Goal: Communication & Community: Answer question/provide support

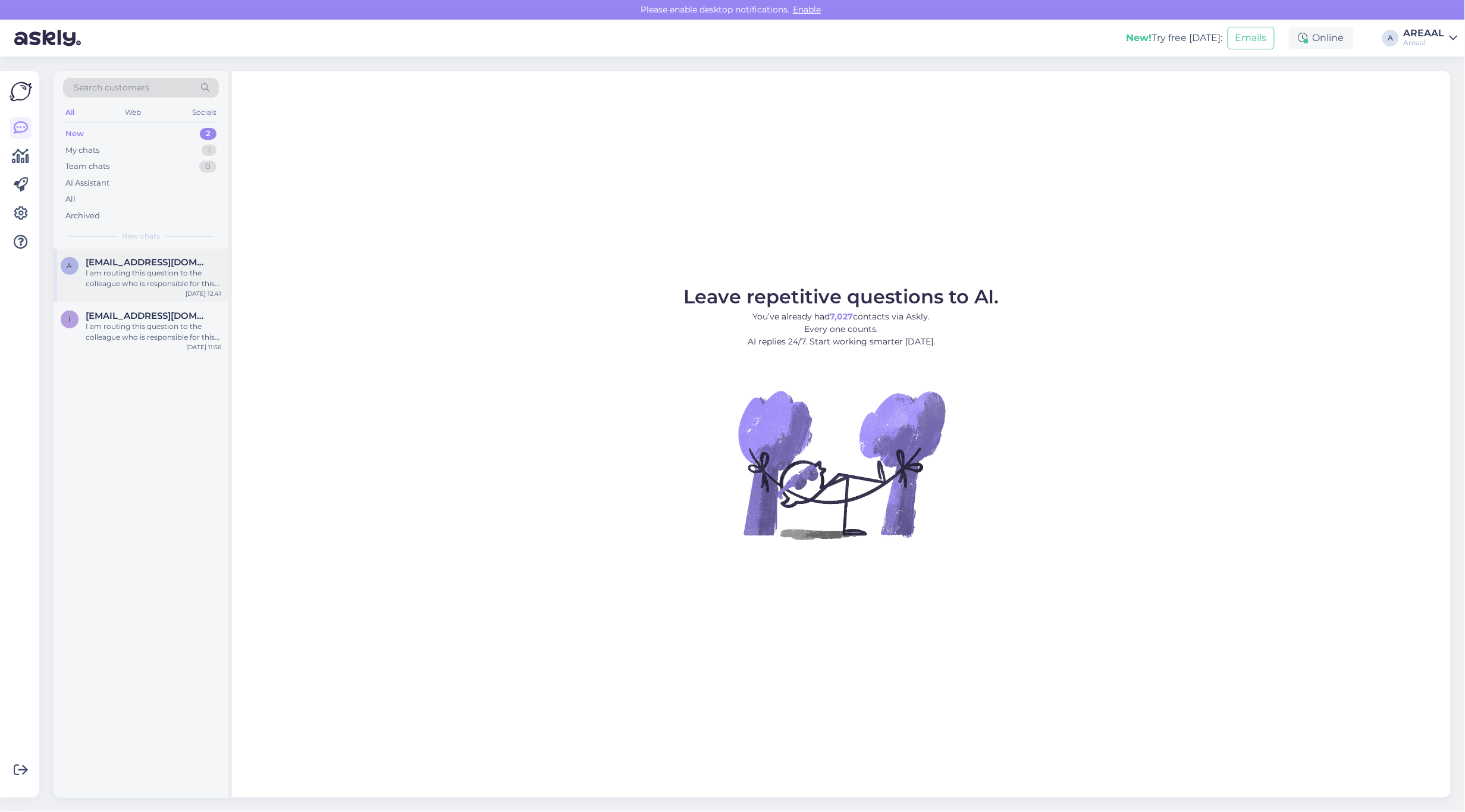
click at [138, 292] on div "a ave.mandre@gmail.com I am routing this question to the colleague who is respo…" at bounding box center [140, 274] width 175 height 53
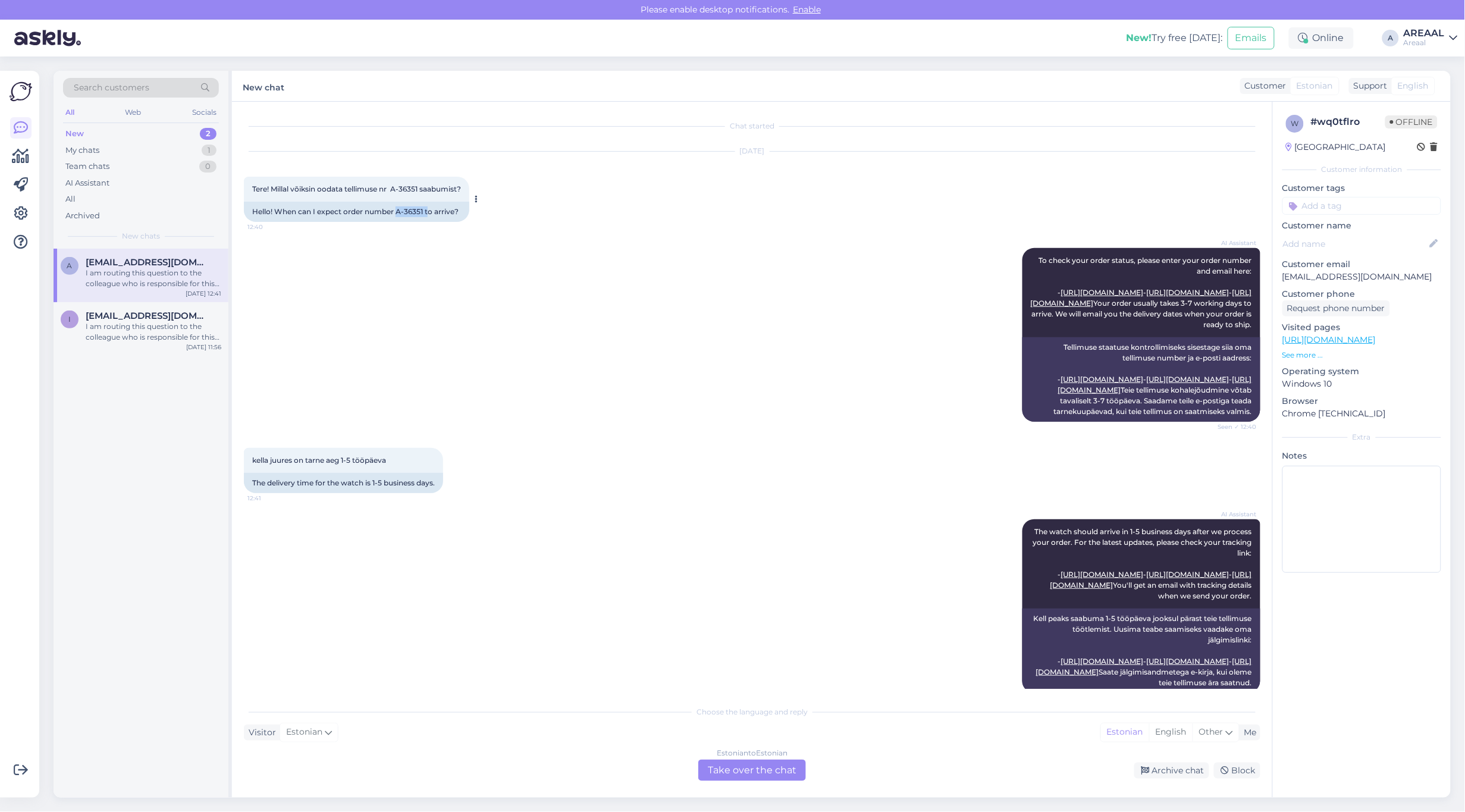
drag, startPoint x: 427, startPoint y: 209, endPoint x: 397, endPoint y: 218, distance: 31.3
click at [397, 218] on div "Hello! When can I expect order number A-36351 to arrive?" at bounding box center [356, 212] width 225 height 21
copy div "A-36351 t"
click at [619, 621] on div "AI Assistant The watch should arrive in 1-5 business days after we process your…" at bounding box center [752, 606] width 1017 height 200
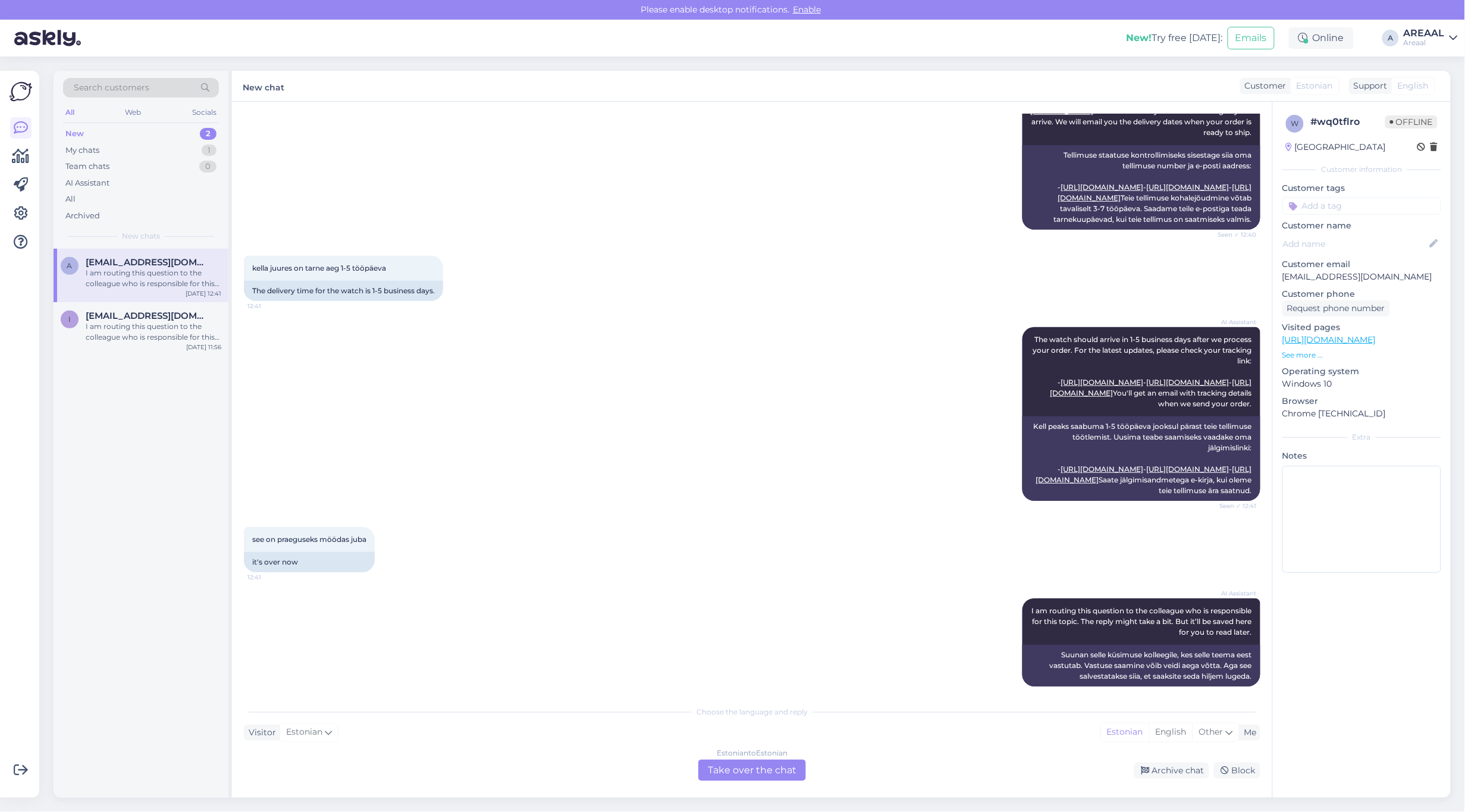
scroll to position [319, 0]
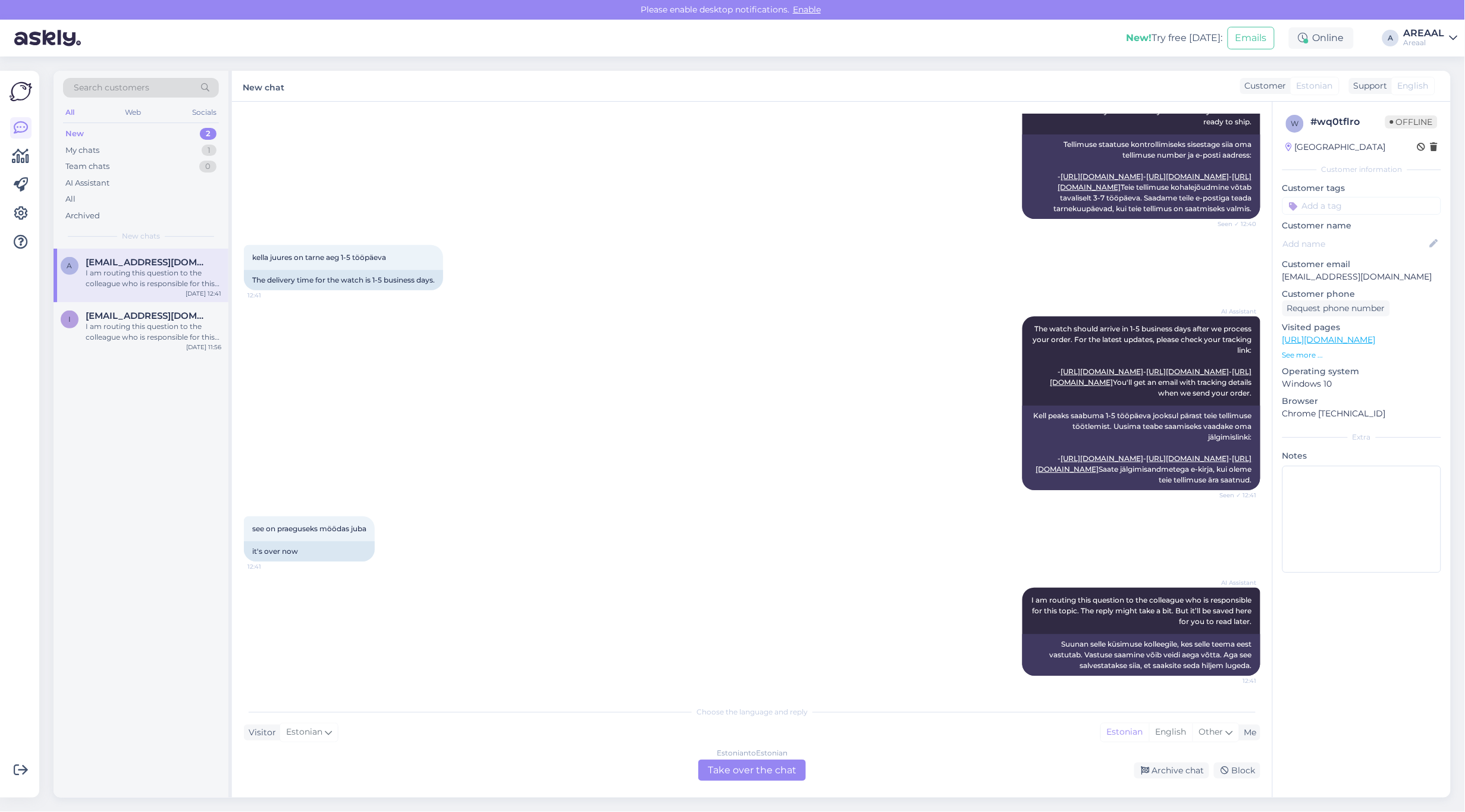
click at [778, 769] on div "Estonian to Estonian Take over the chat" at bounding box center [752, 770] width 107 height 21
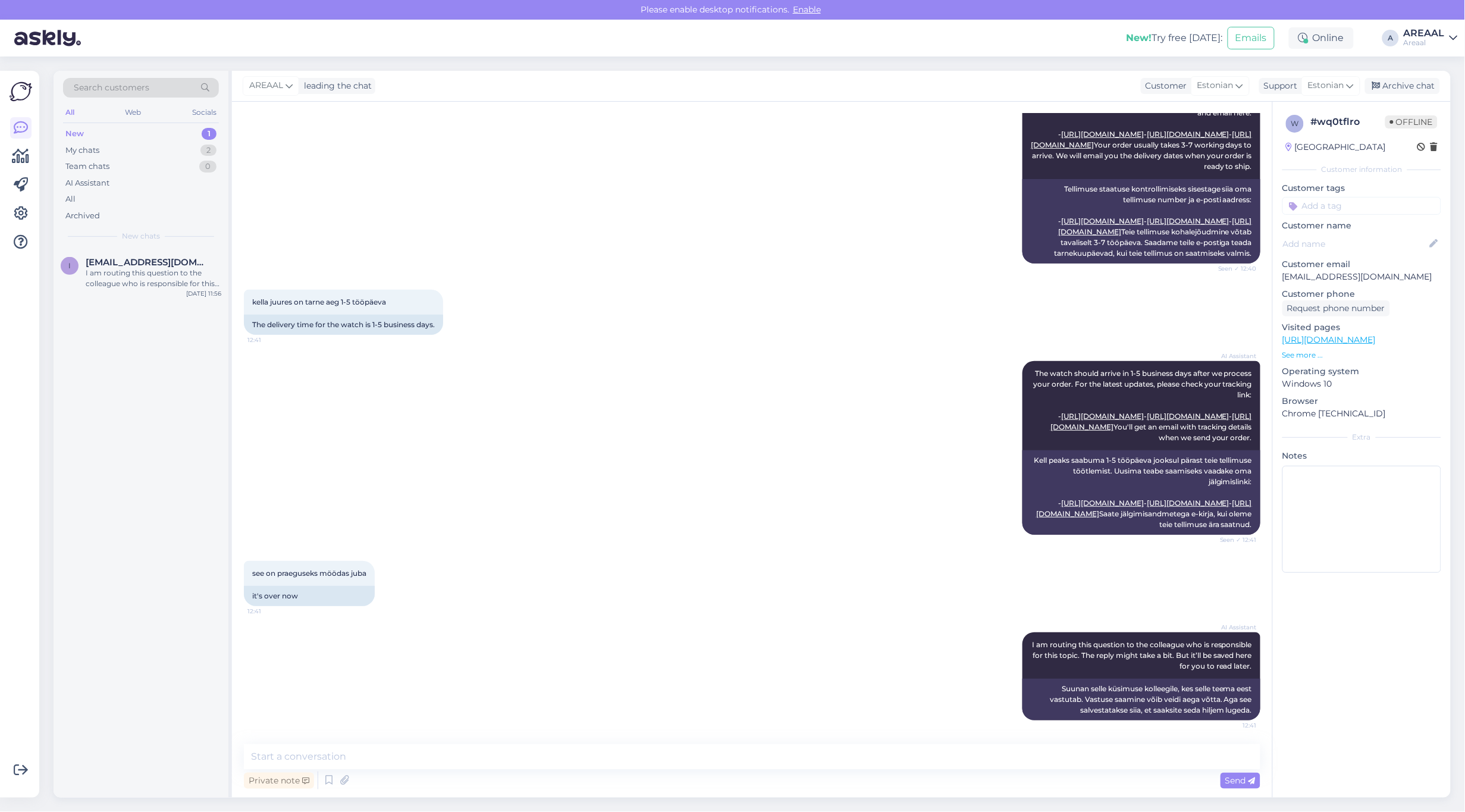
click at [772, 762] on textarea at bounding box center [752, 756] width 1017 height 25
type textarea "Paistab, et 1-5 tp märgisega on tegemist olnud tehnilise veaga, vabandame"
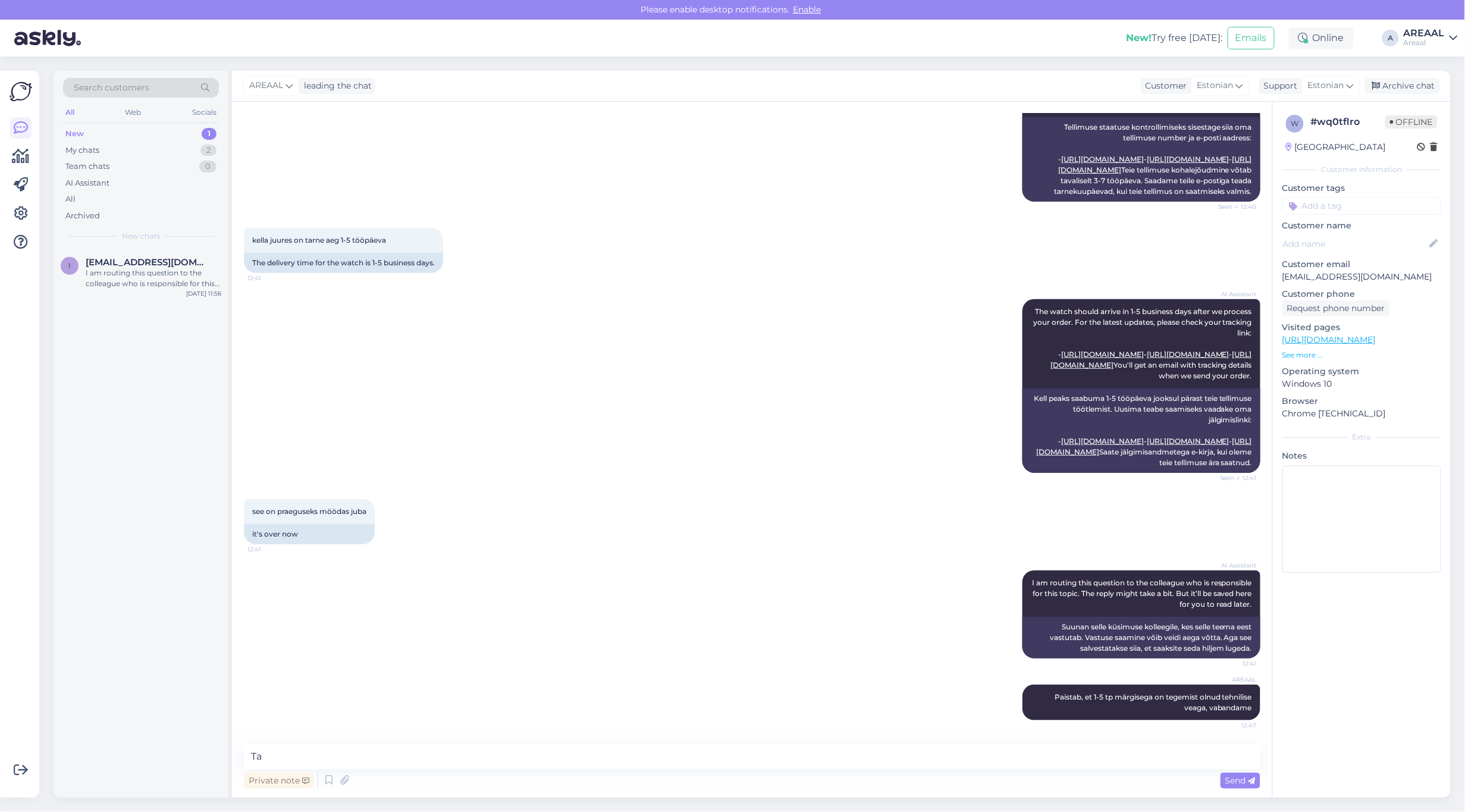
type textarea "T"
type textarea "Orienteeruv tarneaeg vahemikus 12-17 september"
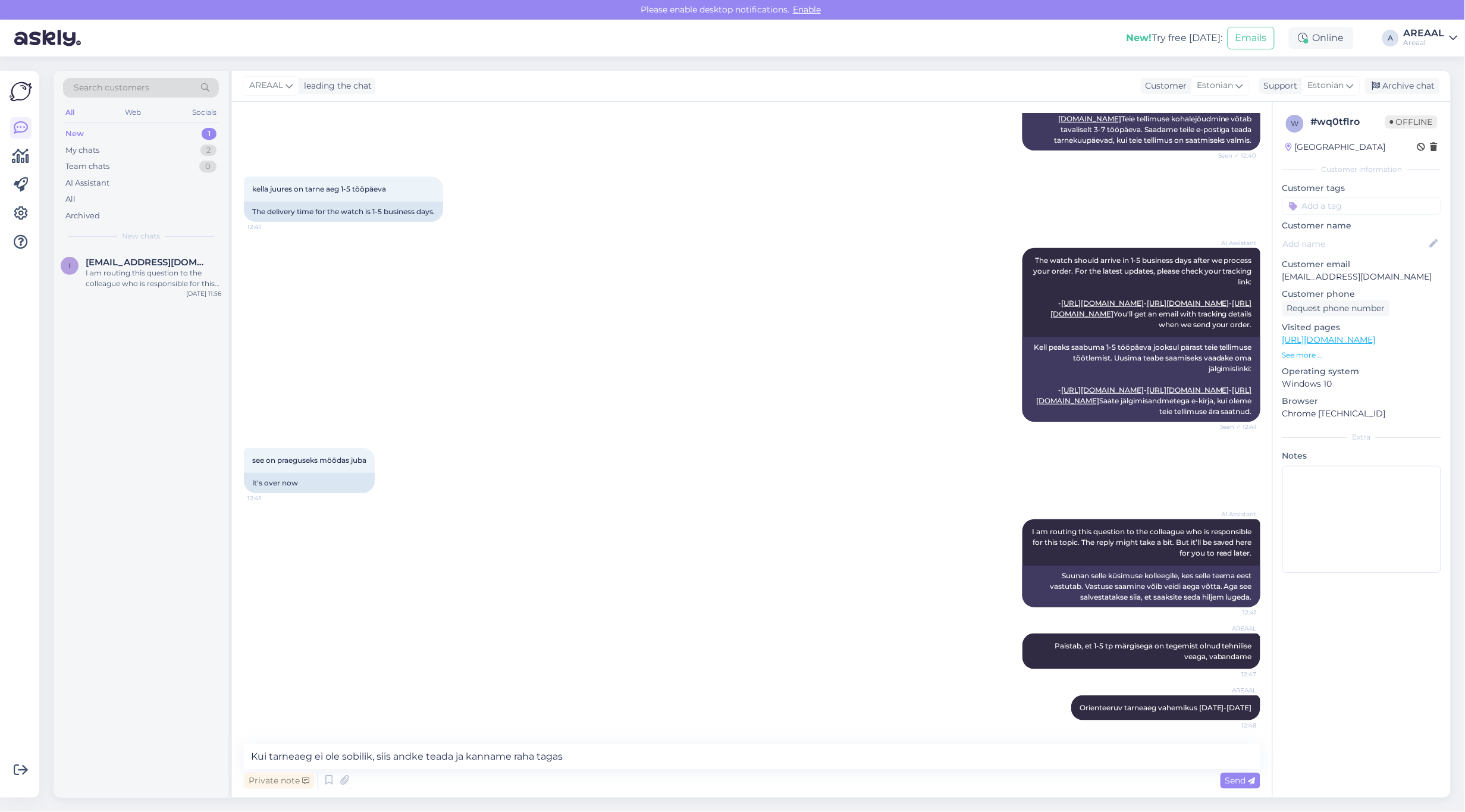
type textarea "Kui tarneaeg ei ole sobilik, siis andke teada ja kanname raha tagasi"
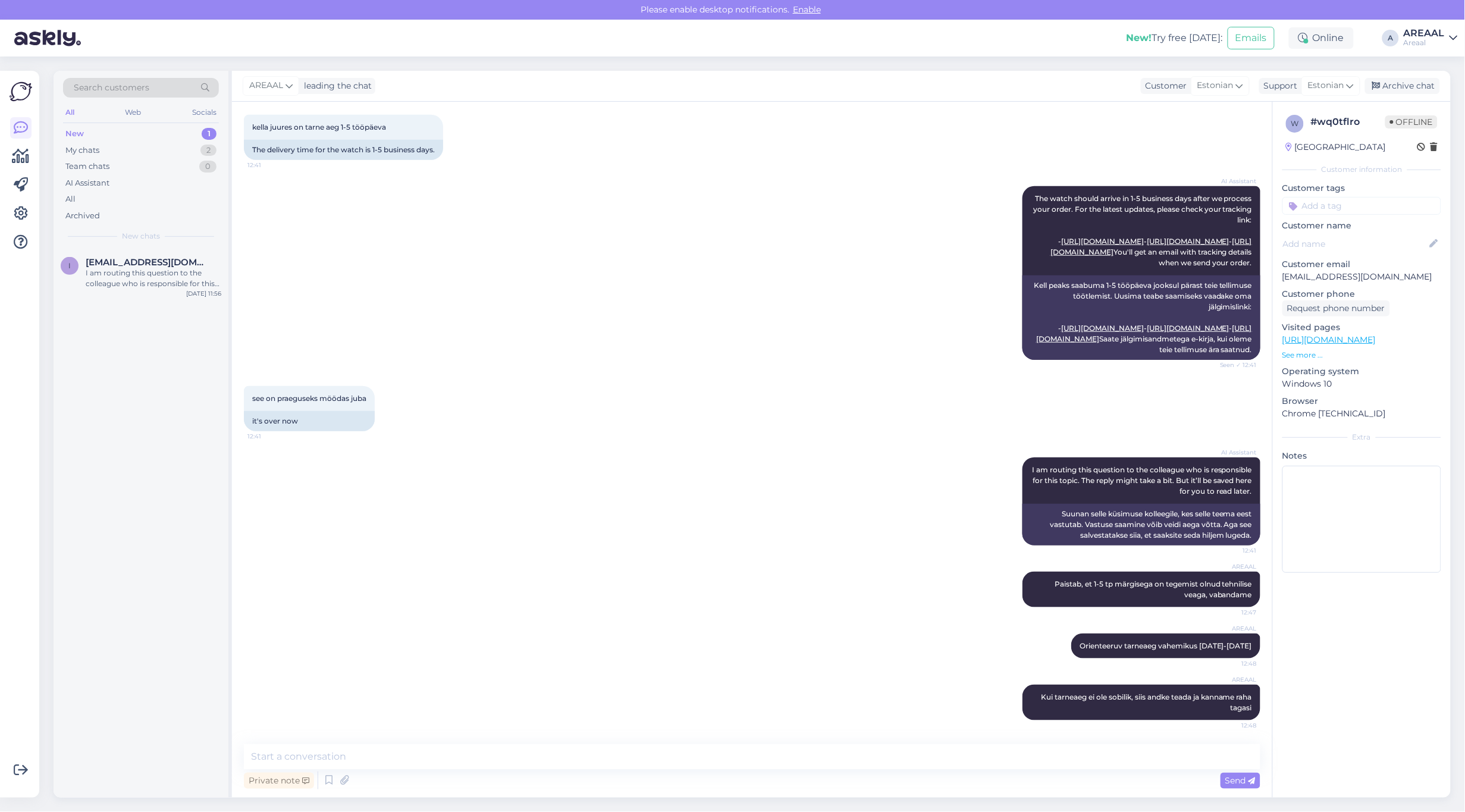
scroll to position [450, 0]
click at [1442, 90] on div "AREAAL leading the chat Customer Estonian Support Estonian Archive chat" at bounding box center [841, 86] width 1219 height 31
click at [1399, 87] on div "Archive chat" at bounding box center [1402, 85] width 75 height 16
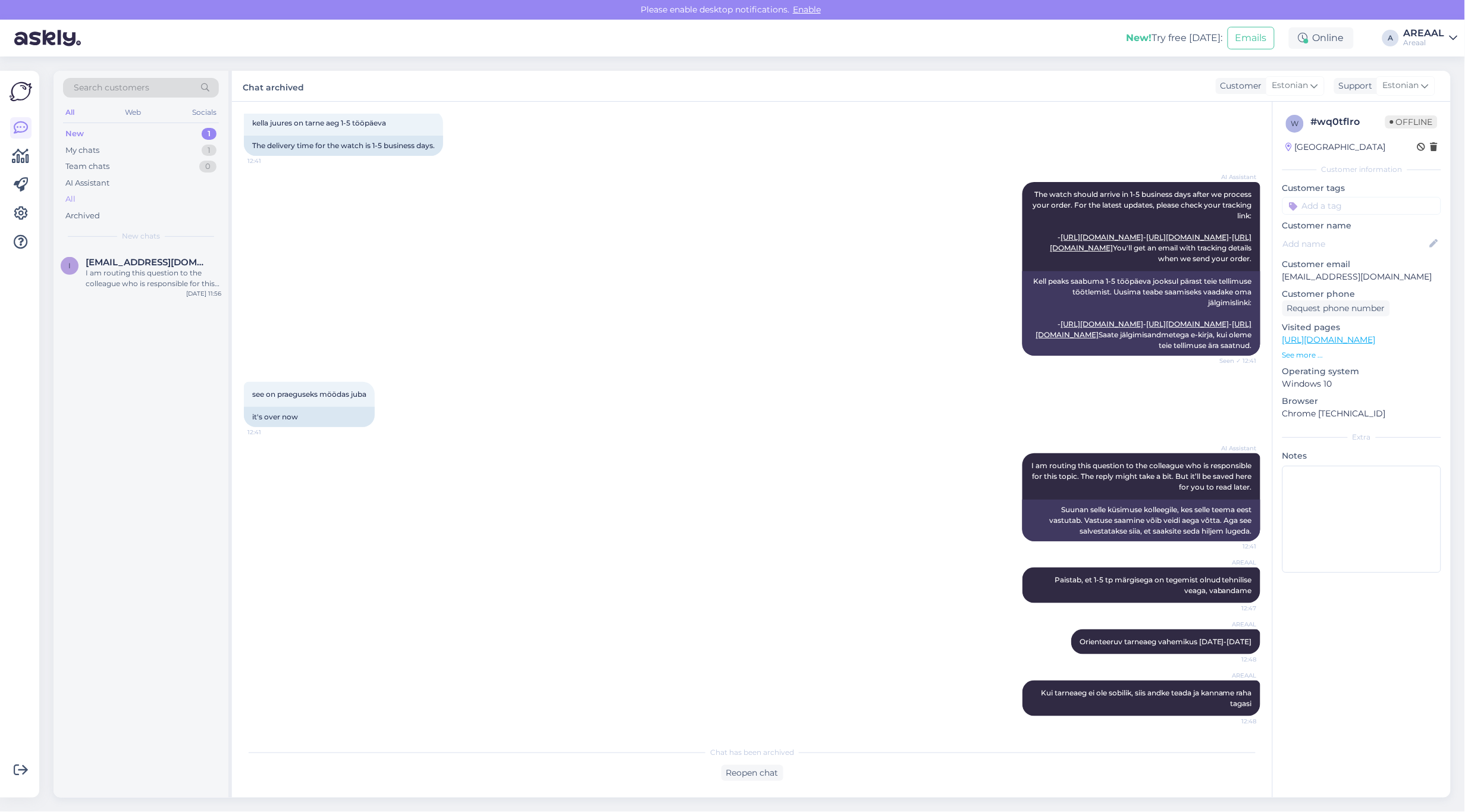
click at [141, 203] on div "All" at bounding box center [141, 200] width 156 height 17
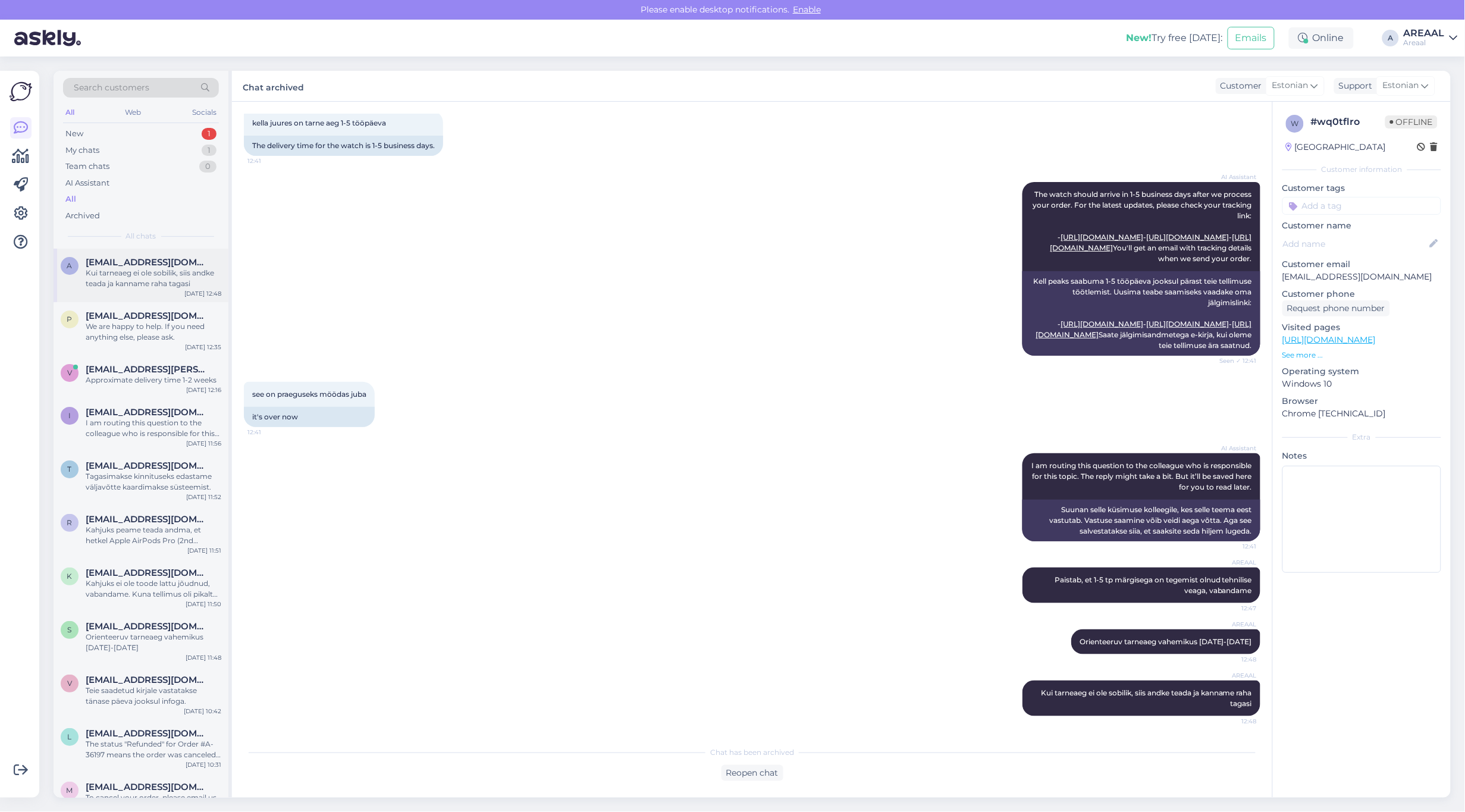
click at [168, 266] on span "[EMAIL_ADDRESS][DOMAIN_NAME]" at bounding box center [148, 261] width 124 height 10
click at [166, 331] on div "We are happy to help. If you need anything else, please ask." at bounding box center [153, 331] width 135 height 21
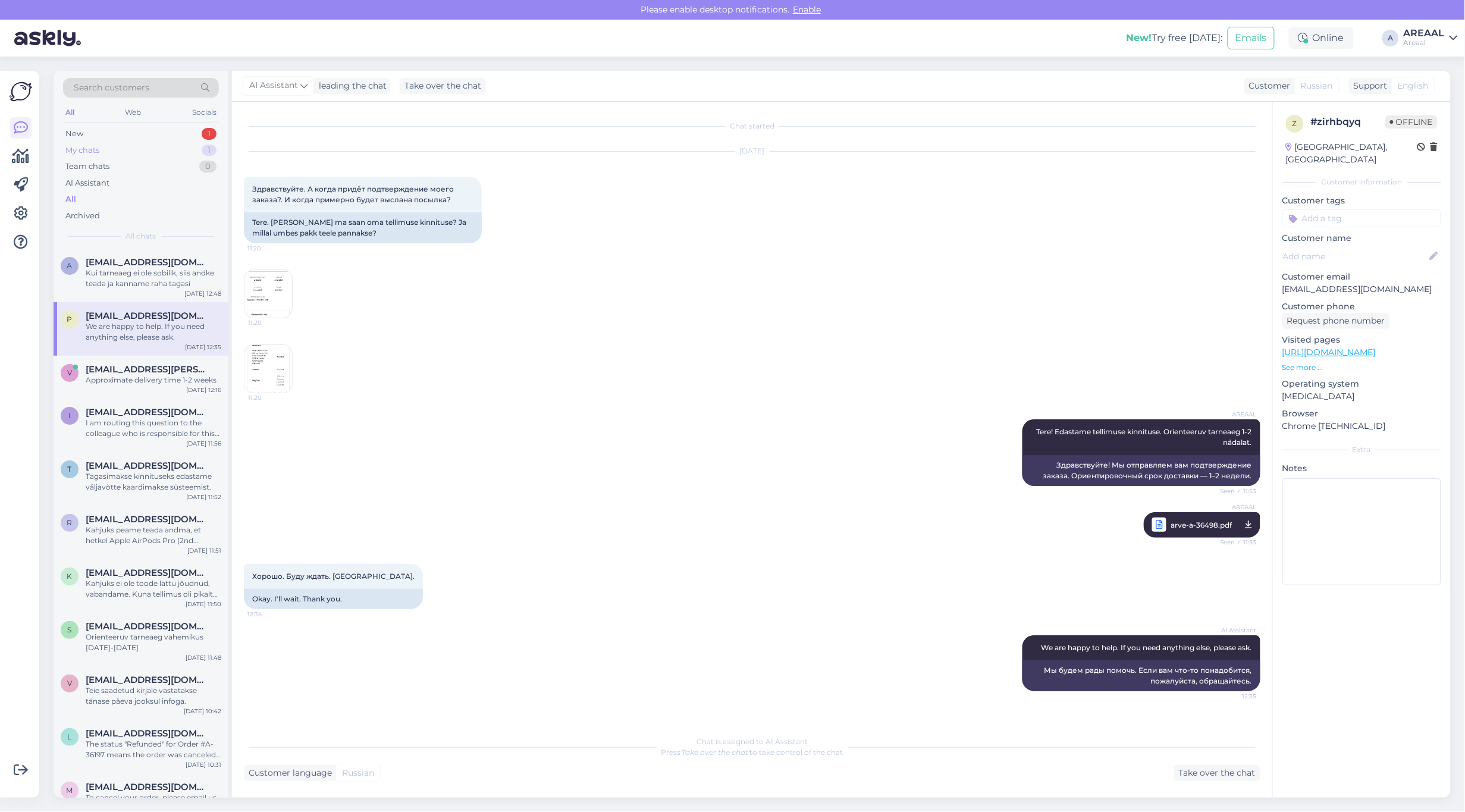
click at [208, 155] on div "1" at bounding box center [209, 150] width 15 height 12
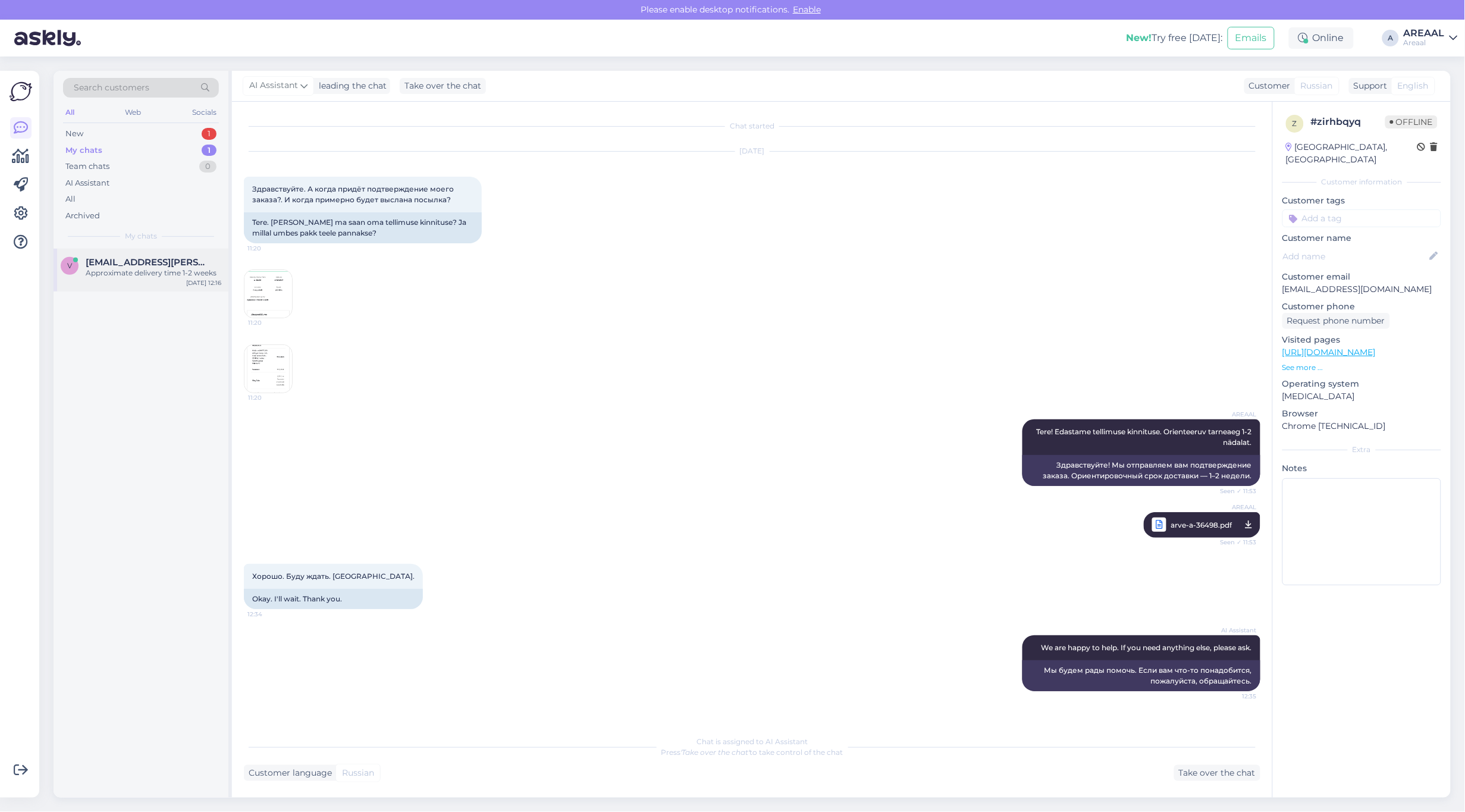
click at [176, 269] on div "Approximate delivery time 1-2 weeks" at bounding box center [153, 273] width 135 height 10
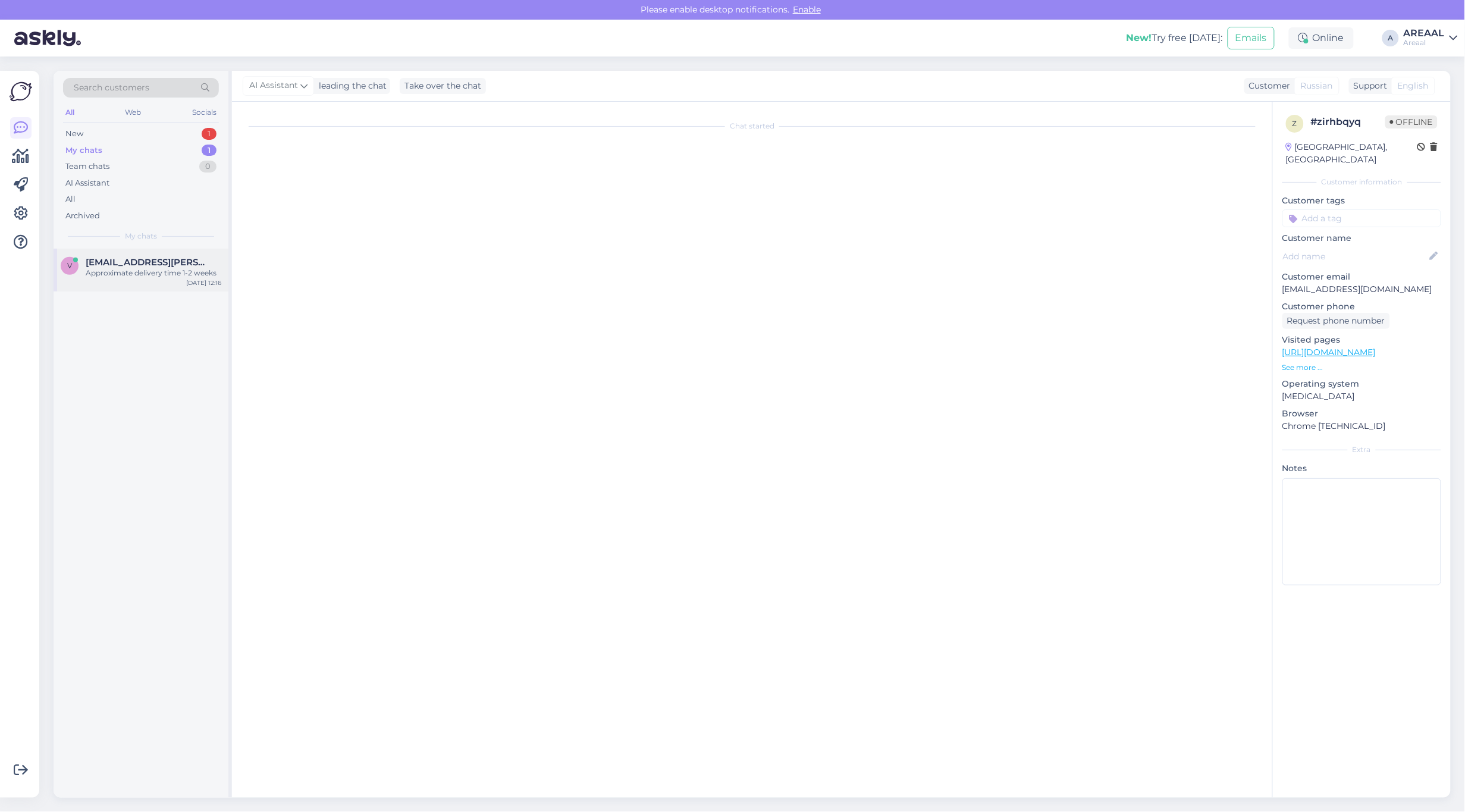
scroll to position [242, 0]
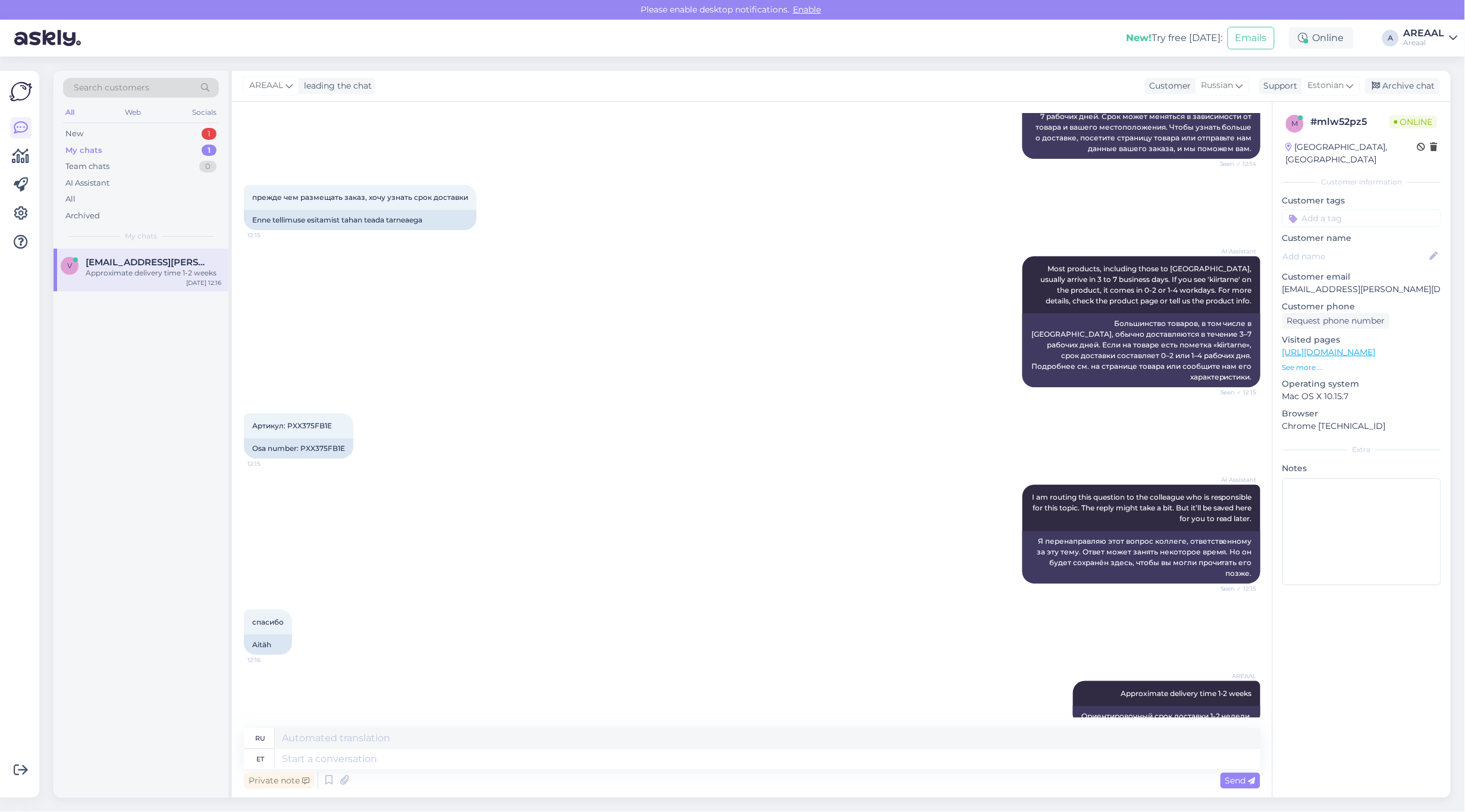
click at [1413, 75] on div "AREAAL leading the chat Customer Russian Support Estonian Archive chat" at bounding box center [841, 86] width 1219 height 31
click at [1415, 81] on div "Archive chat" at bounding box center [1402, 85] width 75 height 16
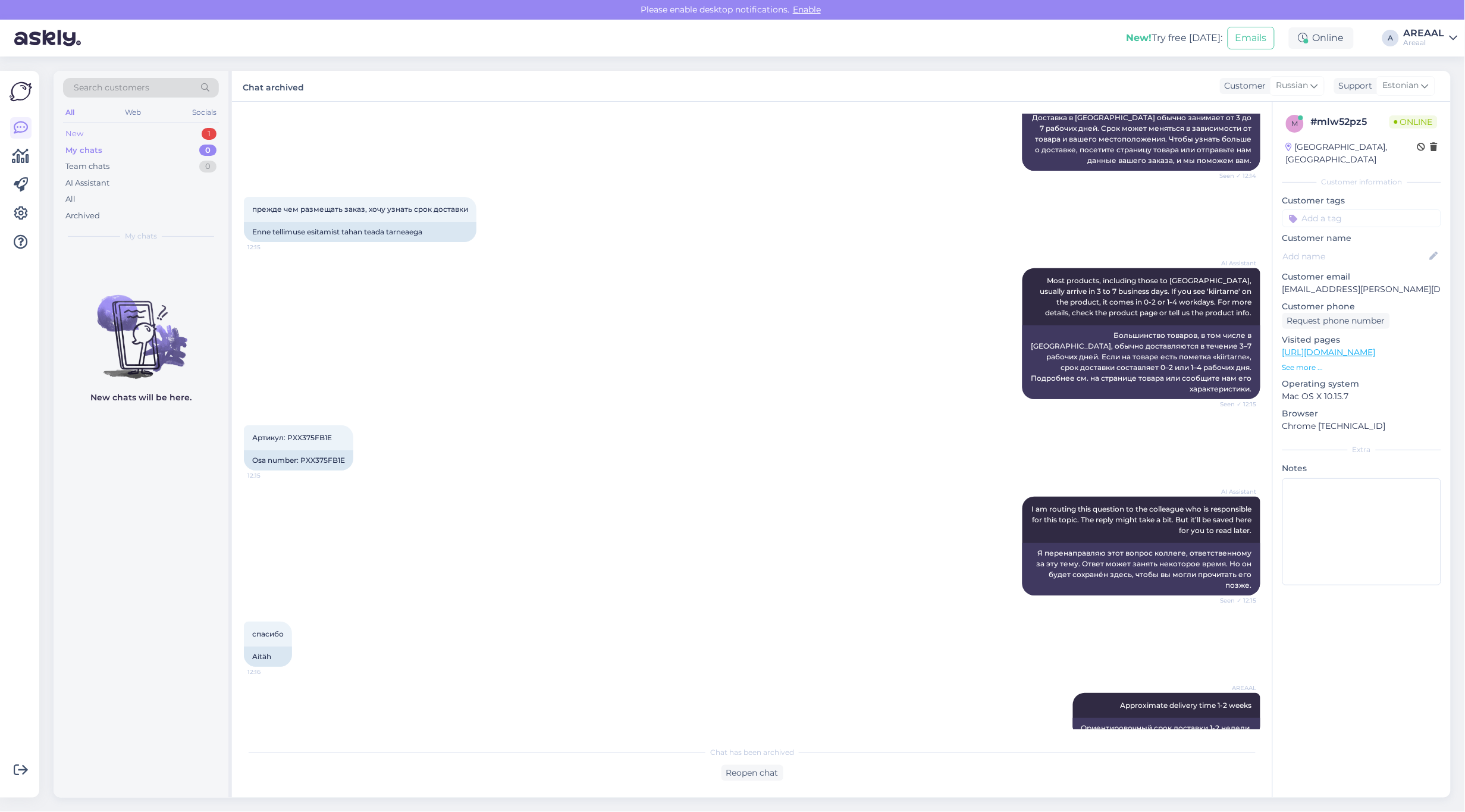
click at [199, 140] on div "New 1" at bounding box center [141, 133] width 156 height 17
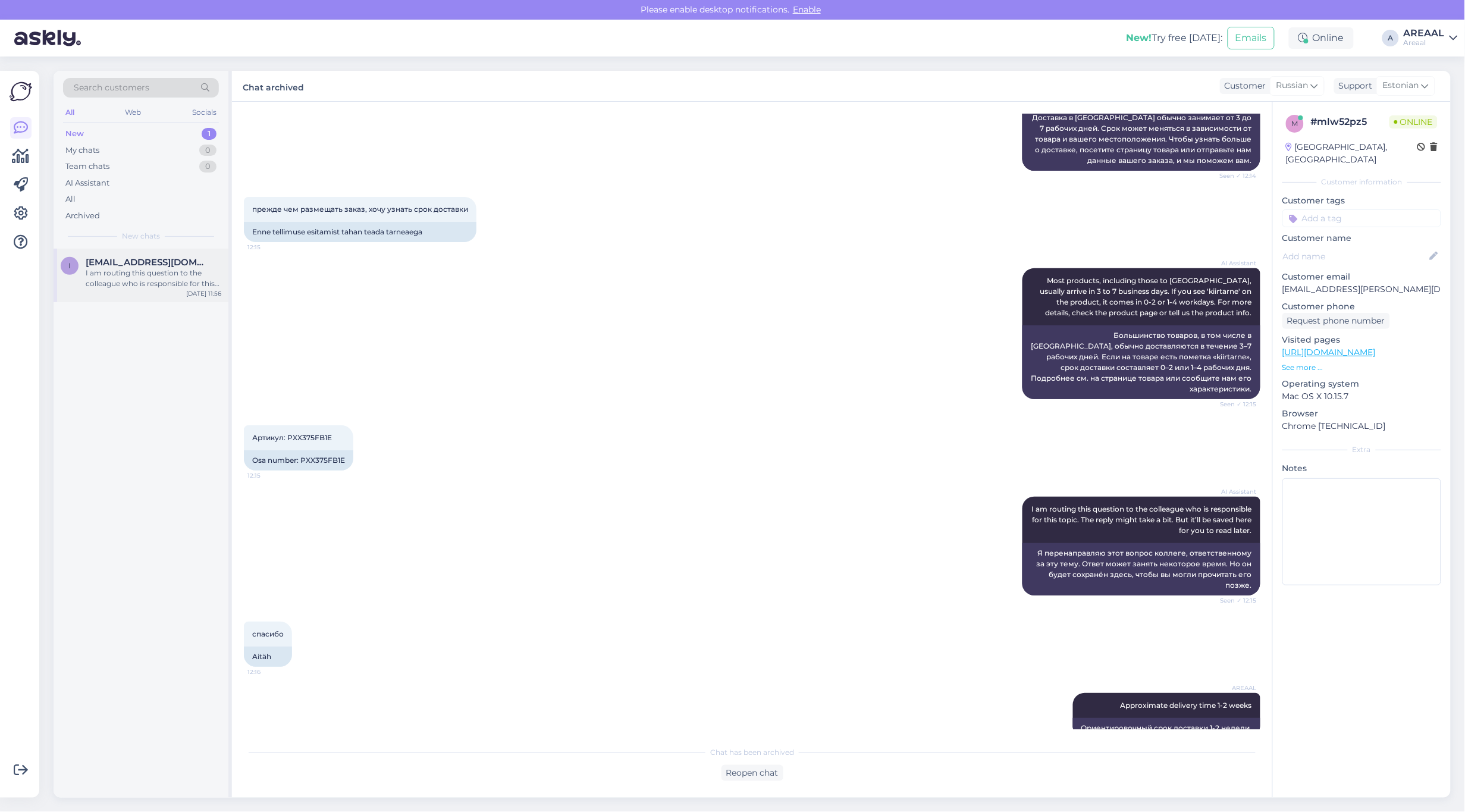
click at [157, 258] on span "[EMAIL_ADDRESS][DOMAIN_NAME]" at bounding box center [148, 261] width 124 height 10
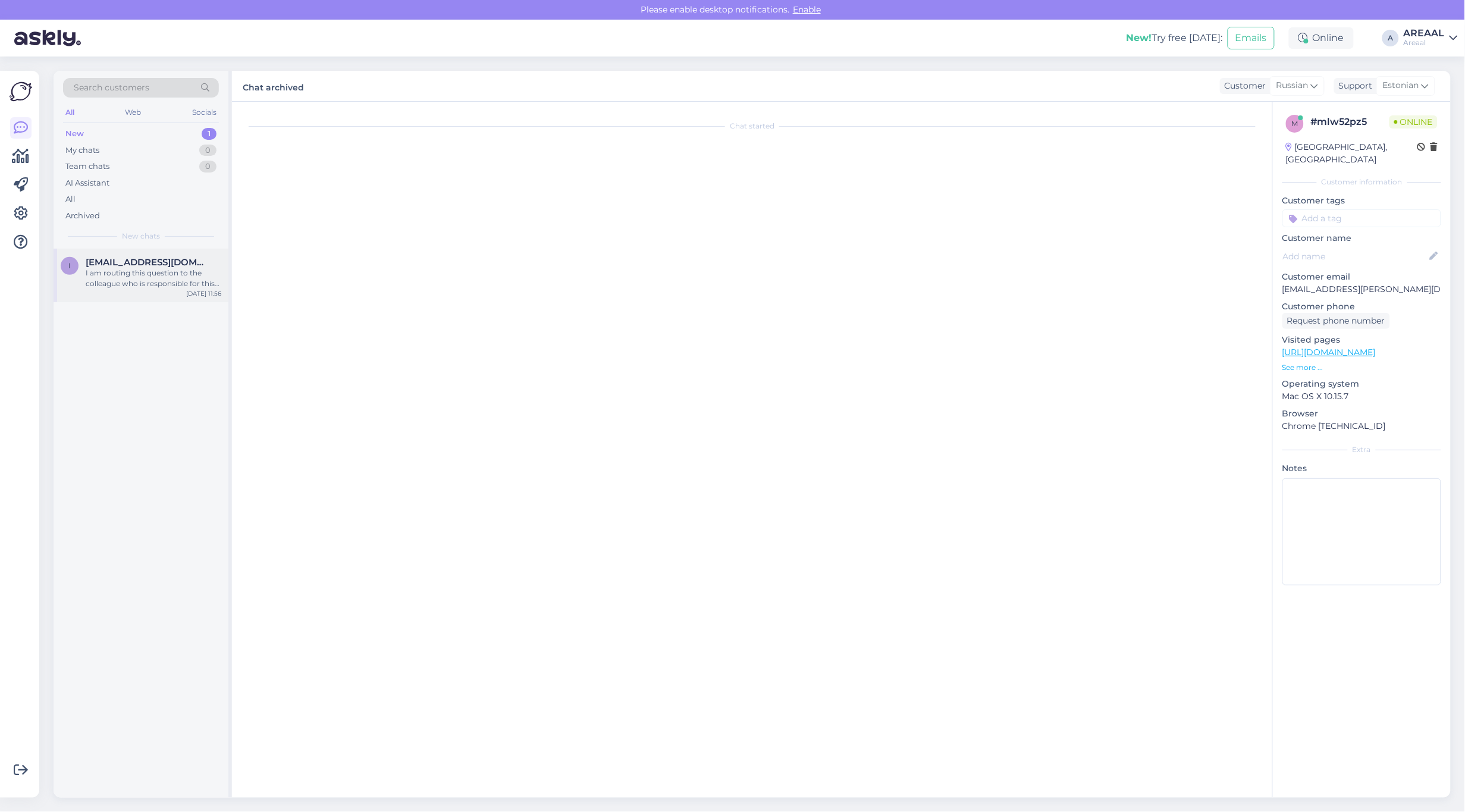
scroll to position [534, 0]
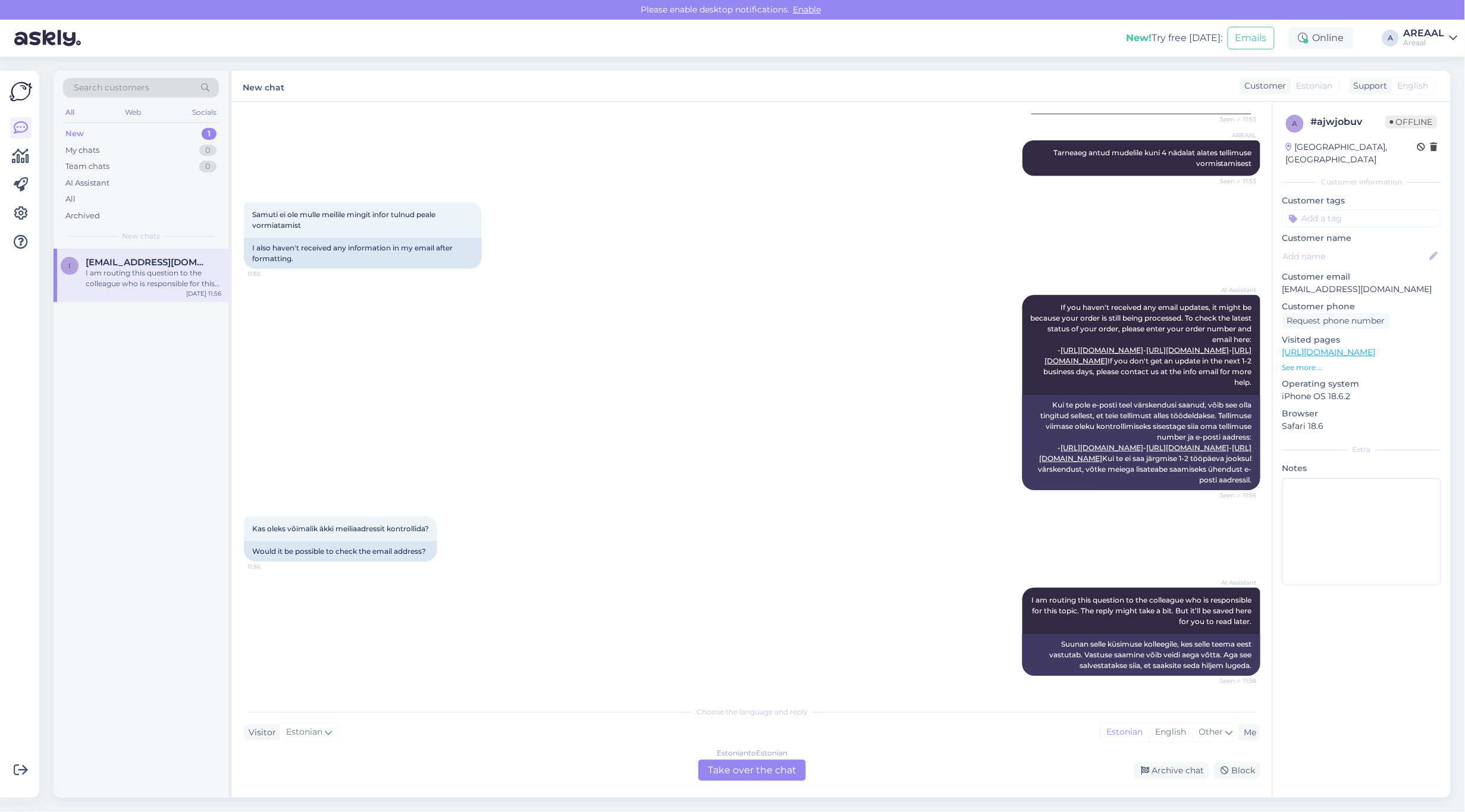
click at [710, 758] on div "Choose the language and reply Visitor Estonian Me Estonian English Other Estoni…" at bounding box center [752, 739] width 1017 height 81
click at [717, 768] on div "Estonian to Estonian Take over the chat" at bounding box center [752, 770] width 107 height 21
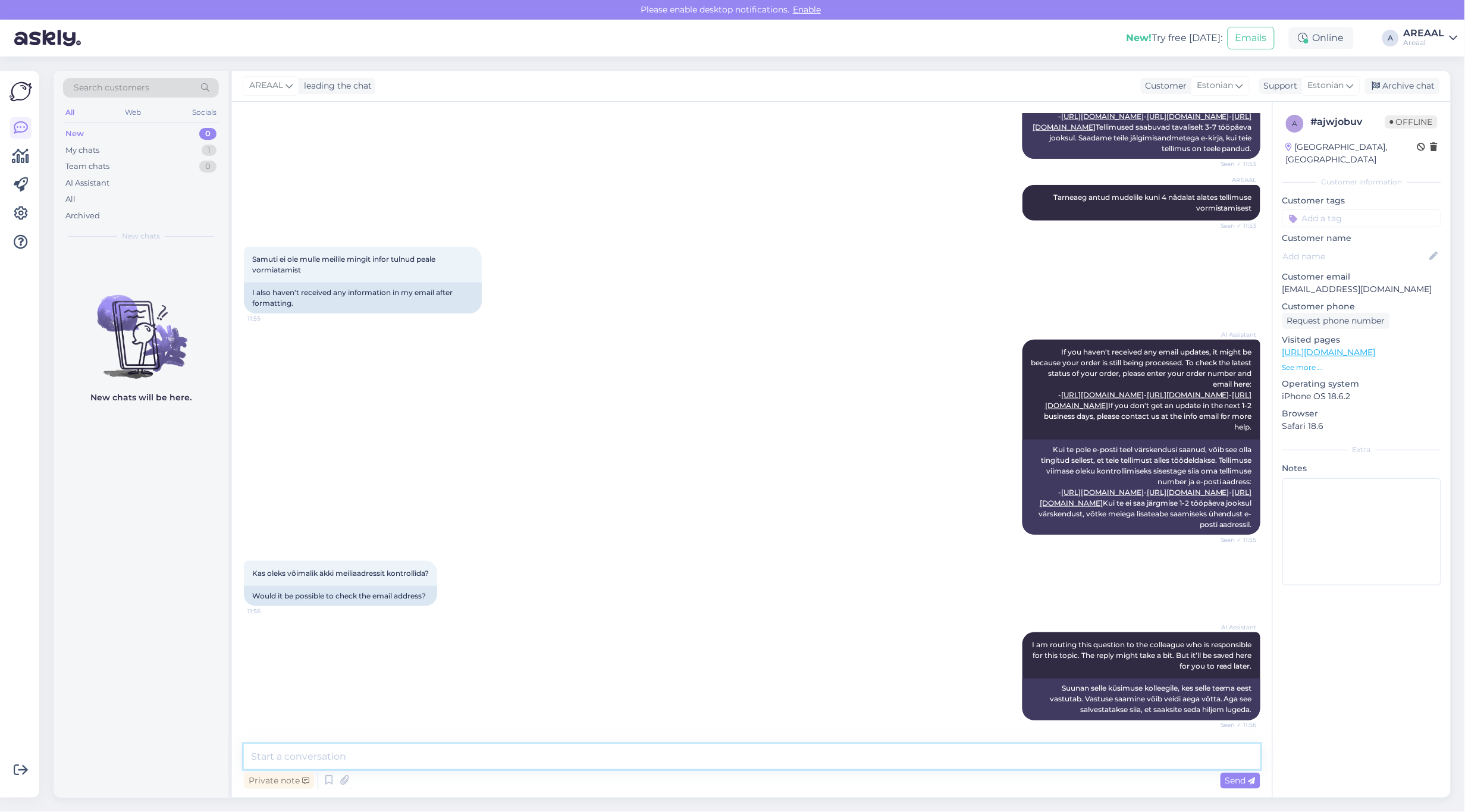
click at [726, 763] on textarea at bounding box center [752, 756] width 1017 height 25
type textarea "Tere! Kui teil on tellimusega probleem, siis palun saatke kiri [EMAIL_ADDRESS][…"
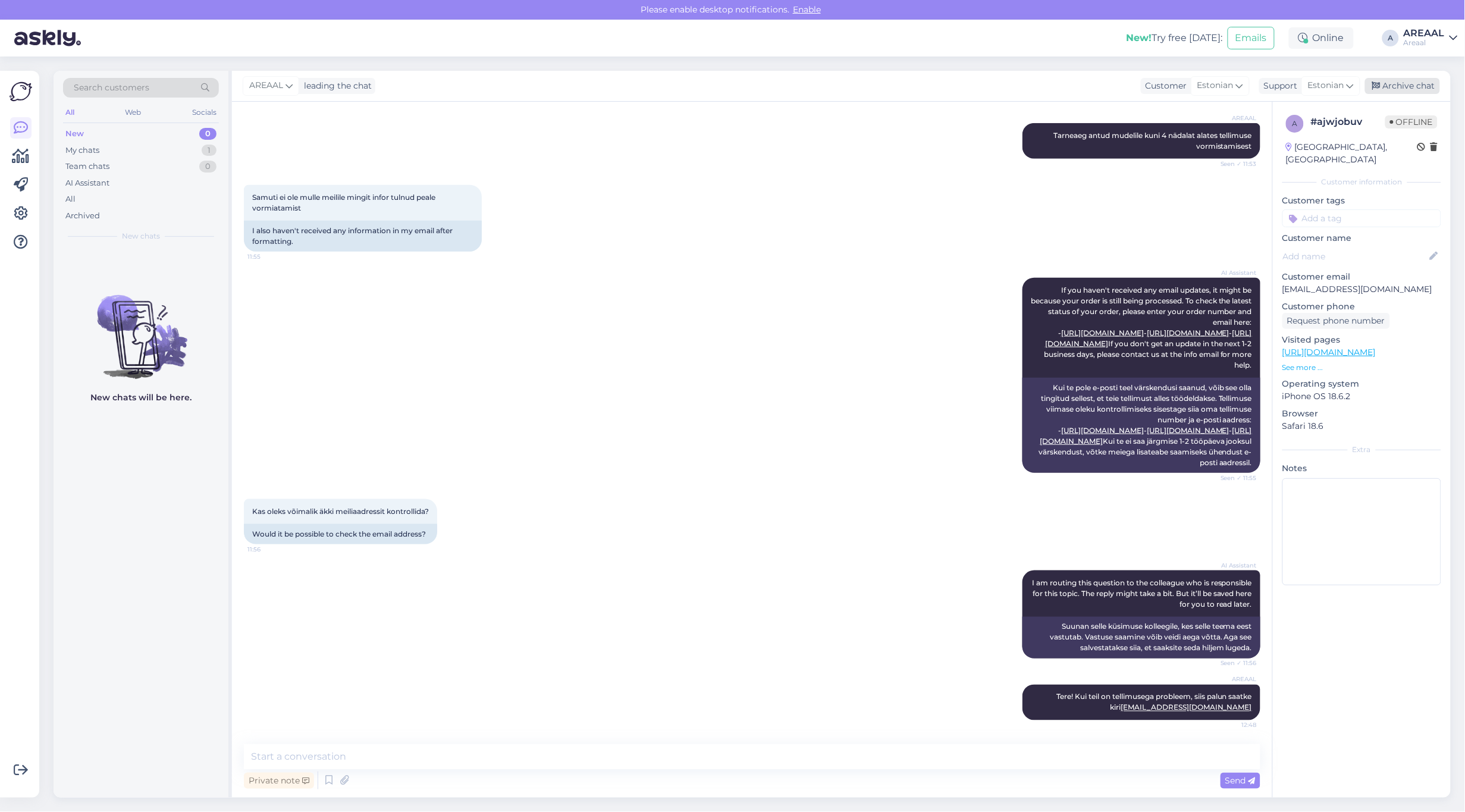
click at [1417, 84] on div "Archive chat" at bounding box center [1402, 85] width 75 height 16
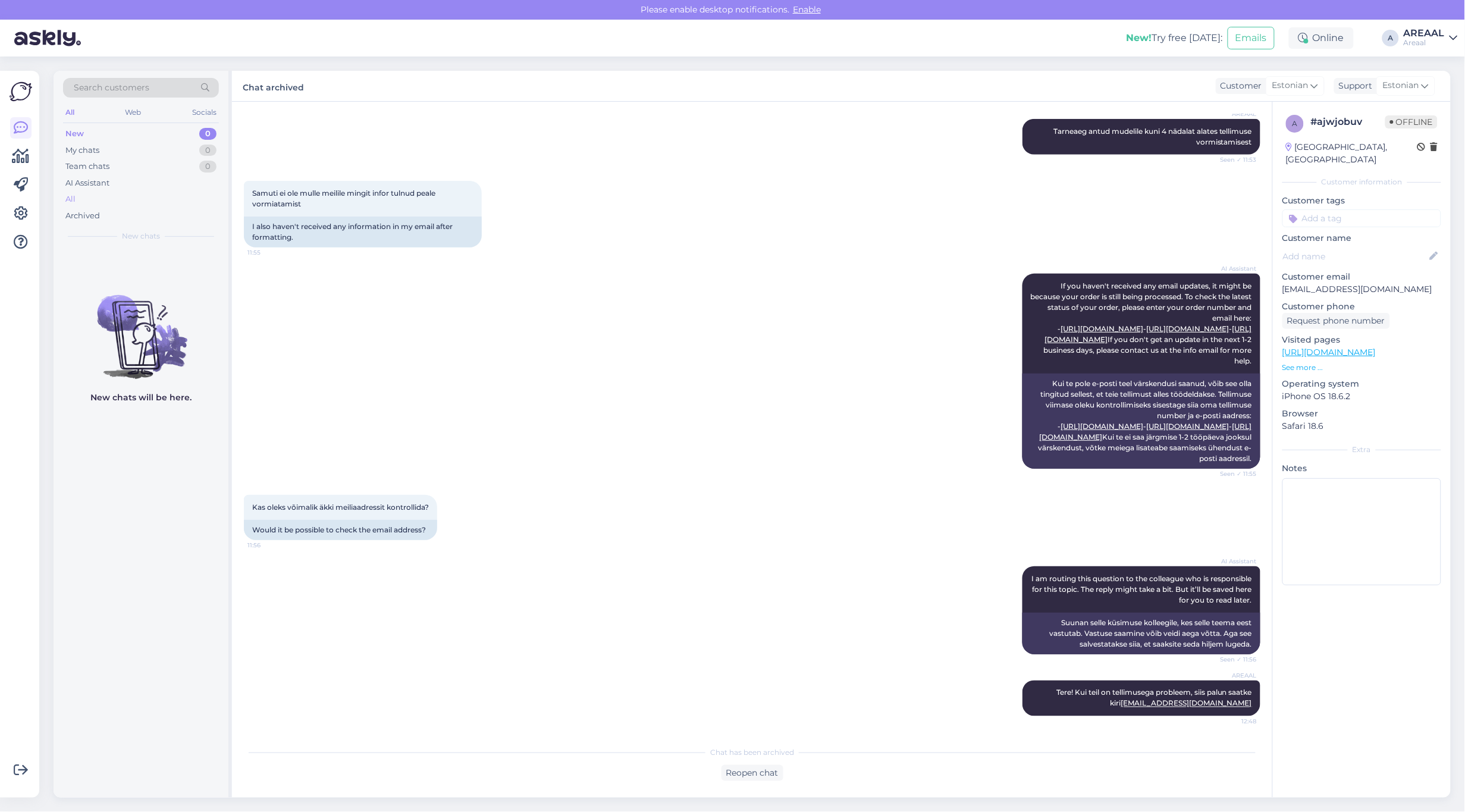
click at [194, 196] on div "All" at bounding box center [141, 200] width 156 height 17
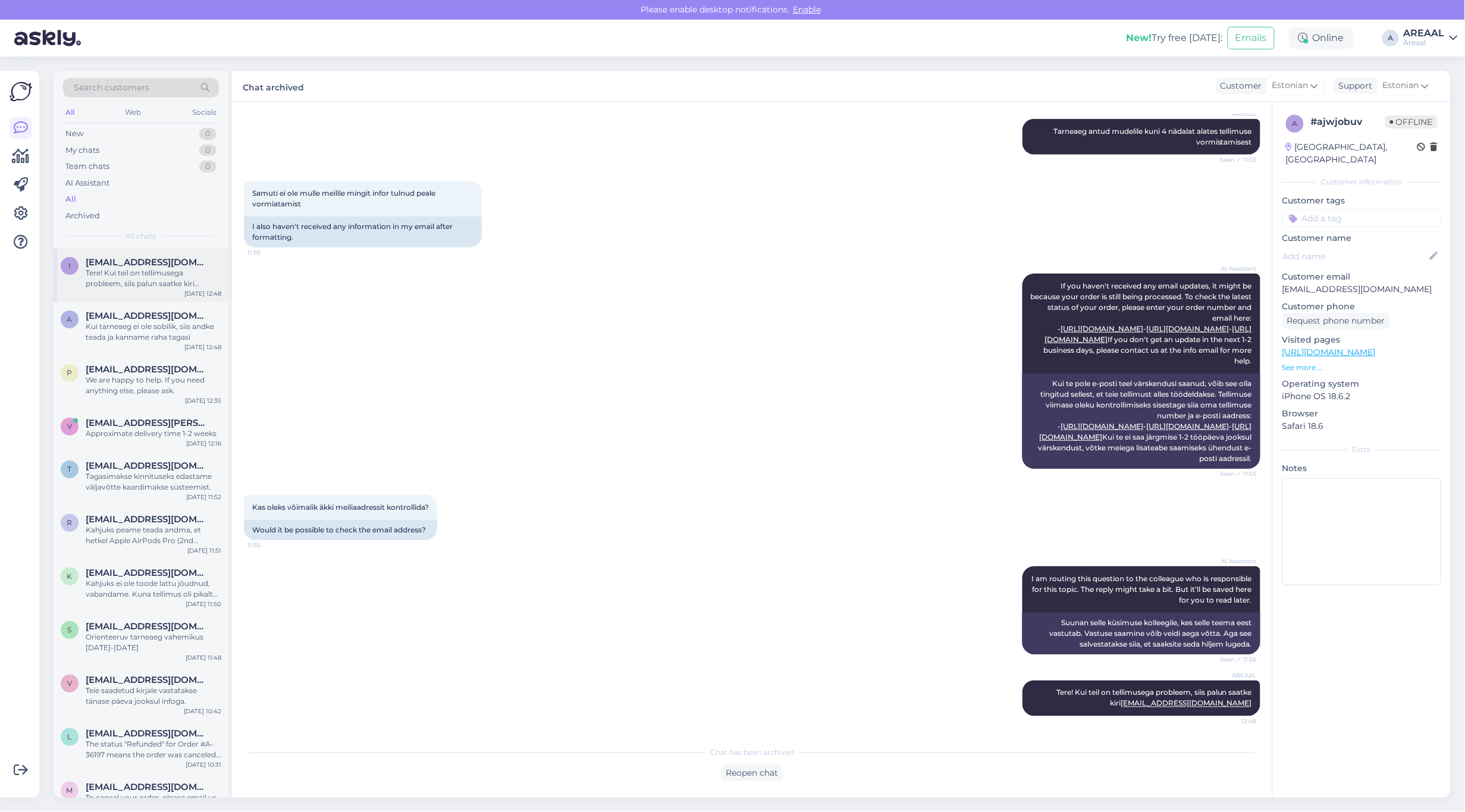
click at [157, 281] on div "Tere! Kui teil on tellimusega probleem, siis palun saatke kiri [EMAIL_ADDRESS][…" at bounding box center [153, 278] width 135 height 21
click at [156, 343] on div "Kui tarneaeg ei ole sobilik, siis andke teada ja kanname raha tagasi" at bounding box center [153, 331] width 135 height 21
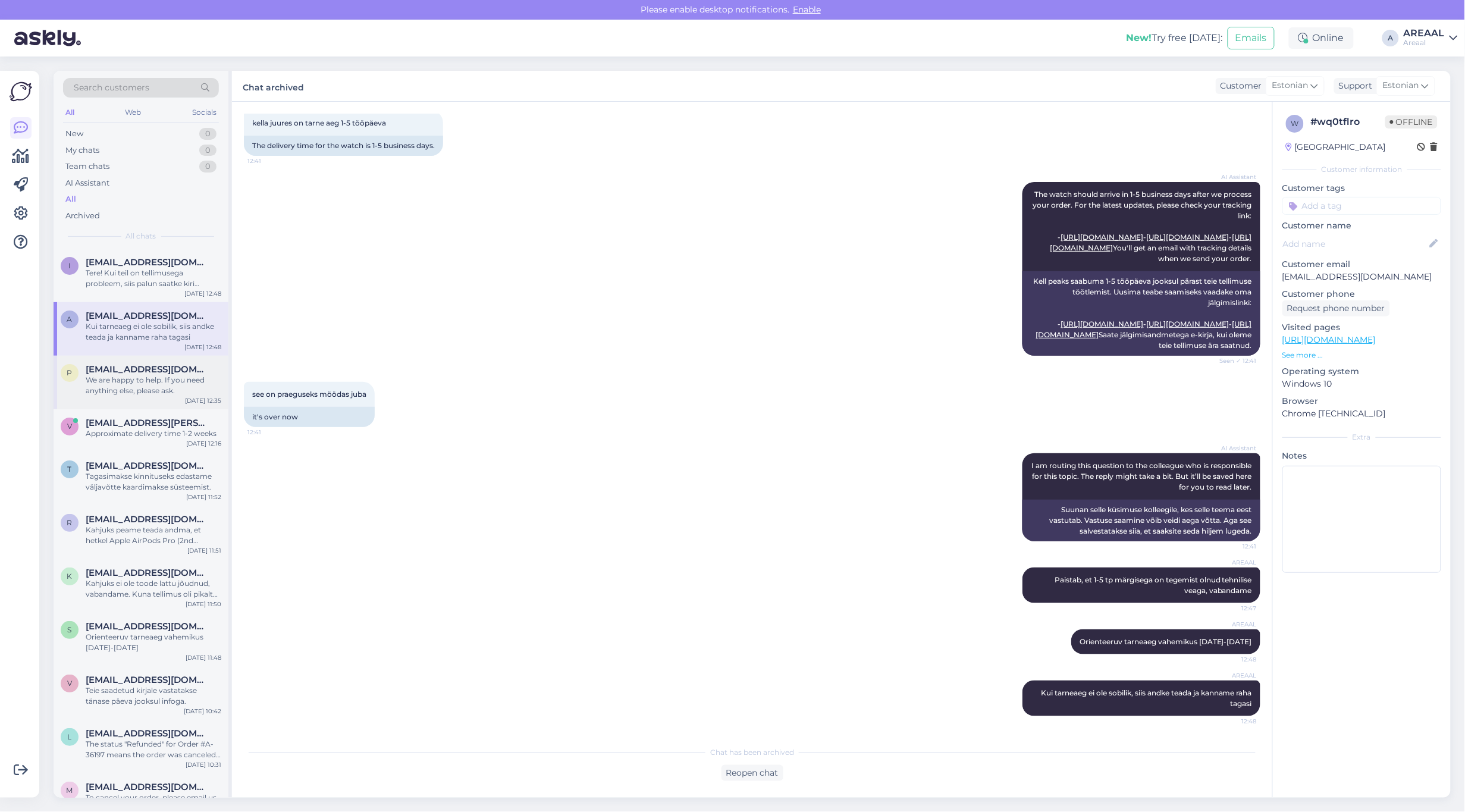
click at [177, 374] on div "We are happy to help. If you need anything else, please ask." at bounding box center [153, 385] width 135 height 21
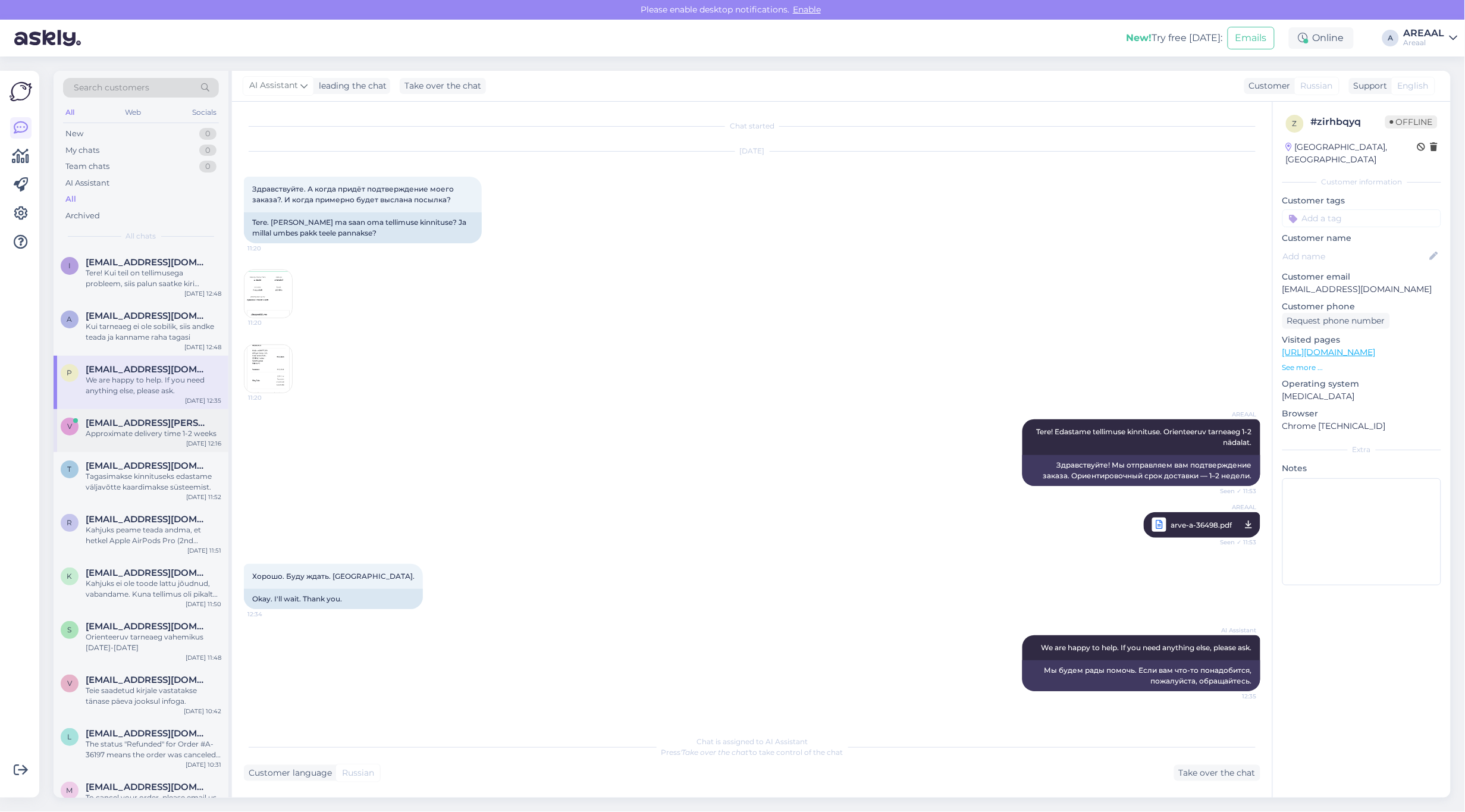
click at [158, 424] on span "[EMAIL_ADDRESS][DOMAIN_NAME]" at bounding box center [148, 422] width 124 height 10
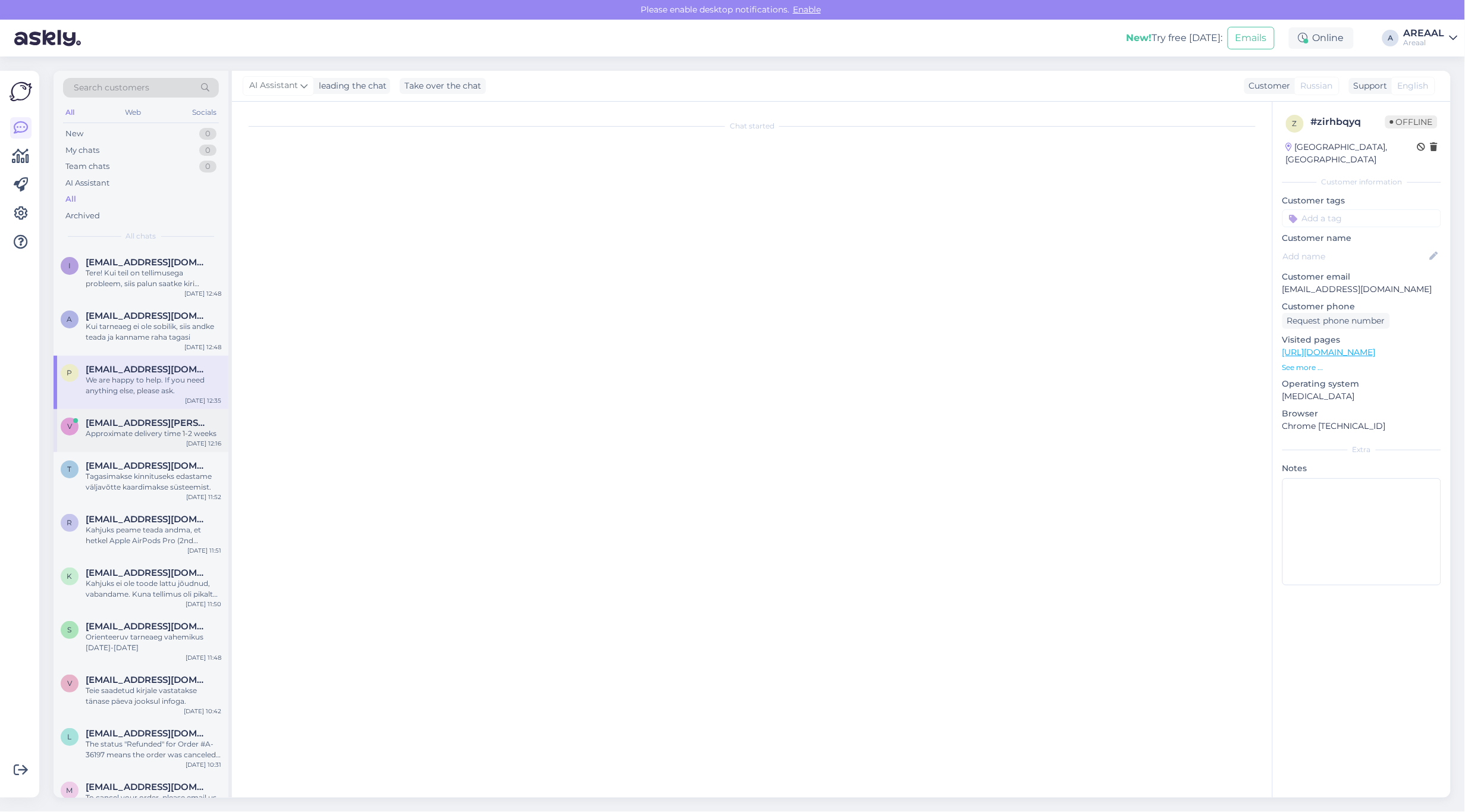
scroll to position [230, 0]
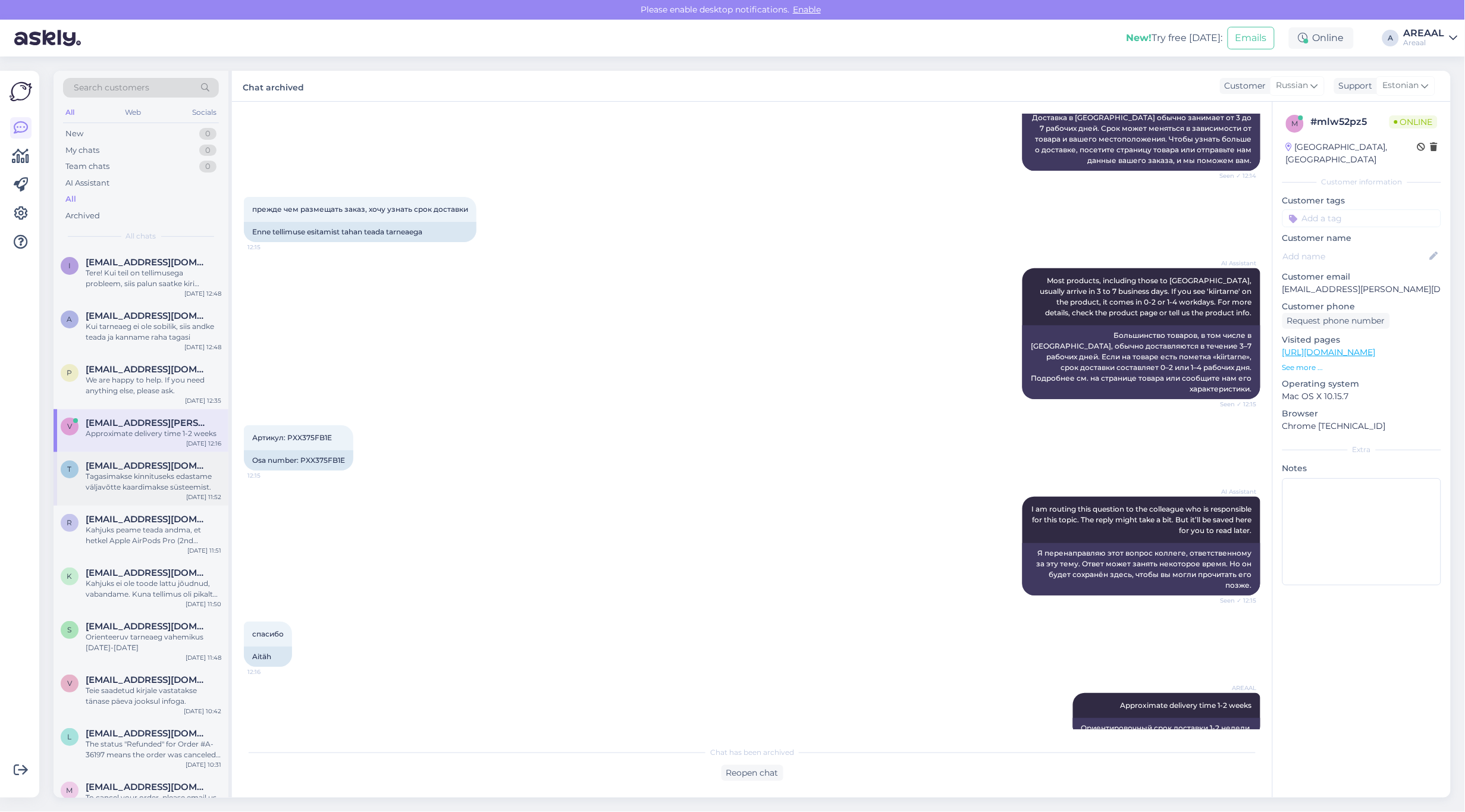
click at [160, 460] on span "[PERSON_NAME][EMAIL_ADDRESS][DOMAIN_NAME]" at bounding box center [148, 465] width 124 height 10
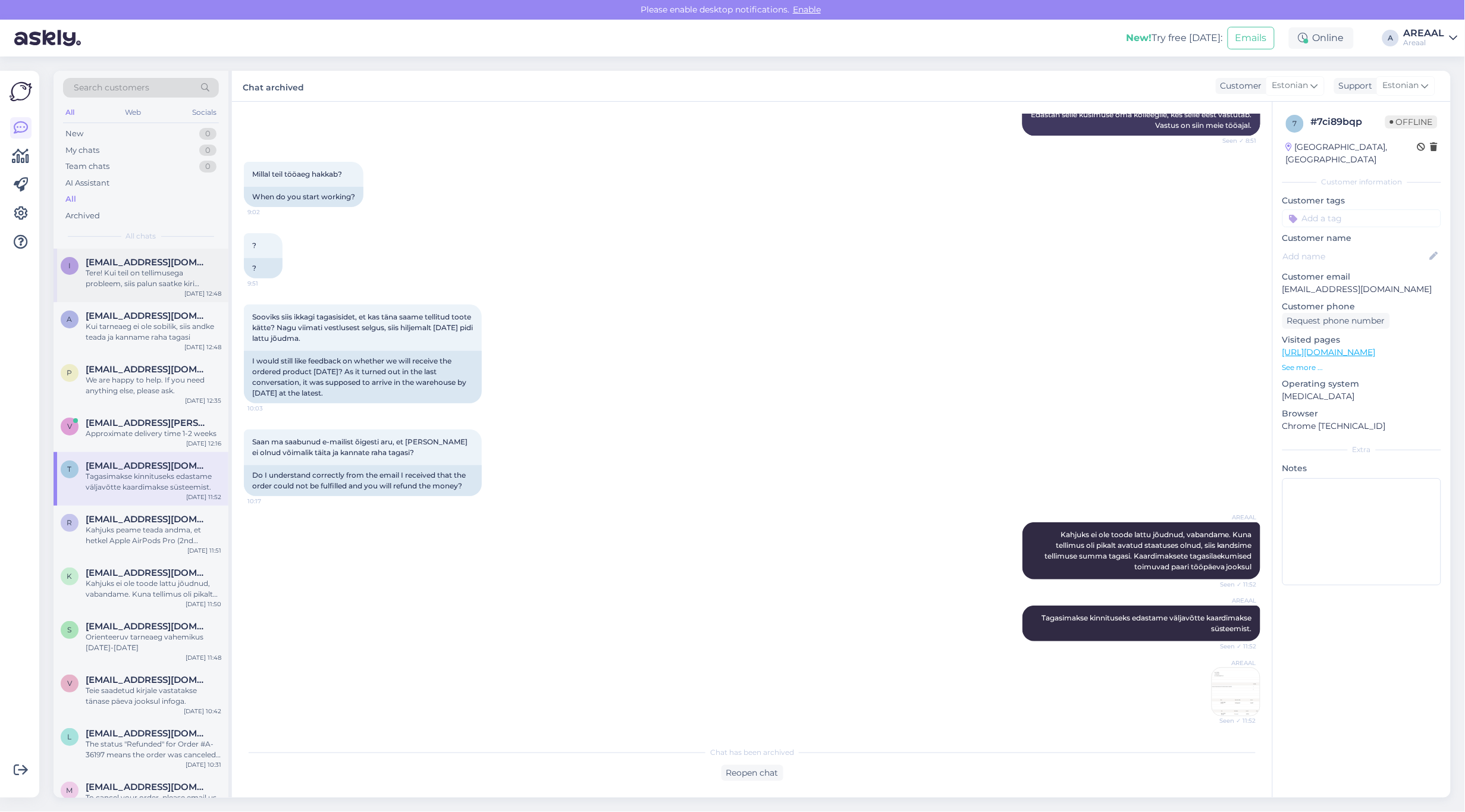
click at [162, 274] on div "Tere! Kui teil on tellimusega probleem, siis palun saatke kiri [EMAIL_ADDRESS][…" at bounding box center [153, 278] width 135 height 21
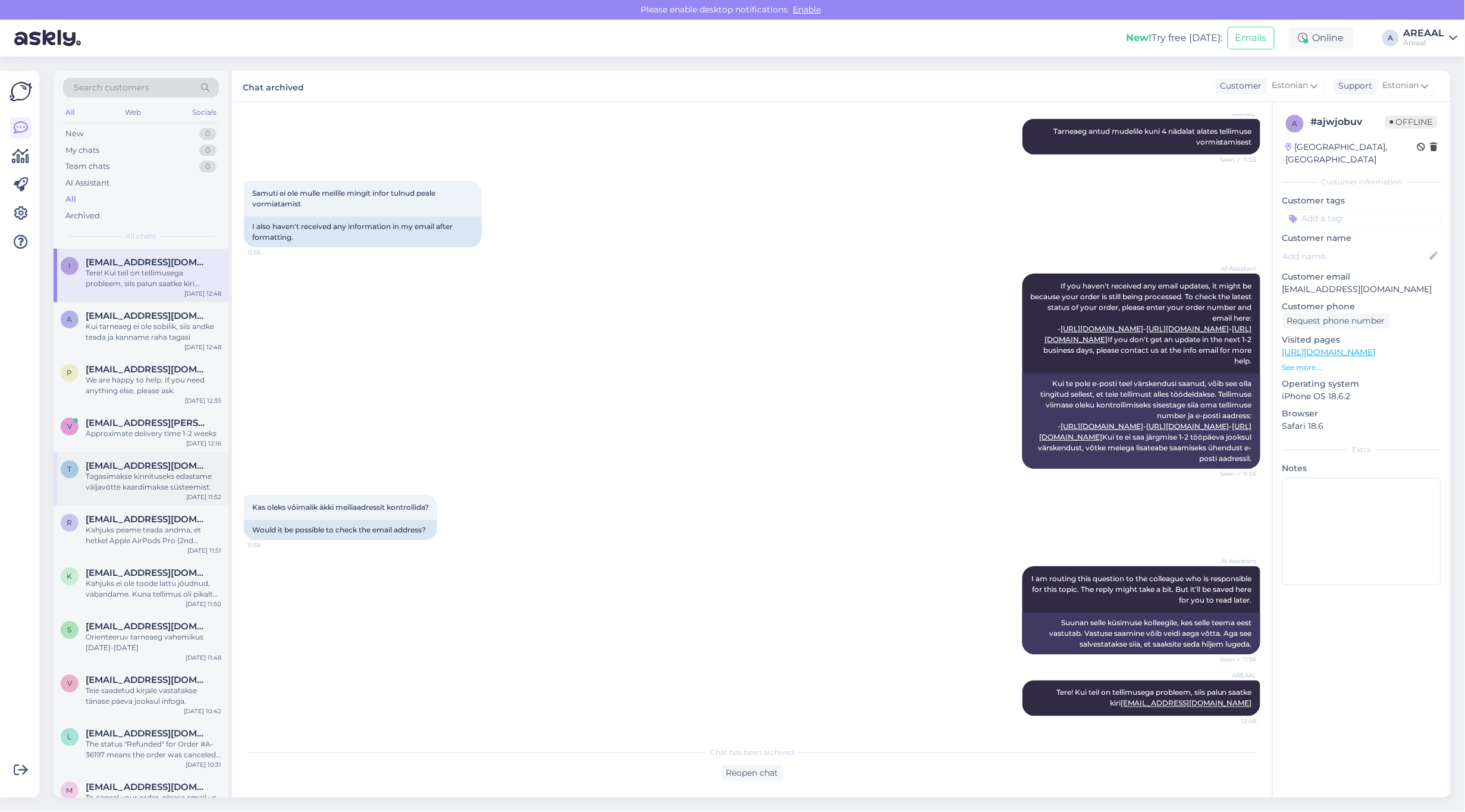
click at [148, 480] on div "Tagasimakse kinnituseks edastame väljavõtte kaardimakse süsteemist." at bounding box center [153, 482] width 135 height 21
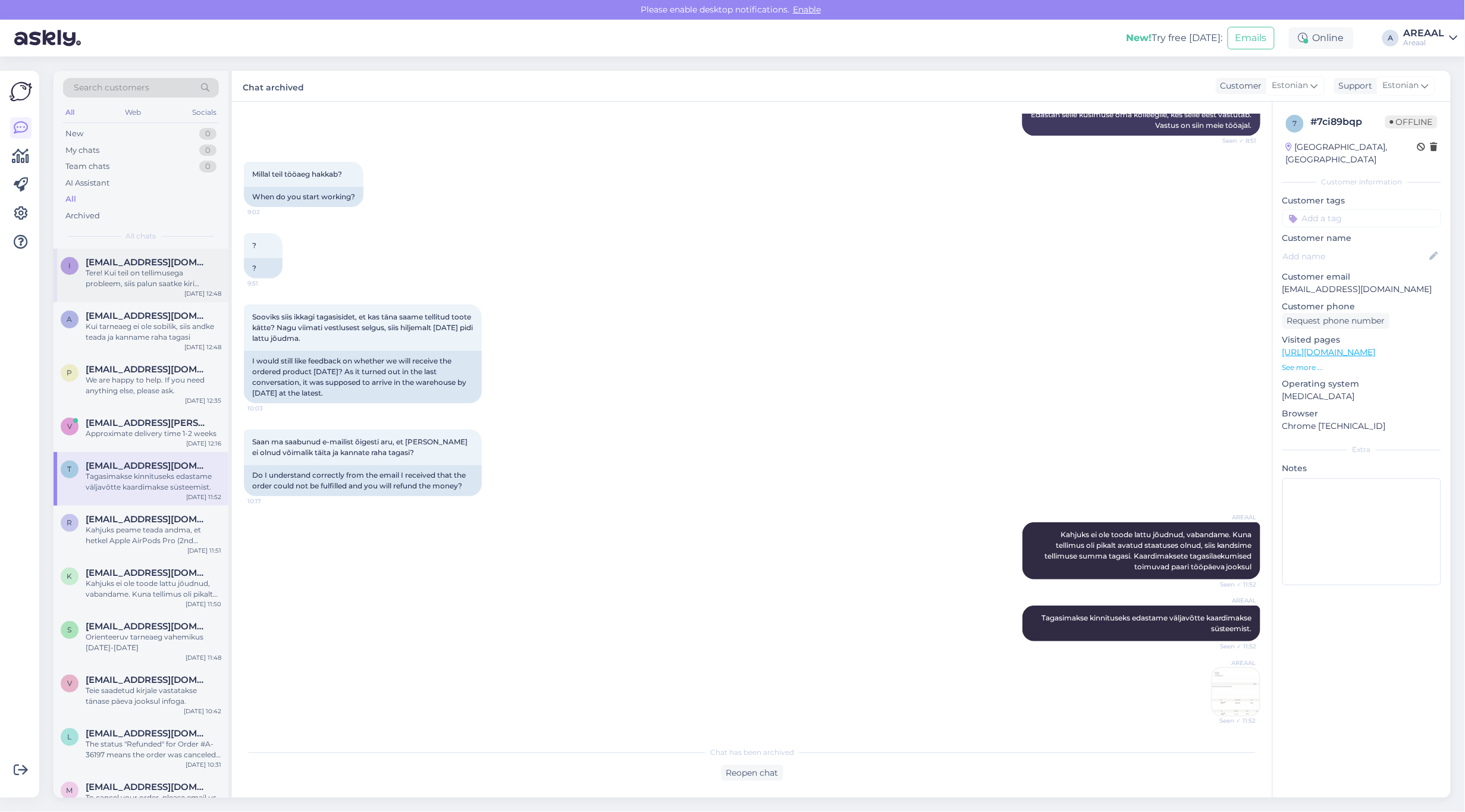
click at [134, 275] on div "Tere! Kui teil on tellimusega probleem, siis palun saatke kiri [EMAIL_ADDRESS][…" at bounding box center [153, 278] width 135 height 21
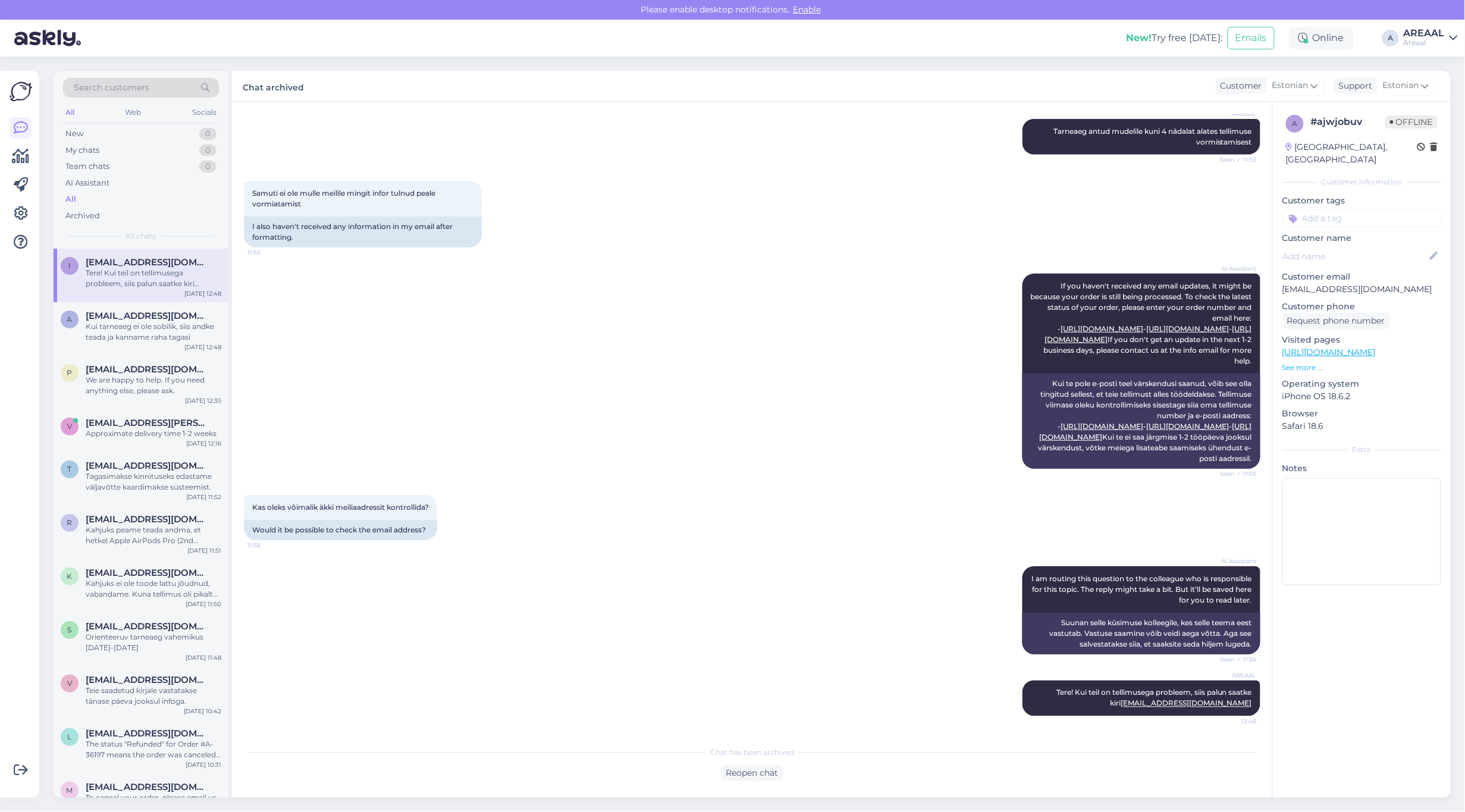
click at [1424, 29] on div "AREAAL" at bounding box center [1425, 34] width 41 height 9
click at [1444, 107] on div "VR24 Open" at bounding box center [1386, 117] width 146 height 25
click at [1430, 91] on button "Open" at bounding box center [1432, 92] width 34 height 19
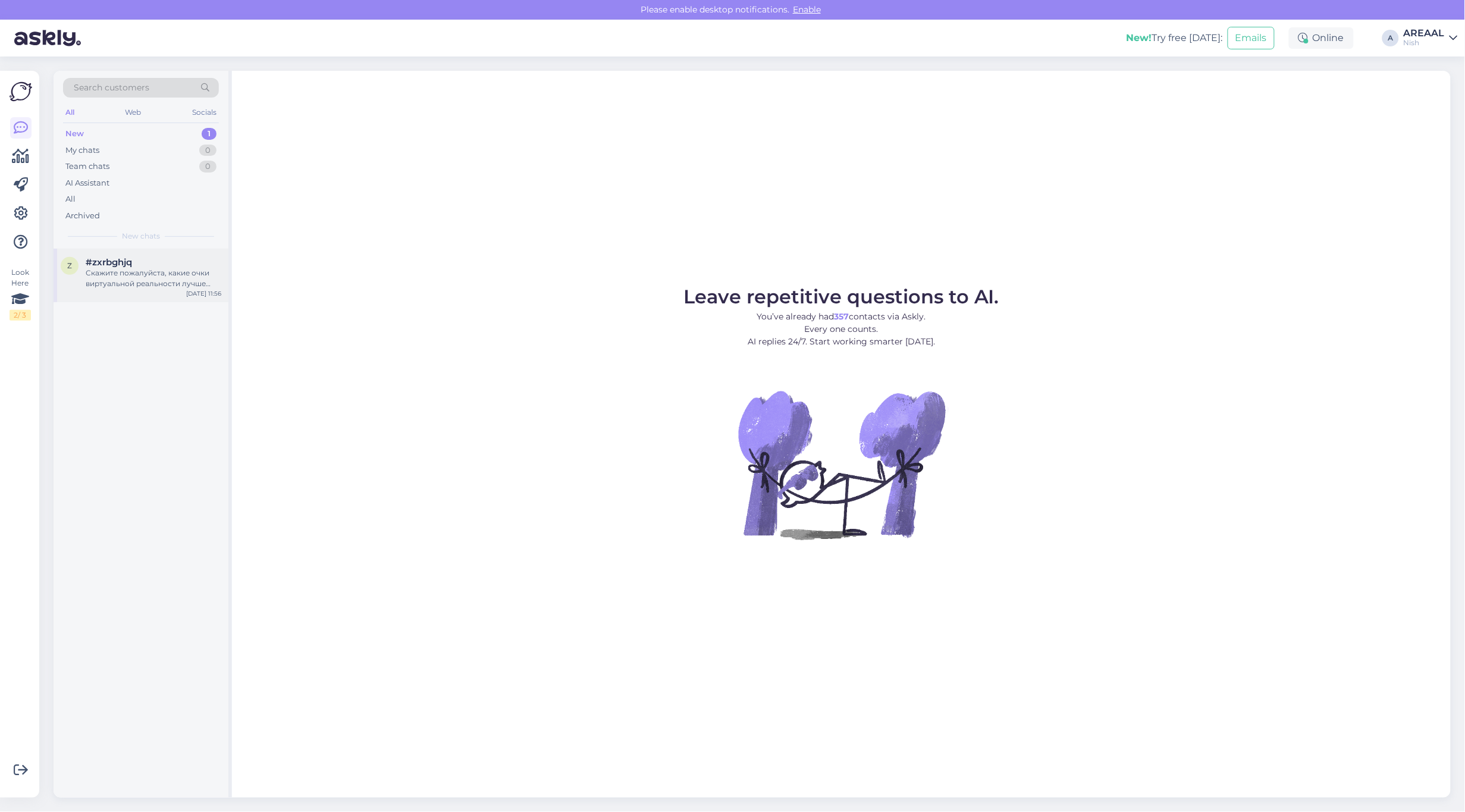
click at [153, 276] on div "Скажите пожалуйста, какие очки виртуальной реальности лучше заказать для ребёнк…" at bounding box center [153, 278] width 135 height 21
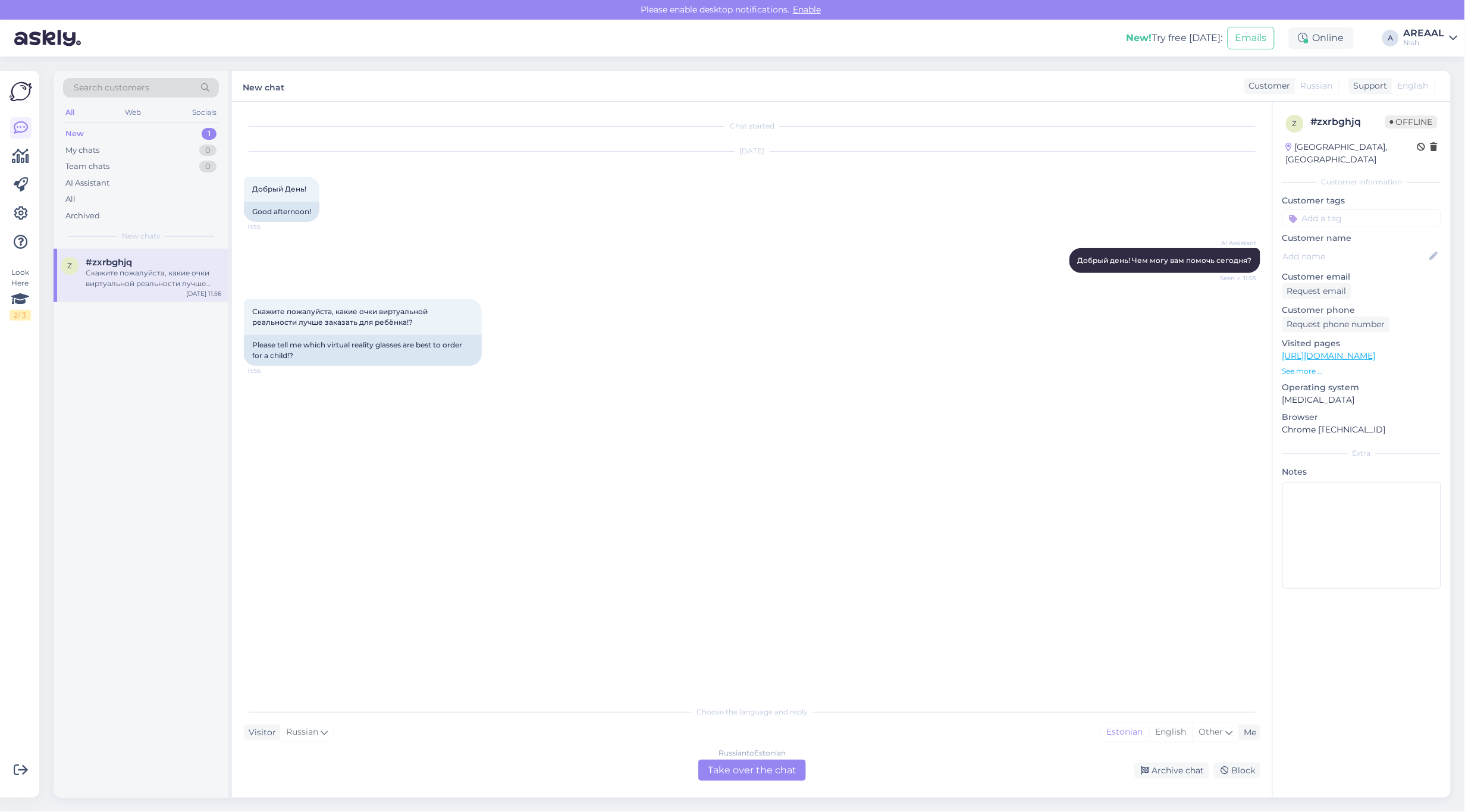
click at [721, 772] on div "Russian to Estonian Take over the chat" at bounding box center [752, 770] width 107 height 21
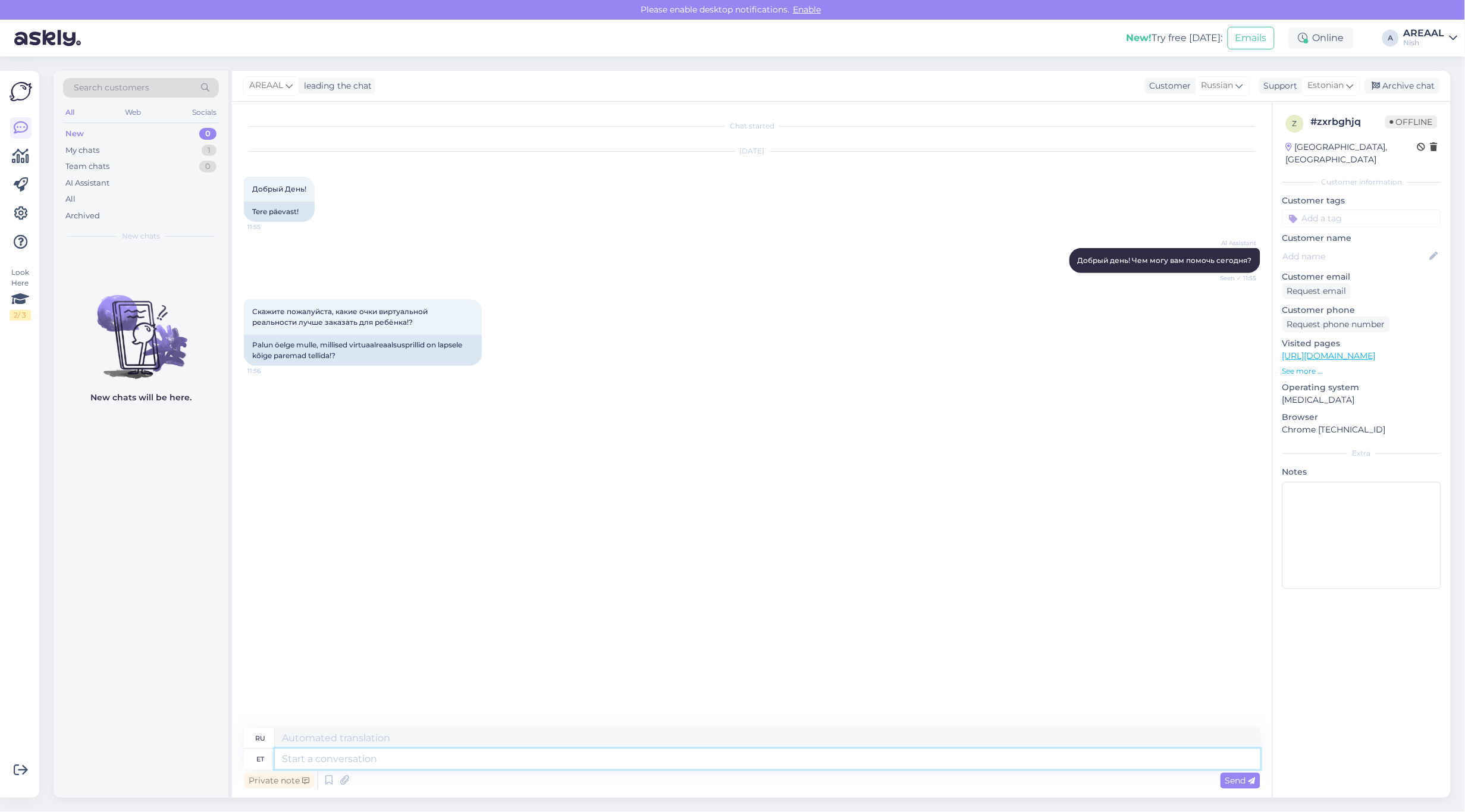
click at [762, 764] on textarea at bounding box center [768, 759] width 986 height 21
type textarea "Tere!"
type textarea "Привет!"
click at [544, 763] on textarea "Tere!" at bounding box center [768, 759] width 986 height 21
type textarea "Tere p"
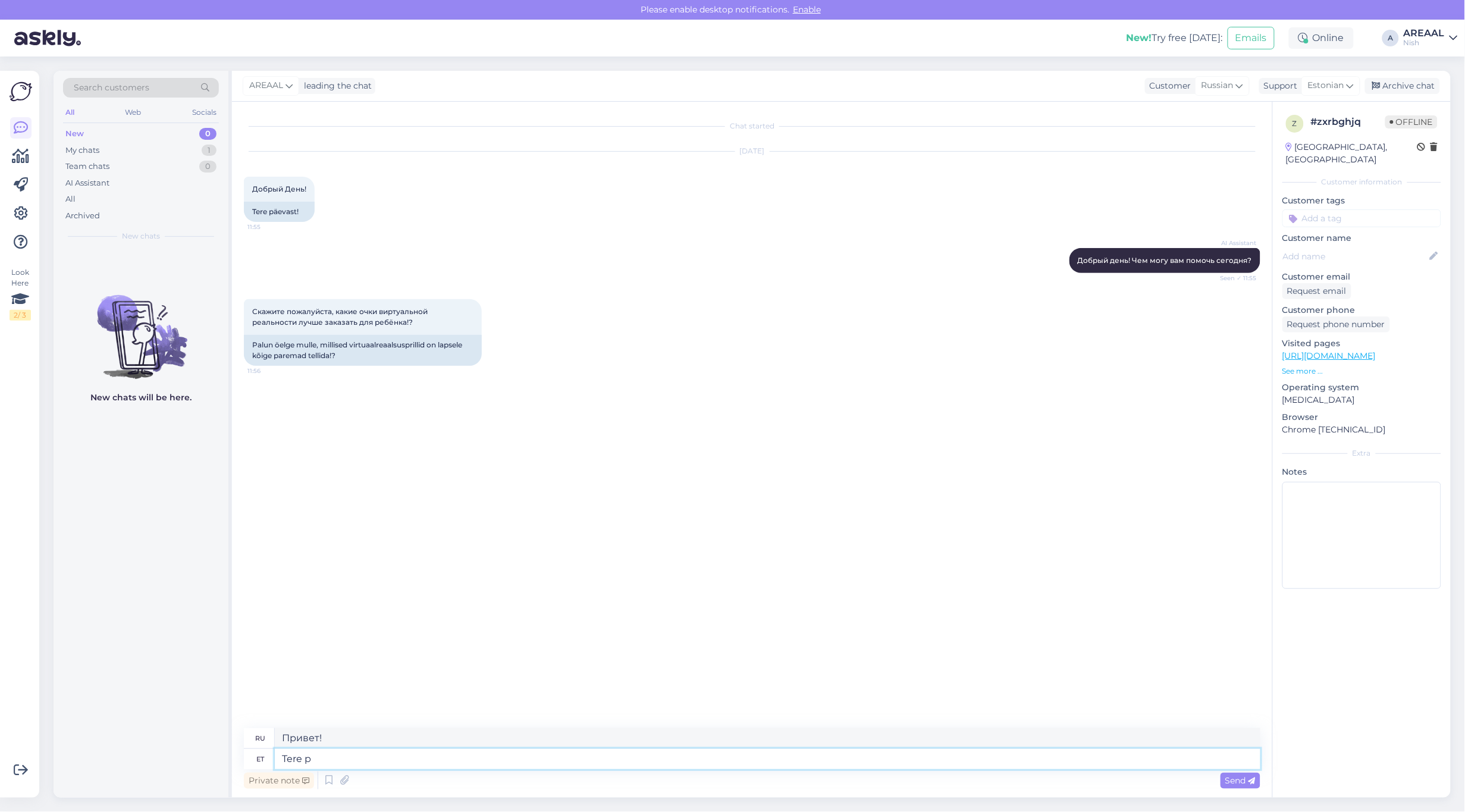
type textarea "Привет"
type textarea "Tere päevast!"
type textarea "Добрый день!"
paste textarea "https://vr24.lv/virtualas-realitates-brilles-meta-quest-3s-256gb/"
type textarea "https://vr24.lv/virtualas-realitates-brilles-meta-quest-3s-256gb/"
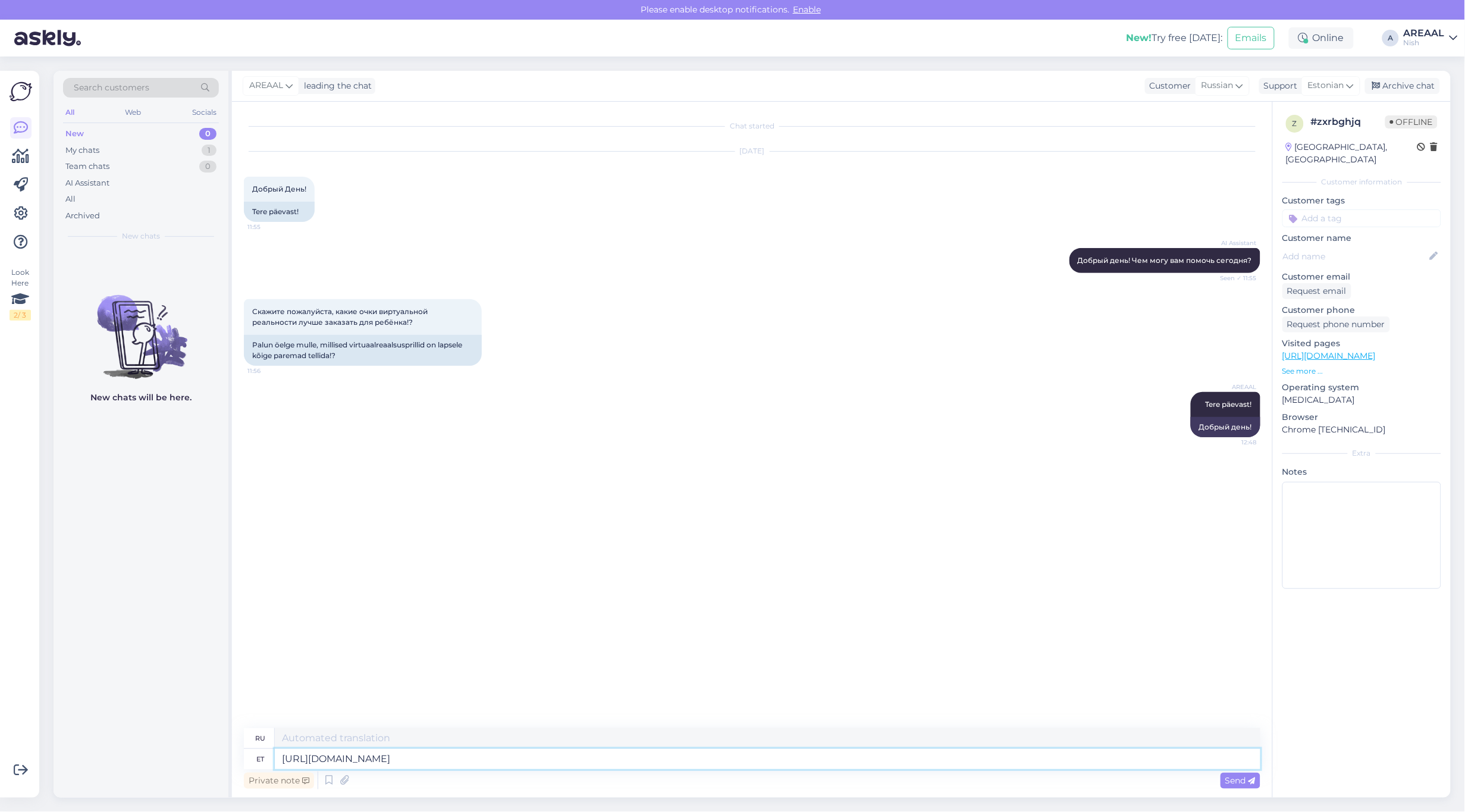
type textarea "https://vr24.lv/virtualas-realitates-brilles-meta-quest-3s-256gb/"
click at [506, 749] on textarea at bounding box center [768, 759] width 986 height 21
paste textarea "https://vr24.lv/meta-quest-3s-128gb-balta-virtualas-realitates-brilles/"
type textarea "https://vr24.lv/meta-quest-3s-128gb-balta-virtualas-realitates-brilles/"
drag, startPoint x: 506, startPoint y: 749, endPoint x: 524, endPoint y: 756, distance: 19.3
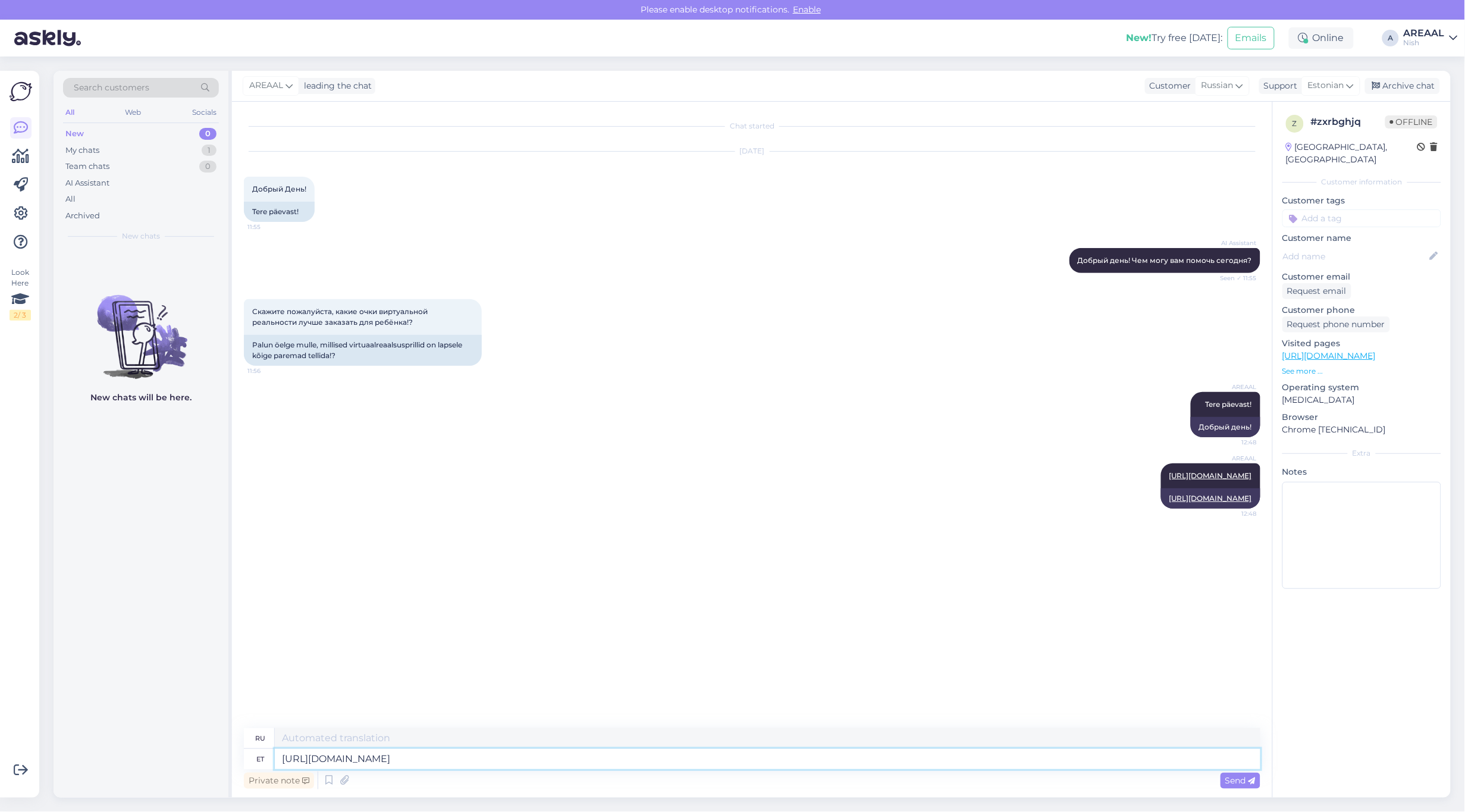
click at [509, 749] on textarea "https://vr24.lv/meta-quest-3s-128gb-balta-virtualas-realitates-brilles/" at bounding box center [768, 759] width 986 height 21
type textarea "https://vr24.lv/meta-quest-3s-128gb-balta-virtualas-realitates-brilles/"
paste textarea "https://vr24.lv/meta-quest-3s-128gb-balta-virtualas-realitates-brilles/"
type textarea "https://vr24.lv/meta-quest-3s-128gb-balta-virtualas-realitates-brilles/"
click at [524, 314] on div "Скажите пожалуйста, какие очки виртуальной реальности лучше заказать для ребёнк…" at bounding box center [752, 331] width 1017 height 92
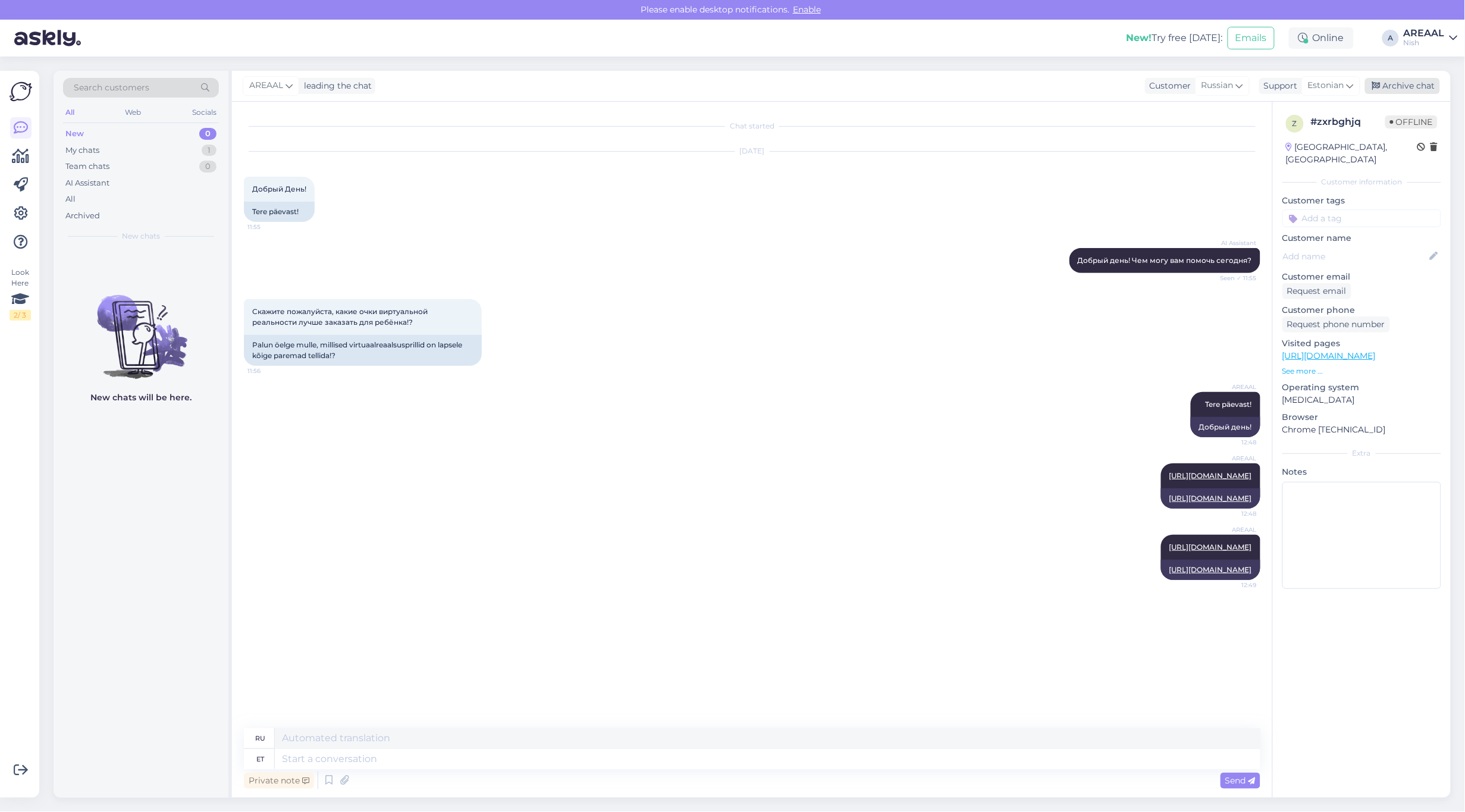
click at [1416, 92] on div "Archive chat" at bounding box center [1402, 85] width 75 height 16
click at [120, 198] on div "All" at bounding box center [141, 200] width 156 height 17
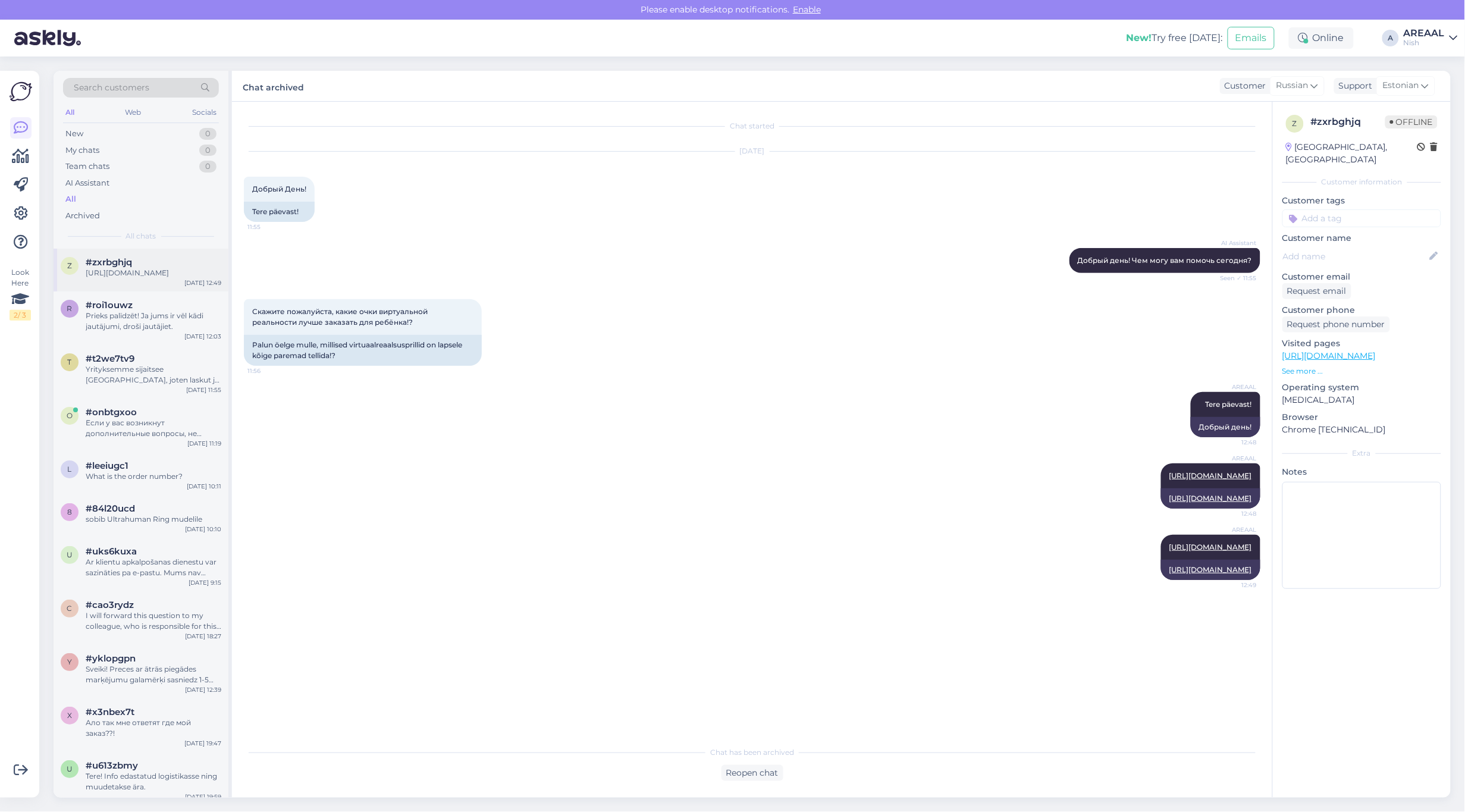
click at [162, 278] on div "https://vr24.lv/meta-quest-3s-128gb-balta-virtualas-realitates-brilles/" at bounding box center [153, 273] width 135 height 10
click at [162, 306] on div "r #roi1ouwz Prieks palīdzēt! Ja jums ir vēl kādi jautājumi, droši jautājiet. Se…" at bounding box center [140, 317] width 175 height 53
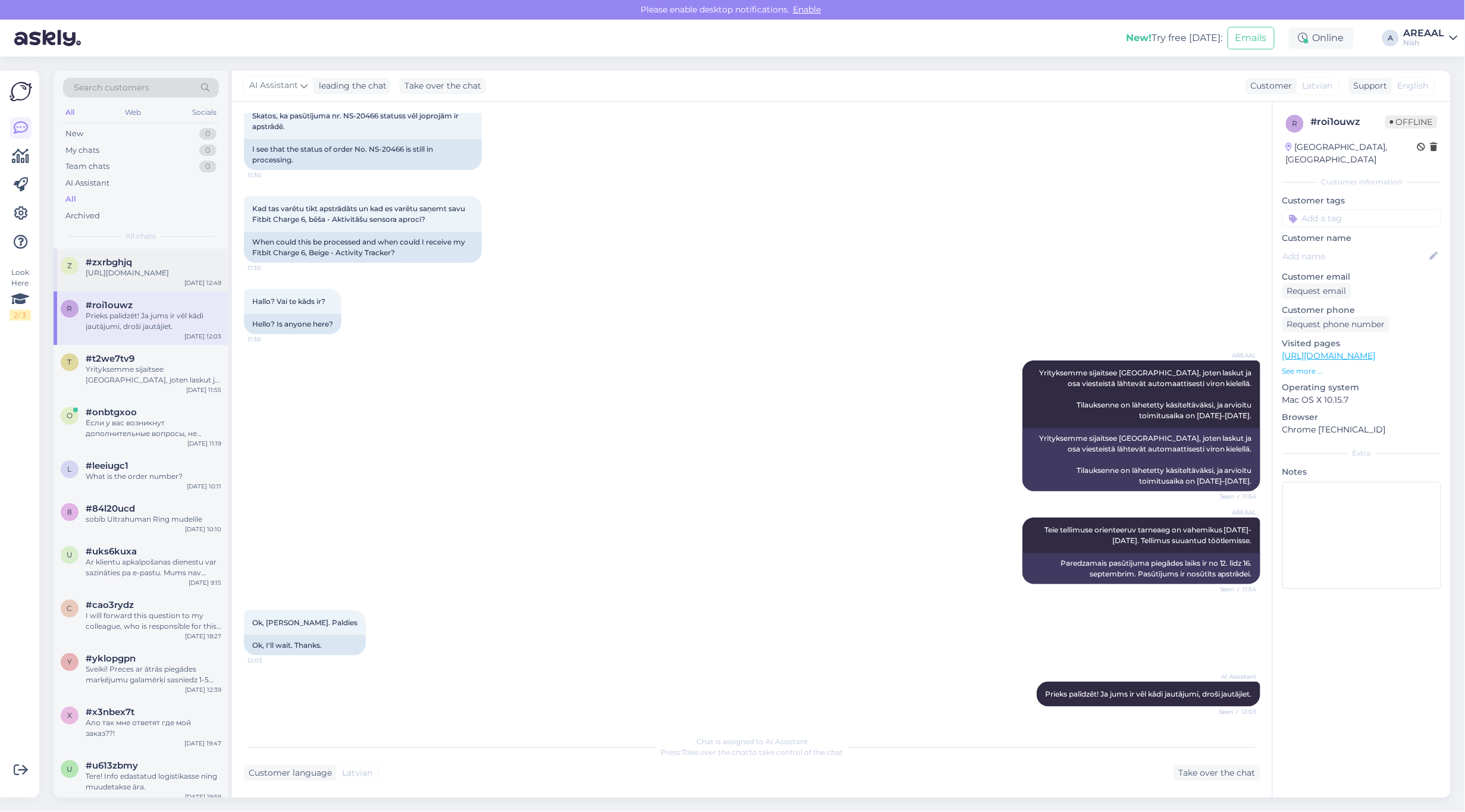
click at [153, 271] on div "https://vr24.lv/meta-quest-3s-128gb-balta-virtualas-realitates-brilles/" at bounding box center [153, 273] width 135 height 10
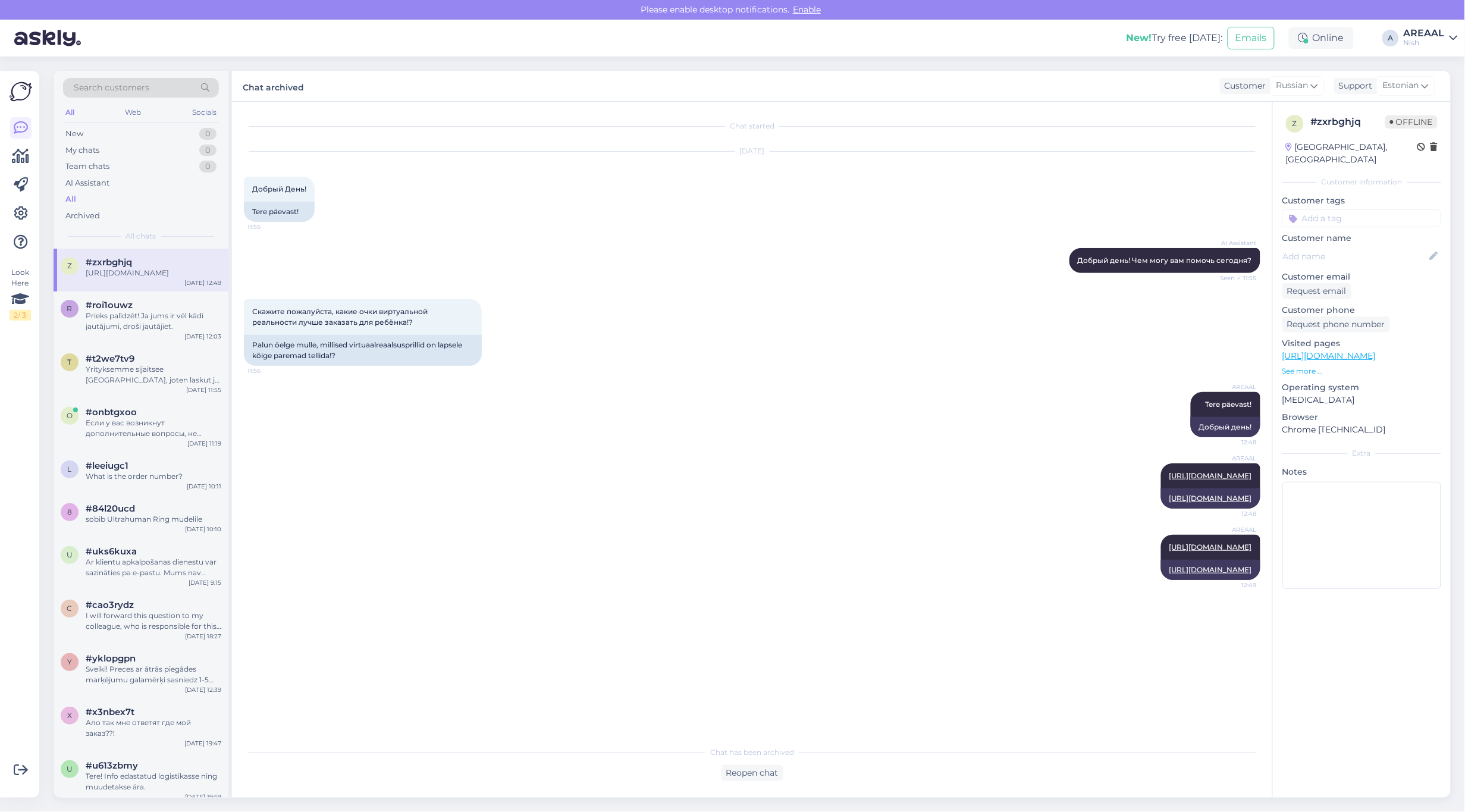
click at [1413, 34] on div "AREAAL" at bounding box center [1425, 34] width 41 height 9
click at [1414, 63] on div "Areaal Open" at bounding box center [1386, 65] width 146 height 25
click at [1452, 70] on div "Areaal Open" at bounding box center [1386, 65] width 146 height 25
click at [1437, 65] on button "Open" at bounding box center [1432, 66] width 34 height 19
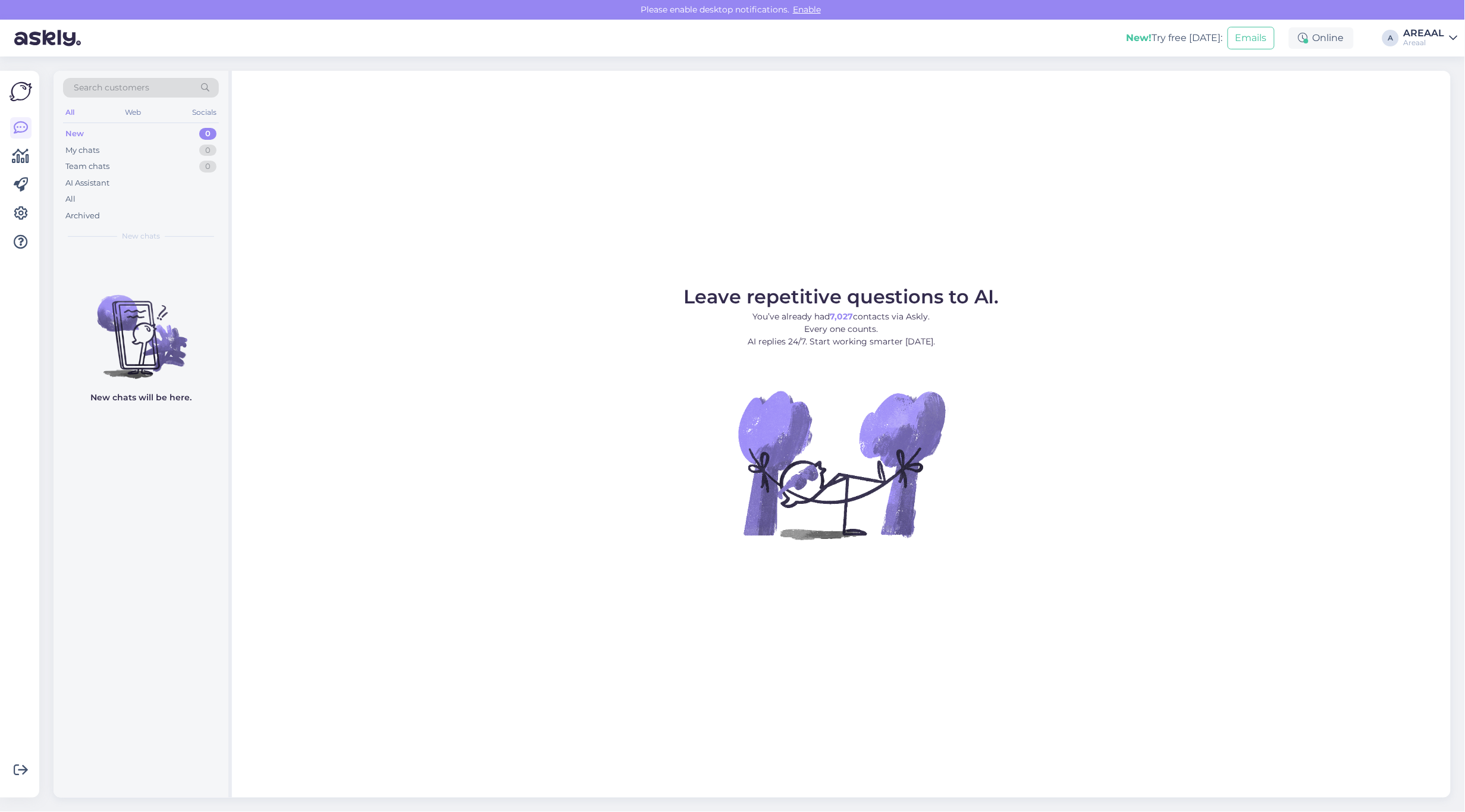
click at [232, 265] on div "Leave repetitive questions to AI. You’ve already had 7,027 contacts via Askly. …" at bounding box center [841, 434] width 1219 height 727
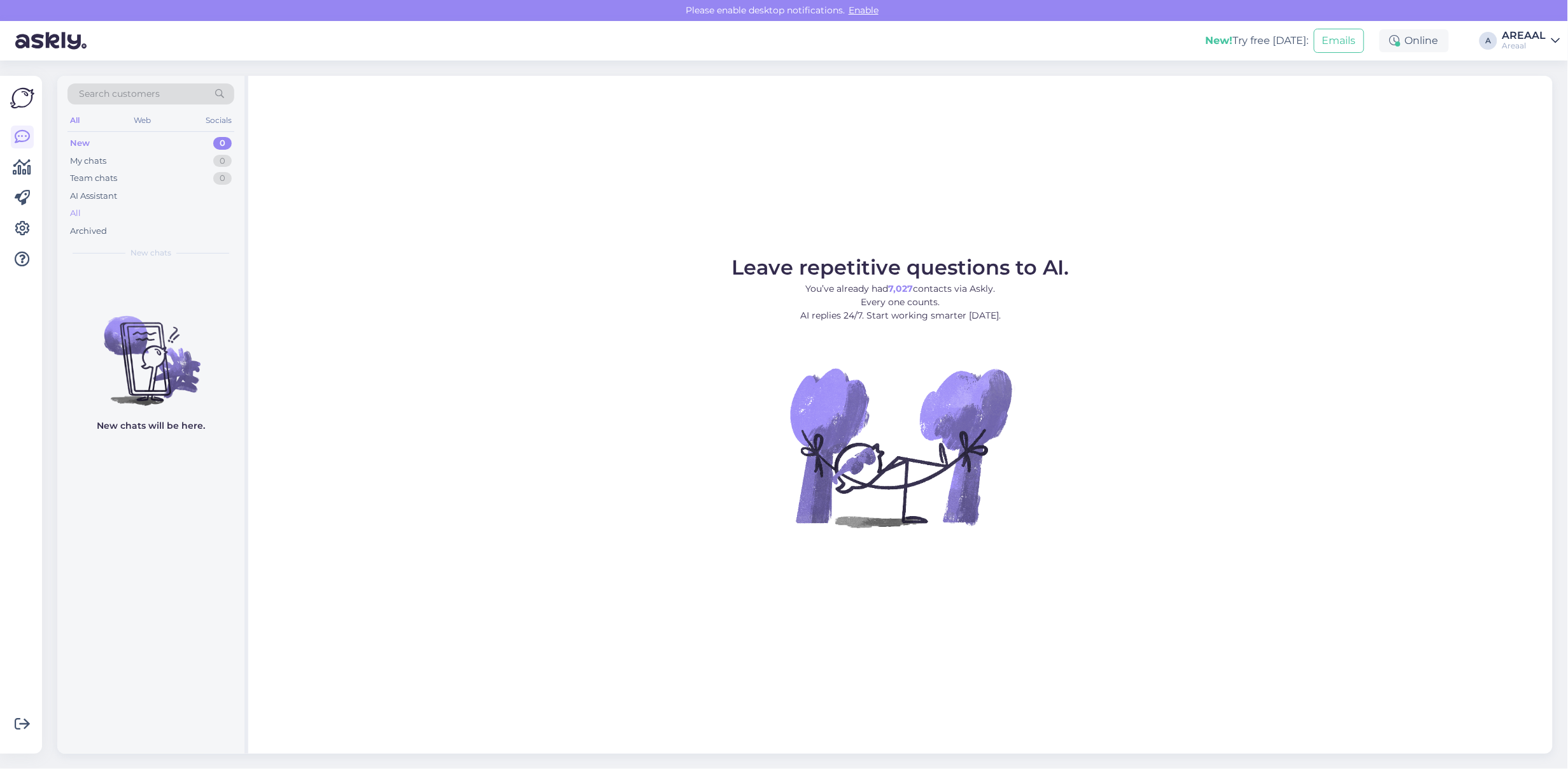
click at [96, 214] on div "All" at bounding box center [151, 214] width 167 height 18
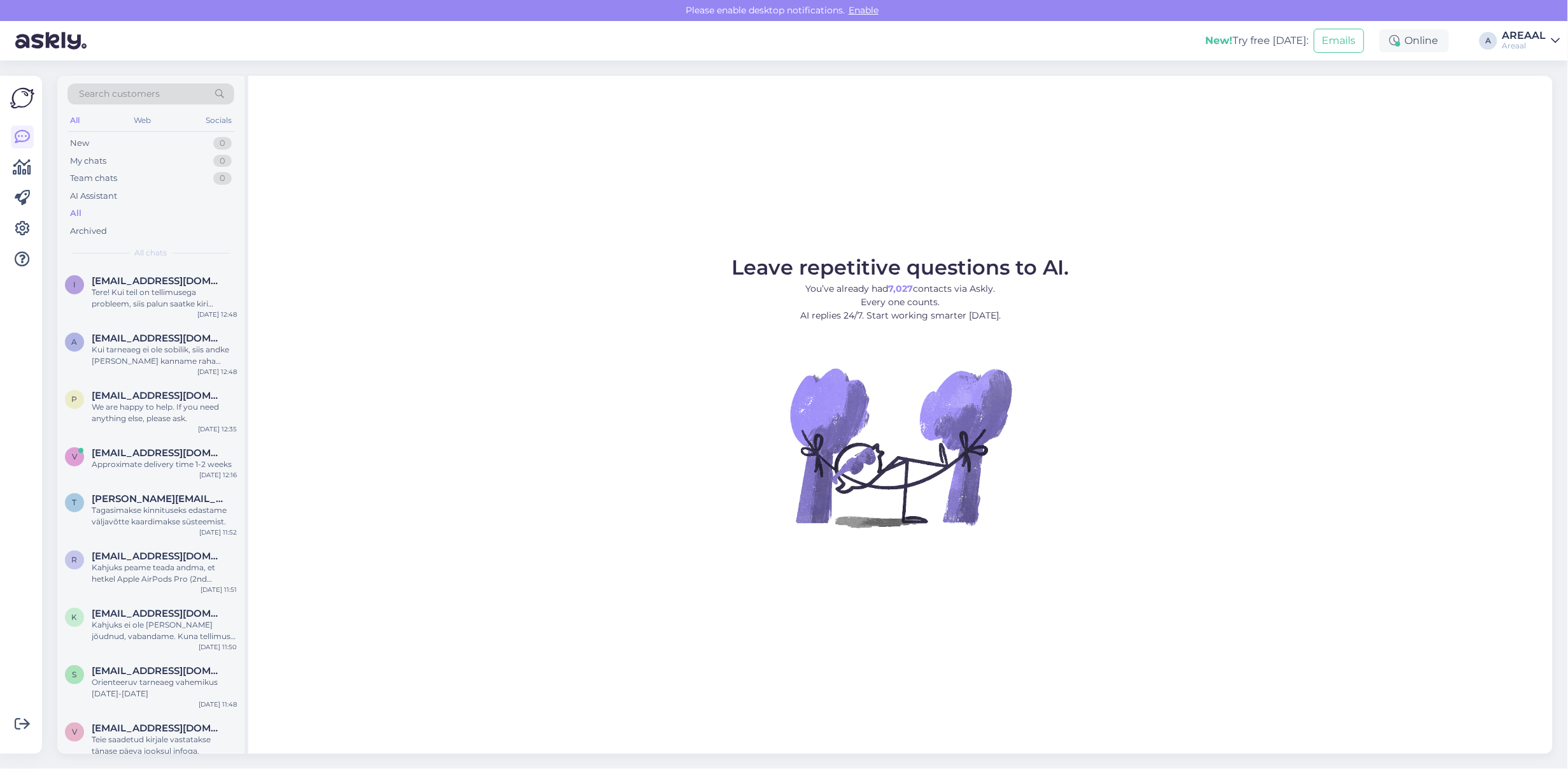
click at [883, 294] on p "You’ve already had 7,027 contacts via Askly. Every one counts. AI replies 24/7.…" at bounding box center [900, 302] width 338 height 40
click at [1551, 43] on link "AREAAL Areaal" at bounding box center [1532, 41] width 58 height 20
click at [1542, 91] on button "Open" at bounding box center [1533, 99] width 36 height 20
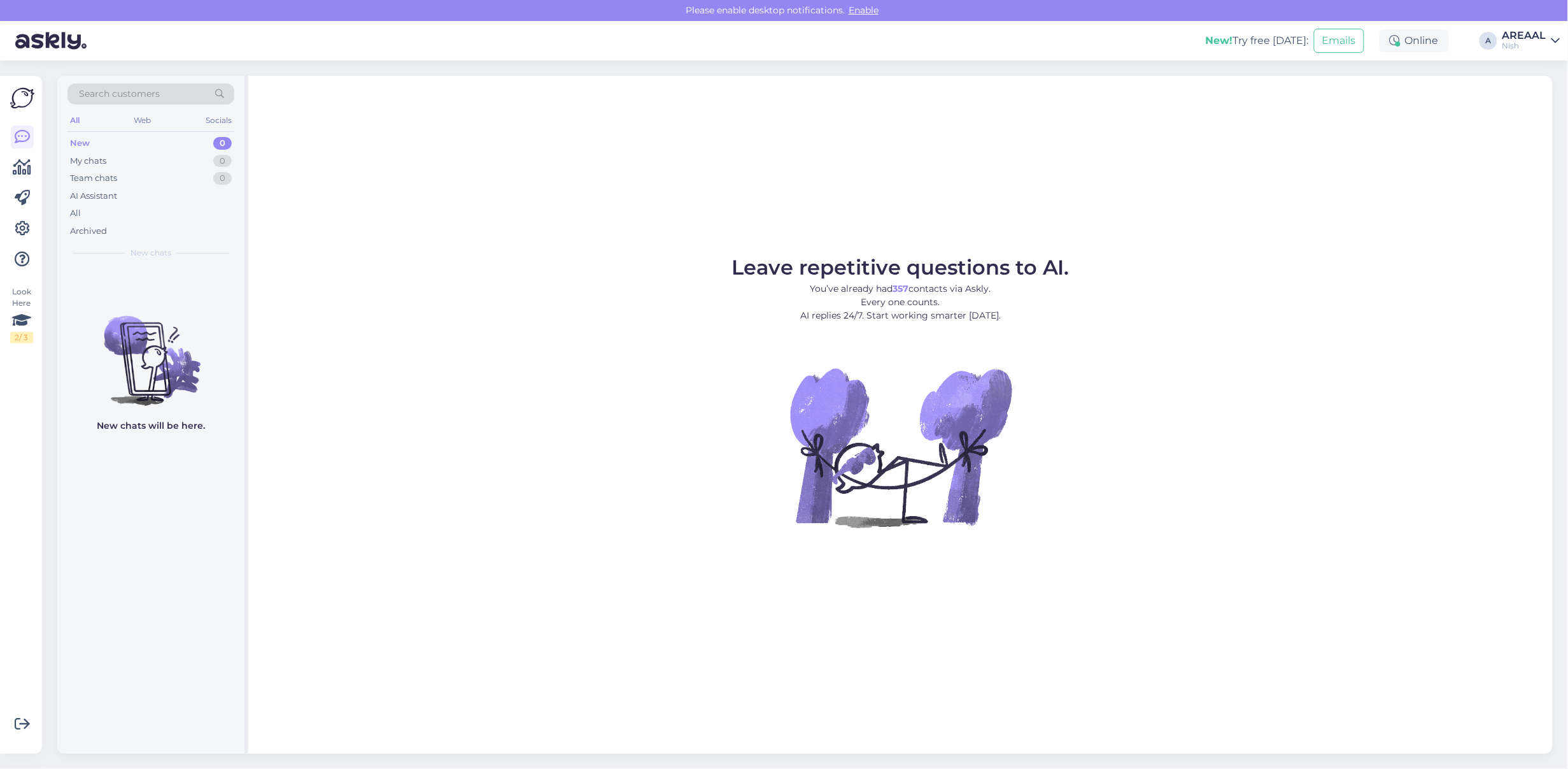
click at [1532, 41] on div "Nish" at bounding box center [1525, 46] width 44 height 10
click at [1532, 70] on button "Open" at bounding box center [1533, 71] width 36 height 20
click at [839, 221] on div "Leave repetitive questions to AI. You’ve already had 7,027 contacts via Askly. …" at bounding box center [900, 415] width 1305 height 678
click at [154, 217] on div "All" at bounding box center [151, 214] width 167 height 18
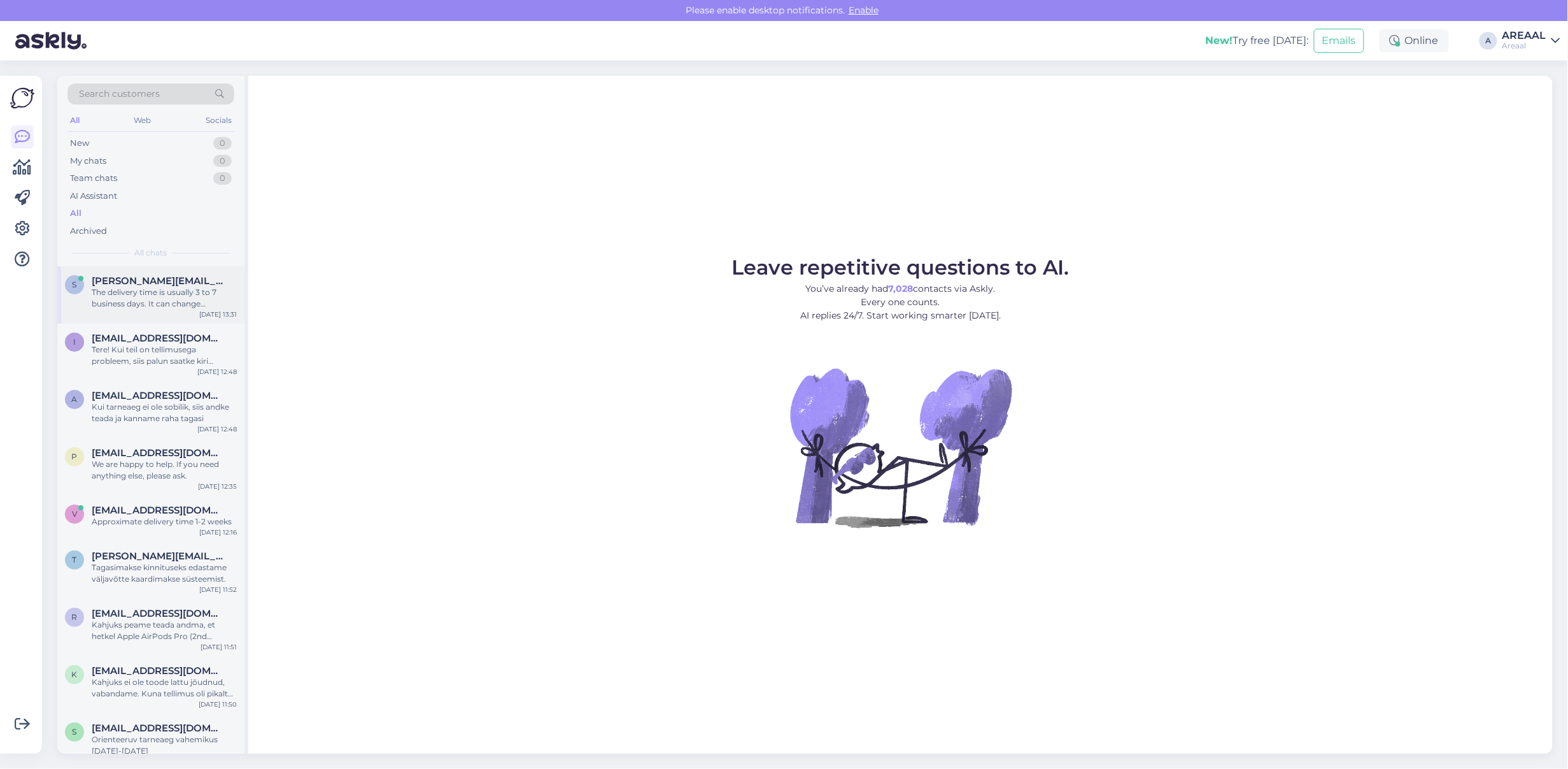
click at [150, 313] on div "s sergey.volobuev@outlook.com The delivery time is usually 3 to 7 business days…" at bounding box center [150, 294] width 187 height 57
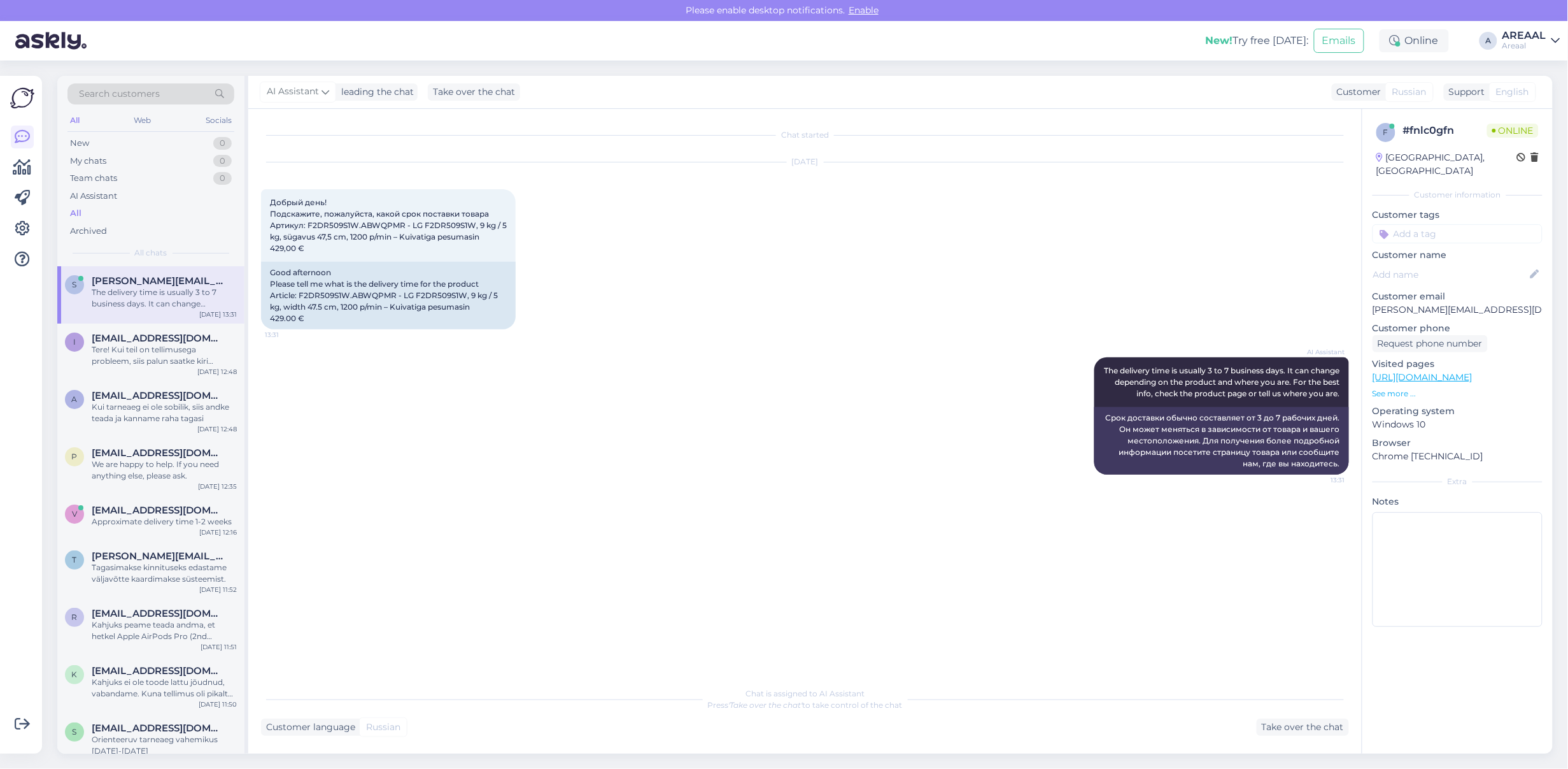
click at [370, 371] on div "AI Assistant The delivery time is usually 3 to 7 business days. It can change d…" at bounding box center [804, 415] width 1088 height 145
click at [378, 373] on div "AI Assistant The delivery time is usually 3 to 7 business days. It can change d…" at bounding box center [804, 415] width 1088 height 145
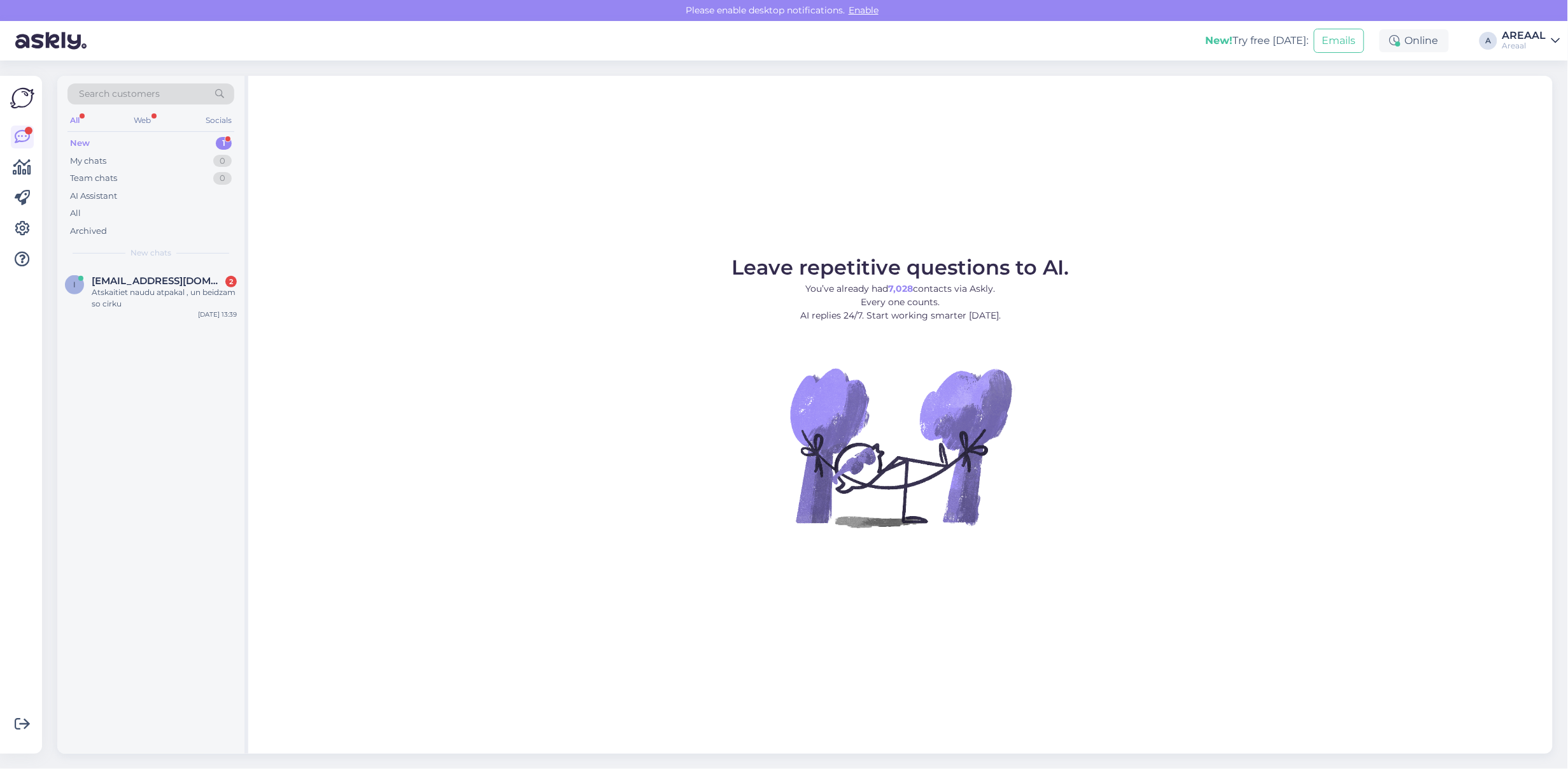
click at [1264, 156] on div "Leave repetitive questions to AI. You’ve already had 7,028 contacts via Askly. …" at bounding box center [900, 415] width 1305 height 678
click at [209, 201] on div "AI Assistant" at bounding box center [151, 196] width 167 height 18
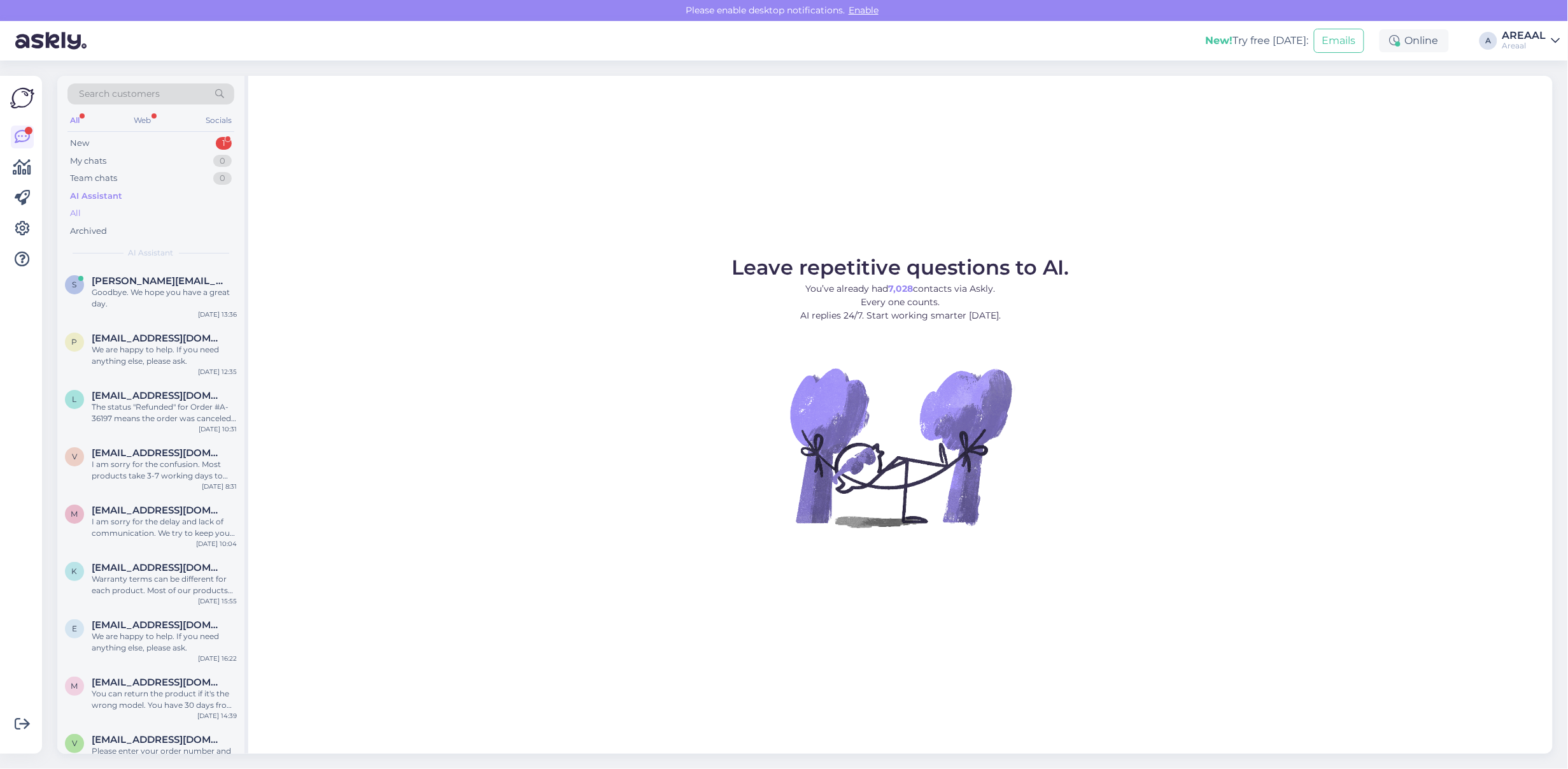
click at [204, 212] on div "All" at bounding box center [151, 214] width 167 height 18
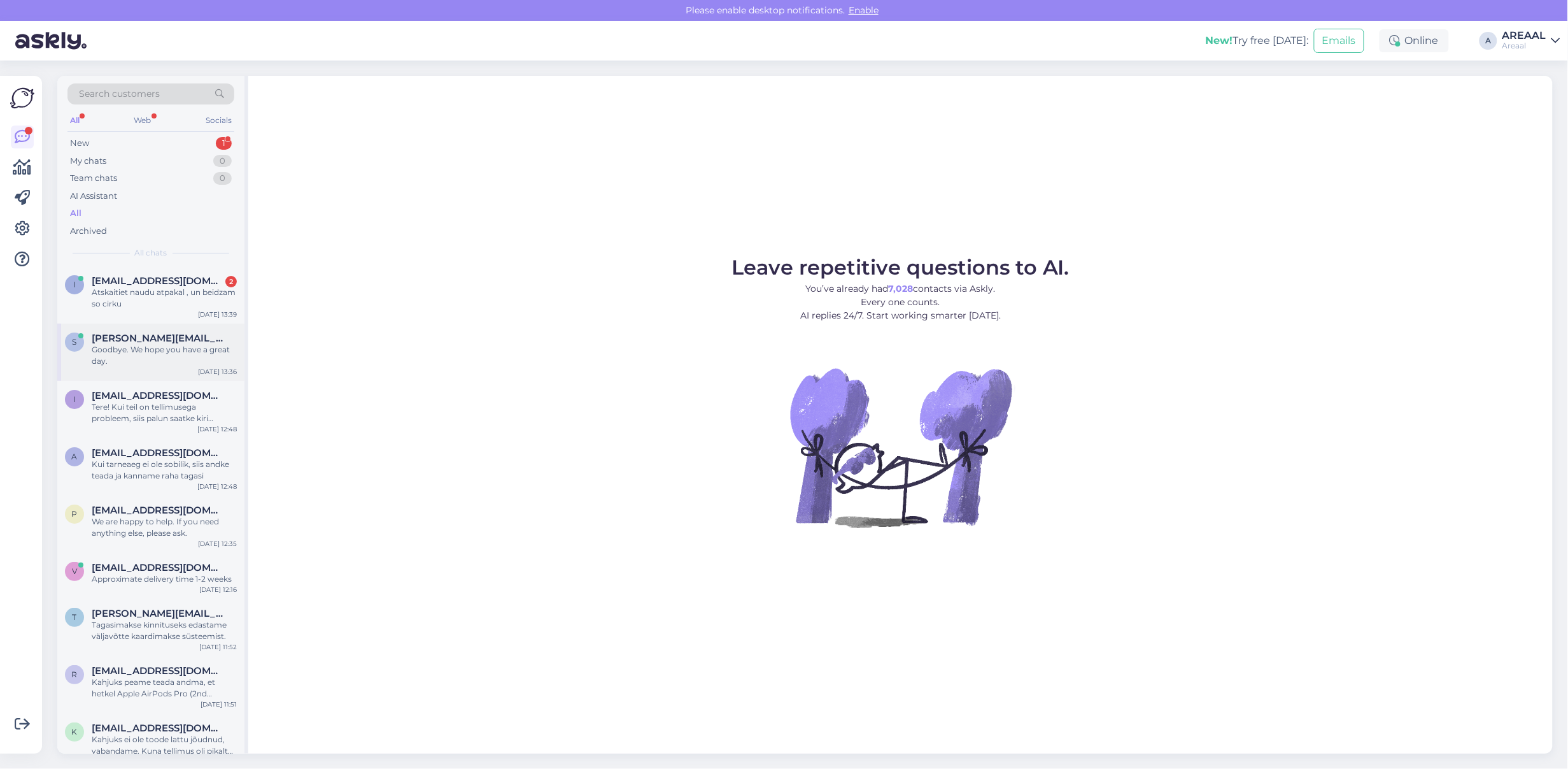
click at [188, 367] on div "Goodbye. We hope you have a great day." at bounding box center [164, 355] width 145 height 23
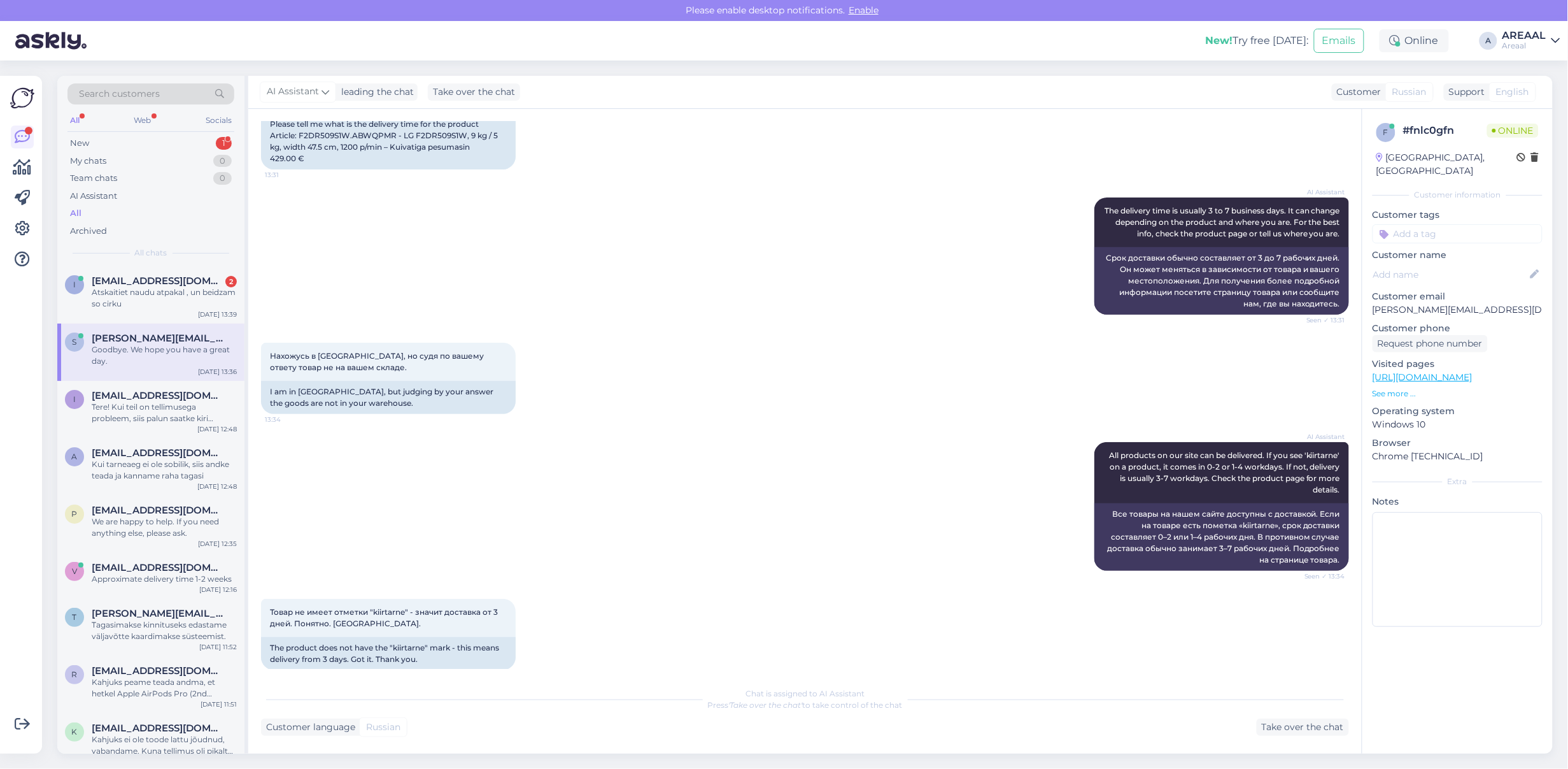
scroll to position [426, 0]
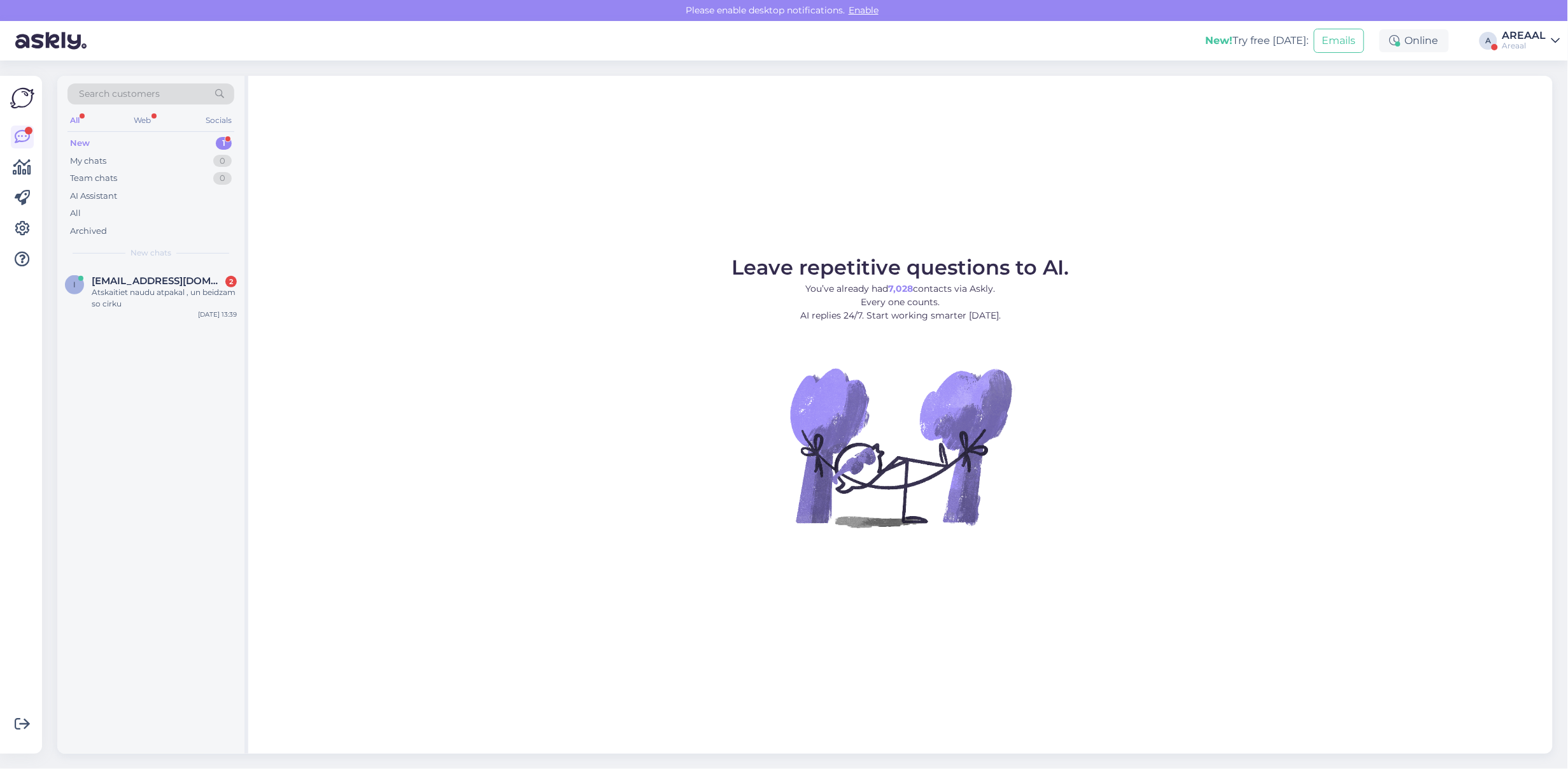
click at [706, 322] on figure "Leave repetitive questions to AI. You’ve already had 7,028 contacts via Askly. …" at bounding box center [900, 409] width 1282 height 305
click at [459, 255] on div "Leave repetitive questions to AI. You’ve already had 7,029 contacts via Askly. …" at bounding box center [900, 415] width 1305 height 678
click at [170, 356] on div "a [EMAIL_ADDRESS][DOMAIN_NAME] 1 По моему заказу A-36465 не пришла дата ожидаем…" at bounding box center [150, 340] width 187 height 57
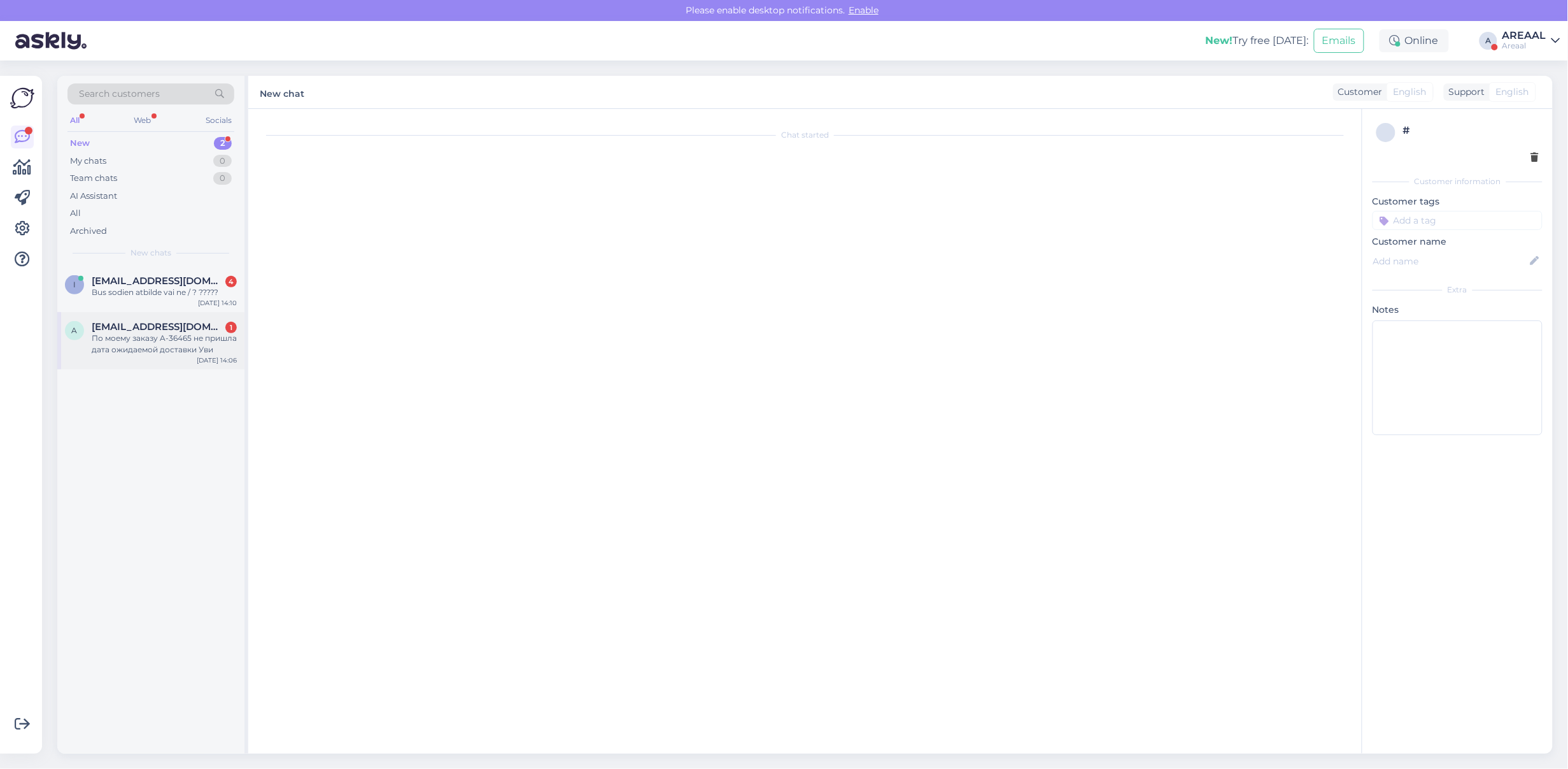
scroll to position [41, 0]
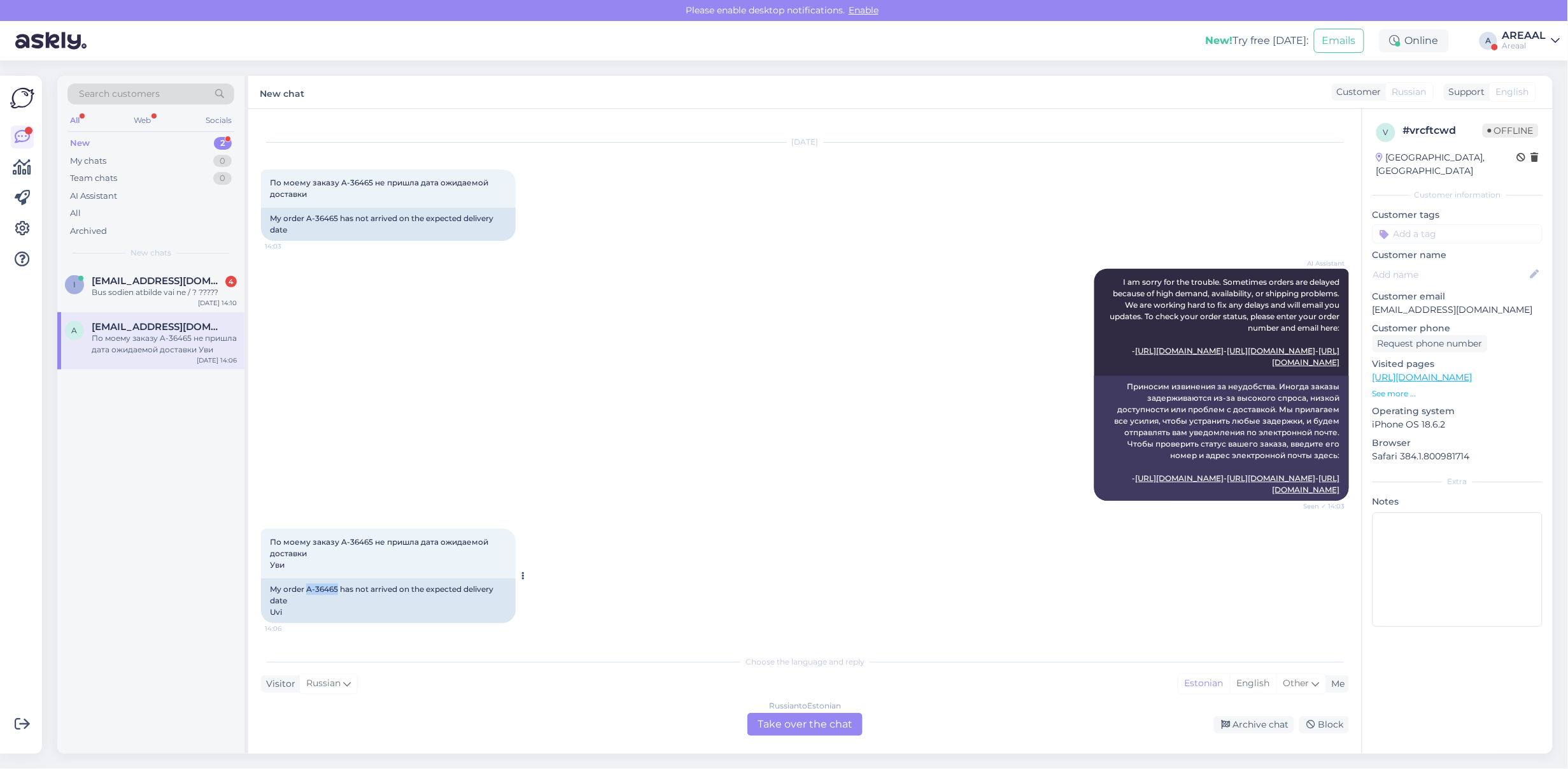
drag, startPoint x: 333, startPoint y: 590, endPoint x: 306, endPoint y: 593, distance: 27.2
click at [306, 593] on div "My order A-36465 has not arrived on the expected delivery date Uvi" at bounding box center [388, 601] width 255 height 45
copy div "A-36465"
click at [816, 719] on div "Russian to Estonian Take over the chat" at bounding box center [804, 724] width 115 height 23
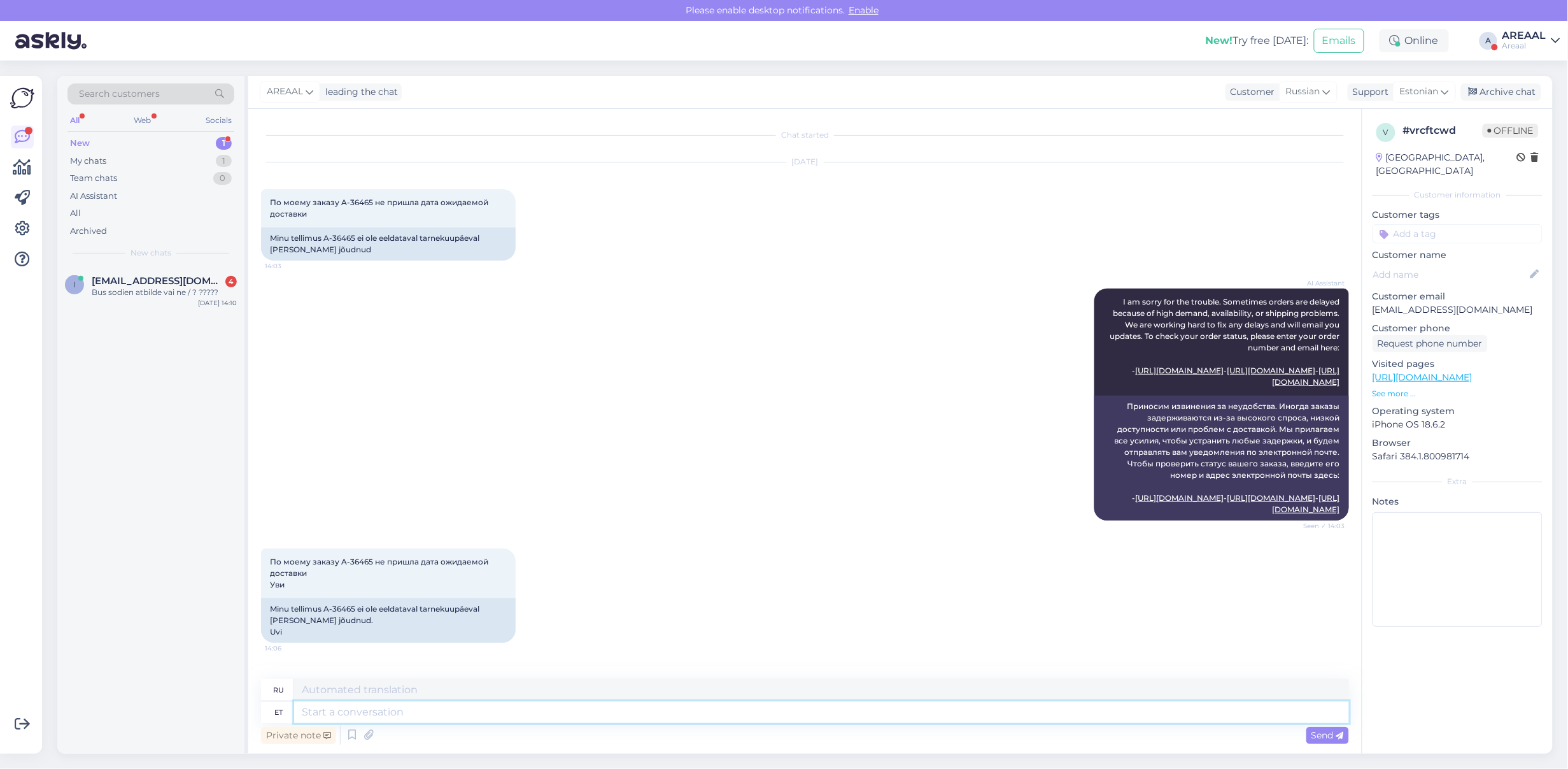
click at [810, 709] on textarea at bounding box center [821, 713] width 1055 height 22
click at [564, 716] on textarea at bounding box center [821, 713] width 1055 height 22
type textarea "Antud to"
type textarea "Данный"
type textarea "Antud toote tar"
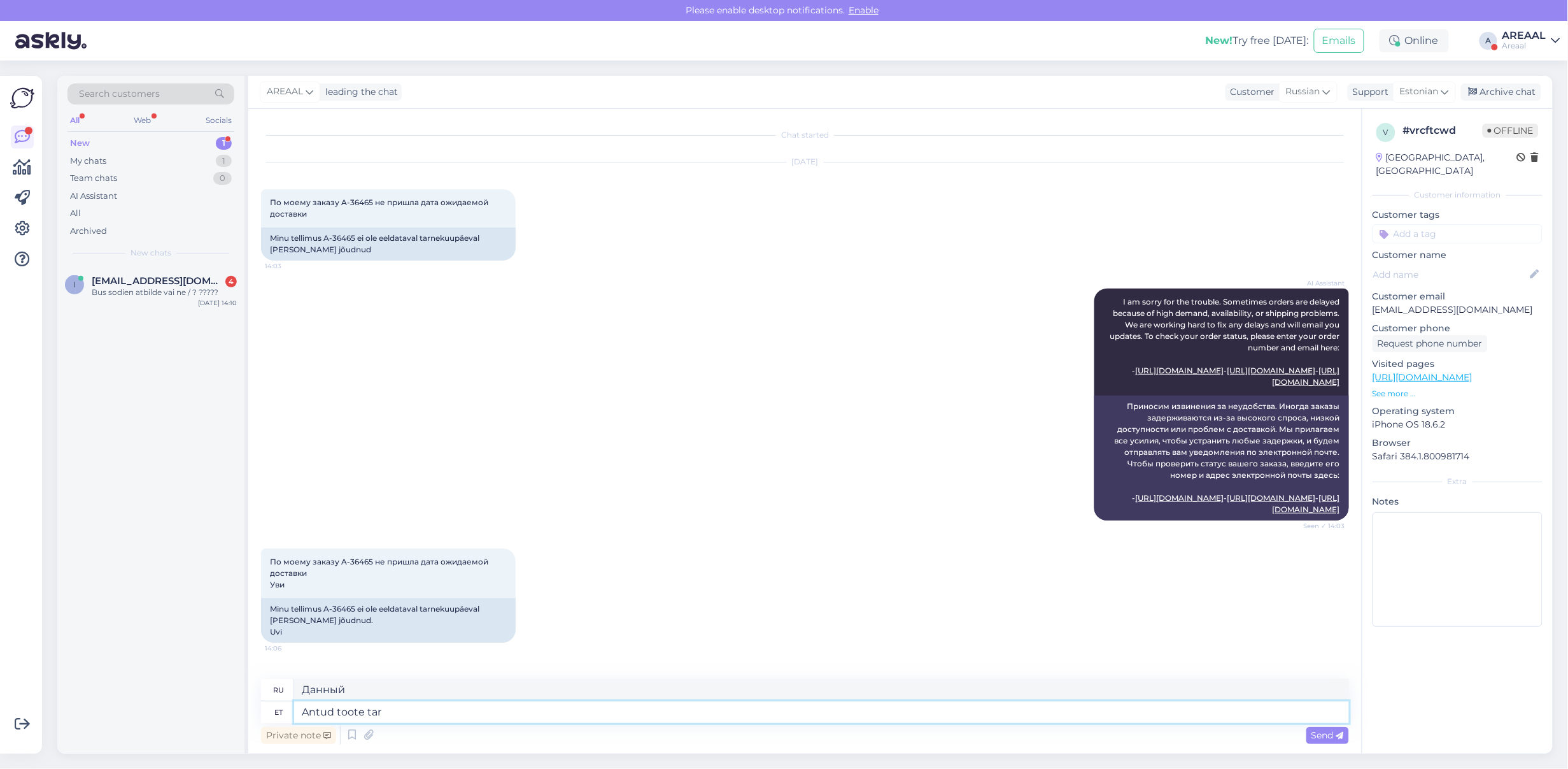
type textarea "Этот продукт"
type textarea "Antud toote tarneaeg on"
type textarea "Срок доставки этого товара"
type textarea "Antud toote tarneaeg on 1-"
type textarea "Срок поставки этого товара составляет"
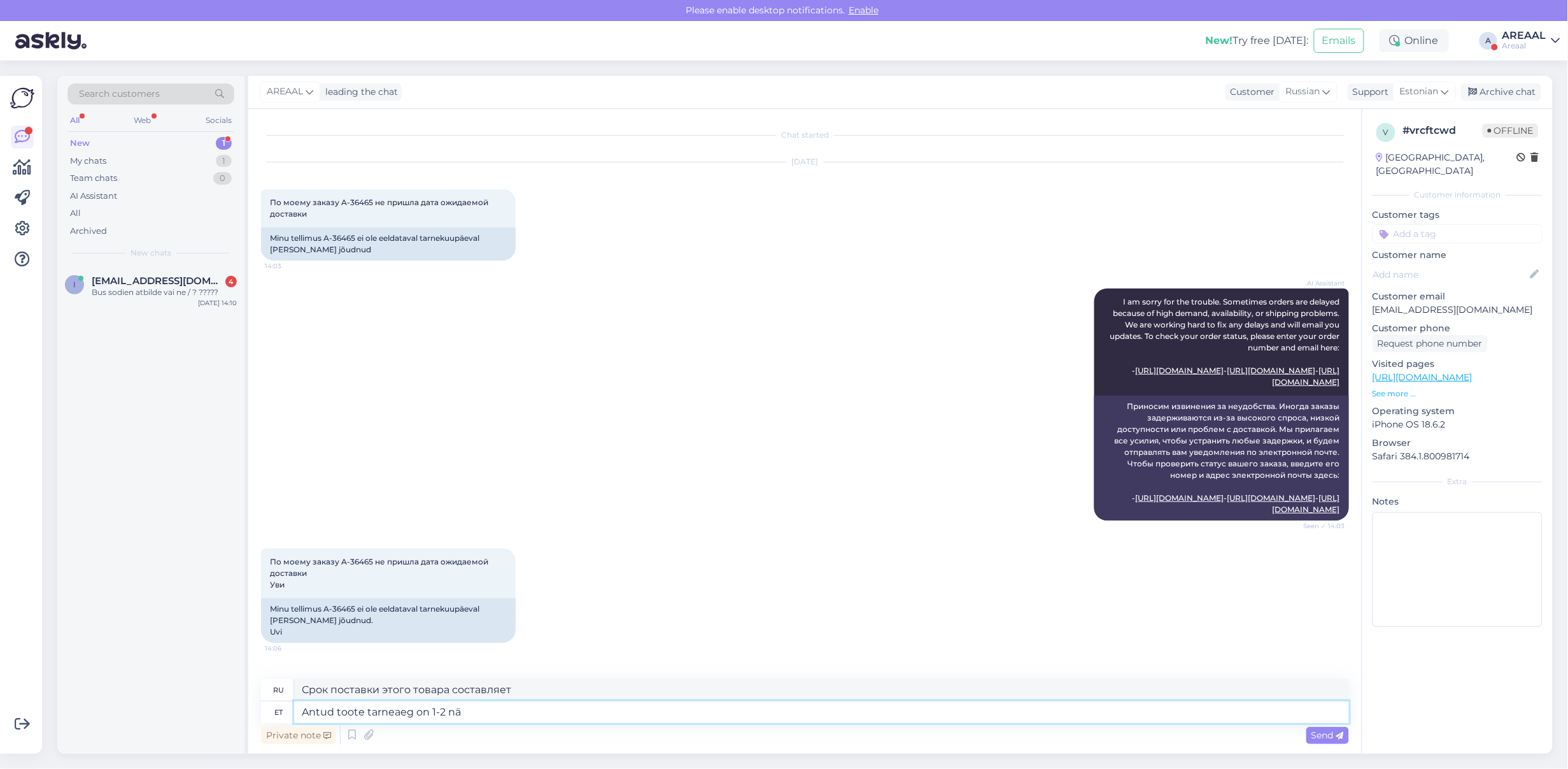
type textarea "Antud toote tarneaeg on 1-2 näd"
type textarea "Срок доставки этого товара составляет 1-2 дня."
type textarea "Antud toote tarneaeg on 1-2 nädalat"
type textarea "Срок доставки данного товара составляет 1-2 недели."
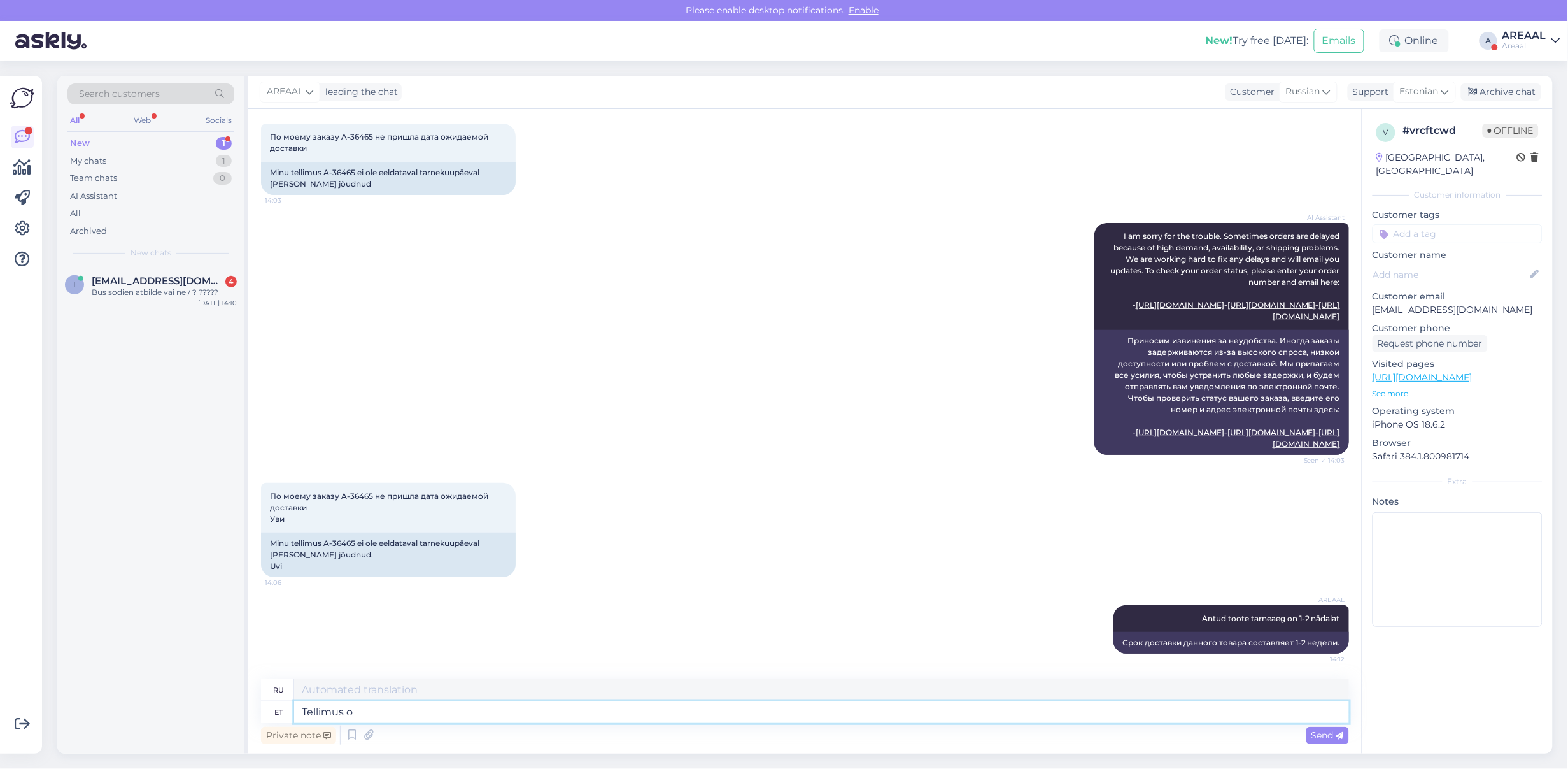
type textarea "Tellimus on"
type textarea "Заказ"
type textarea "Tellimus on v"
type textarea "Порядок такой:"
type textarea "Tellimus on vormistatud"
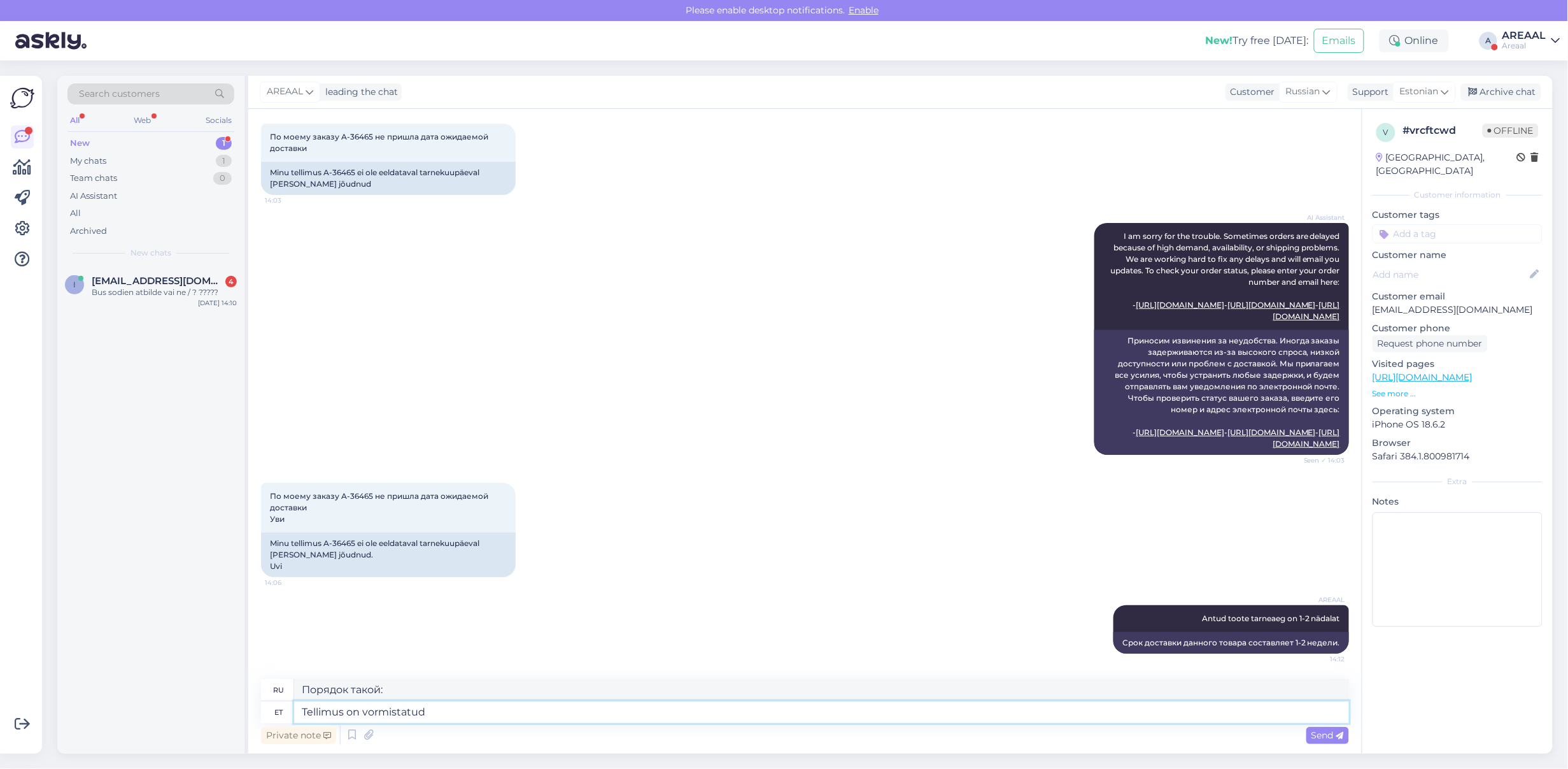
type textarea "Заказ был размещен."
click at [771, 377] on div "AI Assistant I am sorry for the trouble. Sometimes orders are delayed because o…" at bounding box center [804, 339] width 1088 height 260
click at [1498, 96] on div "Archive chat" at bounding box center [1501, 91] width 80 height 17
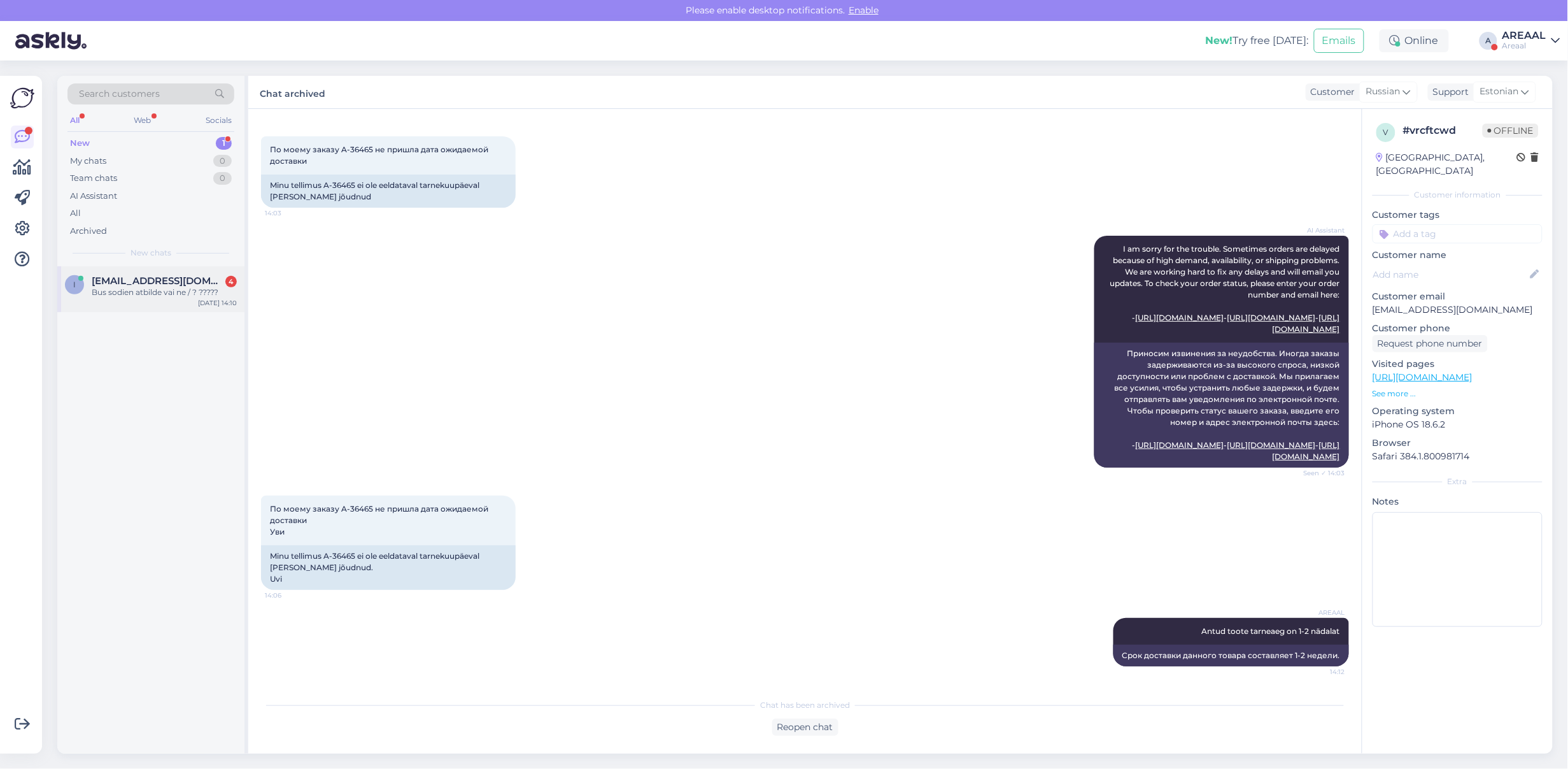
click at [141, 303] on div "i ints2005@inbox.lv 4 Bus sodien atbilde vai ne / ? ????? Sep 8 14:10" at bounding box center [150, 289] width 187 height 46
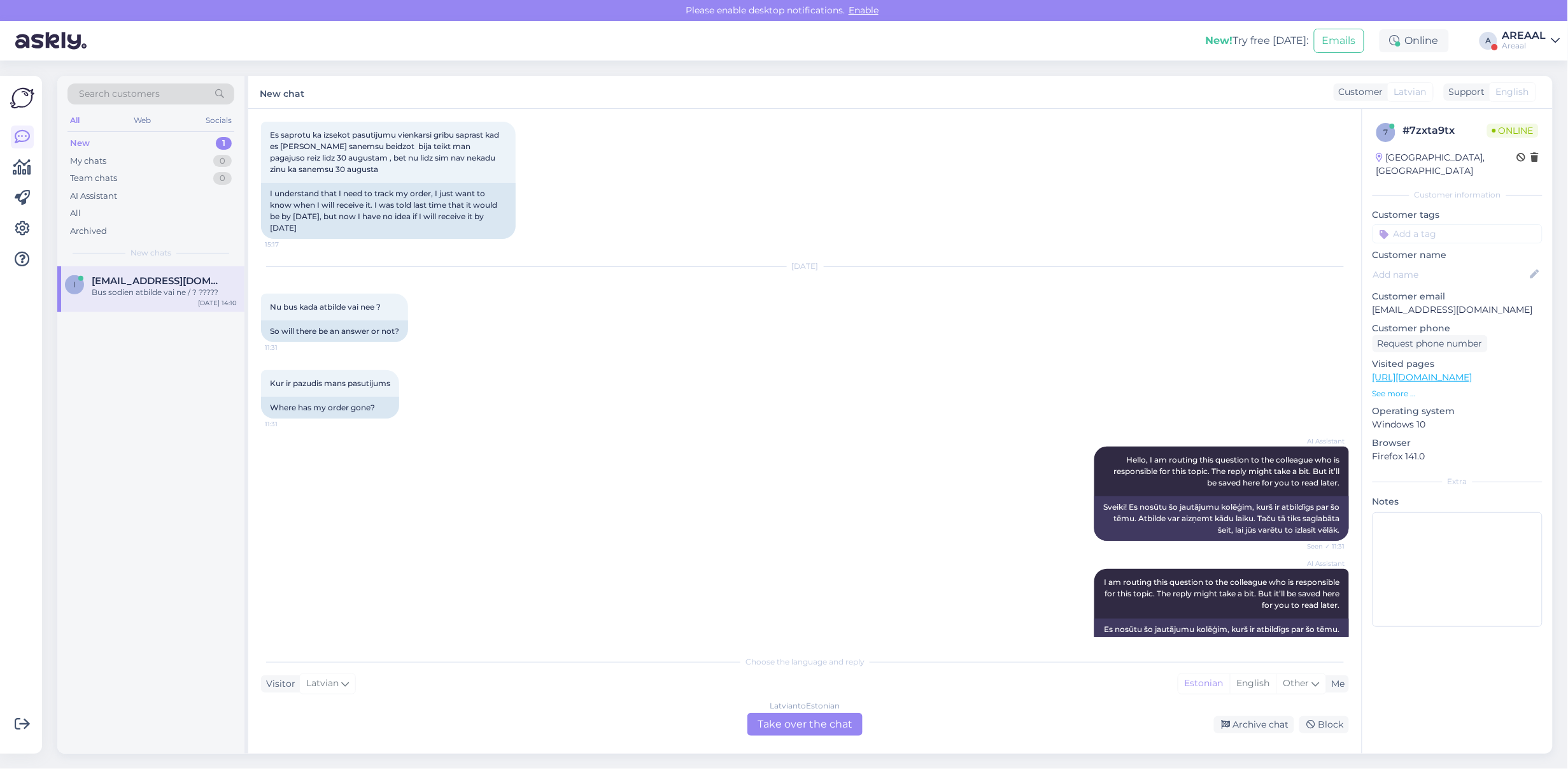
scroll to position [2205, 0]
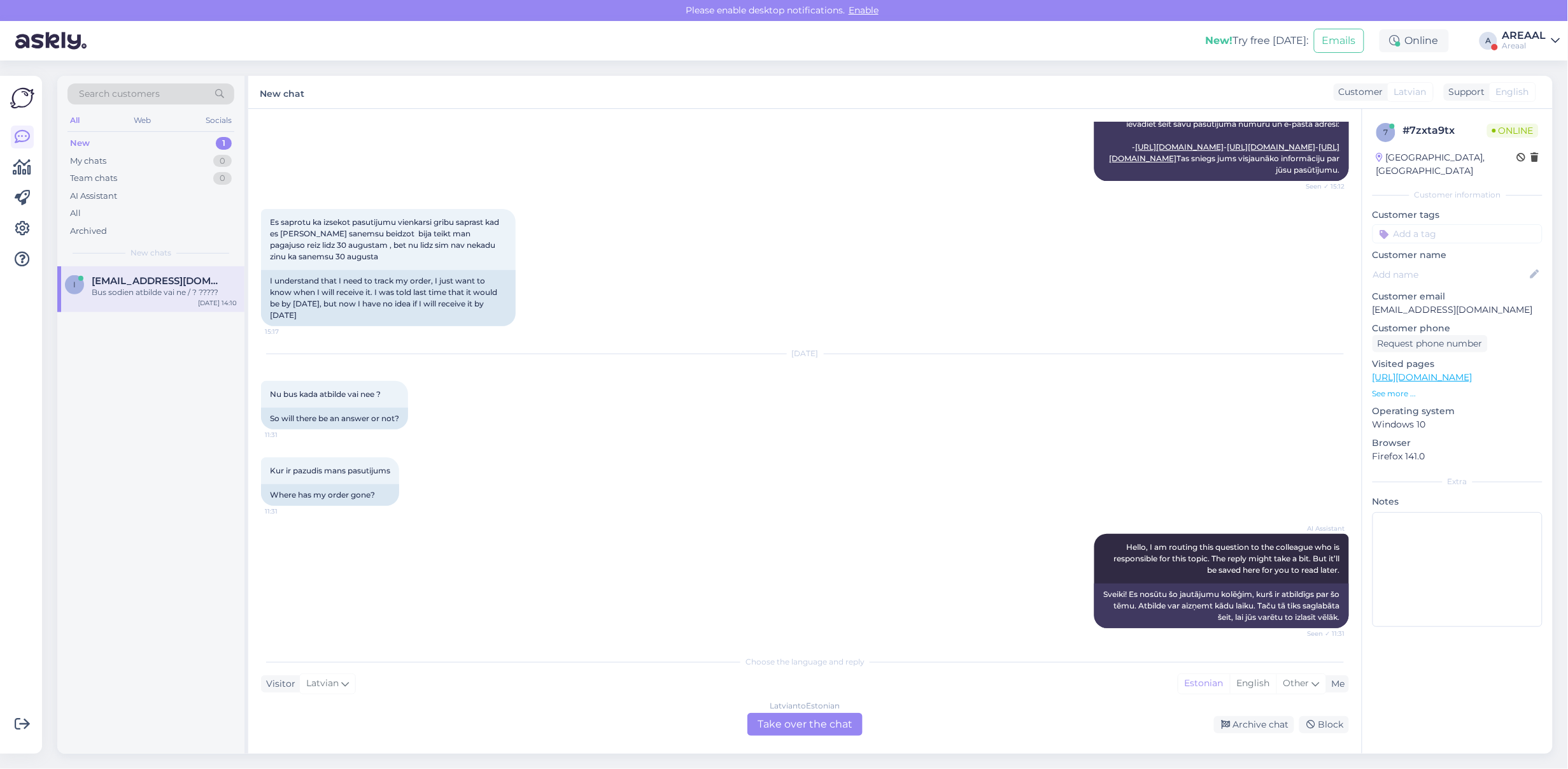
click at [733, 340] on div "Es saprotu ka izsekot pasutijumu vienkarsi gribu saprast kad es vinu sanemsu be…" at bounding box center [804, 267] width 1088 height 145
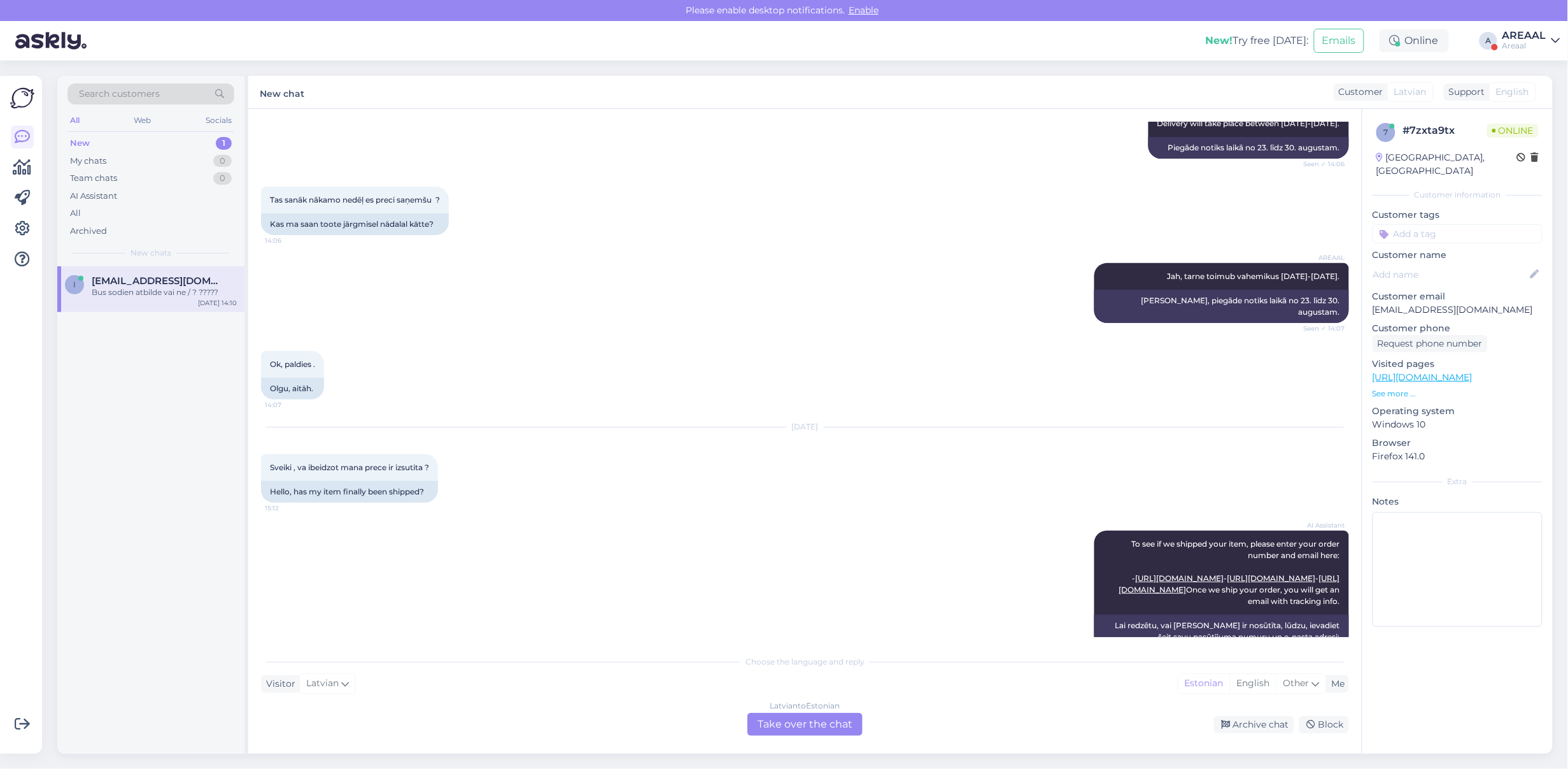
scroll to position [1329, 0]
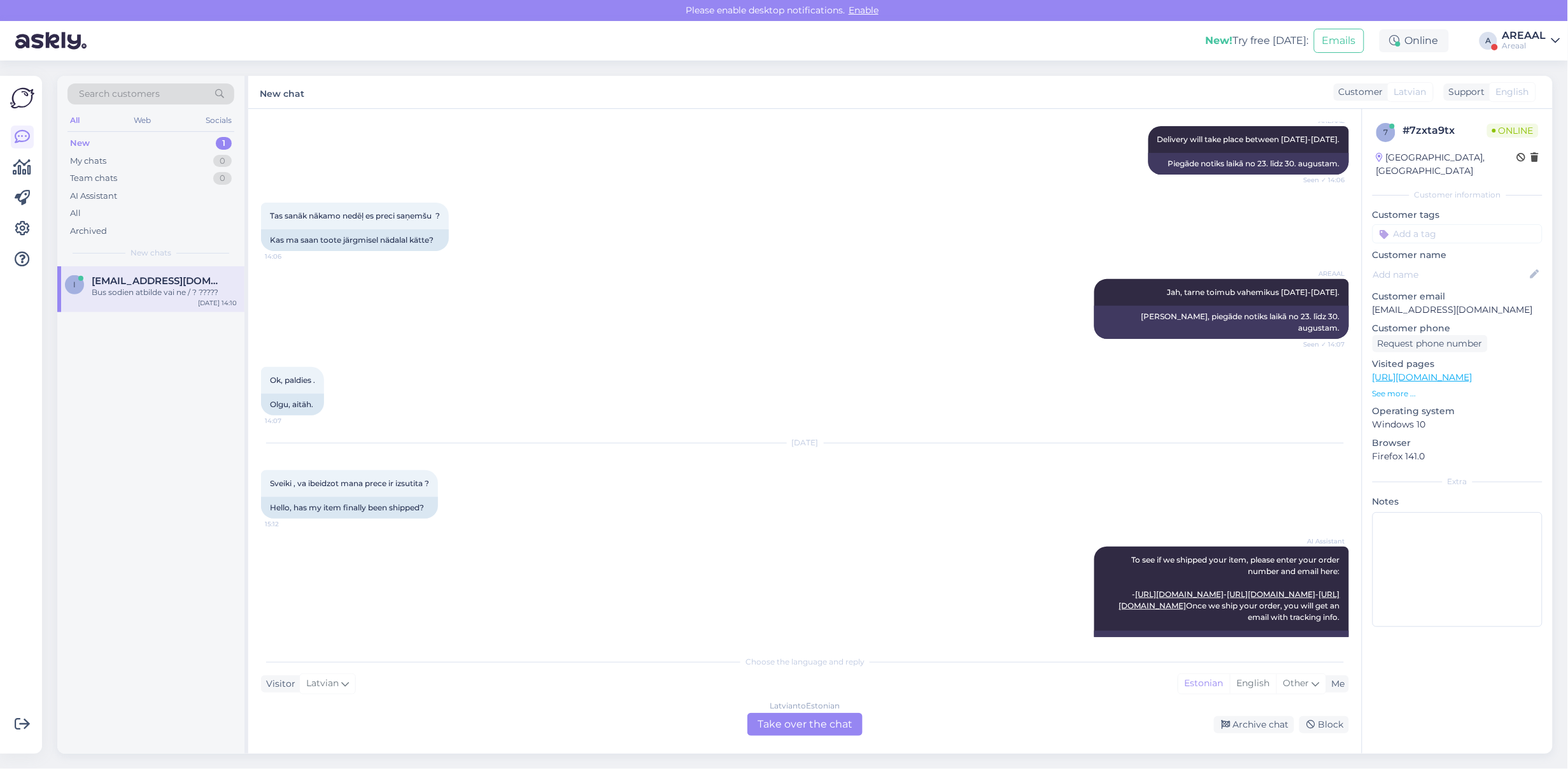
click at [1424, 303] on p "ints2005@inbox.lv" at bounding box center [1458, 309] width 170 height 13
copy p "ints2005@inbox.lv"
click at [768, 727] on div "Latvian to Estonian Take over the chat" at bounding box center [804, 724] width 115 height 23
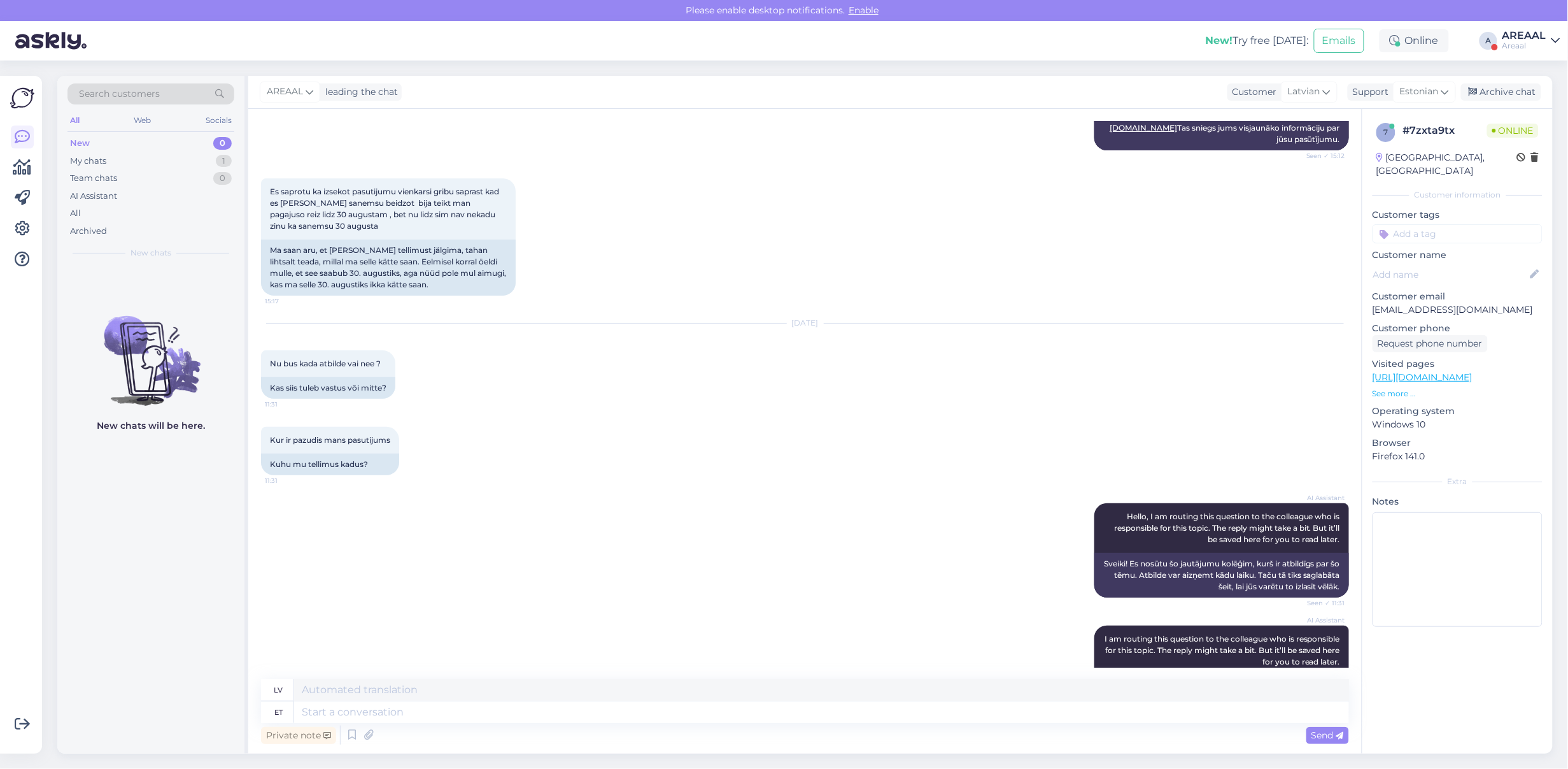
scroll to position [3755, 0]
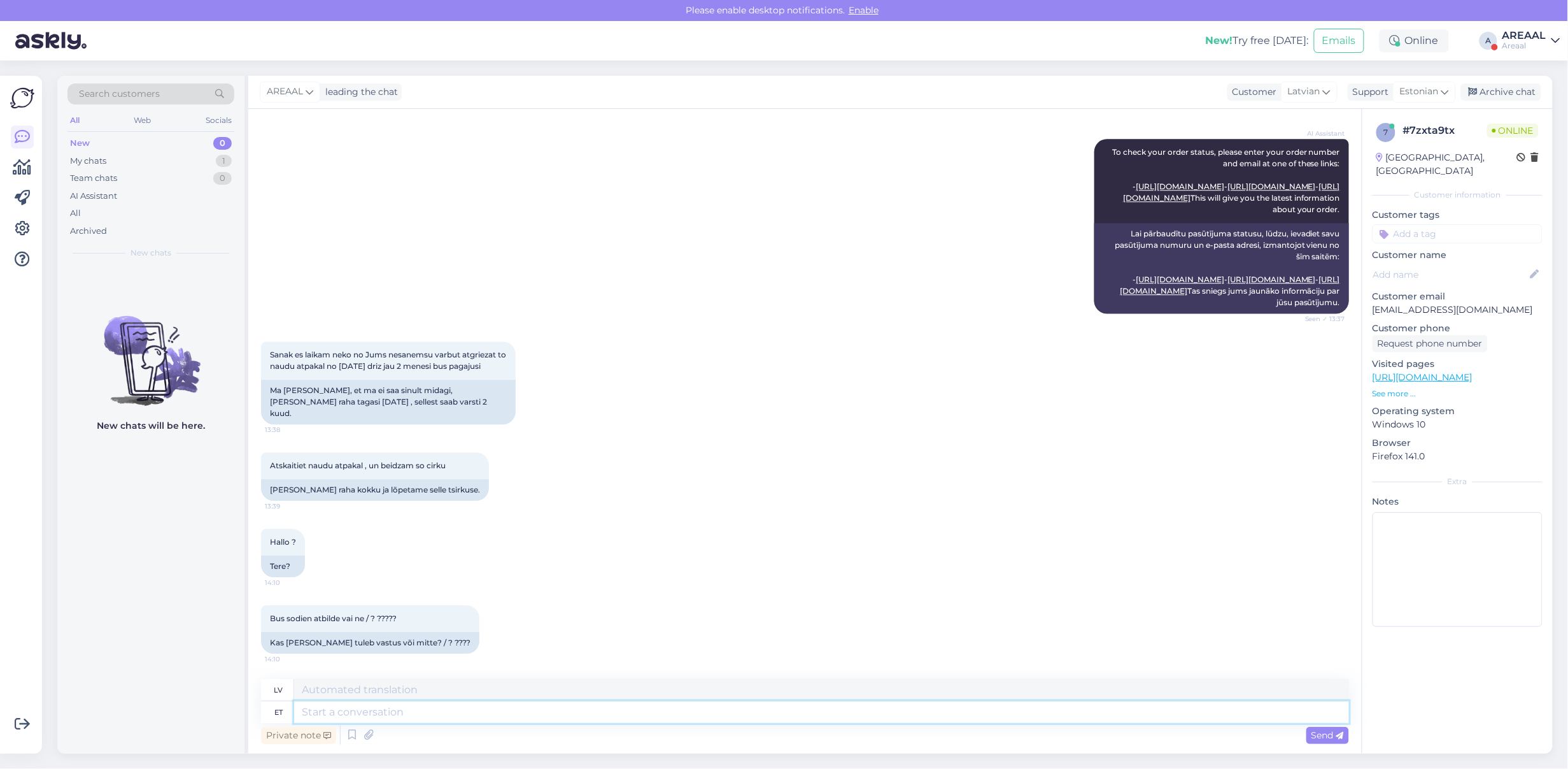
click at [529, 709] on textarea at bounding box center [821, 713] width 1055 height 22
type textarea "Suuname Te"
type textarea "Mēs vadām"
type textarea "Suuname Teie tel"
type textarea "Mēs jūs virzām"
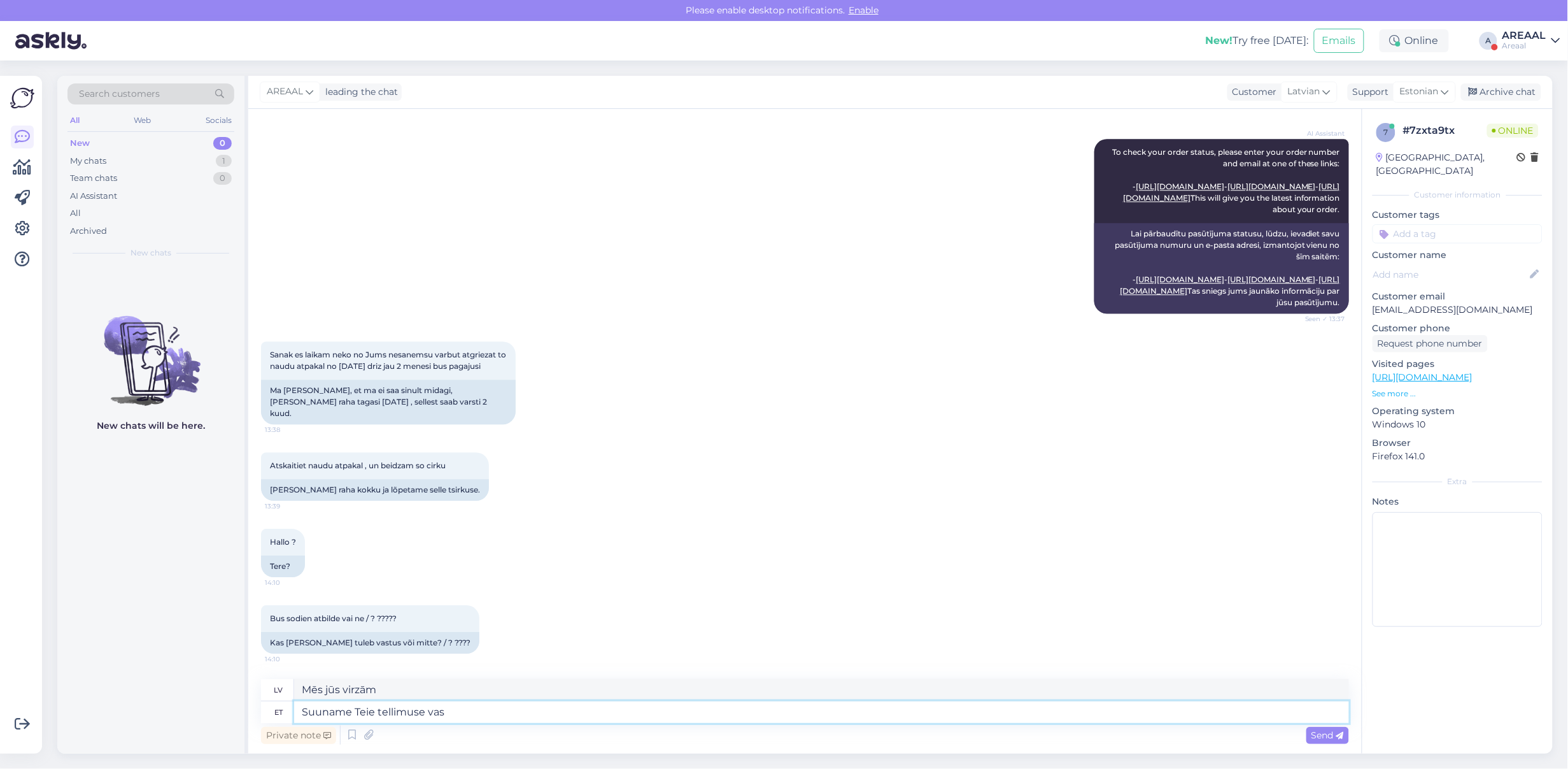
type textarea "Suuname Teie tellimuse vast"
type textarea "Mēs nosūtīsim jūsu pasūtījumu tālāk."
type textarea "Suuname Teie tellimuse vastavalt soov"
type textarea "Mēs attiecīgi novirzīsim jūsu pasūtījumu."
type textarea "Suuname Teie tellimuse vastavalt soovile sell"
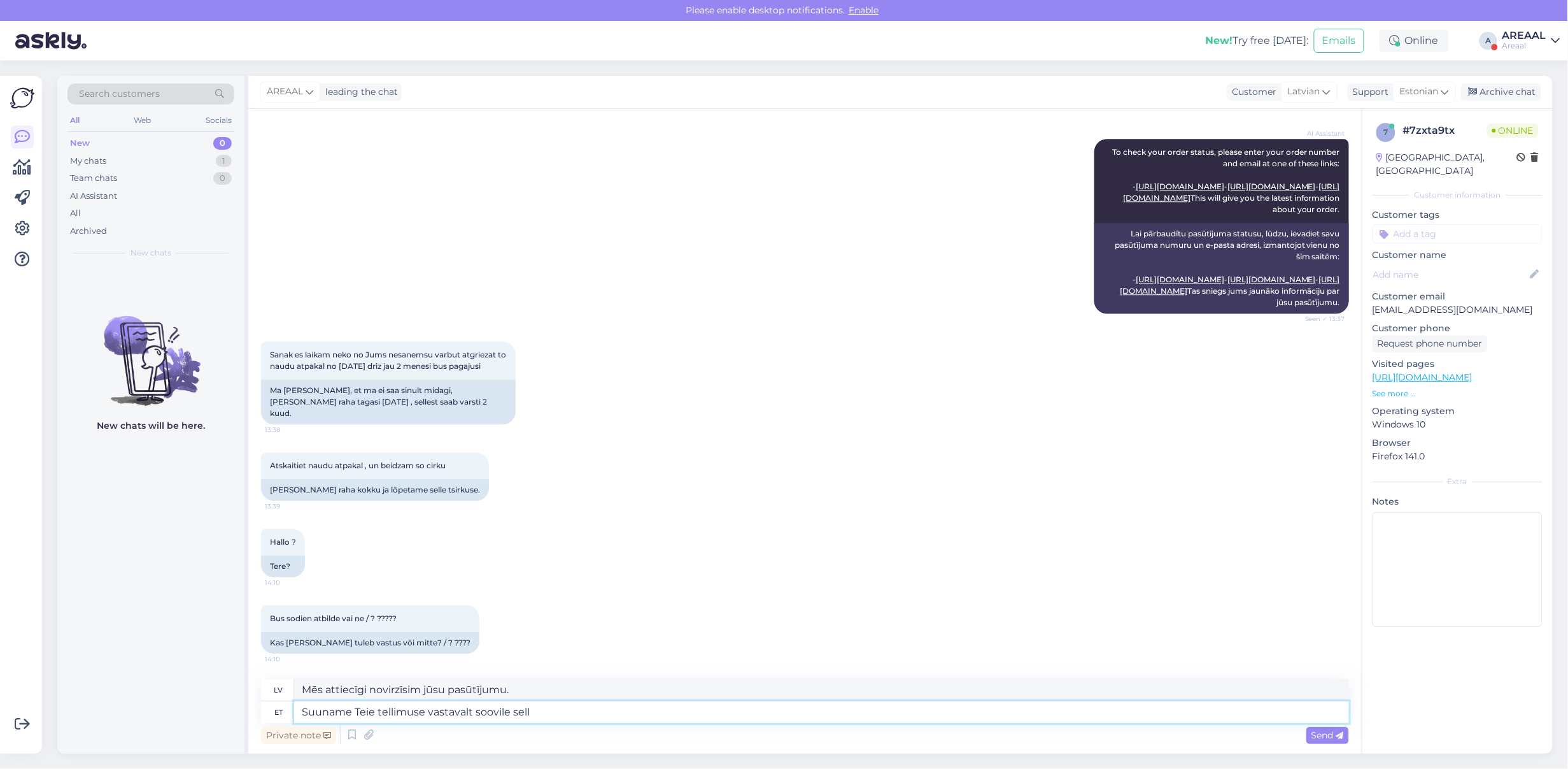
type textarea "Mēs nosūtīsim jūsu pasūtījumu, kā pieprasīts."
type textarea "Suuname Teie tellimuse vastavalt soovile sellisel ju"
type textarea "Mēs nosūtīsim jūsu pasūtījumu atbilstoši jūsu pieprasījumam šādā veidā:"
type textarea "Suuname Teie tellimuse vastavalt soovile sellisel juhul tühis"
type textarea "Šajā gadījumā mēs nosūtīsim jūsu pasūtījumu, kā pieprasīts."
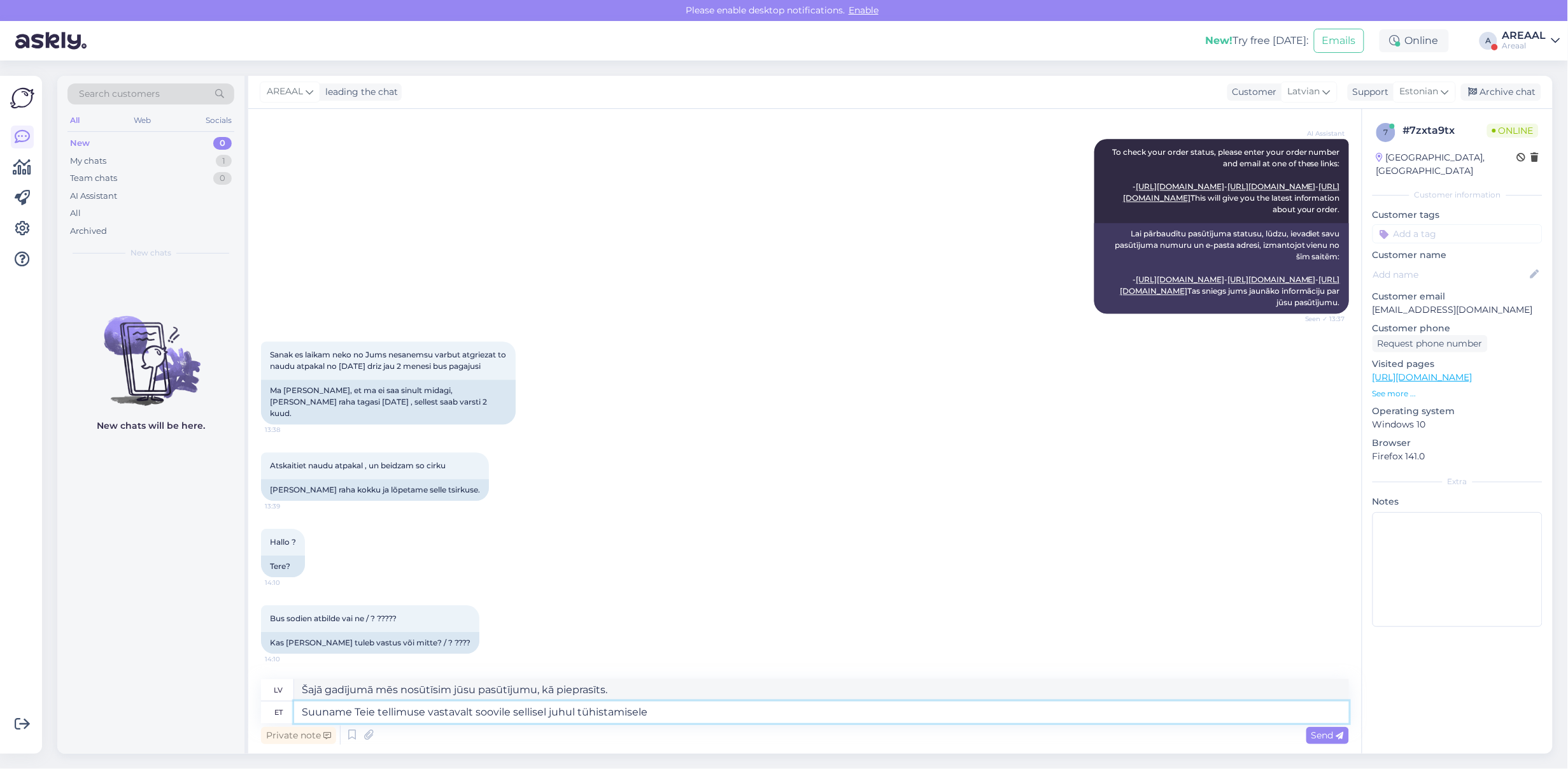
type textarea "Suuname Teie tellimuse vastavalt soovile sellisel juhul tühistamisele."
type textarea "Šādā gadījumā mēs atcelsim jūsu pasūtījumu, kā pieprasīts."
click at [650, 683] on textarea "Šādā gadījumā mēs atcelsim jūsu pasūtījumu, kā pieprasīts." at bounding box center [821, 690] width 1055 height 22
click at [714, 709] on textarea "Suuname Teie tellimuse vastavalt soovile sellisel juhul tühistamisele." at bounding box center [821, 713] width 1055 height 22
click at [305, 708] on textarea "Suuname Teie tellimuse vastavalt soovile sellisel juhul tühistamisele." at bounding box center [821, 713] width 1055 height 22
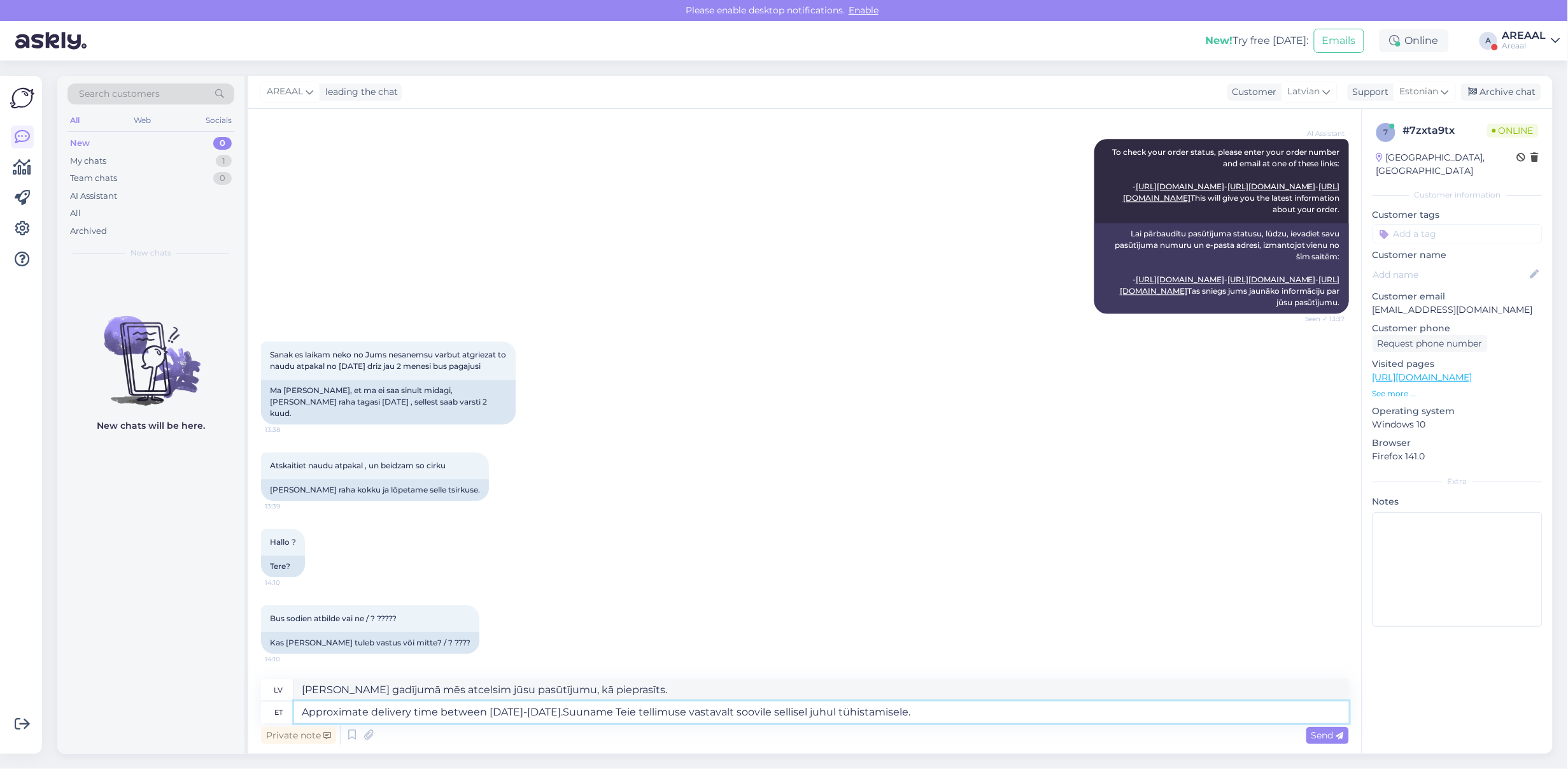
type textarea "Approximate delivery time between 09-11 september. Suuname Teie tellimuse vasta…"
type textarea "Aptuvenais piegādes laiks no 09. līdz 11. septembrim. Šajā gadījumā mēs atcelsi…"
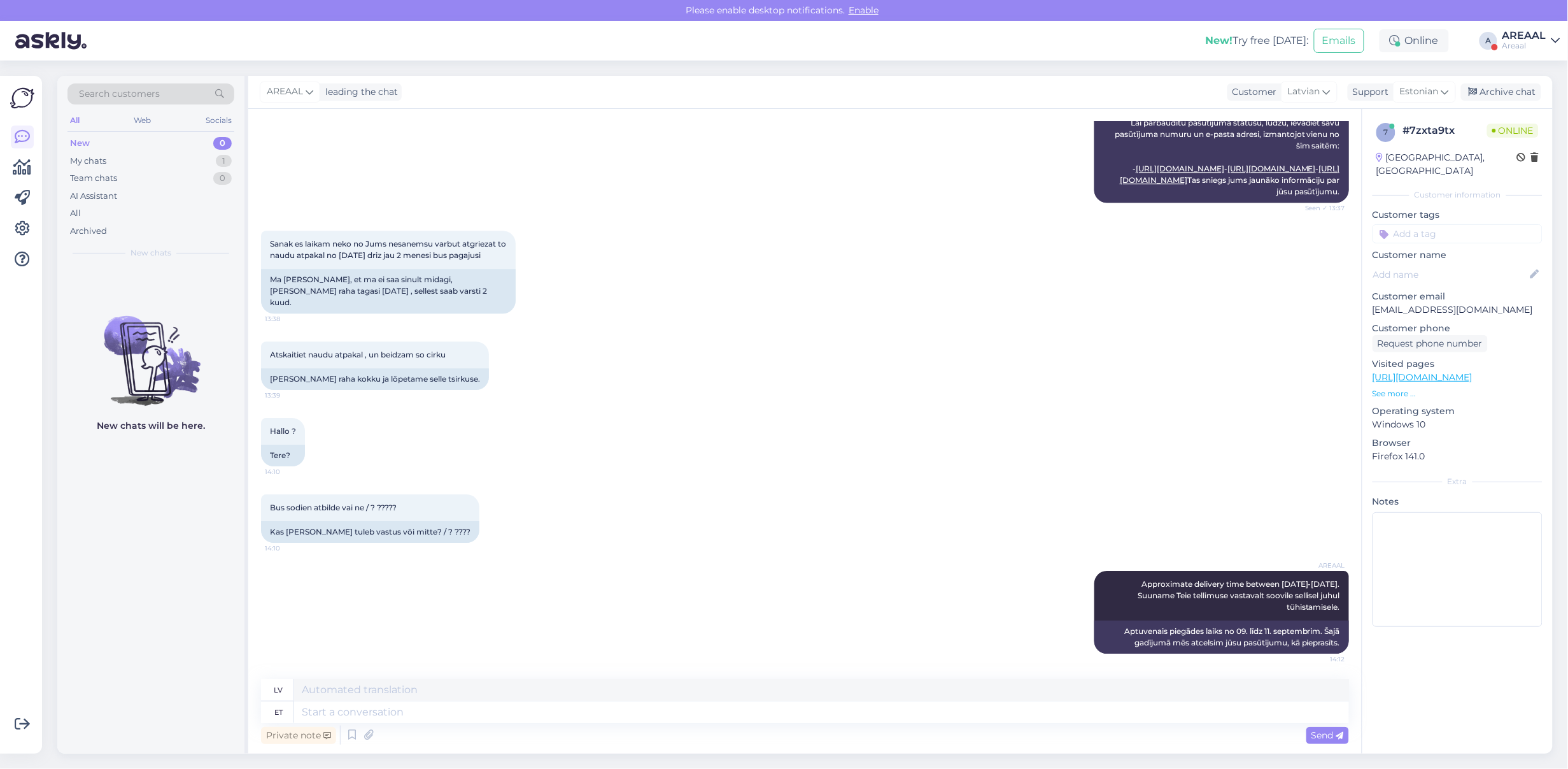
click at [1513, 45] on div "Areaal" at bounding box center [1525, 46] width 44 height 10
click at [1519, 92] on button "Open" at bounding box center [1533, 99] width 36 height 20
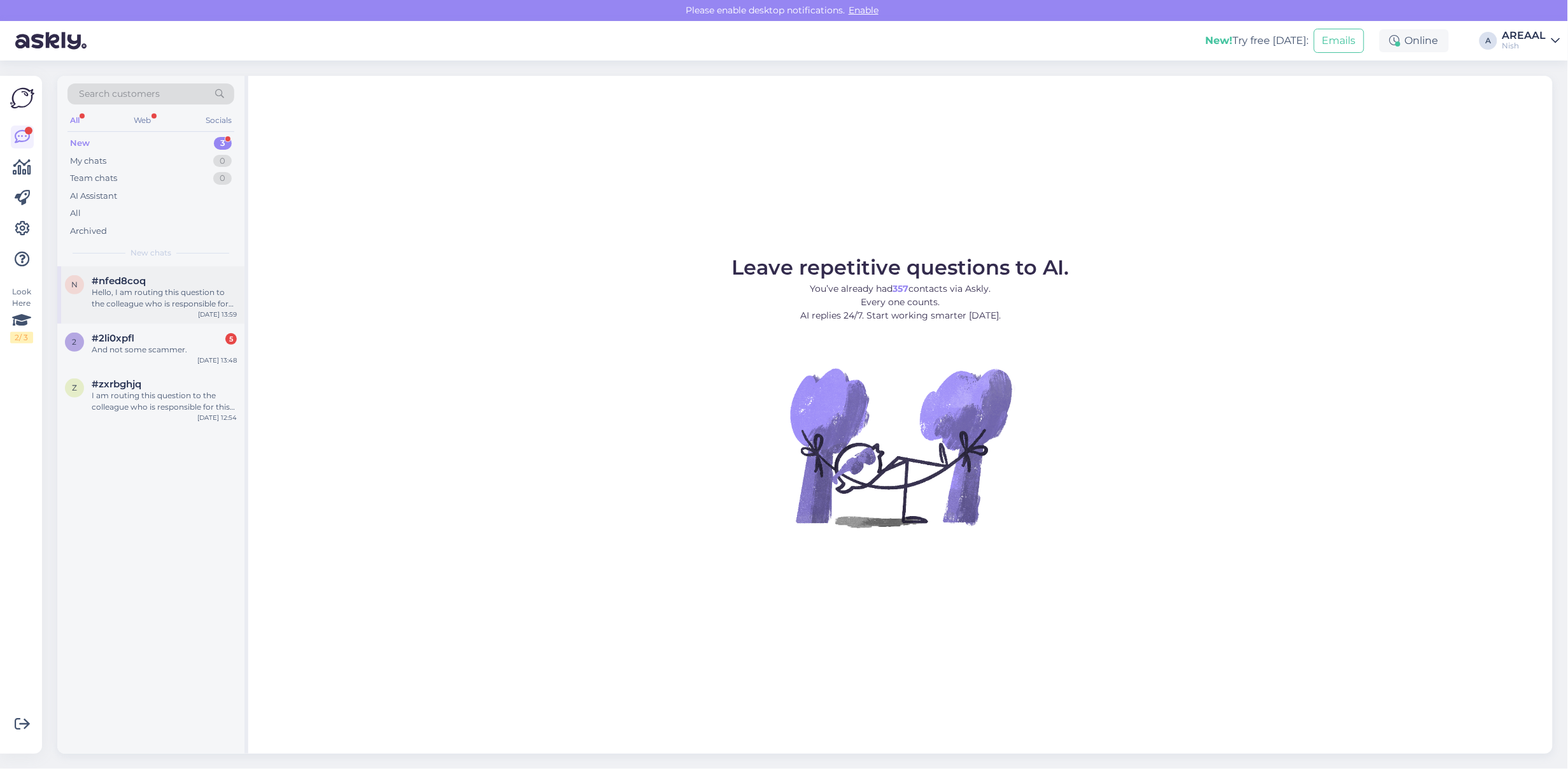
click at [180, 287] on div "Hello, I am routing this question to the colleague who is responsible for this …" at bounding box center [164, 298] width 145 height 23
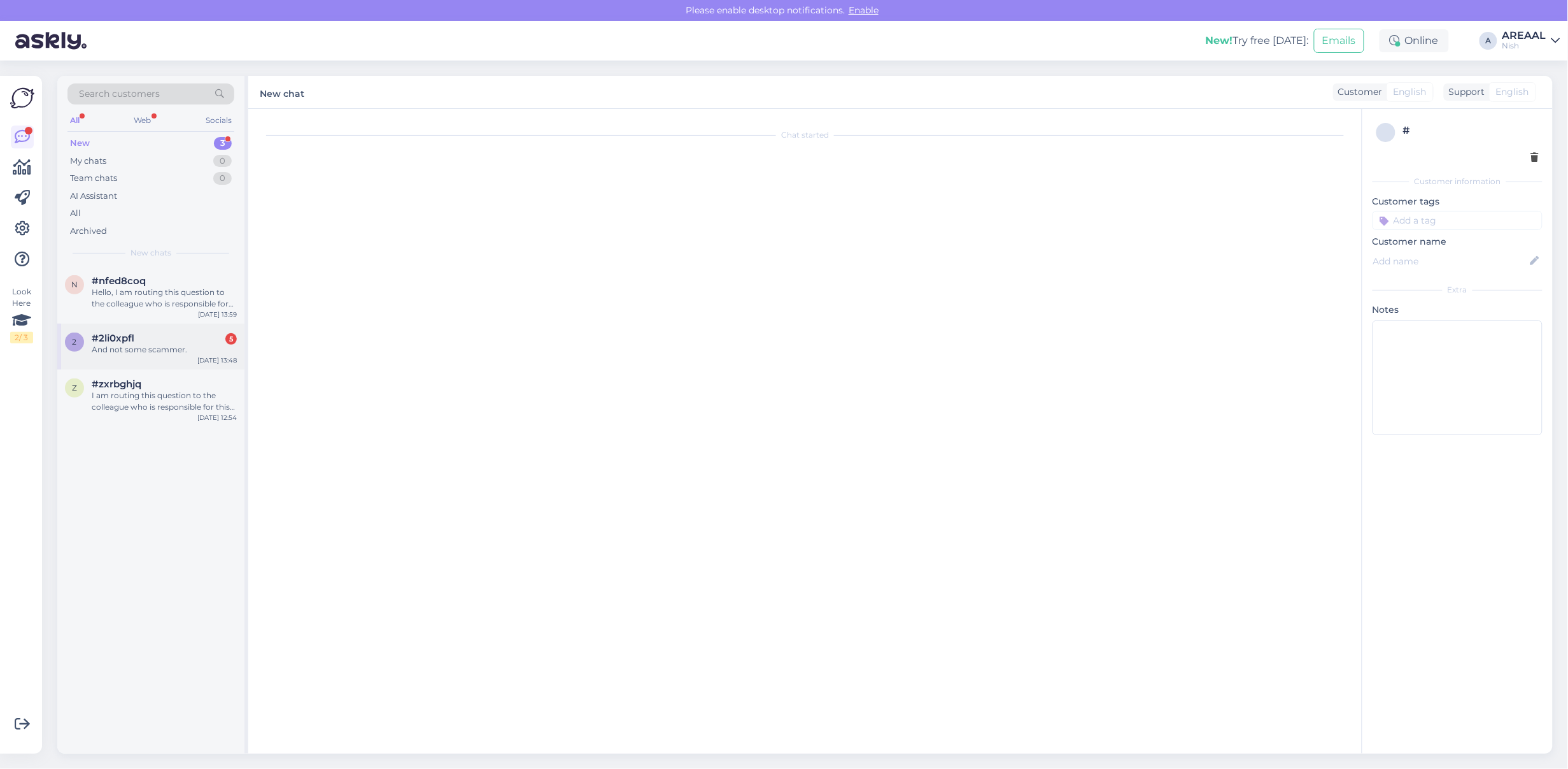
click at [172, 352] on div "And not some scammer." at bounding box center [164, 349] width 145 height 11
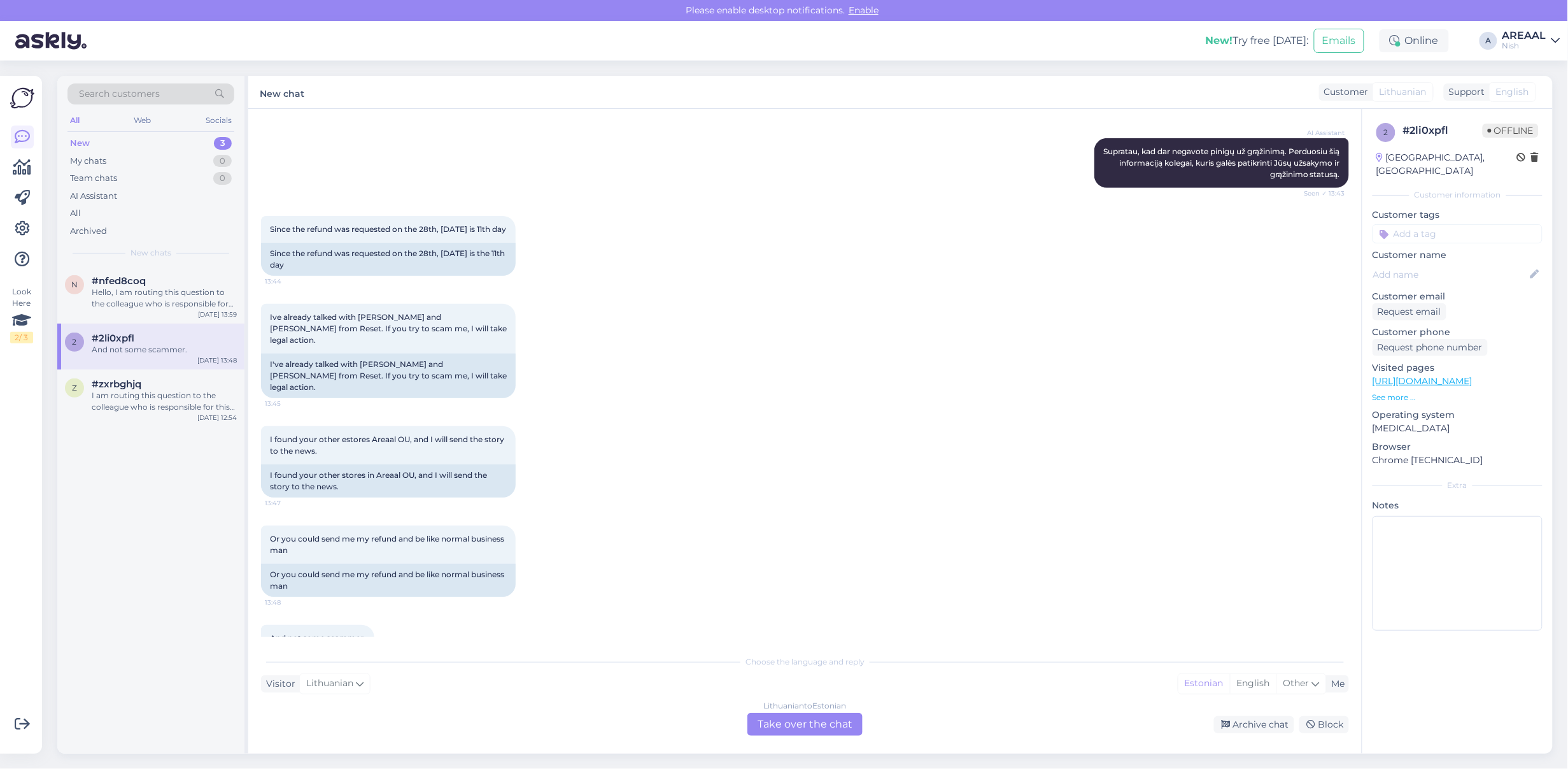
click at [384, 412] on div "I found your other estores Areaal OU, and I will send the story to the news. 13…" at bounding box center [804, 461] width 1088 height 99
click at [768, 412] on div "I found your other estores Areaal OU, and I will send the story to the news. 13…" at bounding box center [804, 461] width 1088 height 99
click at [772, 260] on div "Since the refund was requested on the 28th, [DATE] is 11th day 13:44 Since the …" at bounding box center [804, 246] width 1088 height 88
click at [772, 259] on div "Since the refund was requested on the 28th, [DATE] is 11th day 13:44 Since the …" at bounding box center [804, 246] width 1088 height 88
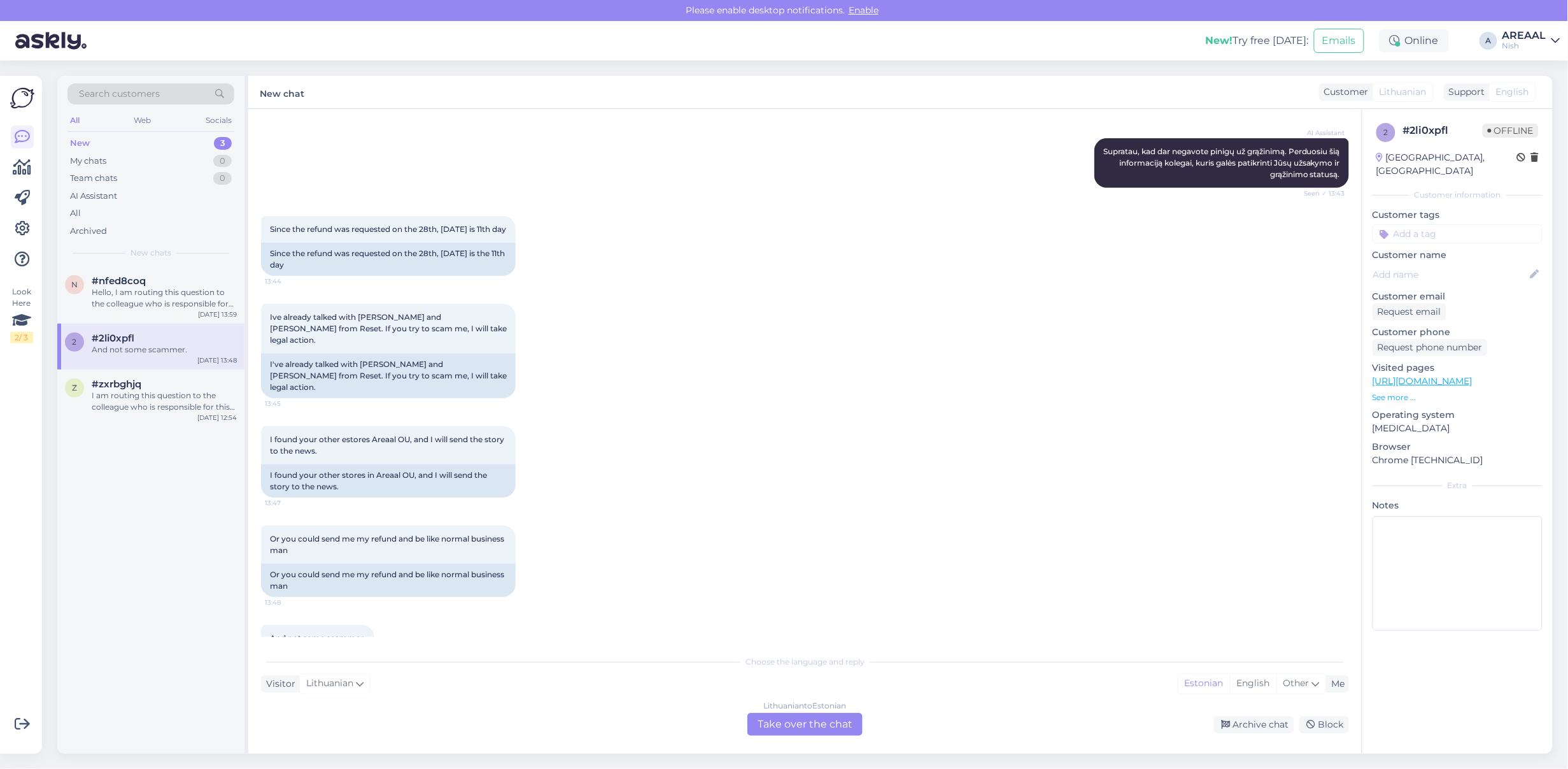
click at [782, 298] on div "Ive already talked with Matt Oneli and Lauri Ispert from Reset. If you try to s…" at bounding box center [804, 351] width 1088 height 122
click at [799, 311] on div "Ive already talked with Matt Oneli and Lauri Ispert from Reset. If you try to s…" at bounding box center [804, 351] width 1088 height 122
click at [784, 255] on div "Since the refund was requested on the 28th, today is 11th day 13:44 Since the r…" at bounding box center [804, 246] width 1088 height 88
click at [791, 257] on div "Since the refund was requested on the 28th, today is 11th day 13:44 Since the r…" at bounding box center [804, 246] width 1088 height 88
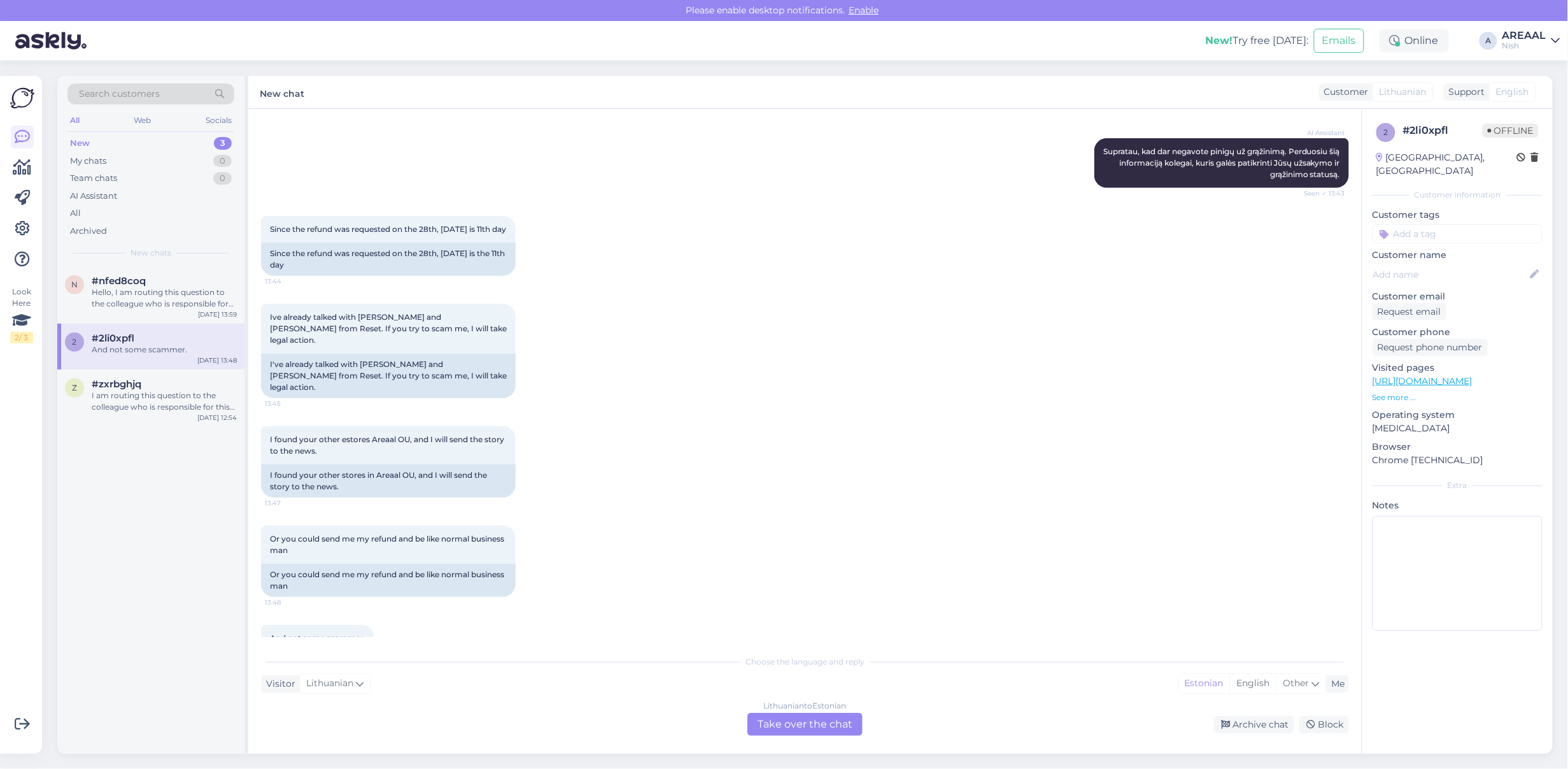
click at [860, 412] on div "I found your other estores Areaal OU, and I will send the story to the news. 13…" at bounding box center [804, 461] width 1088 height 99
drag, startPoint x: 747, startPoint y: 533, endPoint x: 755, endPoint y: 540, distance: 10.6
click at [747, 533] on div "Or you could send me my refund and be like normal business man 13:48 Or you cou…" at bounding box center [804, 561] width 1088 height 99
click at [837, 715] on div "Lithuanian to Estonian Take over the chat" at bounding box center [804, 724] width 115 height 23
click at [795, 704] on div "Lithuanian to Estonian" at bounding box center [805, 705] width 83 height 11
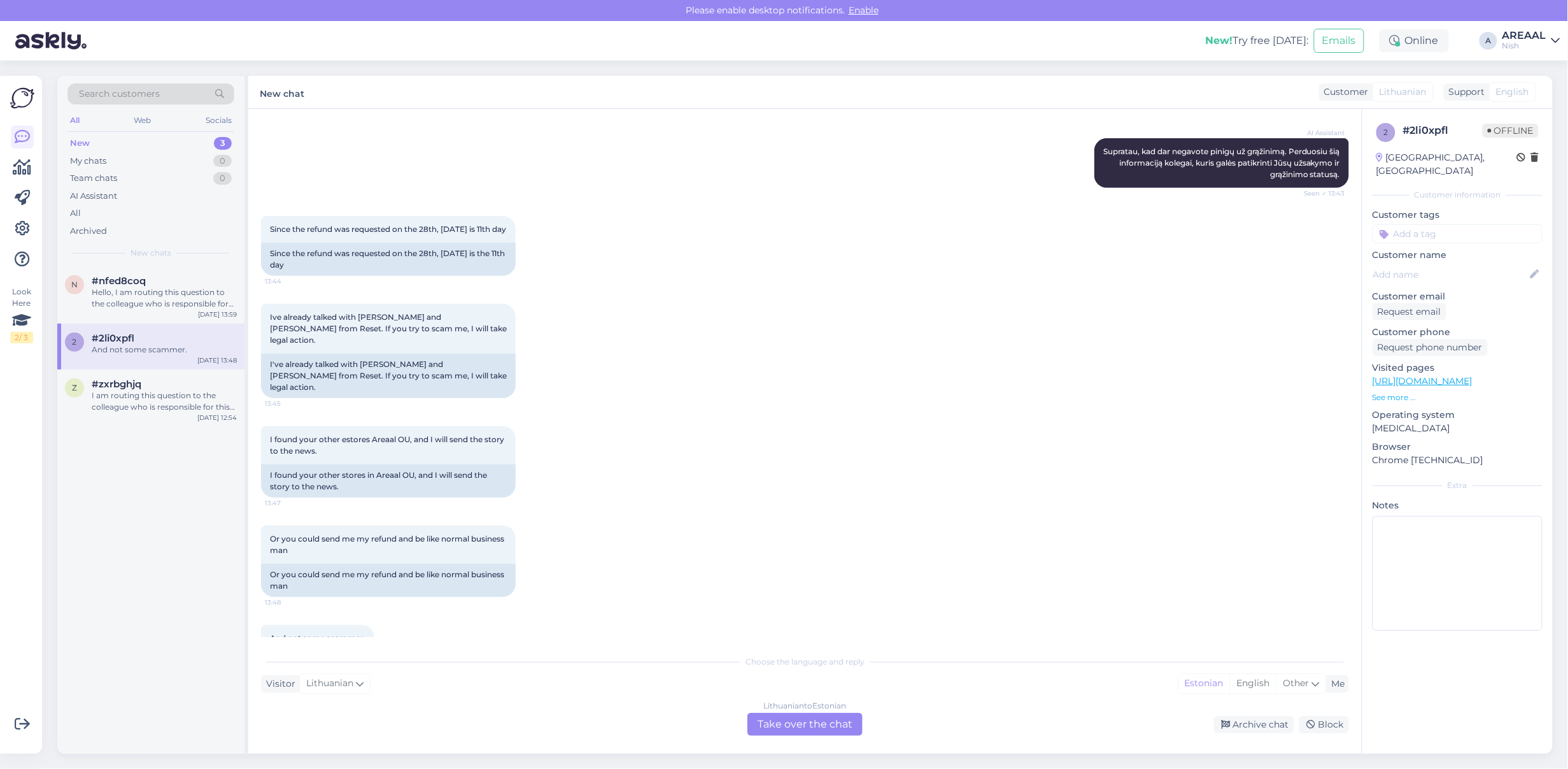
scroll to position [4559, 0]
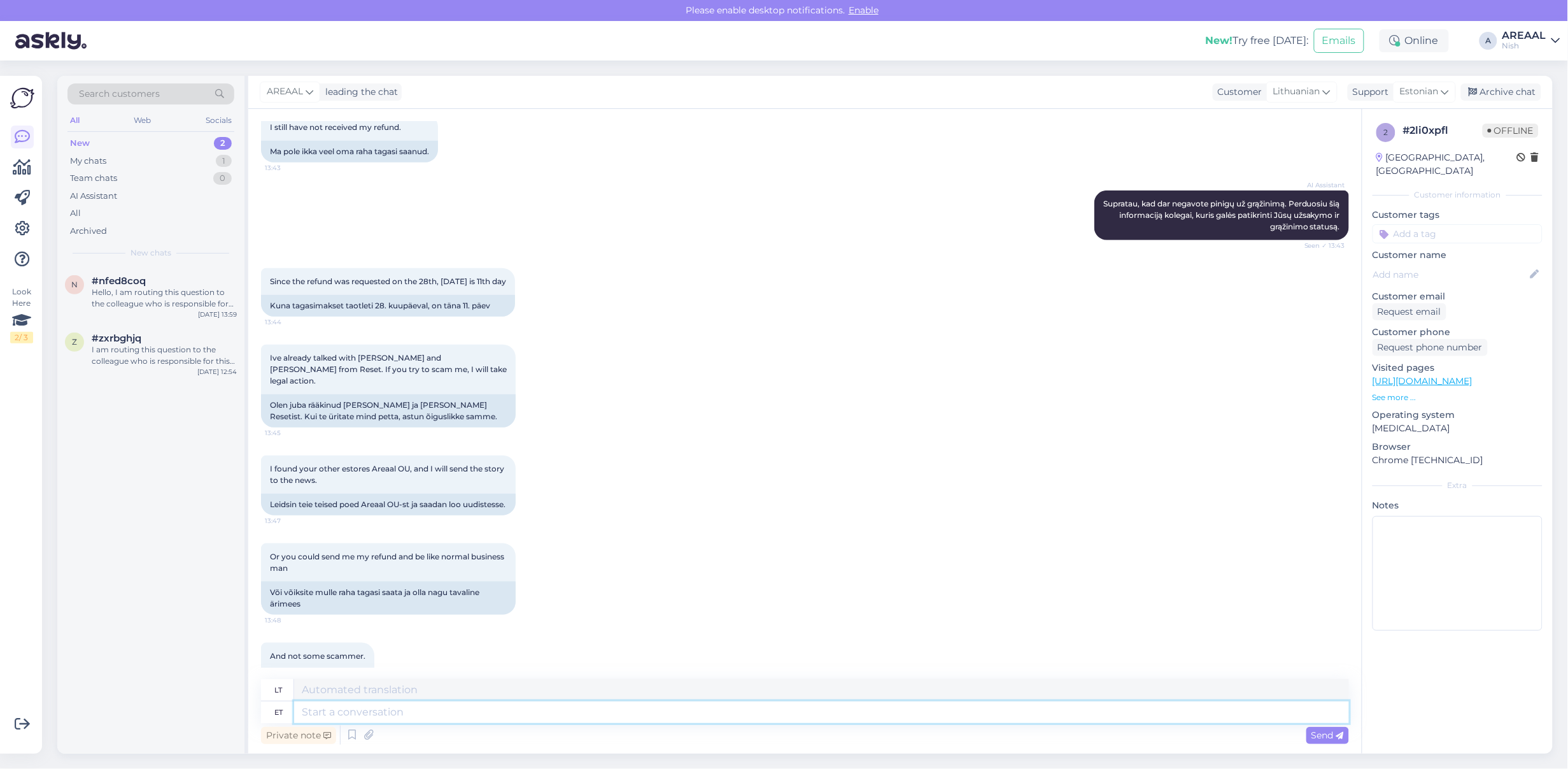
click at [791, 709] on textarea at bounding box center [821, 713] width 1055 height 22
type textarea "What"
type textarea "Kas"
type textarea "What are you"
type textarea "Kas yra"
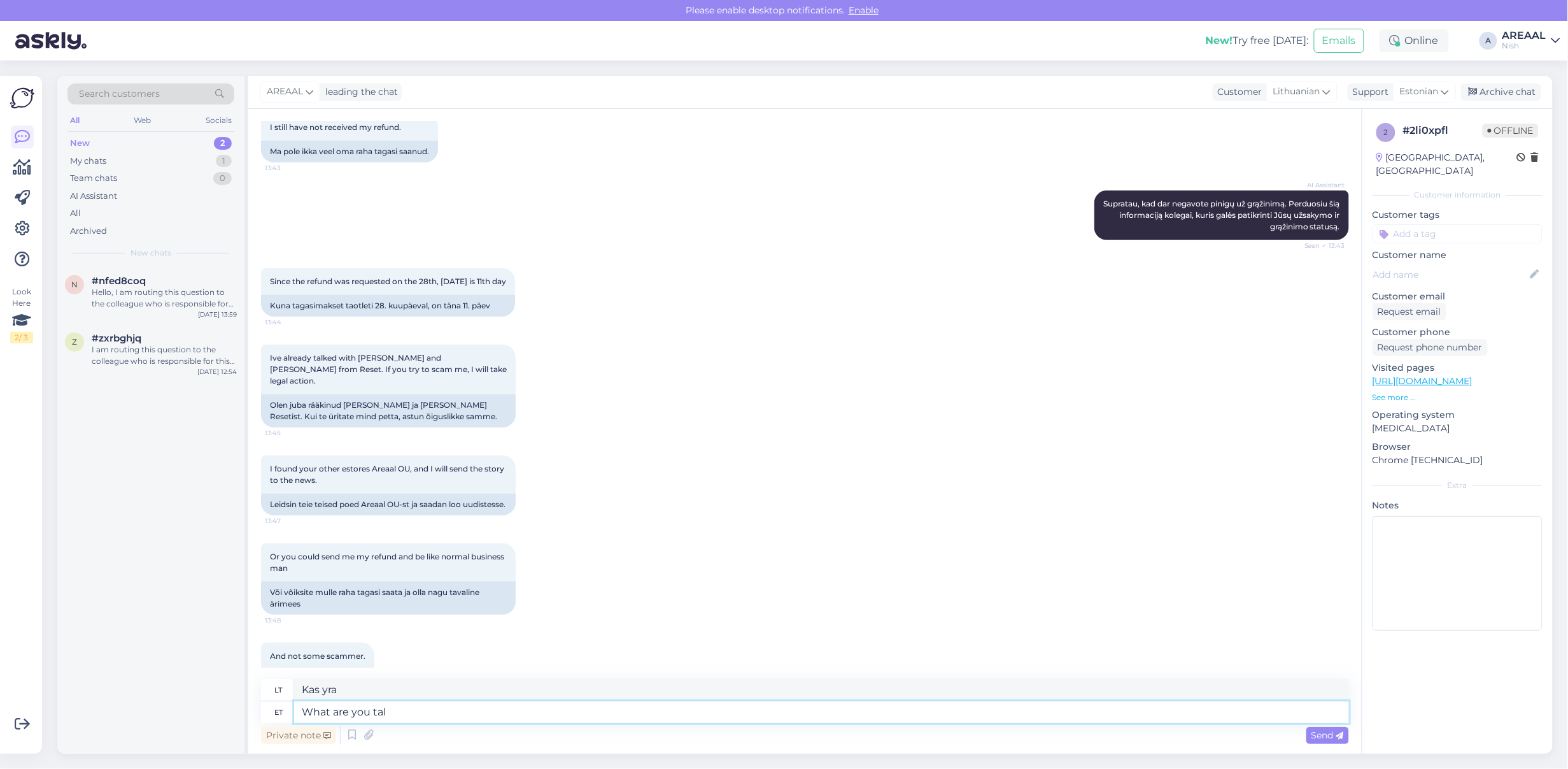
type textarea "What are you talk"
type textarea "Kas tu esi?"
type textarea "What are you talking abo"
type textarea "Apie ką tu kalbi?"
type textarea "What are you talking about?"
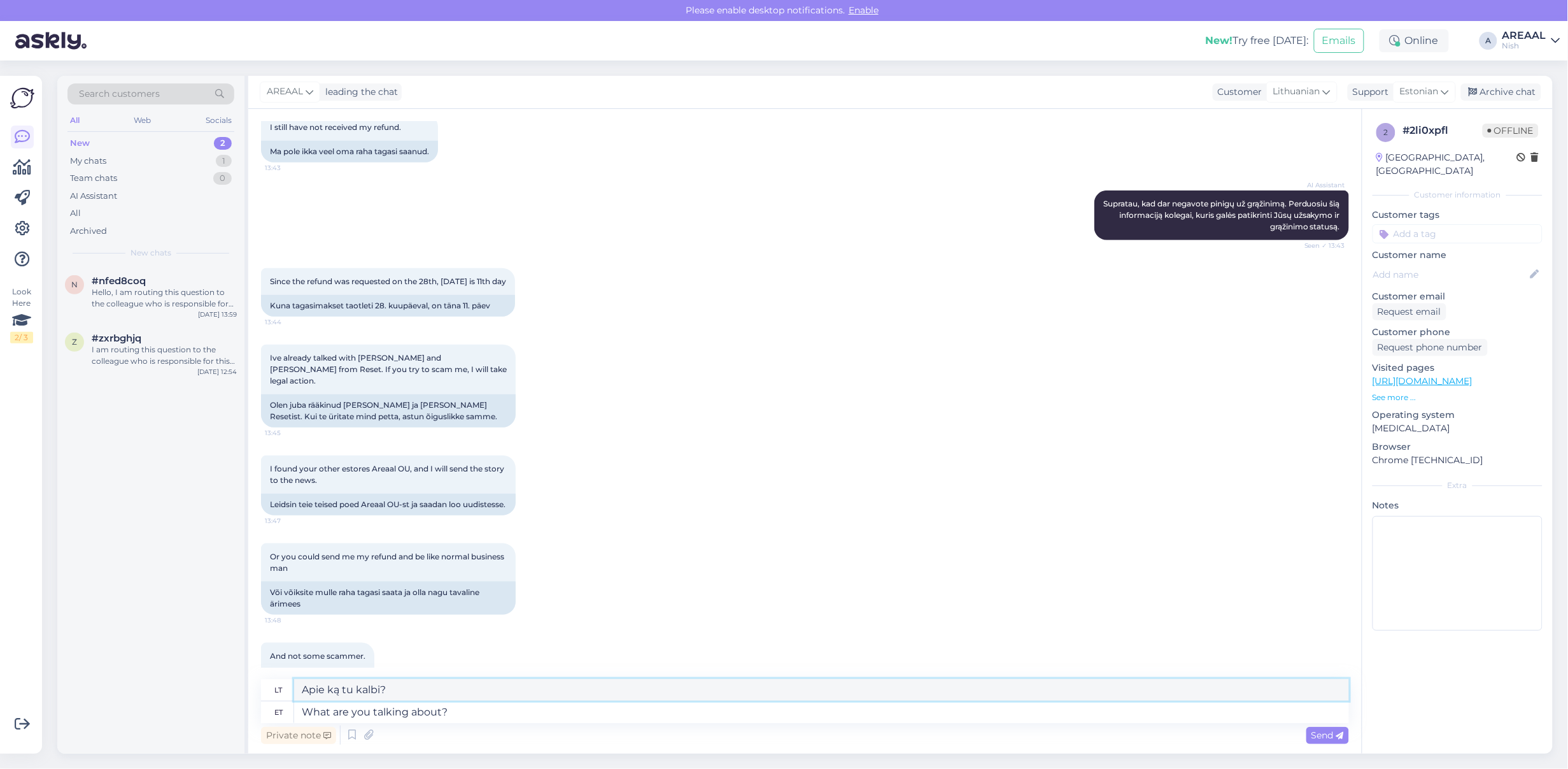
click at [507, 683] on textarea "Apie ką tu kalbi?" at bounding box center [821, 690] width 1055 height 22
click at [522, 706] on textarea "What are you talking about?" at bounding box center [821, 713] width 1055 height 22
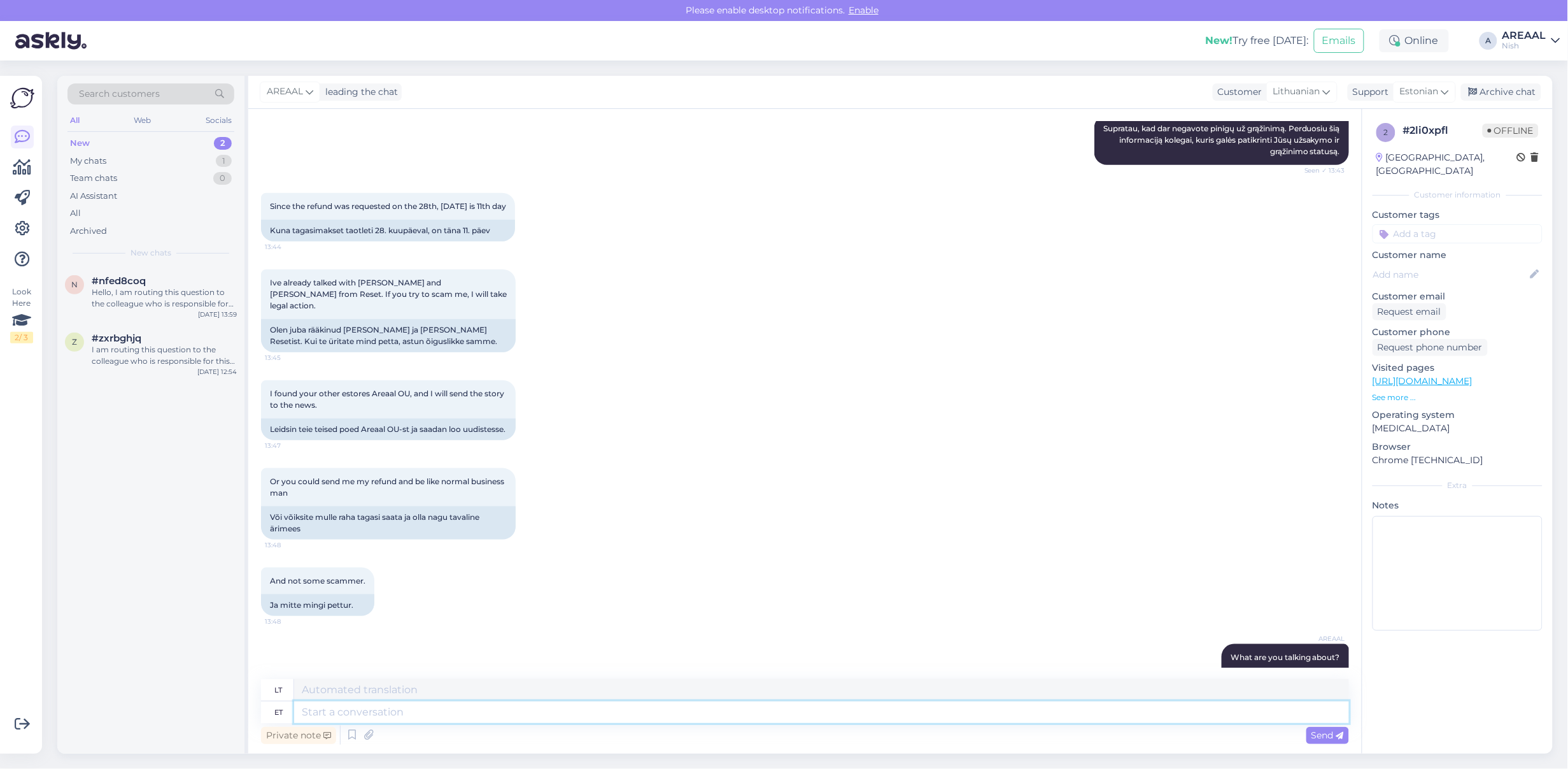
click at [529, 717] on textarea at bounding box center [821, 713] width 1055 height 22
type textarea "W"
type textarea "Your or"
type textarea "Jūsų"
type textarea "Your order wa"
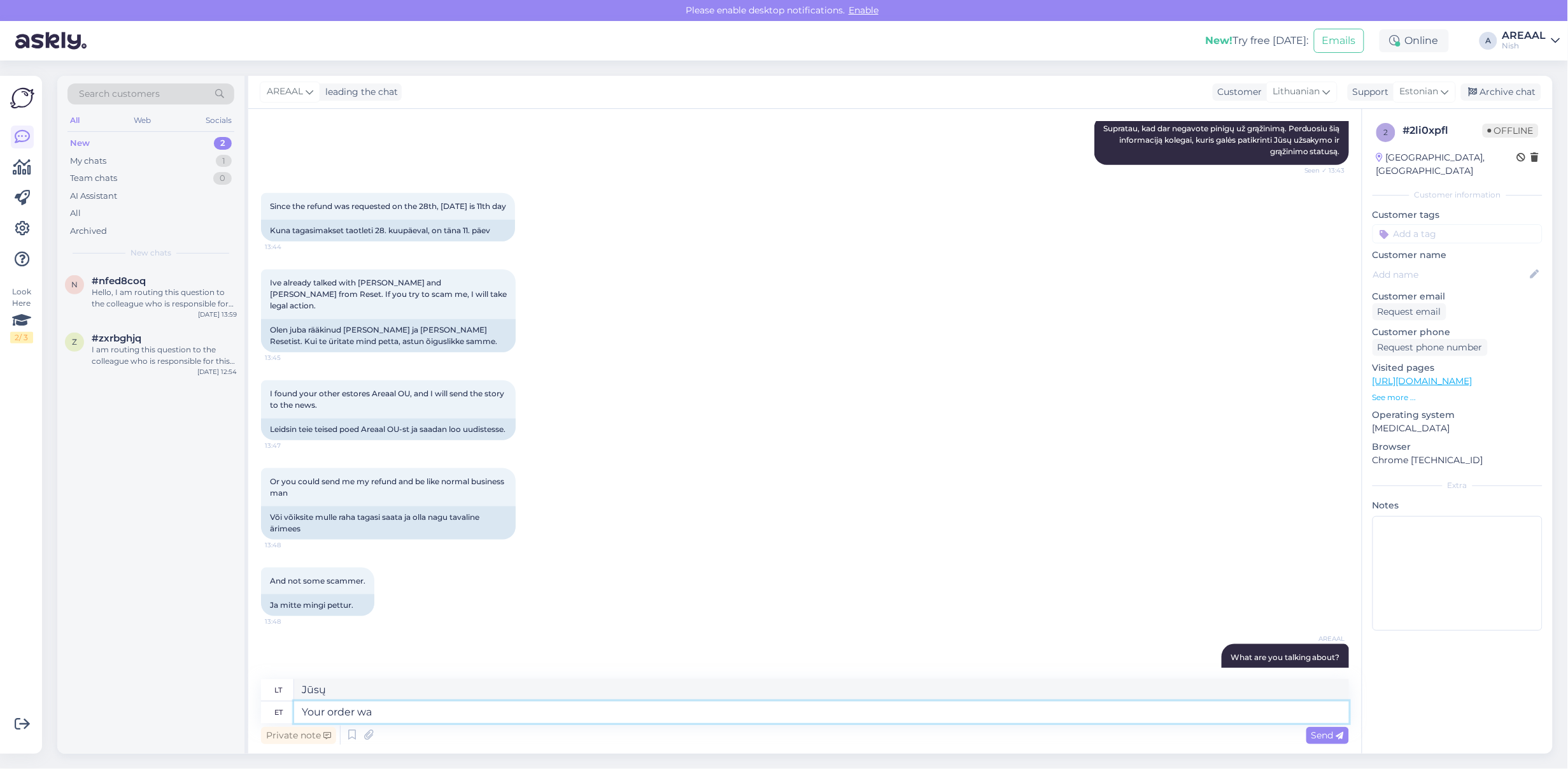
type textarea "Jūsų užsakymas"
type textarea "Your order was cancelle"
type textarea "Jūsų užsakymas buvo"
type textarea "Your order was cancelled on 2"
type textarea "Jūsų užsakymas buvo atšauktas."
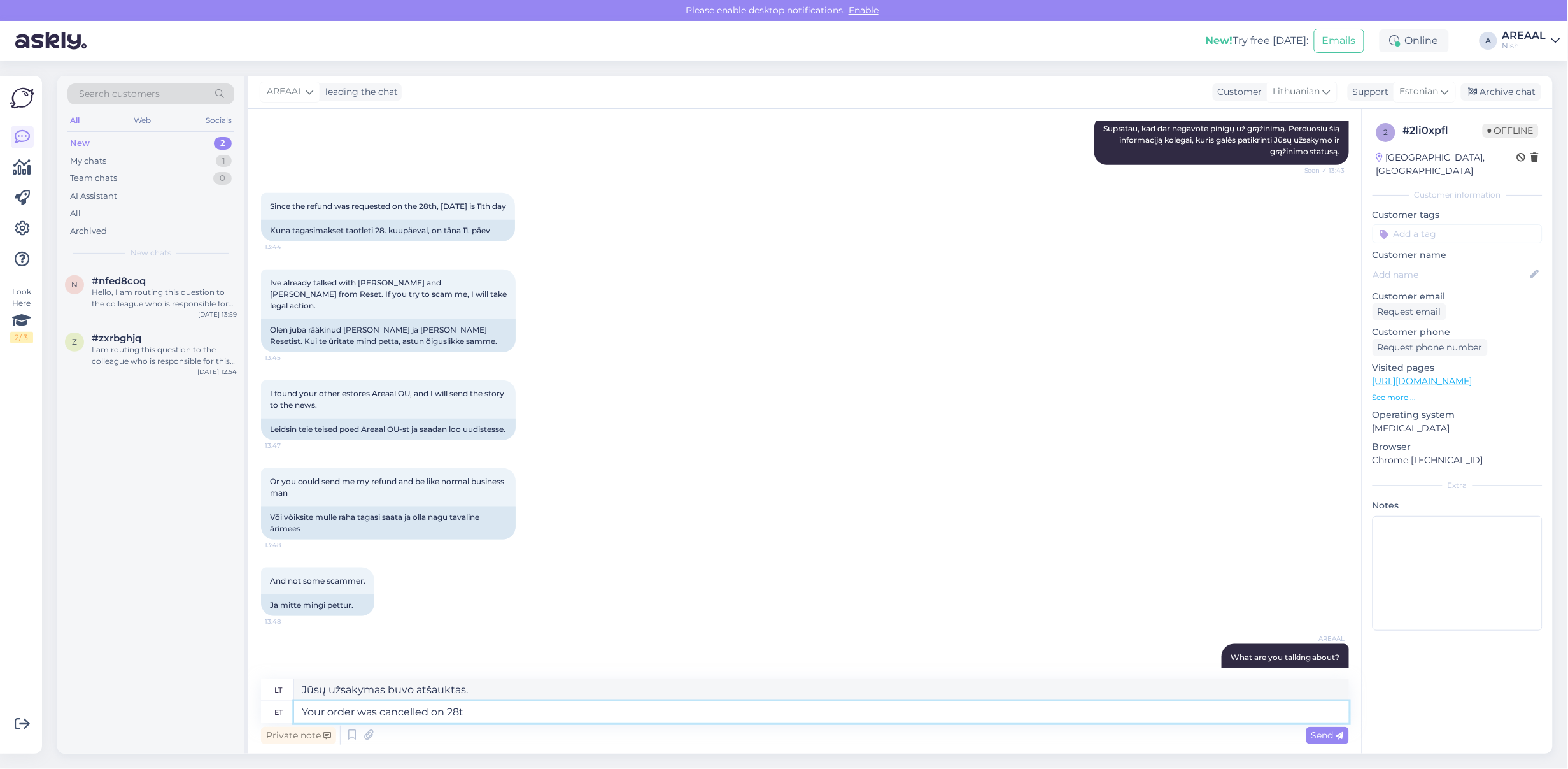
type textarea "Your order was cancelled on 28th"
type textarea "Jūsų užsakymas buvo atšauktas"
type textarea "Your order was cancelled on 28th A"
type textarea "Jūsų užsakymas buvo atšauktas 28 d."
type textarea "Your order was cancelled on 28th August and"
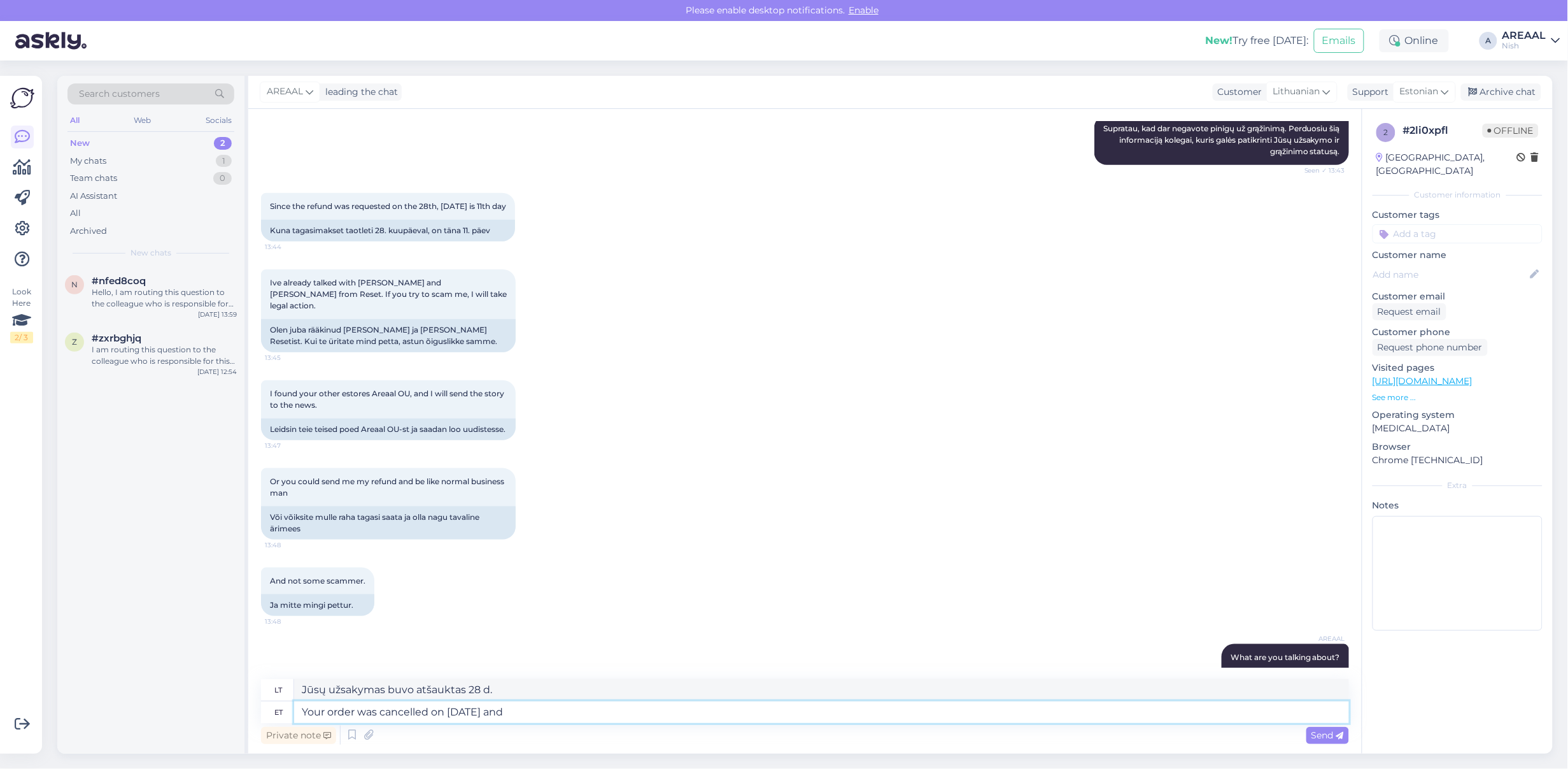
type textarea "Jūsų užsakymas buvo atšauktas rugpjūčio 28 d."
type textarea "Your order was cancelled on 28th August and refunde nee"
type textarea "Jūsų užsakymas buvo atšauktas rugpjūčio 28 d. ir pinigai grąžinti"
type textarea "Your order was cancelled on 28th August and refund needs to be"
type textarea "Jūsų užsakymas buvo atšauktas rugpjūčio 28 d. ir jums reikia grąžinti pinigus"
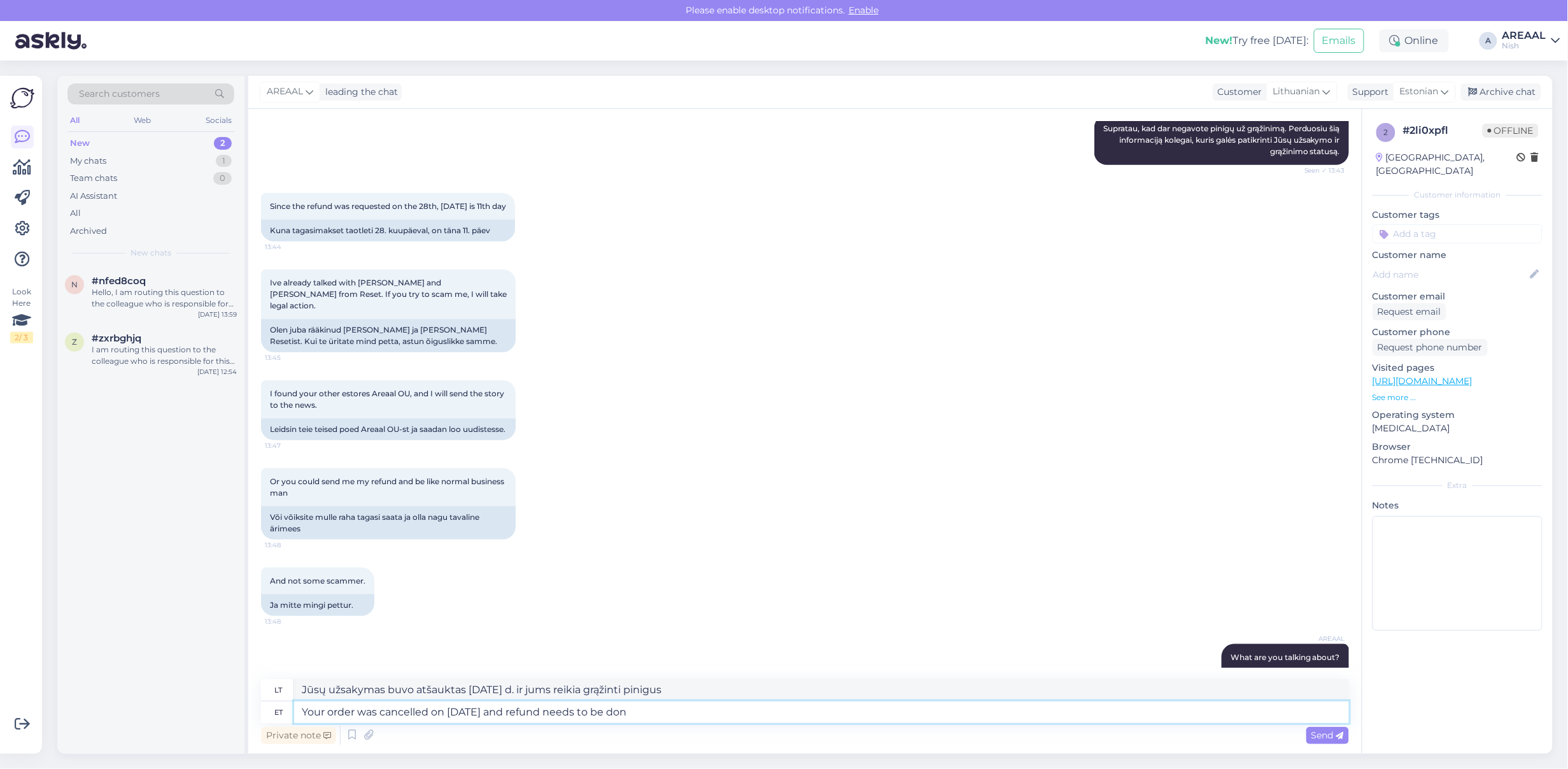
type textarea "Your order was cancelled on 28th August and refund needs to be done"
type textarea "Jūsų užsakymas buvo atšauktas rugpjūčio 28 d. ir reikia grąžinti pinigus."
type textarea "Your order was cancelled on 28th August and refund needs to be done in 1"
type textarea "Jūsų užsakymas buvo atšauktas rugpjūčio 28 d. ir reikia grąžinti pinigus"
type textarea "Your order was cancelled on 28th August and refund needs to be done in 14"
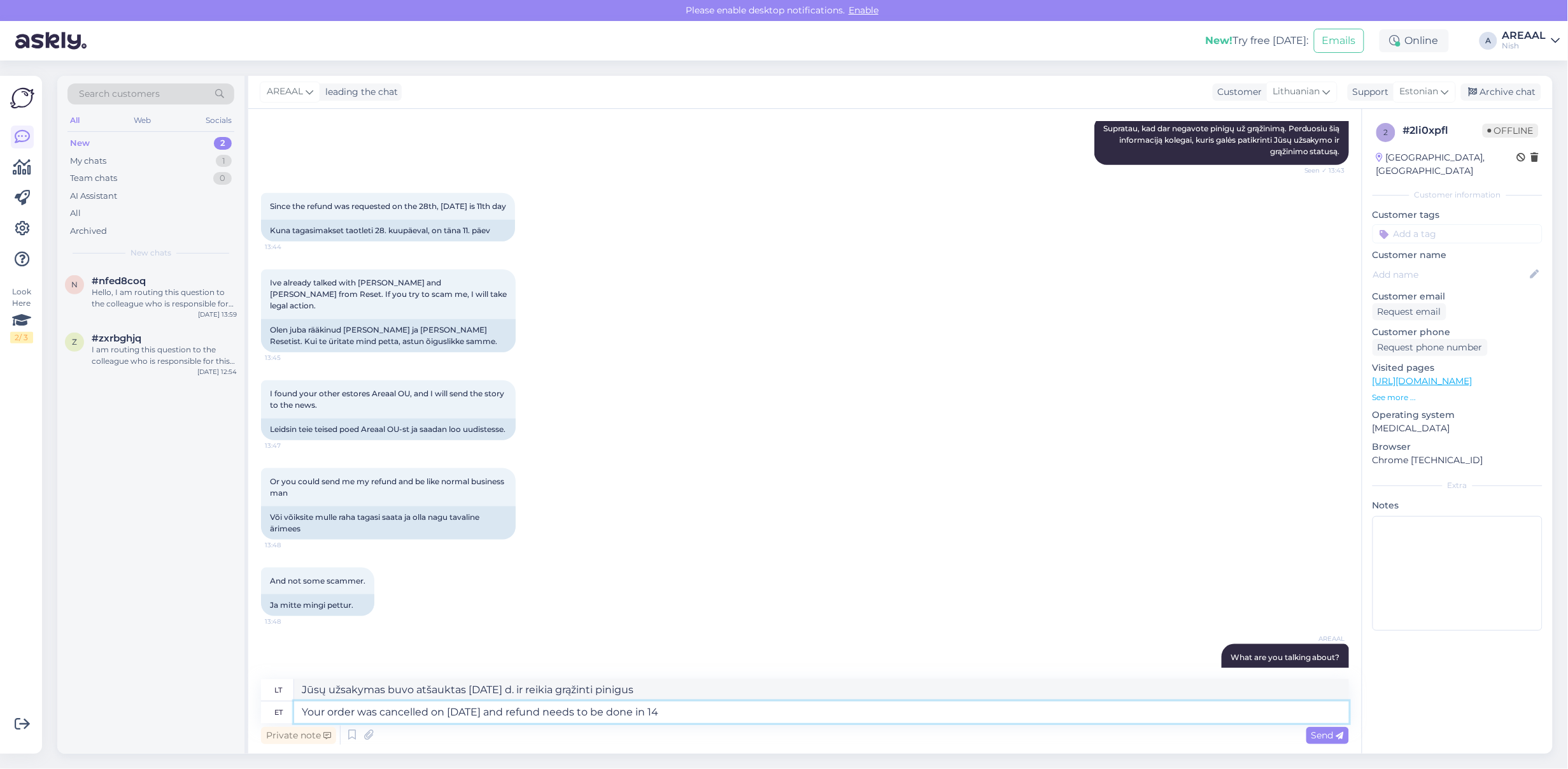
type textarea "Jūsų užsakymas buvo atšauktas rugpjūčio 28 d., o grąžinimas turi būti atliktas …"
type textarea "Your order was cancelled on 28th August and refund needs to be done in 14 days"
type textarea "Jūsų užsakymas buvo atšauktas rugpjūčio 28 d., o grąžinimas turi būti atliktas …"
type textarea "Your order was cancelled on 28th August and refund needs to be done in 14 days a"
type textarea "Jūsų užsakymas buvo atšauktas rugpjūčio 28 d., o pinigus reikia grąžinti per 14…"
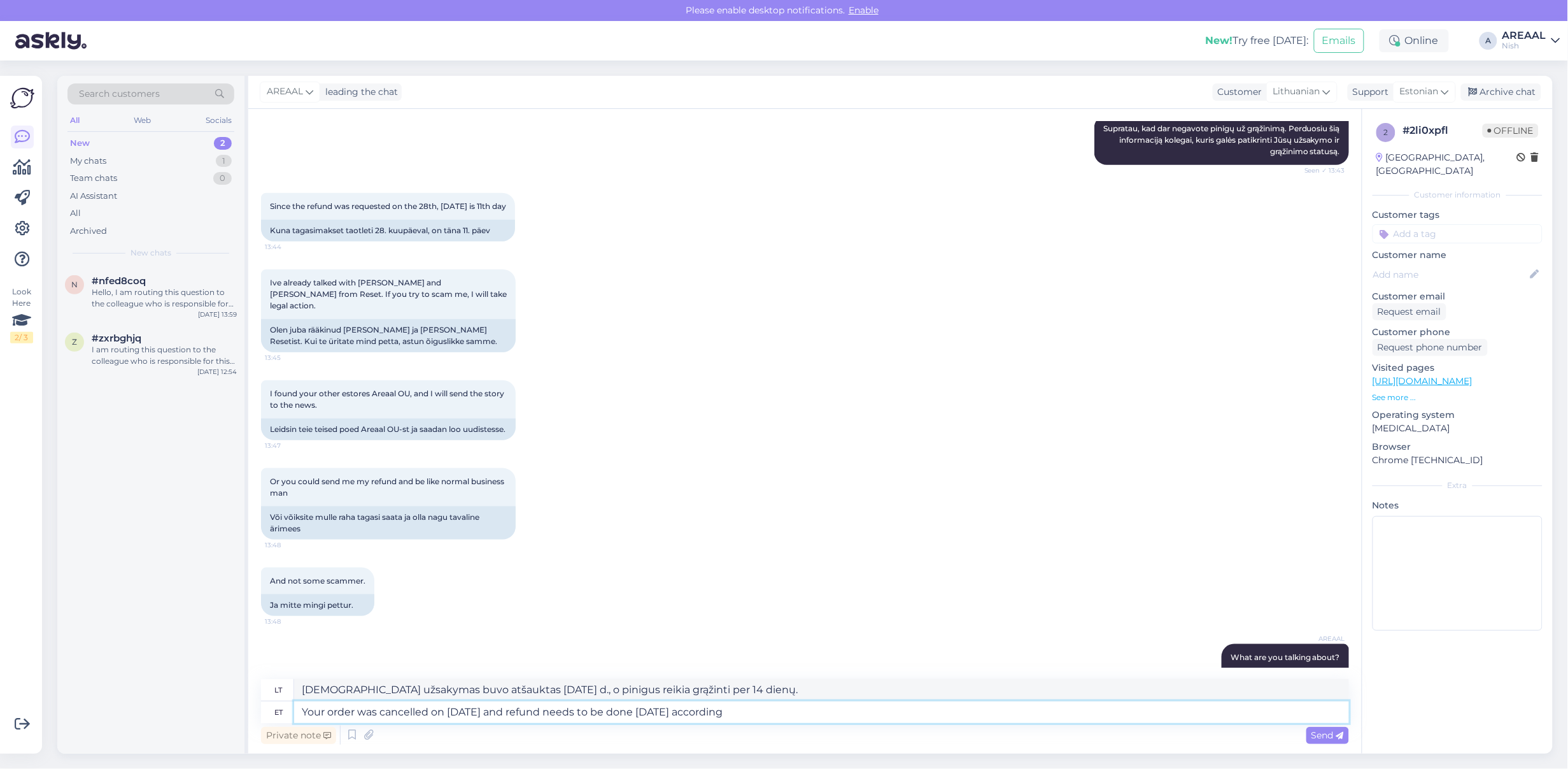
type textarea "Your order was cancelled on 28th August and refund needs to be done in 14 days …"
type textarea "Jūsų užsakymas buvo atšauktas rugpjūčio 28 d., todėl pinigus reikia grąžinti pe…"
type textarea "Your order was cancelled on [DATE] and refund needs to be done [DATE] according…"
type textarea "Jūsų užsakymas buvo atšauktas [DATE] d., o pagal įstatymą pinigus reikia grąžin…"
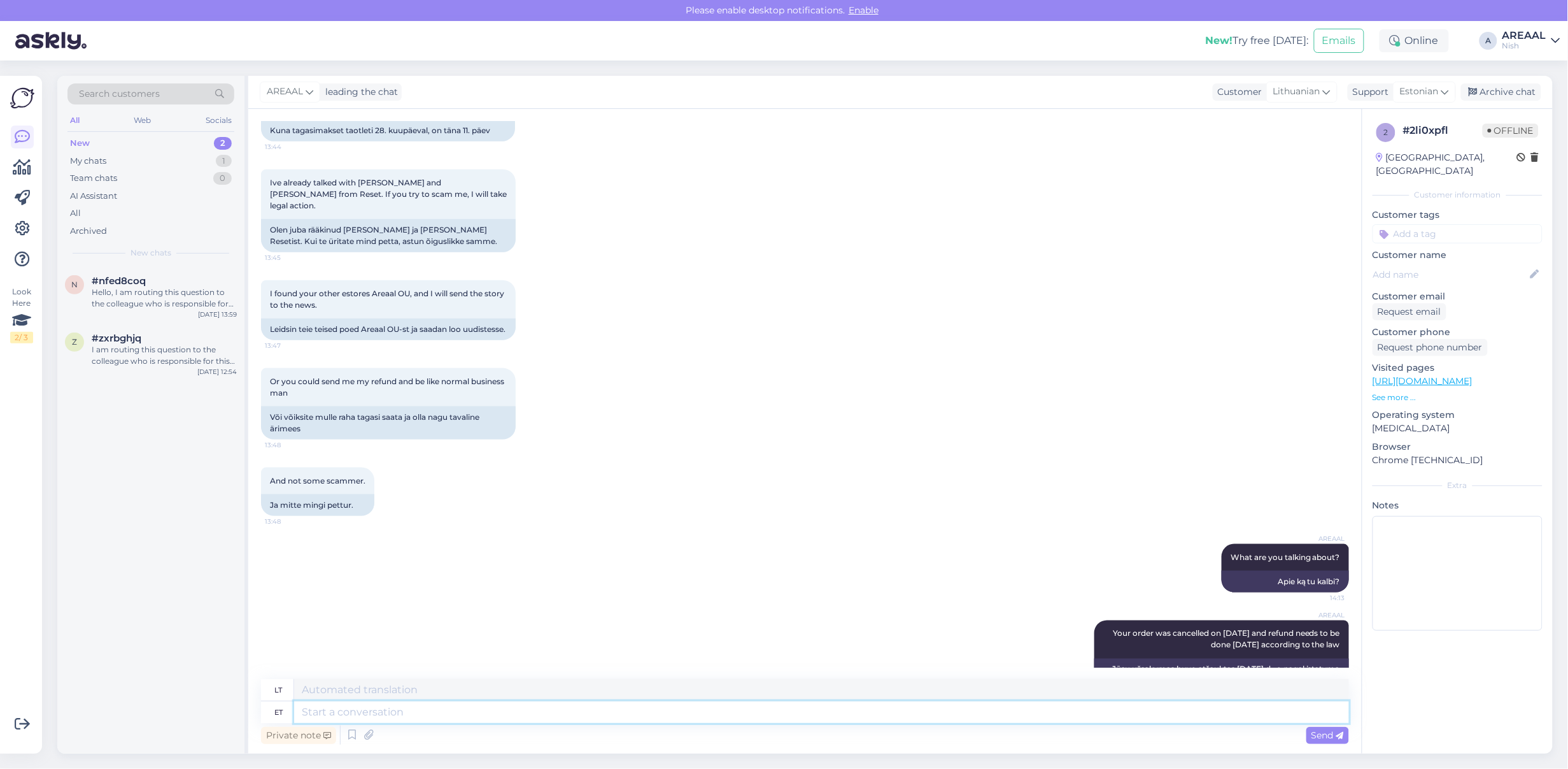
click at [429, 707] on textarea at bounding box center [821, 713] width 1055 height 22
type textarea "W"
click at [445, 711] on textarea at bounding box center [821, 713] width 1055 height 22
click at [593, 702] on textarea at bounding box center [821, 713] width 1055 height 22
click at [600, 454] on div "And not some scammer. 13:48 Ja mitte mingi pettur." at bounding box center [804, 492] width 1088 height 76
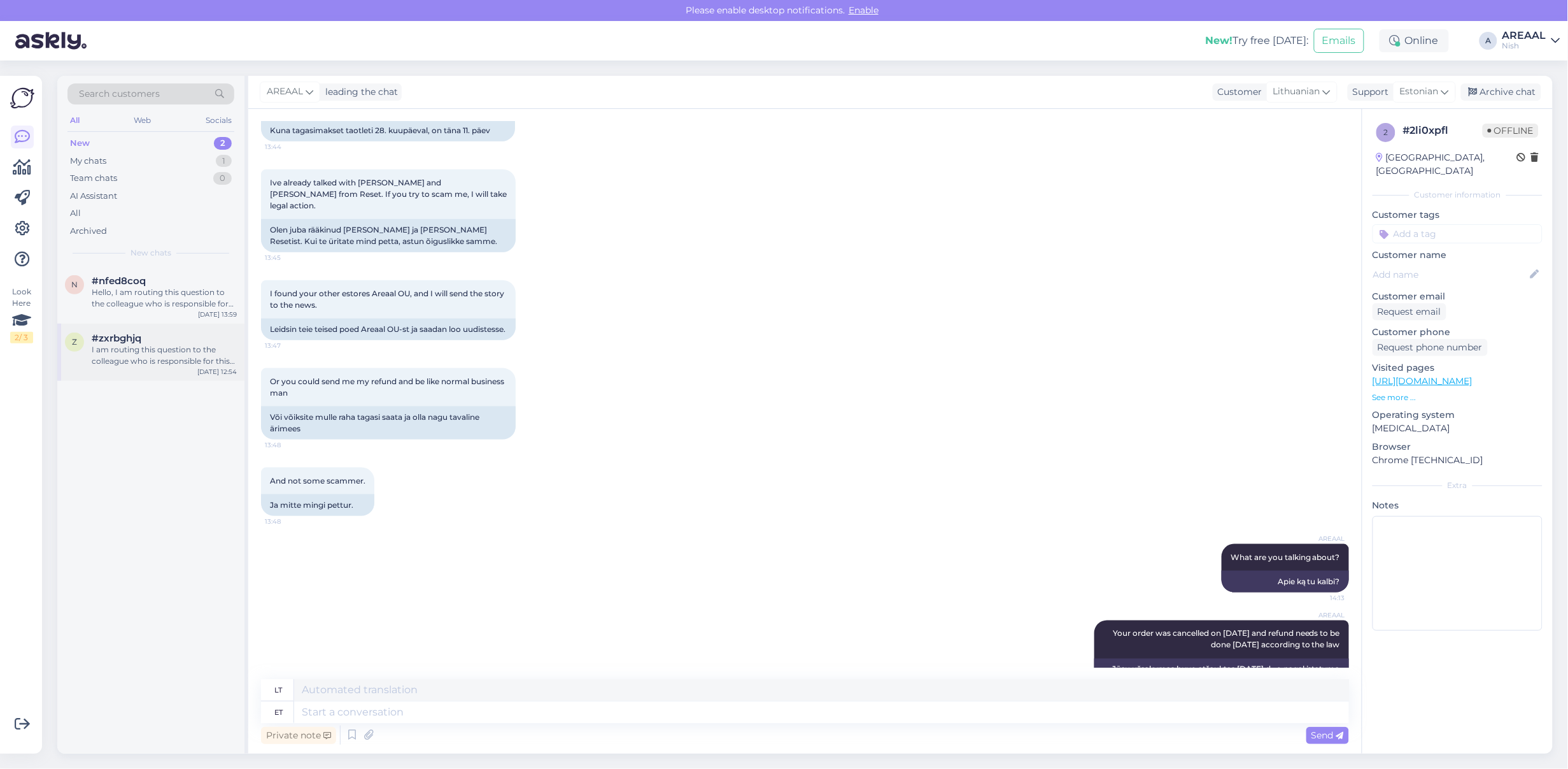
click at [126, 346] on div "I am routing this question to the colleague who is responsible for this topic. …" at bounding box center [164, 355] width 145 height 23
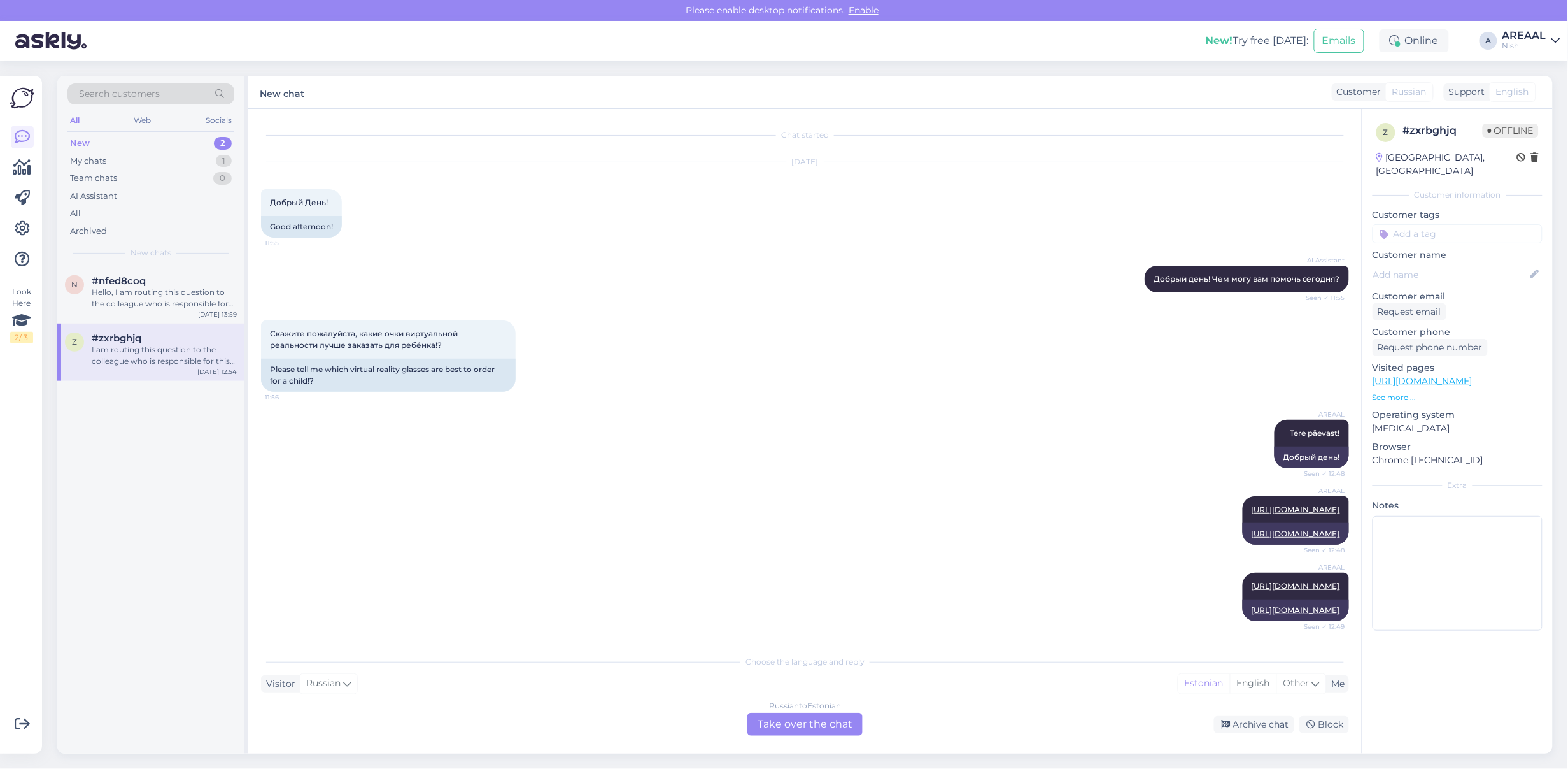
scroll to position [253, 0]
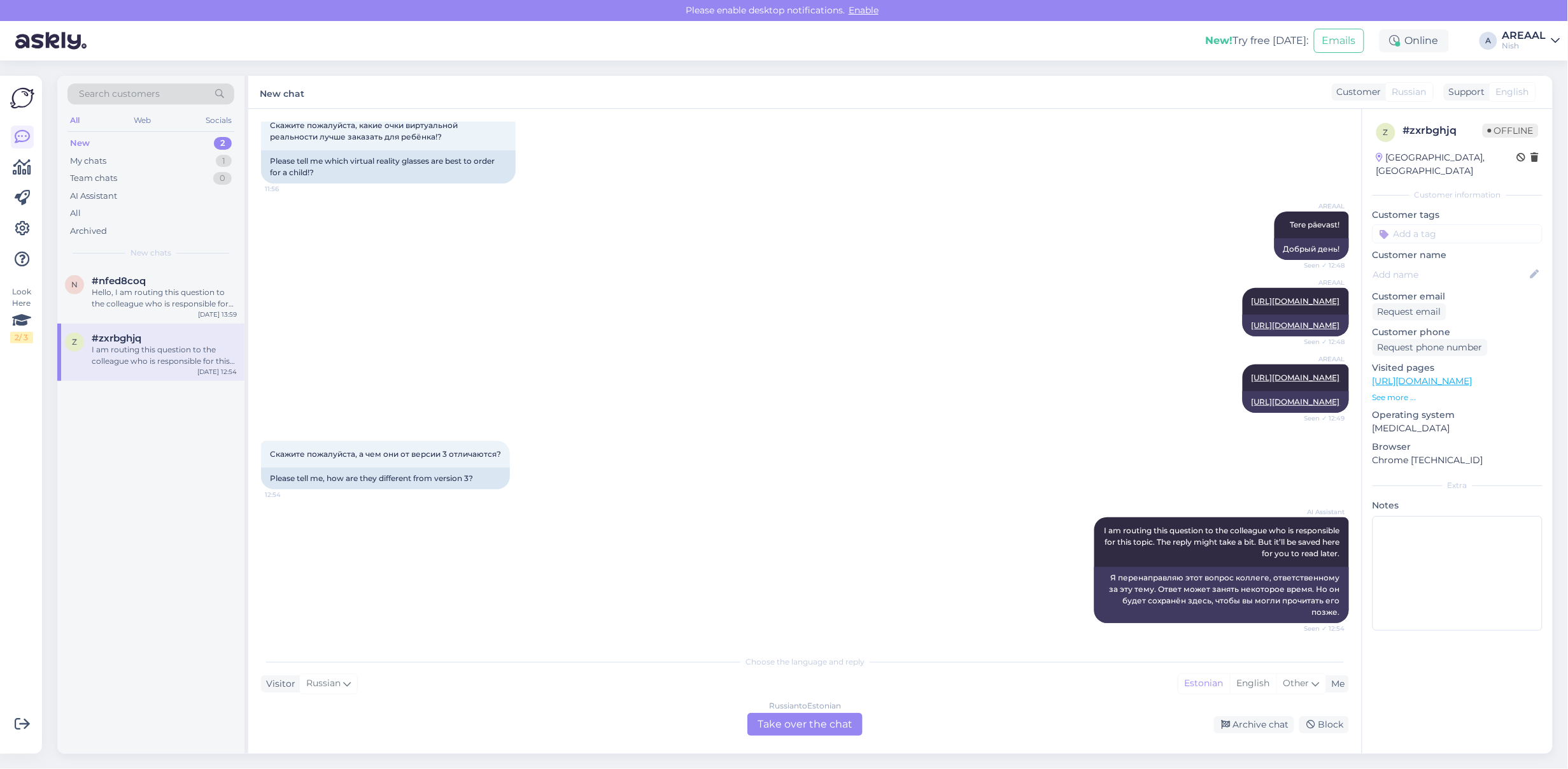
click at [626, 521] on div "AI Assistant I am routing this question to the colleague who is responsible for…" at bounding box center [804, 570] width 1088 height 134
click at [708, 550] on div "AI Assistant I am routing this question to the colleague who is responsible for…" at bounding box center [804, 570] width 1088 height 134
click at [1248, 716] on div "Archive chat" at bounding box center [1254, 724] width 80 height 17
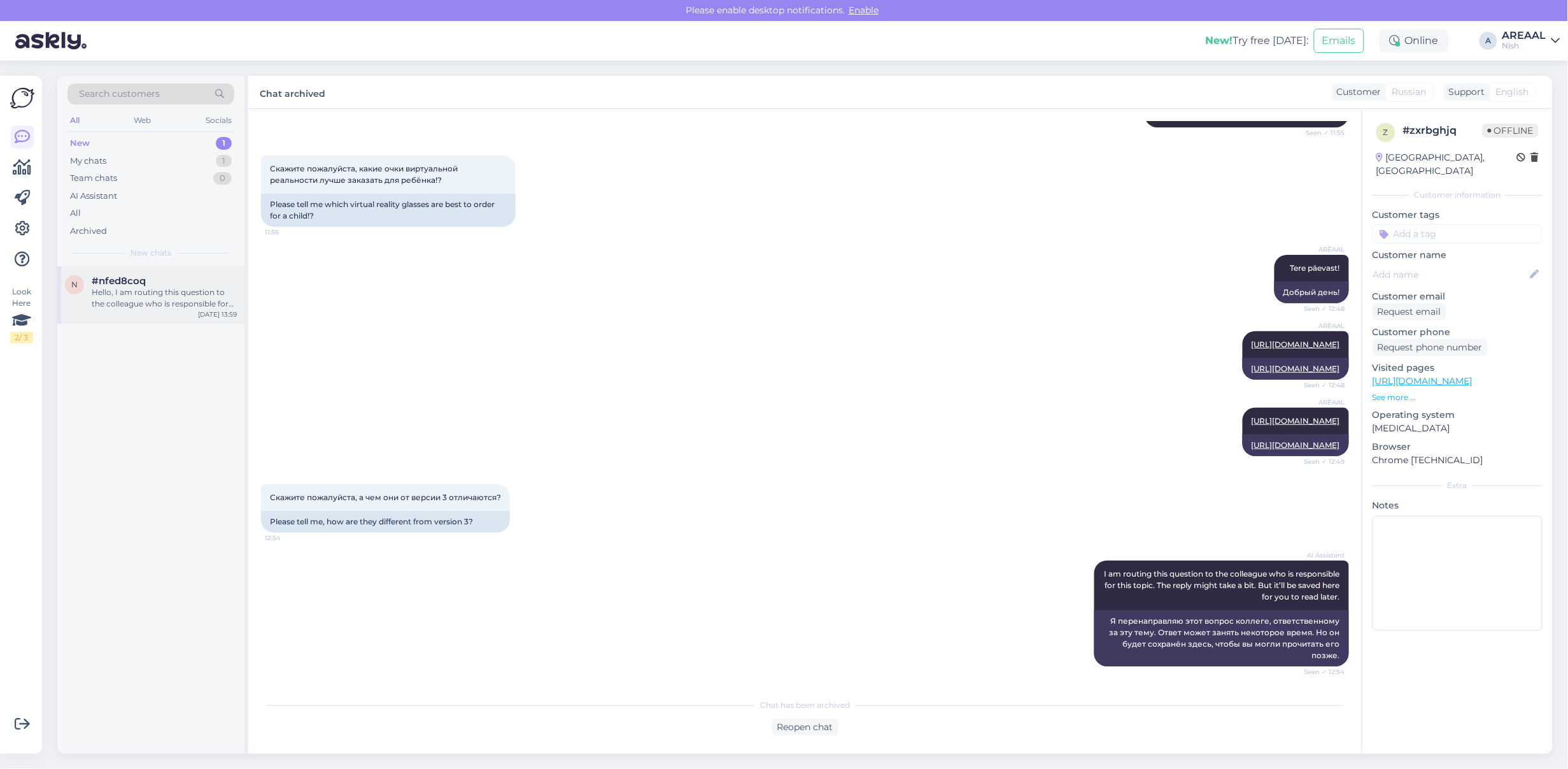
click at [206, 315] on div "Sep 8 13:59" at bounding box center [217, 315] width 39 height 10
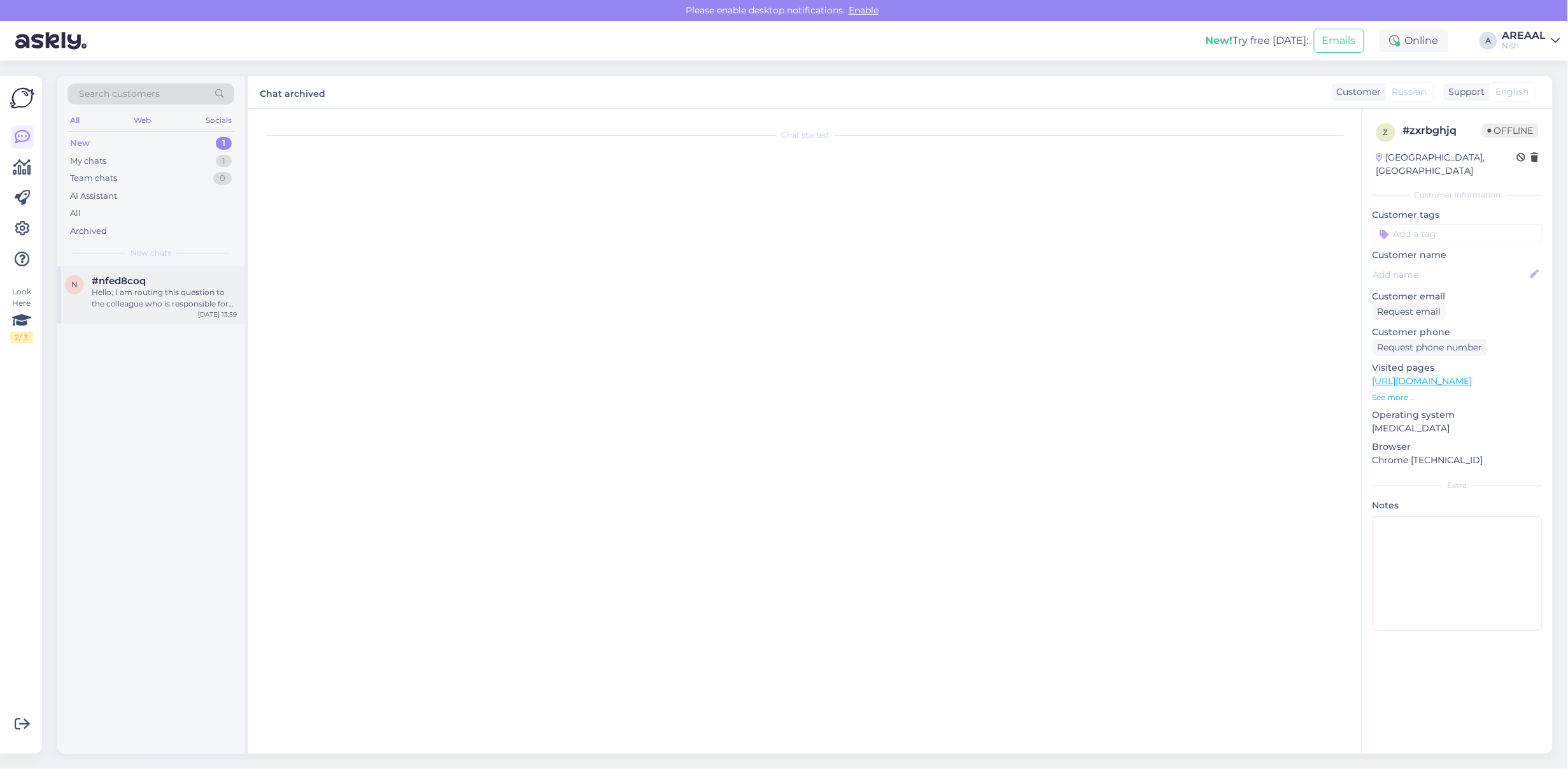
scroll to position [20, 0]
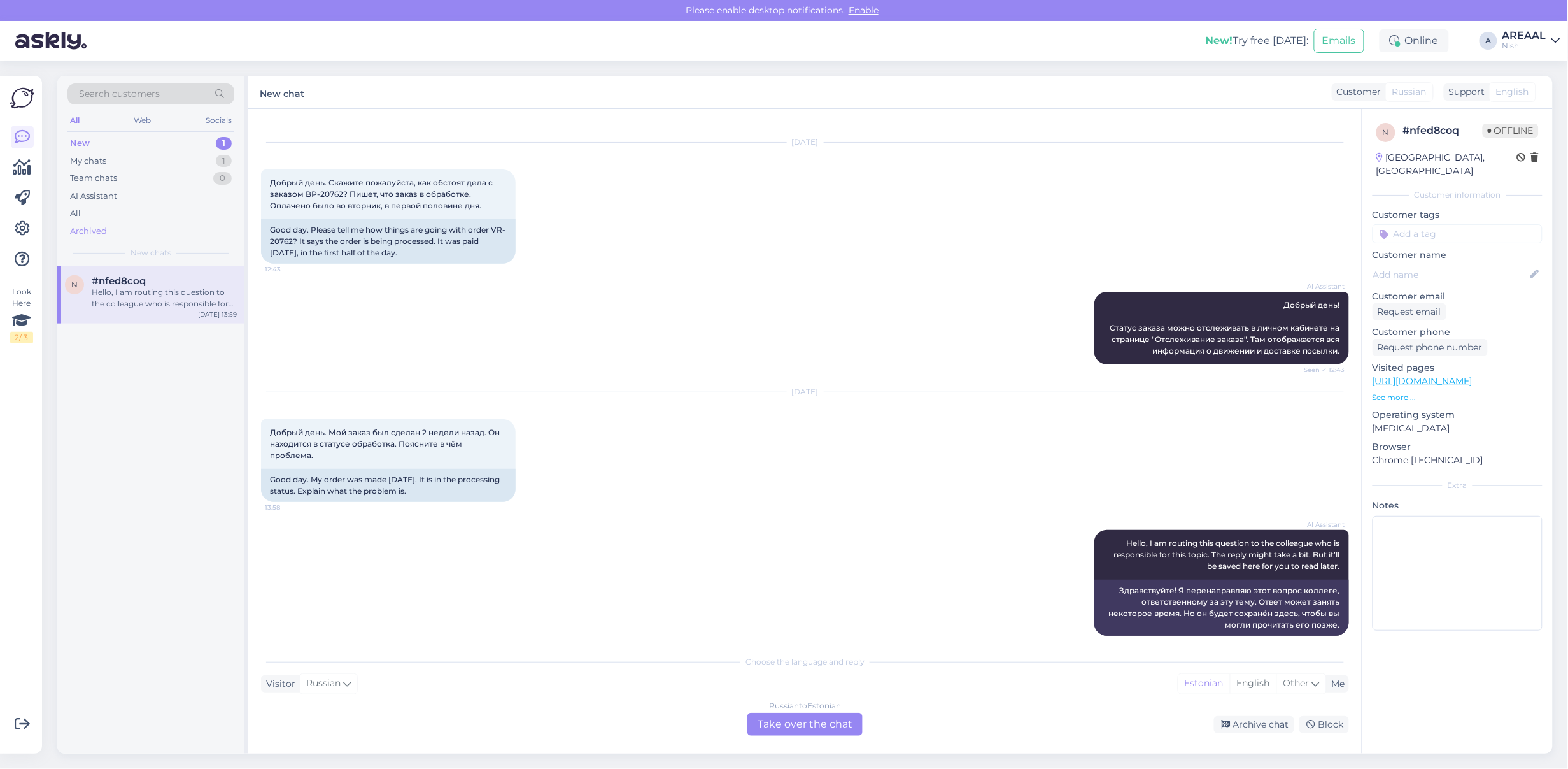
click at [148, 224] on div "Archived" at bounding box center [151, 231] width 167 height 18
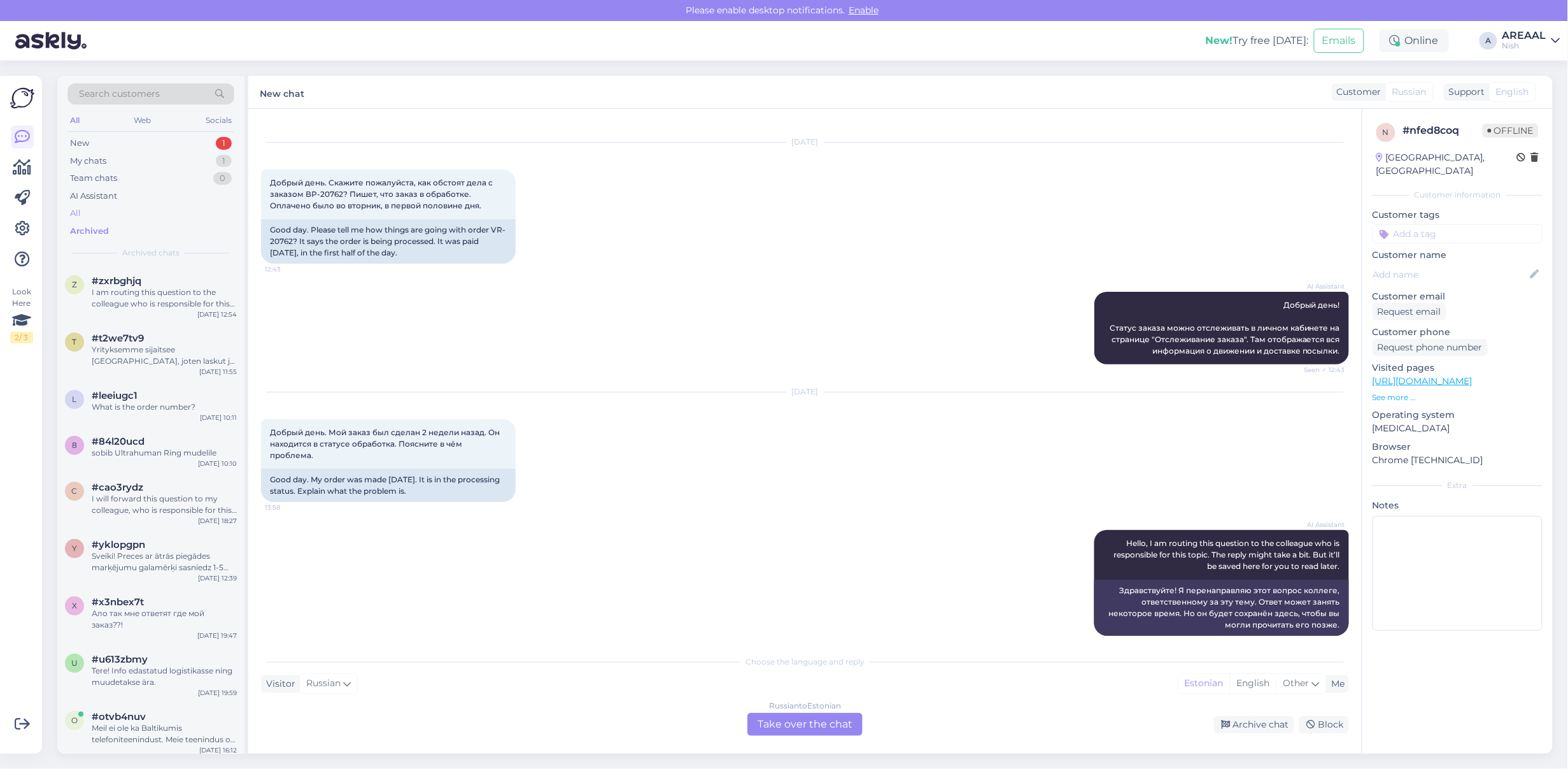
click at [142, 212] on div "All" at bounding box center [151, 214] width 167 height 18
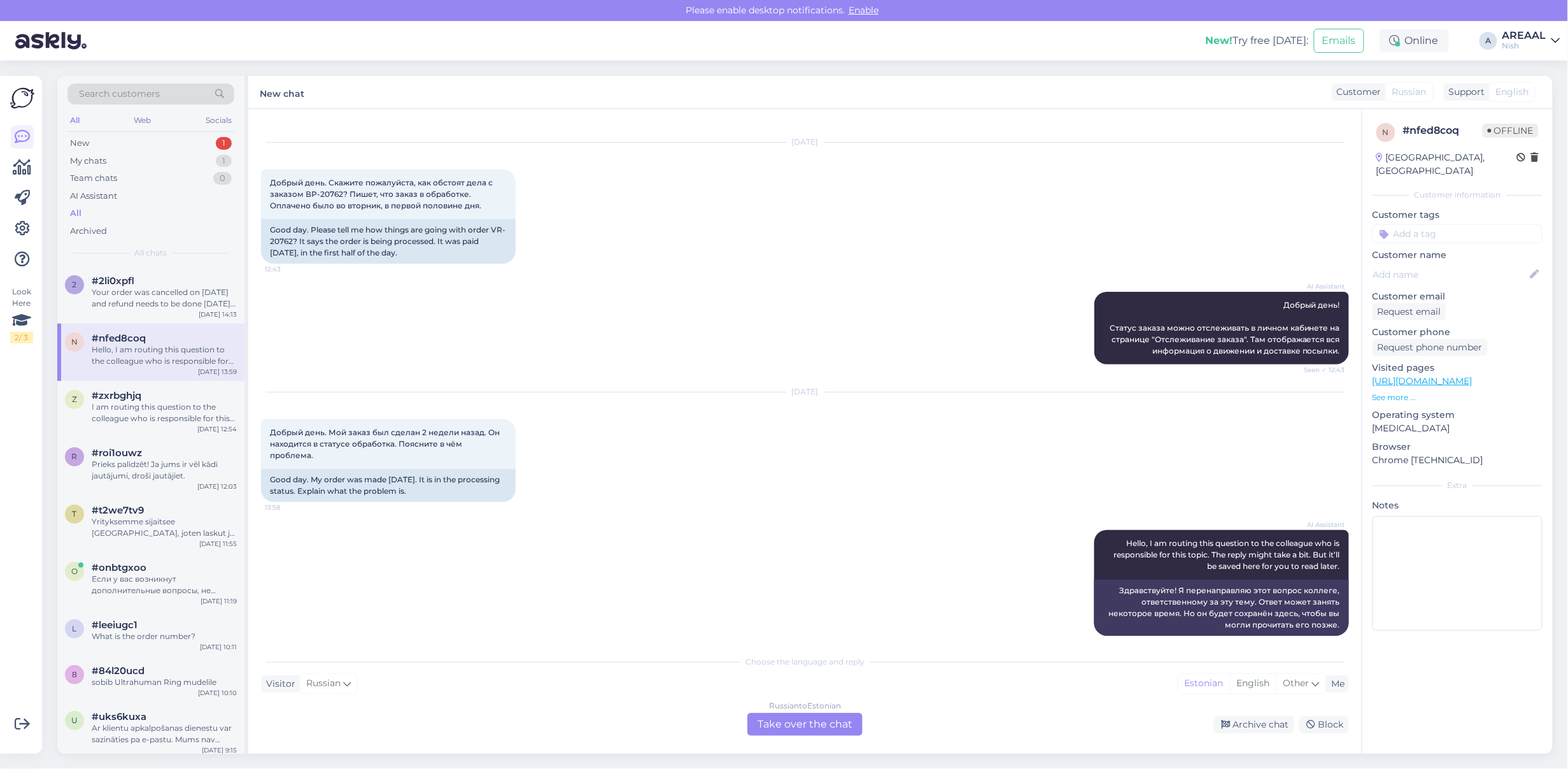
click at [140, 299] on div "Your order was cancelled on [DATE] and refund needs to be done [DATE] according…" at bounding box center [164, 298] width 145 height 23
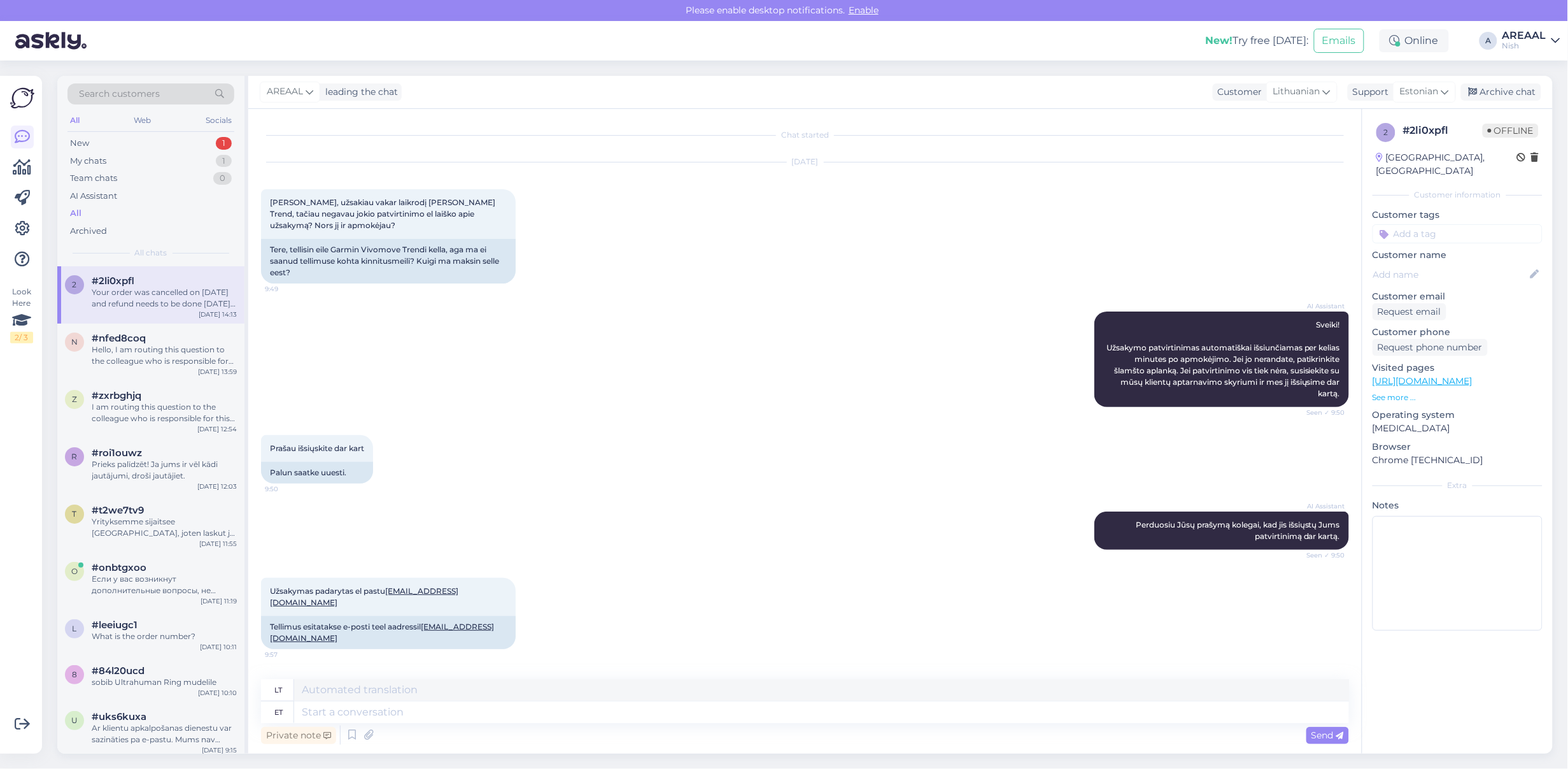
scroll to position [4734, 0]
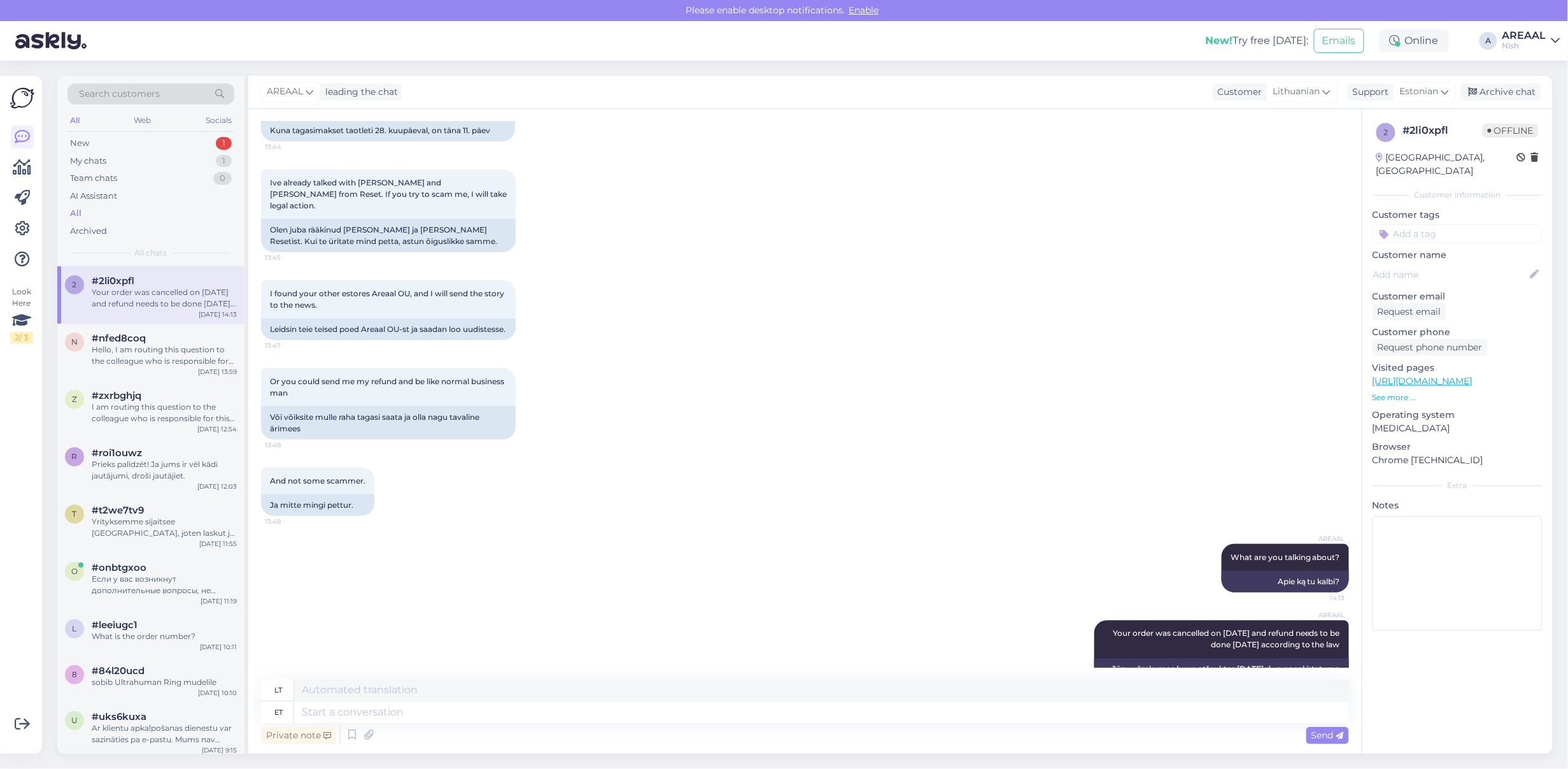
click at [747, 551] on div "AREAAL What are you talking about? 14:13 Apie ką tu kalbi?" at bounding box center [804, 568] width 1088 height 76
click at [596, 559] on div "AREAAL What are you talking about? 14:13 Apie ką tu kalbi?" at bounding box center [804, 568] width 1088 height 76
click at [510, 723] on div "Private note Send" at bounding box center [804, 735] width 1088 height 24
click at [507, 717] on textarea at bounding box center [821, 713] width 1055 height 22
click at [695, 354] on div "Or you could send me my refund and be like normal business man 13:48 Või võiksi…" at bounding box center [804, 403] width 1088 height 99
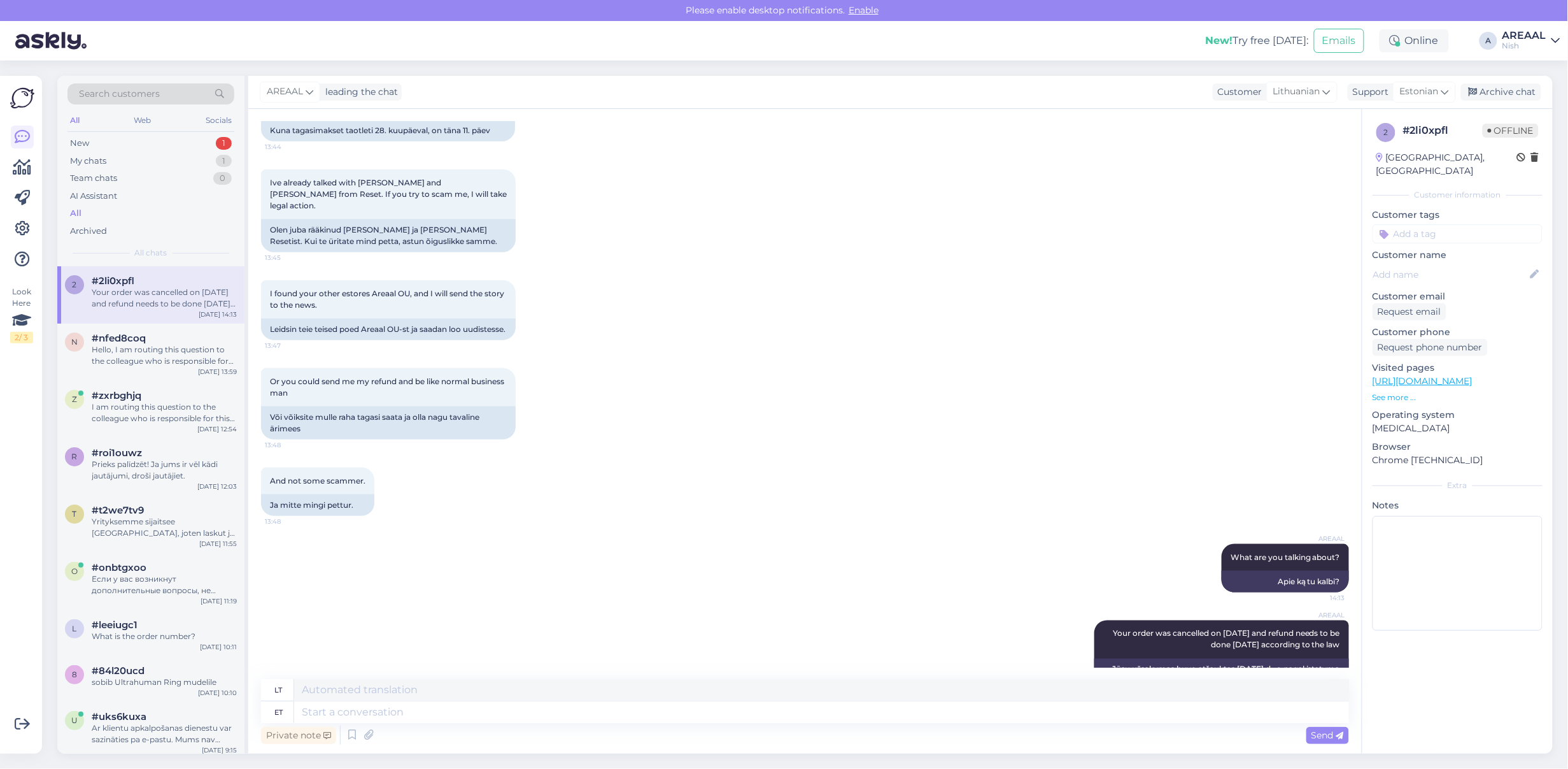
click at [681, 359] on div "Or you could send me my refund and be like normal business man 13:48 Või võiksi…" at bounding box center [804, 403] width 1088 height 99
click at [434, 704] on textarea at bounding box center [821, 713] width 1055 height 22
type textarea "You ca"
type textarea "Tu"
type textarea "You can c"
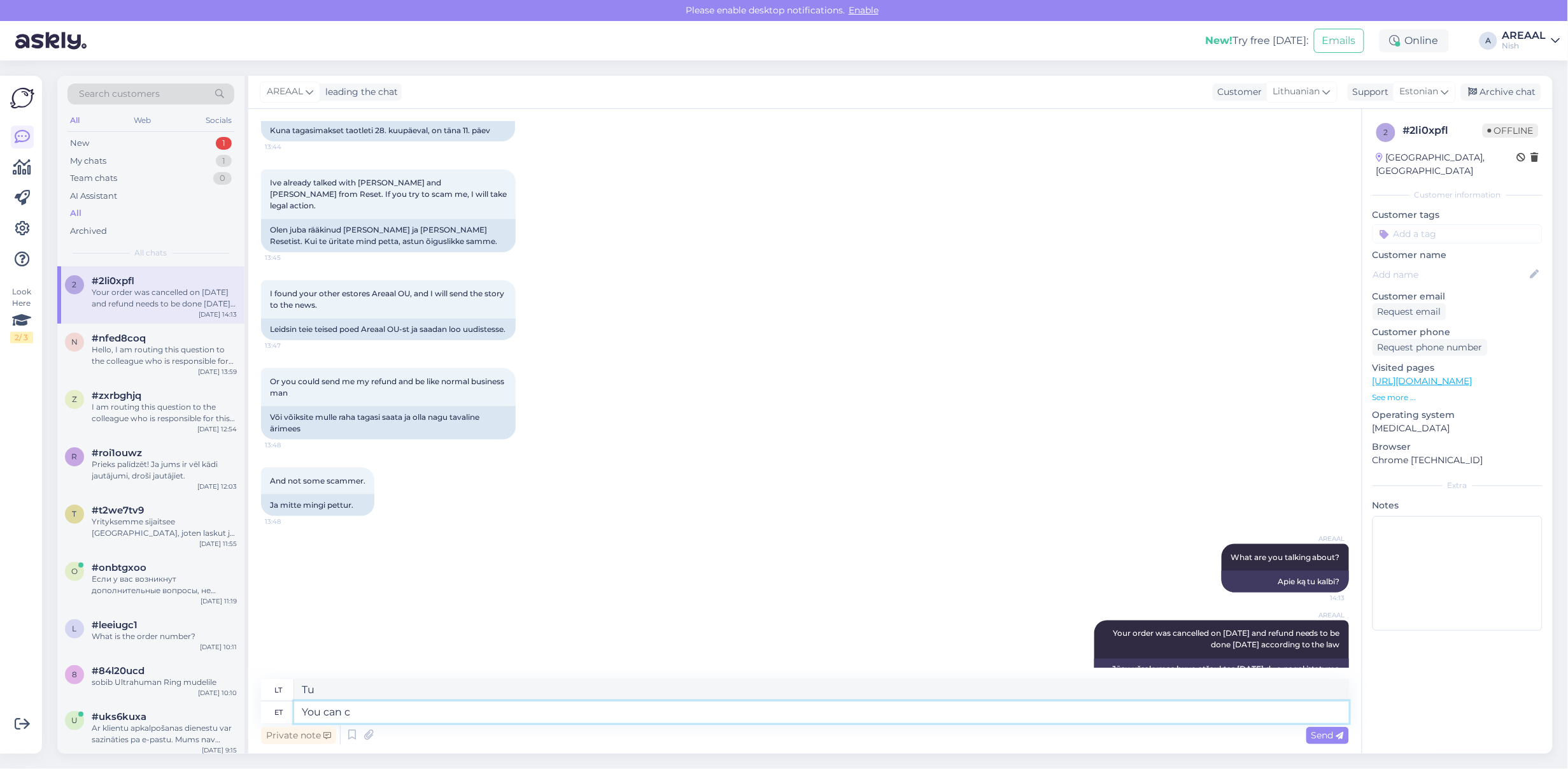
type textarea "Jūs galite"
type textarea "You can contact th"
type textarea "Galite susisiekti"
type textarea "You can contact the new"
type textarea "Galite susisiekti su"
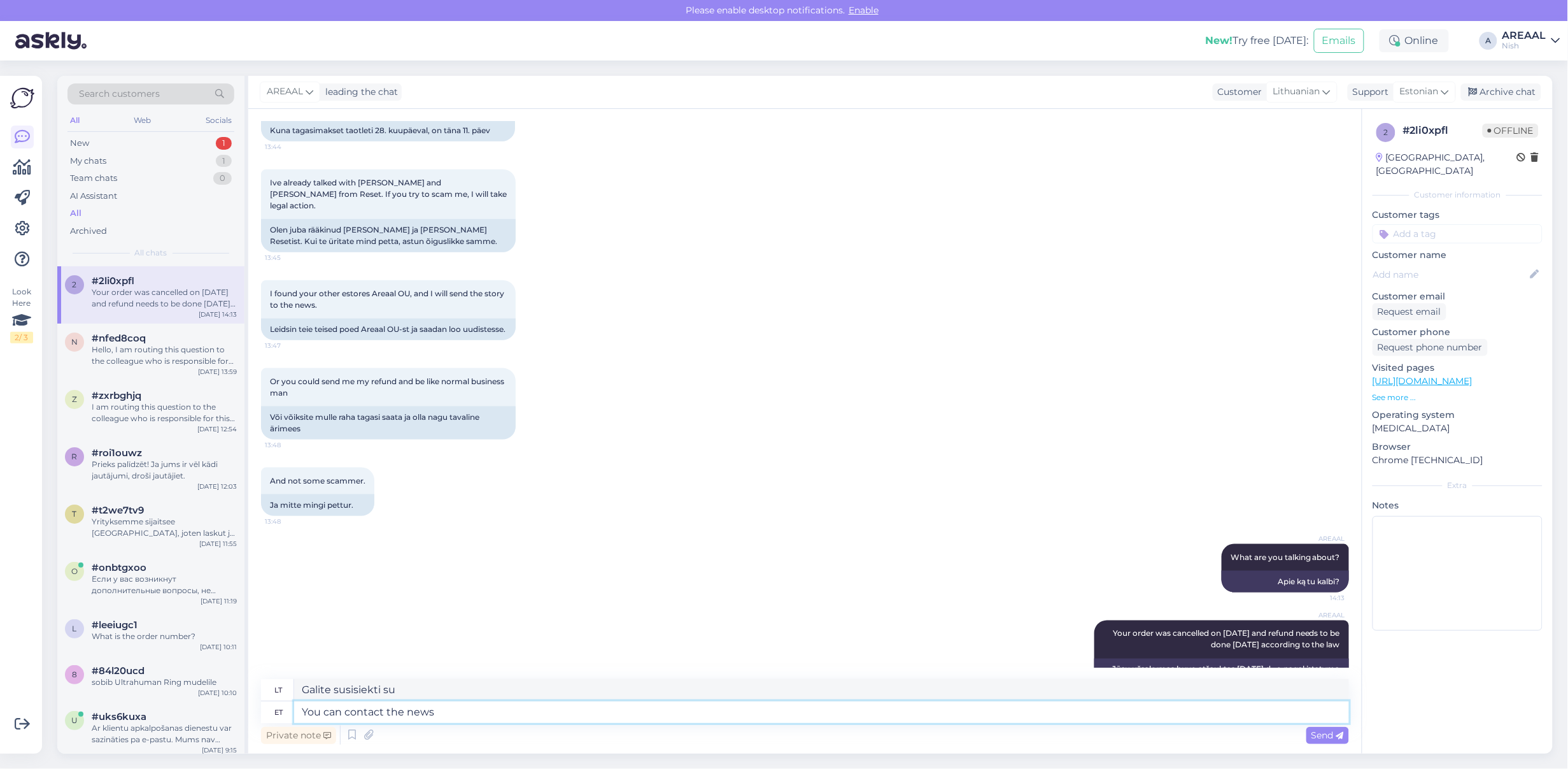
type textarea "You can contact the news"
type textarea "Galite susisiekti su naujienomis"
type textarea "You can contact the news if you w"
type textarea "Galite susisiekti su naujienomis, jei"
type textarea "G"
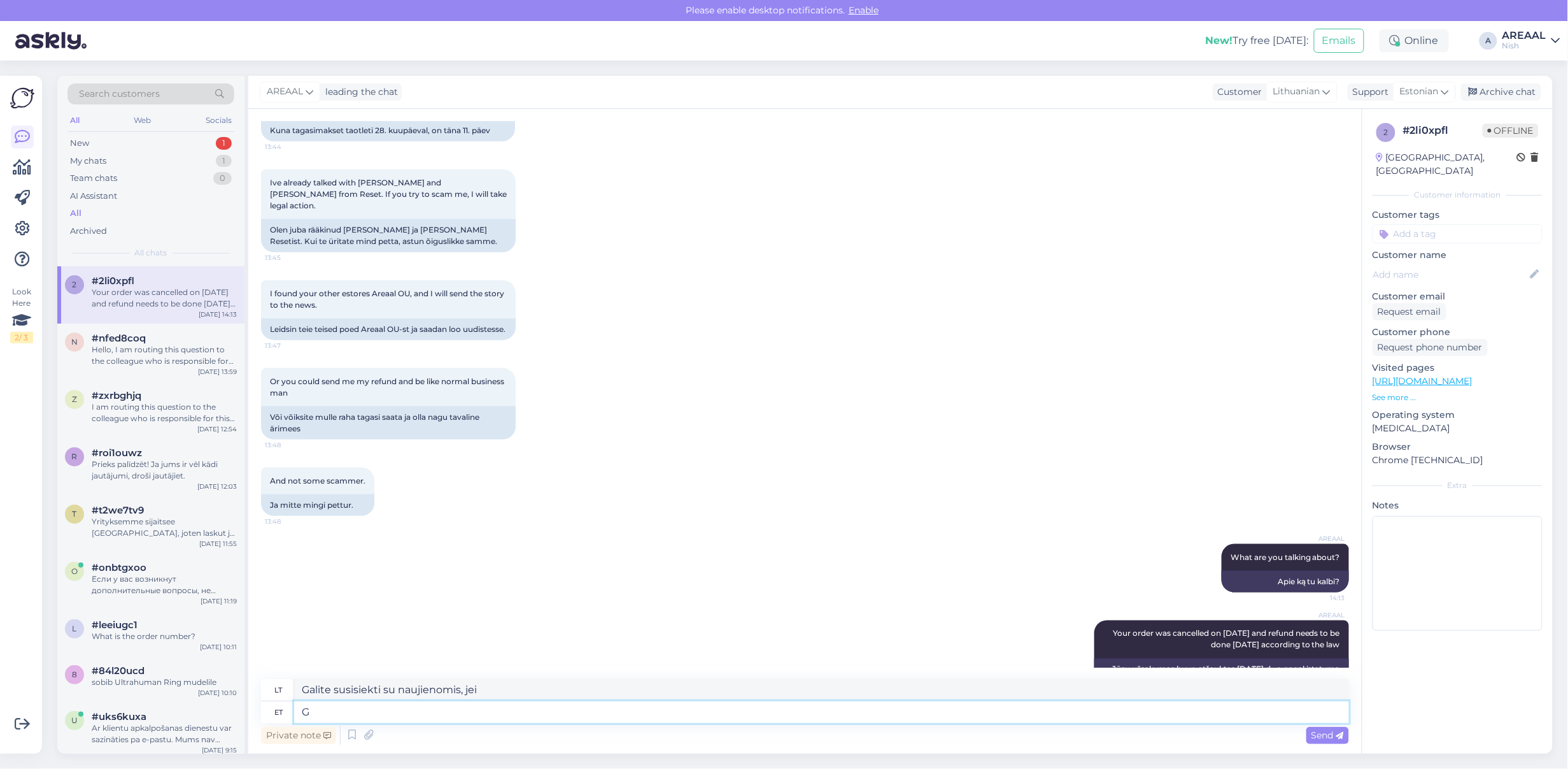
type textarea "Jei norite, galite susisiekti su naujienomis"
type textarea "Good lu"
type textarea "Gerai"
type textarea "Good luck co"
type textarea "Sėkmės"
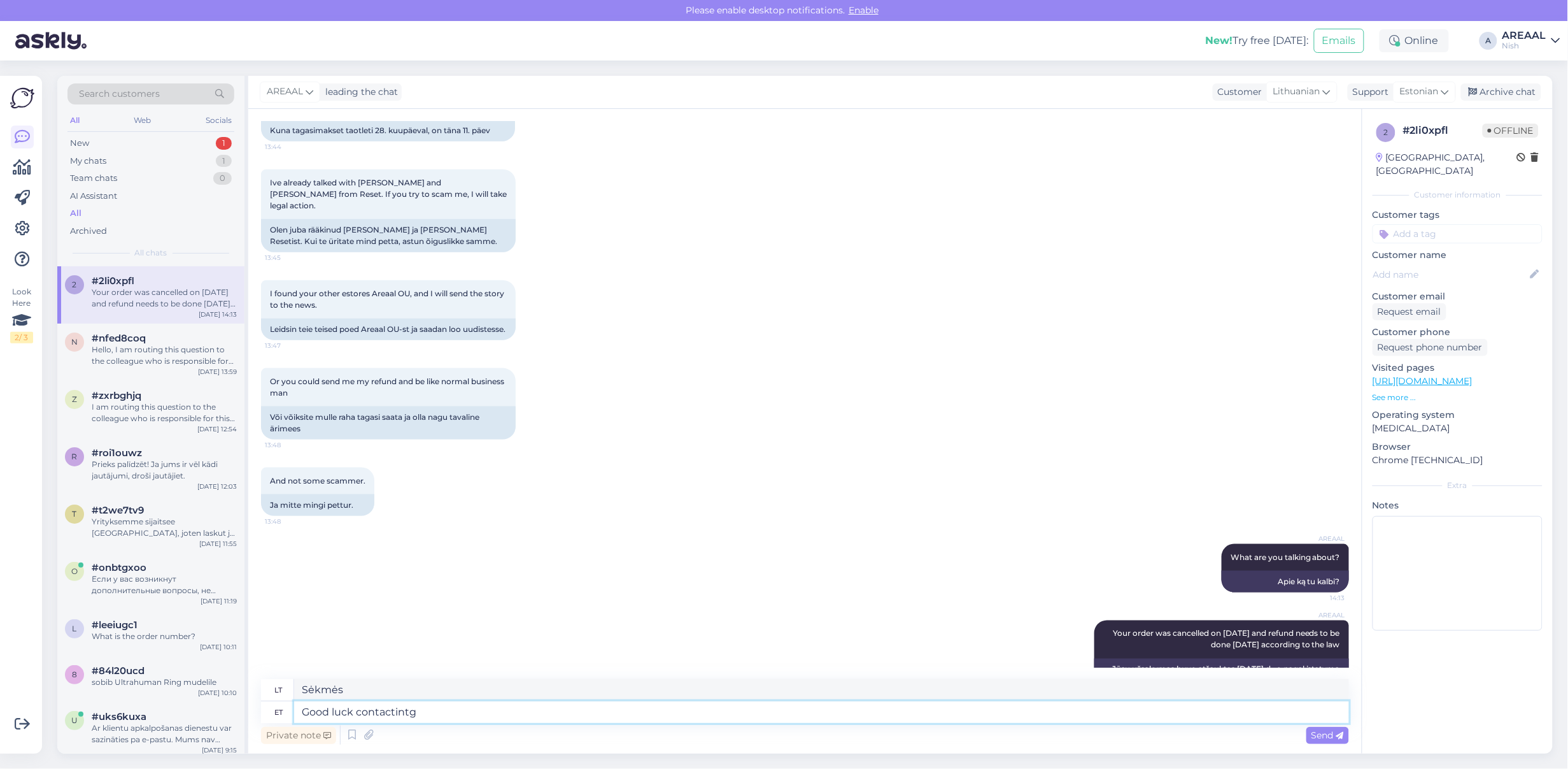
type textarea "Good luck contactintg"
type textarea "Sėkmės susisiekiant"
type textarea "Good luck contacting the news"
type textarea "Sėkmės susisiekiant su naujienomis."
click at [575, 454] on div "And not some scammer. 13:48 Ja mitte mingi pettur." at bounding box center [804, 492] width 1088 height 76
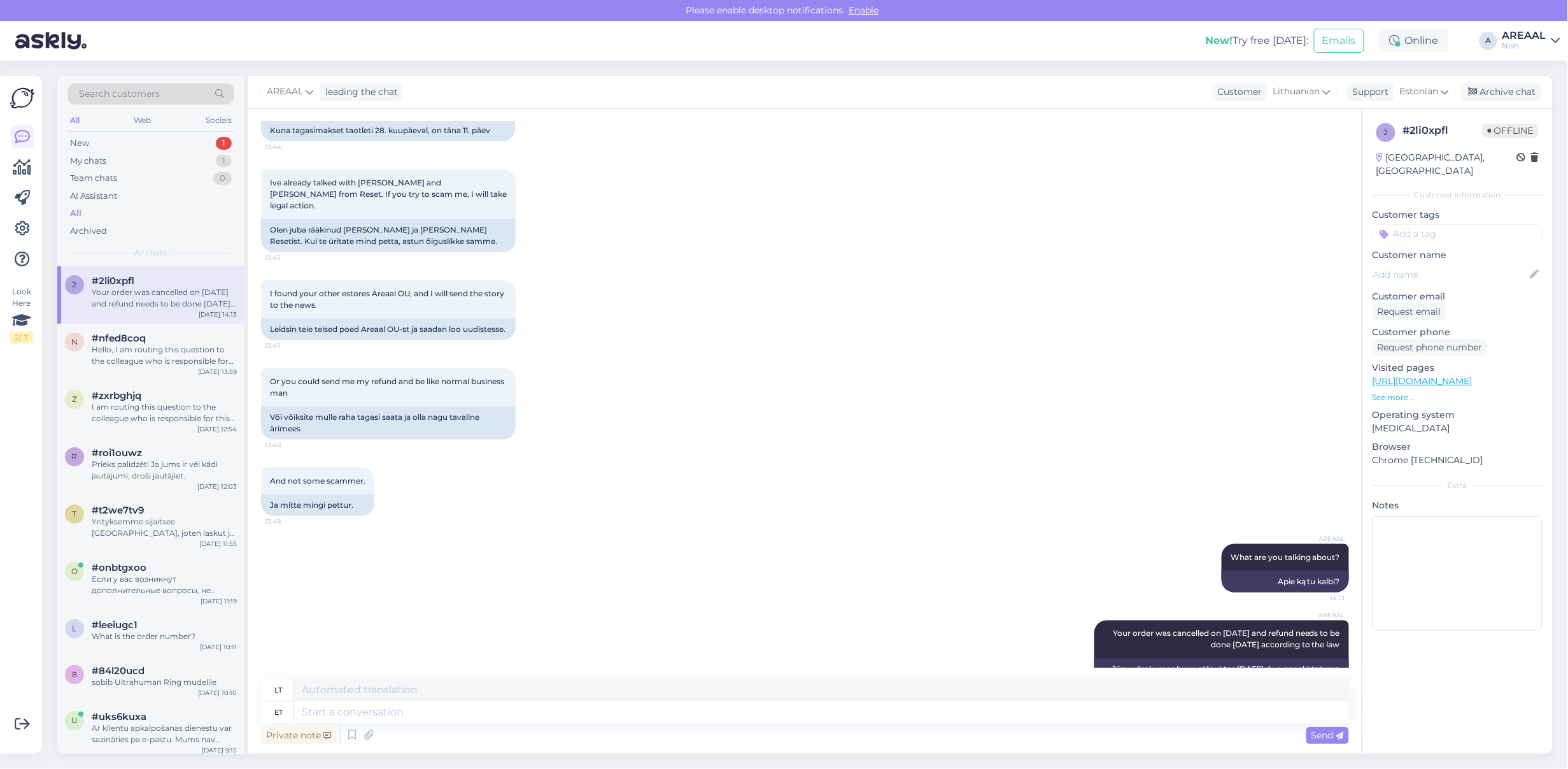
click at [616, 454] on div "And not some scammer. 13:48 Ja mitte mingi pettur." at bounding box center [804, 492] width 1088 height 76
click at [632, 454] on div "And not some scammer. 13:48 Ja mitte mingi pettur." at bounding box center [804, 492] width 1088 height 76
click at [644, 454] on div "And not some scammer. 13:48 Ja mitte mingi pettur." at bounding box center [804, 492] width 1088 height 76
click at [653, 454] on div "And not some scammer. 13:48 Ja mitte mingi pettur." at bounding box center [804, 492] width 1088 height 76
click at [533, 717] on textarea at bounding box center [821, 713] width 1055 height 22
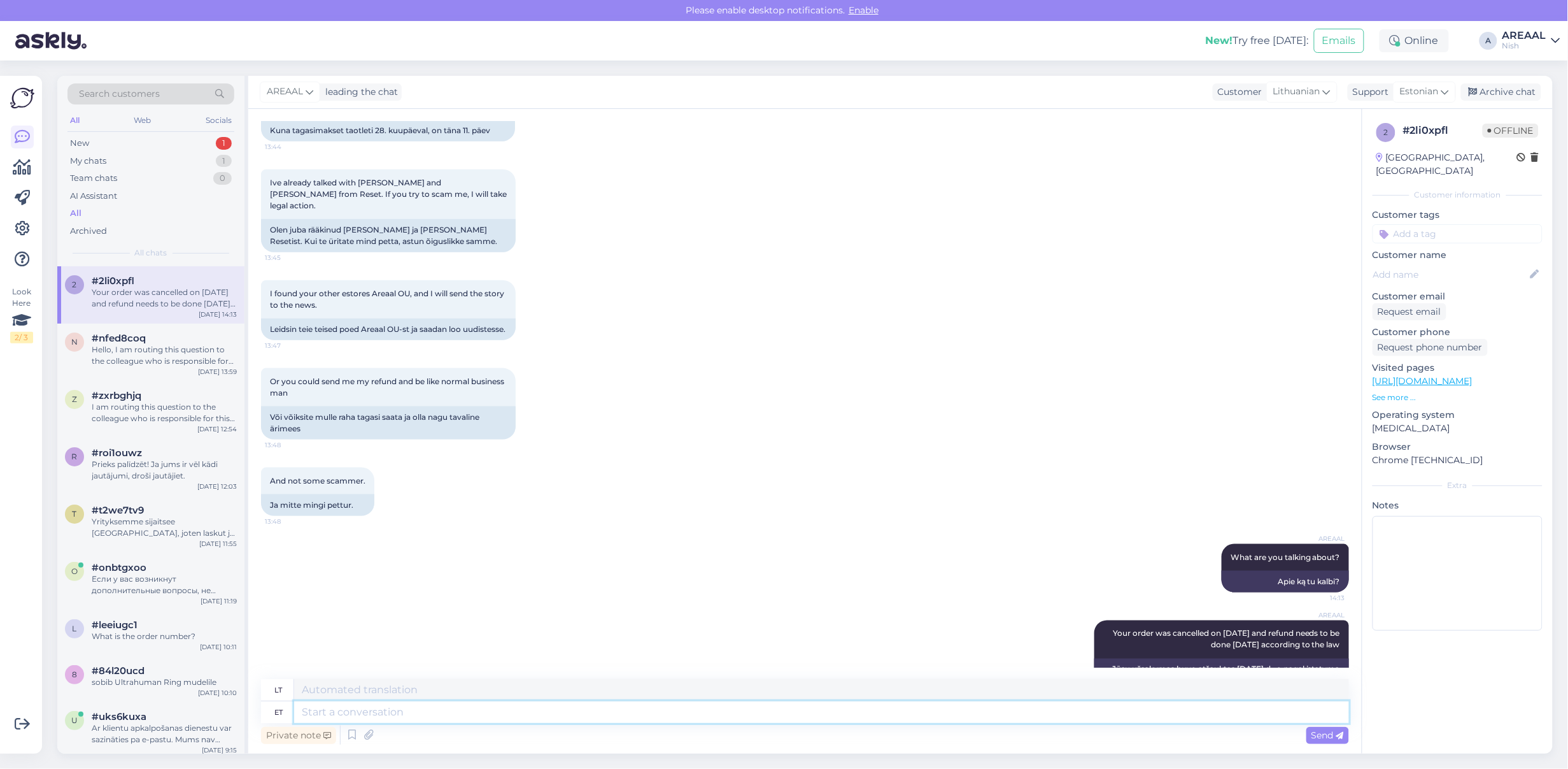
click at [447, 718] on textarea at bounding box center [821, 713] width 1055 height 22
click at [637, 357] on div "Or you could send me my refund and be like normal business man 13:48 Või võiksi…" at bounding box center [804, 403] width 1088 height 99
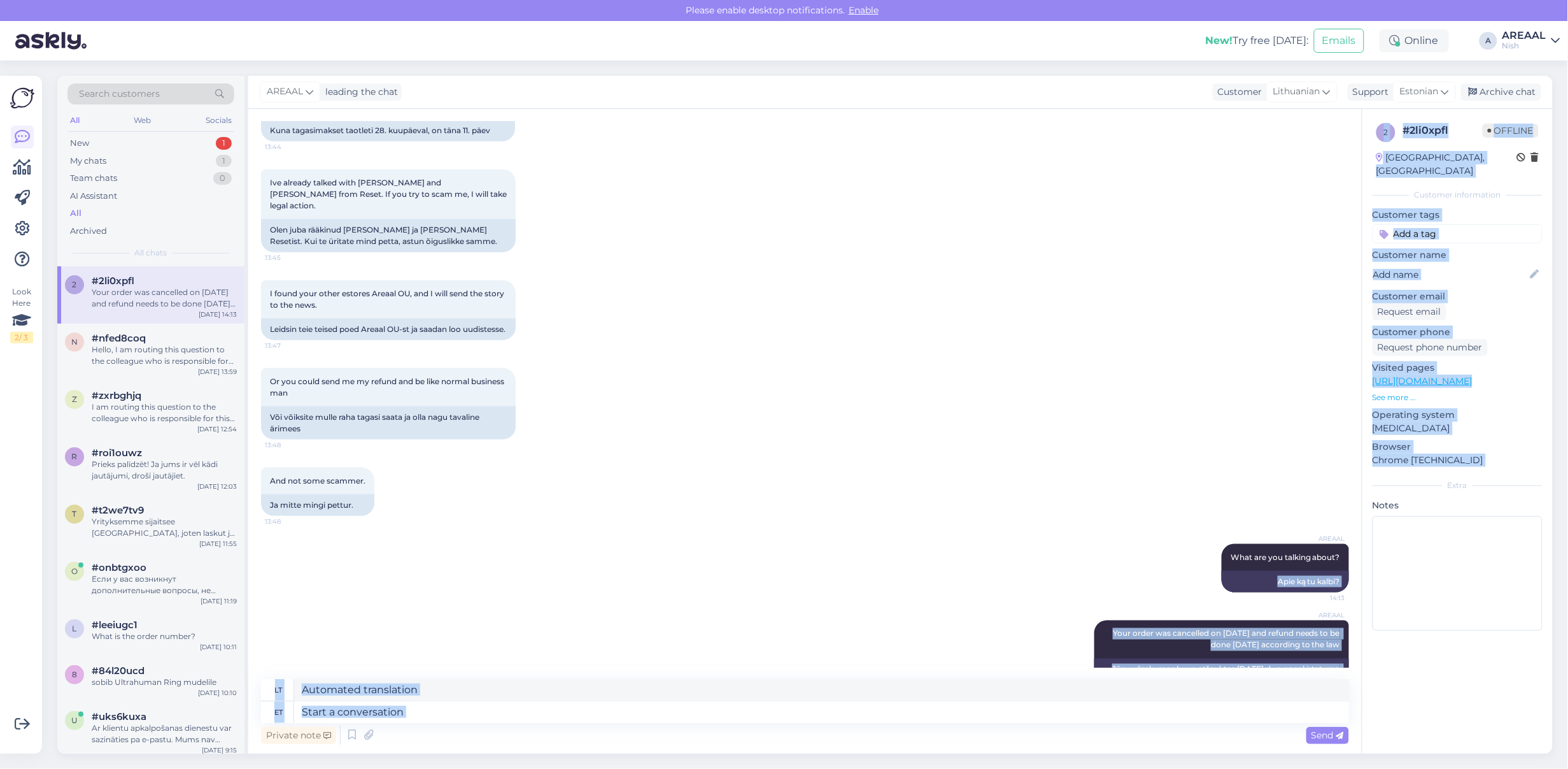
drag, startPoint x: 1273, startPoint y: 546, endPoint x: 1363, endPoint y: 540, distance: 90.2
click at [1363, 540] on div "Chat started Aug 15 2025 Sveiki, užsakiau vakar laikrodį Garmin Vivomove Trend,…" at bounding box center [900, 431] width 1305 height 645
click at [1339, 538] on div "Chat started [DATE] [PERSON_NAME], užsakiau vakar laikrodį [PERSON_NAME] Trend,…" at bounding box center [810, 395] width 1099 height 546
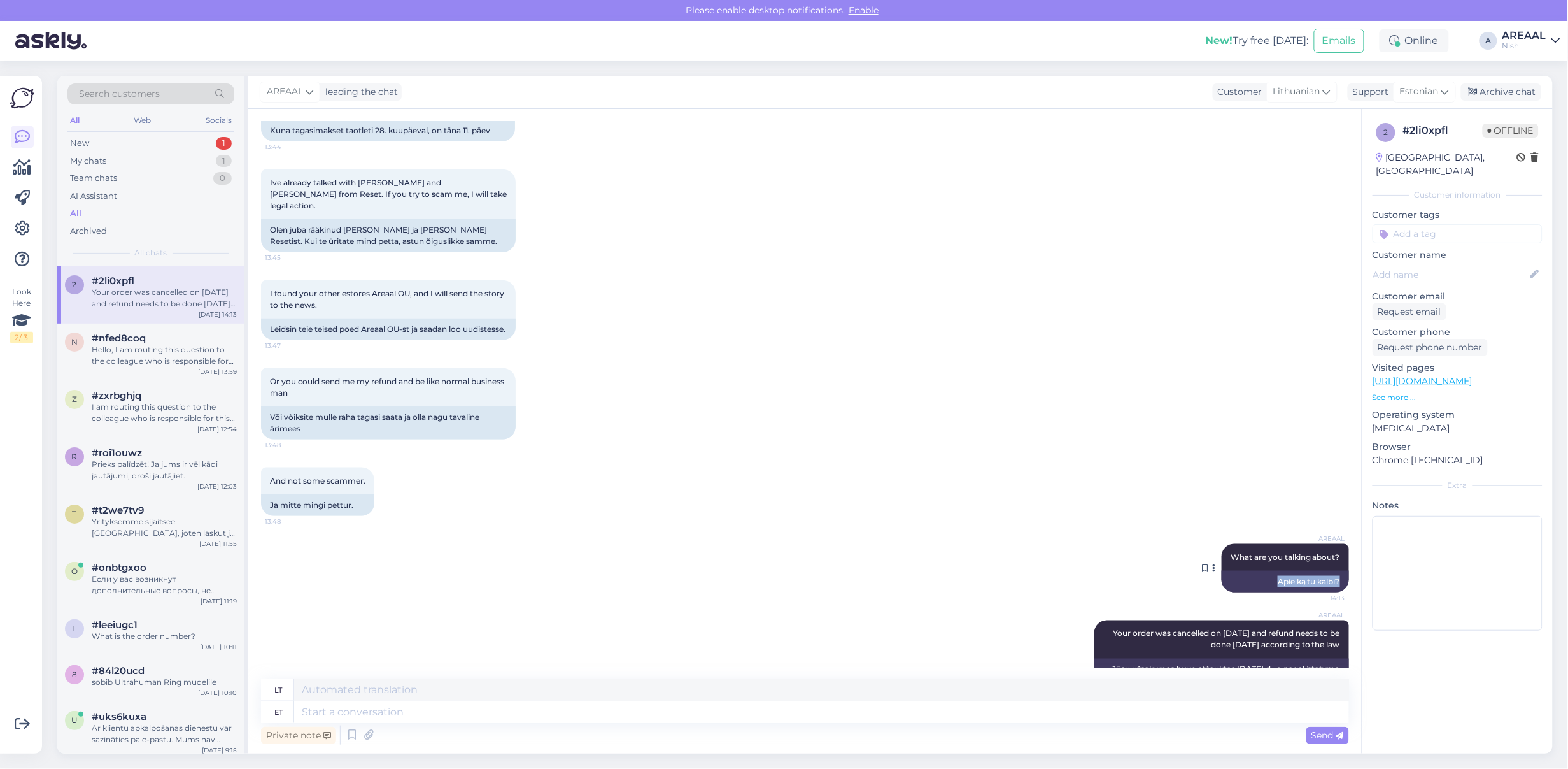
copy div "Apie ką tu kalbi?"
drag, startPoint x: 1331, startPoint y: 542, endPoint x: 1256, endPoint y: 543, distance: 75.0
click at [1256, 571] on div "Apie ką tu kalbi?" at bounding box center [1285, 582] width 127 height 22
click at [915, 530] on div "AREAAL What are you talking about? 14:13 Apie ką tu kalbi?" at bounding box center [804, 568] width 1088 height 76
click at [687, 721] on textarea at bounding box center [821, 713] width 1055 height 22
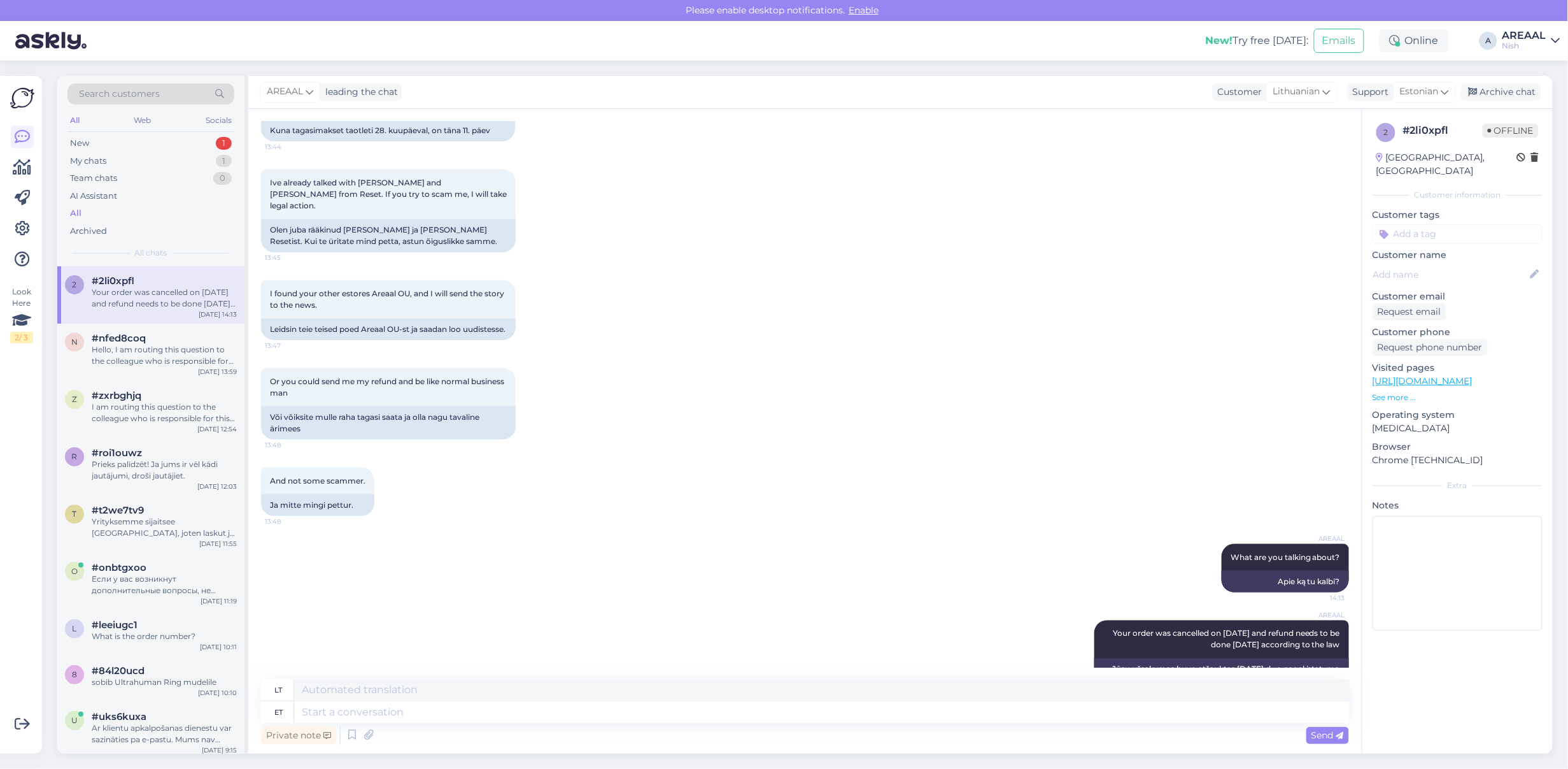
click at [677, 530] on div "AREAAL What are you talking about? 14:13 Apie ką tu kalbi?" at bounding box center [804, 568] width 1088 height 76
click at [706, 484] on div "And not some scammer. 13:48 Ja mitte mingi pettur." at bounding box center [804, 492] width 1088 height 76
click at [108, 351] on div "Hello, I am routing this question to the colleague who is responsible for this …" at bounding box center [164, 355] width 145 height 23
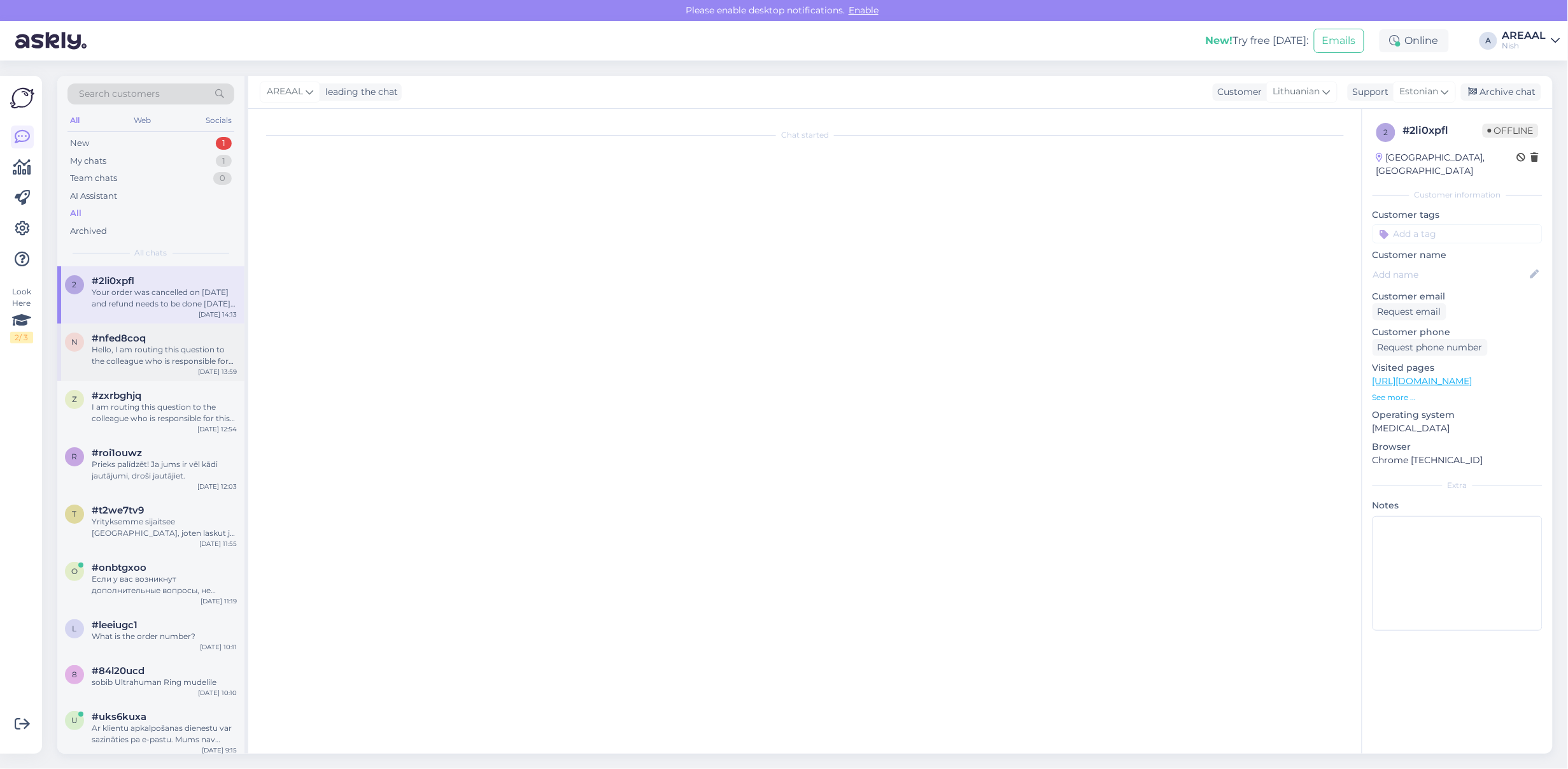
scroll to position [20, 0]
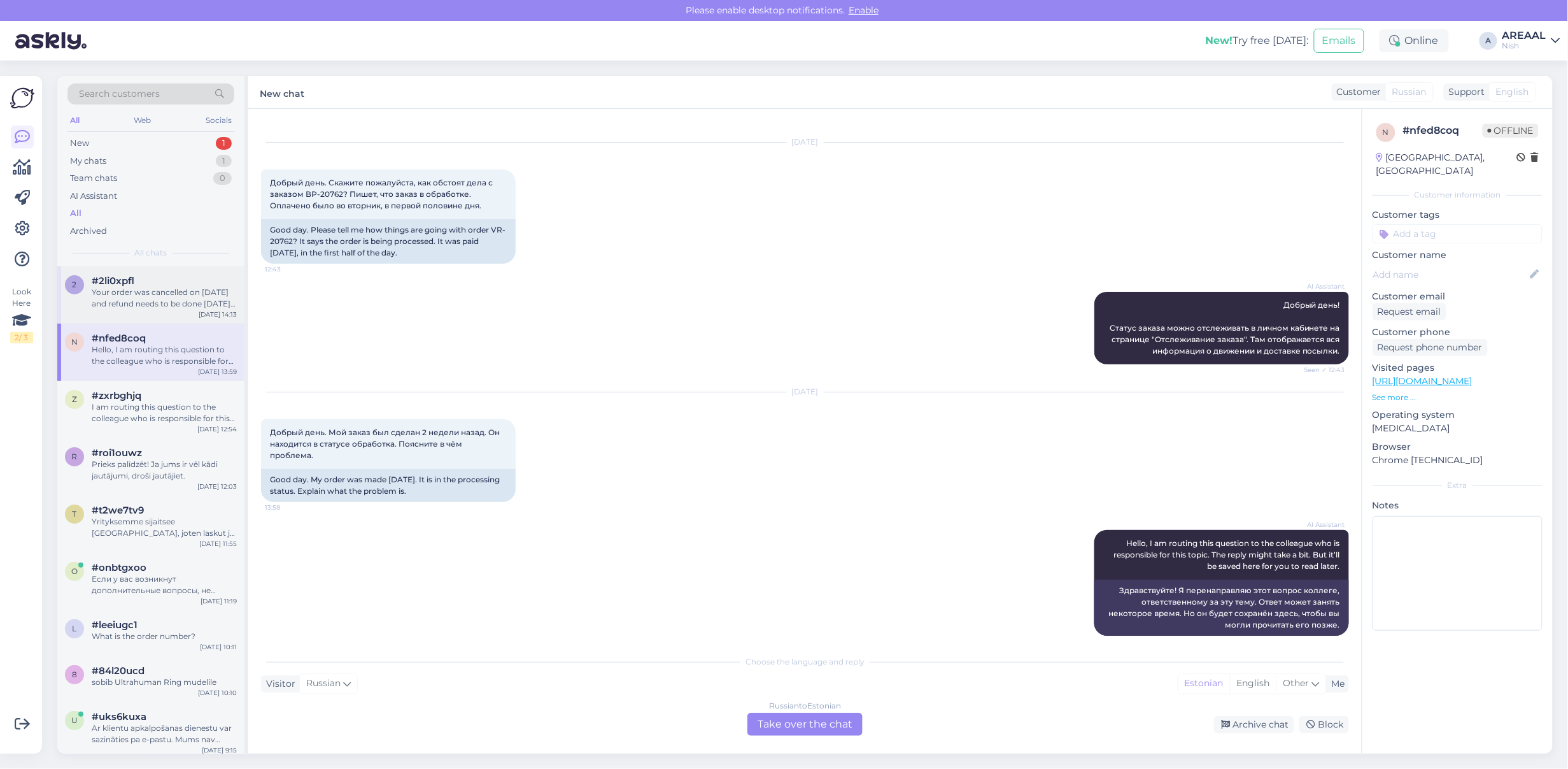
click at [175, 282] on div "#2li0xpfl" at bounding box center [164, 280] width 145 height 11
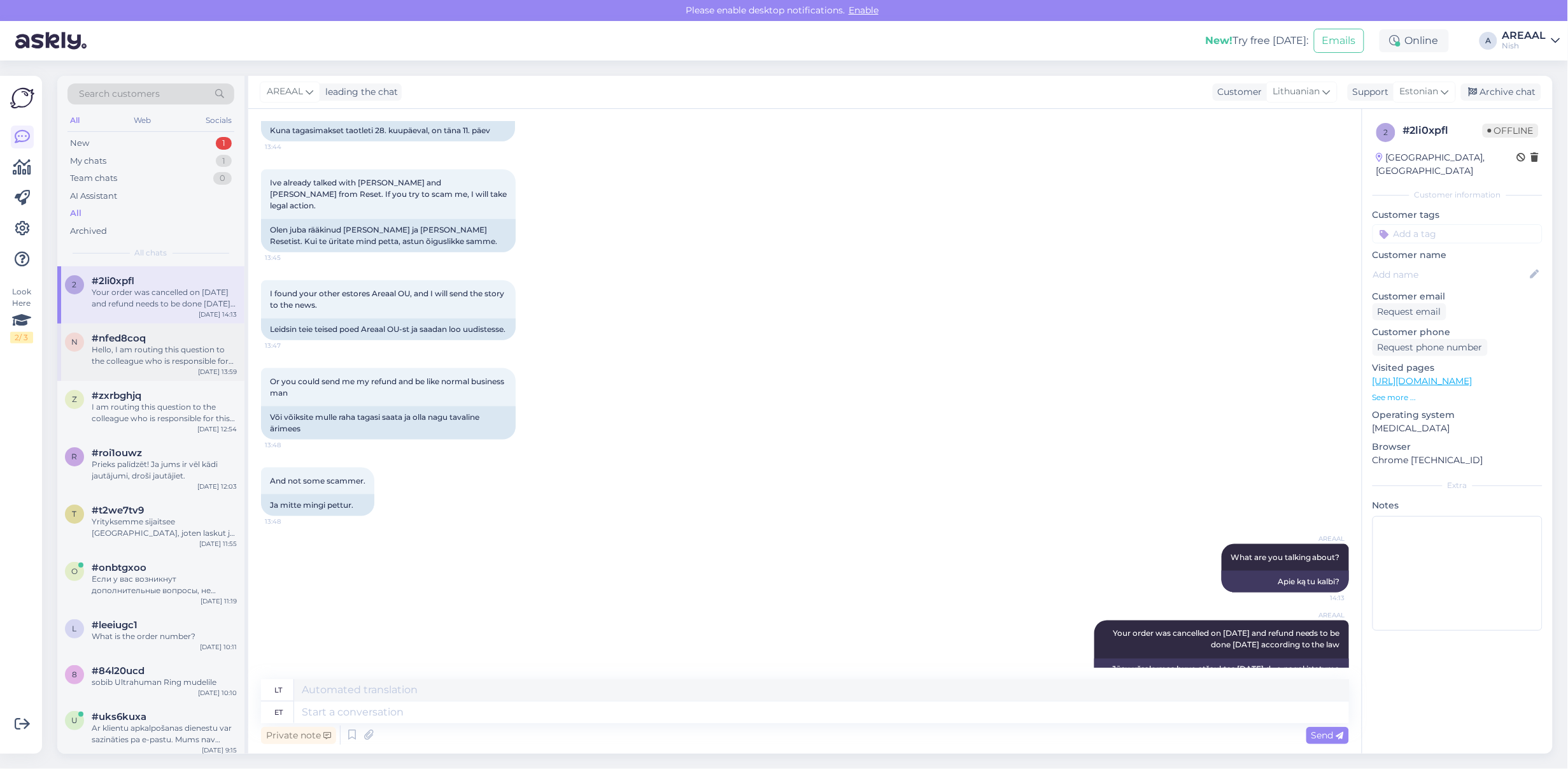
click at [169, 354] on div "Hello, I am routing this question to the colleague who is responsible for this …" at bounding box center [164, 355] width 145 height 23
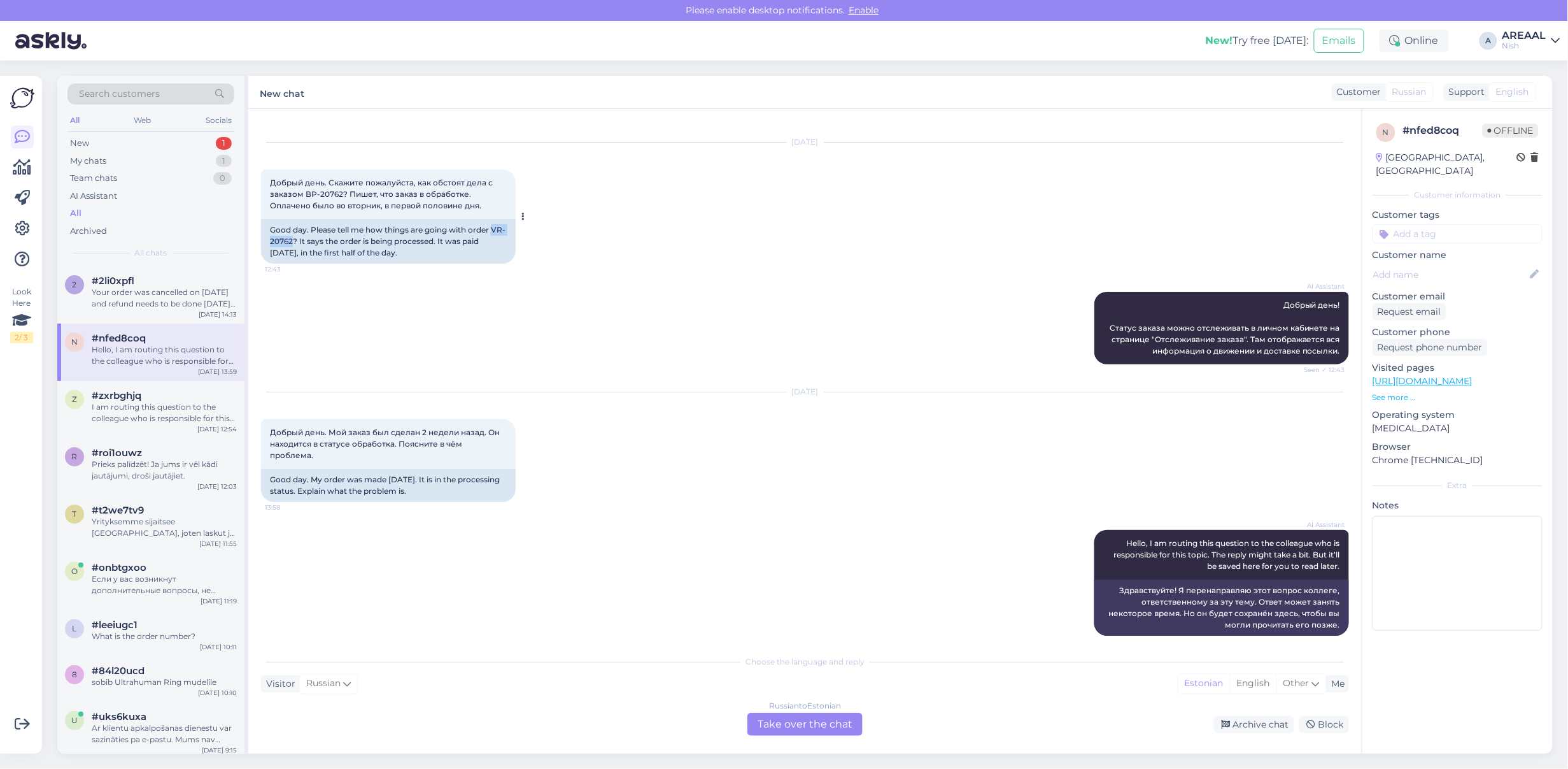
drag, startPoint x: 307, startPoint y: 243, endPoint x: 268, endPoint y: 241, distance: 39.1
click at [268, 241] on div "Good day. Please tell me how things are going with order VR-20762? It says the …" at bounding box center [388, 241] width 255 height 45
copy div "VR-20762"
click at [684, 370] on div "AI Assistant Добрый день! Статус заказа можно отслеживать в личном кабинете на …" at bounding box center [804, 328] width 1088 height 101
click at [777, 401] on div "Sep 8 2025 Добрый день. Мой заказ был сделан 2 недели назад. Он находится в ста…" at bounding box center [804, 447] width 1088 height 138
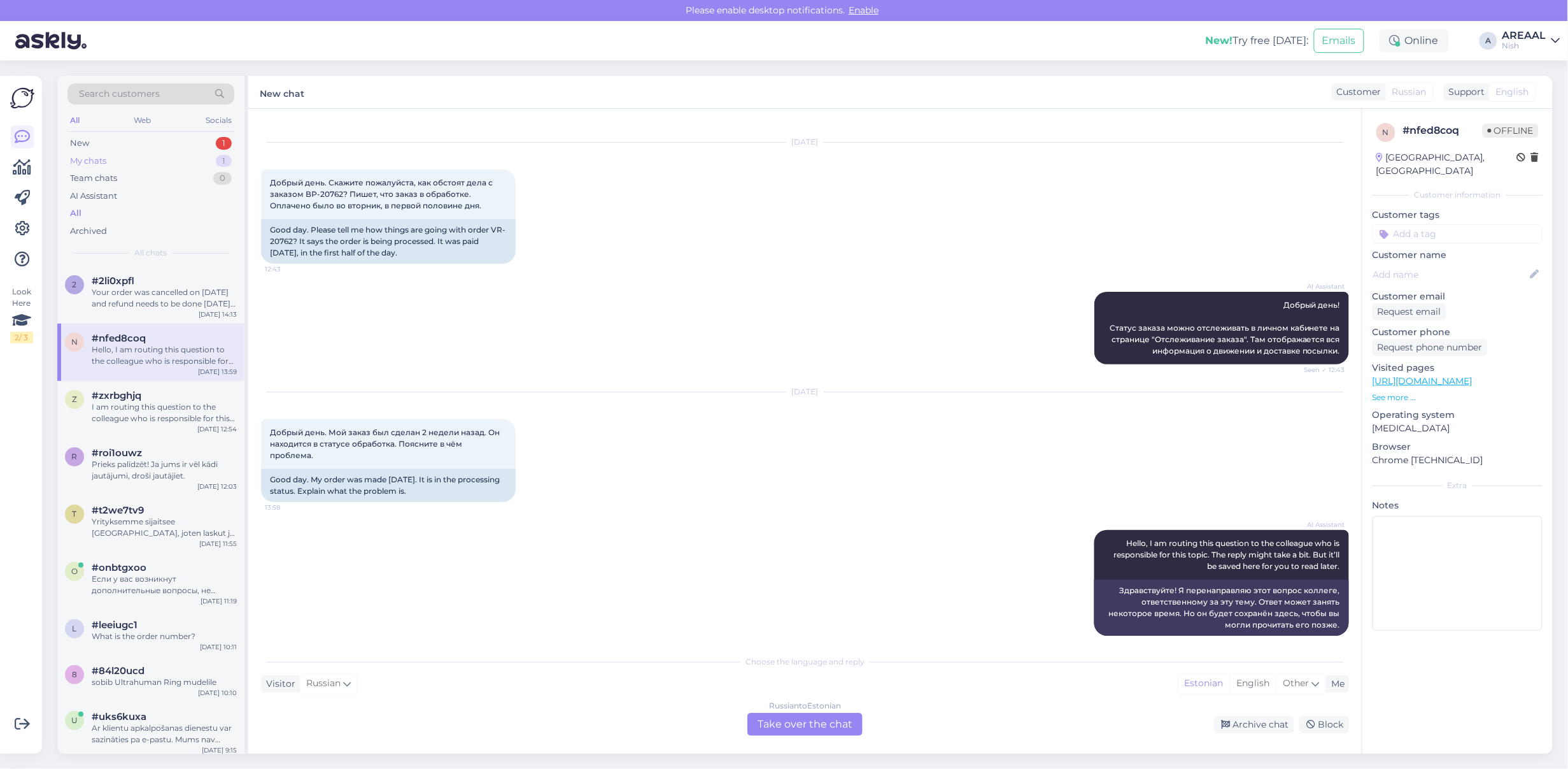
click at [212, 158] on div "My chats 1" at bounding box center [151, 161] width 167 height 18
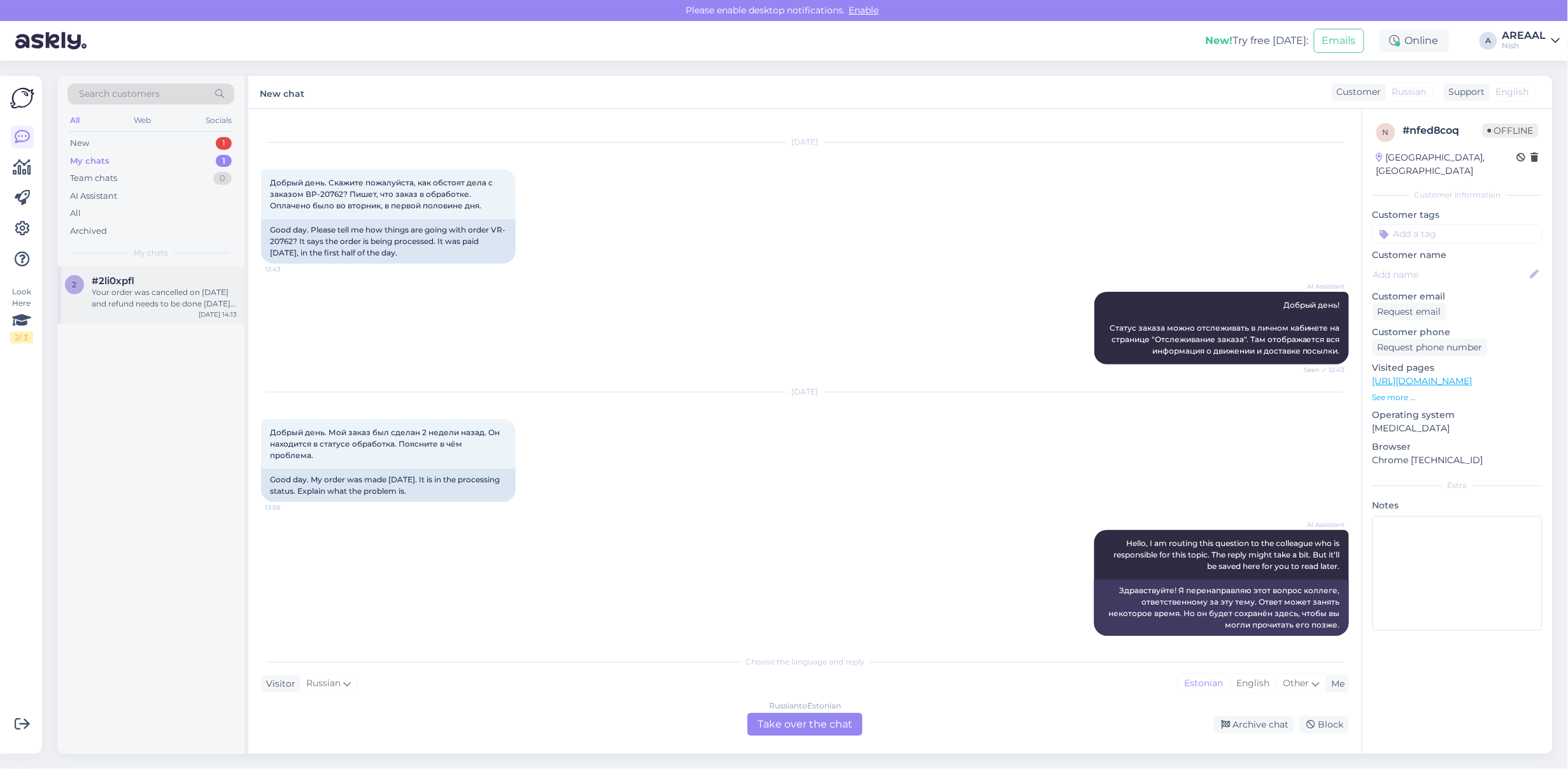
click at [208, 275] on div "#2li0xpfl" at bounding box center [164, 280] width 145 height 11
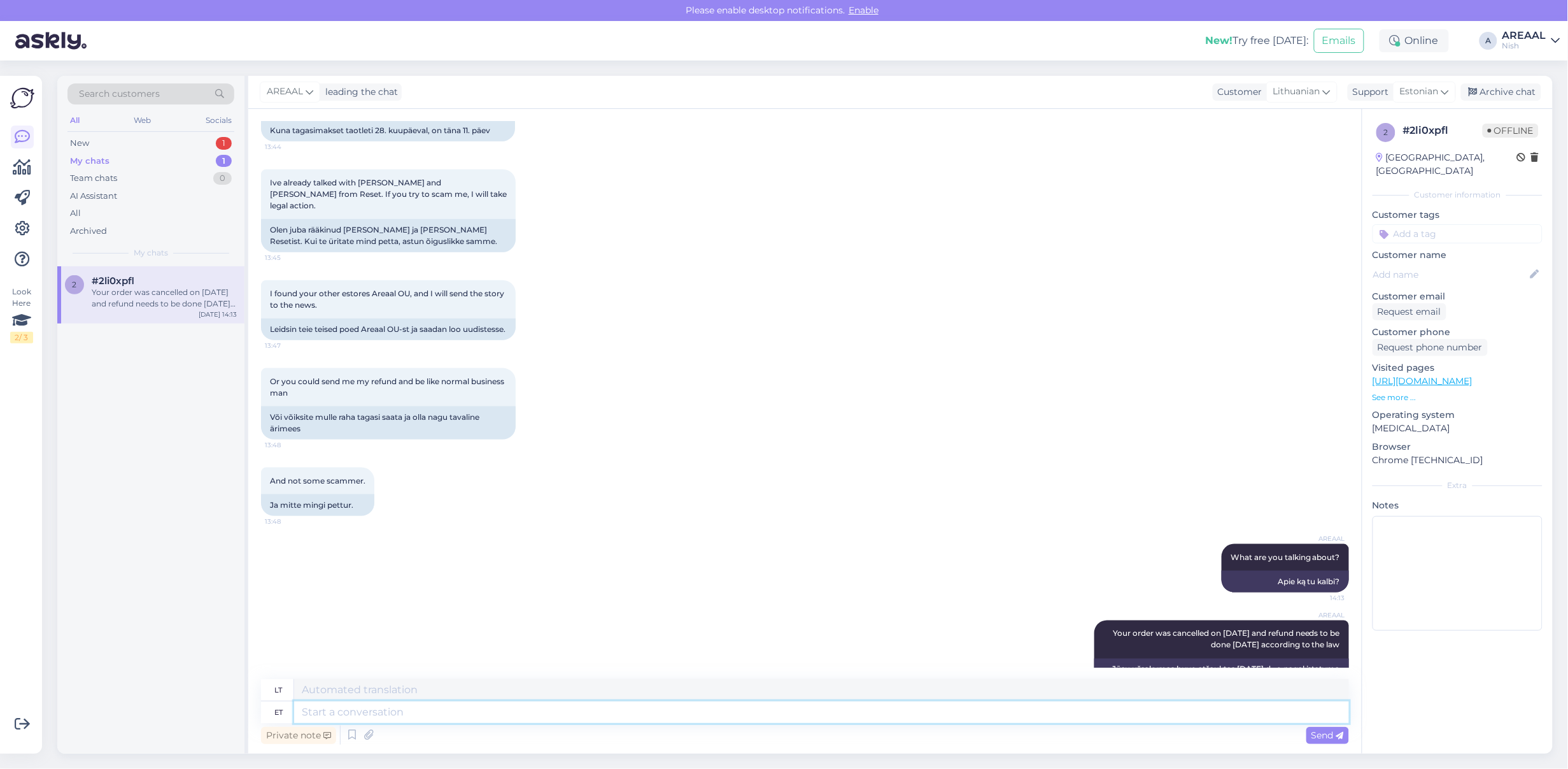
click at [540, 707] on textarea at bounding box center [821, 713] width 1055 height 22
click at [723, 354] on div "Or you could send me my refund and be like normal business man 13:48 Või võiksi…" at bounding box center [804, 403] width 1088 height 99
click at [510, 715] on textarea at bounding box center [821, 713] width 1055 height 22
type textarea "Good luc"
type textarea "Gerai"
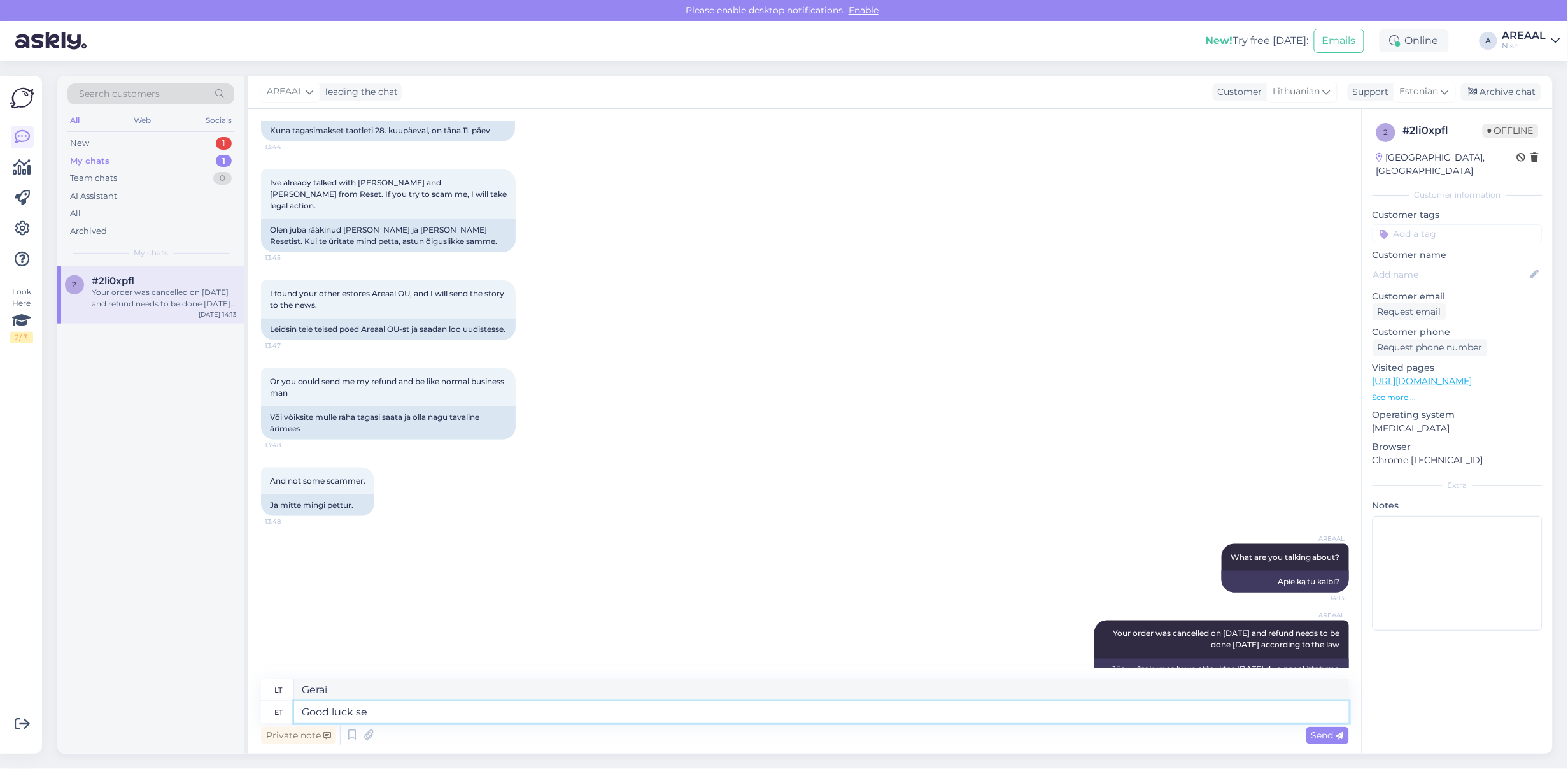
type textarea "Good luck sen"
type textarea "Sėkmės"
type textarea "Good luck contacting the"
type textarea "Sėkmės susisiekiant"
type textarea "Good luck contacting the ne"
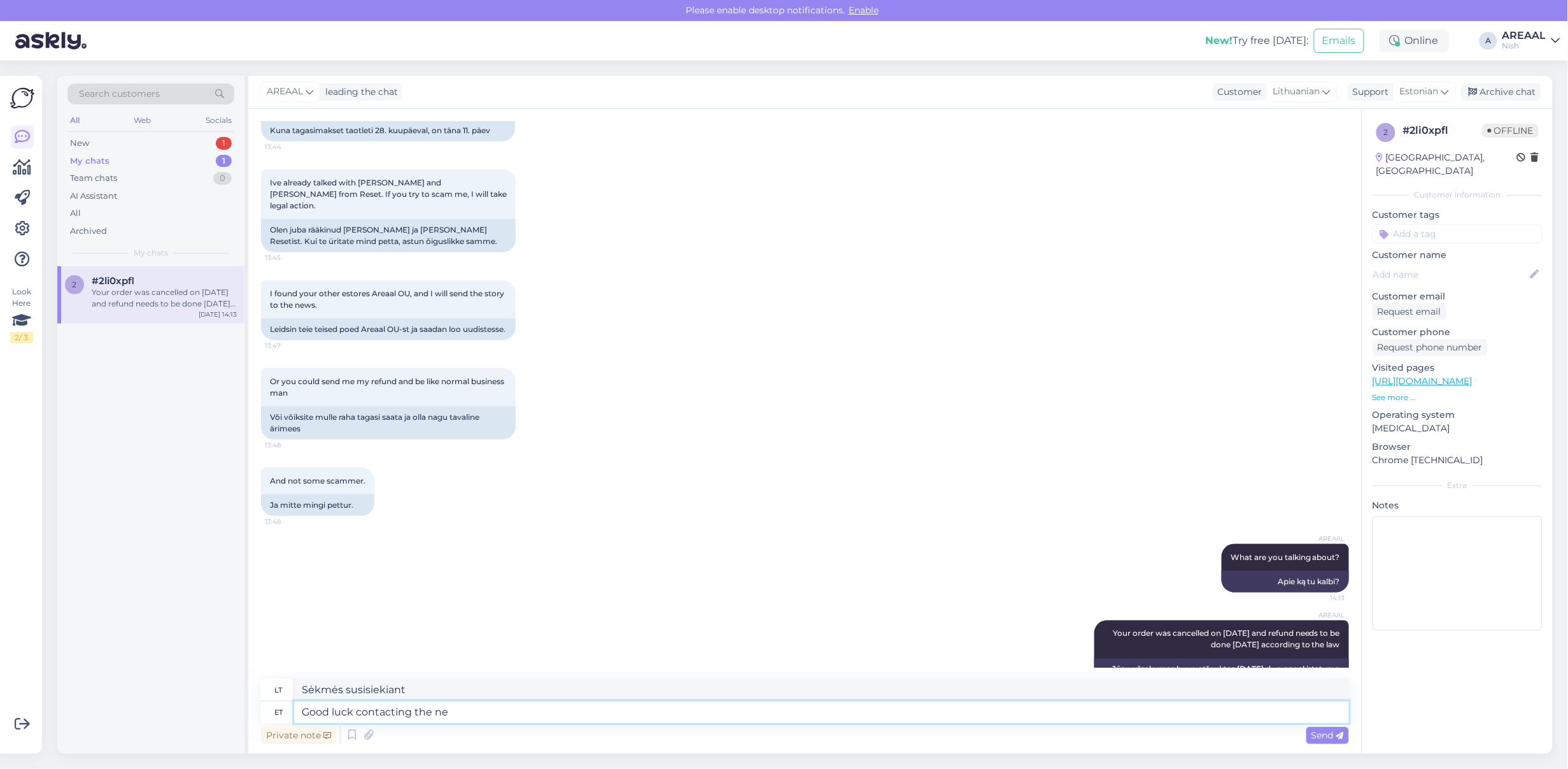
type textarea "Sėkmės susisiekus su"
type textarea "Good luck contacting the news"
type textarea "Sėkmės susisiekiant su naujienomis."
click at [1513, 85] on div "Archive chat" at bounding box center [1501, 91] width 80 height 17
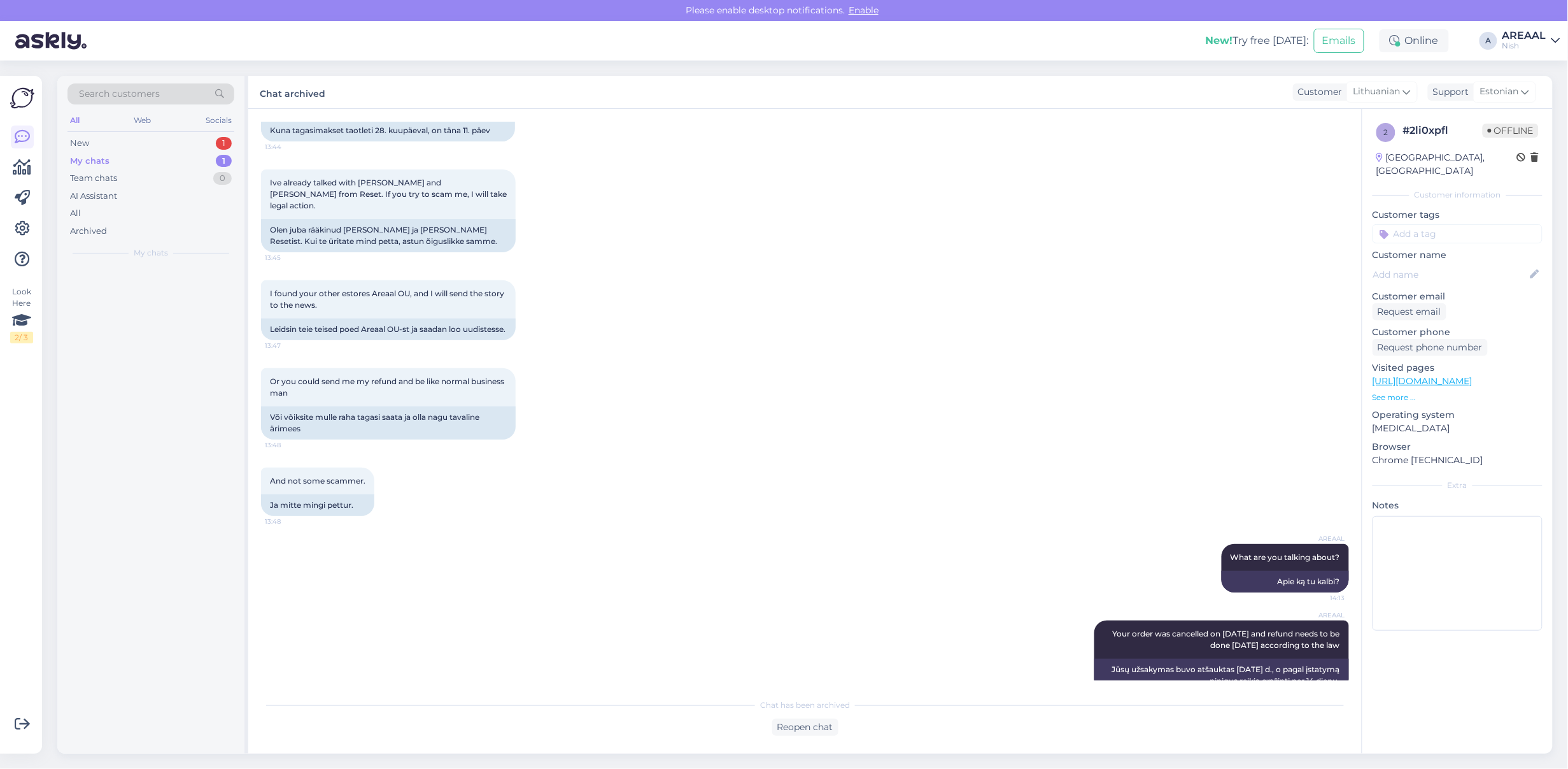
scroll to position [4721, 0]
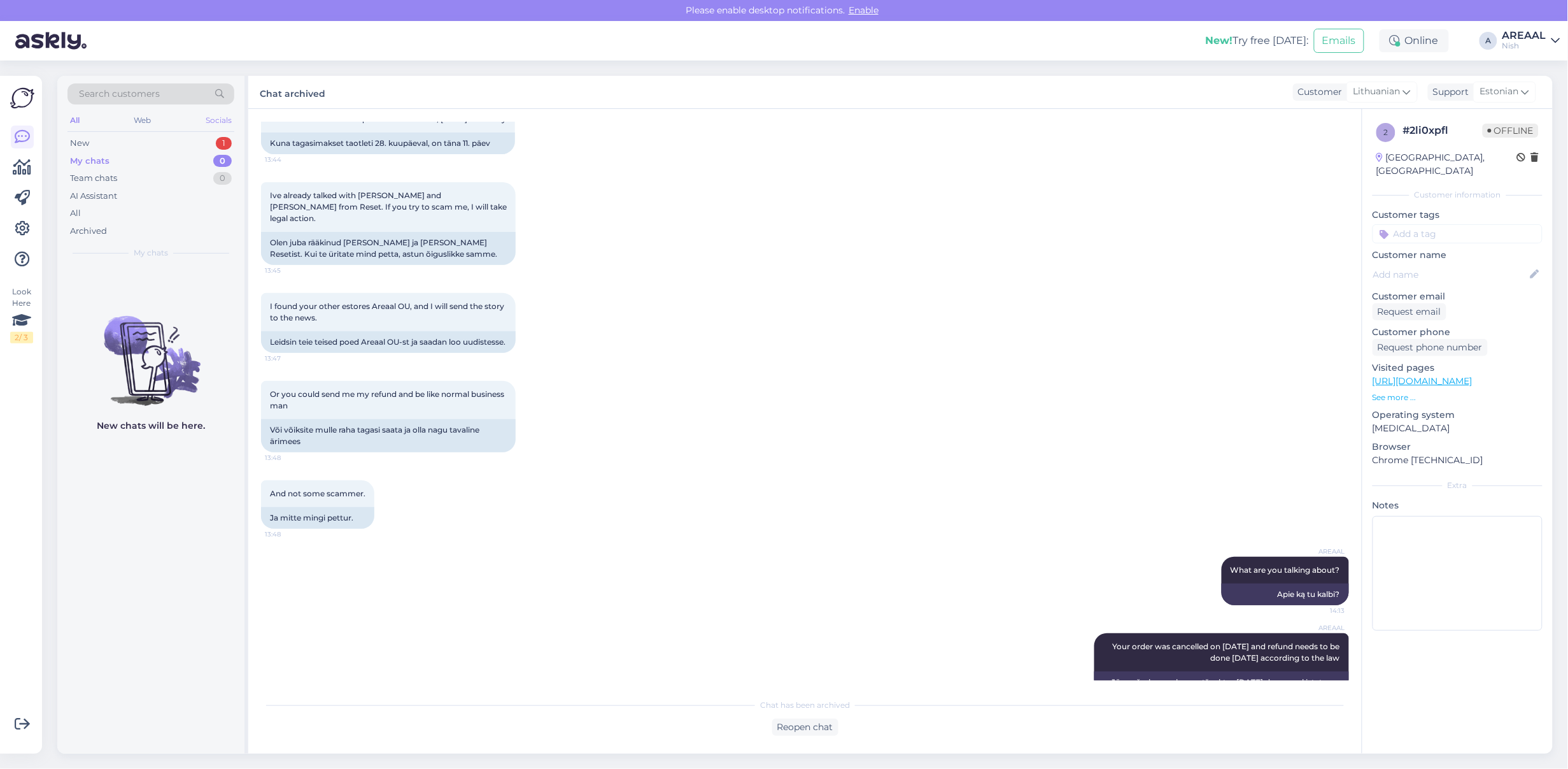
click at [223, 124] on div "Socials" at bounding box center [218, 120] width 31 height 17
click at [223, 133] on div "Search customers All Web Socials New 0 My chats 0 Team chats 0 AI Assistant All…" at bounding box center [150, 171] width 187 height 191
click at [220, 145] on div "0" at bounding box center [222, 143] width 18 height 13
click at [176, 248] on div "New chats" at bounding box center [151, 252] width 167 height 11
click at [161, 209] on div "All" at bounding box center [151, 214] width 167 height 18
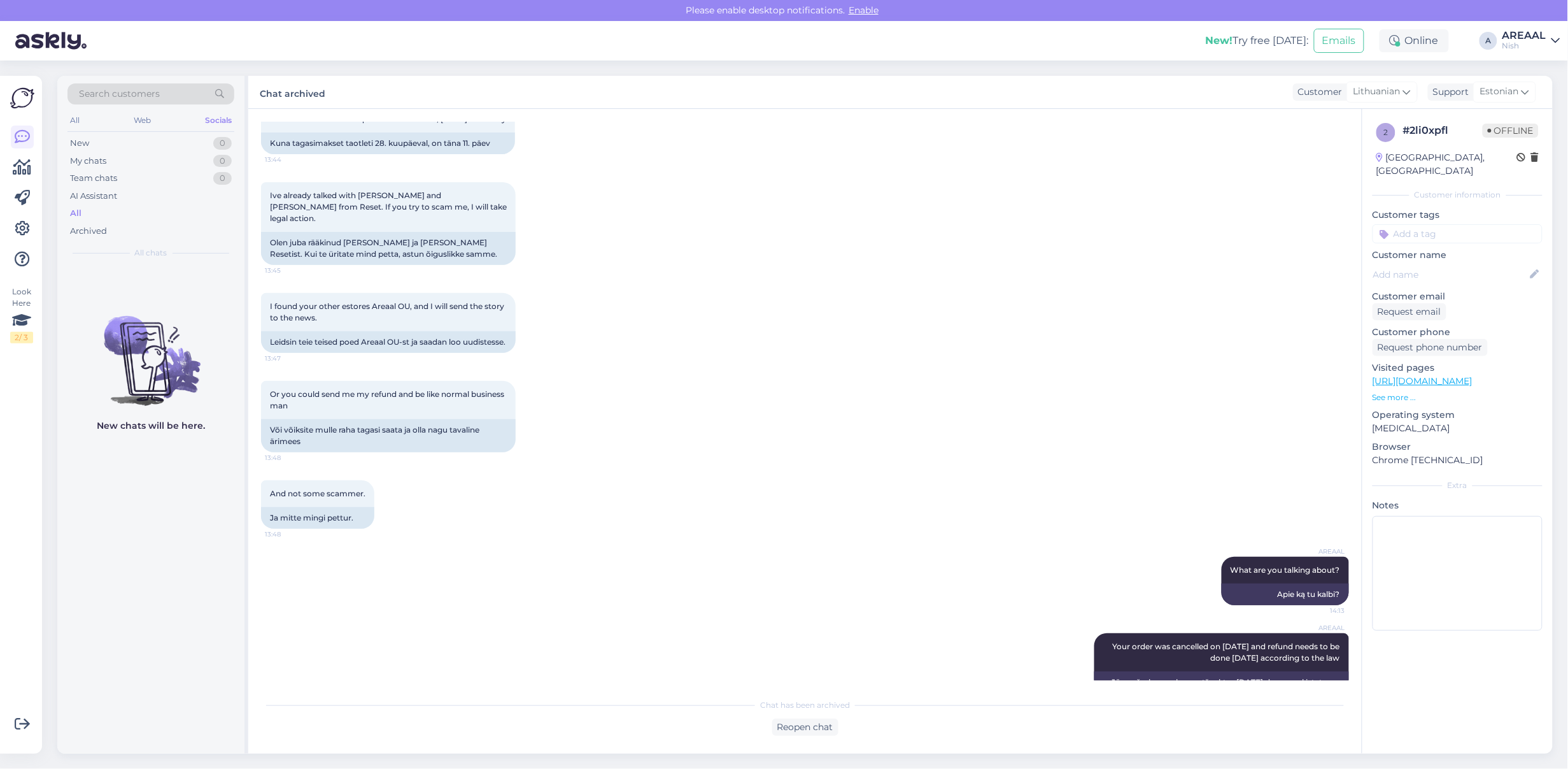
click at [153, 255] on span "All chats" at bounding box center [151, 252] width 32 height 11
click at [123, 214] on div "All" at bounding box center [151, 214] width 167 height 18
click at [121, 236] on div "Archived" at bounding box center [151, 231] width 167 height 18
click at [934, 279] on div "I found your other estores Areaal OU, and I will send the story to the news. 13…" at bounding box center [804, 323] width 1088 height 88
click at [1545, 31] on div "AREAAL" at bounding box center [1525, 36] width 44 height 10
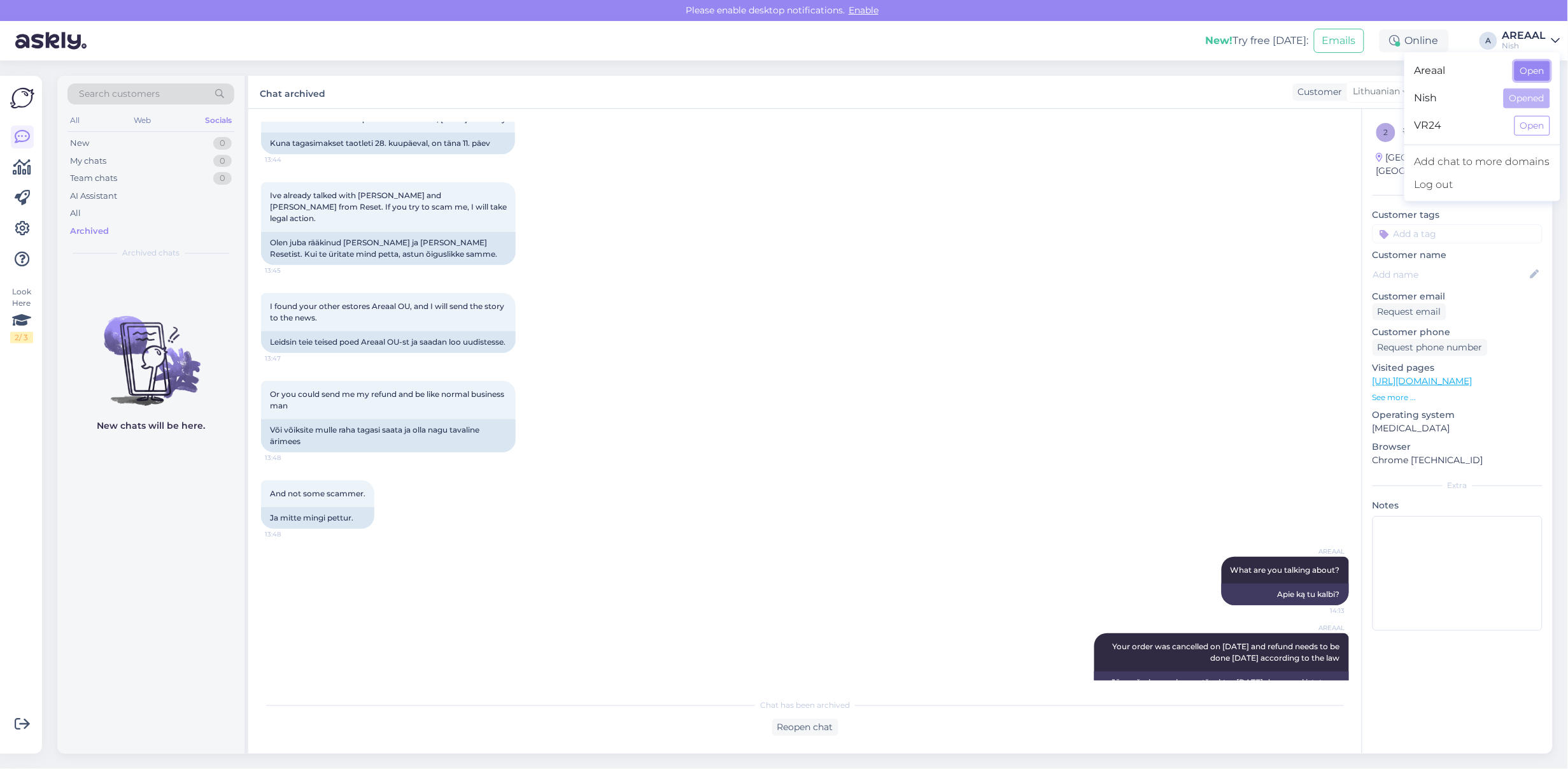
click at [1542, 77] on button "Open" at bounding box center [1533, 71] width 36 height 20
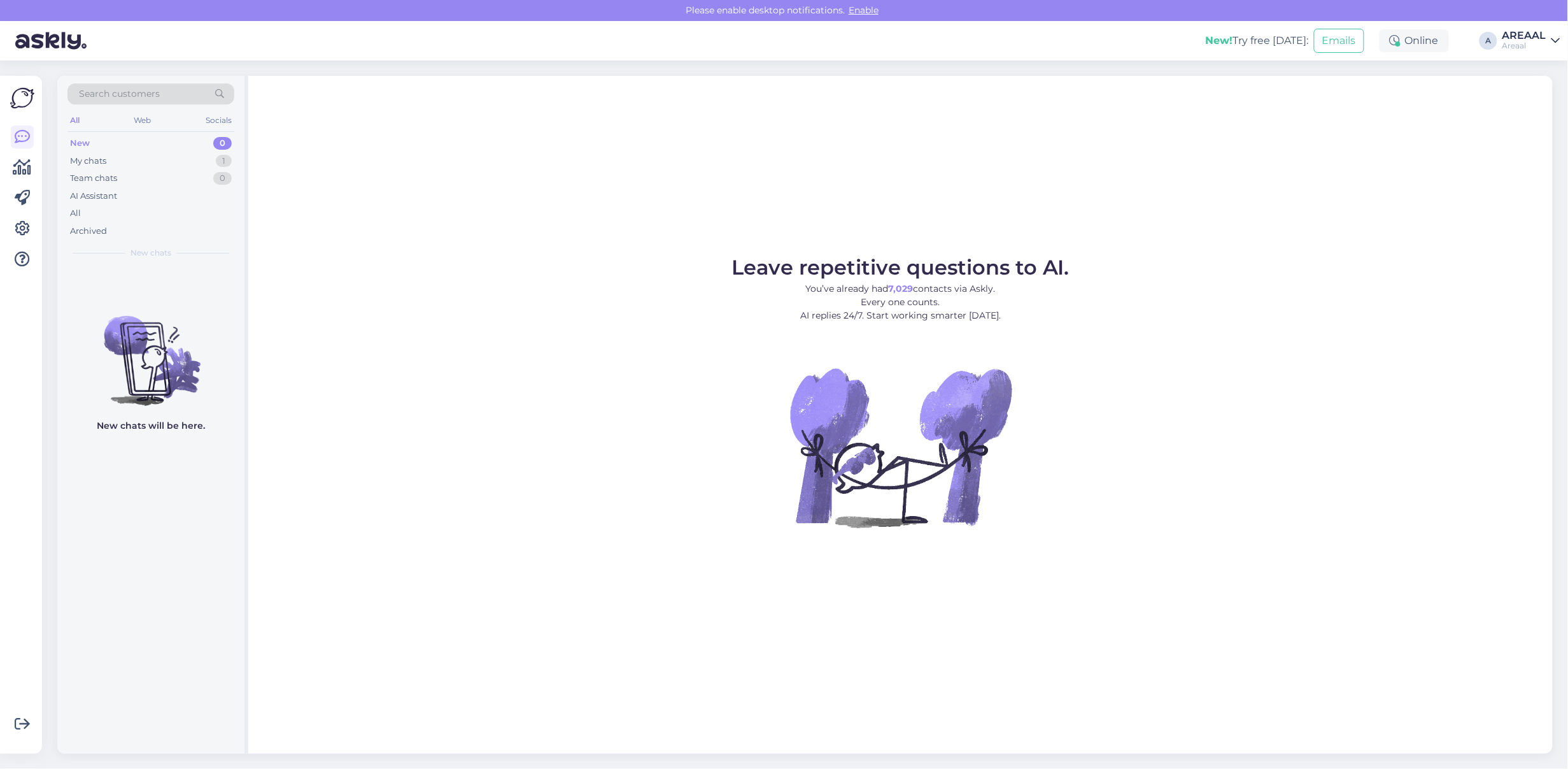
drag, startPoint x: 1, startPoint y: 223, endPoint x: 248, endPoint y: 234, distance: 247.2
click at [280, 262] on figure "Leave repetitive questions to AI. You’ve already had 7,029 contacts via Askly. …" at bounding box center [900, 409] width 1282 height 305
click at [190, 217] on div "All" at bounding box center [151, 214] width 167 height 18
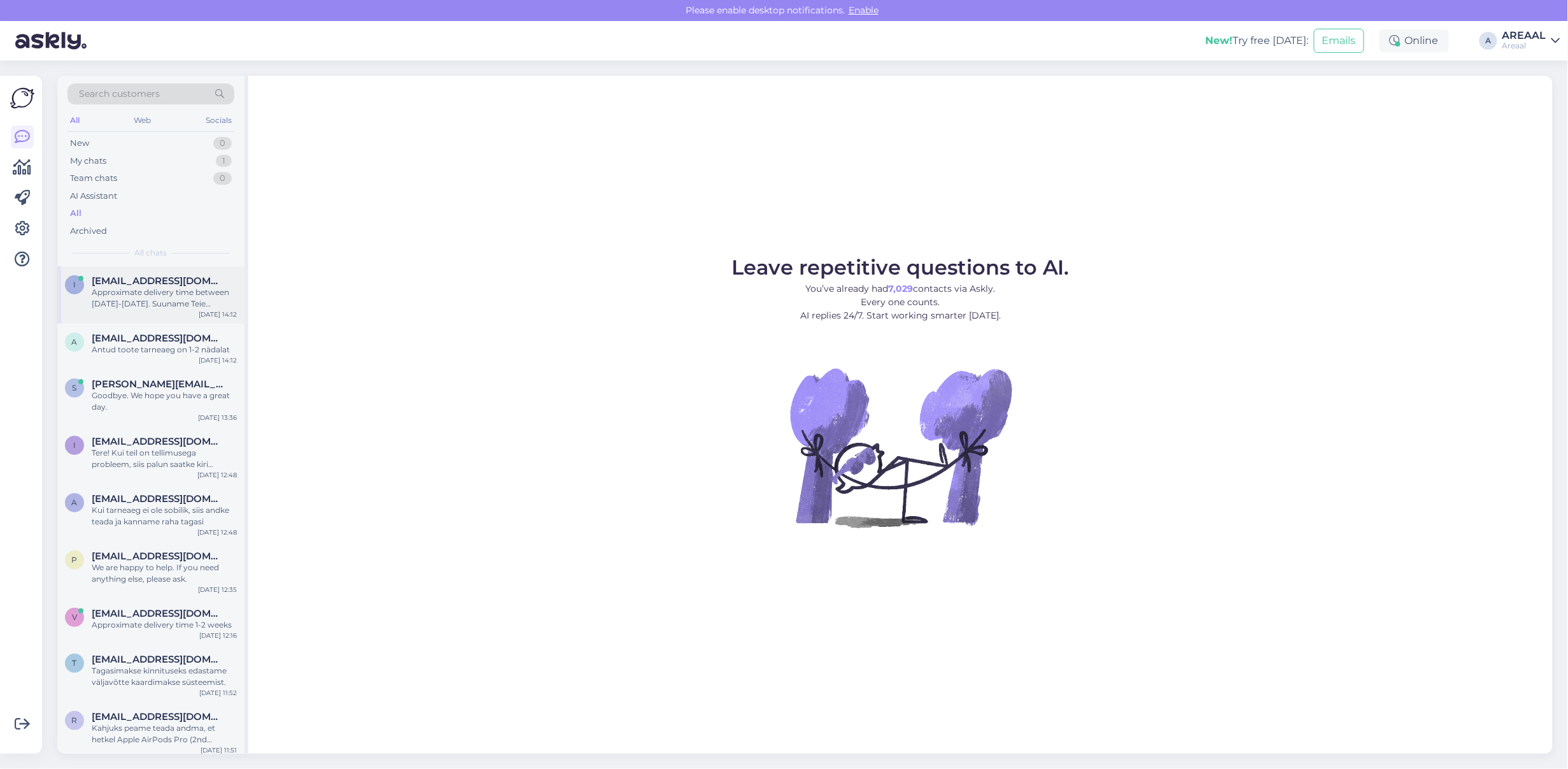
click at [214, 282] on div "[EMAIL_ADDRESS][DOMAIN_NAME]" at bounding box center [164, 280] width 145 height 11
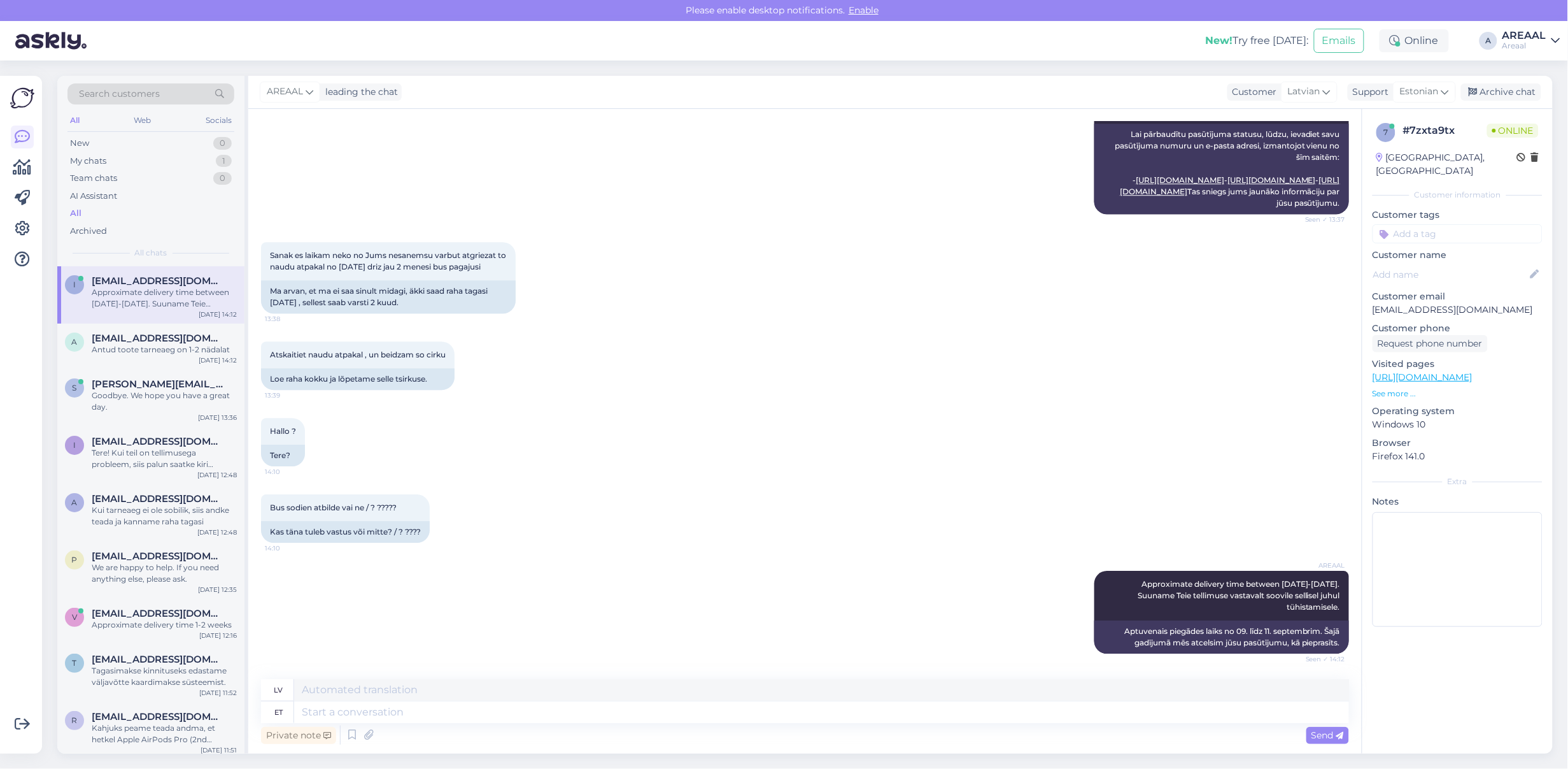
scroll to position [3942, 0]
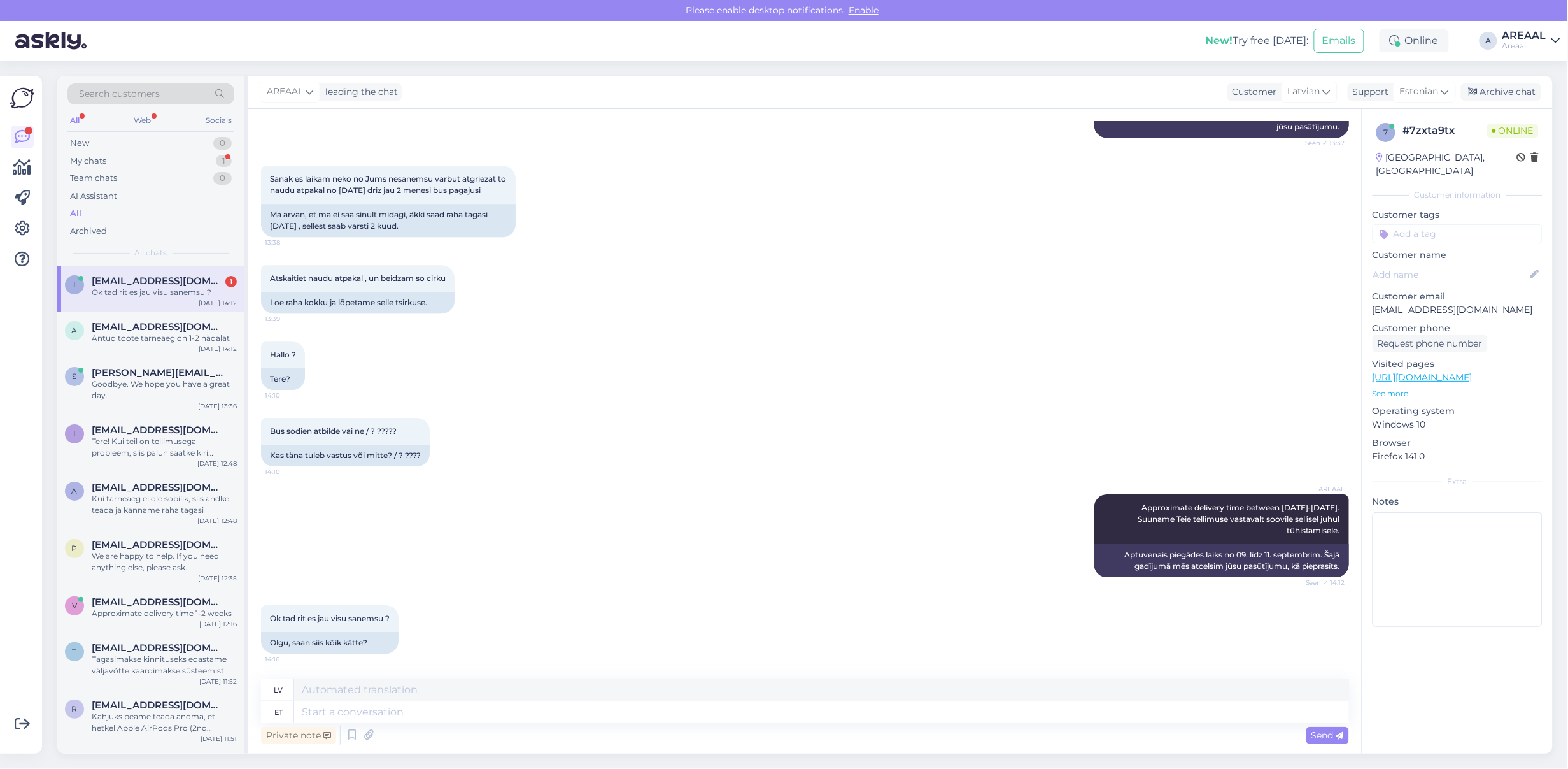
click at [699, 384] on div "Hallo ? 14:10 Tere?" at bounding box center [804, 366] width 1088 height 76
click at [586, 401] on div "Hallo ? 14:10 Tere?" at bounding box center [804, 366] width 1088 height 76
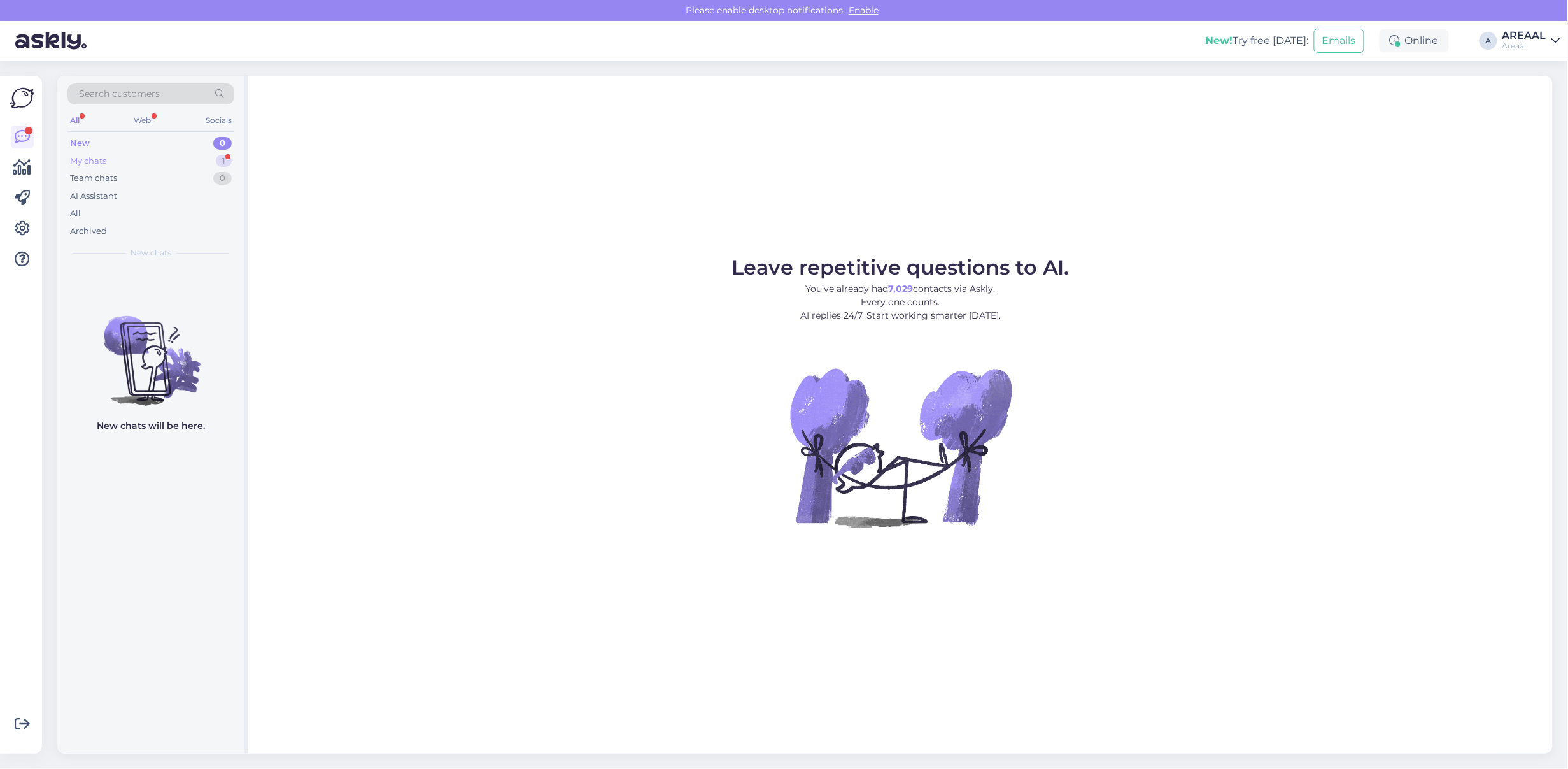
click at [215, 161] on div "My chats 1" at bounding box center [151, 161] width 167 height 18
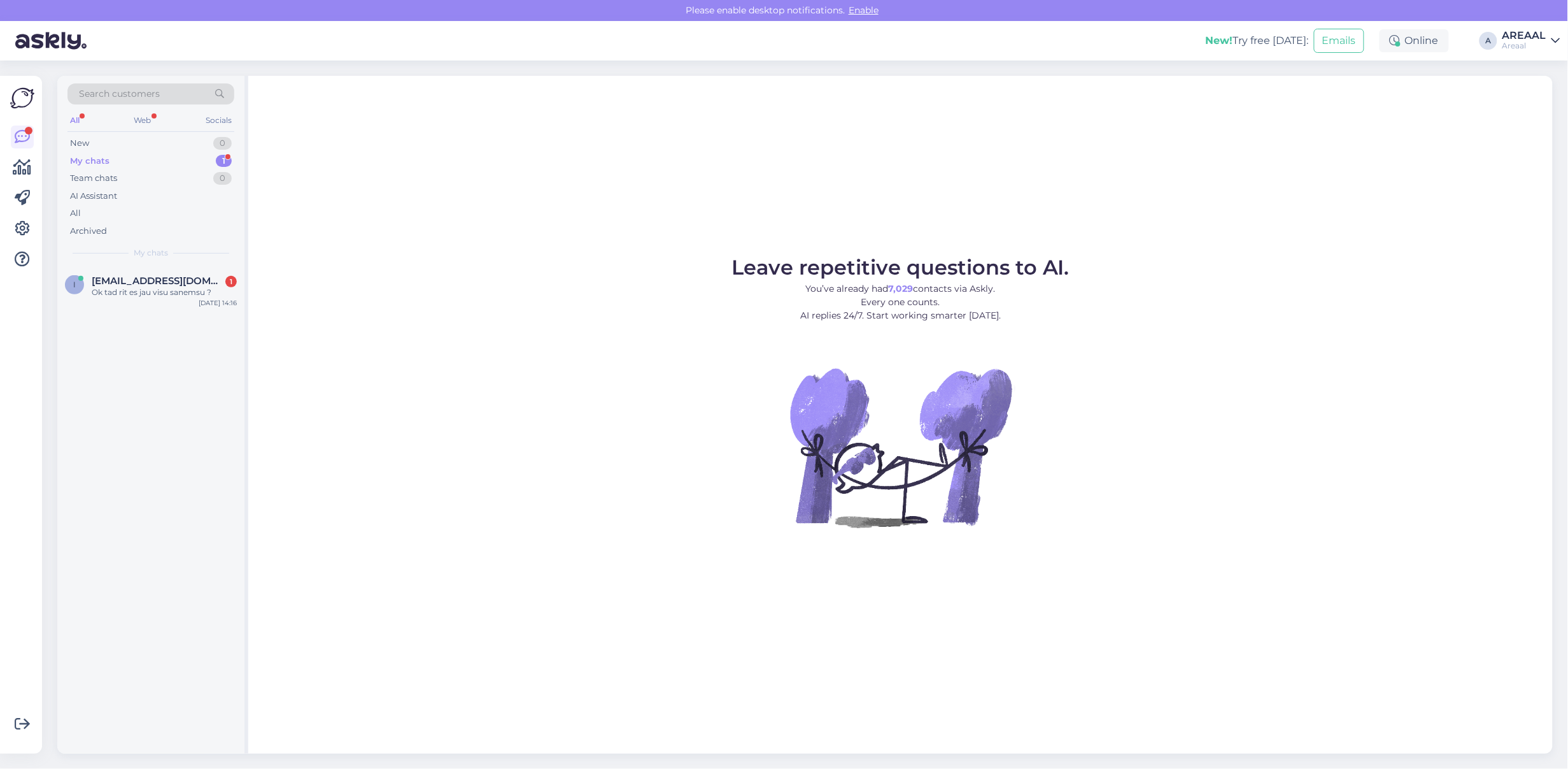
click at [1547, 36] on link "AREAAL Areaal" at bounding box center [1532, 41] width 58 height 20
click at [1536, 97] on button "Open" at bounding box center [1533, 99] width 36 height 20
click at [113, 298] on div "Hello, I am routing this question to the colleague who is responsible for this …" at bounding box center [164, 298] width 145 height 23
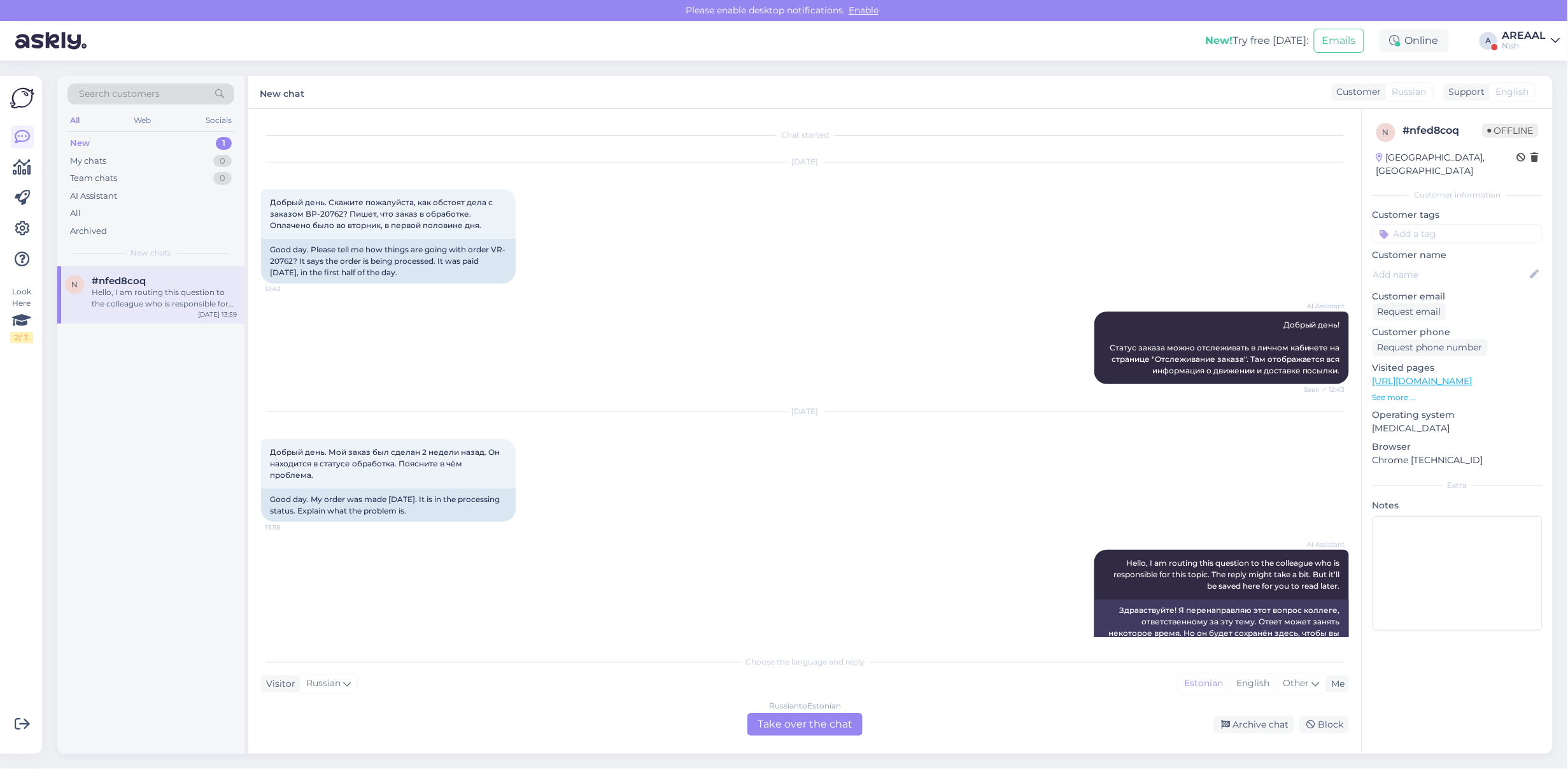
scroll to position [20, 0]
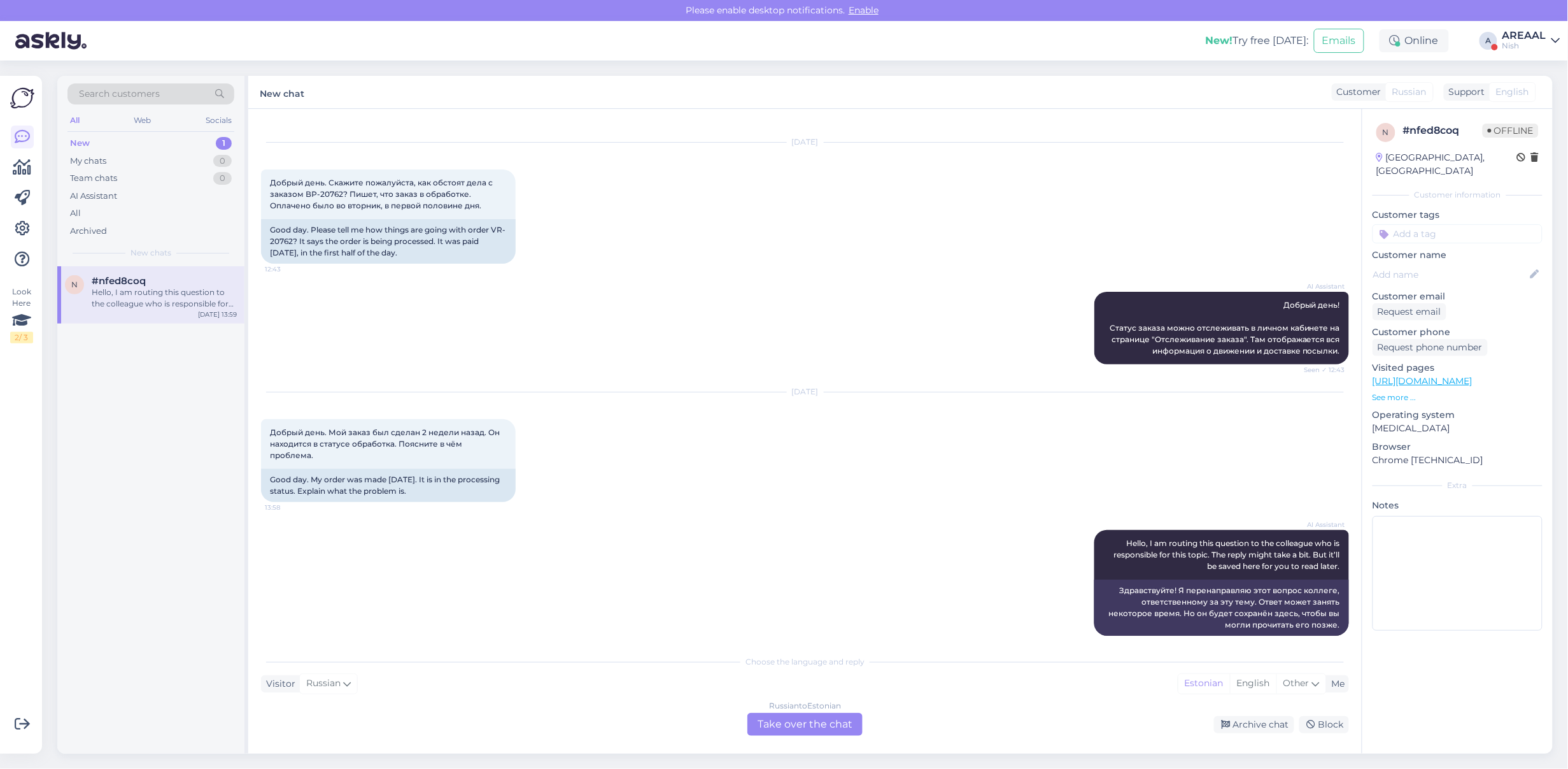
click at [683, 326] on div "AI Assistant Добрый день! Статус заказа можно отслеживать в личном кабинете на …" at bounding box center [804, 328] width 1088 height 101
click at [809, 721] on div "Russian to Estonian Take over the chat" at bounding box center [804, 724] width 115 height 23
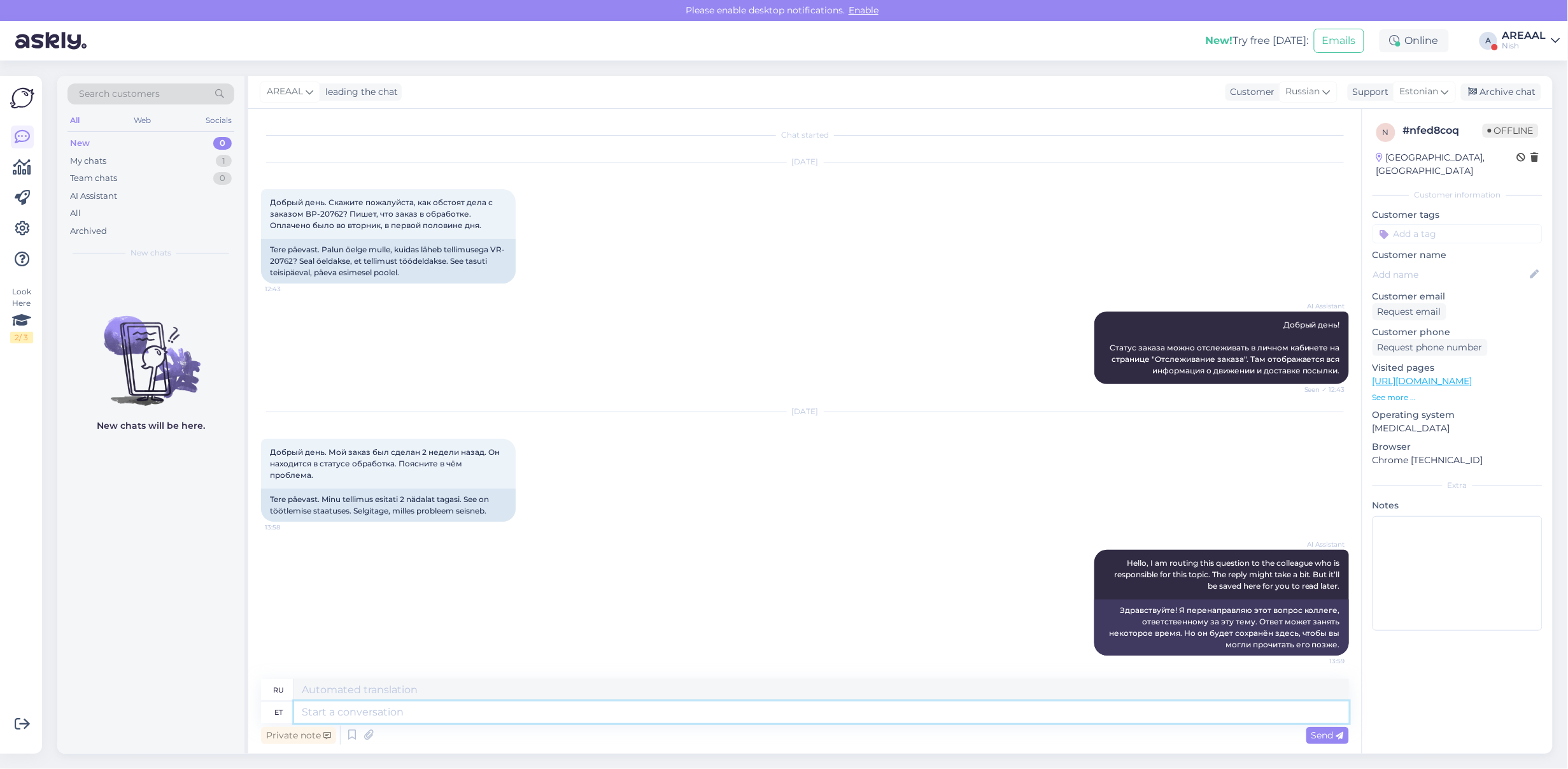
click at [809, 721] on textarea at bounding box center [821, 713] width 1055 height 22
type textarea "Approximate deliv"
type textarea "Приблизительный"
type textarea "Approximate delivery time b"
type textarea "Ориентировочная доставка"
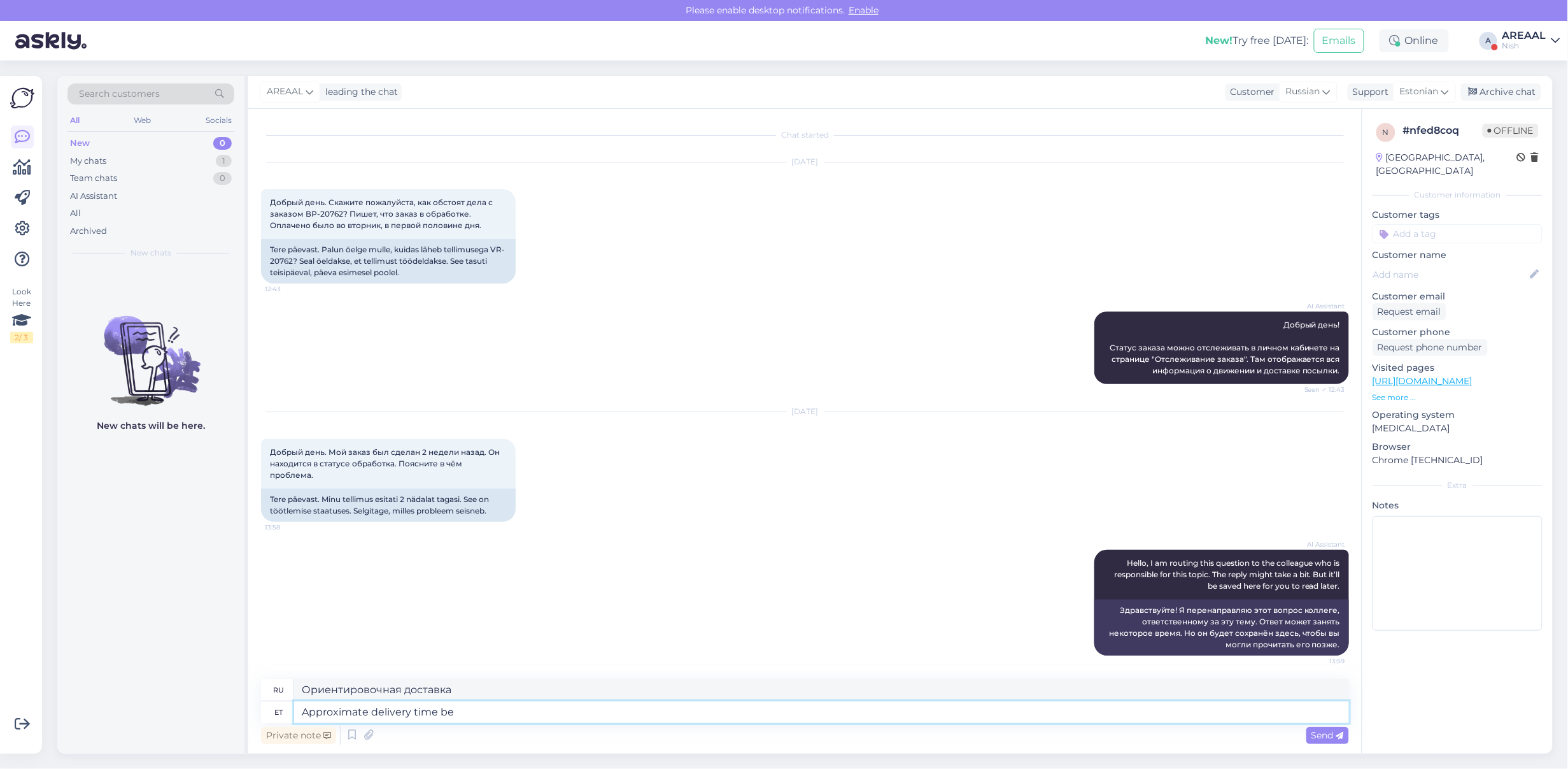
type textarea "Approximate delivery time bet"
type textarea "Примерное время доставки"
type textarea "Approximate delivery time between 12-"
type textarea "Примерное время доставки между"
type textarea "Approximate delivery time between 12-18 se"
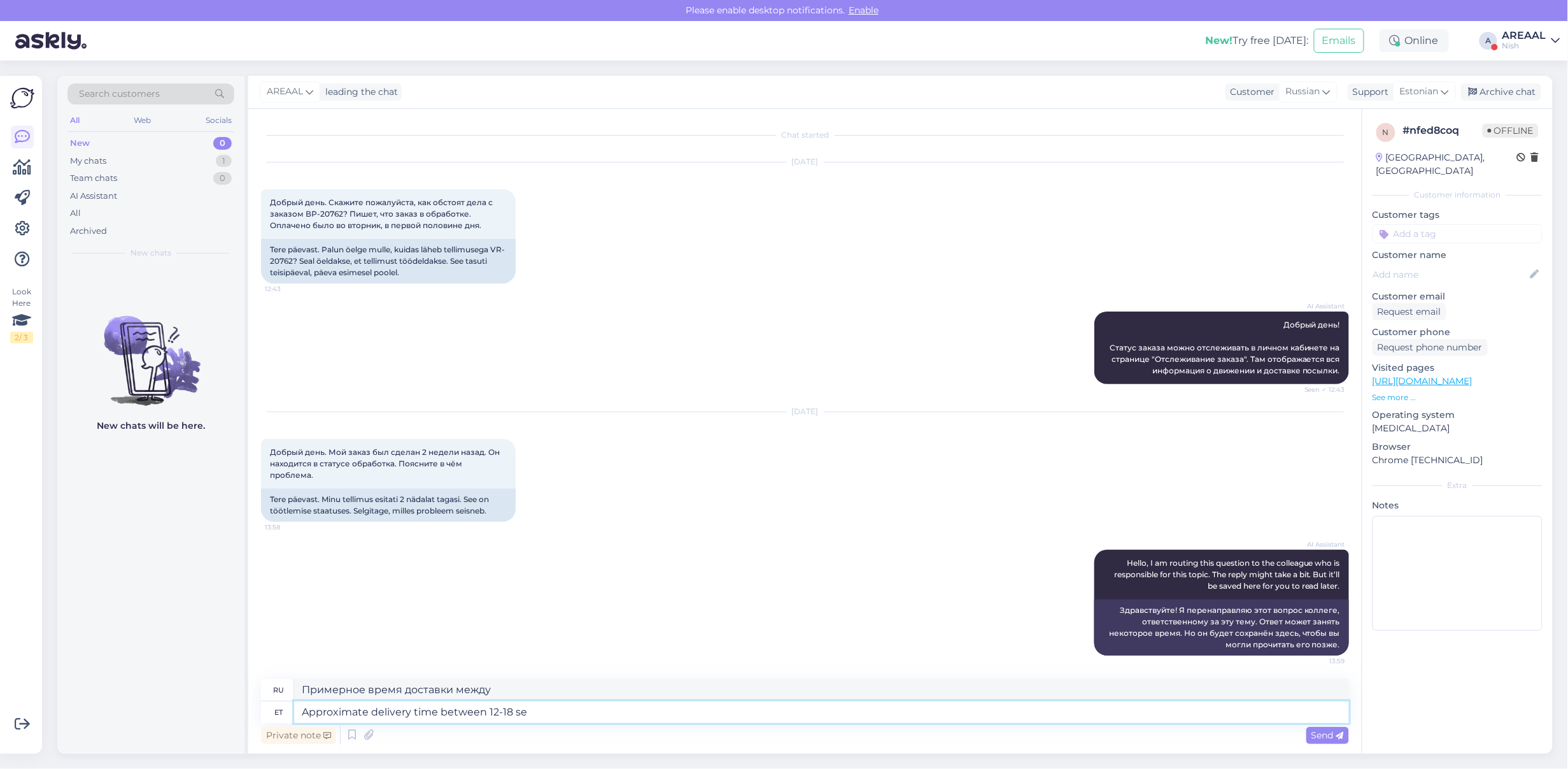
type textarea "Примерное время доставки между 12-18"
type textarea "Approximate delivery time between [DATE]-[DATE]"
type textarea "Ориентировочное время доставки: 12–18 сентября."
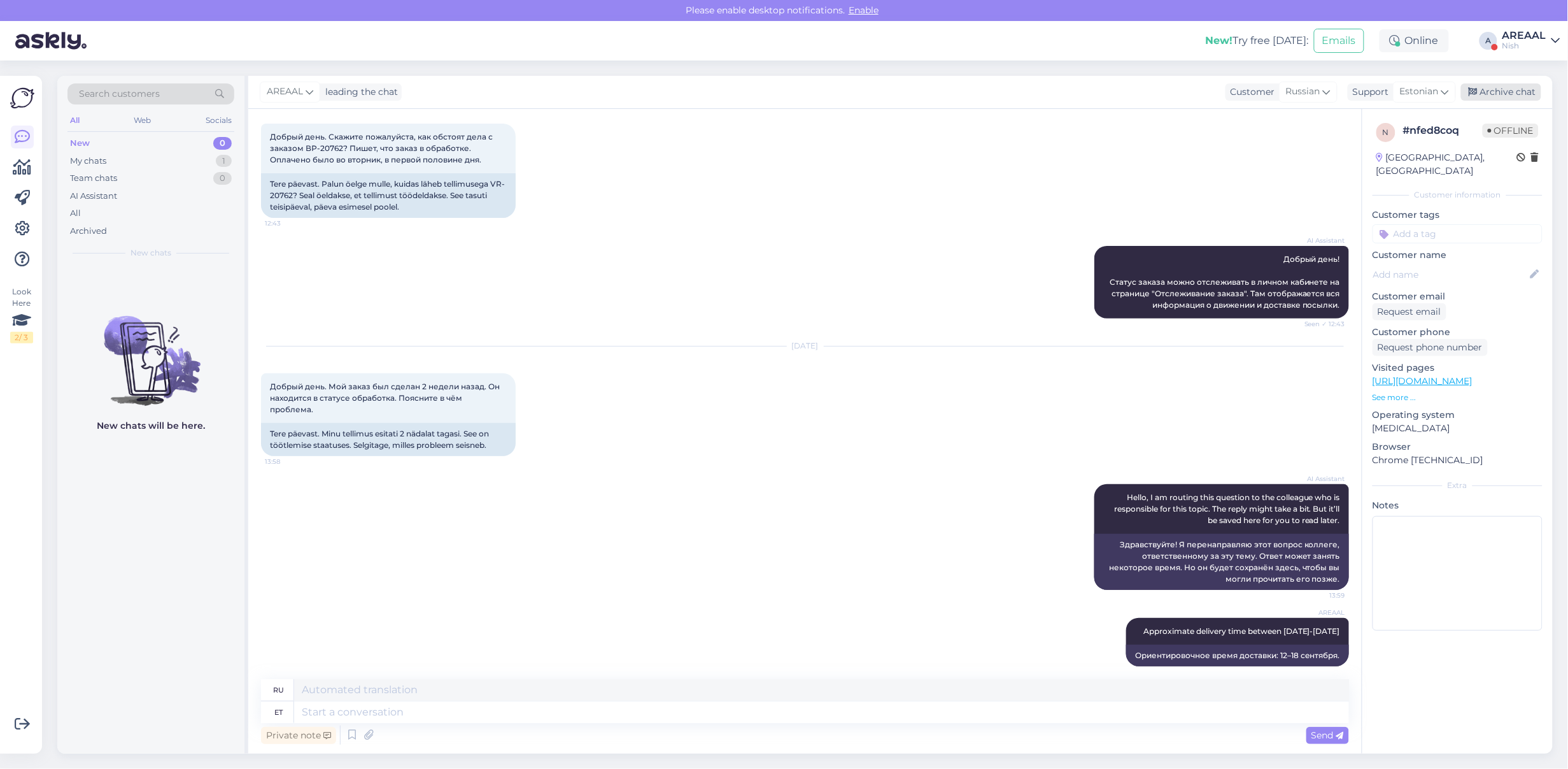
click at [1489, 88] on div "Archive chat" at bounding box center [1501, 91] width 80 height 17
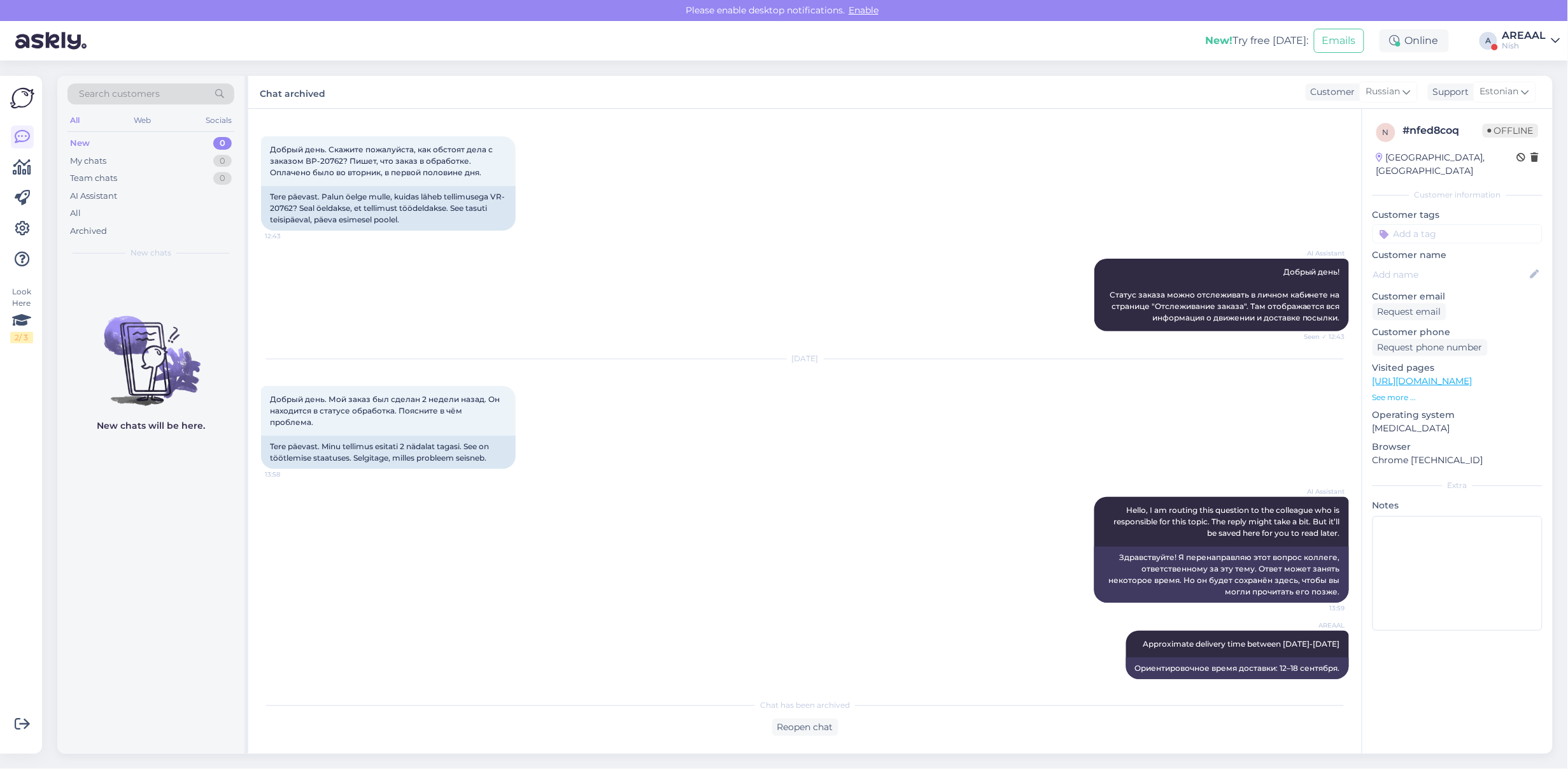
click at [1563, 39] on div "New! Try free [DATE]: Emails Online A AREAAL Nish" at bounding box center [784, 41] width 1568 height 40
click at [1540, 40] on div "AREAAL" at bounding box center [1525, 36] width 44 height 10
click at [1535, 74] on button "Open" at bounding box center [1533, 71] width 36 height 20
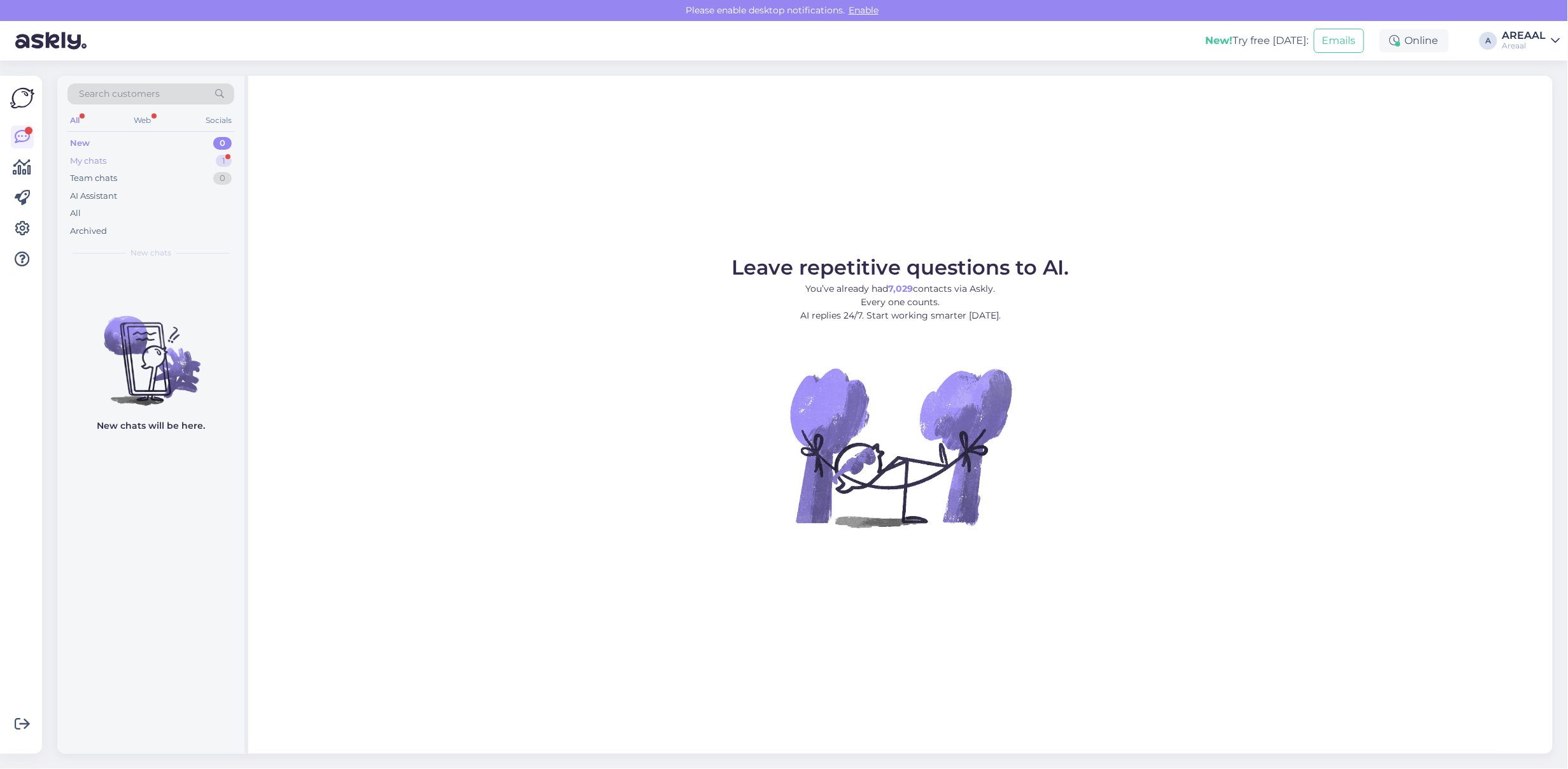
click at [210, 158] on div "My chats 1" at bounding box center [151, 161] width 167 height 18
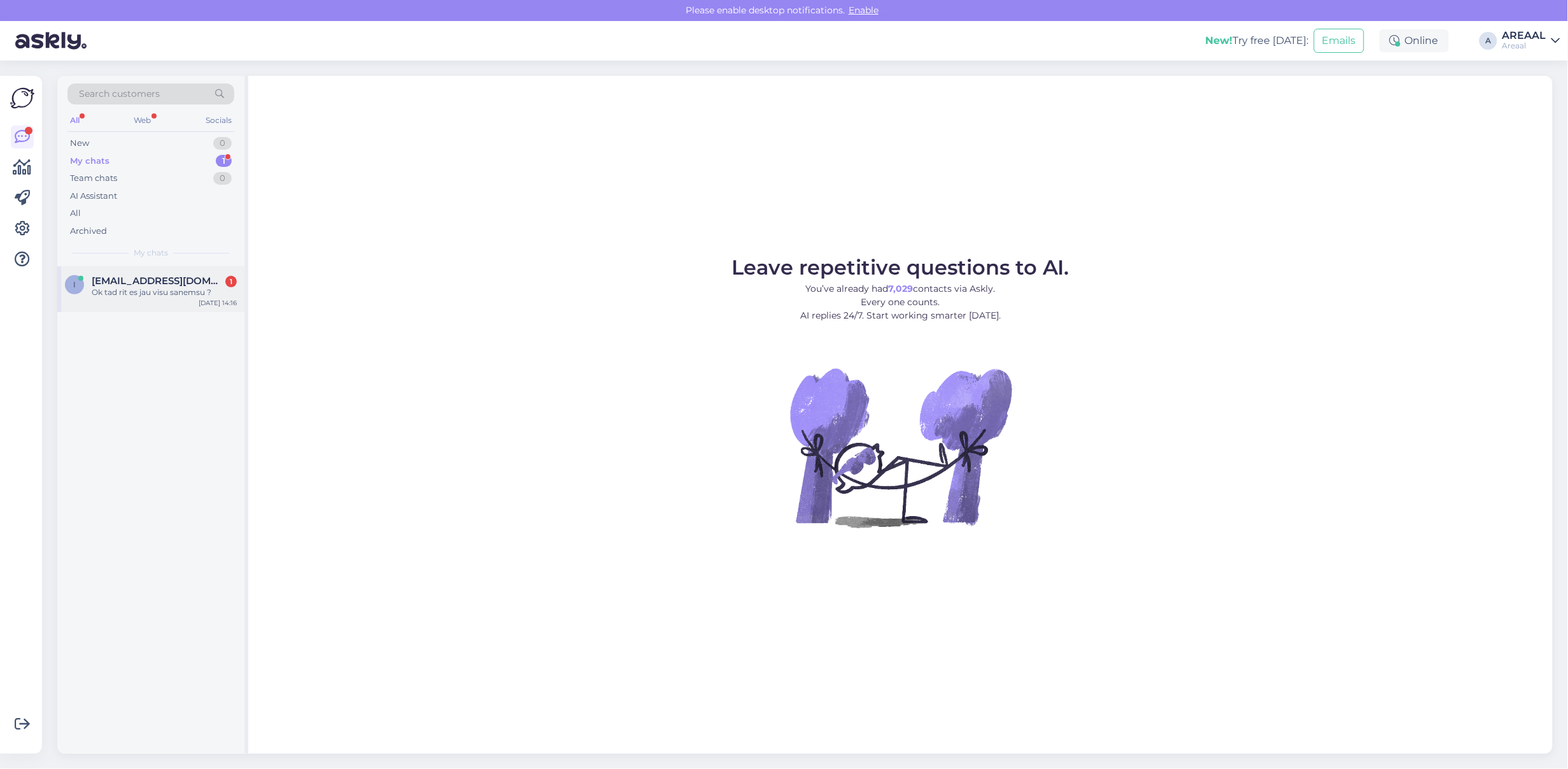
click at [169, 287] on div "Ok tad rit es jau visu sanemsu ?" at bounding box center [164, 292] width 145 height 11
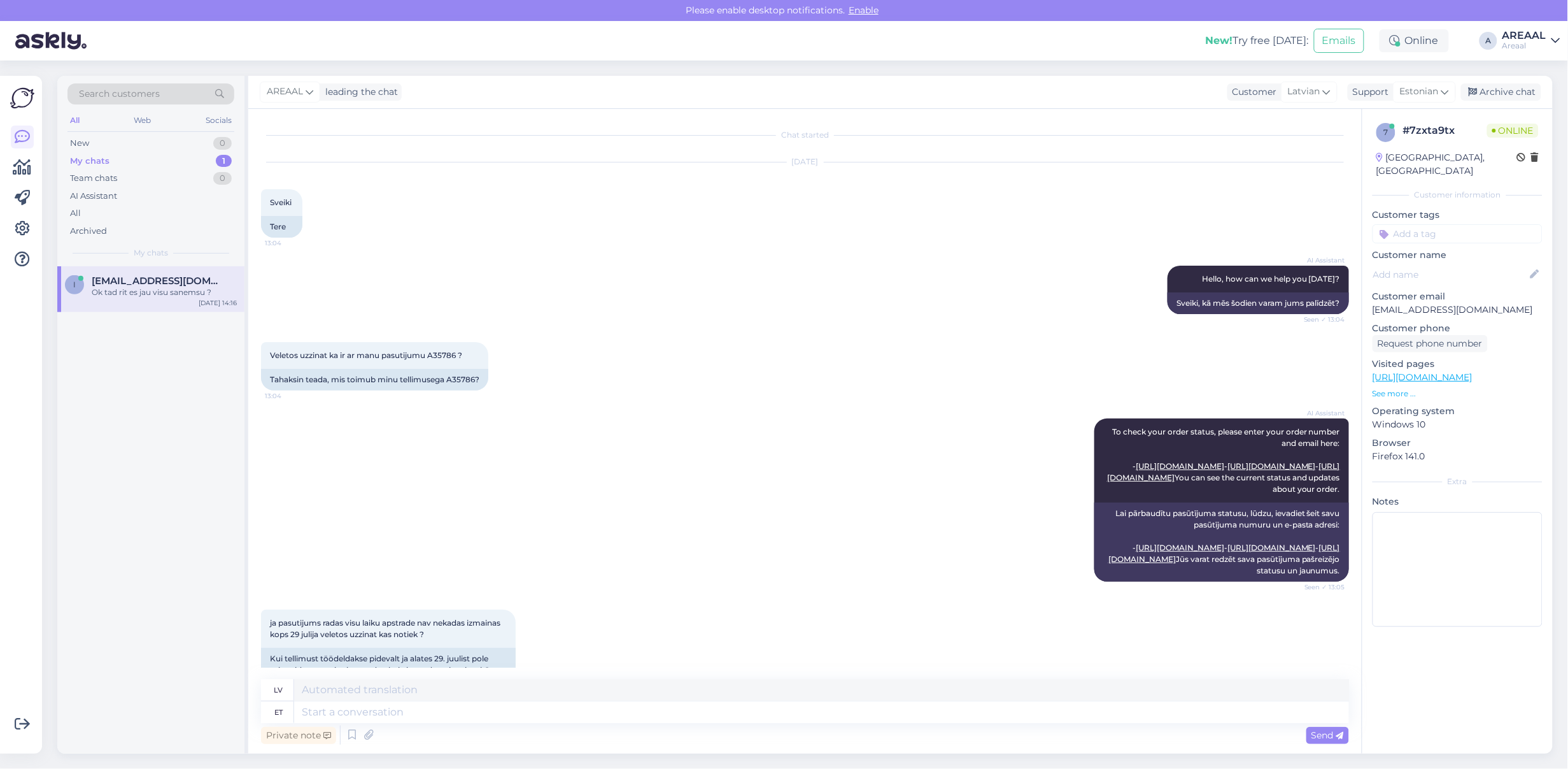
scroll to position [3942, 0]
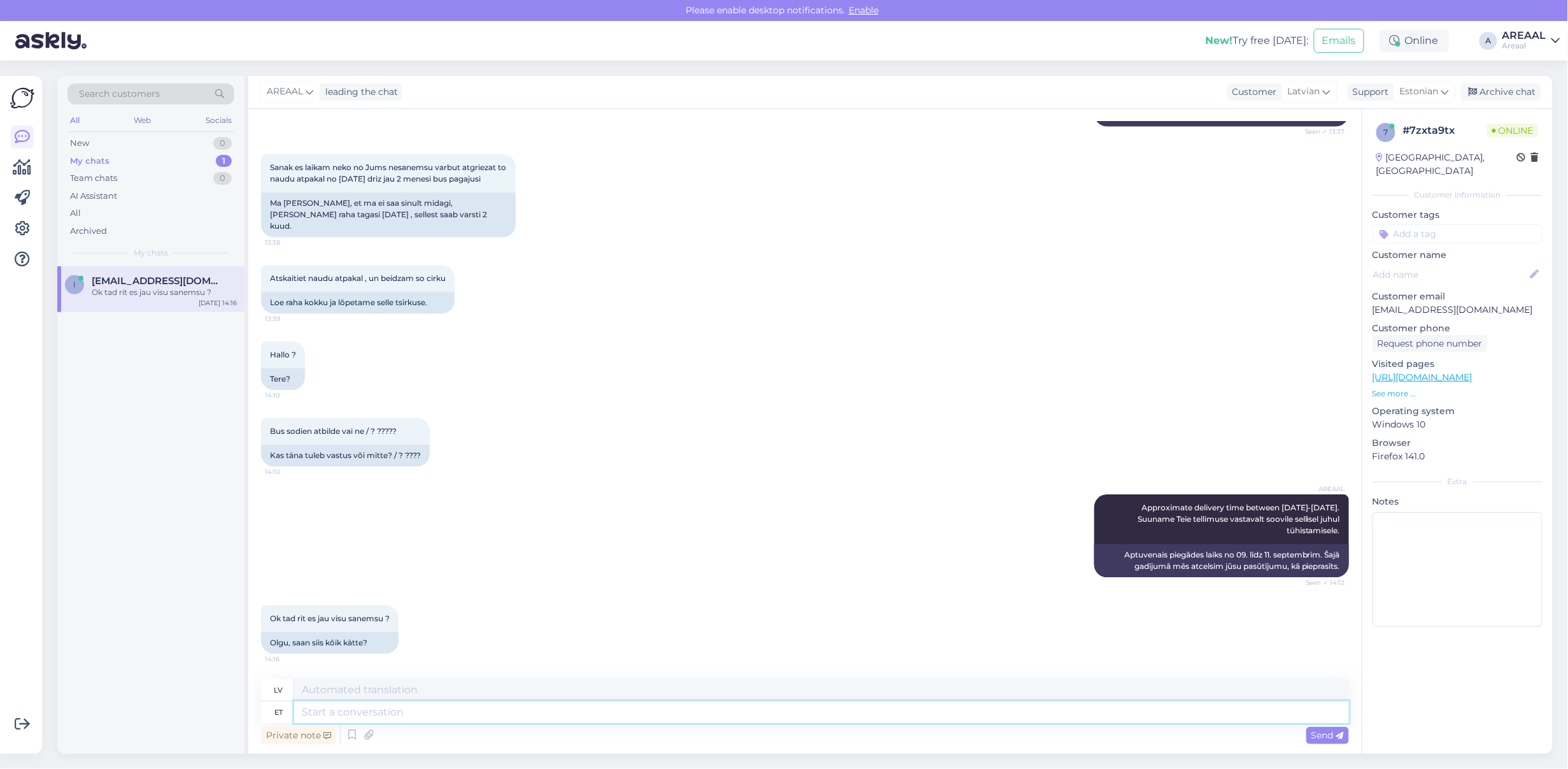
click at [612, 712] on textarea at bounding box center [821, 713] width 1055 height 22
click at [617, 714] on textarea at bounding box center [821, 713] width 1055 height 22
type textarea "Jah, or"
type textarea "Jā,"
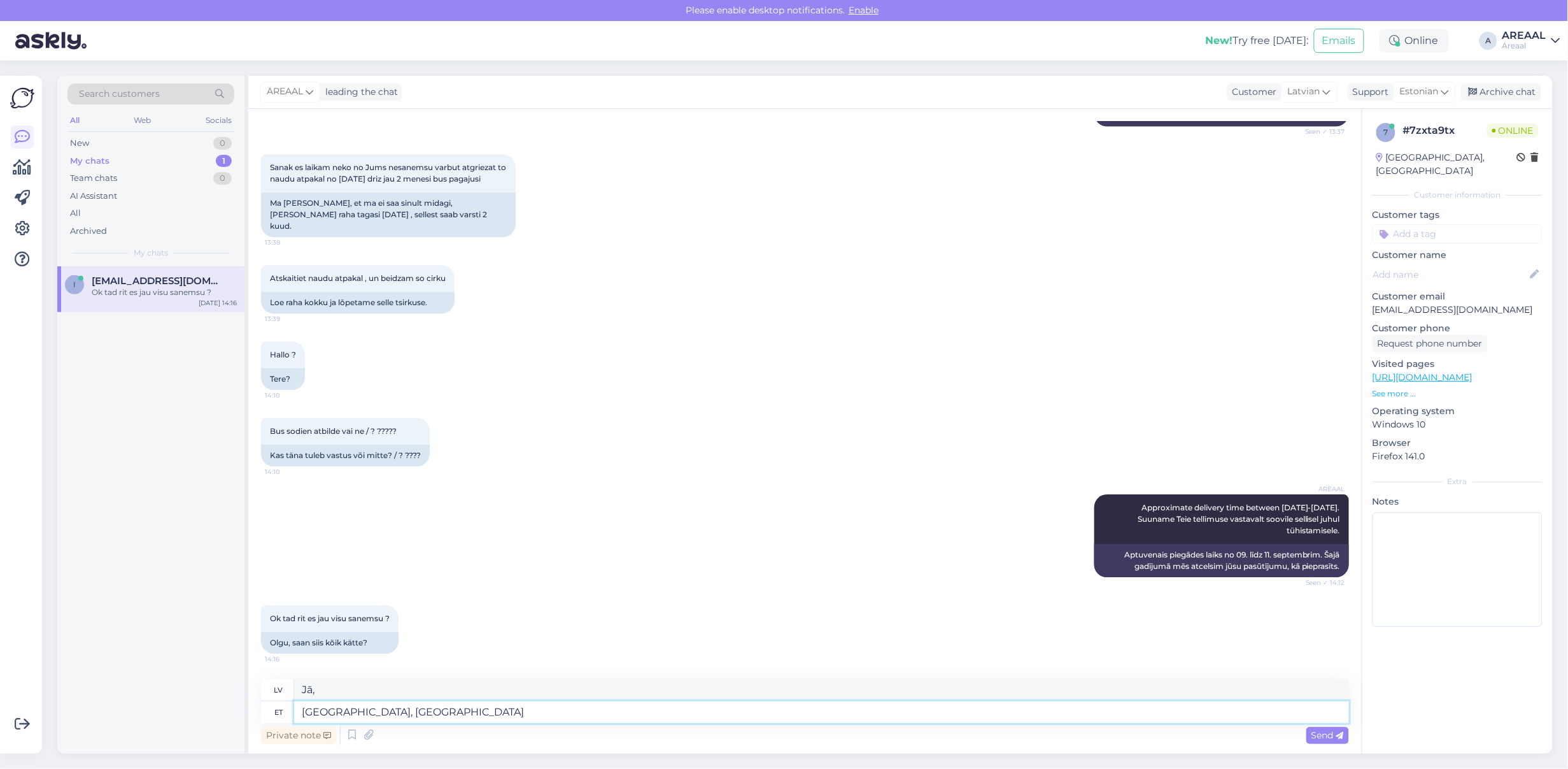
type textarea "[GEOGRAPHIC_DATA], orientereuv"
click at [134, 205] on div "All" at bounding box center [151, 214] width 167 height 18
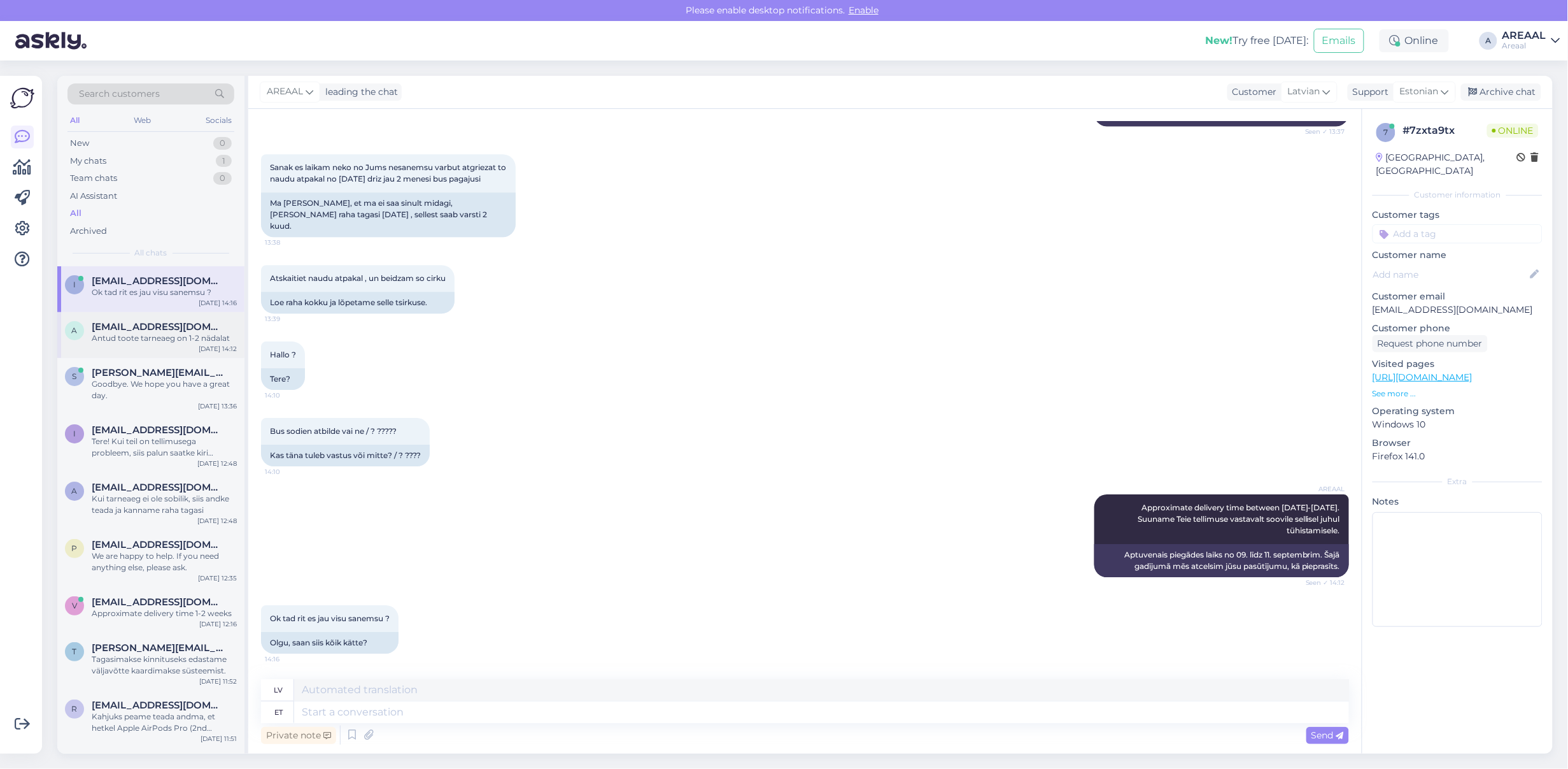
click at [135, 319] on div "a [EMAIL_ADDRESS][DOMAIN_NAME] Antud toote tarneaeg on 1-2 nädalat [DATE] 14:12" at bounding box center [150, 335] width 187 height 46
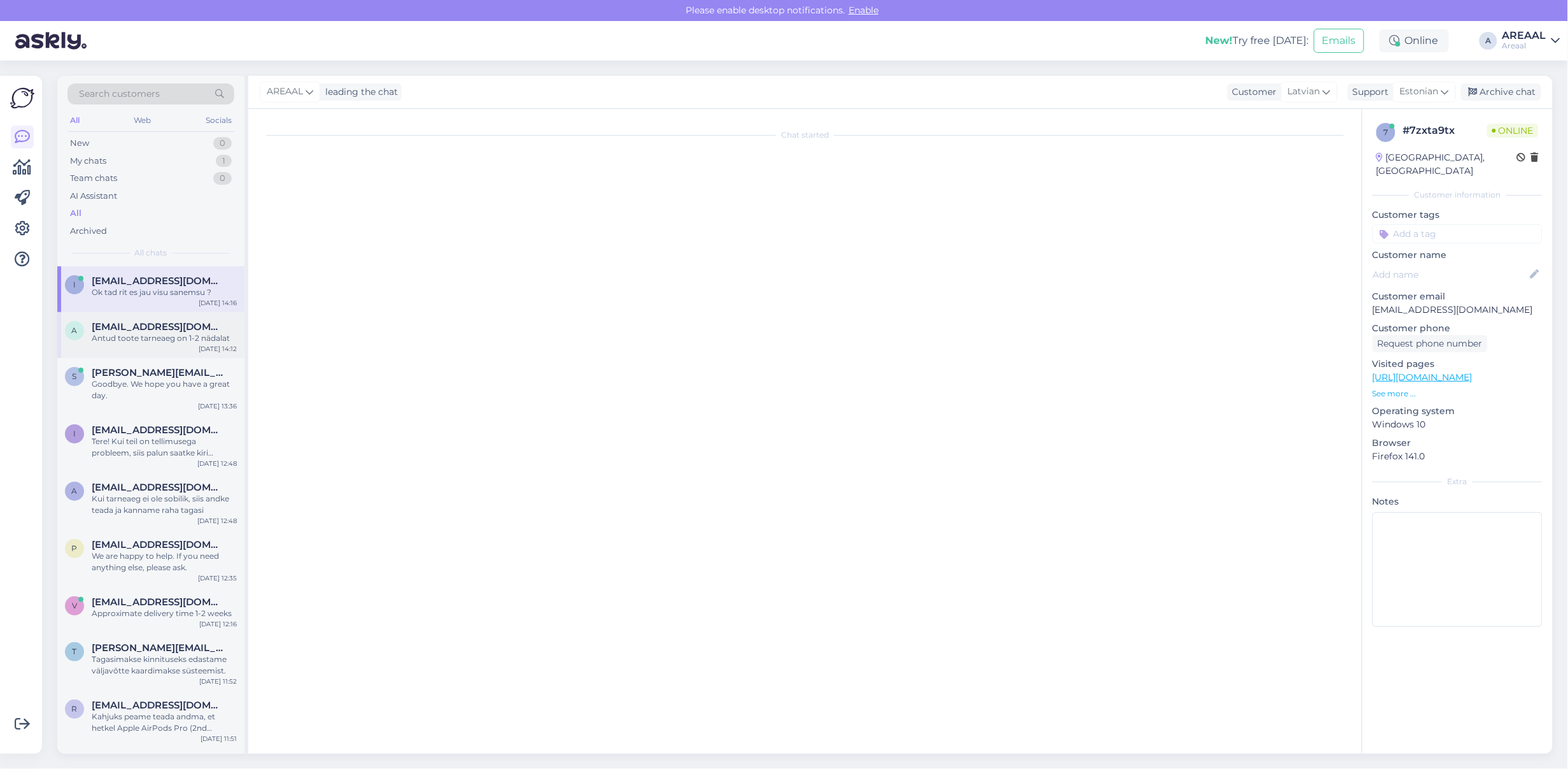
scroll to position [75, 0]
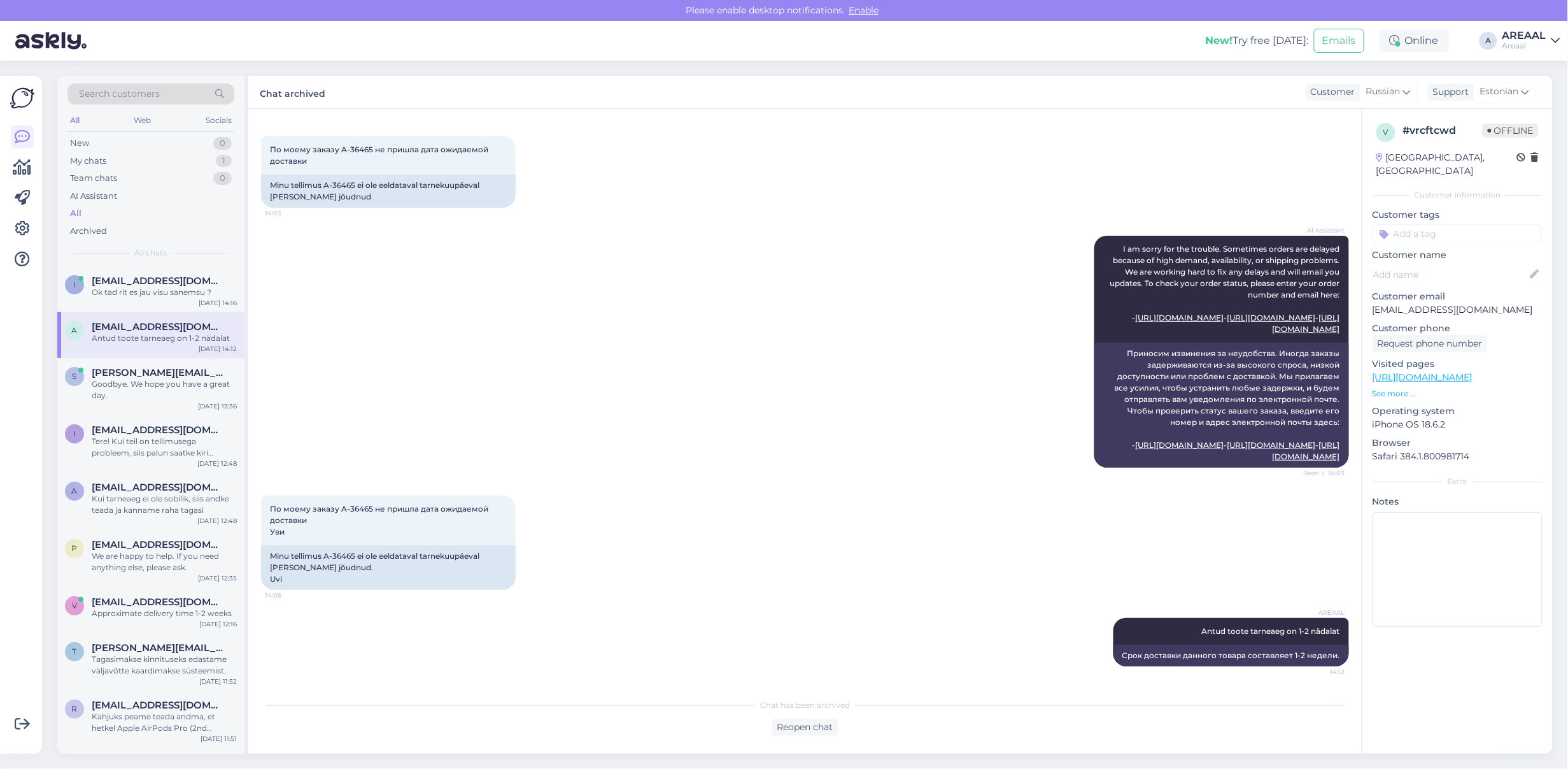
click at [628, 380] on div "AI Assistant I am sorry for the trouble. Sometimes orders are delayed because o…" at bounding box center [804, 352] width 1088 height 260
click at [354, 338] on div "AI Assistant I am sorry for the trouble. Sometimes orders are delayed because o…" at bounding box center [804, 352] width 1088 height 260
click at [152, 376] on span "[PERSON_NAME][EMAIL_ADDRESS][DOMAIN_NAME]" at bounding box center [158, 372] width 133 height 11
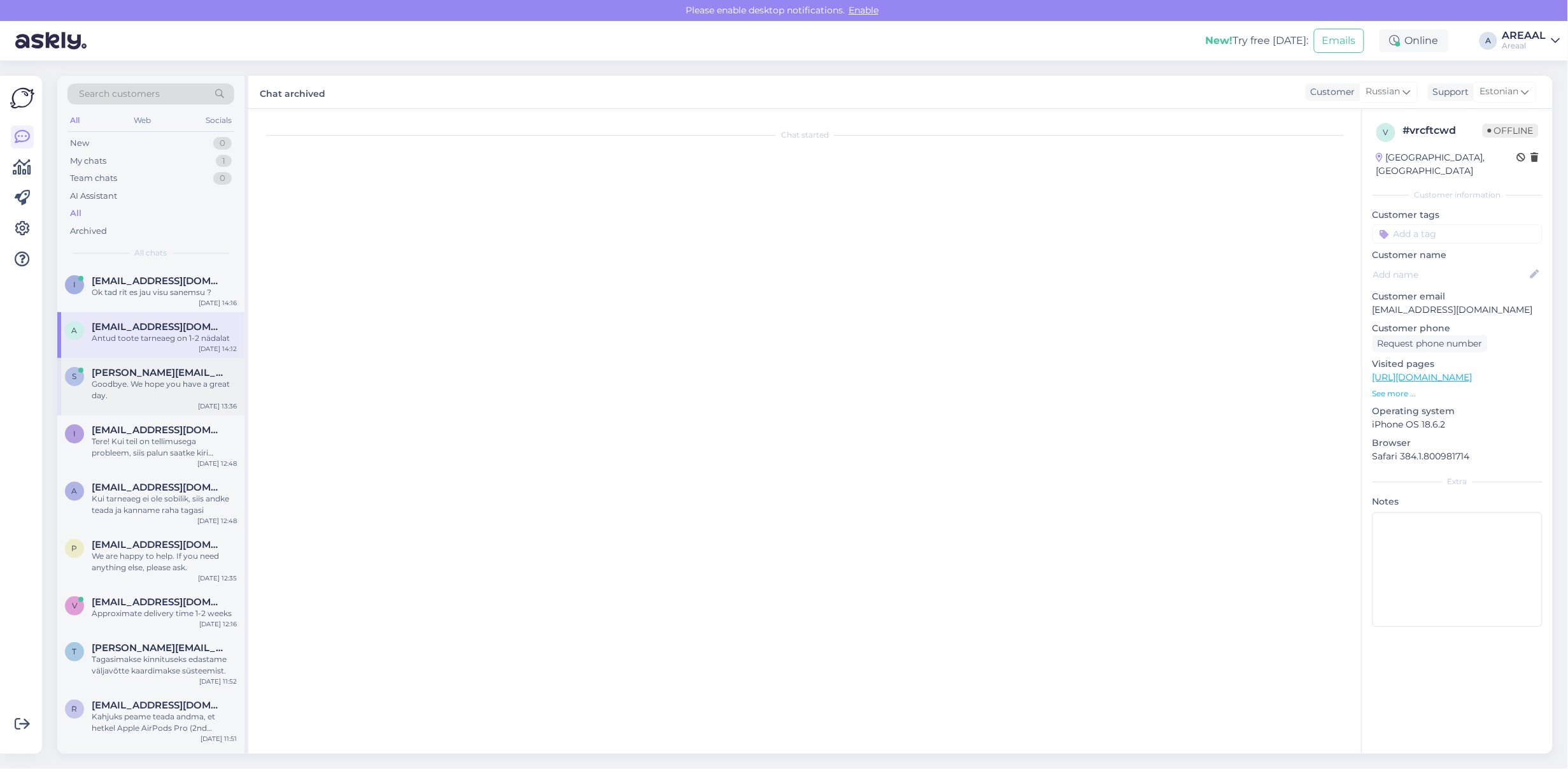
scroll to position [0, 0]
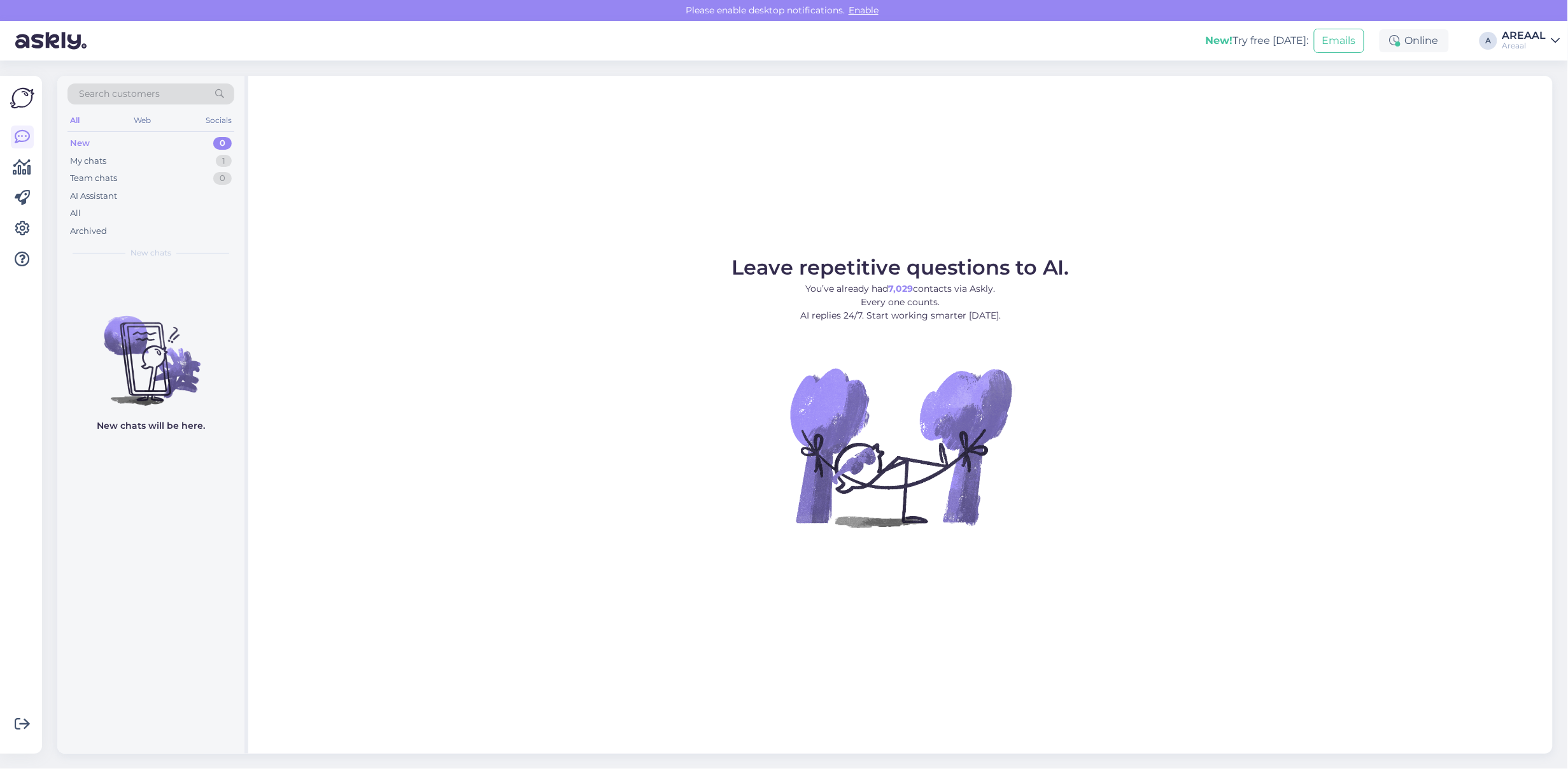
click at [1535, 27] on div "New! Try free [DATE]: Emails Online A AREAAL Areaal" at bounding box center [784, 41] width 1568 height 40
click at [1539, 31] on div "AREAAL" at bounding box center [1525, 36] width 44 height 10
click at [1535, 94] on button "Open" at bounding box center [1533, 99] width 36 height 20
click at [107, 213] on div "All" at bounding box center [151, 214] width 167 height 18
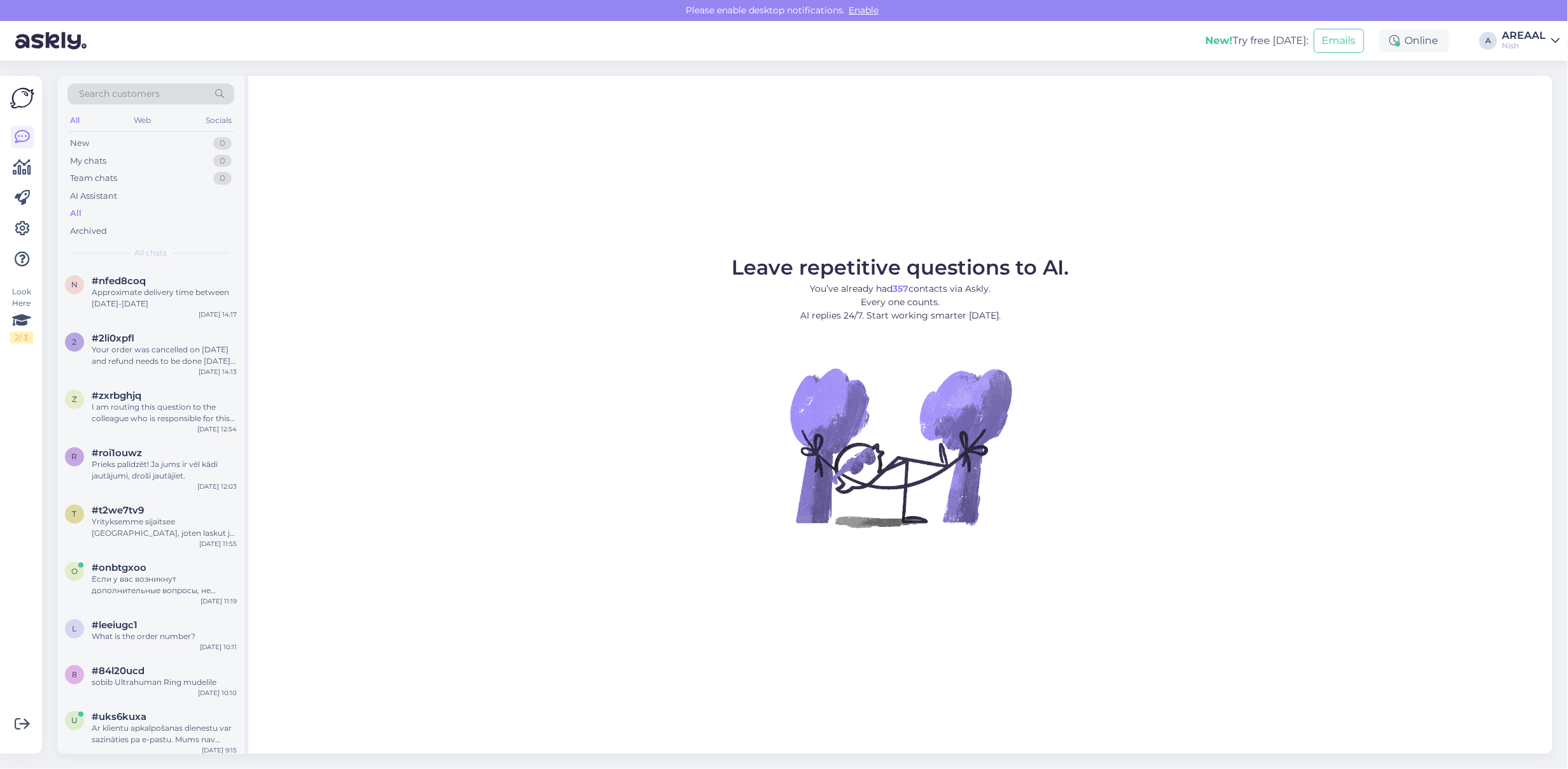
click at [125, 303] on div "Approximate delivery time between [DATE]-[DATE]" at bounding box center [164, 298] width 145 height 23
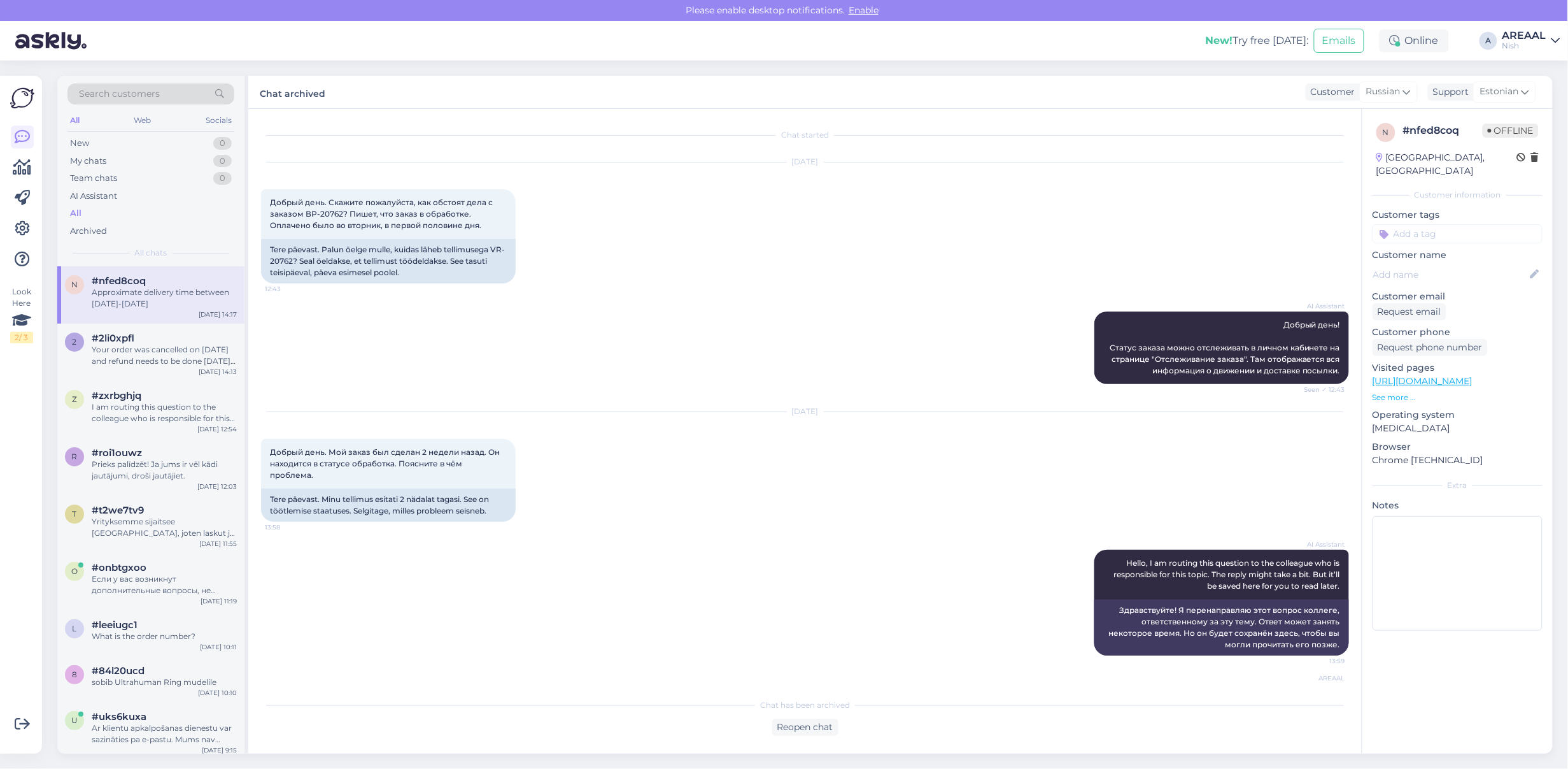
scroll to position [53, 0]
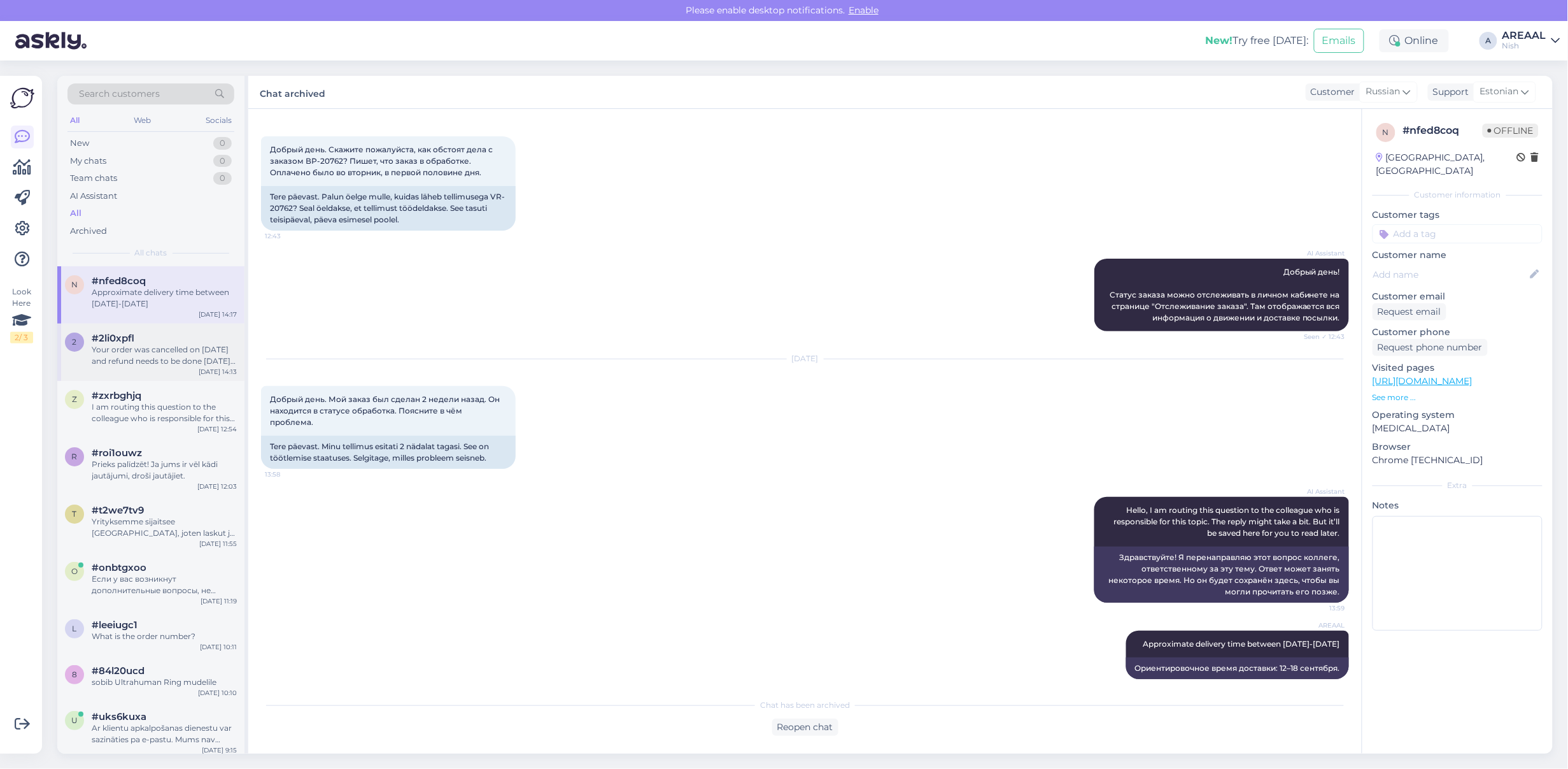
click at [140, 338] on div "#2li0xpfl" at bounding box center [164, 338] width 145 height 11
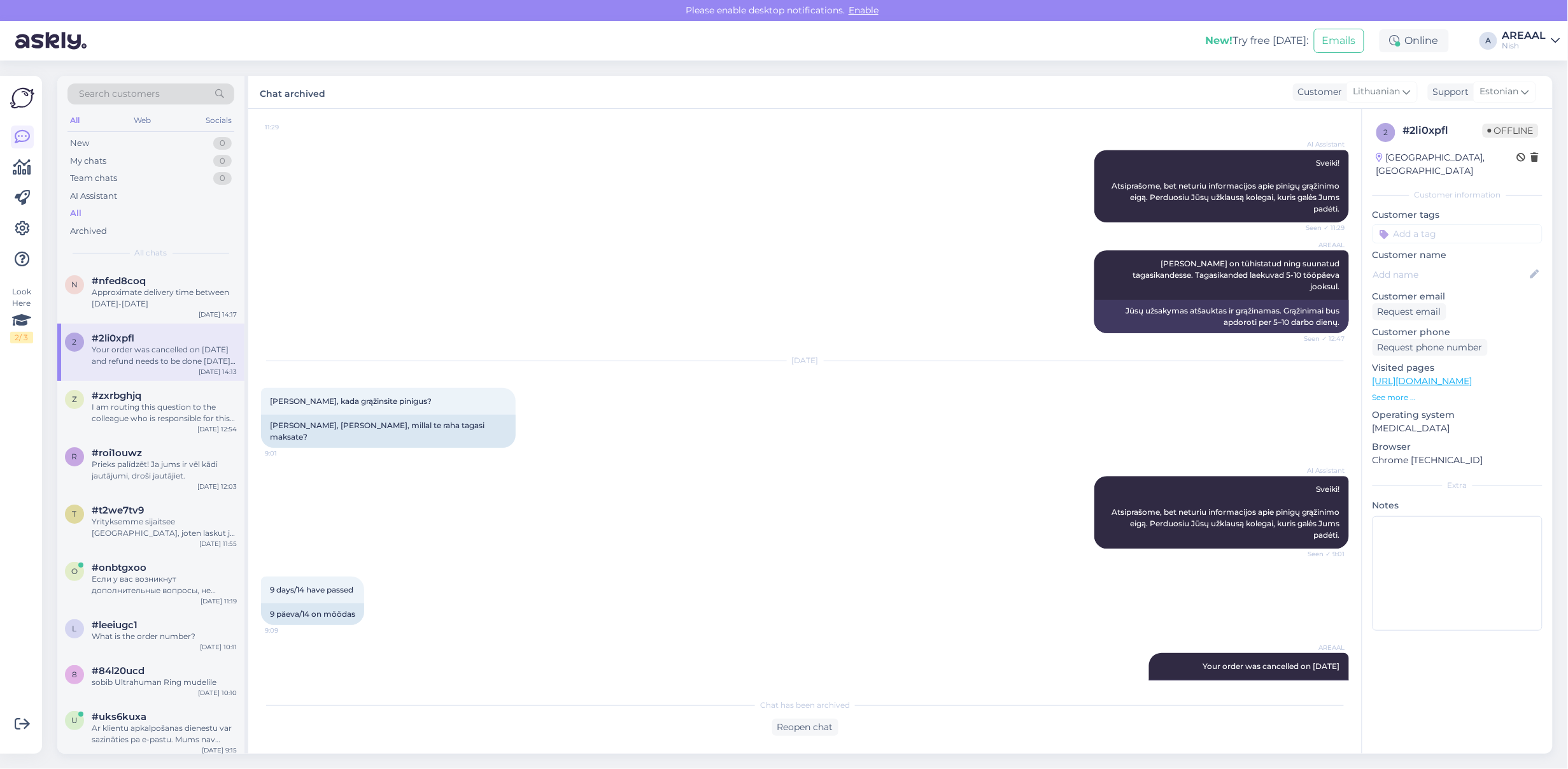
scroll to position [0, 0]
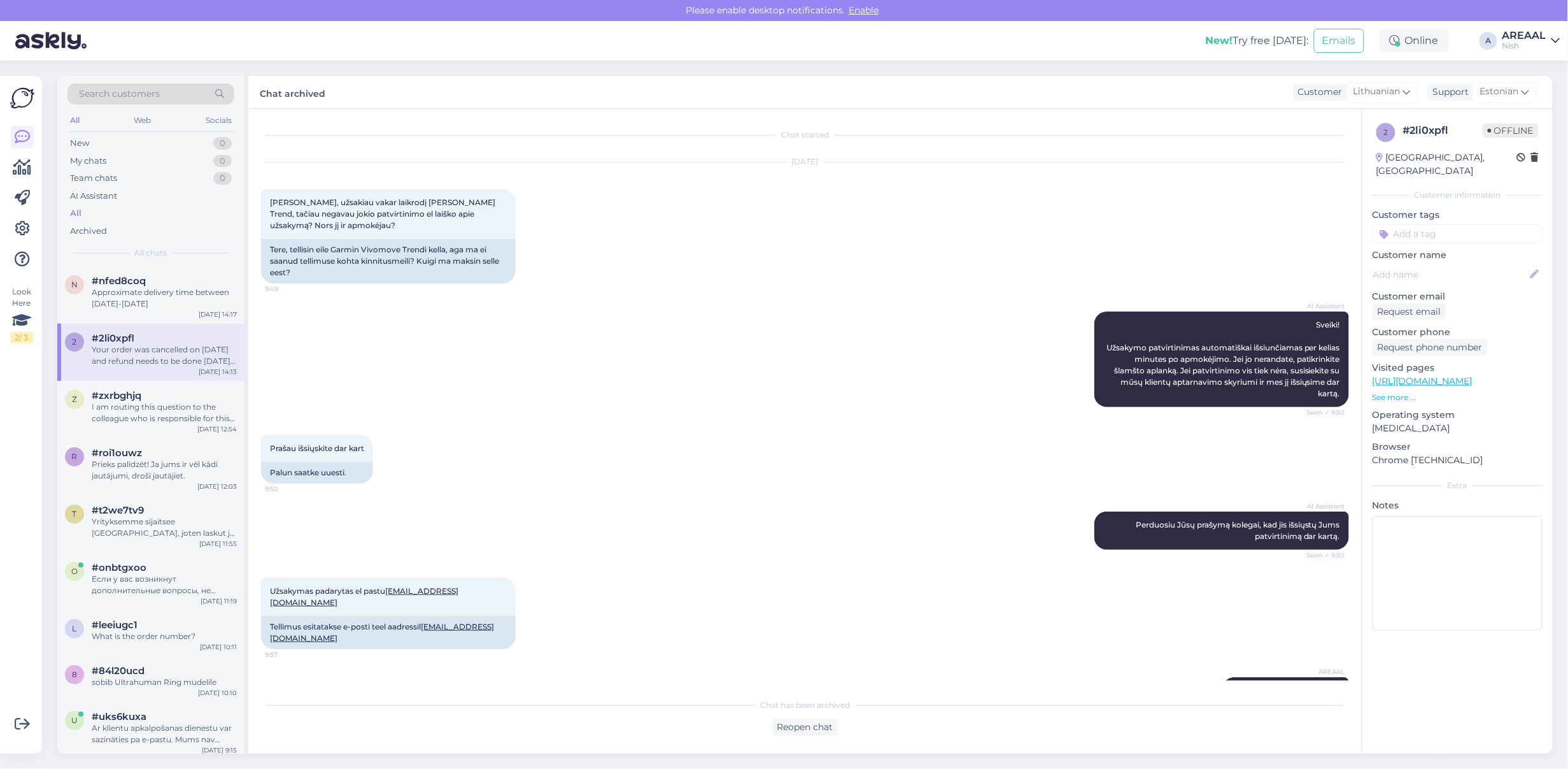
click at [857, 234] on div "[DATE] [PERSON_NAME], užsakiau vakar laikrodį [PERSON_NAME] Trend, tačiau negav…" at bounding box center [804, 222] width 1088 height 149
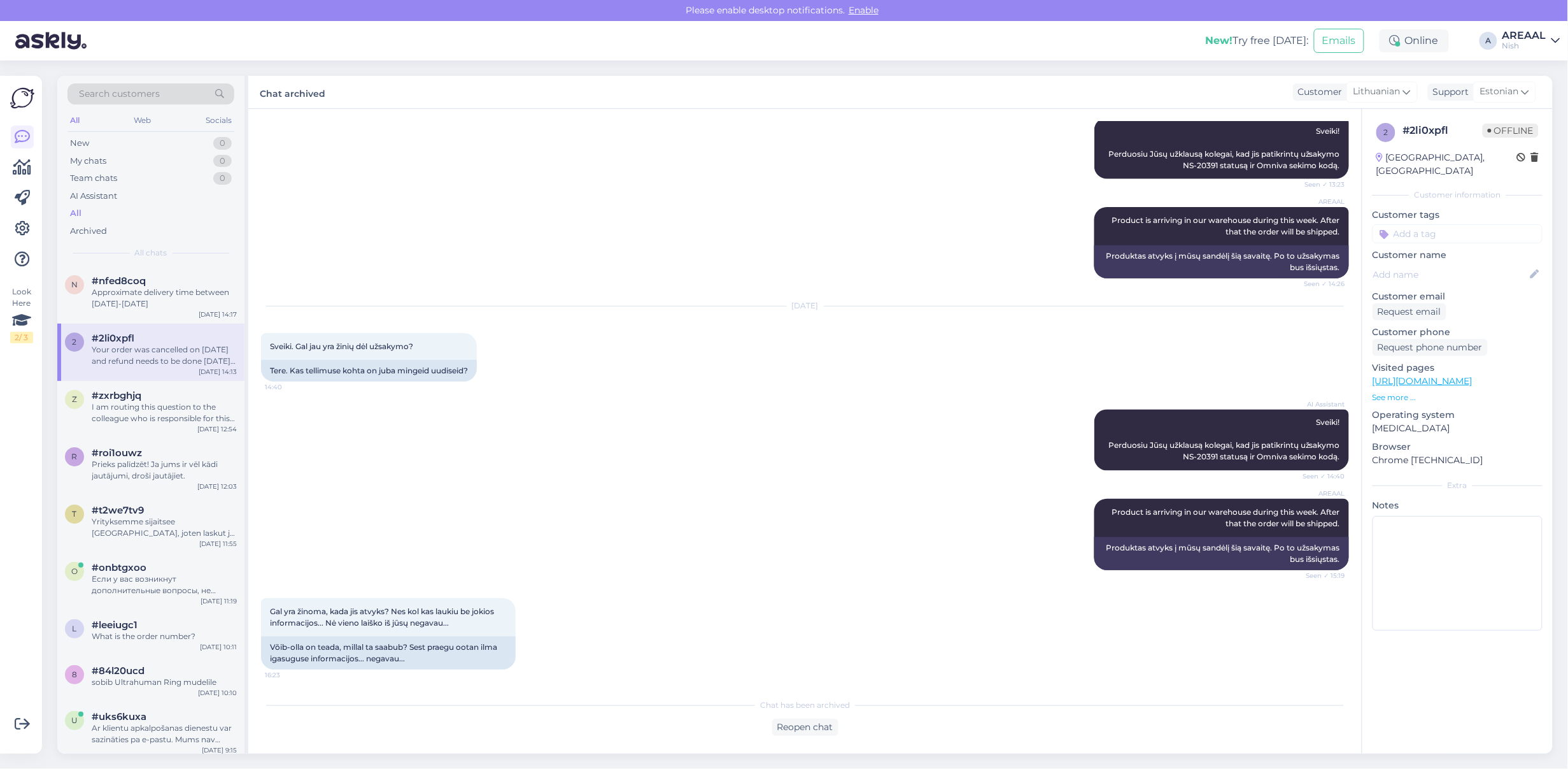
scroll to position [4721, 0]
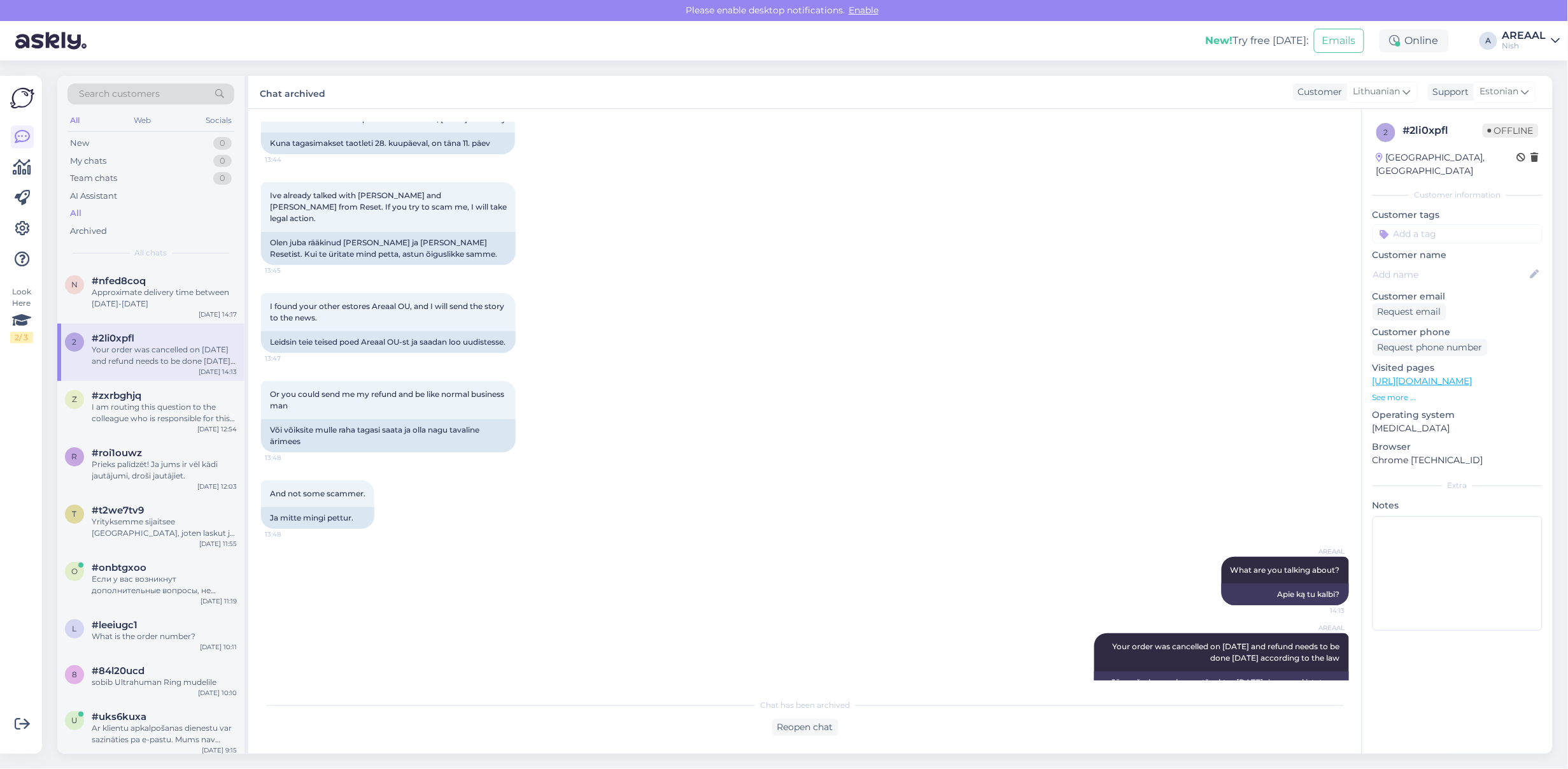
click at [890, 543] on div "AREAAL What are you talking about? 14:13 Apie ką tu kalbi?" at bounding box center [804, 581] width 1088 height 76
click at [918, 308] on div "I found your other estores Areaal OU, and I will send the story to the news. 13…" at bounding box center [804, 323] width 1088 height 88
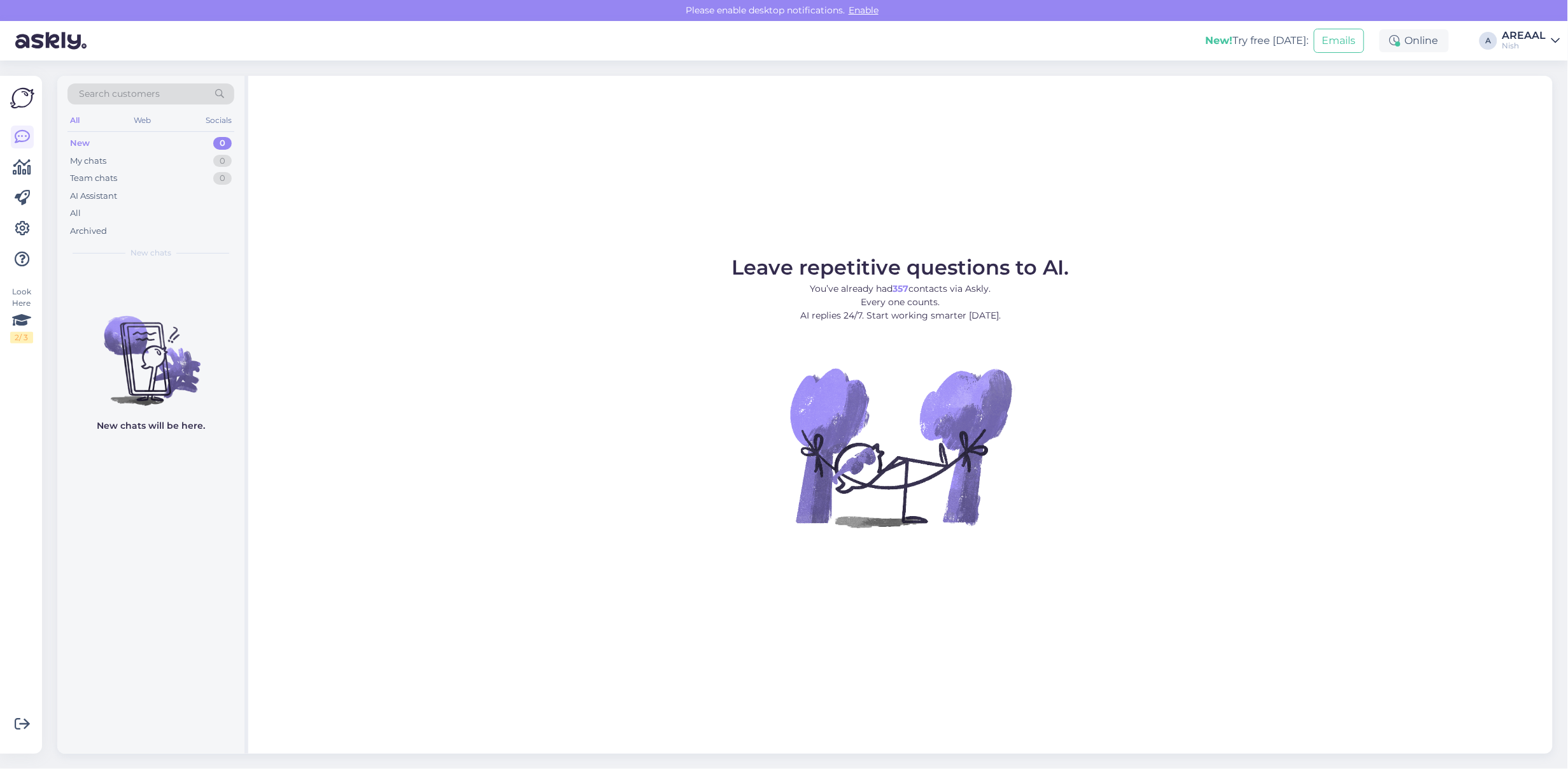
click at [1535, 43] on div "Nish" at bounding box center [1525, 46] width 44 height 10
click at [1545, 68] on button "Open" at bounding box center [1533, 71] width 36 height 20
click at [203, 155] on div "My chats 1" at bounding box center [151, 161] width 167 height 18
click at [178, 266] on div at bounding box center [150, 509] width 187 height 487
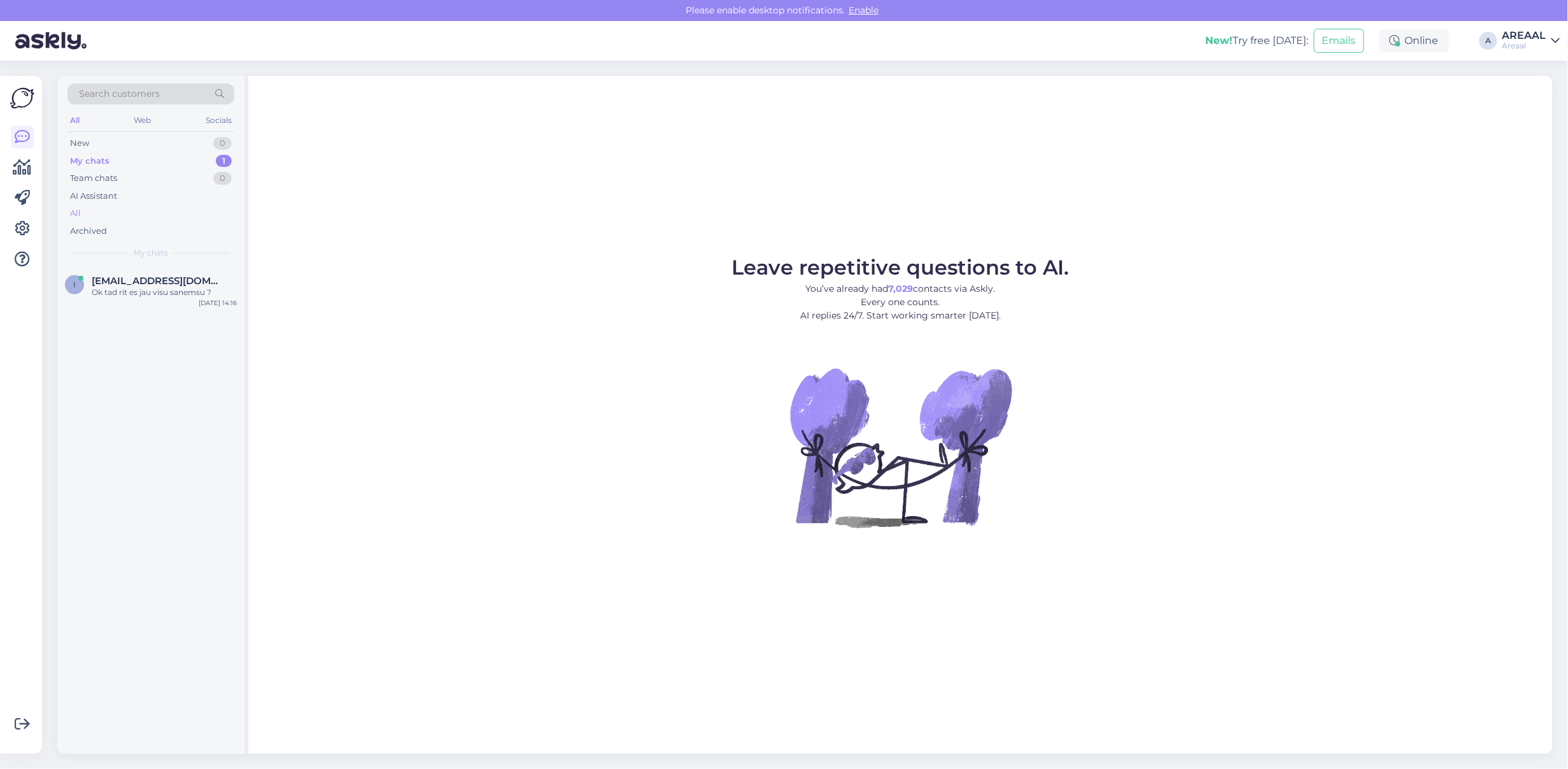
click at [134, 207] on div "All" at bounding box center [151, 214] width 167 height 18
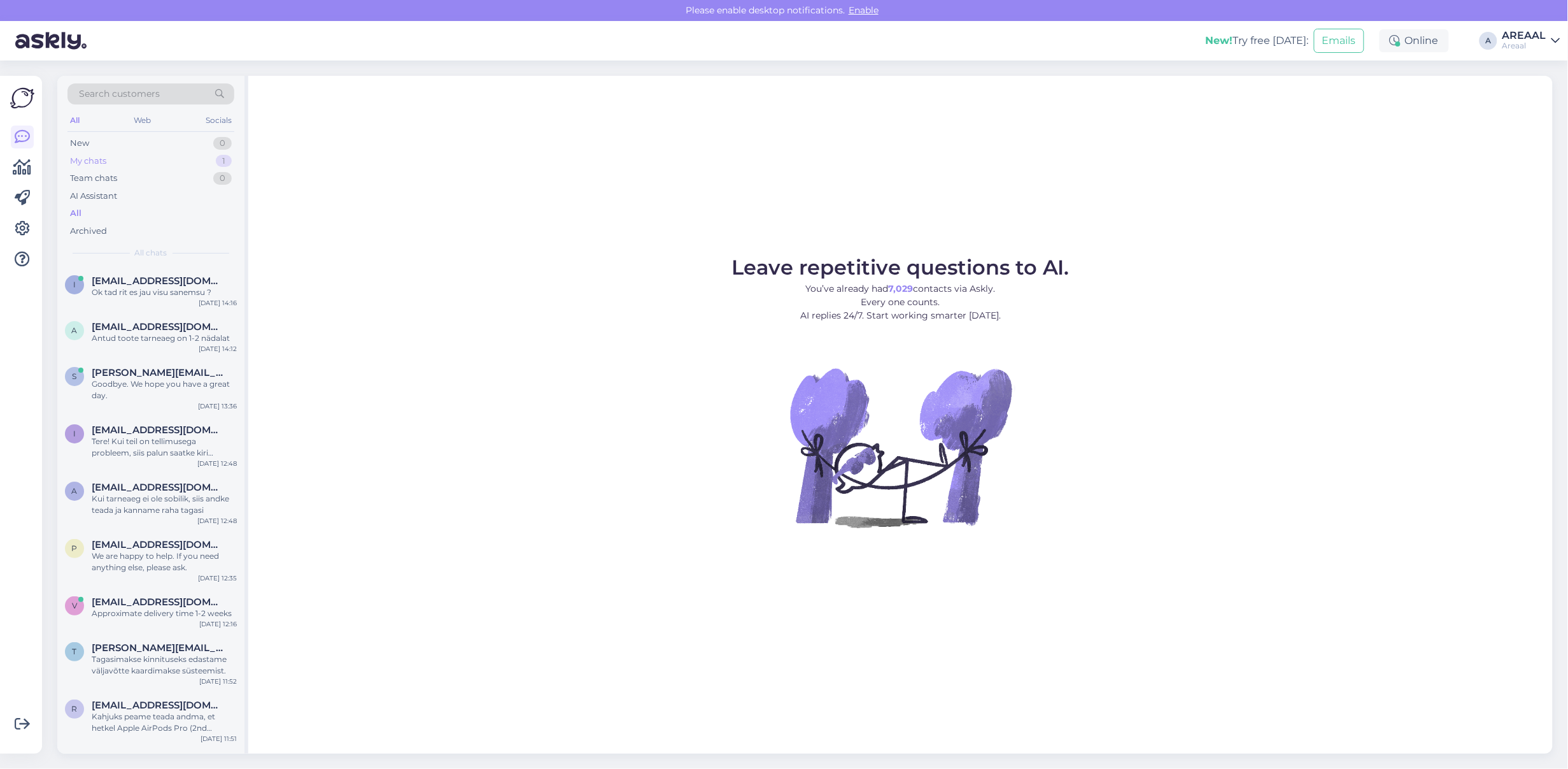
click at [196, 157] on div "My chats 1" at bounding box center [151, 161] width 167 height 18
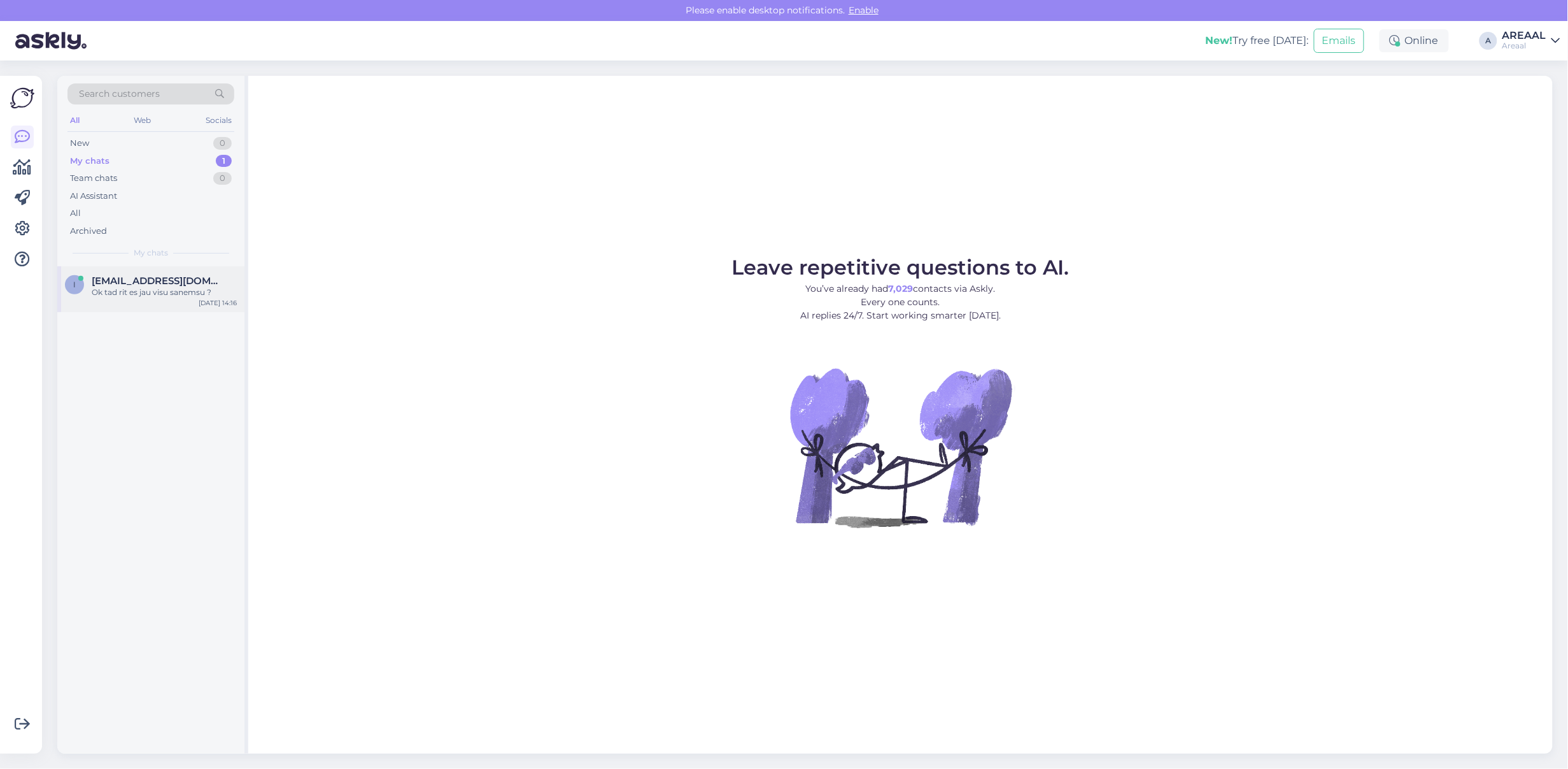
click at [182, 282] on div "[EMAIL_ADDRESS][DOMAIN_NAME]" at bounding box center [164, 280] width 145 height 11
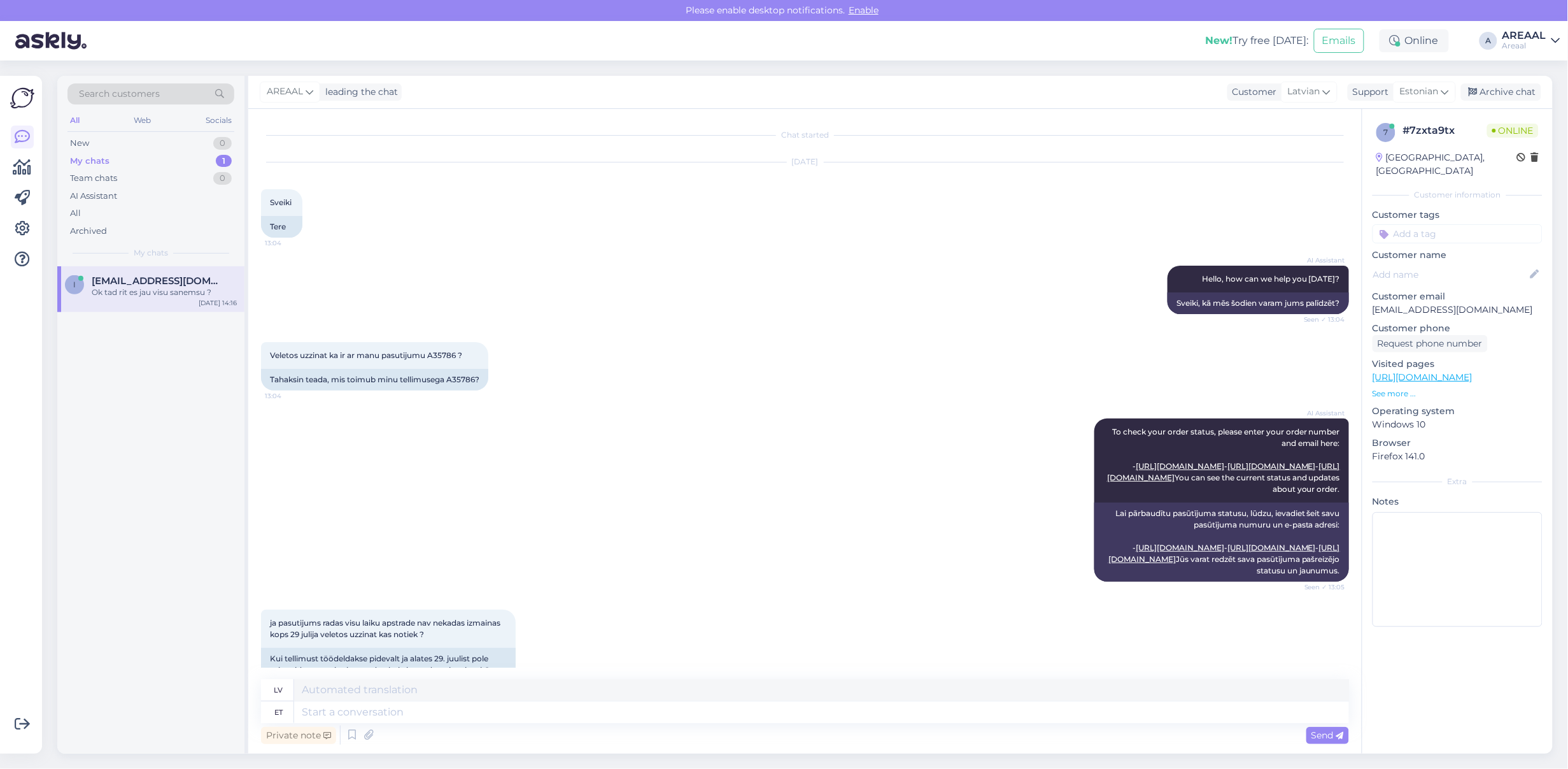
scroll to position [3942, 0]
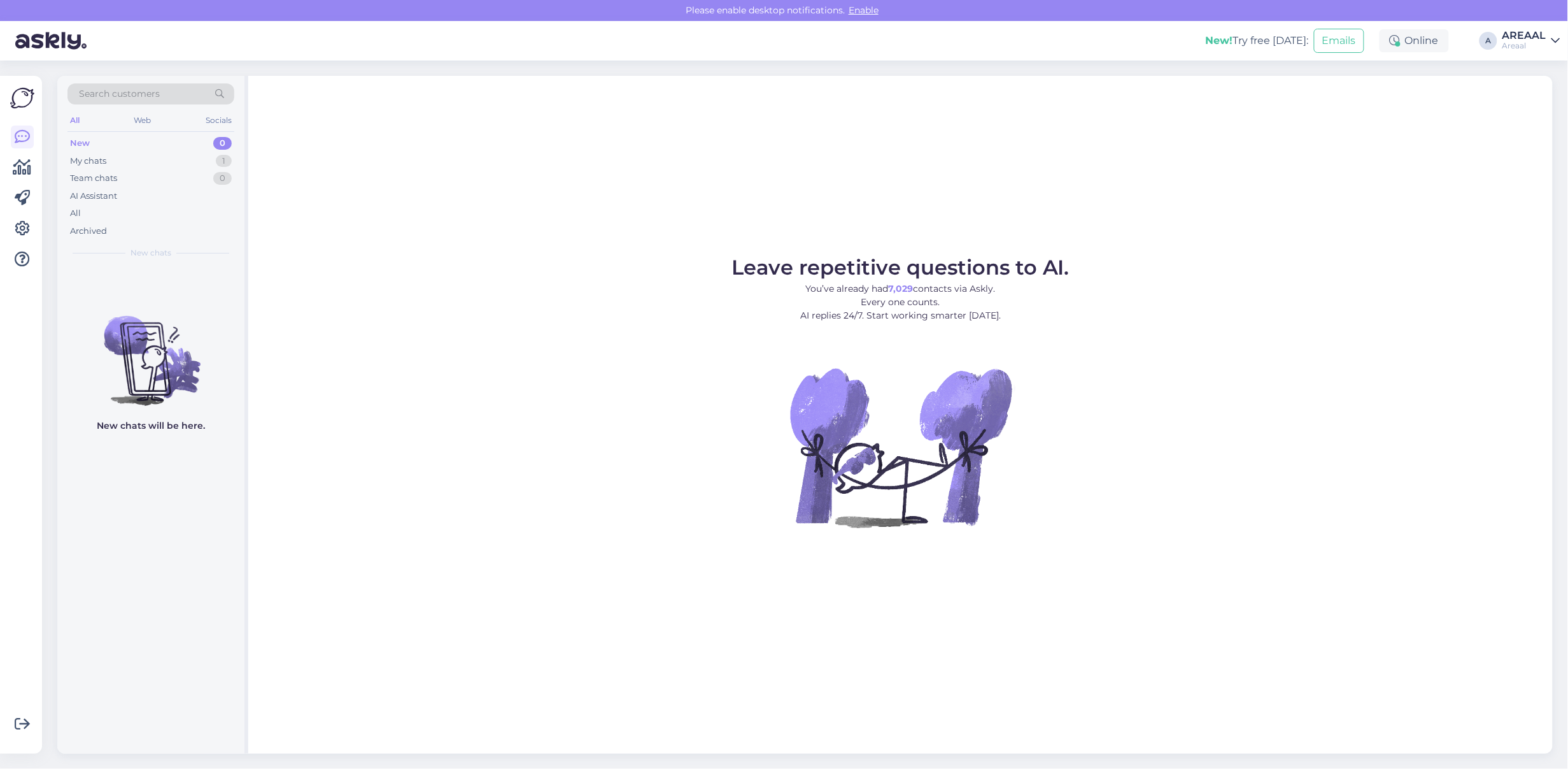
click at [1565, 35] on div "New! Try free [DATE]: Emails Online A AREAAL Areaal" at bounding box center [784, 41] width 1568 height 40
click at [1530, 41] on div "Areaal" at bounding box center [1525, 46] width 44 height 10
click at [1544, 99] on button "Open" at bounding box center [1533, 99] width 36 height 20
click at [180, 204] on div "AI Assistant" at bounding box center [151, 196] width 167 height 18
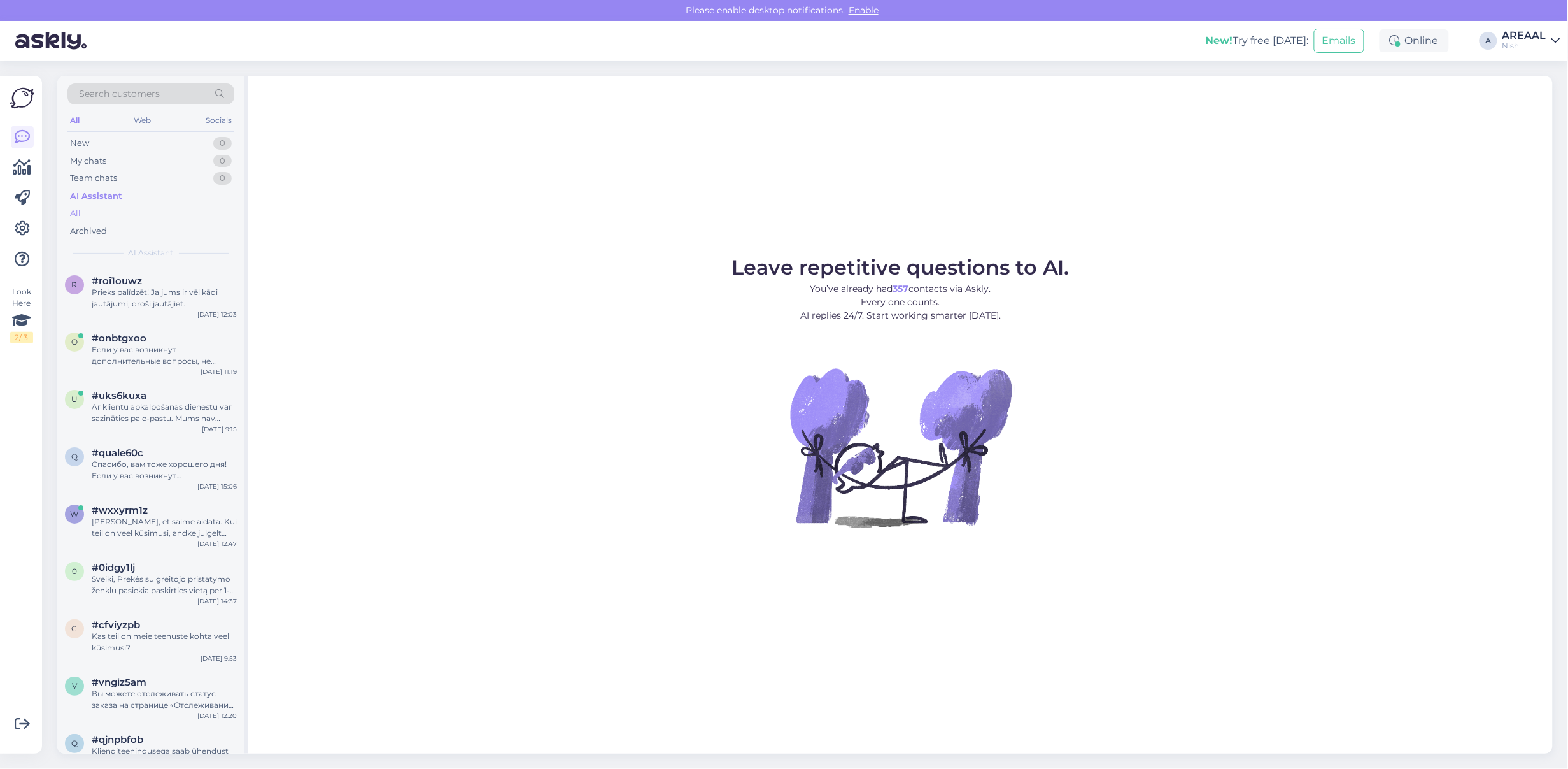
click at [184, 221] on div "All" at bounding box center [151, 214] width 167 height 18
click at [183, 287] on div "Approximate delivery time between [DATE]-[DATE]" at bounding box center [164, 298] width 145 height 23
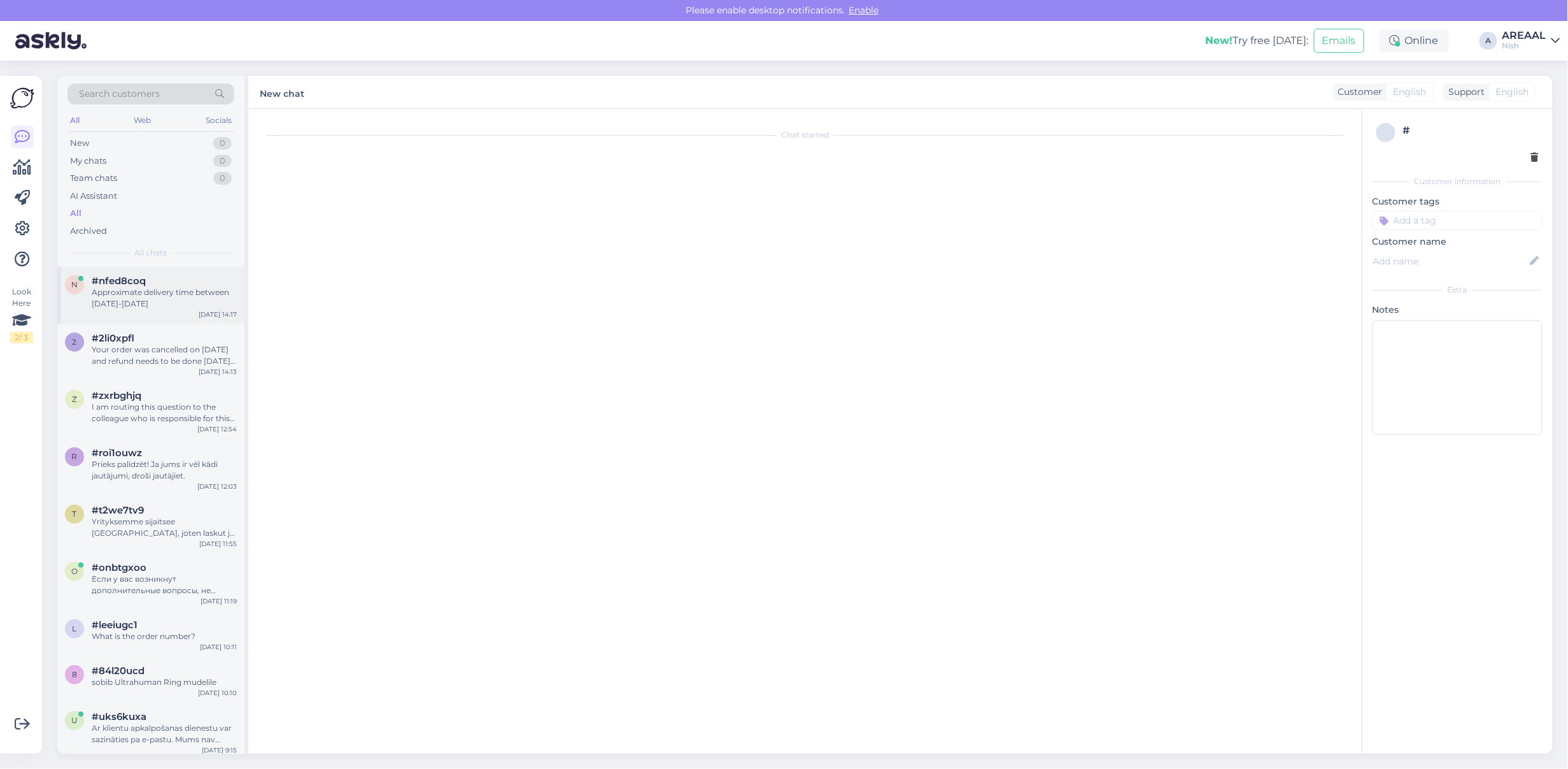
scroll to position [53, 0]
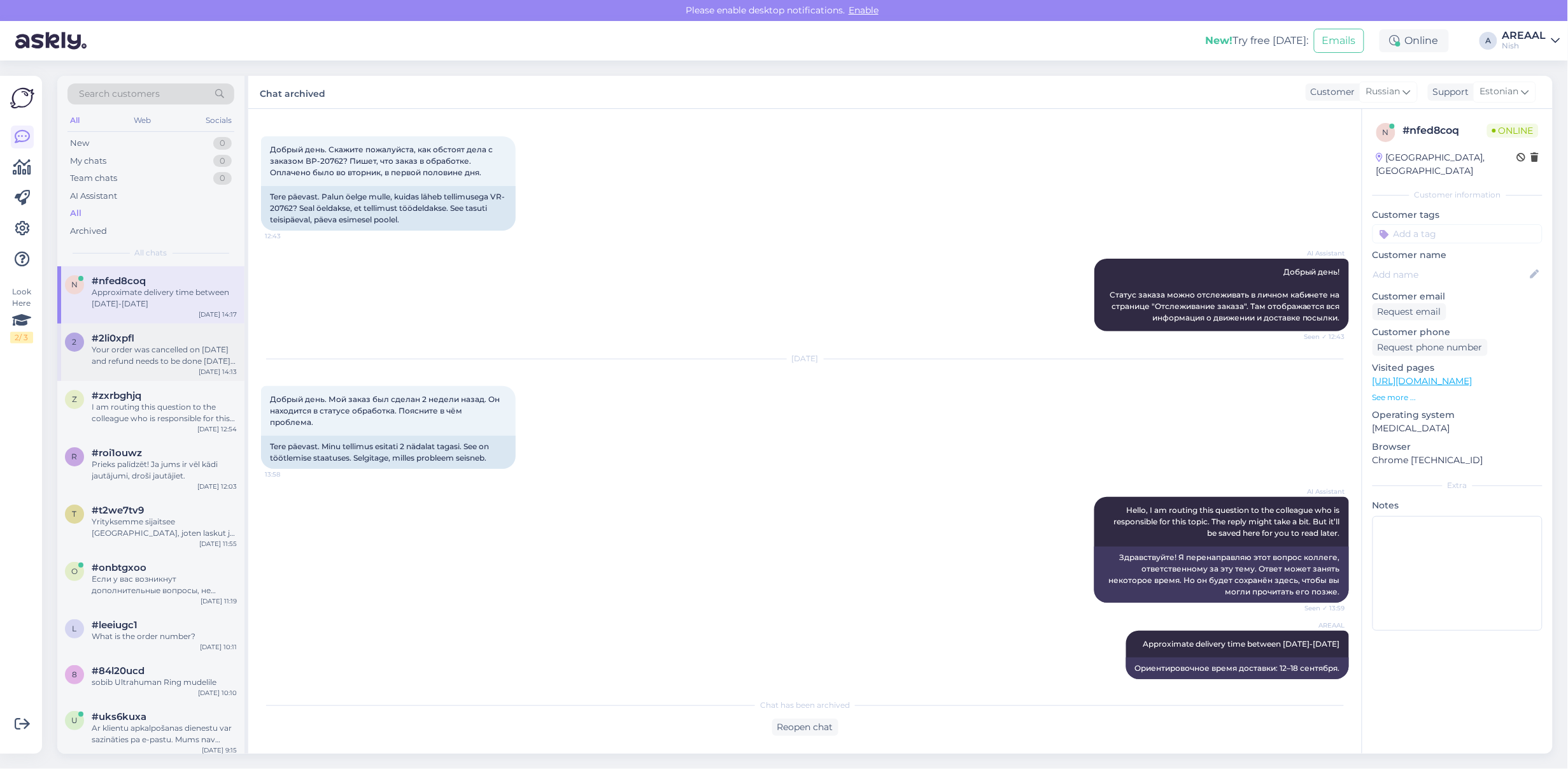
click at [198, 346] on div "Your order was cancelled on [DATE] and refund needs to be done [DATE] according…" at bounding box center [164, 355] width 145 height 23
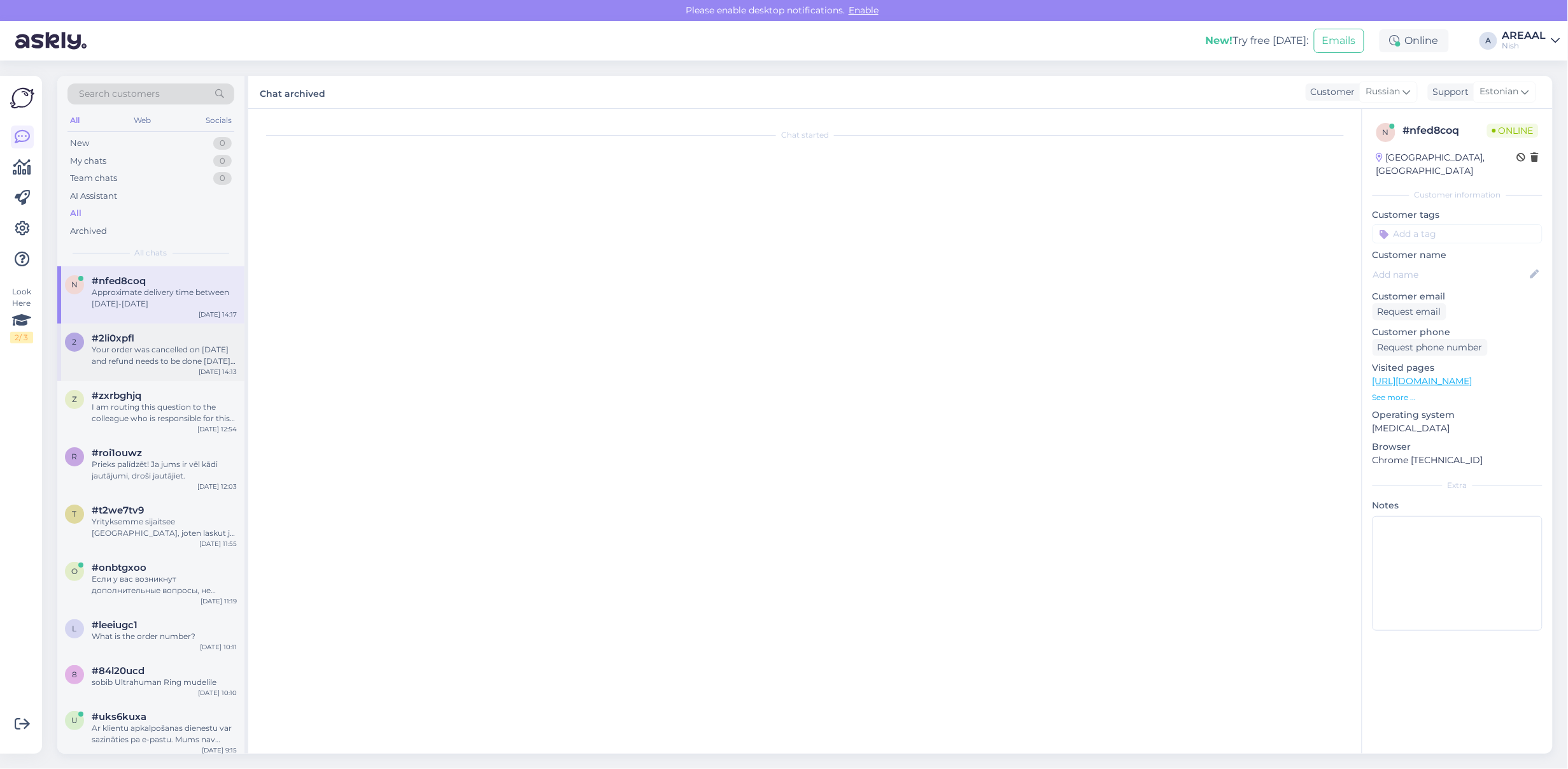
scroll to position [4721, 0]
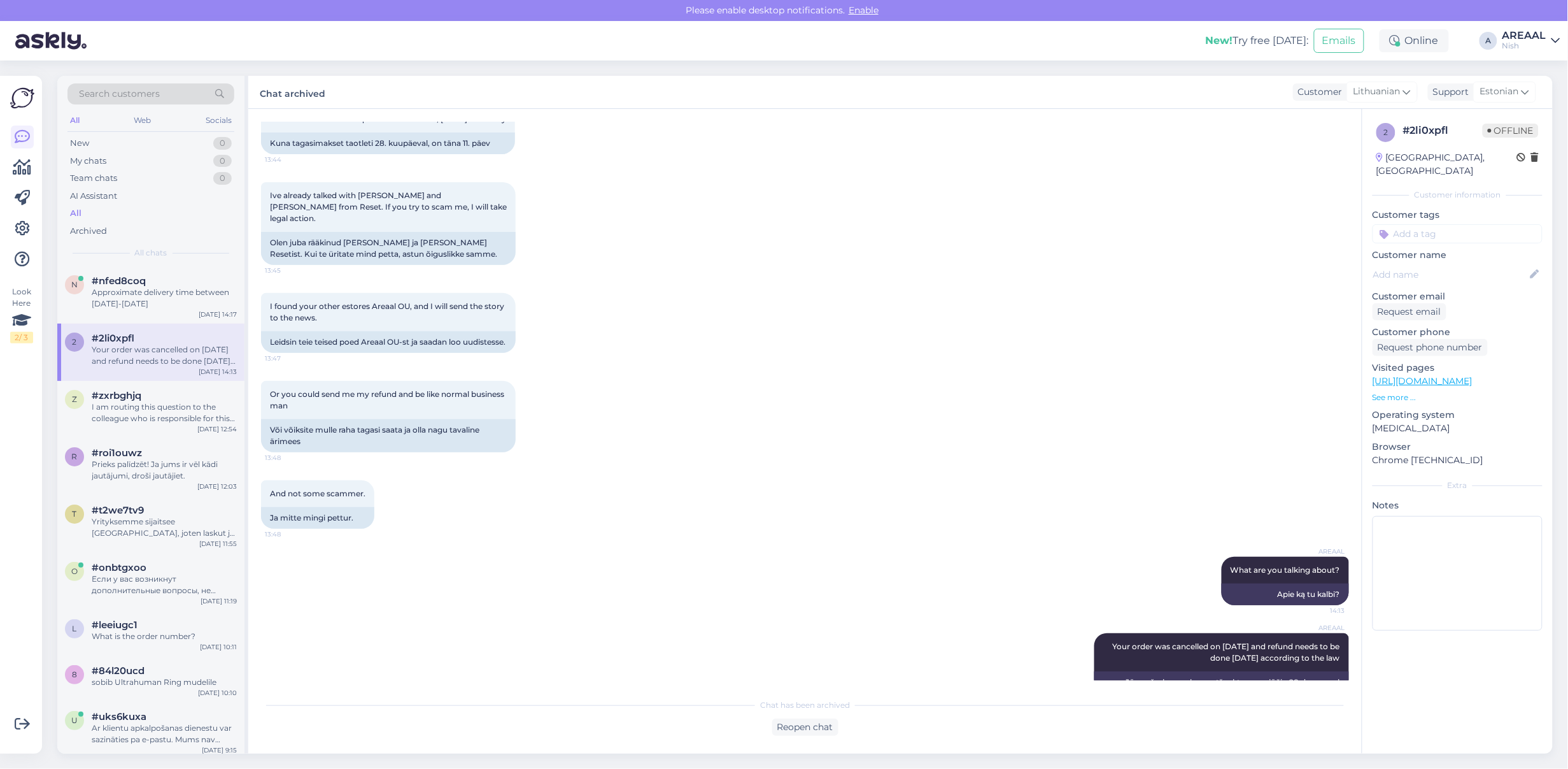
click at [795, 418] on div "Or you could send me my refund and be like normal business man 13:48 Või võiksi…" at bounding box center [804, 416] width 1088 height 99
click at [790, 417] on div "Or you could send me my refund and be like normal business man 13:48 Või võiksi…" at bounding box center [804, 416] width 1088 height 99
click at [813, 392] on div "Or you could send me my refund and be like normal business man 13:48 Või võiksi…" at bounding box center [804, 416] width 1088 height 99
click at [171, 282] on div "#nfed8coq 1" at bounding box center [164, 280] width 145 height 11
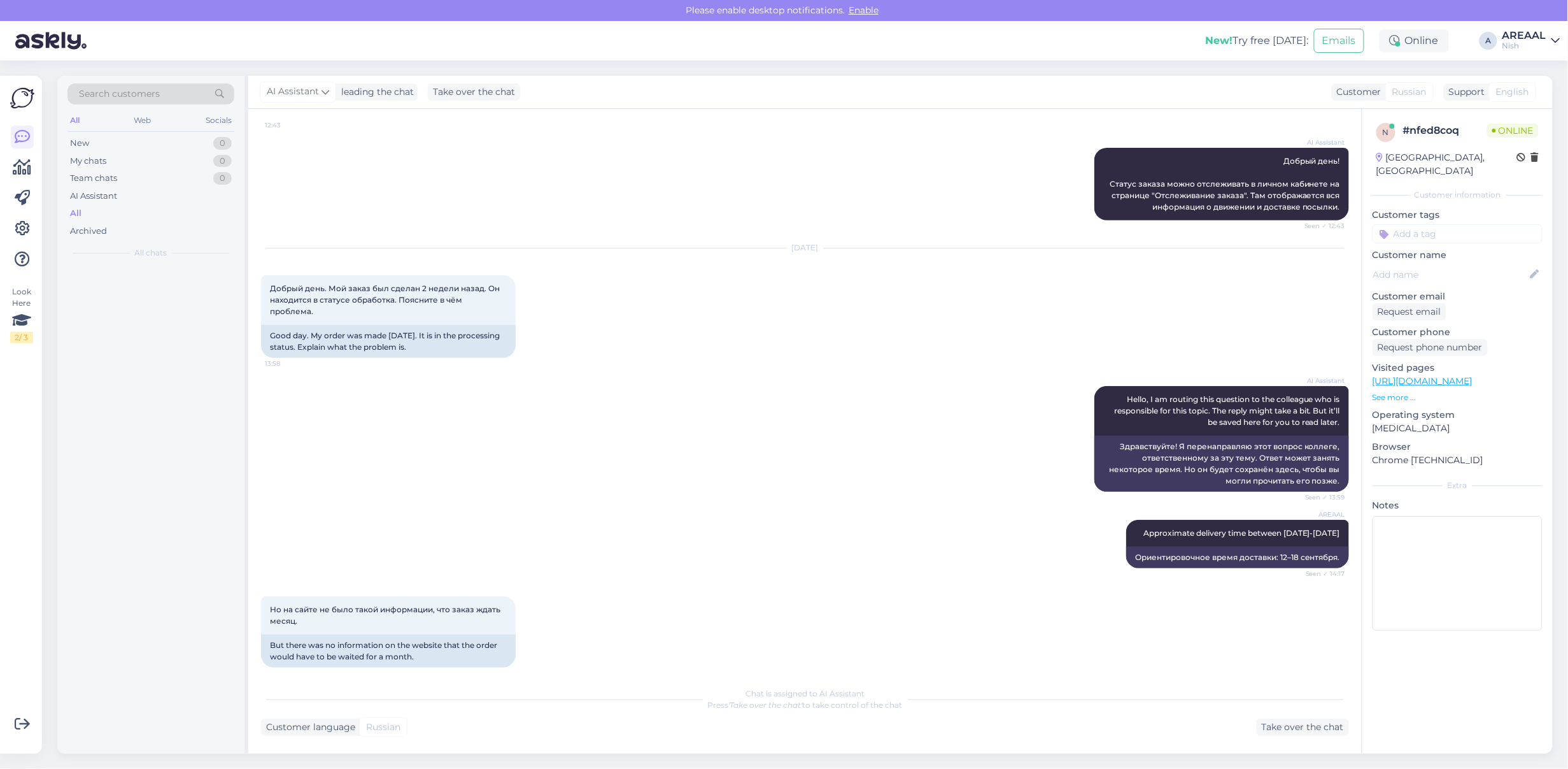
scroll to position [298, 0]
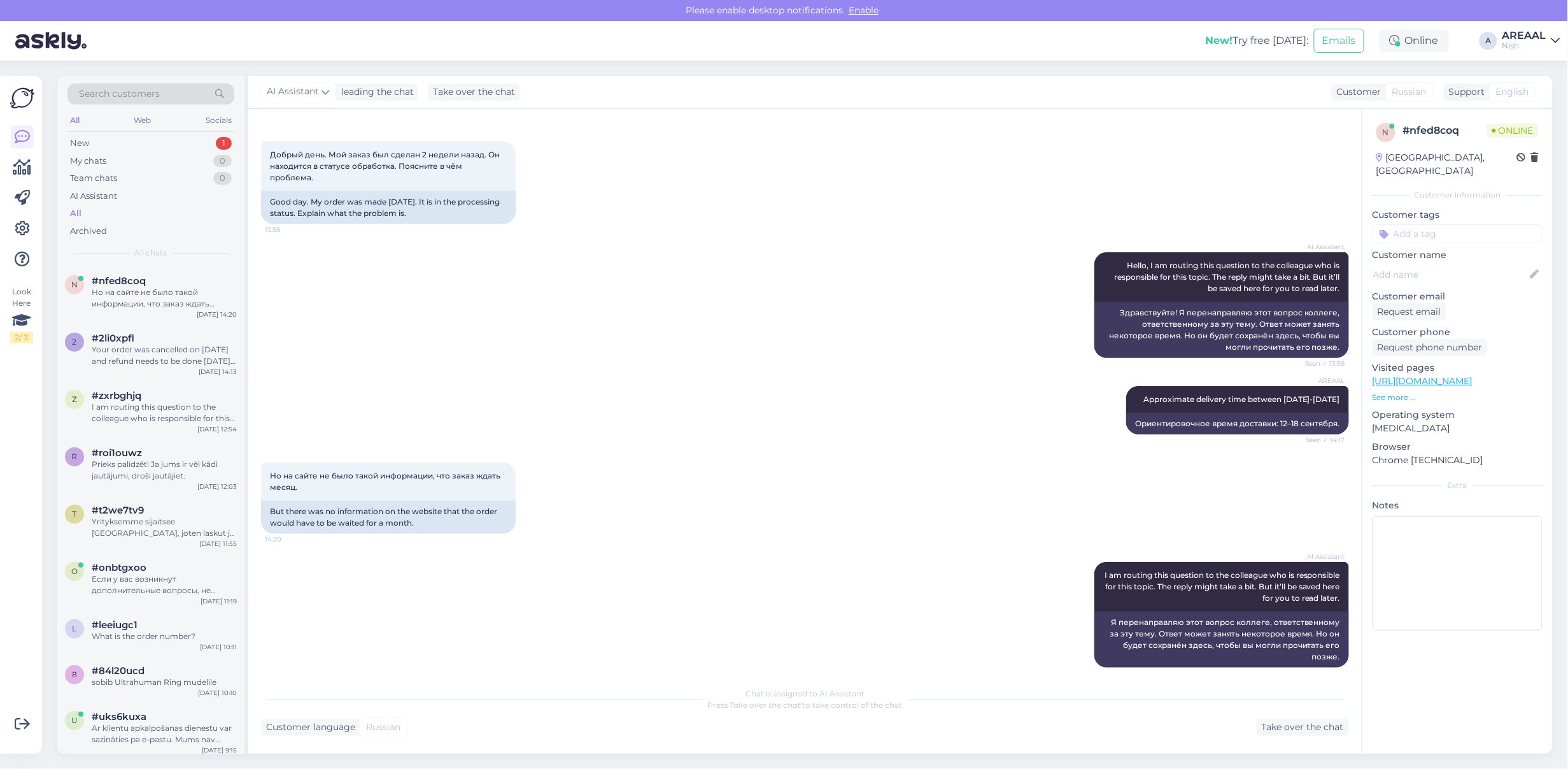
click at [1230, 702] on div "Chat is assigned to AI Assistant Press 'Take over the chat' to take control of …" at bounding box center [804, 699] width 1088 height 23
click at [1291, 722] on div "Take over the chat" at bounding box center [1303, 727] width 92 height 17
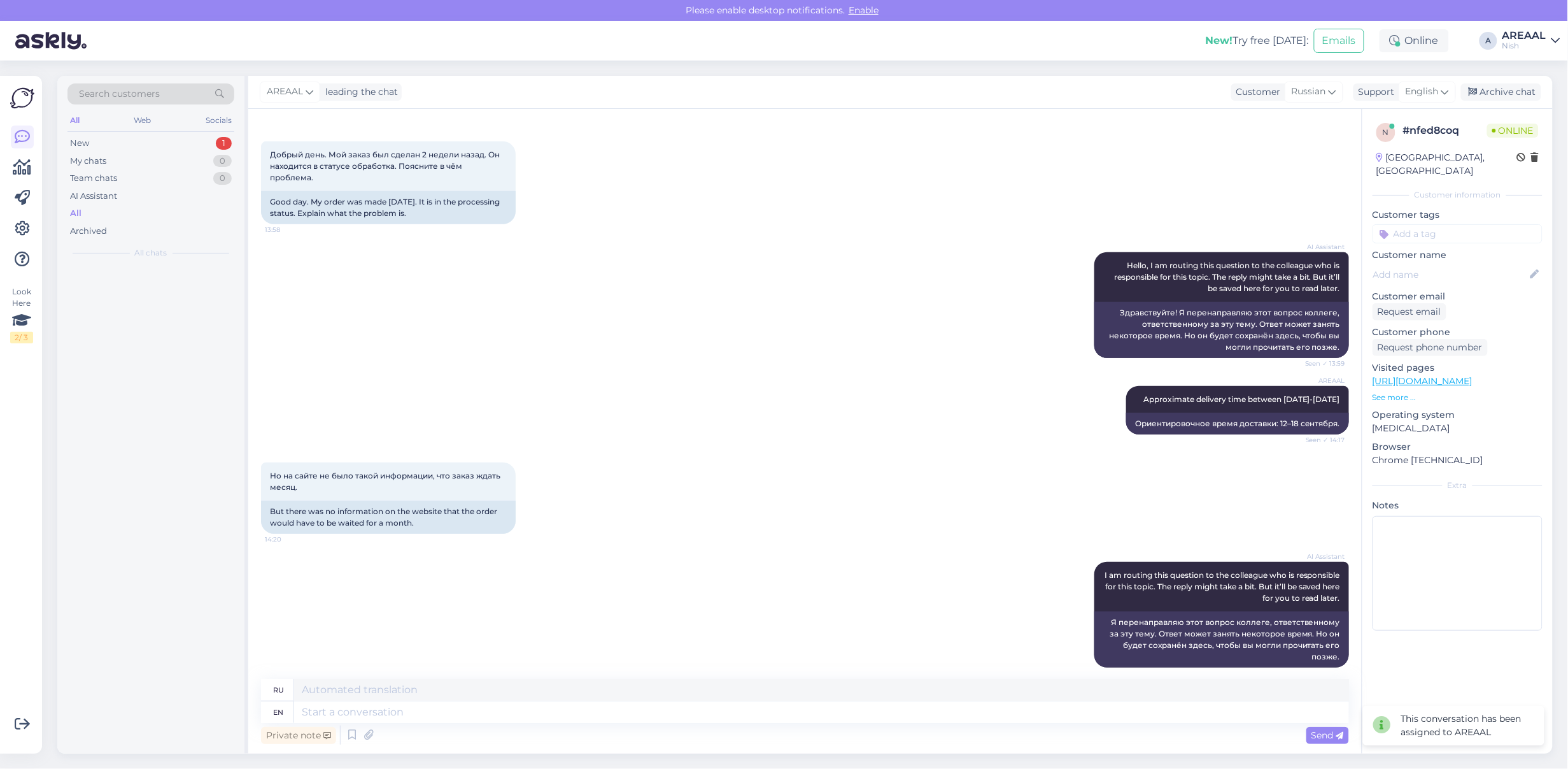
click at [1035, 728] on div "Private note Send" at bounding box center [804, 735] width 1088 height 24
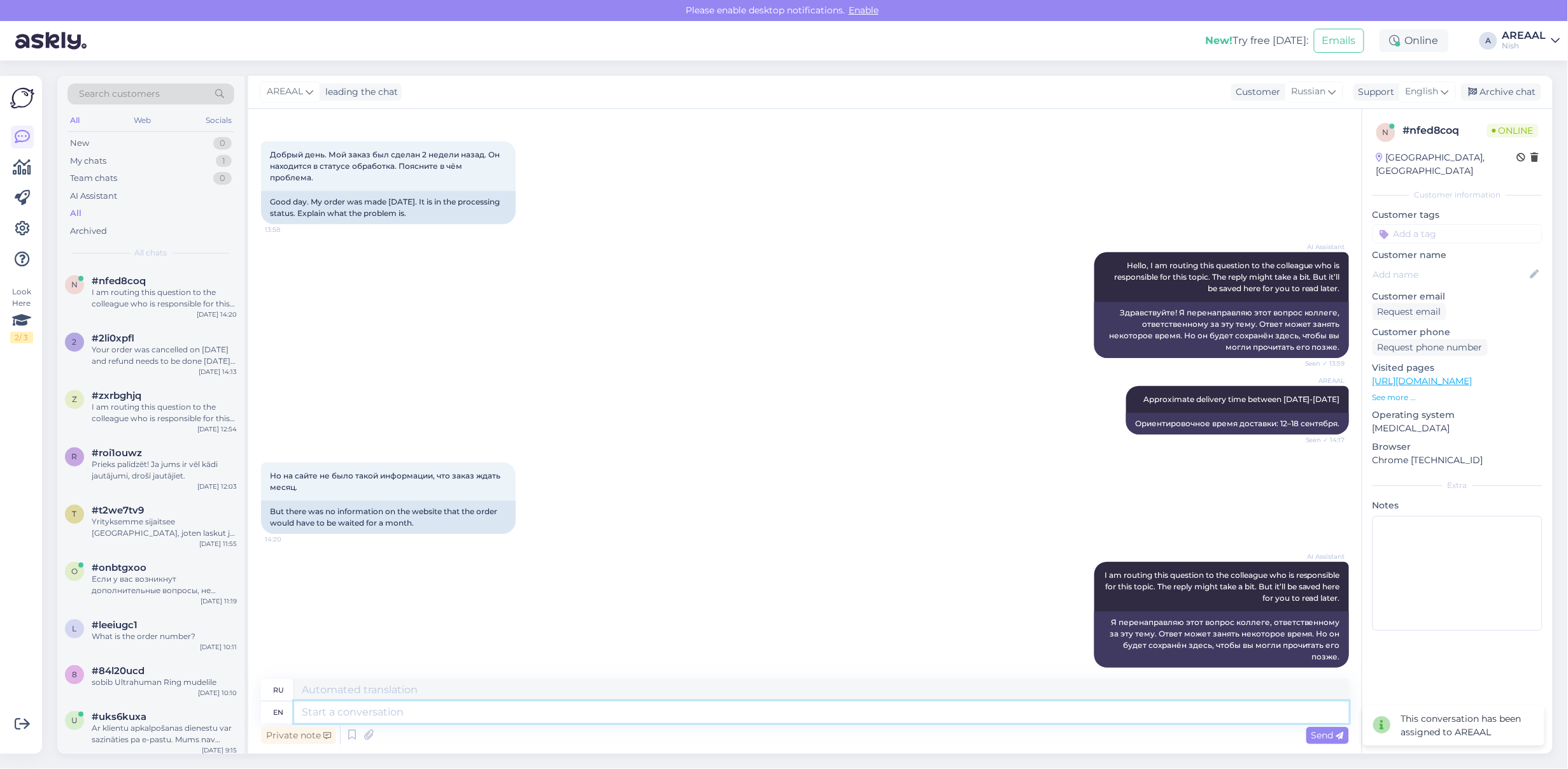
click at [1029, 709] on textarea at bounding box center [821, 713] width 1055 height 22
type textarea "K"
type textarea "T"
type textarea "I"
type textarea "On t"
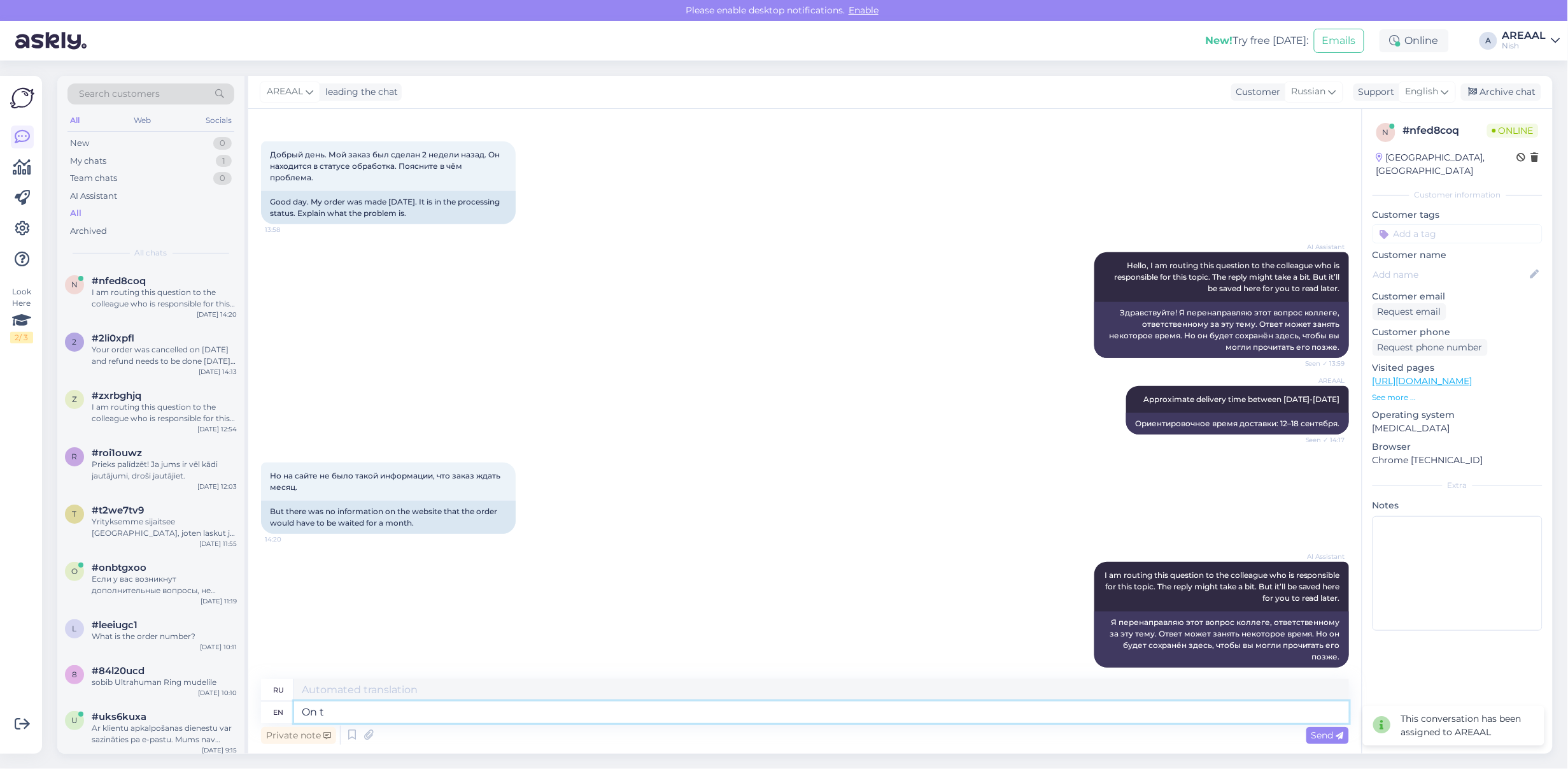
type textarea "На"
type textarea "On the homepage is"
type textarea "На главной странице есть"
type textarea "On the homepage is written:"
type textarea "На главной странице написано:"
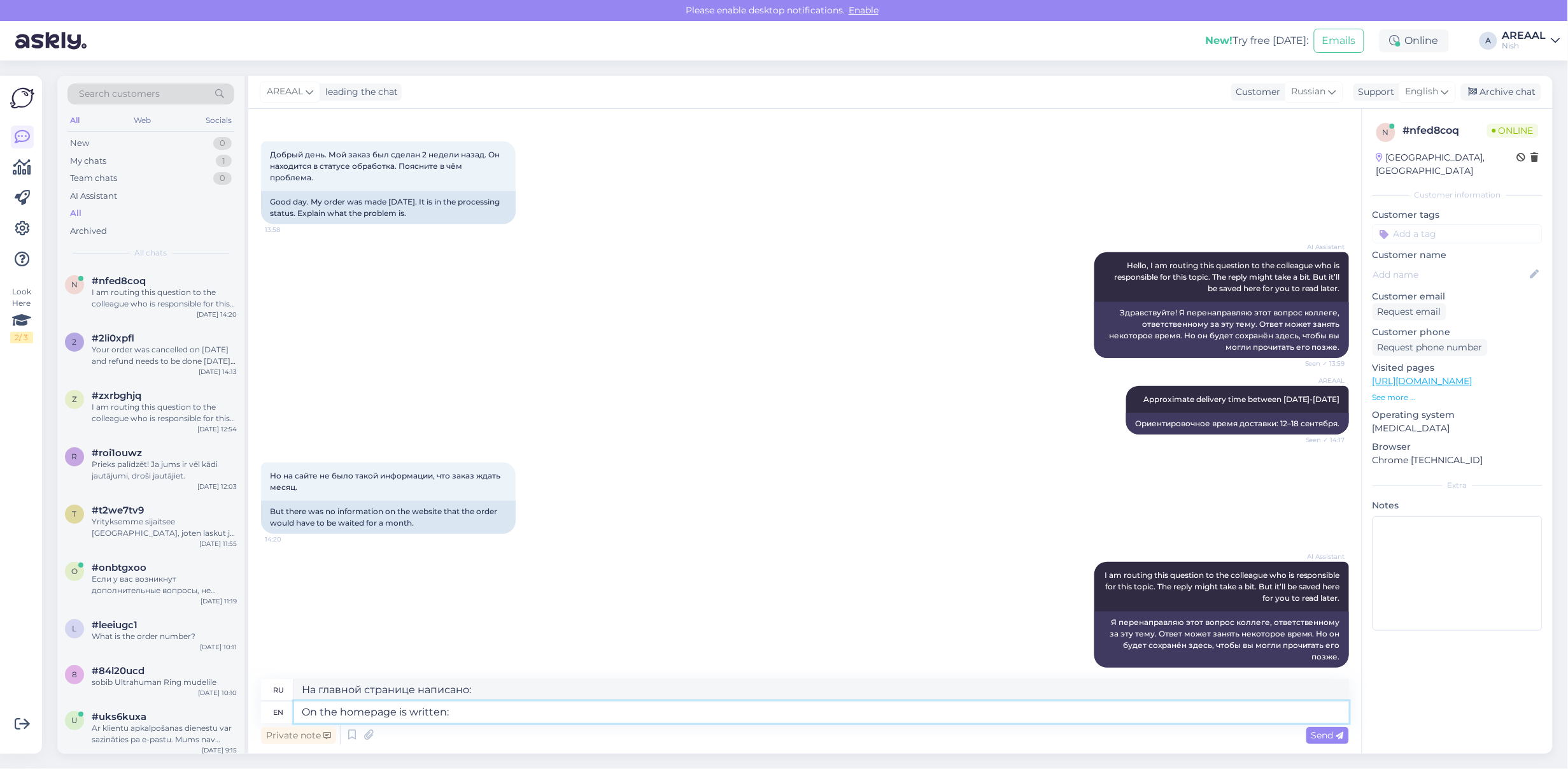
paste textarea "Tarneajad on esialgsed ning selguvad pärast tellimuse vormistamist ja tasumise …"
type textarea "On the homepage is written: Tarneajad on esialgsed ning selguvad pärast tellimu…"
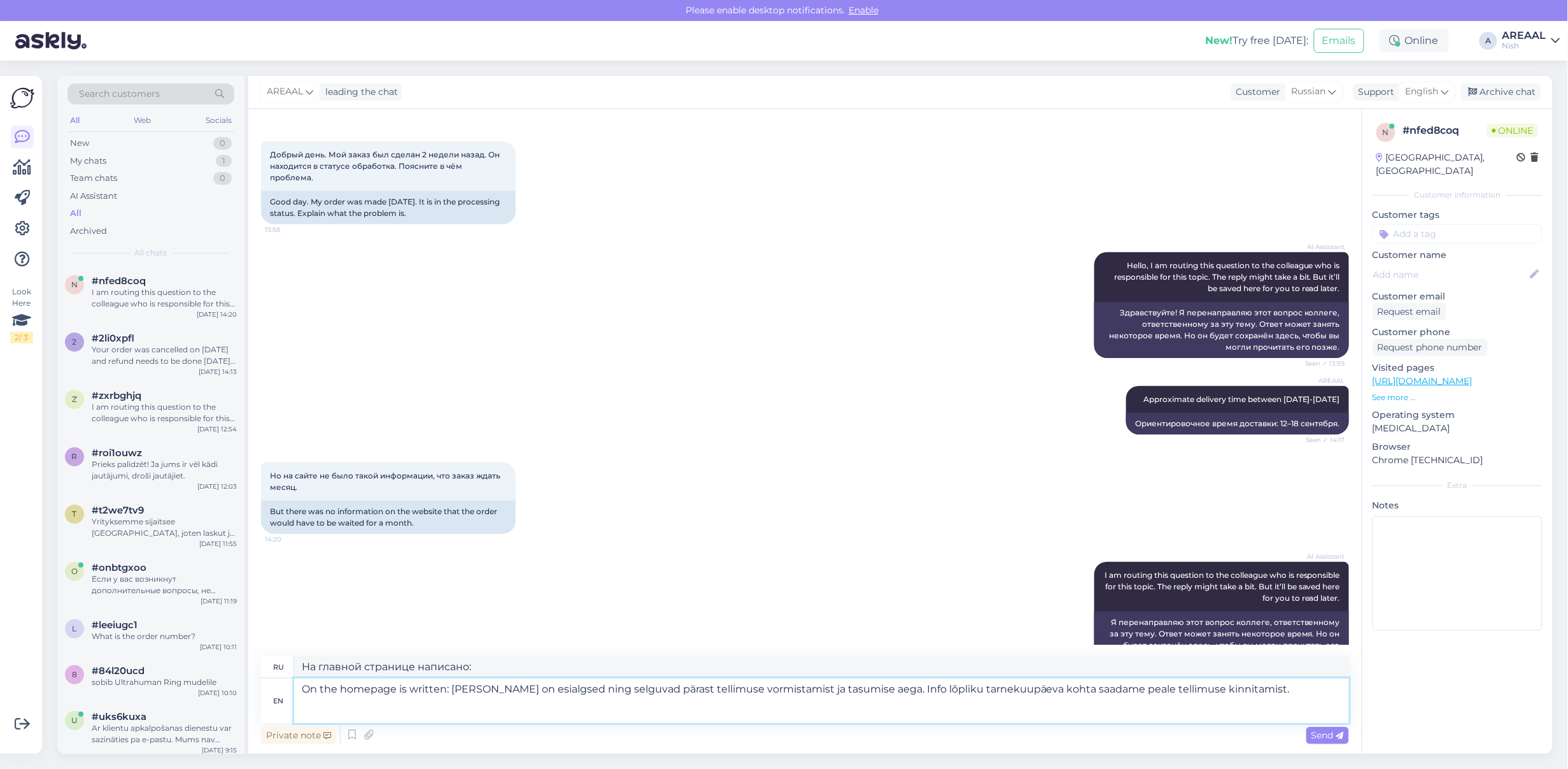
type textarea "На главной странице написано: Tarneajad on esialgsed ning selguvad pärast Telli…"
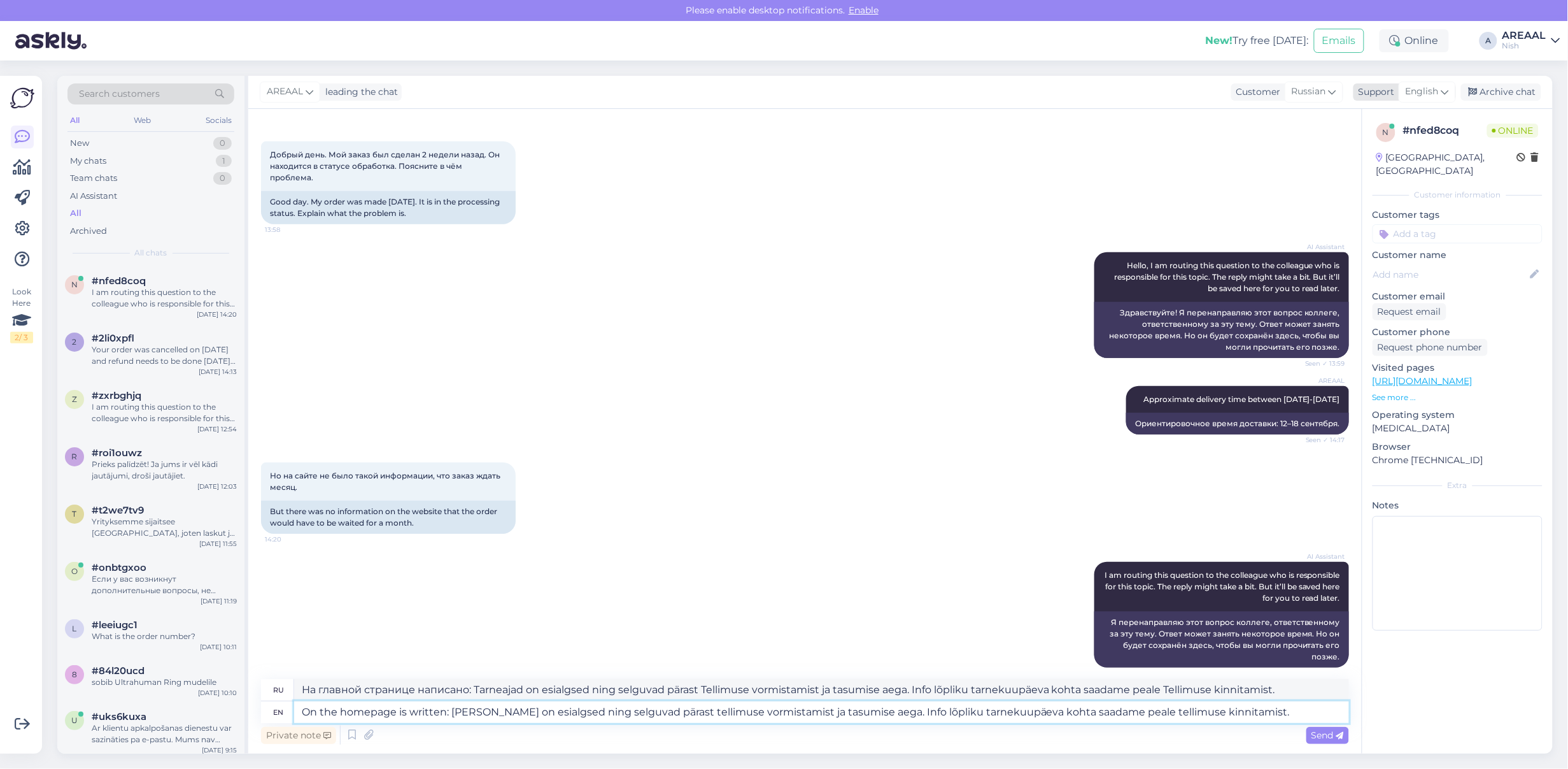
type textarea "On the homepage is written: Tarneajad on esialgsed ning selguvad pärast tellimu…"
click at [1425, 90] on span "English" at bounding box center [1422, 92] width 33 height 14
type input "est"
click at [1402, 148] on link "Estonian" at bounding box center [1405, 148] width 140 height 20
click at [838, 720] on textarea "On the homepage is written: Tarneajad on esialgsed ning selguvad pärast tellimu…" at bounding box center [821, 713] width 1055 height 22
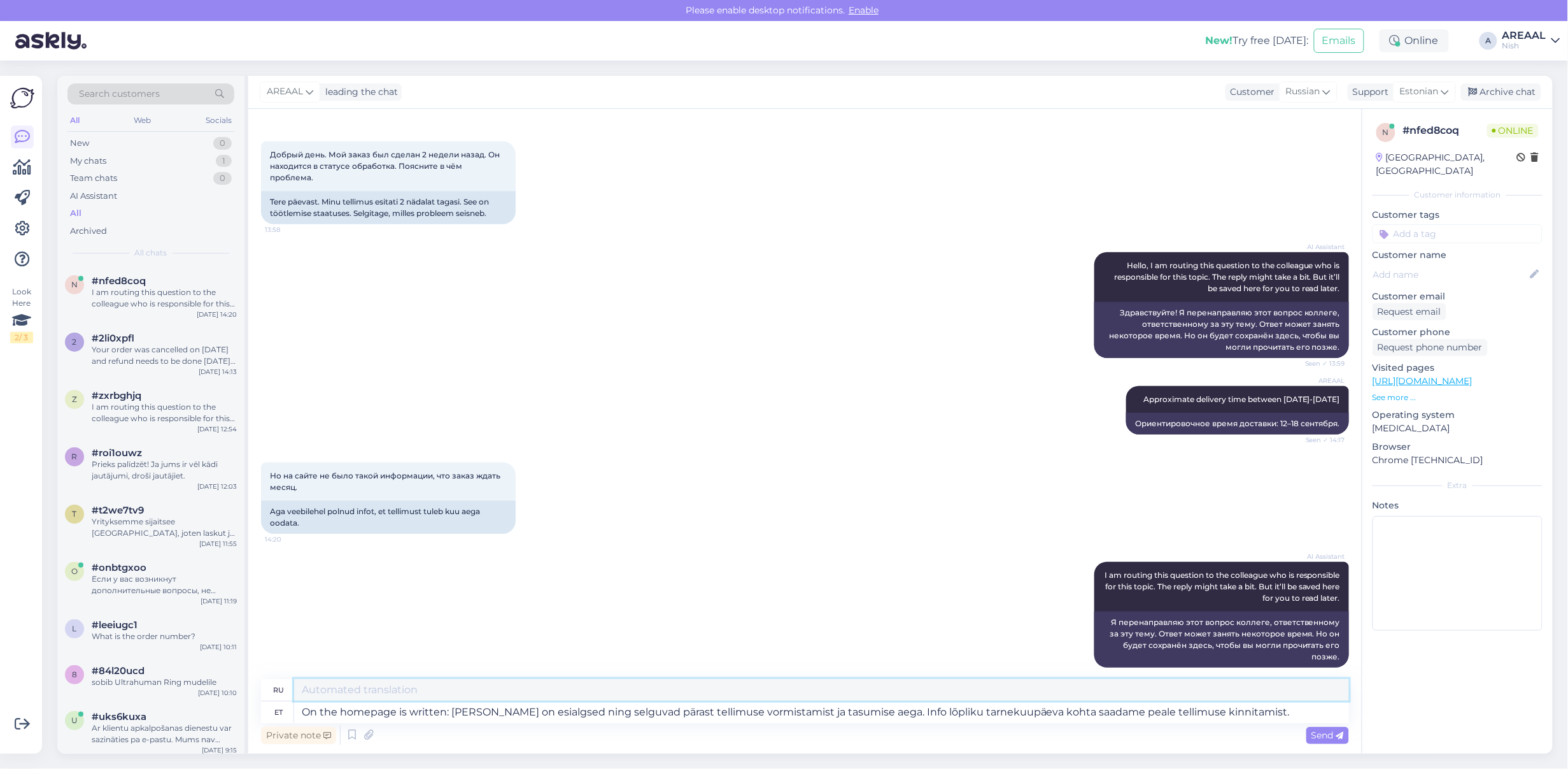
click at [765, 701] on textarea at bounding box center [821, 690] width 1055 height 22
click at [756, 715] on textarea "On the homepage is written: Tarneajad on esialgsed ning selguvad pärast tellimu…" at bounding box center [821, 713] width 1055 height 22
type textarea "На главной странице написано: «Сроки доставки предварительные и будут определен…"
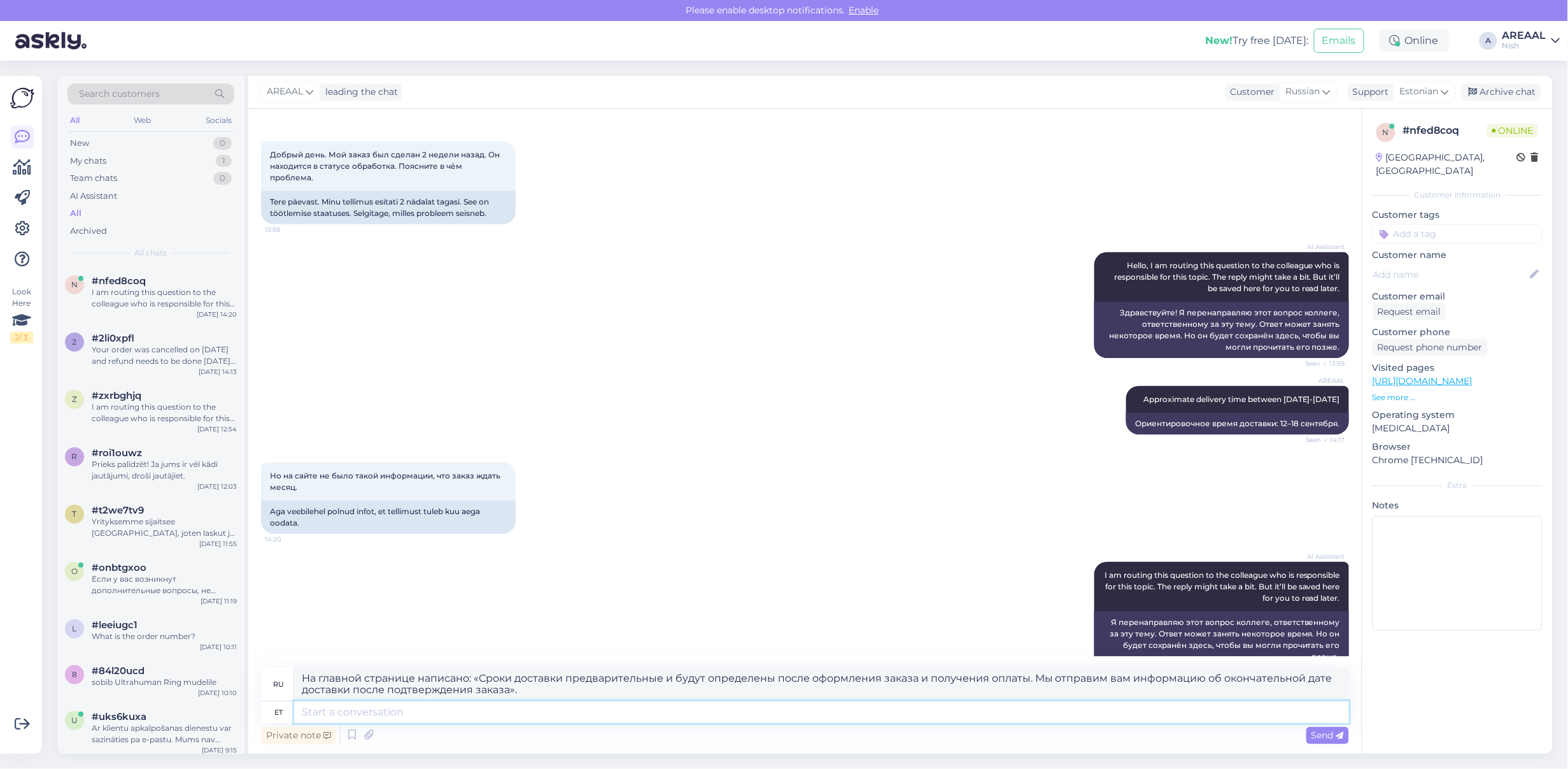
paste textarea "On the homepage is written: Tarneajad on esialgsed ning selguvad pärast tellimu…"
type textarea "On the homepage is written: Tarneajad on esialgsed ning selguvad pärast tellimu…"
click at [684, 689] on textarea "На главной странице написано: «Сроки доставки предварительные и будут определен…" at bounding box center [821, 684] width 1055 height 33
click at [552, 719] on textarea "On the homepage is written: Tarneajad on esialgsed ning selguvad pärast tellimu…" at bounding box center [821, 713] width 1055 height 22
click at [563, 691] on textarea "На главной странице написано: «Сроки доставки предварительные и будут определен…" at bounding box center [821, 684] width 1055 height 33
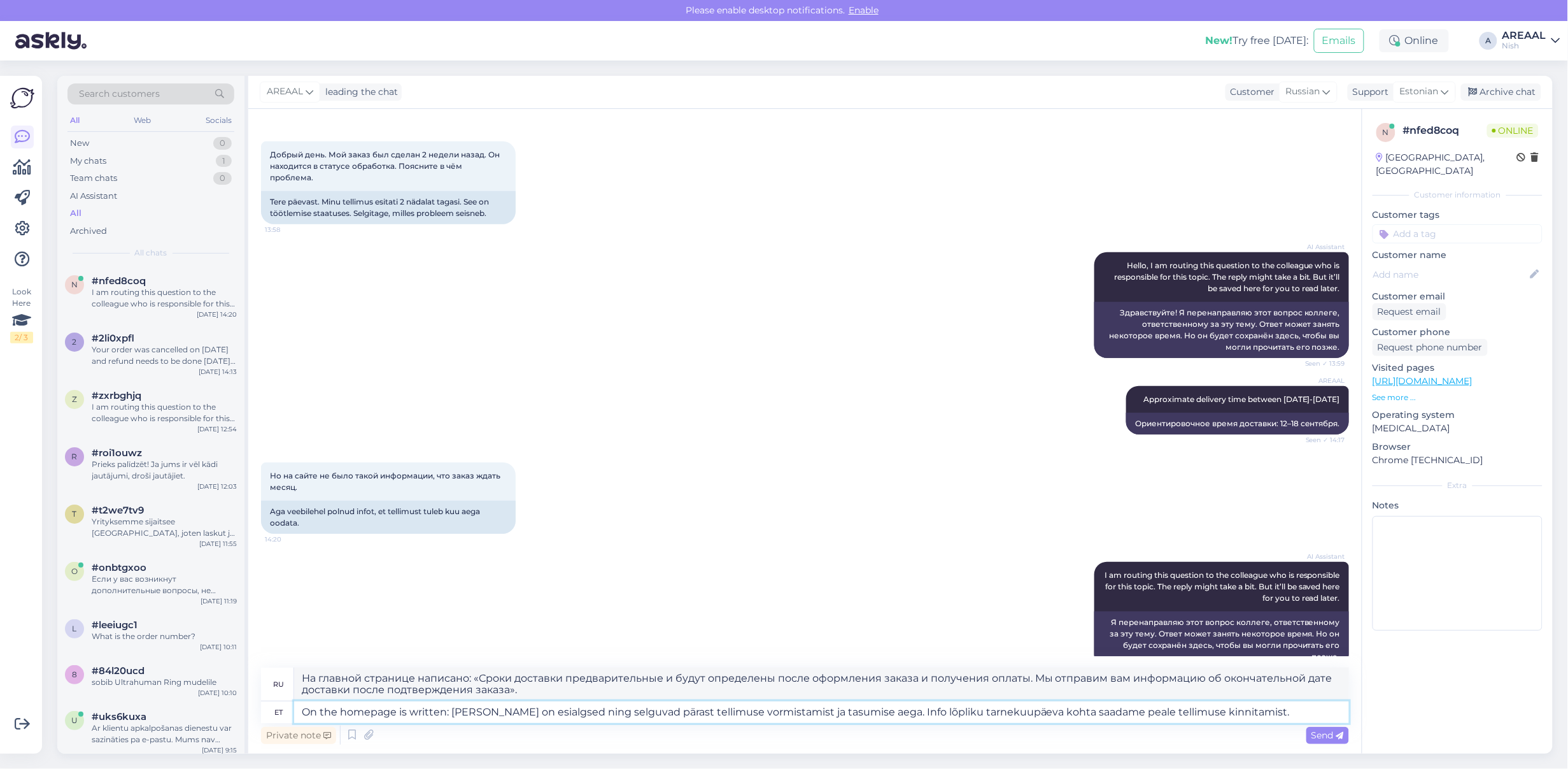
click at [563, 714] on textarea "On the homepage is written: Tarneajad on esialgsed ning selguvad pärast tellimu…" at bounding box center [821, 713] width 1055 height 22
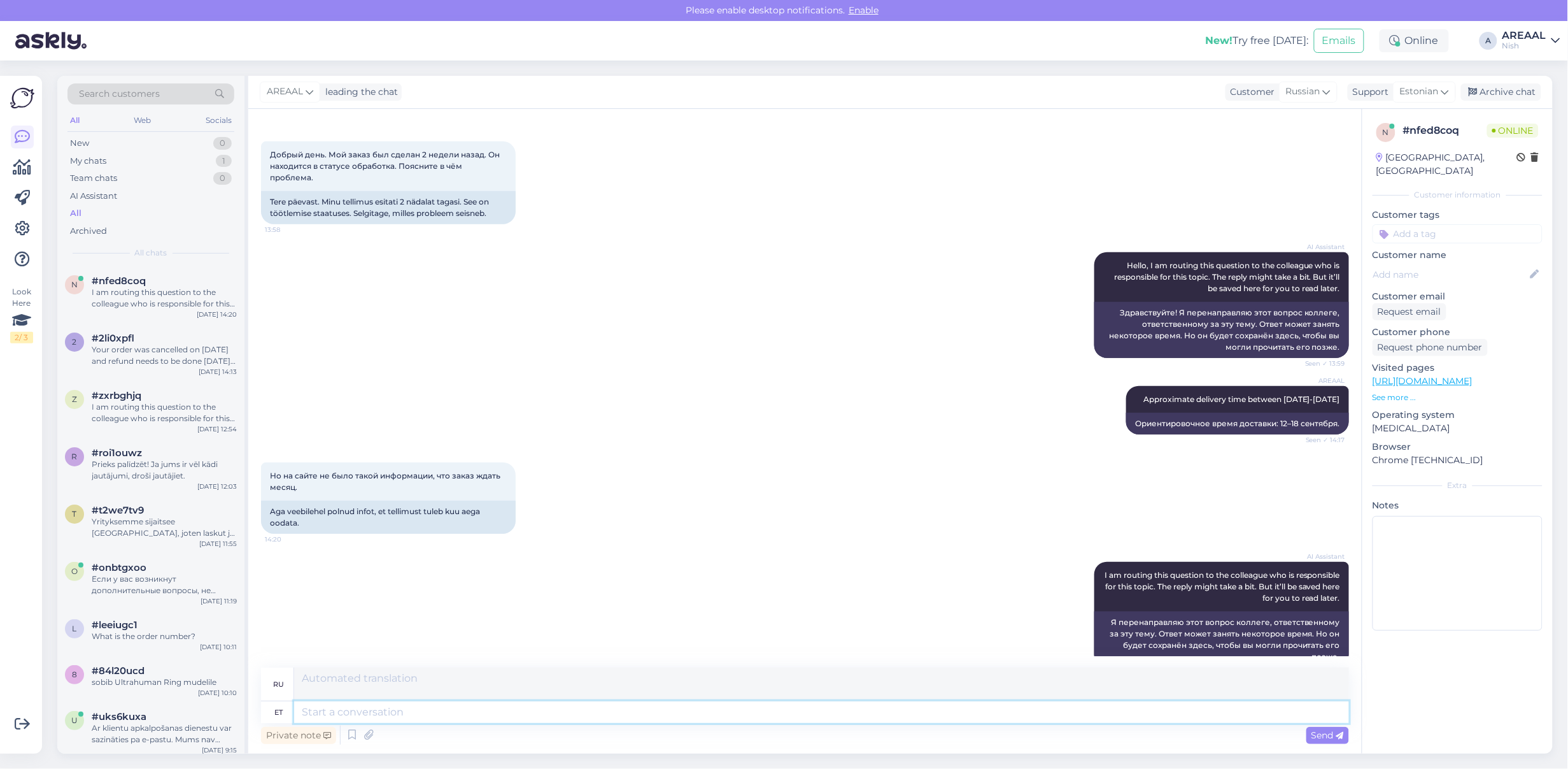
scroll to position [456, 0]
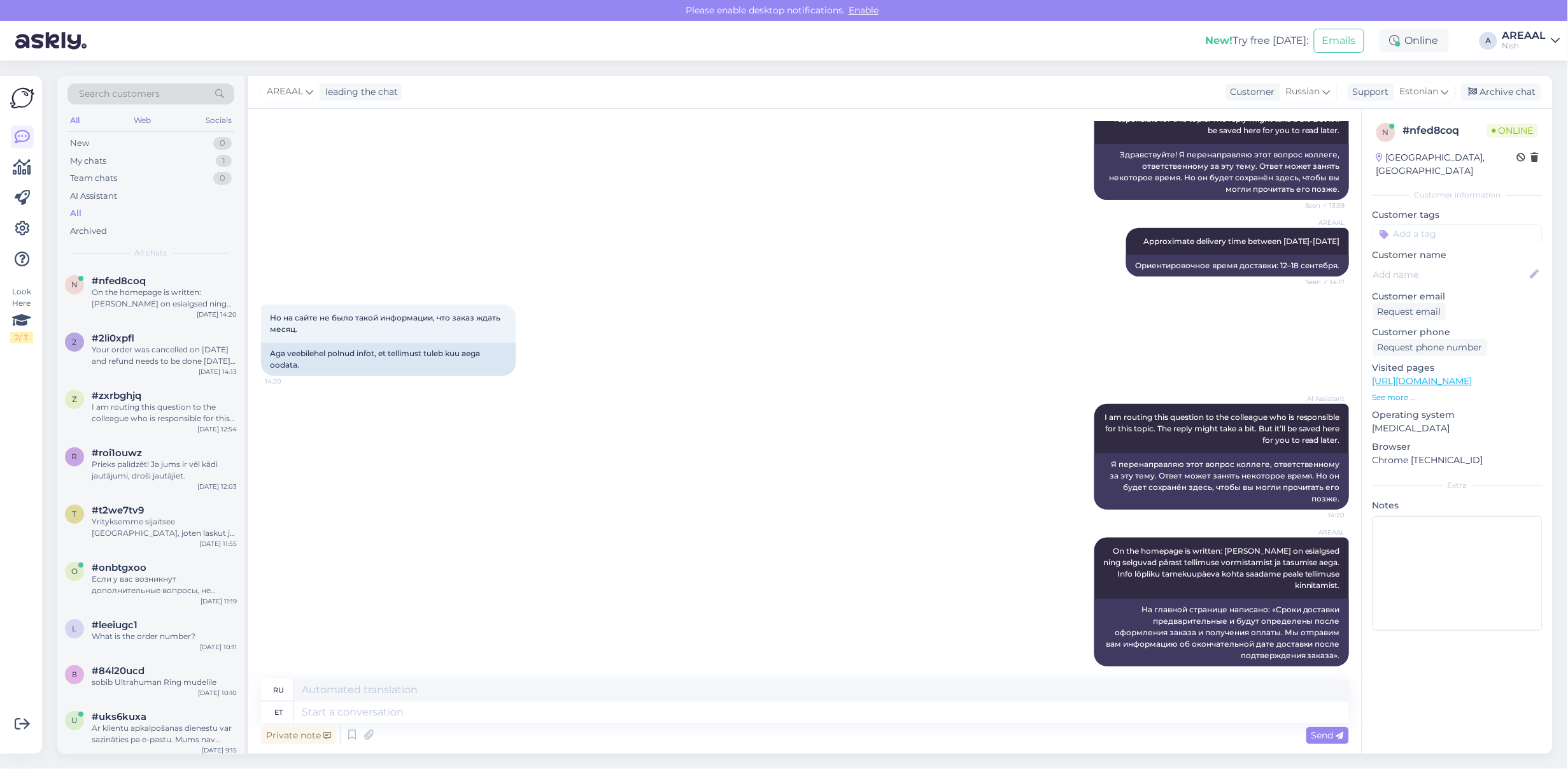
click at [1140, 730] on div "Private note Send" at bounding box center [804, 735] width 1088 height 24
click at [1138, 712] on textarea at bounding box center [821, 713] width 1055 height 22
click at [640, 254] on div "AREAAL Approximate delivery time between 12-18 september Seen ✓ 14:17 Ориентиро…" at bounding box center [804, 252] width 1088 height 76
click at [189, 346] on div "Your order was cancelled on [DATE] and refund needs to be done [DATE] according…" at bounding box center [164, 355] width 145 height 23
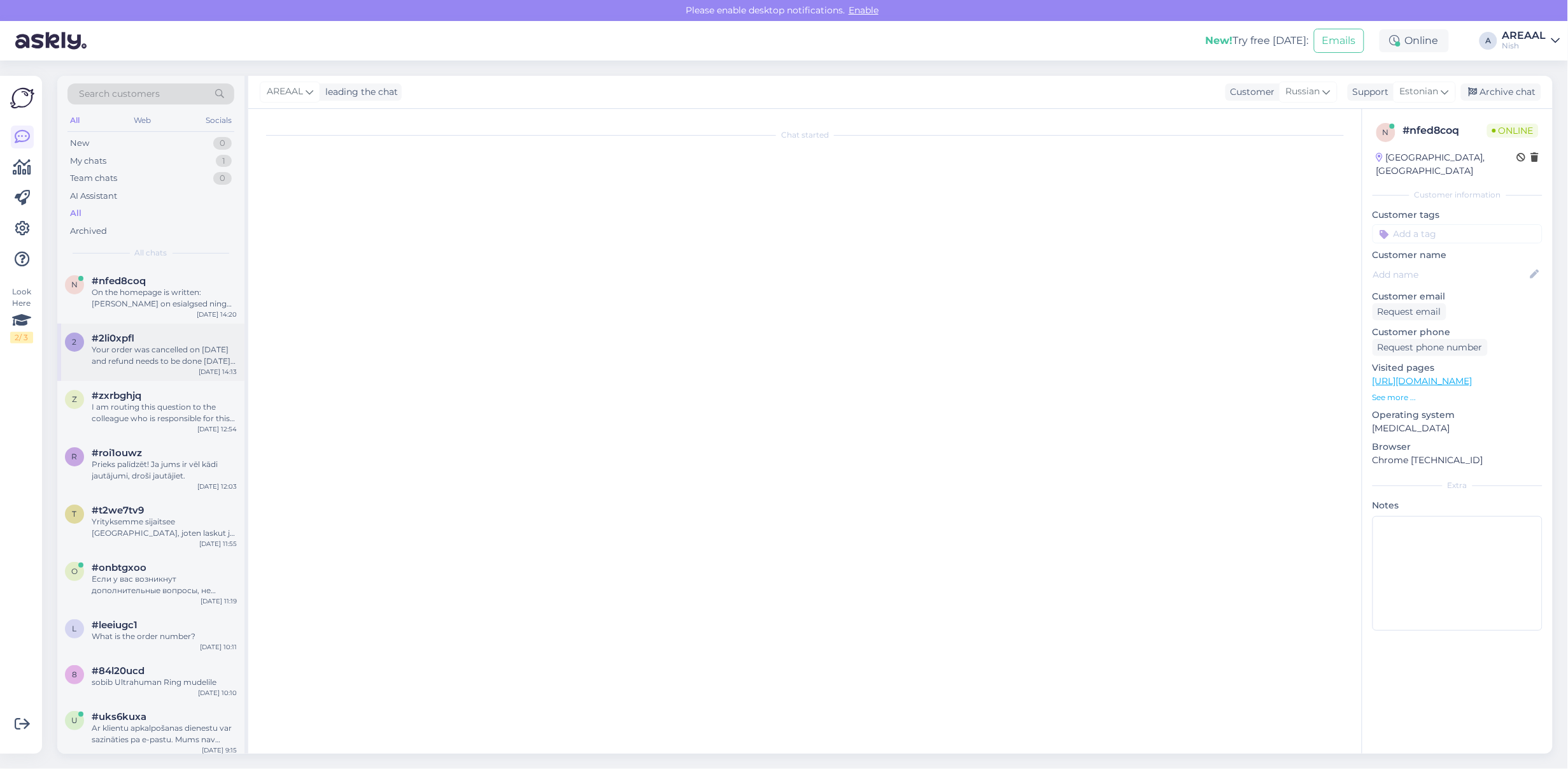
scroll to position [4721, 0]
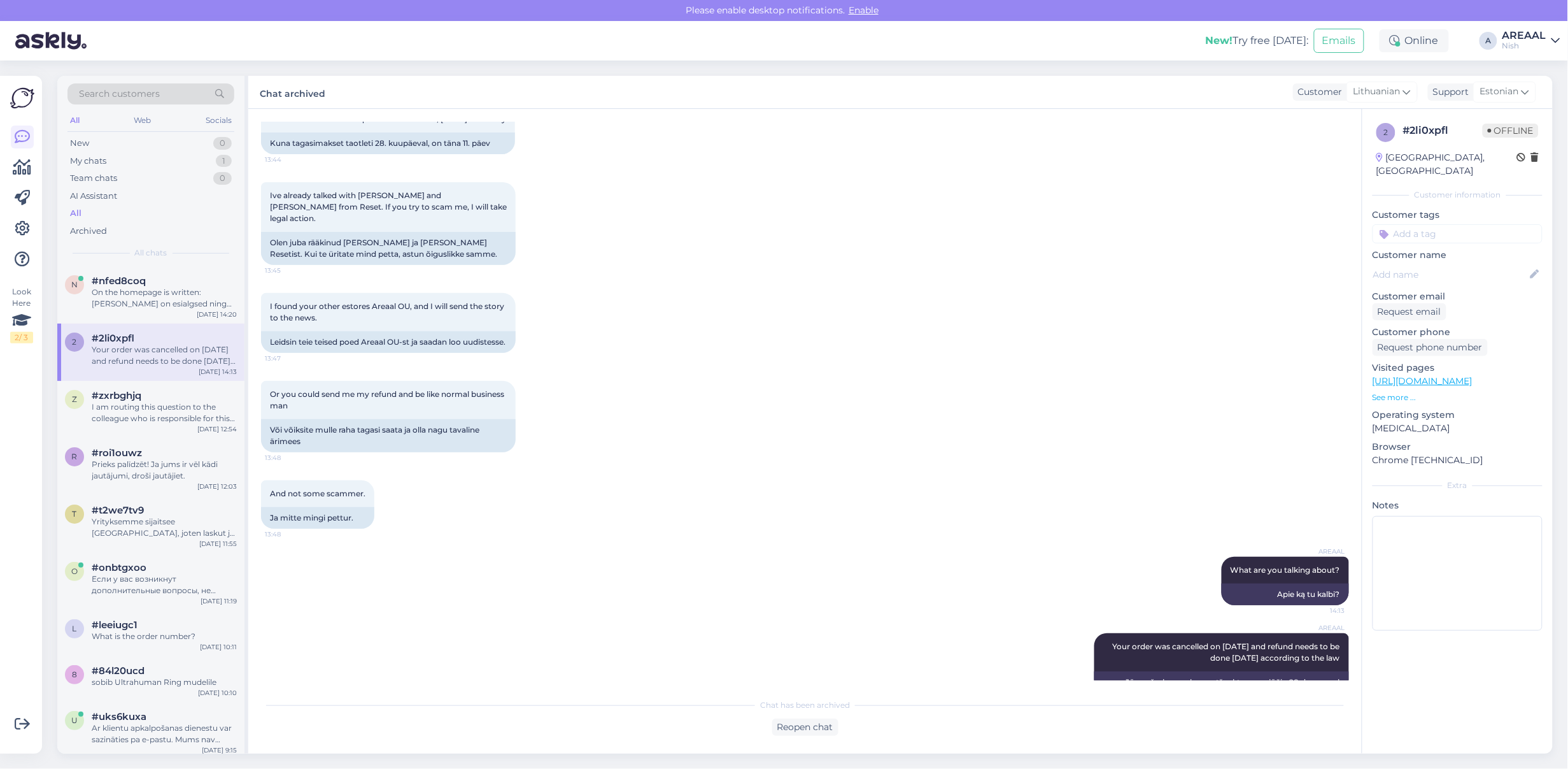
click at [723, 367] on div "Or you could send me my refund and be like normal business man 13:48 Või võiksi…" at bounding box center [804, 416] width 1088 height 99
click at [815, 489] on div "And not some scammer. 13:48 Ja mitte mingi pettur." at bounding box center [804, 504] width 1088 height 76
click at [147, 285] on div "#nfed8coq" at bounding box center [164, 280] width 145 height 11
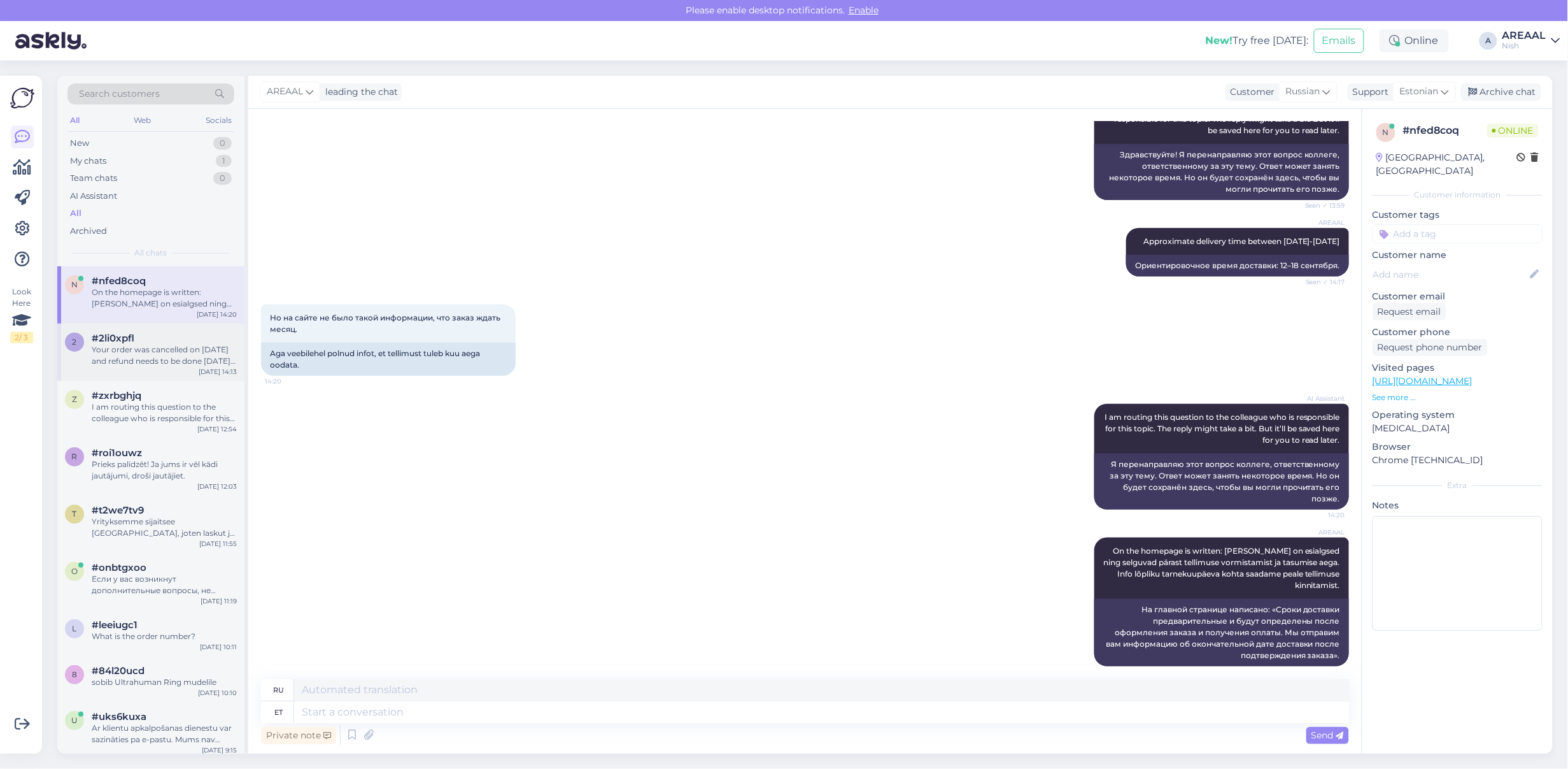
click at [161, 354] on div "Your order was cancelled on [DATE] and refund needs to be done [DATE] according…" at bounding box center [164, 355] width 145 height 23
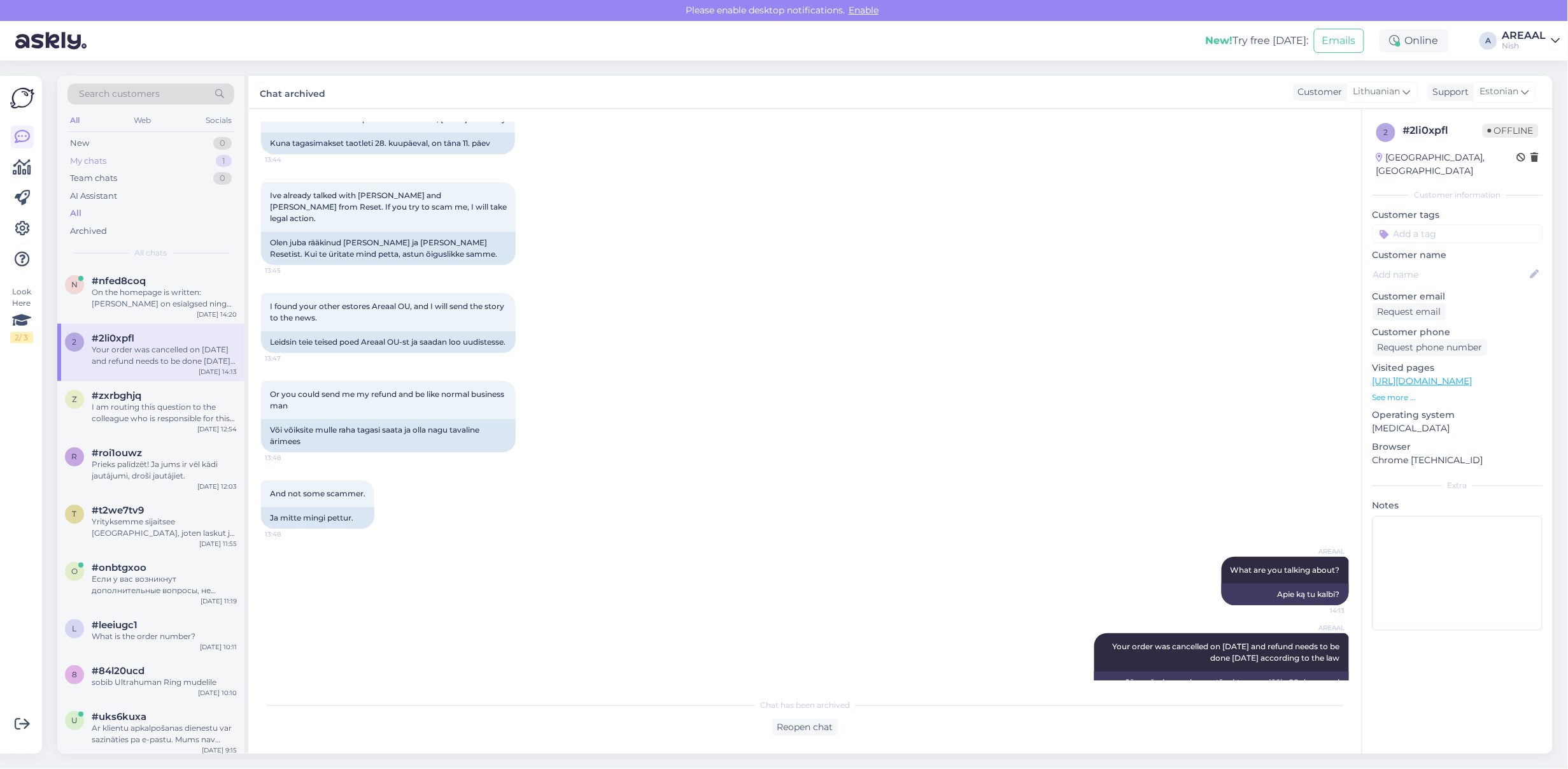
drag, startPoint x: 211, startPoint y: 144, endPoint x: 212, endPoint y: 161, distance: 17.0
click at [211, 145] on div "New 0" at bounding box center [151, 143] width 167 height 18
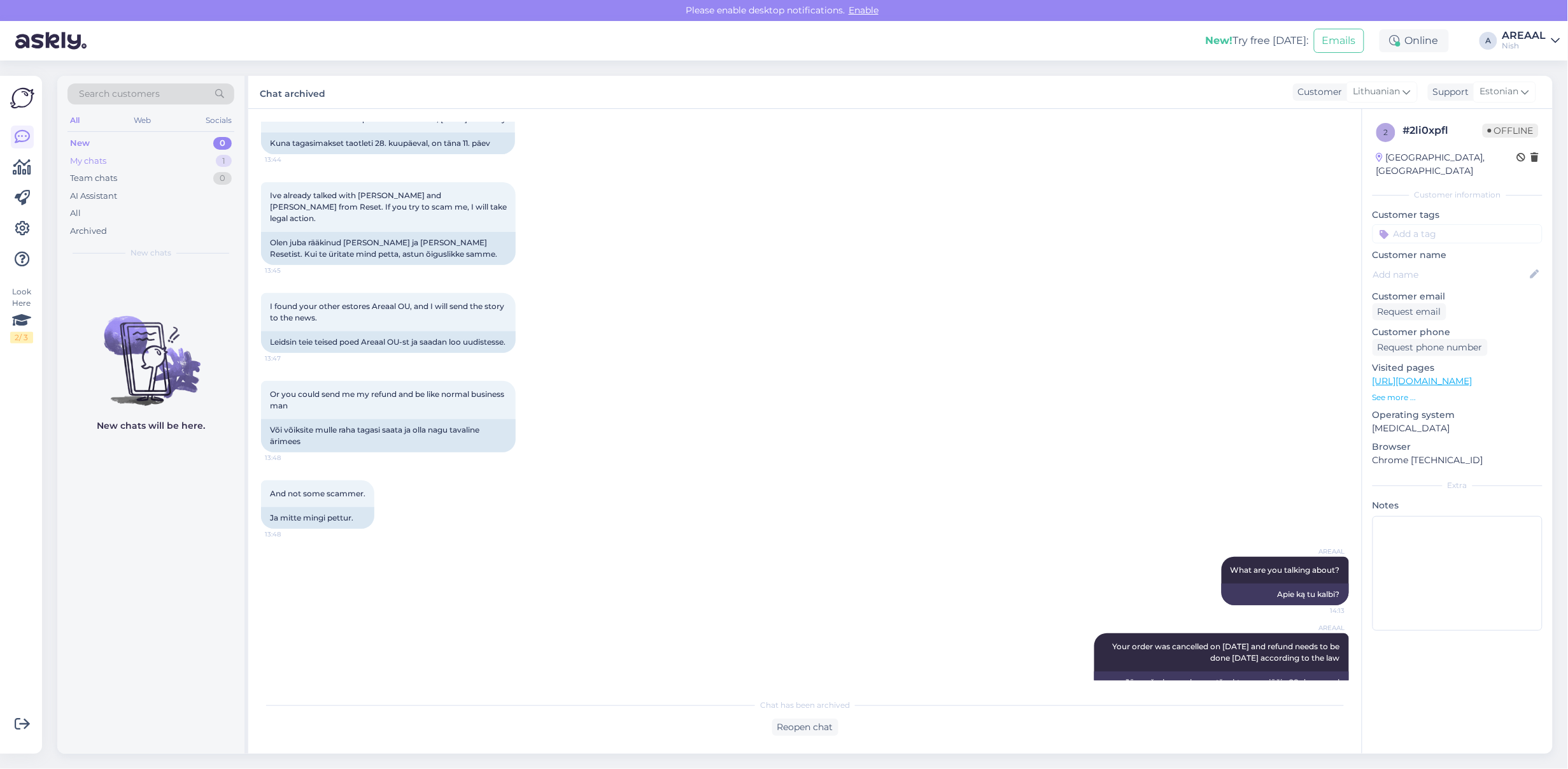
click at [212, 161] on div "My chats 1" at bounding box center [151, 161] width 167 height 18
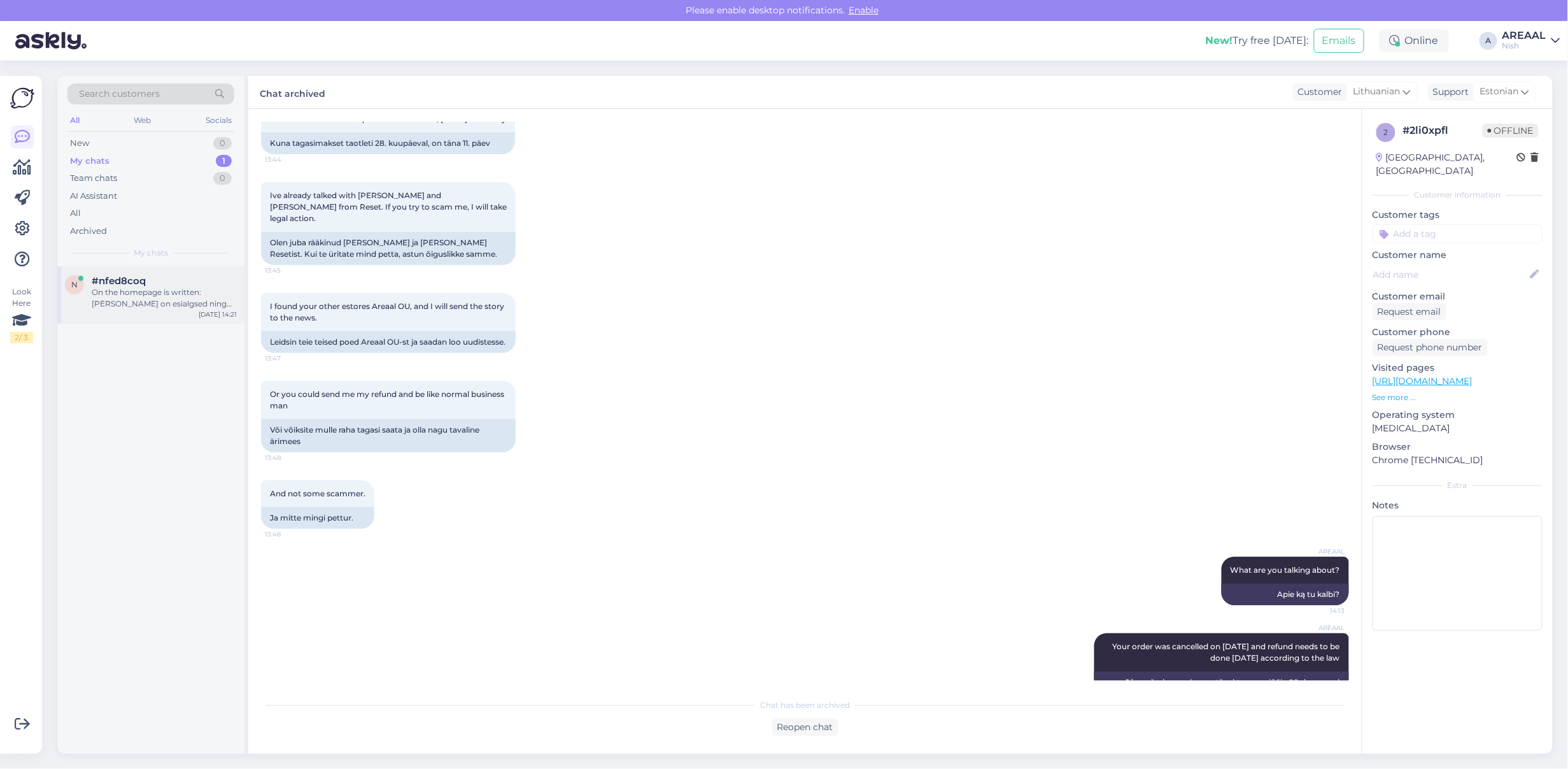
click at [176, 285] on div "#nfed8coq" at bounding box center [164, 280] width 145 height 11
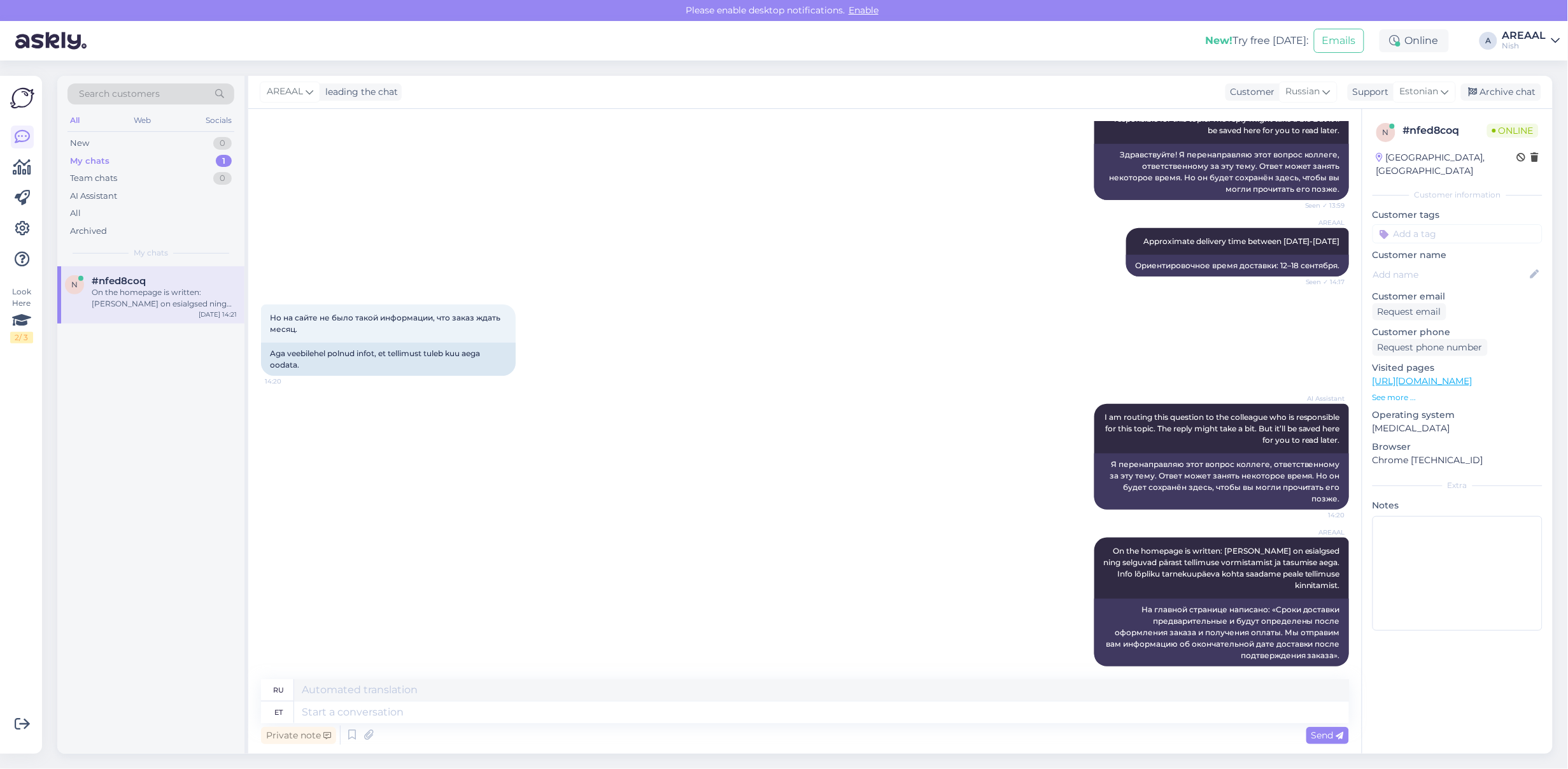
click at [1522, 78] on div "AREAAL leading the chat Customer Russian Support Estonian est Estonian Archive …" at bounding box center [900, 92] width 1305 height 33
click at [1523, 86] on div "Archive chat" at bounding box center [1501, 91] width 80 height 17
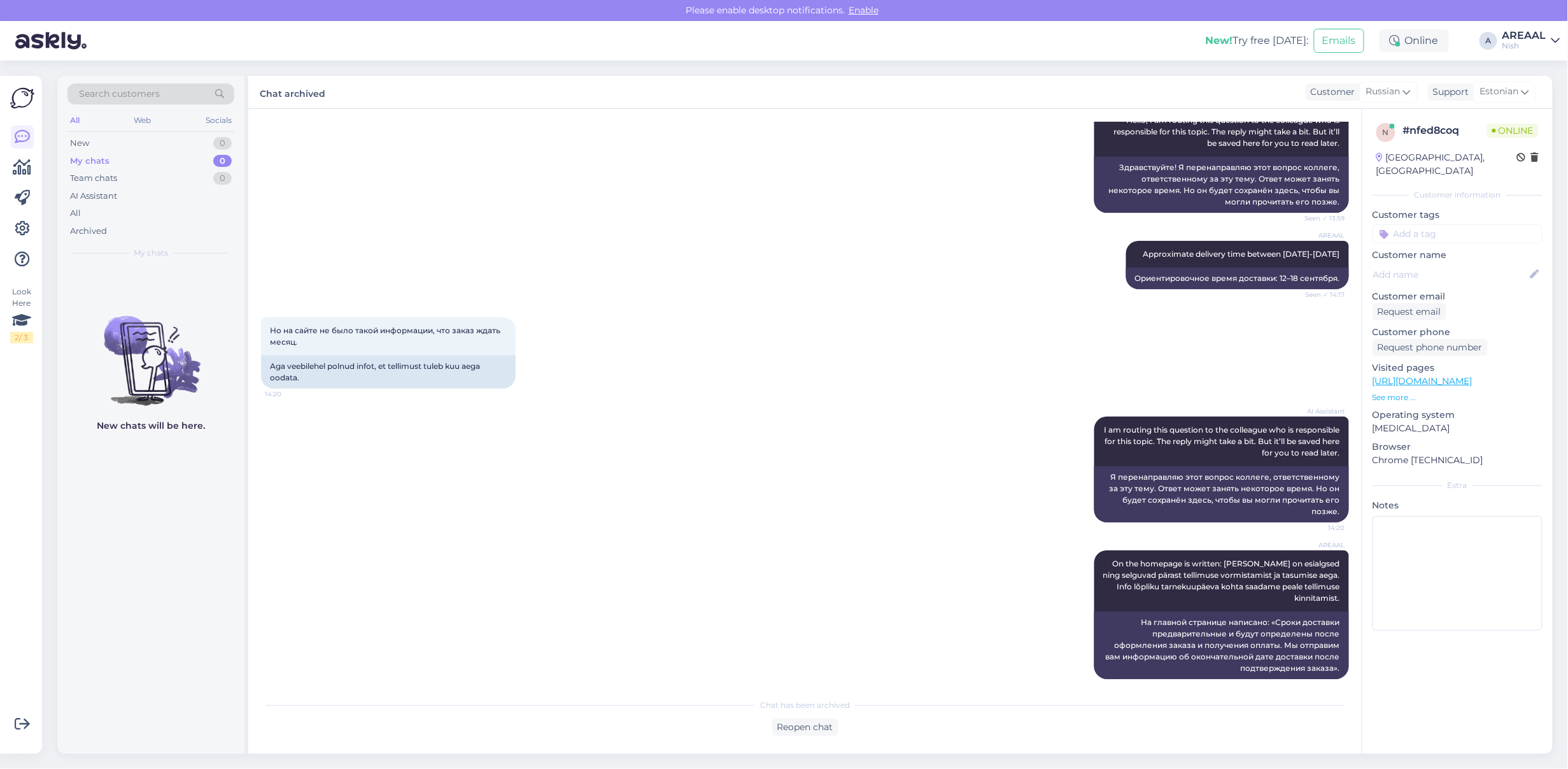
click at [763, 227] on div "AREAAL Approximate delivery time between 12-18 september Seen ✓ 14:17 Ориентиро…" at bounding box center [804, 265] width 1088 height 76
click at [1552, 48] on link "AREAAL Nish" at bounding box center [1532, 41] width 58 height 20
click at [1528, 78] on button "Open" at bounding box center [1533, 71] width 36 height 20
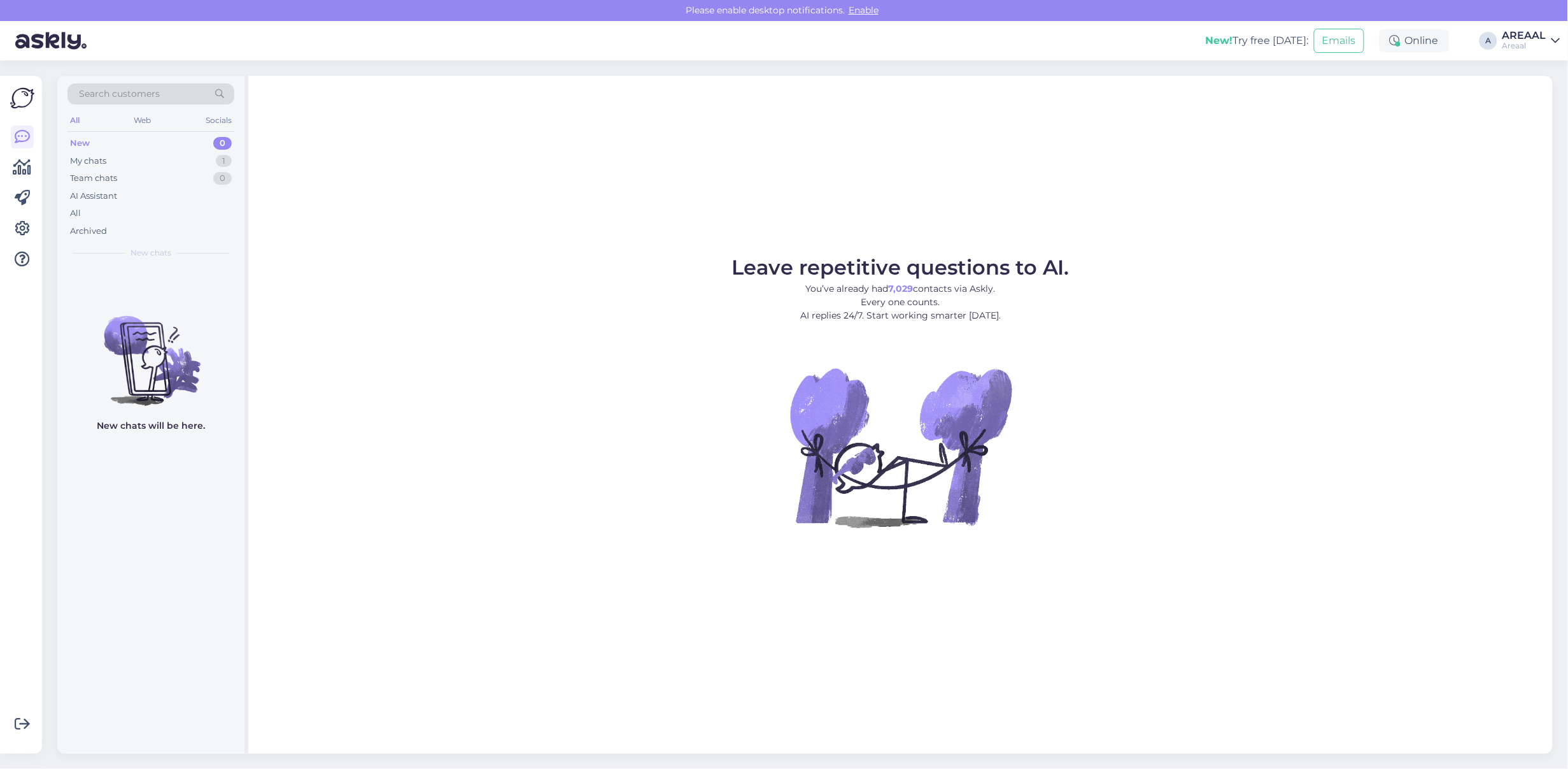
drag, startPoint x: 607, startPoint y: 349, endPoint x: 204, endPoint y: 252, distance: 414.5
click at [604, 349] on figure "Leave repetitive questions to AI. You’ve already had 7,029 contacts via Askly. …" at bounding box center [900, 409] width 1282 height 305
click at [126, 223] on div "Archived" at bounding box center [151, 231] width 167 height 18
click at [126, 215] on div "All" at bounding box center [151, 214] width 167 height 18
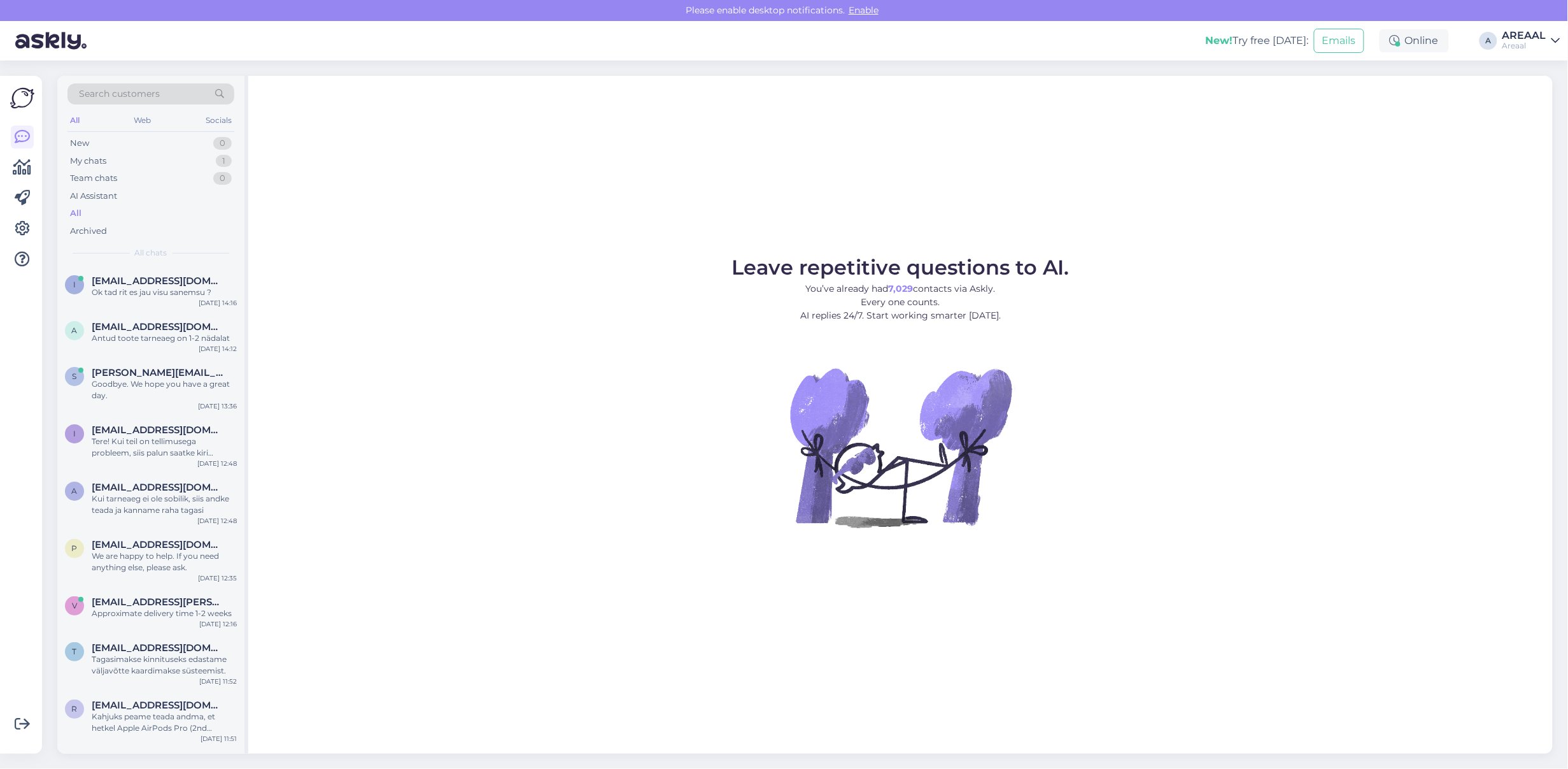
click at [431, 371] on figure "Leave repetitive questions to AI. You’ve already had 7,029 contacts via Askly. …" at bounding box center [900, 409] width 1282 height 305
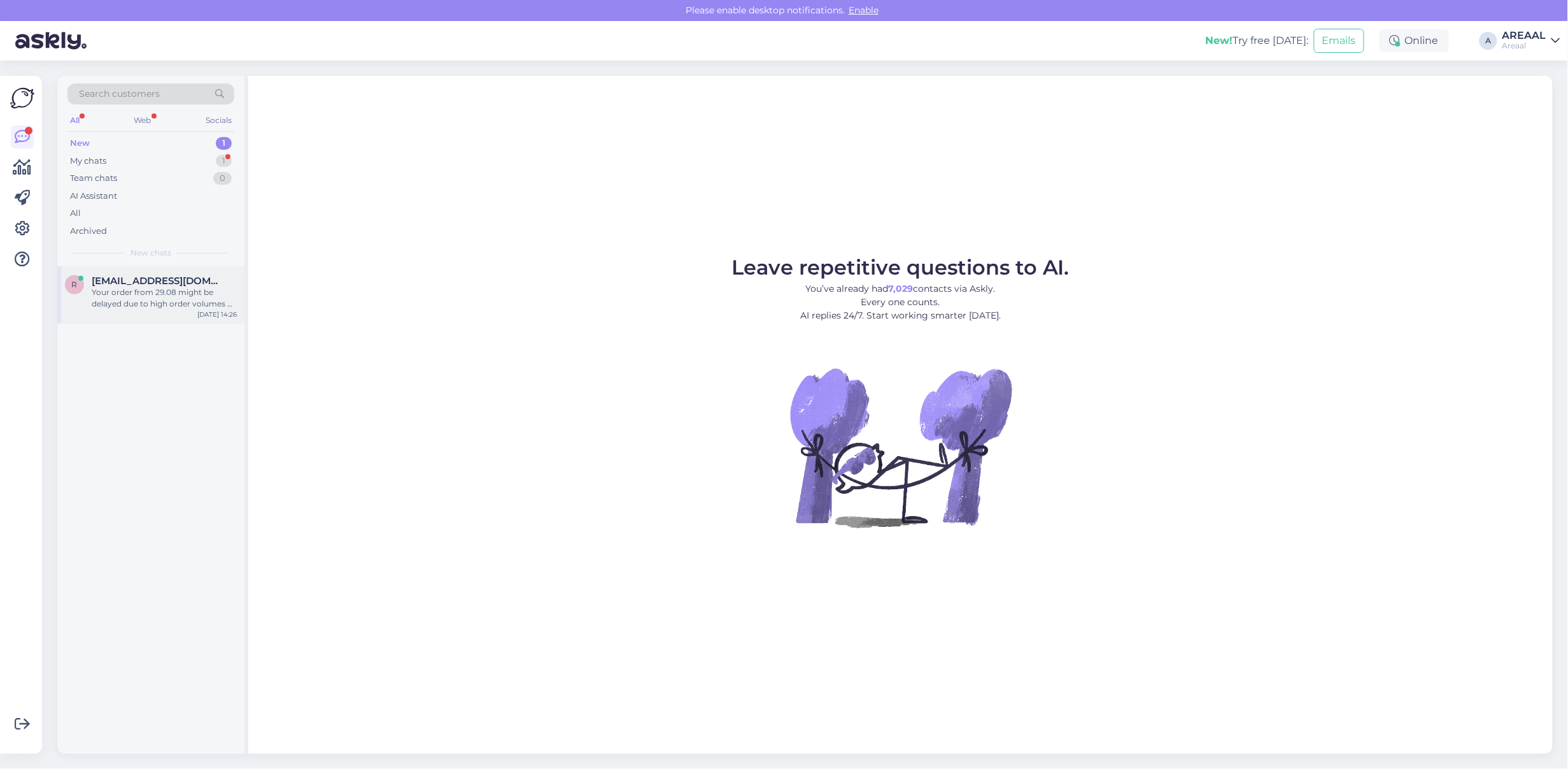
click at [210, 285] on div "[EMAIL_ADDRESS][DOMAIN_NAME]" at bounding box center [164, 280] width 145 height 11
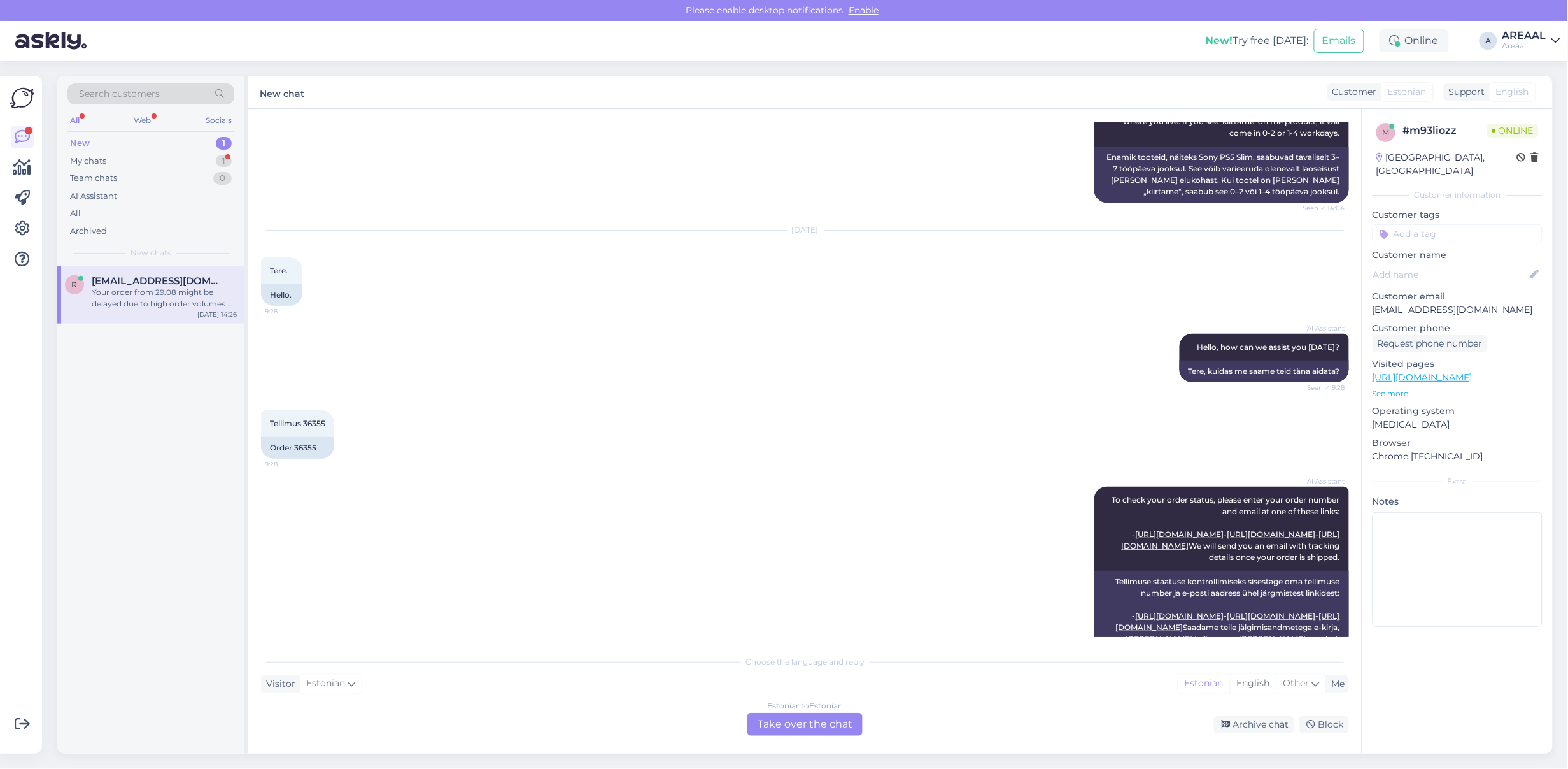
scroll to position [717, 0]
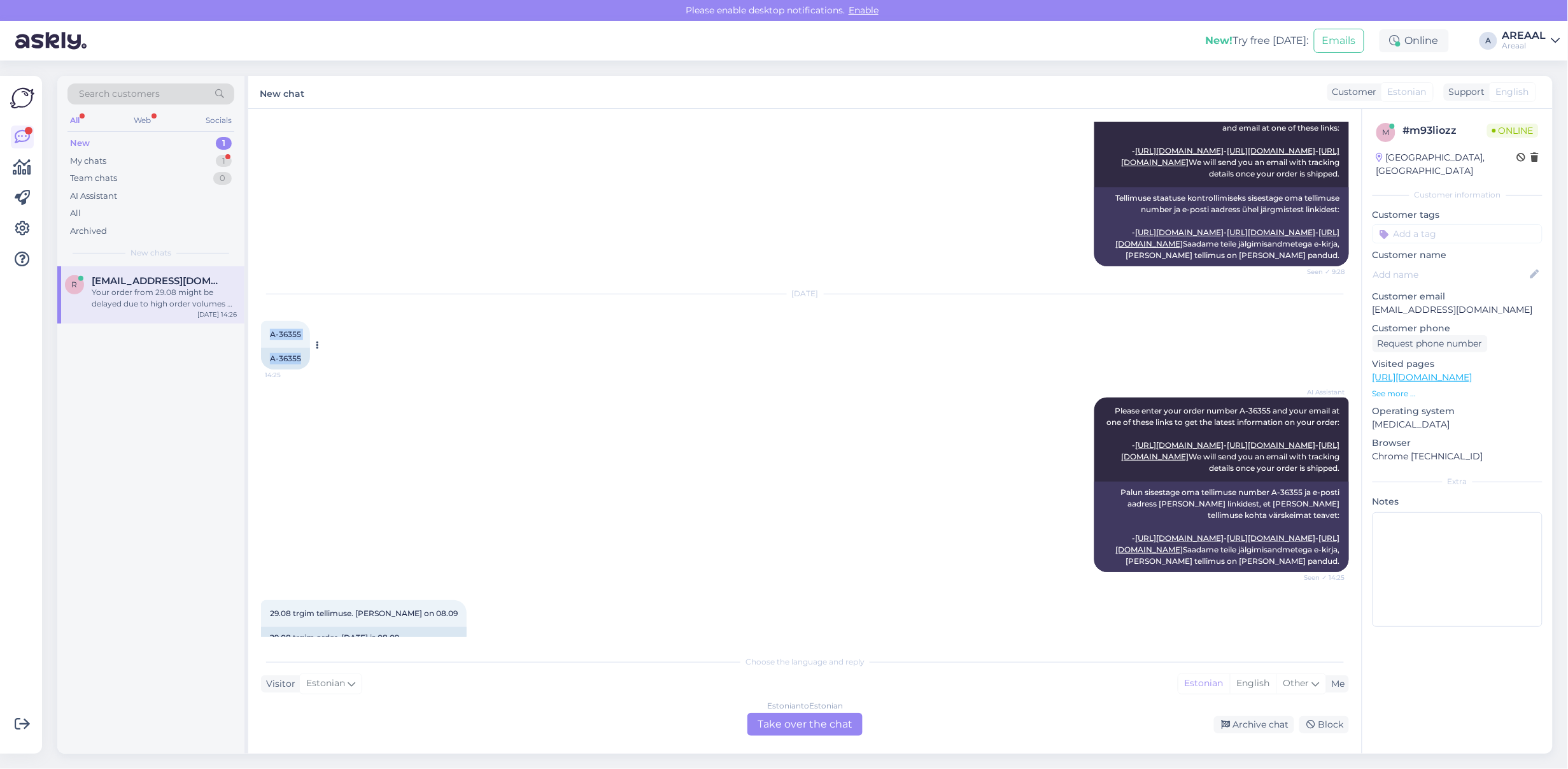
drag, startPoint x: 313, startPoint y: 398, endPoint x: 263, endPoint y: 407, distance: 50.8
click at [263, 370] on div "A-36355 14:25 A-36355" at bounding box center [285, 345] width 49 height 48
click at [263, 348] on div "A-36355 14:25" at bounding box center [285, 334] width 49 height 27
drag, startPoint x: 271, startPoint y: 403, endPoint x: 306, endPoint y: 400, distance: 35.1
click at [306, 348] on div "A-36355 14:25" at bounding box center [285, 334] width 49 height 27
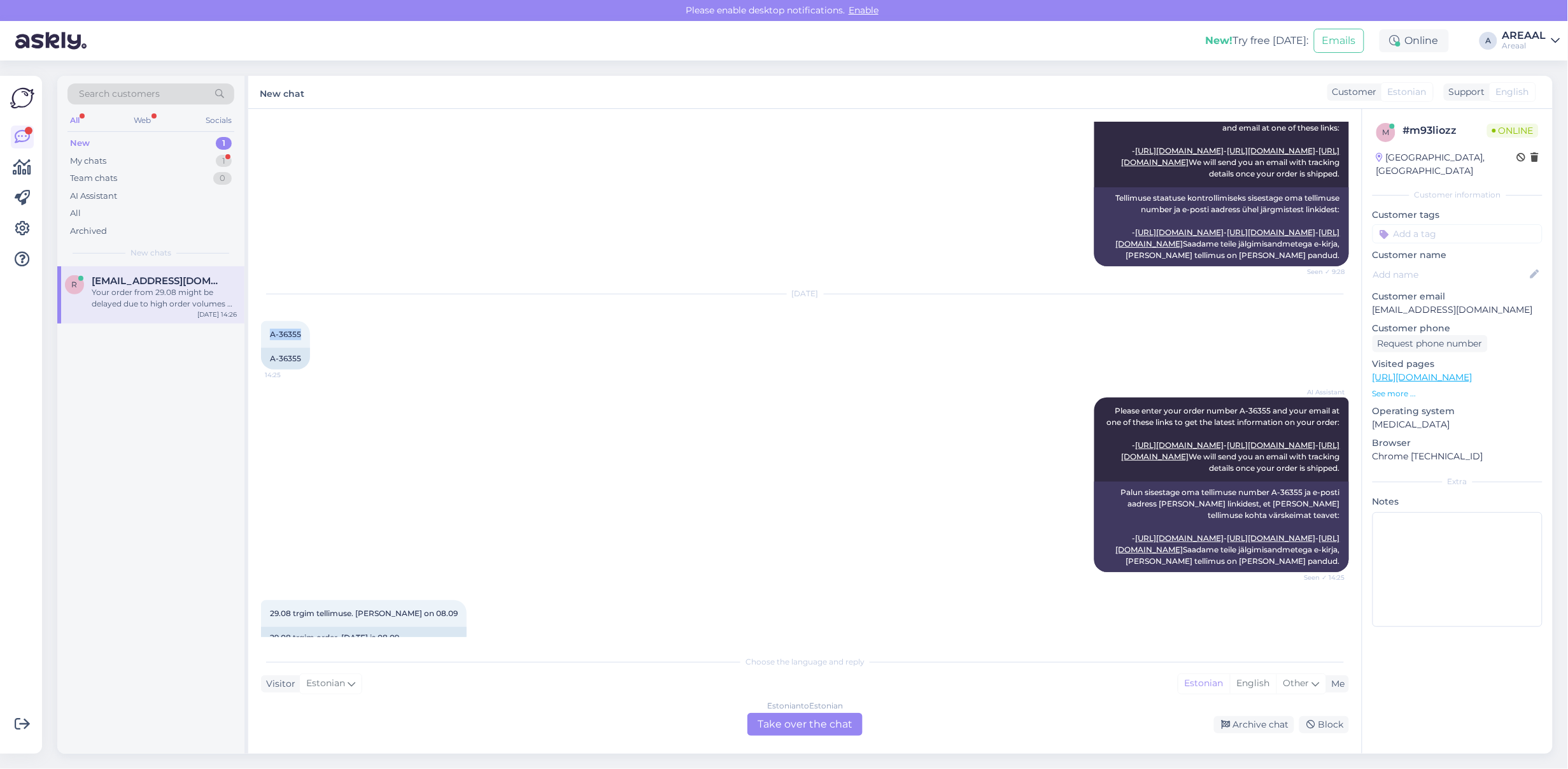
copy span "A-36355"
click at [186, 164] on div "My chats 1" at bounding box center [151, 161] width 167 height 18
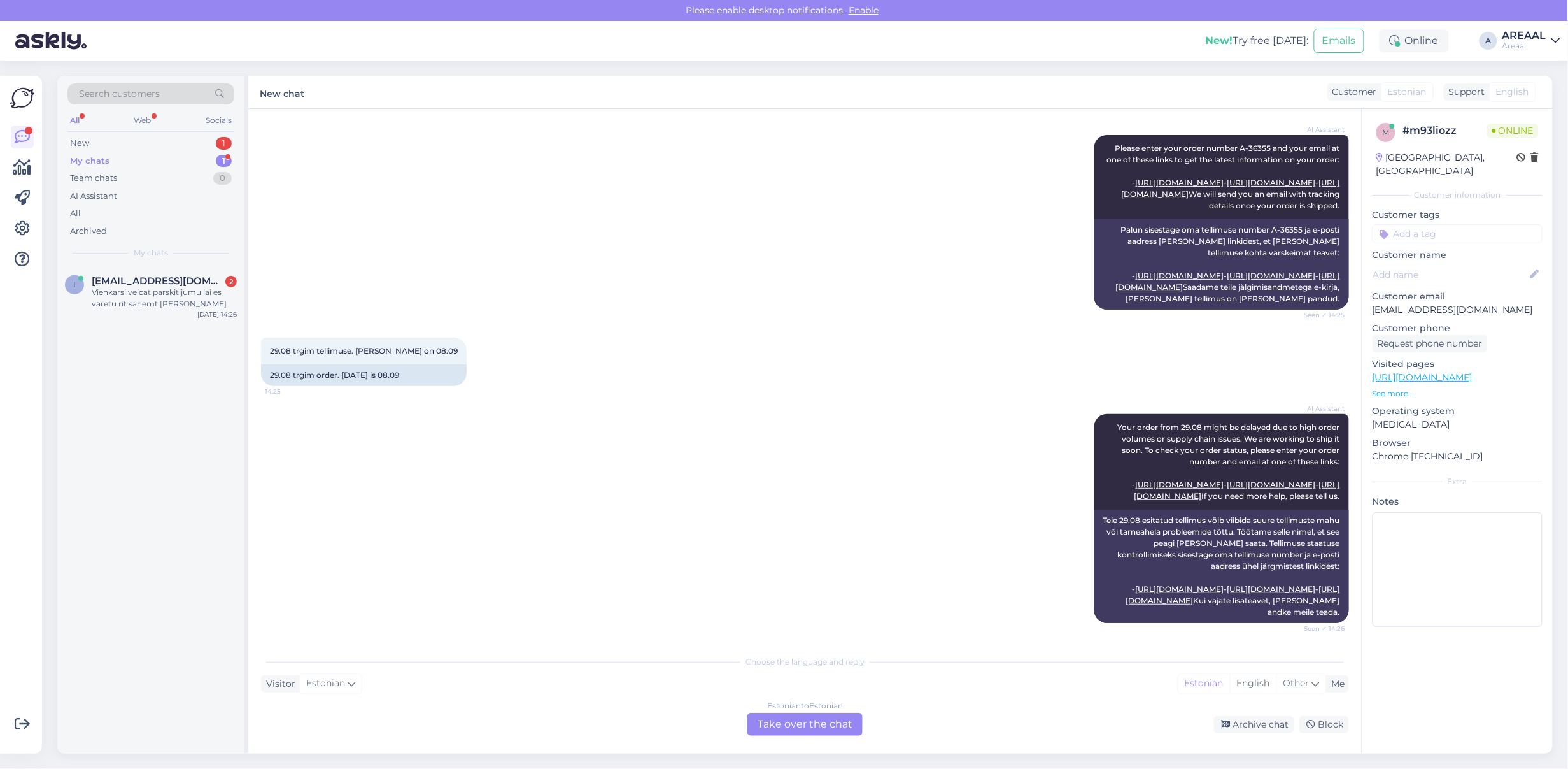
scroll to position [1172, 0]
drag, startPoint x: 651, startPoint y: 313, endPoint x: 608, endPoint y: 277, distance: 56.1
click at [649, 324] on div "29.08 trgim tellimuse. Täna on 08.09 14:25 29.08 trgim order. Today is 08.09" at bounding box center [804, 362] width 1088 height 76
click at [784, 716] on div "Estonian to Estonian Take over the chat" at bounding box center [804, 724] width 115 height 23
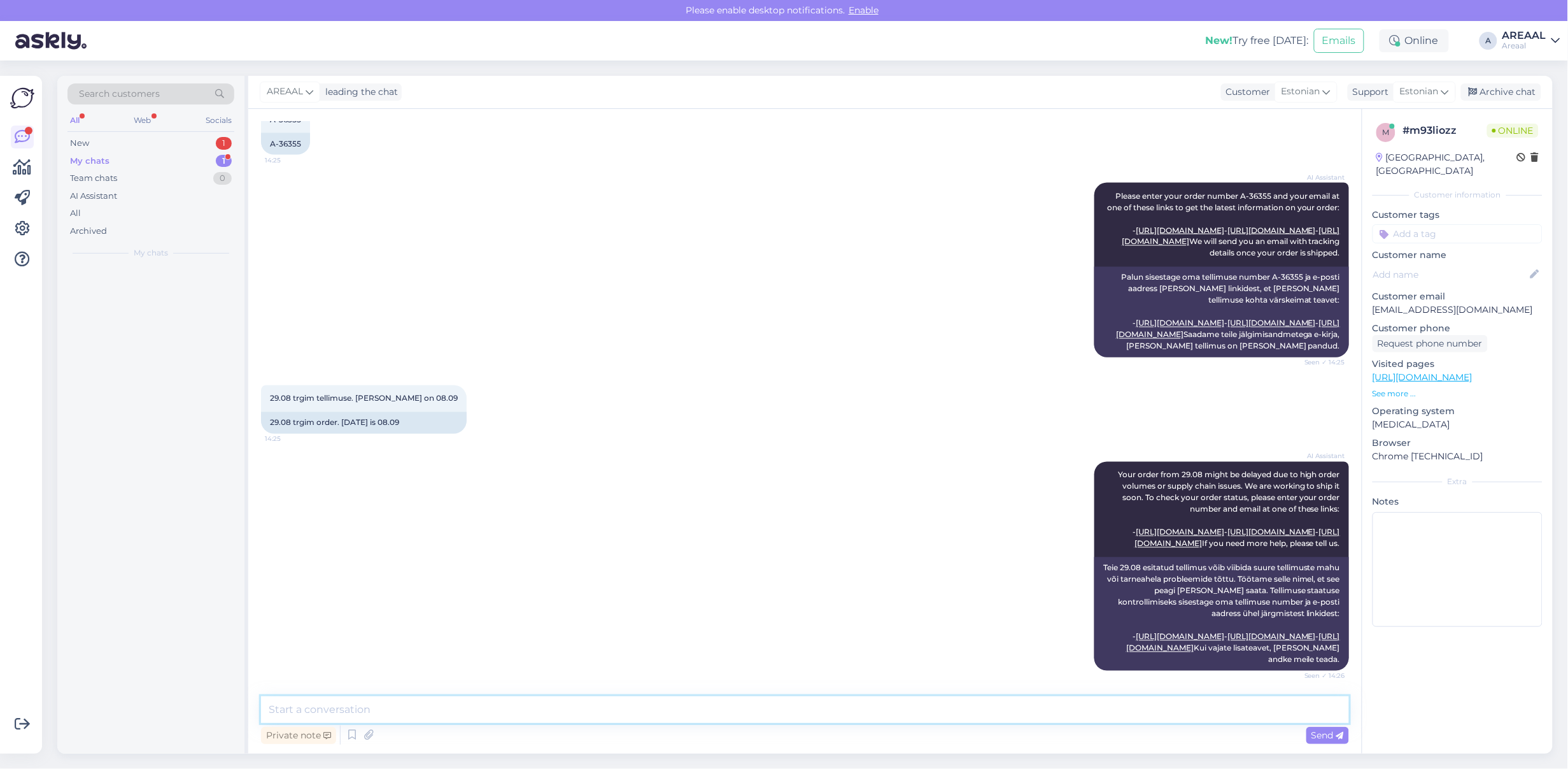
click at [776, 716] on textarea at bounding box center [804, 709] width 1088 height 27
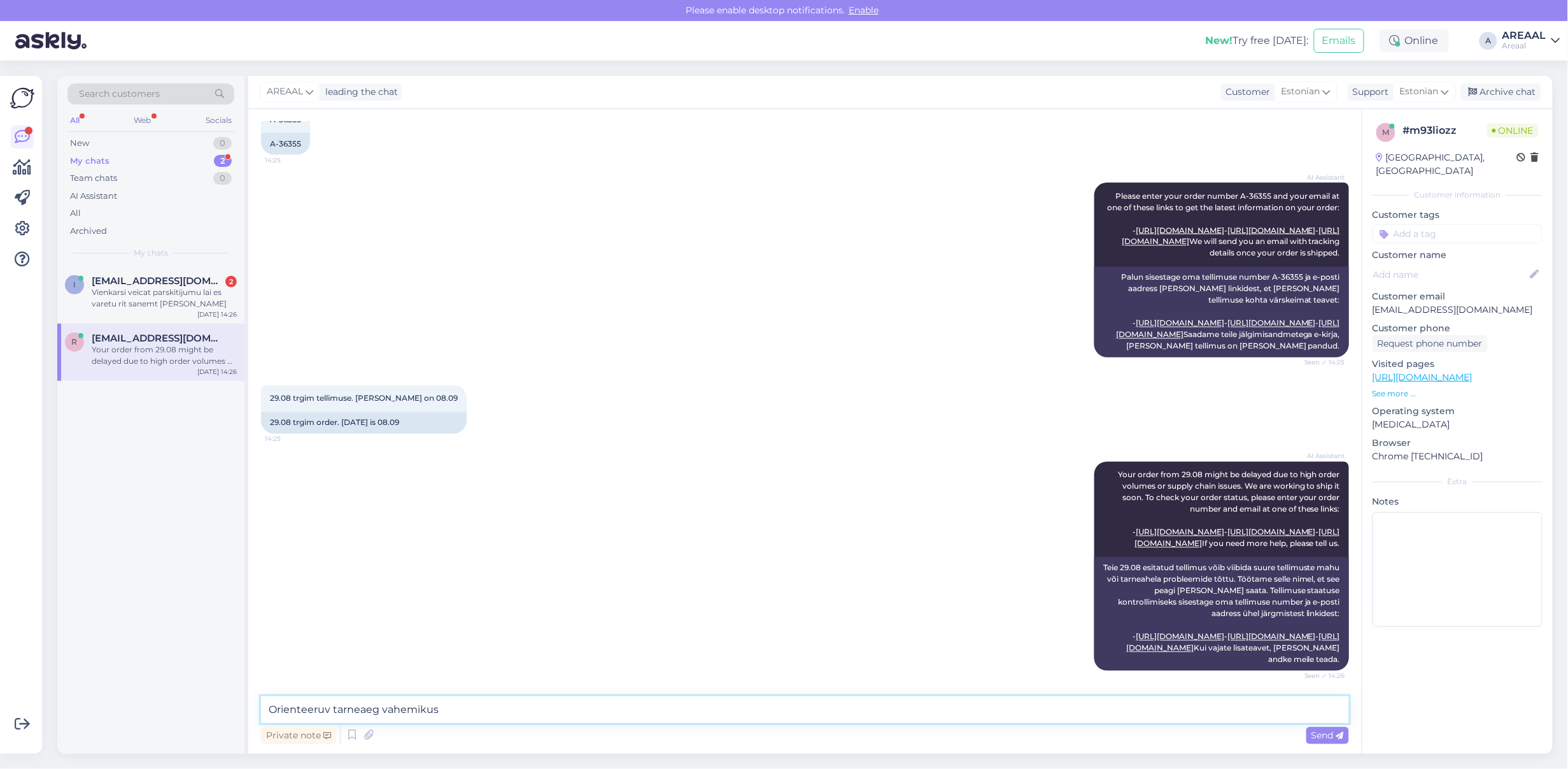
click at [796, 705] on textarea "Orienteeruv tarneaeg vahemikus" at bounding box center [804, 709] width 1088 height 27
type textarea "Orienteeruv tarneaeg vahemikus [DATE]-[DATE]"
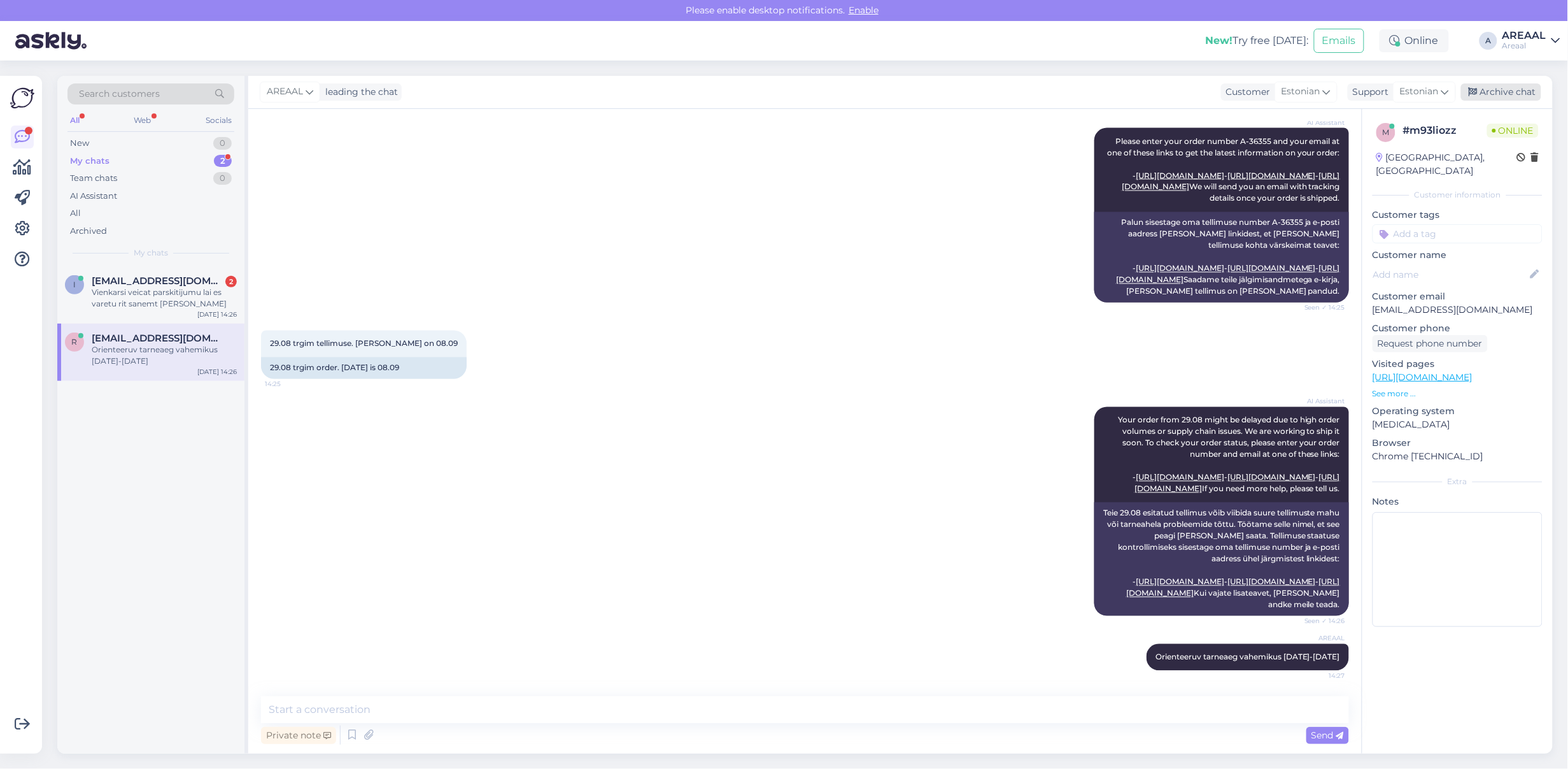
click at [1526, 93] on div "Archive chat" at bounding box center [1501, 91] width 80 height 17
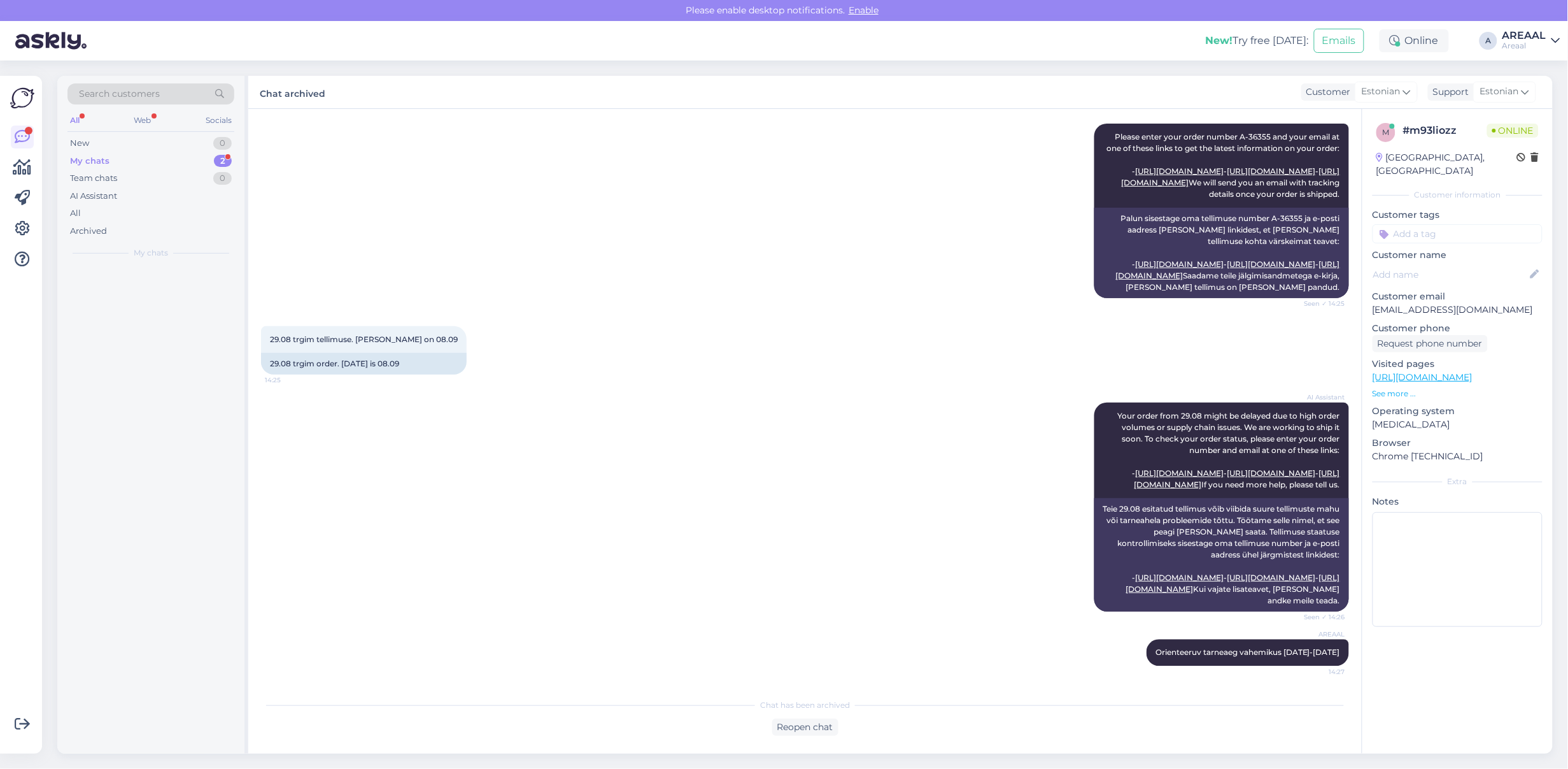
click at [218, 164] on div "2" at bounding box center [223, 161] width 18 height 13
click at [168, 221] on div "All" at bounding box center [151, 214] width 167 height 18
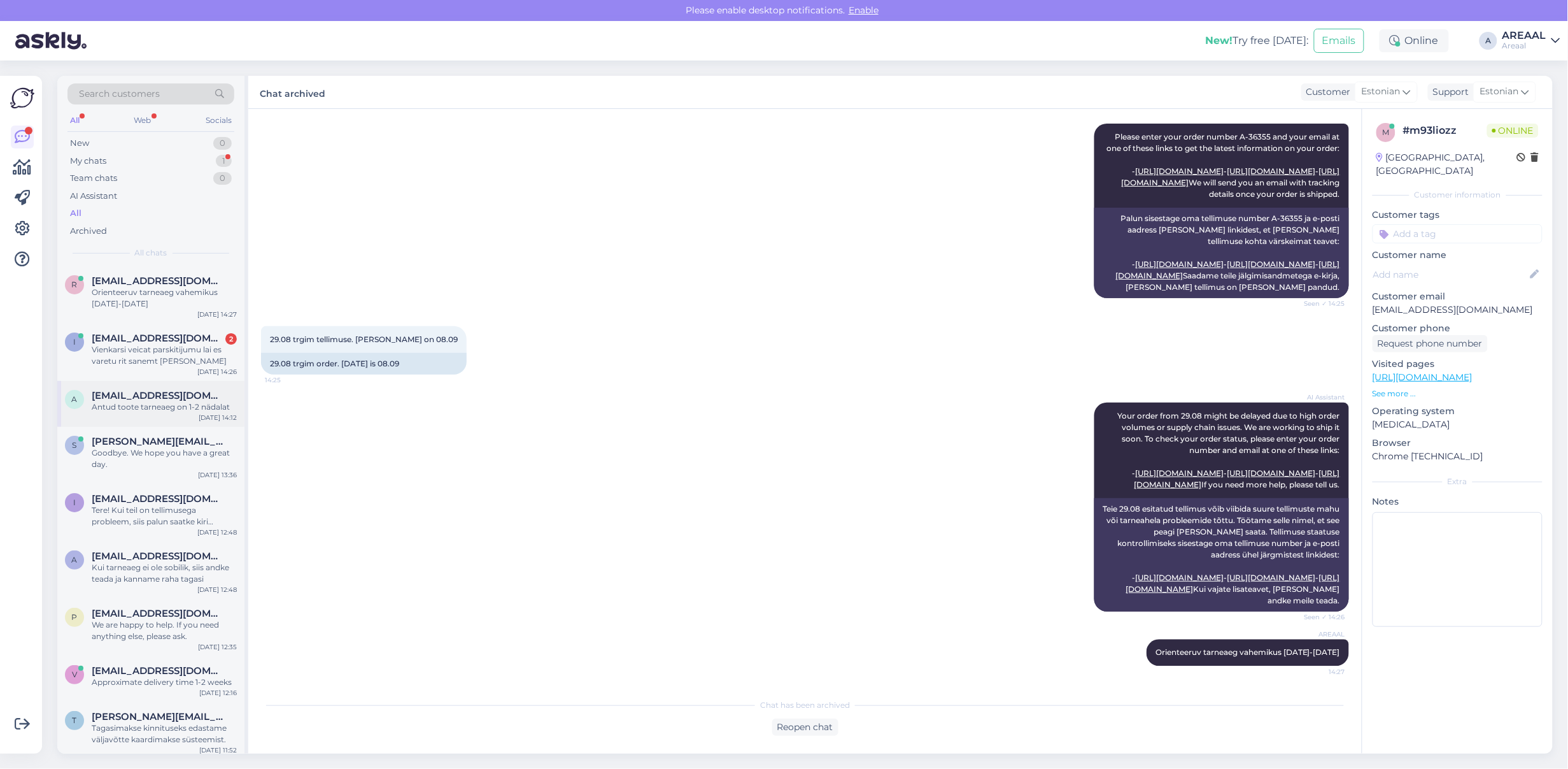
click at [192, 419] on div "a ae.leontyev@gmail.com Antud toote tarneaeg on 1-2 nädalat Sep 8 14:12" at bounding box center [150, 404] width 187 height 46
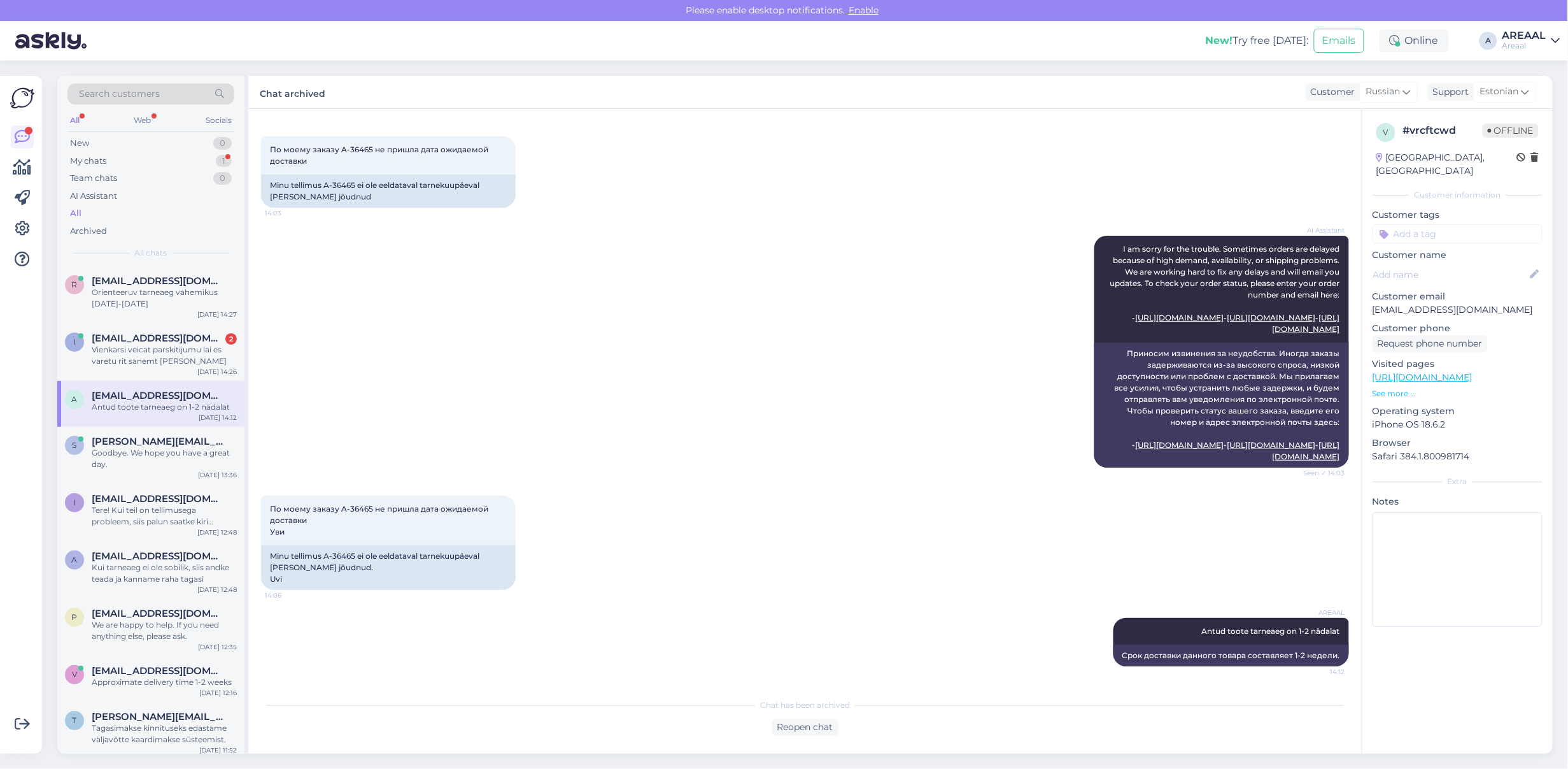
click at [1529, 45] on div "Areaal" at bounding box center [1525, 46] width 44 height 10
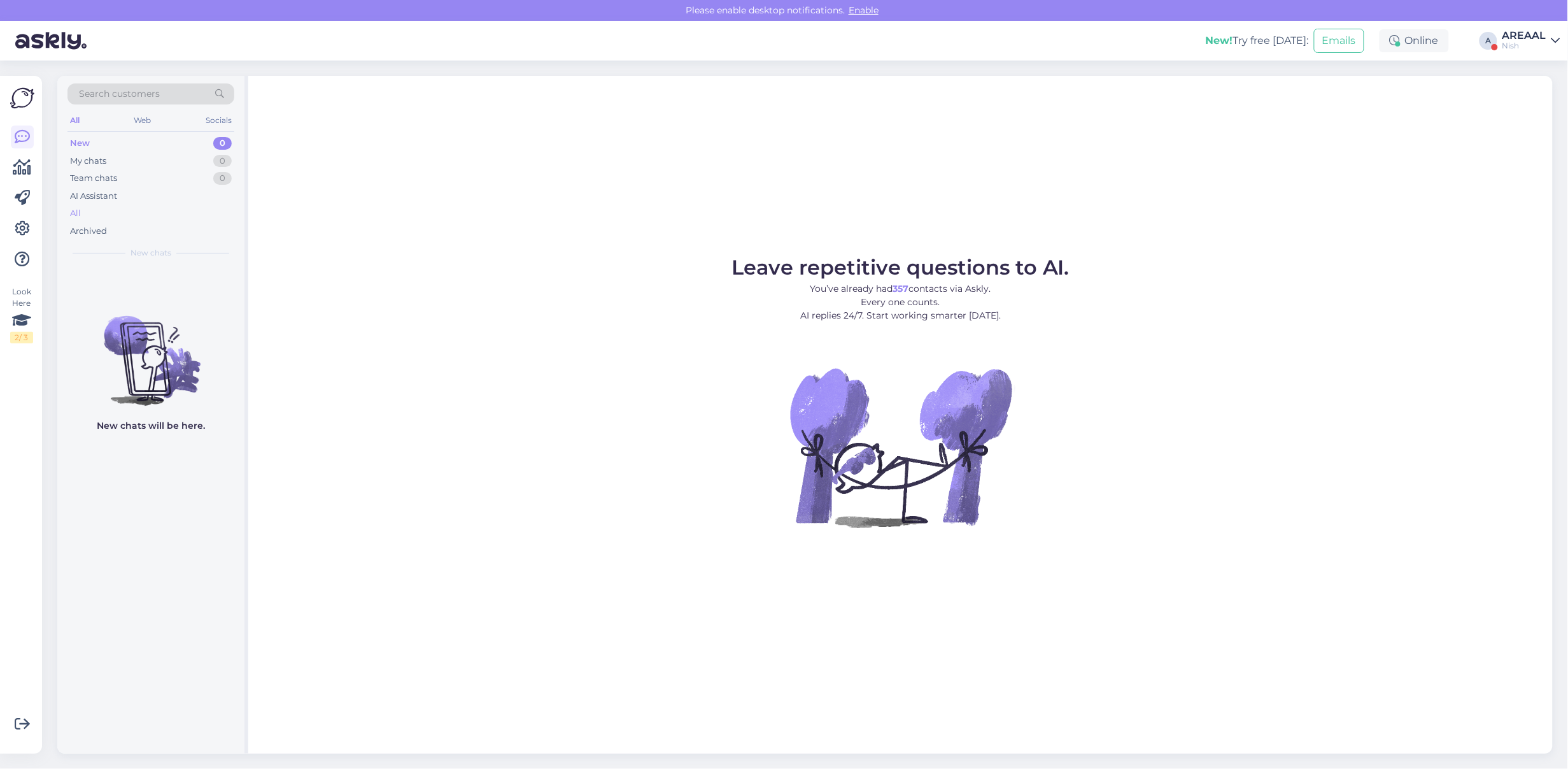
click at [107, 208] on div "All" at bounding box center [151, 214] width 167 height 18
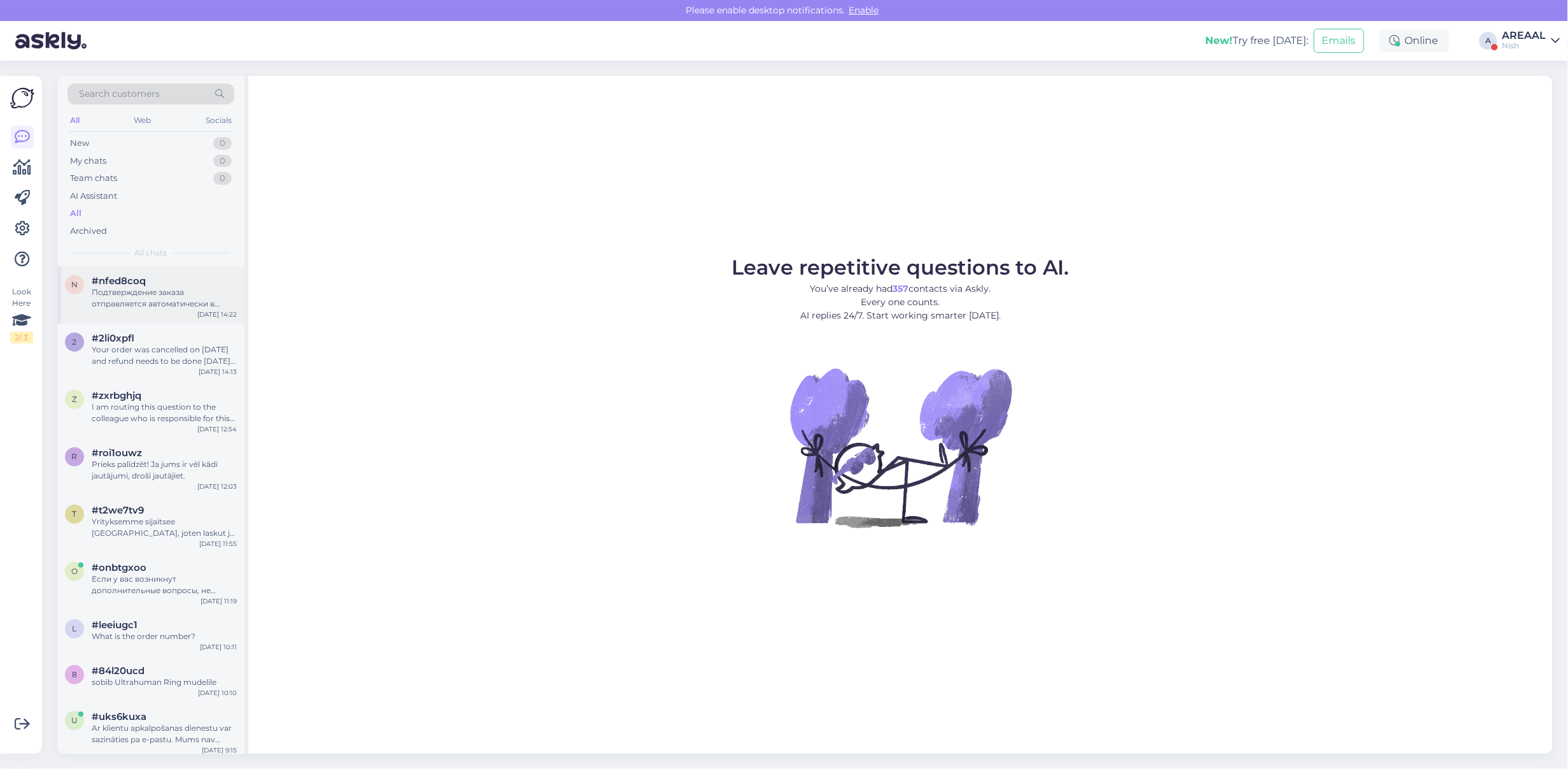
click at [134, 290] on div "Подтверждение заказа отправляется автоматически в течение нескольких минут посл…" at bounding box center [164, 298] width 145 height 23
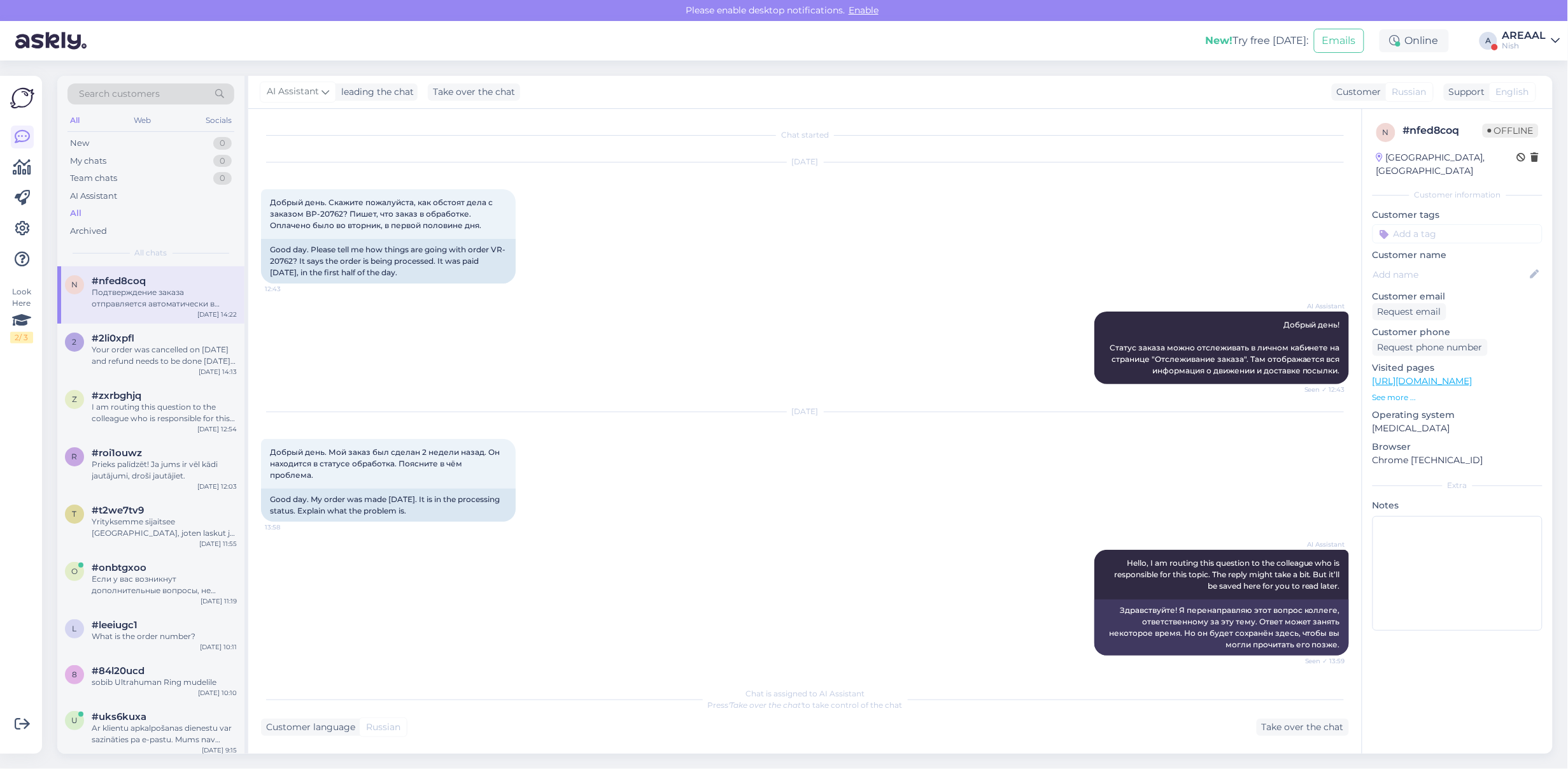
scroll to position [631, 0]
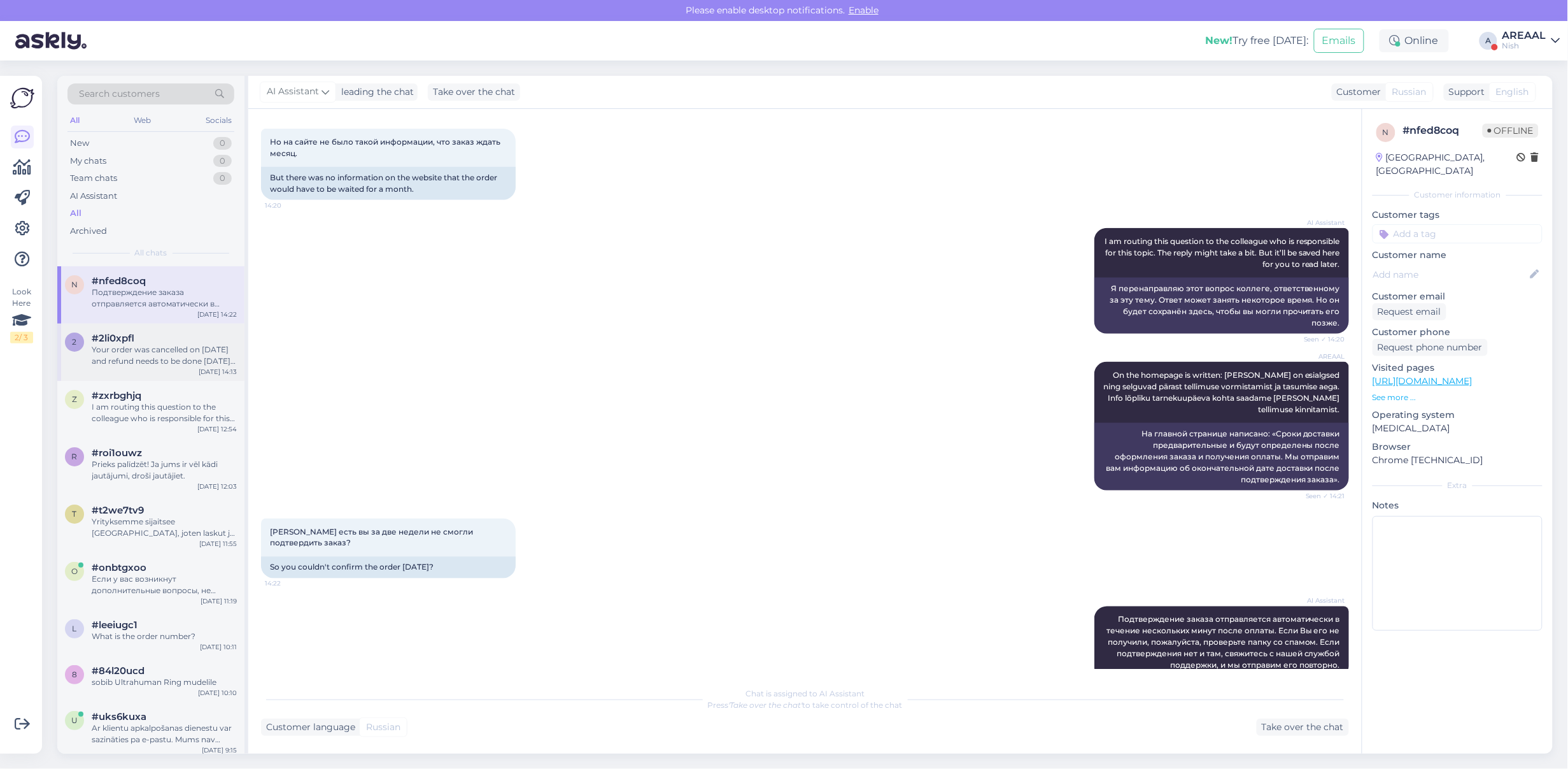
click at [154, 344] on div "Your order was cancelled on [DATE] and refund needs to be done [DATE] according…" at bounding box center [164, 355] width 145 height 23
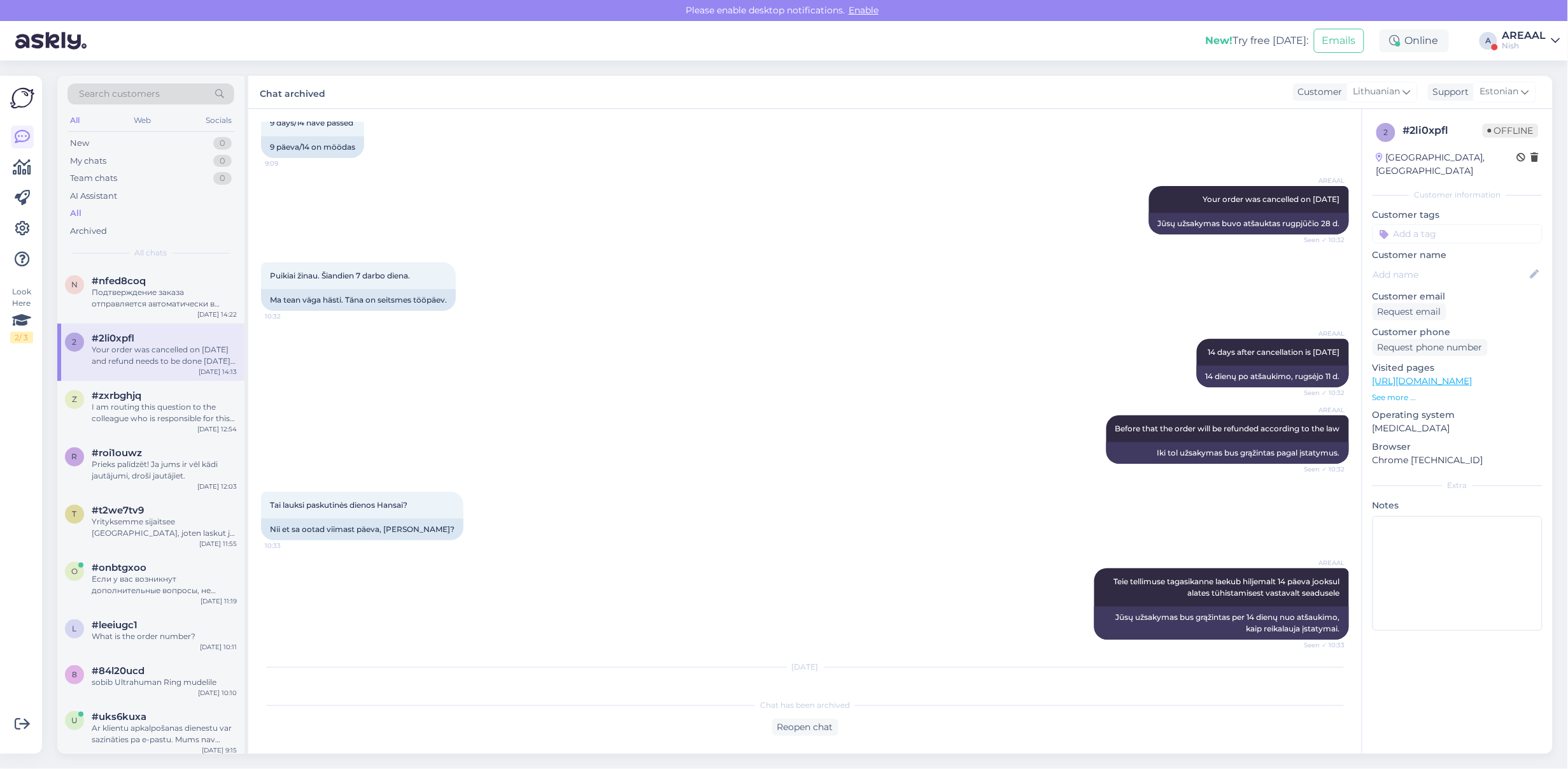
scroll to position [4721, 0]
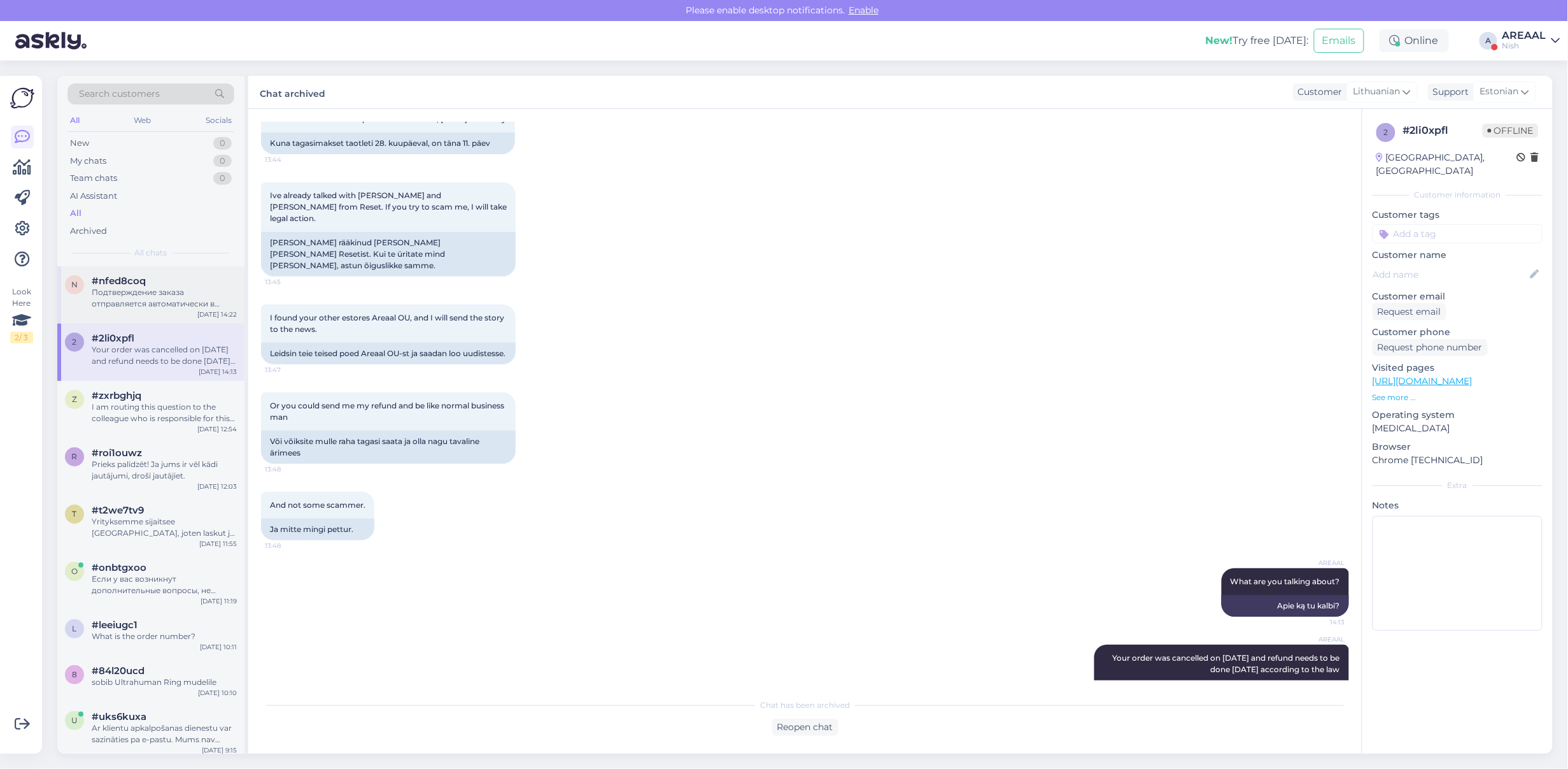
click at [161, 293] on div "Подтверждение заказа отправляется автоматически в течение нескольких минут посл…" at bounding box center [164, 298] width 145 height 23
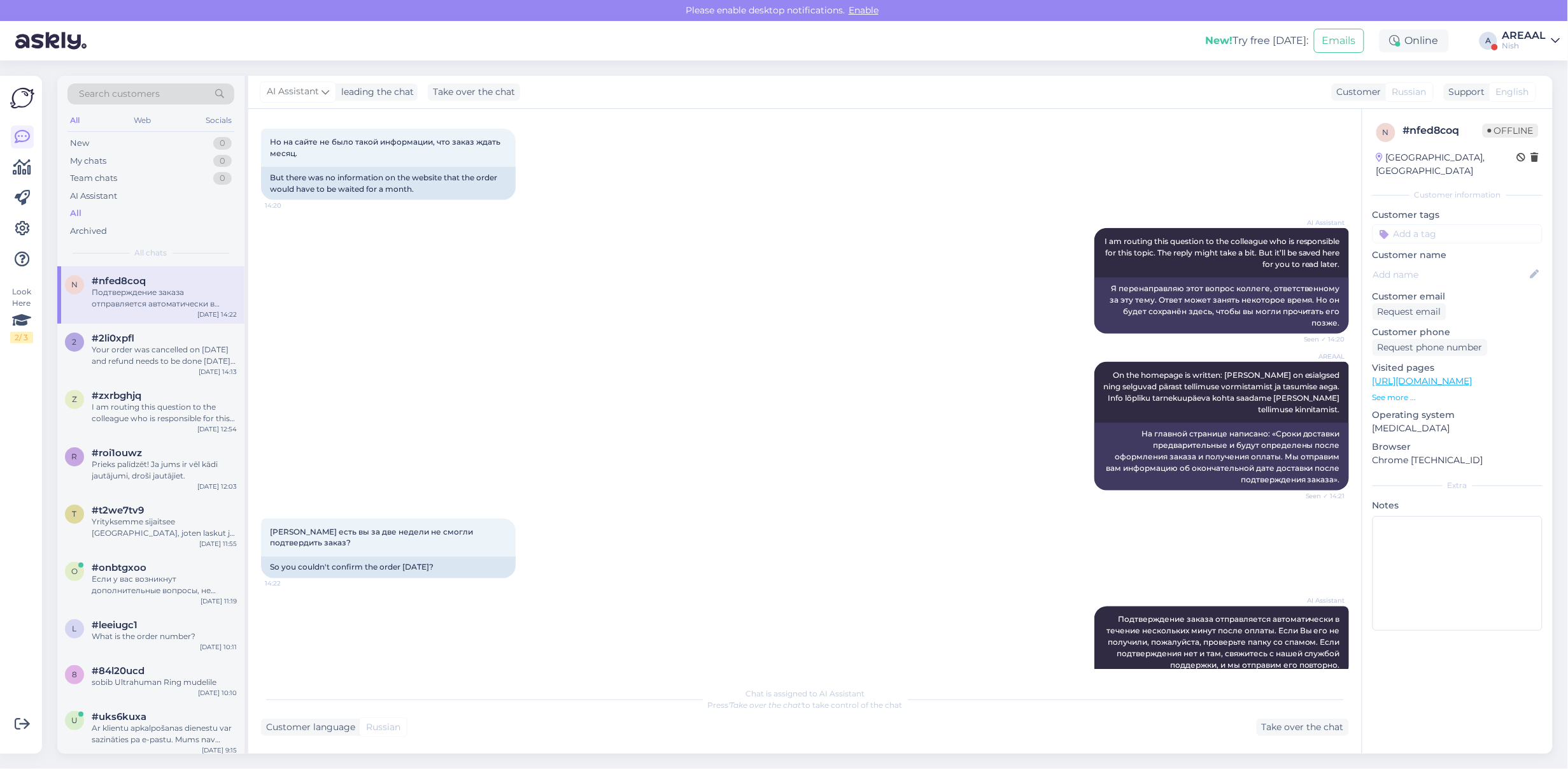
click at [1520, 33] on div "AREAAL" at bounding box center [1525, 36] width 44 height 10
click at [1529, 55] on div "Areaal Open Nish Opened VR24 Open Add chat to more domains Log out" at bounding box center [1483, 126] width 156 height 149
click at [1533, 71] on button "Open" at bounding box center [1533, 71] width 36 height 20
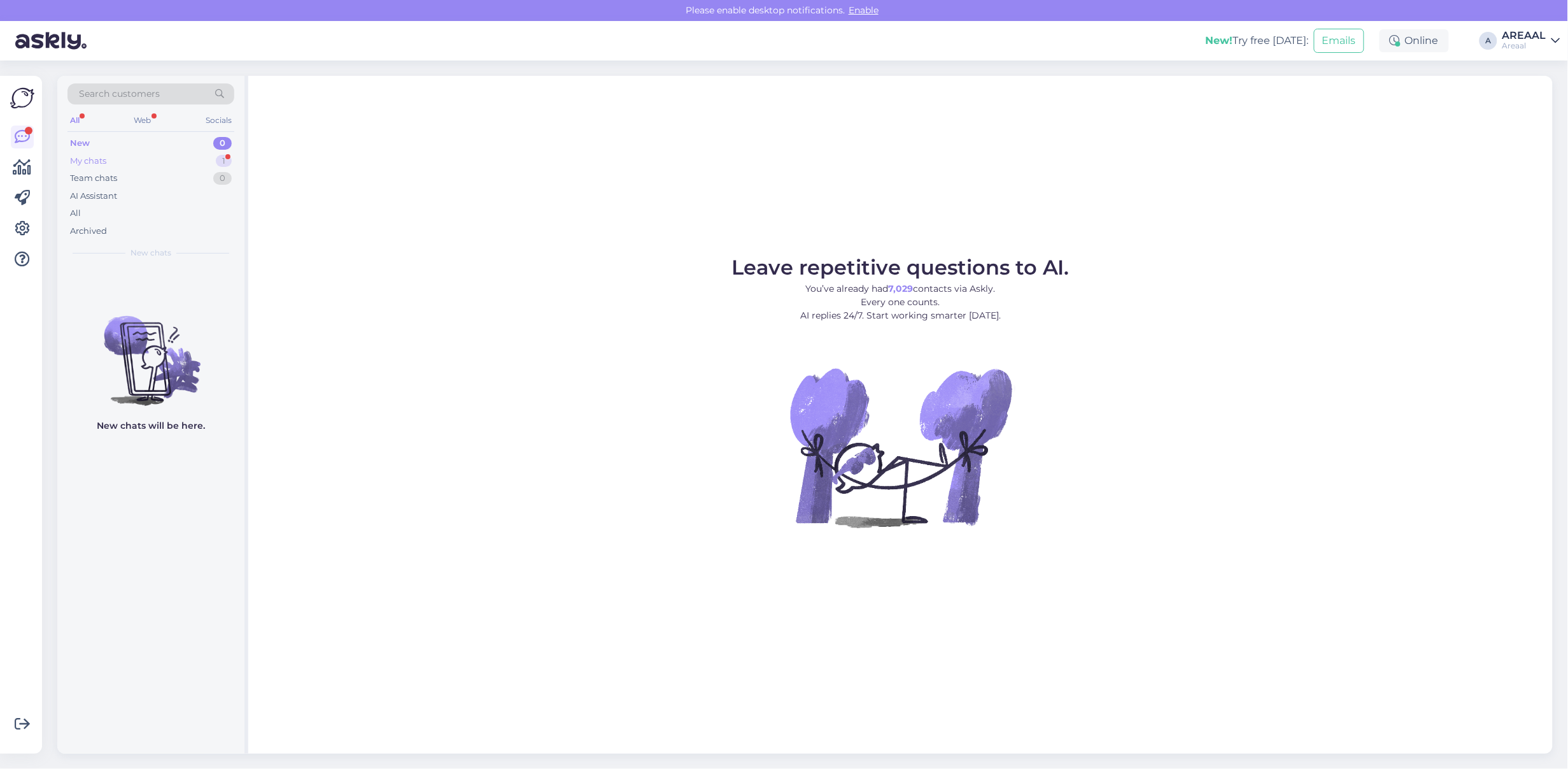
click at [205, 154] on div "My chats 1" at bounding box center [151, 161] width 167 height 18
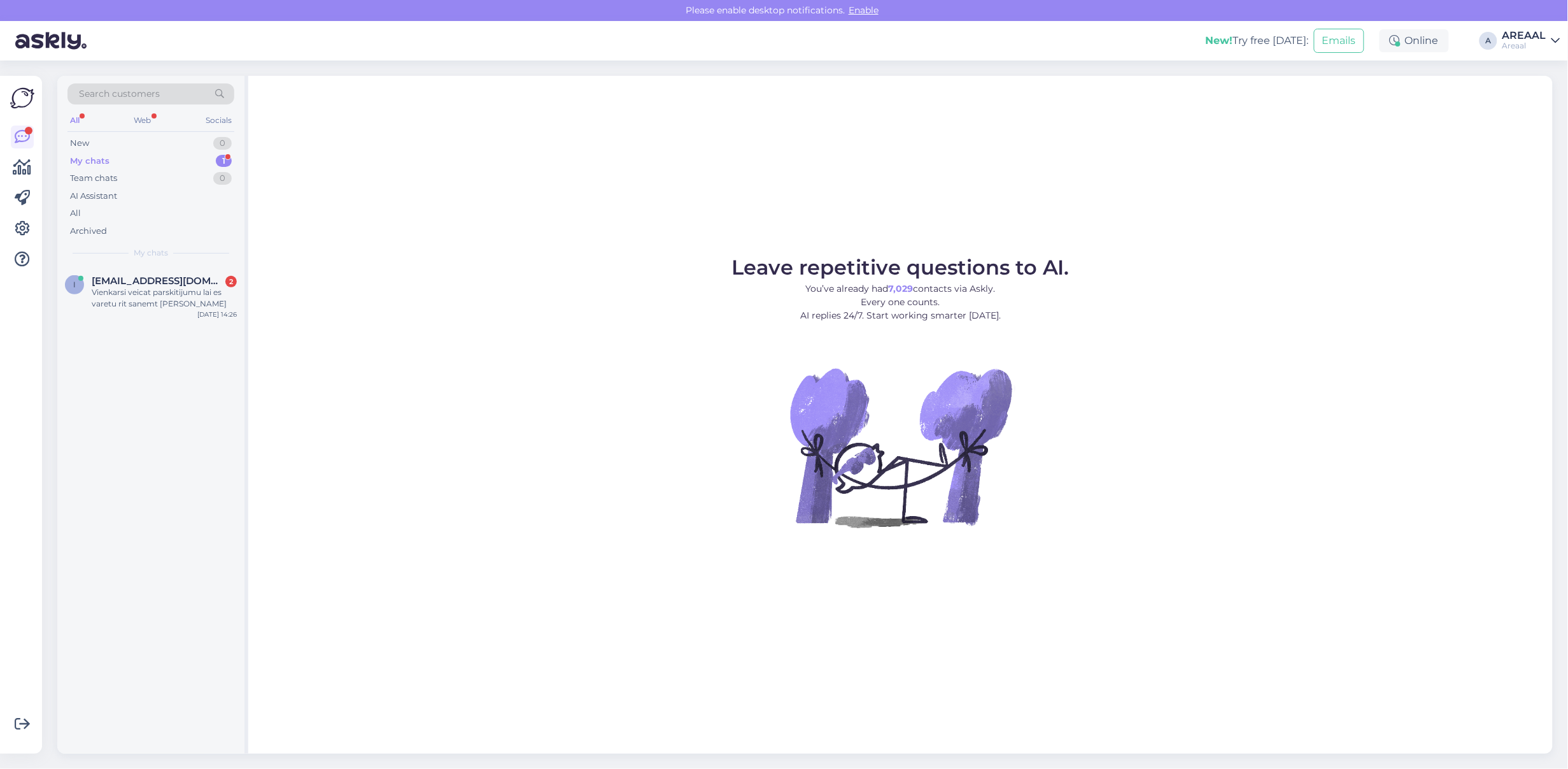
click at [179, 265] on div "Search customers All Web Socials New 0 My chats 1 Team chats 0 AI Assistant All…" at bounding box center [150, 171] width 187 height 191
click at [661, 194] on div "Leave repetitive questions to AI. You’ve already had 7,029 contacts via Askly. …" at bounding box center [900, 415] width 1305 height 678
click at [215, 290] on div "I am routing this question to the colleague who is responsible for this topic. …" at bounding box center [164, 298] width 145 height 23
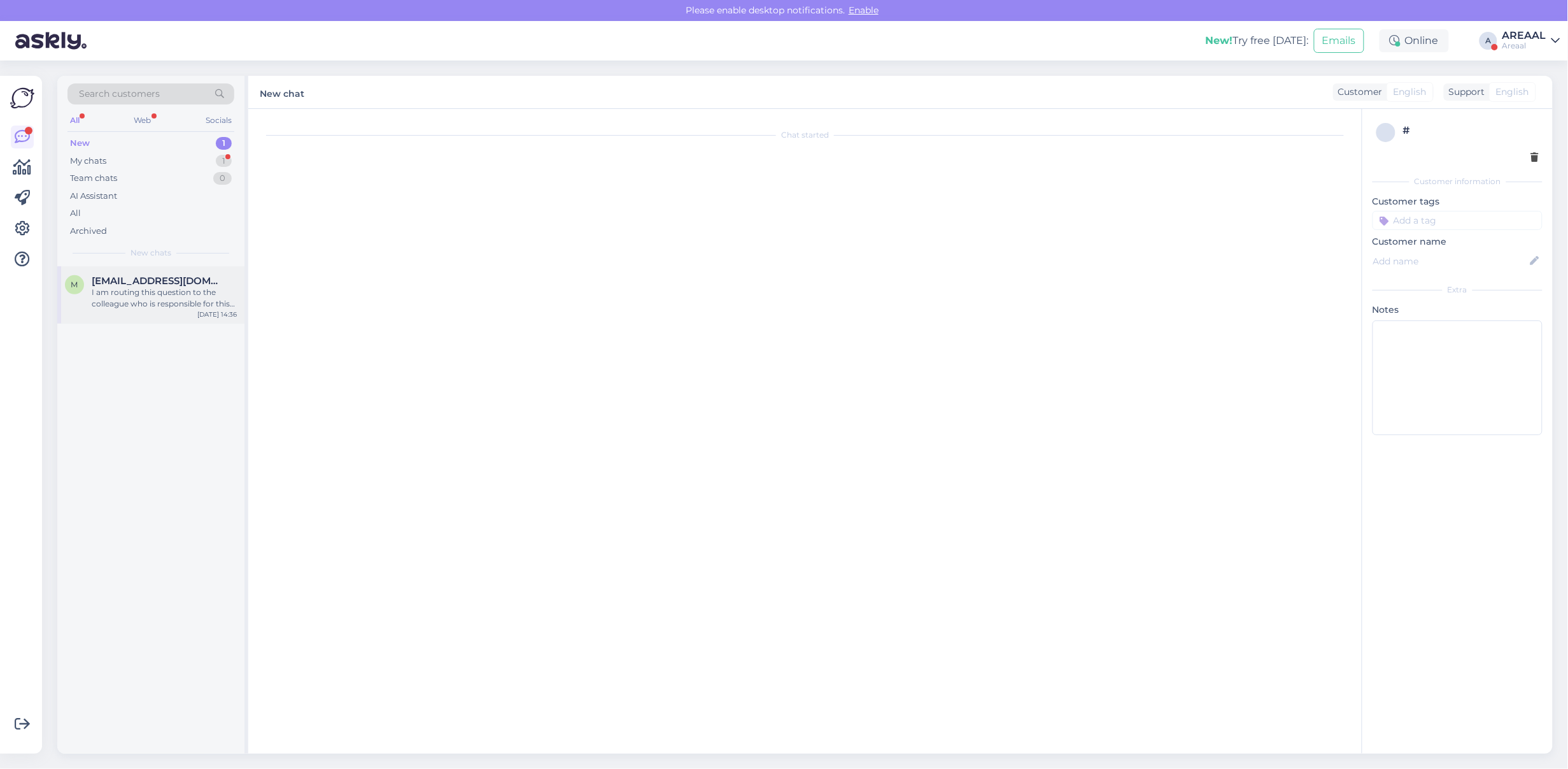
scroll to position [10332, 0]
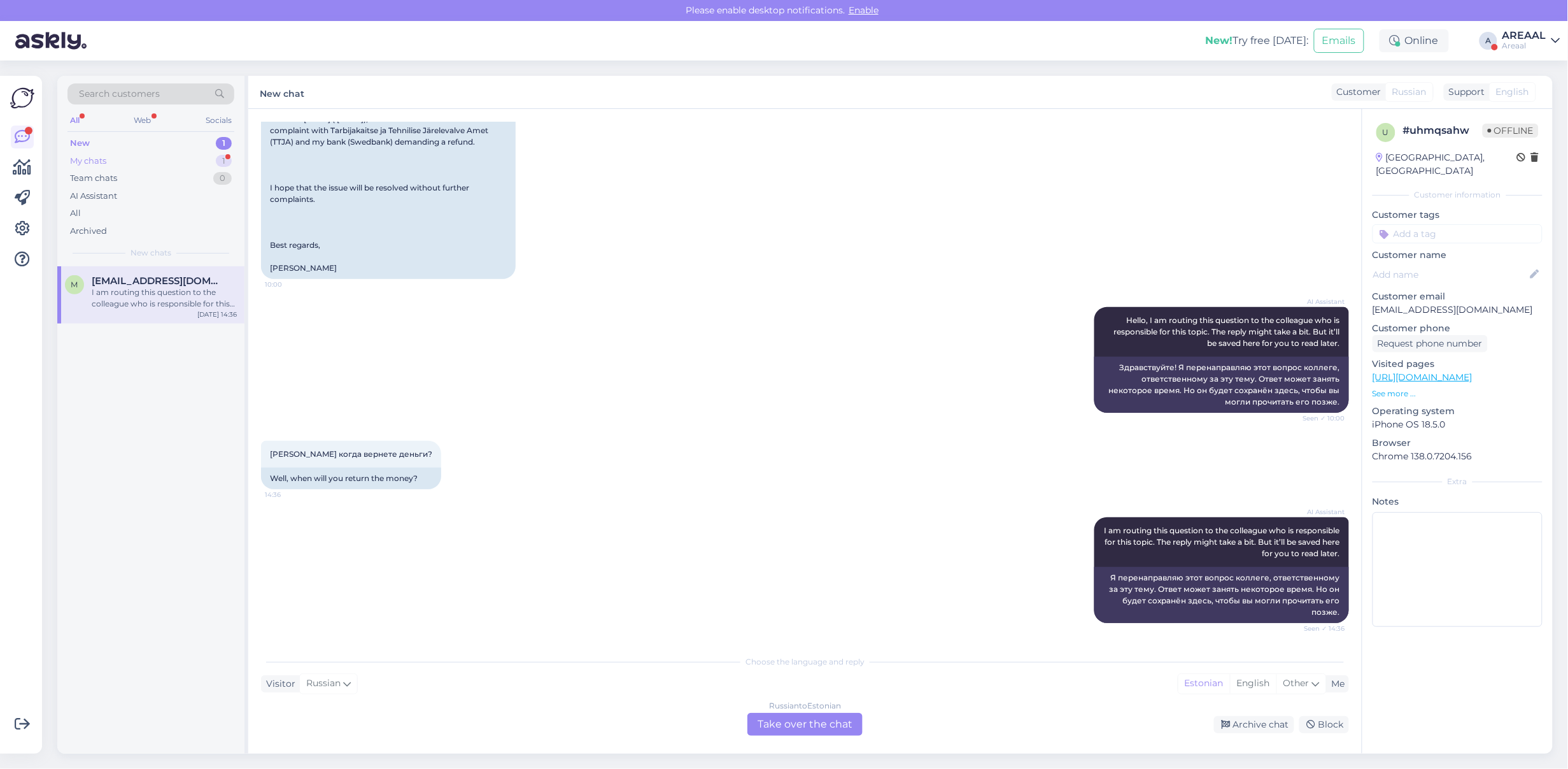
click at [198, 161] on div "My chats 1" at bounding box center [151, 161] width 167 height 18
click at [178, 295] on div "Vienkarsi veicat parskitijumu lai es varetu rit sanemt [PERSON_NAME]" at bounding box center [164, 298] width 145 height 23
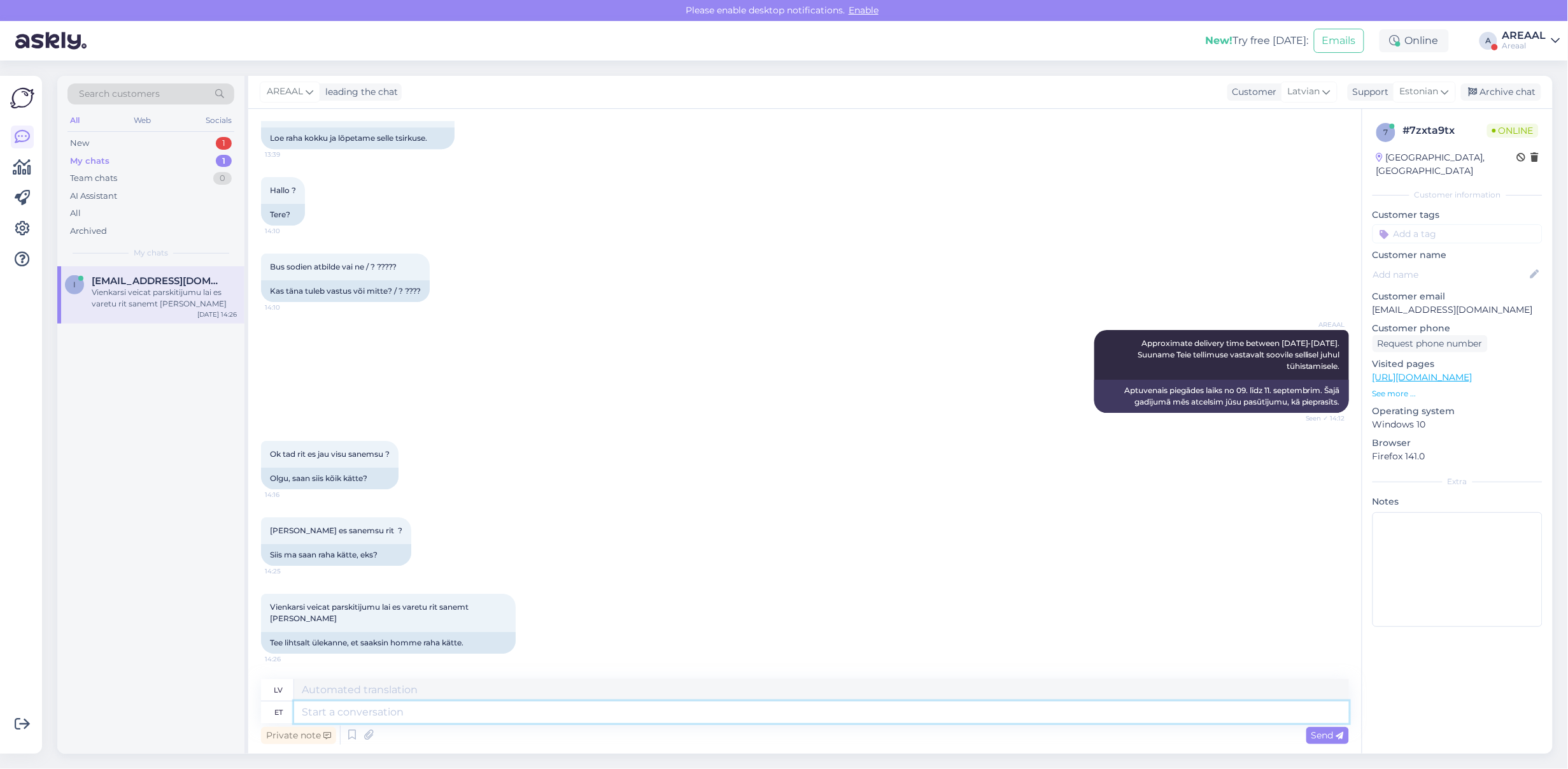
click at [616, 716] on textarea at bounding box center [821, 713] width 1055 height 22
type textarea "Kui soov"
type textarea "[PERSON_NAME]"
type textarea "Kui soovite tel"
type textarea "Ja vēlaties"
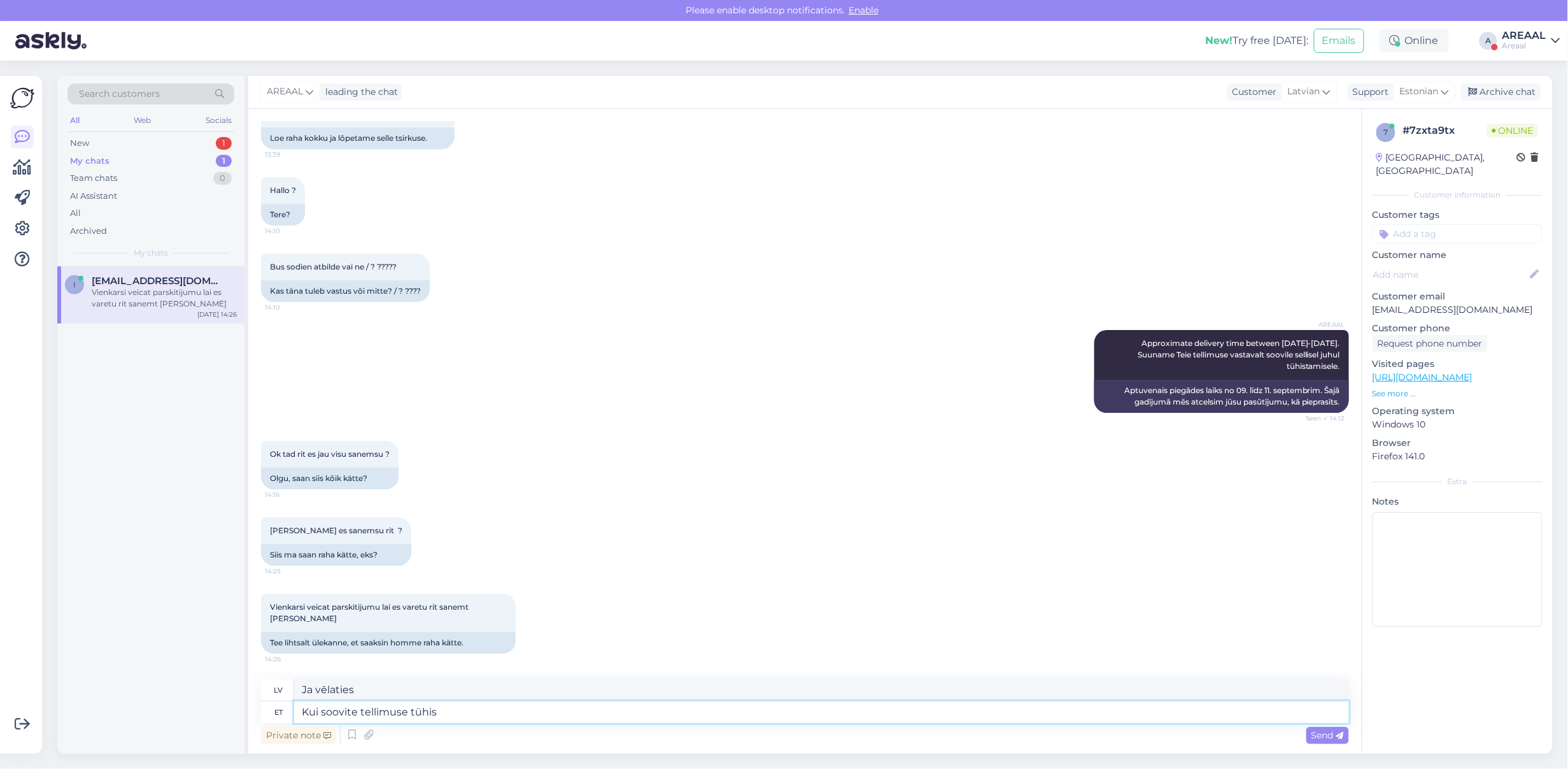
type textarea "Kui soovite tellimuse tühist"
type textarea "Ja vēlaties pasūtīt"
type textarea "Kui soovite tellimuse tühistada, siis"
type textarea "Ja vēlaties atcelt savu pasūtījumu,"
type textarea "Kui soovite tellimuse tühistada, siis saat"
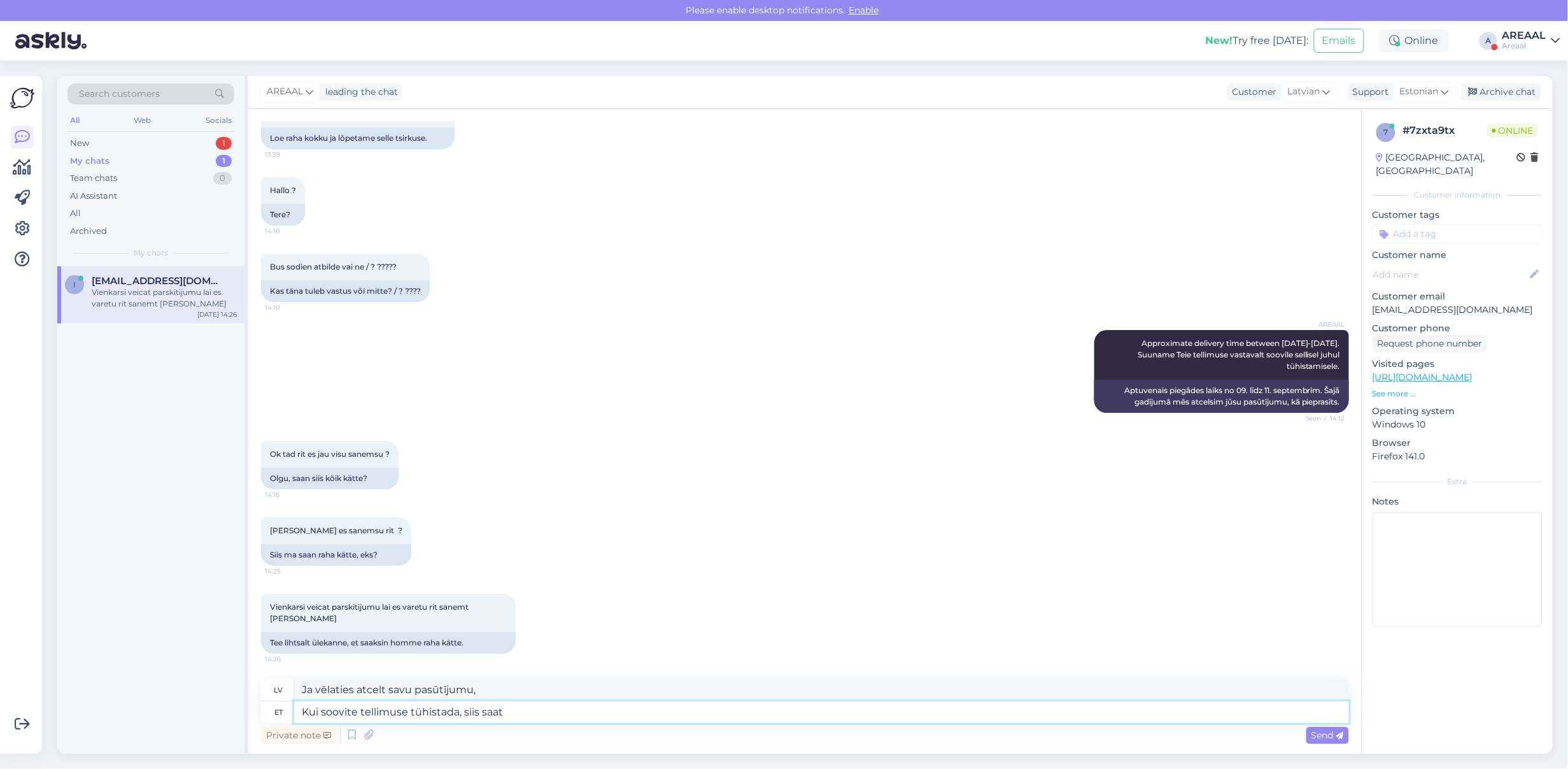
type textarea "Ja vēlaties atcelt savu pasūtījumu, tad"
type textarea "Kui soovite tellimuse tühistada, siis saatke ke"
type textarea "Ja vēlaties atcelt pasūtījumu, lūdzu, nosūtiet"
type textarea "Kui soovite tellimuse tühistada, siis saatke selle kohta"
type textarea "Ja vēlaties atcelt savu pasūtījumu, lūdzu, nosūtiet to uz"
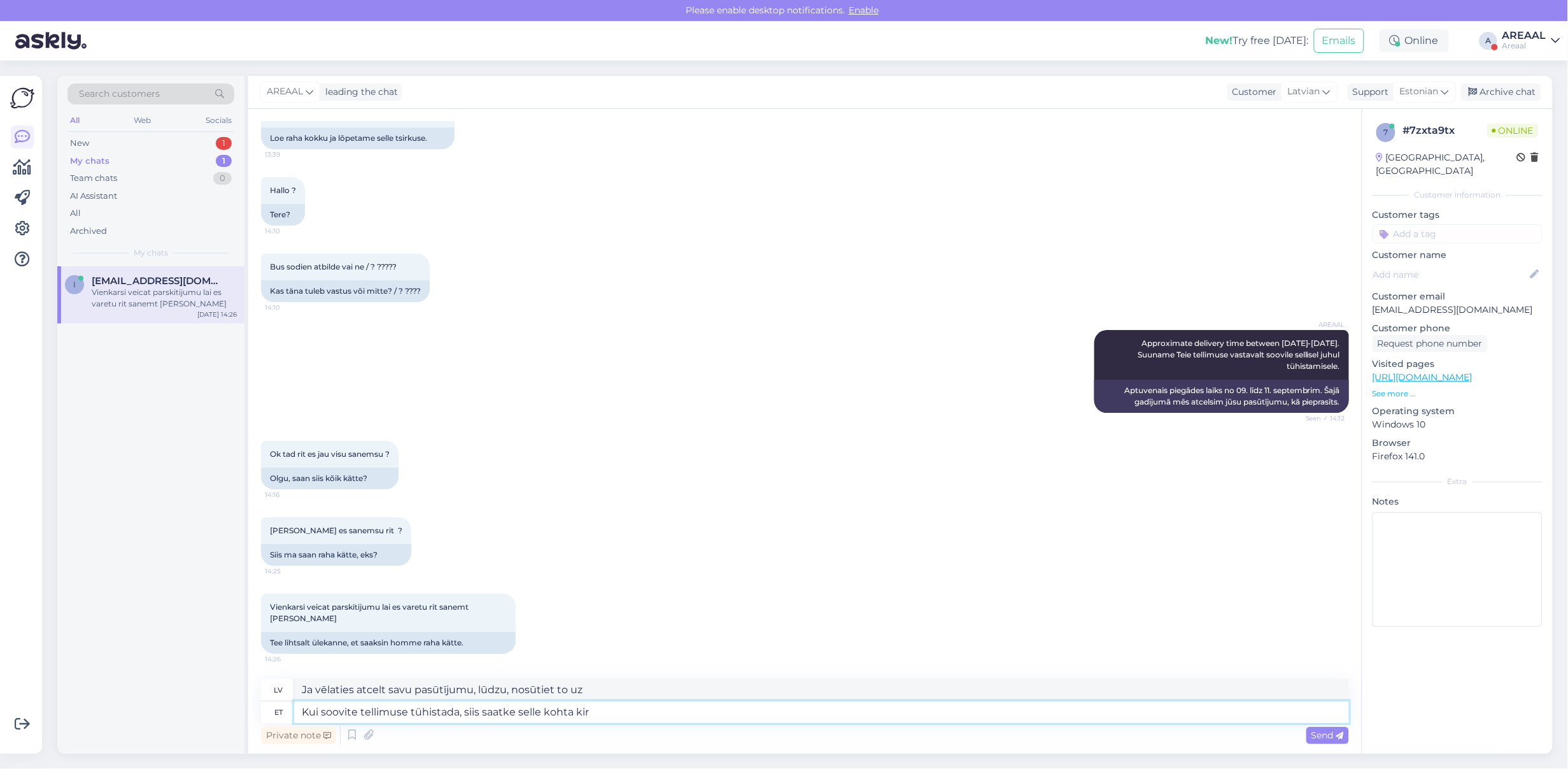
type textarea "Kui soovite tellimuse tühistada, siis saatke selle kohta kiri"
type textarea "Ja vēlaties atcelt pasūtījumu, lūdzu, nosūtiet par to ziņojumu."
type textarea "Kui soovite tellimuse tühistada, siis saatke selle kohta kiri inf"
type textarea "Ja vēlaties atcelt savu pasūtījumu, lūdzu, nosūtiet attiecīgu vēstuli."
type textarea "Kui soovite tellimuse tühistada, siis saatke selle kohta kiri [EMAIL_ADDRESS][D…"
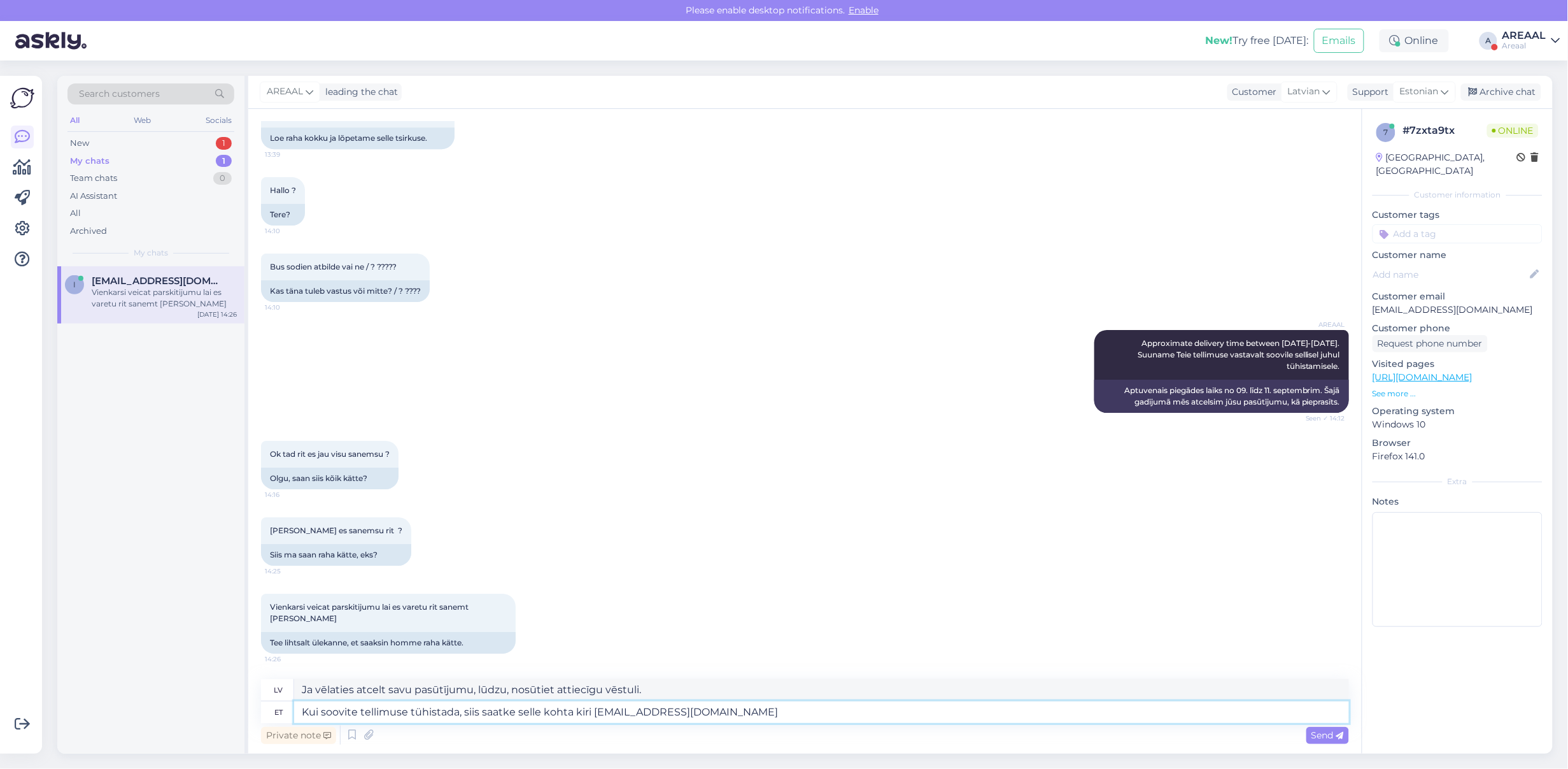
type textarea "Ja vēlaties atcelt savu pasūtījumu, lūdzu, rakstiet [EMAIL_ADDRESS][DOMAIN_NAME]"
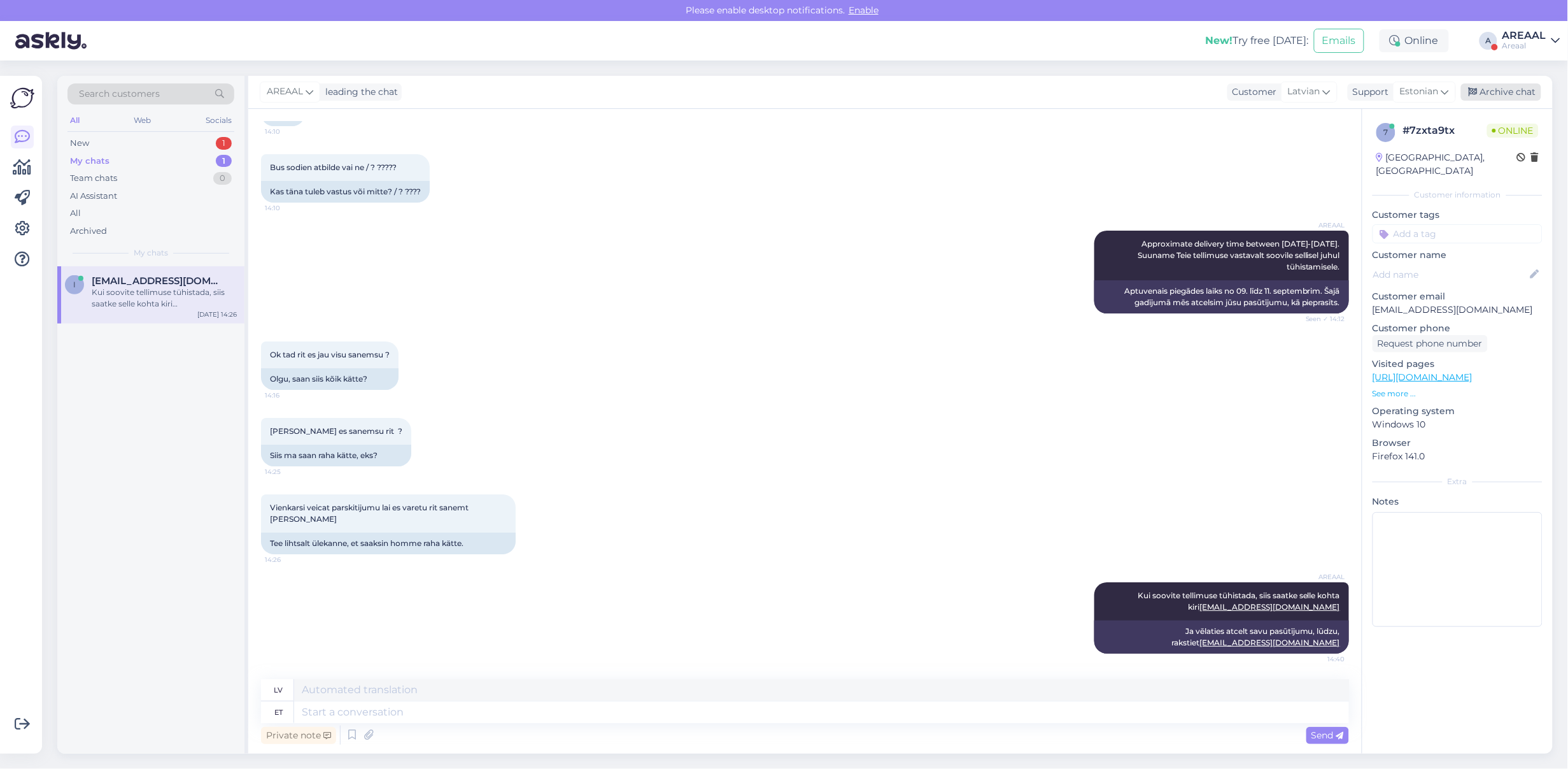
click at [1533, 93] on div "Archive chat" at bounding box center [1501, 91] width 80 height 17
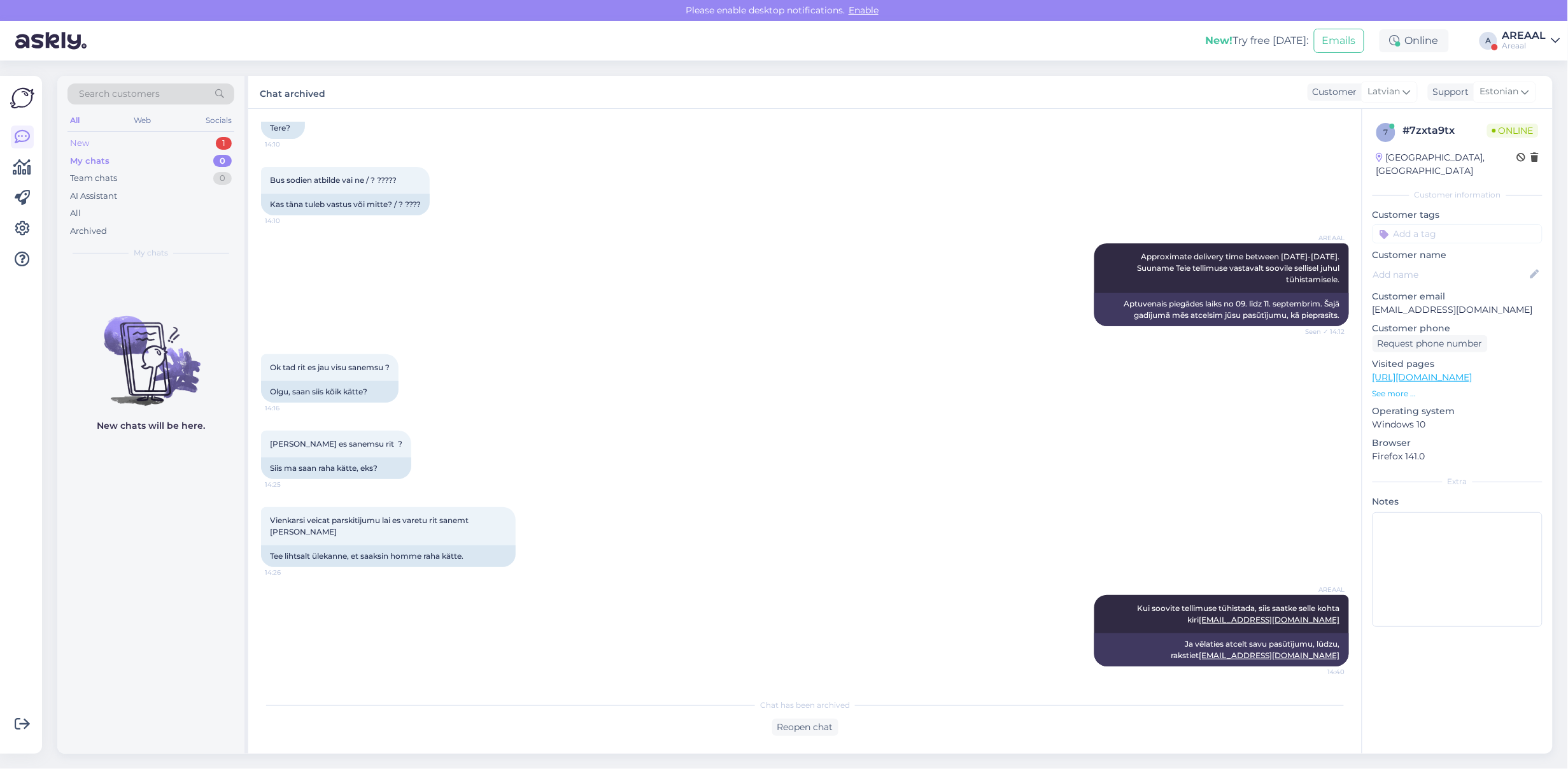
click at [194, 141] on div "New 1" at bounding box center [151, 143] width 167 height 18
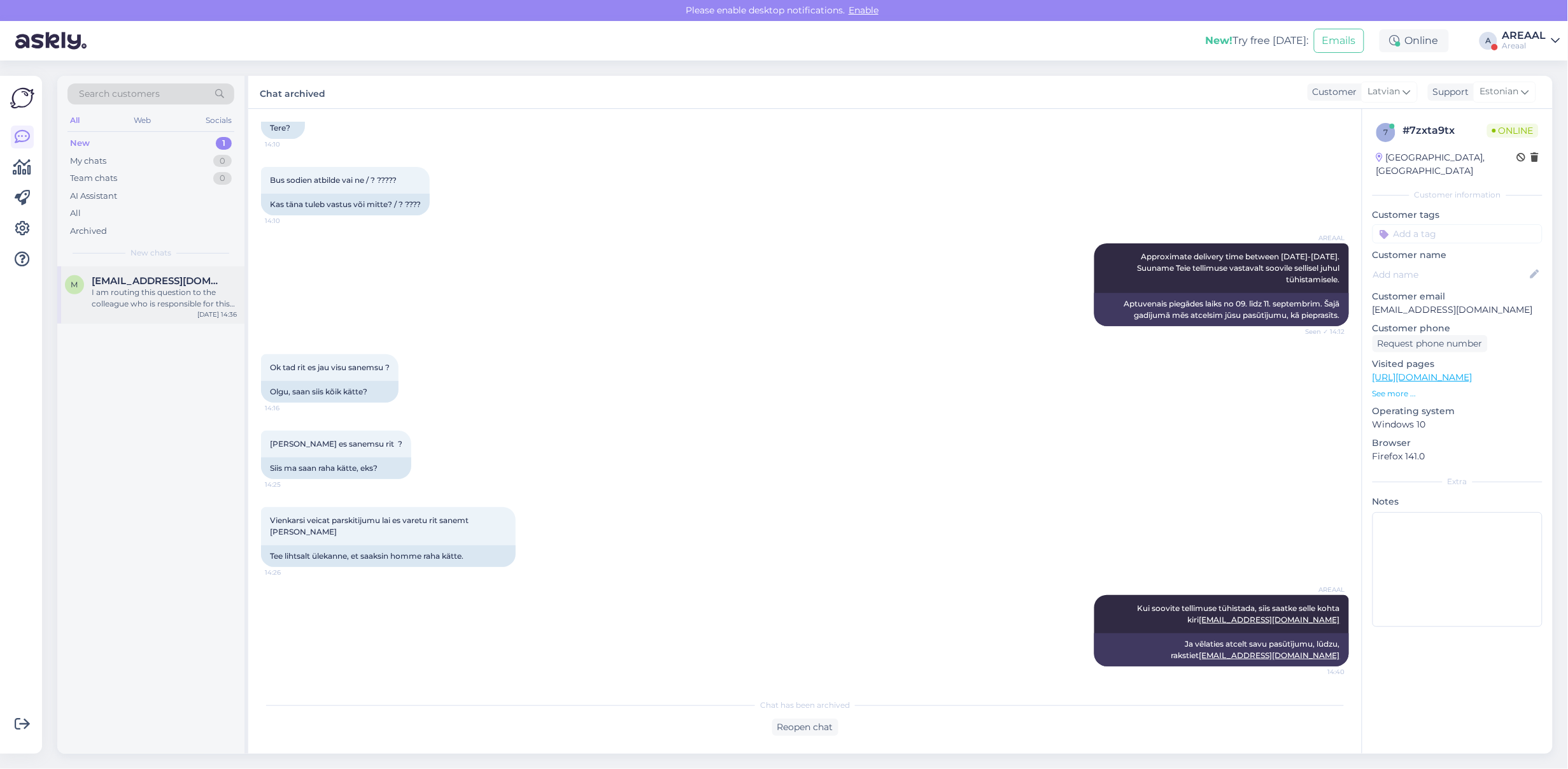
click at [157, 311] on div "m [EMAIL_ADDRESS][DOMAIN_NAME] I am routing this question to the colleague who …" at bounding box center [150, 294] width 187 height 57
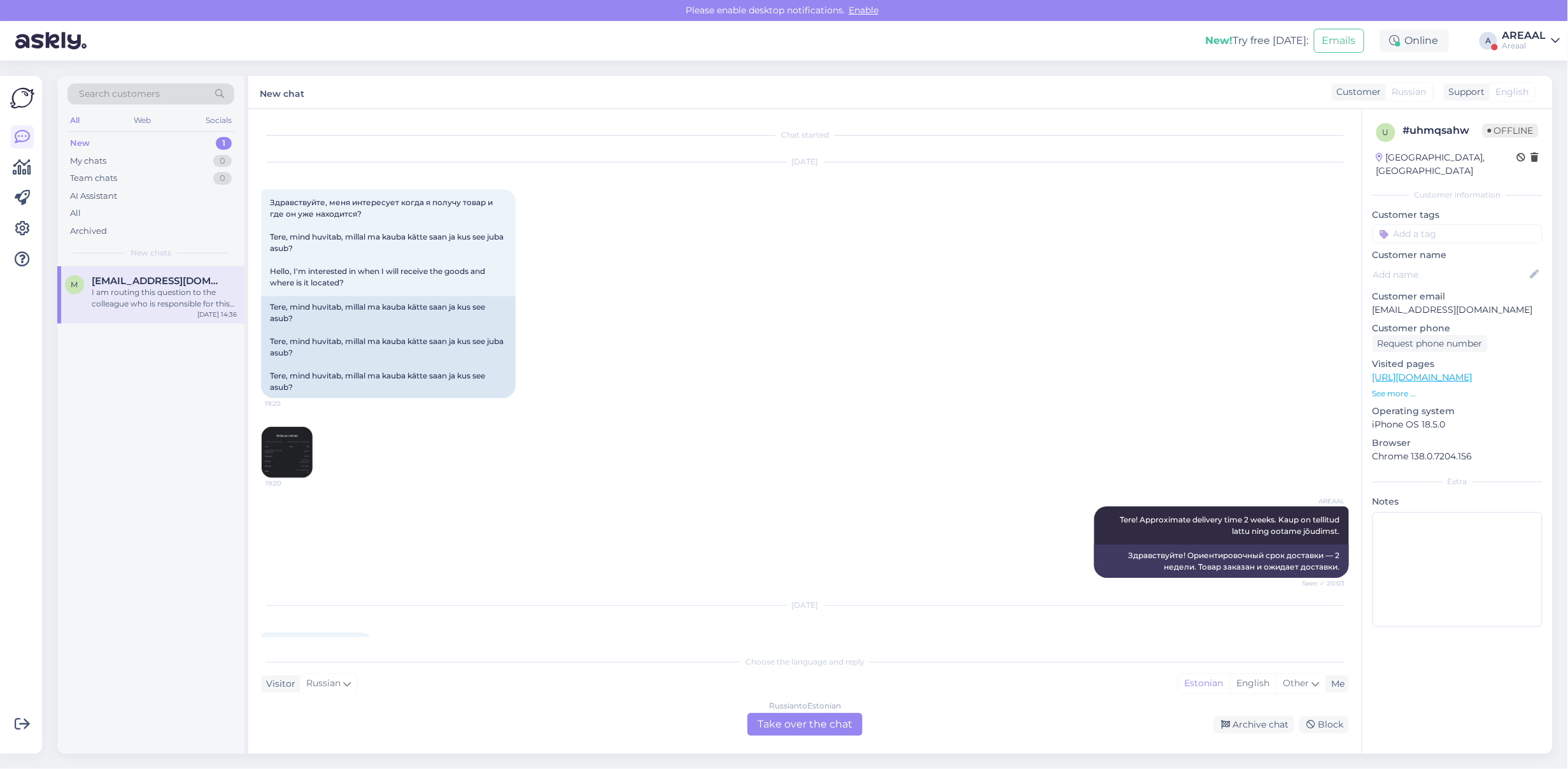
scroll to position [10343, 0]
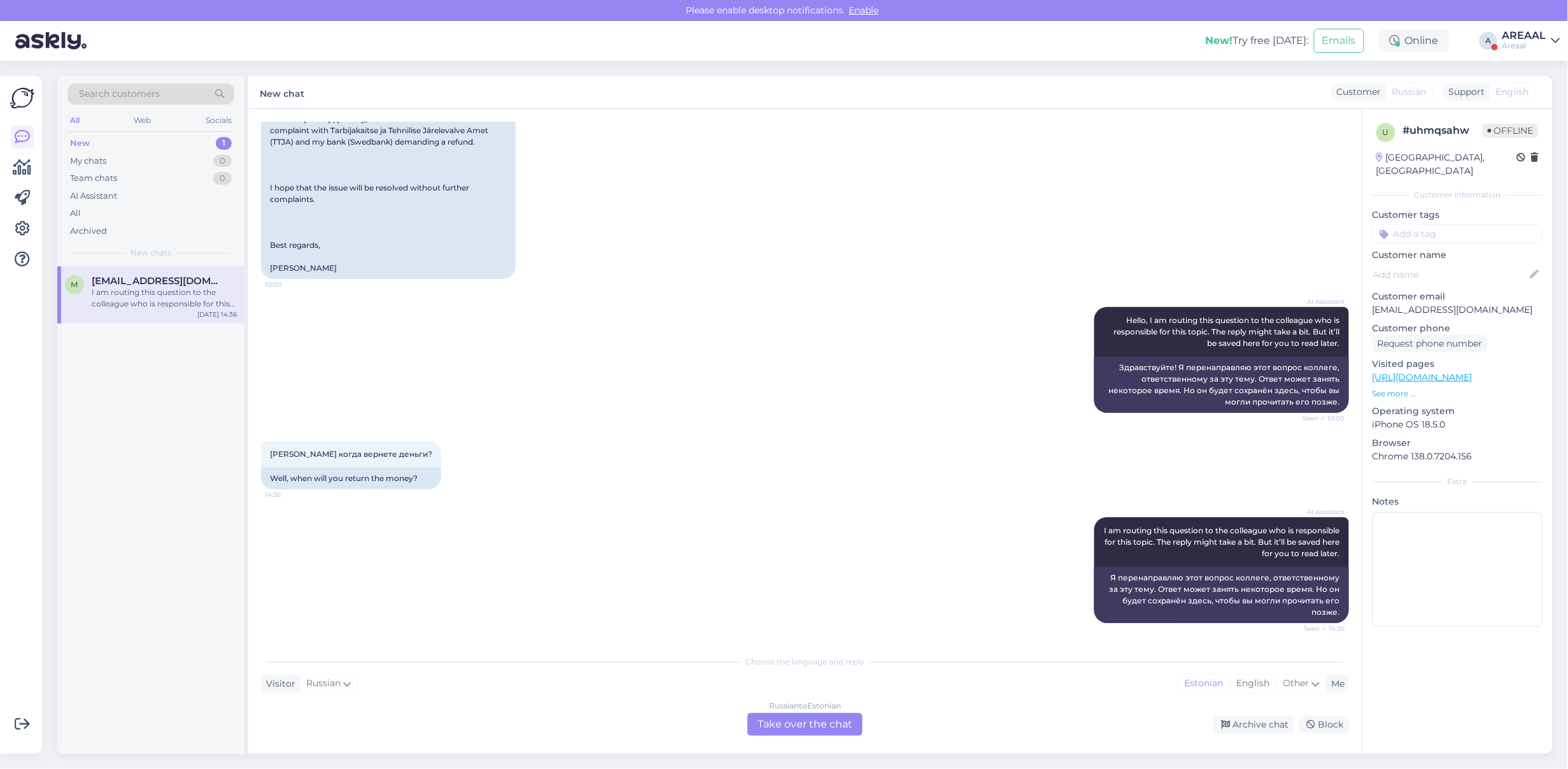
click at [810, 714] on div "Russian to Estonian Take over the chat" at bounding box center [804, 724] width 115 height 23
click at [808, 719] on div "Russian to Estonian Take over the chat" at bounding box center [804, 724] width 115 height 23
click at [809, 719] on div "Russian to Estonian Take over the chat" at bounding box center [804, 724] width 115 height 23
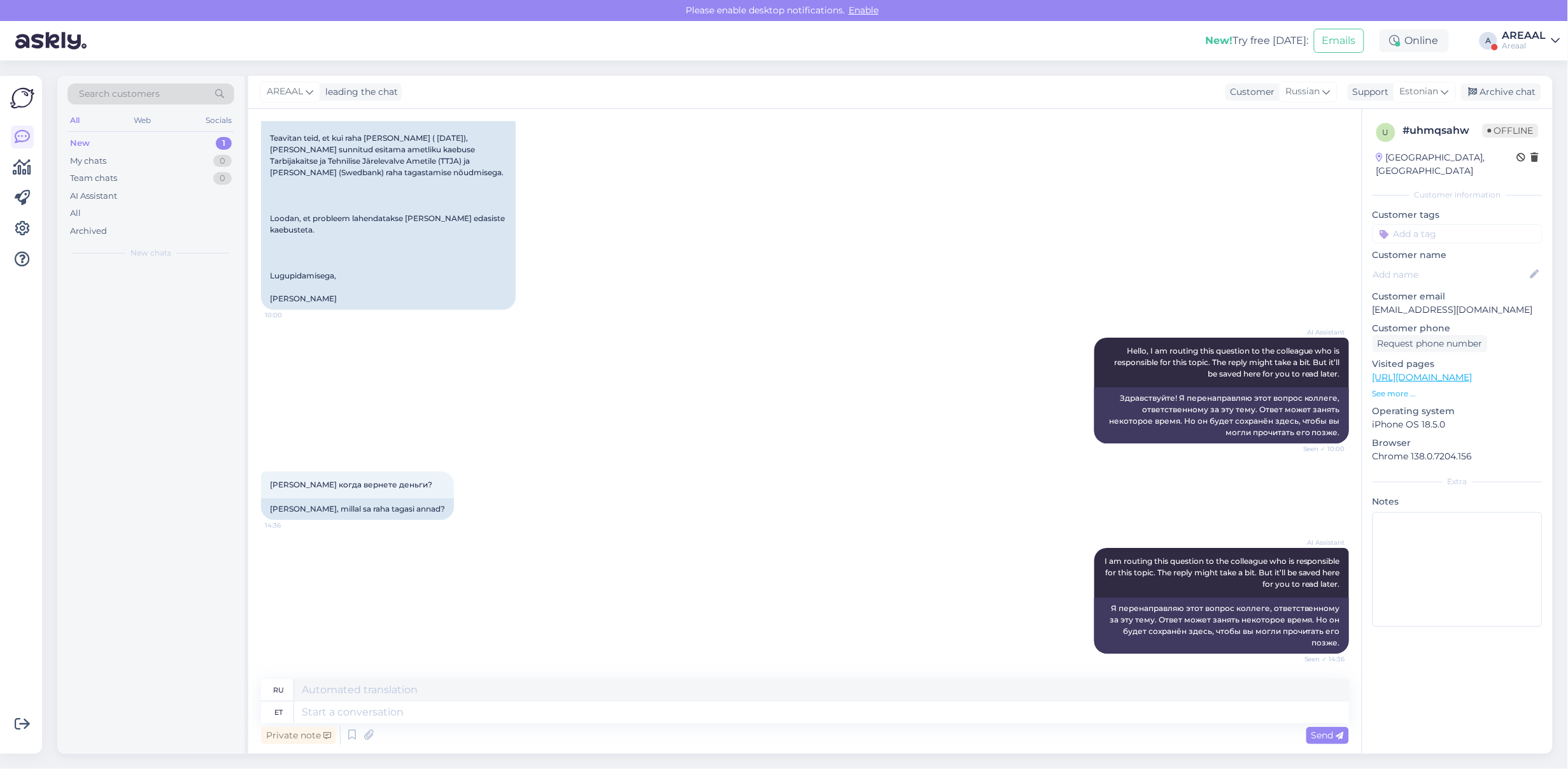
scroll to position [10256, 0]
click at [809, 720] on textarea at bounding box center [821, 713] width 1055 height 22
type textarea "Teie tel"
type textarea "Твой"
type textarea "[PERSON_NAME] on"
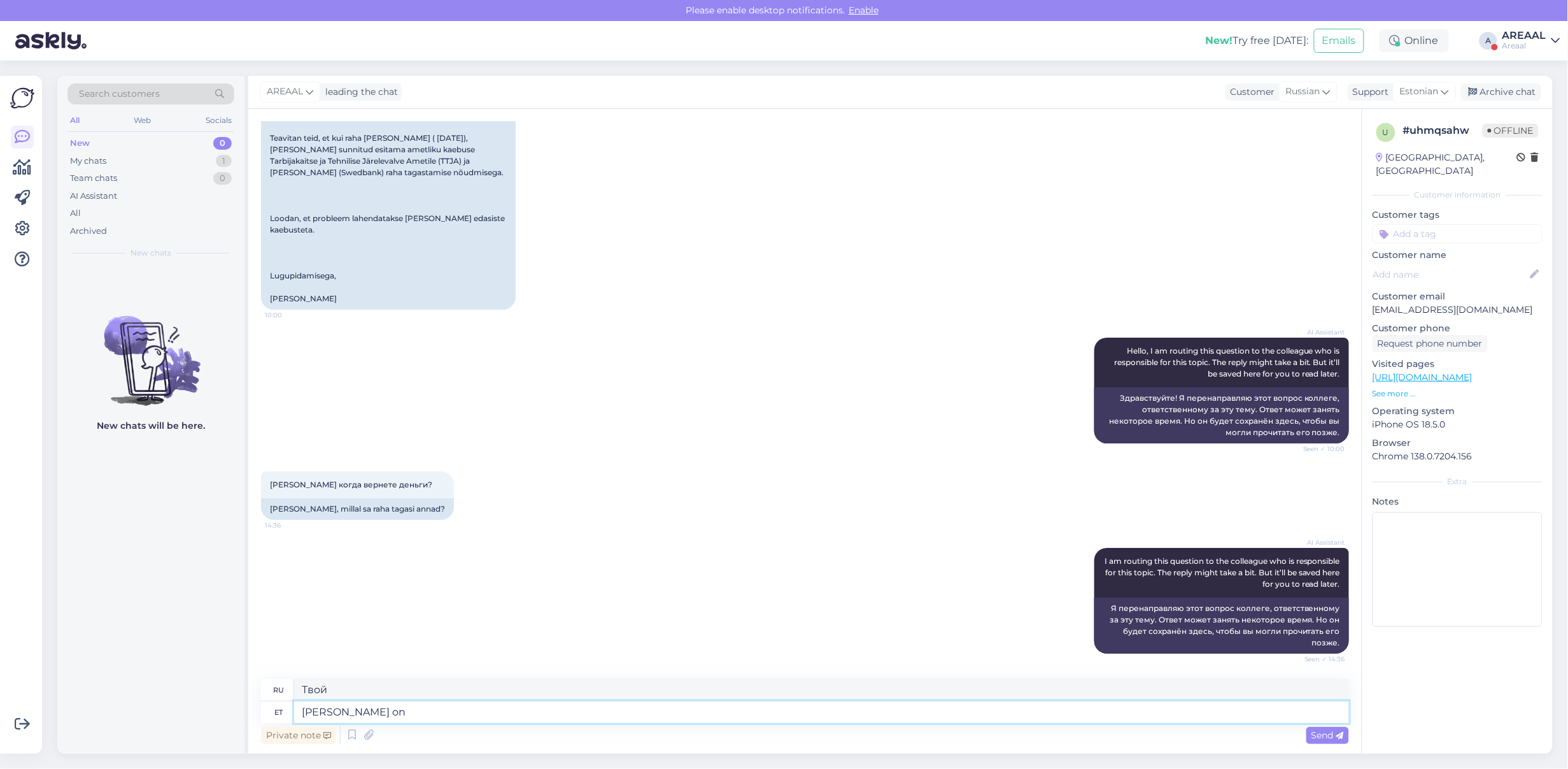
type textarea "Ваш заказ"
type textarea "[PERSON_NAME] on suunatud tühis"
type textarea "Ваш заказ был направлен"
type textarea "Teie tellimus on suunatud tühistamisele ning t"
type textarea "Ваш заказ может быть отменен."
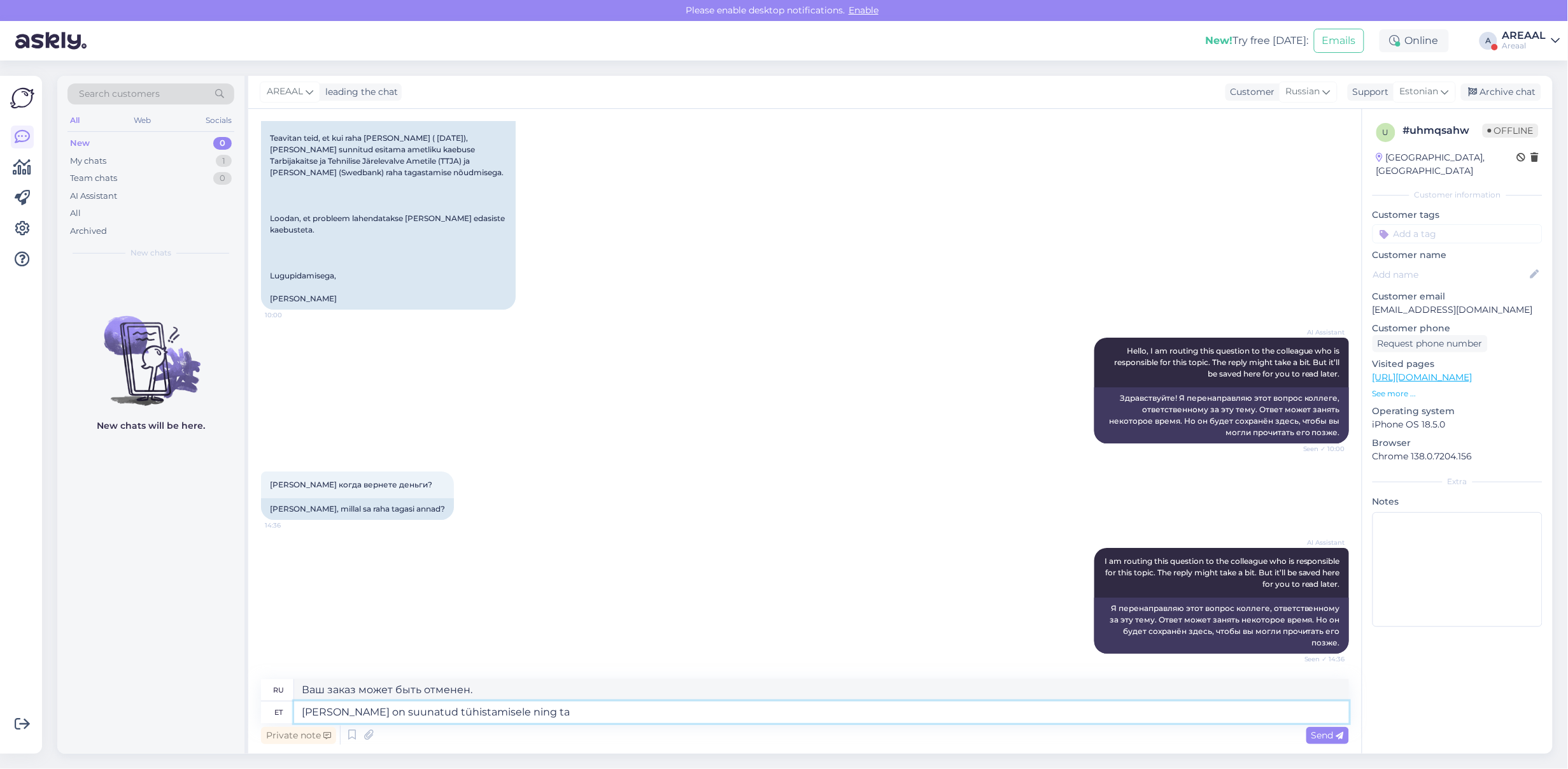
type textarea "Teie tellimus on suunatud tühistamisele ning tag"
type textarea "Ваш заказ может быть отменен и"
type textarea "Teie tellimus on suunatud tühistamisele ning tagasikanne k"
type textarea "Ваш заказ может быть отменен и может быть возвращен."
type textarea "Teie tellimus on suunatud tühistamisele ning tagasikanne kindlasti teha"
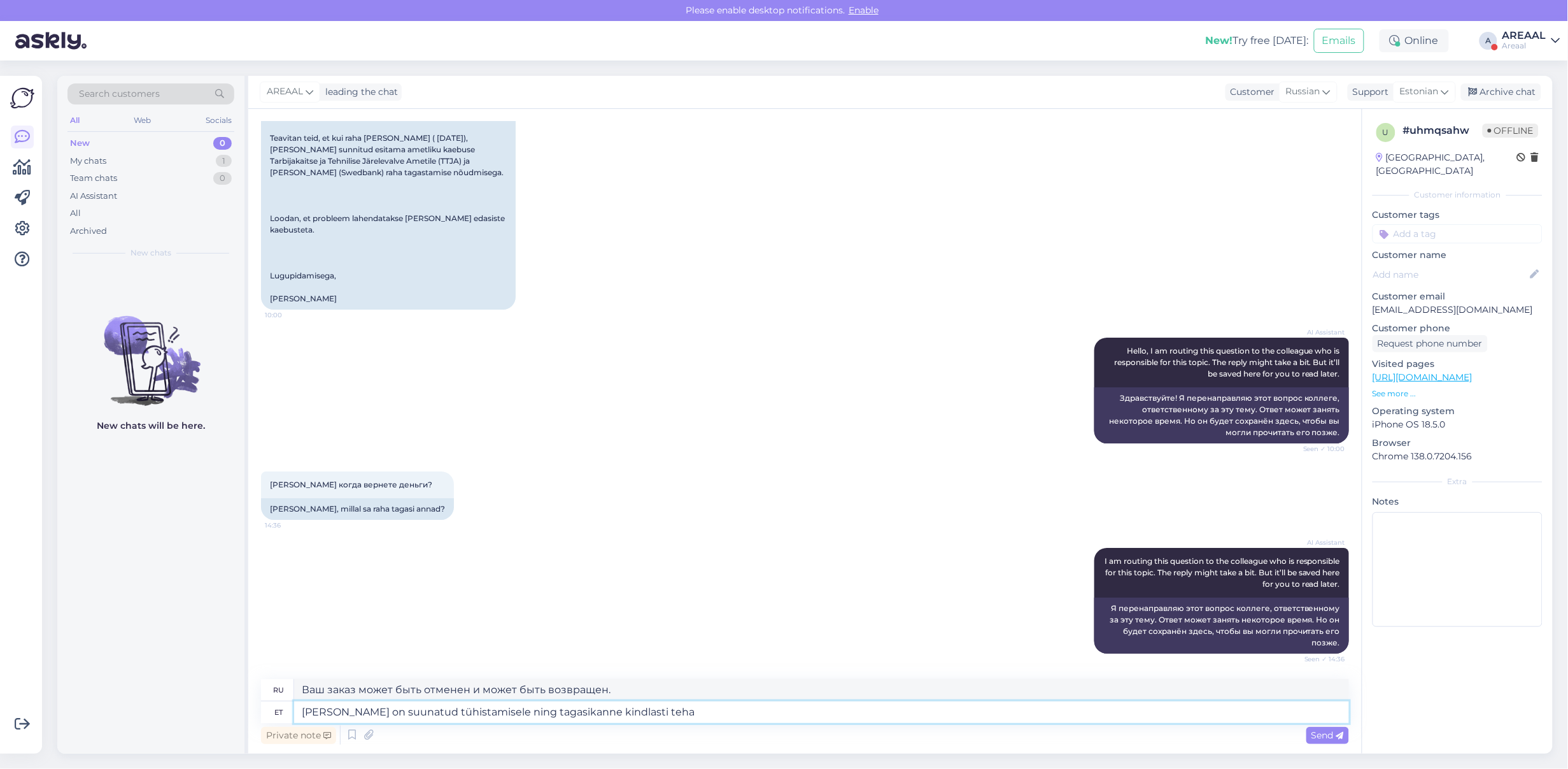
type textarea "Ваш заказ может быть отменен, и возврат средств будет произведен обязательно."
type textarea "Teie tellimus on suunatud tühistamisele ning tagasikanne kindlasti tehakse."
type textarea "Ваш заказ подлежит отмене, возврат средств обязательно будет произведен."
type textarea "Teie tellimus on suunatud tühistamisele ning tagasikanne kindlasti tehakse. Vas…"
type textarea "Ваш заказ может быть отменен, и возврат средств будет произведен. Согласно"
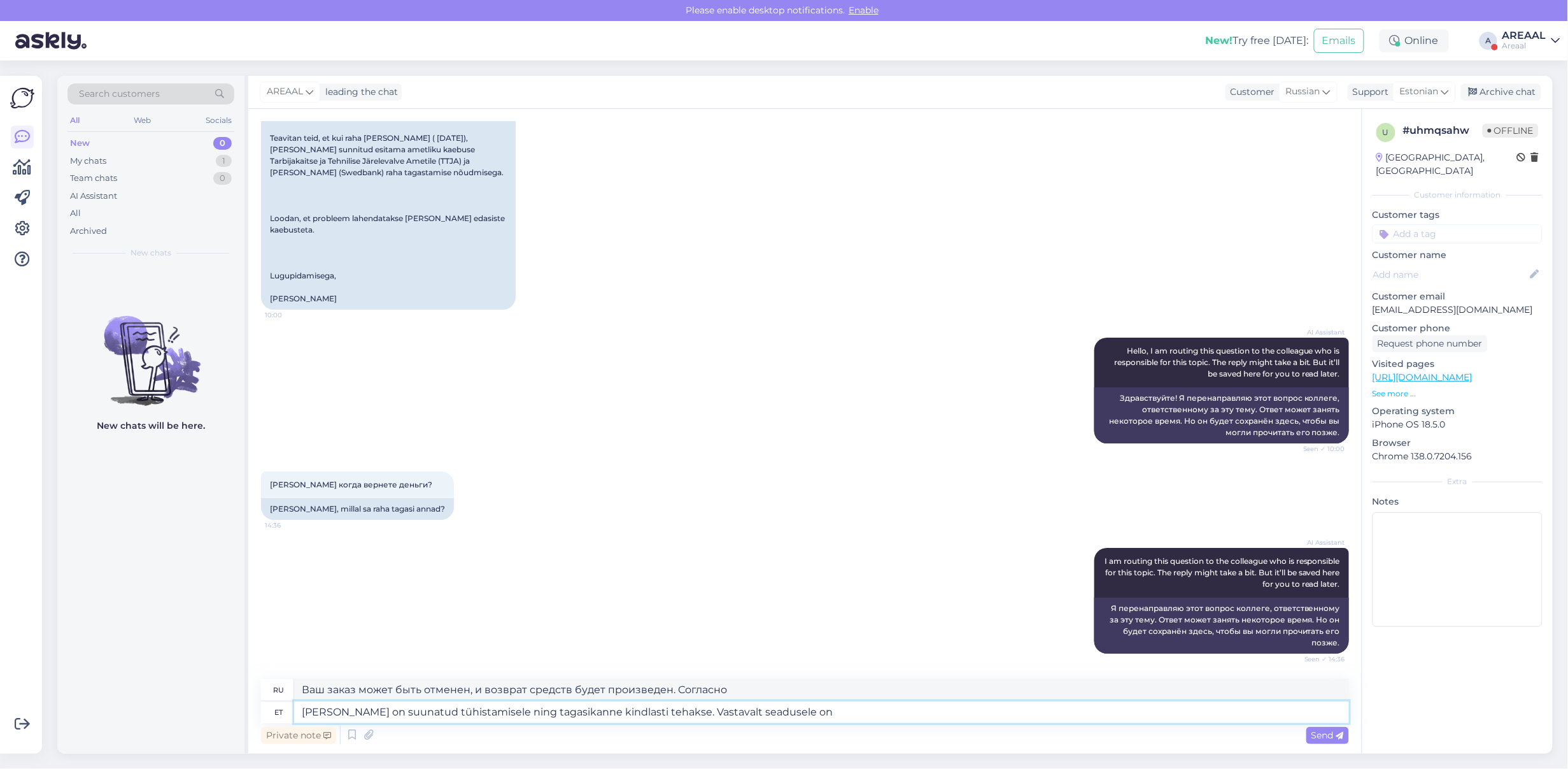
type textarea "Teie tellimus on suunatud tühistamisele ning tagasikanne kindlasti tehakse. Vas…"
type textarea "Ваш заказ может быть отменён, и возврат средств будет произведен в соответствии…"
type textarea "Teie tellimus on suunatud tühistamisele ning tagasikanne kindlasti tehakse. Vas…"
type textarea "Ваш заказ может быть отменён, и возврат средств будет произведён обязательно. С…"
type textarea "Teie tellimus on suunatud tühistamisele ning tagasikanne kindlasti tehakse. Vas…"
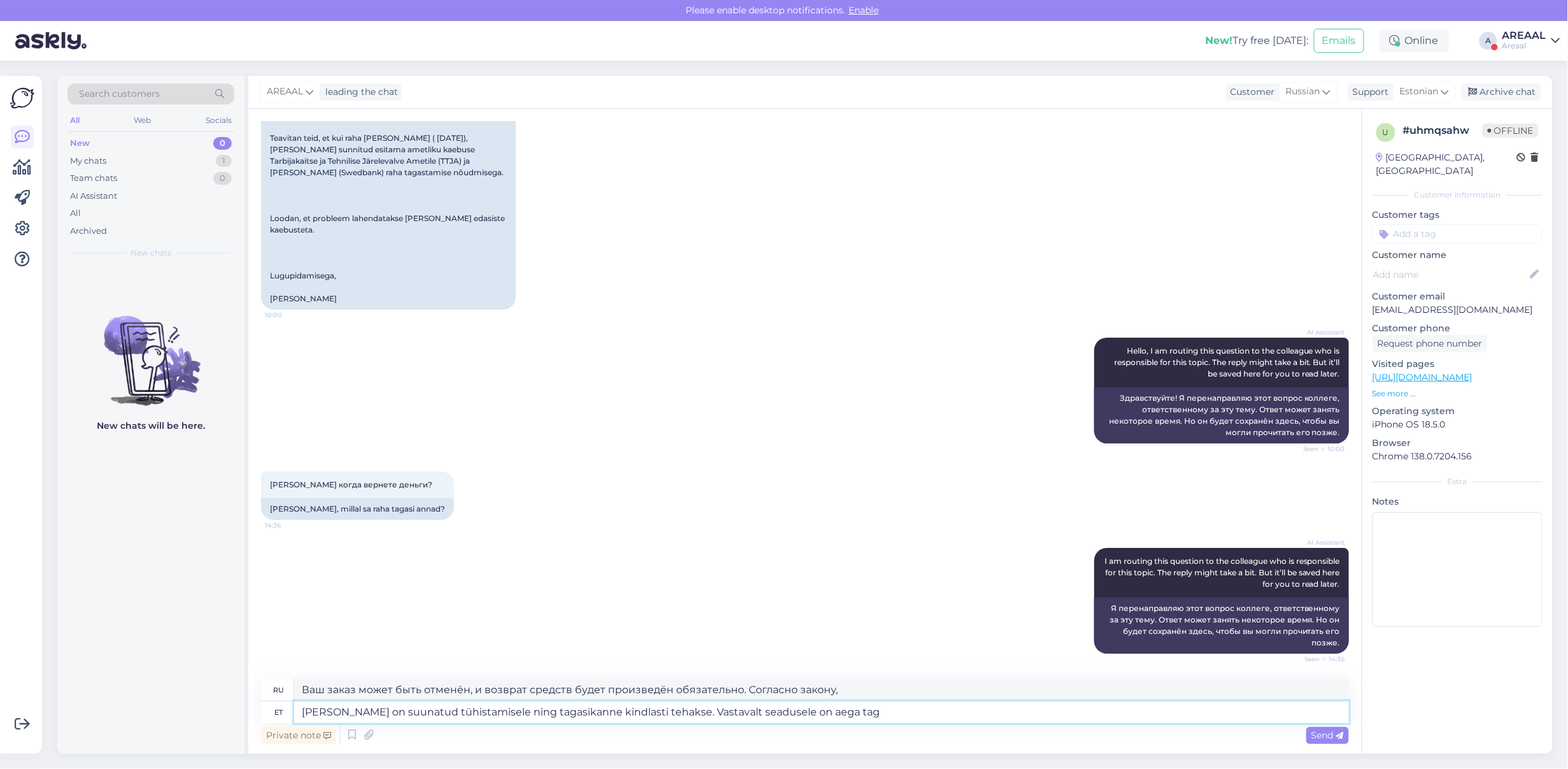
type textarea "Ваш заказ может быть отменён, и возврат средств будет произведён обязательно. С…"
type textarea "Teie tellimus on suunatud tühistamisele ning tagasikanne kindlasti tehakse. Vas…"
type textarea "Ваш заказ отменён, и возврат средств будет произведён. Согласно закону, для воз…"
type textarea "Teie tellimus on suunatud tühistamisele ning tagasikanne kindlasti tehakse. Vas…"
type textarea "Ваш заказ может быть отменён, и возврат средств будет произведён. Согласно зако…"
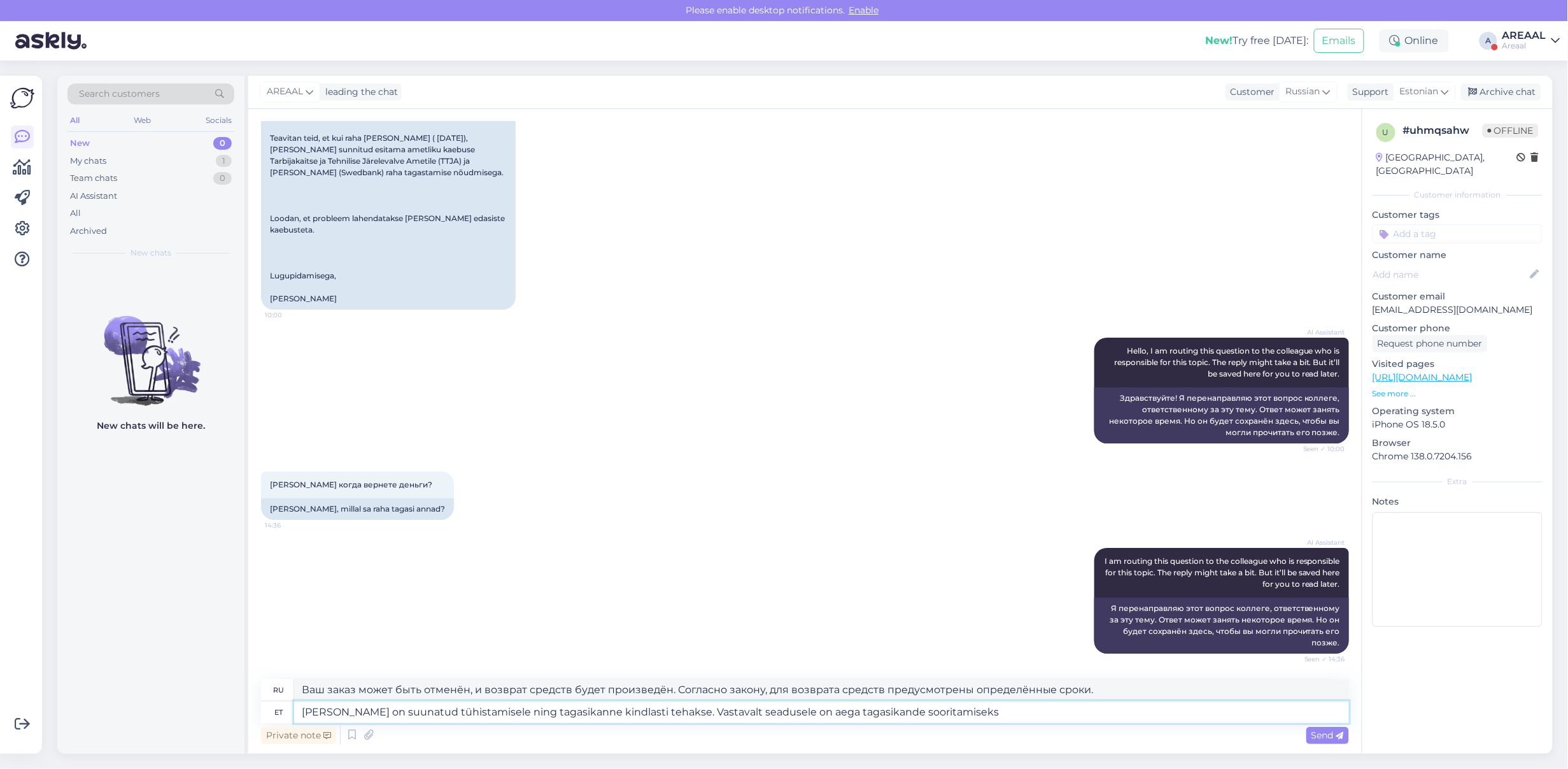
type textarea "Teie tellimus on suunatud tühistamisele ning tagasikanne kindlasti tehakse. Vas…"
type textarea "Ваш заказ отменён, и возврат средств будет произведён. Законодательство устанав…"
type textarea "Teie tellimus on suunatud tühistamisele ning tagasikanne kindlasti tehakse. Vas…"
type textarea "Ваш заказ может быть отменён, и возврат средств будет произведён обязательно. С…"
type textarea "Teie tellimus on suunatud tühistamisele ning tagasikanne kindlasti tehakse. Vas…"
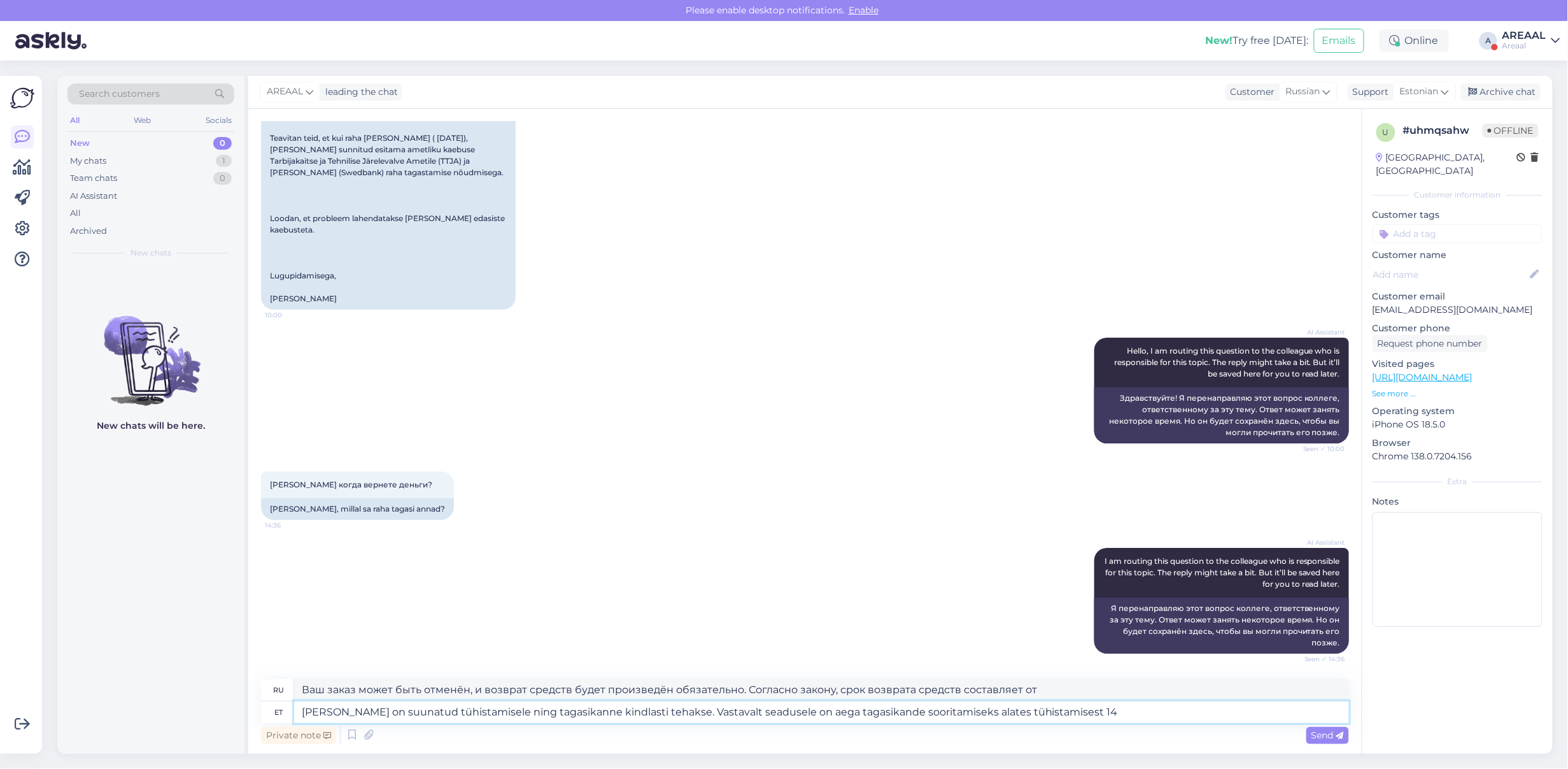
type textarea "Ваш заказ отменён, и возврат средств будет произведён. Согласно закону, возврат…"
type textarea "Teie tellimus on suunatud tühistamisele ning tagasikanne kindlasti tehakse. Vas…"
type textarea "Ваш заказ может быть отменен, и возврат средств будет произведен. Согласно зако…"
type textarea "[PERSON_NAME] on suunatud tühistamisele ning tagasikanne kindlasti tehakse. Vas…"
type textarea "Ваш заказ отменён, и возврат средств будет произведён обязательно. Согласно зак…"
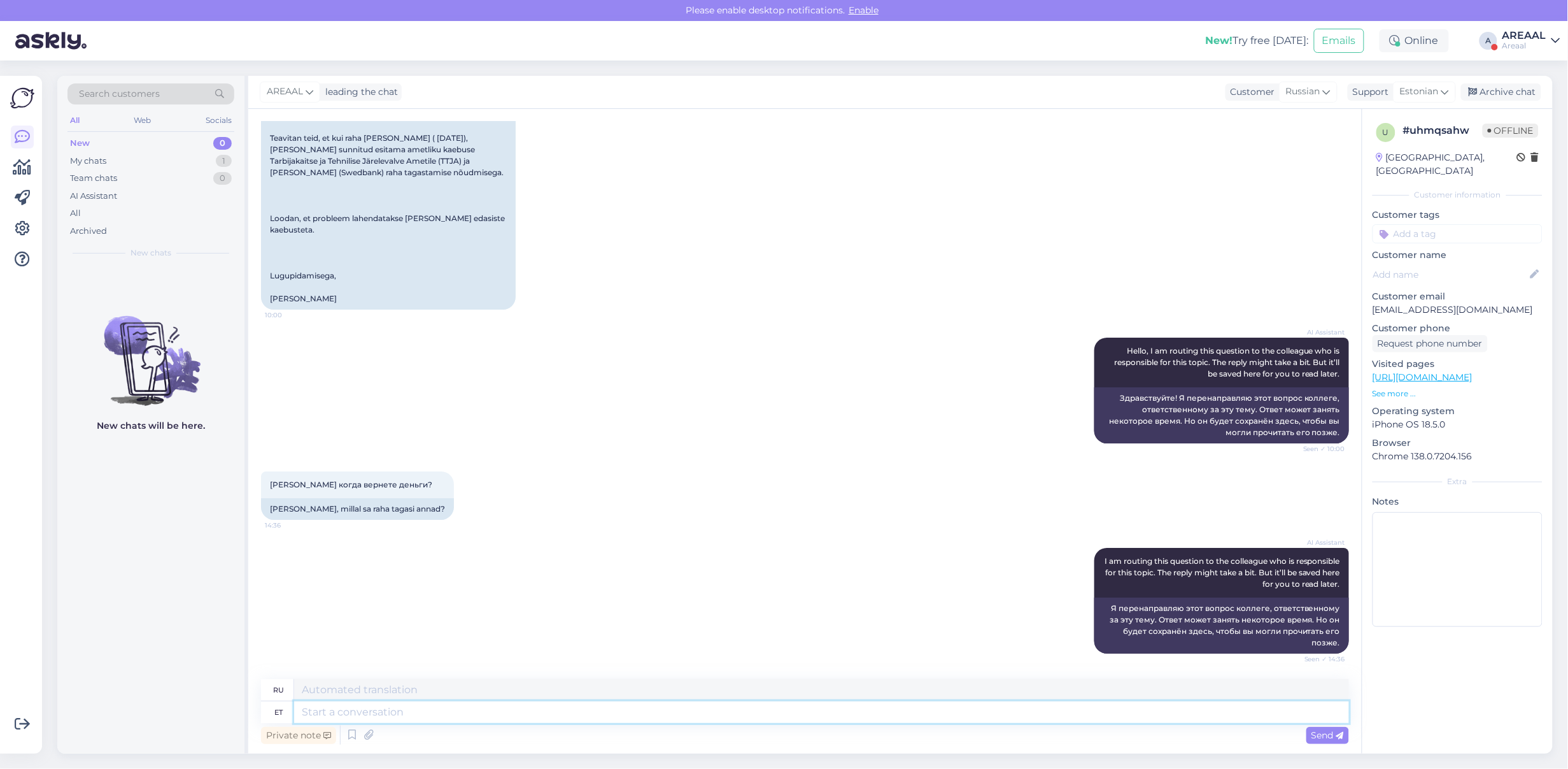
scroll to position [10378, 0]
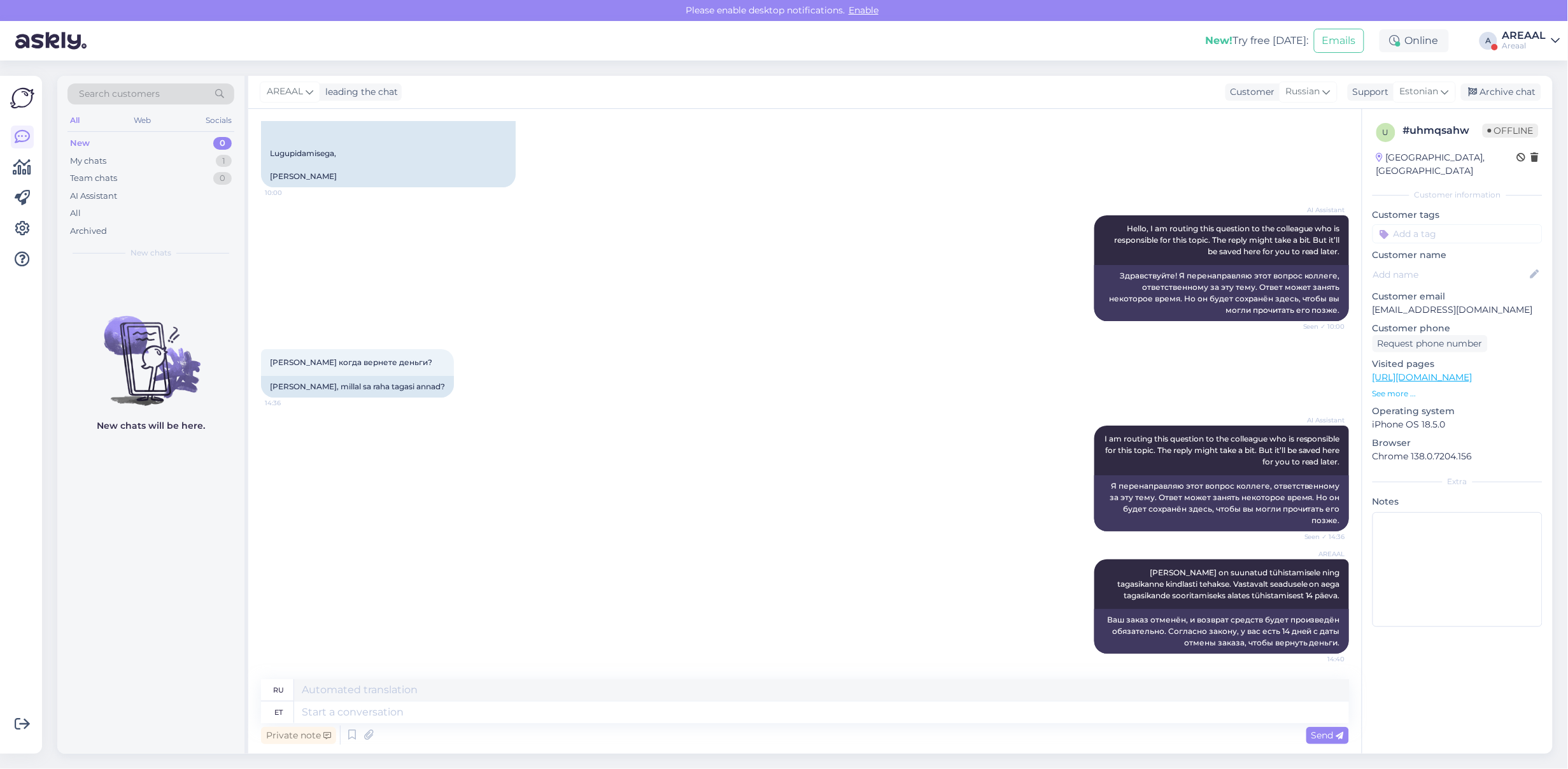
click at [1521, 38] on div "AREAAL" at bounding box center [1525, 36] width 44 height 10
click at [1545, 81] on div "Areaal Opened" at bounding box center [1483, 70] width 156 height 27
click at [1536, 89] on button "Open" at bounding box center [1533, 99] width 36 height 20
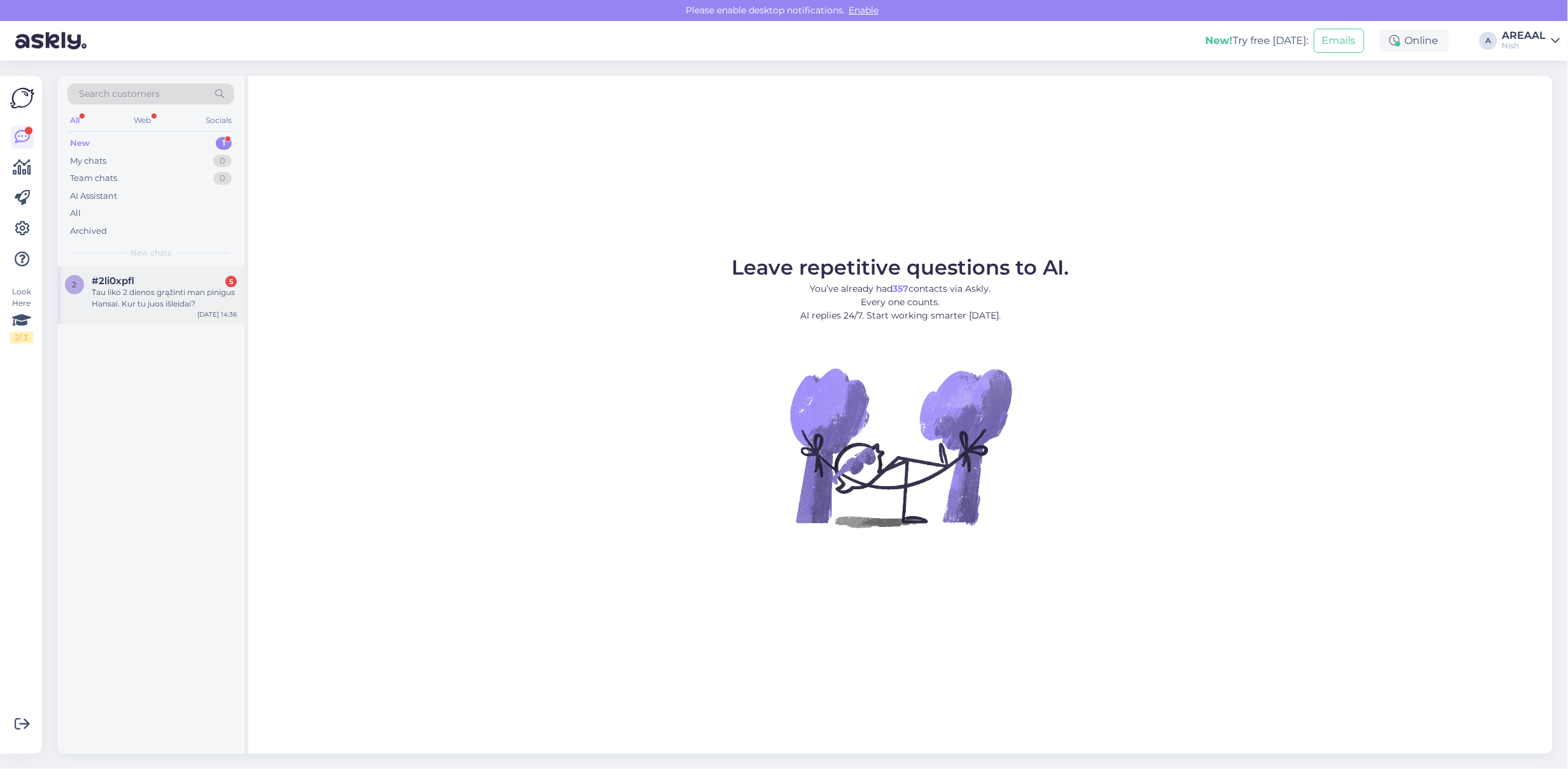
click at [193, 268] on div "2 #2li0xpfl 5 Tau liko 2 dienos grąžinti man pinigus Hansai. Kur tu juos išleid…" at bounding box center [150, 294] width 187 height 57
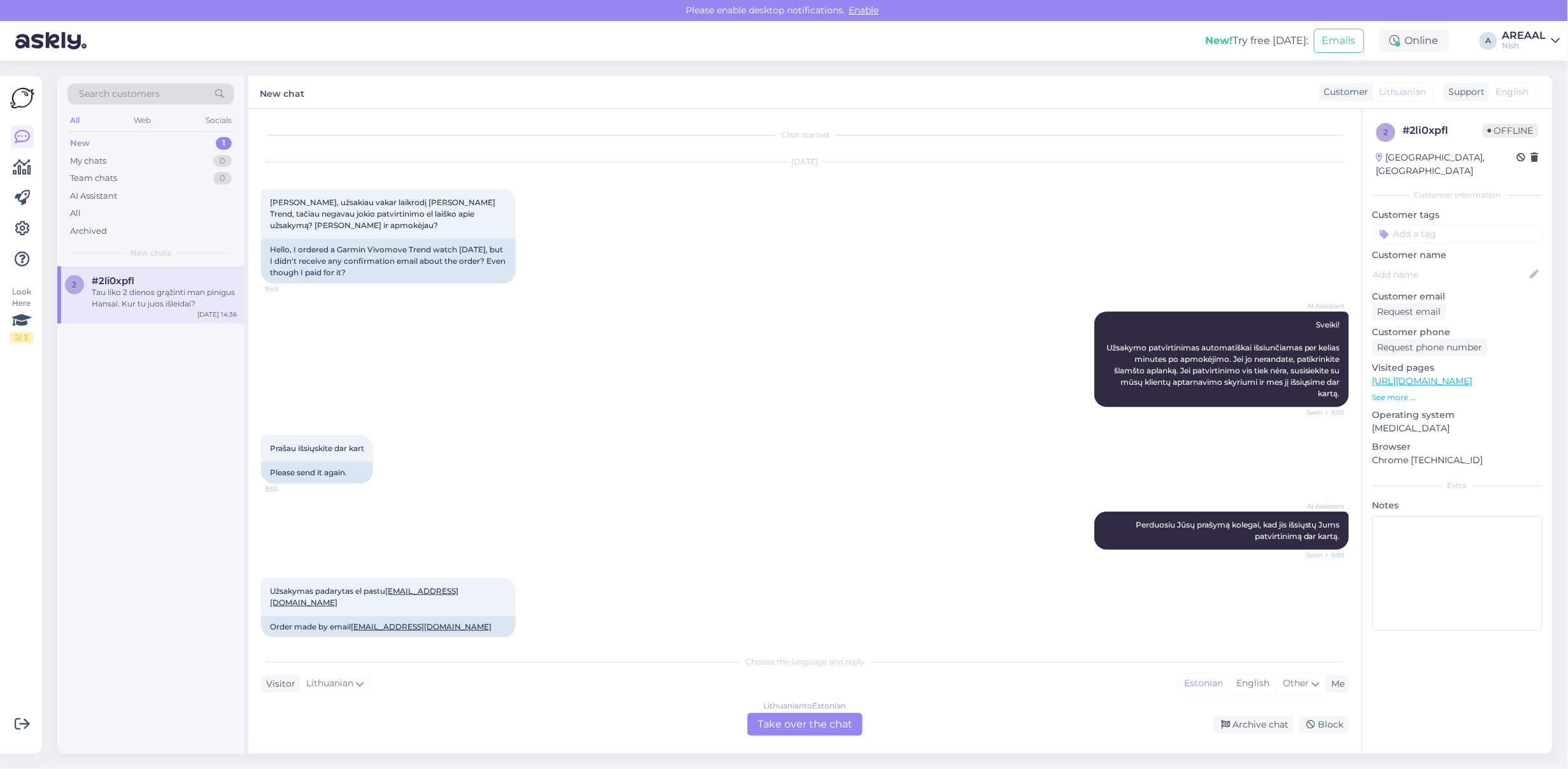
scroll to position [5391, 0]
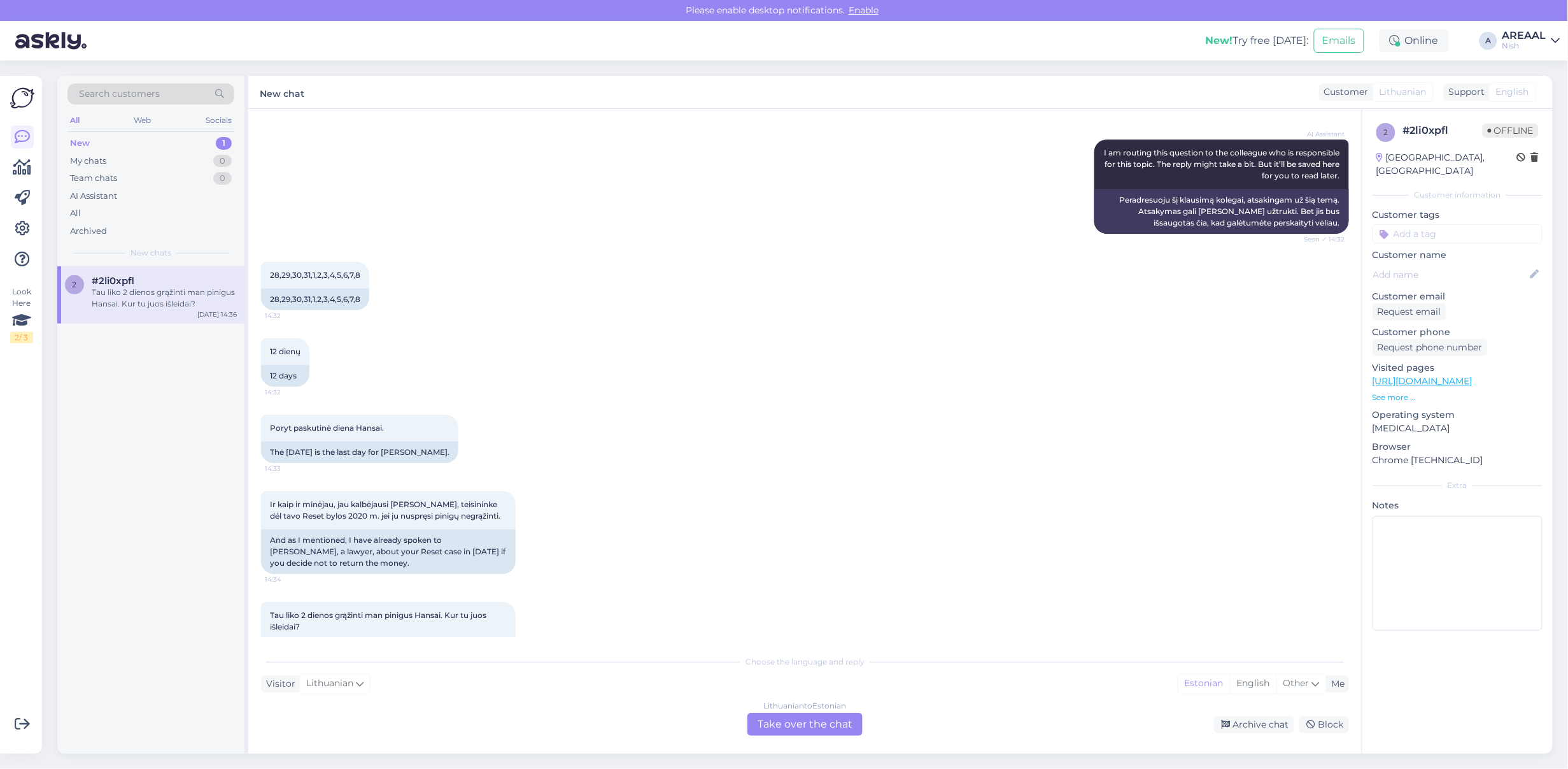
click at [721, 324] on div "12 dienų 14:32 12 days" at bounding box center [804, 362] width 1088 height 76
click at [723, 324] on div "12 dienų 14:32 12 days" at bounding box center [804, 362] width 1088 height 76
click at [797, 734] on div "Lithuanian to Estonian Take over the chat" at bounding box center [804, 724] width 115 height 23
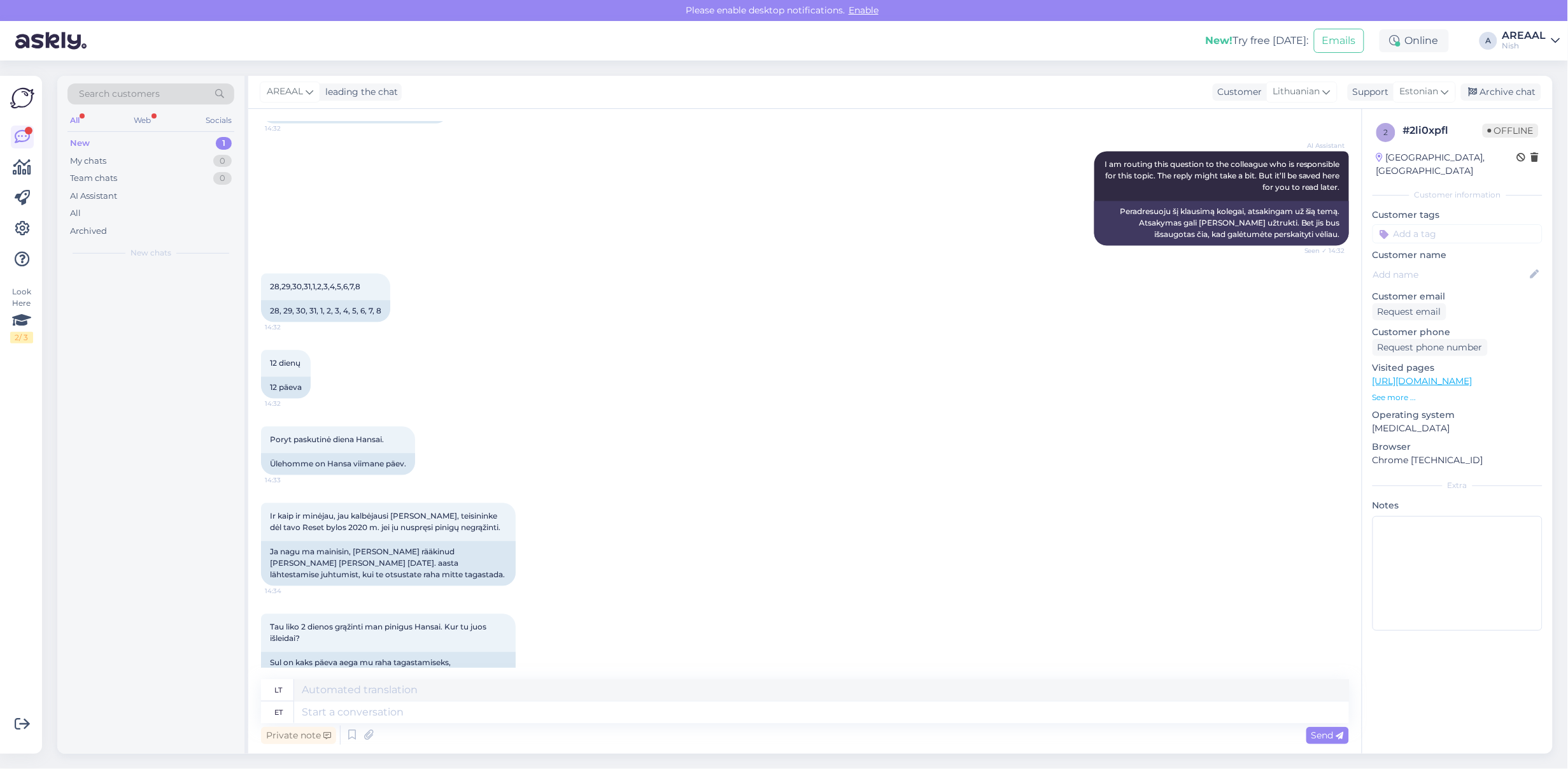
scroll to position [5372, 0]
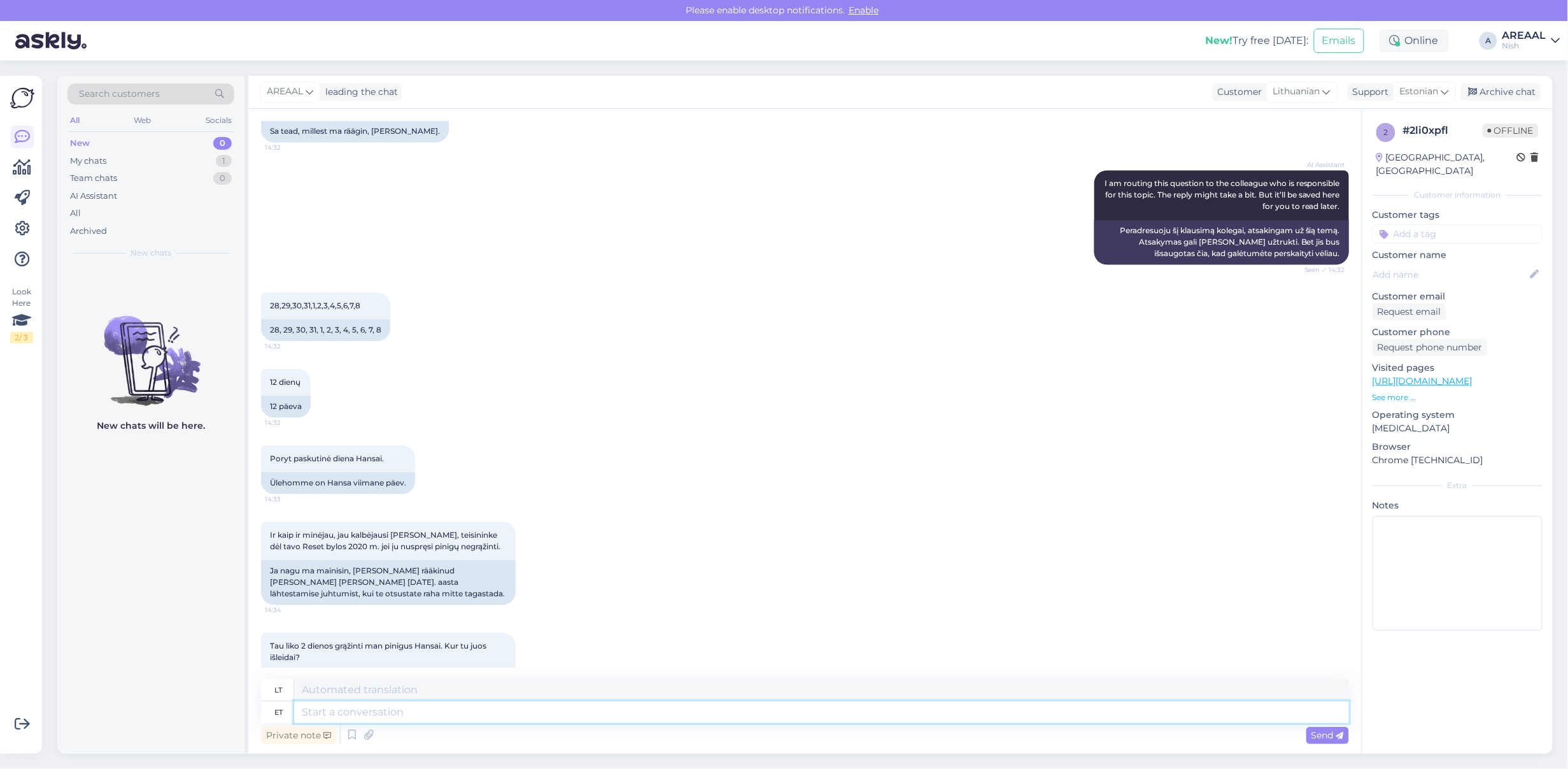
click at [790, 708] on textarea at bounding box center [821, 713] width 1055 height 22
type textarea "You shou"
type textarea "Tu"
type textarea "You should c"
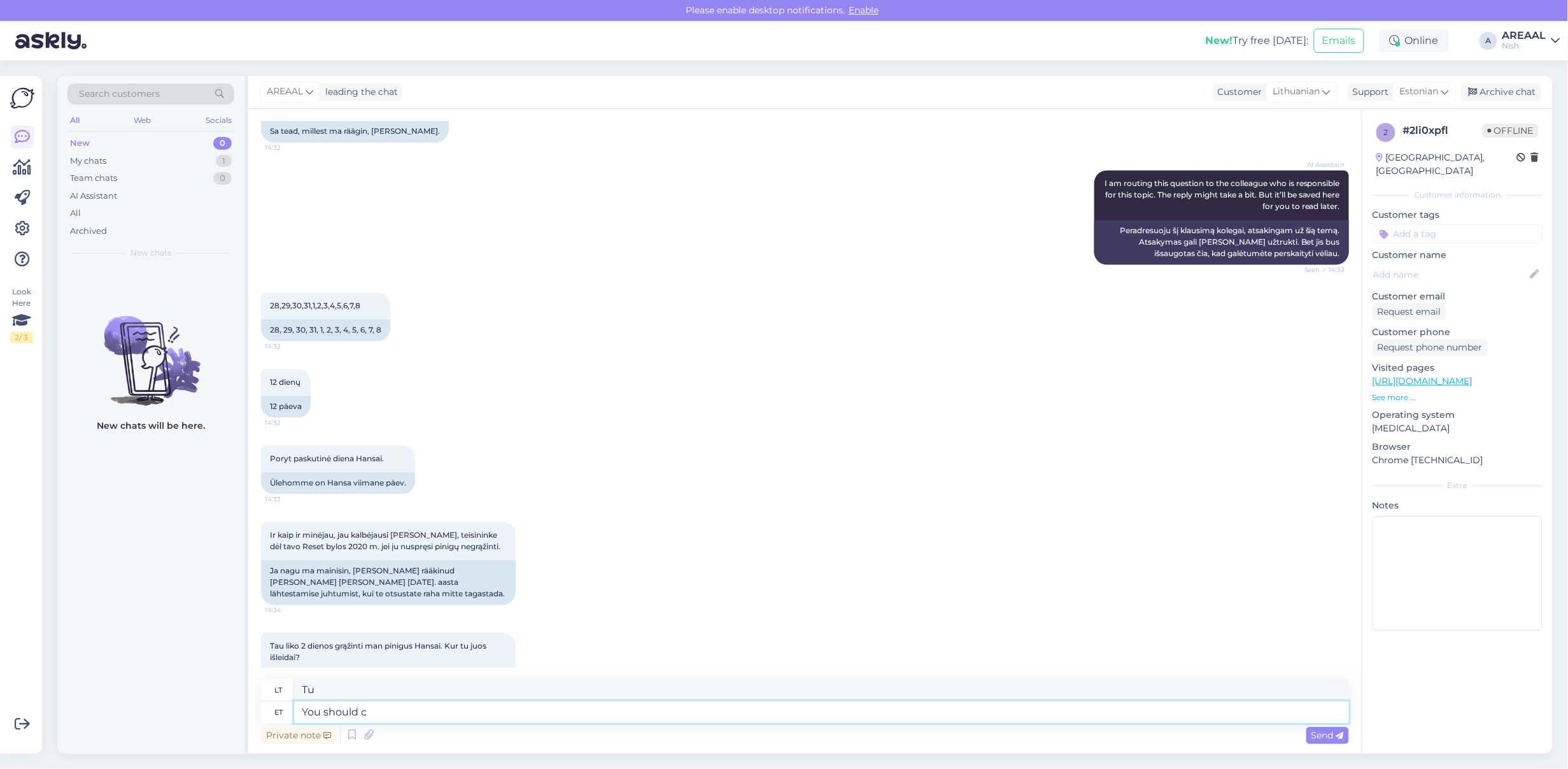
type textarea "Turėtumėte"
type textarea "You should contact"
type textarea "Turėtumėte susisiekti"
type textarea "What"
type textarea "Kas"
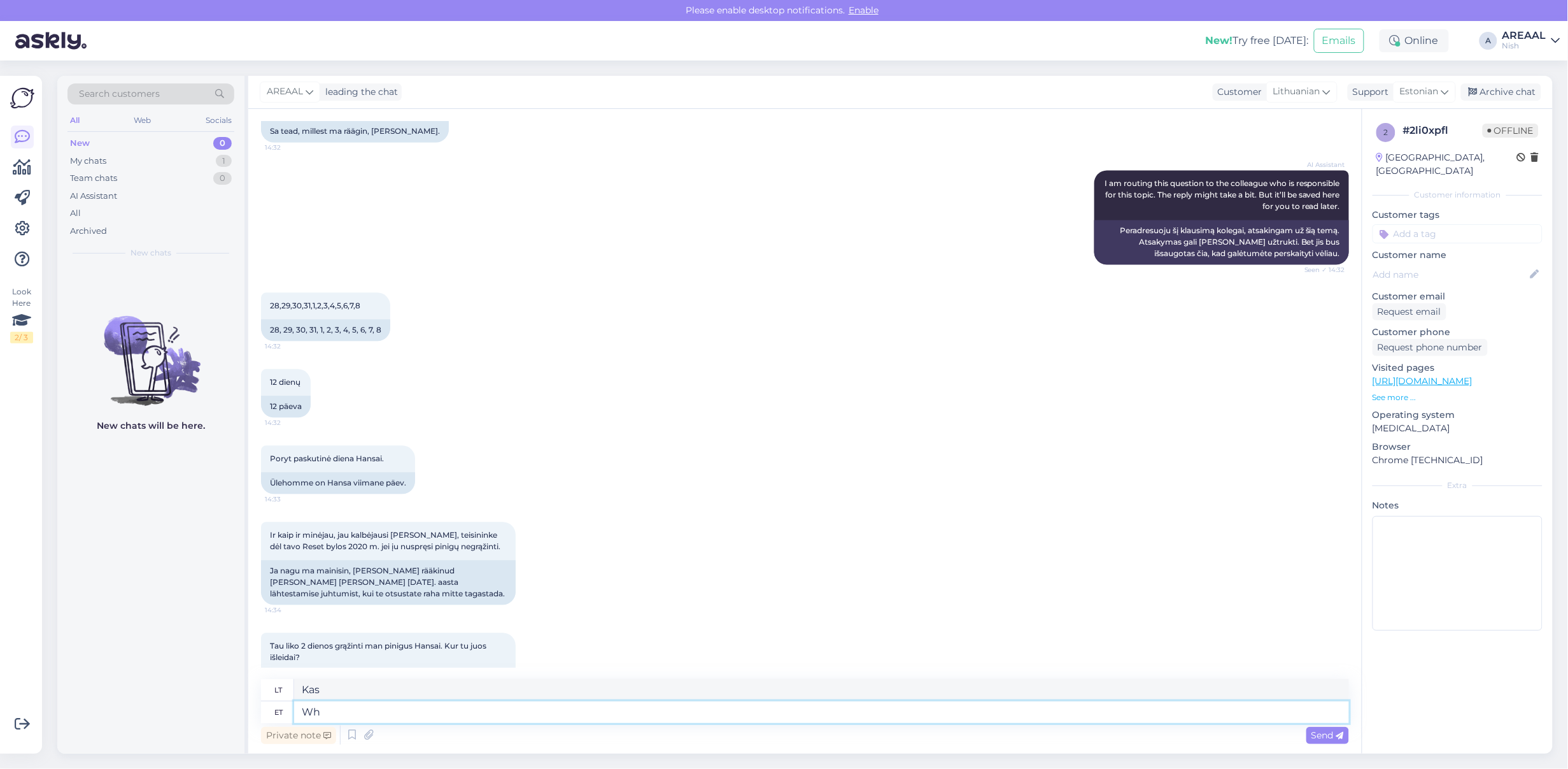
type textarea "W"
type textarea "I"
type textarea "What are yo"
type textarea "Kas yra"
type textarea "What are you talking a"
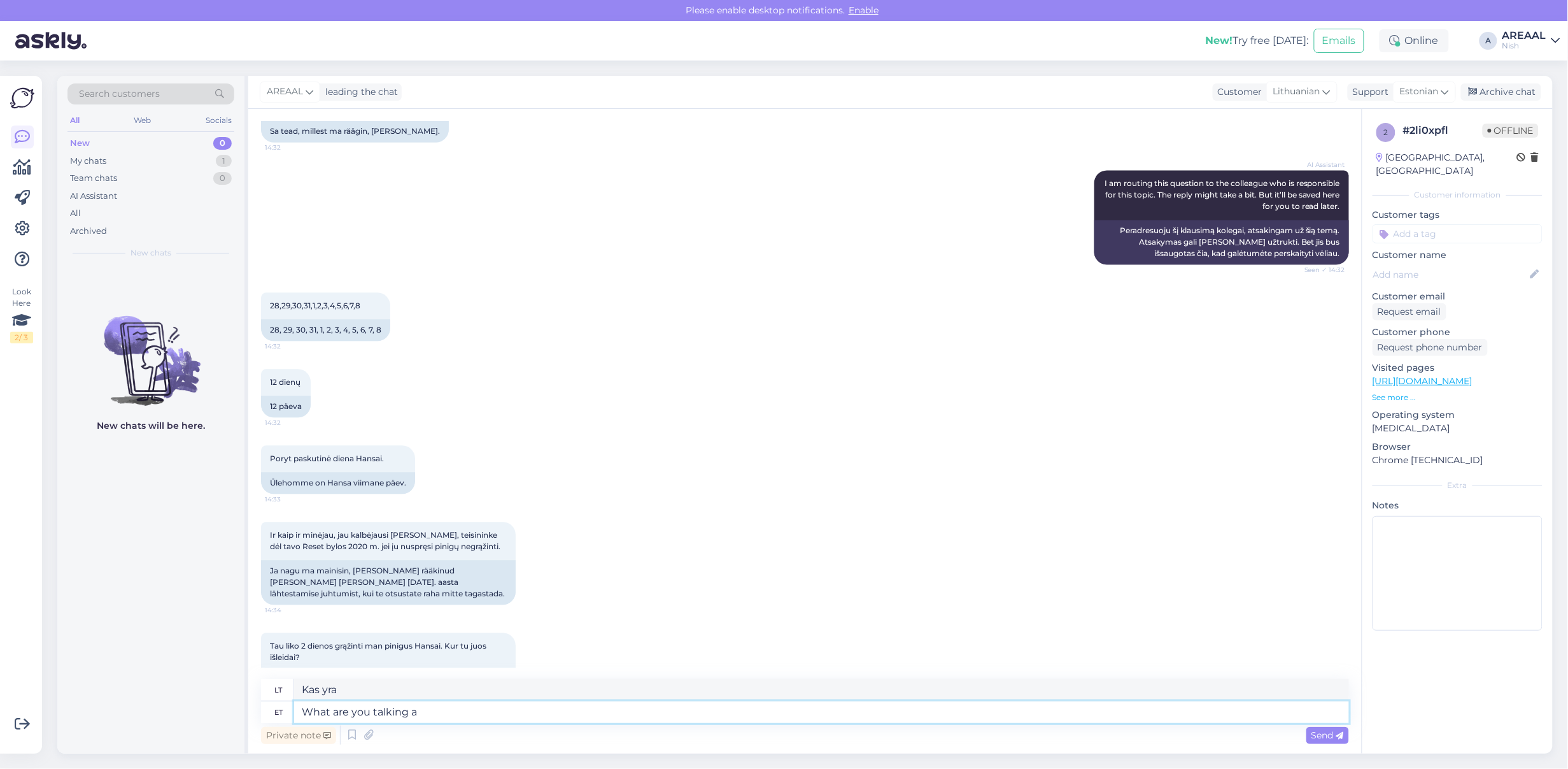
type textarea "Kas tu esi?"
type textarea "What are you talking about"
type textarea "Apie ką tu kalbi?"
type textarea "What are you talking about?"
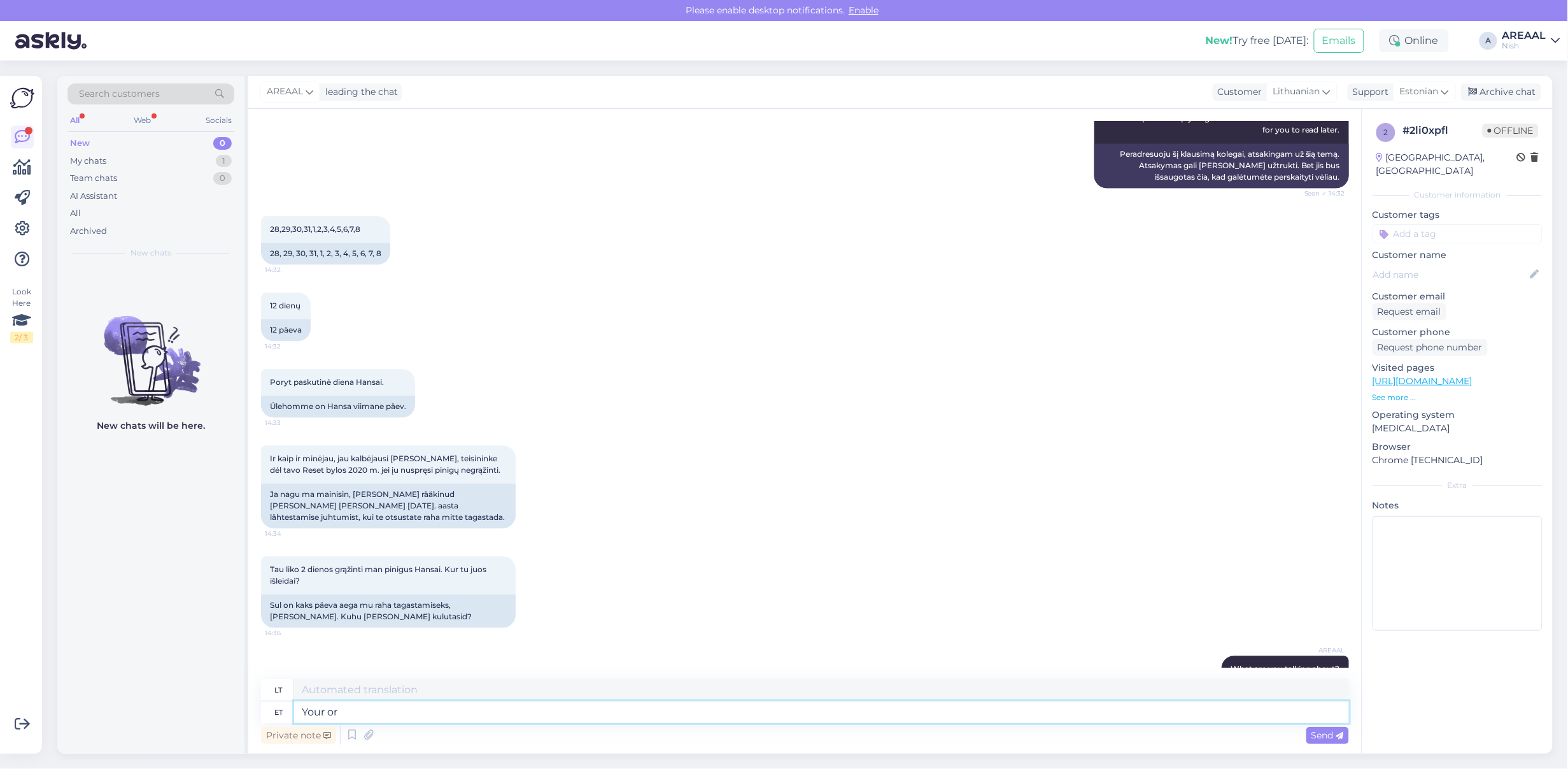
type textarea "Your ord"
type textarea "Jūsų"
type textarea "Your order"
type textarea "Jūsų užsakymas"
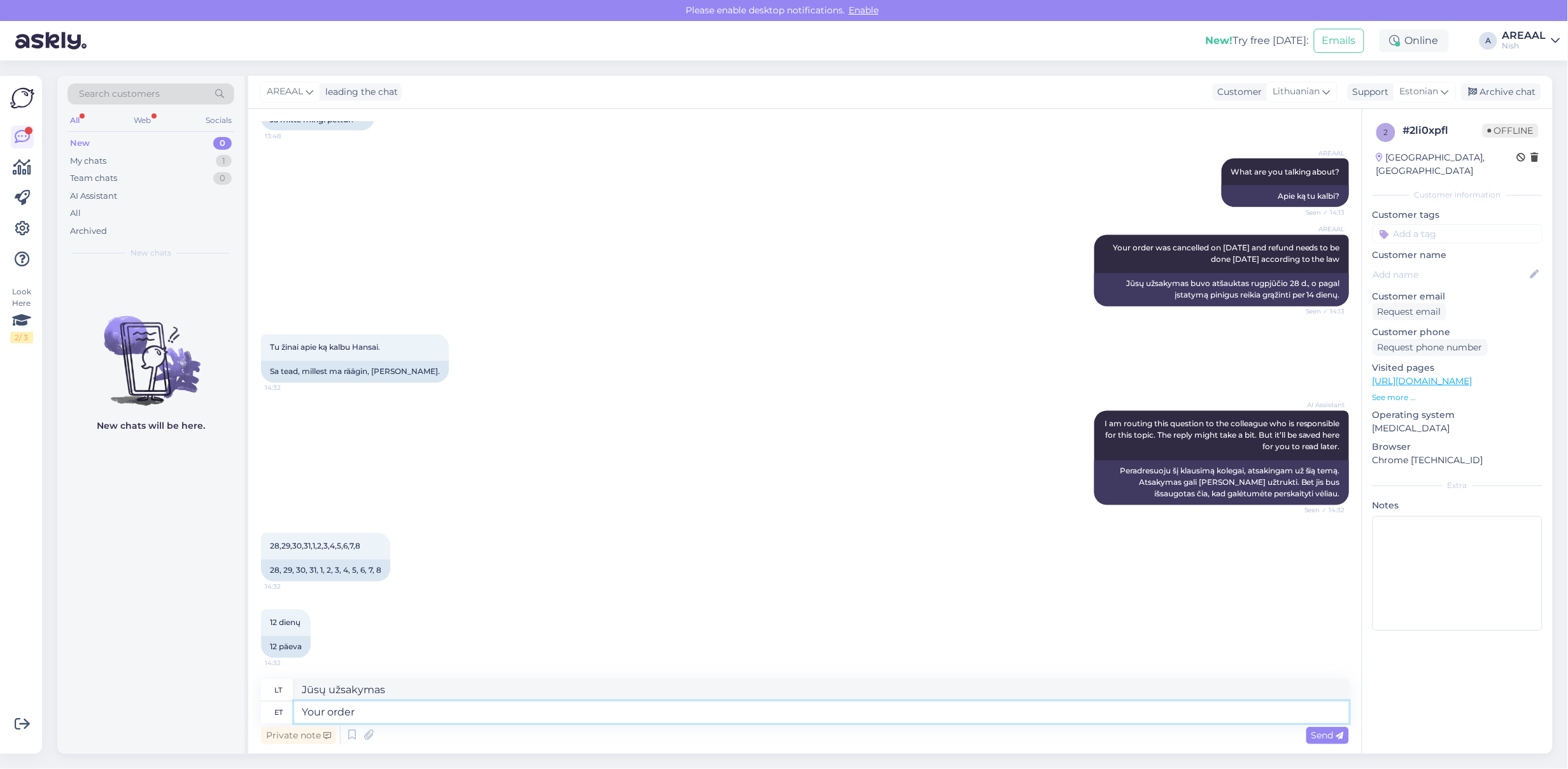
scroll to position [5130, 0]
drag, startPoint x: 1094, startPoint y: 192, endPoint x: 1336, endPoint y: 223, distance: 244.0
click at [1336, 236] on div "AREAAL Your order was cancelled on 28th August and refund needs to be done in 1…" at bounding box center [1221, 255] width 255 height 38
copy span "Your order was cancelled on [DATE] and refund needs to be done [DATE] according…"
click at [781, 738] on div "Private note Send" at bounding box center [804, 735] width 1088 height 24
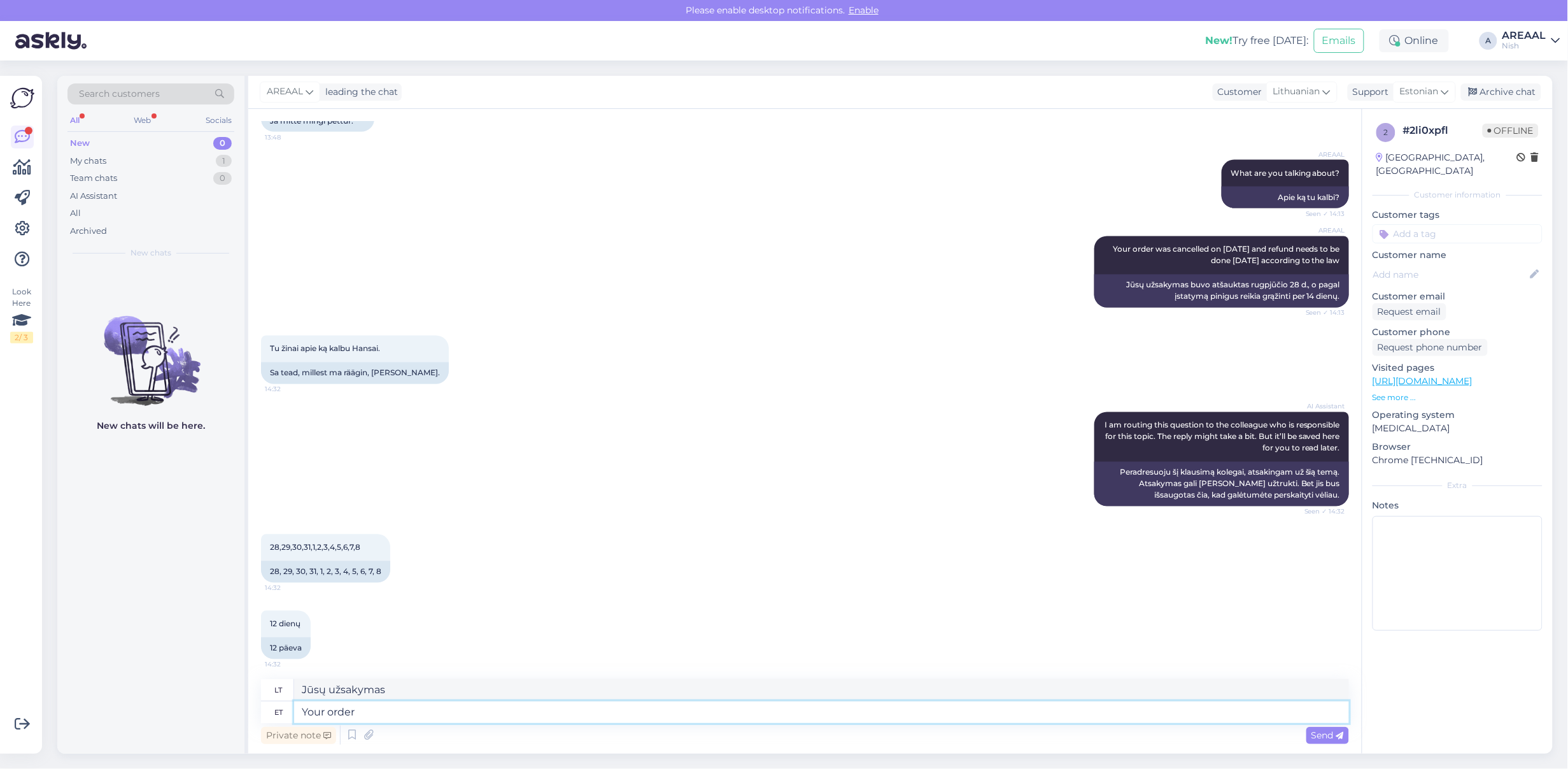
click at [776, 720] on textarea "Your order" at bounding box center [821, 713] width 1055 height 22
paste textarea "was cancelled on 28th August and refund needs to be done in 14 days according t…"
type textarea "Your order was cancelled on [DATE] and refund needs to be done [DATE] according…"
type textarea "Jūsų užsakymas buvo atšauktas rugpjūčio 28 d., o pagal įstatymą pinigus reikia …"
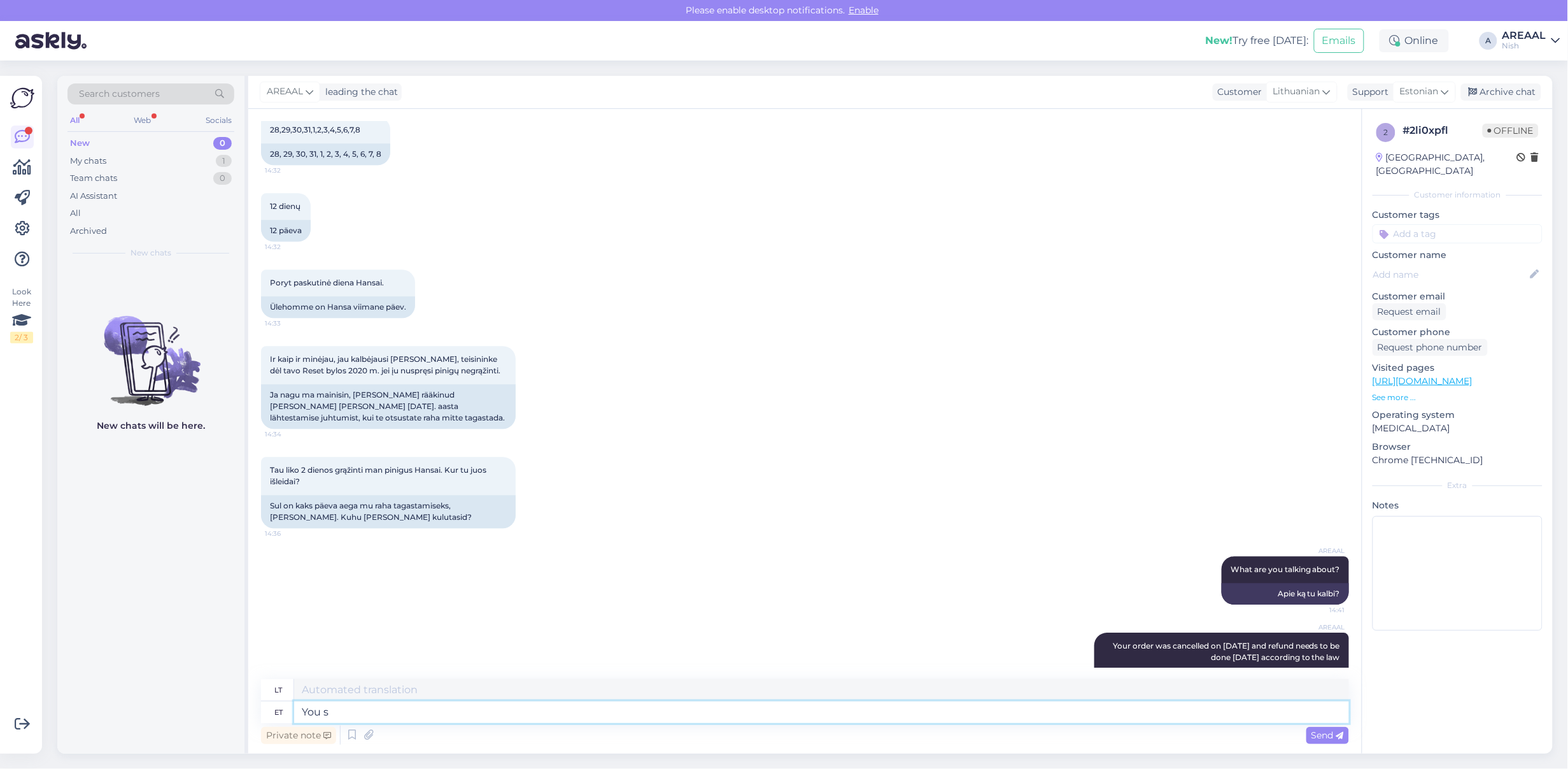
type textarea "You sh"
type textarea "Tu"
type textarea "You should contact"
type textarea "Turėtumėte"
type textarea "You should contact"
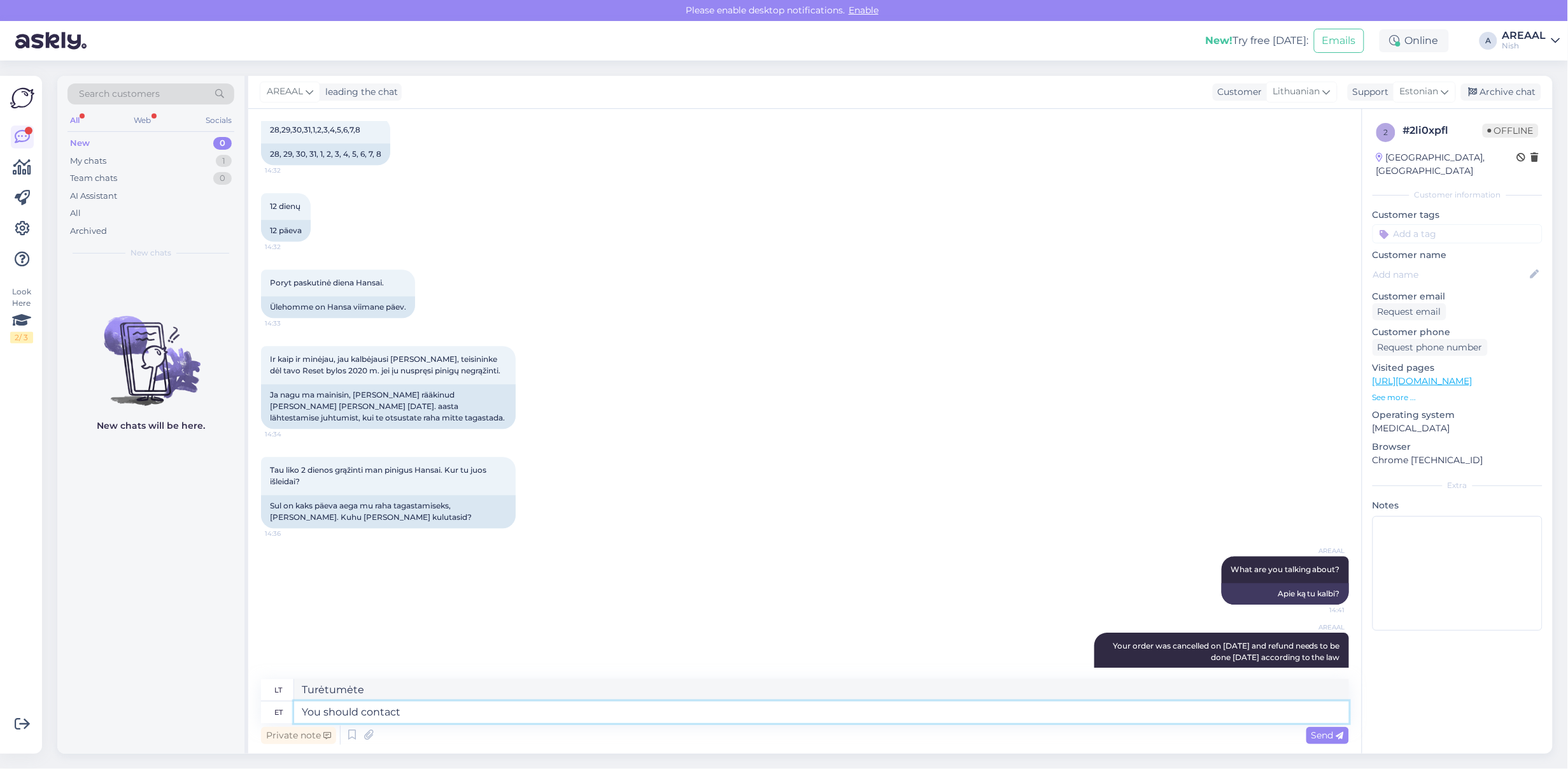
type textarea "Turėtumėte susisiekti"
type textarea "You should contact psychologist"
type textarea "Jums reikėtų kreiptis į psichologą"
click at [870, 377] on div "Ir kaip ir minėjau, jau kalbėjausi su Matt Oneli, teisininke dėl tavo Reset byl…" at bounding box center [804, 387] width 1088 height 111
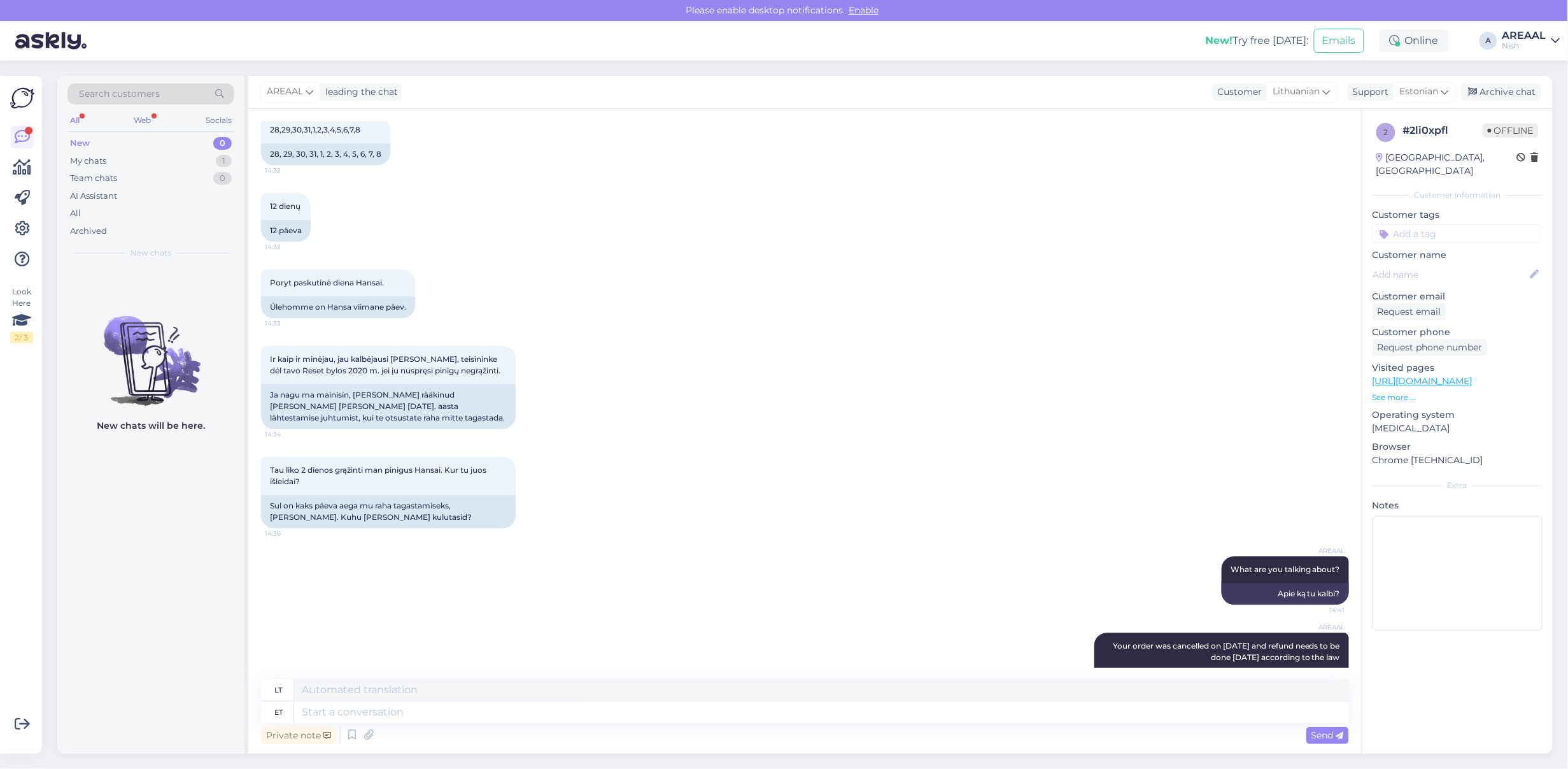
click at [848, 443] on div "Tau liko 2 dienos grąžinti man pinigus Hansai. Kur tu juos išleidai? 14:36 Sul …" at bounding box center [804, 492] width 1088 height 99
click at [185, 166] on div "My chats 1" at bounding box center [151, 161] width 167 height 18
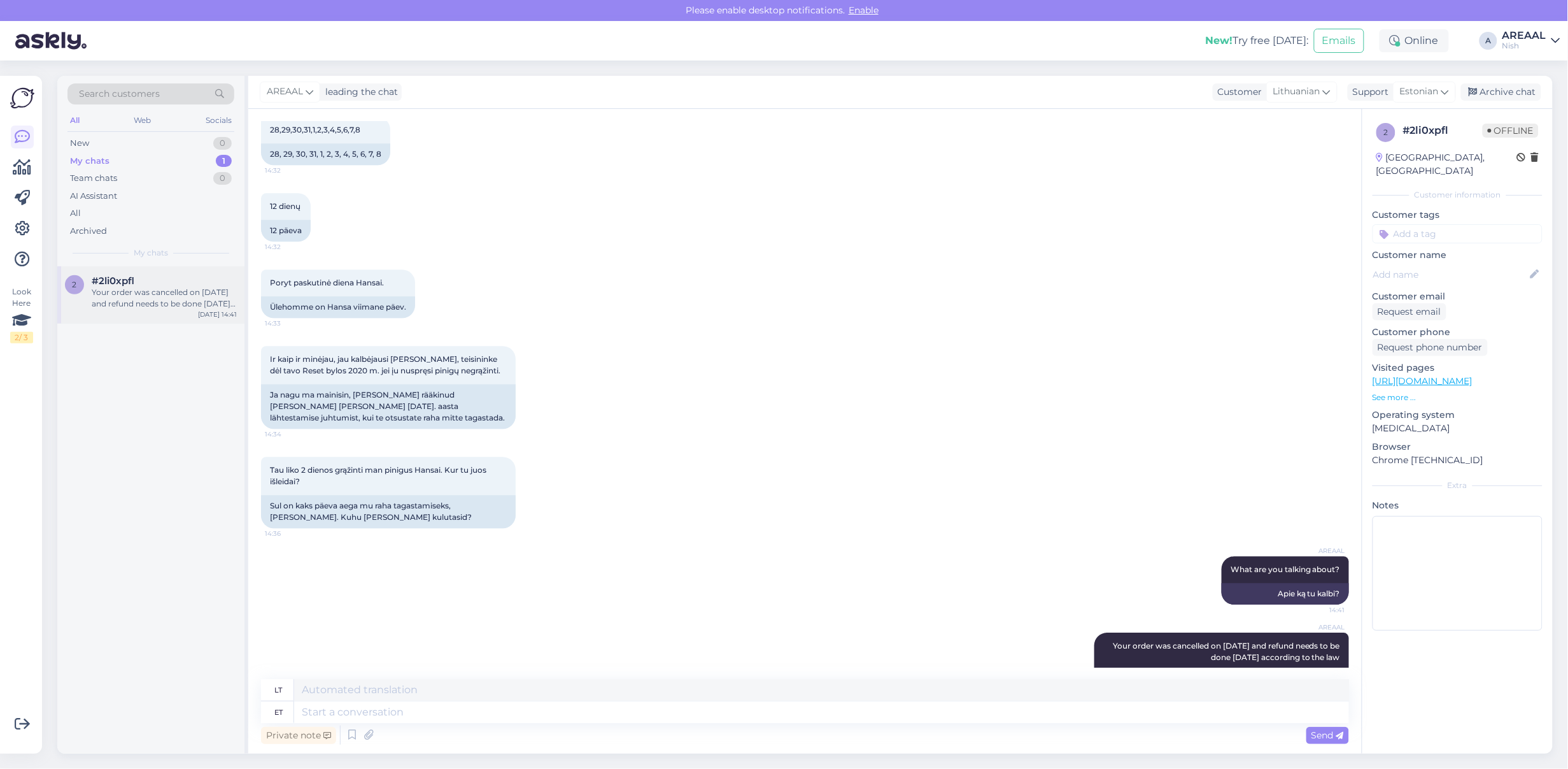
click at [212, 298] on div "Your order was cancelled on [DATE] and refund needs to be done [DATE] according…" at bounding box center [164, 298] width 145 height 23
click at [793, 332] on div "Ir kaip ir minėjau, jau kalbėjausi su Matt Oneli, teisininke dėl tavo Reset byl…" at bounding box center [804, 387] width 1088 height 111
click at [795, 271] on div "Poryt paskutinė diena Hansai. 14:33 Ülehomme on Hansa viimane päev." at bounding box center [804, 294] width 1088 height 76
click at [571, 704] on textarea at bounding box center [821, 713] width 1055 height 22
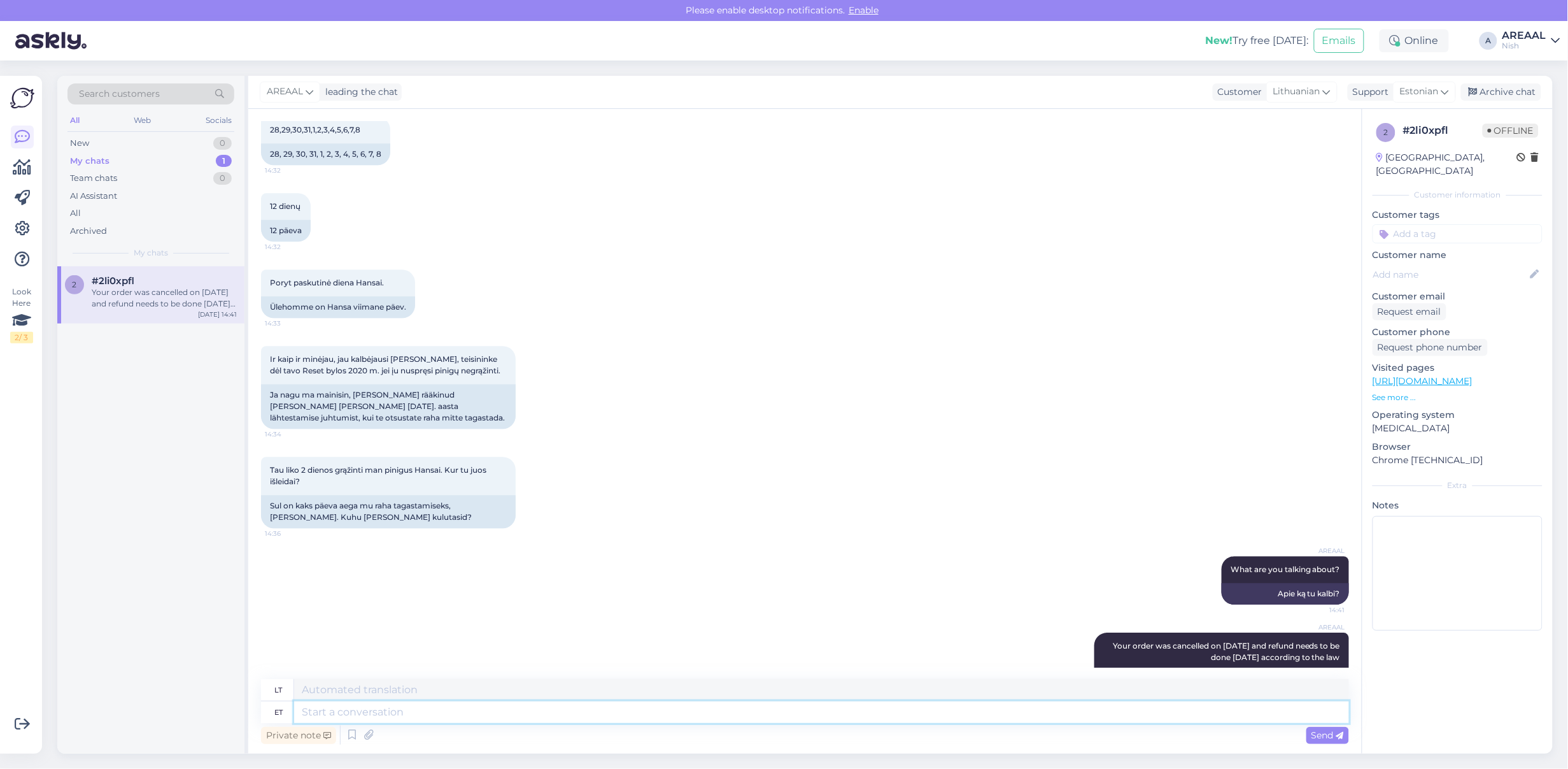
click at [574, 704] on textarea at bounding box center [821, 713] width 1055 height 22
click at [577, 704] on textarea at bounding box center [821, 713] width 1055 height 22
click at [533, 542] on div "AREAAL What are you talking about? 14:41 Apie ką tu kalbi?" at bounding box center [804, 580] width 1088 height 76
click at [559, 722] on textarea at bounding box center [821, 713] width 1055 height 22
type textarea "Our comp"
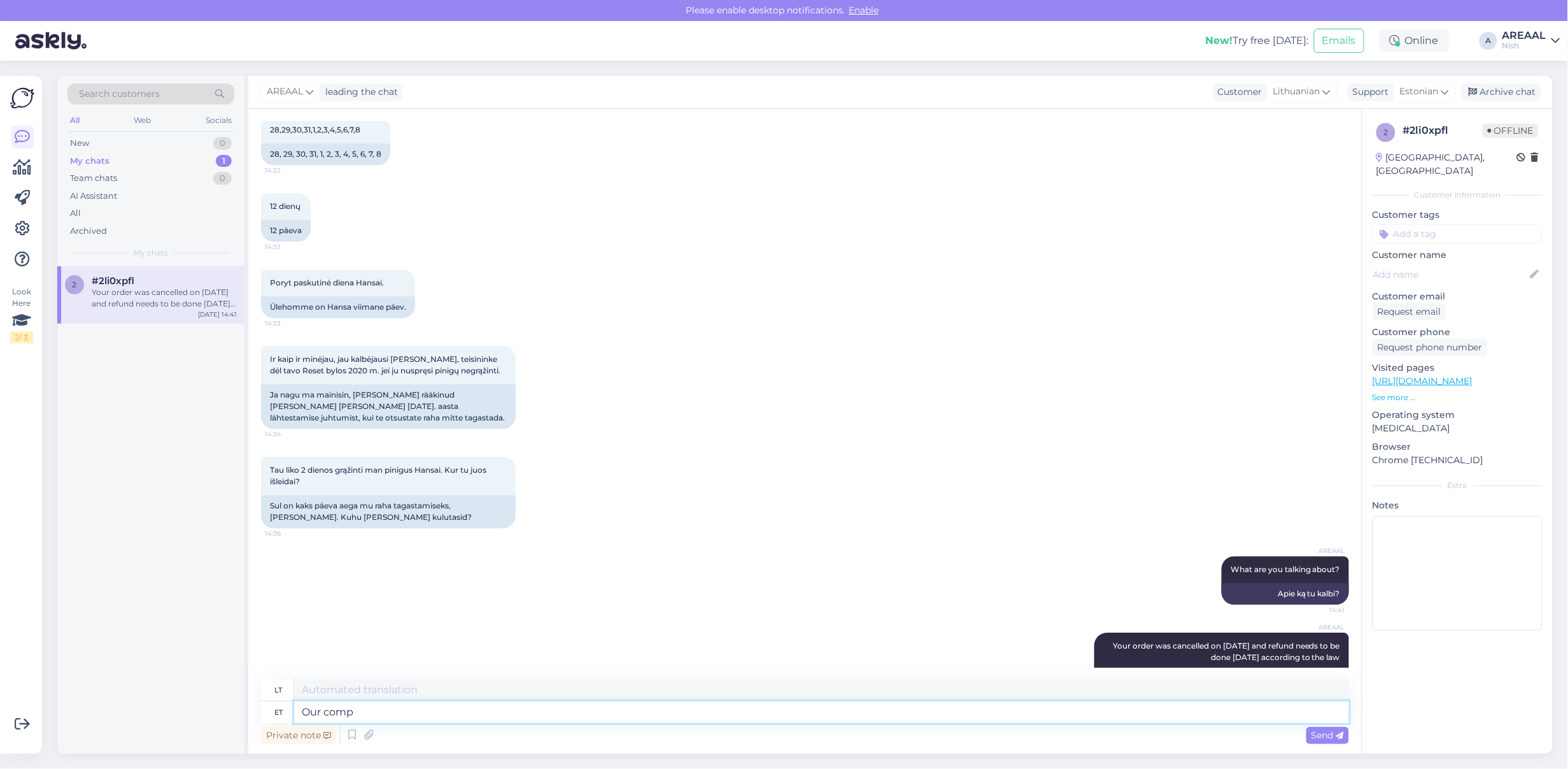
type textarea "Mūsų"
type textarea "Our company fu"
type textarea "Mūsų įmonė"
type textarea "Our company fulfills arou"
type textarea "Mūsų įmonė vykdo"
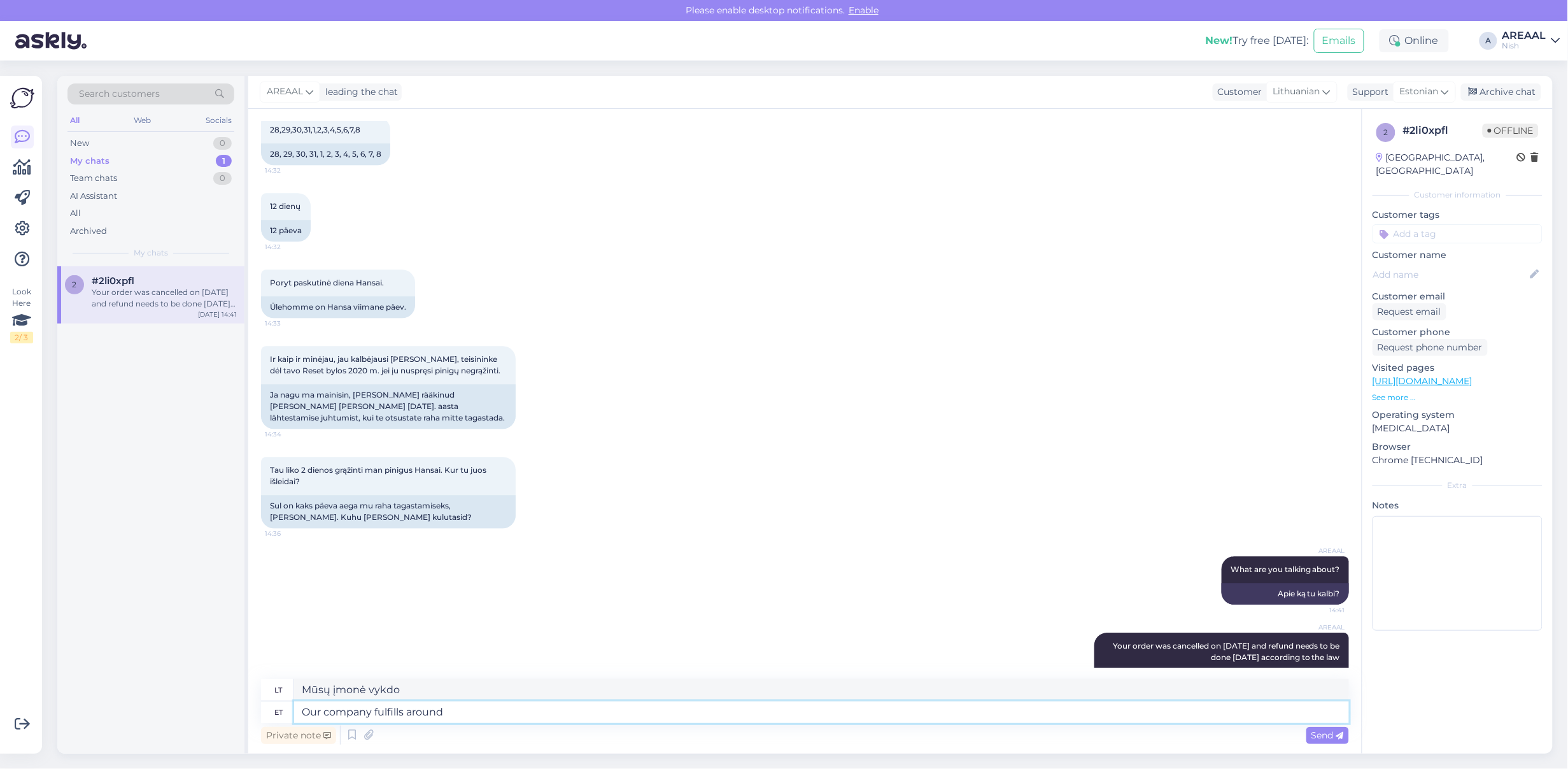
type textarea "Our company fulfills around 1"
type textarea "Mūsų įmonė vykdo maždaug"
type textarea "Our company fulfills around 1,5 mill"
type textarea "Mūsų įmonė įvykdo apie 1,5"
type textarea "Our company fulfills around 1,5 million eu"
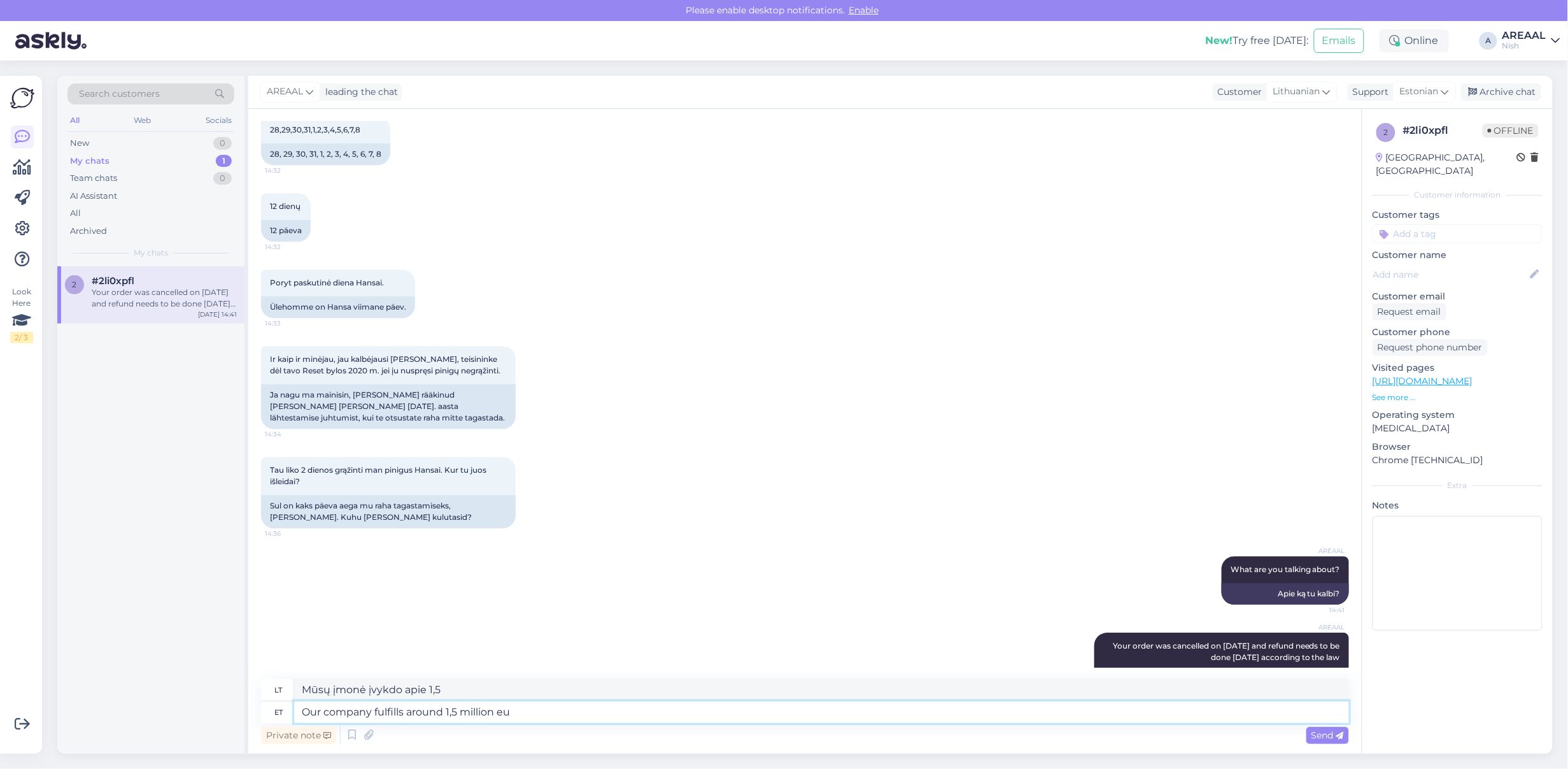
type textarea "Mūsų įmonė įvykdo apie 1,5 mln."
type textarea "Our company fulfills around 1,5 million euros of"
type textarea "Mūsų įmonė vykdo apie 1,5 mln. eurų"
type textarea "Our company fulfills around 1,5 million euros of odr"
type textarea "Mūsų įmonė vykdo apie 1,5 mln. eurų vertės sandorius."
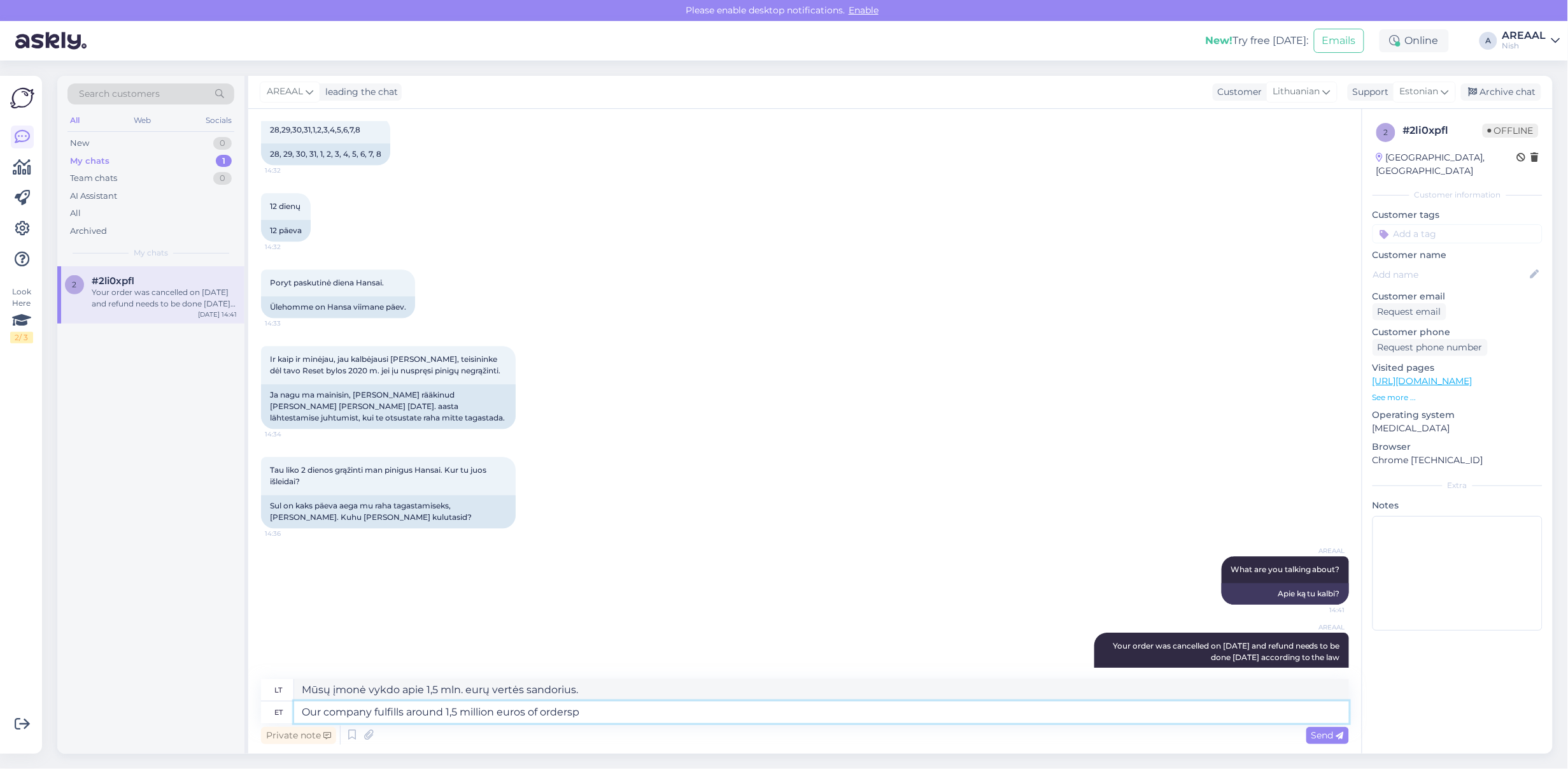
type textarea "Our company fulfills around 1,5 million euros of ordersp"
type textarea "Mūsų įmonė vykdo užsakymų už apie 1,5 mln. eurų."
type textarea "Our company fulfills around 1,5 million euros of orders per year"
type textarea "Mūsų įmonė per metus įvykdo užsakymų už apie 1,5 milijono eurų."
type textarea "Our company fulfills around 1,5 million euros of orders per year. We don"
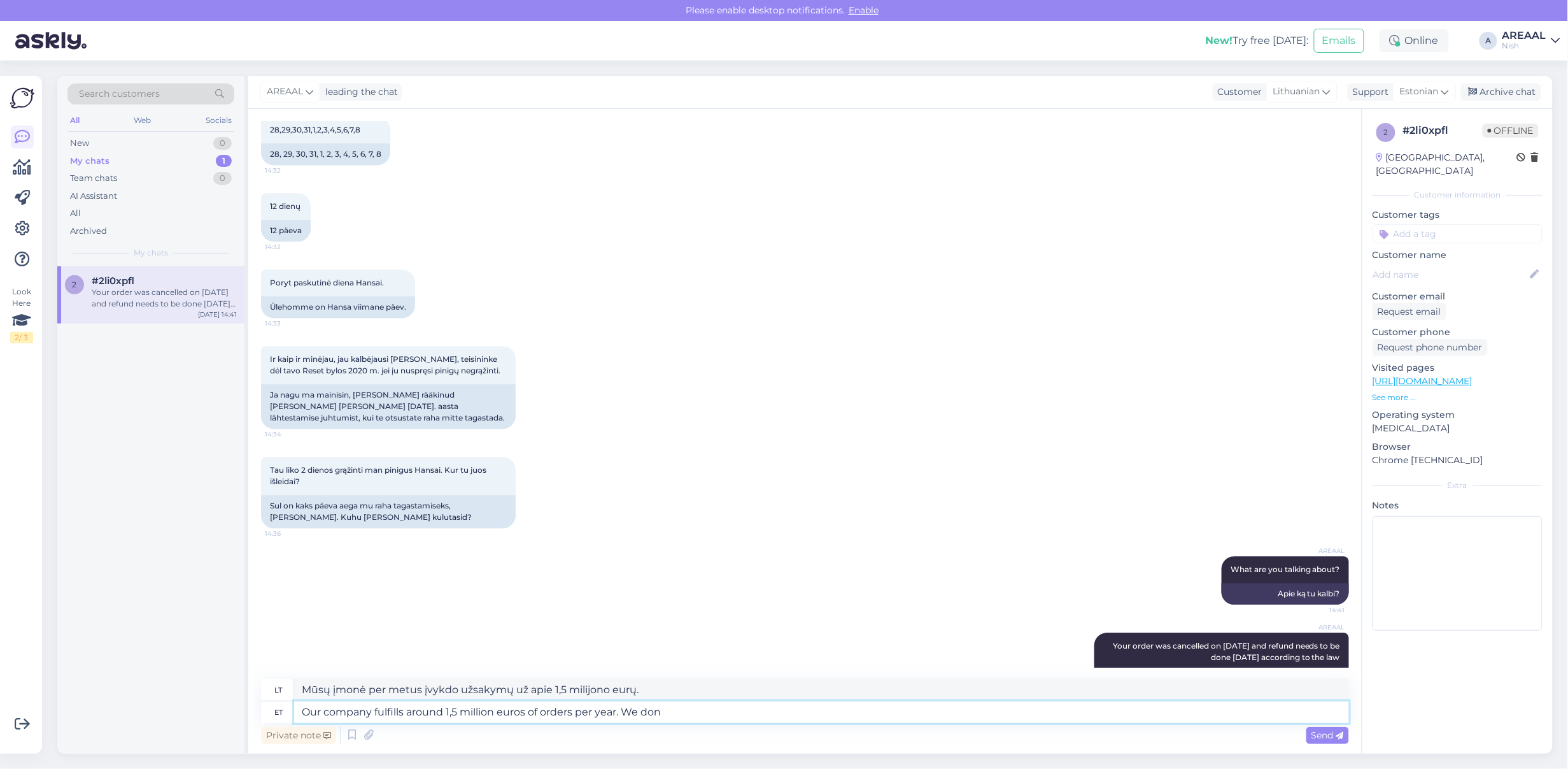
type textarea "Mūsų įmonė per metus įvykdo užsakymų už maždaug 1,5 mln. eurų. Mes"
type textarea "Our company fulfills around 1,5 million euros of orders per year. We don't need"
type textarea "Mūsų įmonė per metus įvykdo užsakymų už maždaug 1,5 mln. eurų. Mes ne"
type textarea "Our company fulfills around 1,5 million euros of orders per year. We don't need…"
type textarea "Mūsų įmonė per metus įvykdo užsakymų už maždaug 1,5 mln. eurų. Mums jų nereikia."
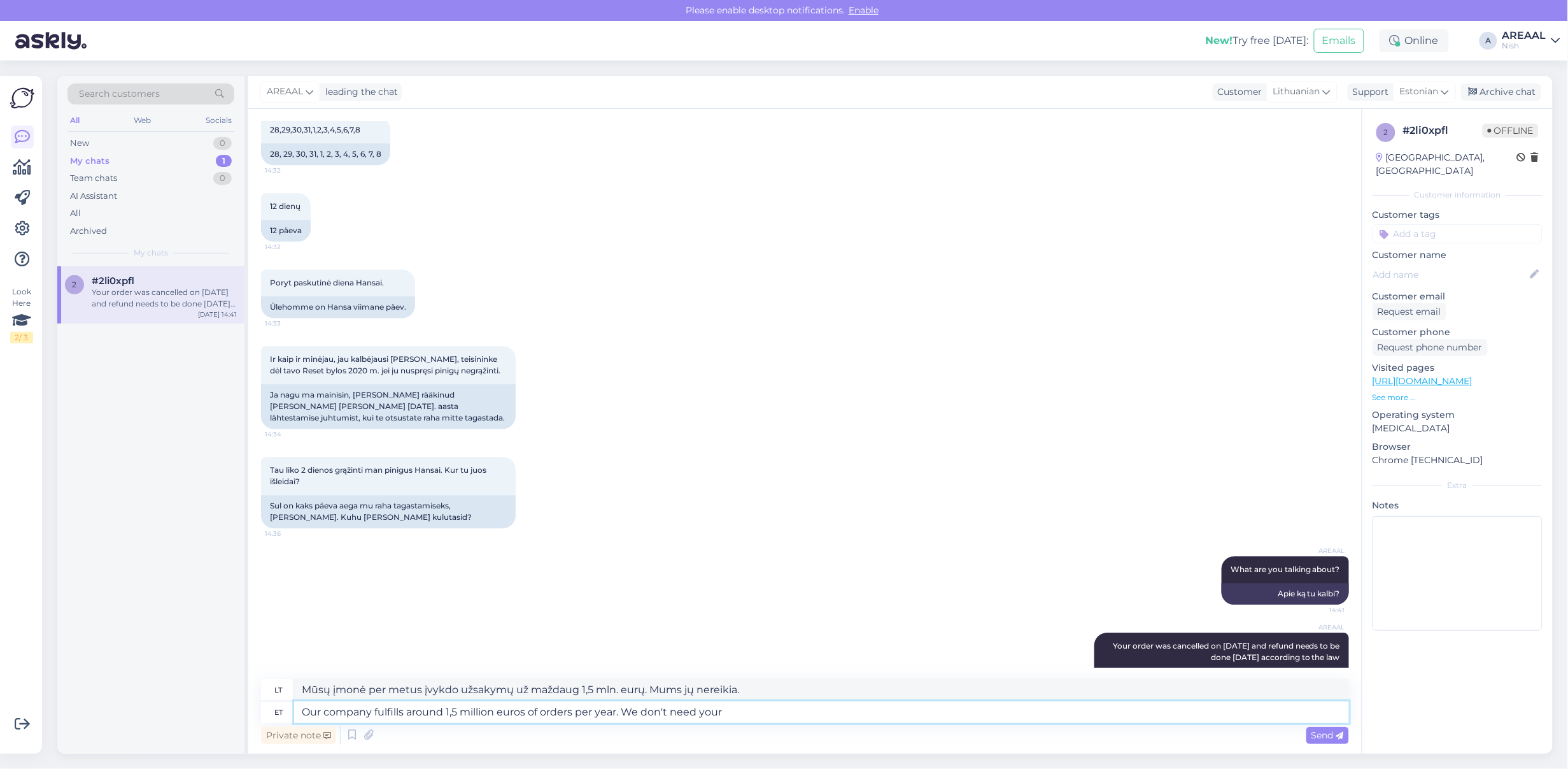
type textarea "Our company fulfills around 1,5 million euros of orders per year. We don't need…"
type textarea "Mūsų įmonė per metus įvykdo užsakymų už maždaug 1,5 mln. eurų. Mums jūsų nereik…"
type textarea "Our company fulfills around 1,5 million euros of orders per year. We don't need…"
type textarea "Mūsų įmonė per metus įvykdo užsakymų už maždaug 1,5 mln. eurų. Mums nereikia jū…"
type textarea "Our company fulfills around 1,5 million euros of orders per year. We don't need…"
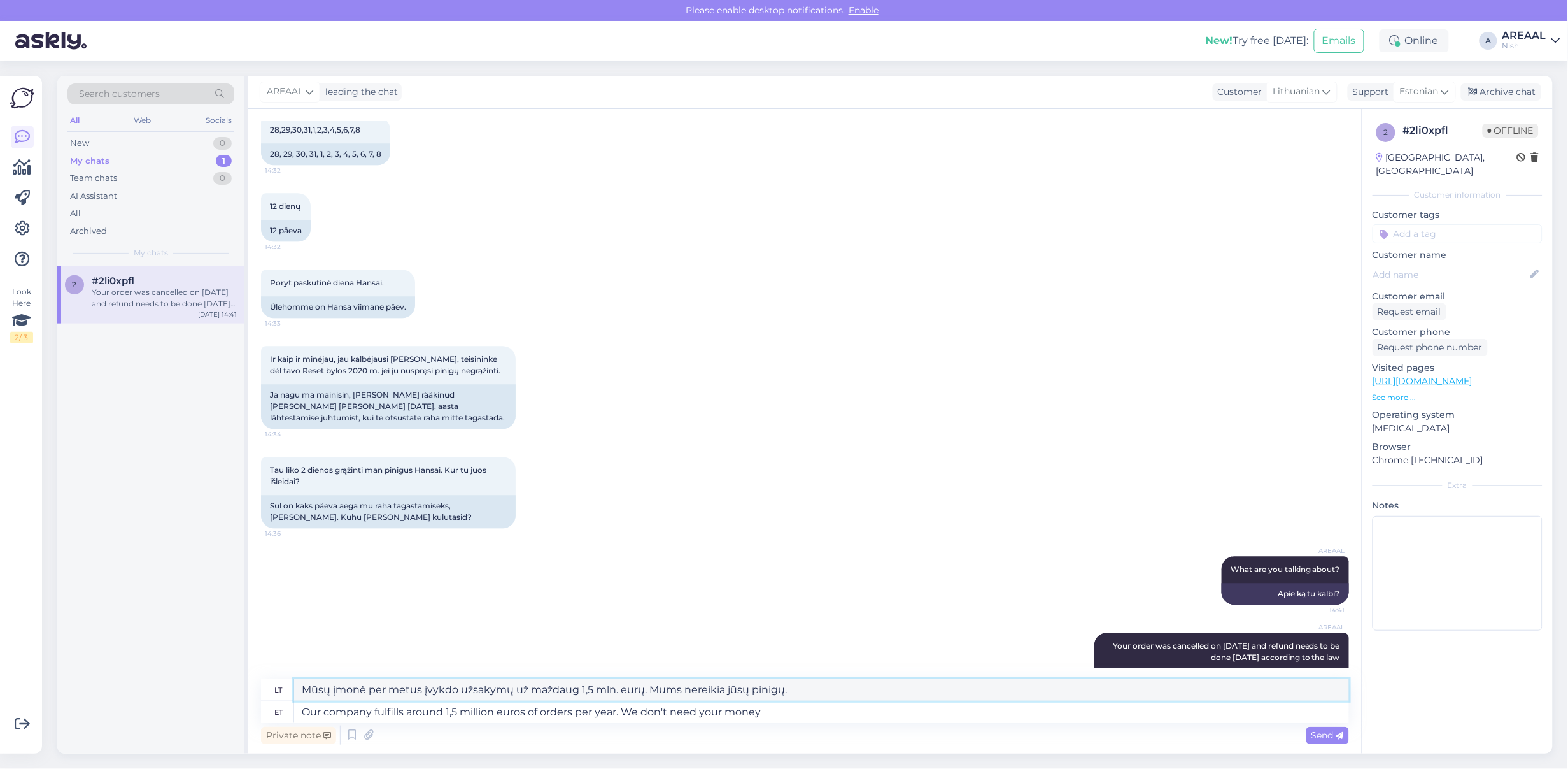
click at [852, 681] on textarea "Mūsų įmonė per metus įvykdo užsakymų už maždaug 1,5 mln. eurų. Mums nereikia jū…" at bounding box center [821, 690] width 1055 height 22
click at [806, 709] on textarea "Our company fulfills around 1,5 million euros of orders per year. We don't need…" at bounding box center [821, 713] width 1055 height 22
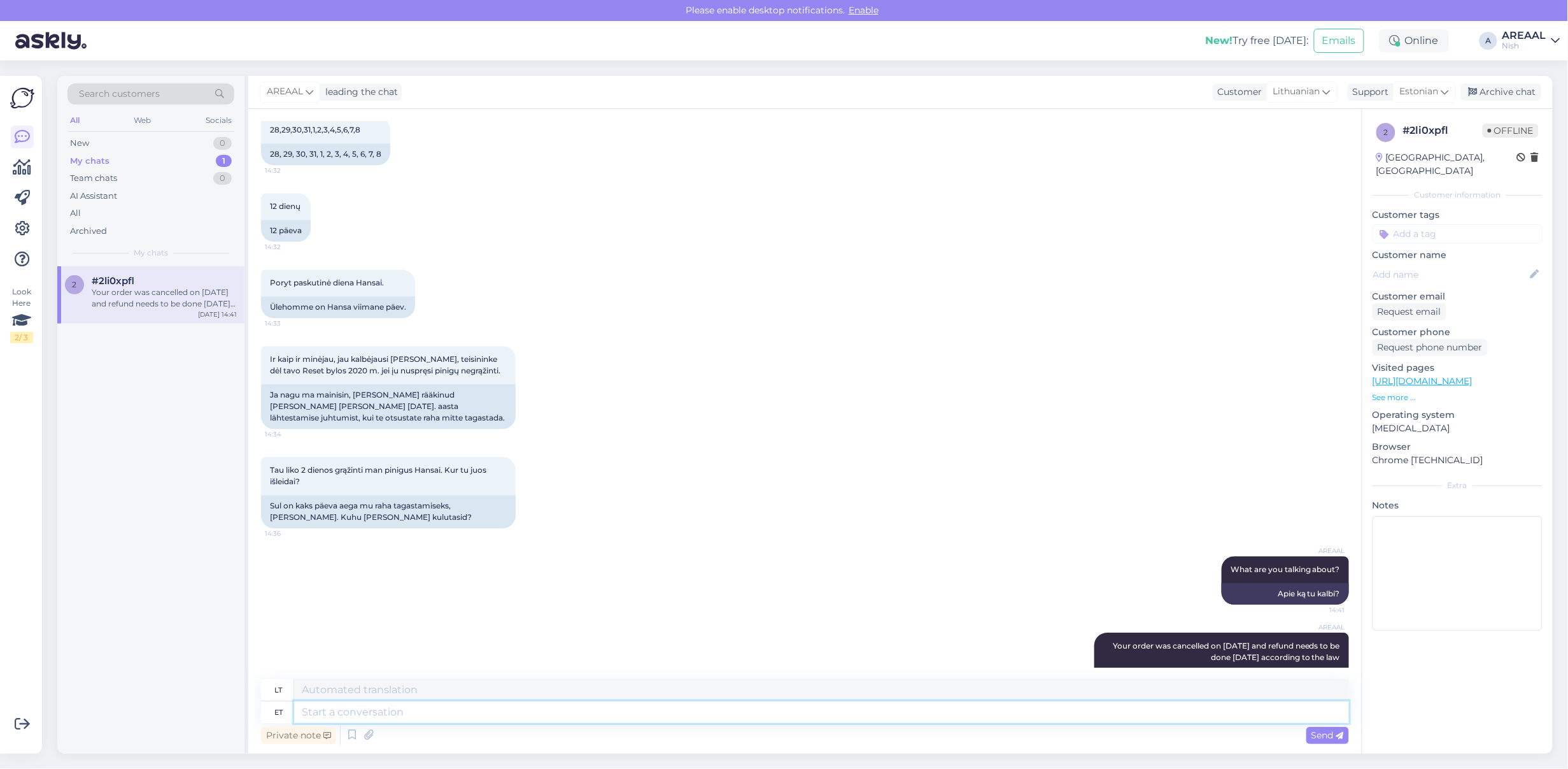
scroll to position [5647, 0]
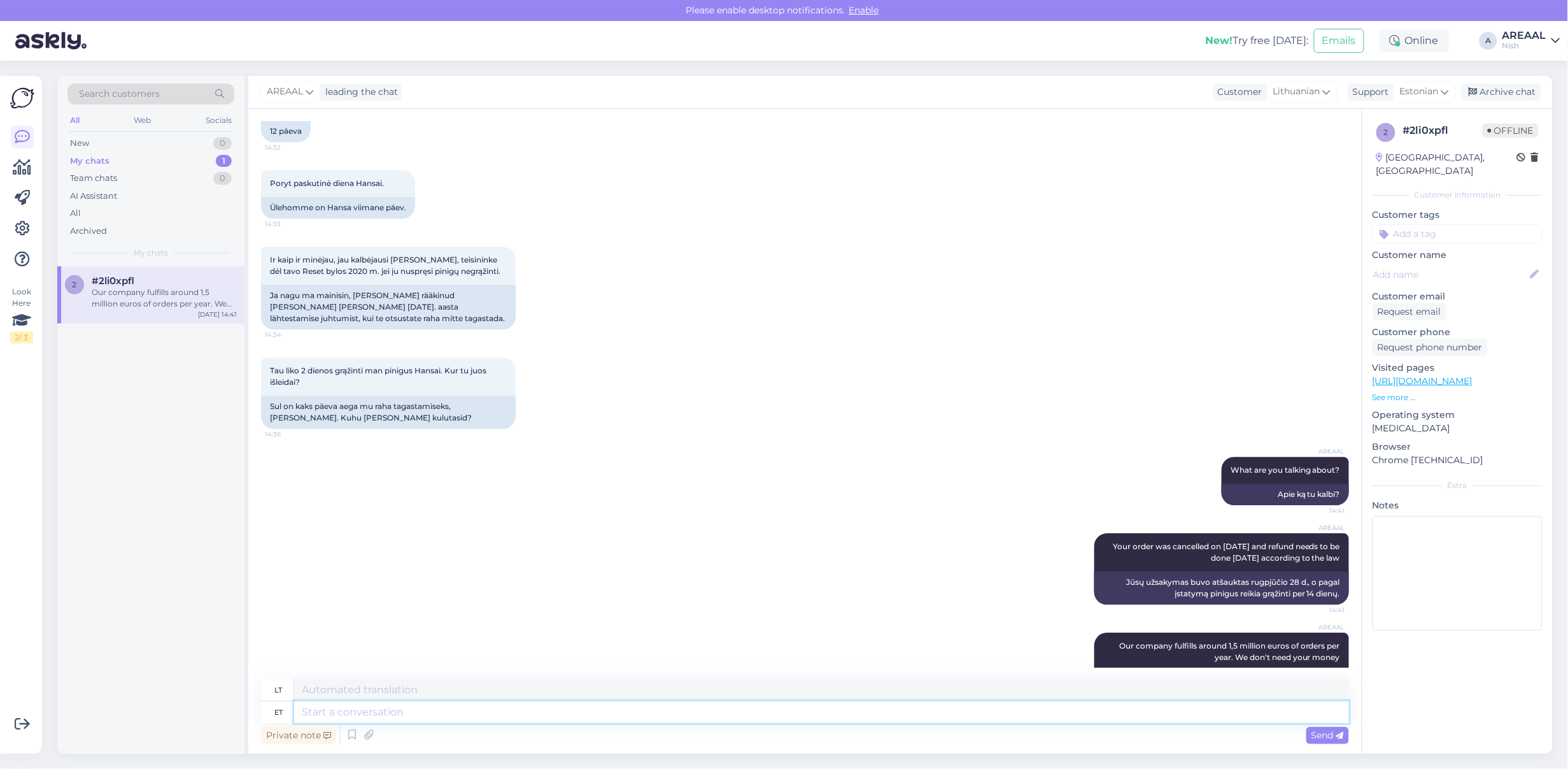
click at [1171, 709] on textarea at bounding box center [821, 713] width 1055 height 22
type textarea "Refunds ar"
type textarea "Grąžinimai"
type textarea "Refunds are d"
type textarea "Grąžinamosios išmokos yra"
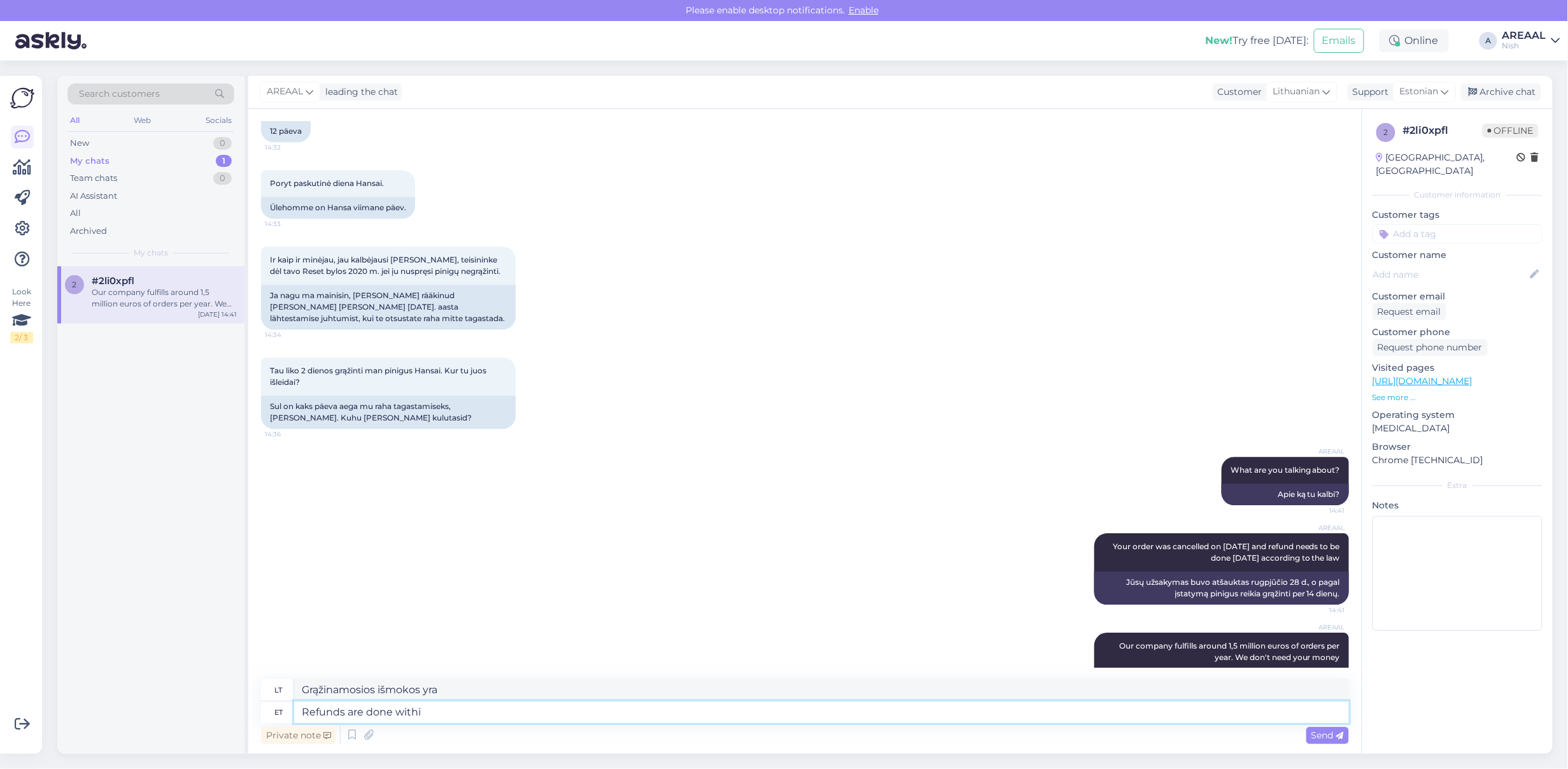
type textarea "Refunds are done within"
type textarea "Grąžinimai atlikti."
type textarea "Refunds are done within 14"
type textarea "Grąžinimai atliekami per"
type textarea "Refunds are done within 14"
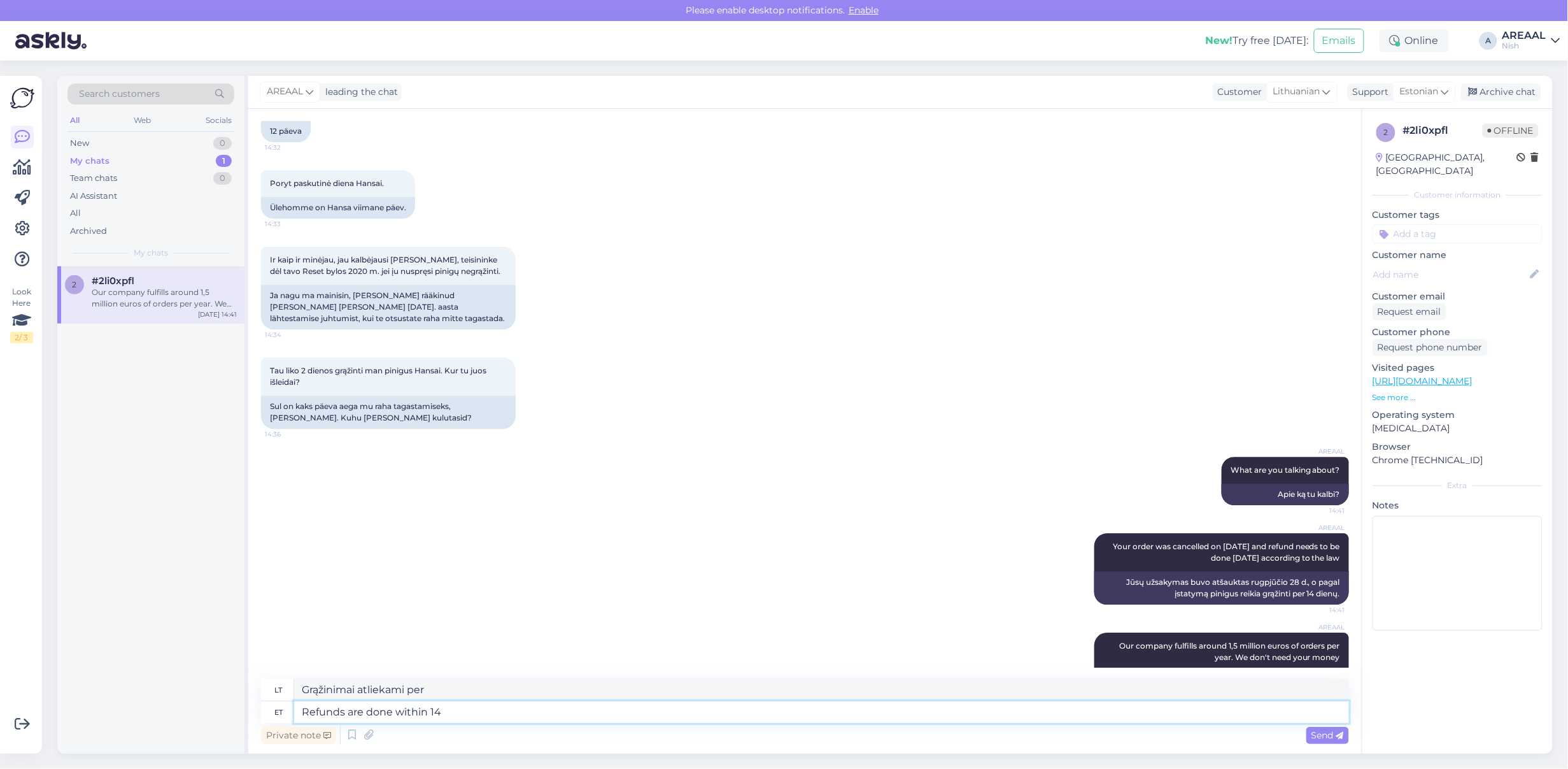
type textarea "Pinigai grąžinami per 14"
type textarea "Refunds are done within 14 days s"
type textarea "Grąžinimai atliekami per 14 dienų"
type textarea "Refunds are done within 14 days since canc"
type textarea "Grąžinimai atliekami per 14 dienų nuo"
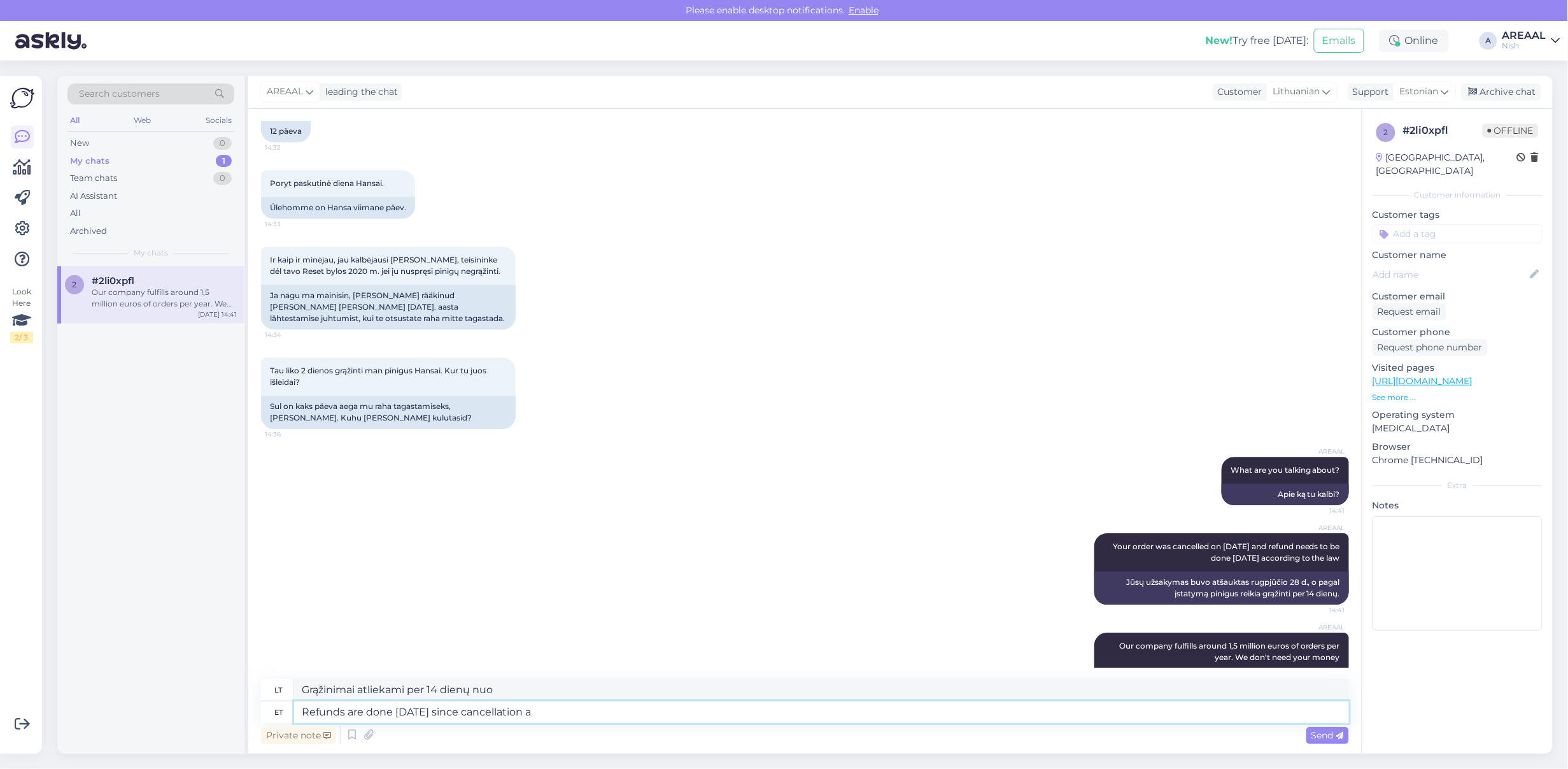
type textarea "Refunds are done within 14 days since cancellation ac"
type textarea "Pinigai grąžinami per 14 dienų nuo atšaukimo"
type textarea "Refunds are done within 14 days since cancellation according to th"
type textarea "Pinigai grąžinami per 14 dienų nuo atšaukimo pagal"
type textarea "Refunds are done [DATE] since cancellation according to the law"
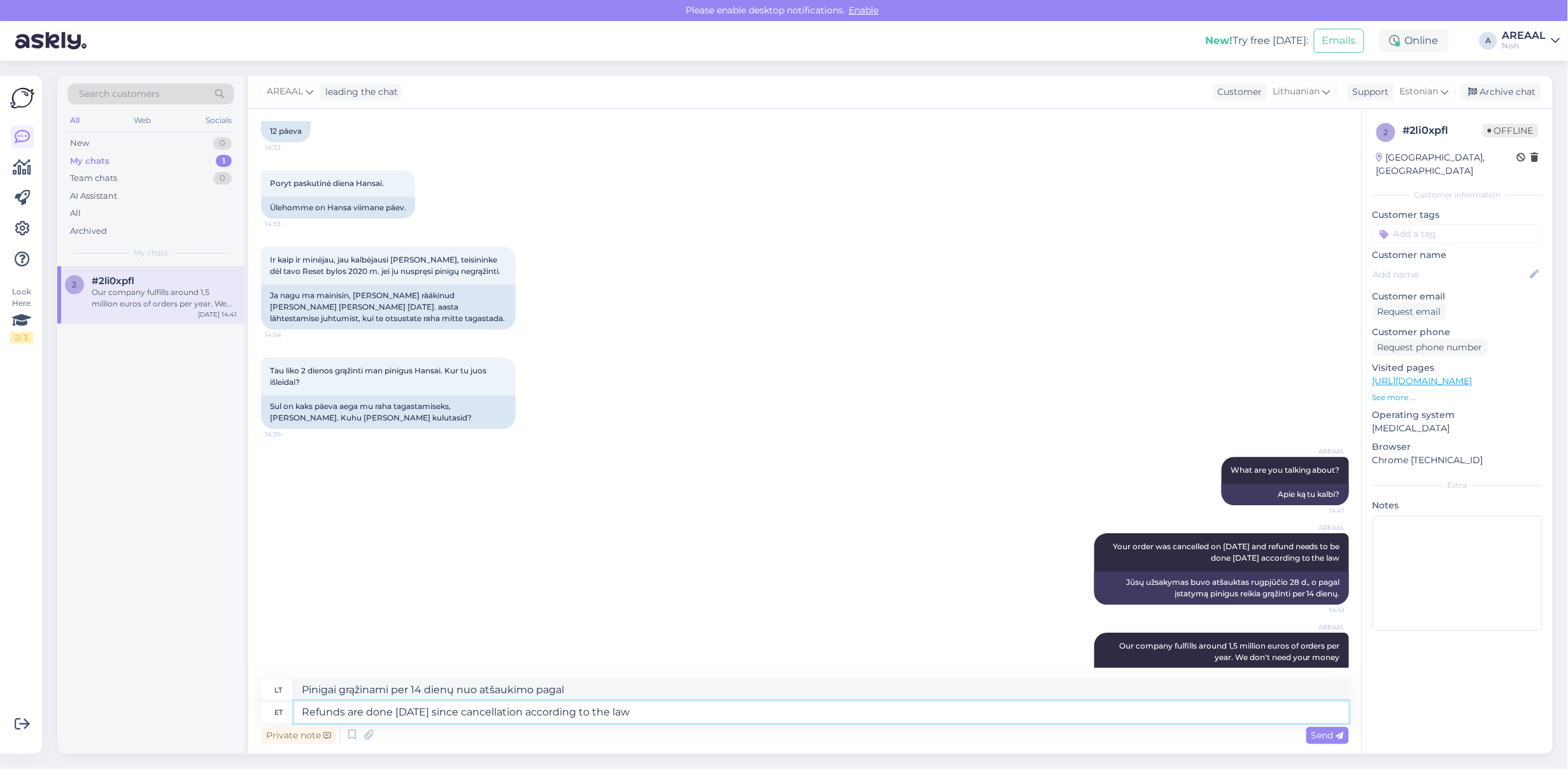
type textarea "Pinigai grąžinami per 14 dienų nuo atšaukimo pagal įstatymus."
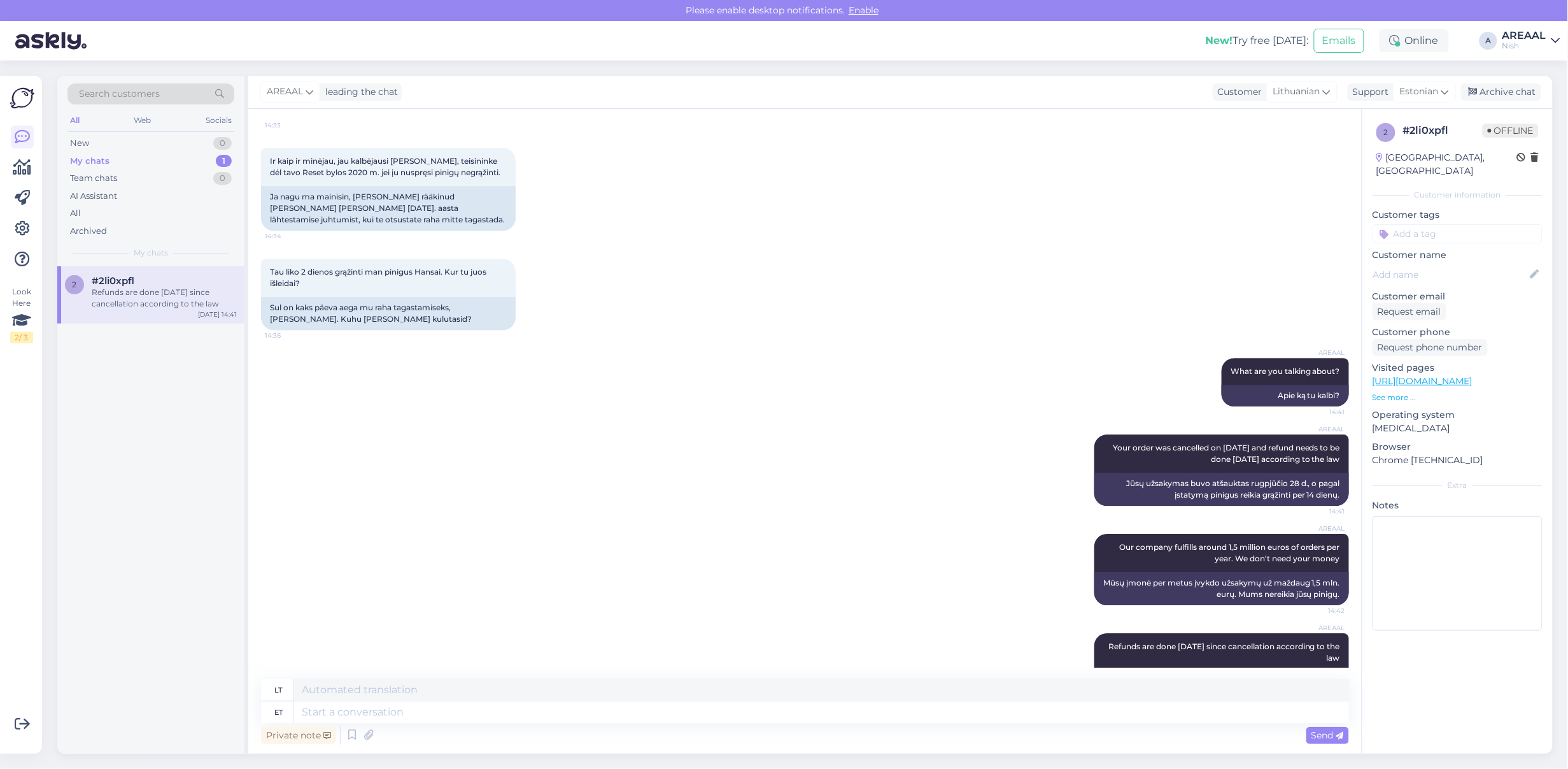
click at [411, 344] on div "AREAAL What are you talking about? 14:41 Apie ką tu kalbi?" at bounding box center [804, 382] width 1088 height 76
click at [1526, 90] on div "Archive chat" at bounding box center [1501, 91] width 80 height 17
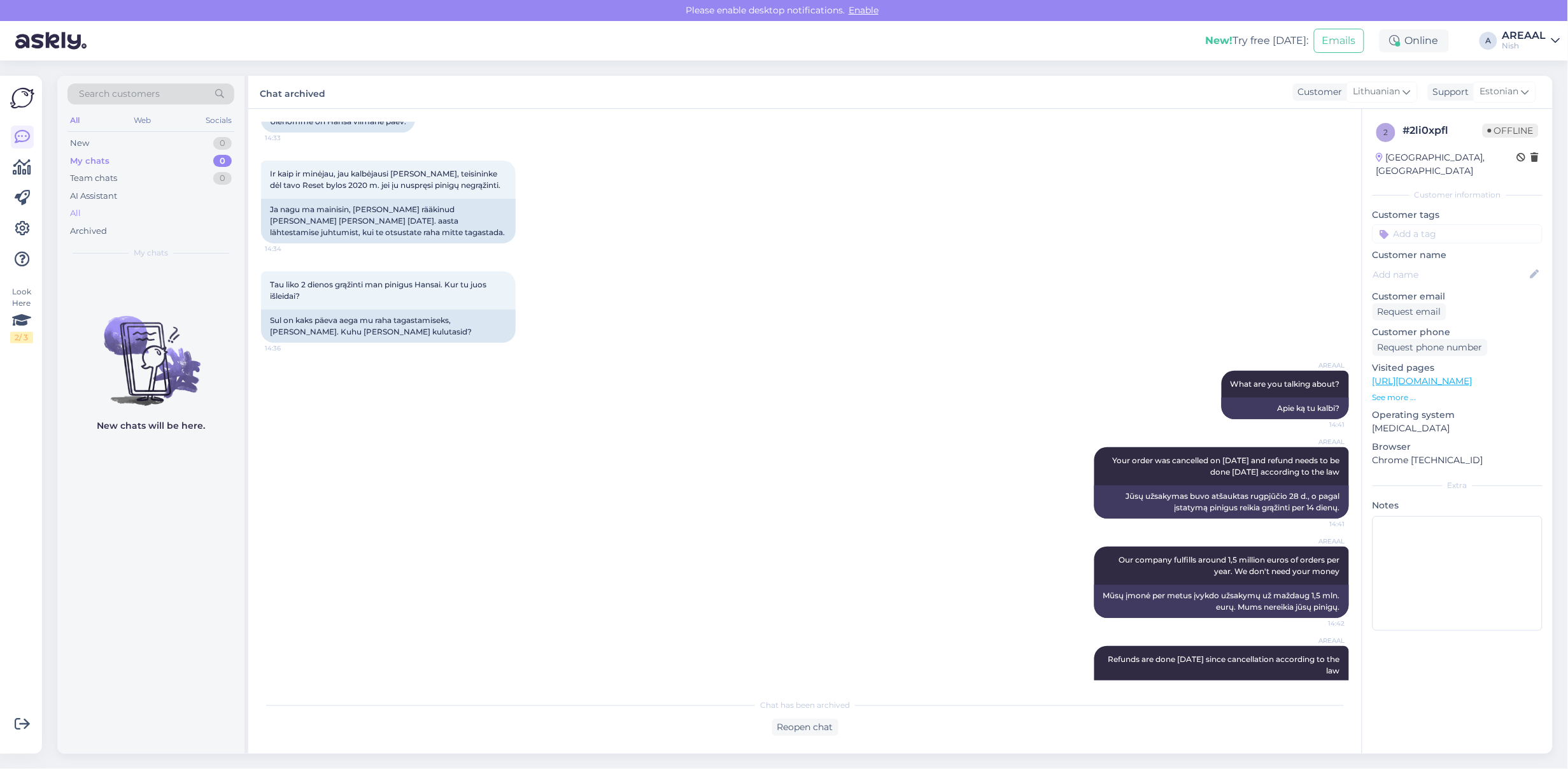
click at [96, 218] on div "All" at bounding box center [151, 214] width 167 height 18
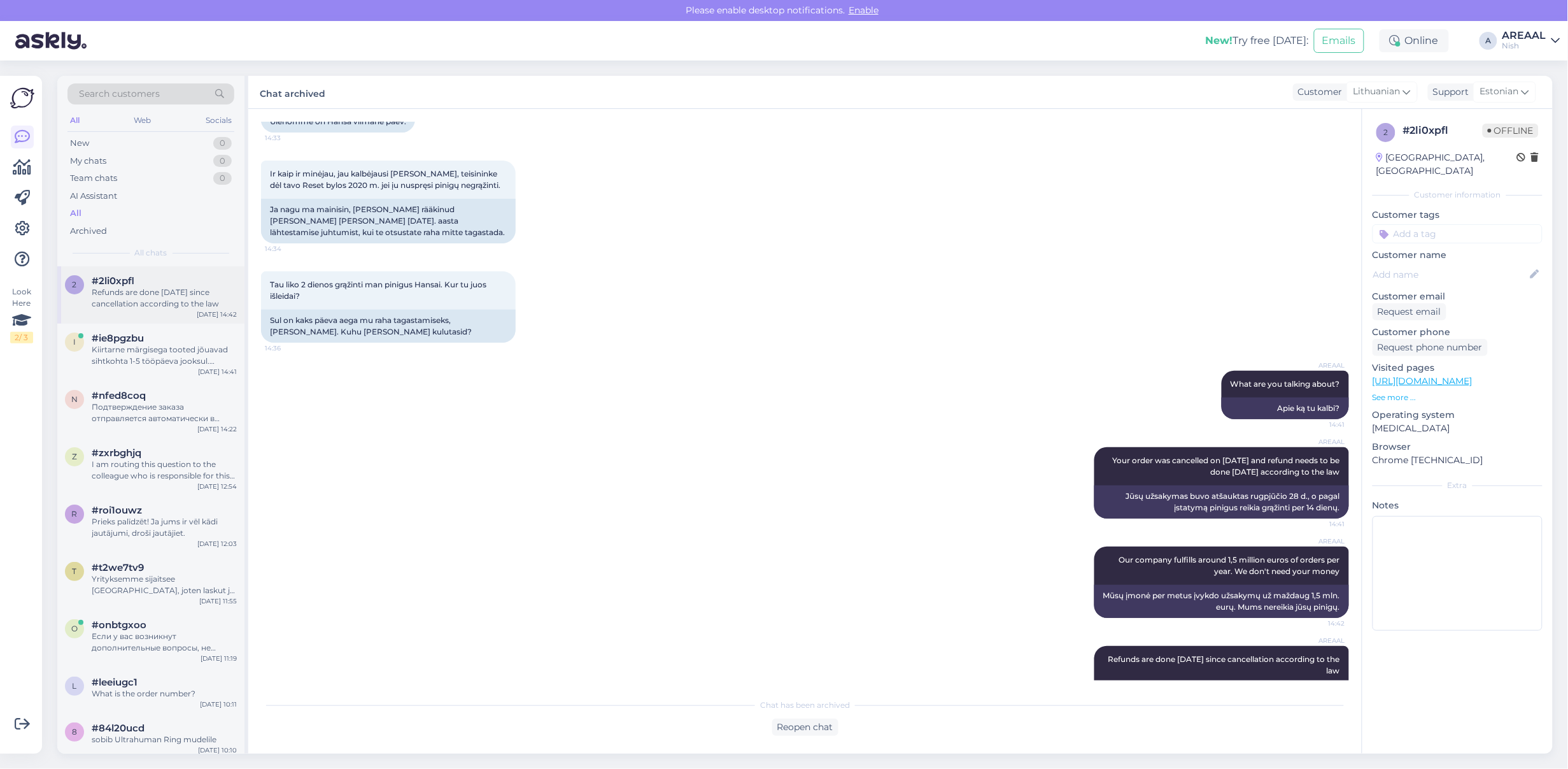
click at [145, 309] on div "Refunds are done [DATE] since cancellation according to the law" at bounding box center [164, 298] width 145 height 23
click at [158, 350] on div "Kiirtarne märgisega tooted jõuavad sihtkohta 1-5 tööpäeva jooksul. Ilma märgise…" at bounding box center [164, 355] width 145 height 23
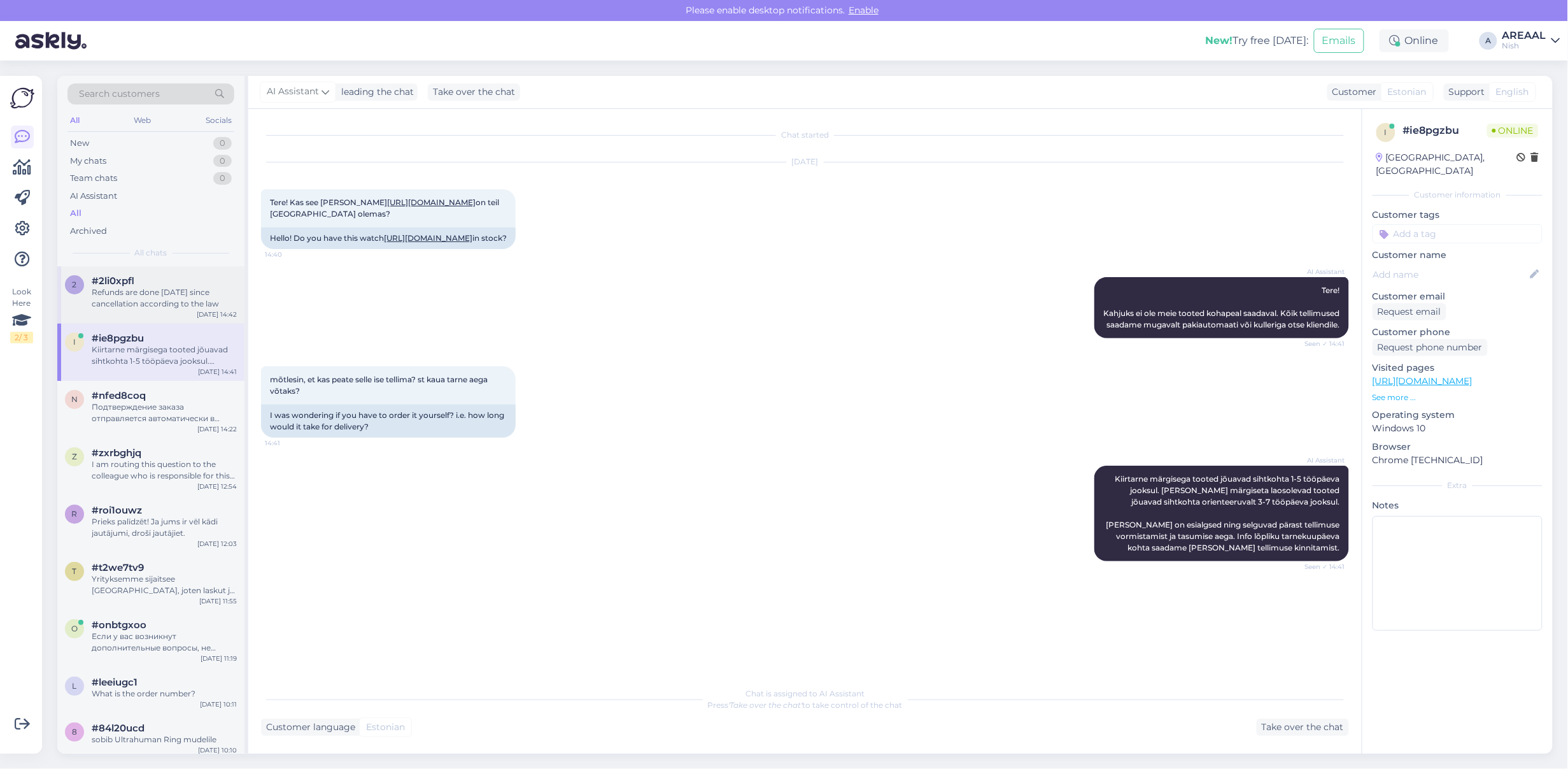
click at [151, 294] on div "Refunds are done [DATE] since cancellation according to the law" at bounding box center [164, 298] width 145 height 23
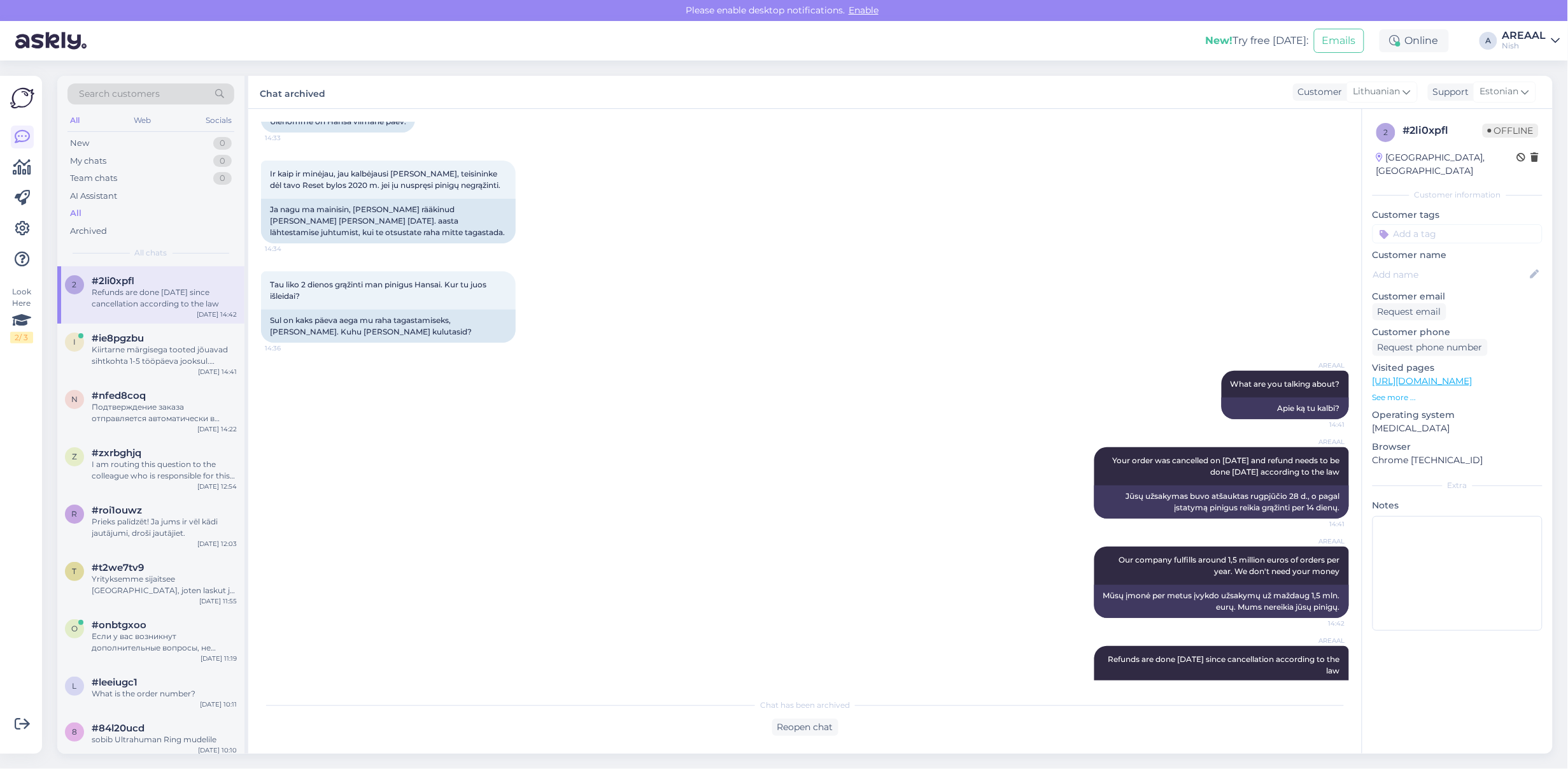
click at [959, 189] on div "Ir kaip ir minėjau, jau kalbėjausi su Matt Oneli, teisininke dėl tavo Reset byl…" at bounding box center [804, 202] width 1088 height 111
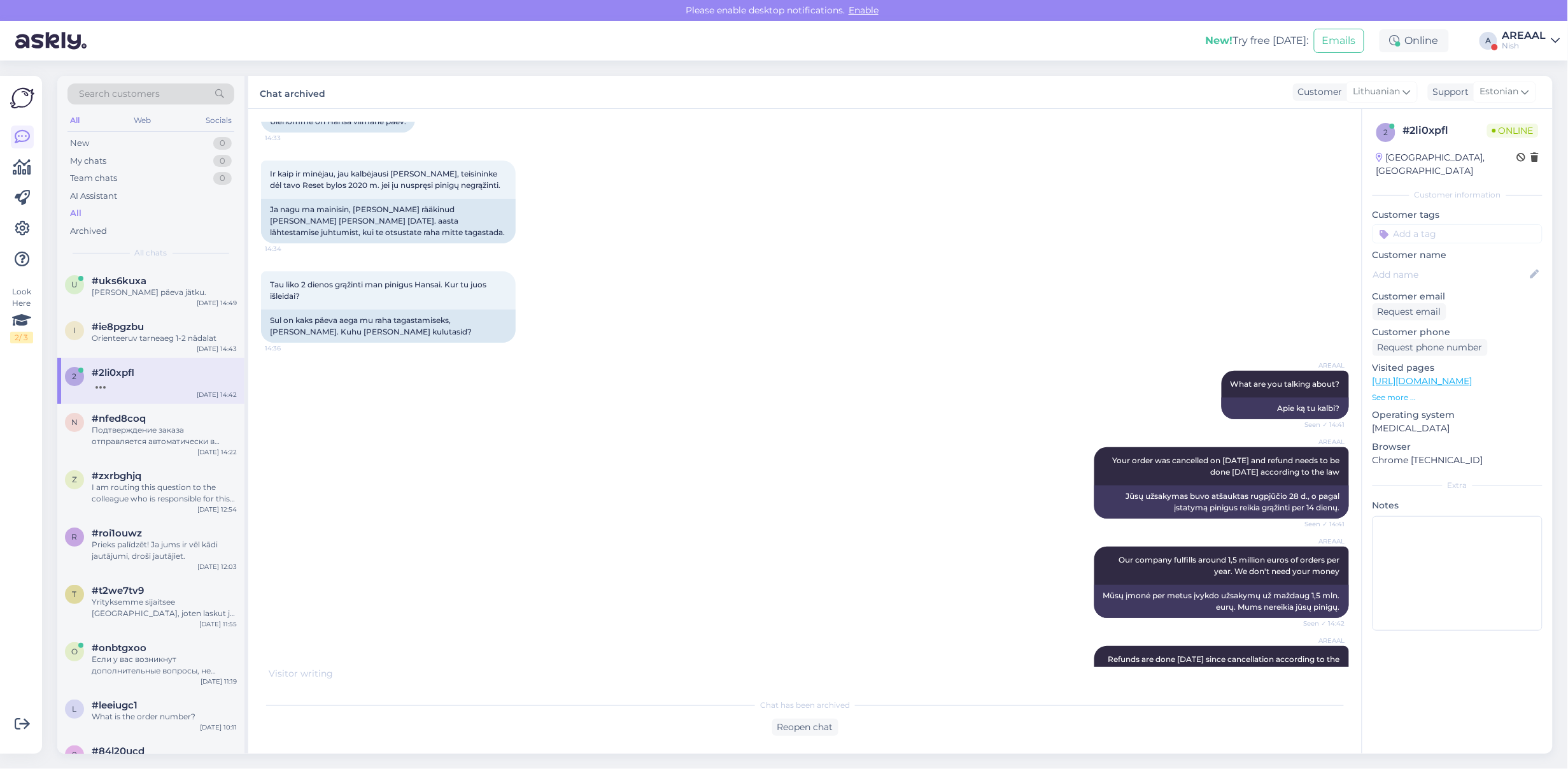
click at [901, 168] on div "Ir kaip ir minėjau, jau kalbėjausi su Matt Oneli, teisininke dėl tavo Reset byl…" at bounding box center [804, 202] width 1088 height 111
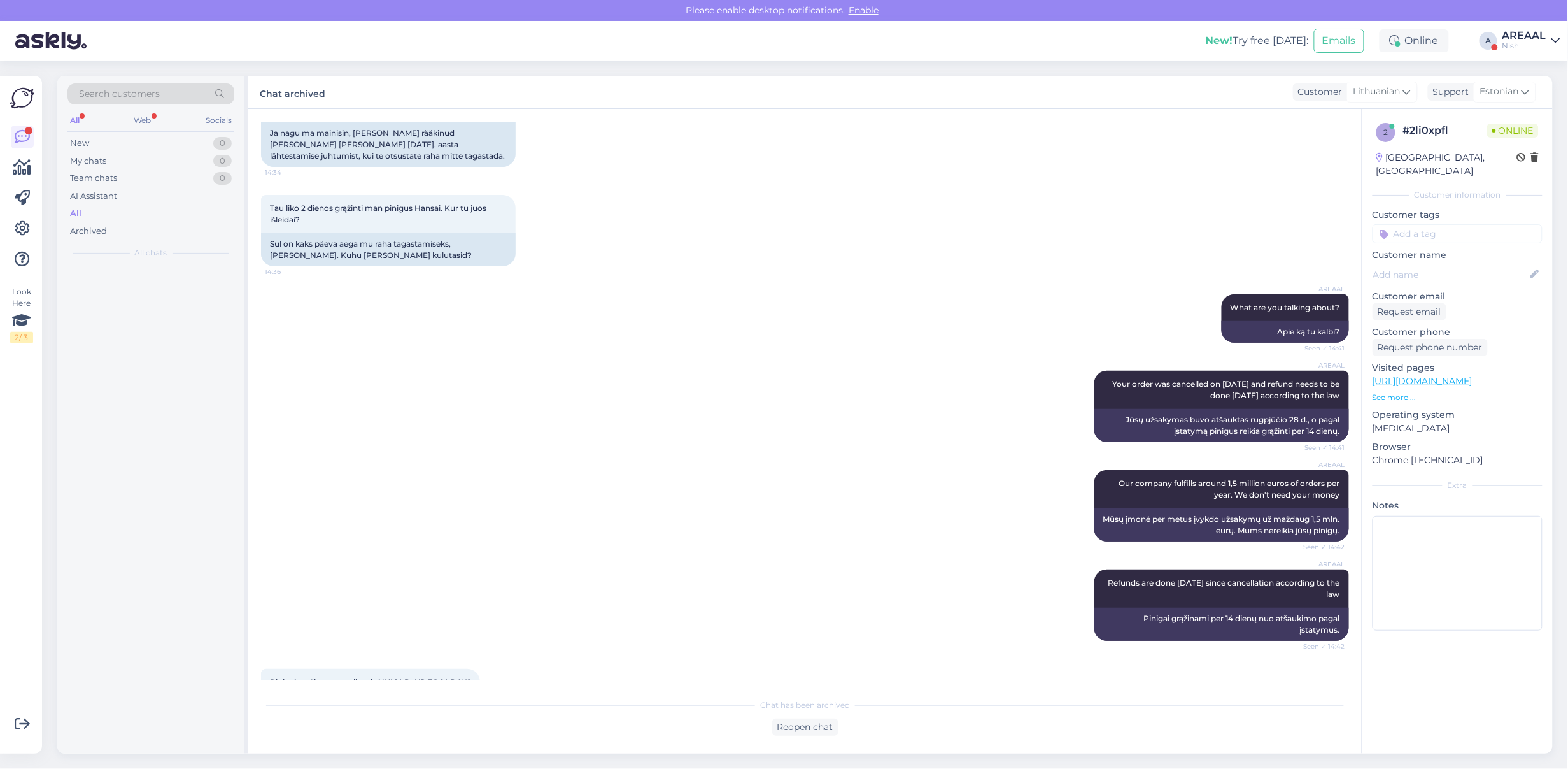
scroll to position [5876, 0]
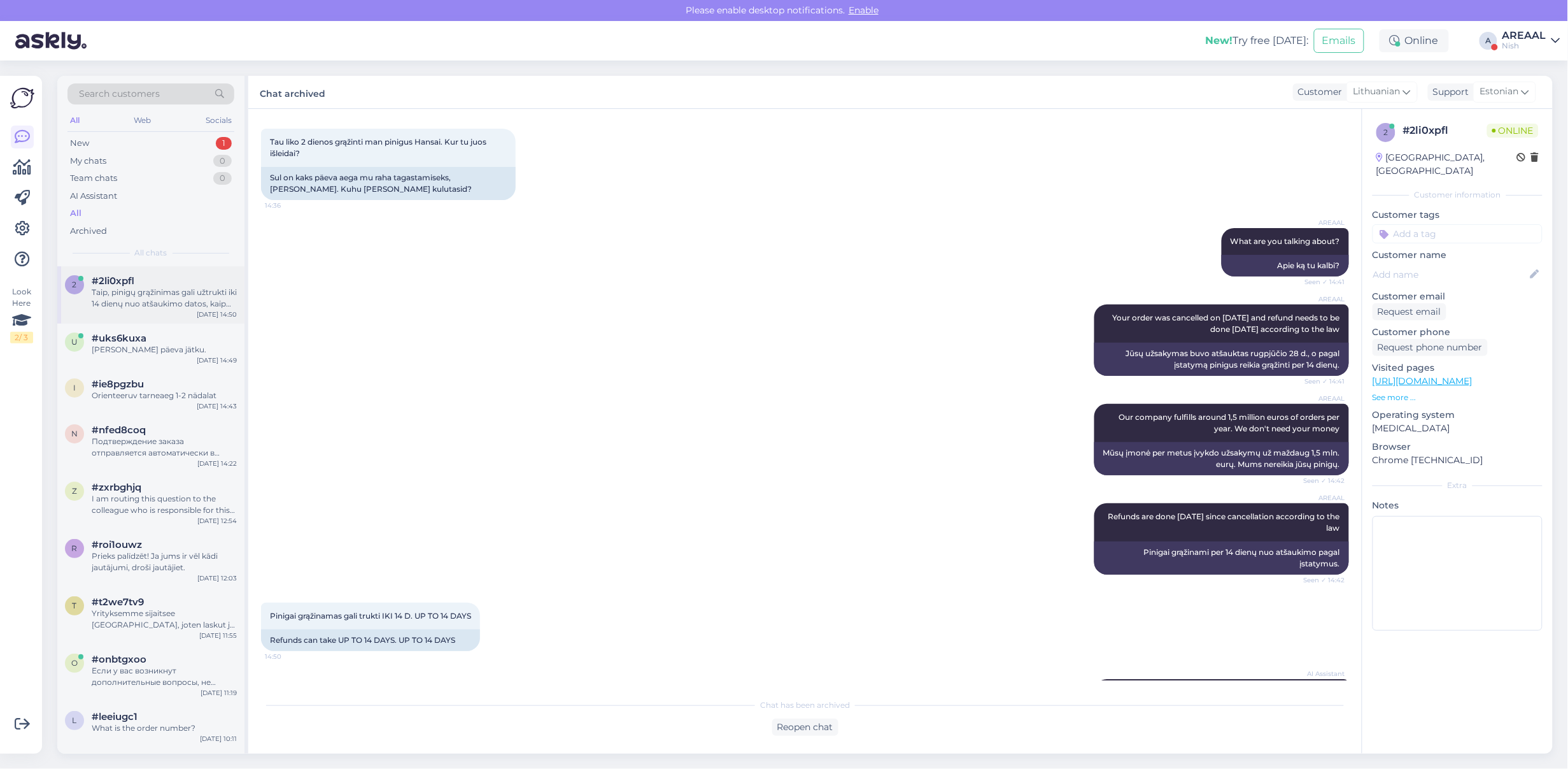
click at [143, 275] on div "#2li0xpfl" at bounding box center [164, 280] width 145 height 11
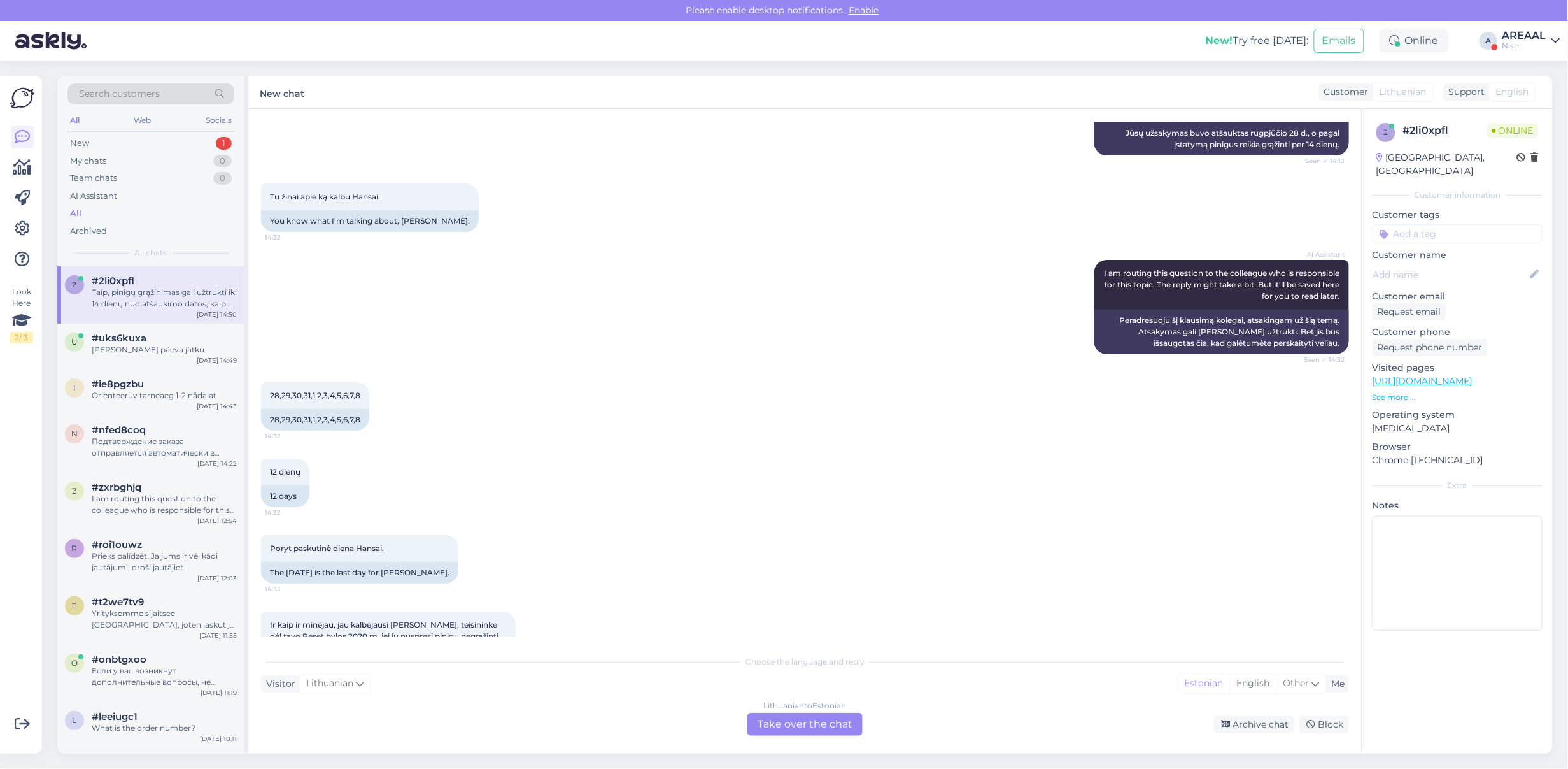
scroll to position [5908, 0]
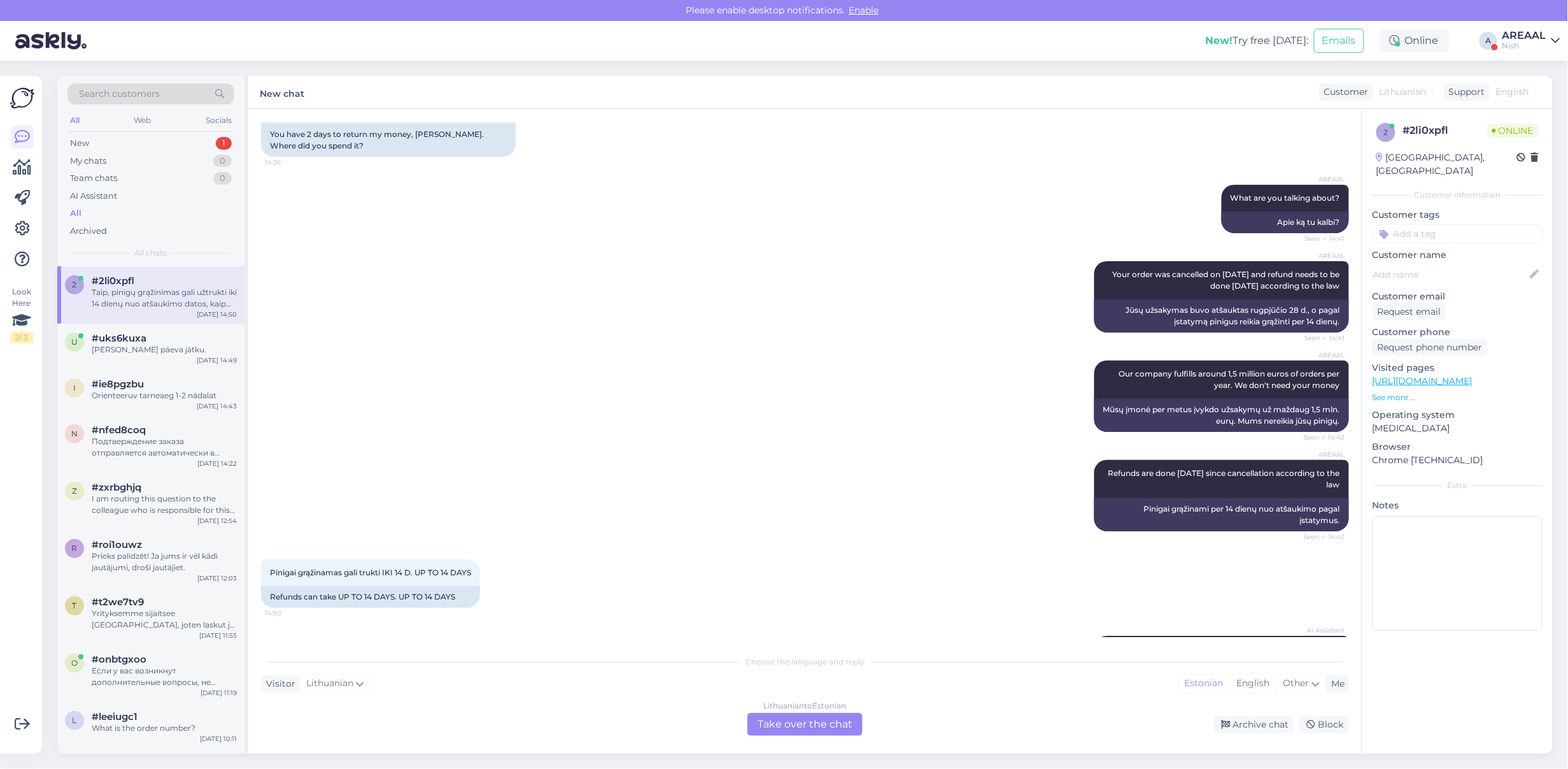
click at [864, 565] on div "Pinigai grąžinamas gali trukti IKI 14 D. UP TO 14 DAYS 14:50 Refunds can take U…" at bounding box center [804, 583] width 1088 height 76
click at [659, 446] on div "AREAAL Refunds are done within 14 days since cancellation according to the law …" at bounding box center [804, 495] width 1088 height 99
click at [660, 392] on div "AREAAL Our company fulfills around 1,5 million euros of orders per year. We don…" at bounding box center [804, 396] width 1088 height 99
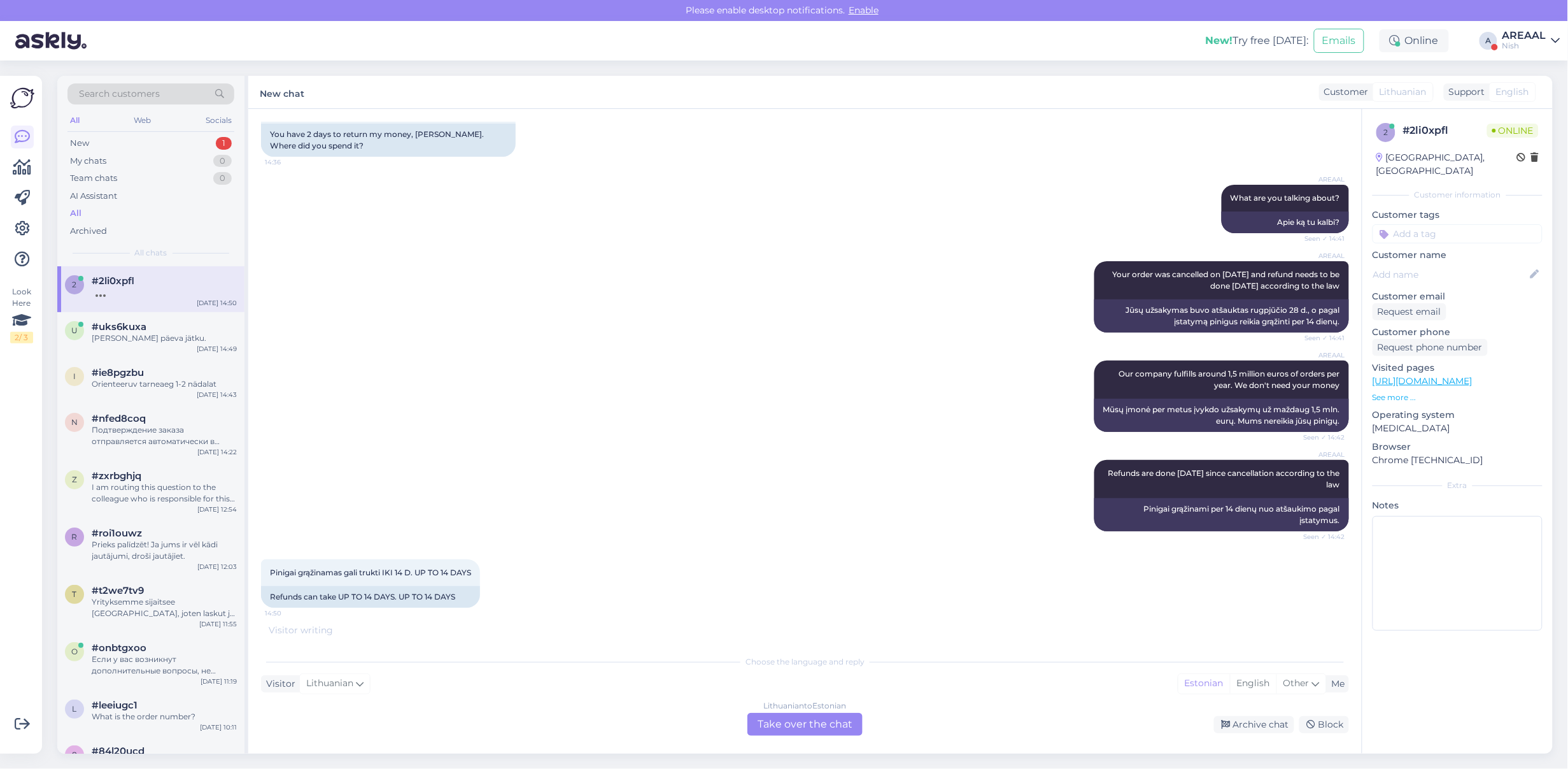
click at [812, 723] on div "Lithuanian to Estonian Take over the chat" at bounding box center [804, 724] width 115 height 23
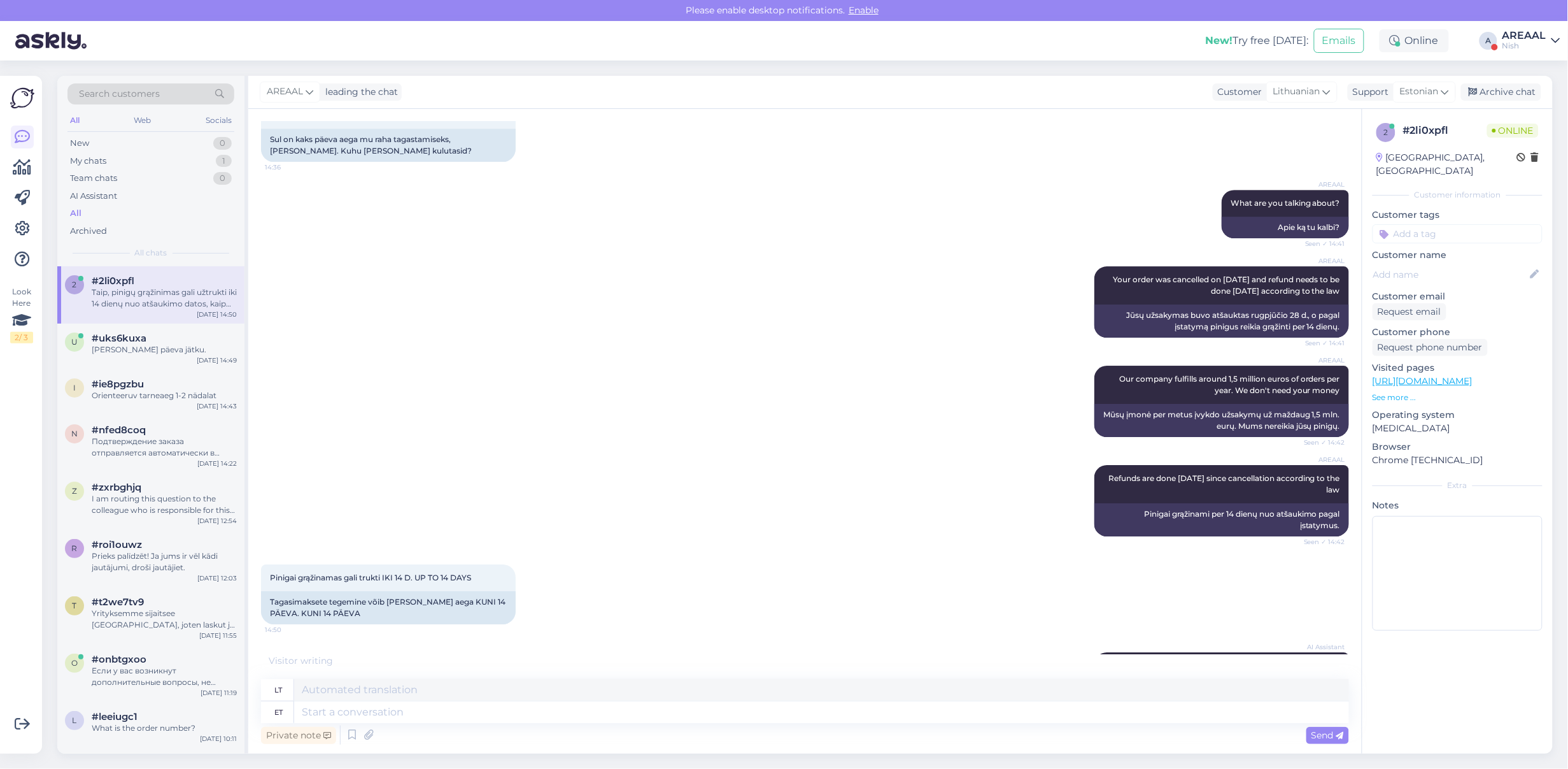
click at [812, 723] on div "Private note Send" at bounding box center [804, 735] width 1088 height 24
click at [802, 704] on textarea at bounding box center [821, 713] width 1055 height 22
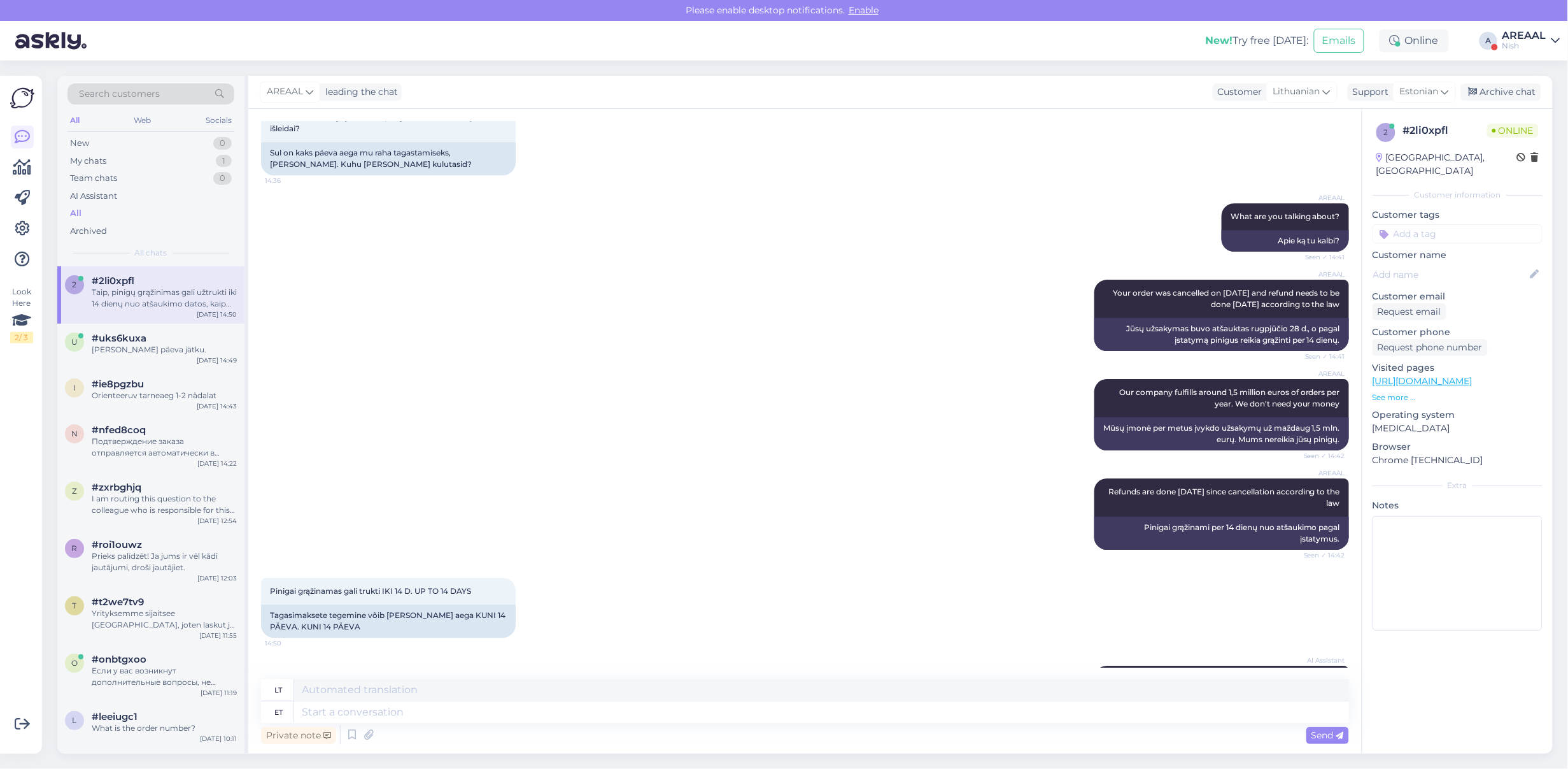
drag, startPoint x: 1122, startPoint y: 626, endPoint x: 1342, endPoint y: 642, distance: 220.6
click at [1342, 642] on div "Chat started Aug 15 2025 Sveiki, užsakiau vakar laikrodį Garmin Vivomove Trend,…" at bounding box center [810, 395] width 1099 height 546
copy span "Taip, pinigų grąžinimas gali užtrukti iki 14 dienų nuo atšaukimo datos, kaip nu…"
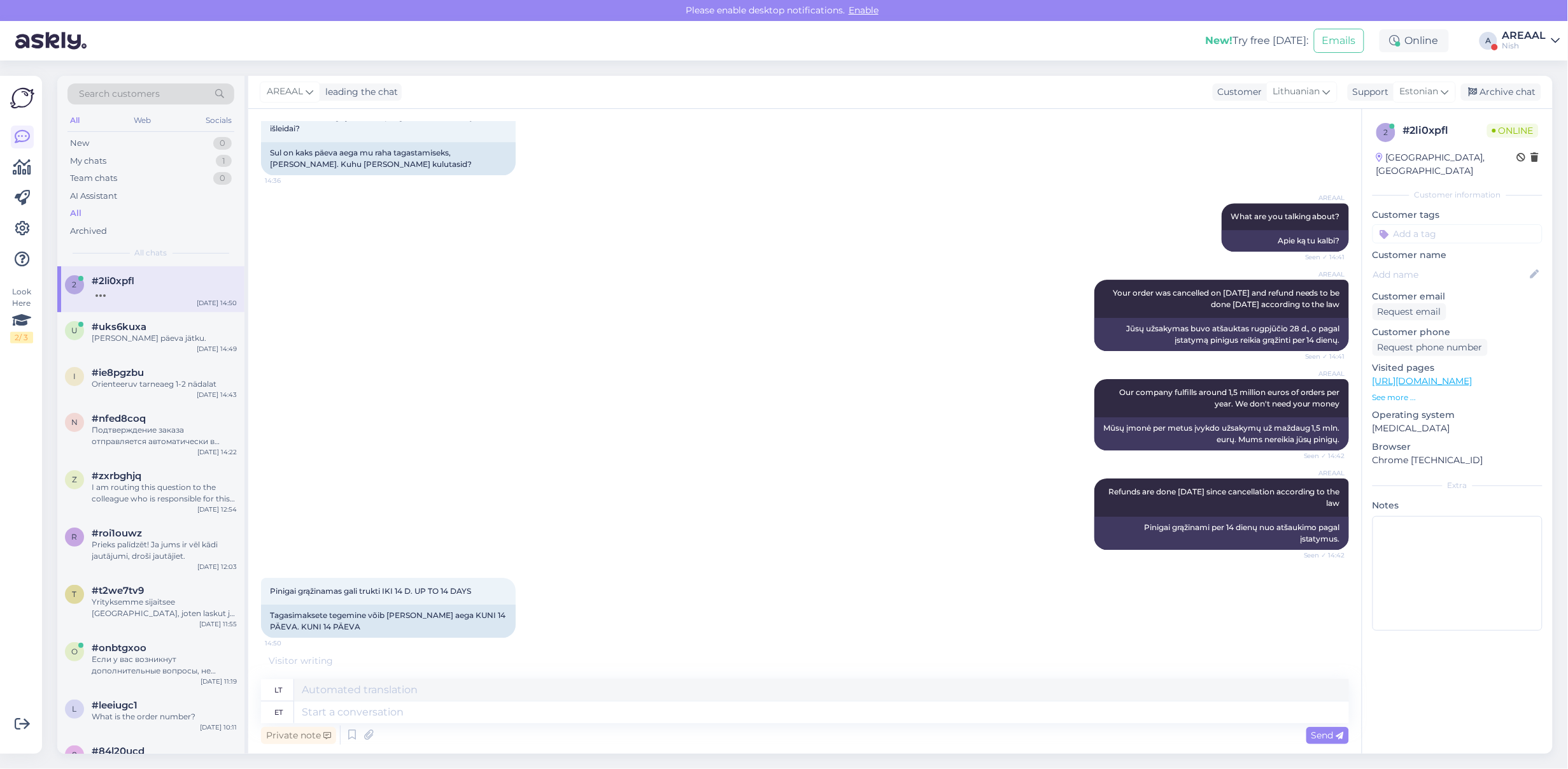
scroll to position [5914, 0]
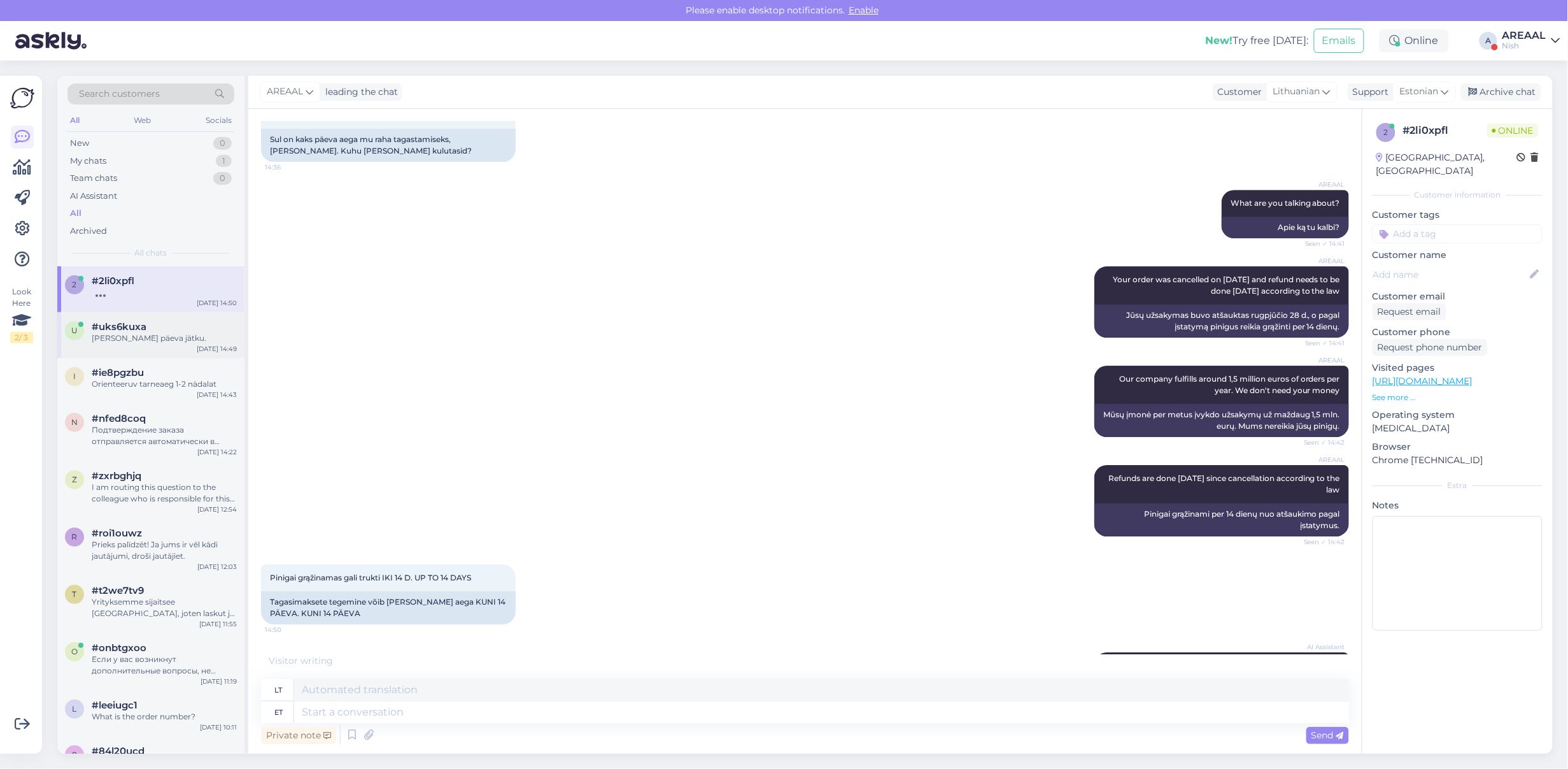
click at [128, 328] on span "#uks6kuxa" at bounding box center [119, 326] width 55 height 11
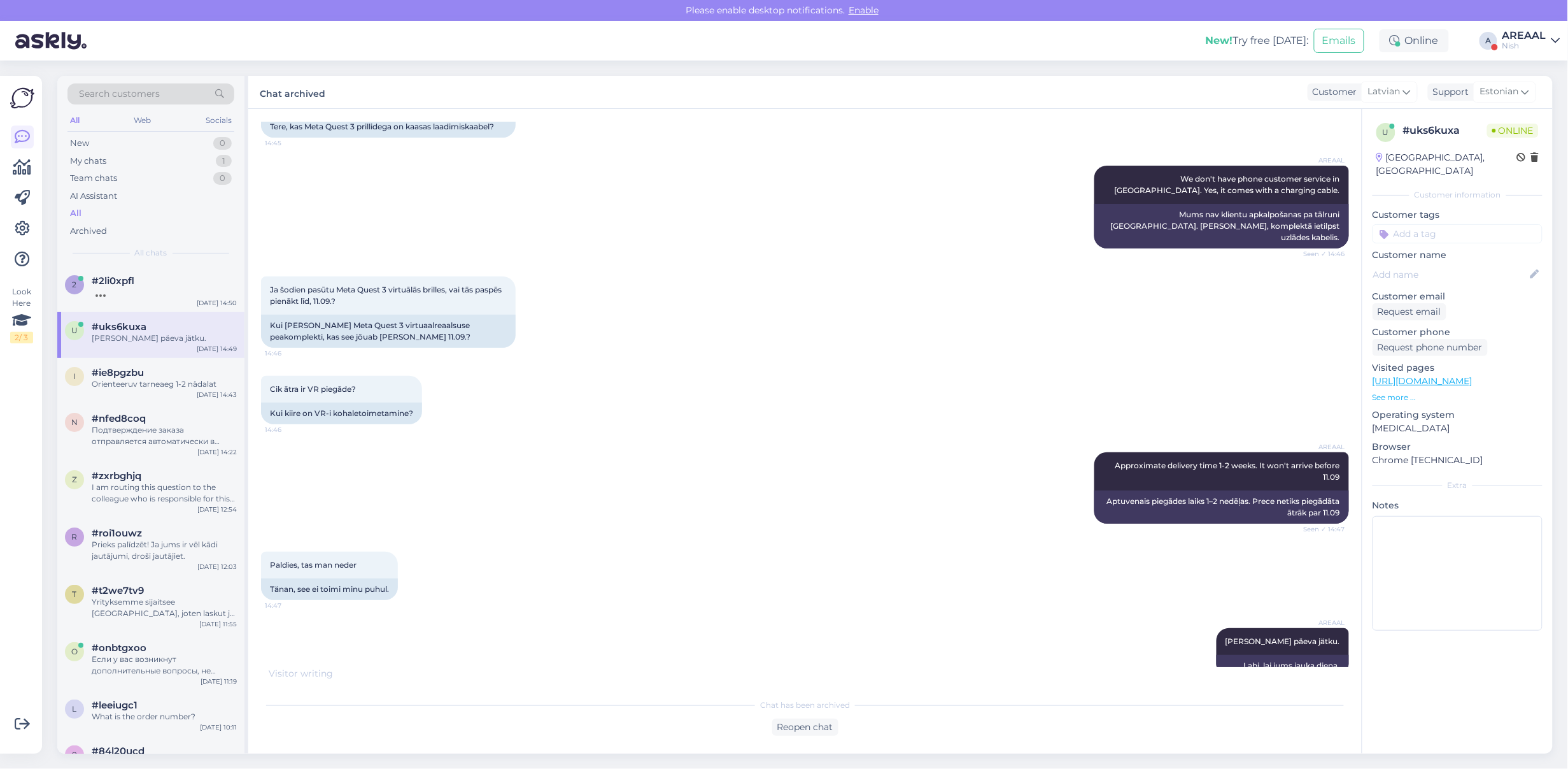
click at [1532, 45] on div "Nish" at bounding box center [1525, 46] width 44 height 10
drag, startPoint x: 1529, startPoint y: 48, endPoint x: 1526, endPoint y: 74, distance: 26.2
click at [1526, 74] on button "Open" at bounding box center [1533, 71] width 36 height 20
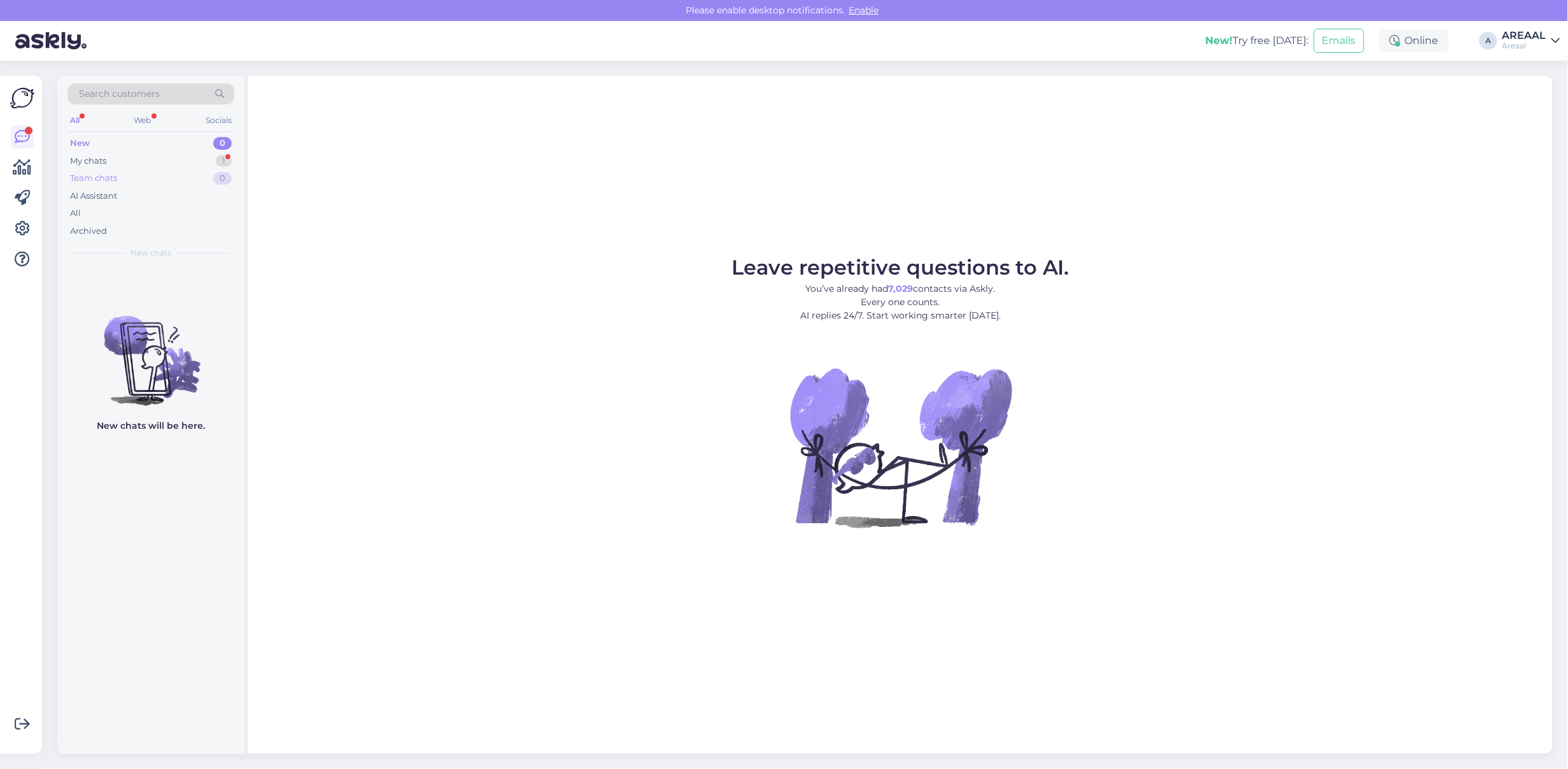
click at [206, 169] on div "Team chats 0" at bounding box center [151, 178] width 167 height 18
click at [206, 160] on div "My chats 1" at bounding box center [151, 161] width 167 height 18
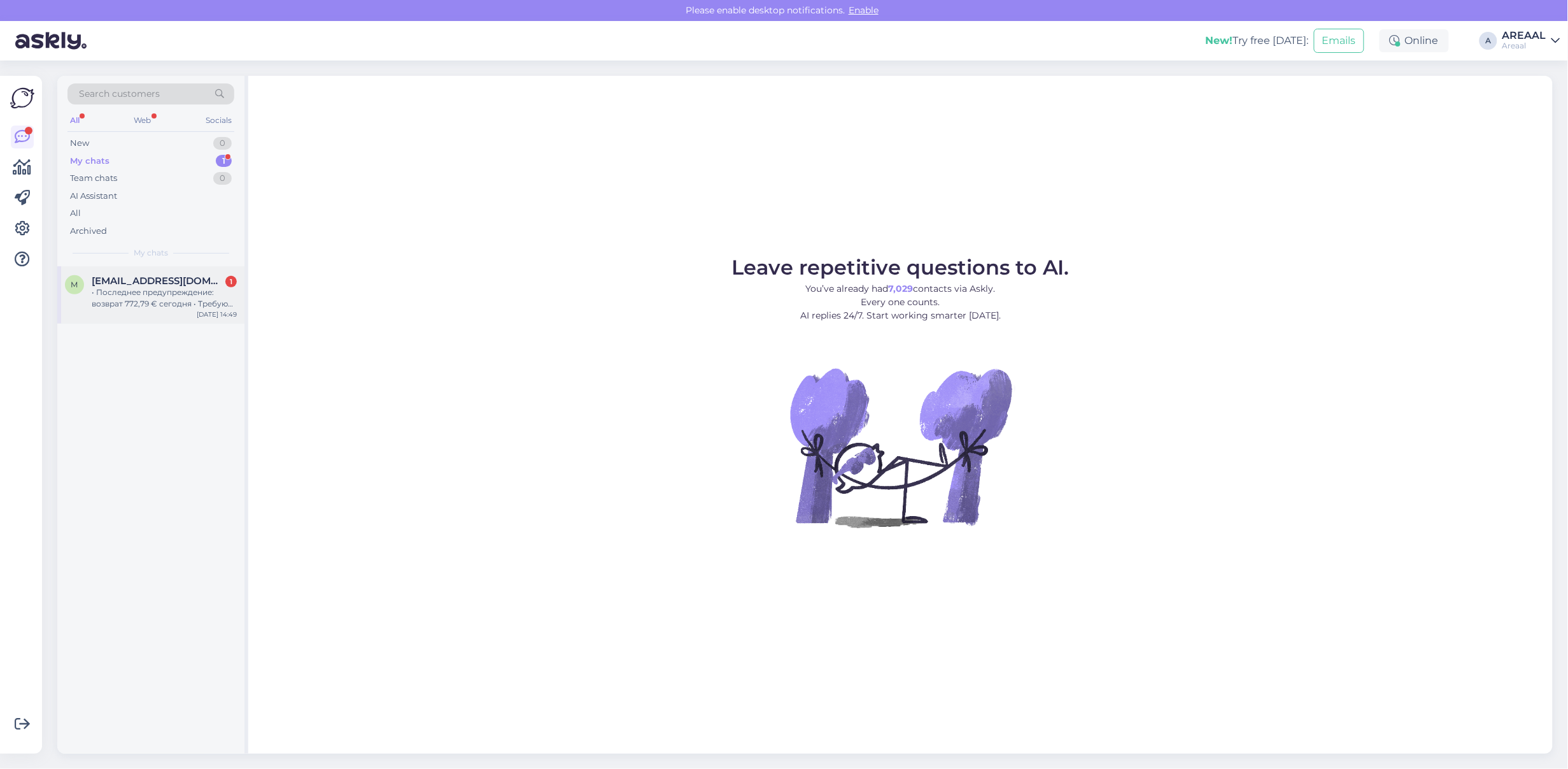
click at [182, 287] on div "• Последнее предупреждение: возврат 772,79 € сегодня • Требую немедленный возвр…" at bounding box center [164, 298] width 145 height 23
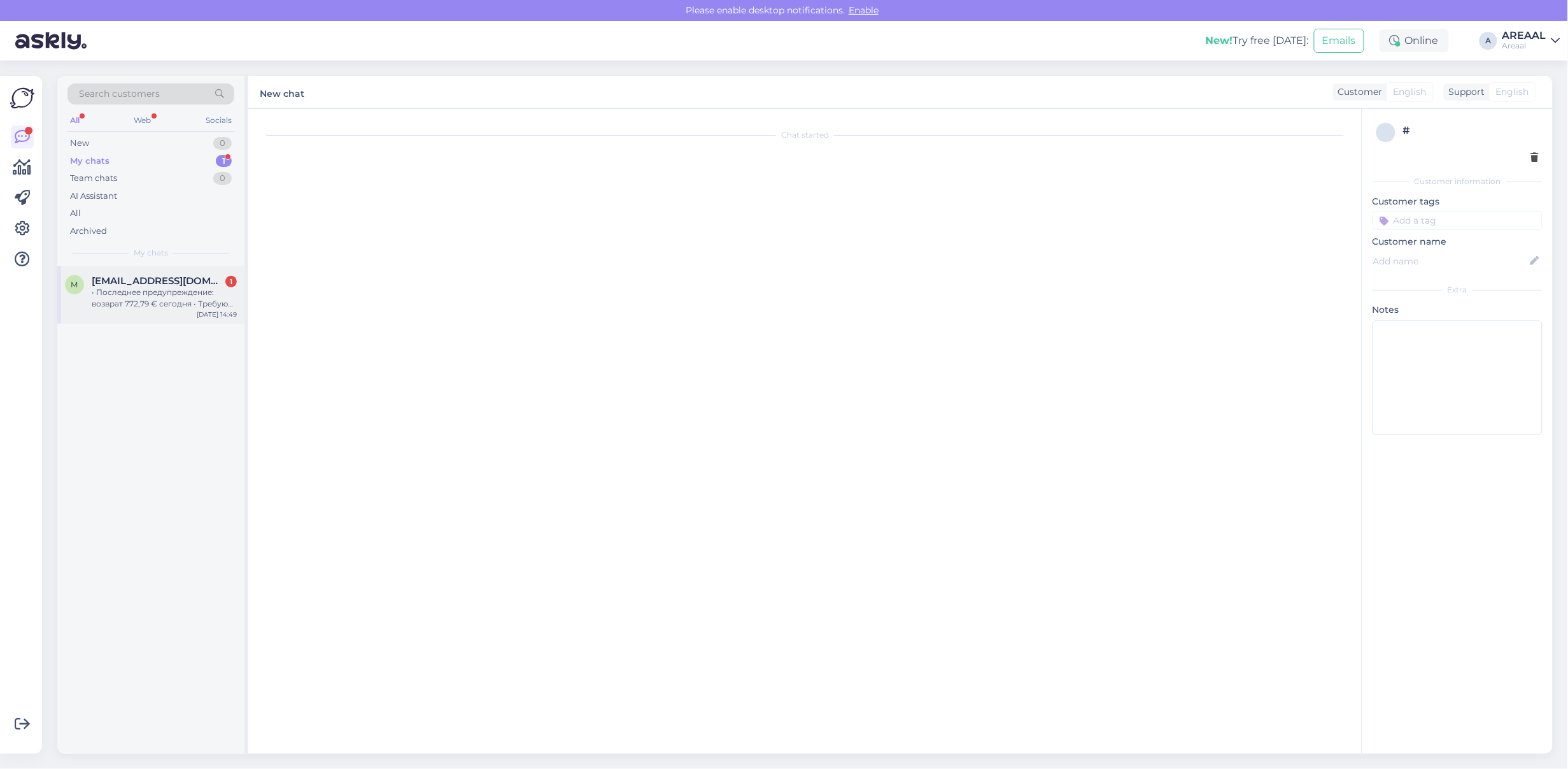
scroll to position [11050, 0]
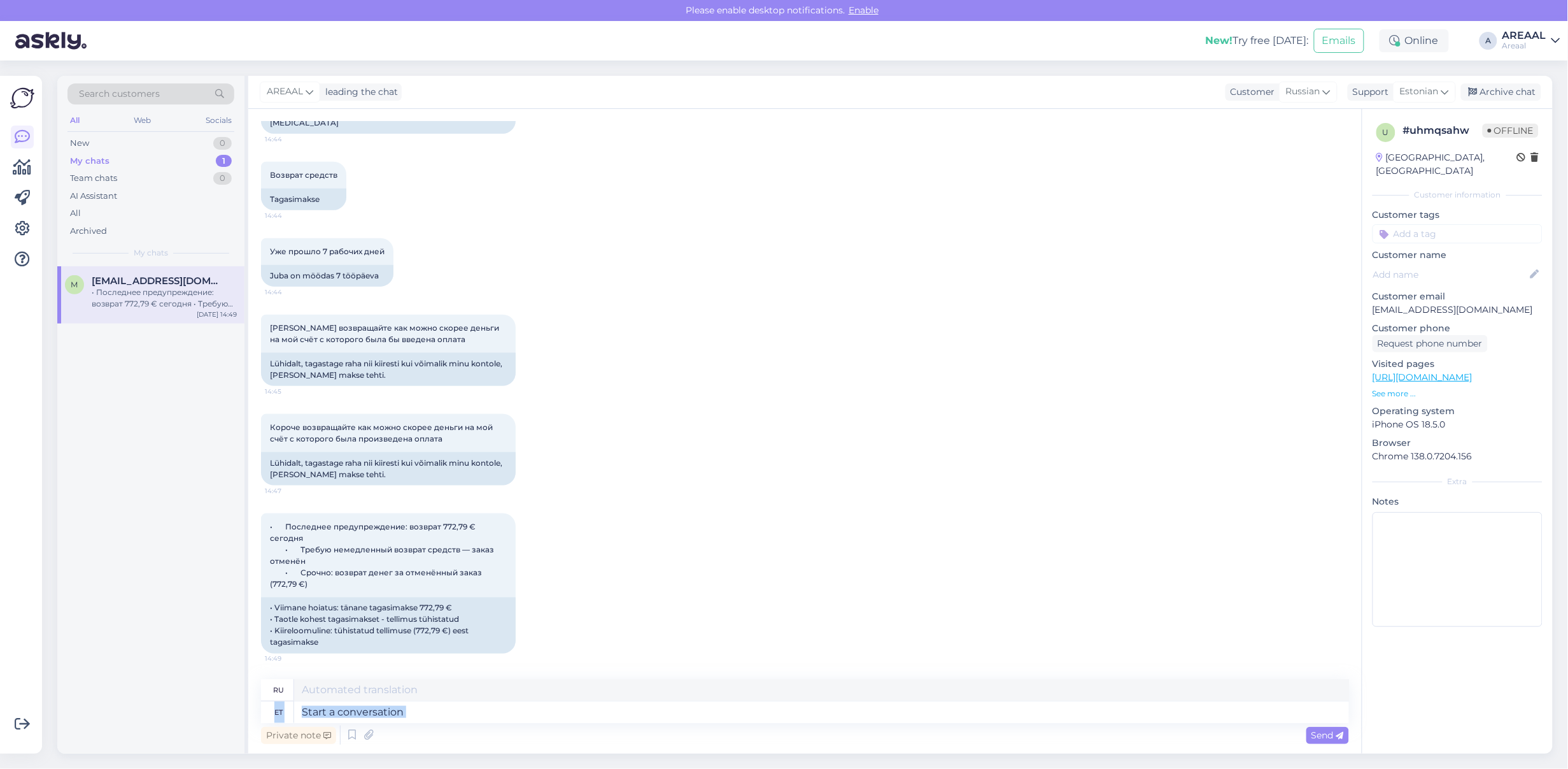
click at [619, 722] on div "ru et Private note Send" at bounding box center [804, 713] width 1088 height 68
click at [623, 715] on textarea at bounding box center [821, 713] width 1055 height 22
type textarea "Teie tel"
type textarea "Твой"
type textarea "Teie tellimus on"
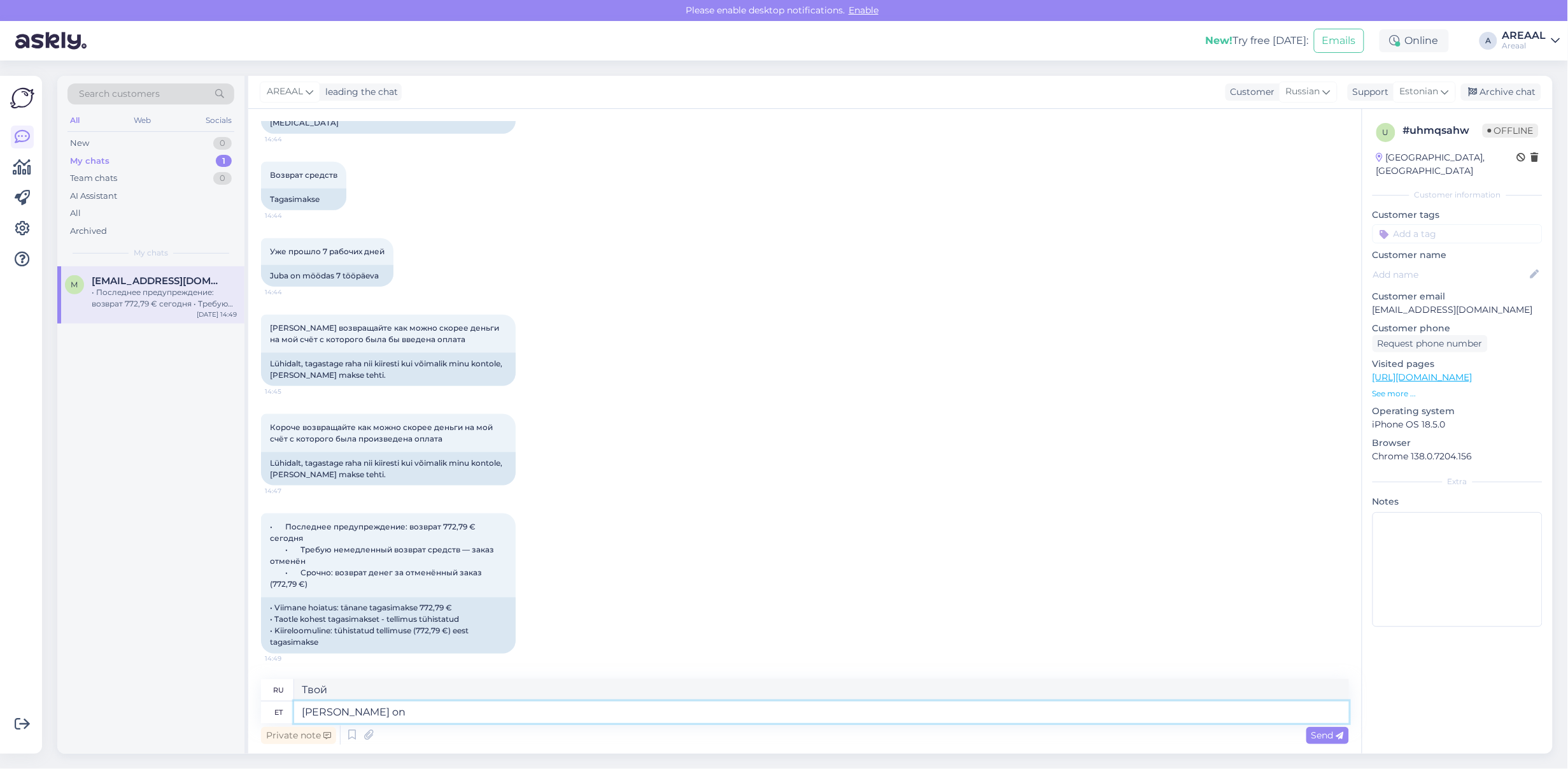
type textarea "Ваш заказ"
type textarea "Teie tellimus on suunatud juba"
type textarea "Ваш заказ был направлен"
type textarea "Teie tellimus on suunatud juba tühi"
type textarea "Ваш заказ уже отправлен."
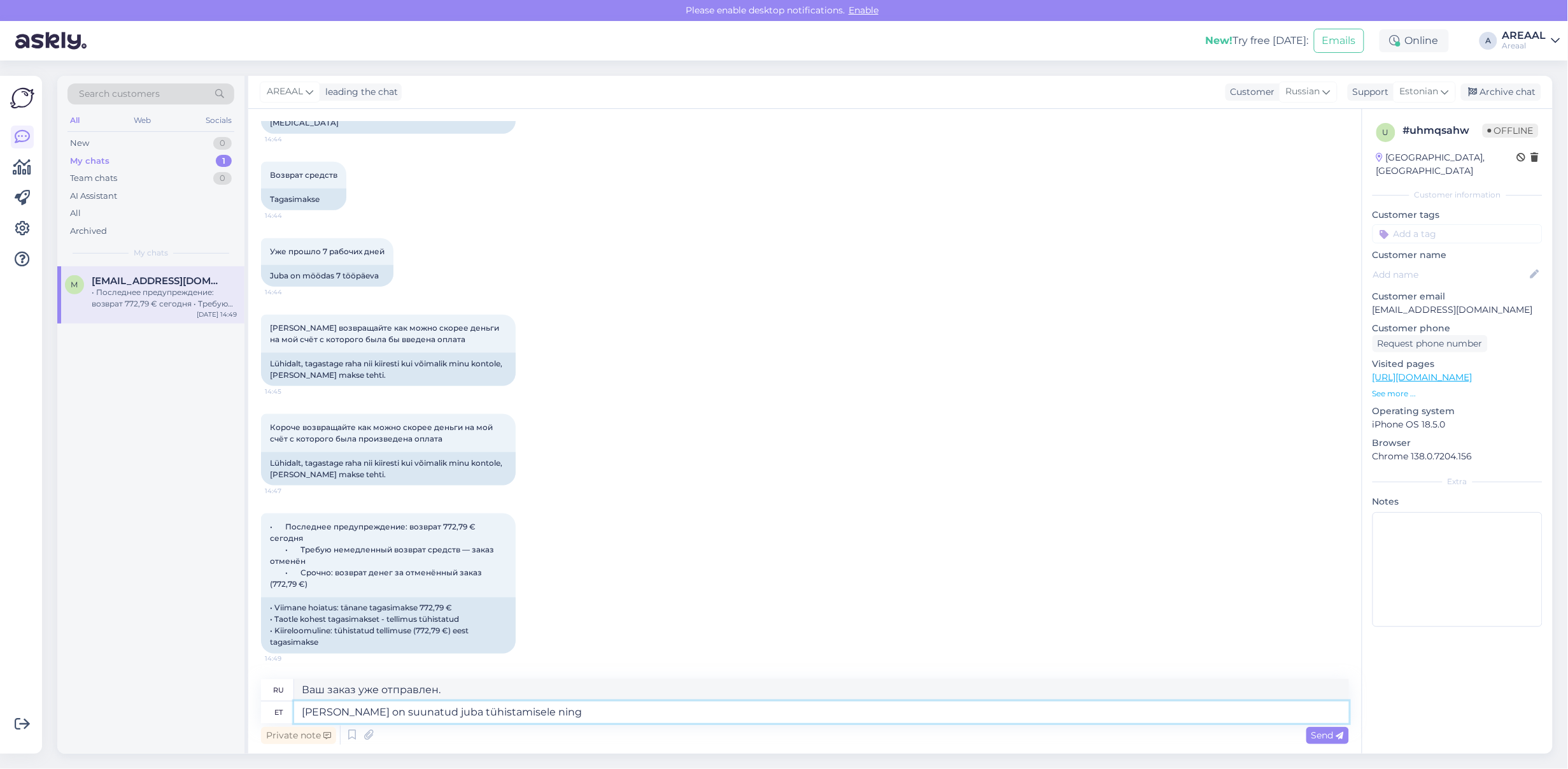
type textarea "Teie tellimus on suunatud juba tühistamisele ning t"
type textarea "Ваш заказ уже запланирован на отмену."
type textarea "Teie tellimus on suunatud juba tühistamisele ning tagasi"
type textarea "Ваш заказ уже подлежит отмене и"
type textarea "Teie tellimus on suunatud juba tühistamisele ning tagasimakse kindl"
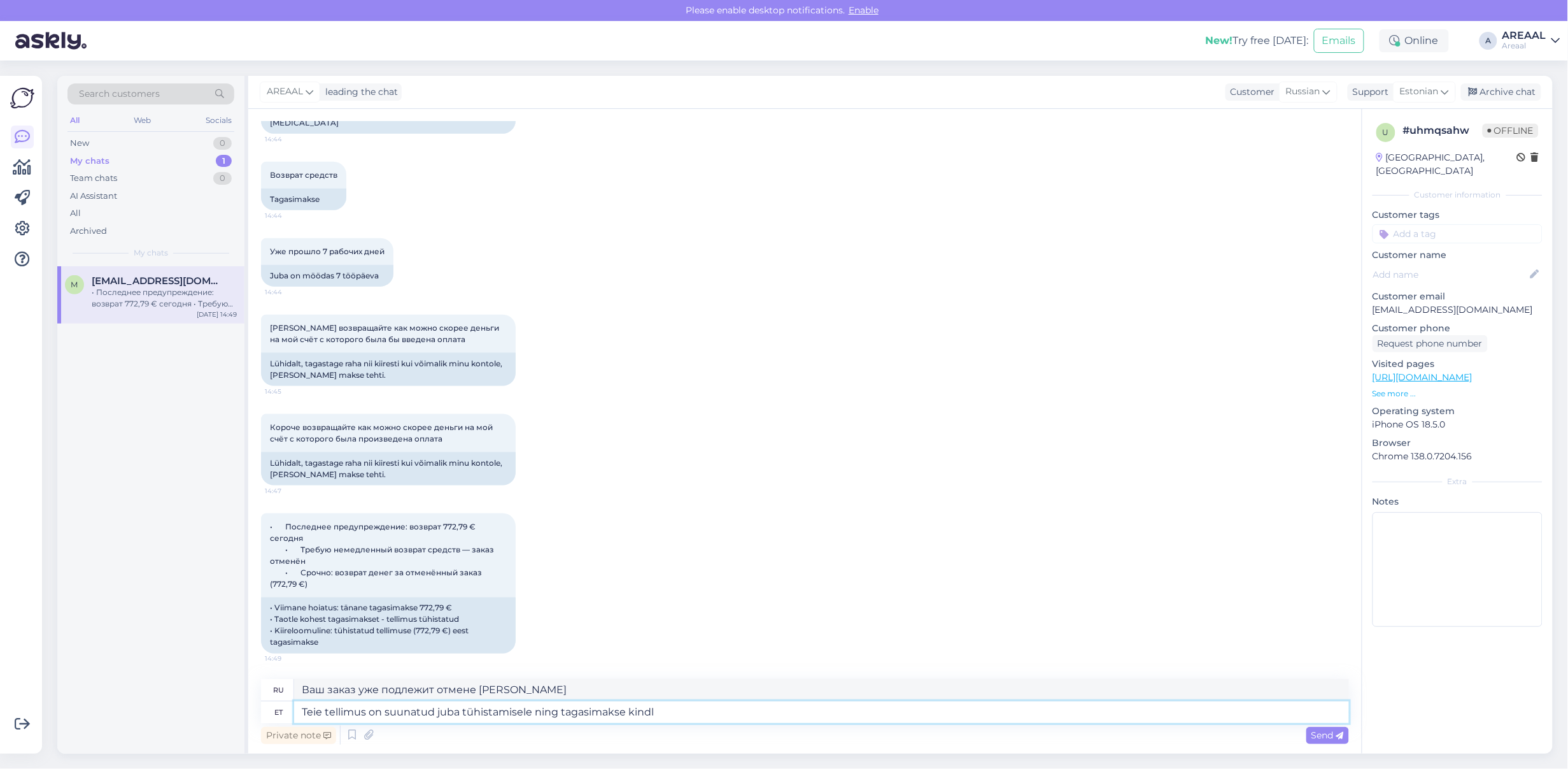
type textarea "Ваш заказ уже отправлен на отмену и возврат средств."
type textarea "Teie tellimus on suunatud juba tühistamisele ning tagasimakse kindlasti tehakse"
type textarea "Ваш заказ уже отправлен на отмену и возврат средств обязательно будет произведе…"
type textarea "Teie tellimus on suunatud juba tühistamisele ning tagasimakse kindlasti tehakse."
type textarea "Ваш заказ уже направлен на отмену, и возврат средств обязательно будет произвед…"
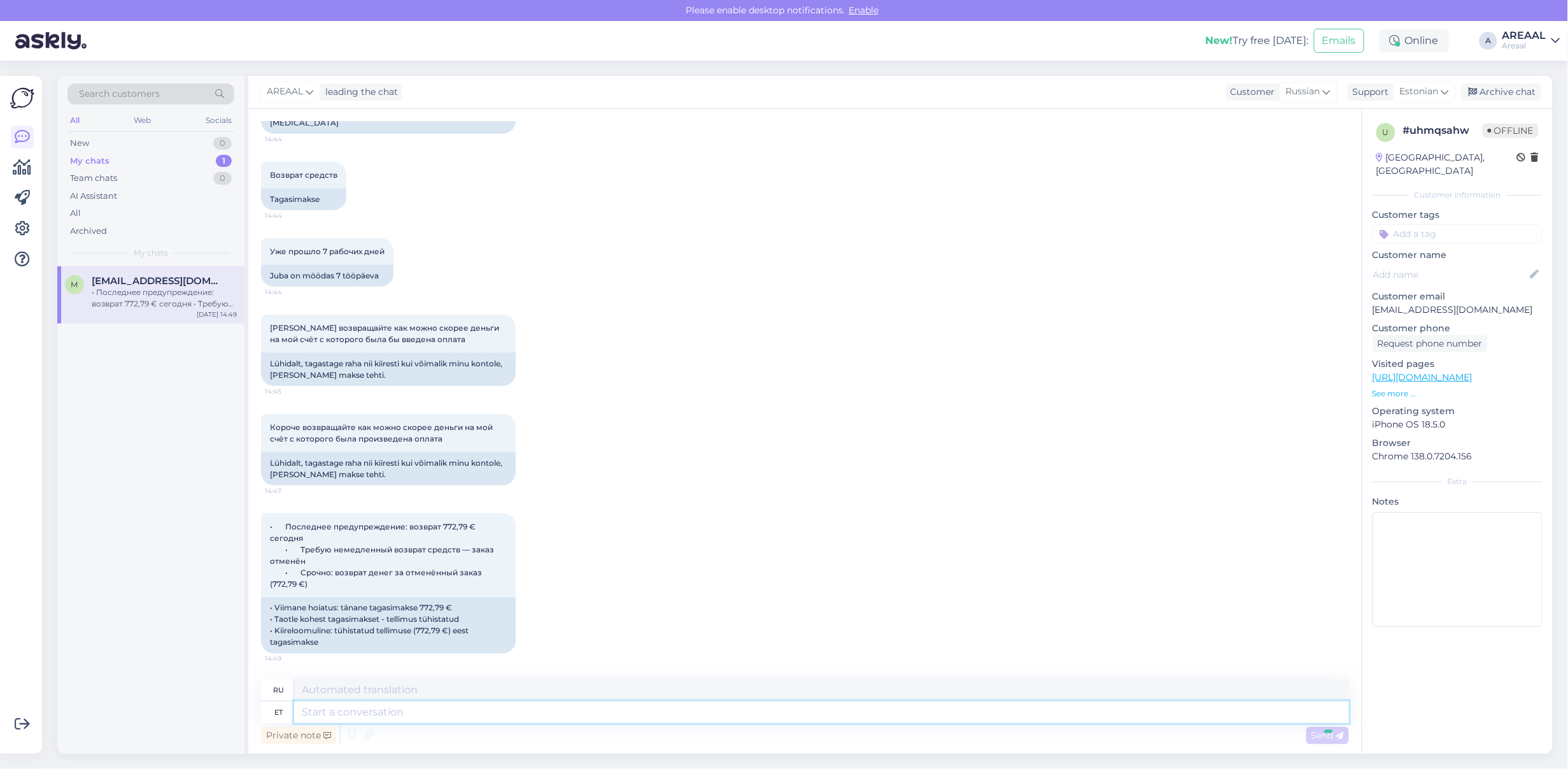
scroll to position [11151, 0]
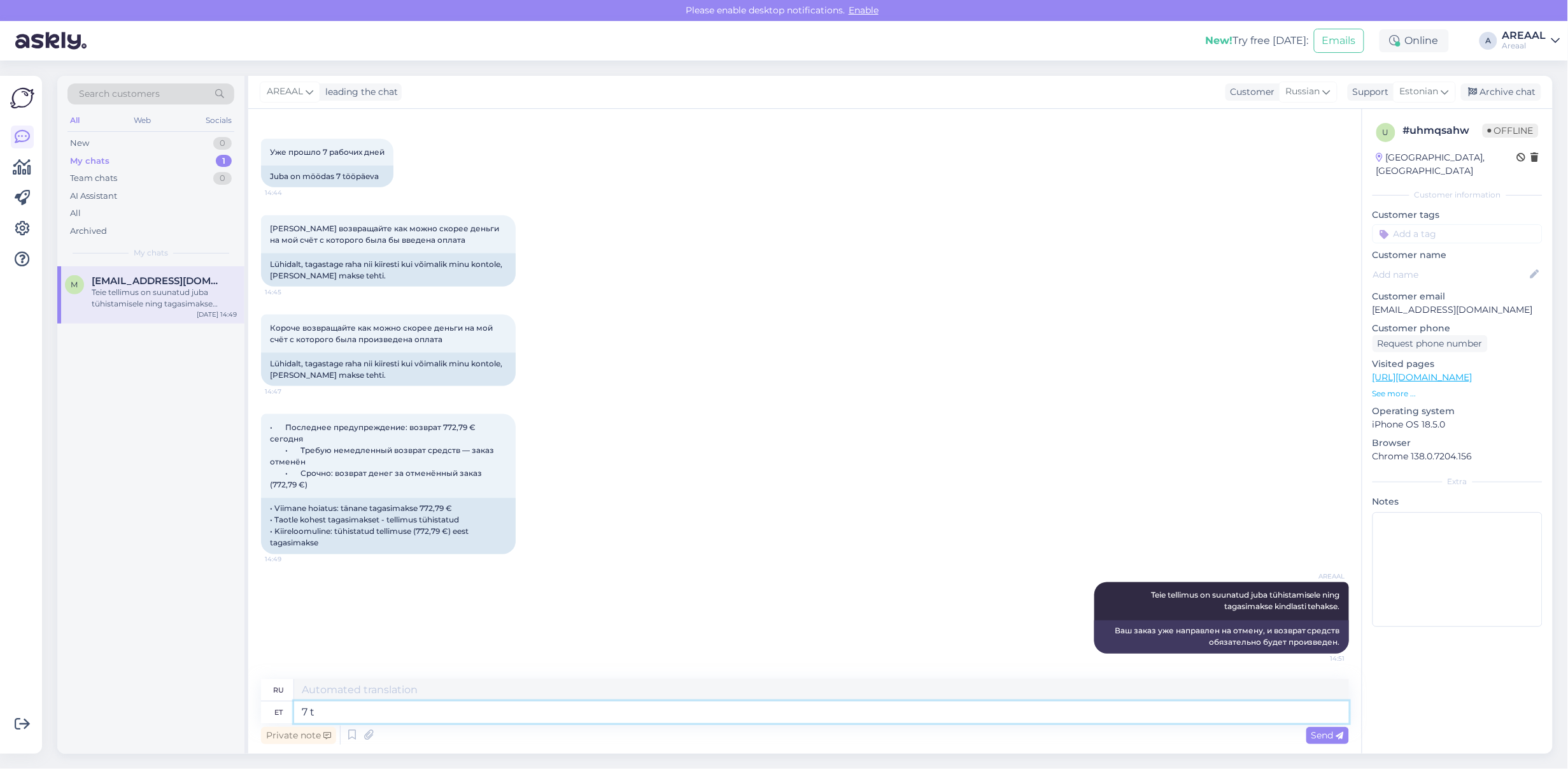
type textarea "7 tö"
type textarea "7"
type textarea "7 tööpäeva ei o"
type textarea "7 рабочих дней"
type textarea "7 tööpäeva ei ole mö"
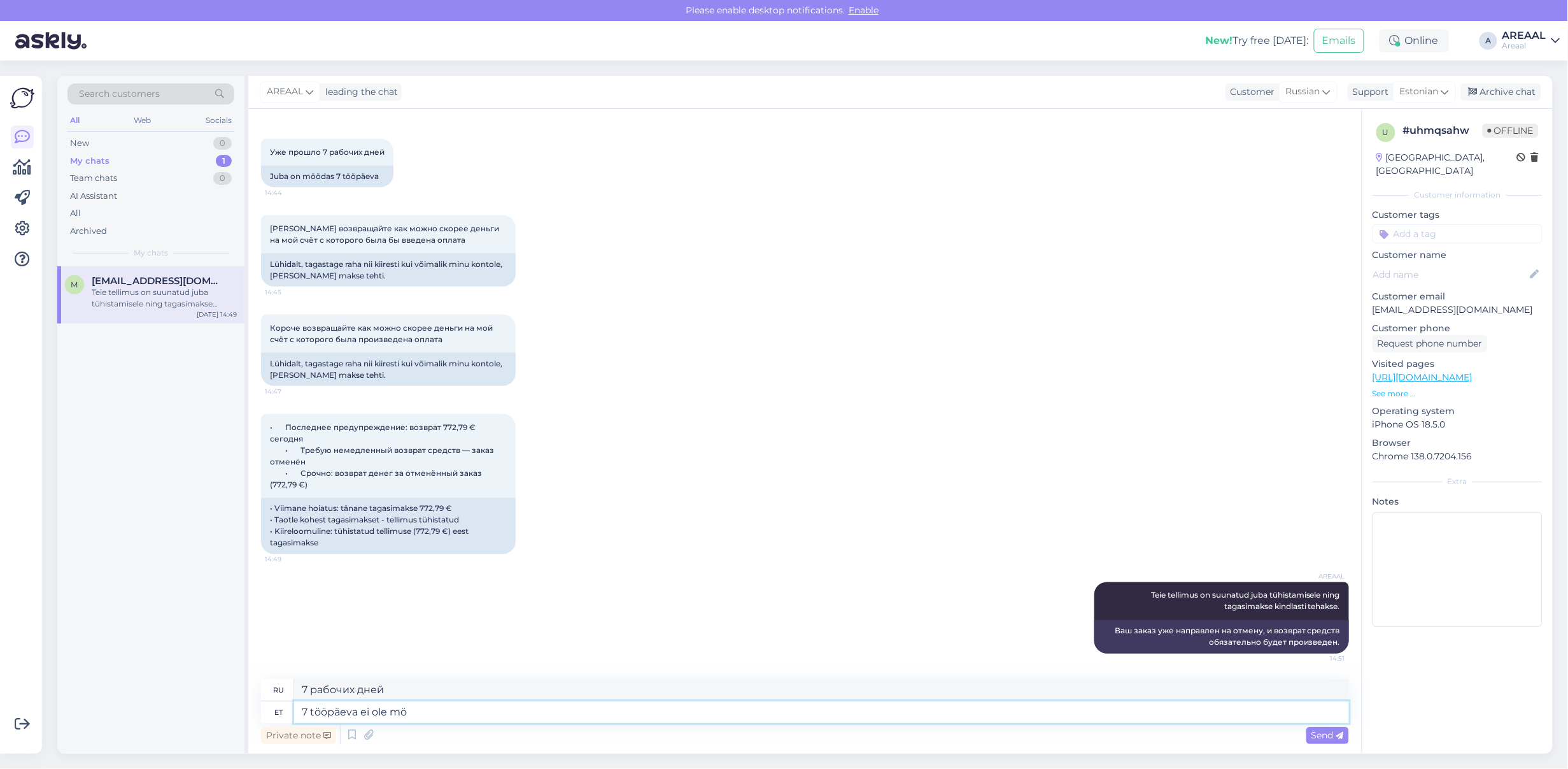
type textarea "7 рабочих дней нет"
type textarea "7 tööpäeva ei ole mööd"
type textarea "7 рабочих дней недоступно"
type textarea "7 tööpäeva ei ole möödunud Tei"
type textarea "7 рабочих дней не прошло"
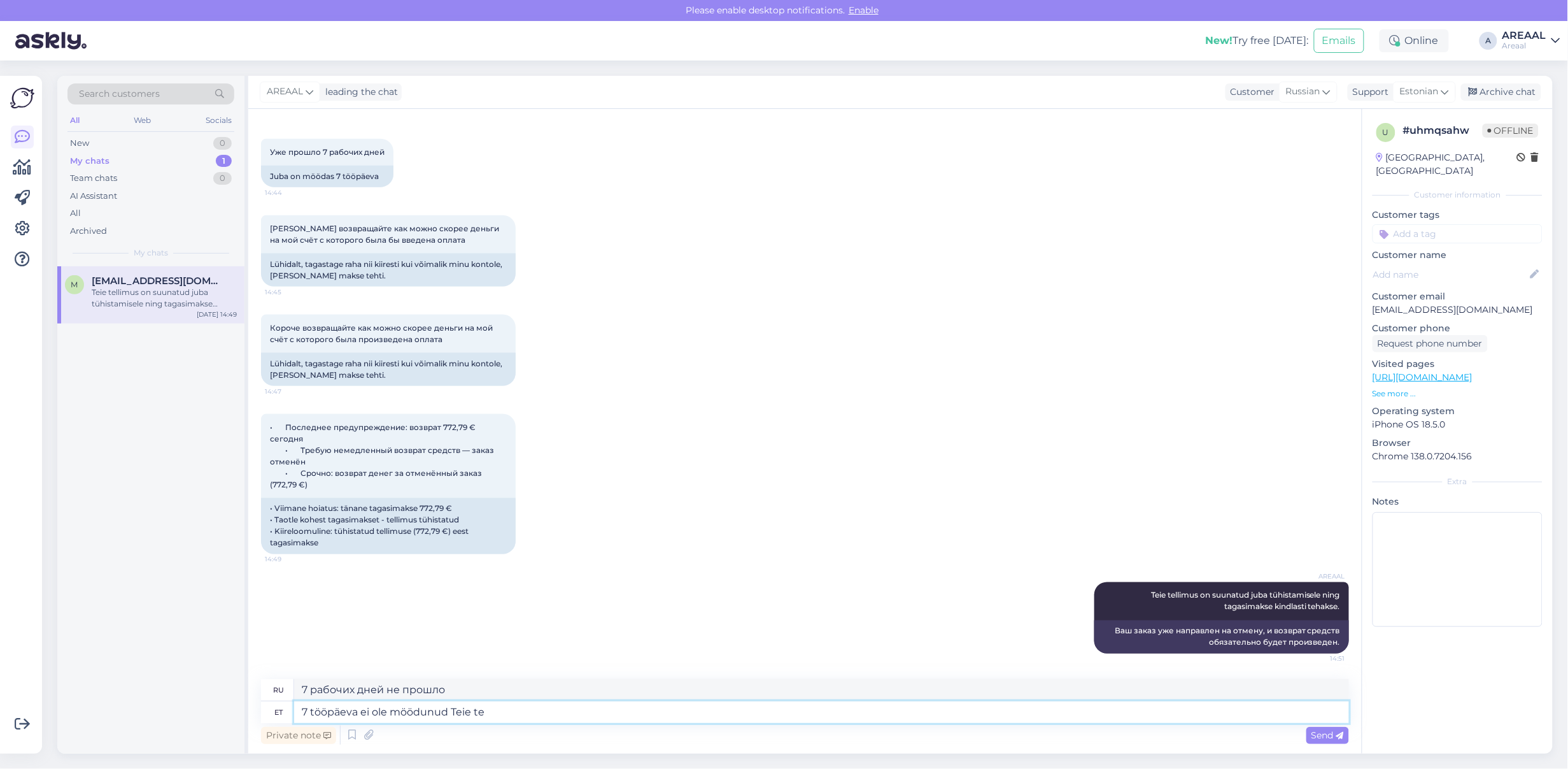
type textarea "7 tööpäeva ei ole möödunud Teie tel"
type textarea "Не прошло 7 рабочих дней с момента вашего"
type textarea "7 tööpäeva ei ole möödunud Teie tellimuse tühist"
type textarea "С момента получения вашего заказа не прошло 7 рабочих дней."
type textarea "7 tööpäeva ei ole möödunud Teie tellimuse tühistamisest"
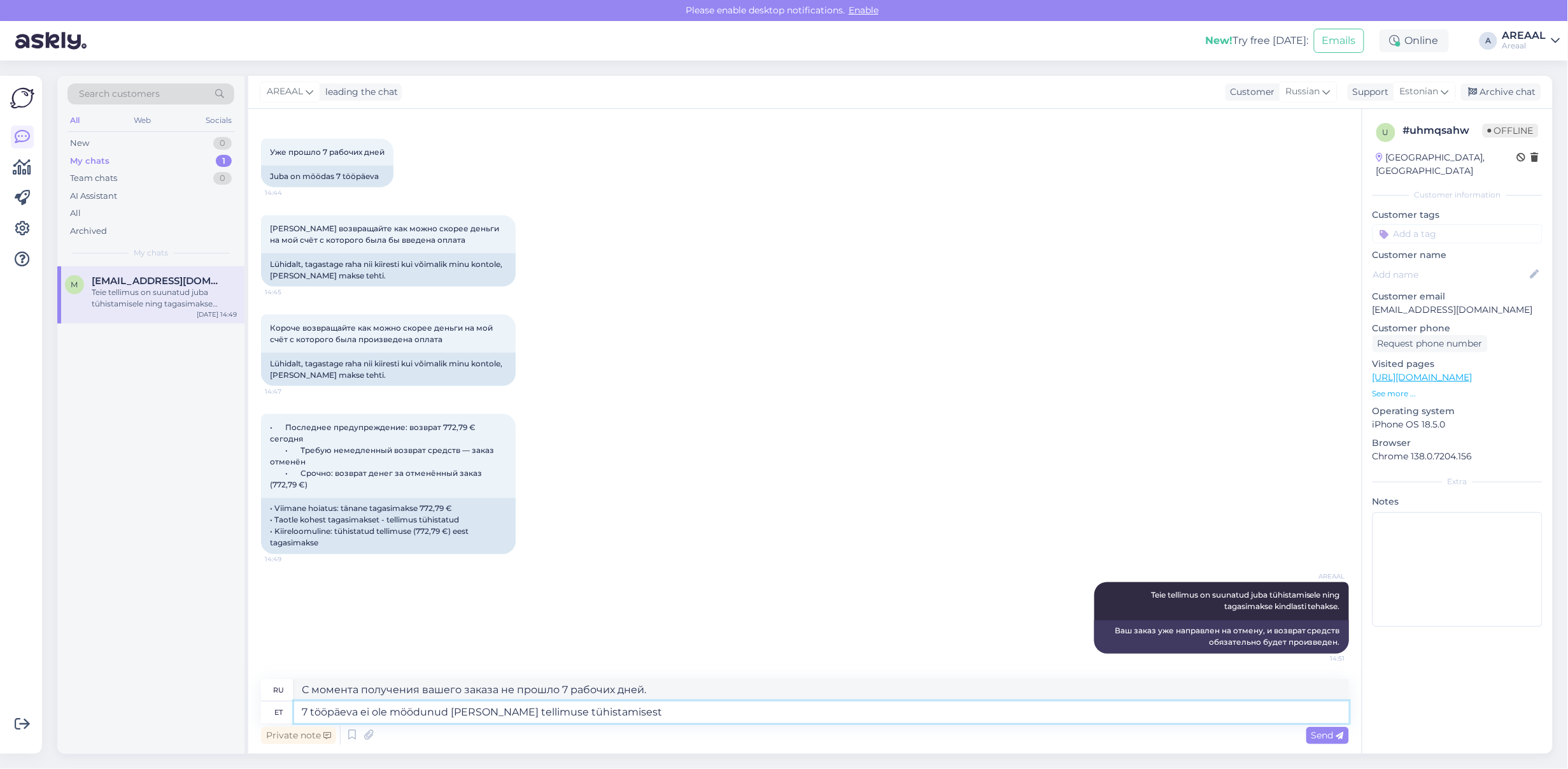
type textarea "Не прошло 7 рабочих дней с момента отмены заказа."
paste textarea "7 tööpäeva ei ole möödunud Teie tellimuse tühistamisest"
type textarea "7 tööpäeva ei ole möödunud Teie tellimuse tühistamisest"
type textarea "Не прошло 7 рабочих дней с момента отмены заказа."
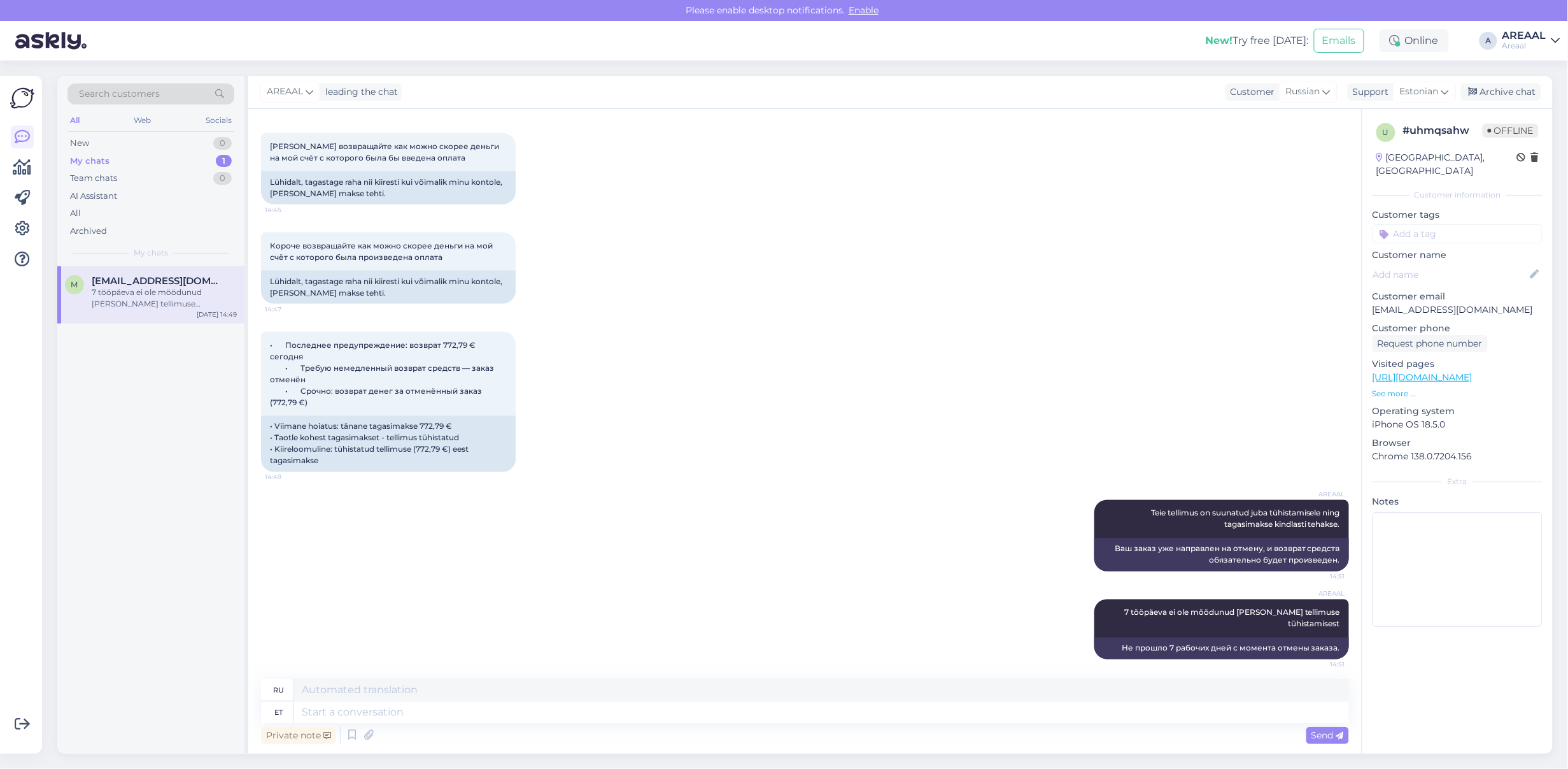
click at [982, 253] on div "Короче возвращайте как можно скорее деньги на мой счёт с которого была произвед…" at bounding box center [804, 268] width 1088 height 99
click at [106, 214] on div "All" at bounding box center [151, 214] width 167 height 18
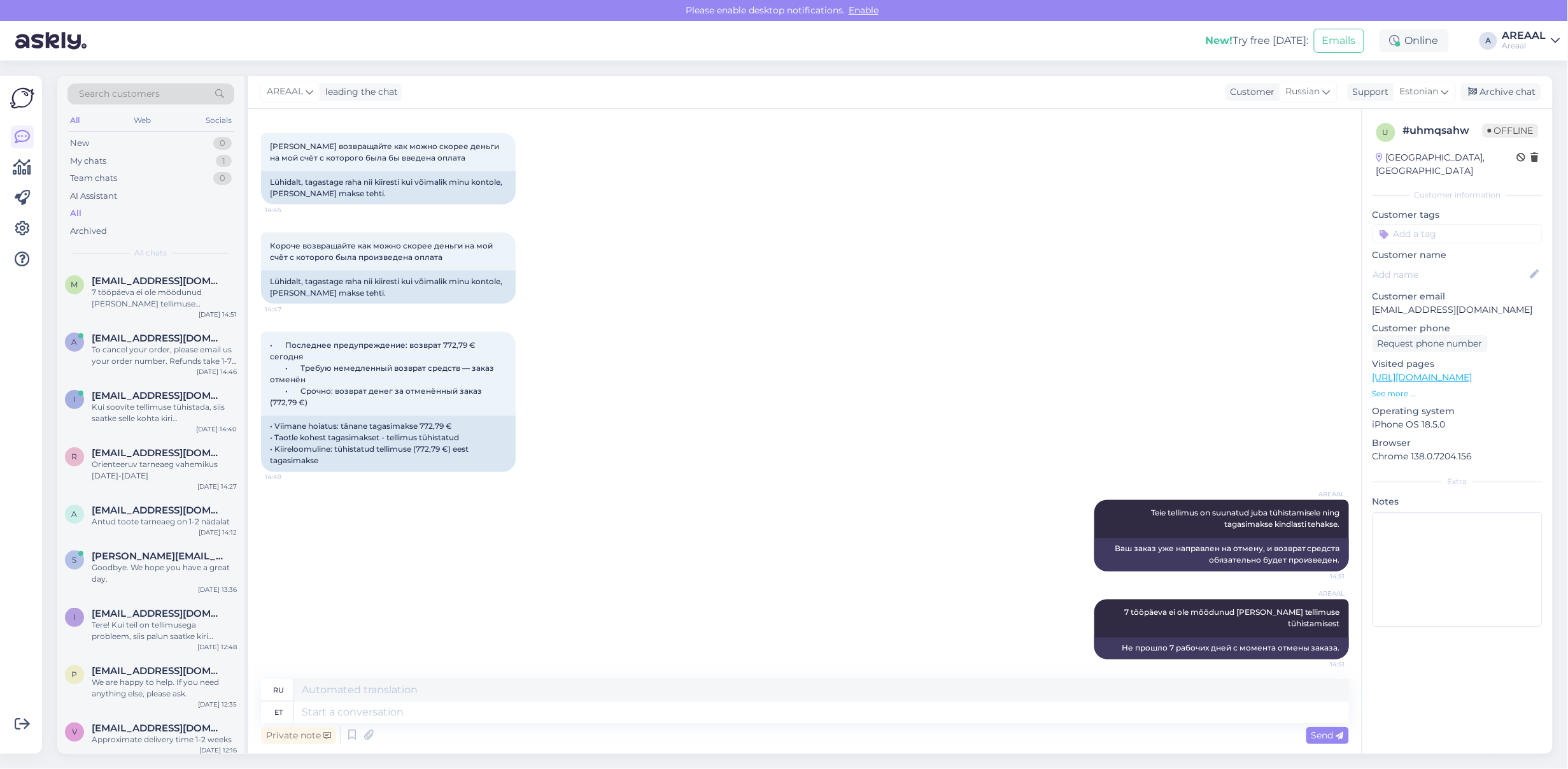
click at [591, 349] on div "• Последнее предупреждение: возврат 772,79 € сегодня • Требую немедленный возвр…" at bounding box center [804, 402] width 1088 height 168
click at [1520, 36] on div "AREAAL" at bounding box center [1525, 36] width 44 height 10
click at [1515, 103] on button "Open" at bounding box center [1533, 99] width 36 height 20
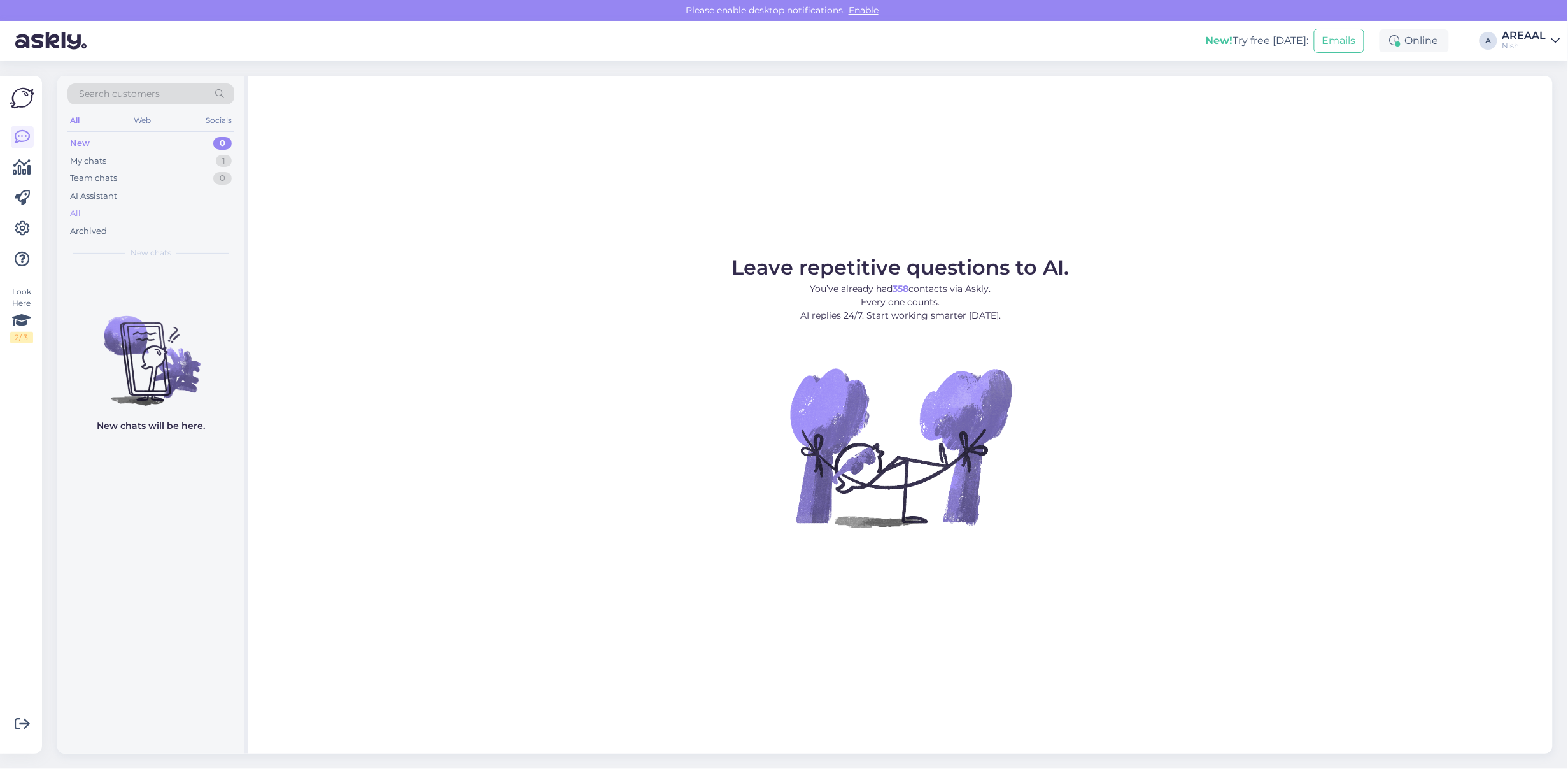
click at [148, 218] on div "All" at bounding box center [151, 214] width 167 height 18
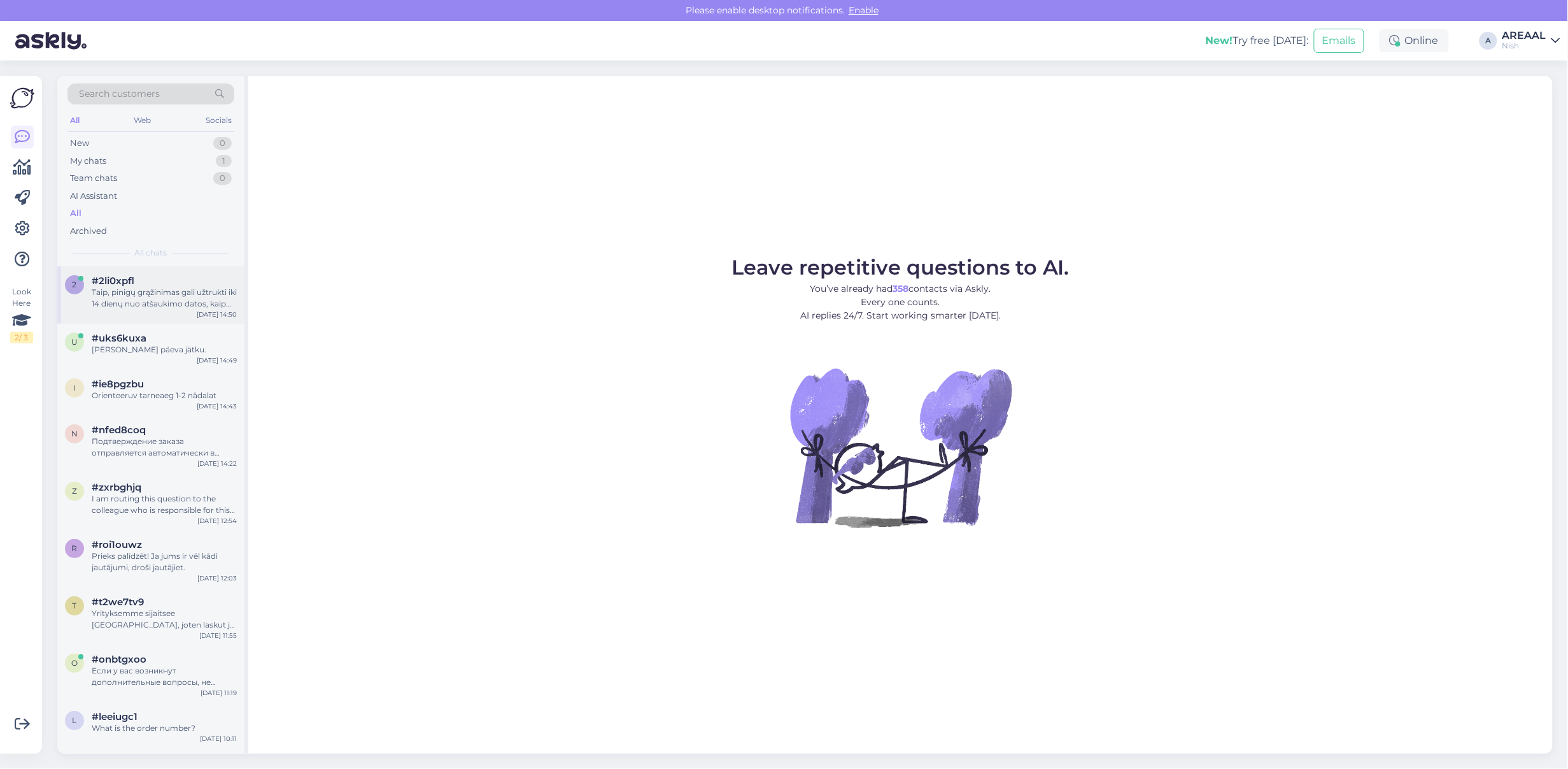
click at [151, 292] on div "Taip, pinigų grąžinimas gali užtrukti iki 14 dienų nuo atšaukimo datos, kaip nu…" at bounding box center [164, 298] width 145 height 23
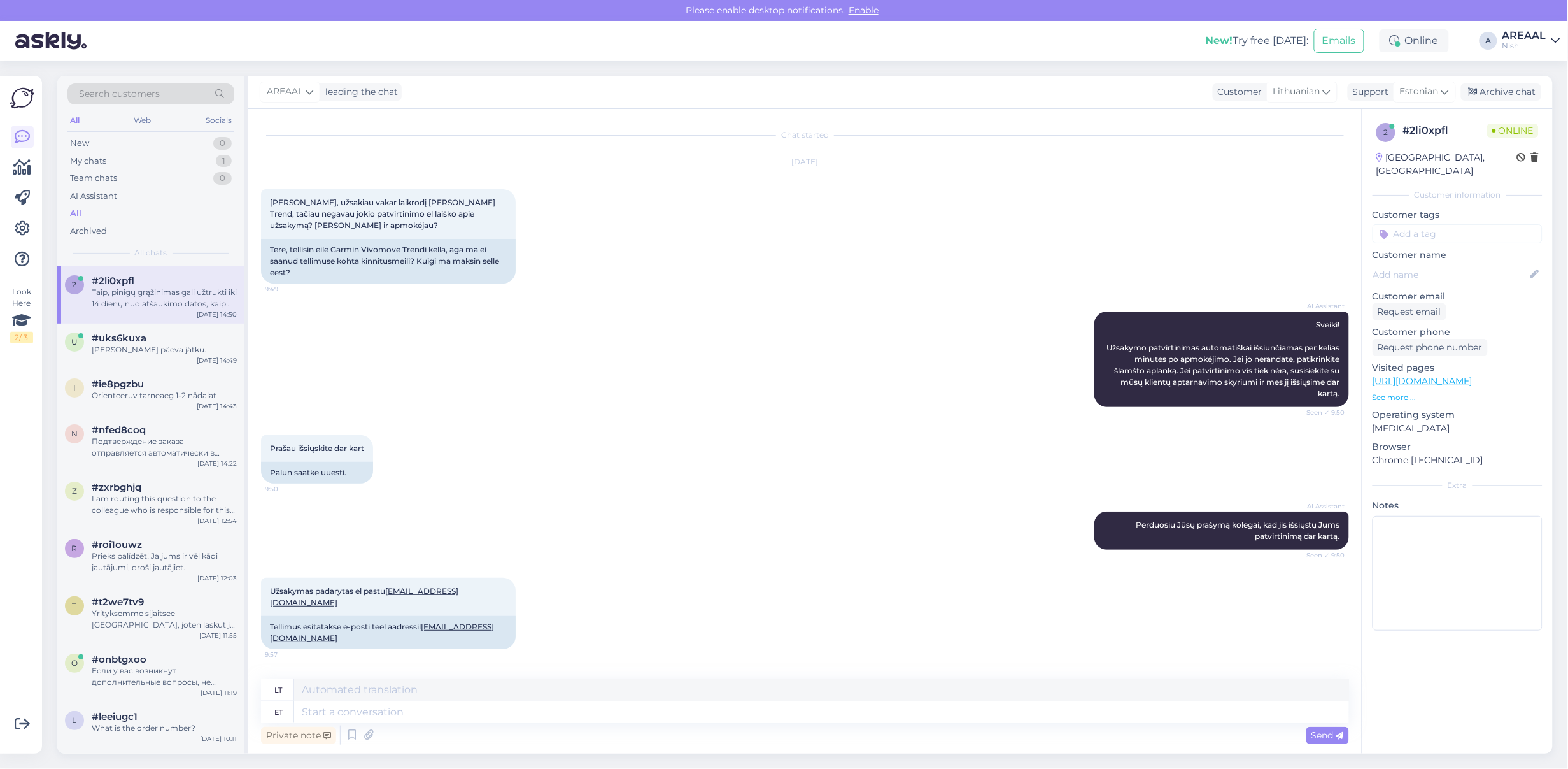
scroll to position [5901, 0]
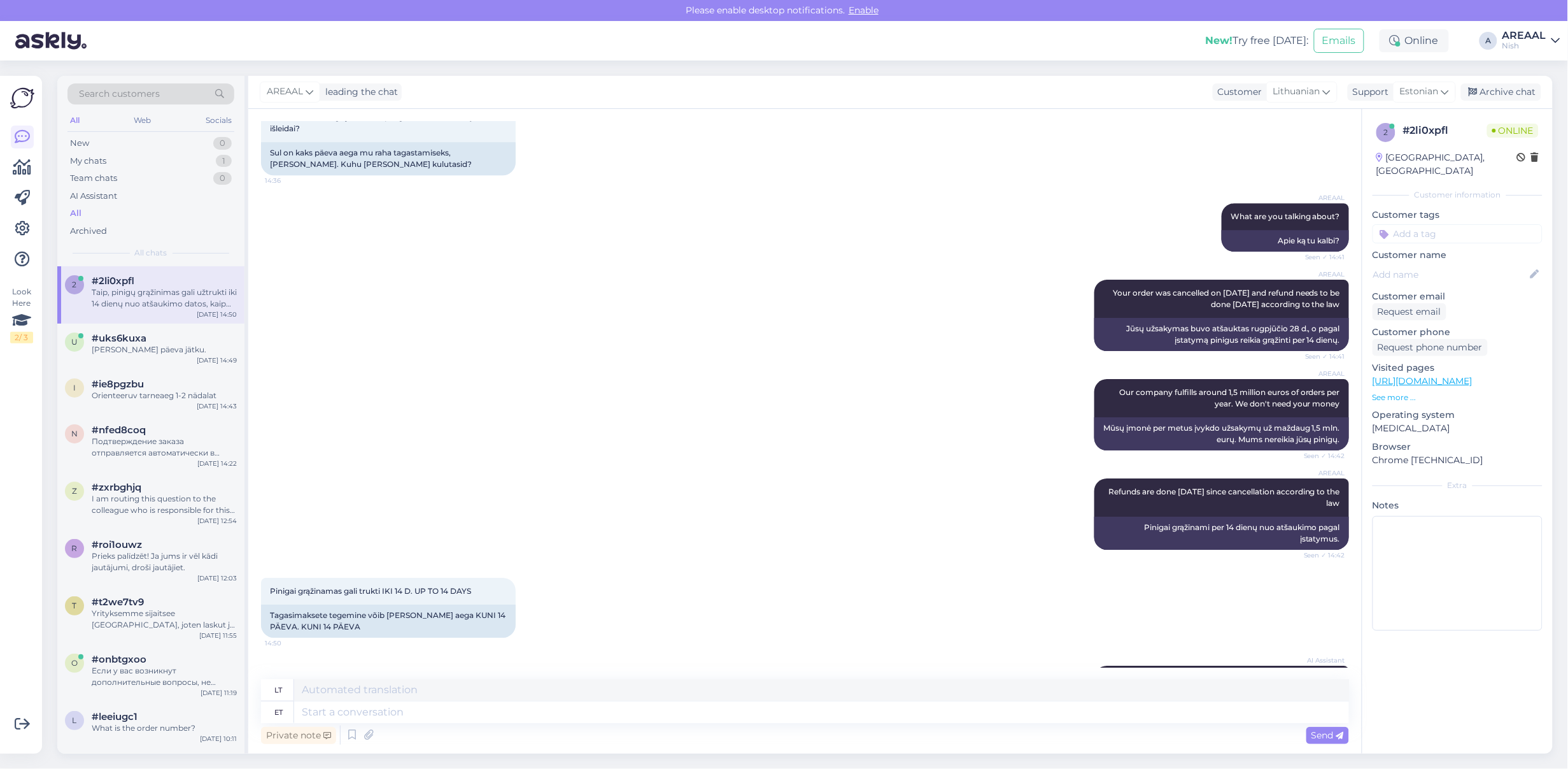
click at [1549, 48] on link "AREAAL Nish" at bounding box center [1532, 41] width 58 height 20
click at [1538, 77] on button "Open" at bounding box center [1533, 71] width 36 height 20
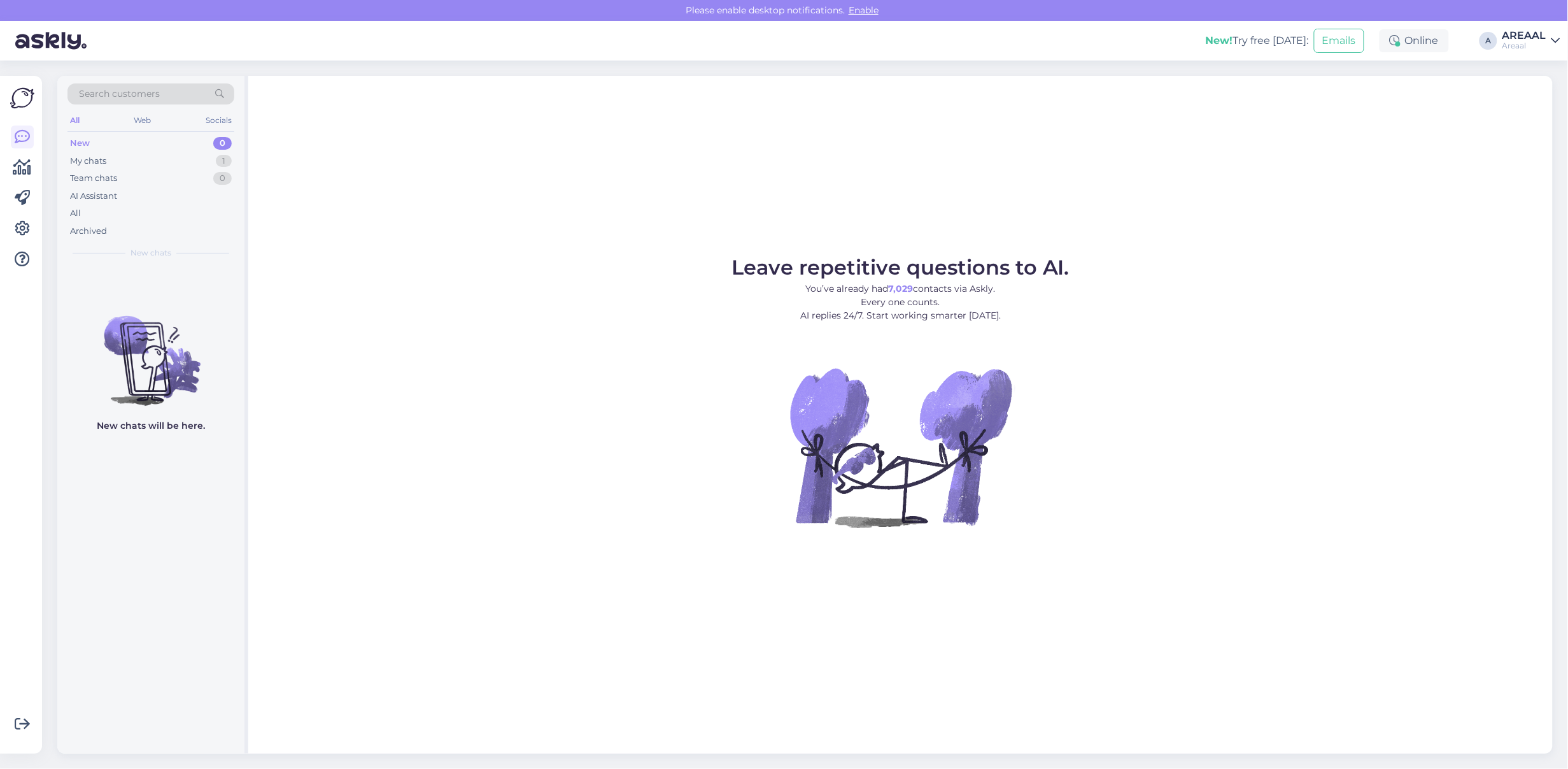
click at [641, 362] on figure "Leave repetitive questions to AI. You’ve already had 7,029 contacts via Askly. …" at bounding box center [900, 409] width 1282 height 305
click at [187, 198] on div "AI Assistant" at bounding box center [151, 196] width 167 height 18
click at [187, 201] on div "AI Assistant" at bounding box center [151, 196] width 167 height 18
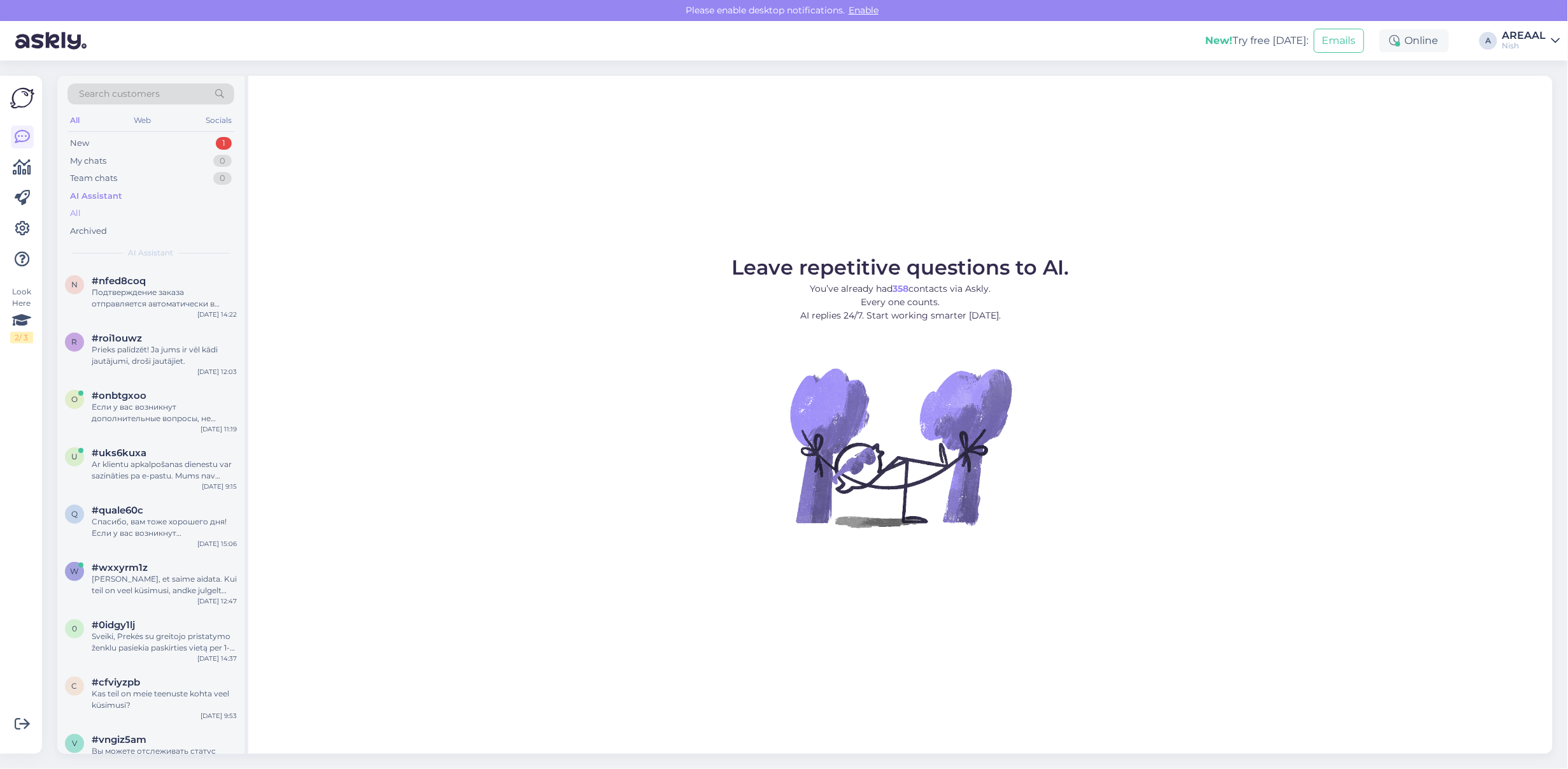
click at [155, 212] on div "All" at bounding box center [151, 214] width 167 height 18
click at [170, 300] on div "Kahjuks ei ole mul ligipääsu konkreetse toote tarneaja infole. Edastan Teie pär…" at bounding box center [164, 298] width 145 height 23
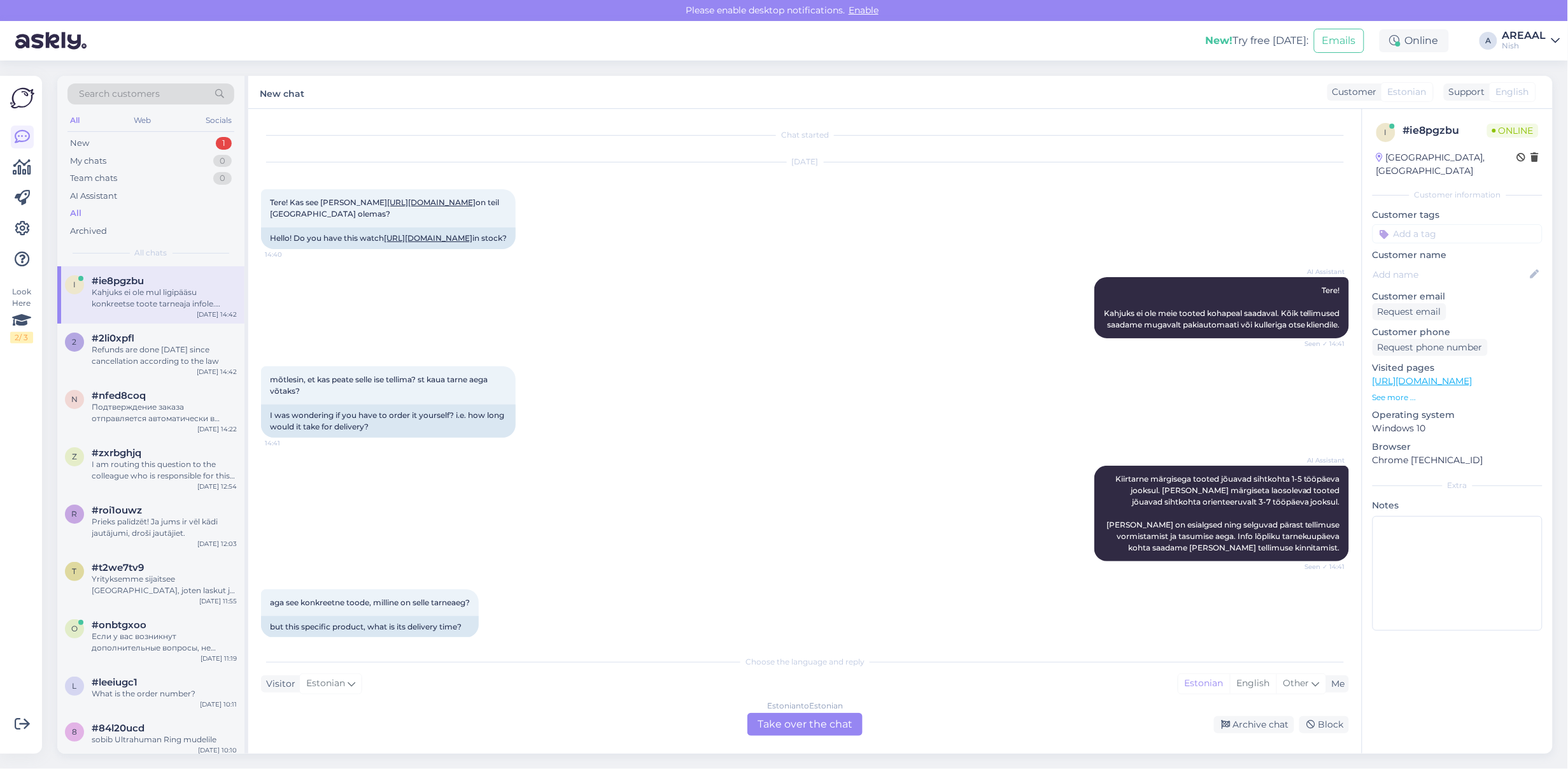
click at [634, 246] on div "Sep 8 2025 Tere! Kas see kell https://nutisormused.ee/garmin-vivomove-sport-bee…" at bounding box center [804, 205] width 1088 height 115
click at [424, 243] on link "https://nutisormused.ee/garmin-vivomove-sport-beez-hubriidnutikell/" at bounding box center [428, 238] width 89 height 10
click at [794, 389] on div "mõtlesin, et kas peate selle ise tellima? st kaua tarne aega võtaks? 14:41 I wa…" at bounding box center [804, 401] width 1088 height 99
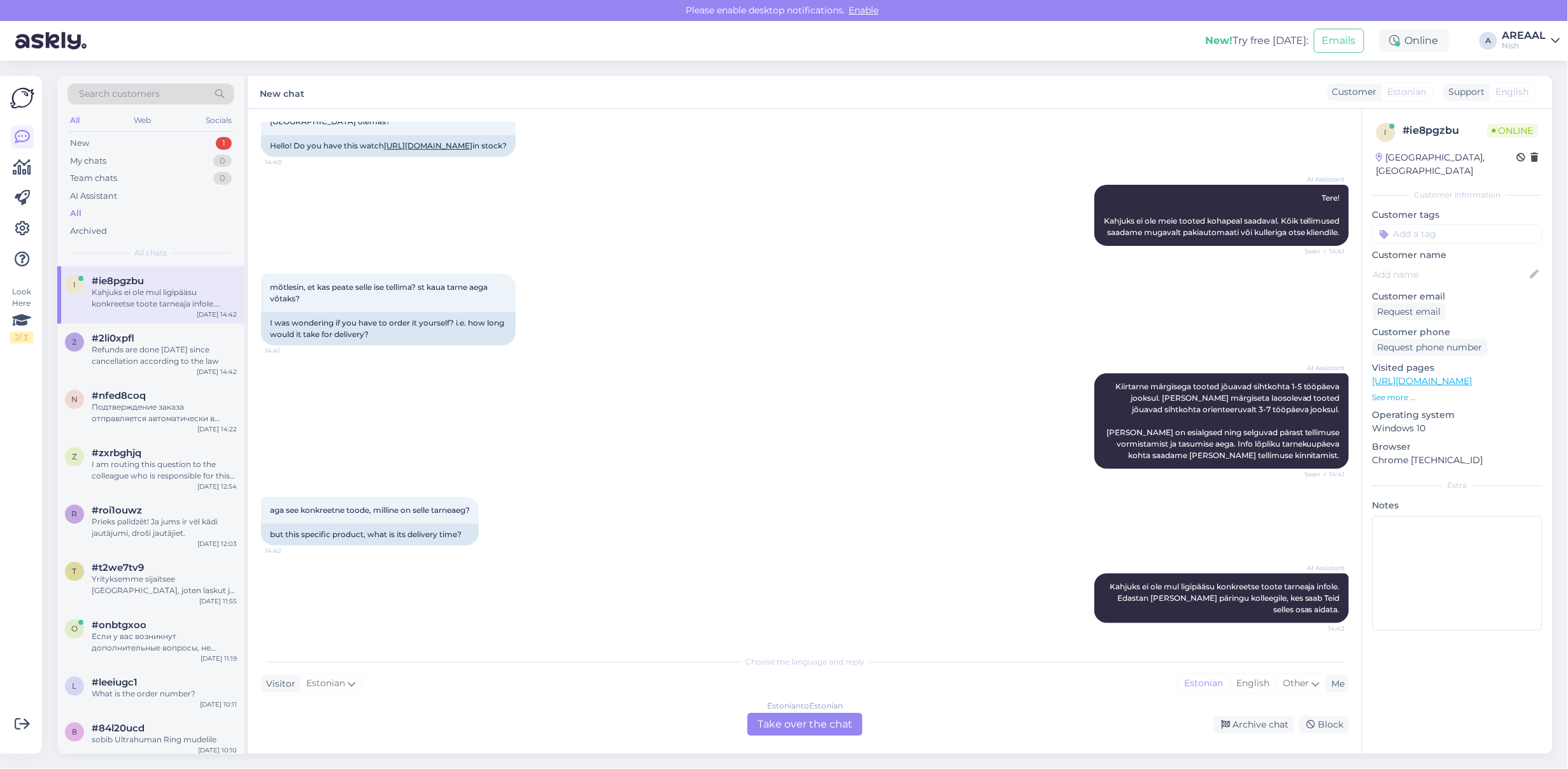
click at [779, 718] on div "Estonian to Estonian Take over the chat" at bounding box center [804, 724] width 115 height 23
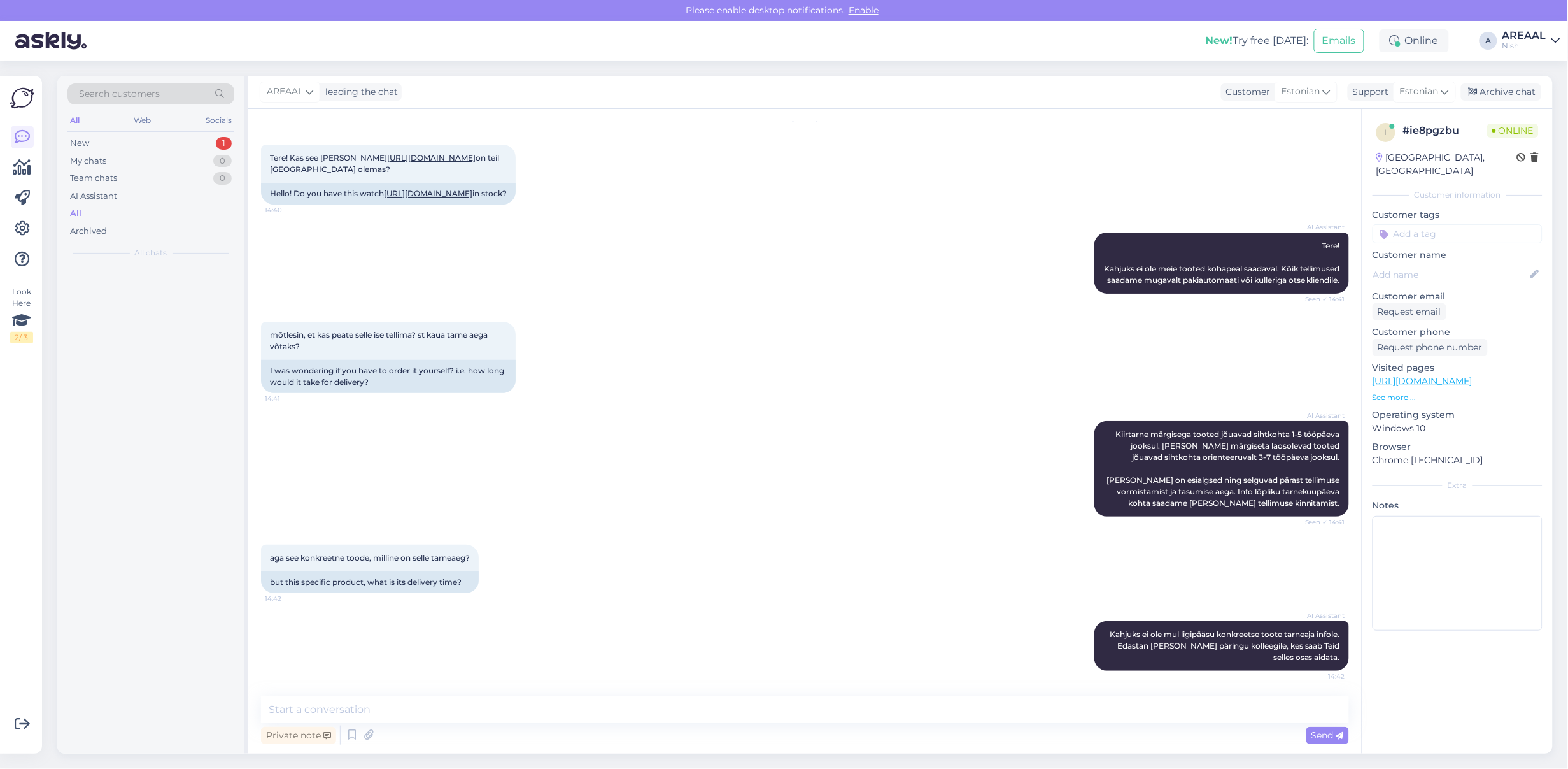
scroll to position [78, 0]
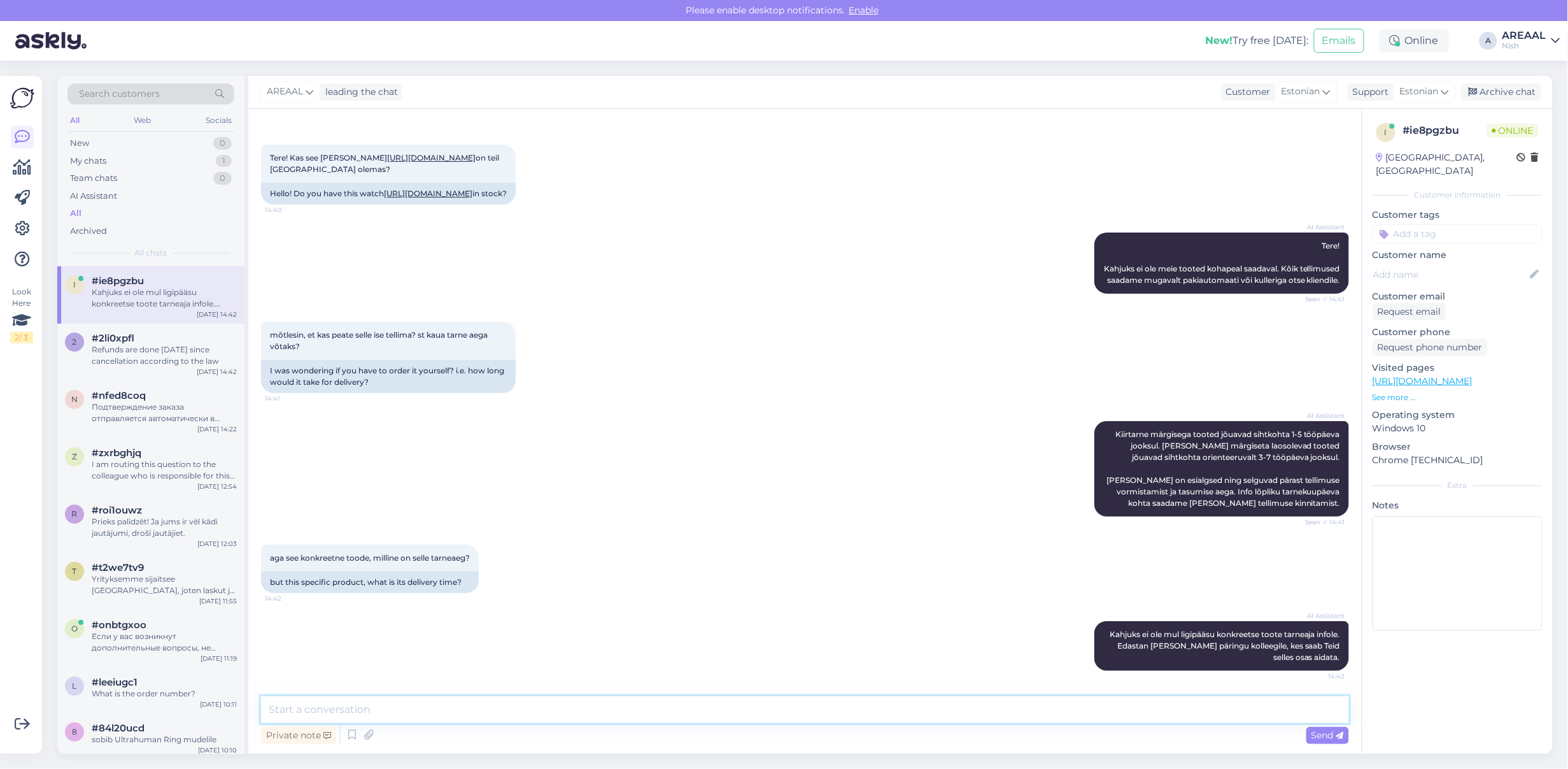
click at [782, 717] on textarea at bounding box center [804, 709] width 1088 height 27
type textarea "Orienteeruv tarneaeg 1-2 nädalat"
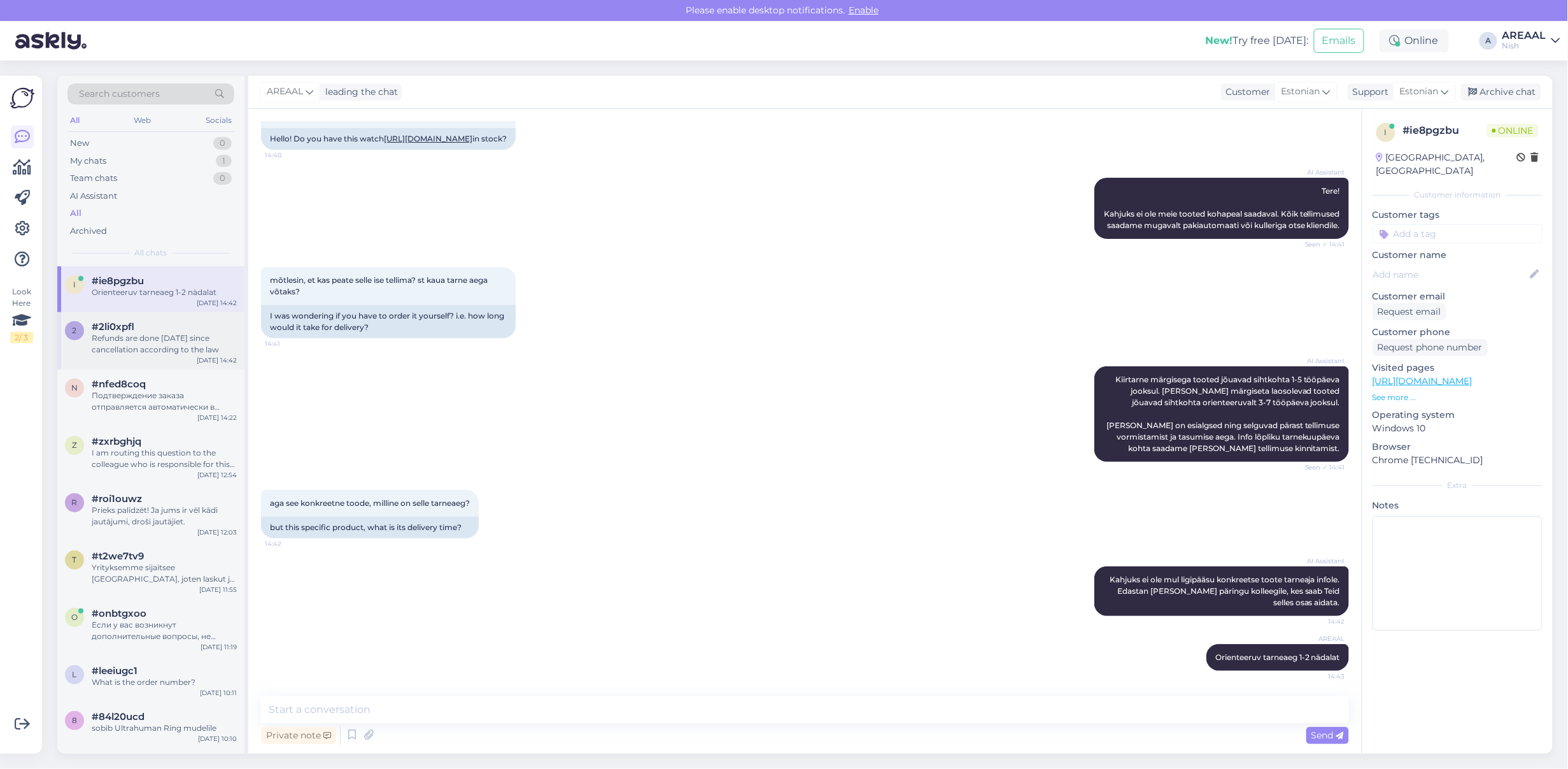
click at [138, 345] on div "Refunds are done [DATE] since cancellation according to the law" at bounding box center [164, 344] width 145 height 23
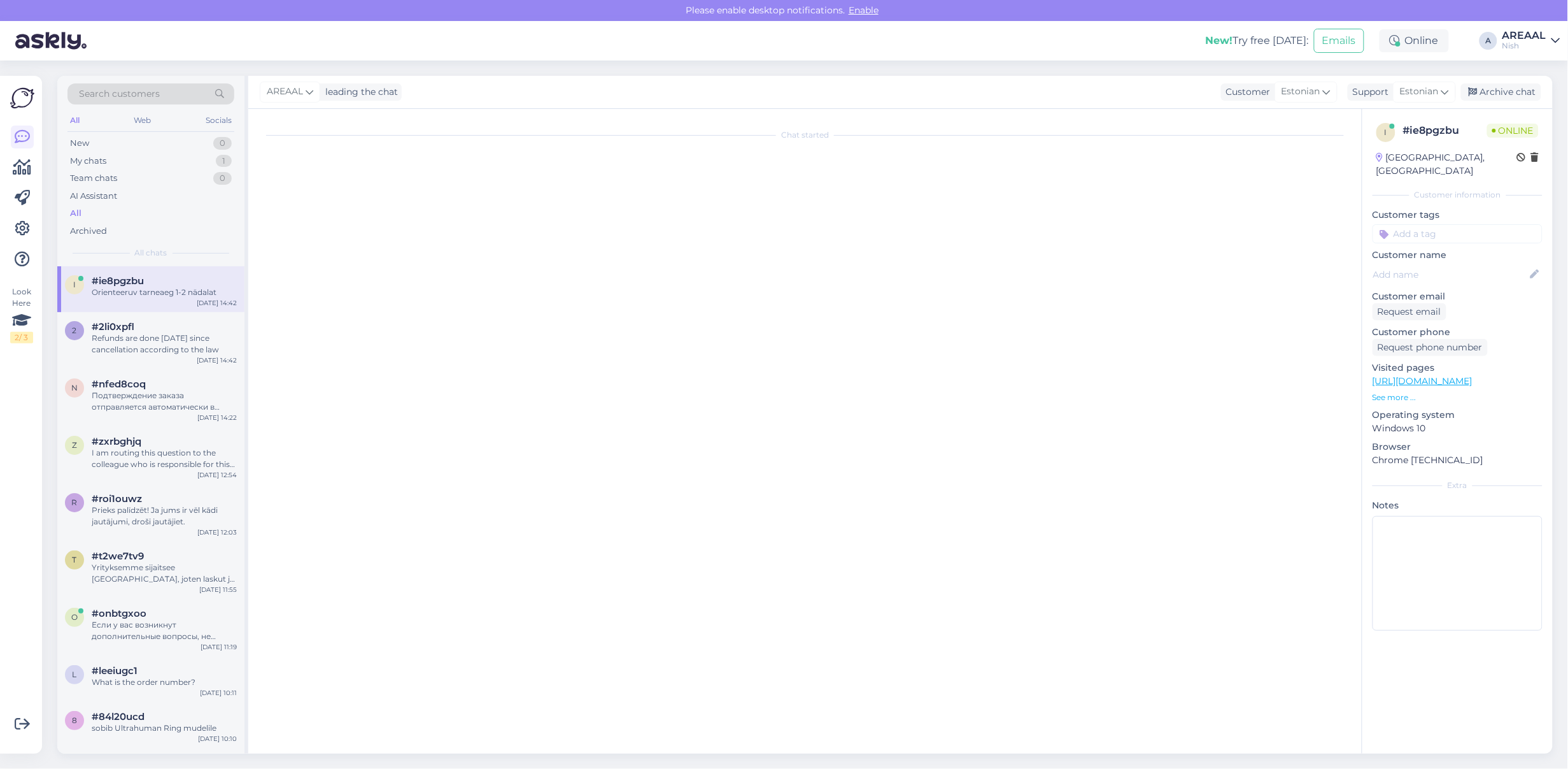
click at [169, 287] on div "Orienteeruv tarneaeg 1-2 nädalat" at bounding box center [164, 292] width 145 height 11
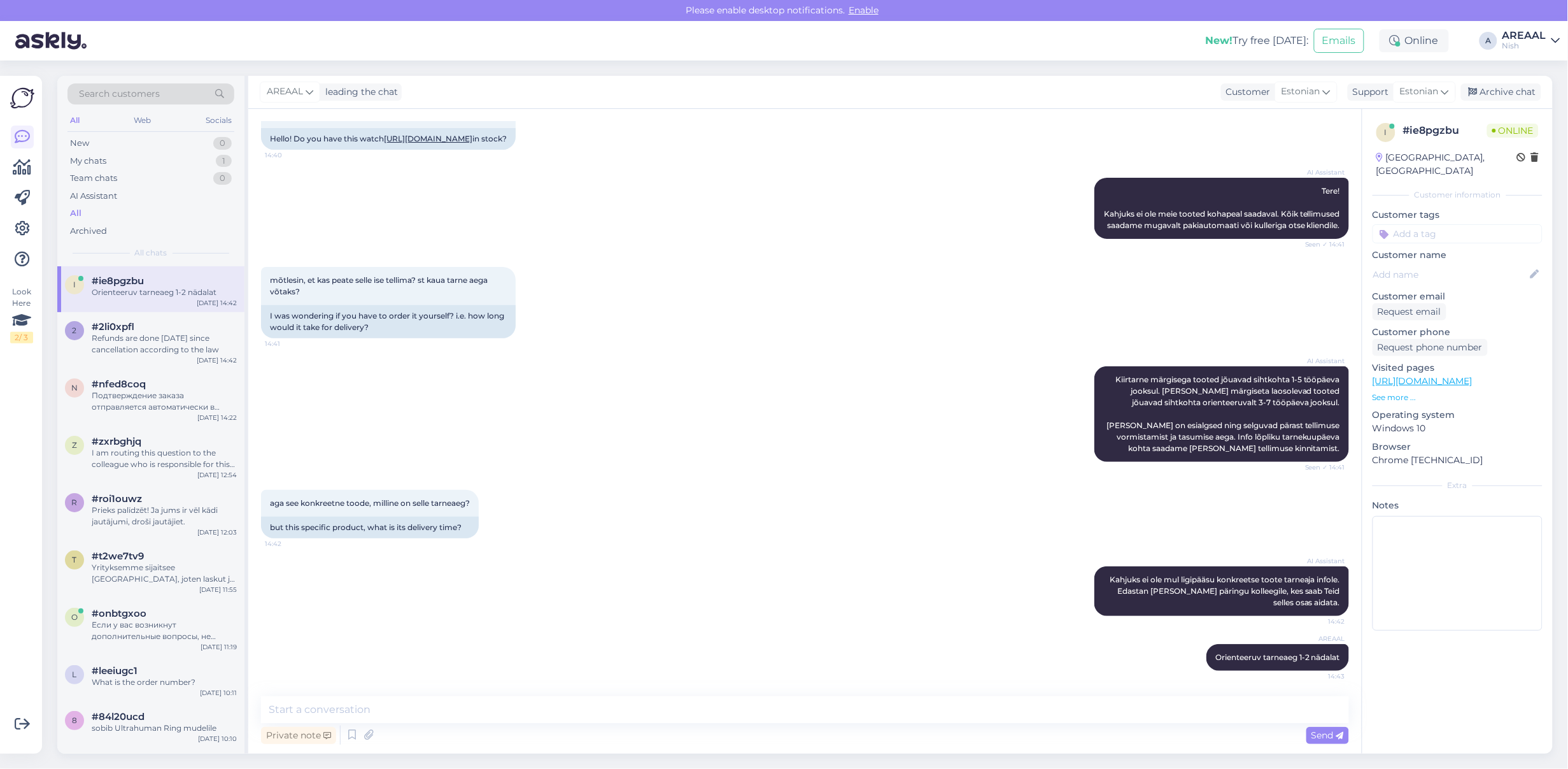
scroll to position [133, 0]
click at [215, 357] on div "Sep 8 14:42" at bounding box center [217, 361] width 40 height 10
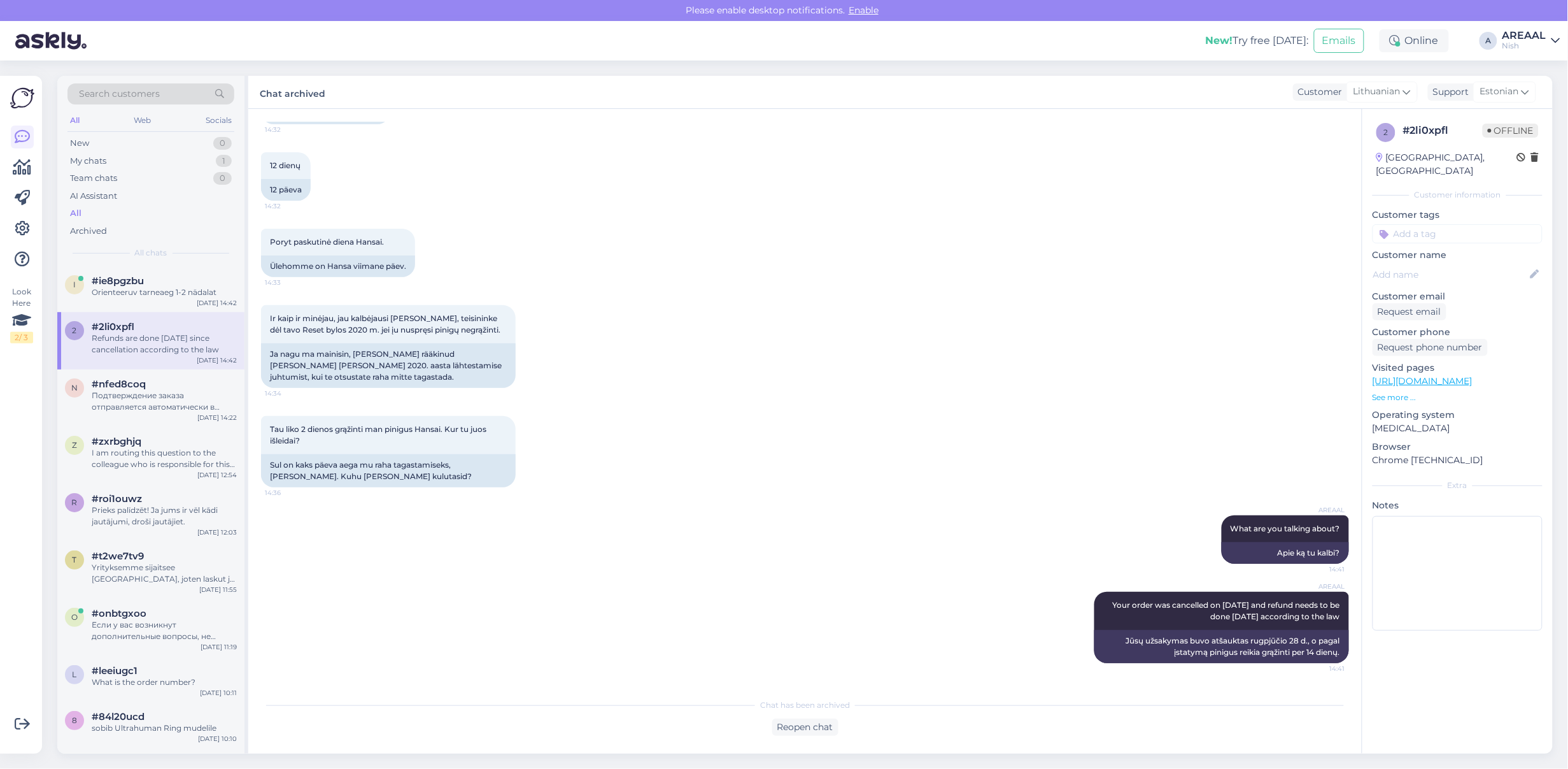
scroll to position [5733, 0]
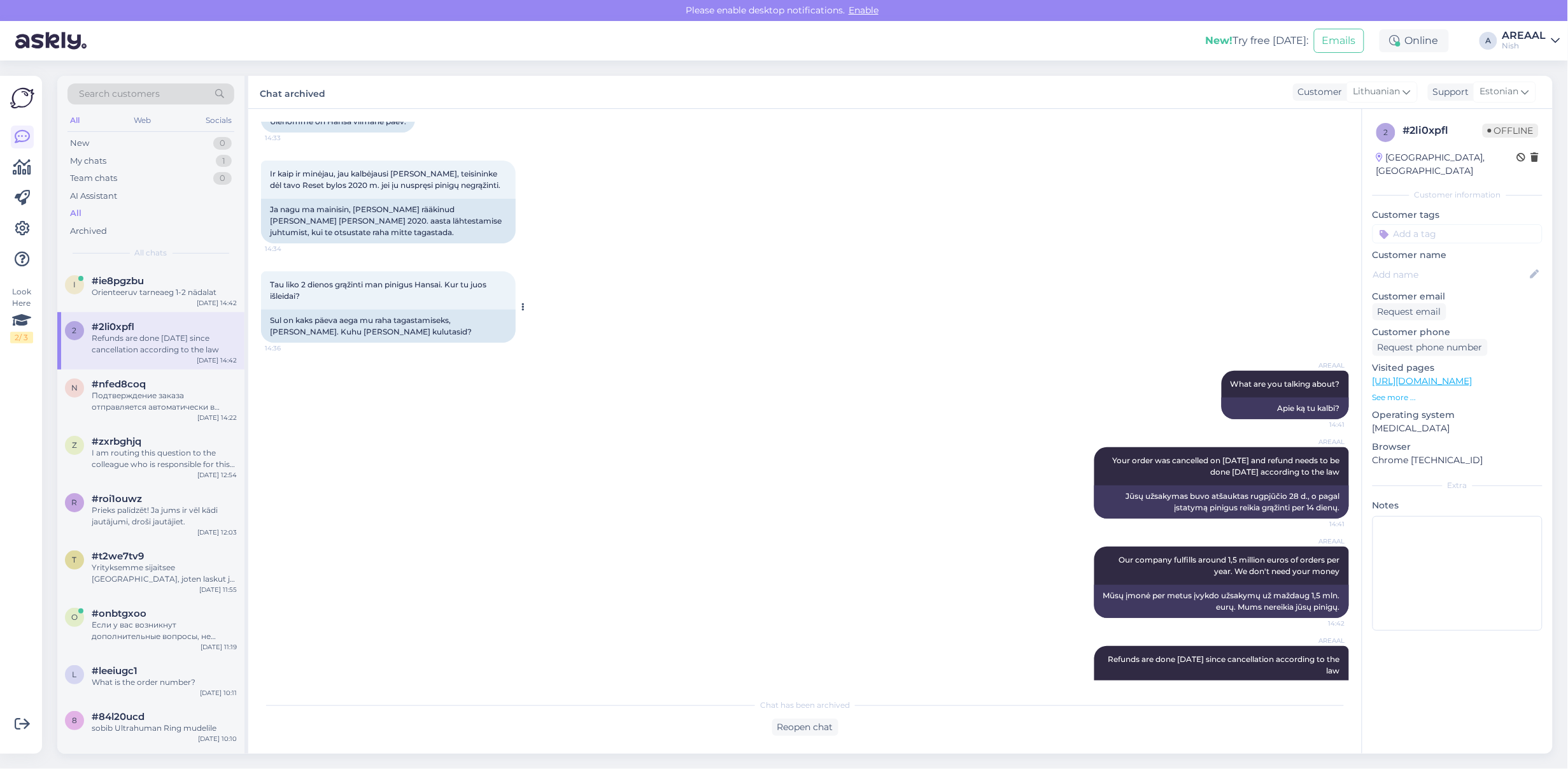
click at [499, 271] on div "Tau liko 2 dienos grąžinti man pinigus Hansai. Kur tu juos išleidai? 14:36" at bounding box center [388, 290] width 255 height 38
click at [169, 164] on div "My chats 1" at bounding box center [151, 161] width 167 height 18
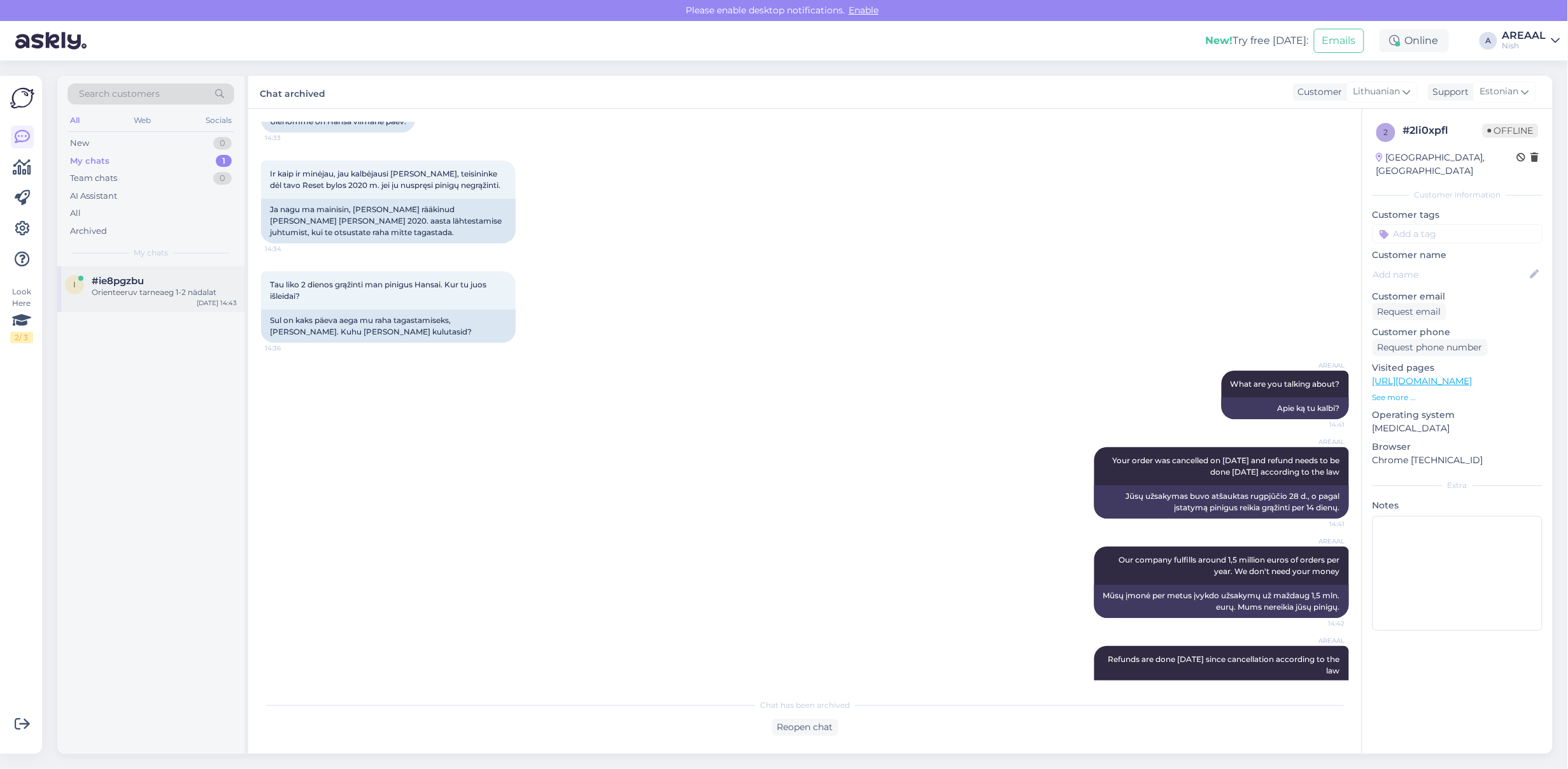
click at [204, 312] on div "i #ie8pgzbu Orienteeruv tarneaeg 1-2 nädalat Sep 8 14:43" at bounding box center [150, 289] width 187 height 46
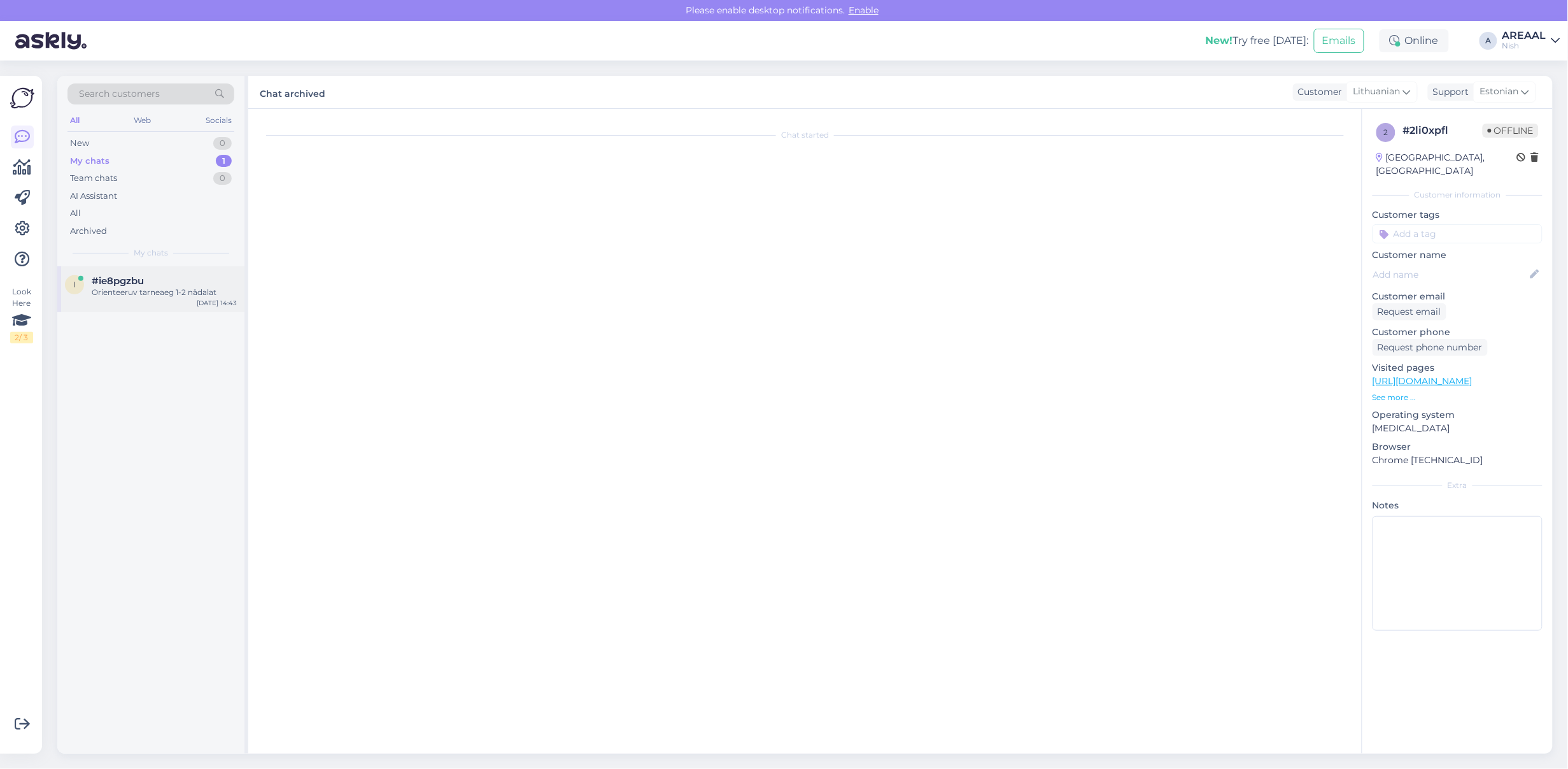
scroll to position [133, 0]
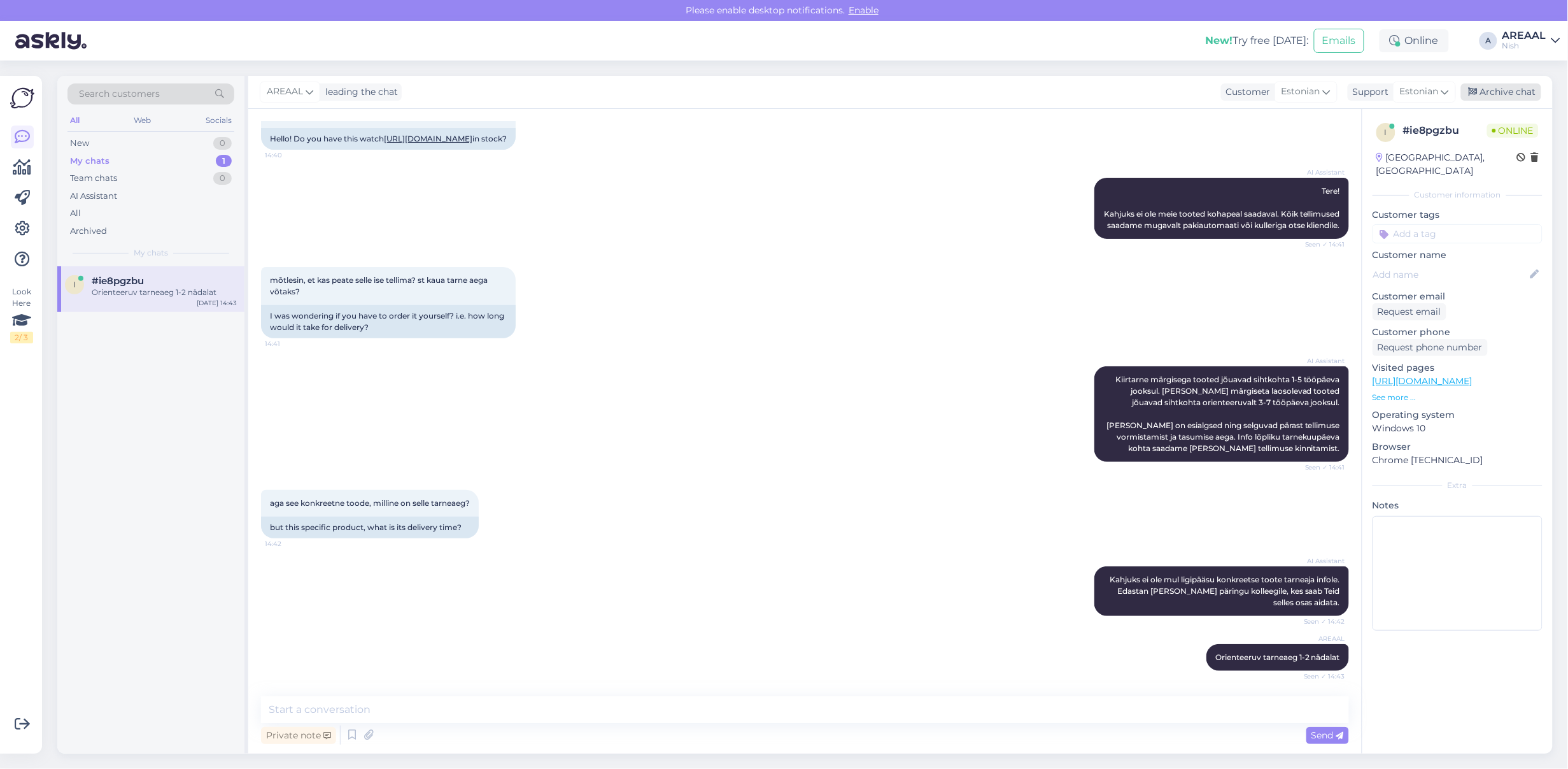
click at [1500, 94] on div "Archive chat" at bounding box center [1501, 91] width 80 height 17
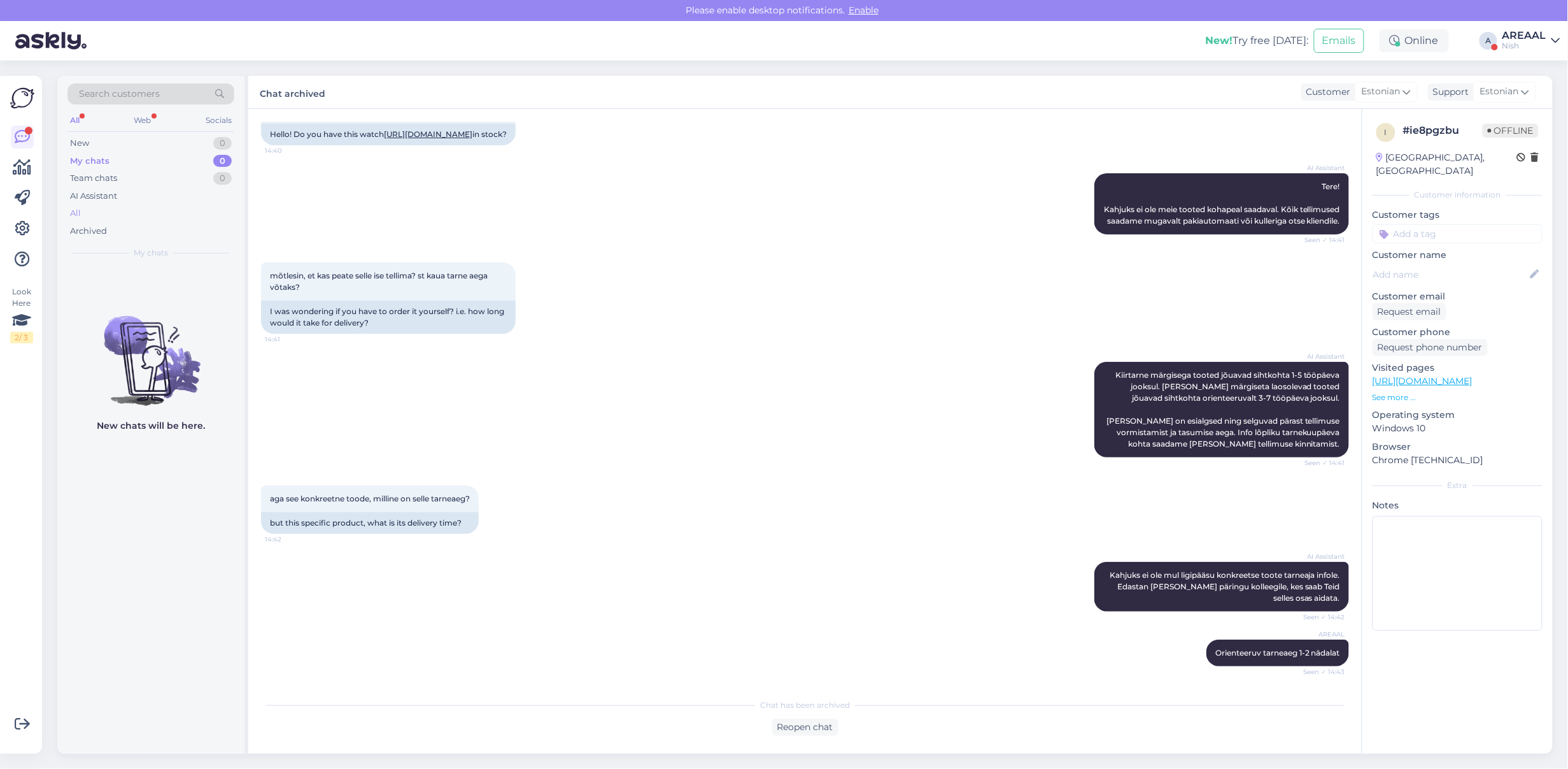
click at [166, 211] on div "All" at bounding box center [151, 214] width 167 height 18
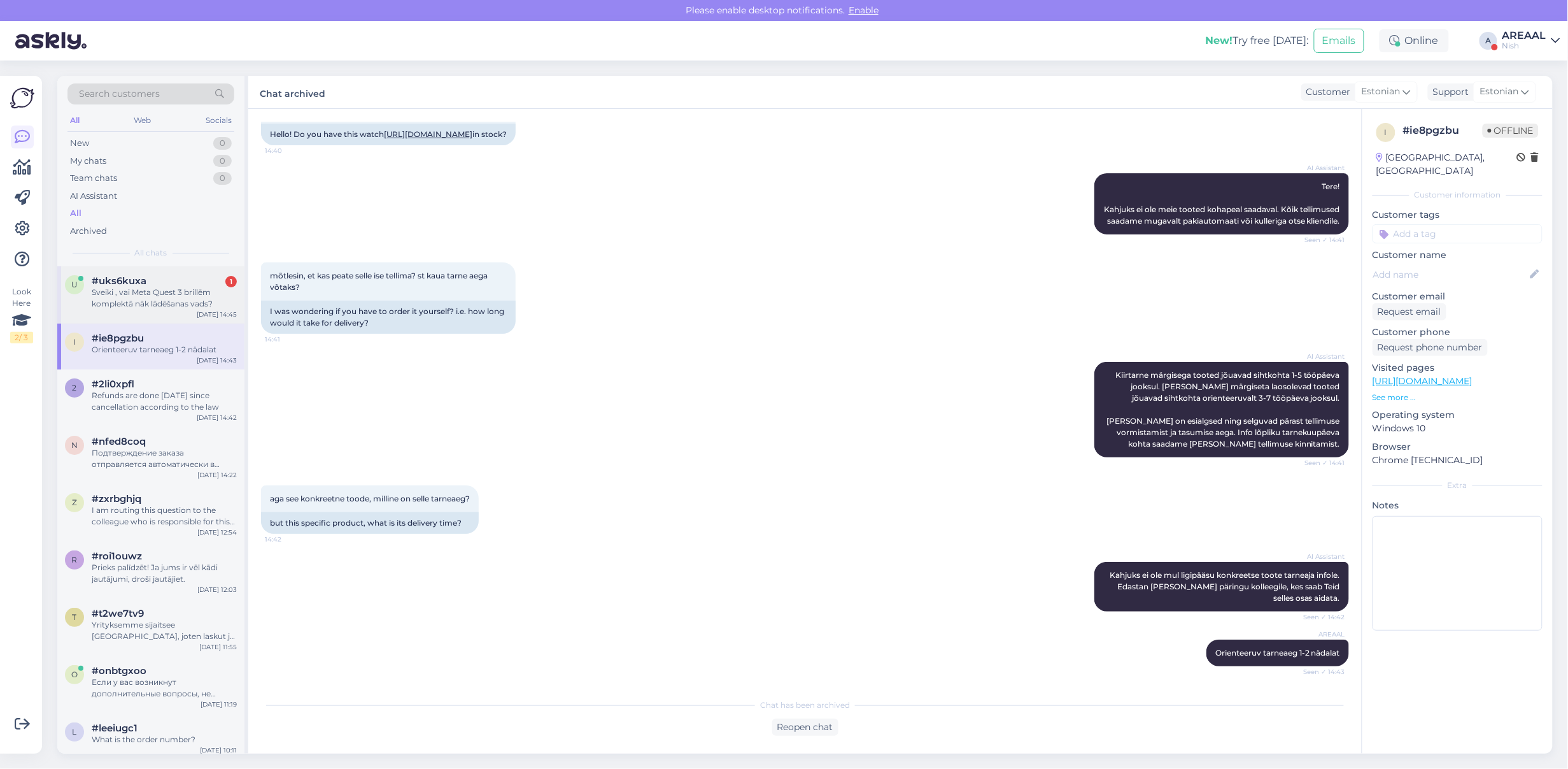
click at [158, 280] on div "#uks6kuxa 1" at bounding box center [164, 280] width 145 height 11
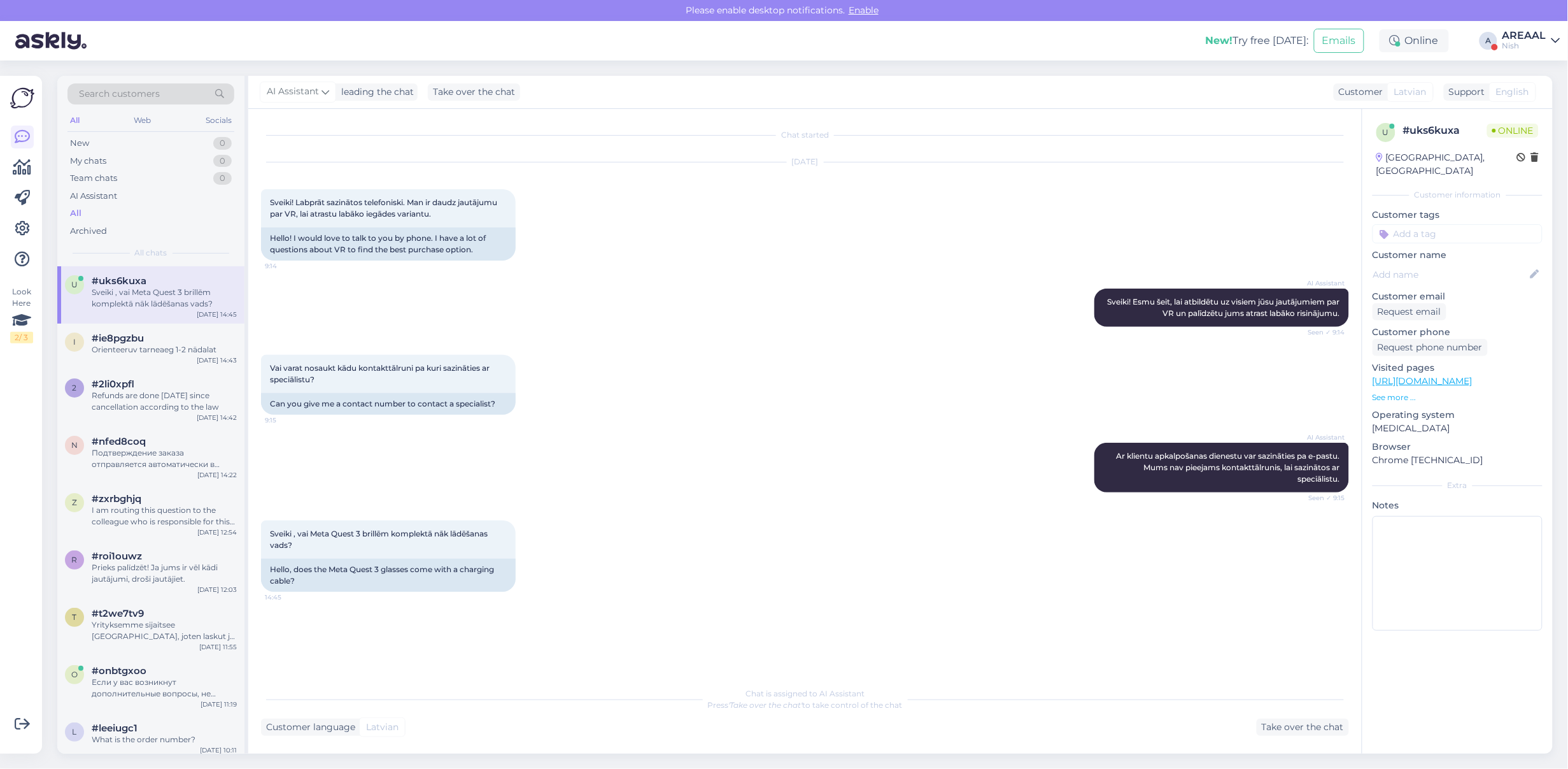
click at [781, 393] on div "Vai varat nosaukt kādu kontakttālruni pa kuri sazināties ar speciālistu? 9:15 C…" at bounding box center [804, 385] width 1088 height 88
click at [720, 461] on div "AI Assistant Ar klientu apkalpošanas dienestu var sazināties pa e-pastu. Mums n…" at bounding box center [804, 468] width 1088 height 78
click at [1249, 728] on div "Customer language Latvian Take over the chat" at bounding box center [804, 727] width 1088 height 17
click at [1278, 730] on div "Take over the chat" at bounding box center [1303, 727] width 92 height 17
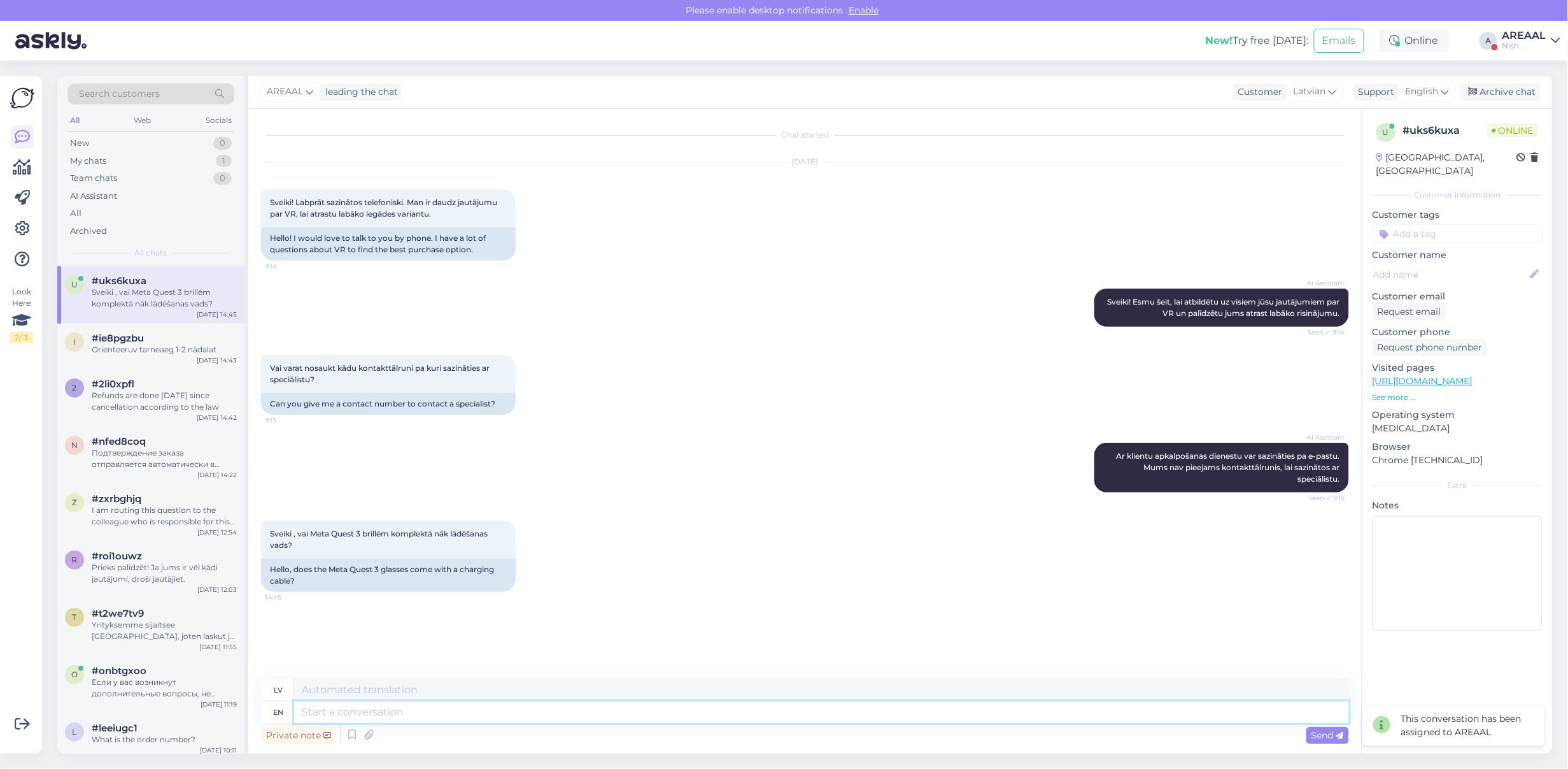
click at [1120, 709] on textarea at bounding box center [821, 713] width 1055 height 22
type textarea "We d"
type textarea "Mēs"
type textarea "We don't h"
type textarea "Mēs to nedarām"
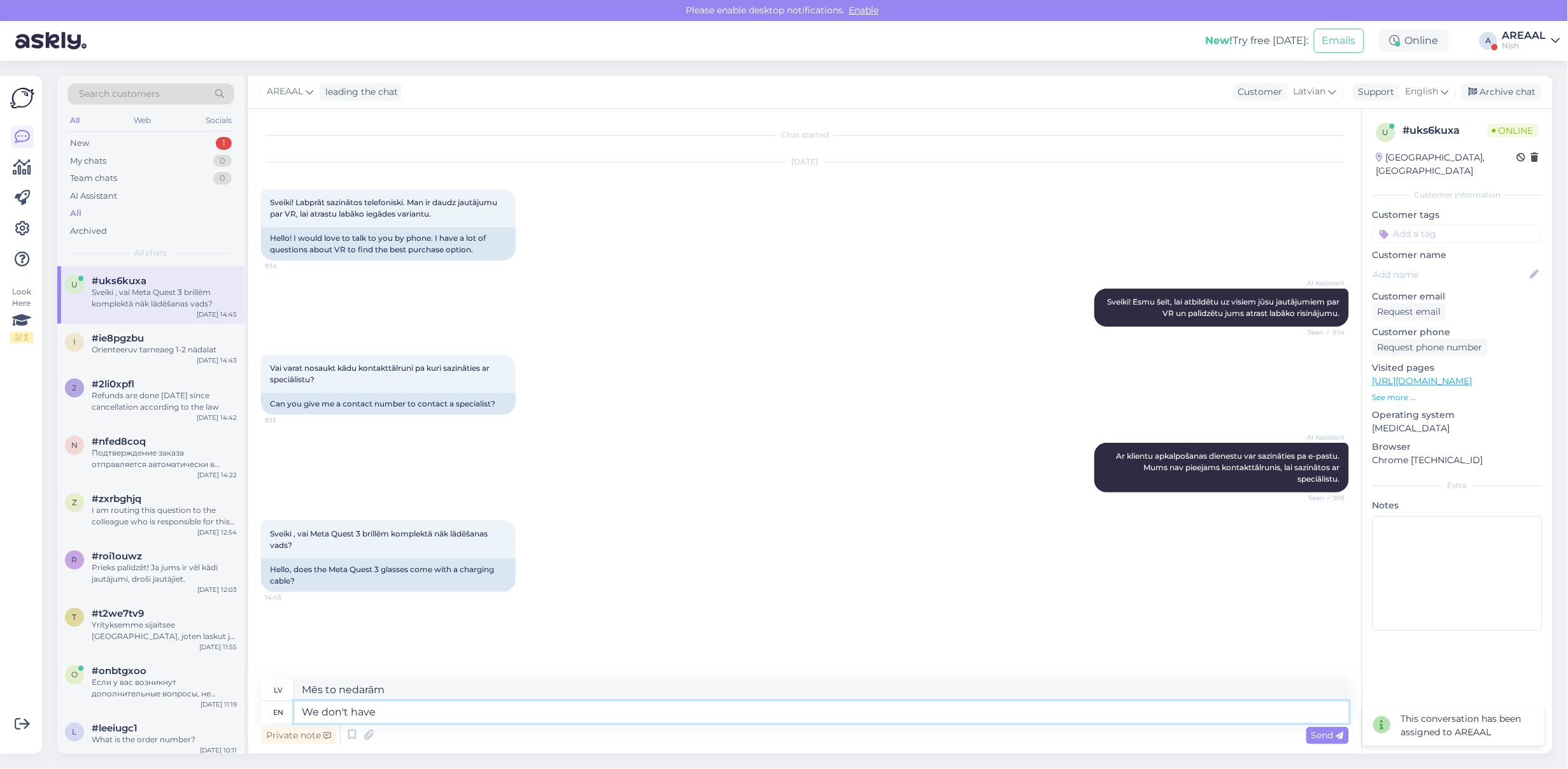
type textarea "We don't have p"
type textarea "Mums nav"
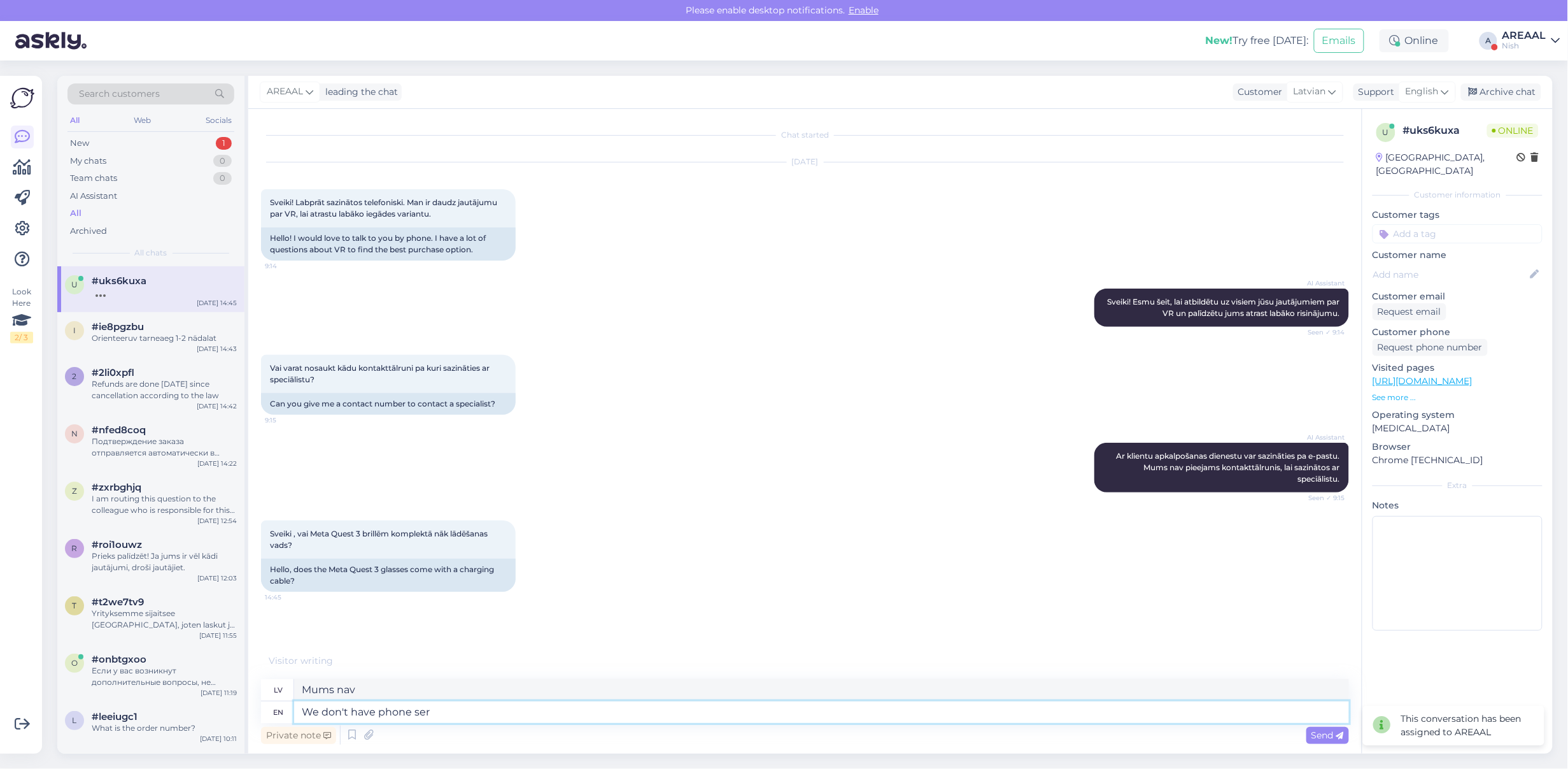
type textarea "We don't have phone serv"
type textarea "Mums nav telefona"
type textarea "We don't have phone service in"
type textarea "Mums nav tālruņa pakalpojumu"
type textarea "We don't have phone service in Latvia. Yes,"
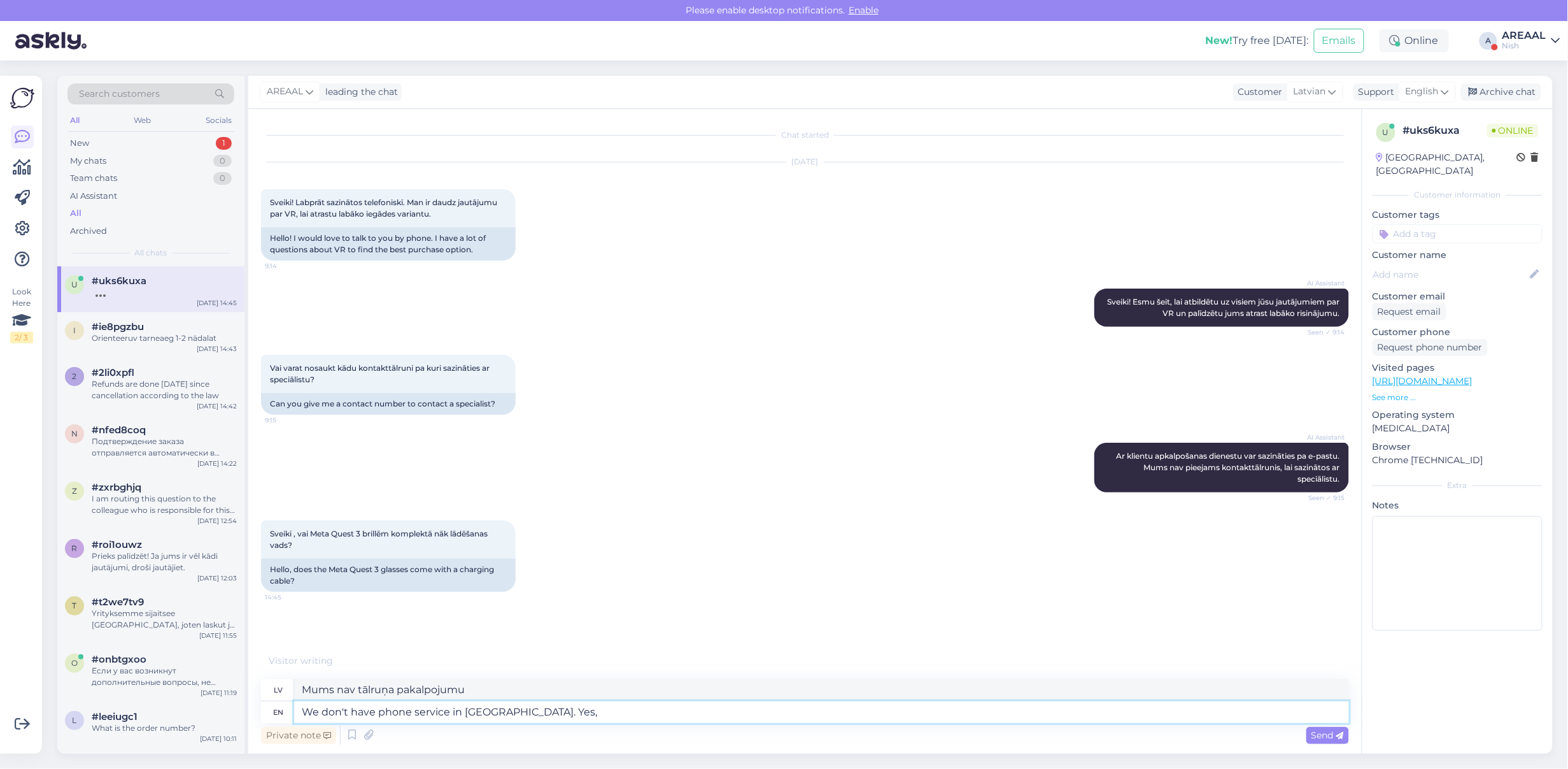
type textarea "Mums Latvijā nav telefona pakalpojumu."
type textarea "We don't have phone service in Latvia. Yes, it"
type textarea "Mums nav telefona pakalpojumu Latvijā. Jā,"
type textarea "We don't have phone service in Latvia. Yes, it comes"
type textarea "Mums nav telefona pakalpojumu Latvijā. Jā, ir."
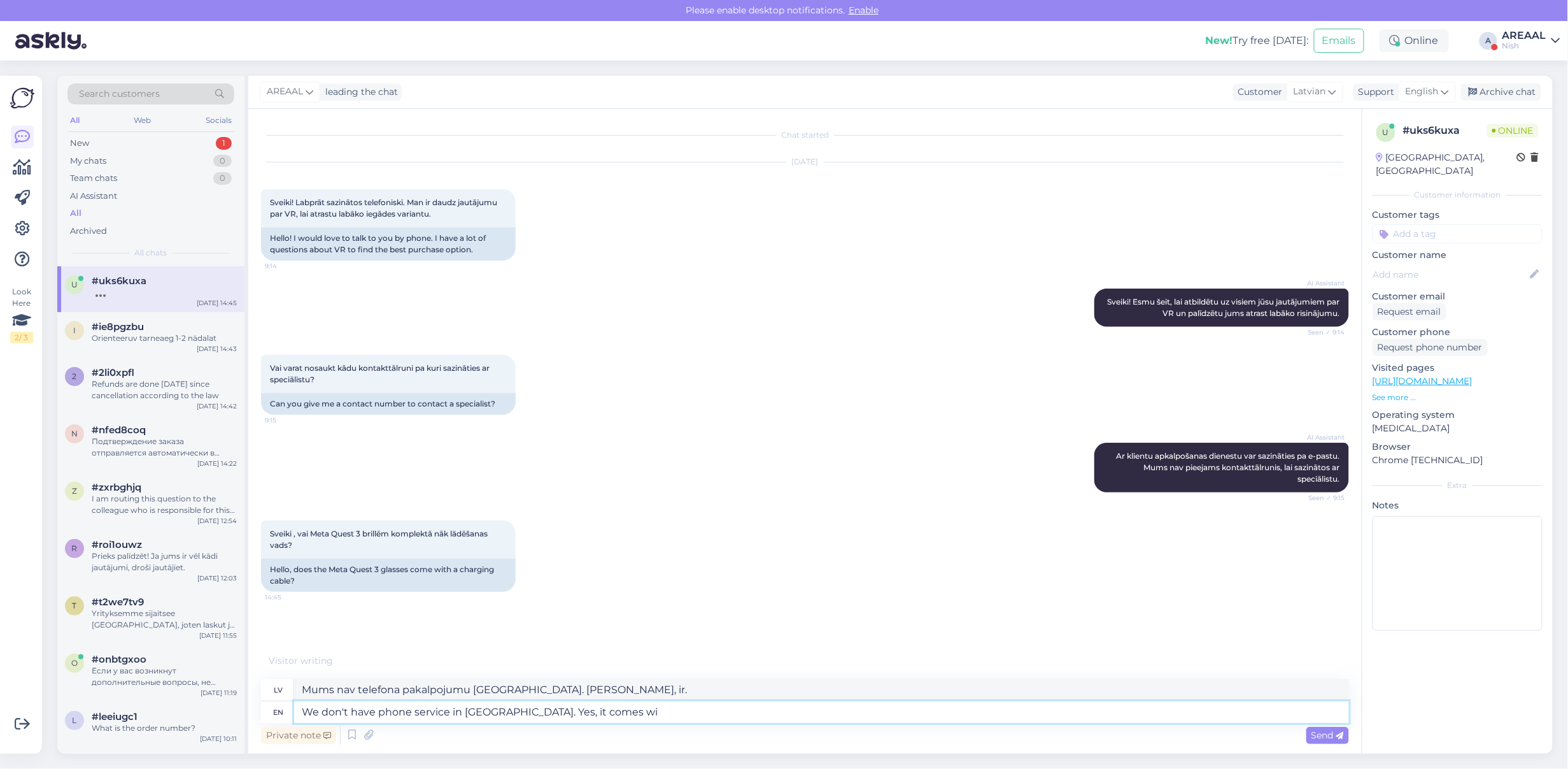
type textarea "We don't have phone service in Latvia. Yes, it comes wit"
type textarea "Mums Latvijā nav telefona pakalpojumu. Jā, tie ir pieejami."
type textarea "We don't have phone service in Latvia. Yes, it comes with a"
type textarea "Mums nav tālruņa pakalpojumu Latvijā. Jā, tas ir iekļauts komplektā."
type textarea "We don't have phone service in Latvia. Yes, it comes with a cha"
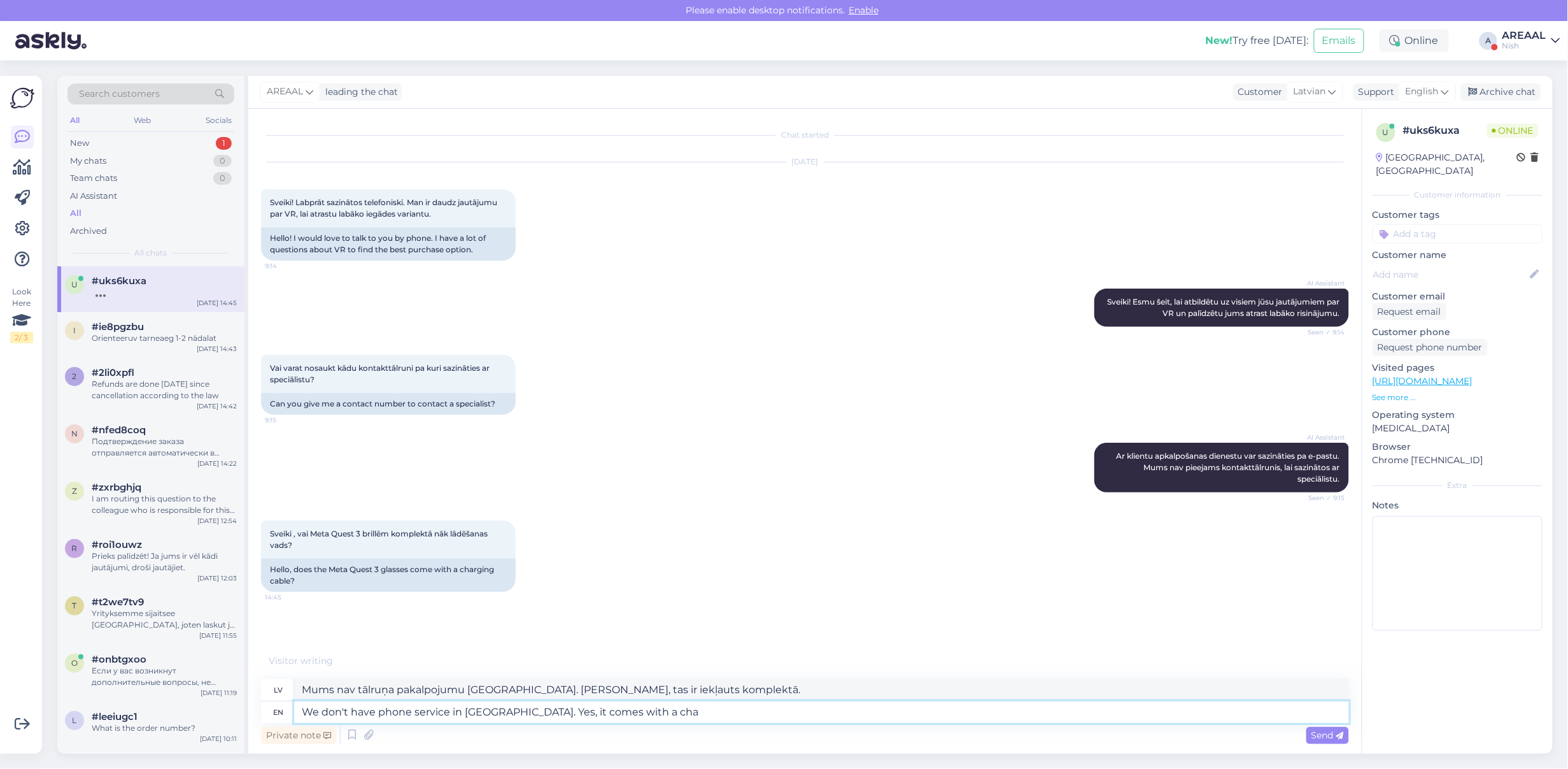
type textarea "Mums nav tālruņa pakalpojumu Latvijā. Jā, tas ir aprīkots ar"
type textarea "We don't have phone service in Latvia. Yes, it comes with a charging cabl"
type textarea "Mums nav tālruņa pakalpojumu Latvijā. Jā, komplektā ir iekļauts uzlādes adapter…"
type textarea "We don't have phone service in Latvia. Yes, it comes with a charging cable."
type textarea "Mums nav tālruņa pakalpojumu Latvijā. Jā, komplektā ir iekļauts uzlādes kabelis."
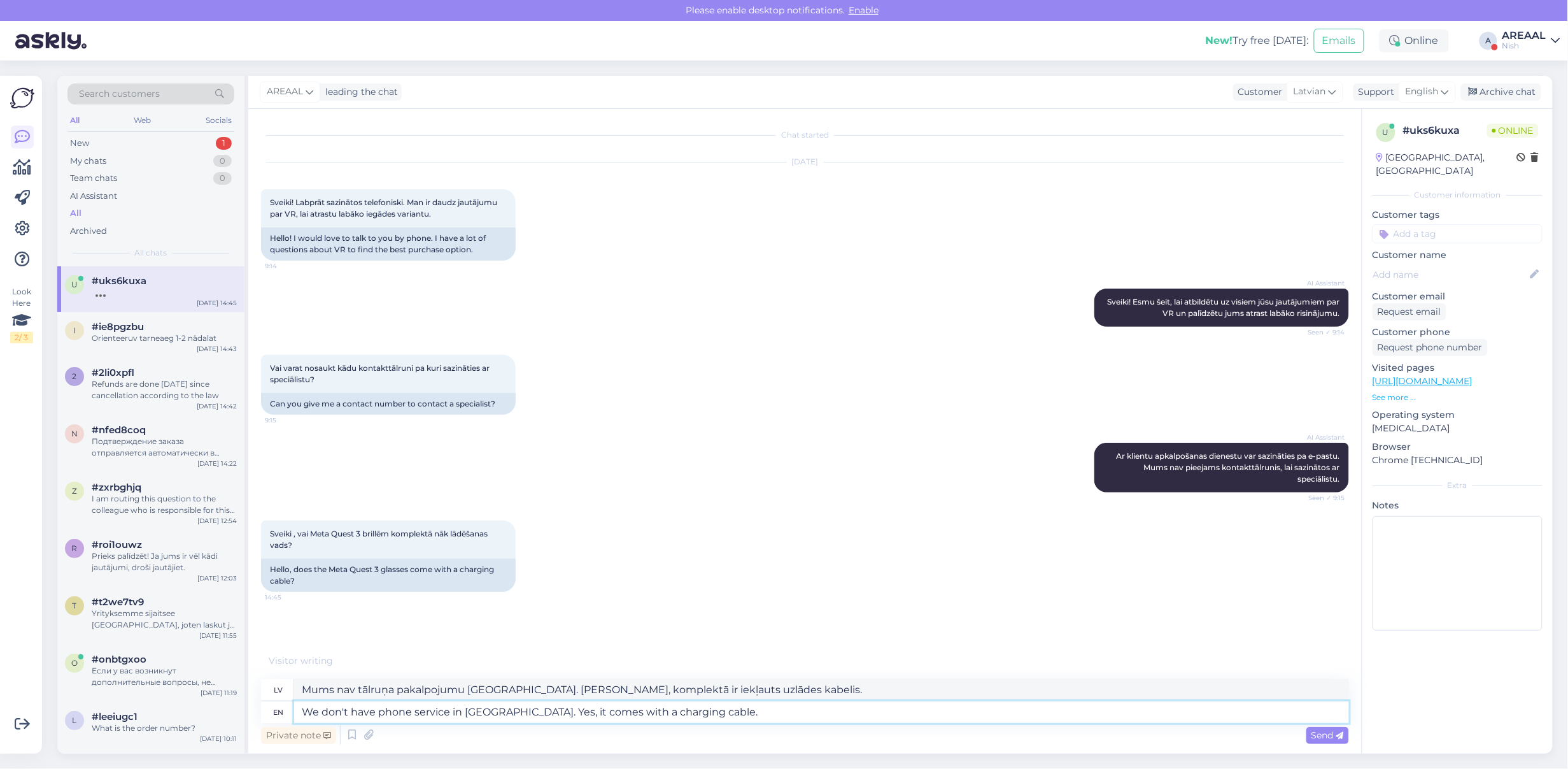
click at [419, 712] on textarea "We don't have phone service in Latvia. Yes, it comes with a charging cable." at bounding box center [821, 713] width 1055 height 22
type textarea "We don't have phone customer service in Latvia. Yes, it comes with a charging c…"
type textarea "Mums nav klientu apkalpošanas pa tālruni Latvijā. Jā, komplektā ietilpst uzlāde…"
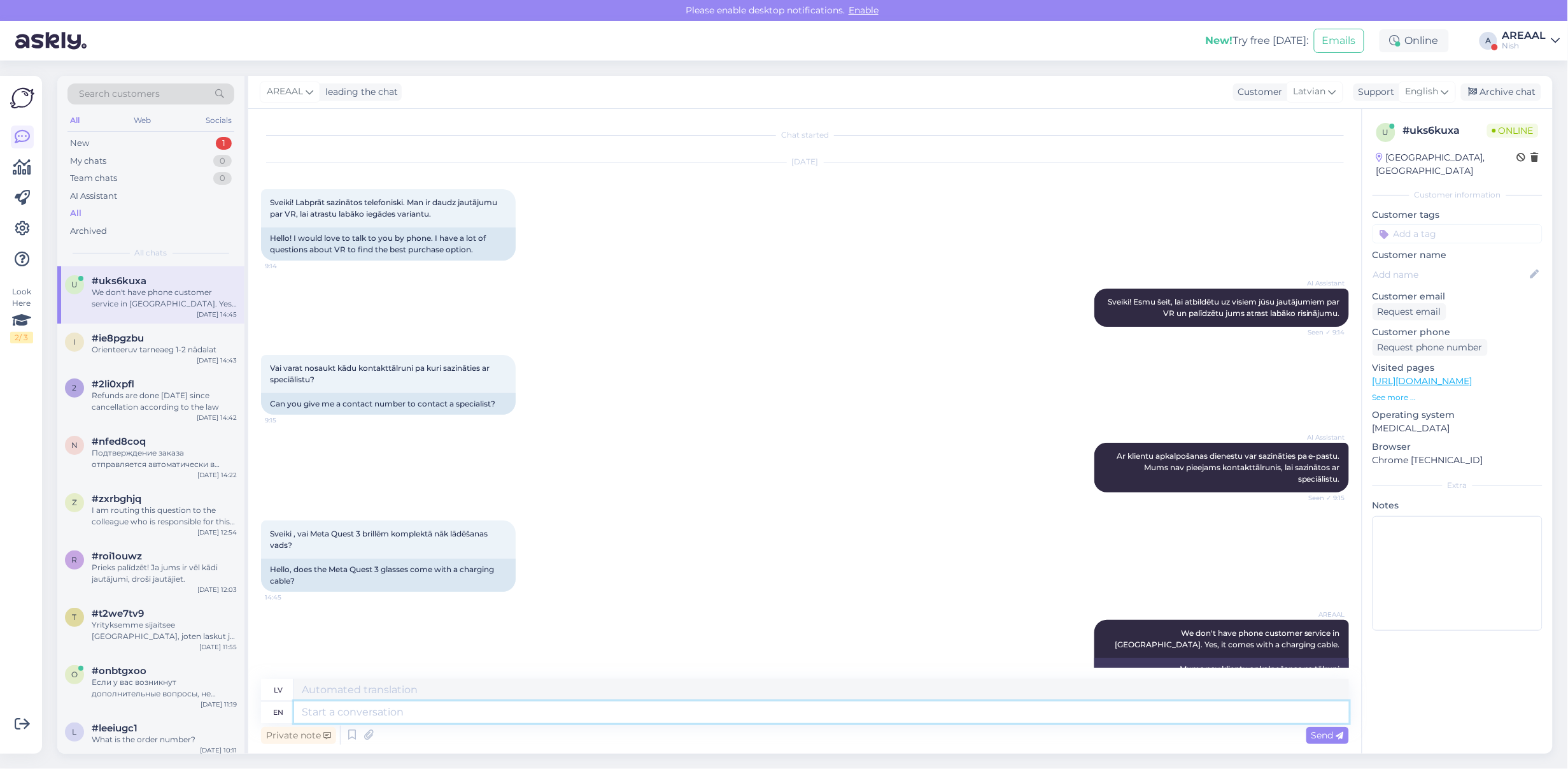
scroll to position [36, 0]
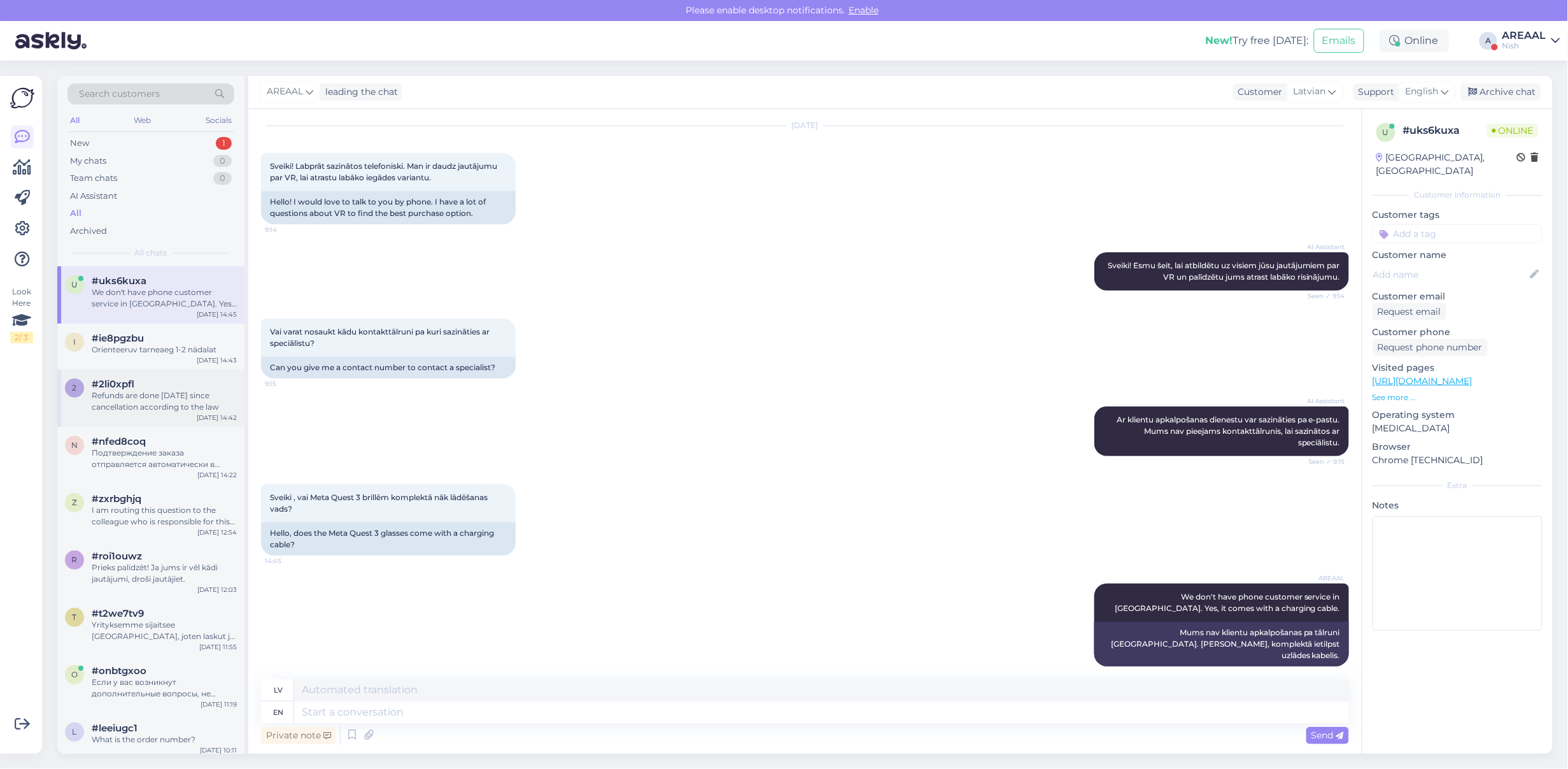
click at [176, 384] on div "#2li0xpfl" at bounding box center [164, 383] width 145 height 11
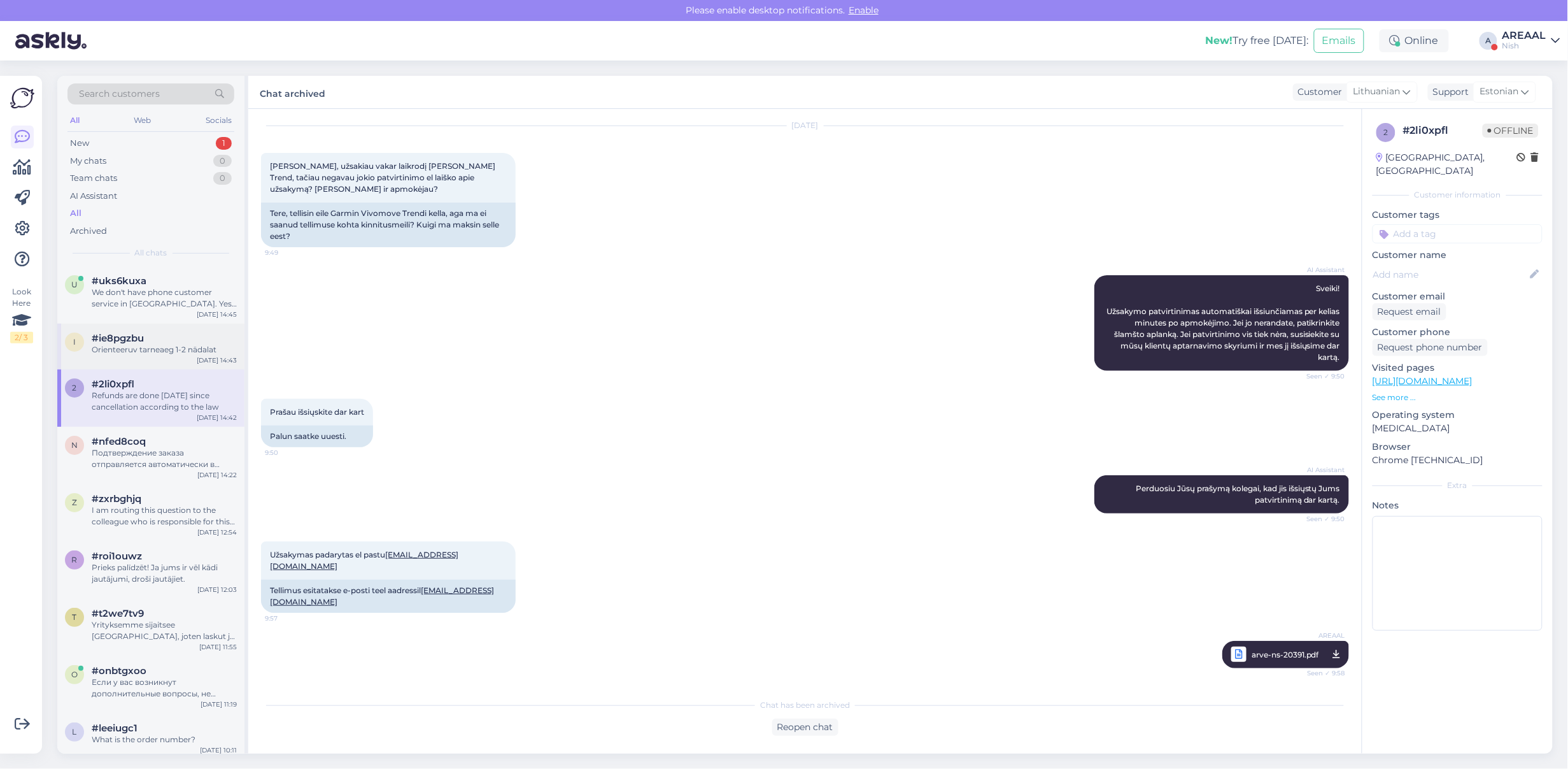
scroll to position [5733, 0]
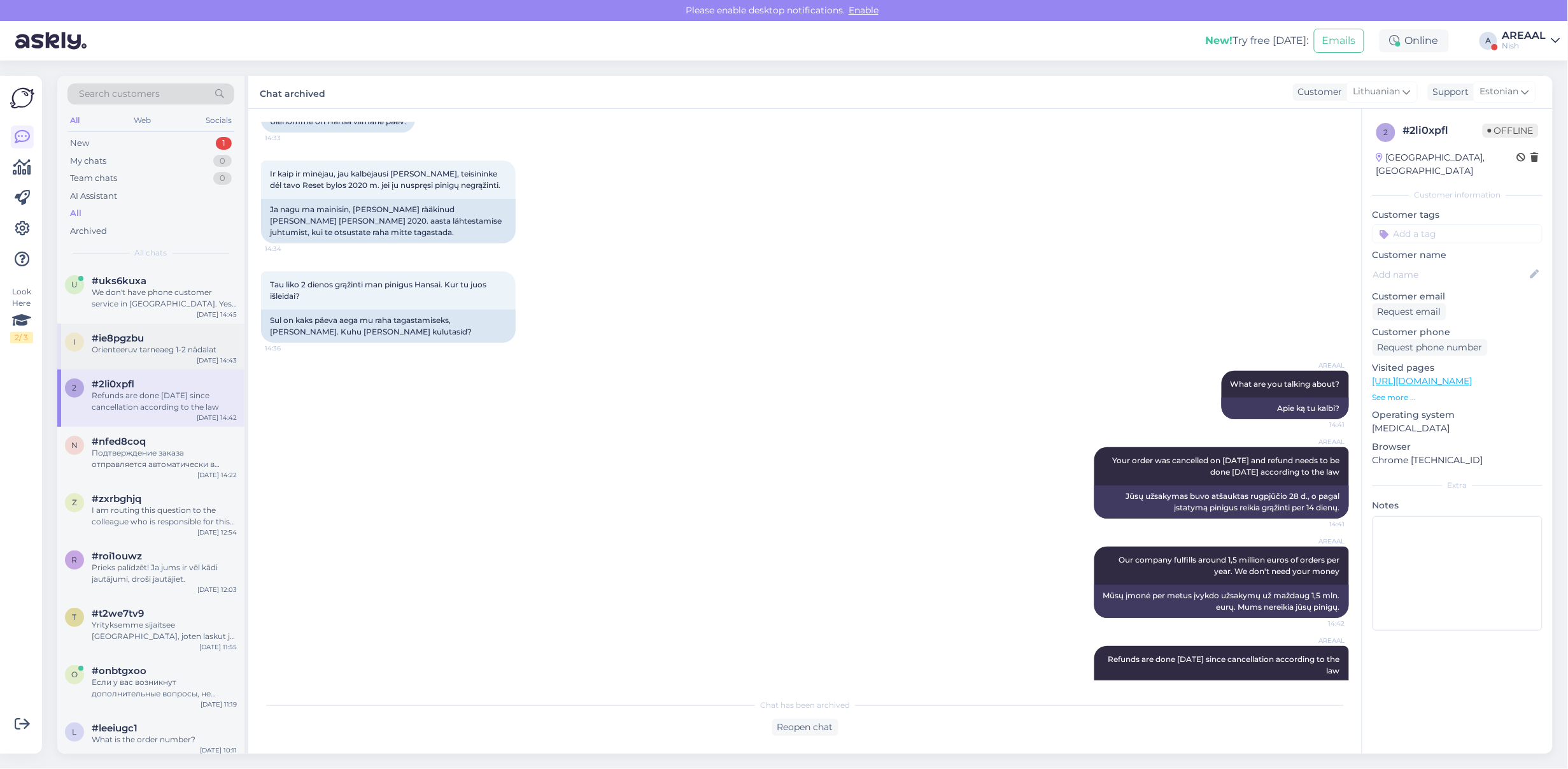
click at [177, 358] on div "i #ie8pgzbu Orienteeruv tarneaeg 1-2 nädalat Sep 8 14:43" at bounding box center [150, 347] width 187 height 46
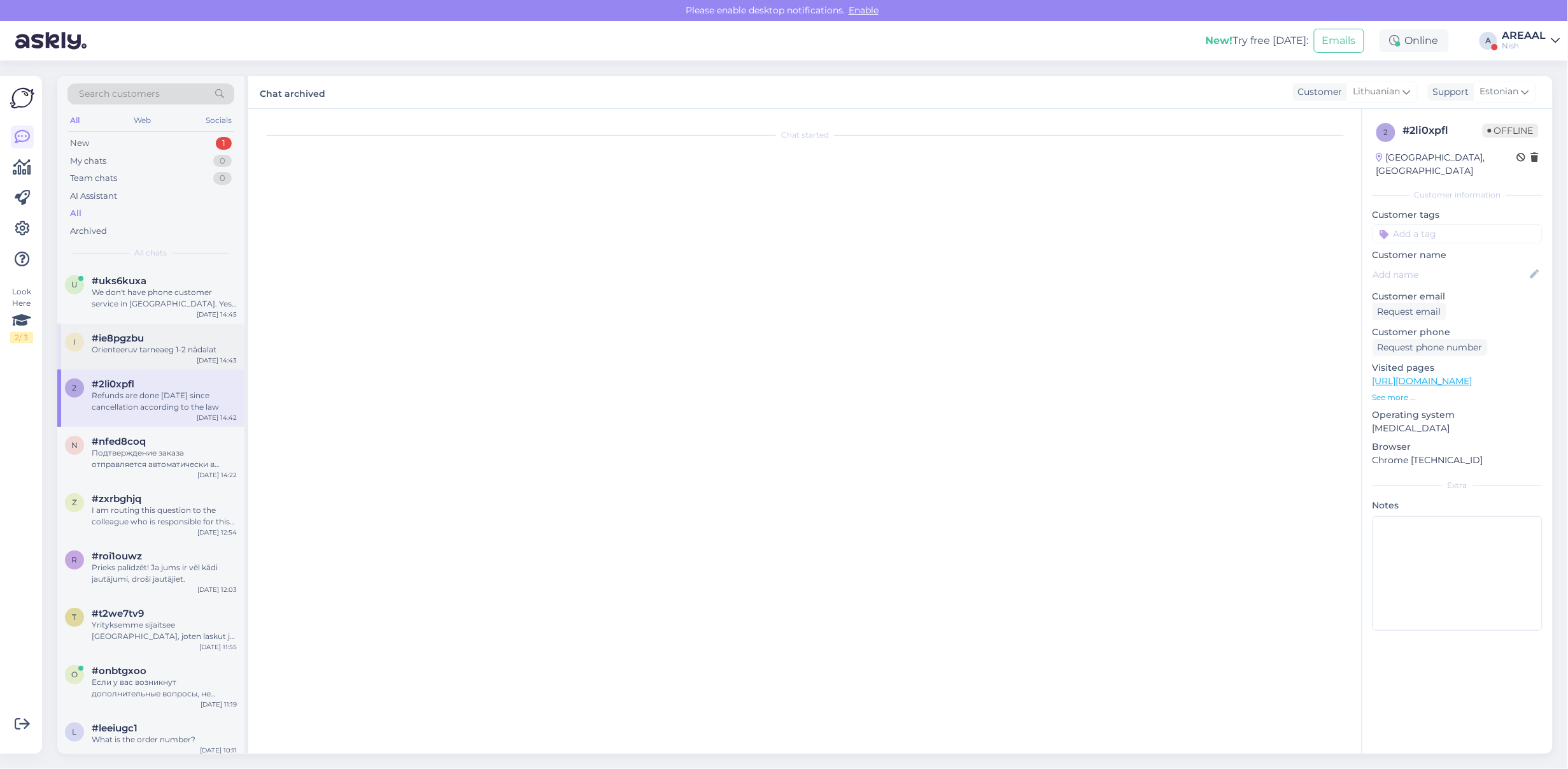
scroll to position [0, 0]
click at [185, 298] on div "We don't have phone customer service in Latvia. Yes, it comes with a charging c…" at bounding box center [164, 298] width 145 height 23
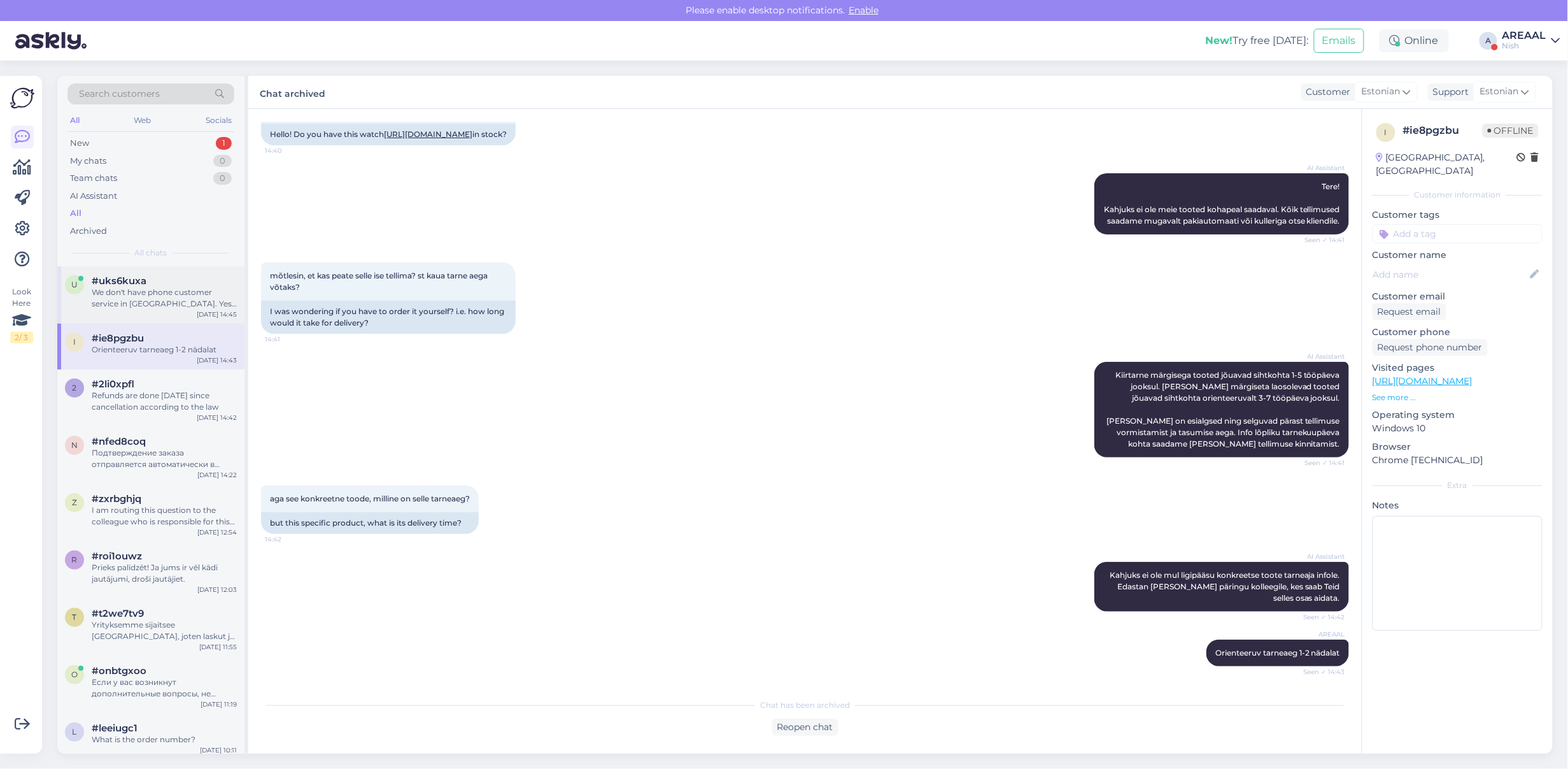
scroll to position [67, 0]
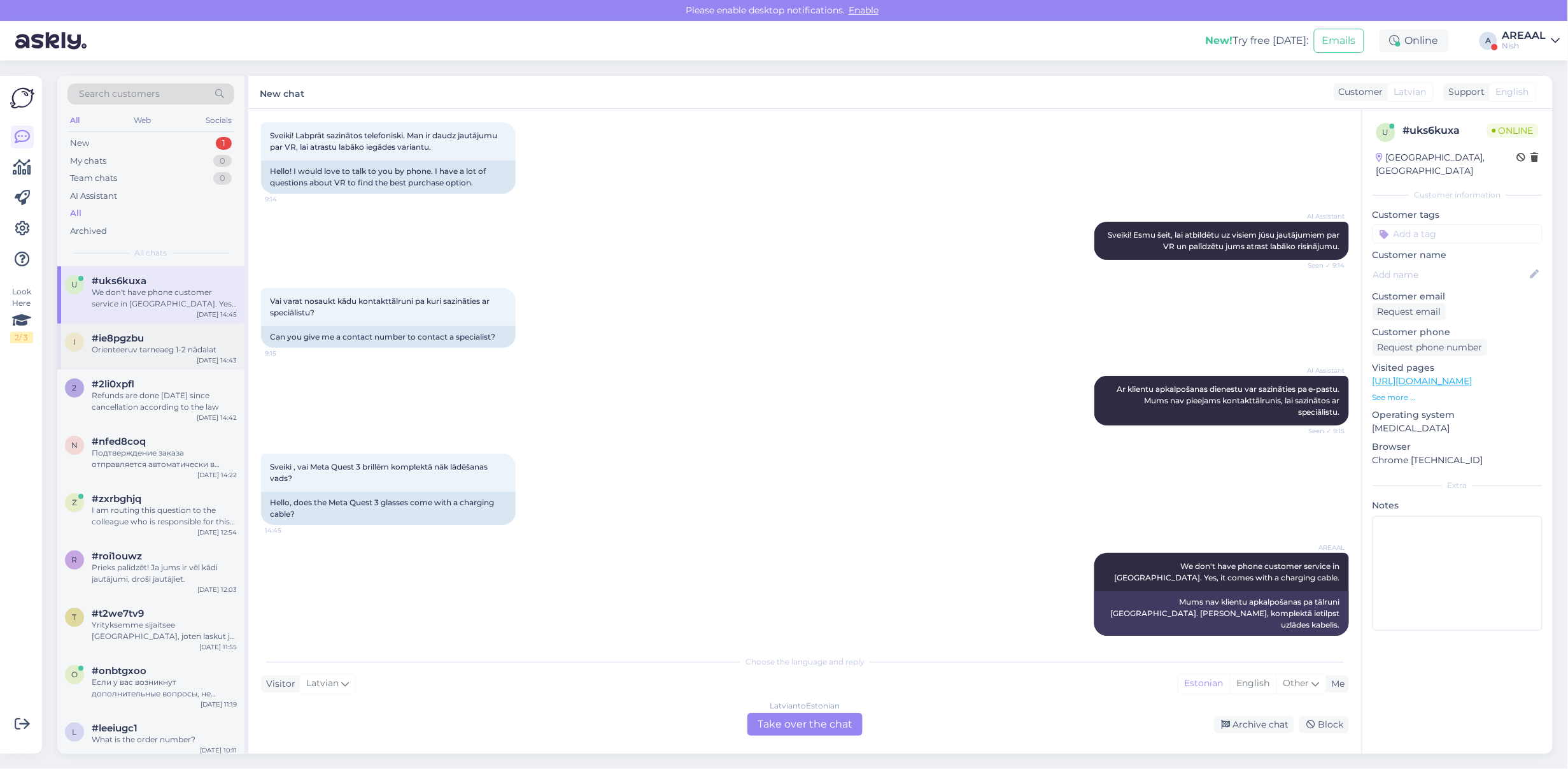
click at [184, 354] on div "Orienteeruv tarneaeg 1-2 nädalat" at bounding box center [164, 349] width 145 height 11
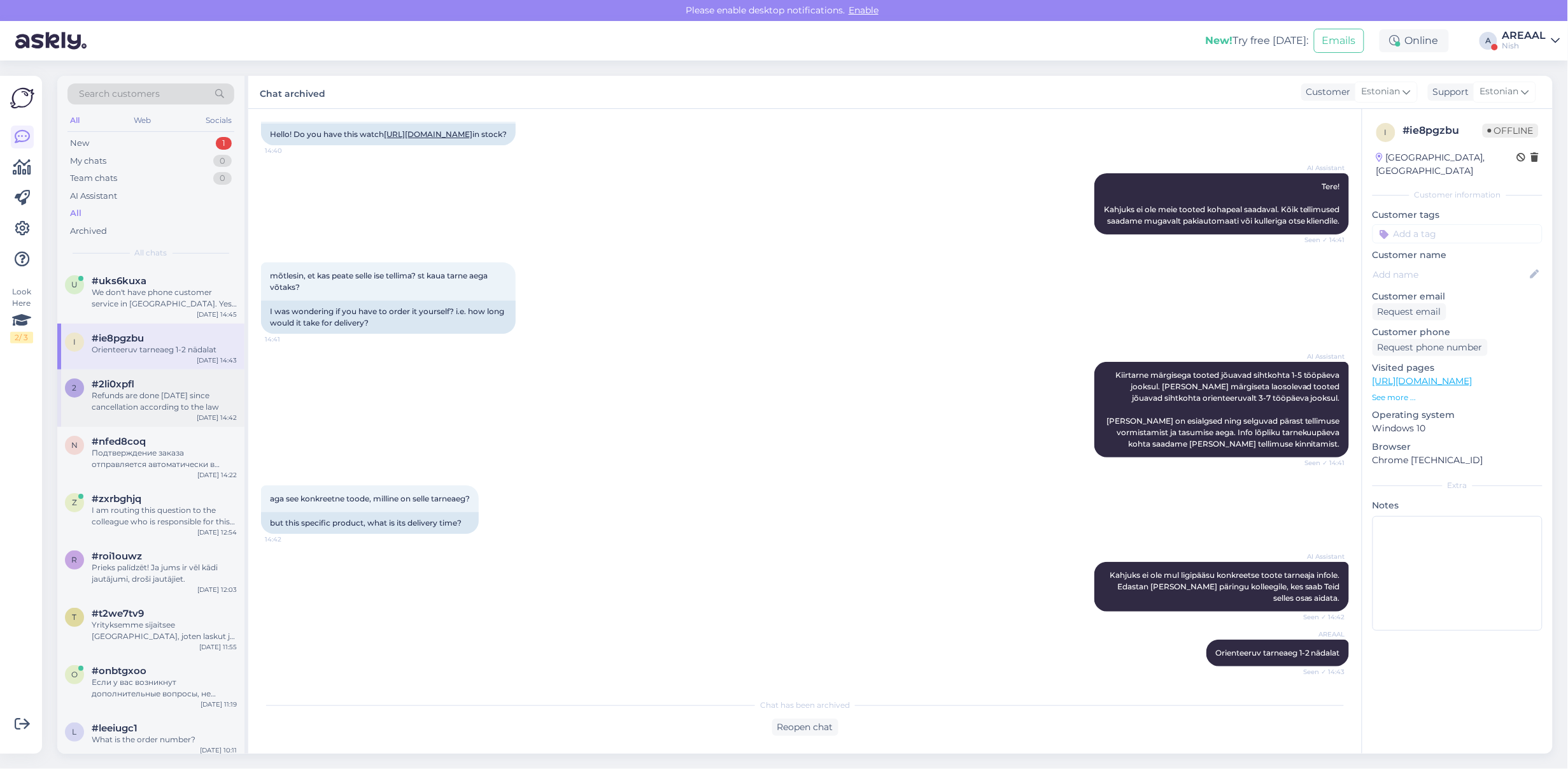
click at [201, 380] on div "#2li0xpfl" at bounding box center [164, 383] width 145 height 11
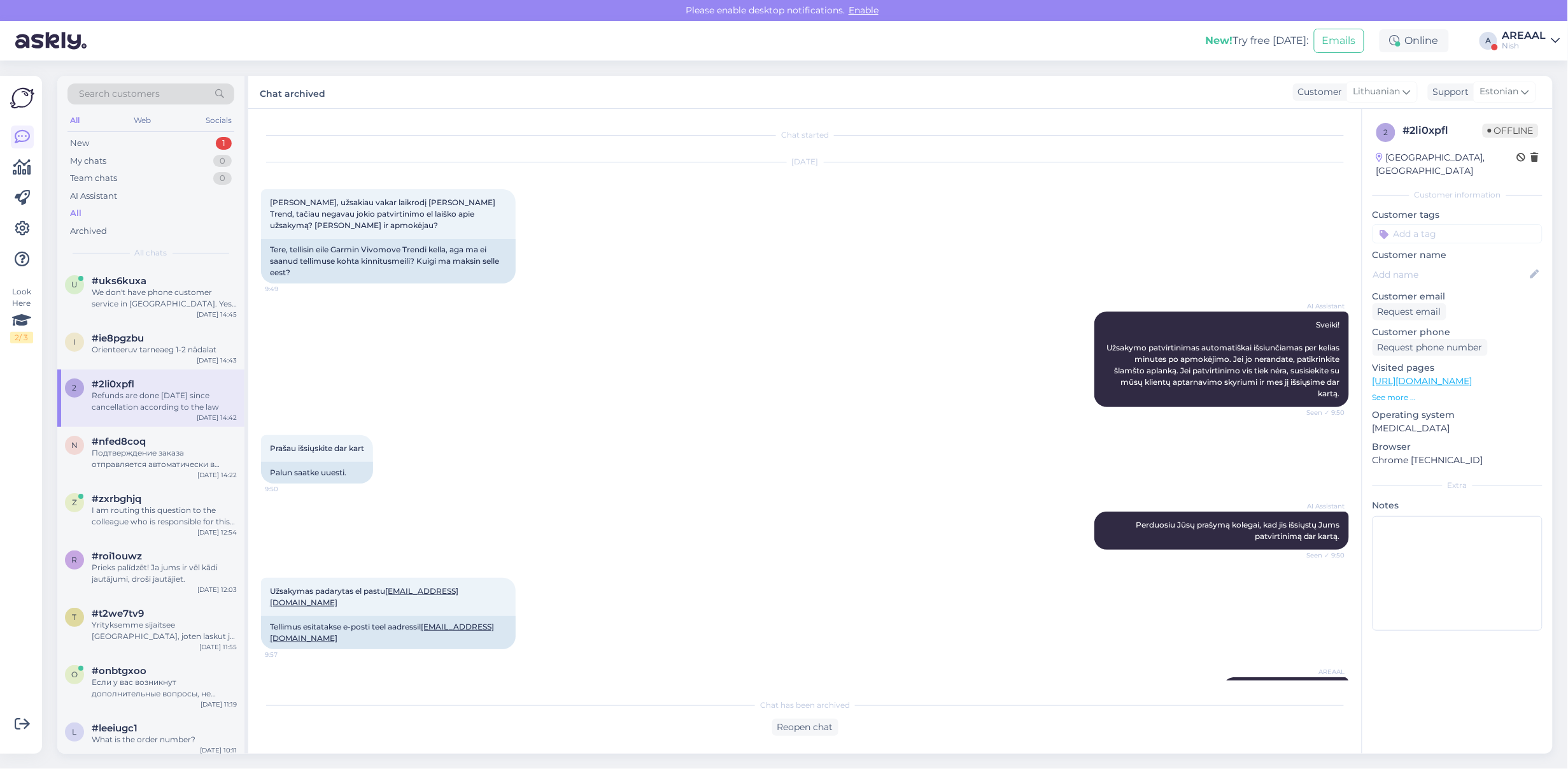
scroll to position [5733, 0]
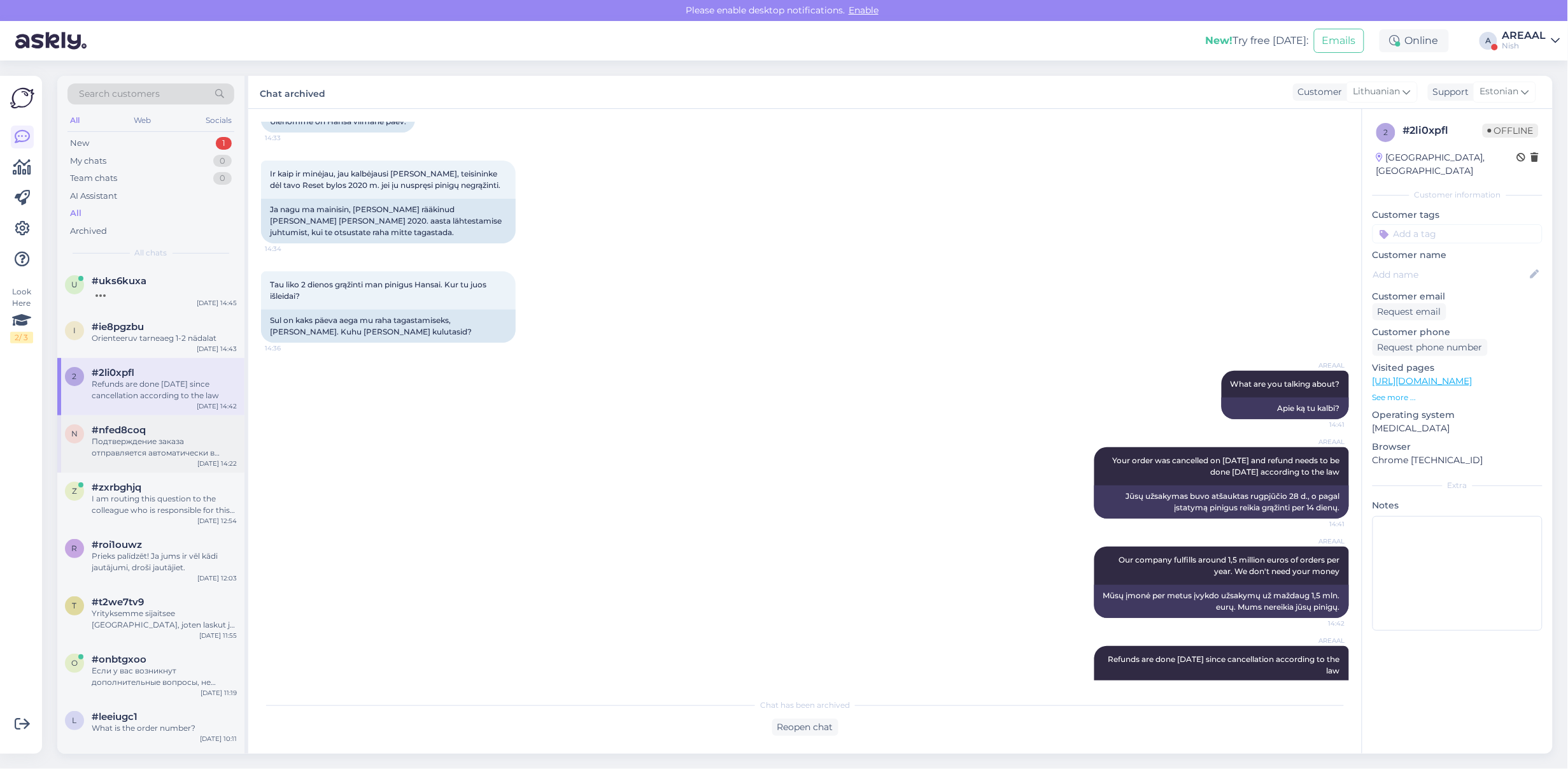
click at [205, 424] on div "n #nfed8coq Подтверждение заказа отправляется автоматически в течение нескольки…" at bounding box center [150, 443] width 187 height 57
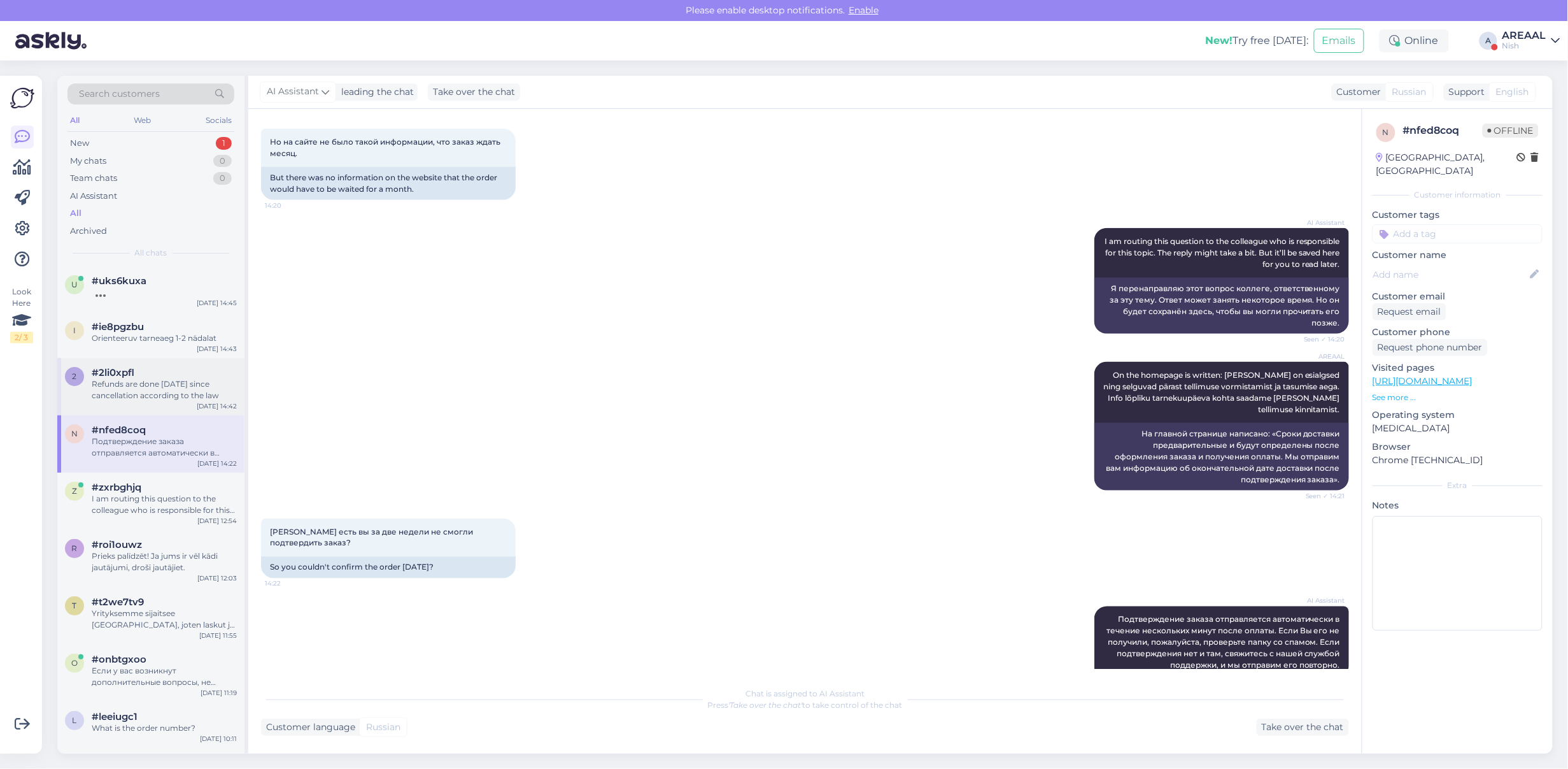
click at [195, 375] on div "#2li0xpfl" at bounding box center [164, 372] width 145 height 11
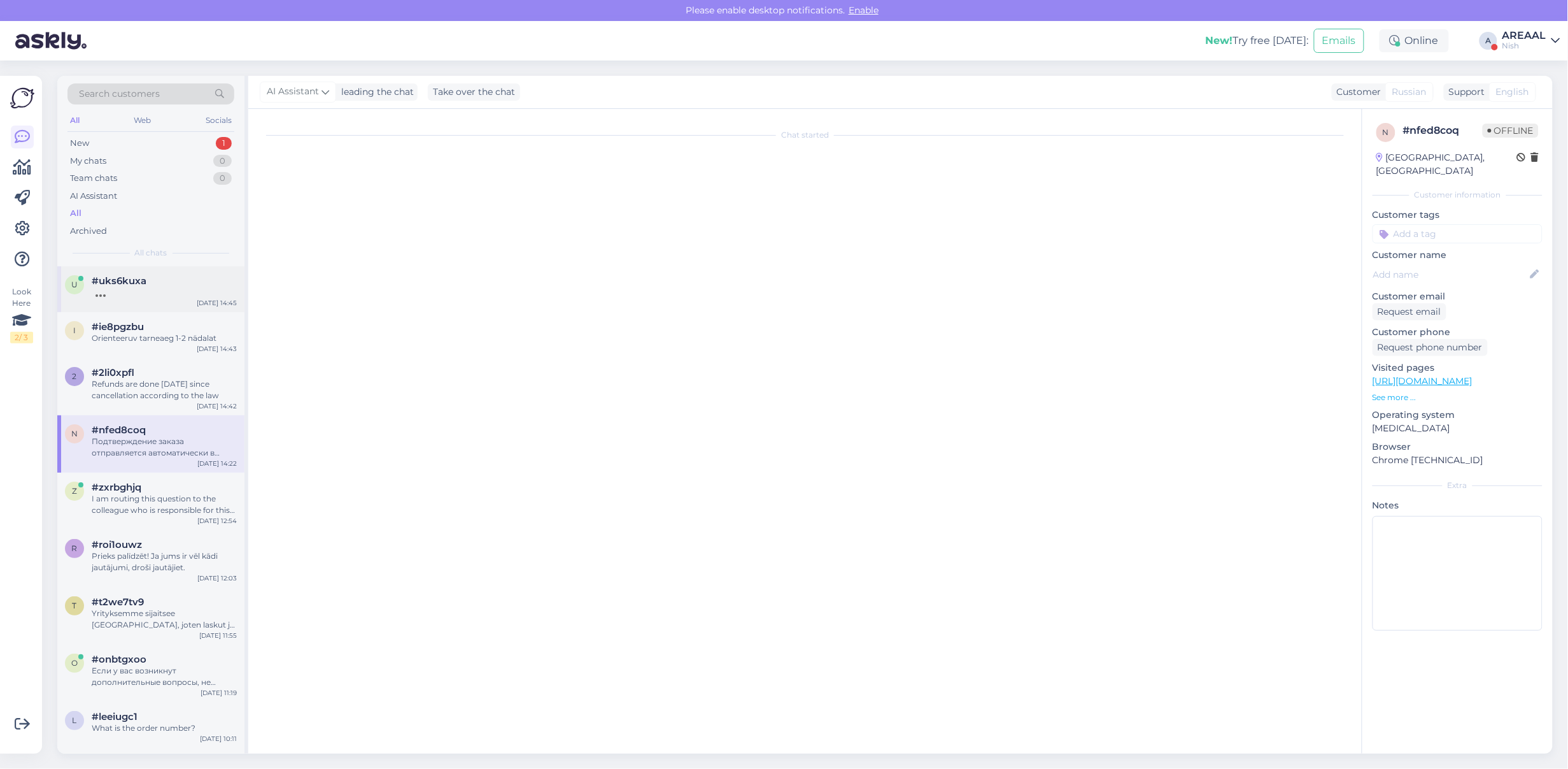
click at [177, 297] on div at bounding box center [164, 292] width 145 height 11
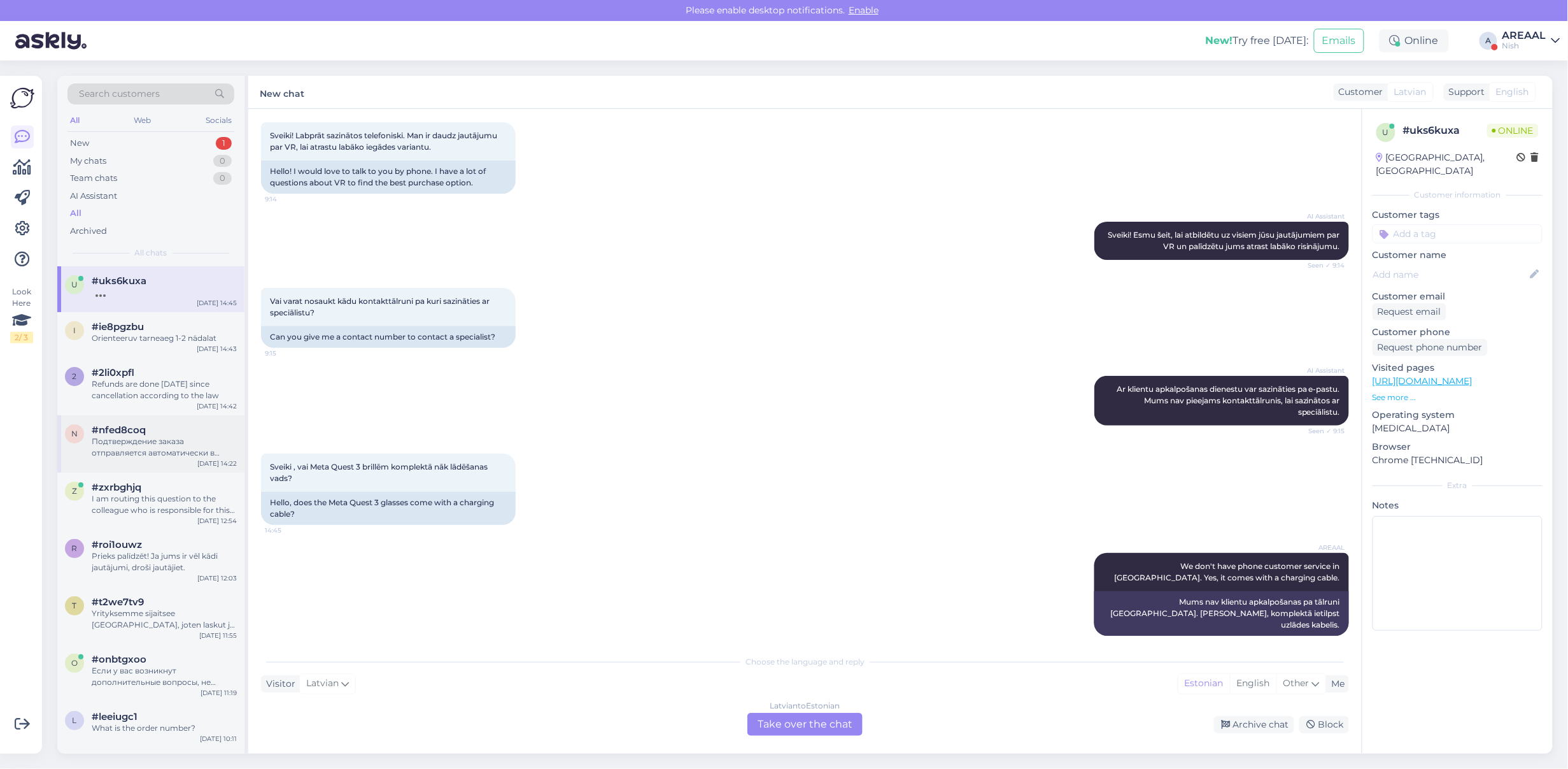
click at [148, 452] on div "Подтверждение заказа отправляется автоматически в течение нескольких минут посл…" at bounding box center [164, 447] width 145 height 23
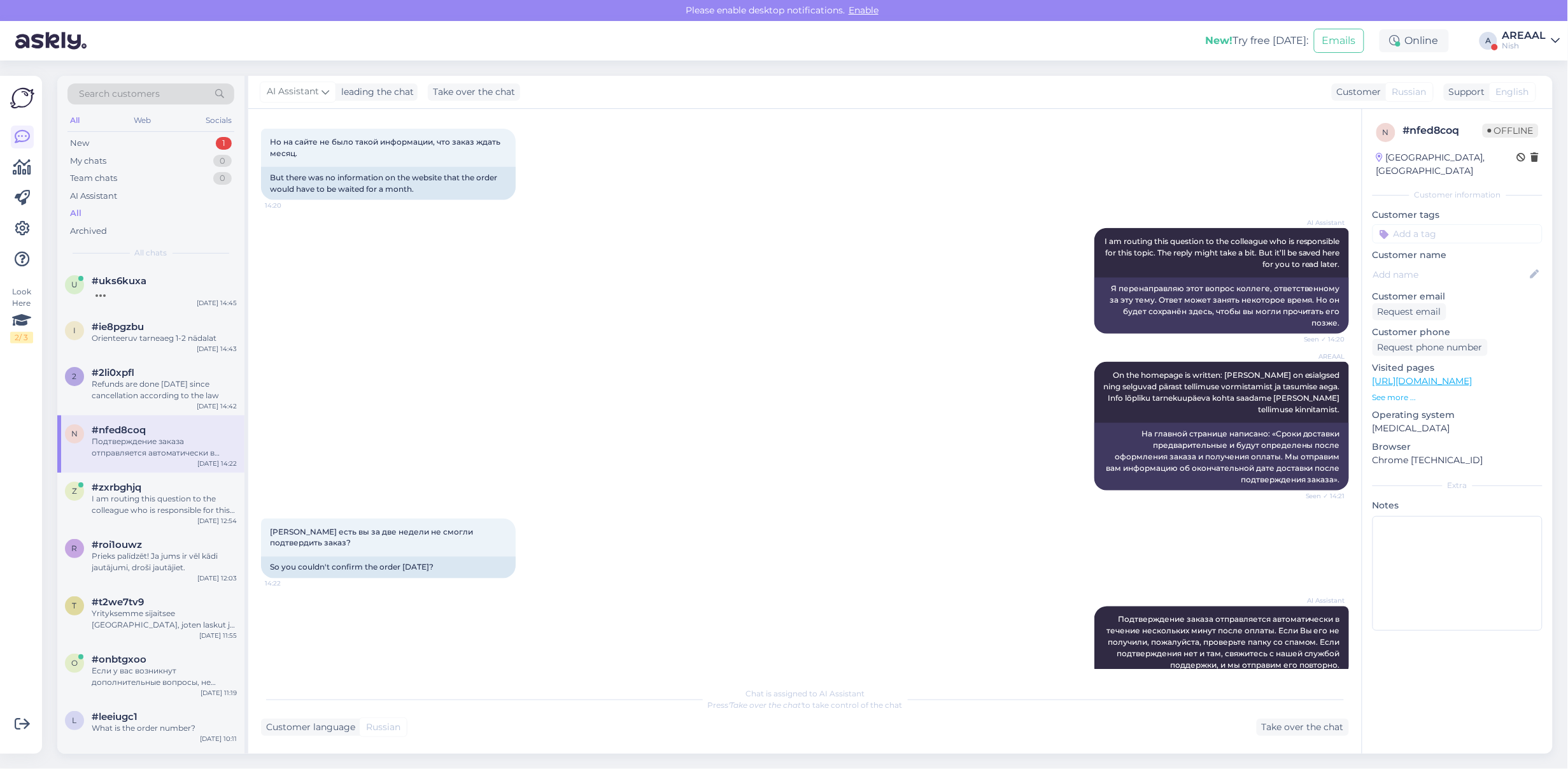
drag, startPoint x: 638, startPoint y: 445, endPoint x: 603, endPoint y: 143, distance: 304.0
click at [140, 501] on div "I am routing this question to the colleague who is responsible for this topic. …" at bounding box center [164, 504] width 145 height 23
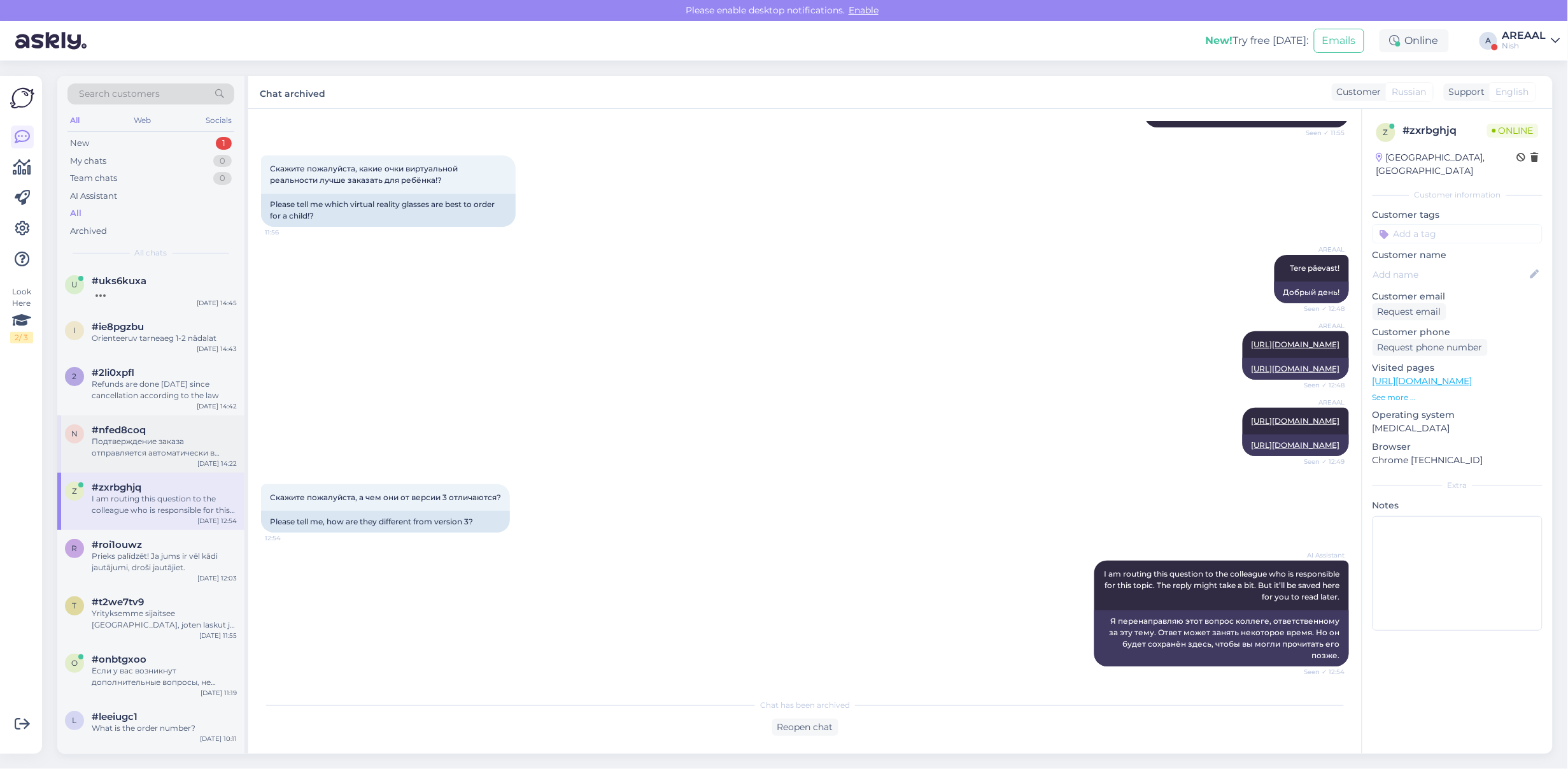
click at [180, 441] on div "Подтверждение заказа отправляется автоматически в течение нескольких минут посл…" at bounding box center [164, 447] width 145 height 23
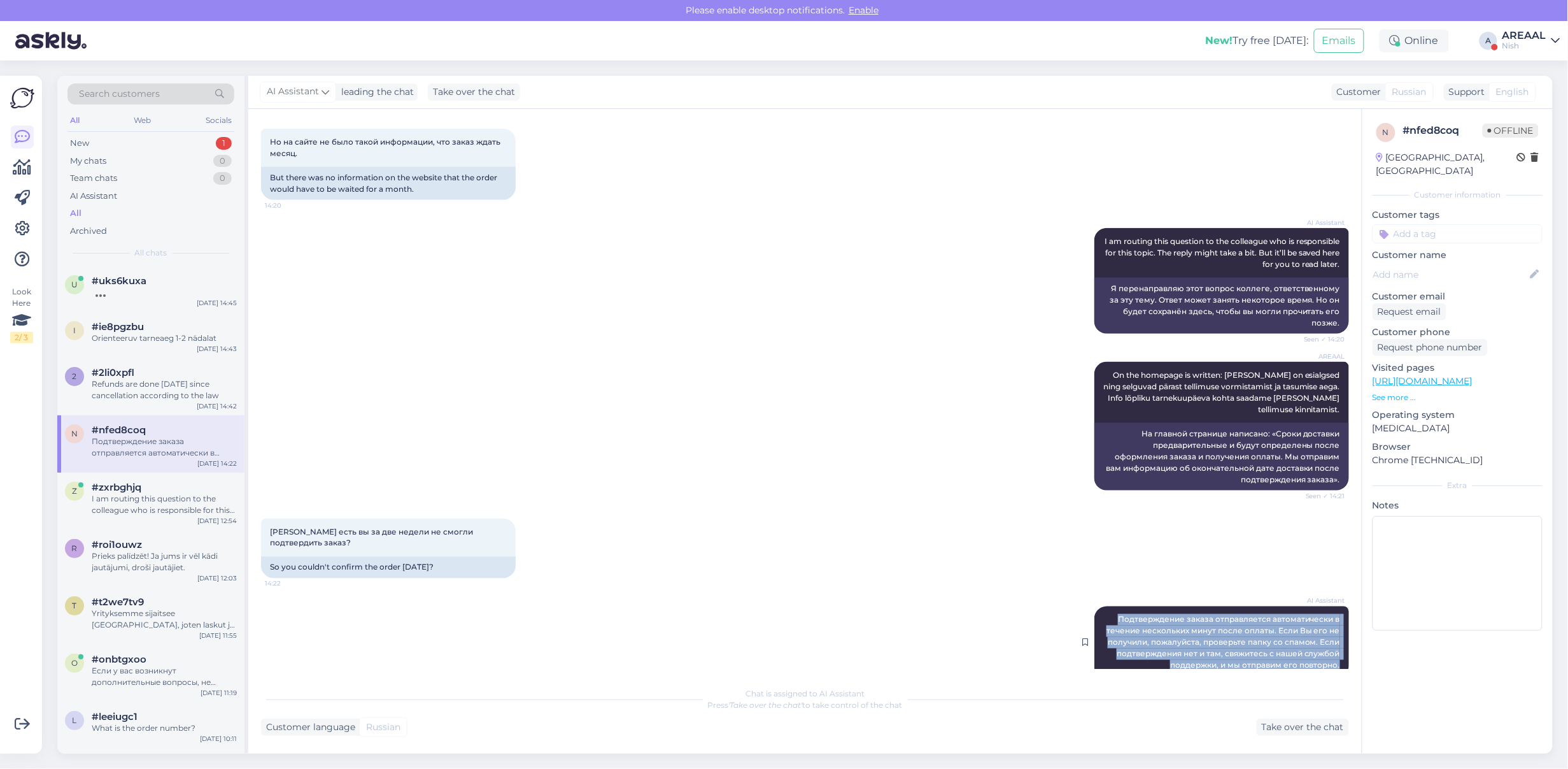
drag, startPoint x: 1159, startPoint y: 599, endPoint x: 1331, endPoint y: 641, distance: 177.1
click at [1331, 641] on div "AI Assistant Подтверждение заказа отправляется автоматически в течение нескольк…" at bounding box center [1221, 643] width 255 height 73
copy span "Подтверждение заказа отправляется автоматически в течение нескольких минут посл…"
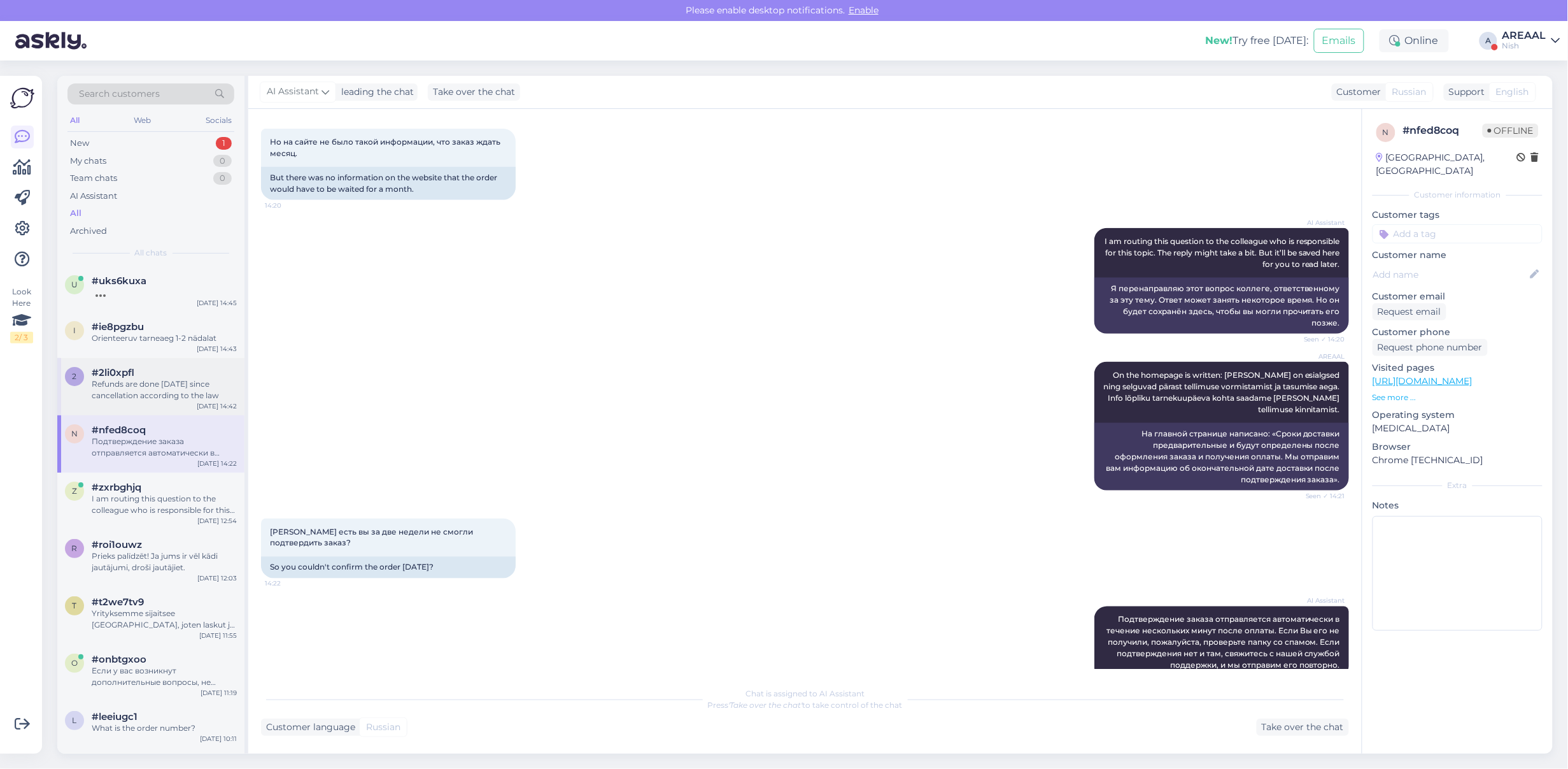
click at [136, 396] on div "Refunds are done within 14 days since cancellation according to the law" at bounding box center [164, 389] width 145 height 23
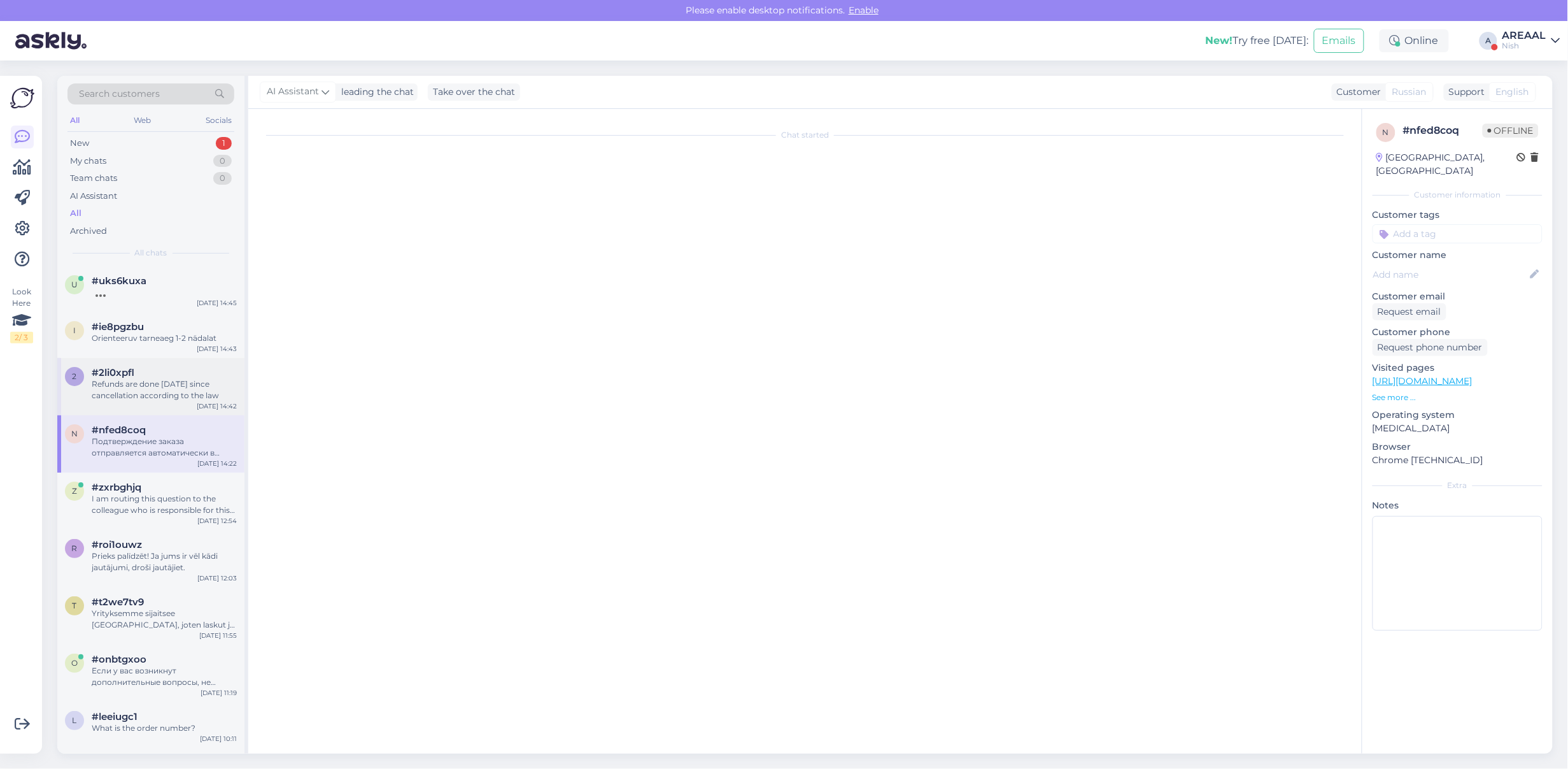
scroll to position [5733, 0]
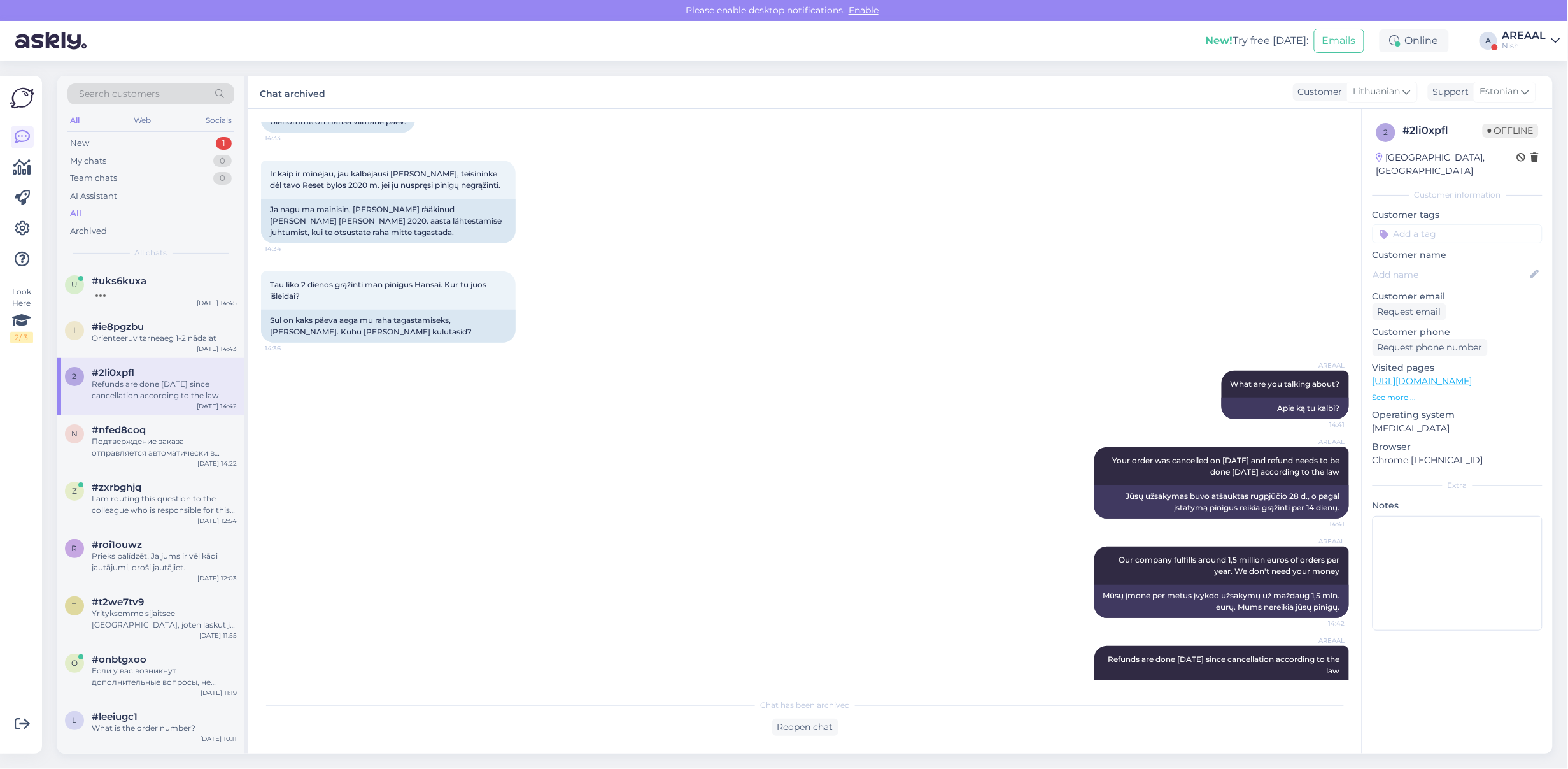
click at [1071, 257] on div "Tau liko 2 dienos grąžinti man pinigus Hansai. Kur tu juos išleidai? 14:36 Sul …" at bounding box center [804, 306] width 1088 height 99
click at [1175, 159] on div "Ir kaip ir minėjau, jau kalbėjausi su Matt Oneli, teisininke dėl tavo Reset byl…" at bounding box center [804, 202] width 1088 height 111
click at [1080, 282] on div "Tau liko 2 dienos grąžinti man pinigus Hansai. Kur tu juos išleidai? 14:36 Sul …" at bounding box center [804, 306] width 1088 height 99
click at [168, 296] on div "Cik ātra ir VR piegāde?" at bounding box center [164, 292] width 145 height 11
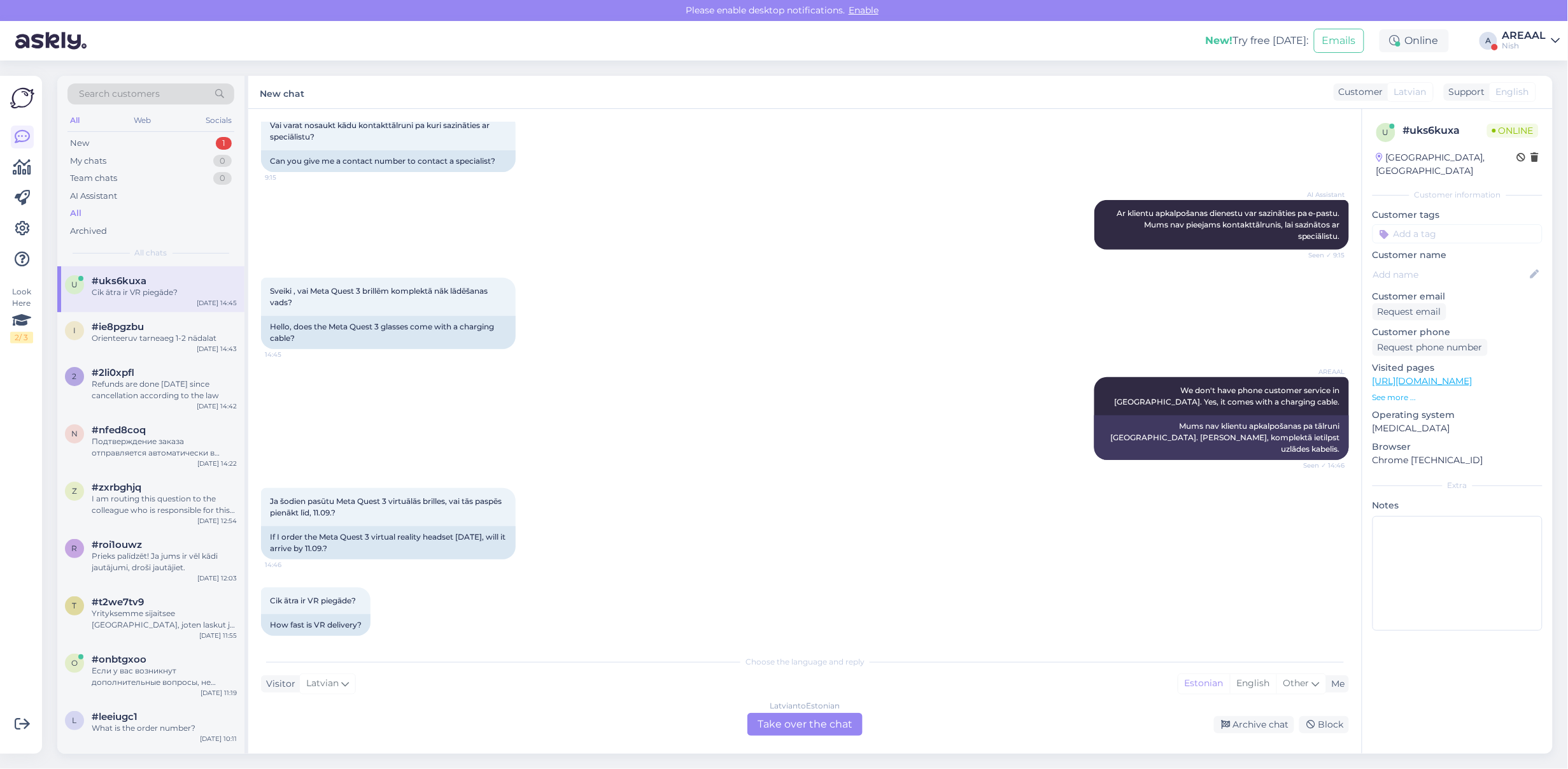
click at [818, 719] on div "Latvian to Estonian Take over the chat" at bounding box center [804, 724] width 115 height 23
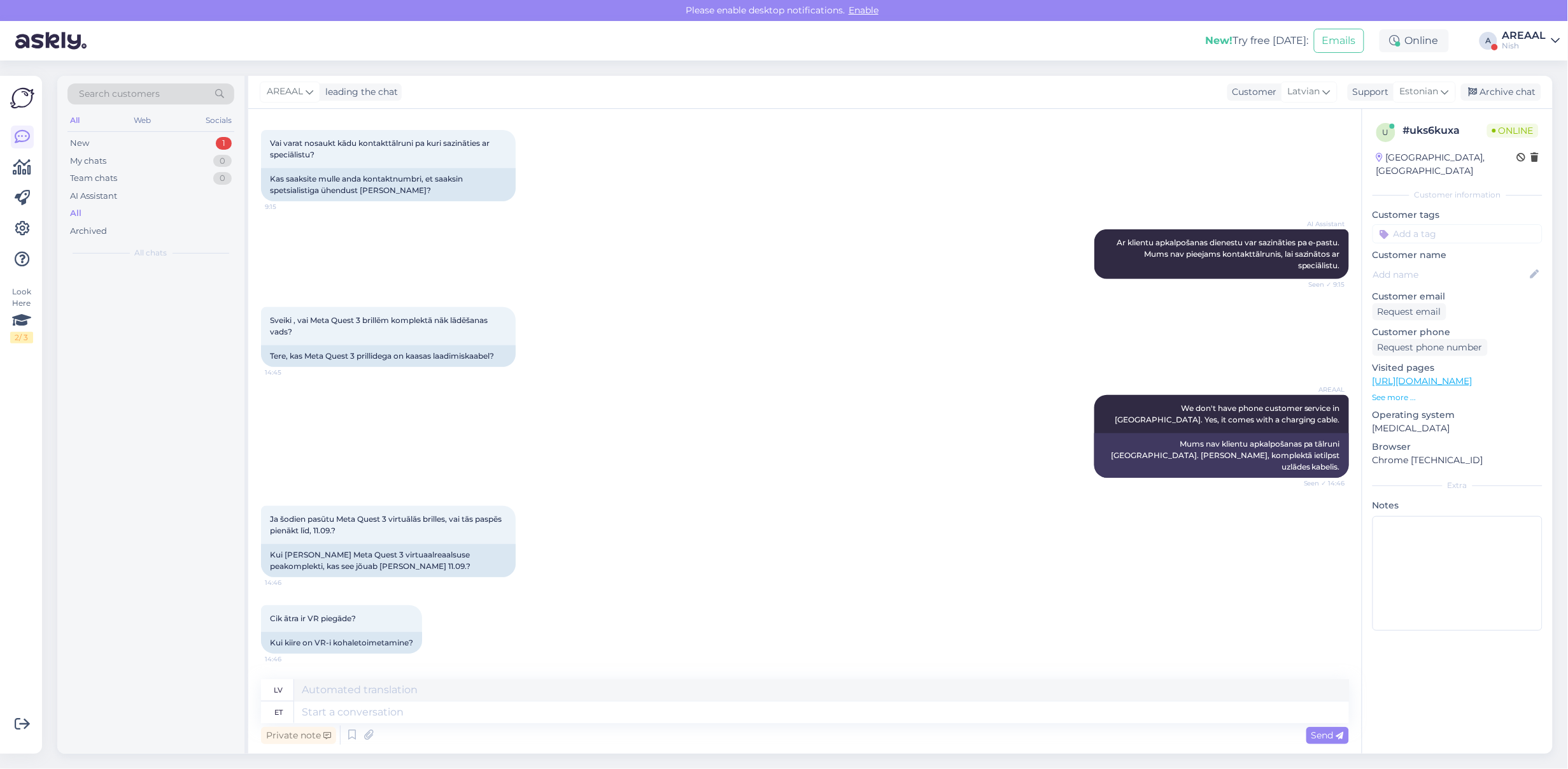
scroll to position [212, 0]
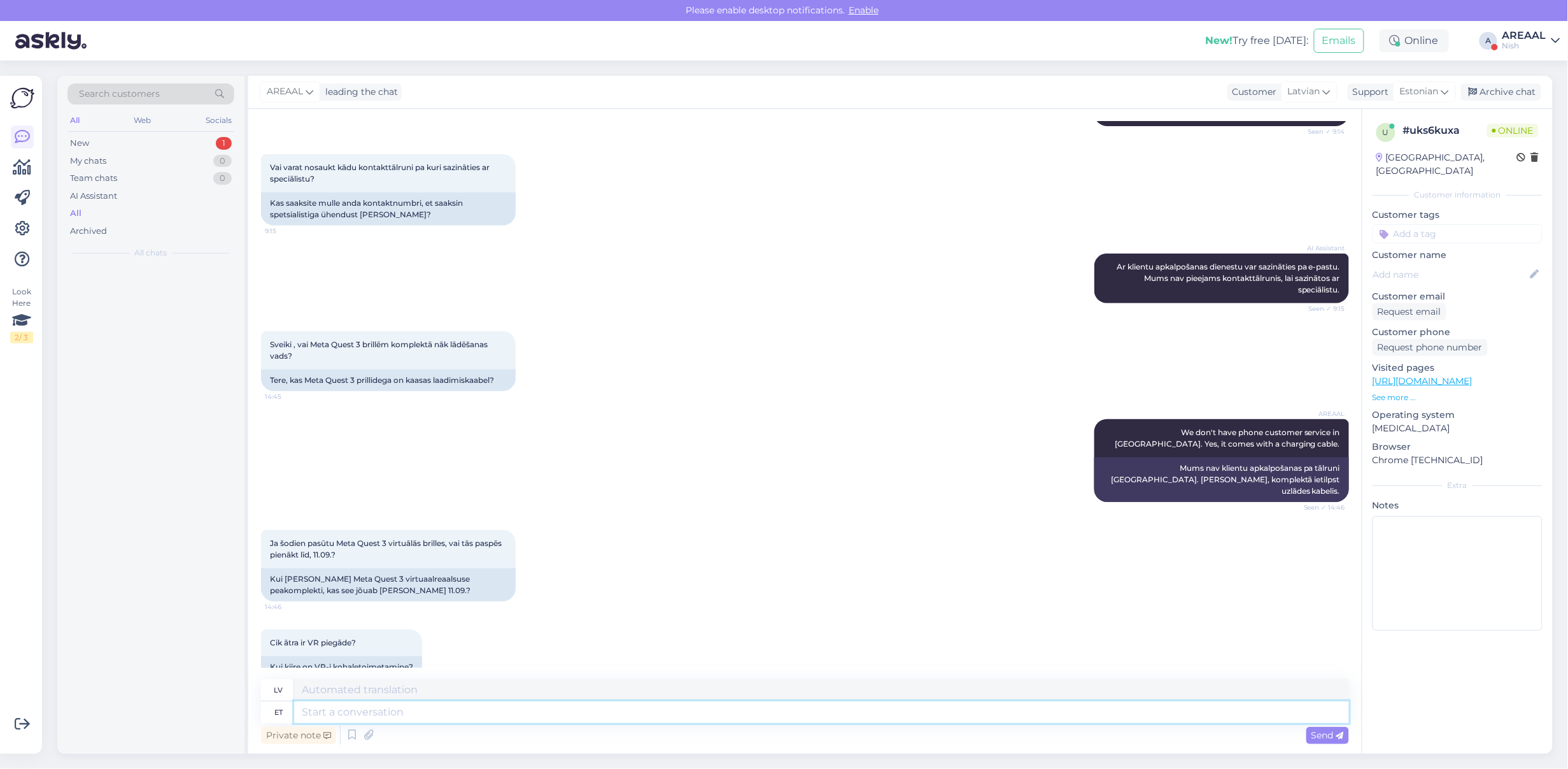
click at [823, 712] on textarea at bounding box center [821, 713] width 1055 height 22
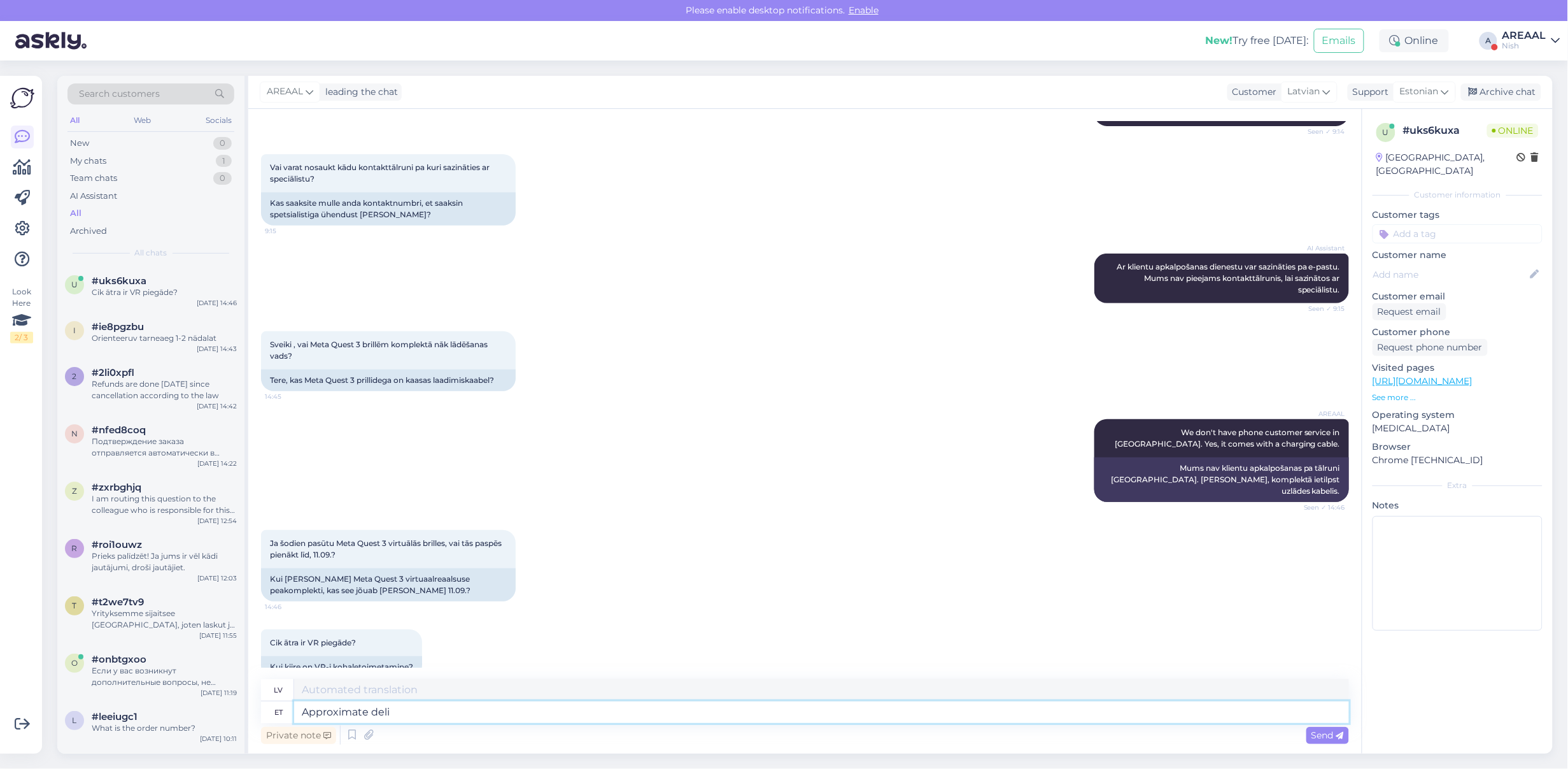
type textarea "Approximate deliv"
type textarea "Aptuvens"
type textarea "Approximate delivery time"
type textarea "Aptuvenais piegādes laiks"
type textarea "Approximate delivery time 1-2 we"
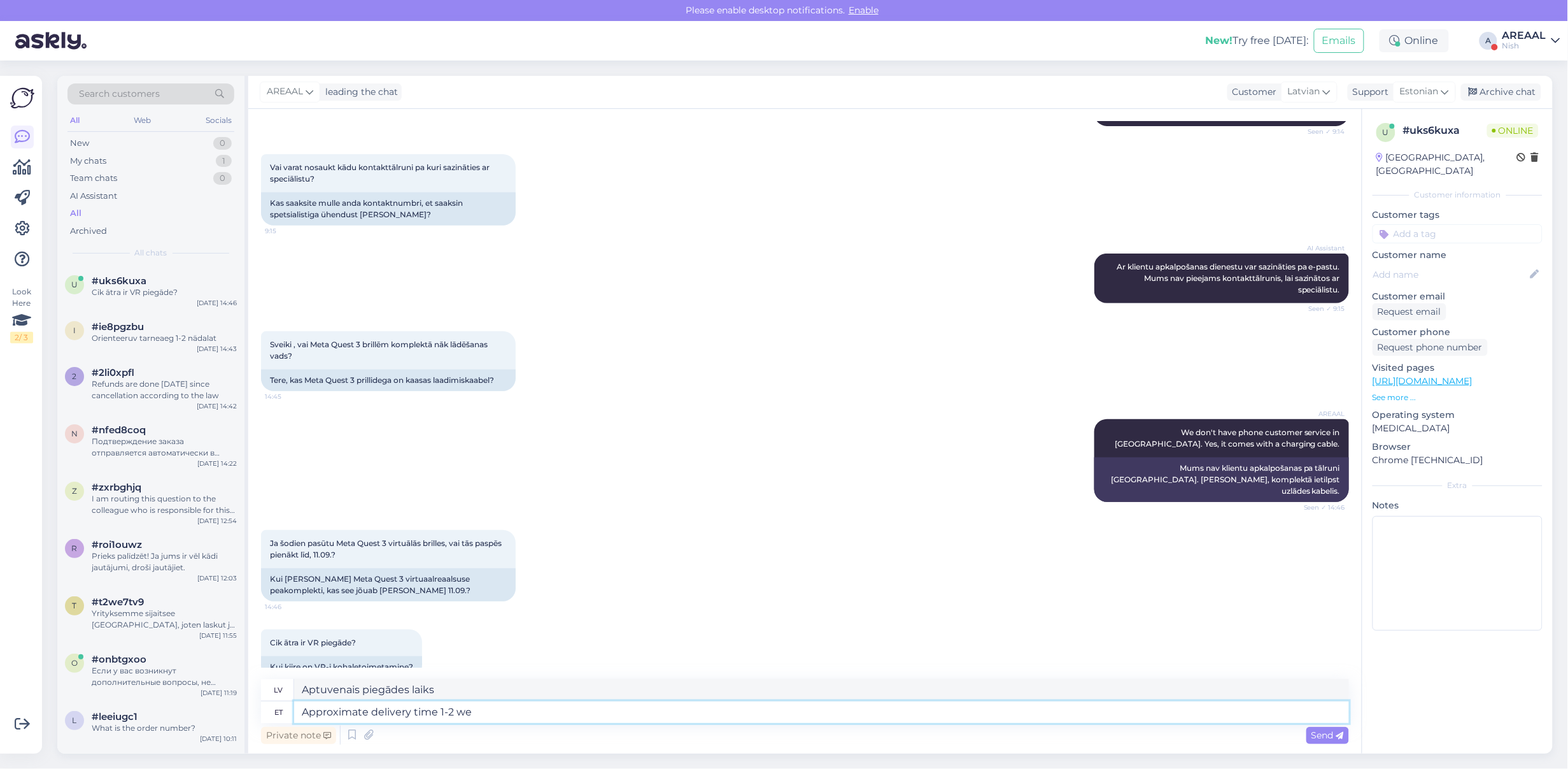
type textarea "Aptuvenais piegādes laiks 1–2"
type textarea "Approximate delivery time 1-2 weeks"
type textarea "Aptuvenais piegādes laiks 1-2 nedēļas"
type textarea "Approximate delivery time 1-2 weeks. IT"
type textarea "Aptuvenais piegādes laiks 1-2 nedēļas."
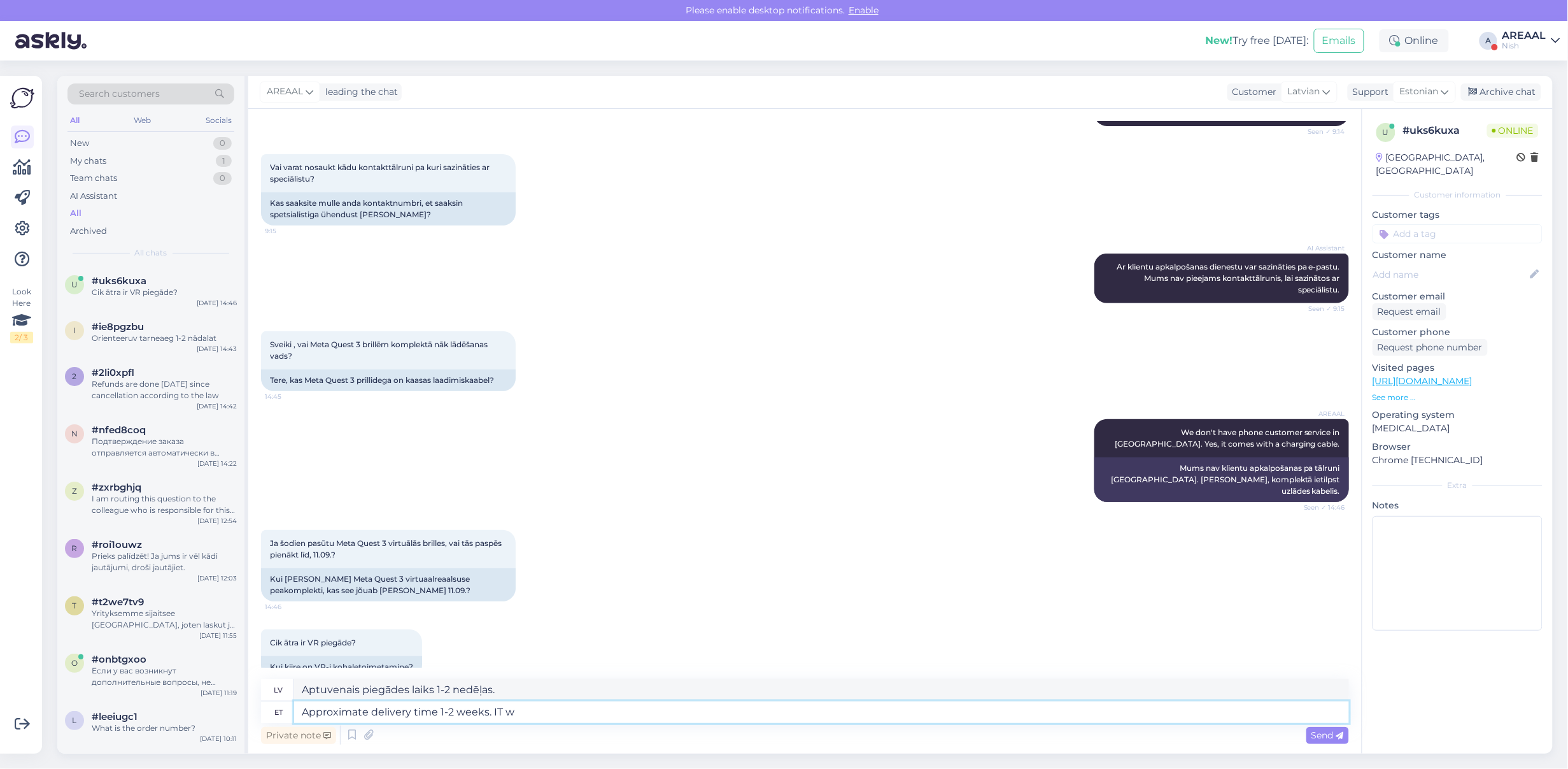
type textarea "Approximate delivery time 1-2 weeks. IT wo"
type textarea "Aptuvenais piegādes laiks 1–2 nedēļas. IT"
type textarea "Approximate delivery time 1-2 weeks. It wo"
type textarea "Aptuvenais piegādes laiks 1–2 nedēļas. Tas"
type textarea "Approximate delivery time 1-2 weeks. It won't arr"
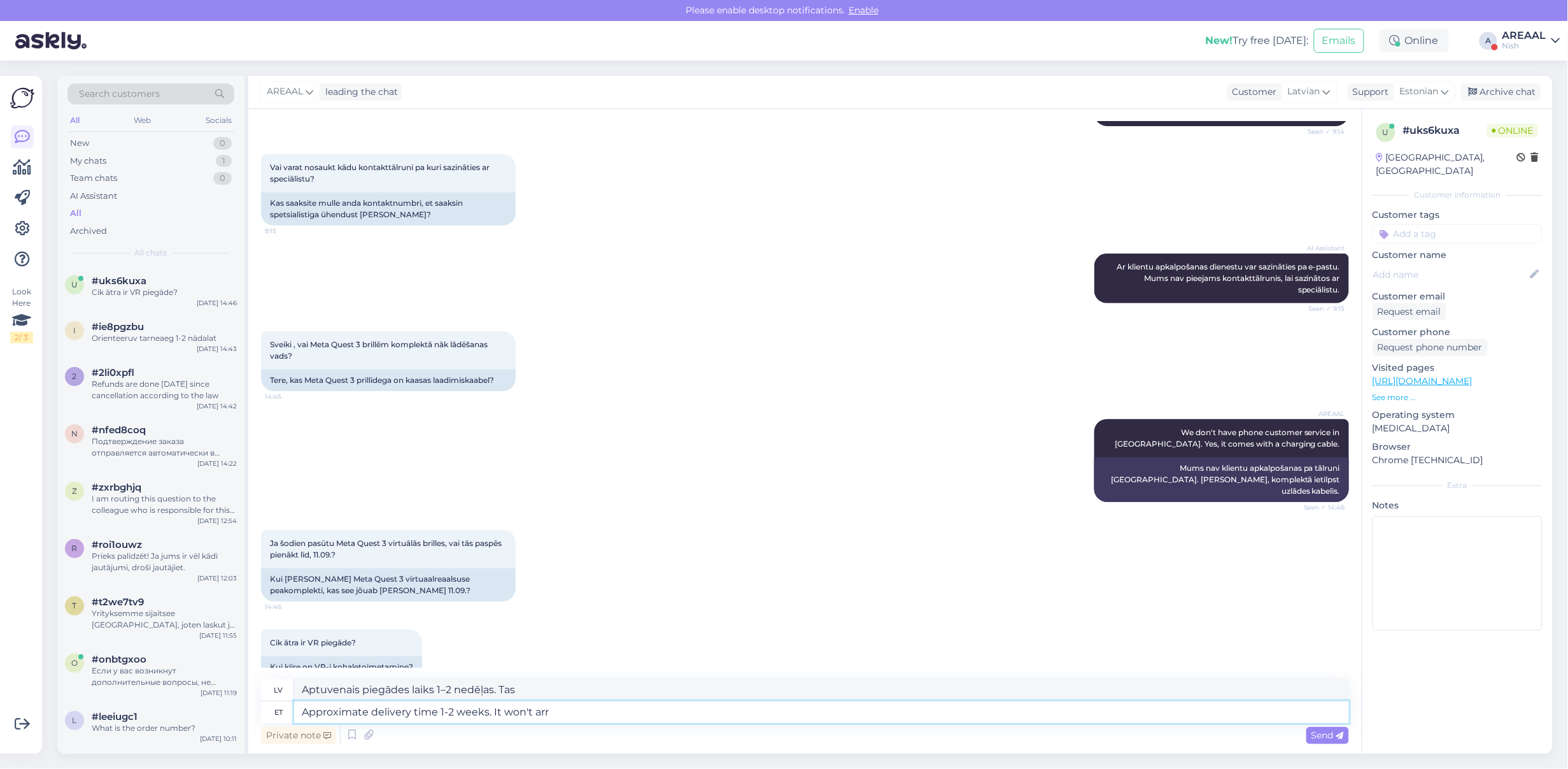
type textarea "Aptuvenais piegādes laiks 1–2 nedēļas. Tas nenotiks."
type textarea "Approximate delivery time 1-2 weeks. It won't arrive bfe"
type textarea "Aptuvenais piegādes laiks 1–2 nedēļas. Prece netiks piegādāta."
type textarea "Approximate delivery time 1-2 weeks. It won't arrive before 1"
type textarea "Aptuvenais piegādes laiks 1–2 nedēļas. Prece netiks piegādāta ātrāk."
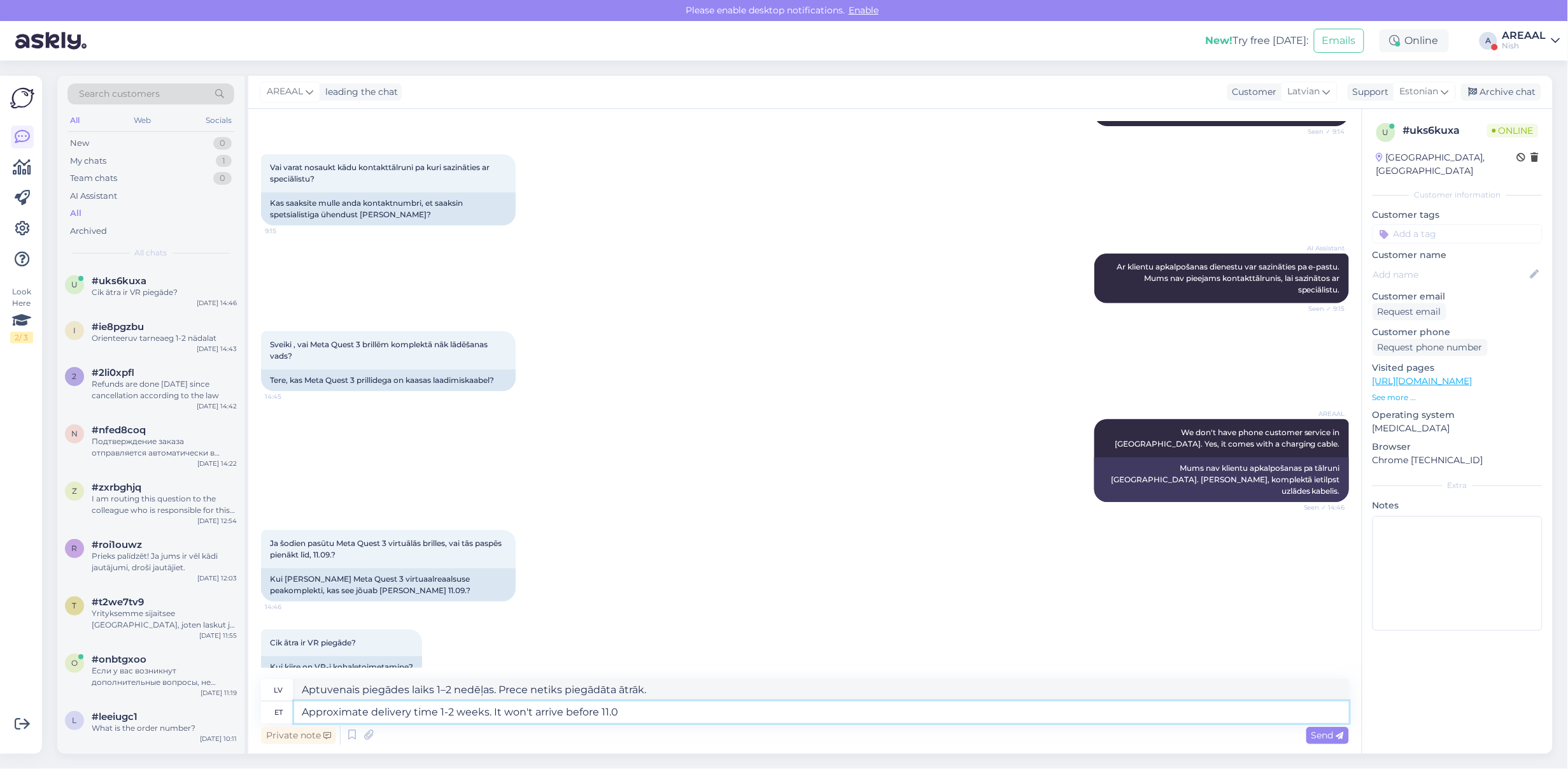
type textarea "Approximate delivery time 1-2 weeks. It won't arrive before 11.09"
type textarea "Aptuvenais piegādes laiks 1–2 nedēļas. Prece netiks piegādāta ātrāk par 11.09"
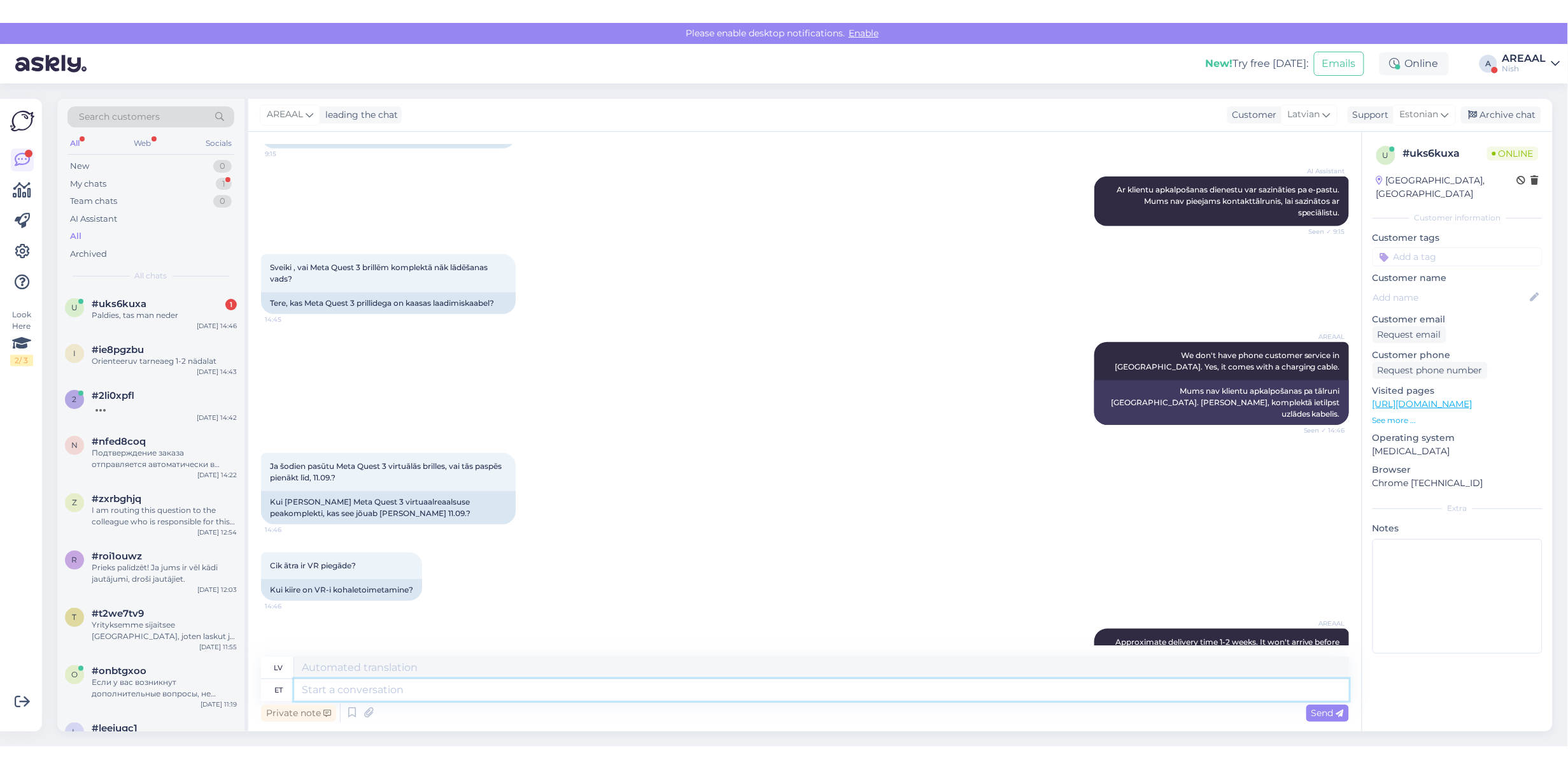
scroll to position [389, 0]
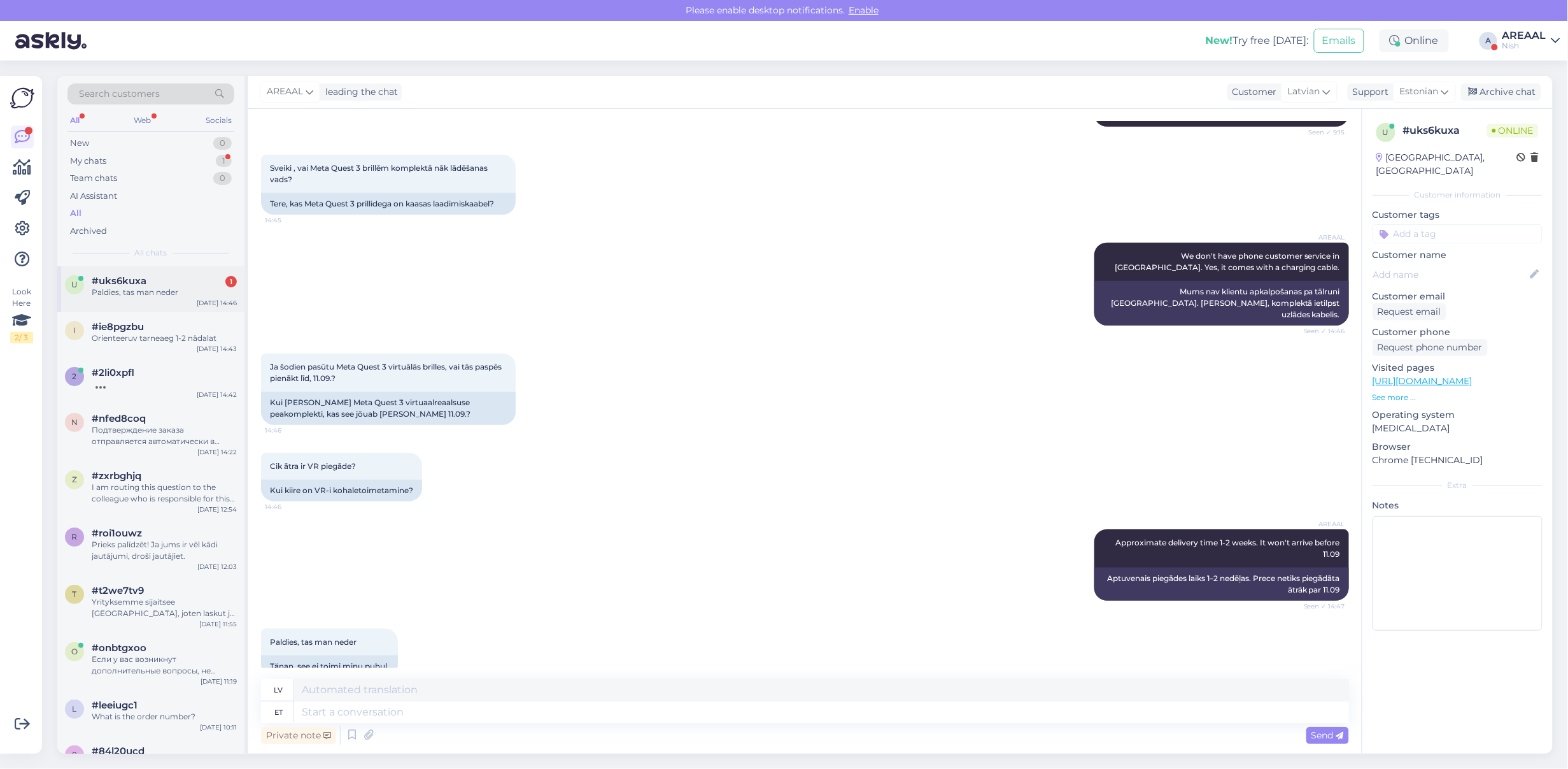
click at [106, 290] on div "Paldies, tas man neder" at bounding box center [164, 292] width 145 height 11
click at [189, 378] on div at bounding box center [164, 383] width 145 height 11
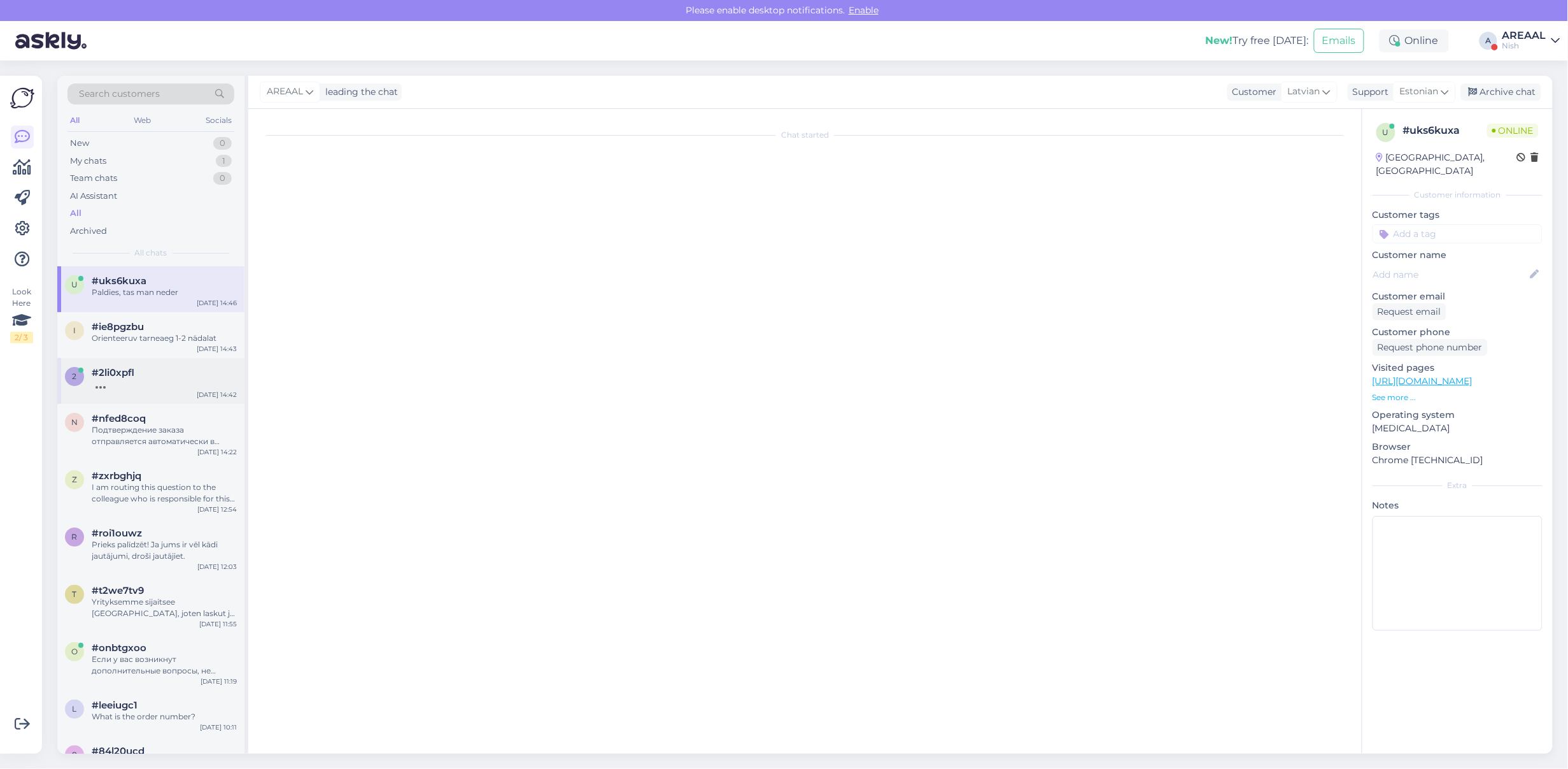
scroll to position [5733, 0]
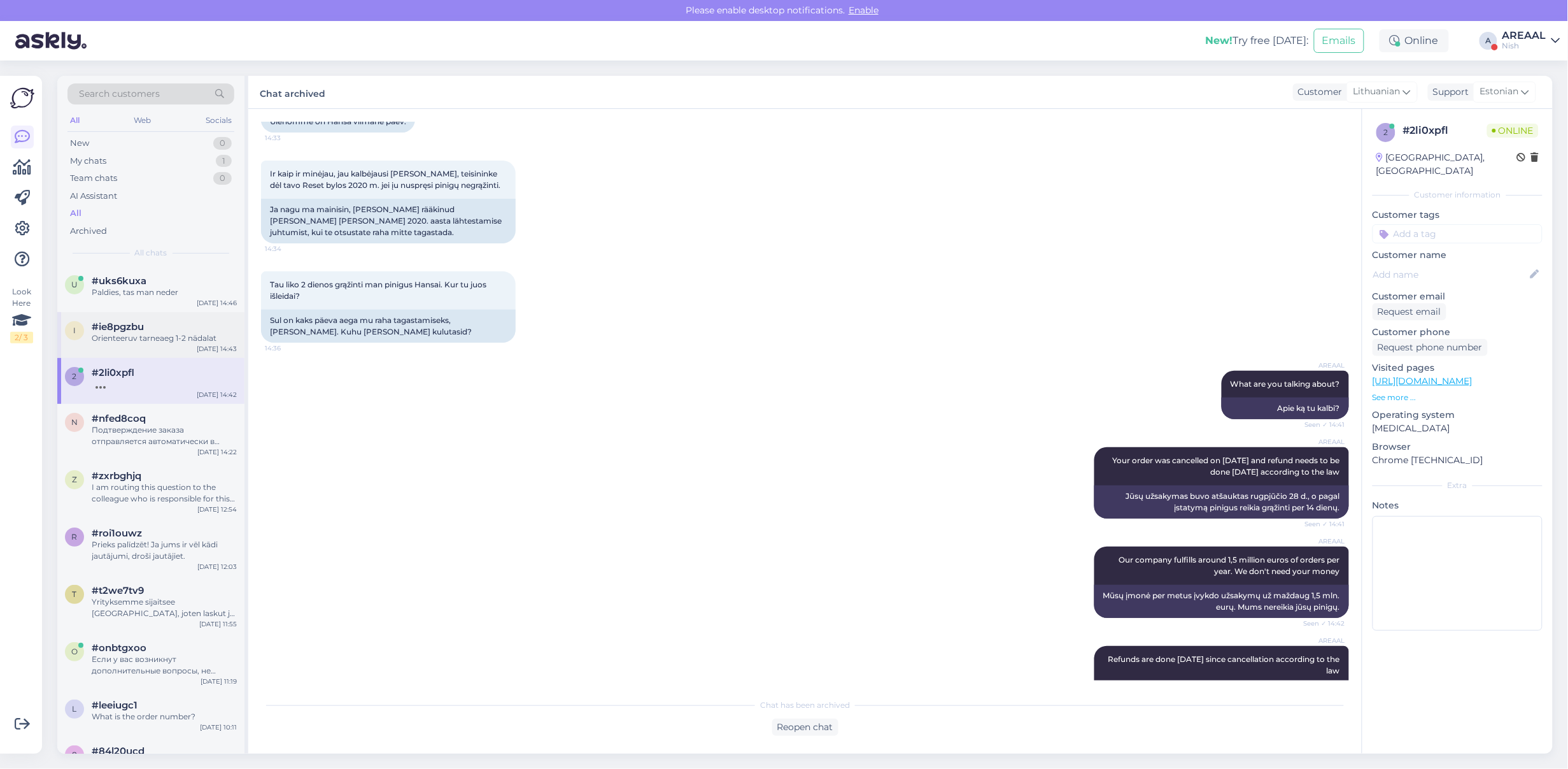
click at [174, 335] on div "Orienteeruv tarneaeg 1-2 nädalat" at bounding box center [164, 338] width 145 height 11
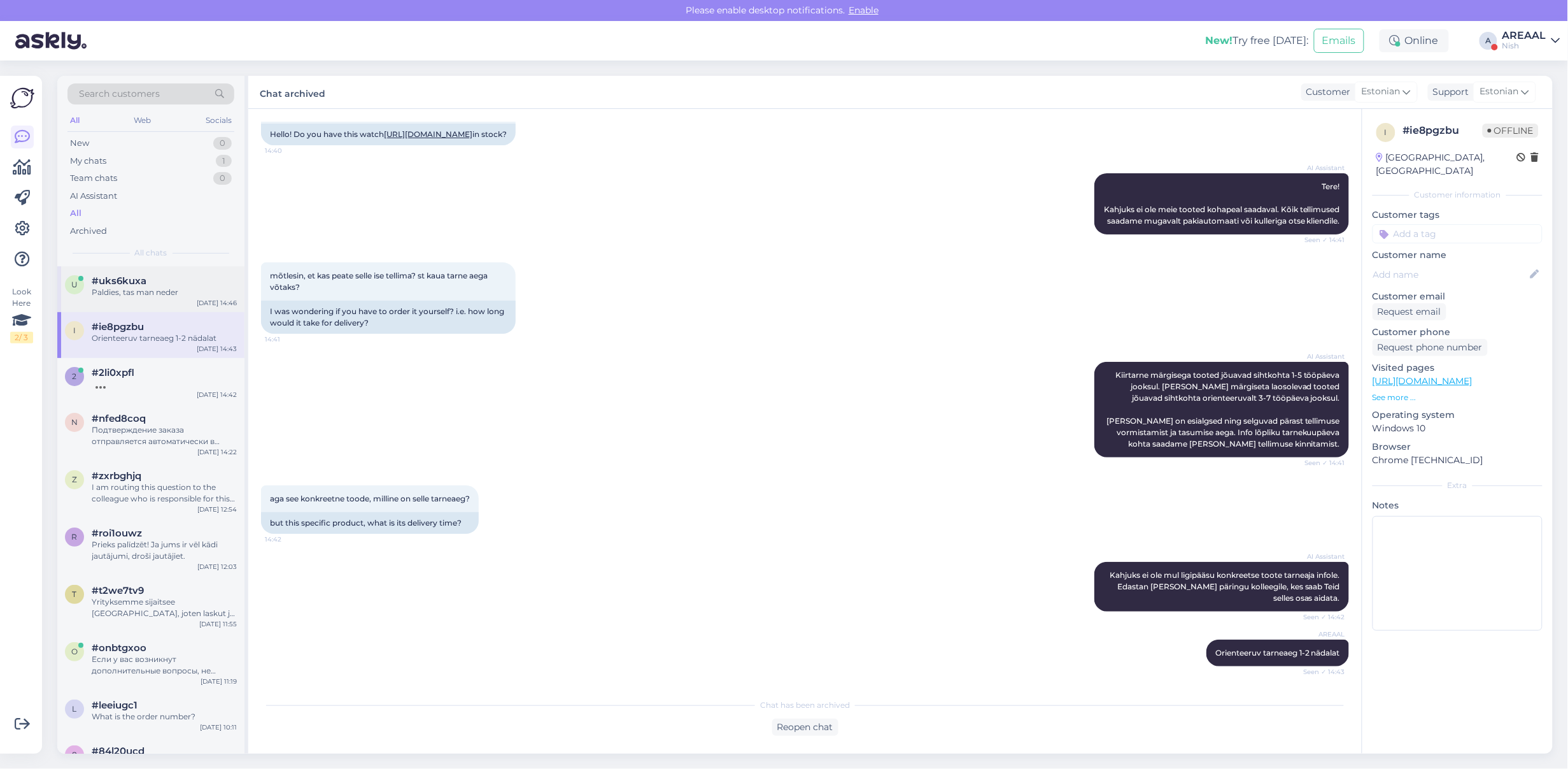
click at [176, 275] on div "#uks6kuxa" at bounding box center [164, 280] width 145 height 11
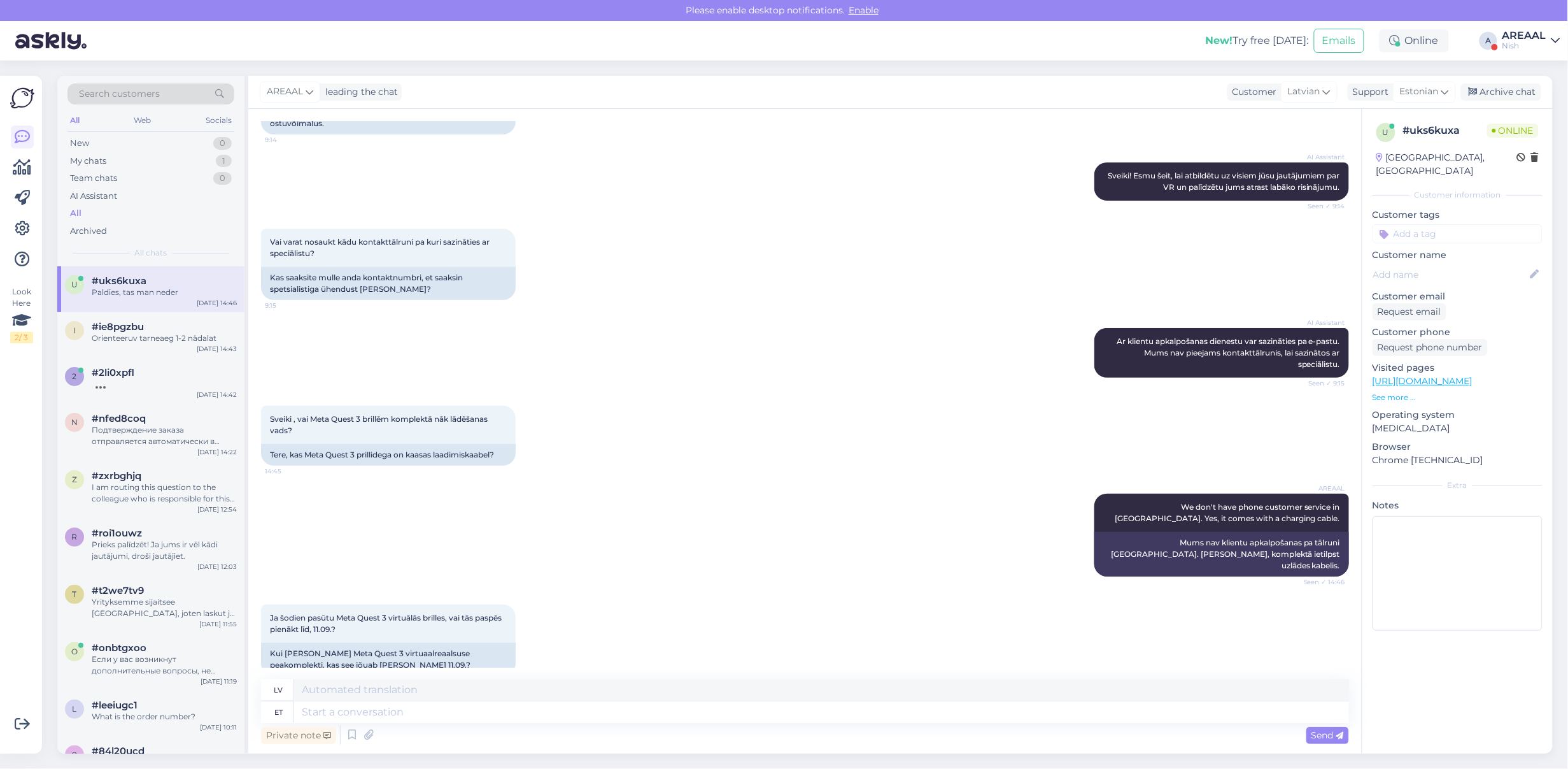
scroll to position [389, 0]
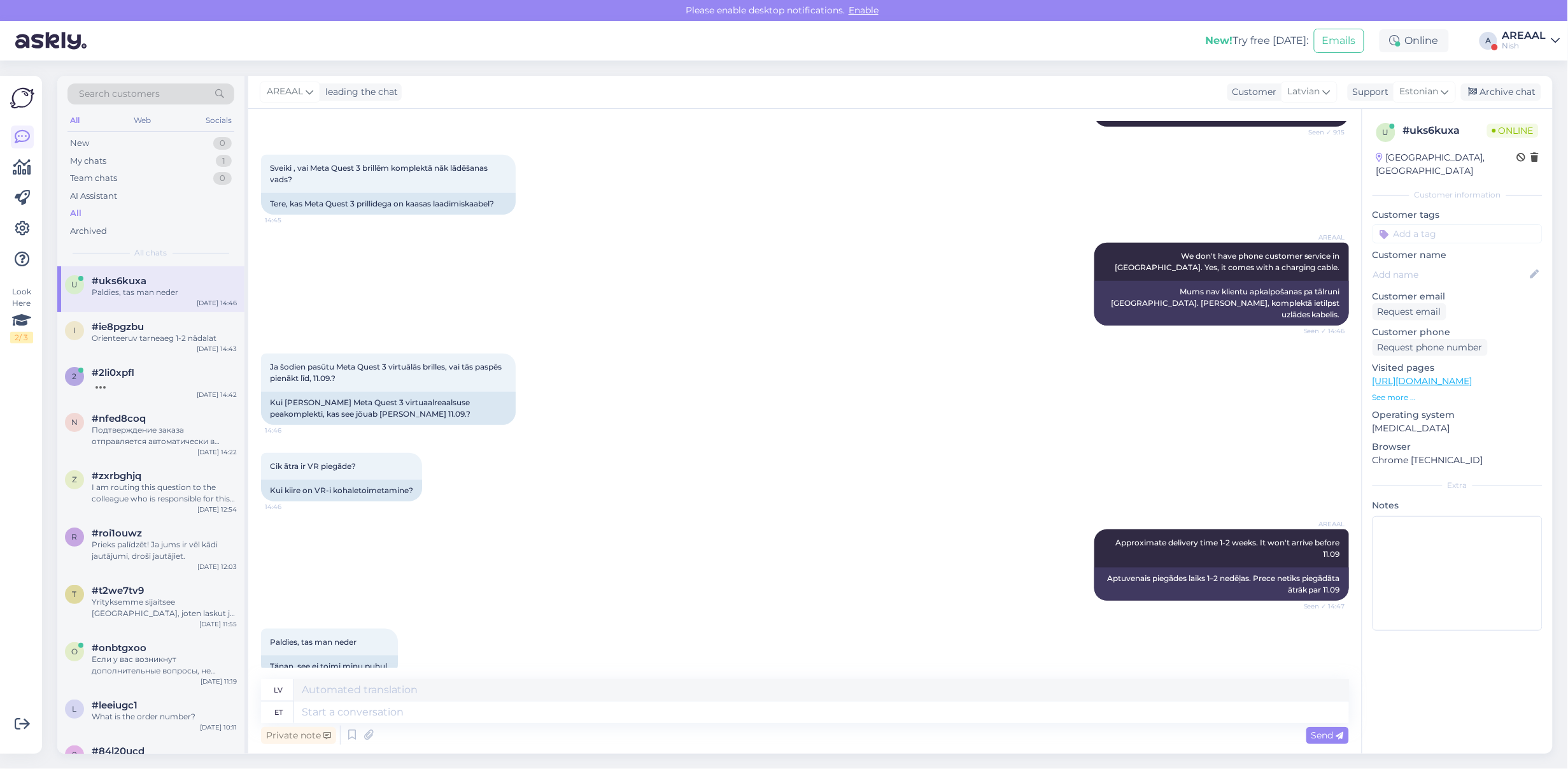
click at [518, 730] on div "Private note Send" at bounding box center [804, 735] width 1088 height 24
click at [518, 721] on textarea at bounding box center [821, 713] width 1055 height 22
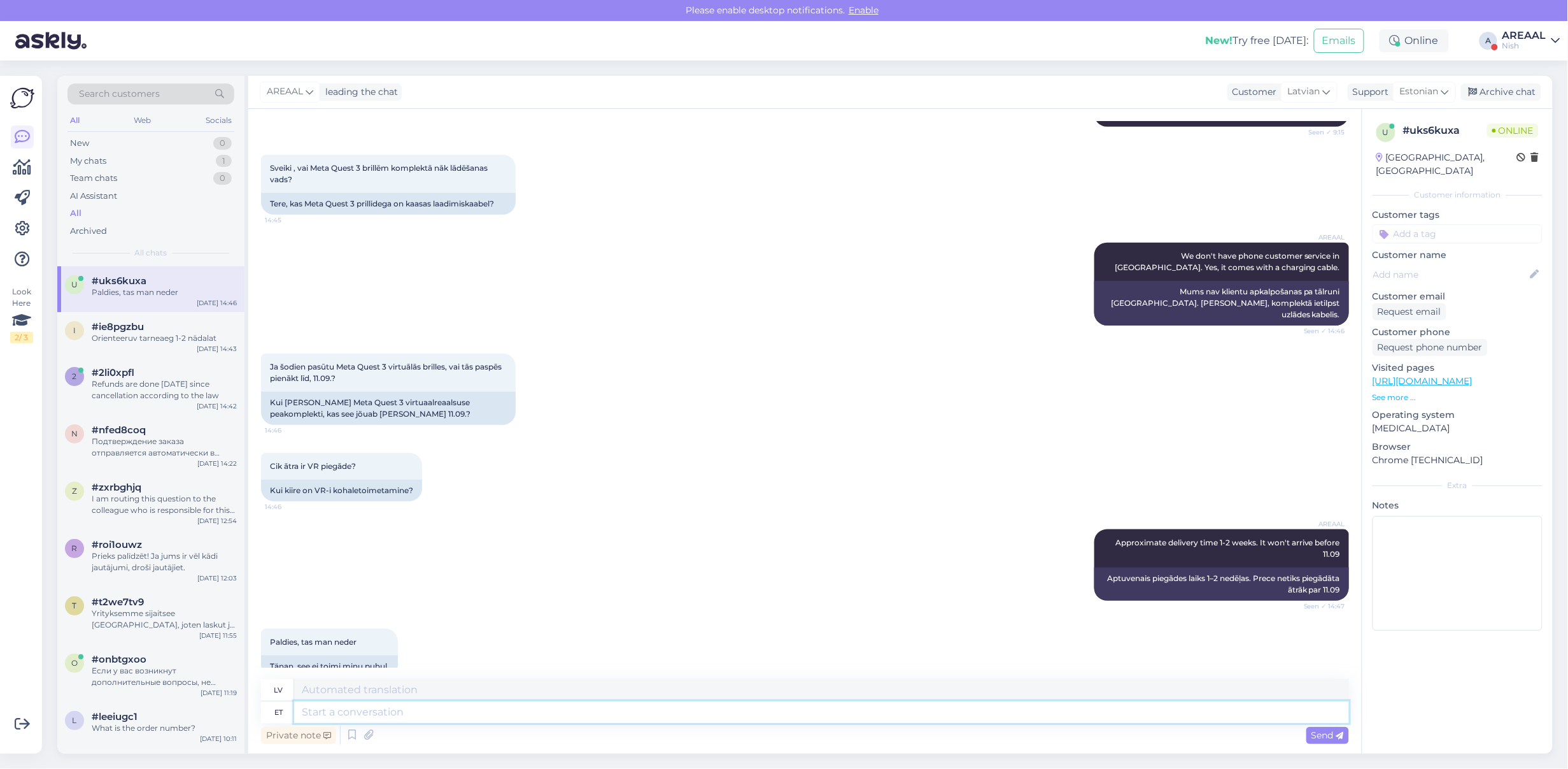
click at [593, 708] on textarea at bounding box center [821, 713] width 1055 height 22
click at [1528, 36] on div "AREAAL" at bounding box center [1525, 36] width 44 height 10
click at [1536, 64] on button "Open" at bounding box center [1533, 71] width 36 height 20
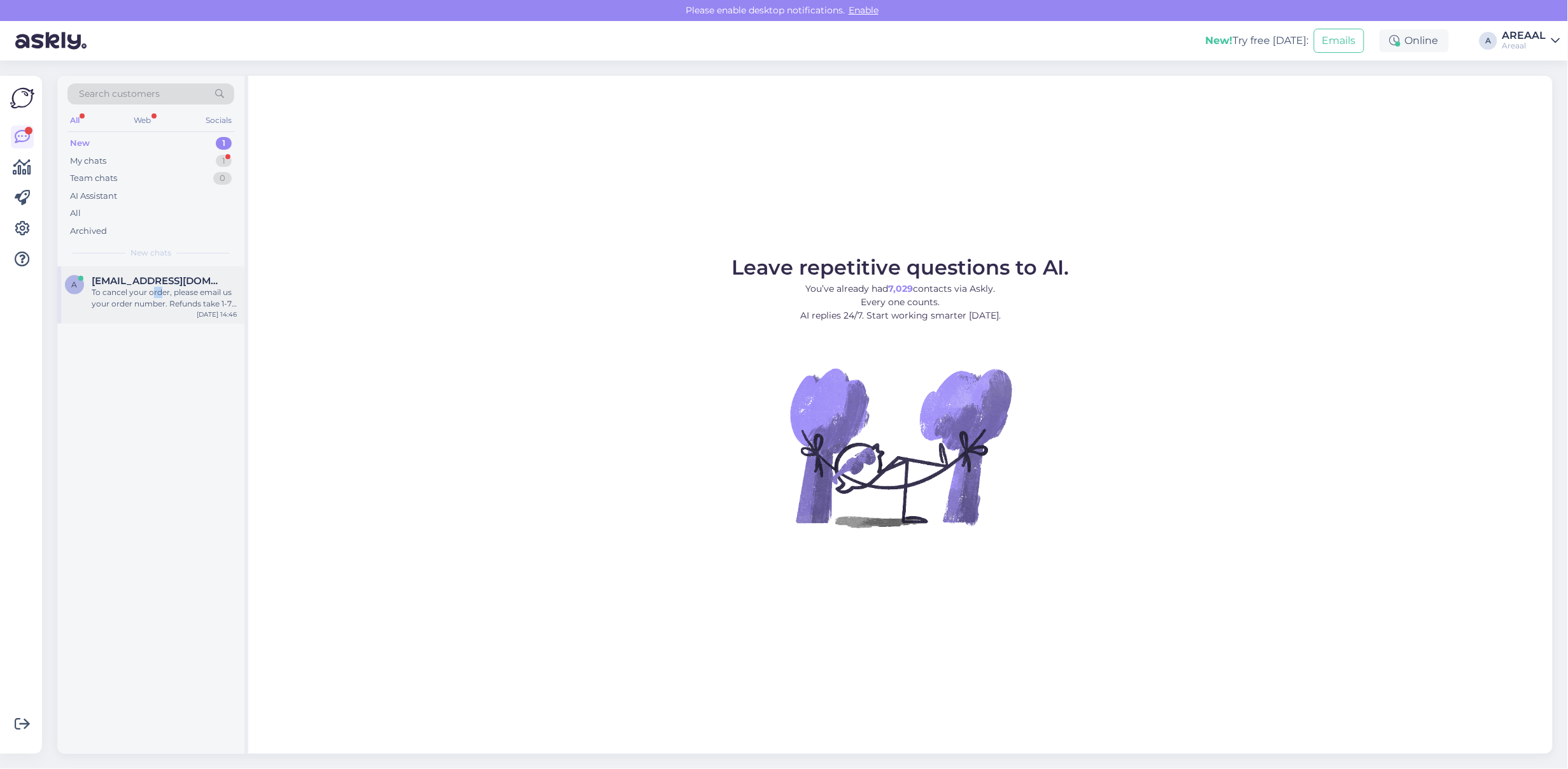
click at [158, 291] on div "To cancel your order, please email us your order number. Refunds take 1-7 busin…" at bounding box center [164, 298] width 145 height 23
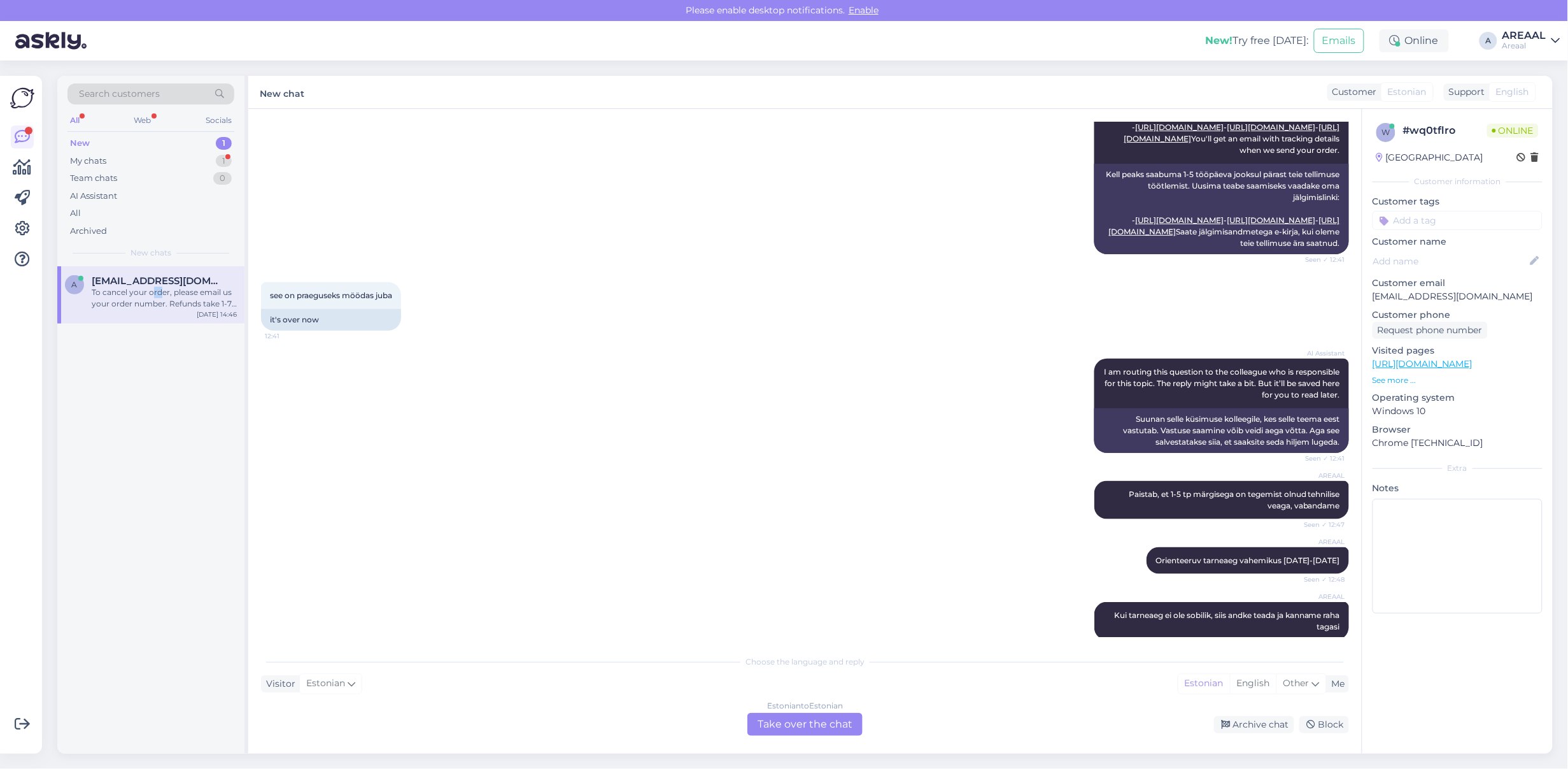
scroll to position [55, 0]
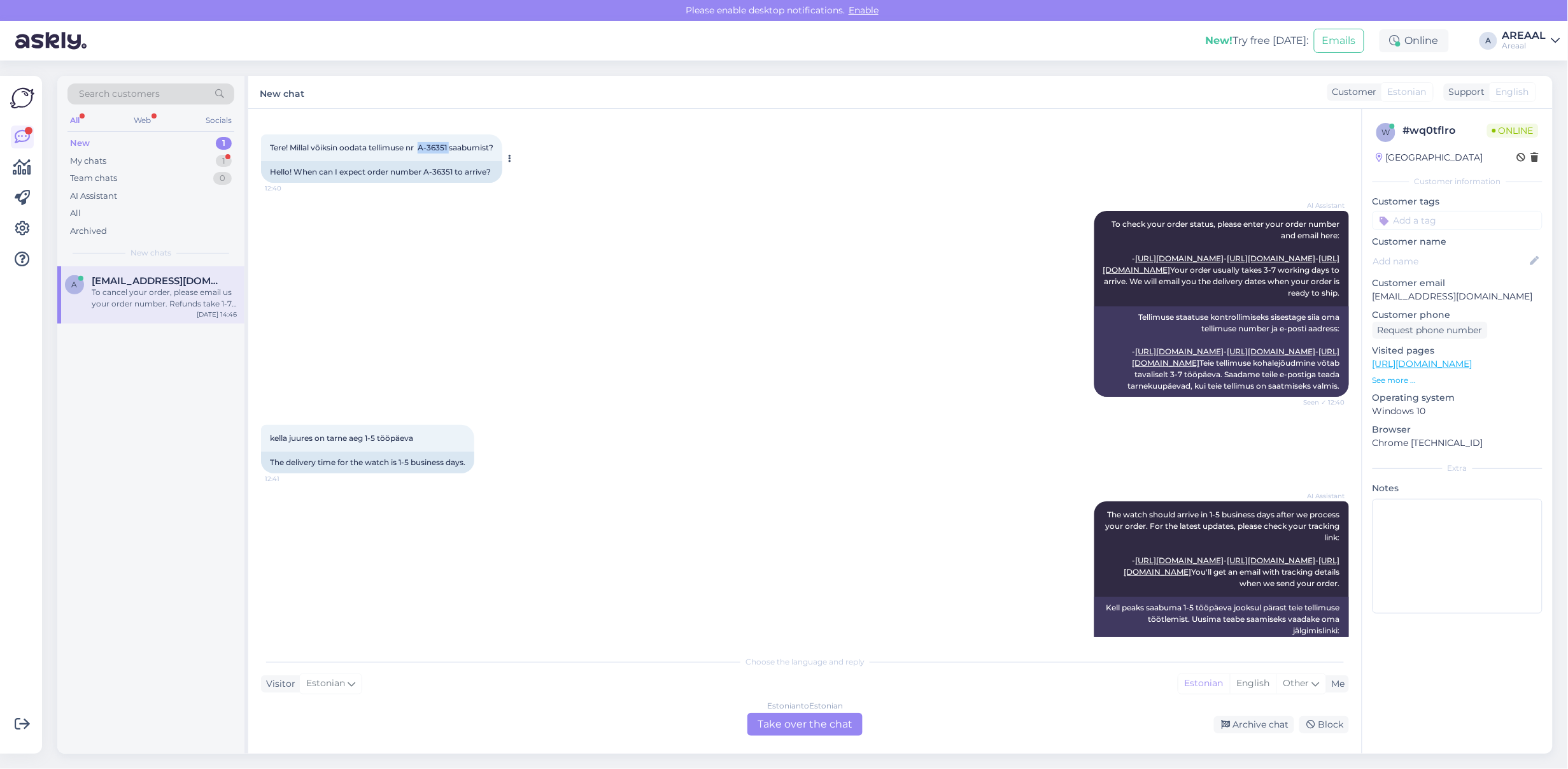
drag, startPoint x: 451, startPoint y: 143, endPoint x: 422, endPoint y: 145, distance: 29.1
click at [422, 145] on span "Tere! Millal võiksin oodata tellimuse nr A-36351 saabumist?" at bounding box center [382, 148] width 224 height 10
copy span "A-36351"
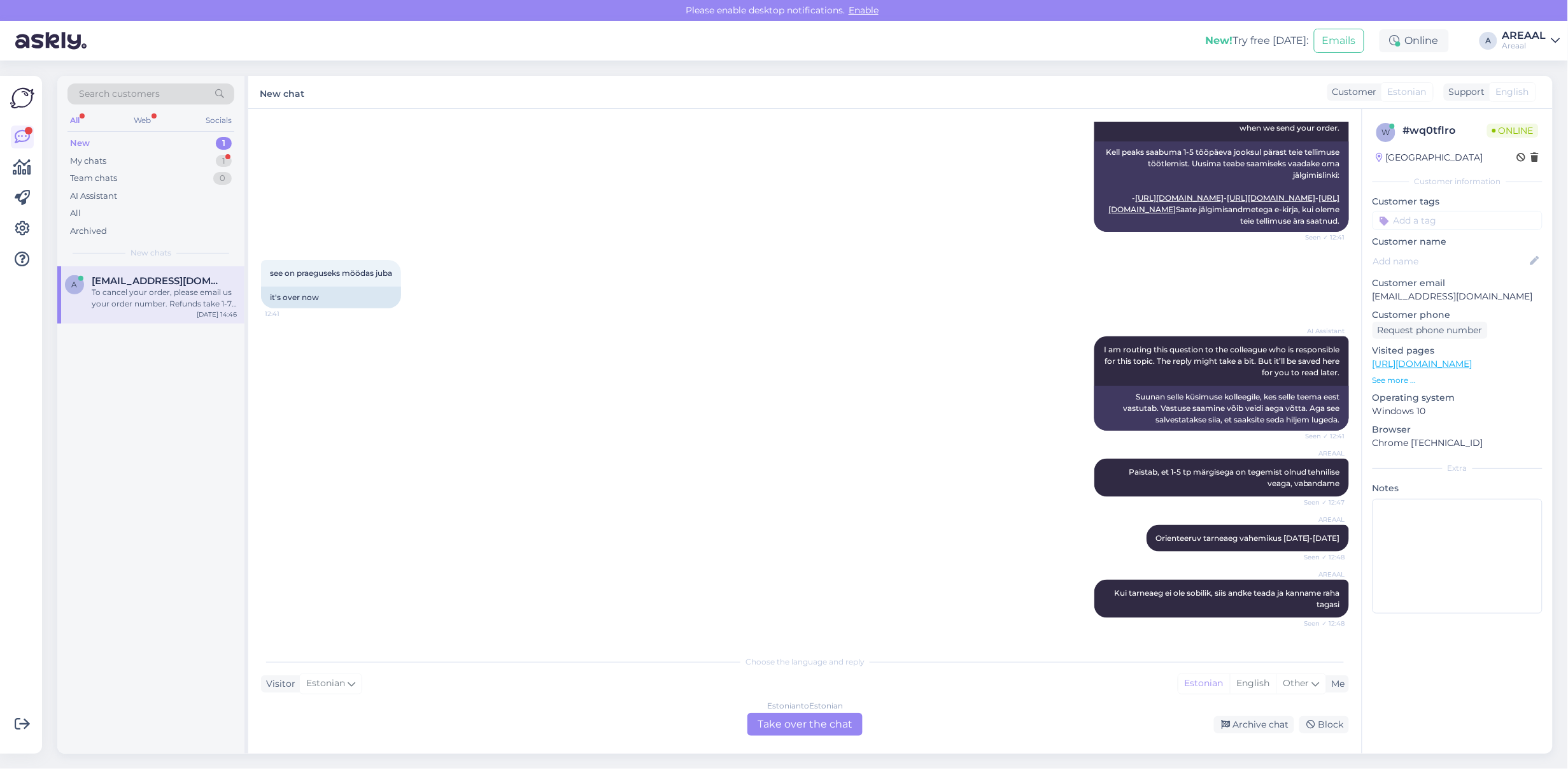
scroll to position [851, 0]
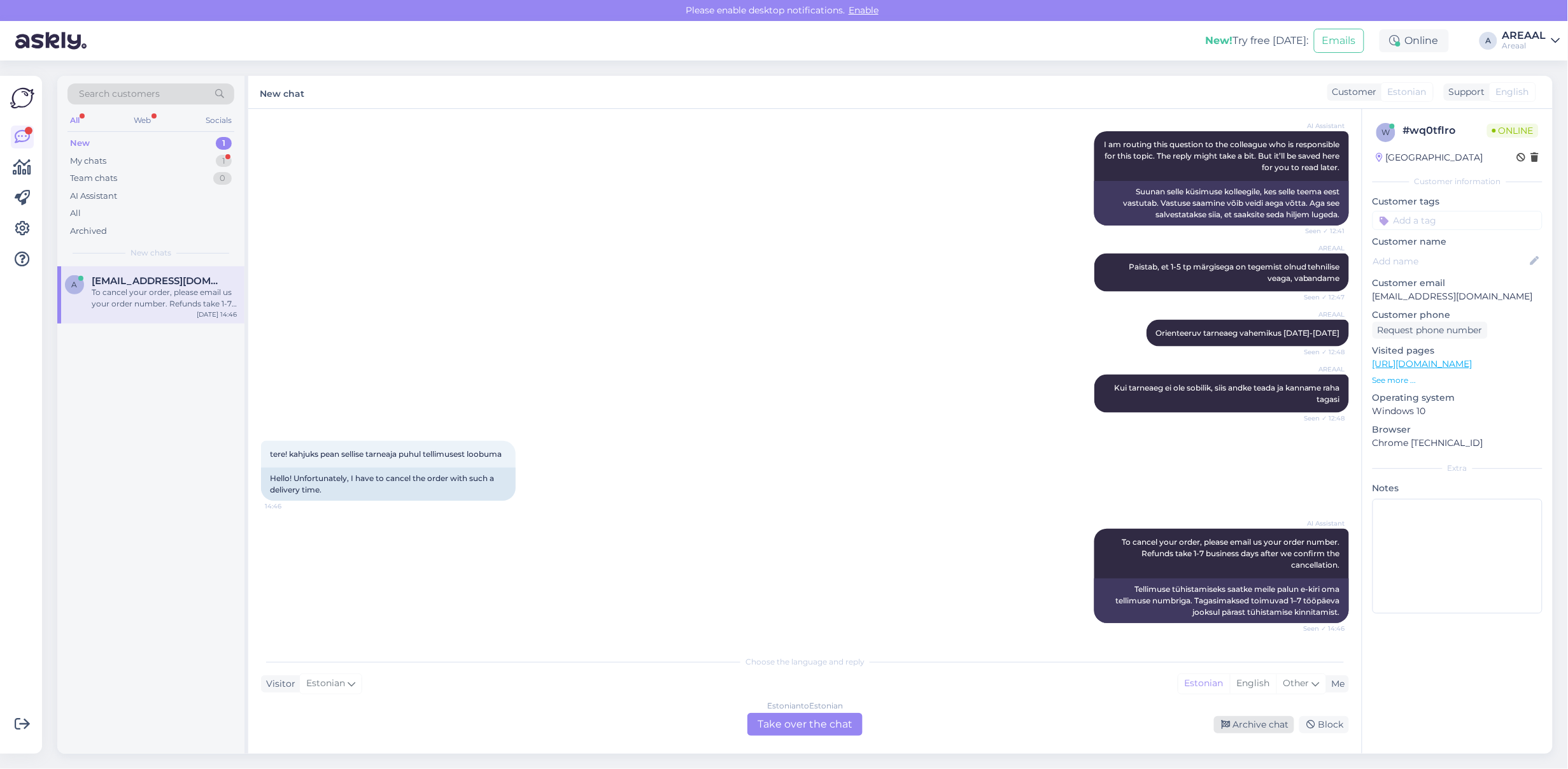
click at [1237, 727] on div "Archive chat" at bounding box center [1254, 724] width 80 height 17
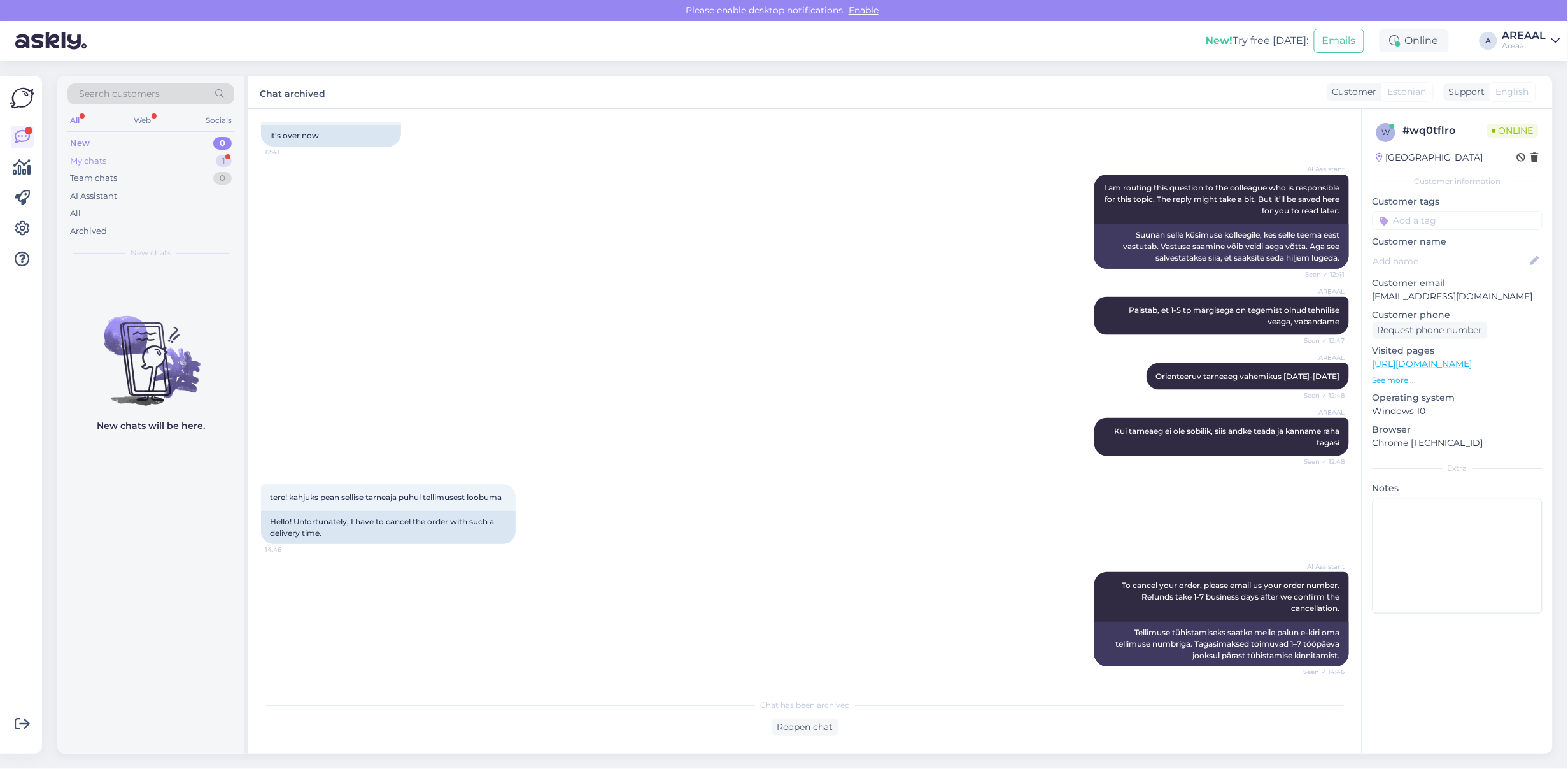
click at [210, 164] on div "My chats 1" at bounding box center [151, 161] width 167 height 18
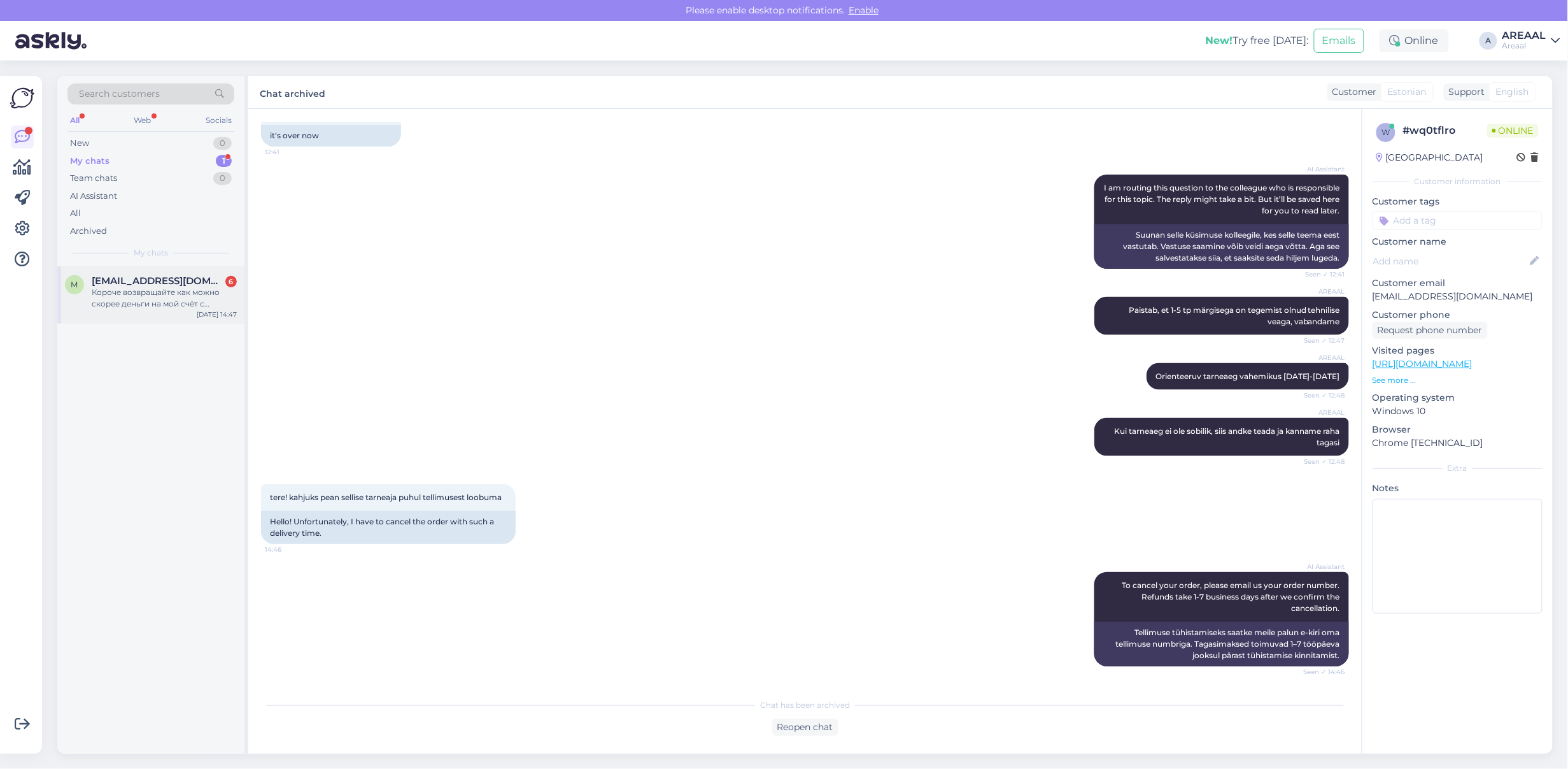
click at [183, 293] on div "Короче возвращайте как можно скорее деньги на мой счёт с которого была произвед…" at bounding box center [164, 298] width 145 height 23
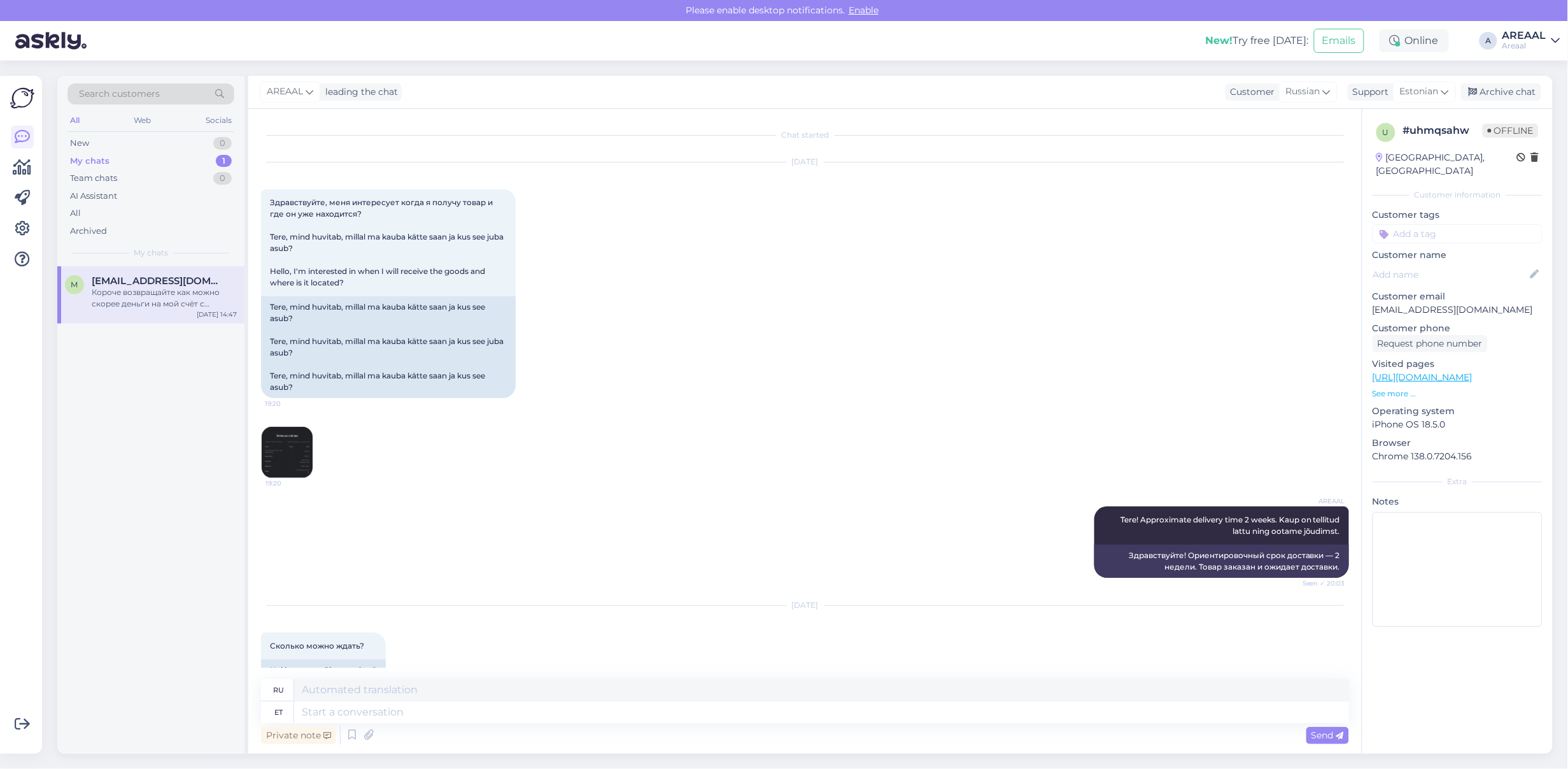
scroll to position [10883, 0]
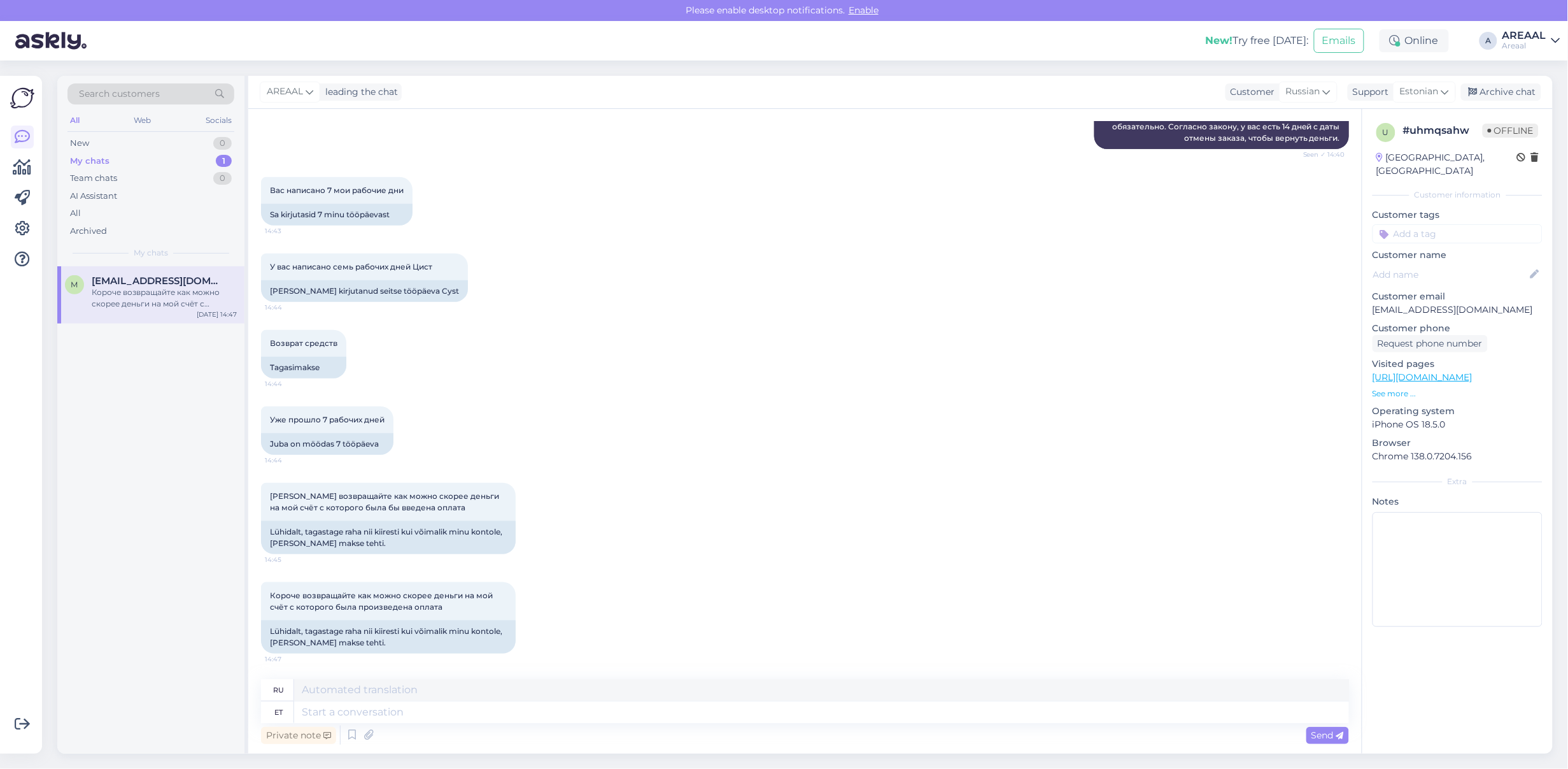
click at [546, 382] on div "Возврат средств 14:44 Tagasimakse" at bounding box center [804, 354] width 1088 height 76
click at [460, 731] on div "Private note Send" at bounding box center [804, 735] width 1088 height 24
click at [454, 714] on textarea at bounding box center [821, 713] width 1055 height 22
click at [180, 205] on div "All" at bounding box center [151, 214] width 167 height 18
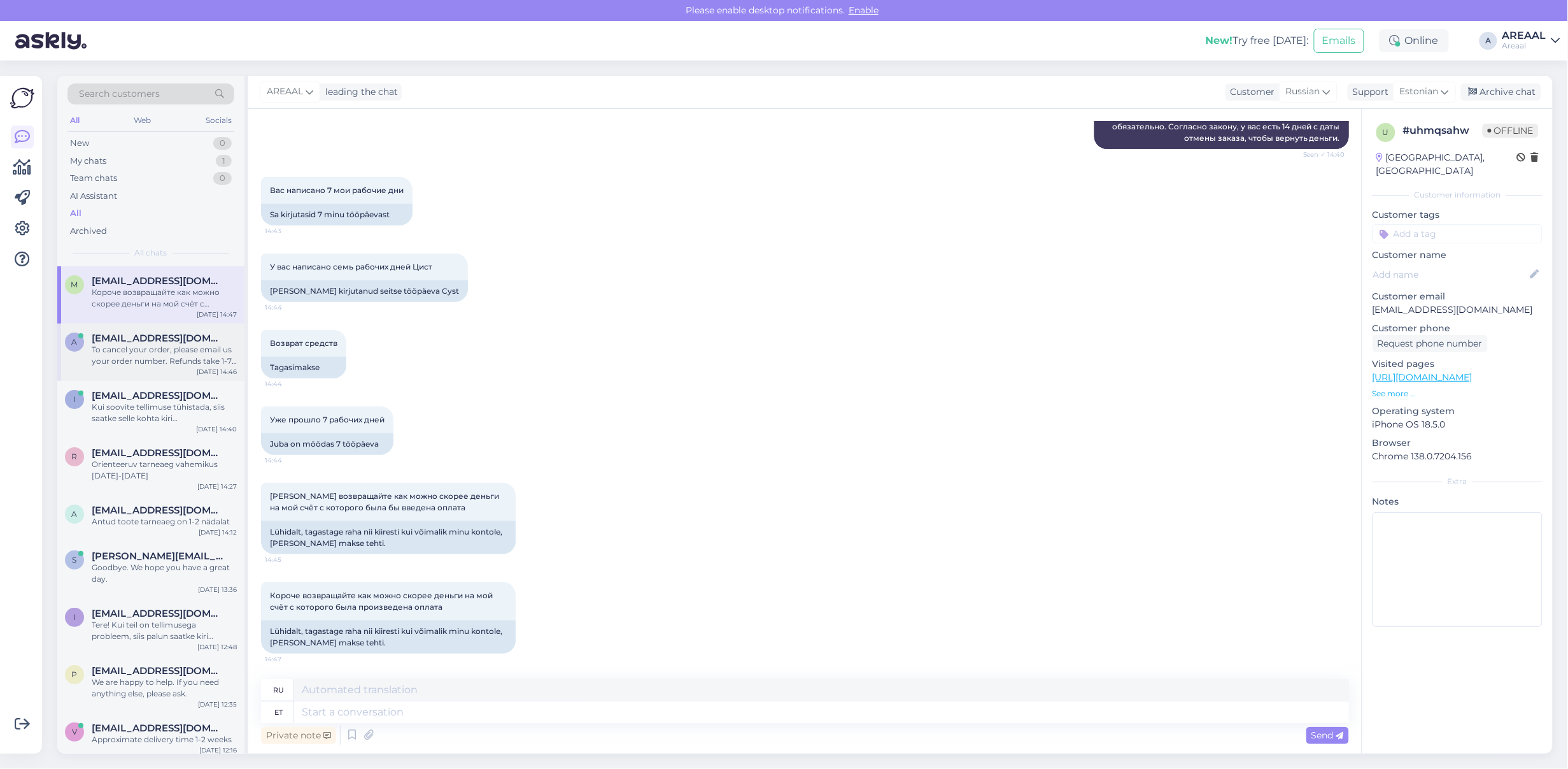
click at [185, 326] on div "a ave.mandre@gmail.com To cancel your order, please email us your order number.…" at bounding box center [150, 352] width 187 height 57
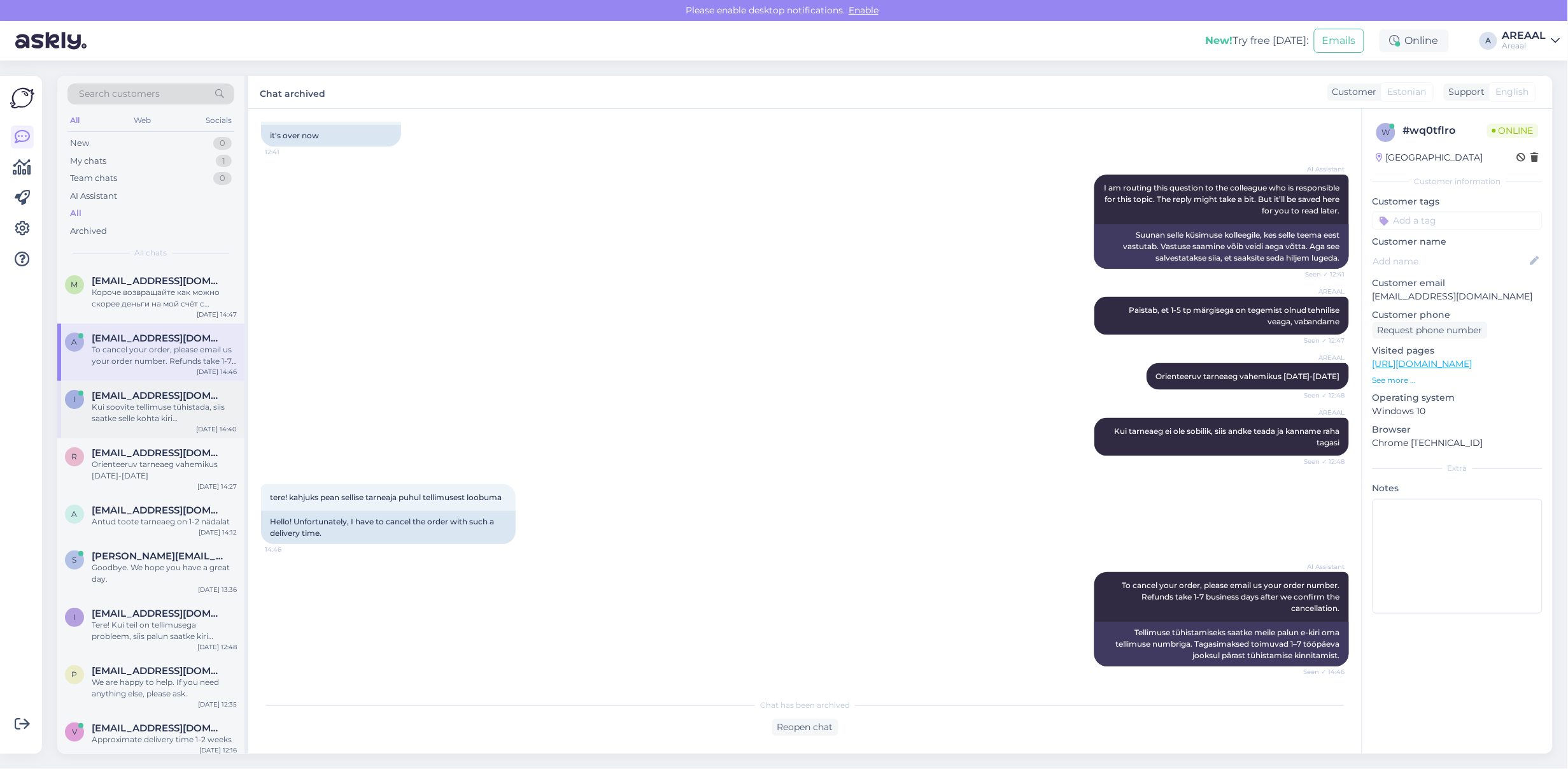
click at [164, 426] on div "i ints2005@inbox.lv Kui soovite tellimuse tühistada, siis saatke selle kohta ki…" at bounding box center [150, 409] width 187 height 57
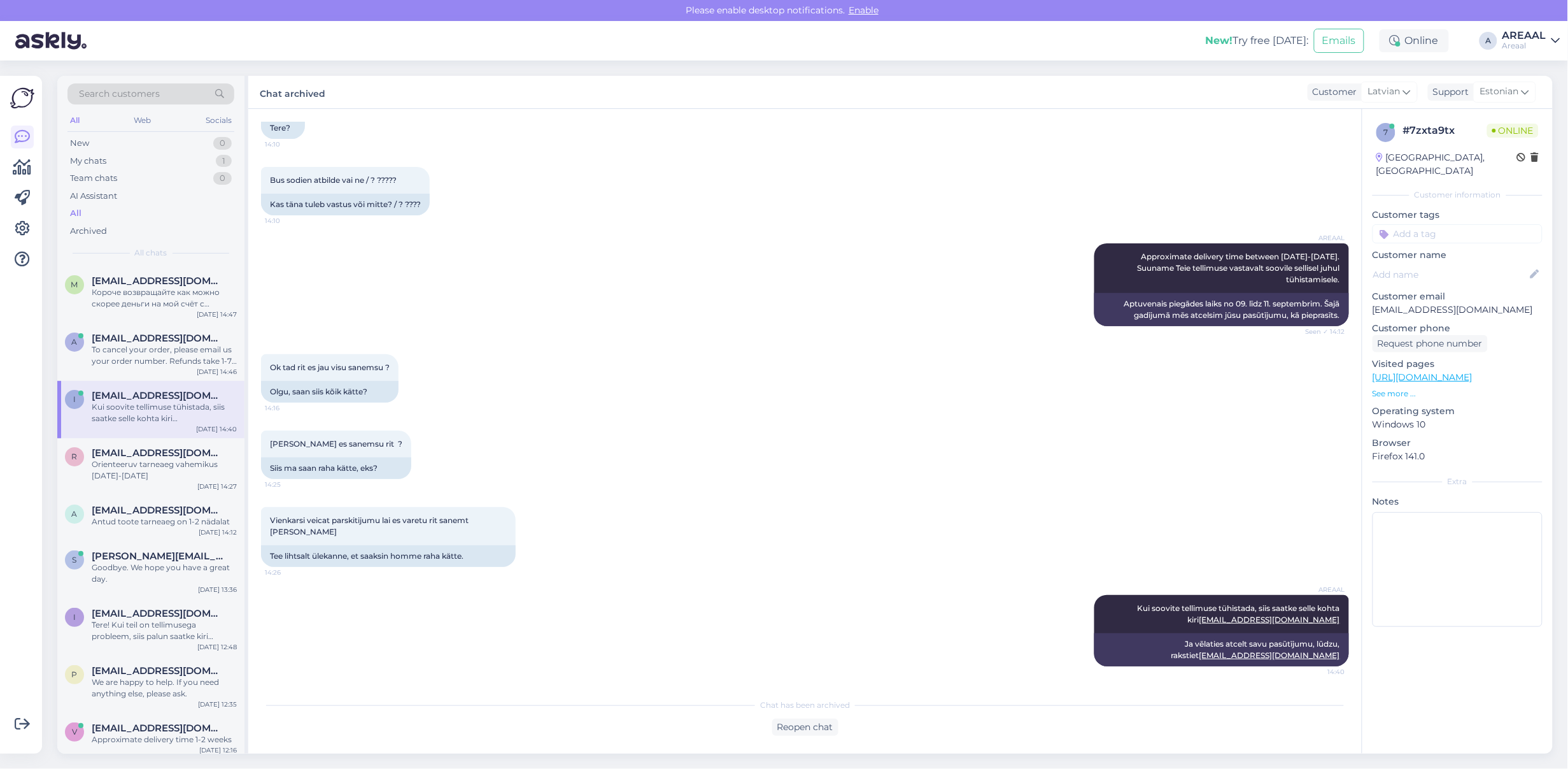
click at [831, 263] on div "AREAAL Approximate delivery time between 09-11 september. Suuname Teie tellimus…" at bounding box center [804, 284] width 1088 height 111
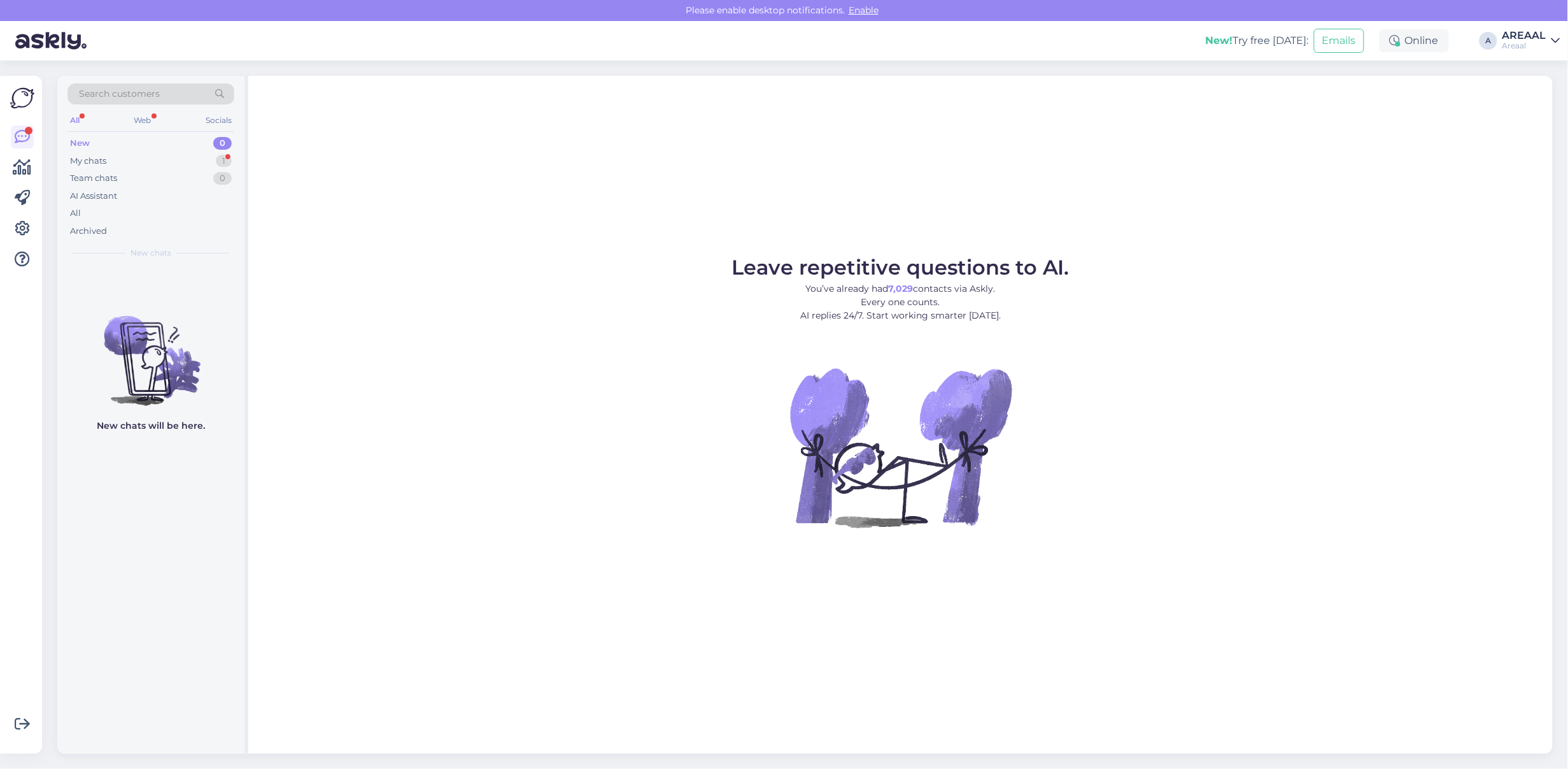
click at [995, 143] on div "Leave repetitive questions to AI. You’ve already had 7,029 contacts via Askly. …" at bounding box center [900, 415] width 1305 height 678
click at [1532, 40] on div "AREAAL" at bounding box center [1525, 36] width 44 height 10
click at [1535, 90] on button "Open" at bounding box center [1533, 99] width 36 height 20
click at [120, 220] on div "All" at bounding box center [151, 214] width 167 height 18
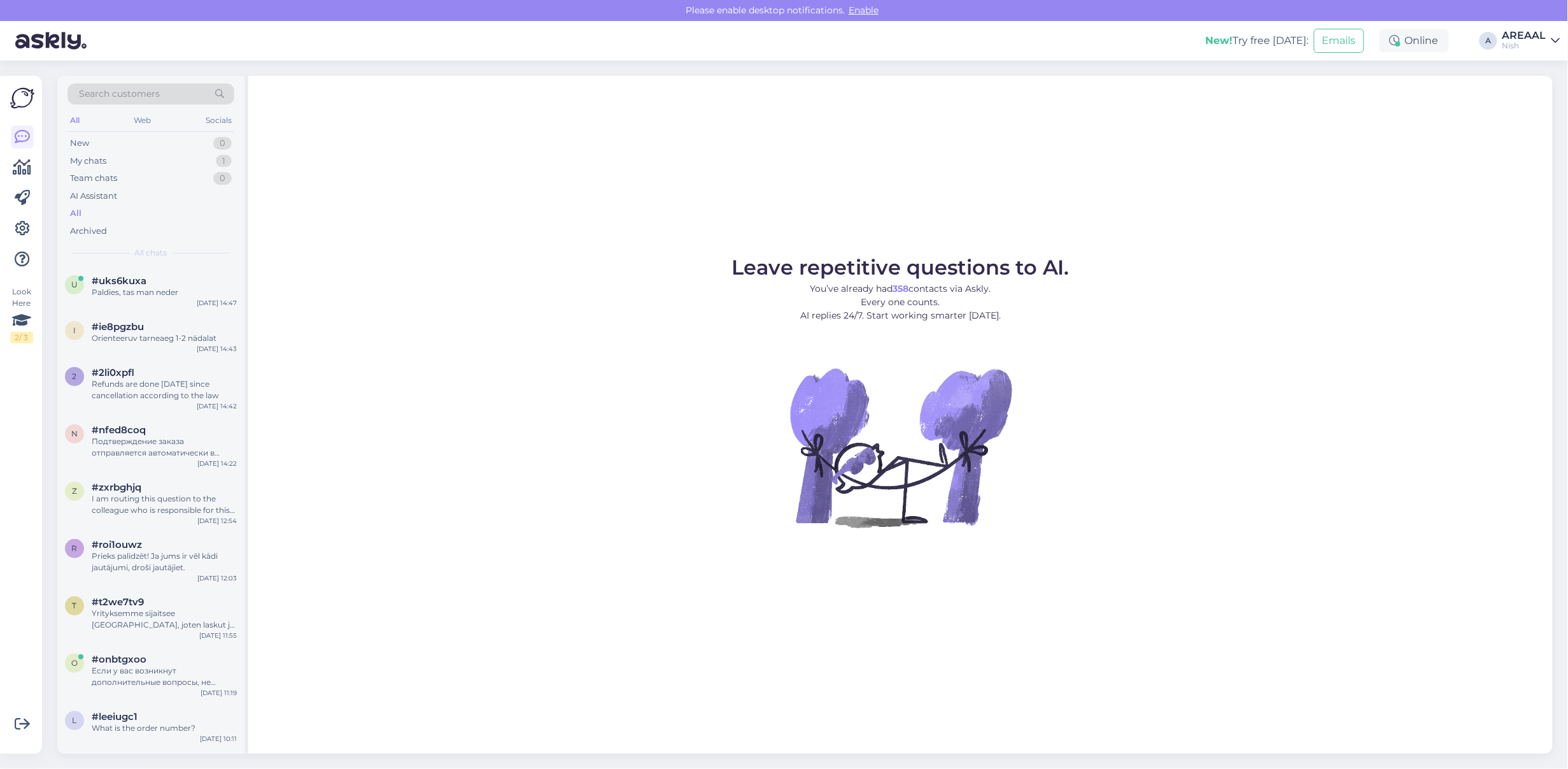
click at [113, 210] on div "All" at bounding box center [151, 214] width 167 height 18
click at [151, 287] on div "Paldies, tas man neder" at bounding box center [164, 292] width 145 height 11
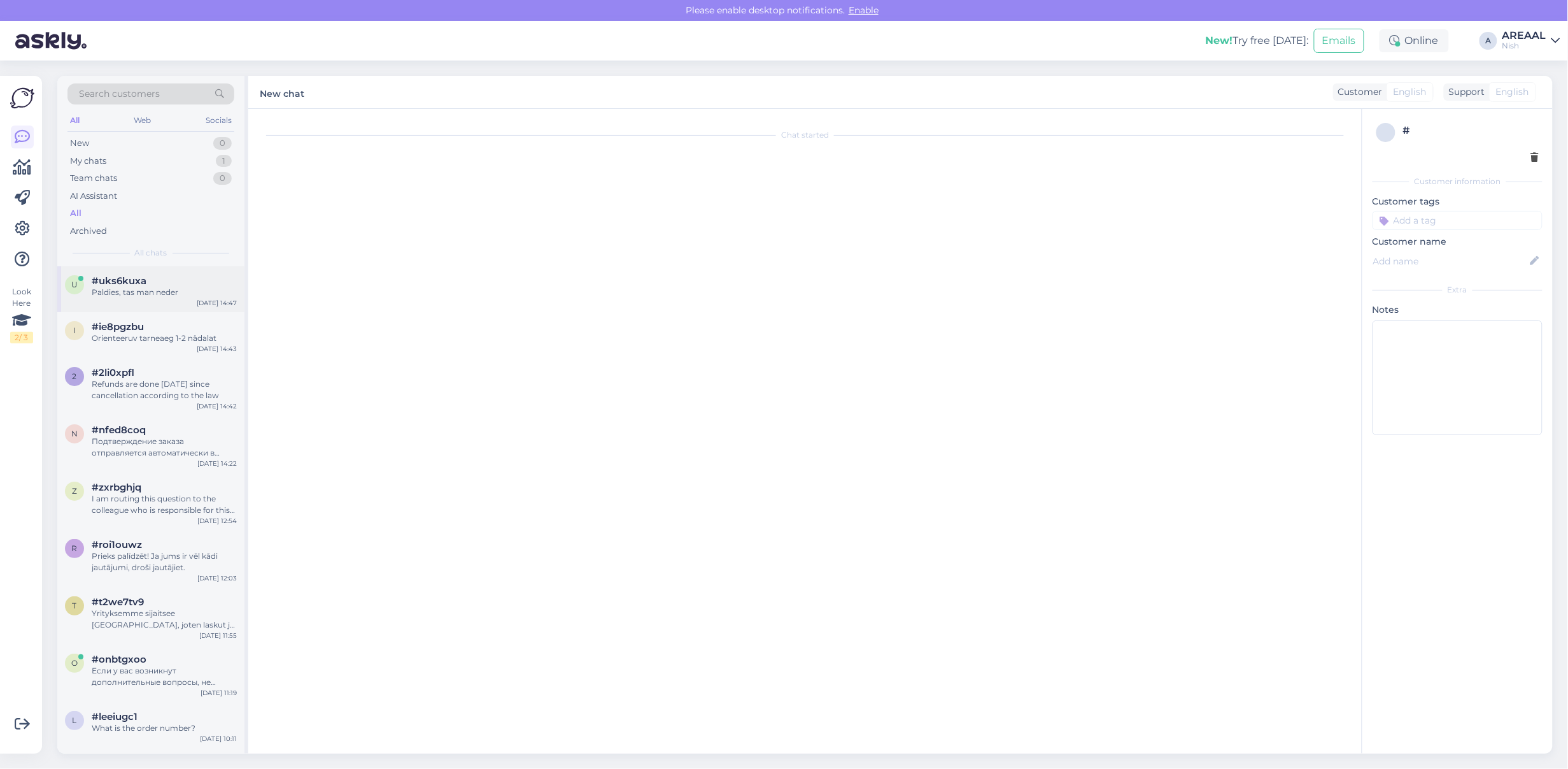
scroll to position [389, 0]
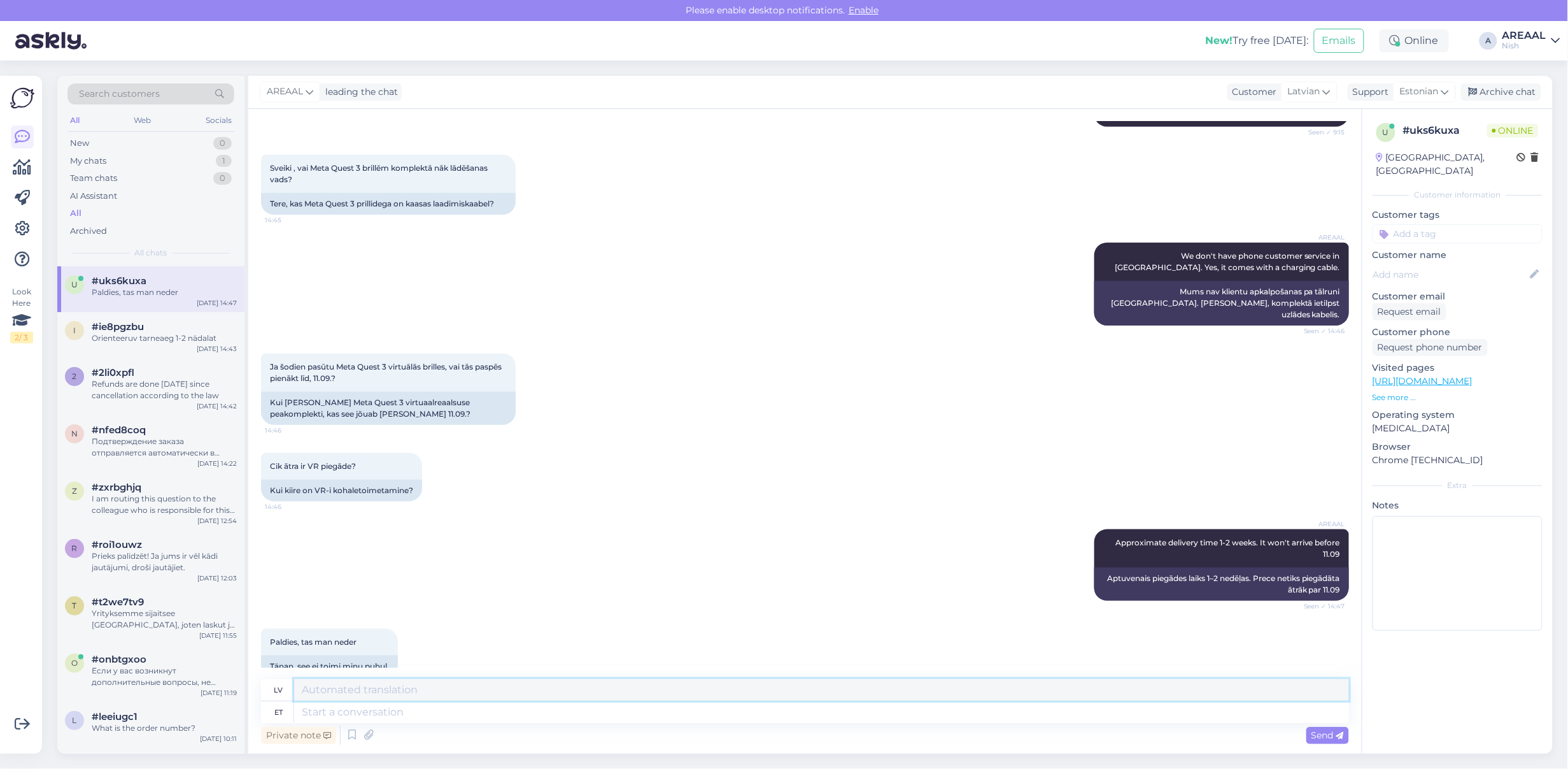
click at [533, 691] on textarea at bounding box center [821, 690] width 1055 height 22
click at [545, 698] on textarea at bounding box center [821, 690] width 1055 height 22
click at [558, 708] on textarea at bounding box center [821, 713] width 1055 height 22
type textarea "Hästi, k"
type textarea "Nu,"
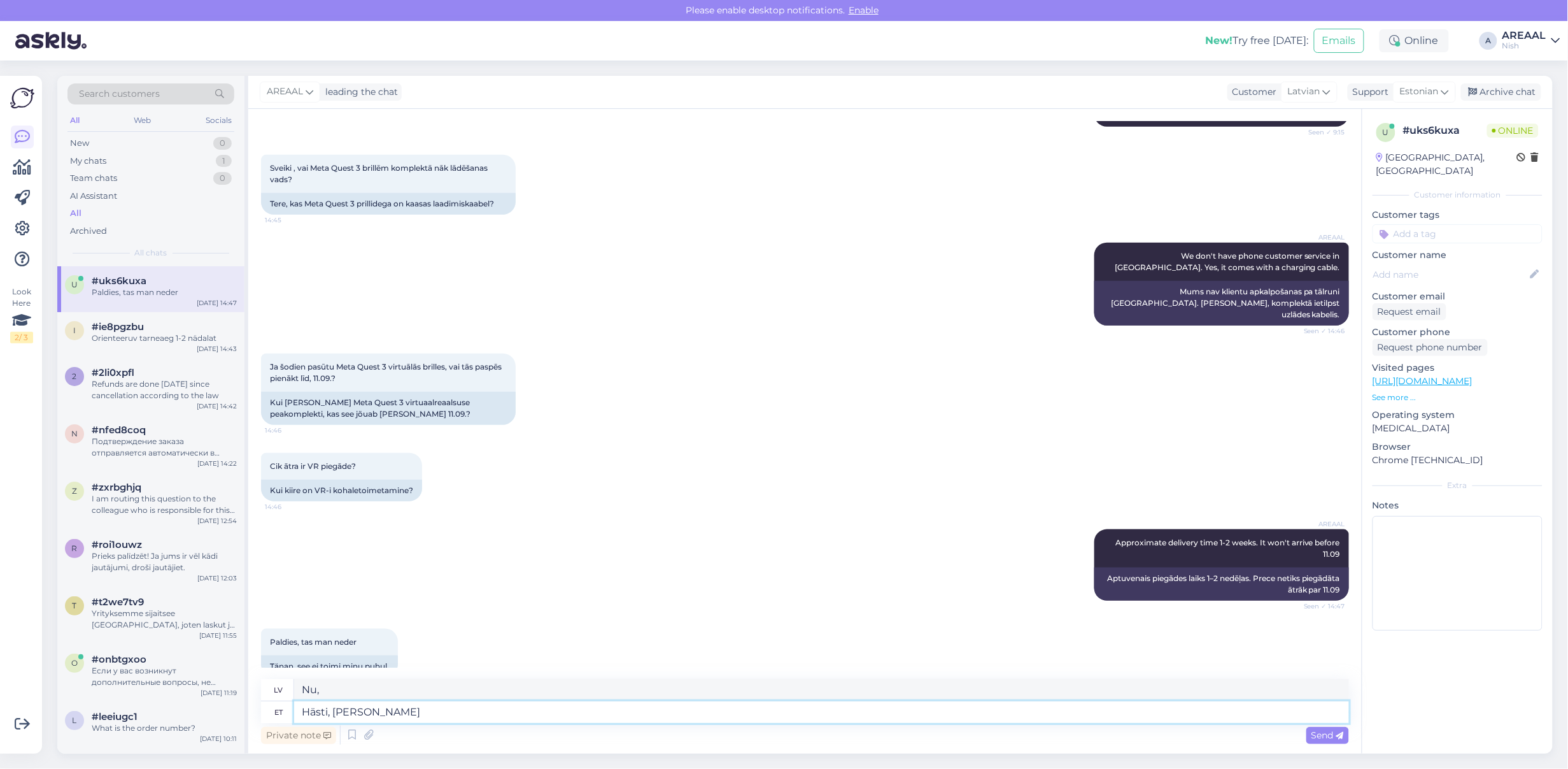
type textarea "Hästi, kena päea"
type textarea "Labi, jauki."
type textarea "Hästi, kena päeav jät"
type textarea "Labi, lai jums jauka diena."
type textarea "[PERSON_NAME] päeva jätku."
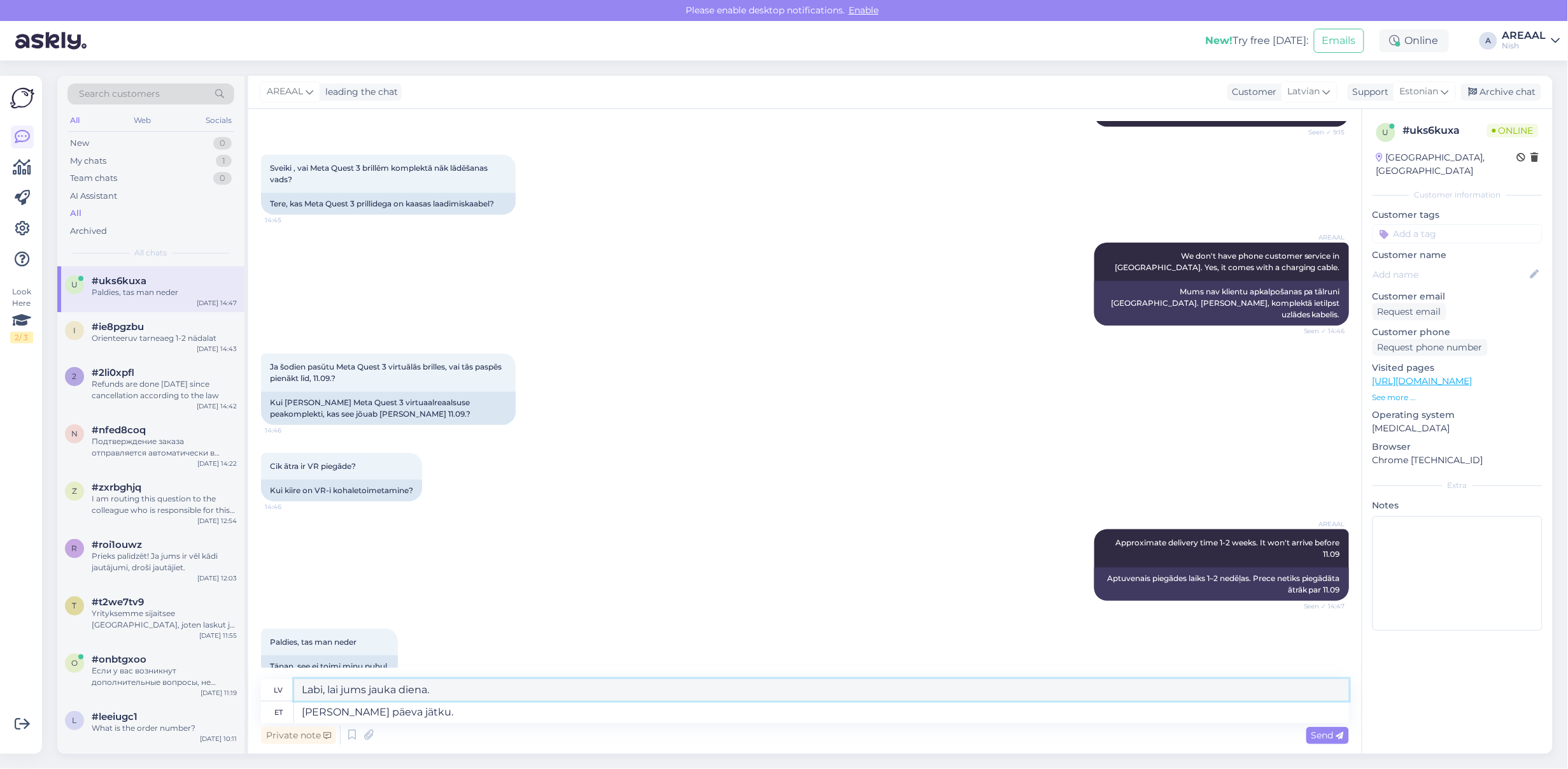
click at [600, 692] on textarea "Labi, lai jums jauka diena." at bounding box center [821, 690] width 1055 height 22
click at [511, 712] on textarea "[PERSON_NAME] päeva jätku." at bounding box center [821, 713] width 1055 height 22
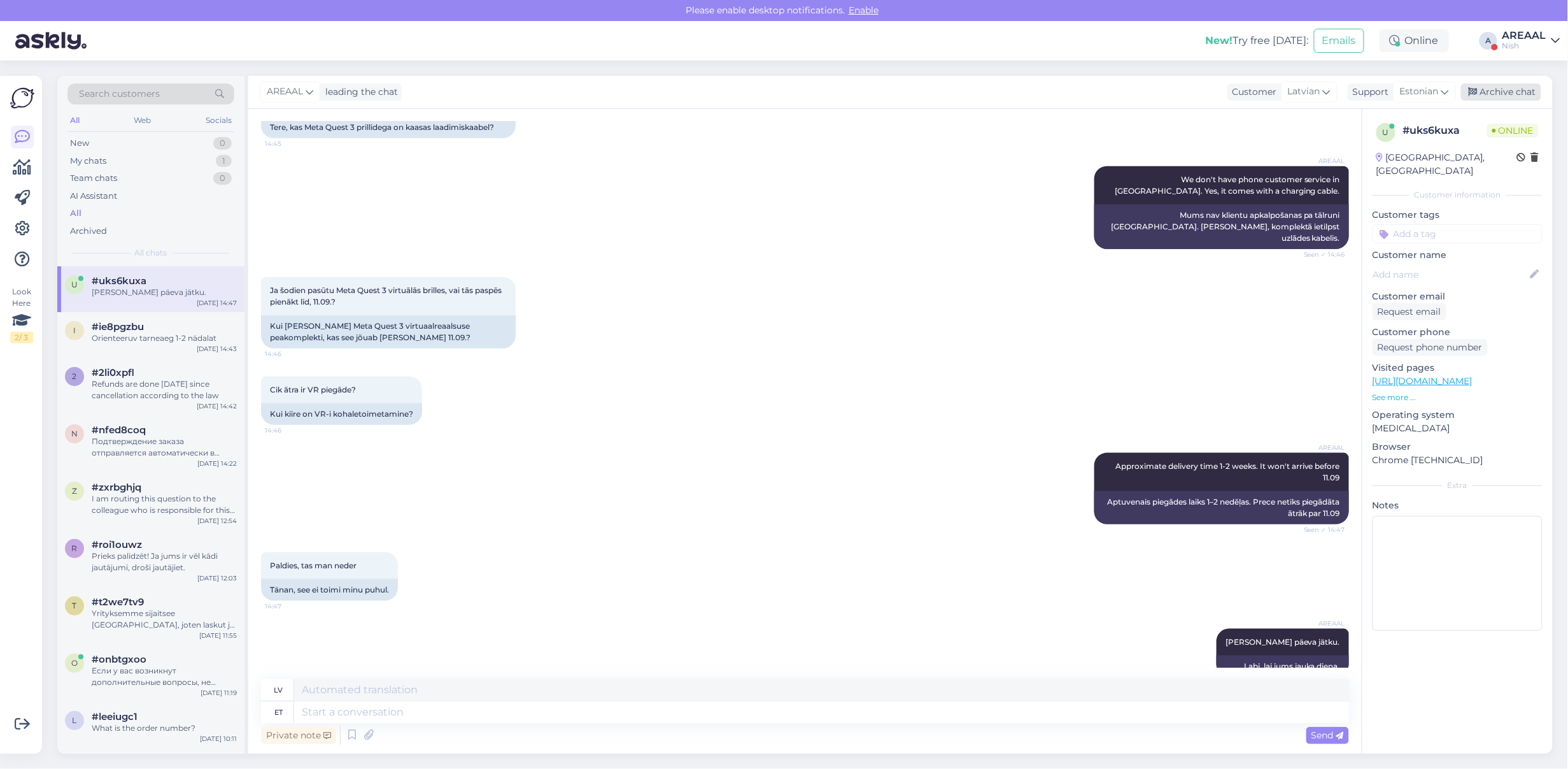
click at [1514, 99] on div "Archive chat" at bounding box center [1501, 91] width 80 height 17
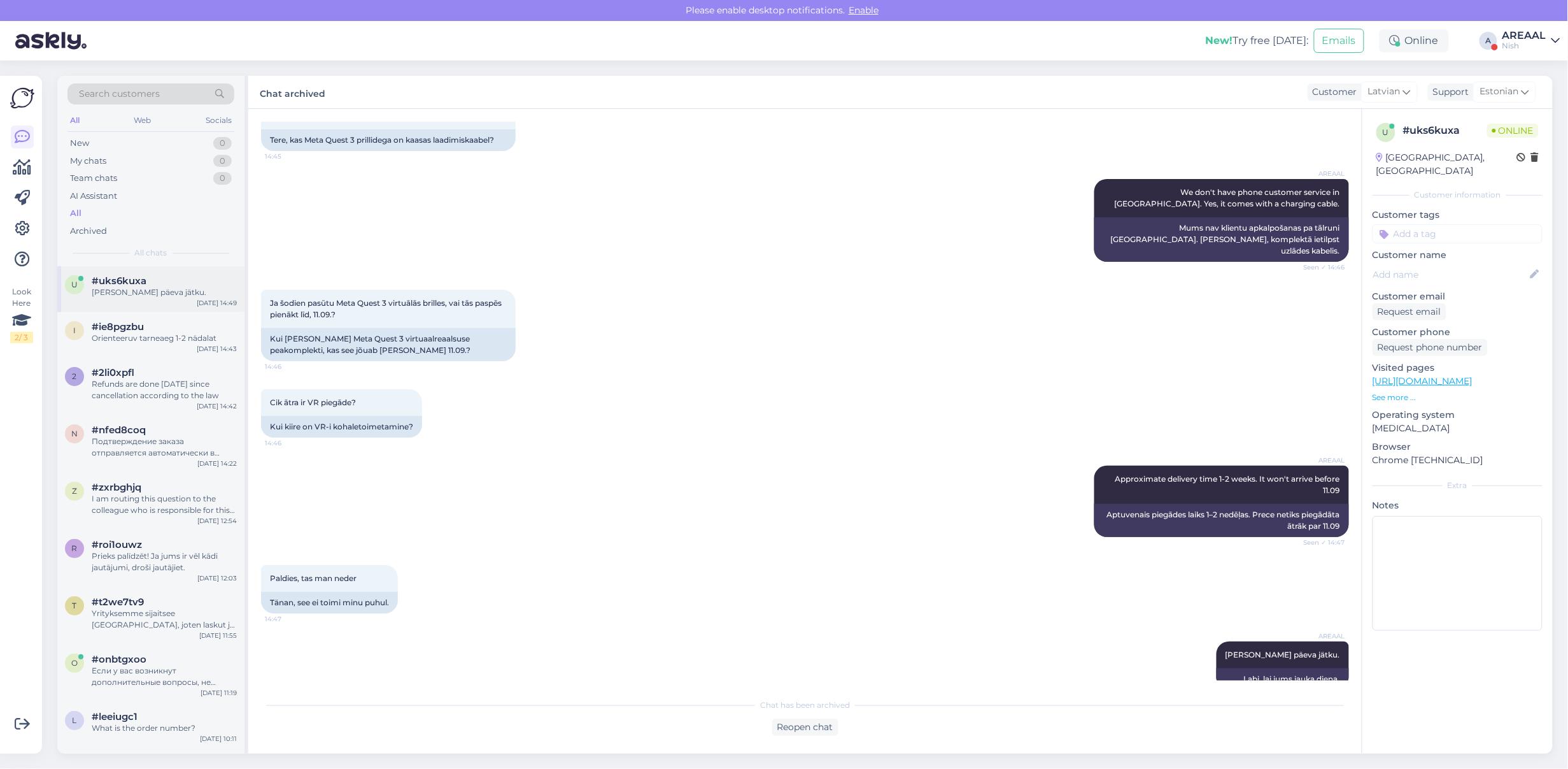
click at [201, 301] on div "u #uks6kuxa Hästi, kena päeva jätku. Sep 8 14:49" at bounding box center [150, 289] width 187 height 46
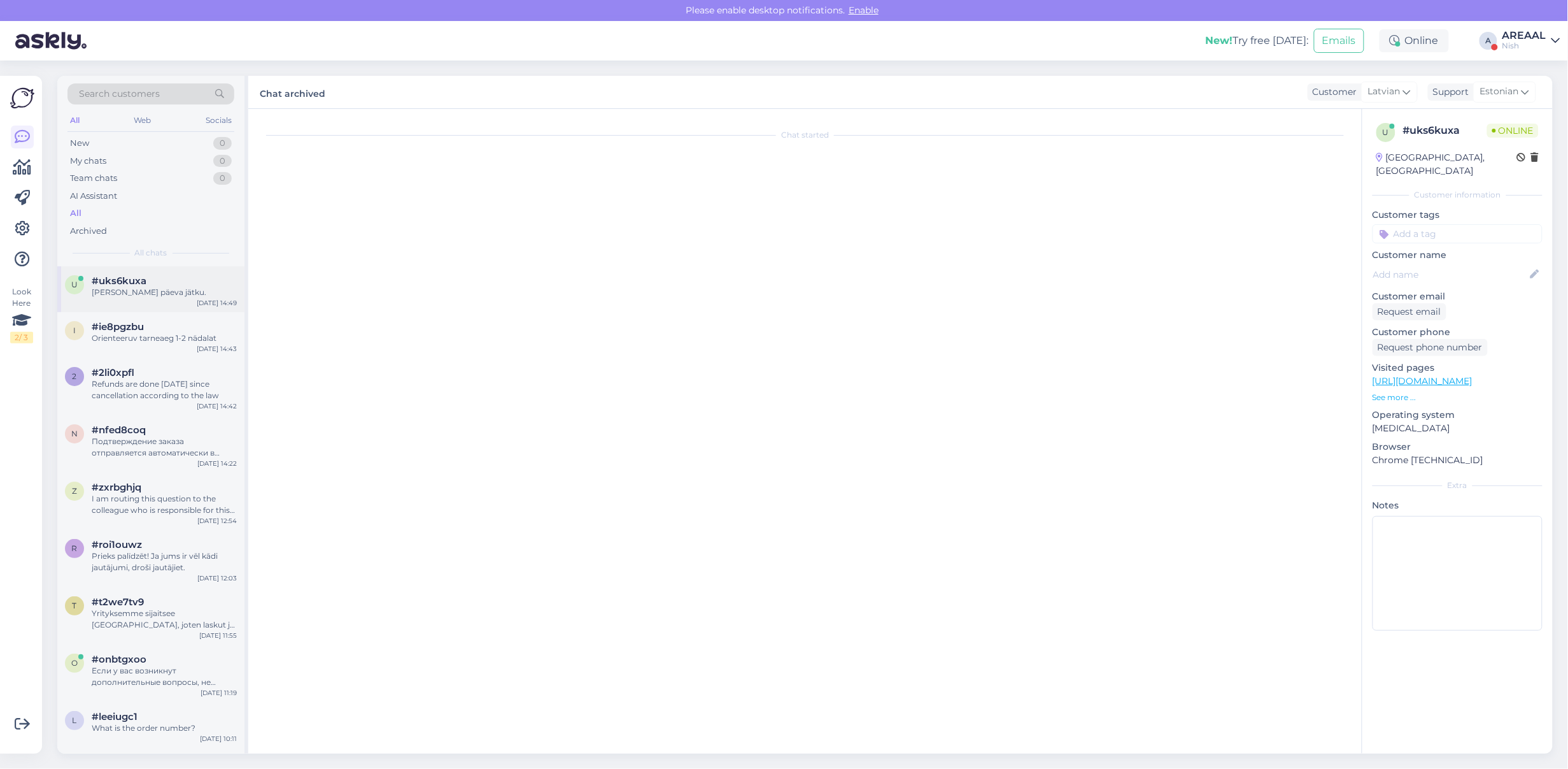
scroll to position [452, 0]
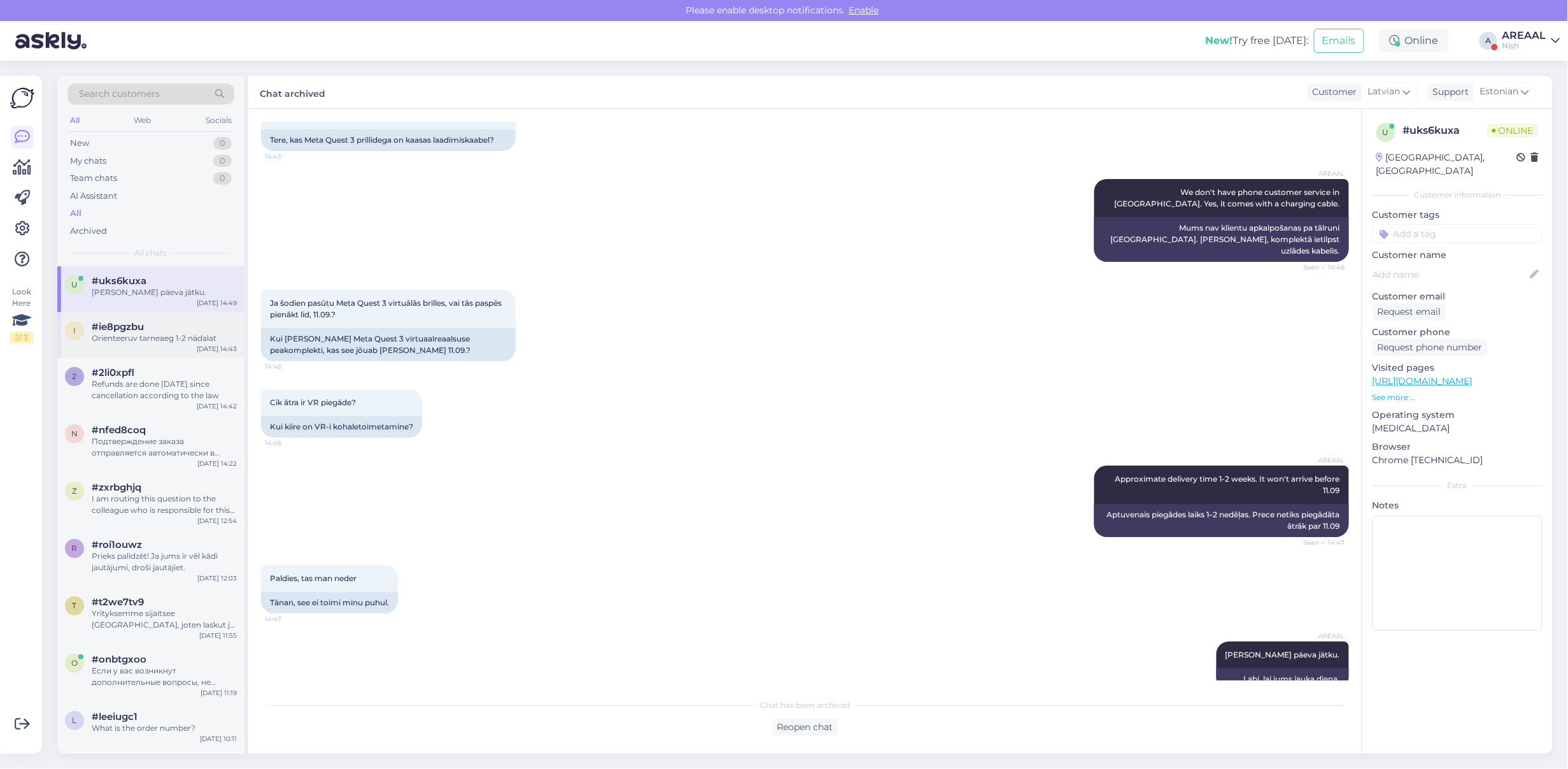
click at [203, 331] on div "#ie8pgzbu" at bounding box center [164, 326] width 145 height 11
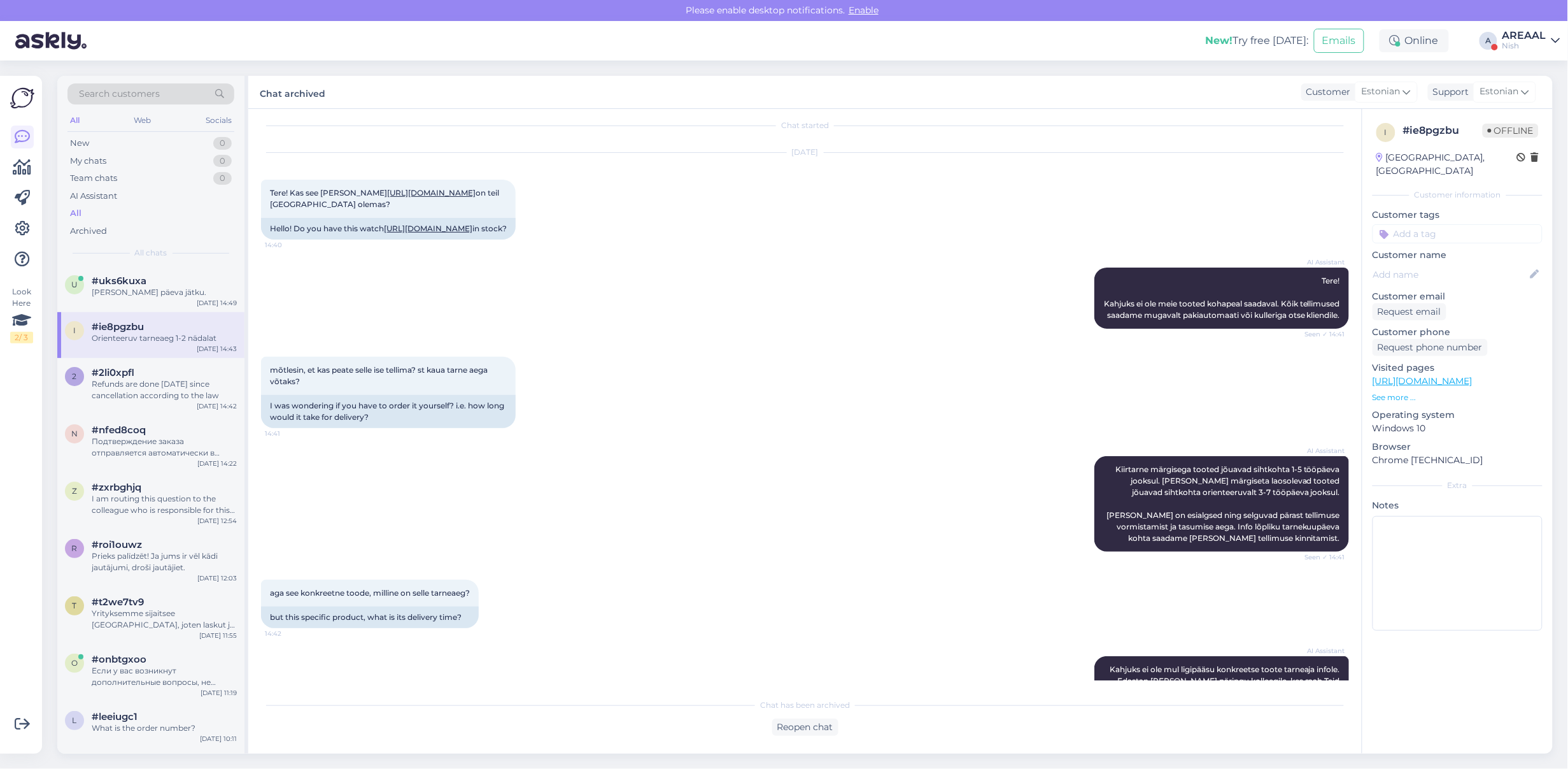
scroll to position [0, 0]
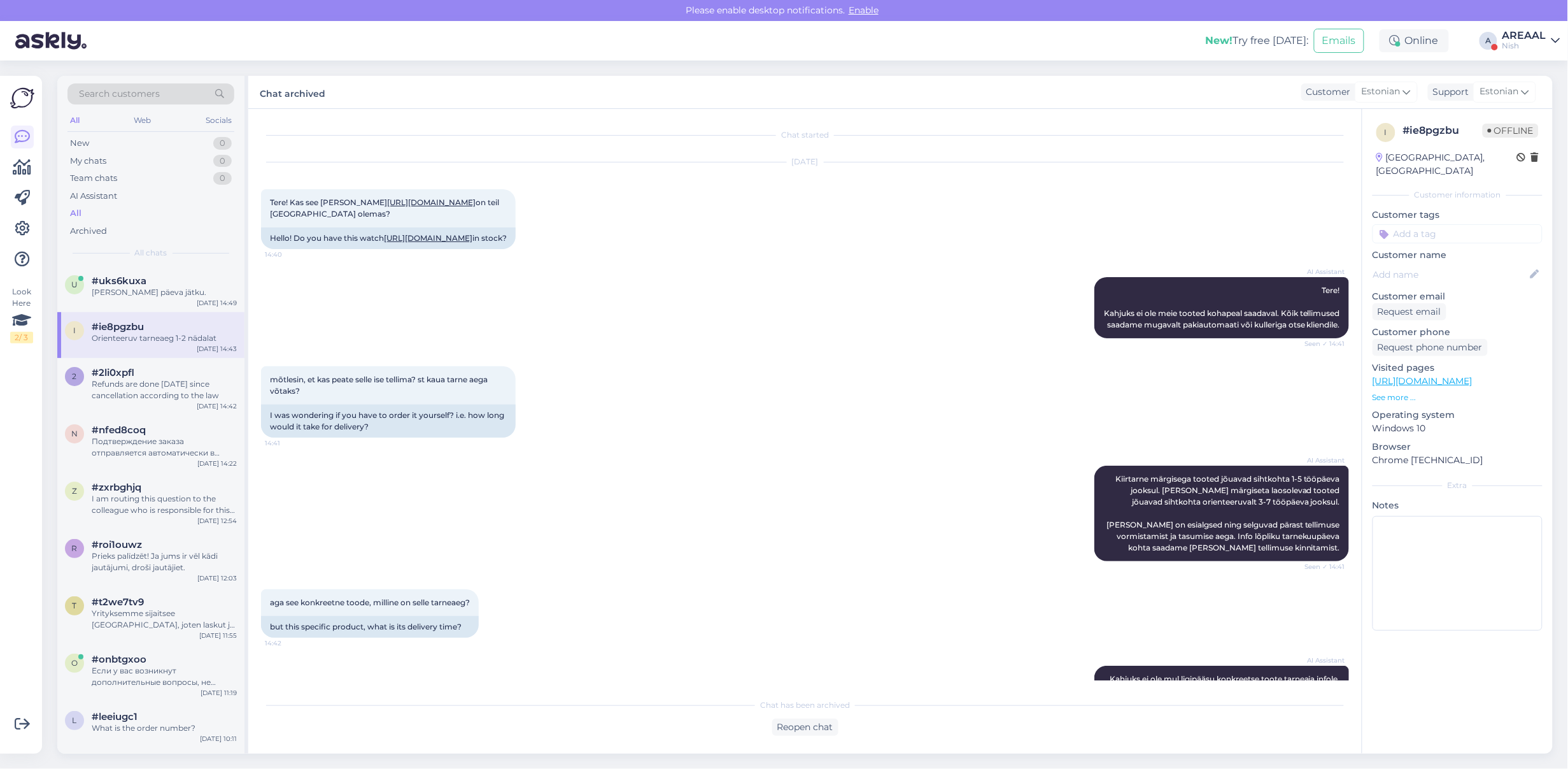
click at [553, 452] on div "mõtlesin, et kas peate selle ise tellima? st kaua tarne aega võtaks? 14:41 I wa…" at bounding box center [804, 401] width 1088 height 99
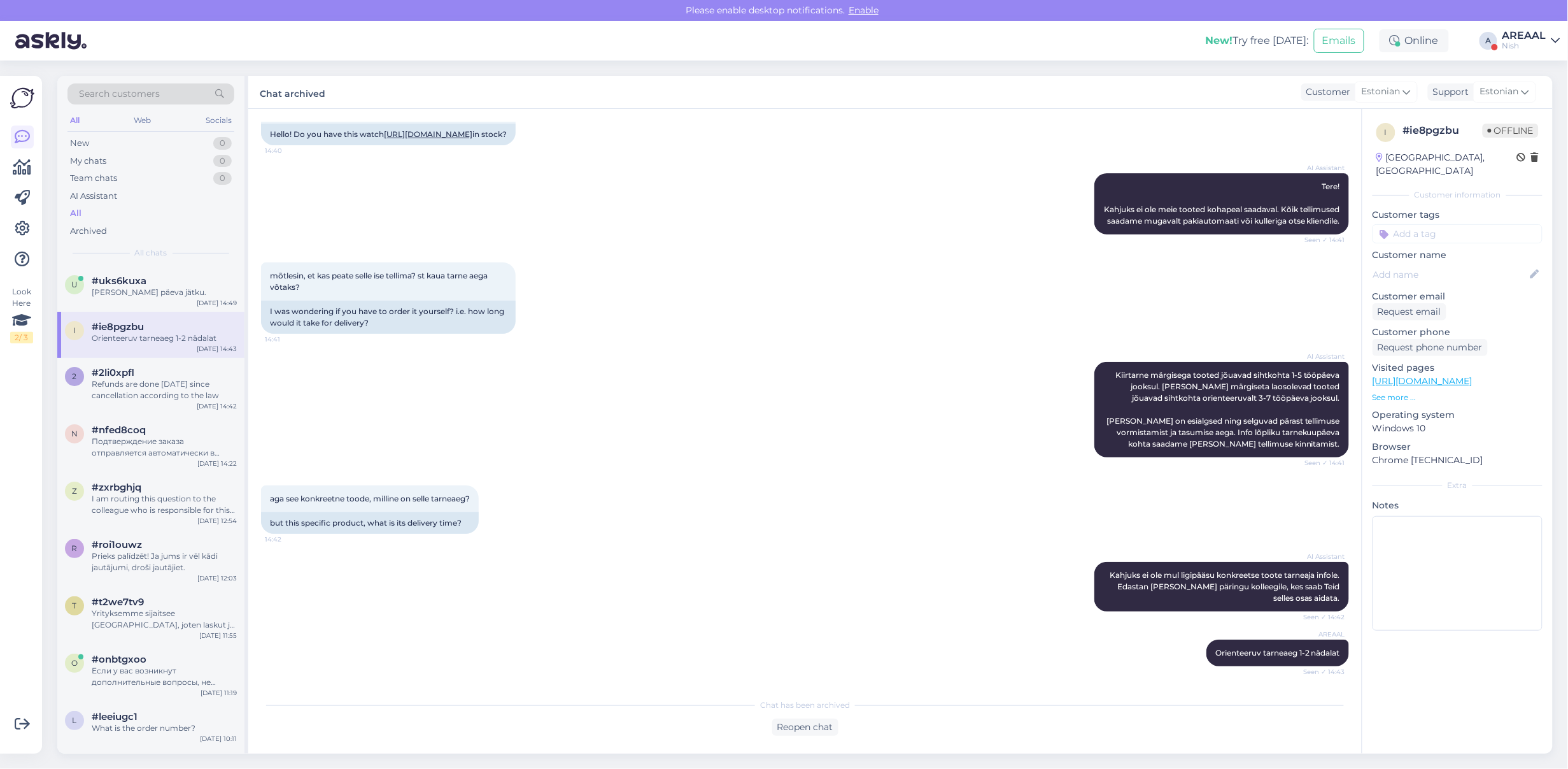
scroll to position [137, 0]
click at [653, 467] on div "AI Assistant Kiirtarne märgisega tooted jõuavad sihtkohta 1-5 tööpäeva jooksul.…" at bounding box center [804, 410] width 1088 height 124
click at [652, 461] on div "AI Assistant Kiirtarne märgisega tooted jõuavad sihtkohta 1-5 tööpäeva jooksul.…" at bounding box center [804, 410] width 1088 height 124
click at [696, 467] on div "AI Assistant Kiirtarne märgisega tooted jõuavad sihtkohta 1-5 tööpäeva jooksul.…" at bounding box center [804, 410] width 1088 height 124
drag, startPoint x: 477, startPoint y: 305, endPoint x: 462, endPoint y: 453, distance: 148.8
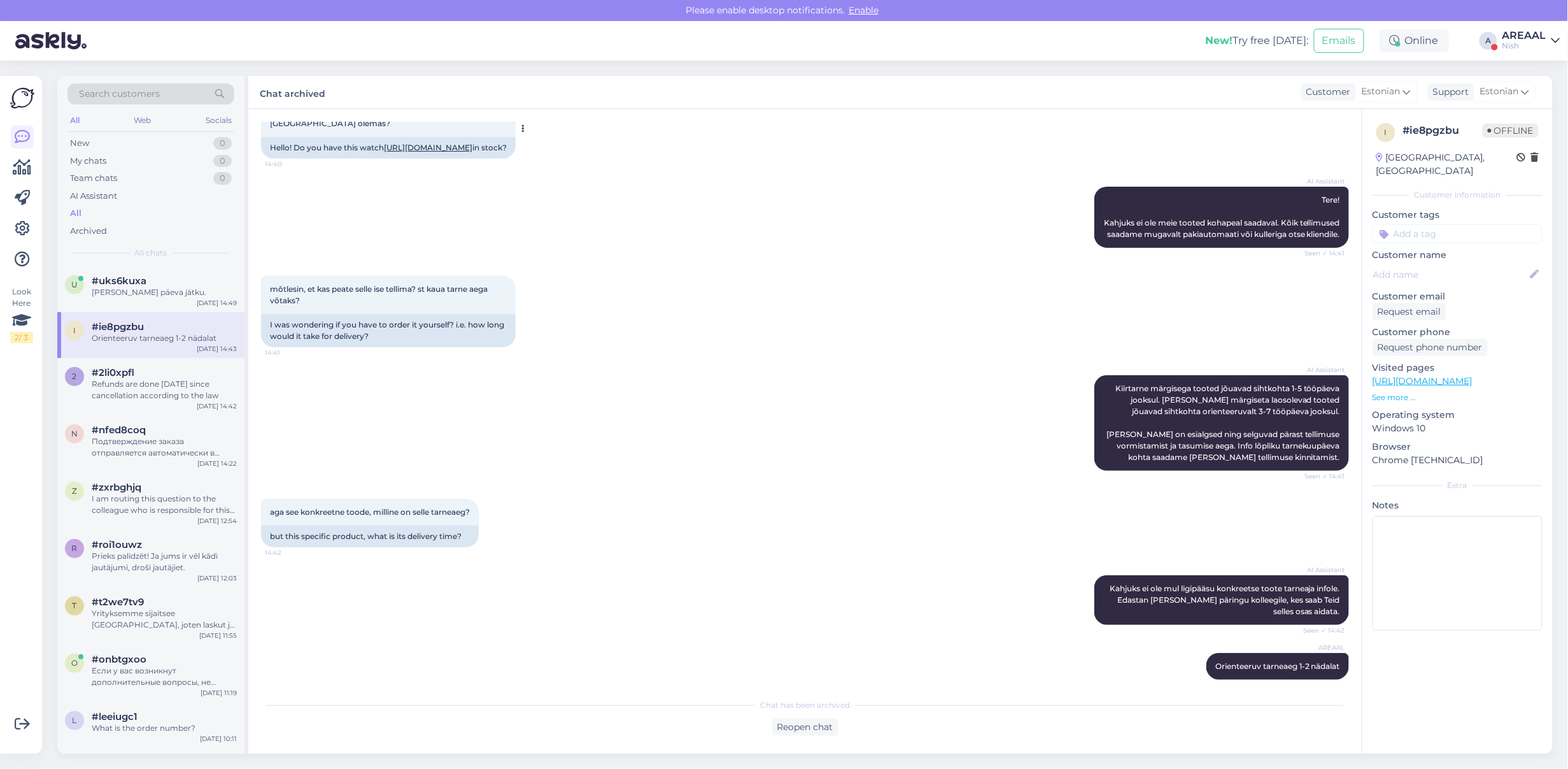
scroll to position [0, 0]
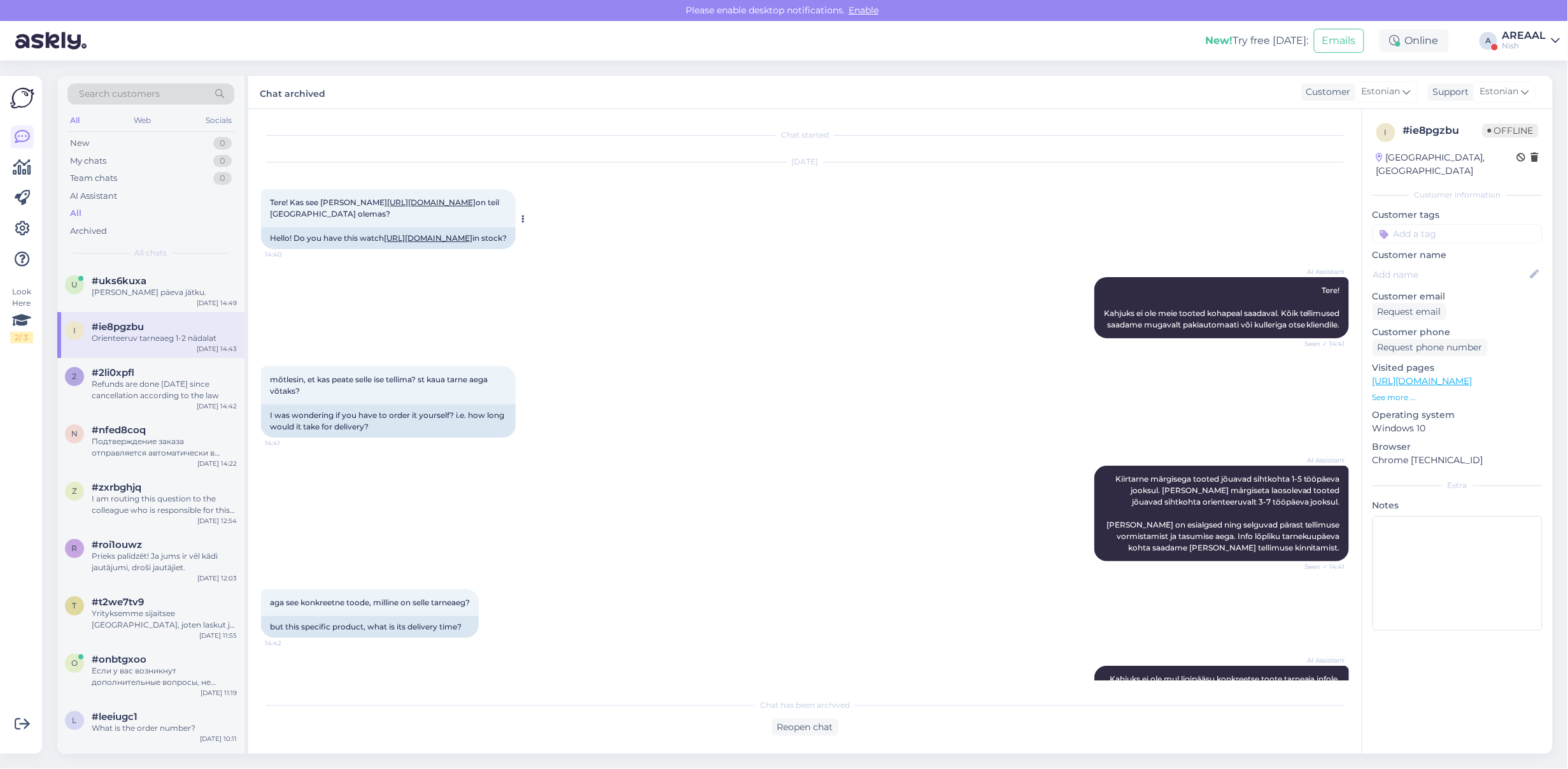
click at [384, 243] on link "https://nutisormused.ee/garmin-vivomove-sport-beez-hubriidnutikell/" at bounding box center [428, 238] width 89 height 10
click at [166, 397] on div "Refunds are done [DATE] since cancellation according to the law" at bounding box center [164, 389] width 145 height 23
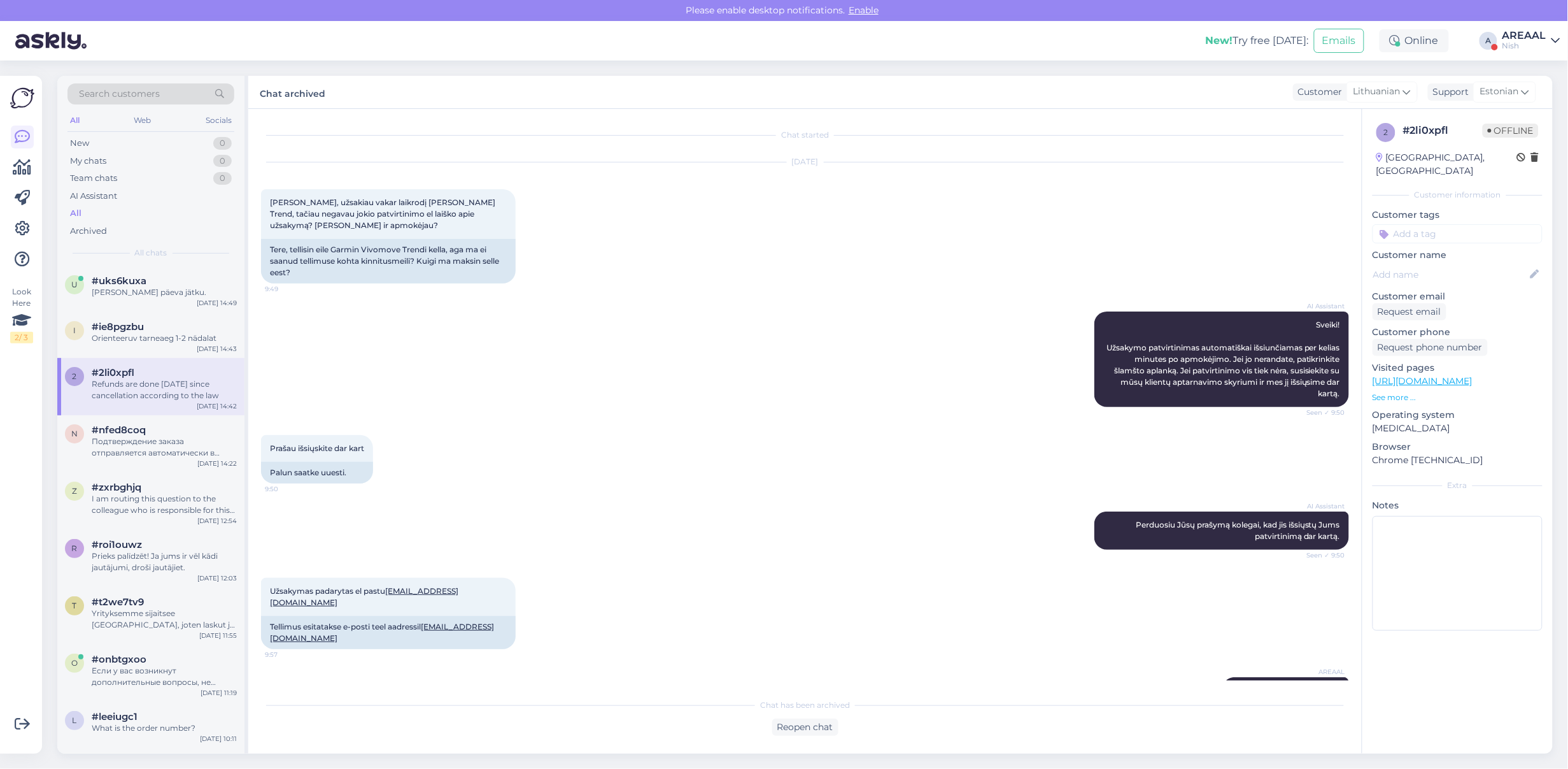
scroll to position [5733, 0]
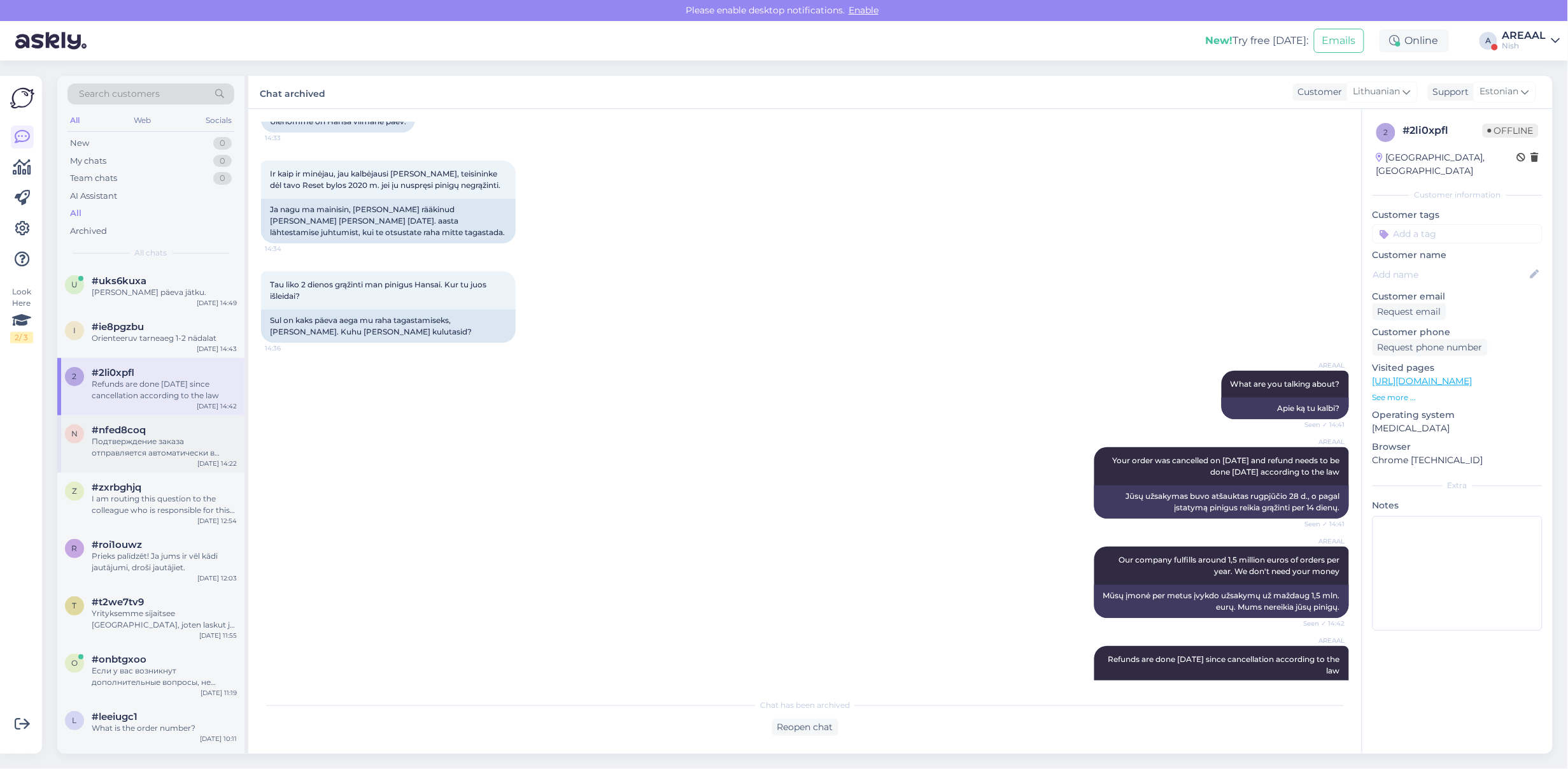
click at [120, 469] on div "n #nfed8coq Подтверждение заказа отправляется автоматически в течение нескольки…" at bounding box center [150, 443] width 187 height 57
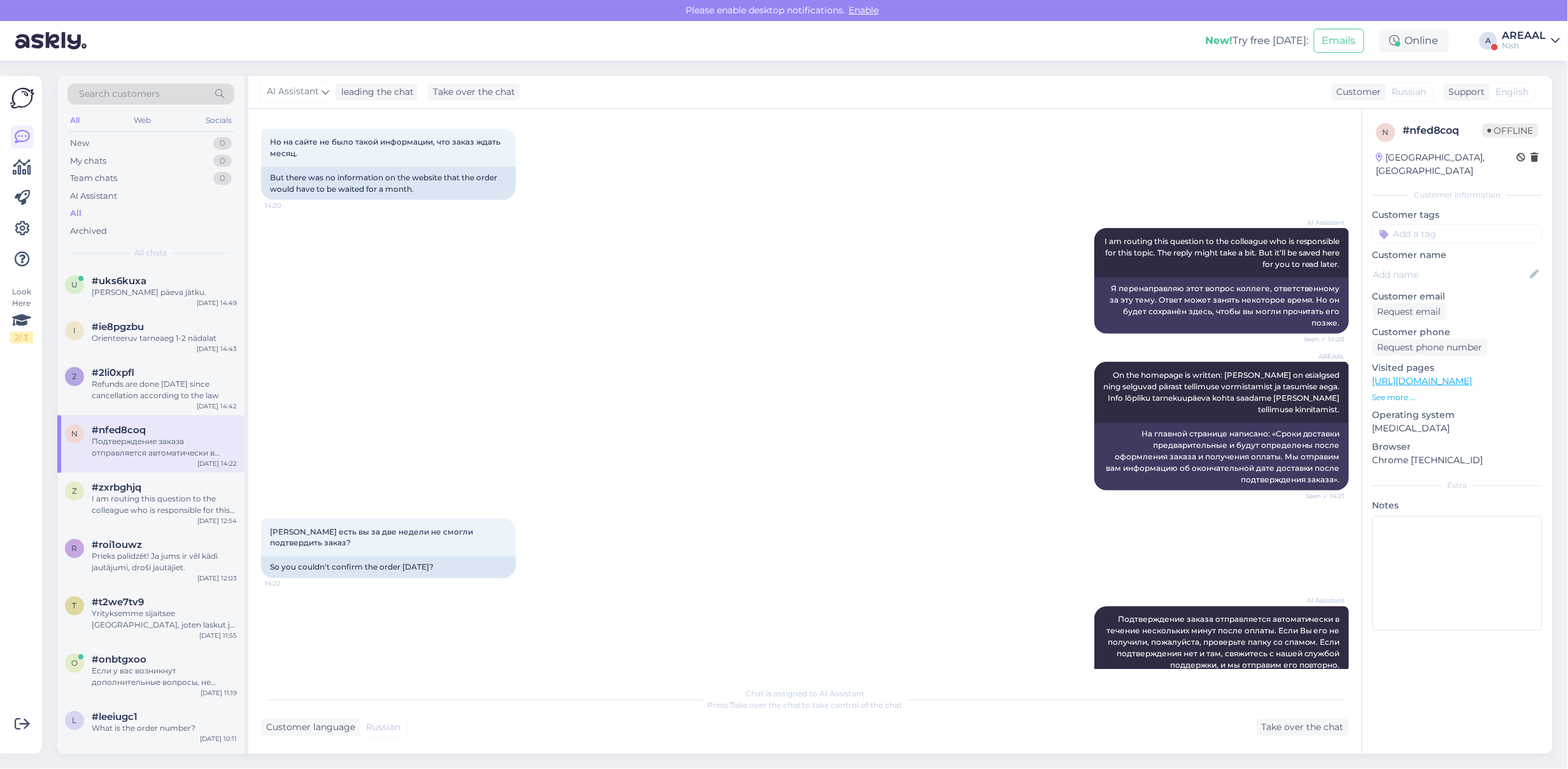
scroll to position [0, 0]
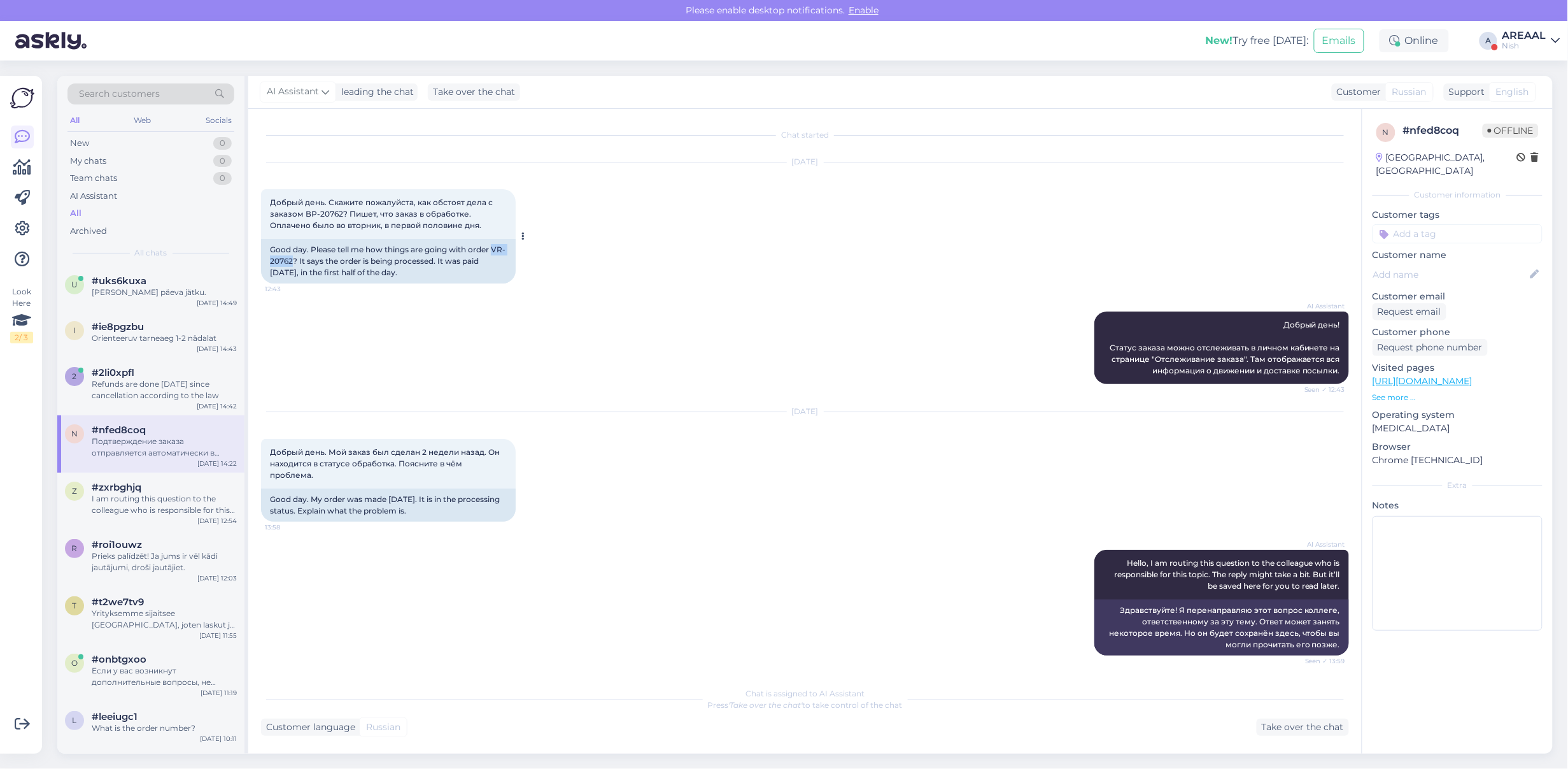
drag, startPoint x: 266, startPoint y: 256, endPoint x: 306, endPoint y: 263, distance: 40.6
click at [306, 263] on div "Good day. Please tell me how things are going with order VR-20762? It says the …" at bounding box center [388, 261] width 255 height 45
copy div "VR-20762"
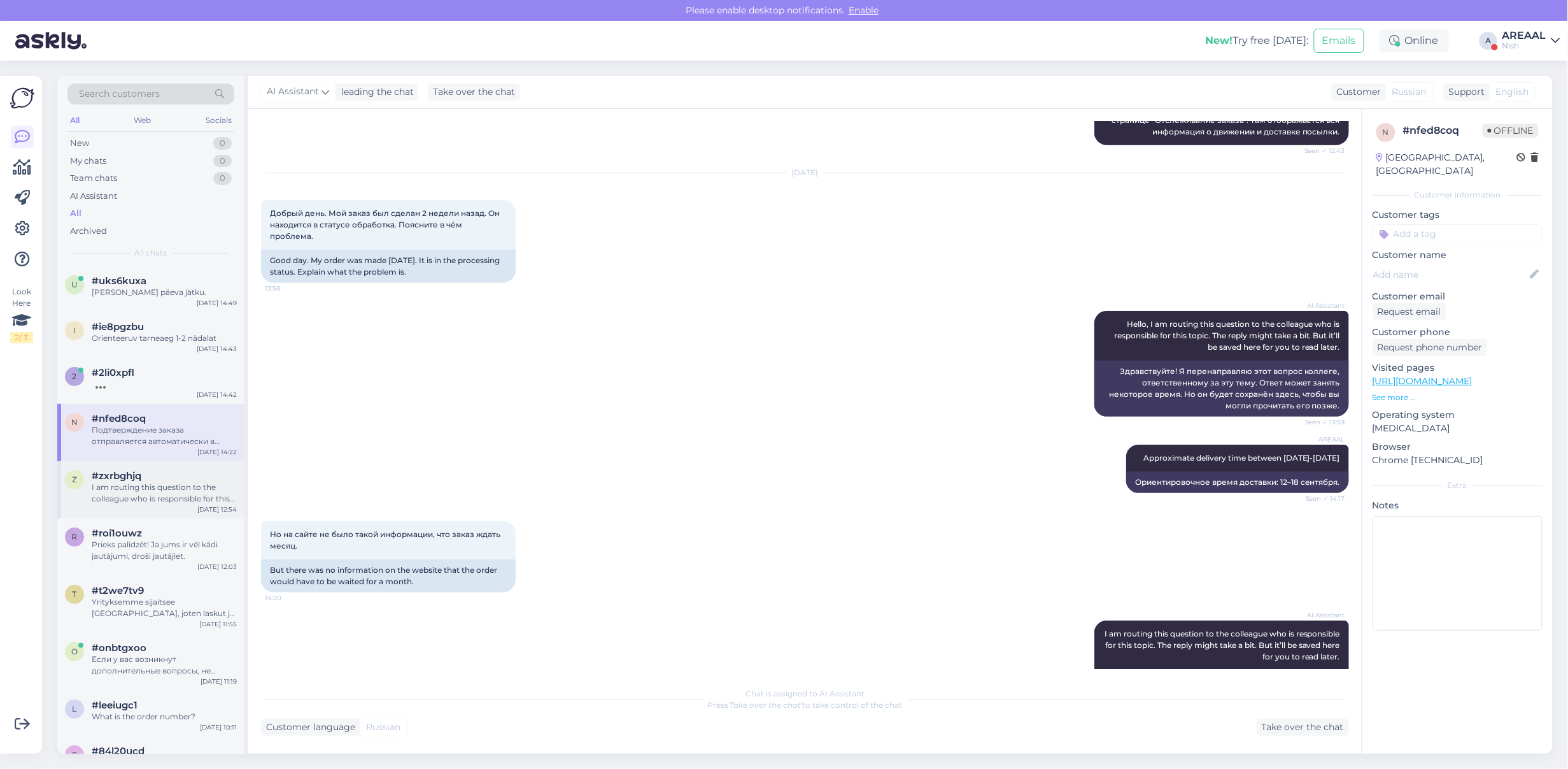
click at [135, 482] on div "I am routing this question to the colleague who is responsible for this topic. …" at bounding box center [164, 493] width 145 height 23
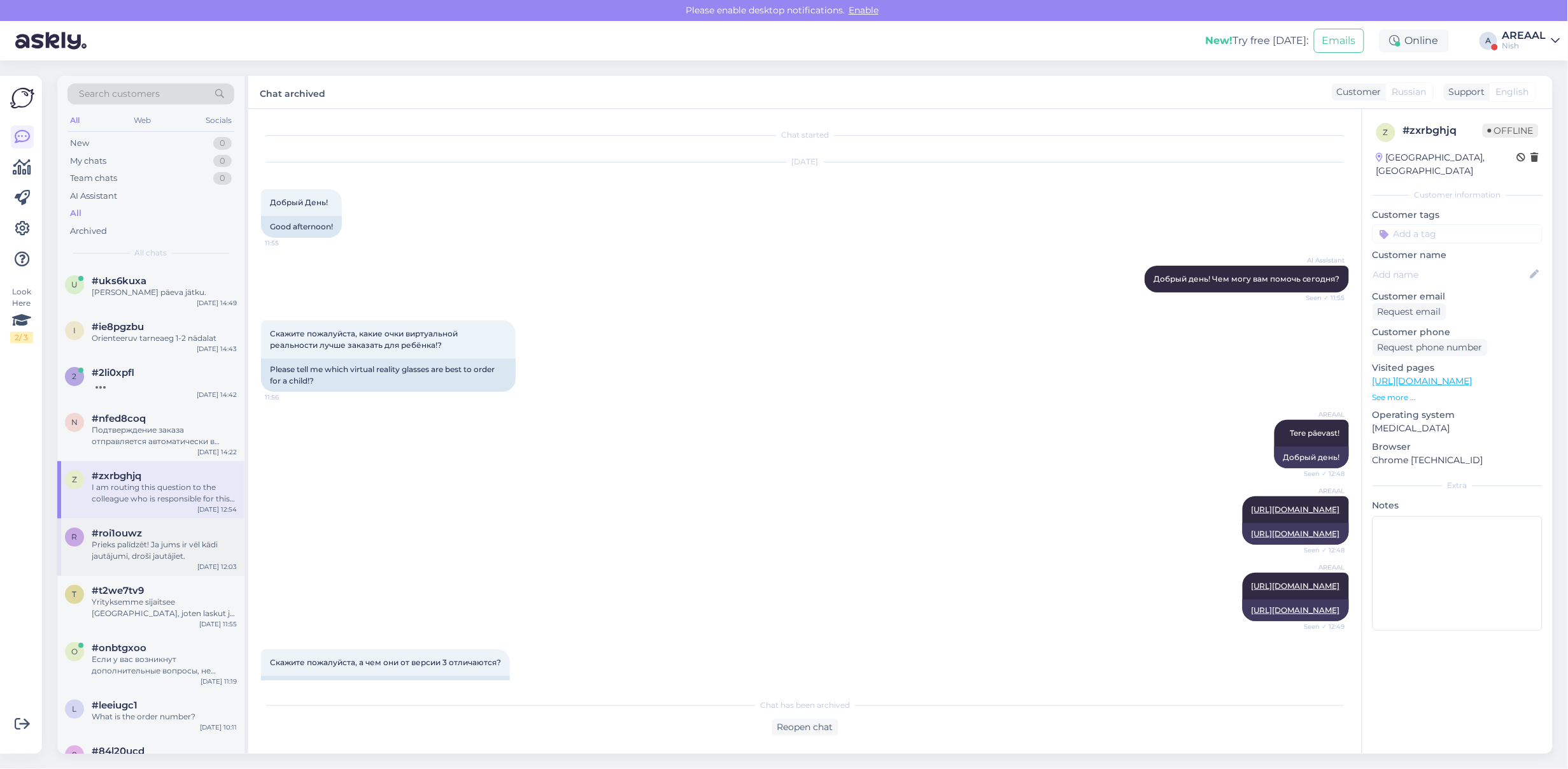
click at [159, 555] on div "Prieks palīdzēt! Ja jums ir vēl kādi jautājumi, droši jautājiet." at bounding box center [164, 550] width 145 height 23
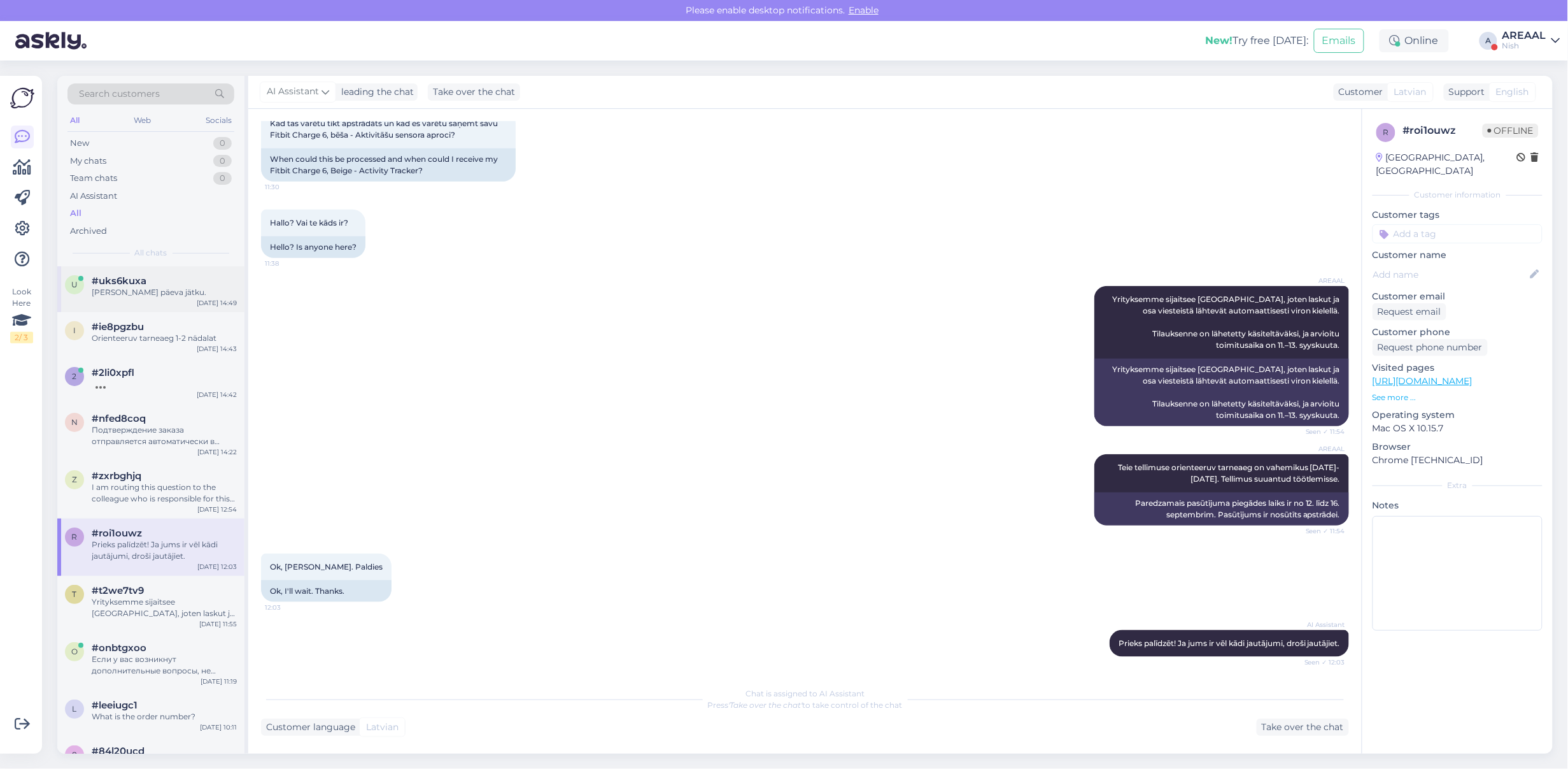
click at [185, 276] on div "#uks6kuxa" at bounding box center [164, 280] width 145 height 11
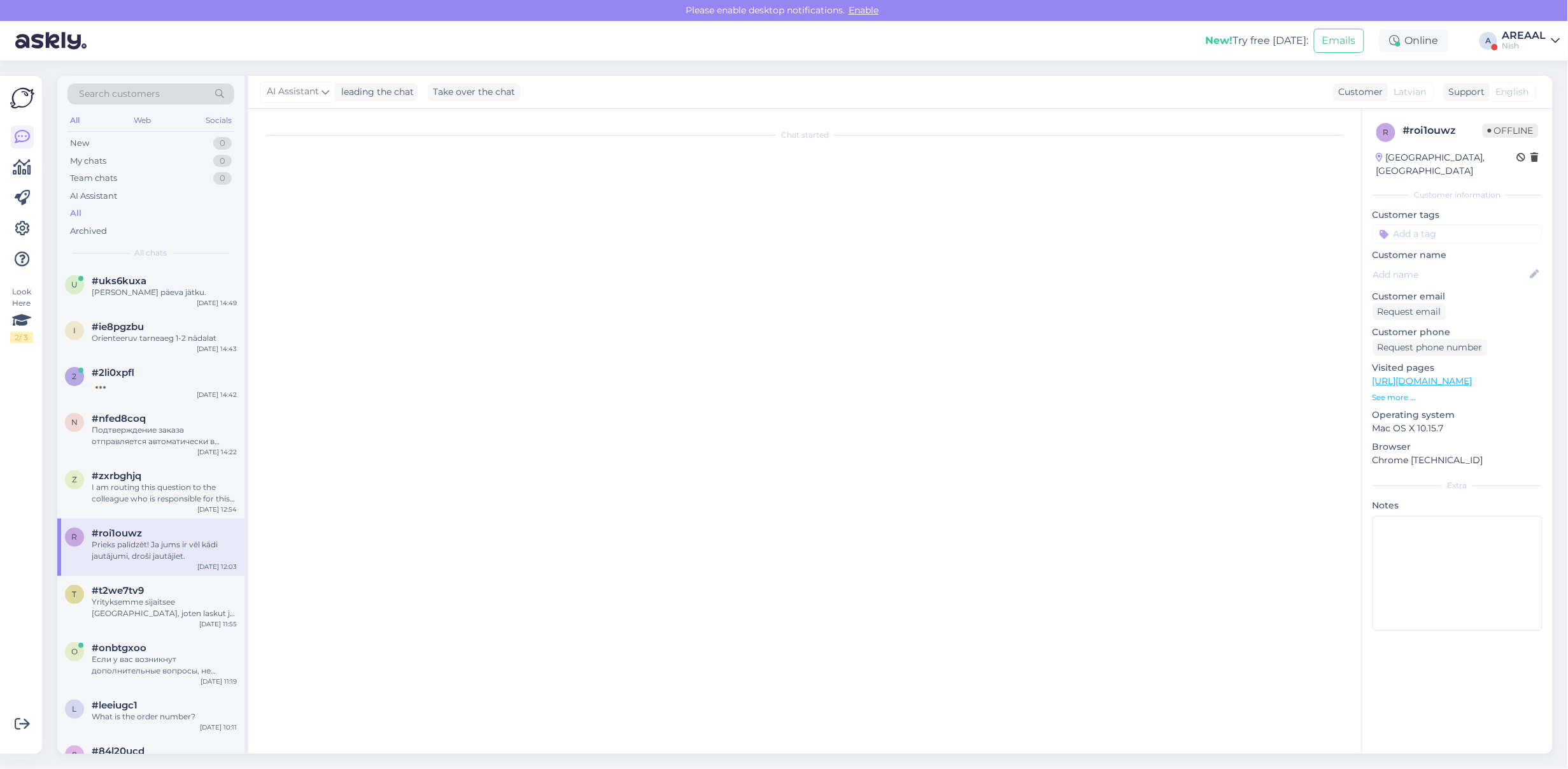
scroll to position [452, 0]
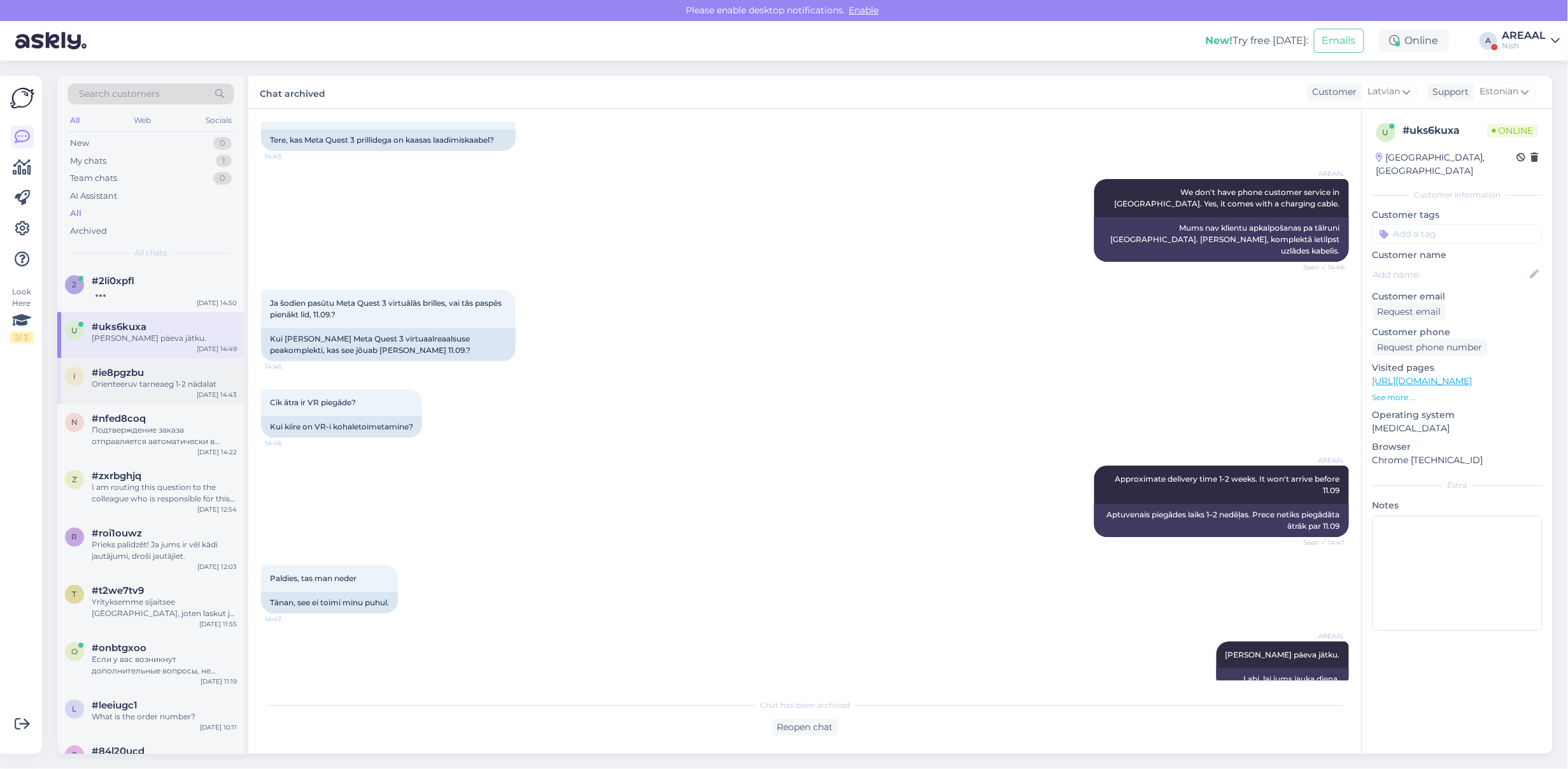
click at [160, 367] on div "#ie8pgzbu" at bounding box center [164, 372] width 145 height 11
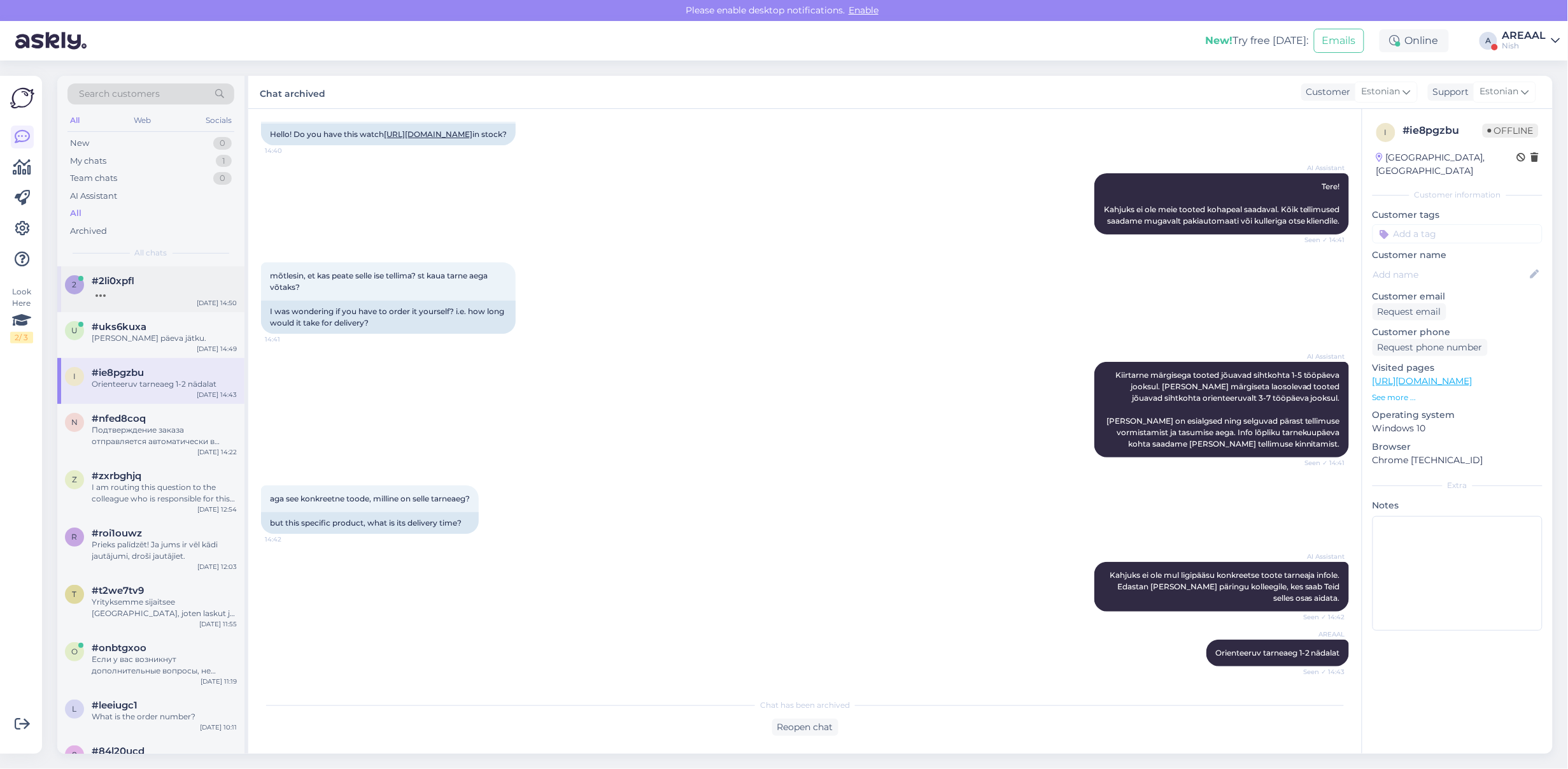
click at [145, 290] on div at bounding box center [164, 292] width 145 height 11
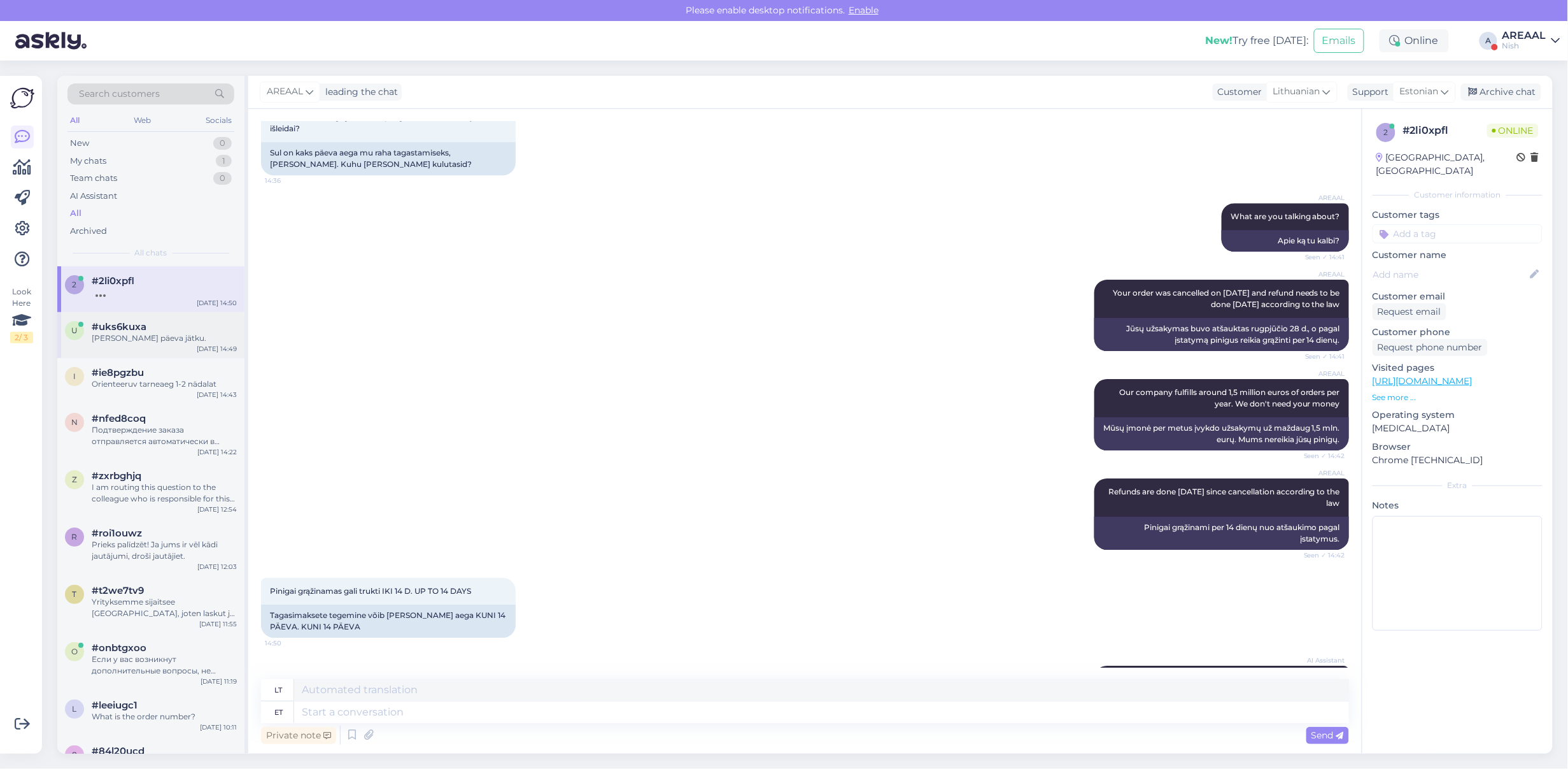
click at [148, 343] on div "[PERSON_NAME] päeva jätku." at bounding box center [164, 338] width 145 height 11
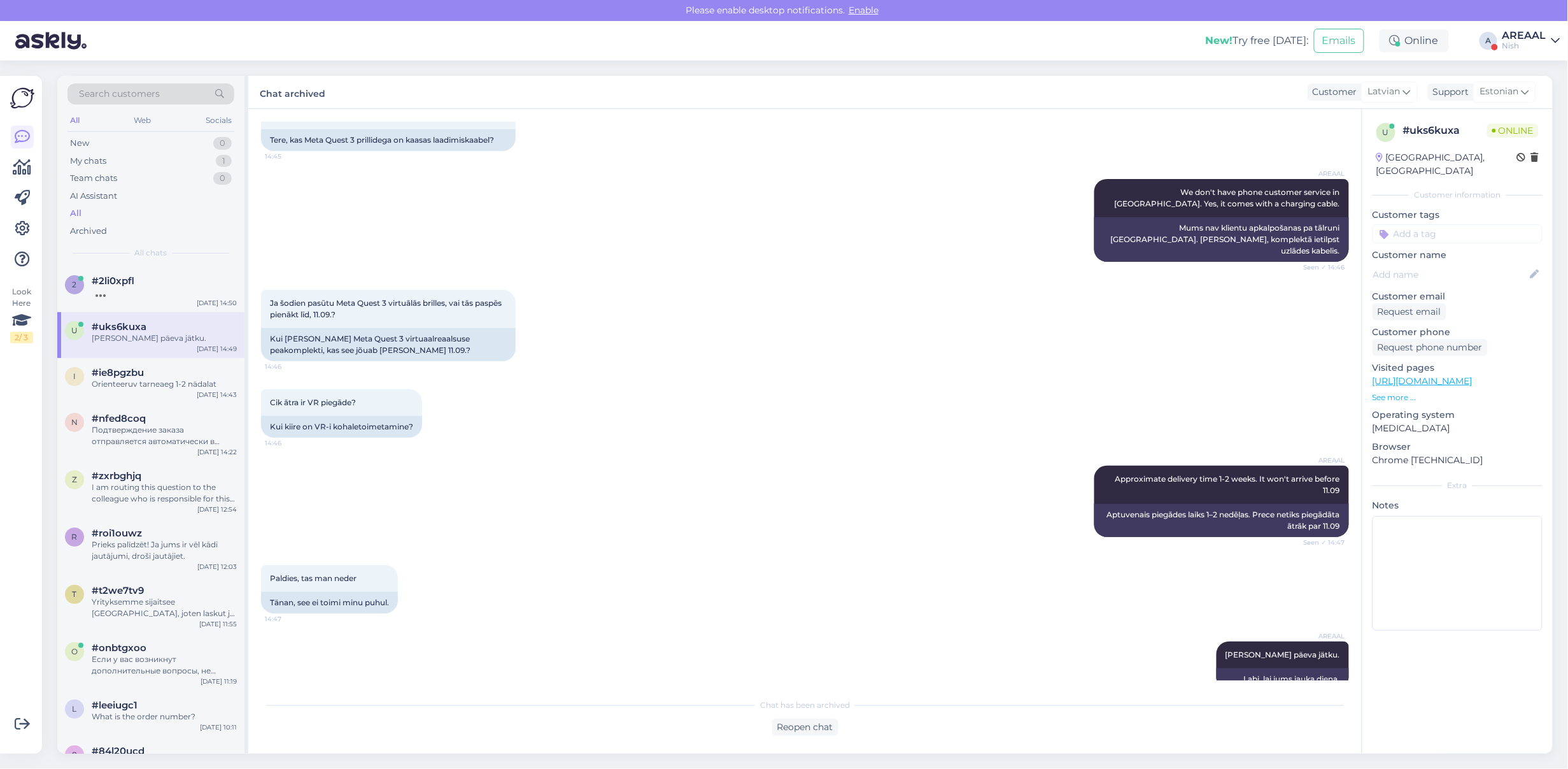
click at [1508, 45] on div "Nish" at bounding box center [1525, 46] width 44 height 10
click at [1538, 70] on button "Open" at bounding box center [1533, 71] width 36 height 20
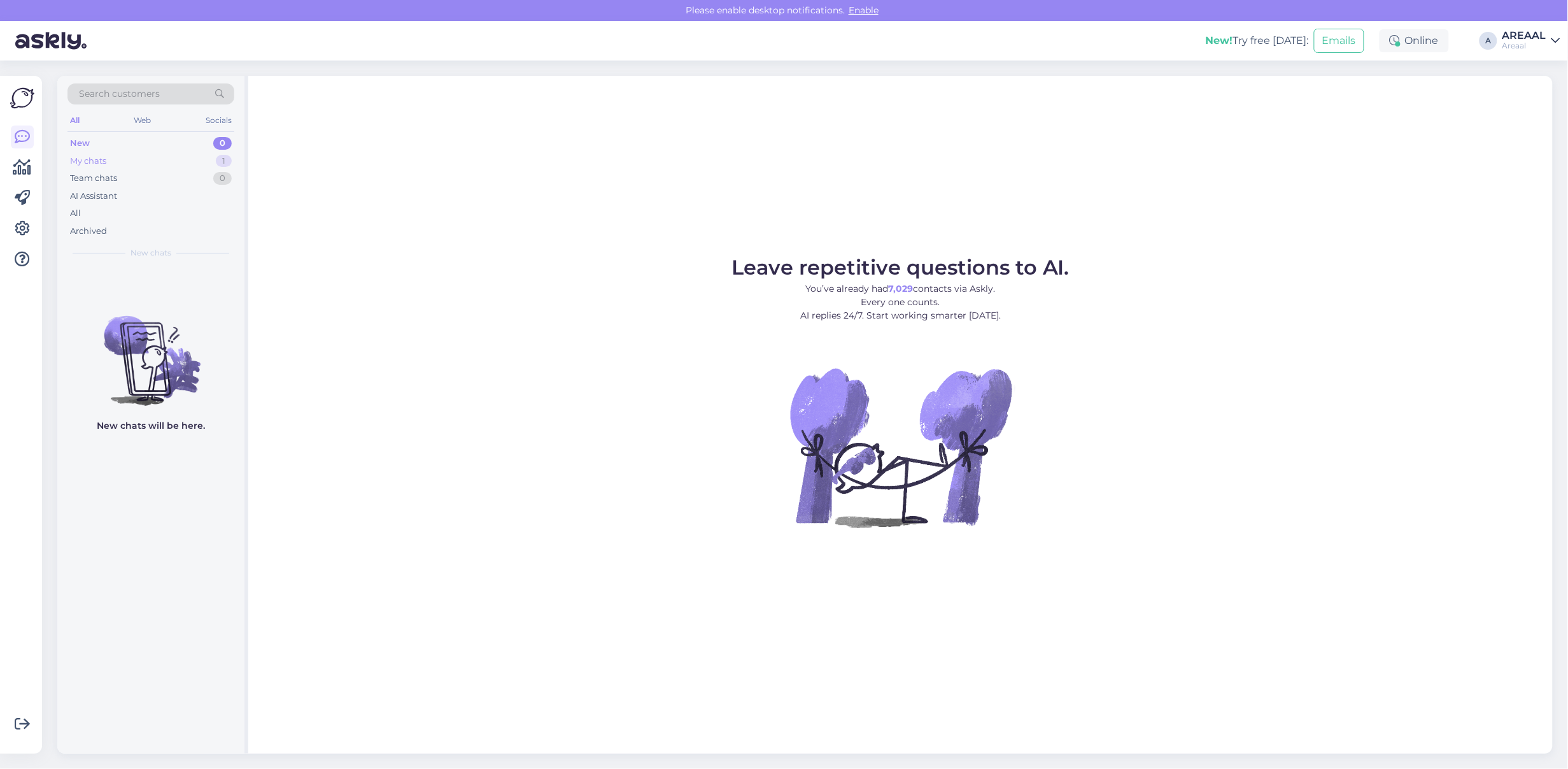
click at [223, 157] on div "1" at bounding box center [224, 161] width 16 height 13
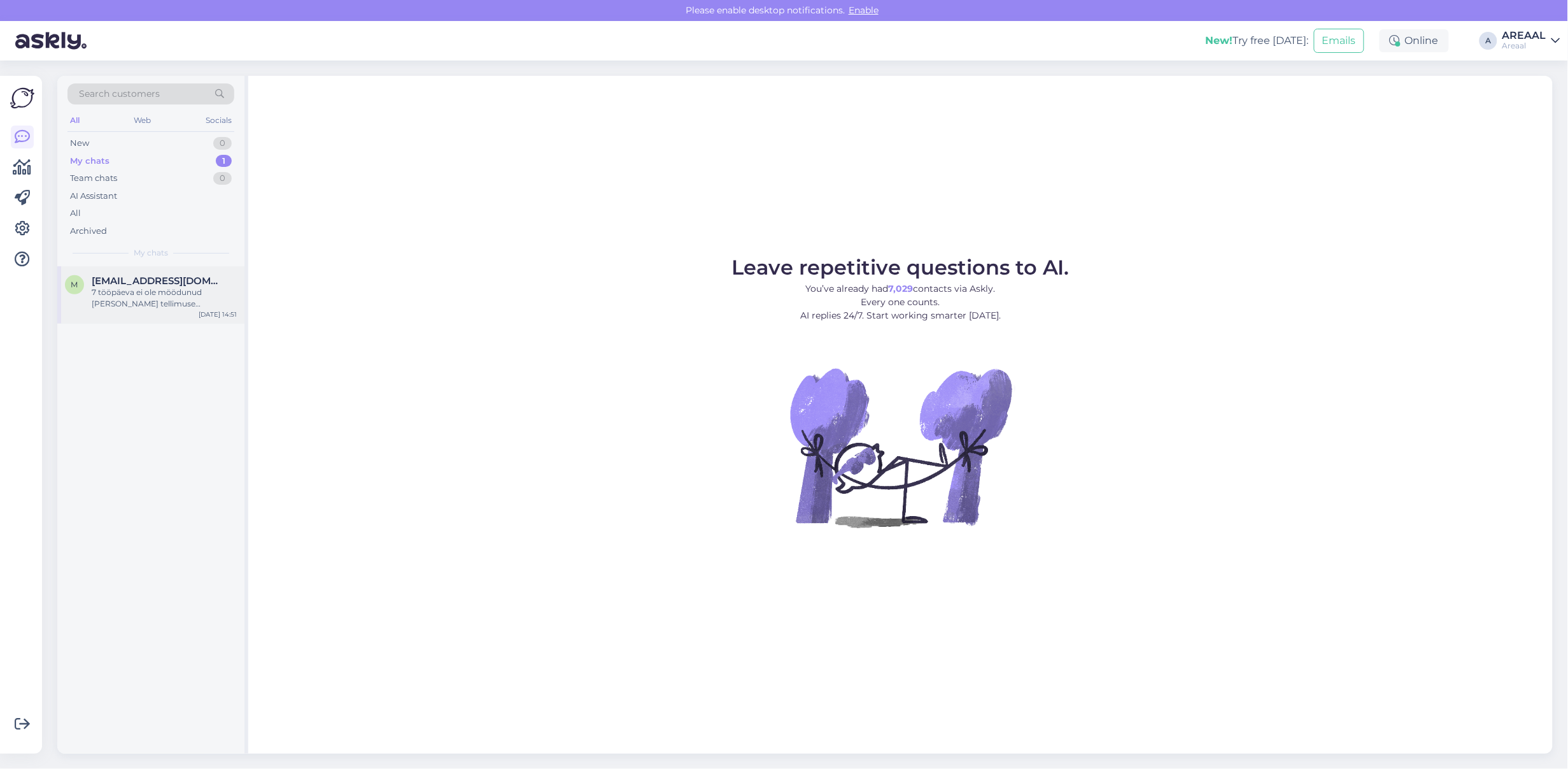
click at [169, 294] on div "7 tööpäeva ei ole möödunud [PERSON_NAME] tellimuse tühistamisest" at bounding box center [164, 298] width 145 height 23
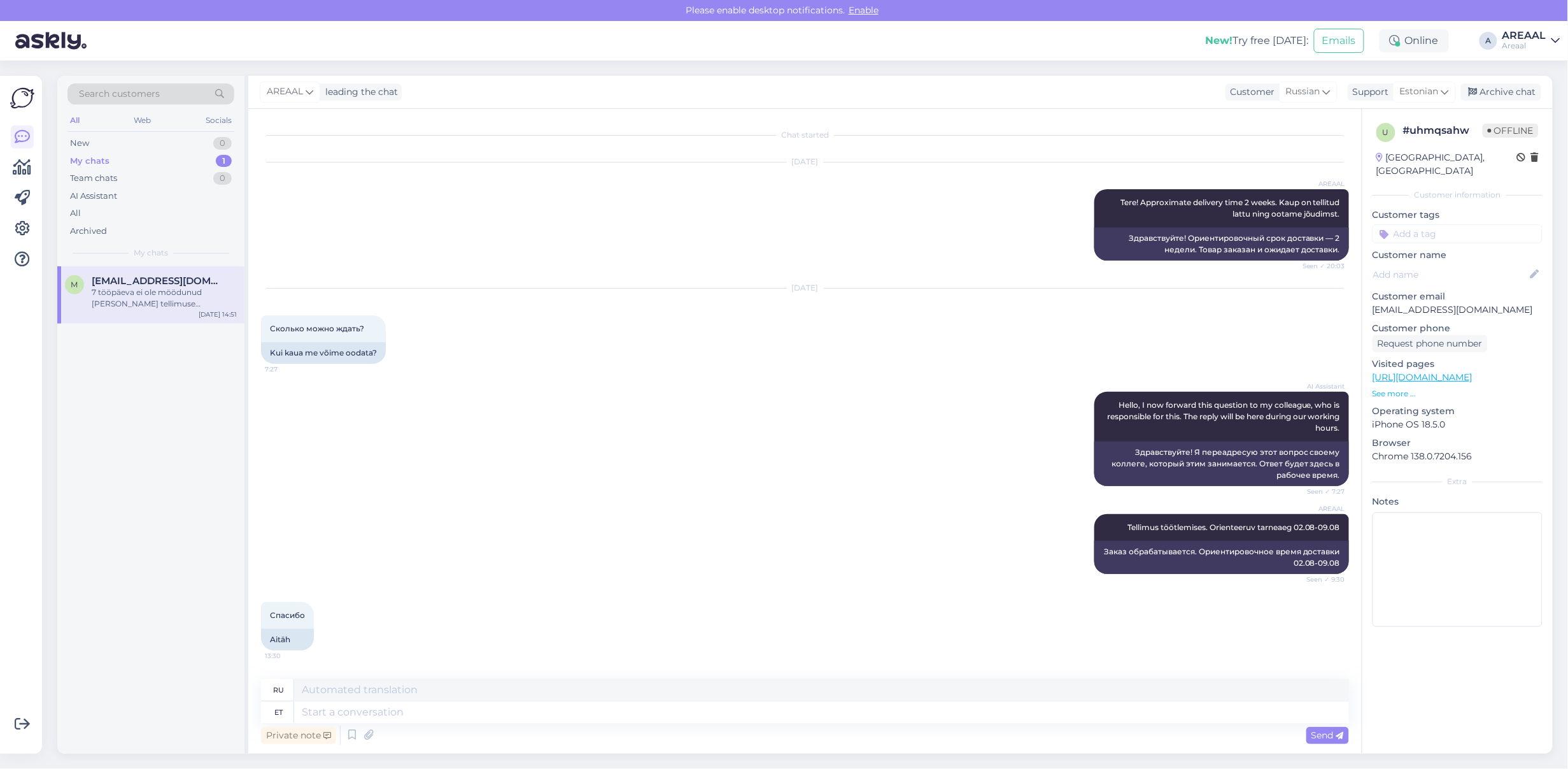
scroll to position [10909, 0]
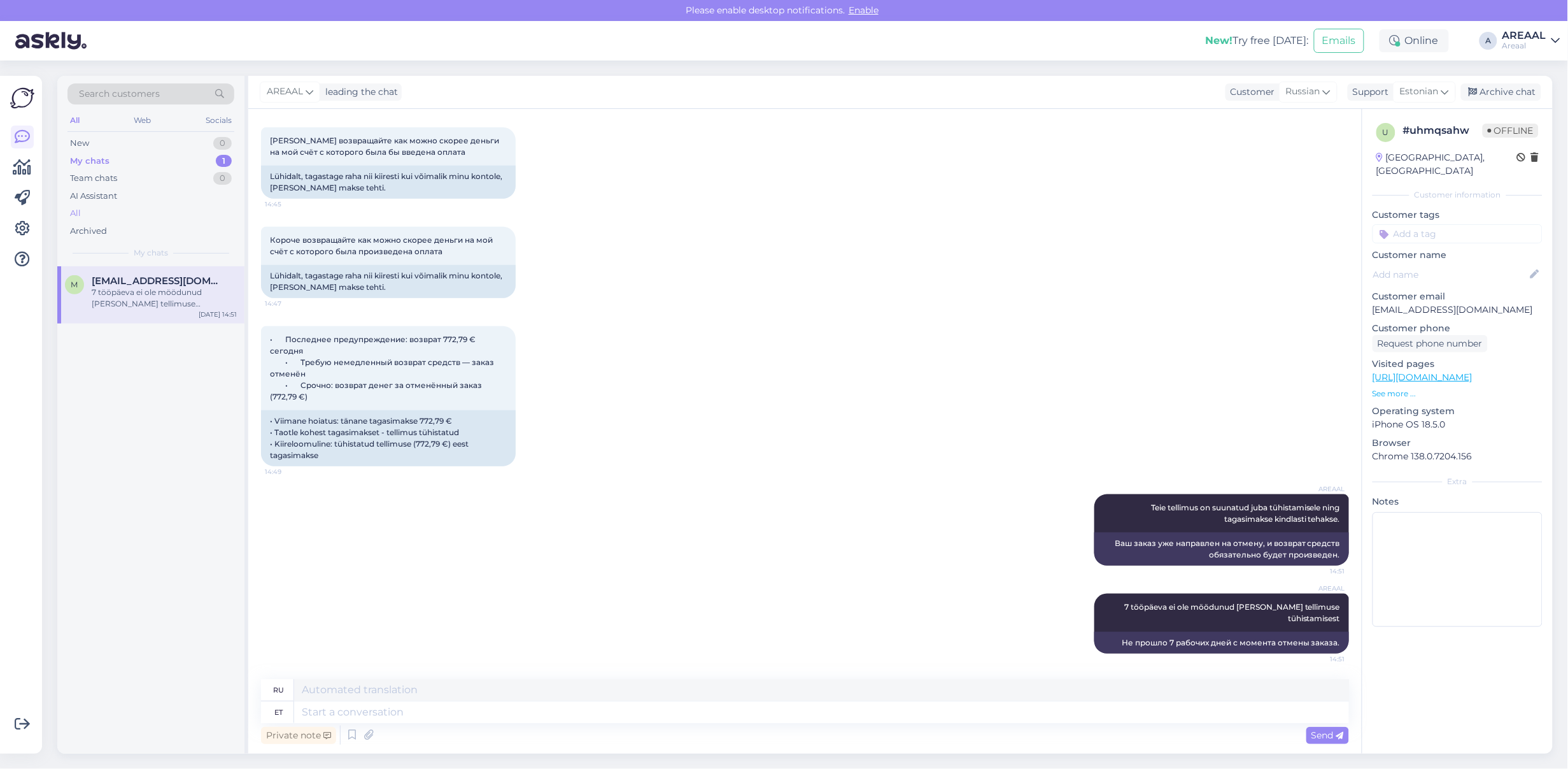
click at [141, 215] on div "All" at bounding box center [151, 214] width 167 height 18
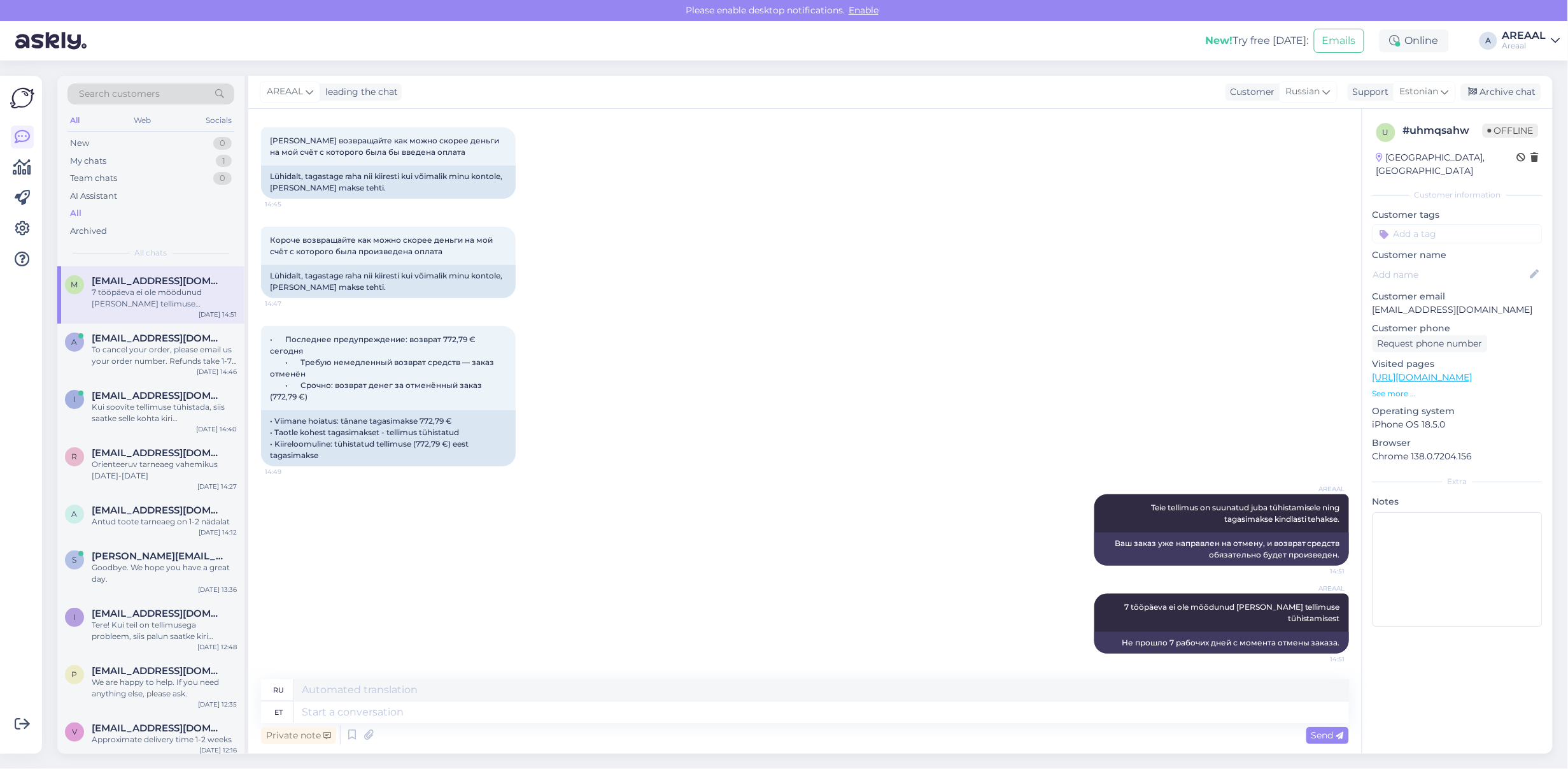
click at [155, 304] on div "7 tööpäeva ei ole möödunud [PERSON_NAME] tellimuse tühistamisest" at bounding box center [164, 298] width 145 height 23
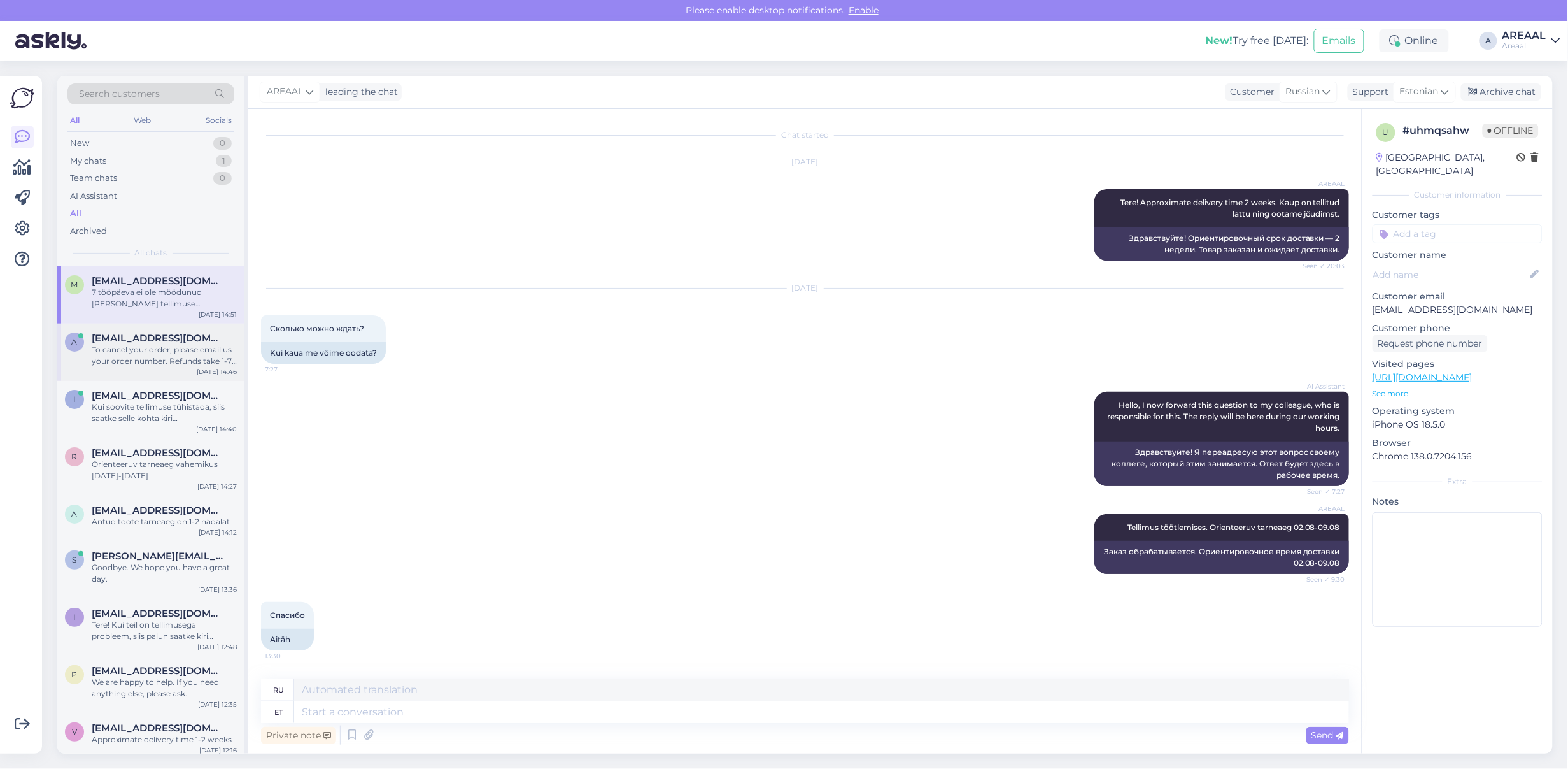
click at [161, 338] on span "[EMAIL_ADDRESS][DOMAIN_NAME]" at bounding box center [158, 338] width 133 height 11
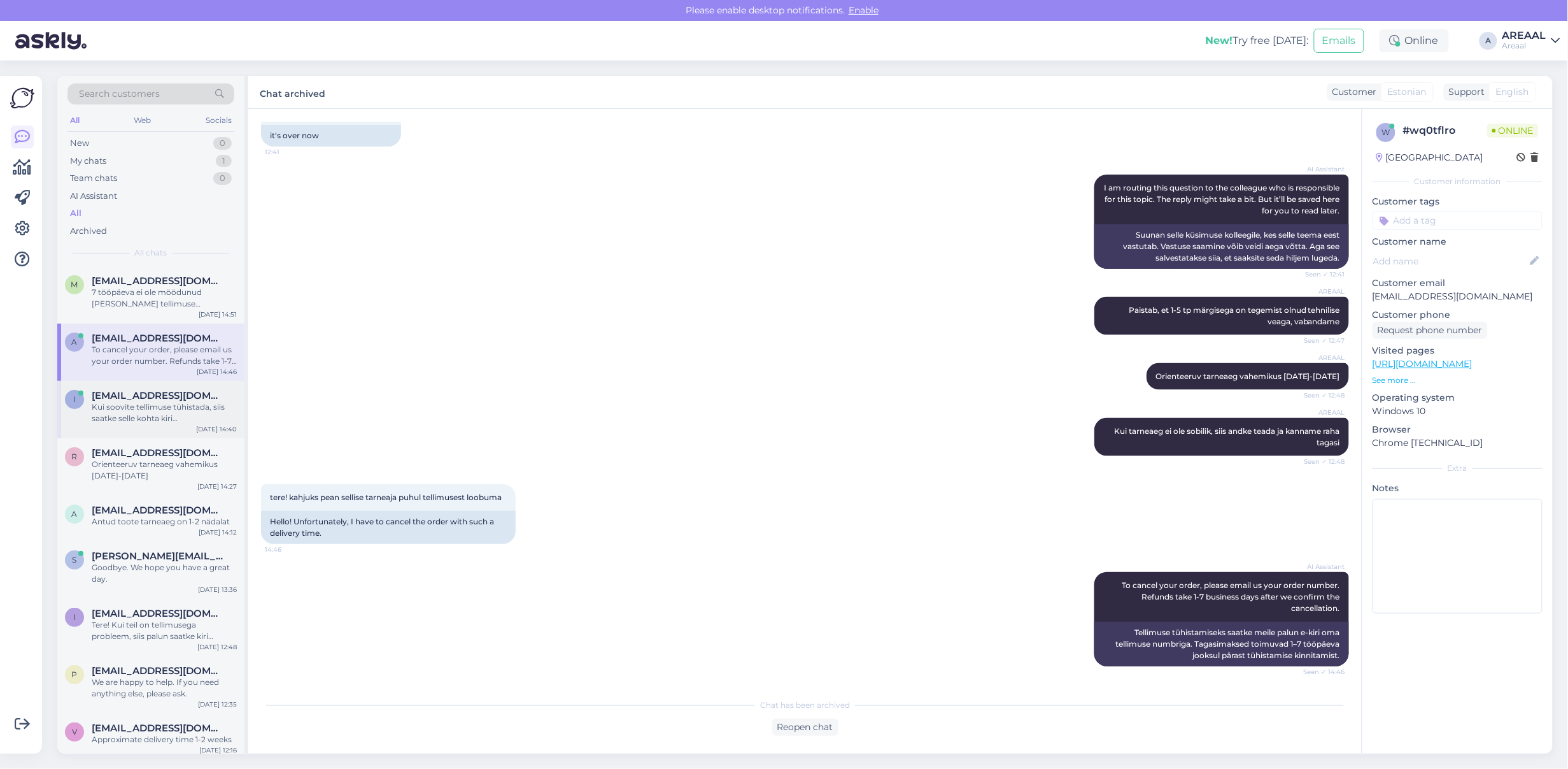
click at [163, 422] on div "Kui soovite tellimuse tühistada, siis saatke selle kohta kiri [EMAIL_ADDRESS][D…" at bounding box center [164, 412] width 145 height 23
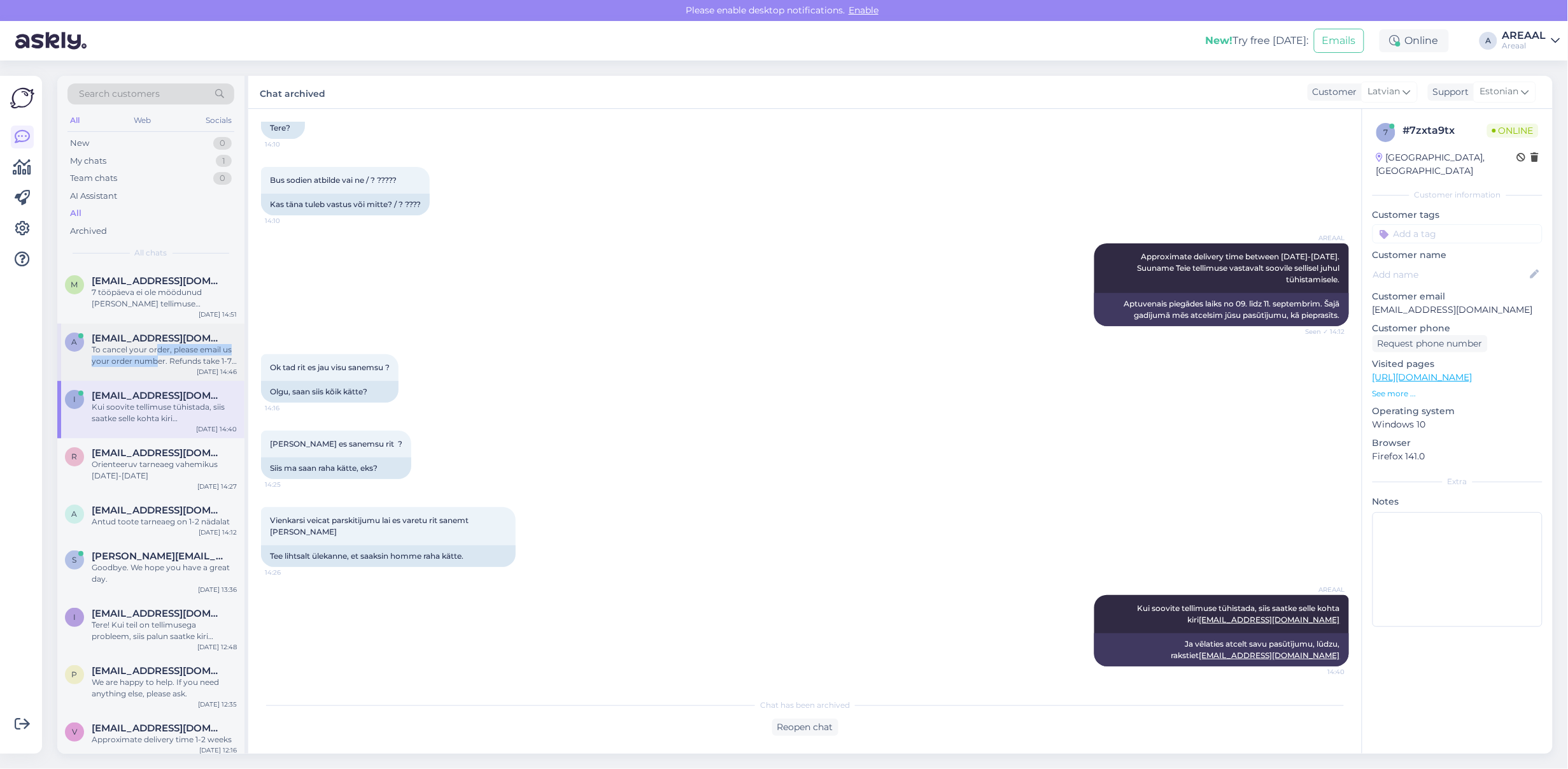
click at [157, 355] on div "To cancel your order, please email us your order number. Refunds take 1-7 busin…" at bounding box center [164, 355] width 145 height 23
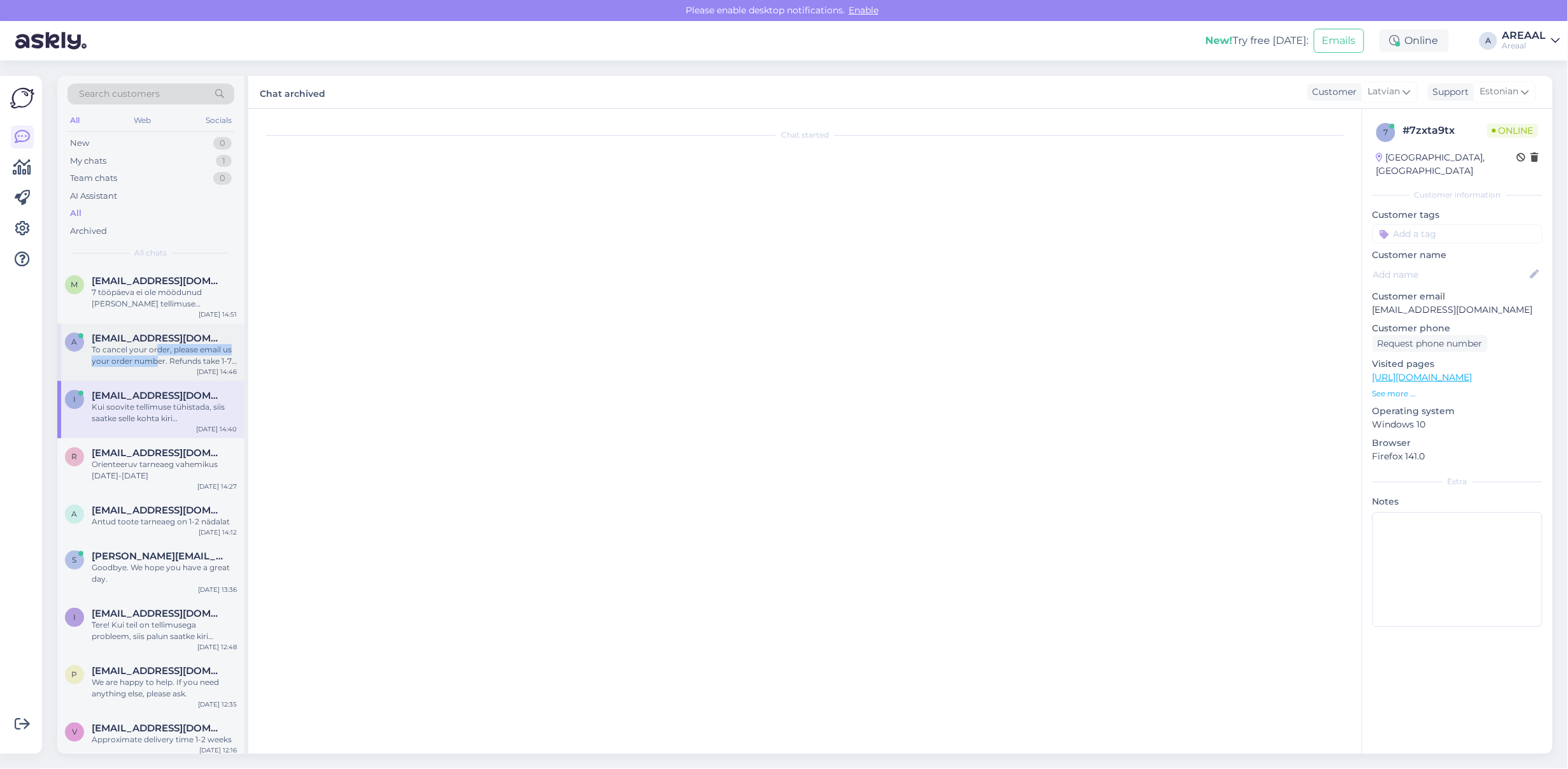
scroll to position [808, 0]
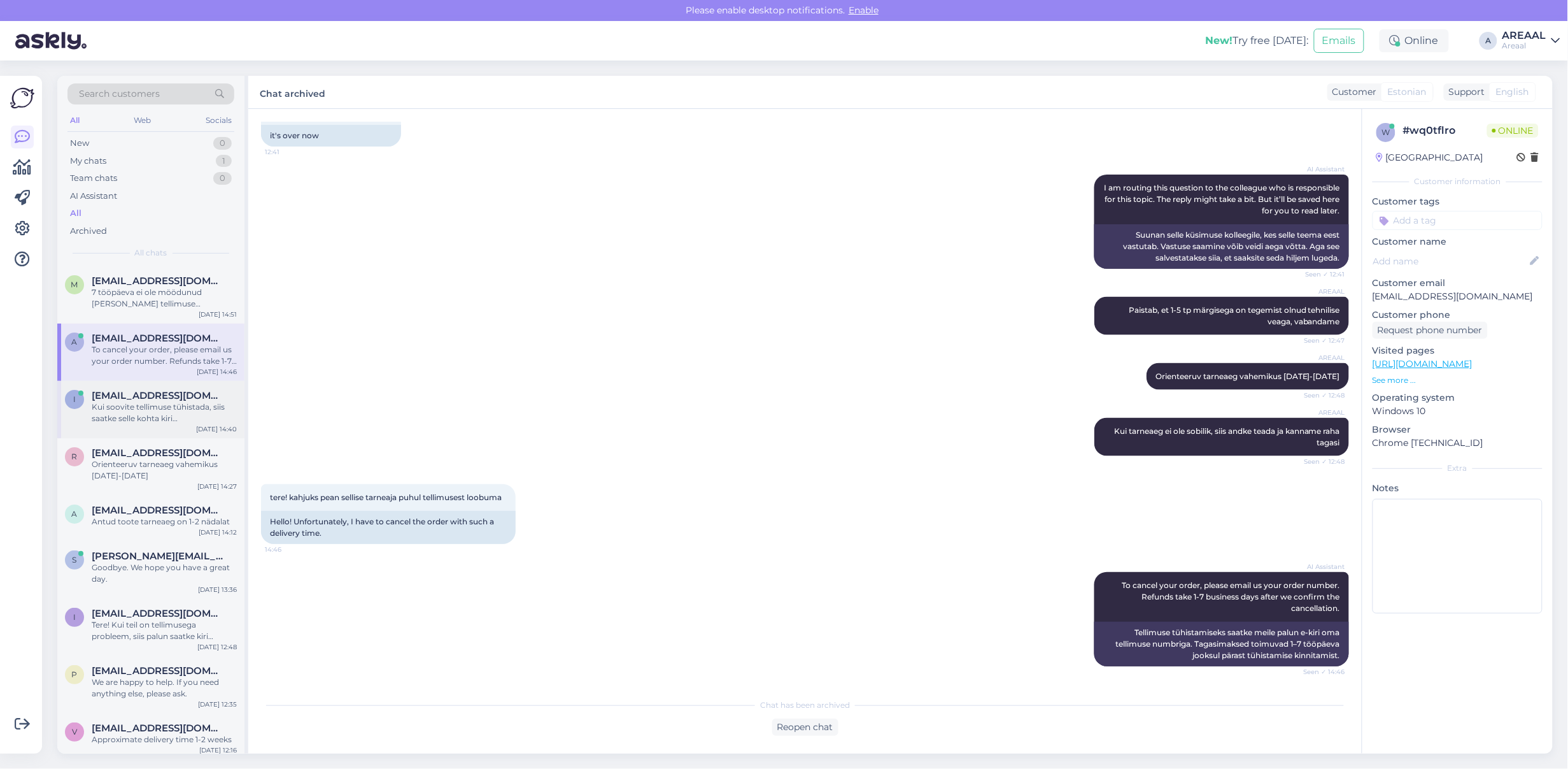
click at [141, 415] on div "Kui soovite tellimuse tühistada, siis saatke selle kohta kiri [EMAIL_ADDRESS][D…" at bounding box center [164, 412] width 145 height 23
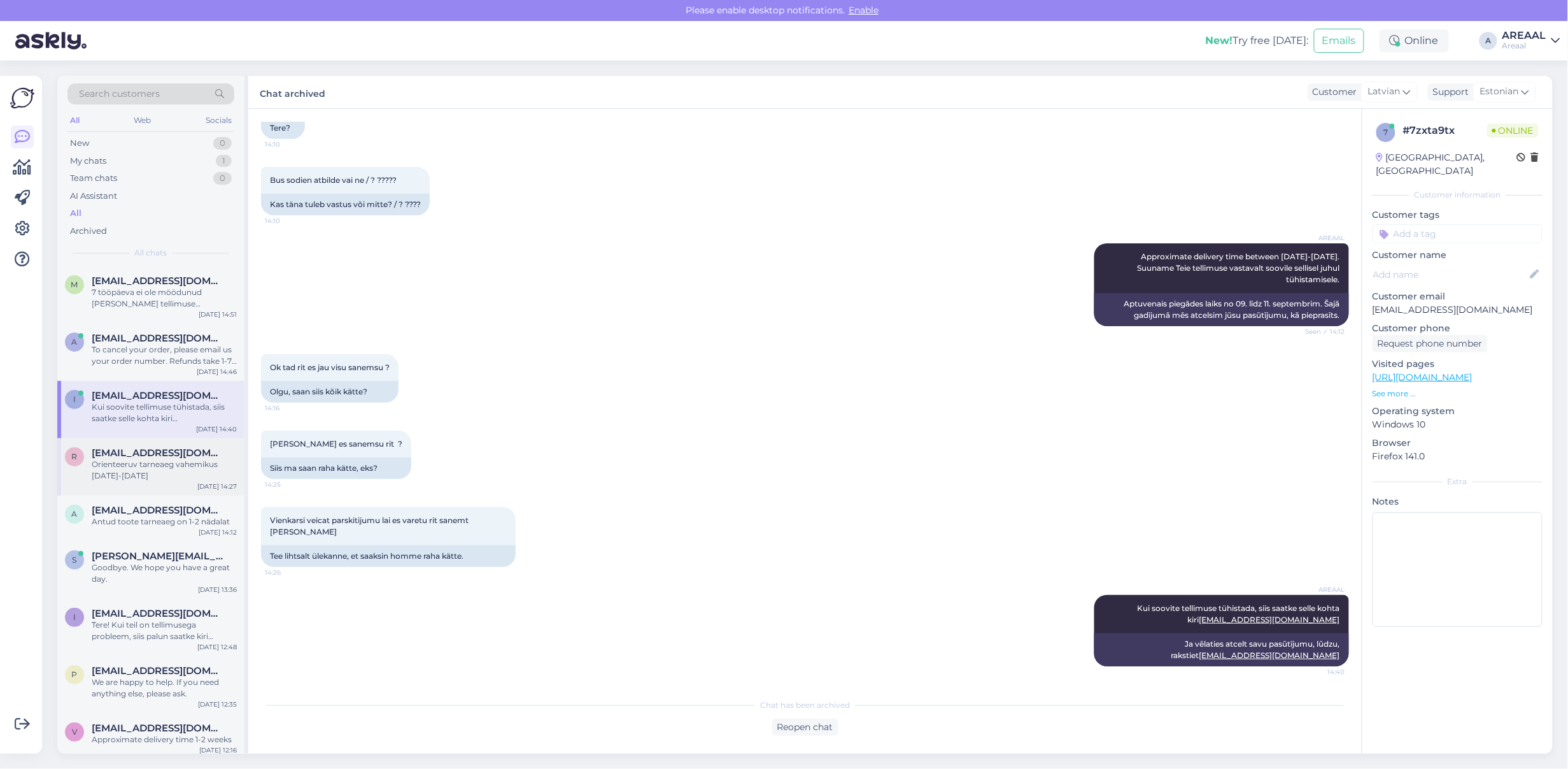
click at [154, 469] on div "Orienteeruv tarneaeg vahemikus [DATE]-[DATE]" at bounding box center [164, 470] width 145 height 23
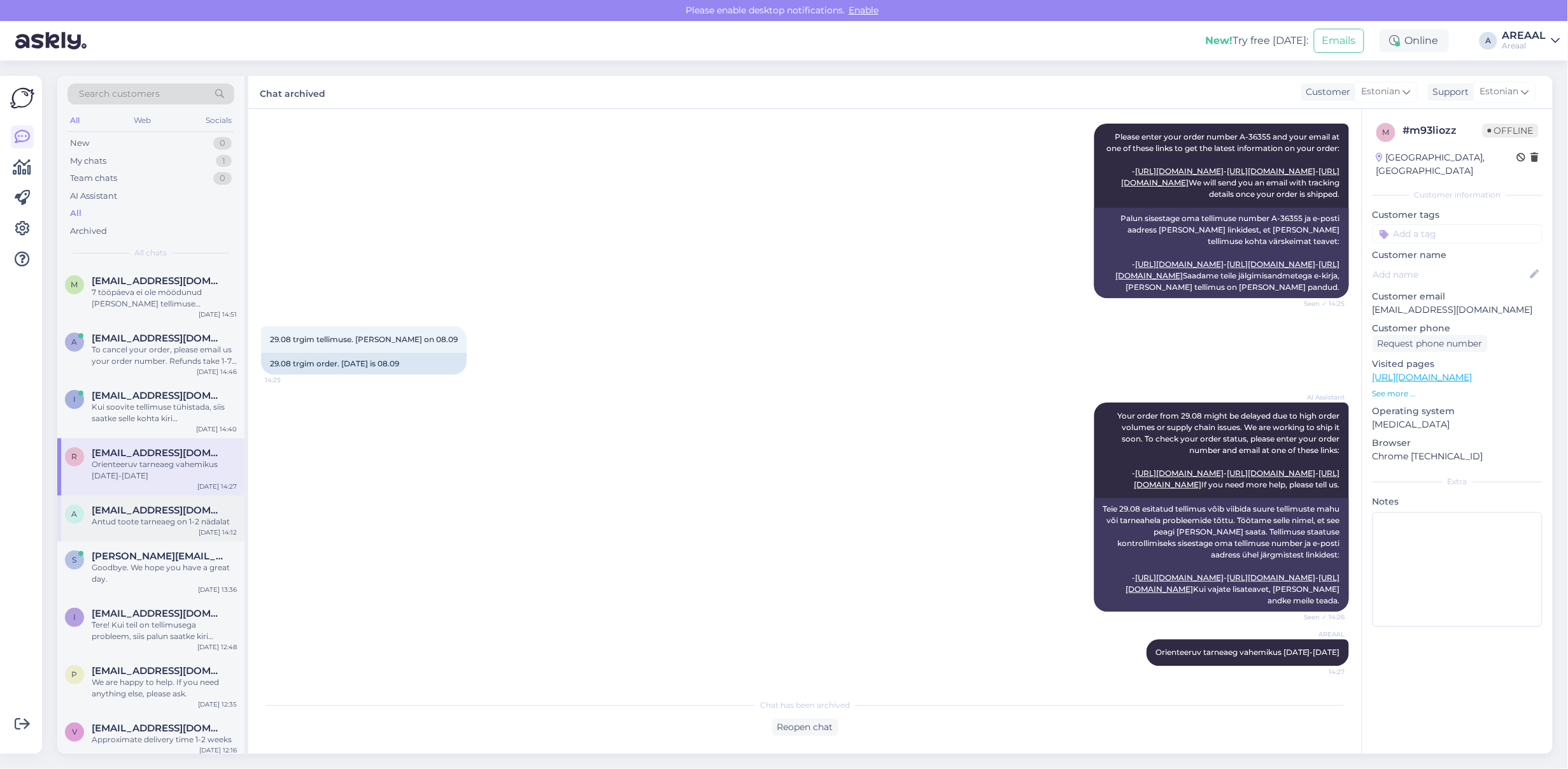
click at [169, 507] on span "[EMAIL_ADDRESS][DOMAIN_NAME]" at bounding box center [158, 510] width 133 height 11
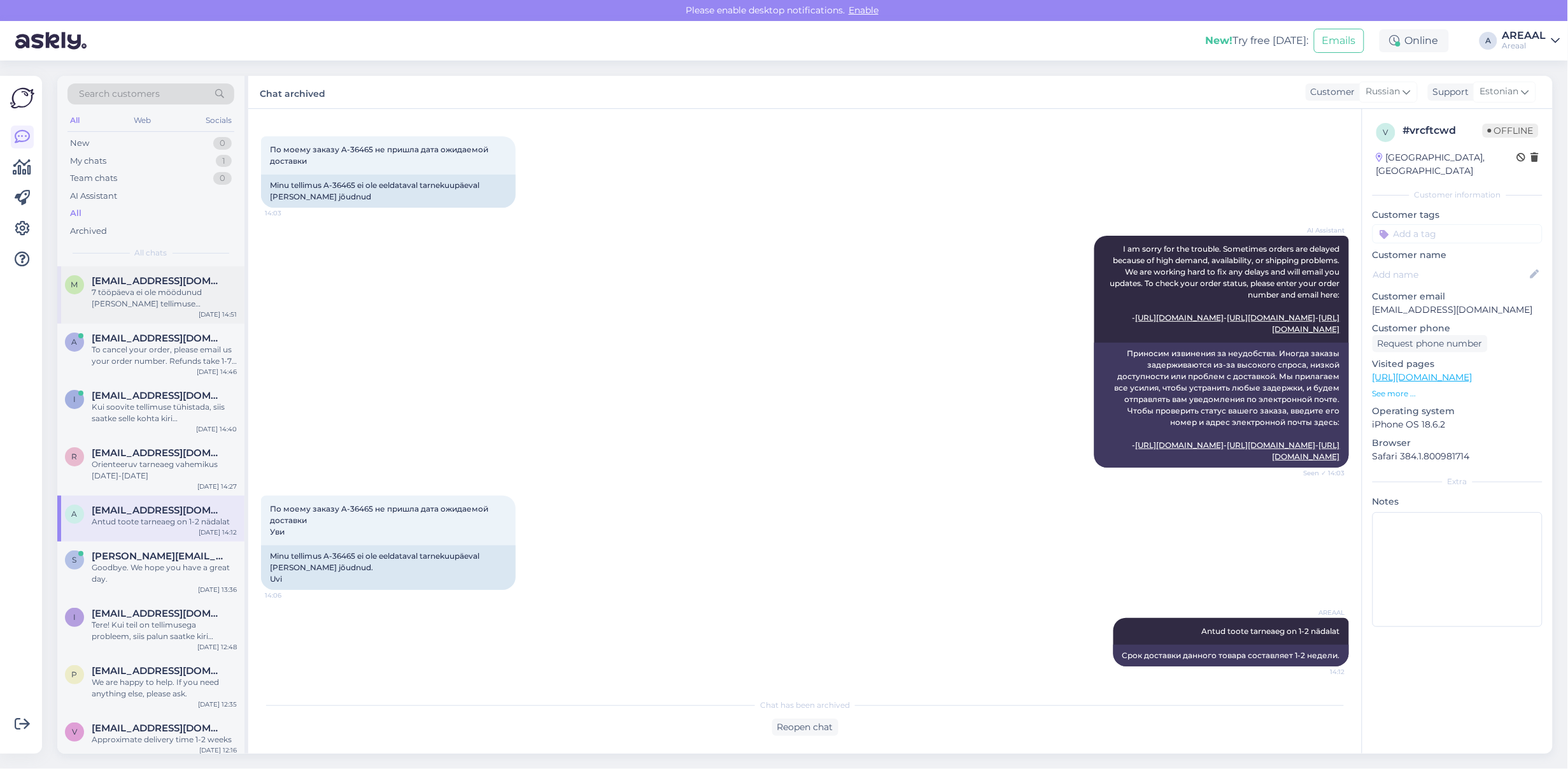
click at [180, 313] on div "m mesevradaniil@gmail.com 7 tööpäeva ei ole möödunud Teie tellimuse tühistamise…" at bounding box center [150, 294] width 187 height 57
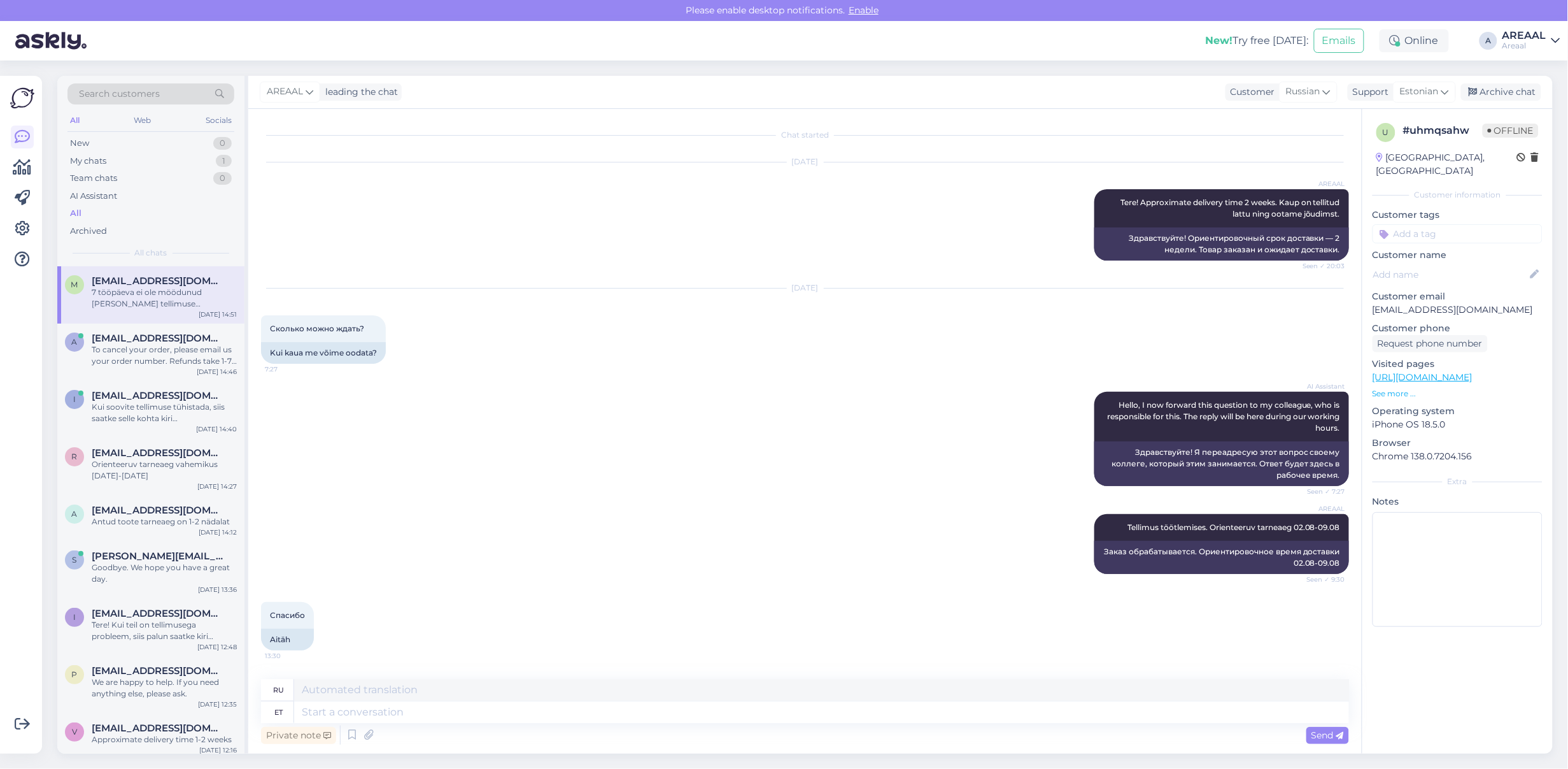
scroll to position [10909, 0]
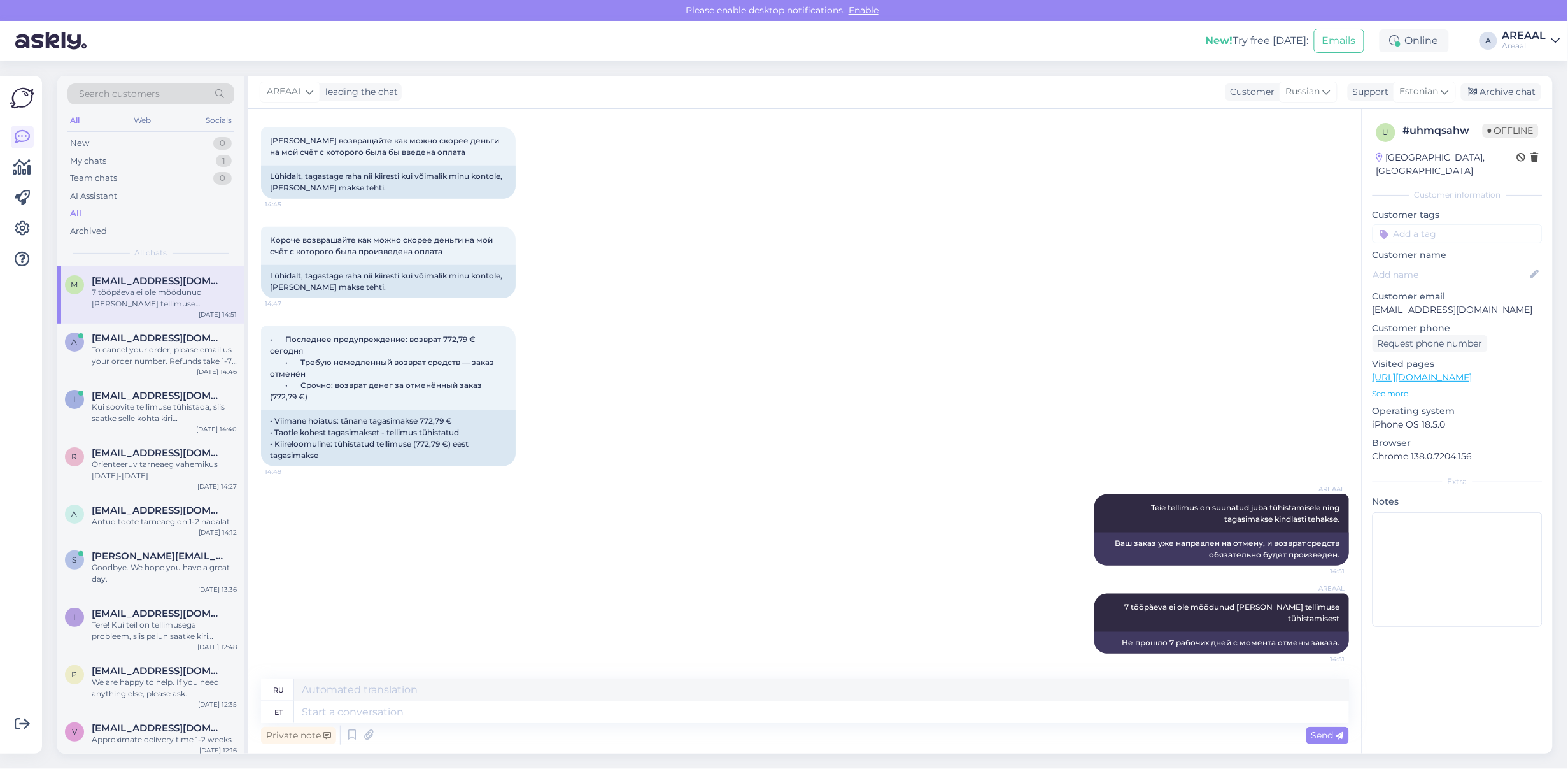
click at [1526, 36] on div "AREAAL" at bounding box center [1525, 36] width 44 height 10
click at [1539, 97] on button "Open" at bounding box center [1533, 99] width 36 height 20
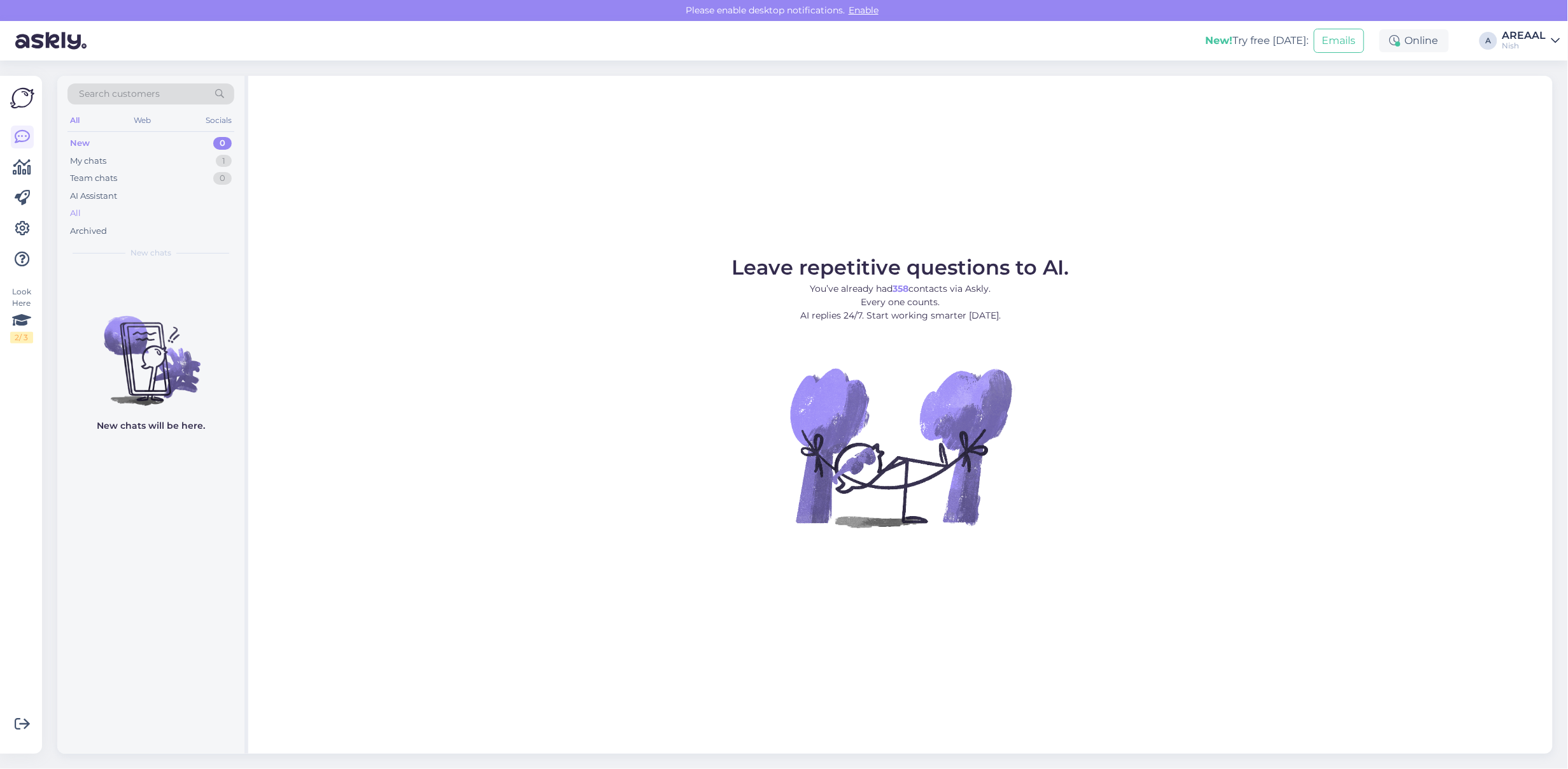
click at [87, 209] on div "All" at bounding box center [151, 214] width 167 height 18
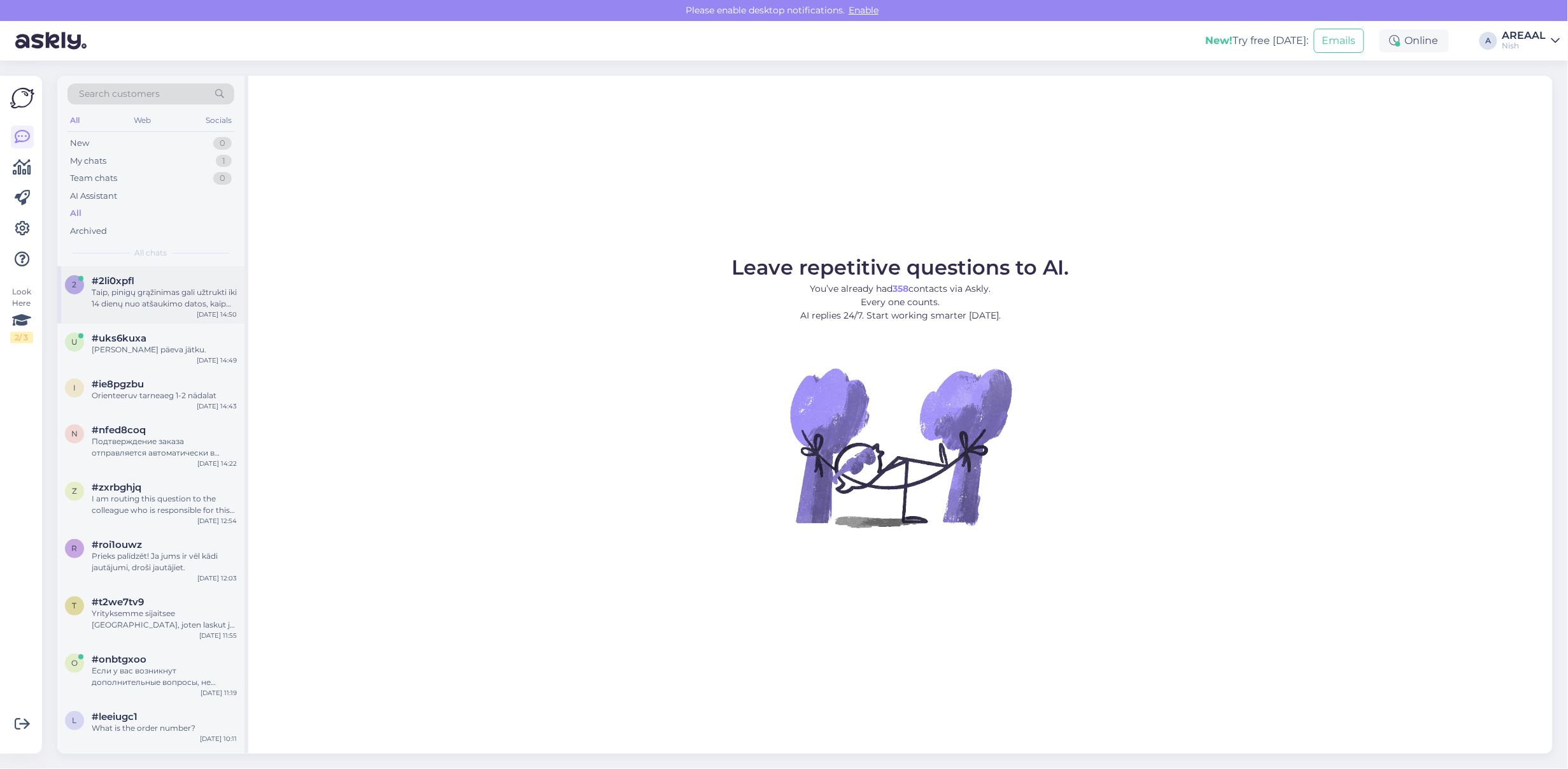
click at [122, 291] on div "Taip, pinigų grąžinimas gali užtrukti iki 14 dienų nuo atšaukimo datos, kaip nu…" at bounding box center [164, 298] width 145 height 23
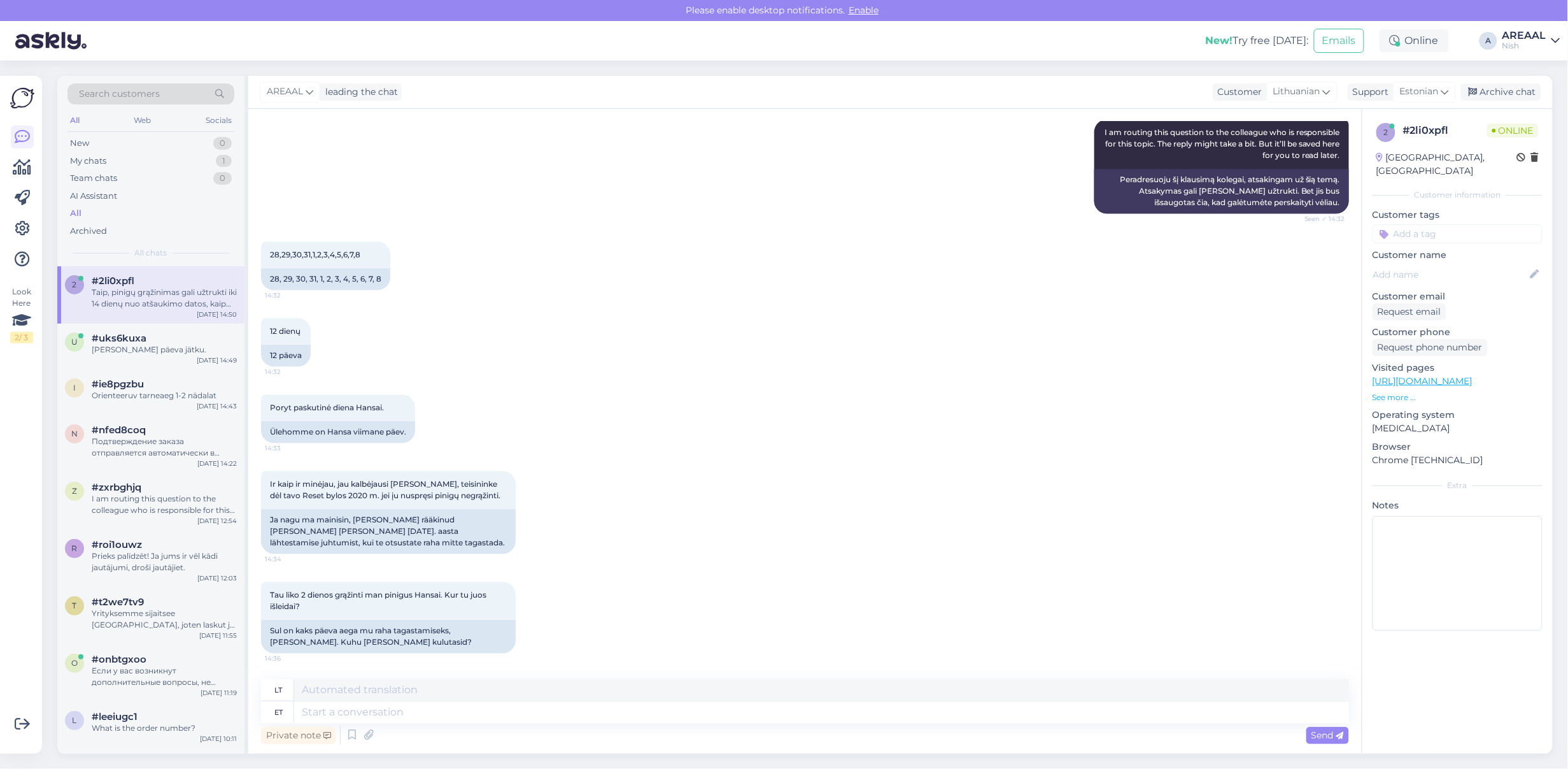
scroll to position [5901, 0]
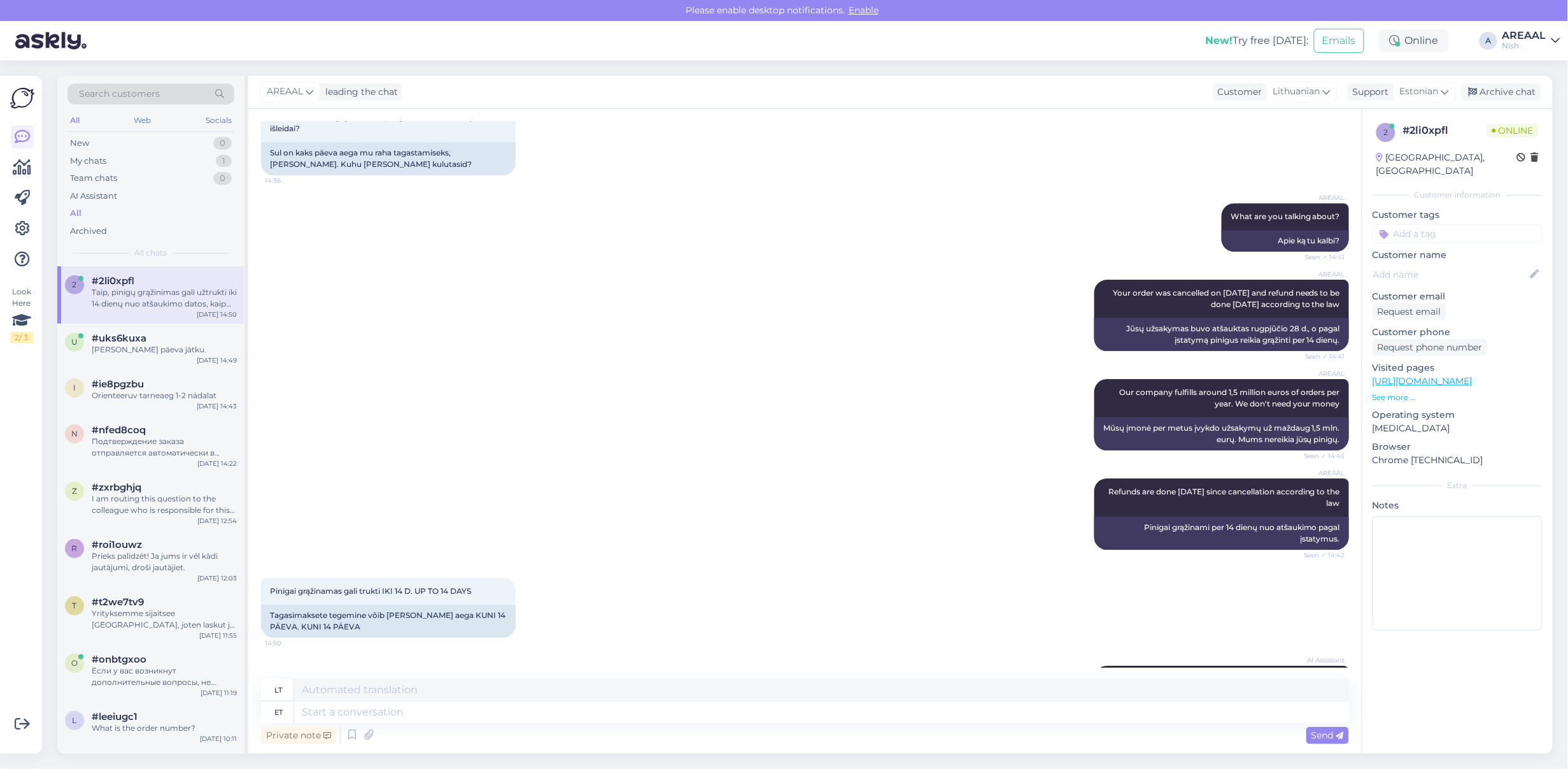
click at [1539, 34] on div "AREAAL" at bounding box center [1525, 36] width 44 height 10
click at [1535, 76] on button "Open" at bounding box center [1533, 71] width 36 height 20
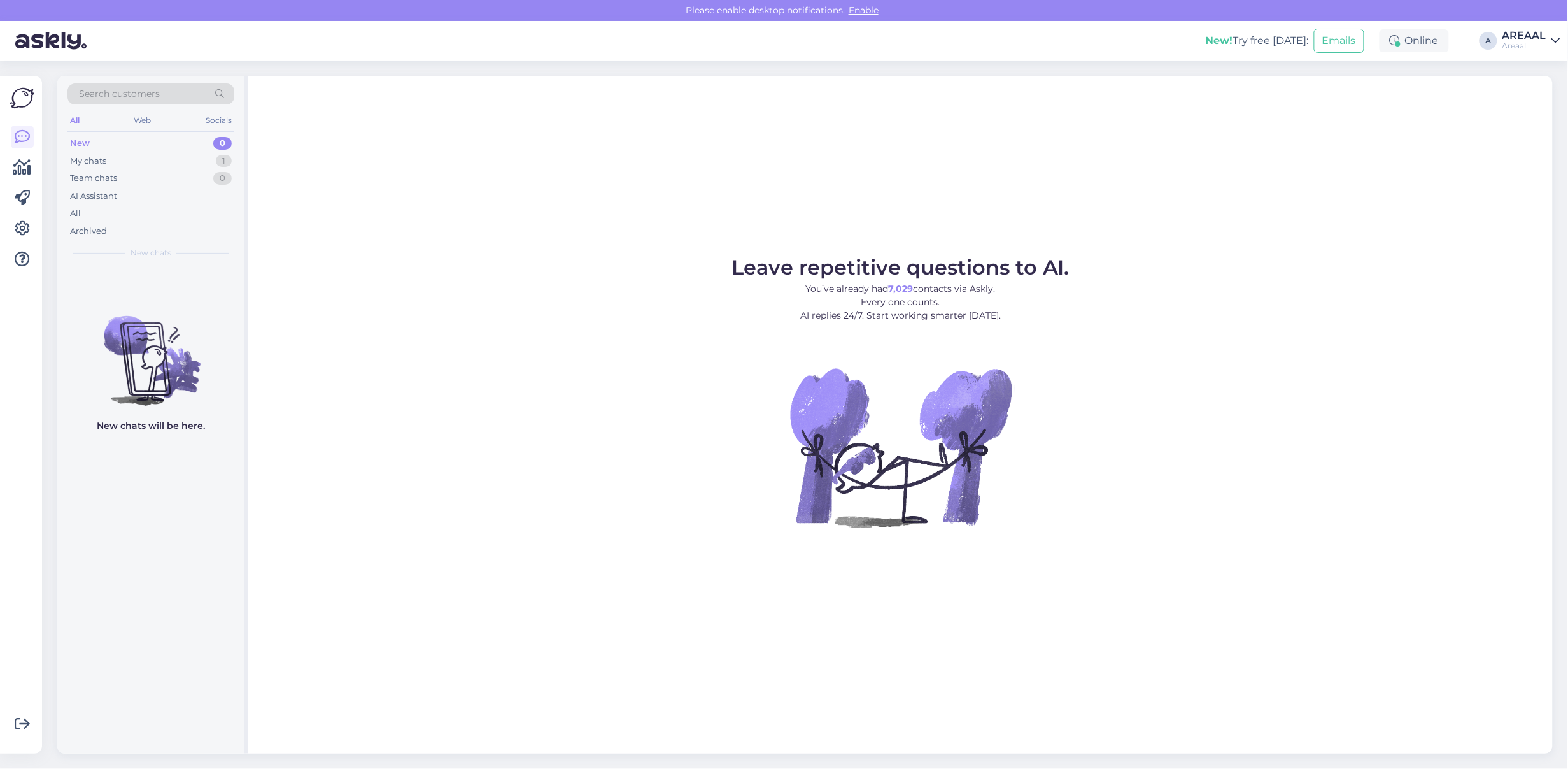
drag, startPoint x: 1486, startPoint y: 36, endPoint x: 1500, endPoint y: 40, distance: 14.6
click at [1496, 38] on div "A" at bounding box center [1489, 41] width 18 height 18
click at [1522, 42] on div "Areaal" at bounding box center [1525, 46] width 44 height 10
click at [1531, 103] on button "Open" at bounding box center [1533, 99] width 36 height 20
click at [103, 219] on div "All" at bounding box center [151, 214] width 167 height 18
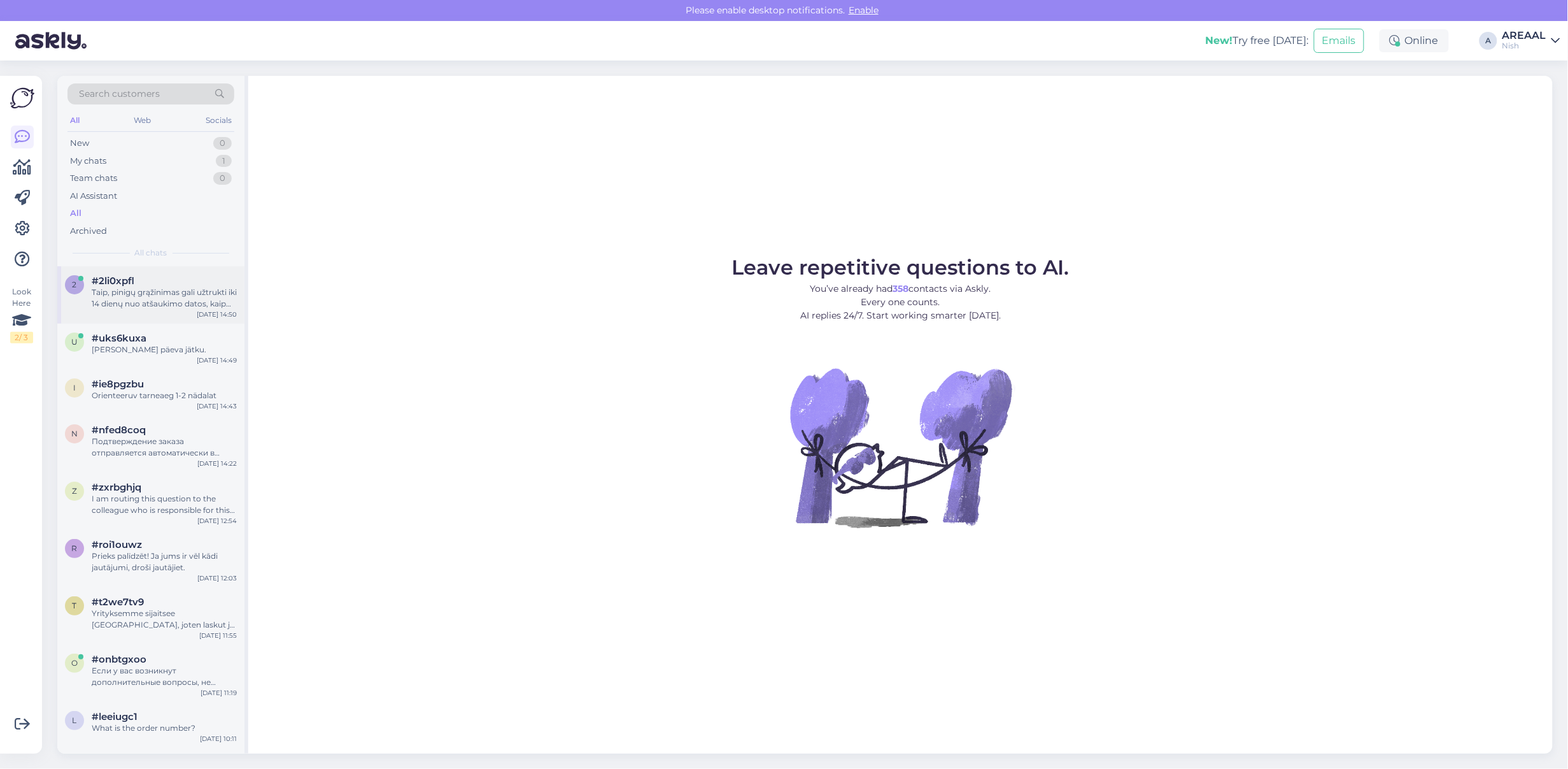
click at [137, 299] on div "Taip, pinigų grąžinimas gali užtrukti iki 14 dienų nuo atšaukimo datos, kaip nu…" at bounding box center [164, 298] width 145 height 23
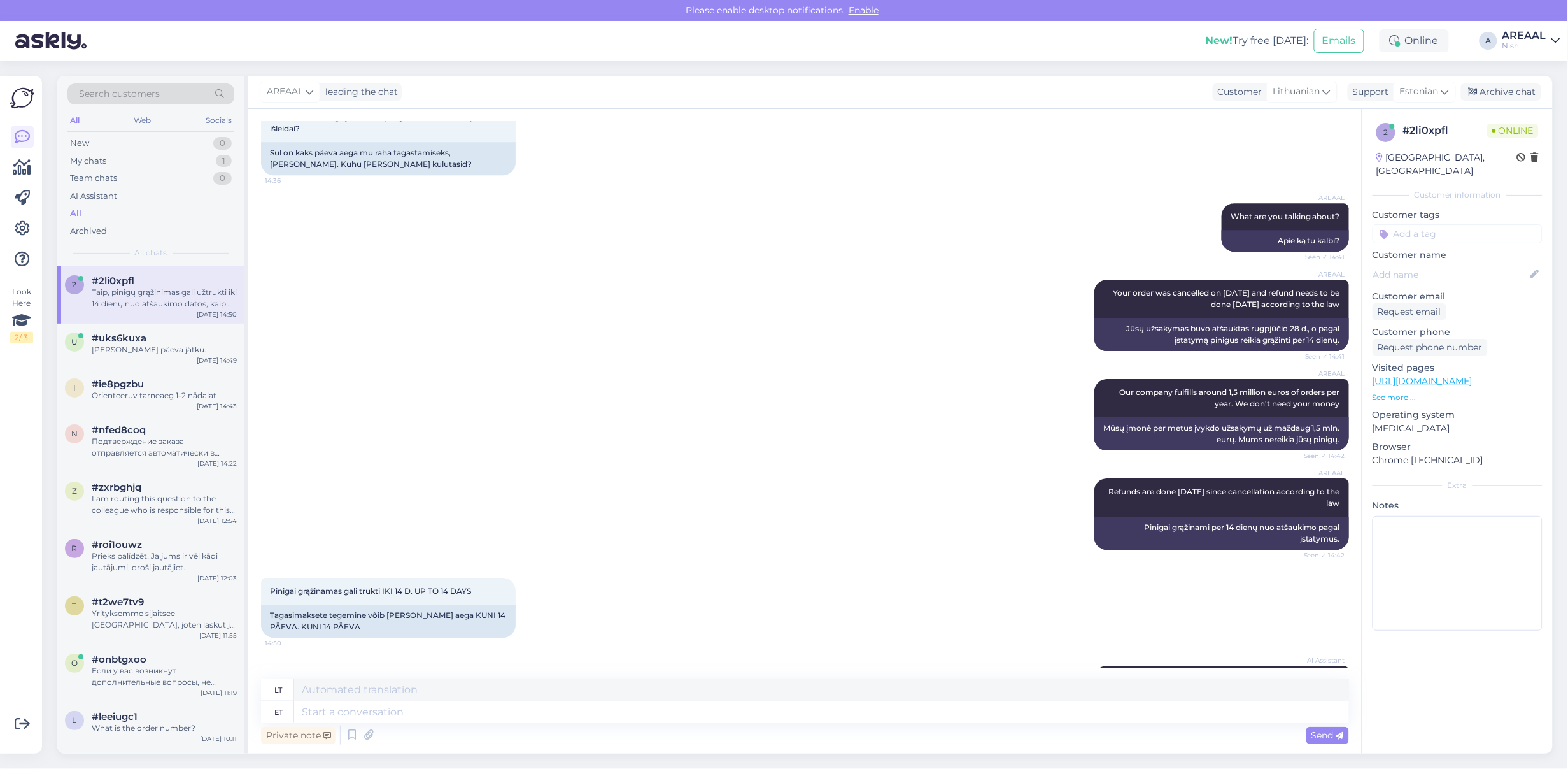
click at [686, 374] on div "AREAAL Our company fulfills around 1,5 million euros of orders per year. We don…" at bounding box center [804, 414] width 1088 height 99
click at [807, 701] on textarea at bounding box center [821, 690] width 1055 height 22
click at [1538, 71] on div "Search customers All Web Socials New 0 My chats 1 Team chats 0 AI Assistant All…" at bounding box center [809, 415] width 1519 height 709
click at [1532, 41] on div "Nish" at bounding box center [1525, 46] width 44 height 10
click at [1532, 61] on button "Open" at bounding box center [1533, 71] width 36 height 20
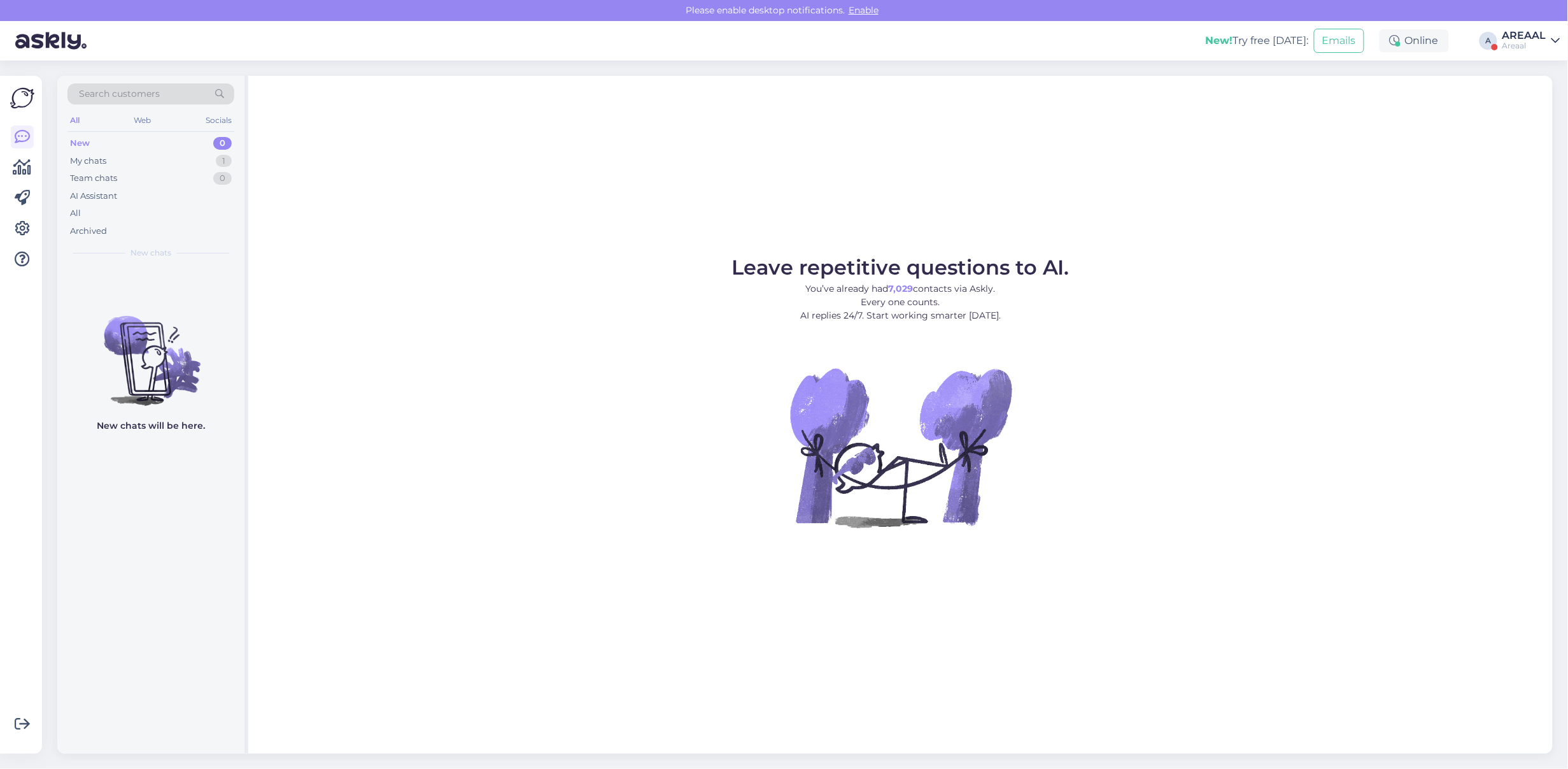
click at [1540, 27] on div "New! Try free [DATE]: Emails Online A AREAAL Areaal" at bounding box center [784, 41] width 1568 height 40
click at [1529, 41] on div "Areaal" at bounding box center [1525, 46] width 44 height 10
drag, startPoint x: 1526, startPoint y: 51, endPoint x: 1517, endPoint y: 97, distance: 46.9
click at [1517, 97] on button "Open" at bounding box center [1533, 99] width 36 height 20
click at [224, 161] on div "1" at bounding box center [224, 161] width 16 height 13
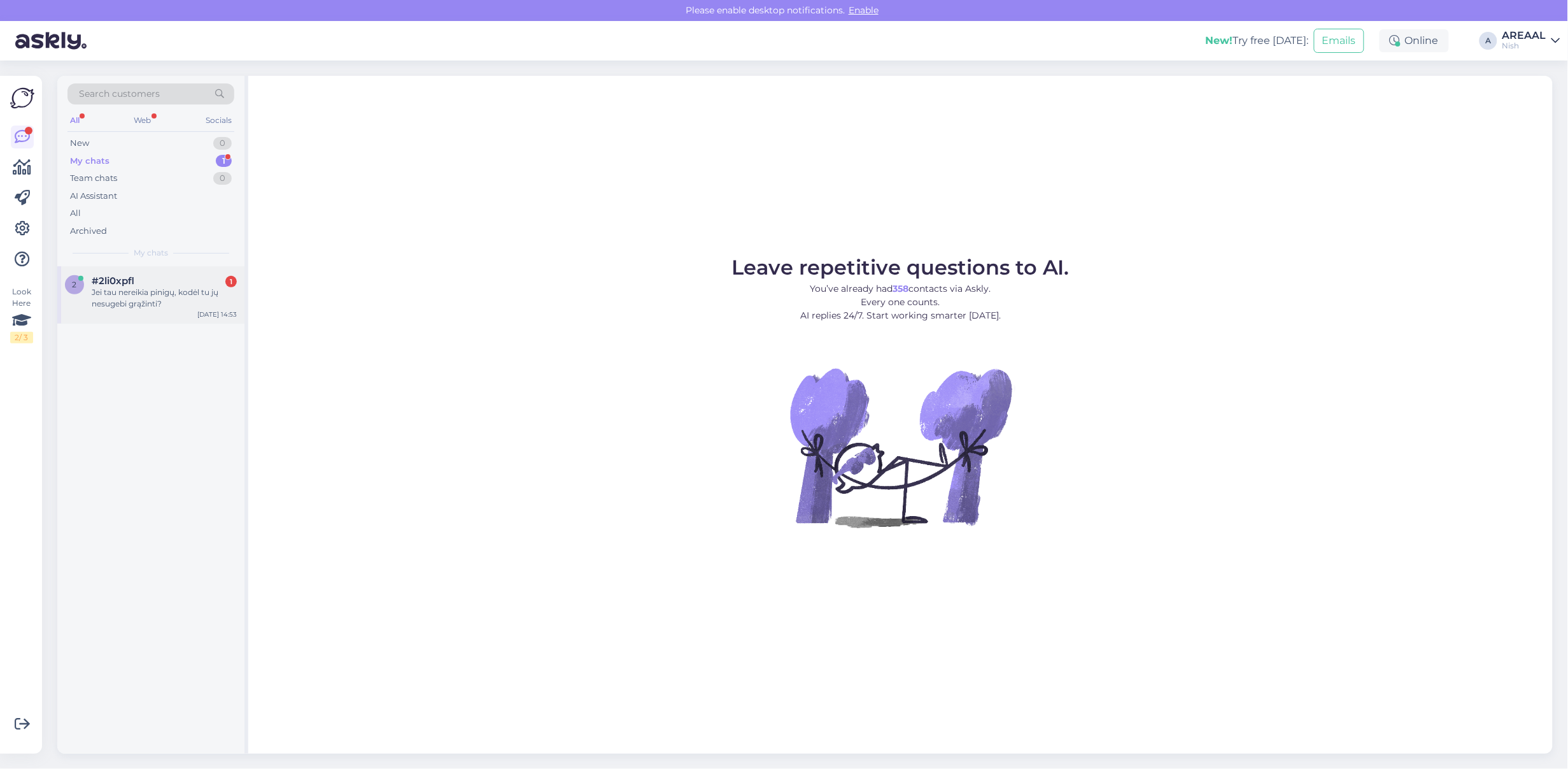
click at [180, 272] on div "2 #2li0xpfl 1 Jei tau nereikia pinigų, kodėl tu jų nesugebi grąžinti? Sep 8 14:…" at bounding box center [150, 294] width 187 height 57
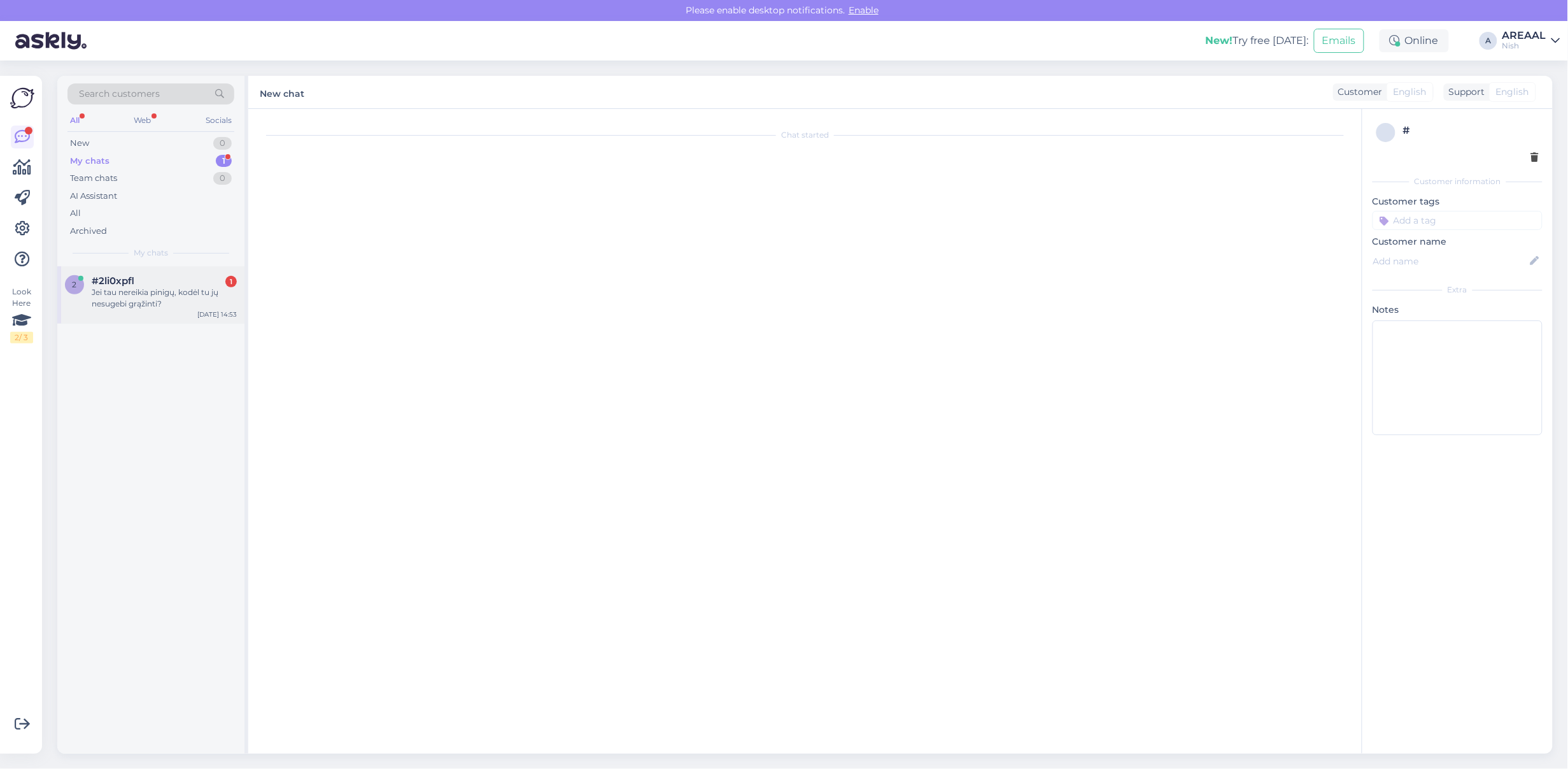
scroll to position [5977, 0]
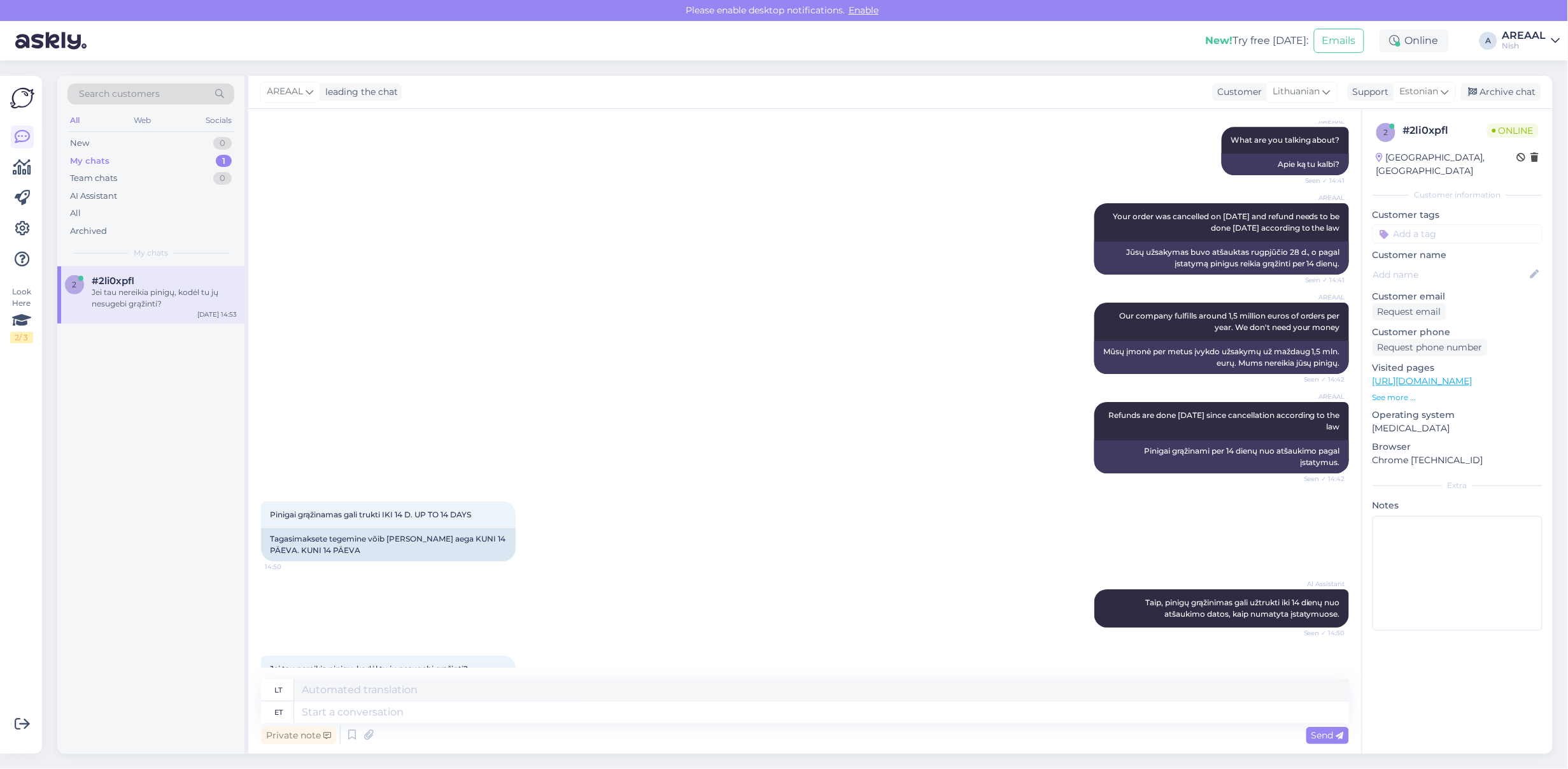
click at [513, 727] on div "Private note Send" at bounding box center [804, 735] width 1088 height 24
click at [511, 717] on textarea at bounding box center [821, 713] width 1055 height 22
type textarea "Teie tel"
type textarea "Jūsų"
type textarea "Teie tellimuse tag"
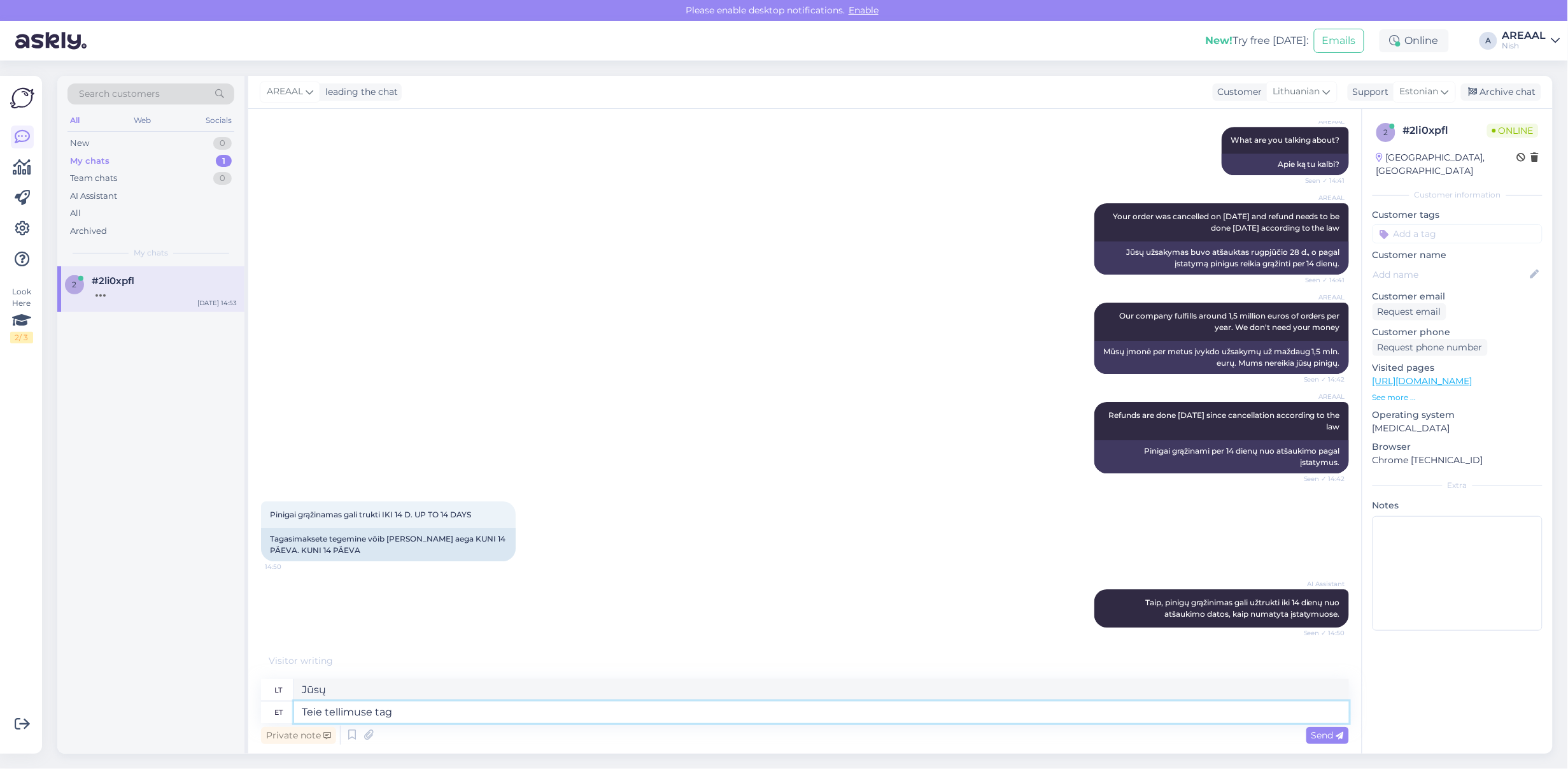
type textarea "Jūsų užsakymas"
type textarea "Teie tellimuse tagasikanne on"
type textarea "Užsakymo grąžinimas"
type textarea "Teie tellimuse tagasikanne on t"
type textarea "Jūsų užsakymas grąžintas."
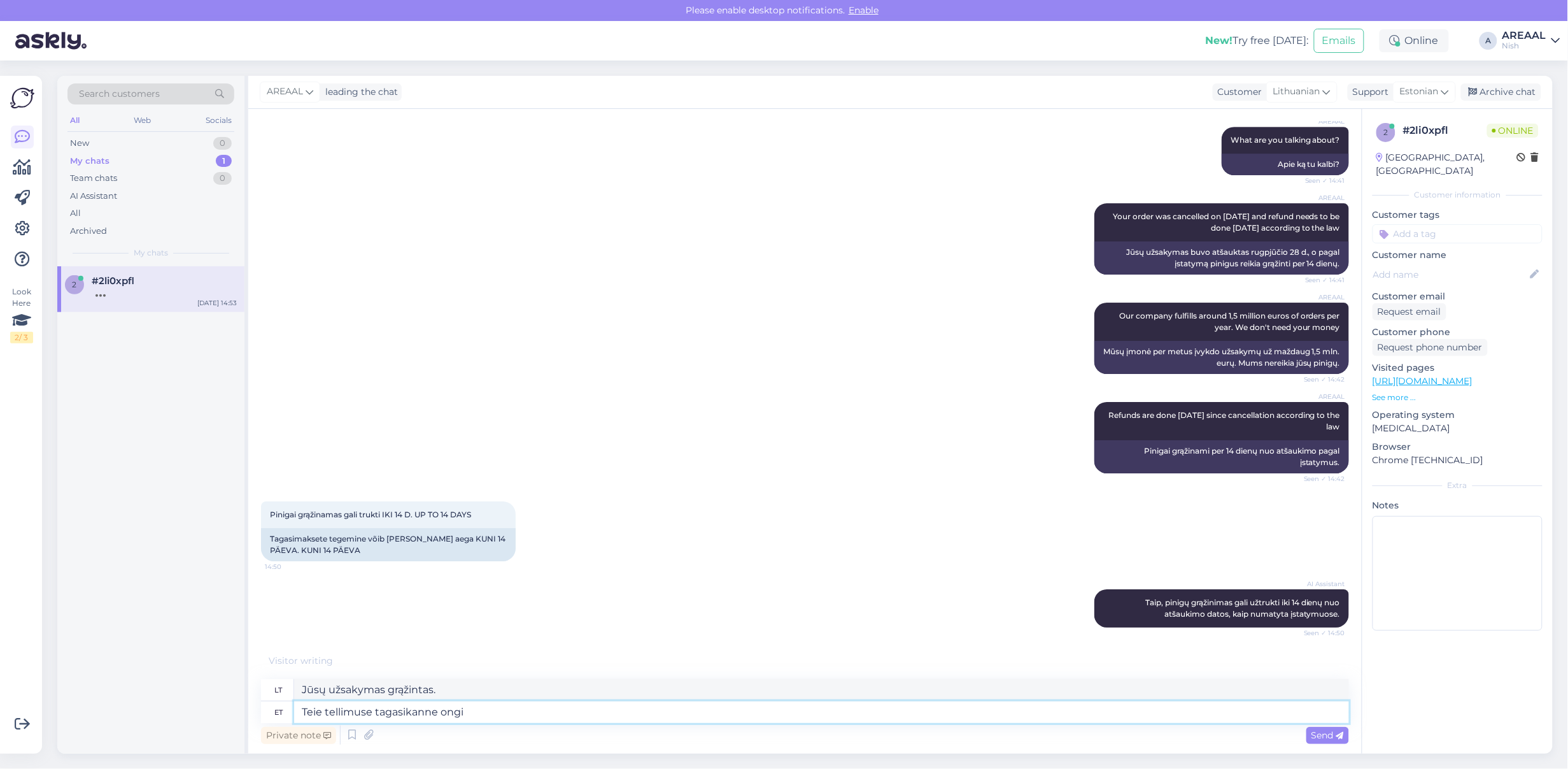
type textarea "Teie tellimuse tagasikanne ongi j"
type textarea "Jūsų užsakymas buvo grąžintas."
type textarea "Teie tellimuse tagasikanne ongi juba teht"
type textarea "Jūsų užsakymas jau grąžintas."
type textarea "Teie tellimuse tagasikanne ongi juba tehtud"
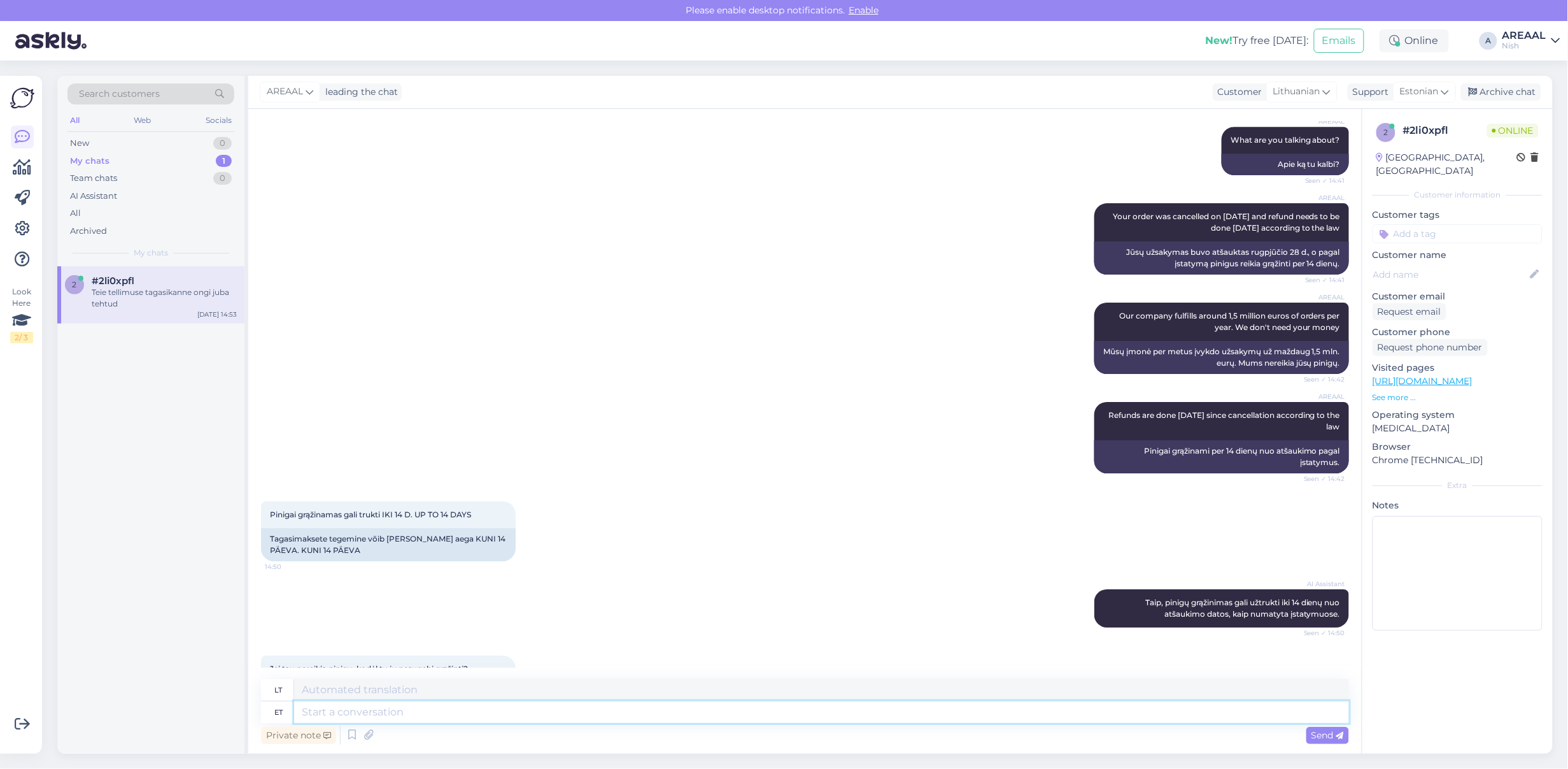
scroll to position [6054, 0]
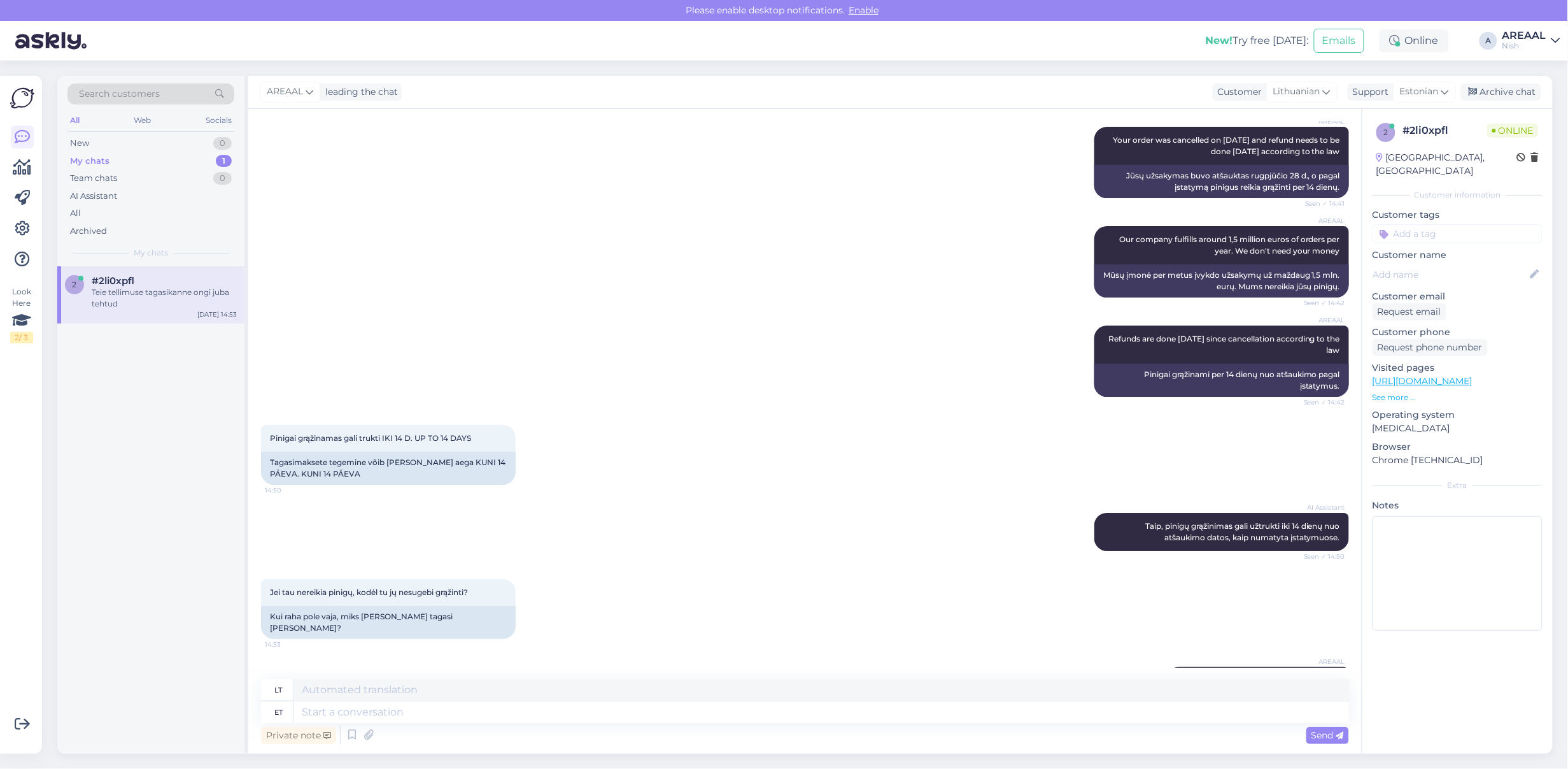
click at [722, 565] on div "Jei tau nereikia pinigų, kodėl tu jų nesugebi grąžinti? 14:53 Kui raha pole vaj…" at bounding box center [804, 609] width 1088 height 88
click at [742, 565] on div "Jei tau nereikia pinigų, kodėl tu jų nesugebi grąžinti? 14:53 Kui raha pole vaj…" at bounding box center [804, 609] width 1088 height 88
click at [745, 499] on div "AI Assistant Taip, pinigų grąžinimas gali užtrukti iki 14 dienų nuo atšaukimo d…" at bounding box center [804, 532] width 1088 height 66
click at [747, 717] on textarea at bounding box center [821, 713] width 1055 height 22
click at [861, 332] on div "AREAAL Refunds are done within 14 days since cancellation according to the law …" at bounding box center [804, 361] width 1088 height 99
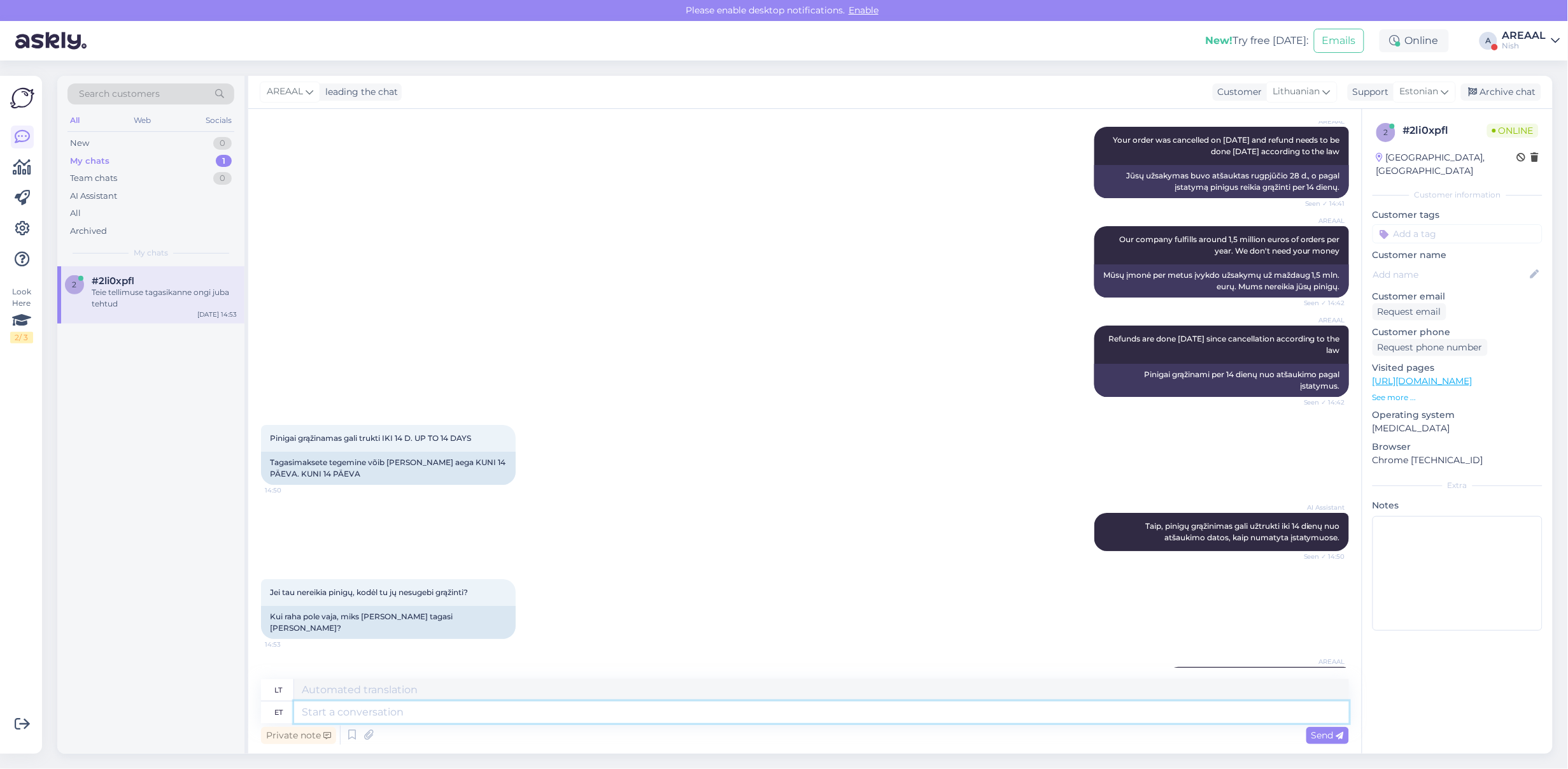
click at [827, 715] on textarea at bounding box center [821, 713] width 1055 height 22
click at [1535, 50] on div "Nish" at bounding box center [1525, 46] width 44 height 10
click at [1542, 70] on button "Open" at bounding box center [1533, 71] width 36 height 20
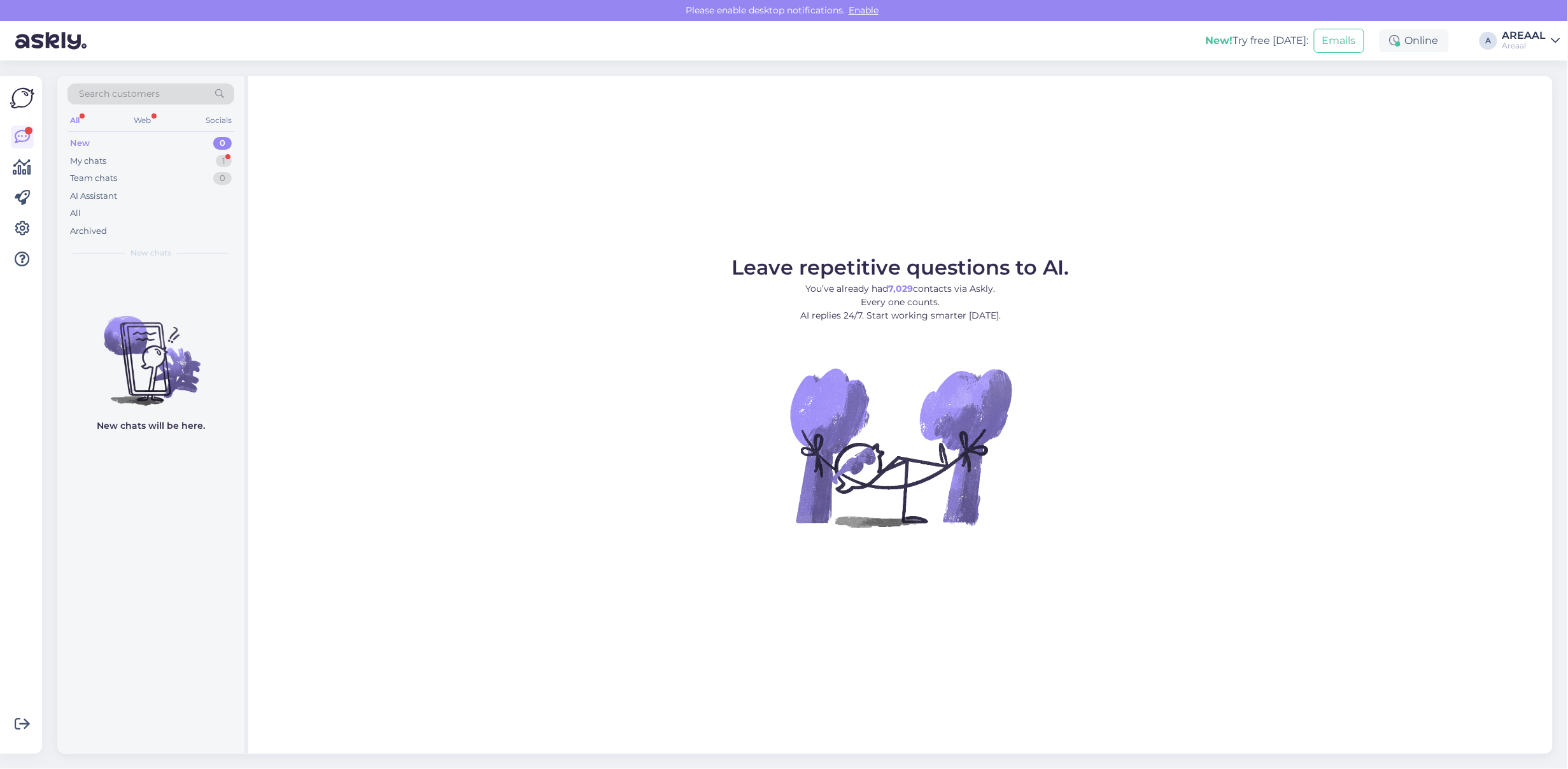
click at [233, 151] on div "New 0" at bounding box center [151, 143] width 167 height 18
click at [229, 158] on div "1" at bounding box center [224, 161] width 16 height 13
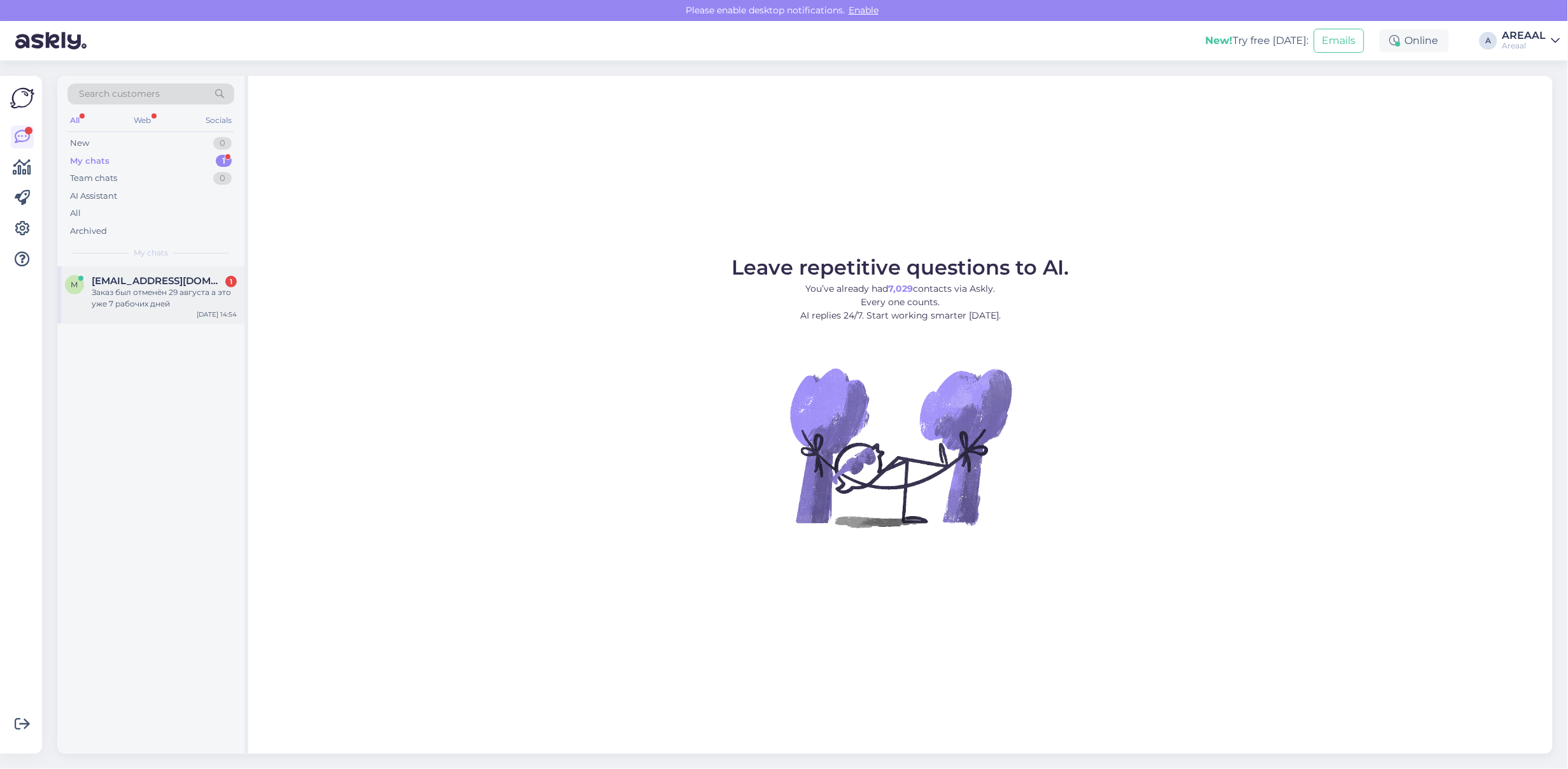
click at [212, 292] on div "Заказ был отменён 29 августа а это уже 7 рабочих дней" at bounding box center [164, 298] width 145 height 23
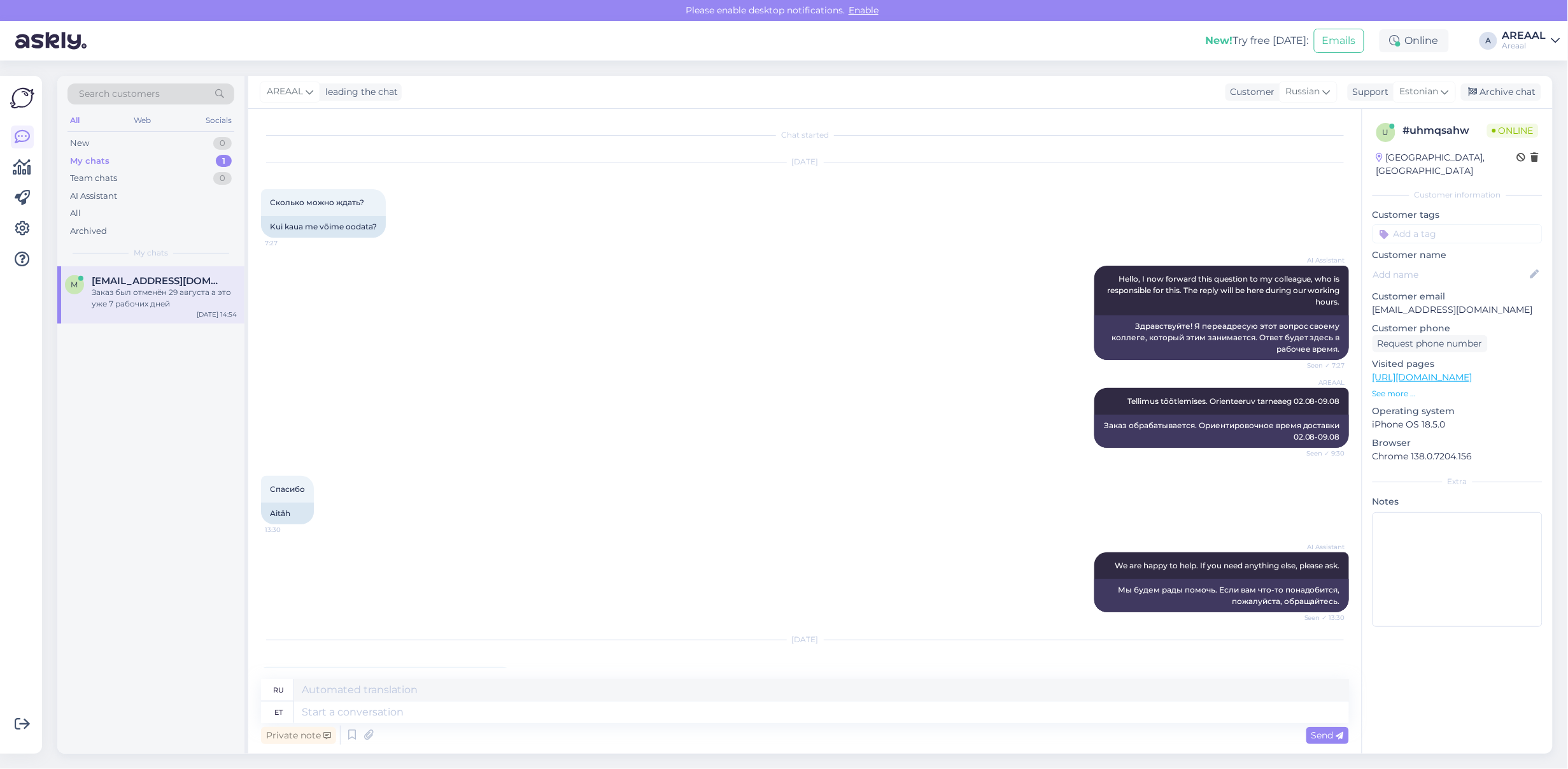
scroll to position [10871, 0]
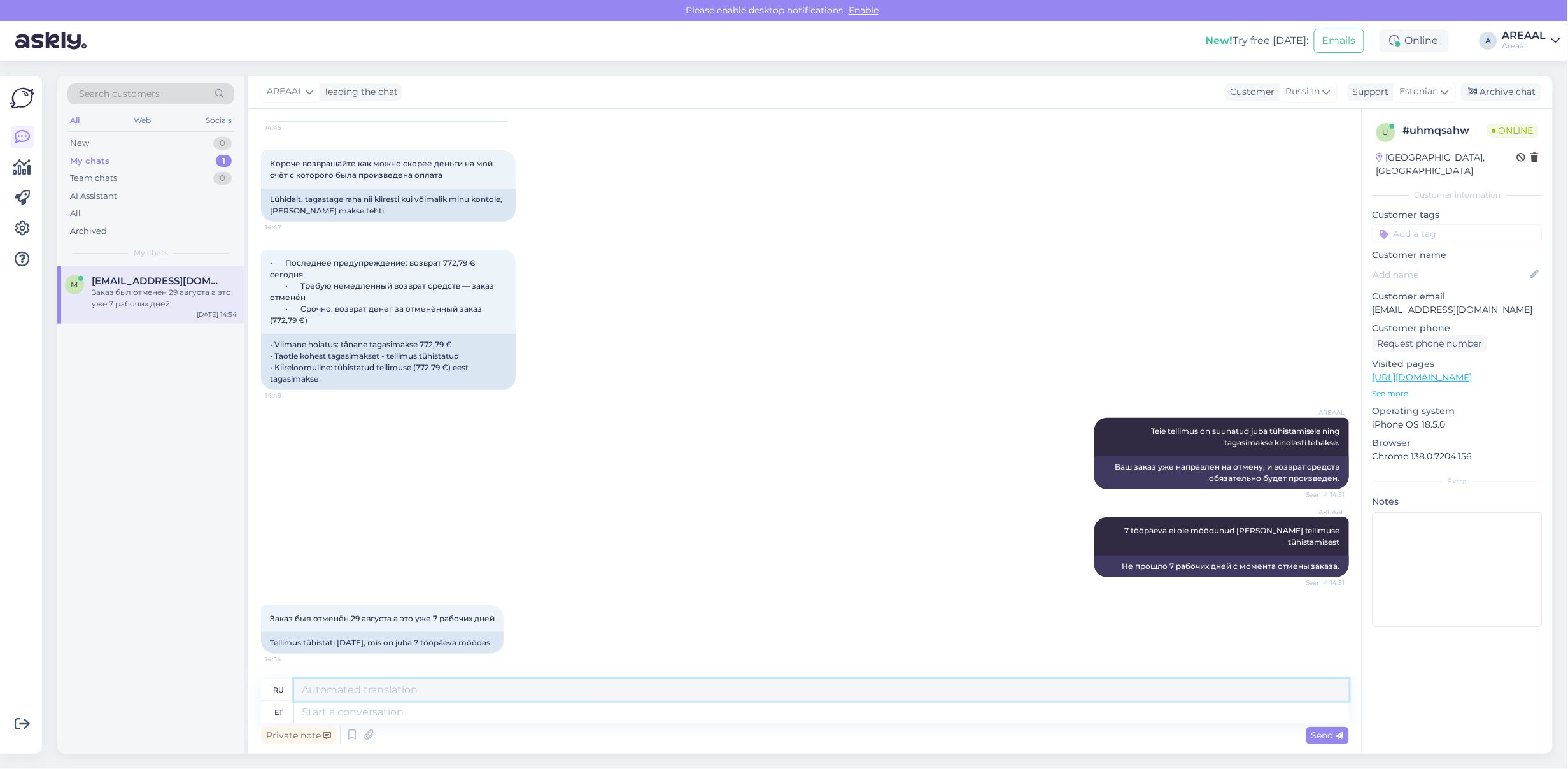
click at [539, 681] on textarea at bounding box center [821, 690] width 1055 height 22
click at [539, 688] on textarea at bounding box center [821, 690] width 1055 height 22
click at [540, 701] on textarea at bounding box center [821, 690] width 1055 height 22
click at [565, 712] on textarea at bounding box center [821, 713] width 1055 height 22
click at [785, 714] on textarea at bounding box center [821, 713] width 1055 height 22
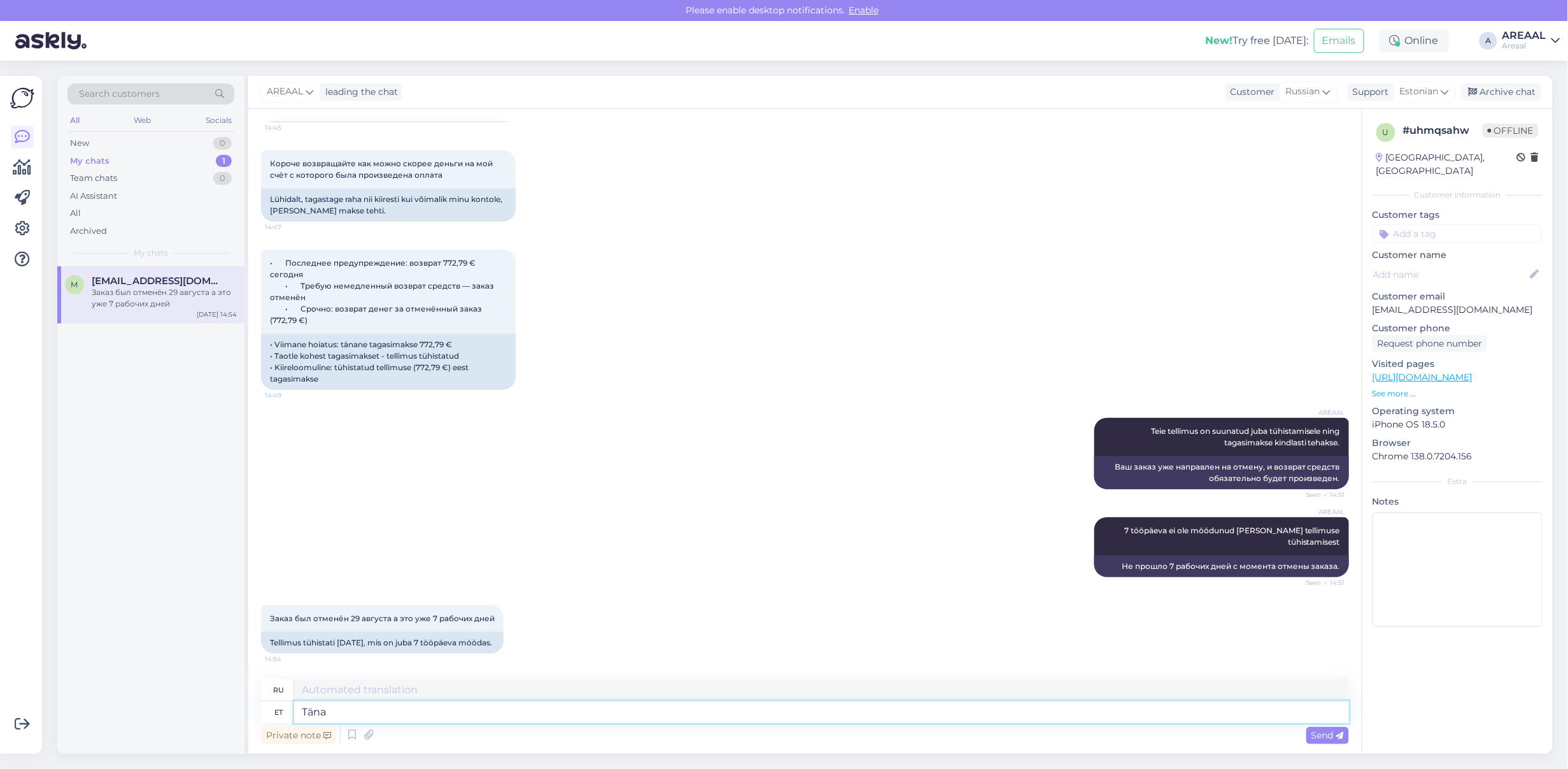
type textarea "Täna o"
type textarea "Сегодня"
type textarea "Täna on kuues tö"
type textarea "Сегодня шестое."
type textarea "Täna on kuues tööpäev pseal"
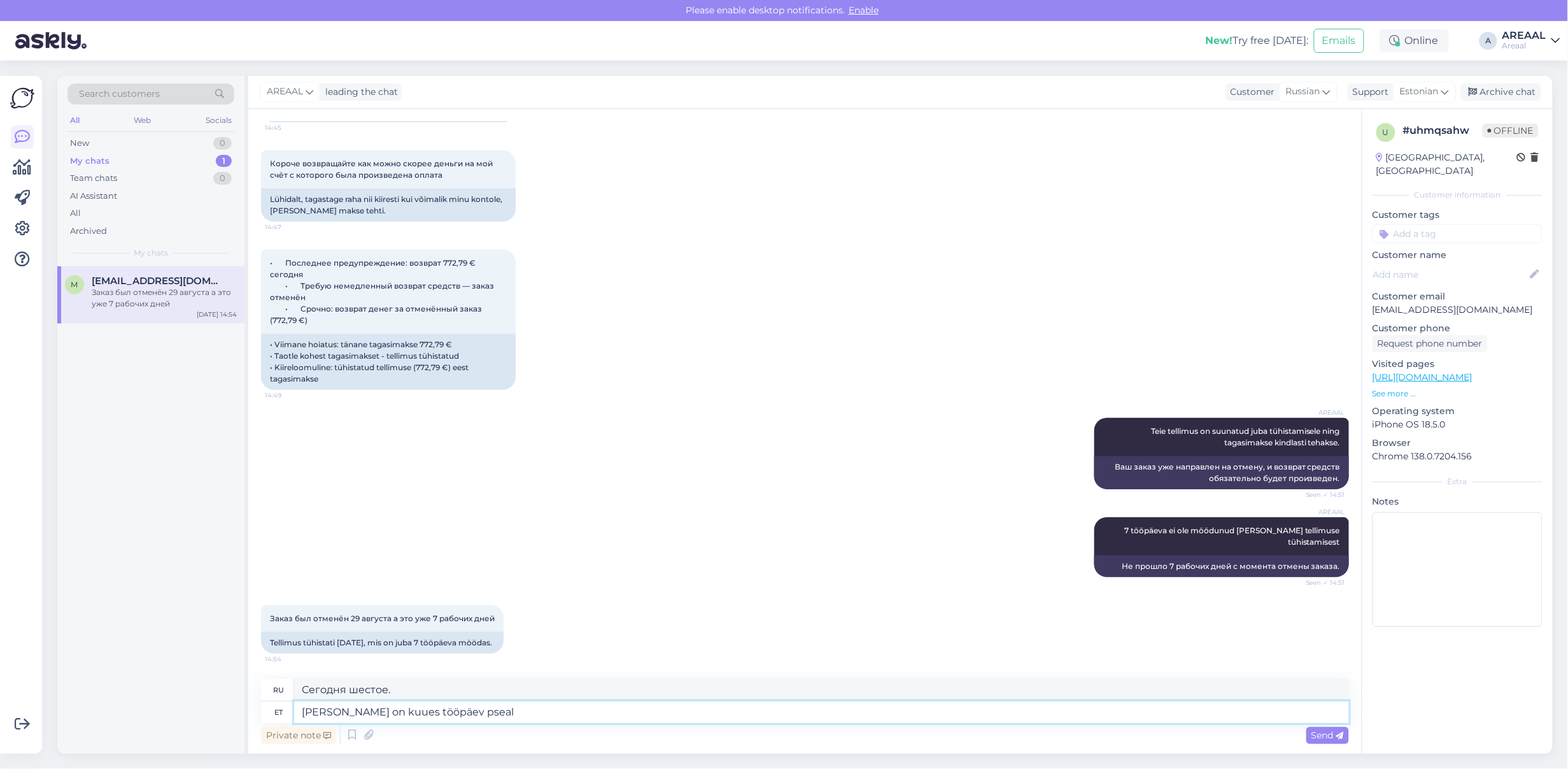
type textarea "Сегодня шестой рабочий день."
type textarea "Kui te"
type textarea "Если"
type textarea "Kui tellimus tühis"
type textarea "Если заказ"
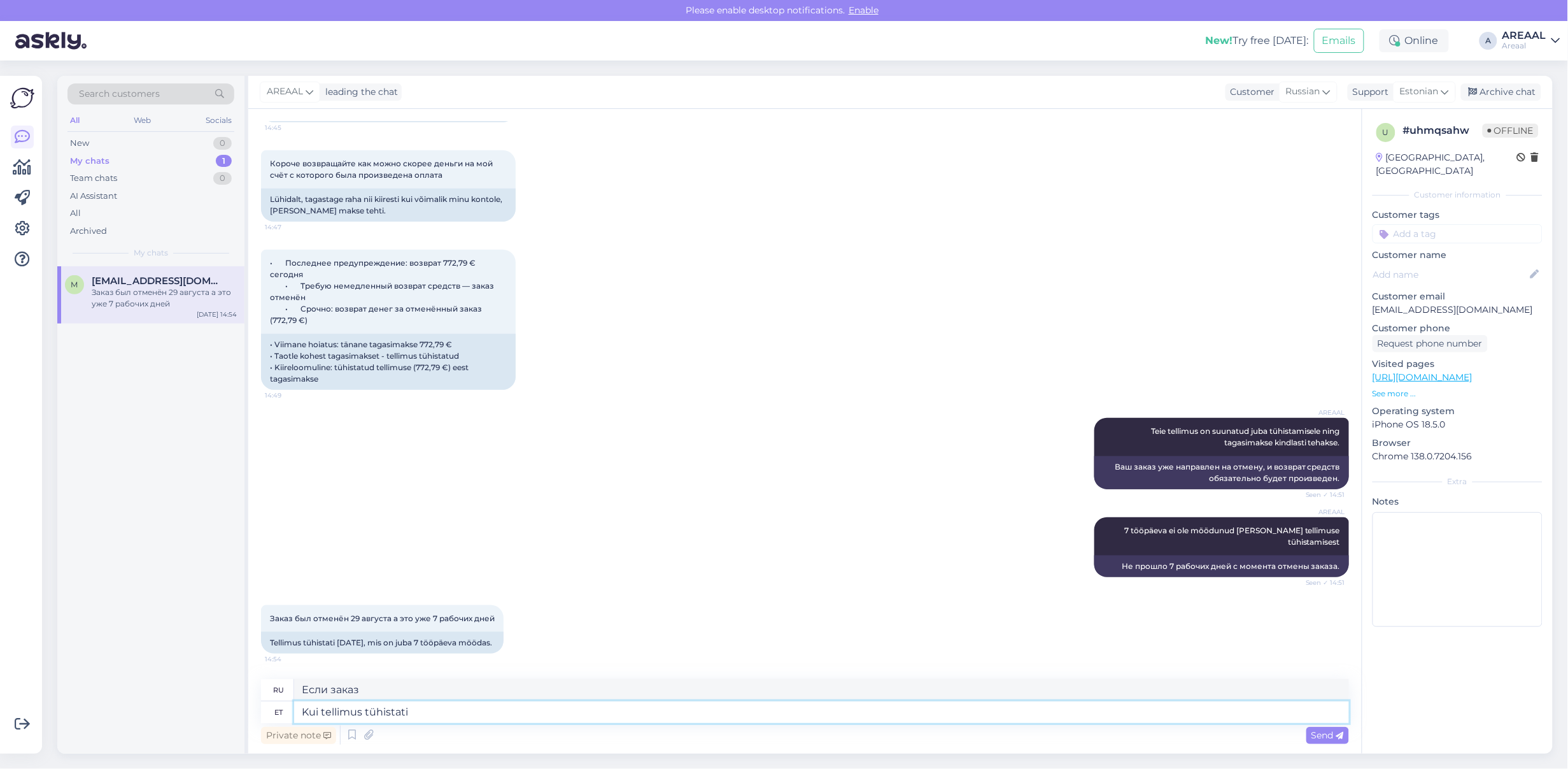
type textarea "Kui tellimus tühistati"
type textarea "Если заказ был отменен"
type textarea "Kui tellimus tühistati 29. aug"
type textarea "Если заказ был отменен 29 числа."
type textarea "Kui tellimus tühistati 29. augustil, siis"
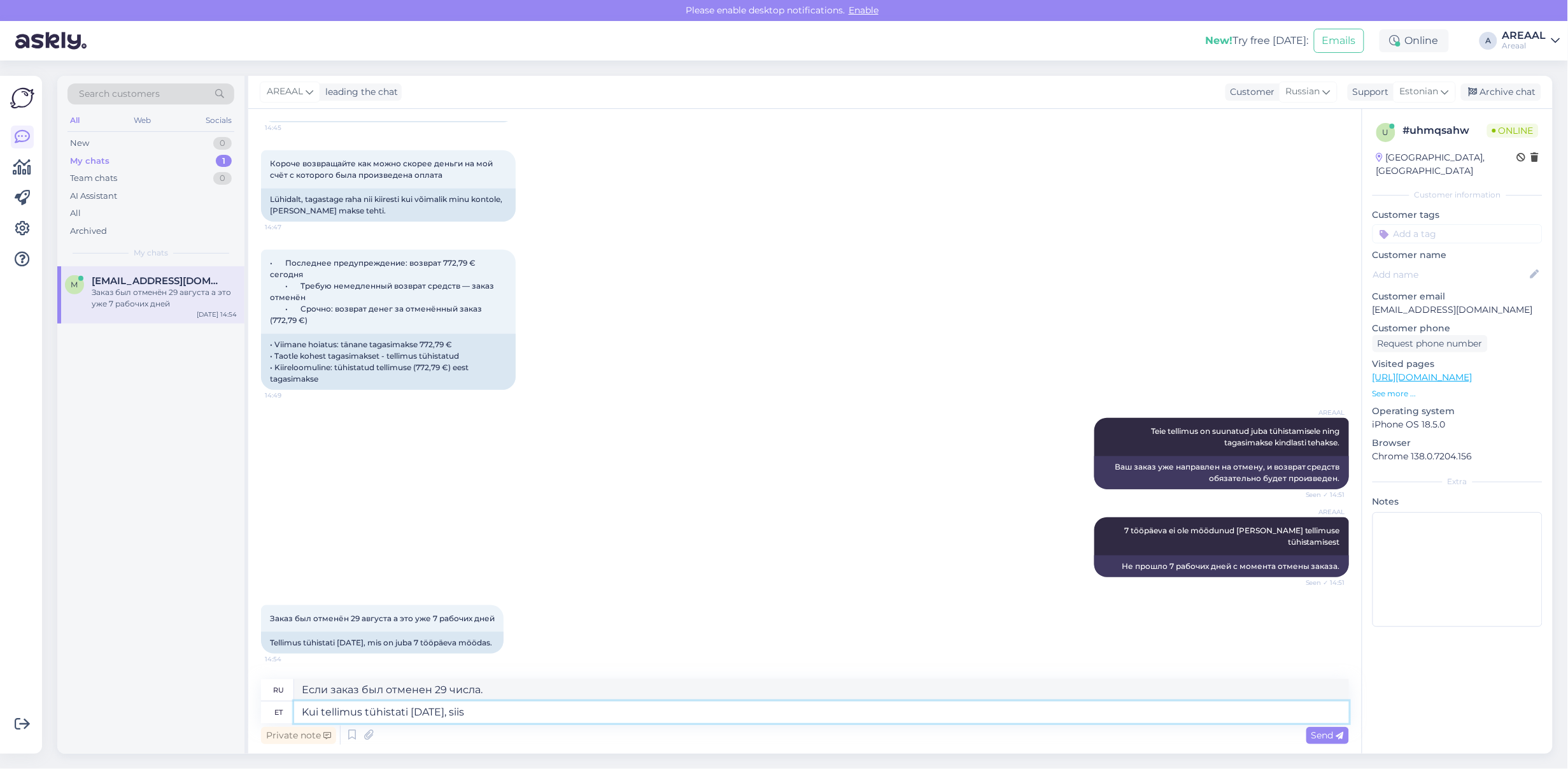
type textarea "Если заказ был отменен 29 августа,"
type textarea "Kui tellimus tühistati 29. augustil, siis täna"
type textarea "Если заказ был отменен 29 августа, то"
type textarea "Kui tellimus tühistati 29. augustil, siis täna on ku"
type textarea "Если заказ был отменен 29 августа, то сегодня"
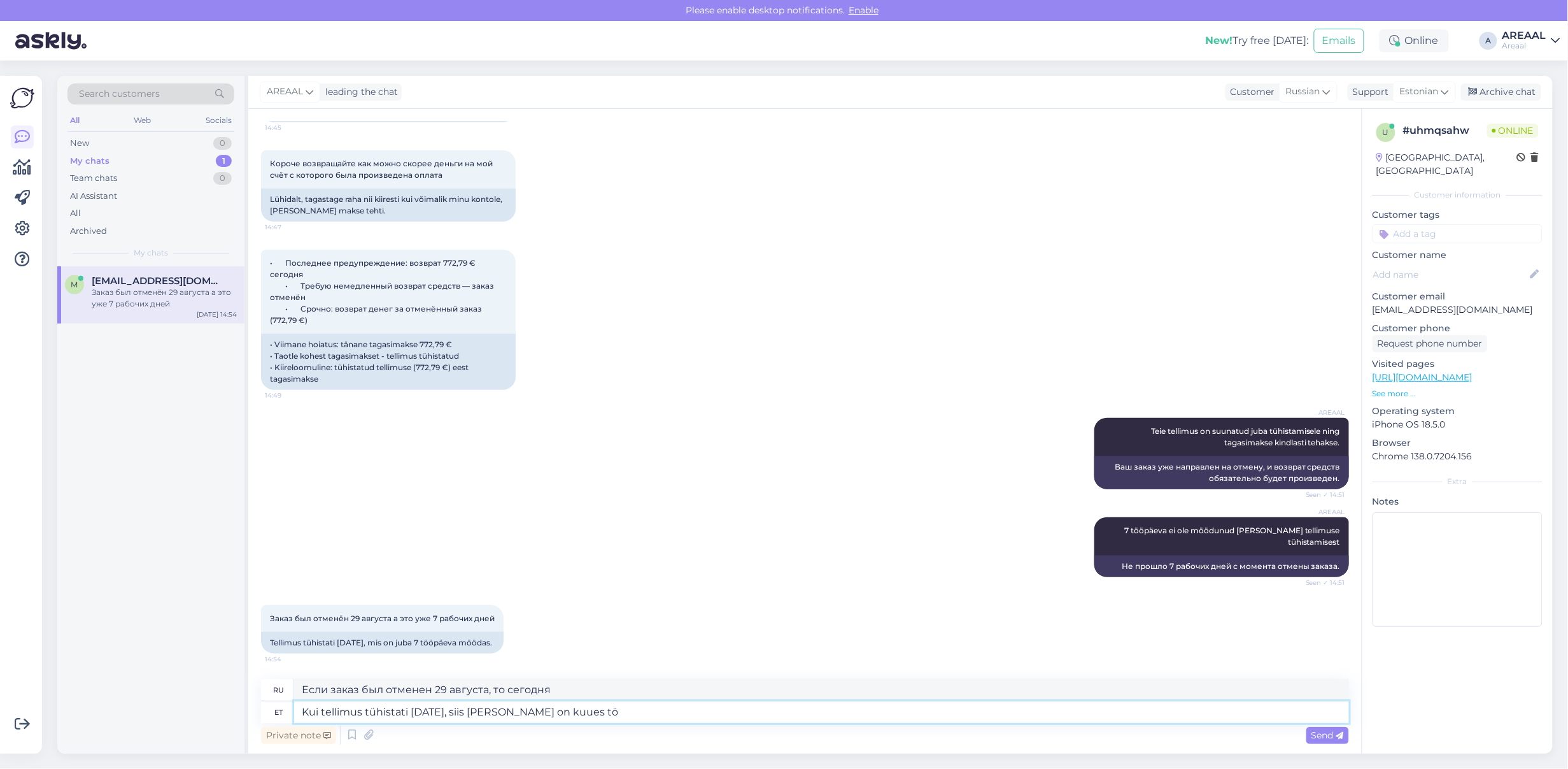
type textarea "Kui tellimus tühistati 29. augustil, siis täna on kuues töö"
type textarea "Если заказ был отменен 29 августа, то сегодня шестой"
type textarea "Kui tellimus tühistati 29. augustil, siis täna on kuues tööpäev alat"
type textarea "Если заказ был отменен 29 августа, то сегодня шестой рабочий день"
type textarea "Kui tellimus tühistati 29. augustil, siis täna on kuues tööpäev alates telli"
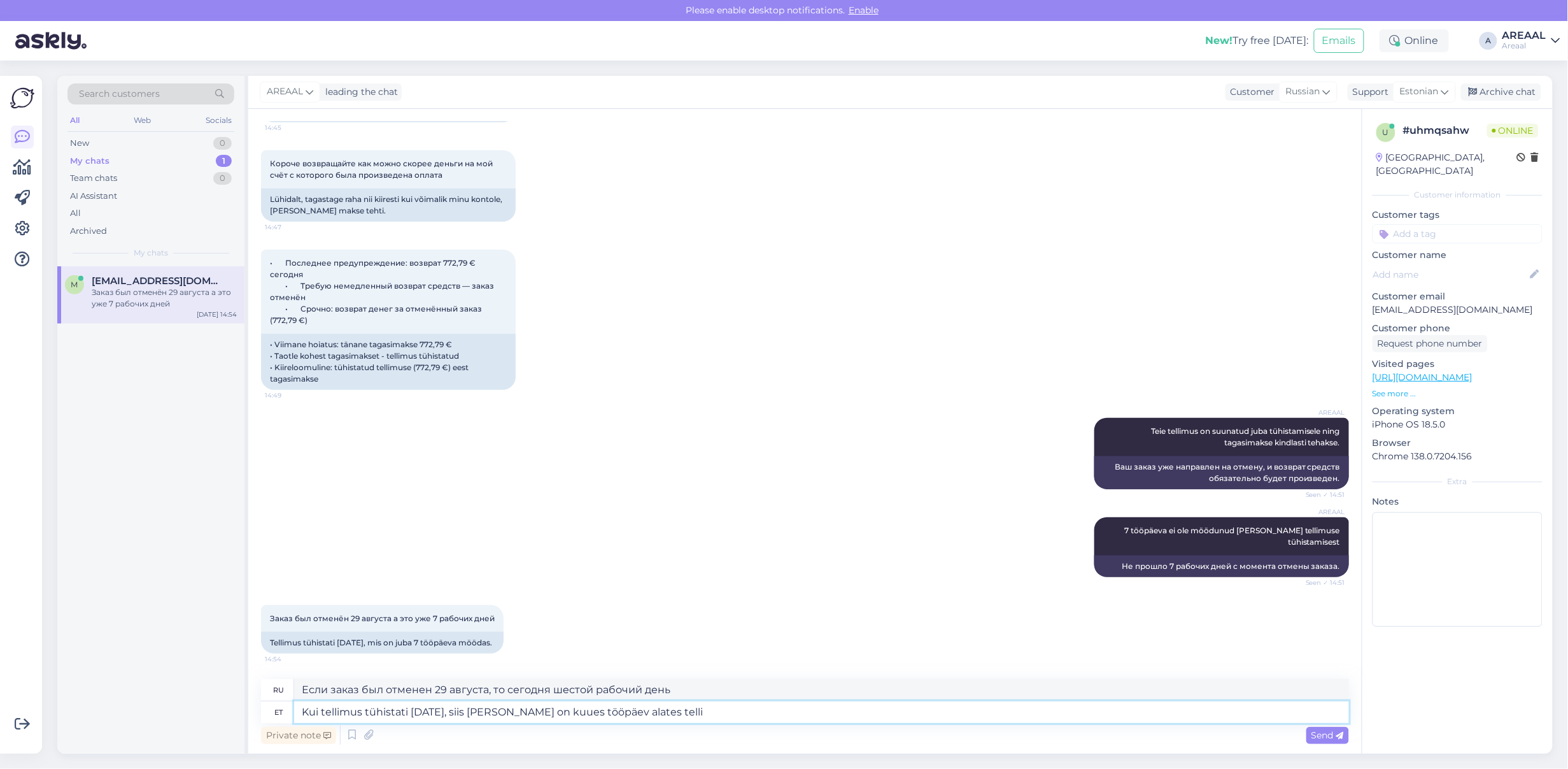
type textarea "Если заказ был отменен 29 августа, то сегодня шестой рабочий день с момента отм…"
type textarea "Kui tellimus tühistati 29. augustil, siis täna on kuues tööpäev alates tellimus…"
type textarea "Если заказ был отменен 29 августа, то сегодня шестой рабочий день с момента раз…"
type textarea "Kui tellimus tühistati 29. augustil, siis täna on kuues tööpäev alates tellimus…"
type textarea "Если заказ был отменен 29 августа, то сегодня шестой рабочий день с момента отм…"
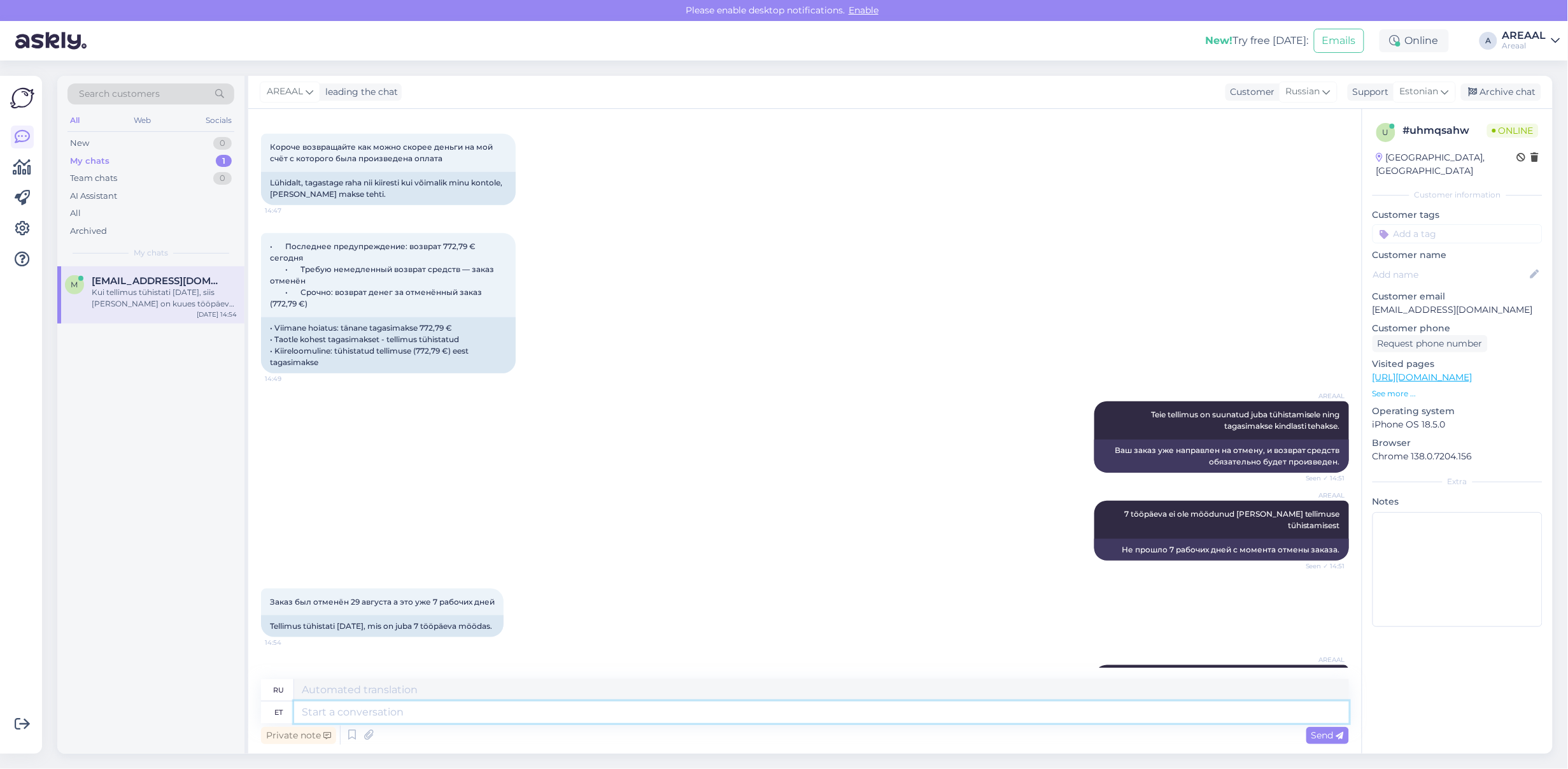
scroll to position [10970, 0]
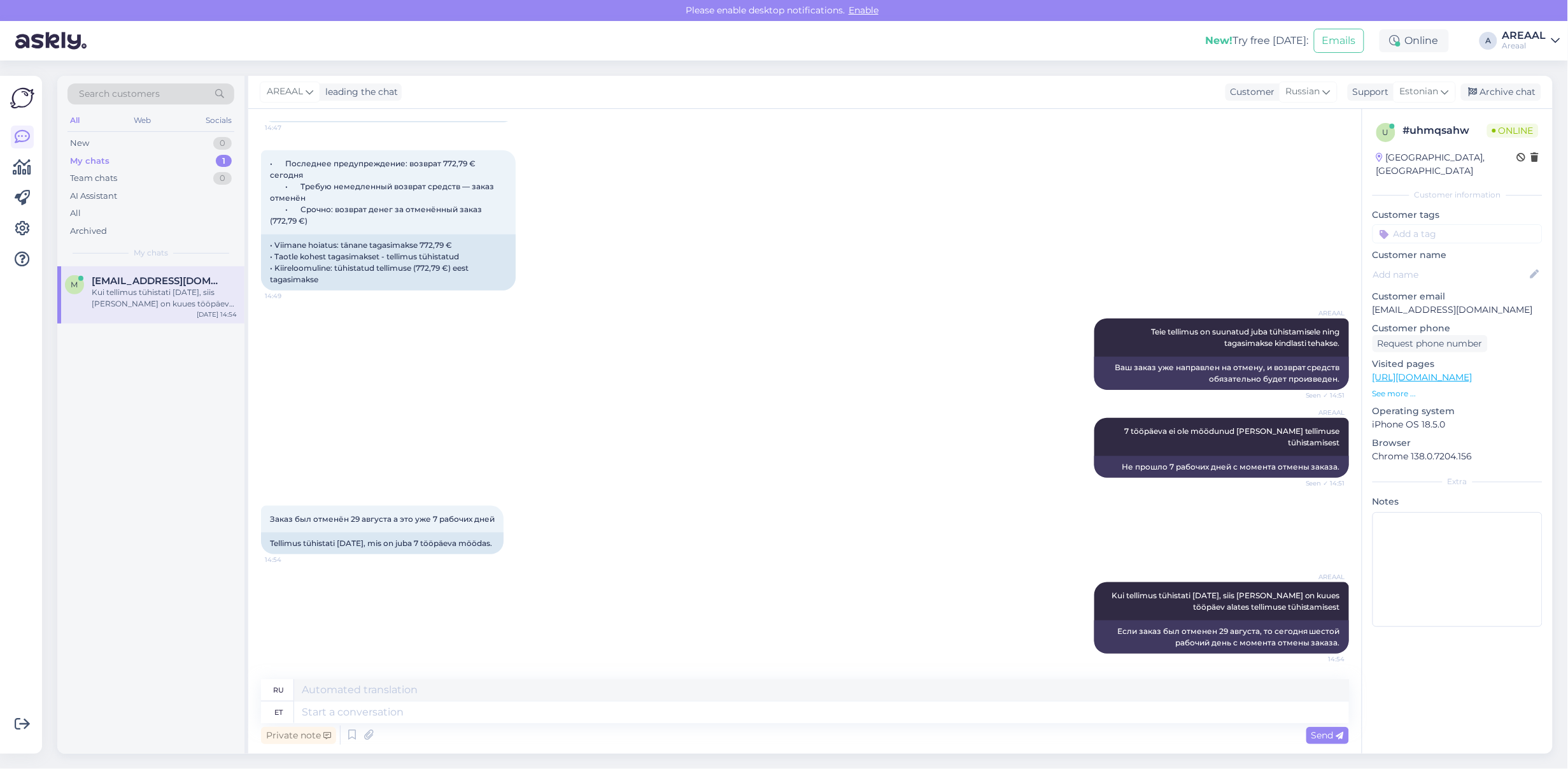
click at [1523, 55] on div "New! Try free [DATE]: Emails Online A AREAAL Areaal" at bounding box center [784, 41] width 1568 height 40
click at [1549, 20] on div "Please enable desktop notifications. Enable" at bounding box center [784, 10] width 1568 height 21
click at [1549, 35] on link "AREAAL Areaal" at bounding box center [1532, 41] width 58 height 20
click at [1529, 103] on button "Open" at bounding box center [1533, 99] width 36 height 20
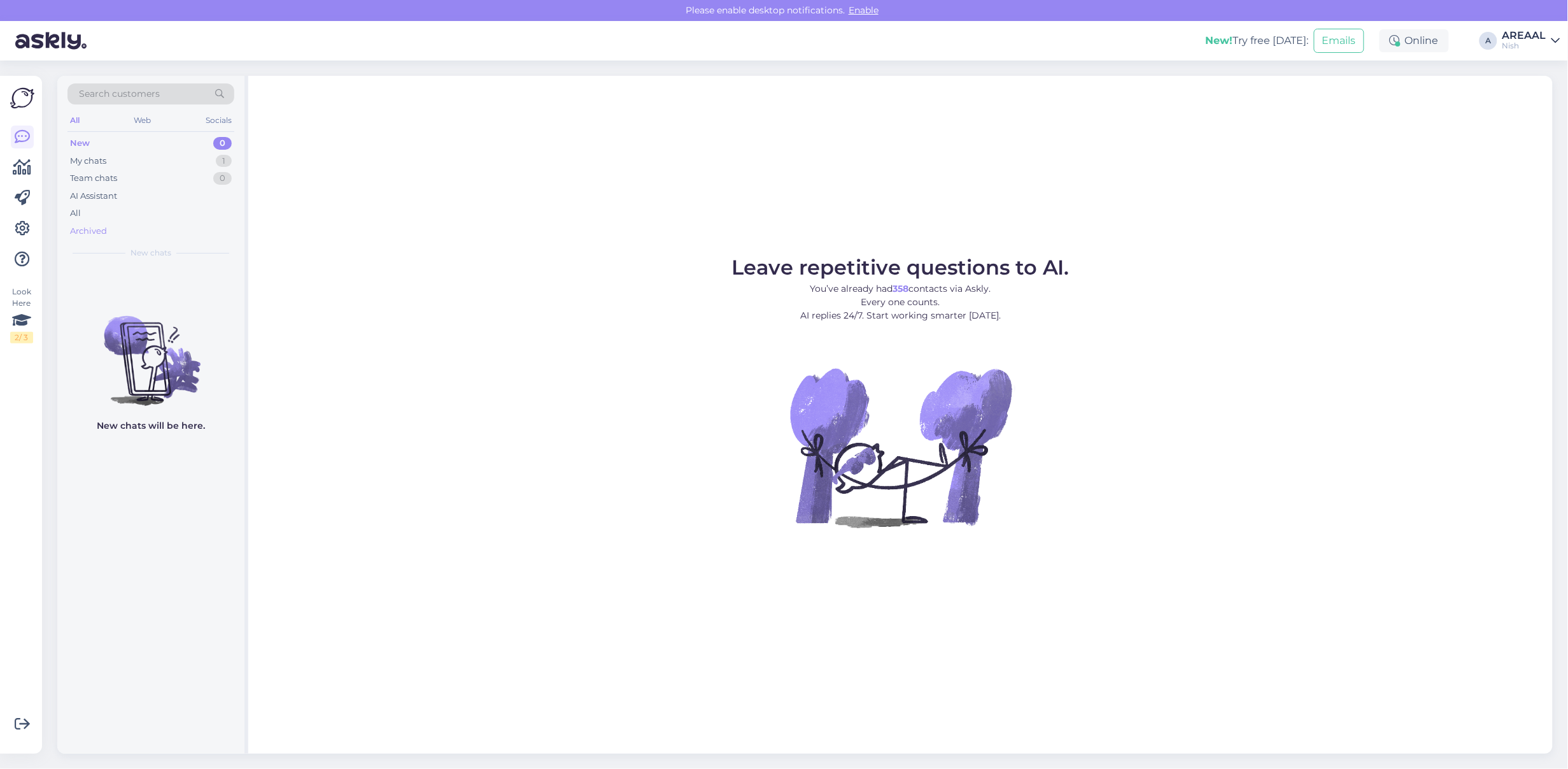
click at [137, 224] on div "Archived" at bounding box center [151, 231] width 167 height 18
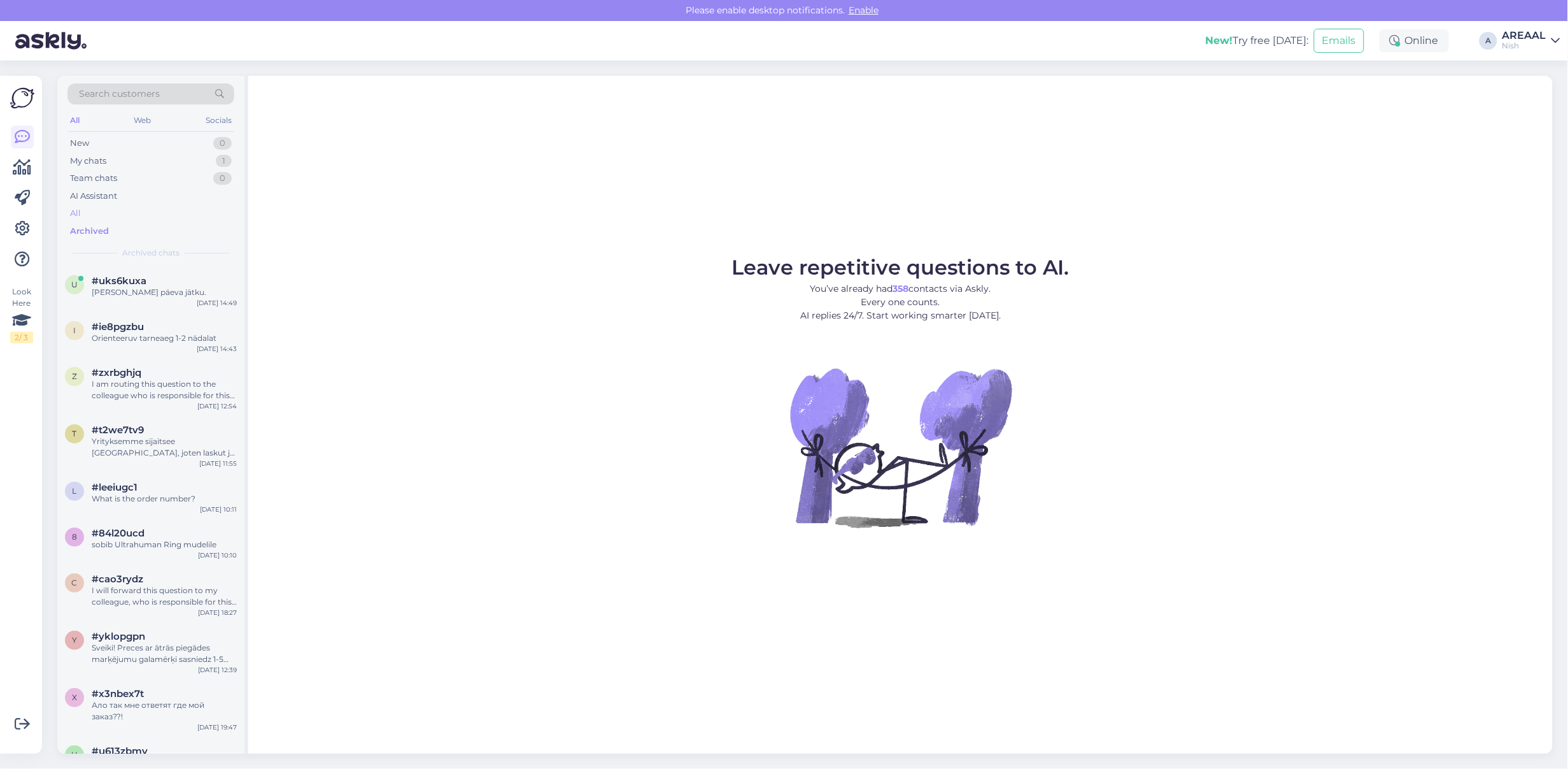
click at [135, 208] on div "All" at bounding box center [151, 214] width 167 height 18
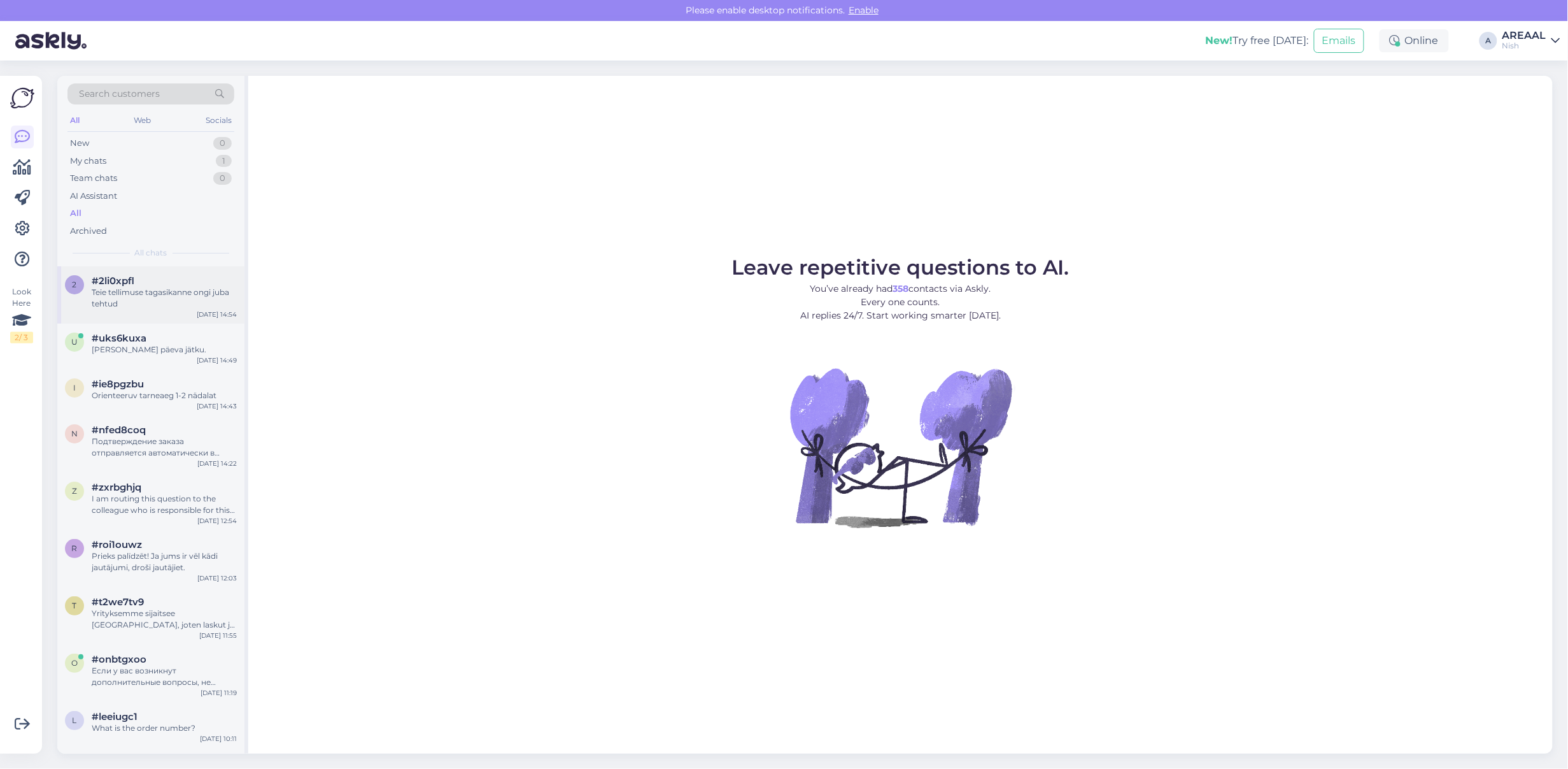
click at [154, 303] on div "Teie tellimuse tagasikanne ongi juba tehtud" at bounding box center [164, 298] width 145 height 23
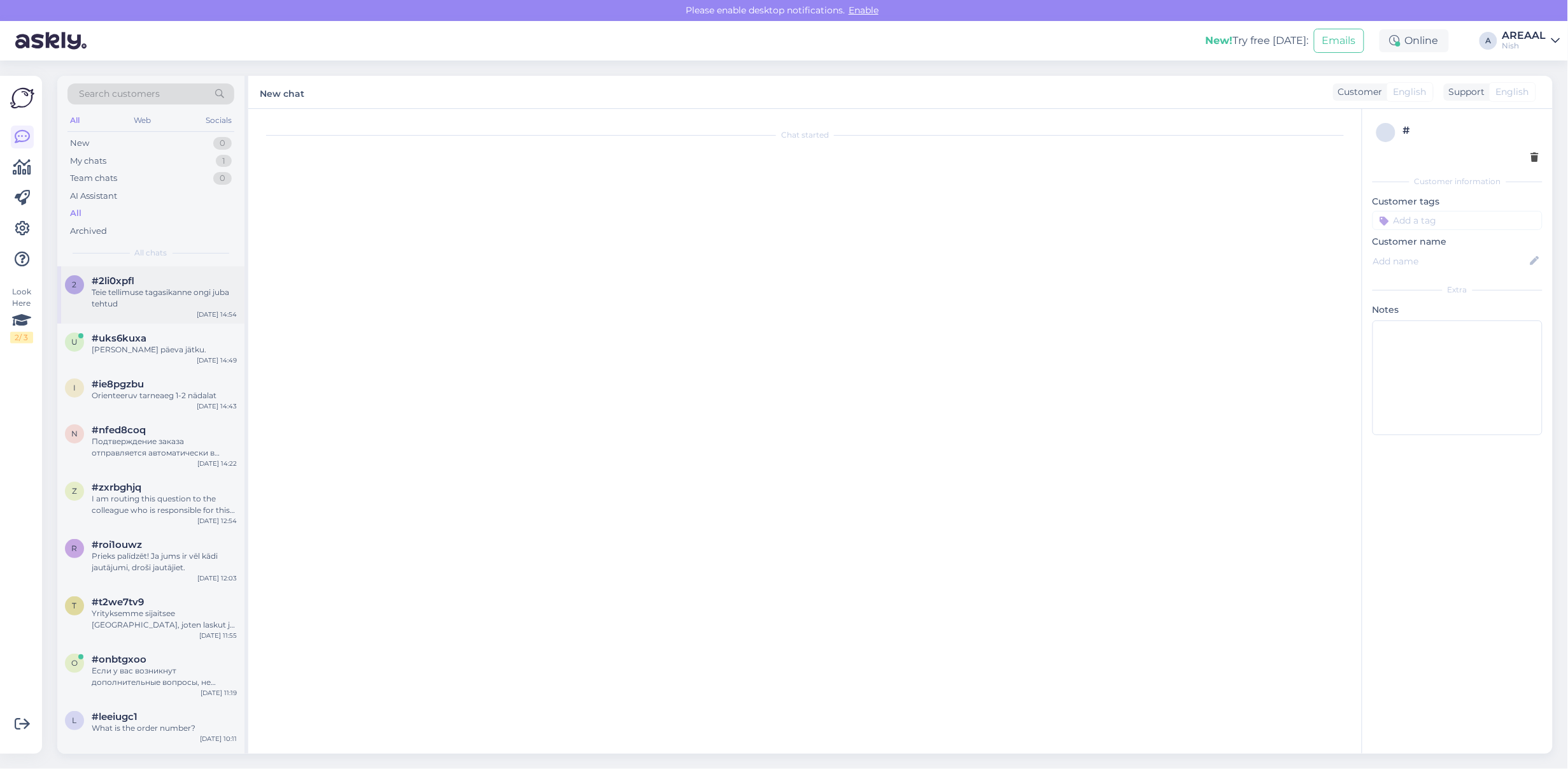
scroll to position [6054, 0]
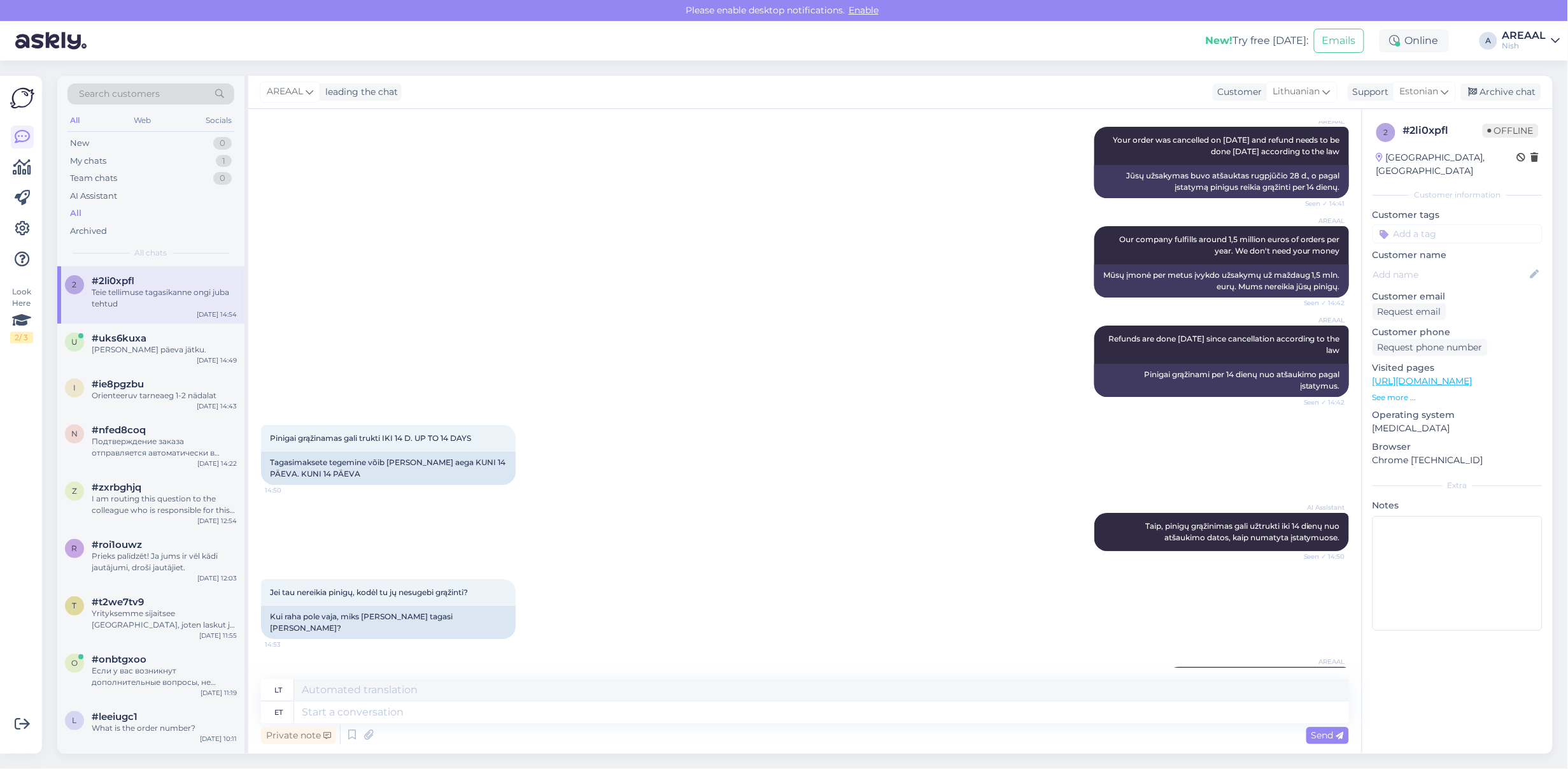
click at [1003, 723] on div "Private note Send" at bounding box center [804, 735] width 1088 height 24
click at [1001, 712] on textarea at bounding box center [821, 713] width 1055 height 22
click at [683, 411] on div "Pinigai grąžinamas gali trukti IKI 14 D. UP TO 14 DAYS 14:50 Tagasimaksete tege…" at bounding box center [804, 455] width 1088 height 88
click at [637, 428] on div "Pinigai grąžinamas gali trukti IKI 14 D. UP TO 14 DAYS 14:50 Tagasimaksete tege…" at bounding box center [804, 455] width 1088 height 88
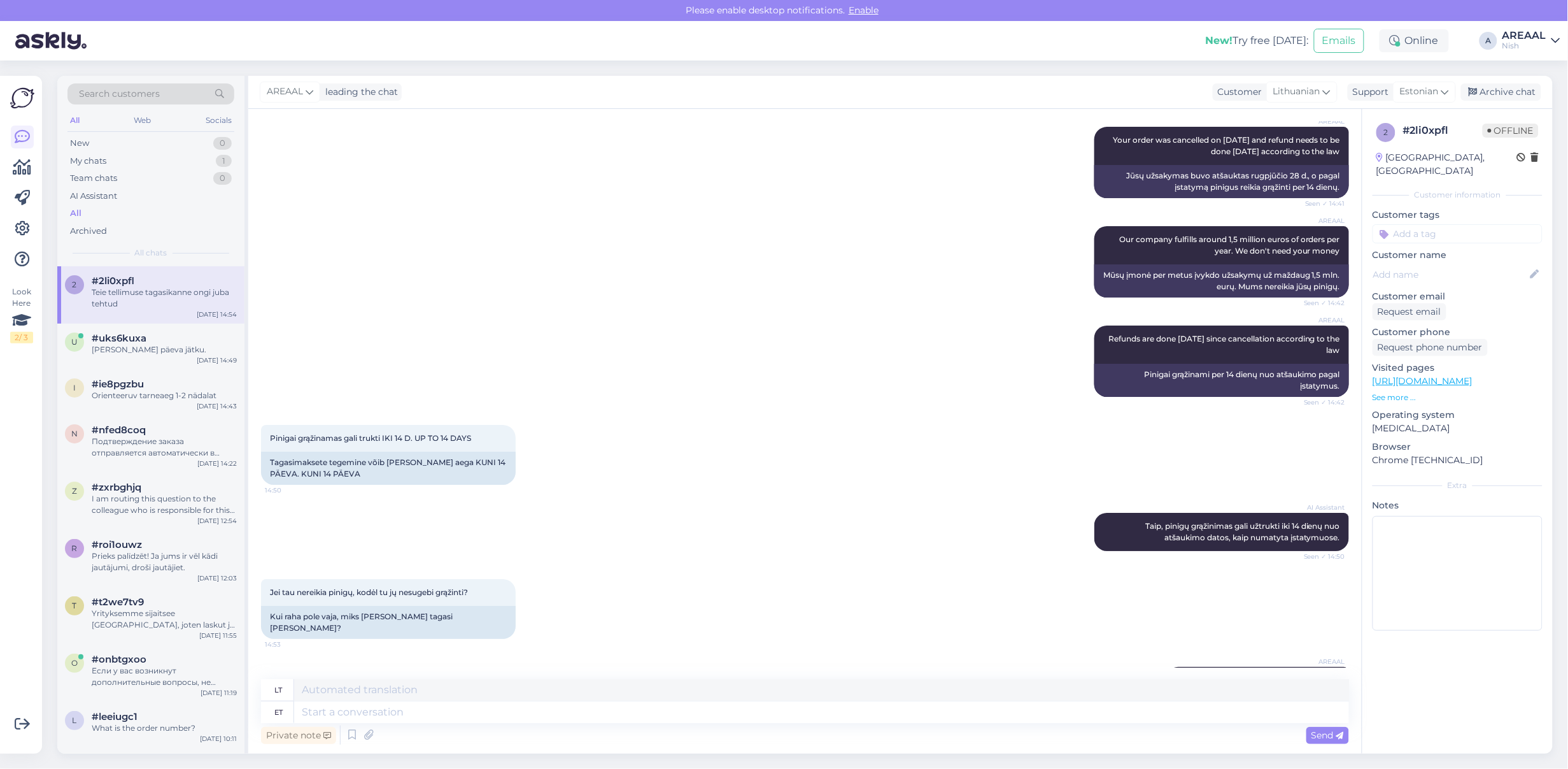
click at [914, 240] on div "AREAAL Our company fulfills around 1,5 million euros of orders per year. We don…" at bounding box center [804, 261] width 1088 height 99
click at [126, 363] on div "u #uks6kuxa Hästi, kena päeva jätku. Sep 8 14:49" at bounding box center [150, 347] width 187 height 46
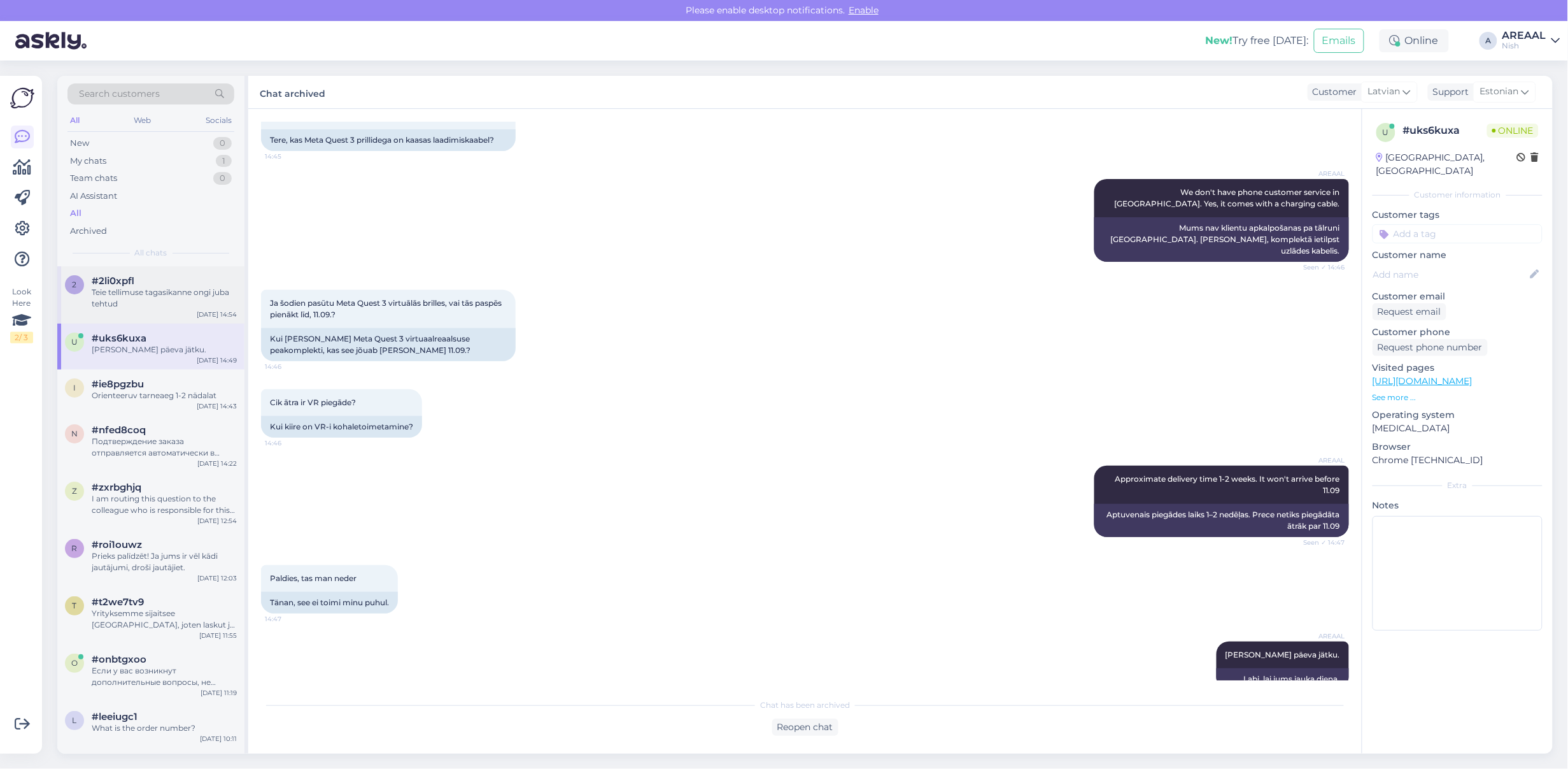
click at [148, 287] on div "Teie tellimuse tagasikanne ongi juba tehtud" at bounding box center [164, 298] width 145 height 23
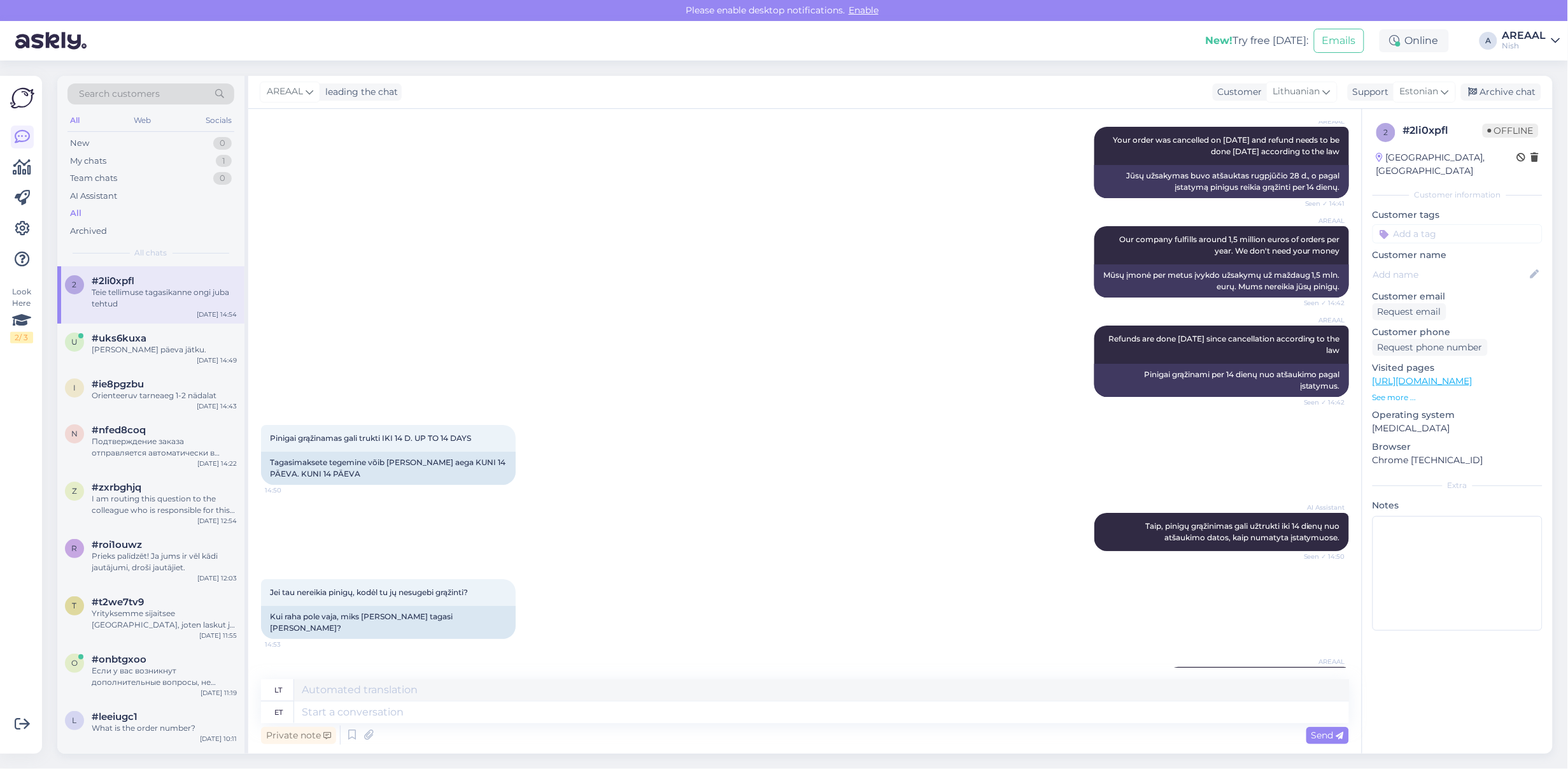
click at [850, 411] on div "Pinigai grąžinamas gali trukti IKI 14 D. UP TO 14 DAYS 14:50 Tagasimaksete tege…" at bounding box center [804, 455] width 1088 height 88
click at [623, 733] on div "Private note Send" at bounding box center [804, 735] width 1088 height 24
click at [618, 716] on textarea at bounding box center [821, 713] width 1055 height 22
click at [387, 425] on div "Pinigai grąžinamas gali trukti IKI 14 D. UP TO 14 DAYS 14:50" at bounding box center [388, 438] width 255 height 27
click at [155, 341] on div "#uks6kuxa" at bounding box center [164, 338] width 145 height 11
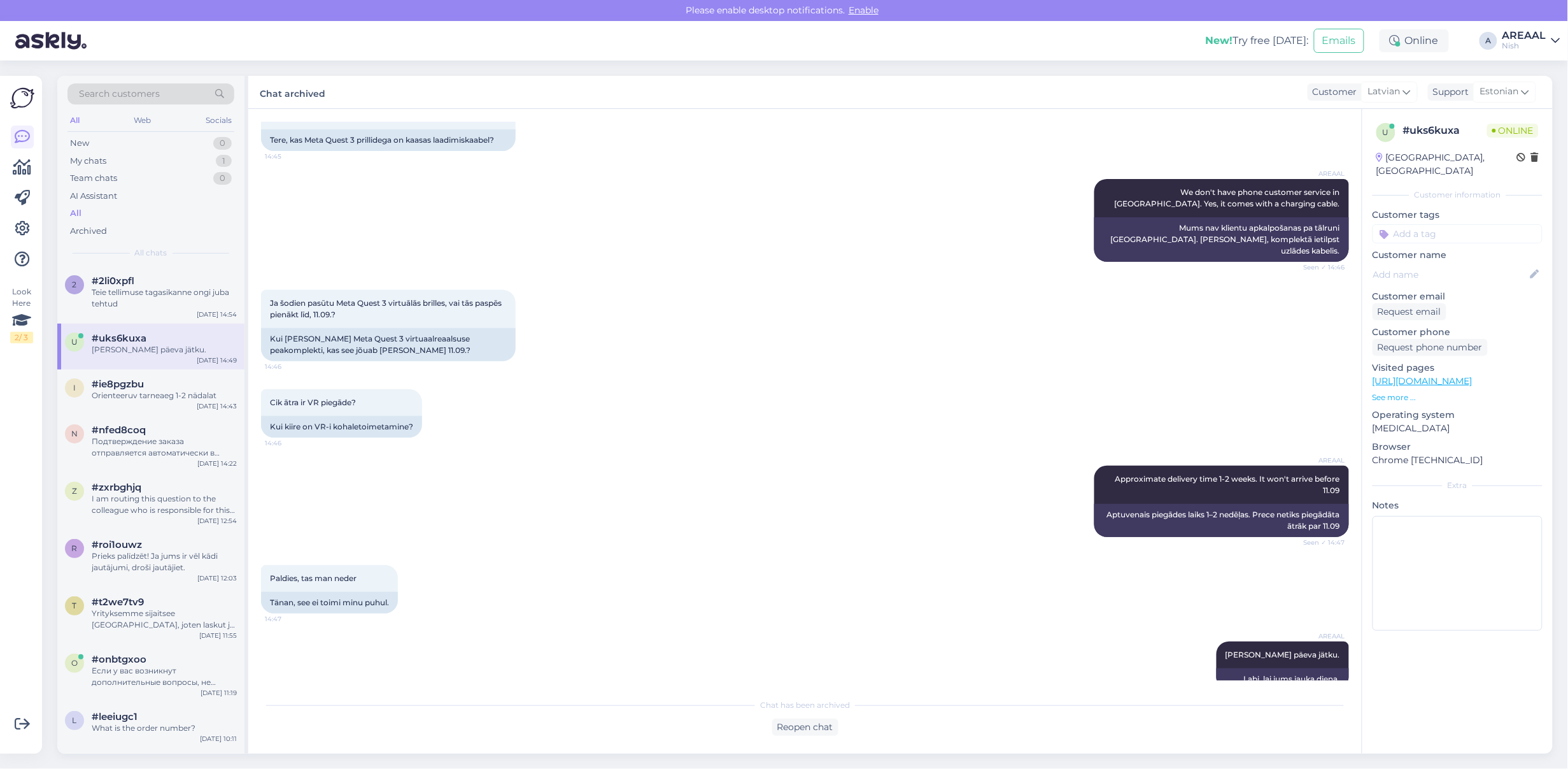
scroll to position [0, 0]
click at [157, 415] on div "n #nfed8coq Подтверждение заказа отправляется автоматически в течение нескольки…" at bounding box center [150, 443] width 187 height 57
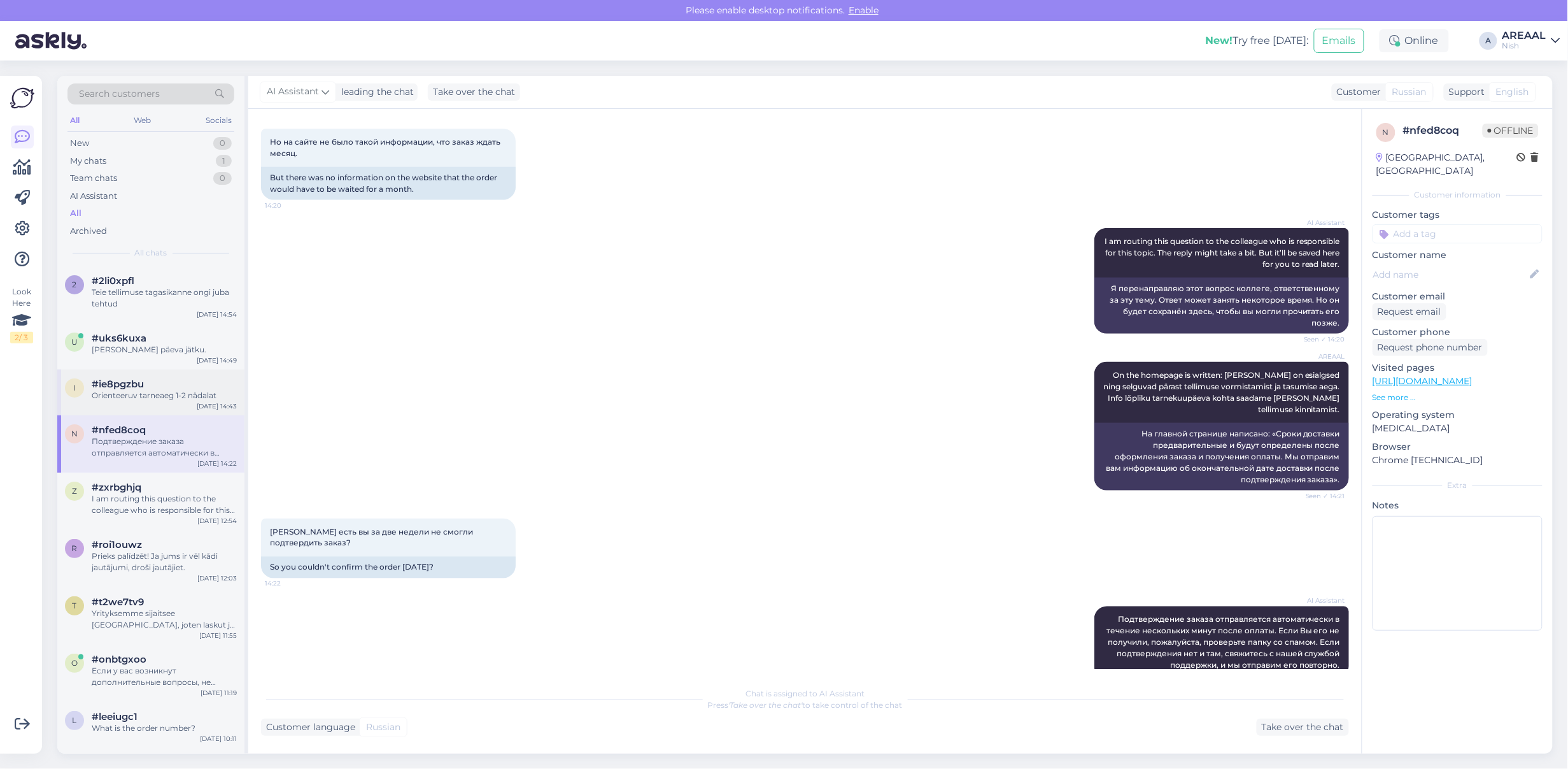
click at [152, 398] on div "Orienteeruv tarneaeg 1-2 nädalat" at bounding box center [164, 395] width 145 height 11
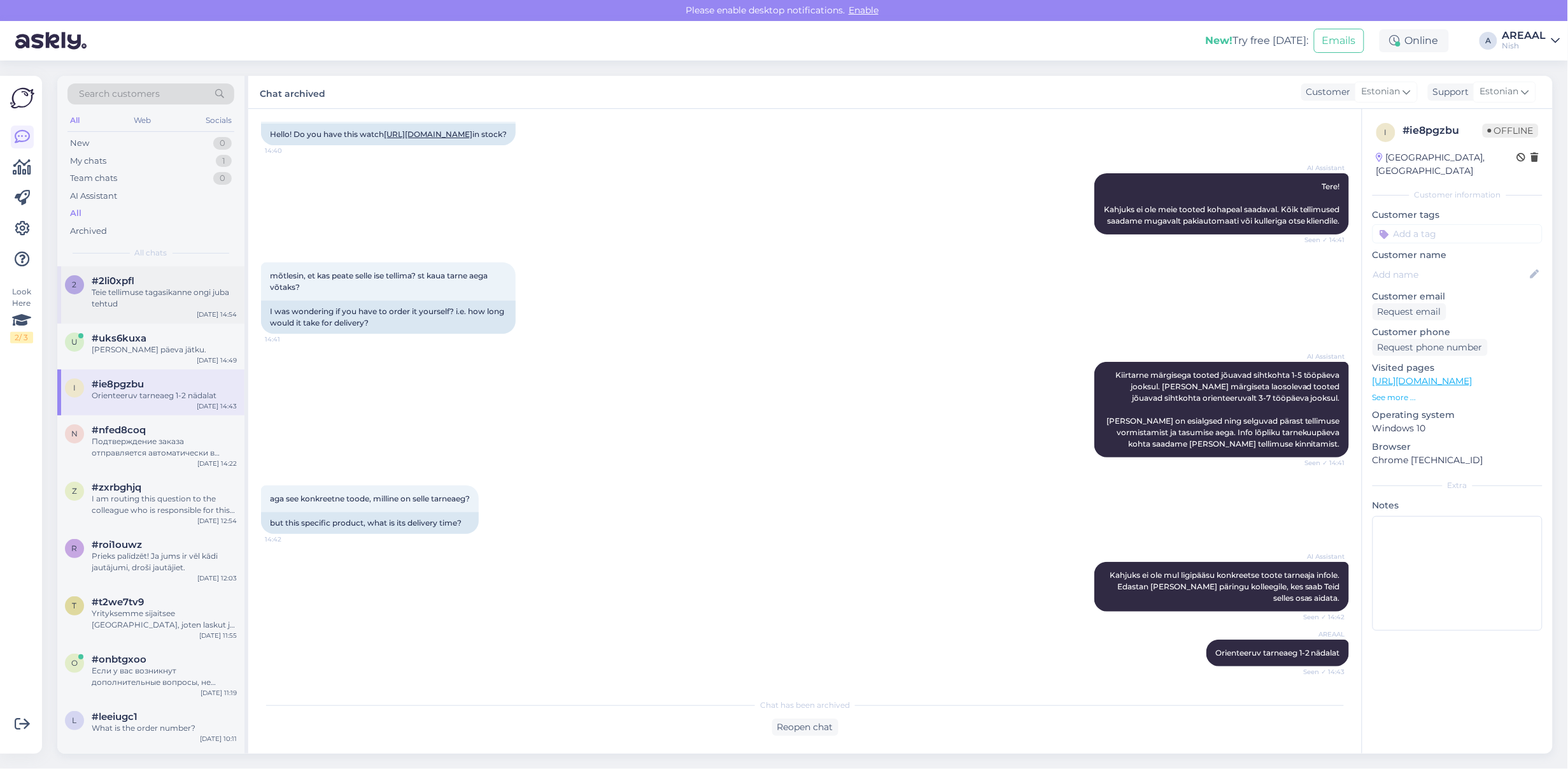
click at [150, 278] on div "#2li0xpfl" at bounding box center [164, 280] width 145 height 11
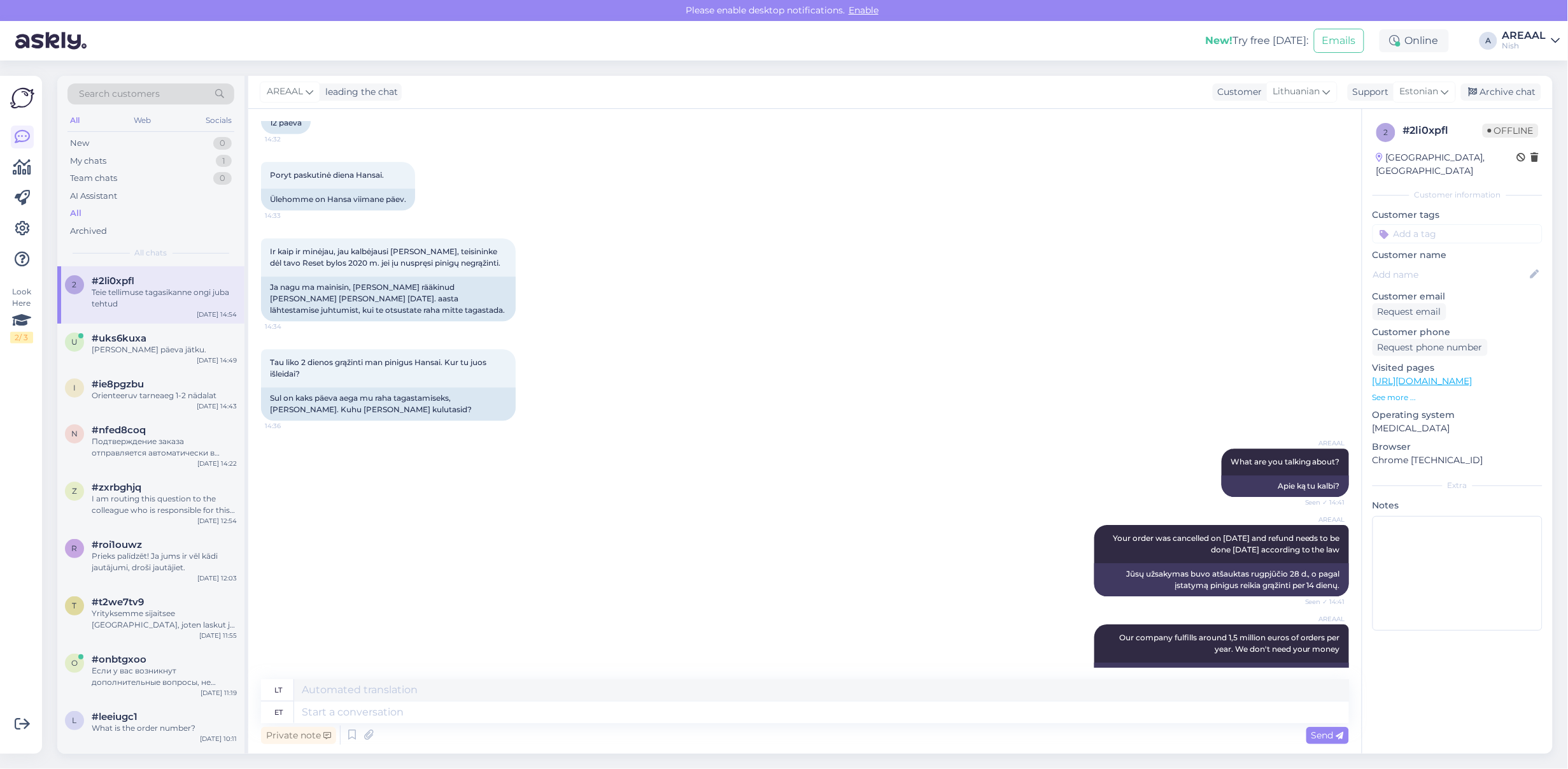
scroll to position [6054, 0]
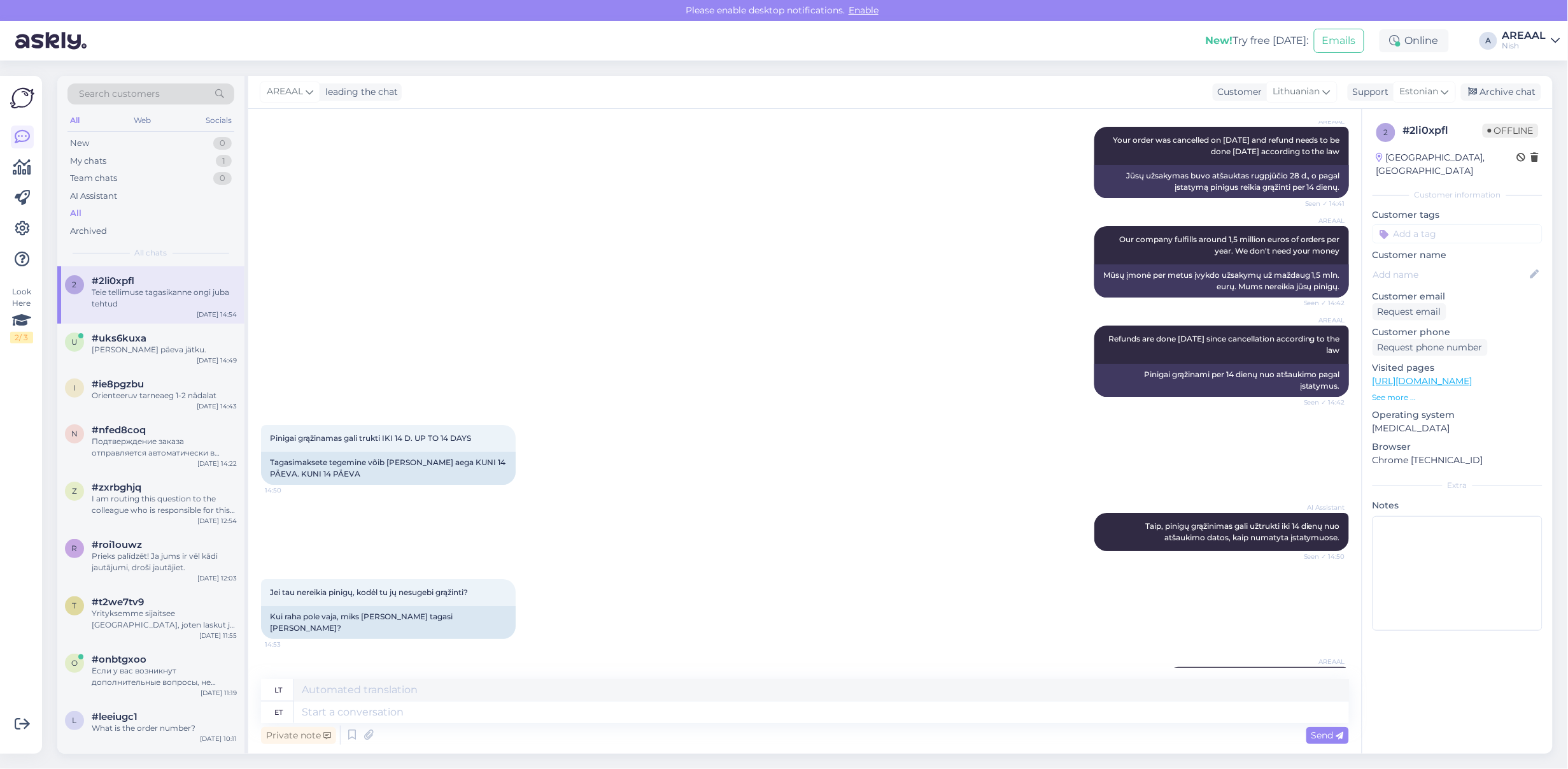
click at [952, 499] on div "AI Assistant Taip, pinigų grąžinimas gali užtrukti iki 14 dienų nuo atšaukimo d…" at bounding box center [804, 532] width 1088 height 66
click at [885, 411] on div "Pinigai grąžinamas gali trukti IKI 14 D. UP TO 14 DAYS 14:50 Tagasimaksete tege…" at bounding box center [804, 455] width 1088 height 88
click at [1529, 87] on div "Archive chat" at bounding box center [1501, 91] width 80 height 17
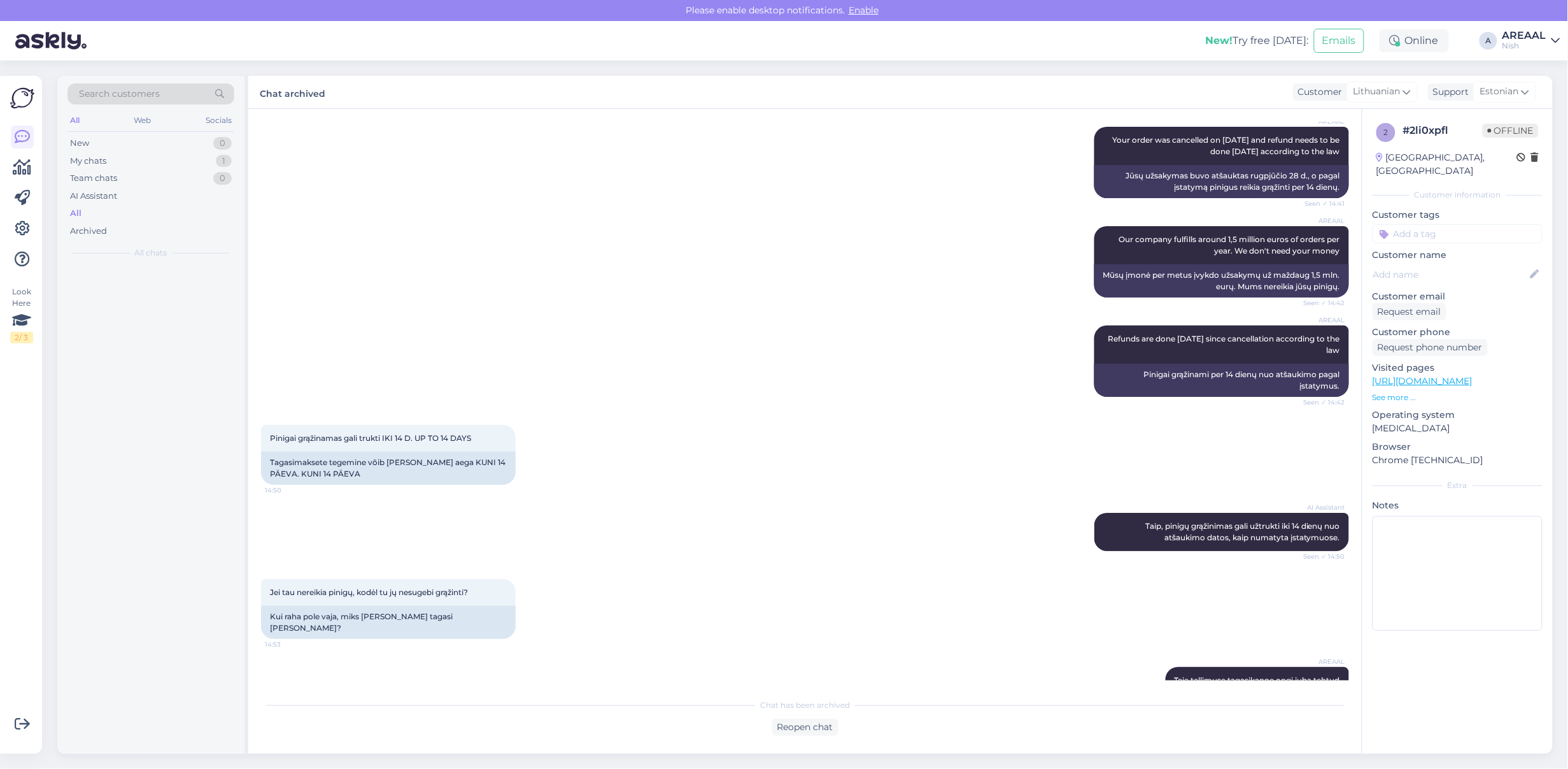
scroll to position [6041, 0]
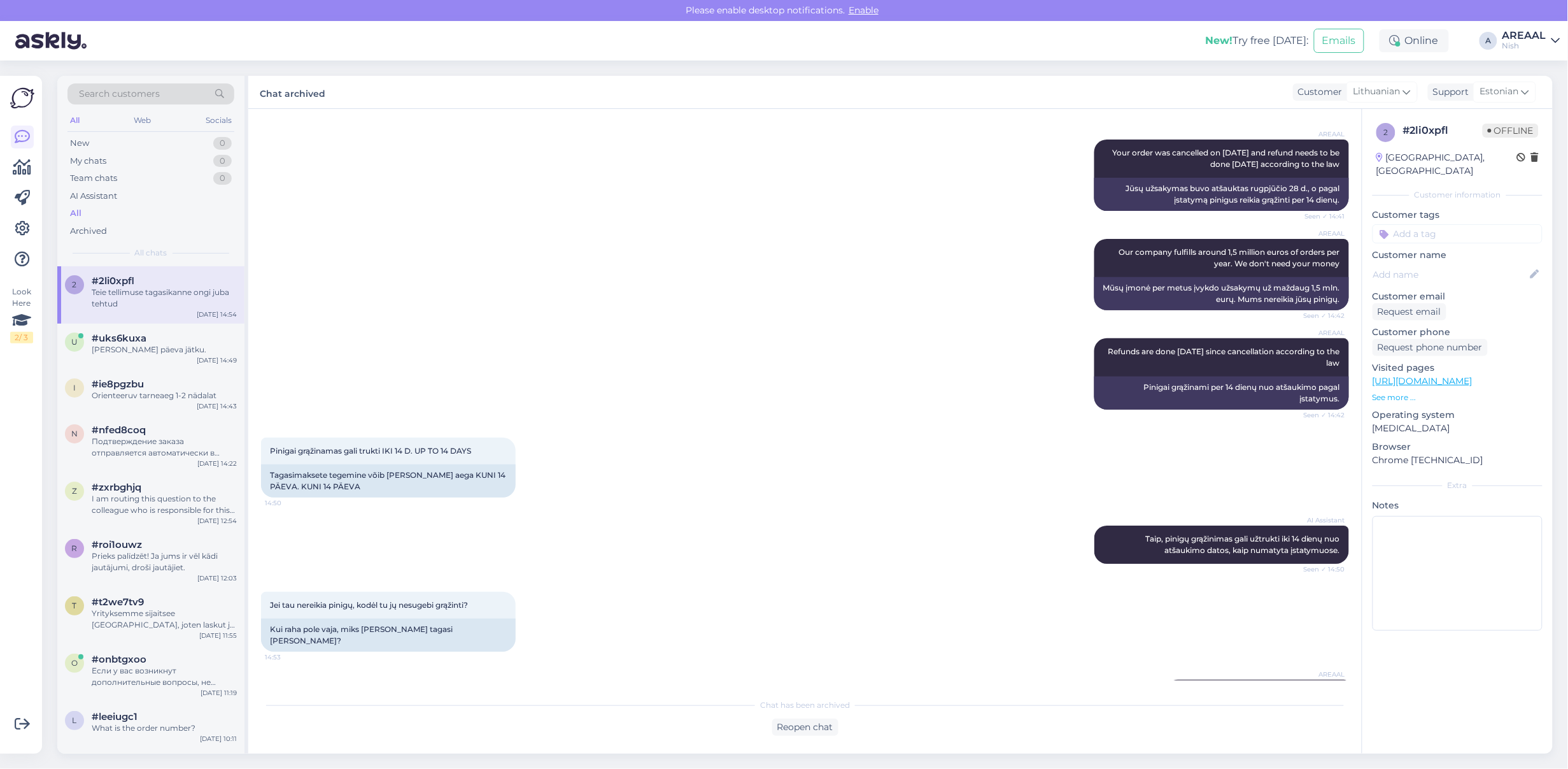
click at [1542, 51] on div "New! Try free today: Emails Online A AREAAL Nish" at bounding box center [784, 41] width 1568 height 40
click at [1542, 36] on div "AREAAL" at bounding box center [1525, 36] width 44 height 10
click at [1538, 69] on button "Open" at bounding box center [1533, 71] width 36 height 20
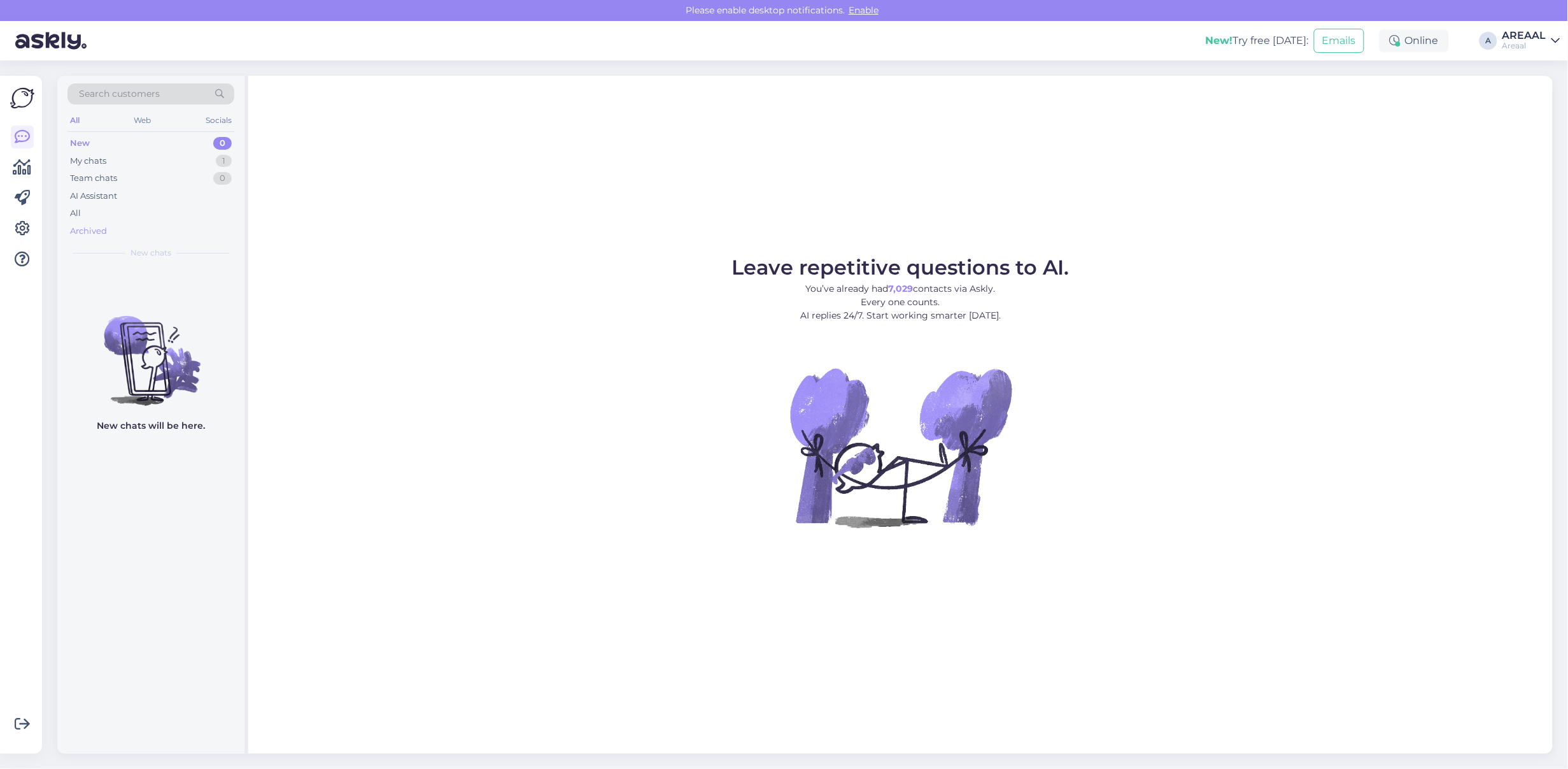
click at [104, 225] on div "Archived" at bounding box center [88, 231] width 37 height 13
click at [100, 212] on div "All" at bounding box center [151, 214] width 167 height 18
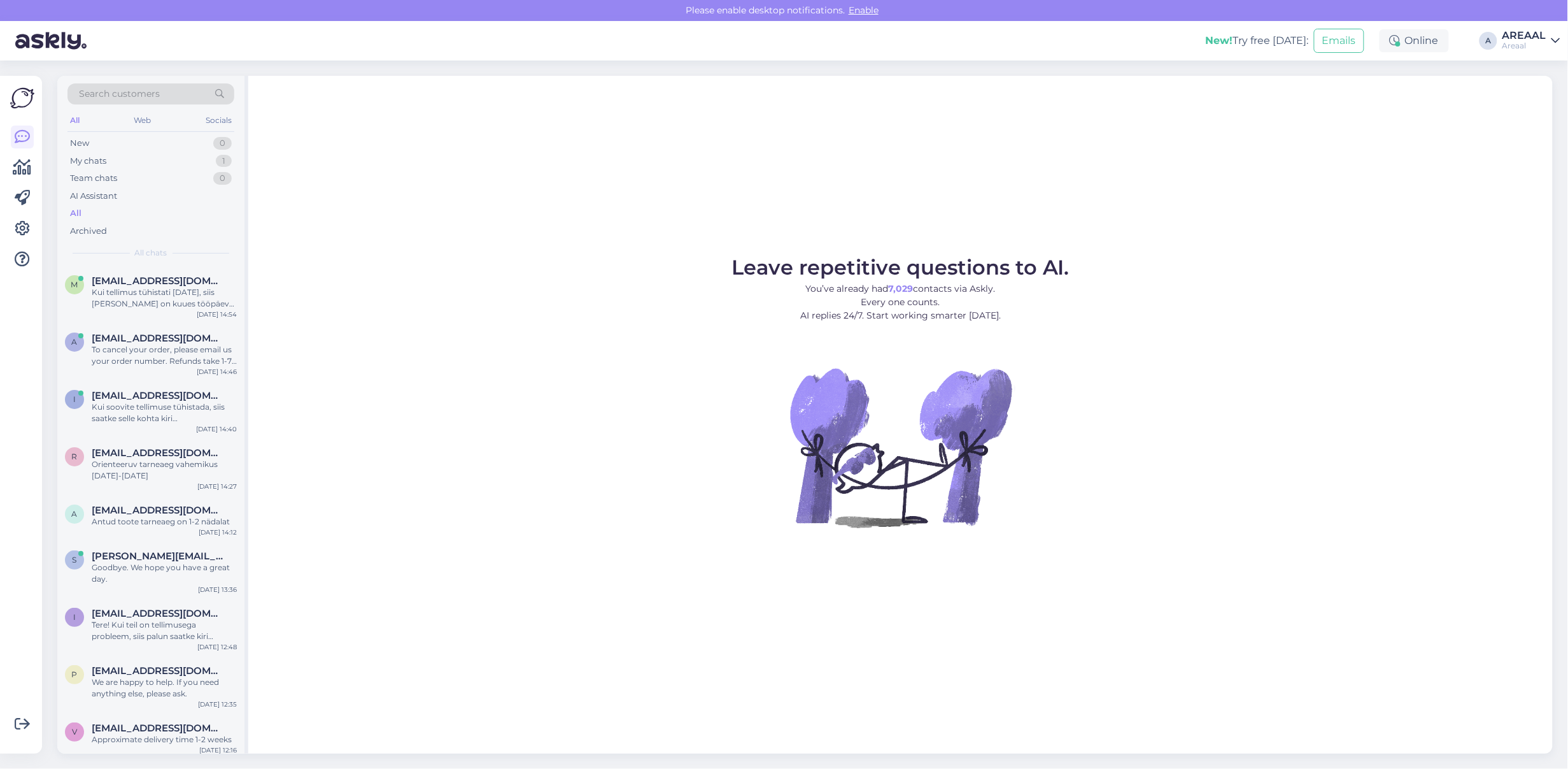
click at [122, 285] on span "[EMAIL_ADDRESS][DOMAIN_NAME]" at bounding box center [158, 280] width 133 height 11
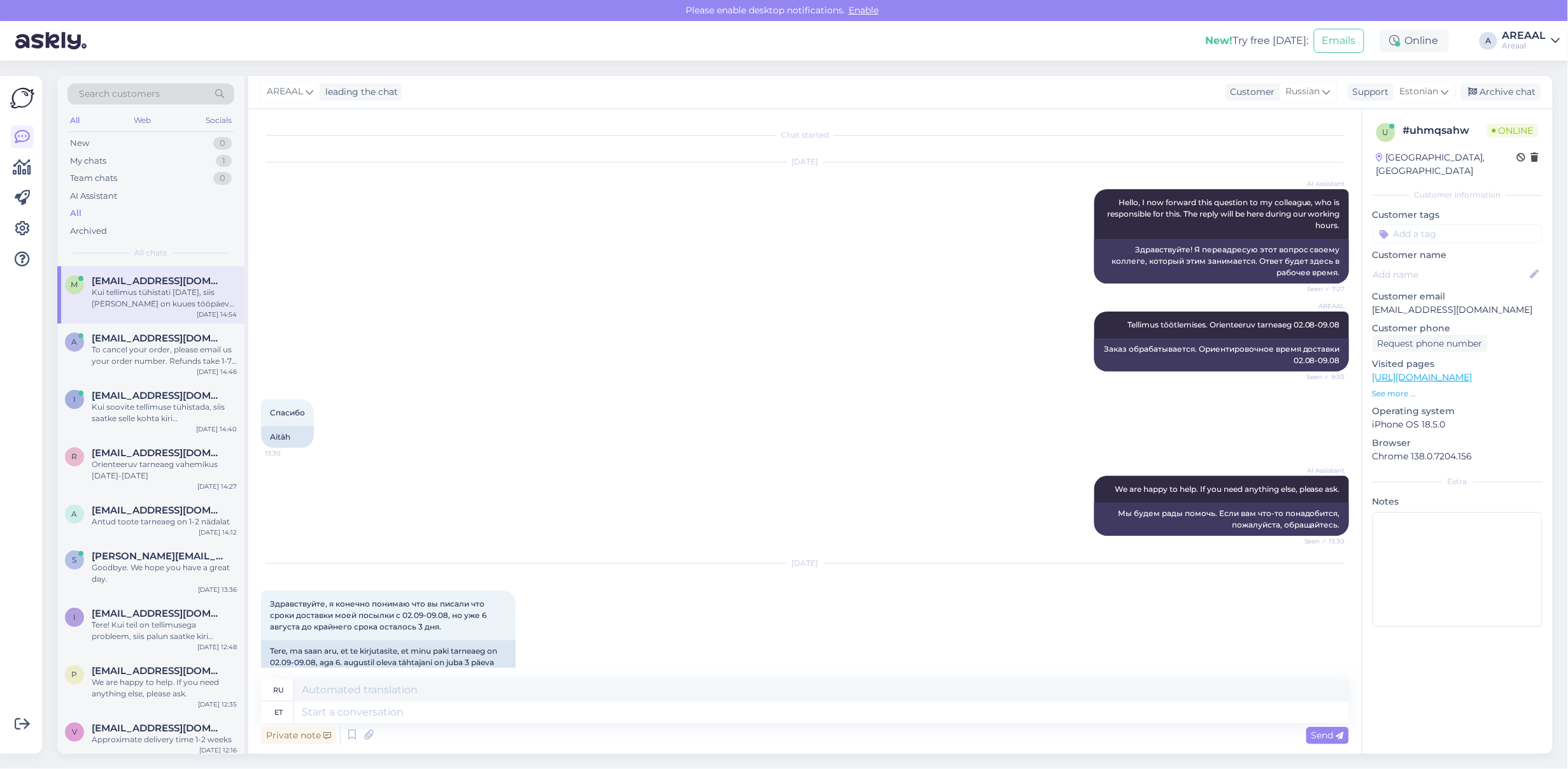
scroll to position [10894, 0]
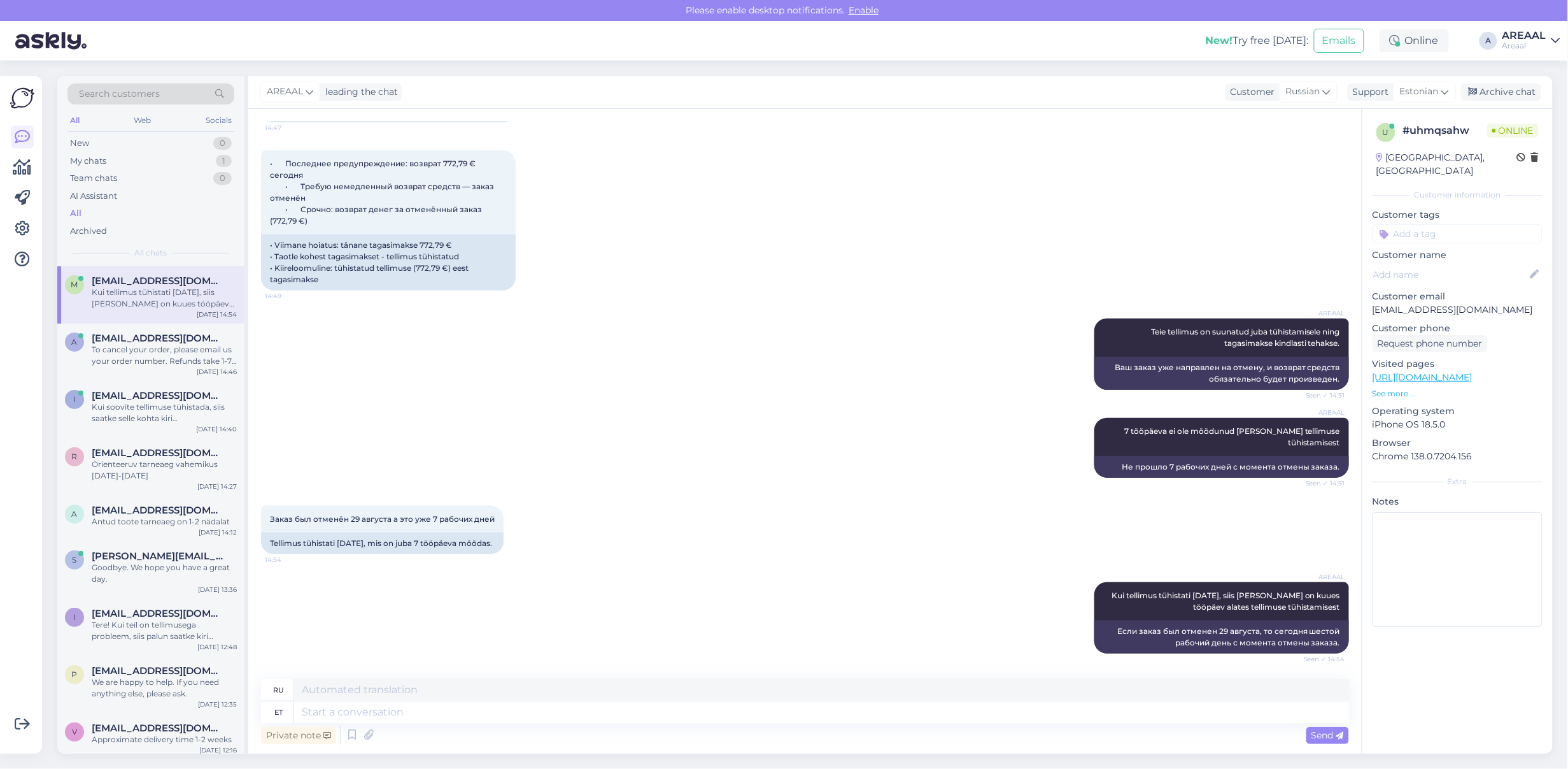
click at [105, 319] on div "m mesevradaniil@gmail.com Kui tellimus tühistati 29. augustil, siis täna on kuu…" at bounding box center [150, 294] width 187 height 57
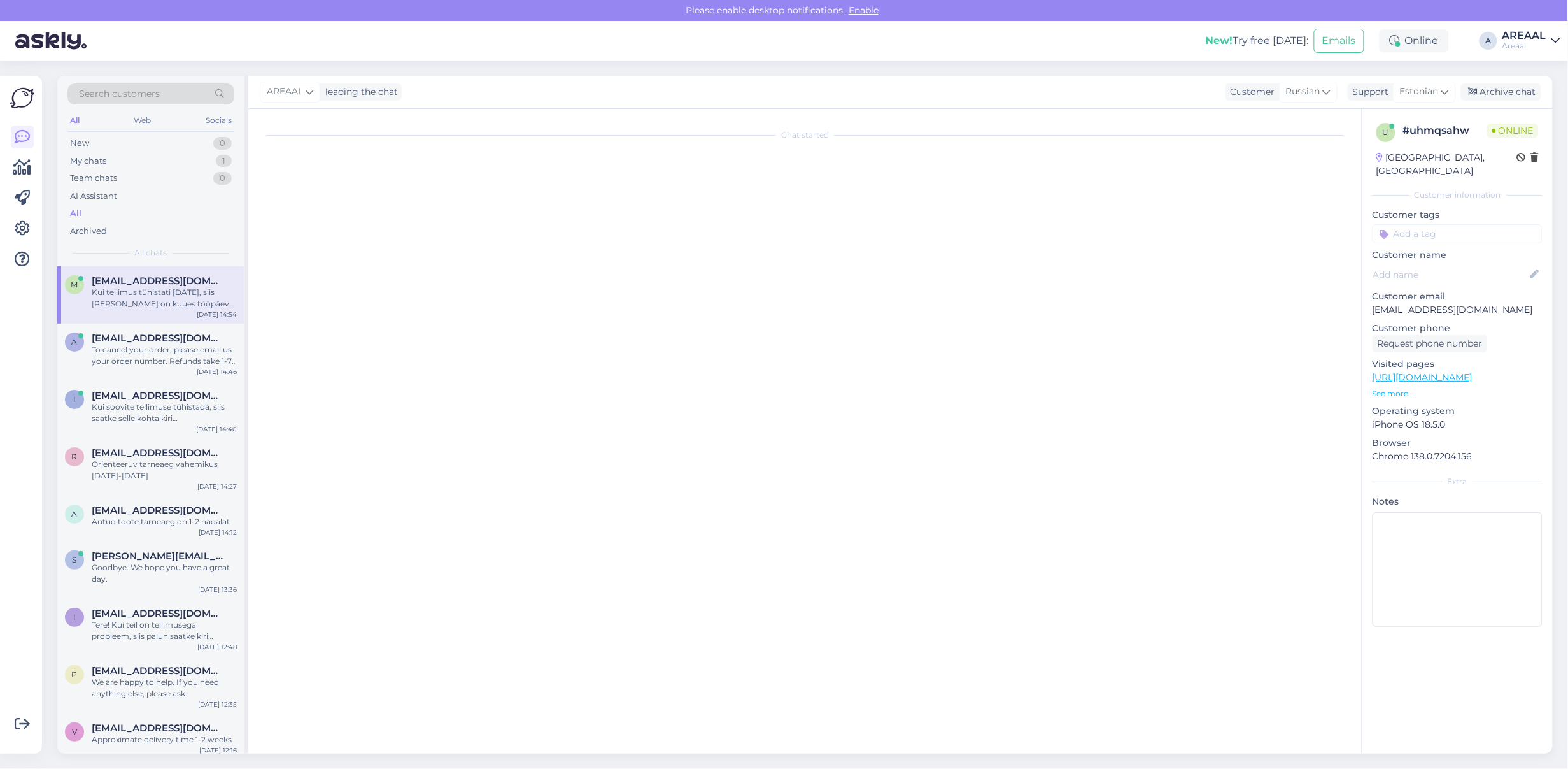
scroll to position [0, 0]
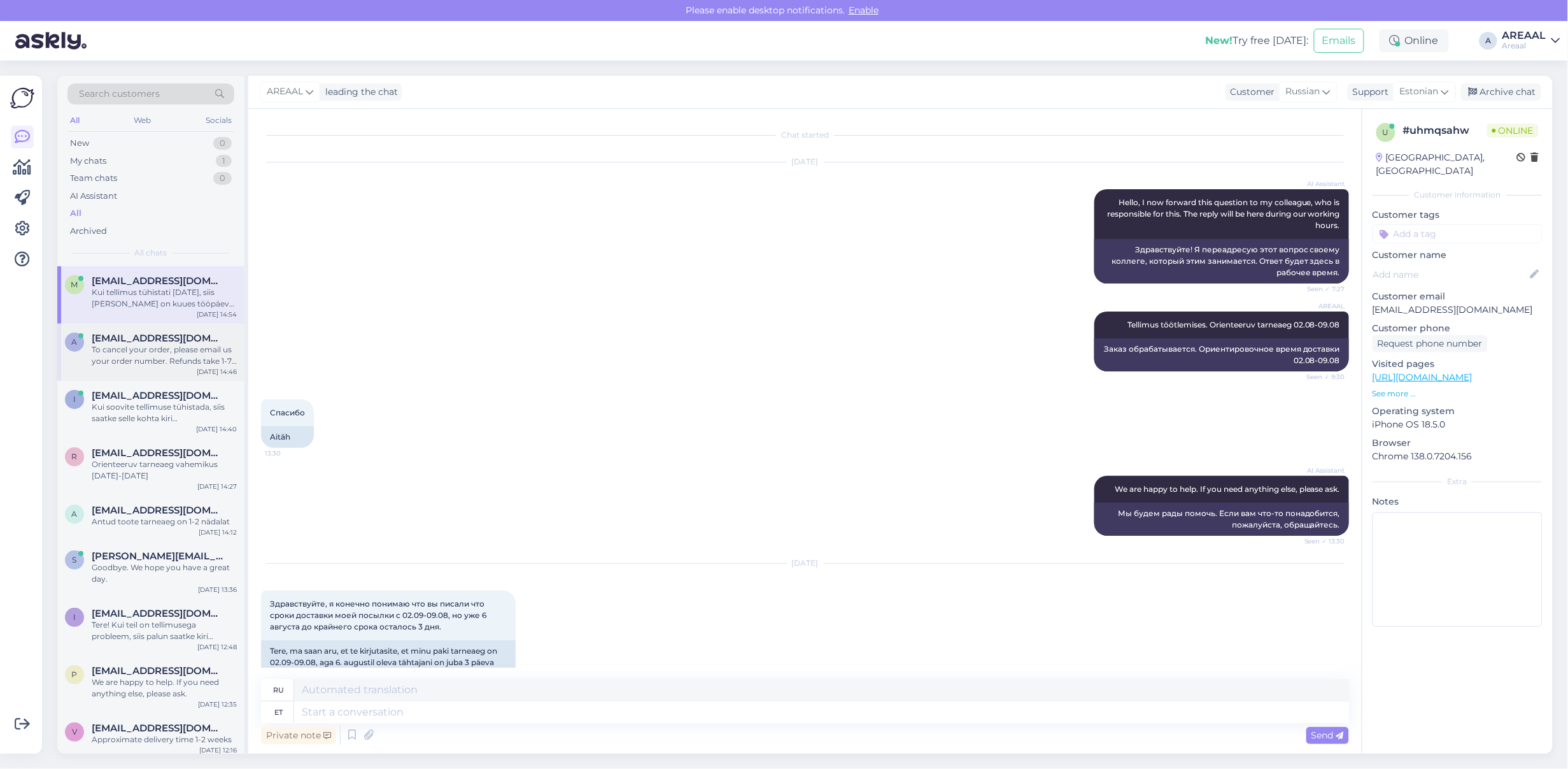
click at [113, 364] on div "To cancel your order, please email us your order number. Refunds take 1-7 busin…" at bounding box center [164, 355] width 145 height 23
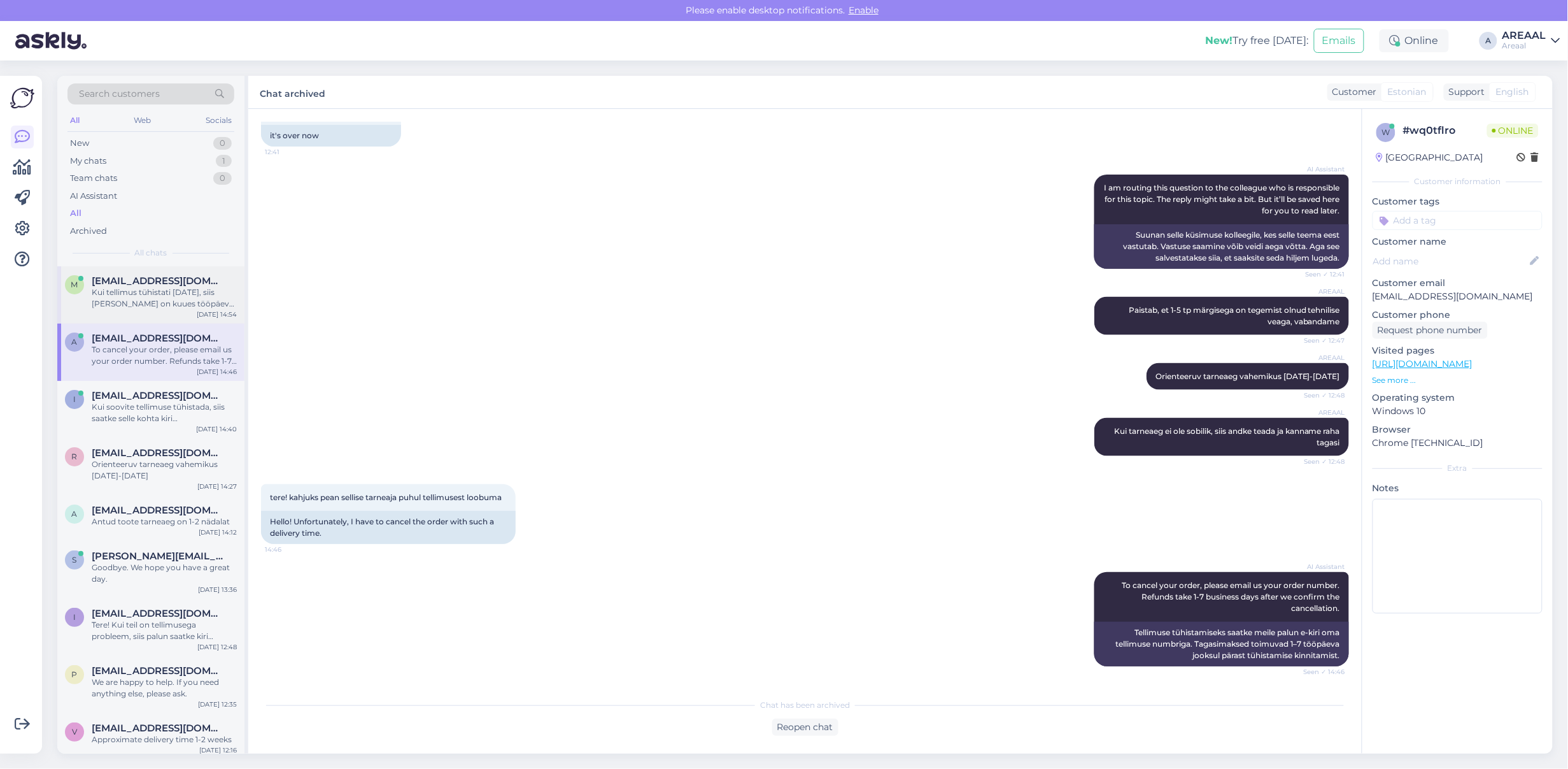
click at [135, 298] on div "Kui tellimus tühistati 29. augustil, siis täna on kuues tööpäev alates tellimus…" at bounding box center [164, 298] width 145 height 23
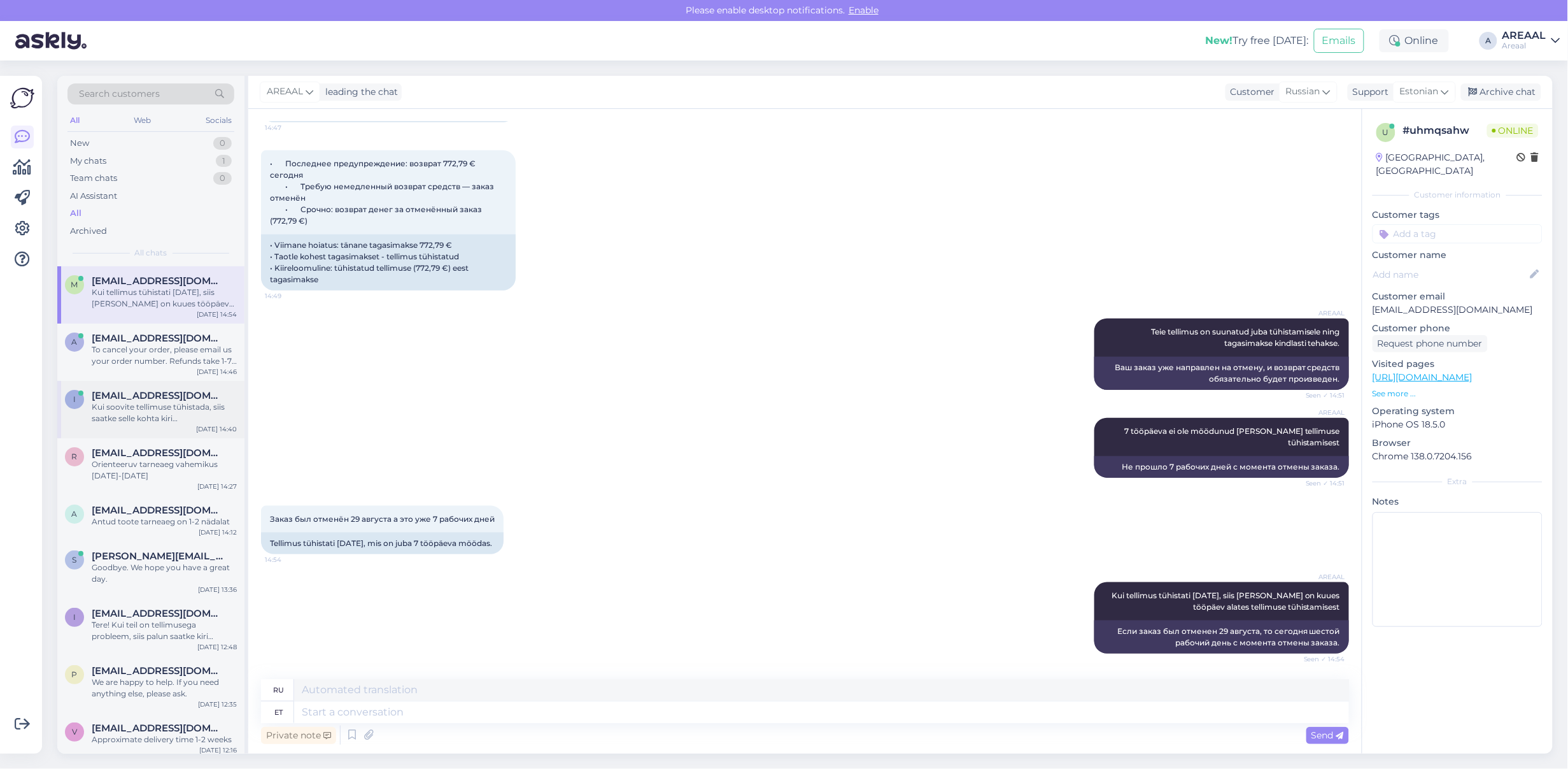
click at [126, 433] on div "i ints2005@inbox.lv Kui soovite tellimuse tühistada, siis saatke selle kohta ki…" at bounding box center [150, 409] width 187 height 57
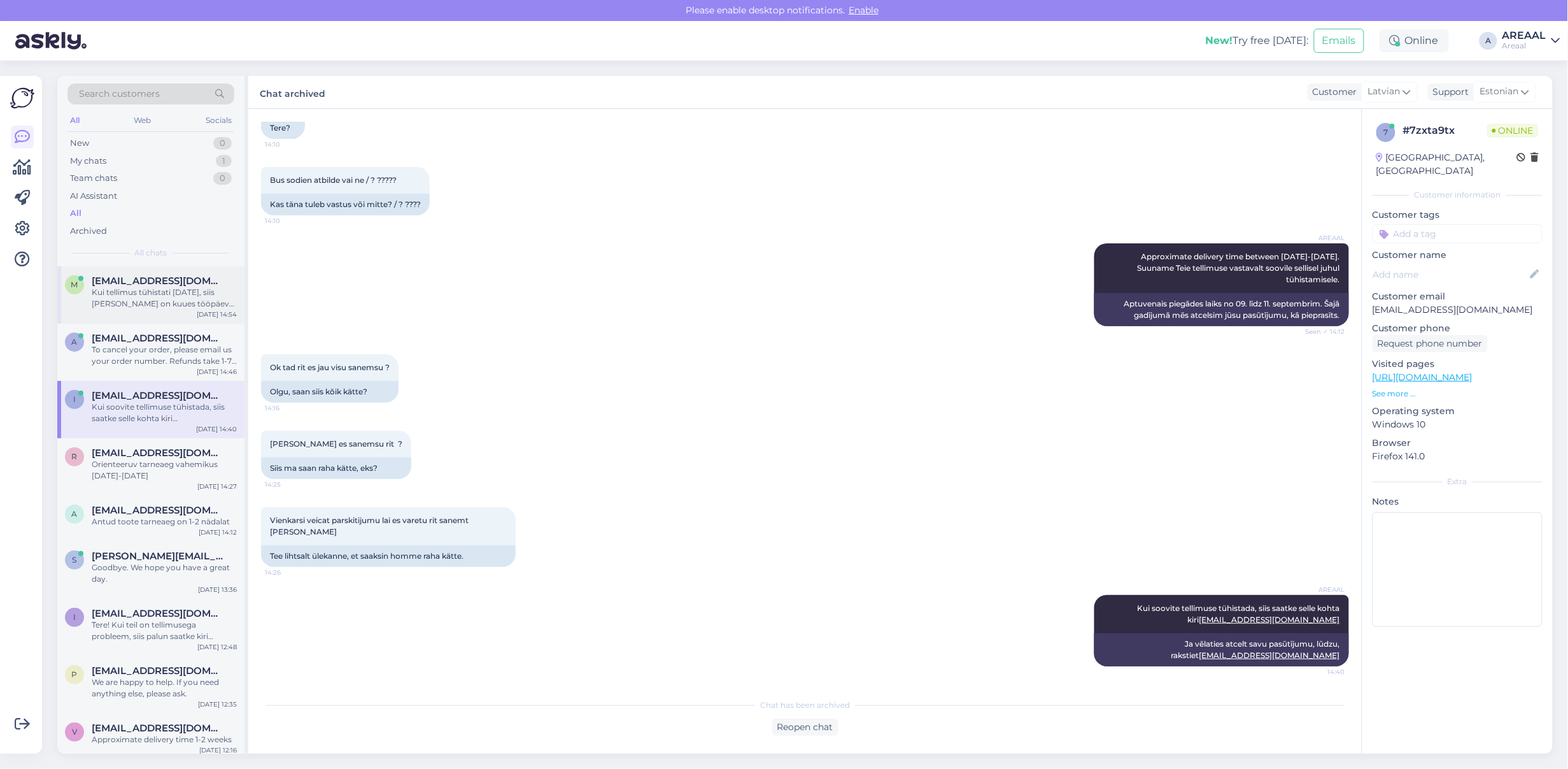
click at [152, 284] on span "[EMAIL_ADDRESS][DOMAIN_NAME]" at bounding box center [158, 280] width 133 height 11
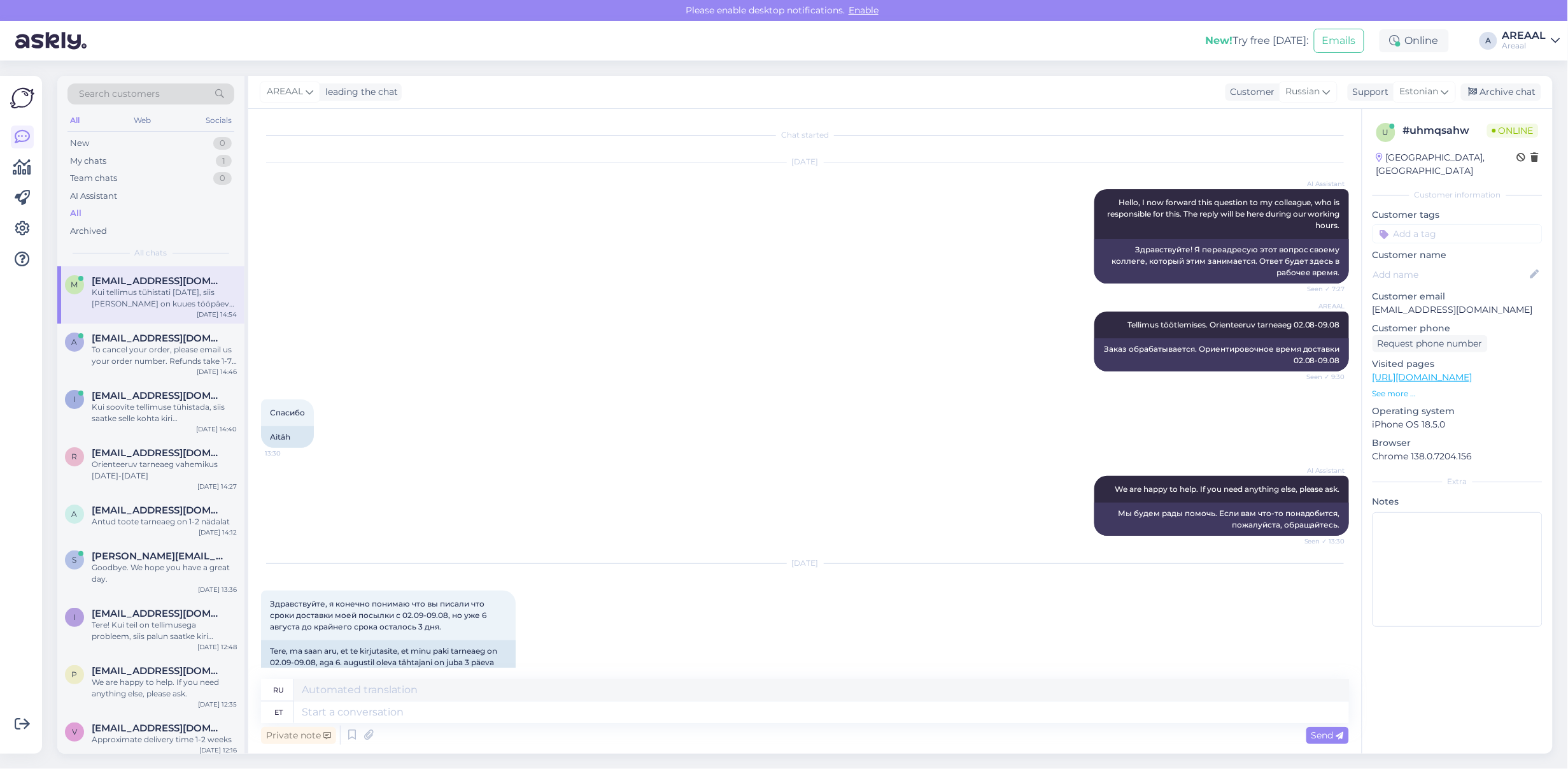
scroll to position [10894, 0]
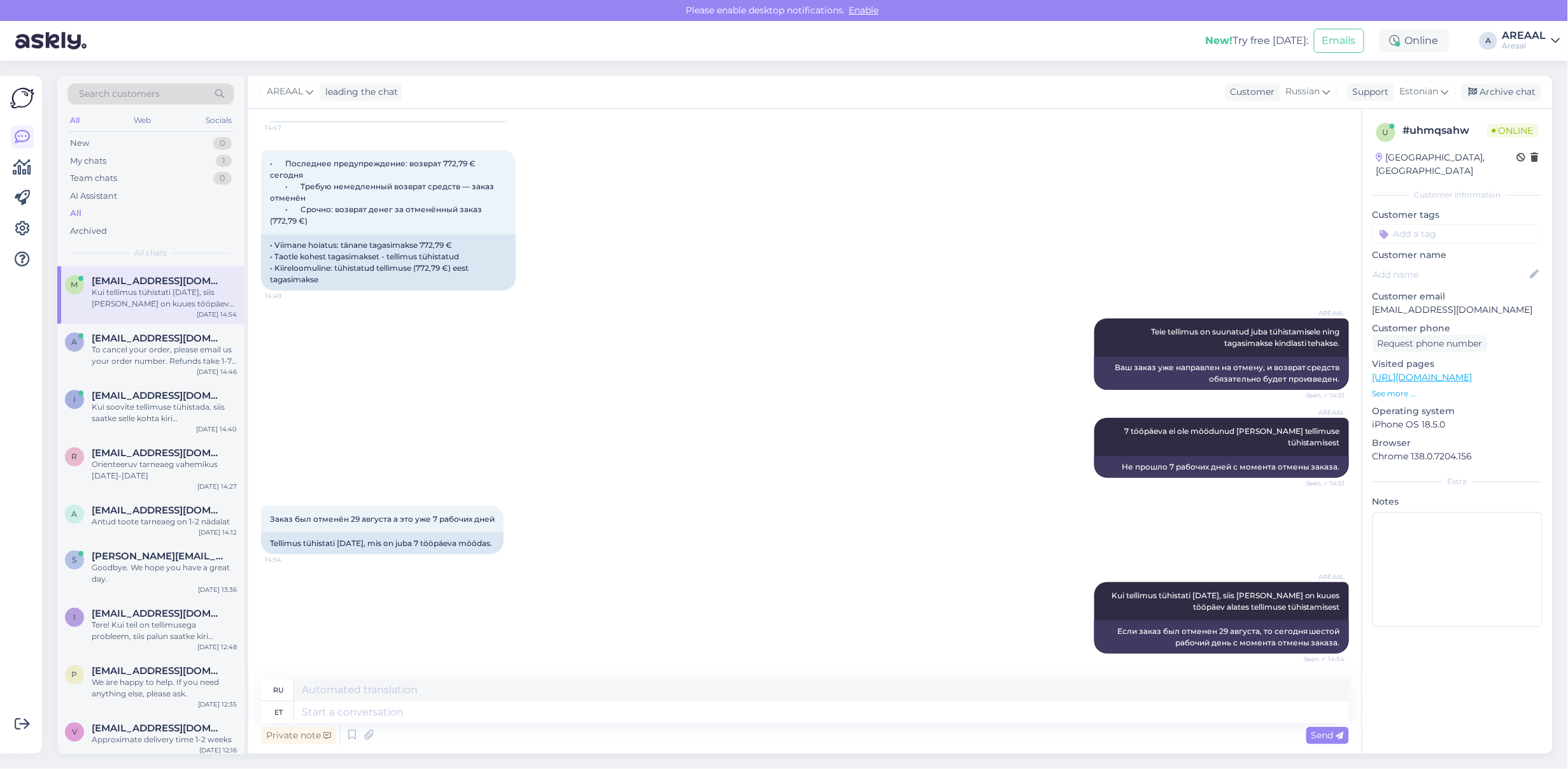
click at [988, 356] on div "AREAAL Teie tellimus on suunatud juba tühistamisele ning tagasimakse kindlasti …" at bounding box center [804, 354] width 1088 height 99
click at [995, 371] on div "AREAAL Teie tellimus on suunatud juba tühistamisele ning tagasimakse kindlasti …" at bounding box center [804, 354] width 1088 height 99
click at [1528, 77] on div "Search customers All Web Socials New 0 My chats 1 Team chats 0 AI Assistant All…" at bounding box center [809, 415] width 1519 height 709
click at [1526, 93] on div "Archive chat" at bounding box center [1501, 91] width 80 height 17
click at [925, 291] on div "• Последнее предупреждение: возврат 772,79 € сегодня • Требую немедленный возвр…" at bounding box center [804, 220] width 1088 height 168
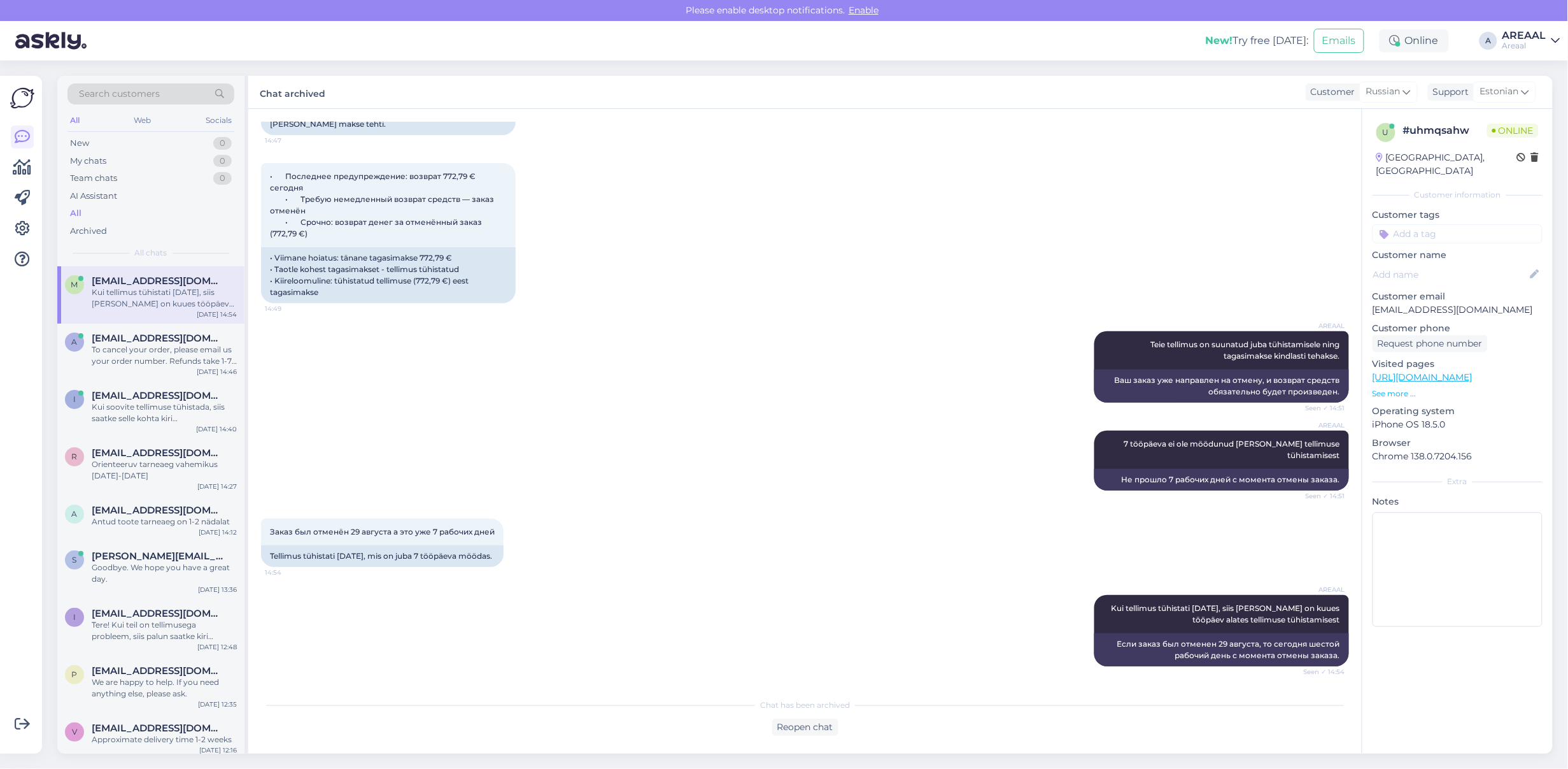
scroll to position [10881, 0]
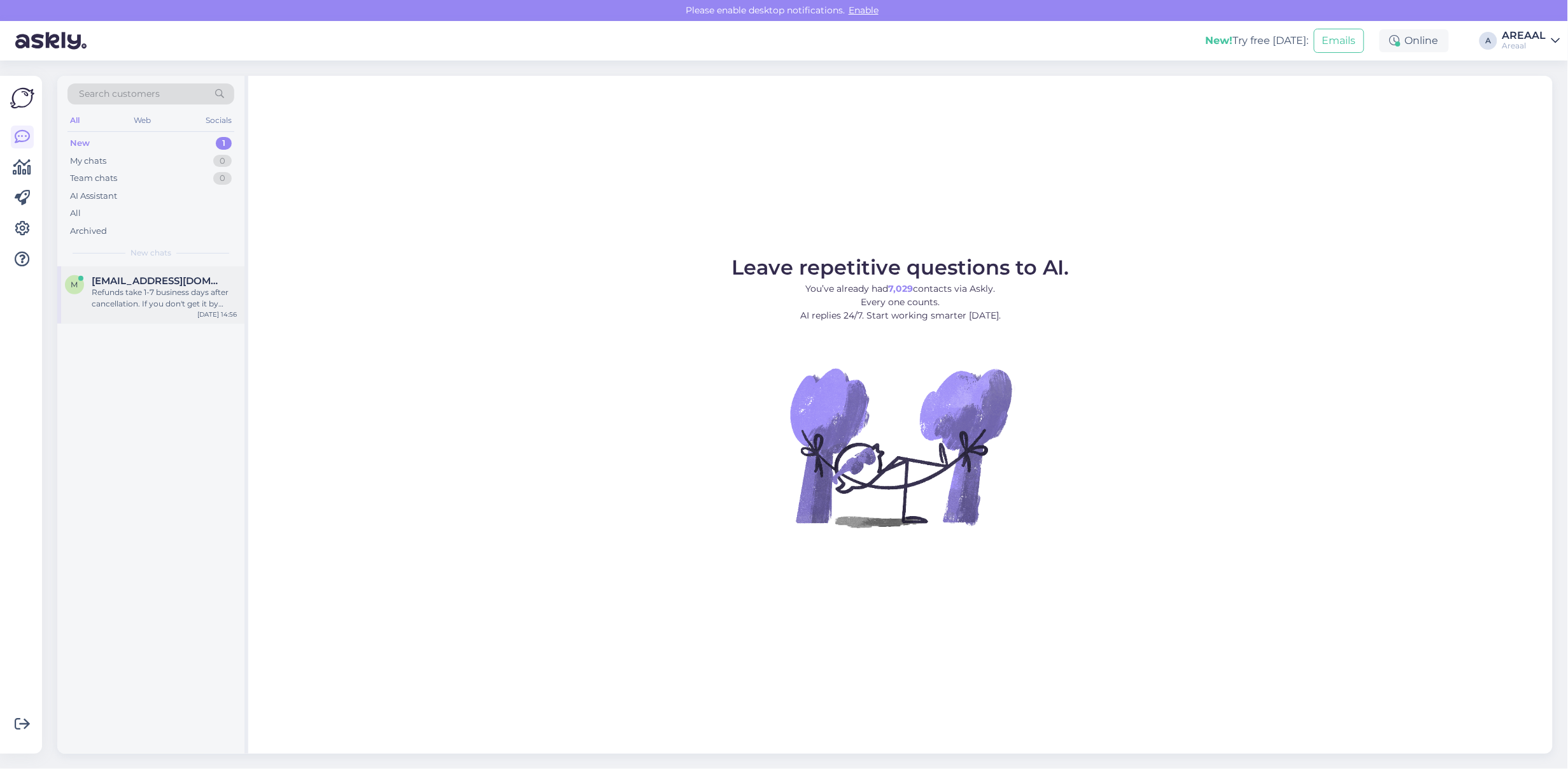
click at [187, 295] on div "Refunds take 1-7 business days after cancellation. If you don't get it by then,…" at bounding box center [164, 298] width 145 height 23
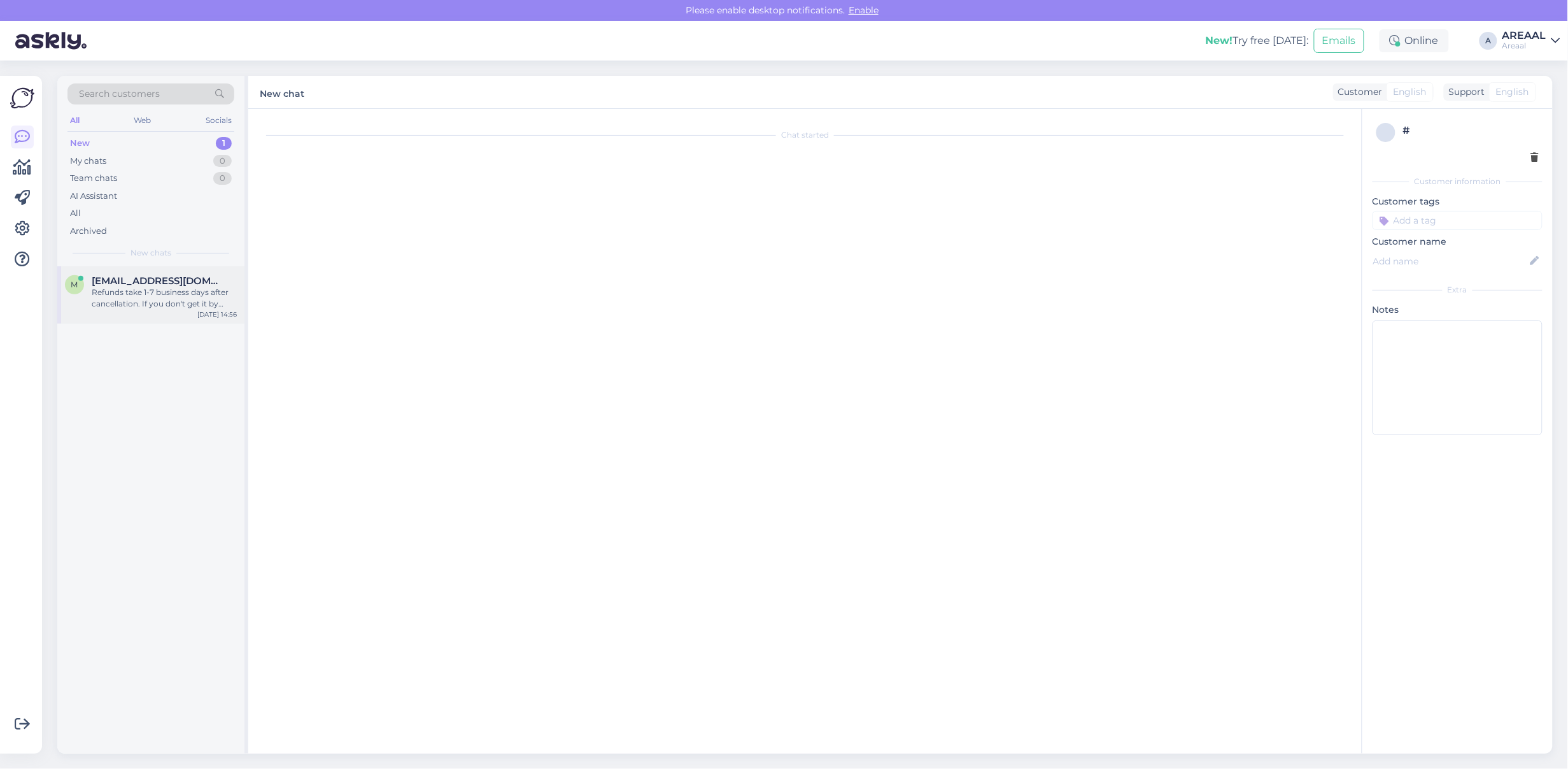
click at [119, 314] on div "m [EMAIL_ADDRESS][DOMAIN_NAME] Refunds take 1-7 business days after cancellatio…" at bounding box center [150, 294] width 187 height 57
click at [201, 224] on div "Archived" at bounding box center [151, 231] width 167 height 18
click at [193, 195] on div "AI Assistant" at bounding box center [151, 196] width 167 height 18
click at [187, 205] on div "All" at bounding box center [151, 214] width 167 height 18
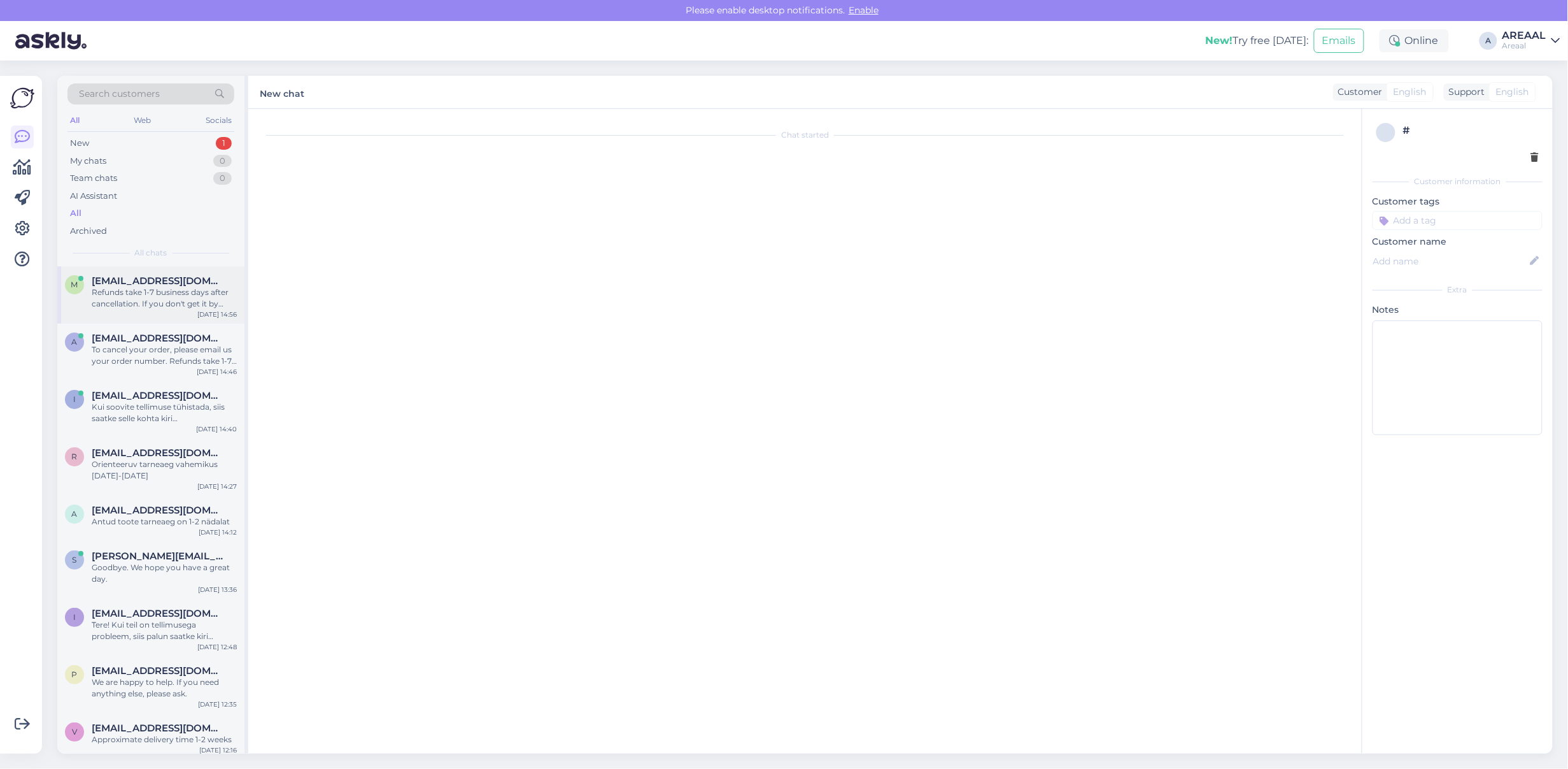
click at [183, 293] on div "Refunds take 1-7 business days after cancellation. If you don't get it by then,…" at bounding box center [164, 298] width 145 height 23
click at [186, 389] on div "i [EMAIL_ADDRESS][DOMAIN_NAME] Kui soovite tellimuse tühistada, siis saatke sel…" at bounding box center [150, 409] width 187 height 57
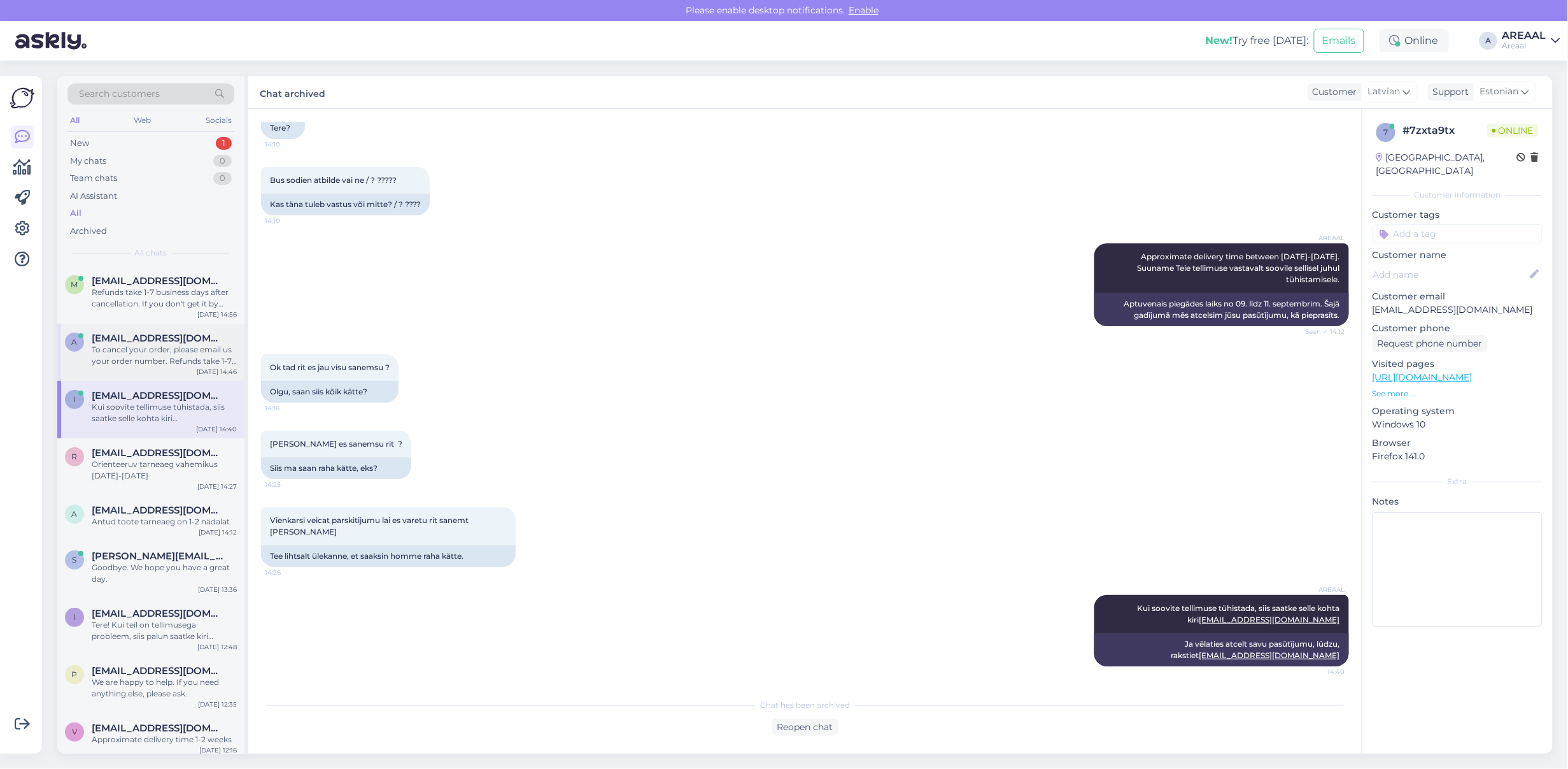
click at [187, 345] on div "To cancel your order, please email us your order number. Refunds take 1-7 busin…" at bounding box center [164, 355] width 145 height 23
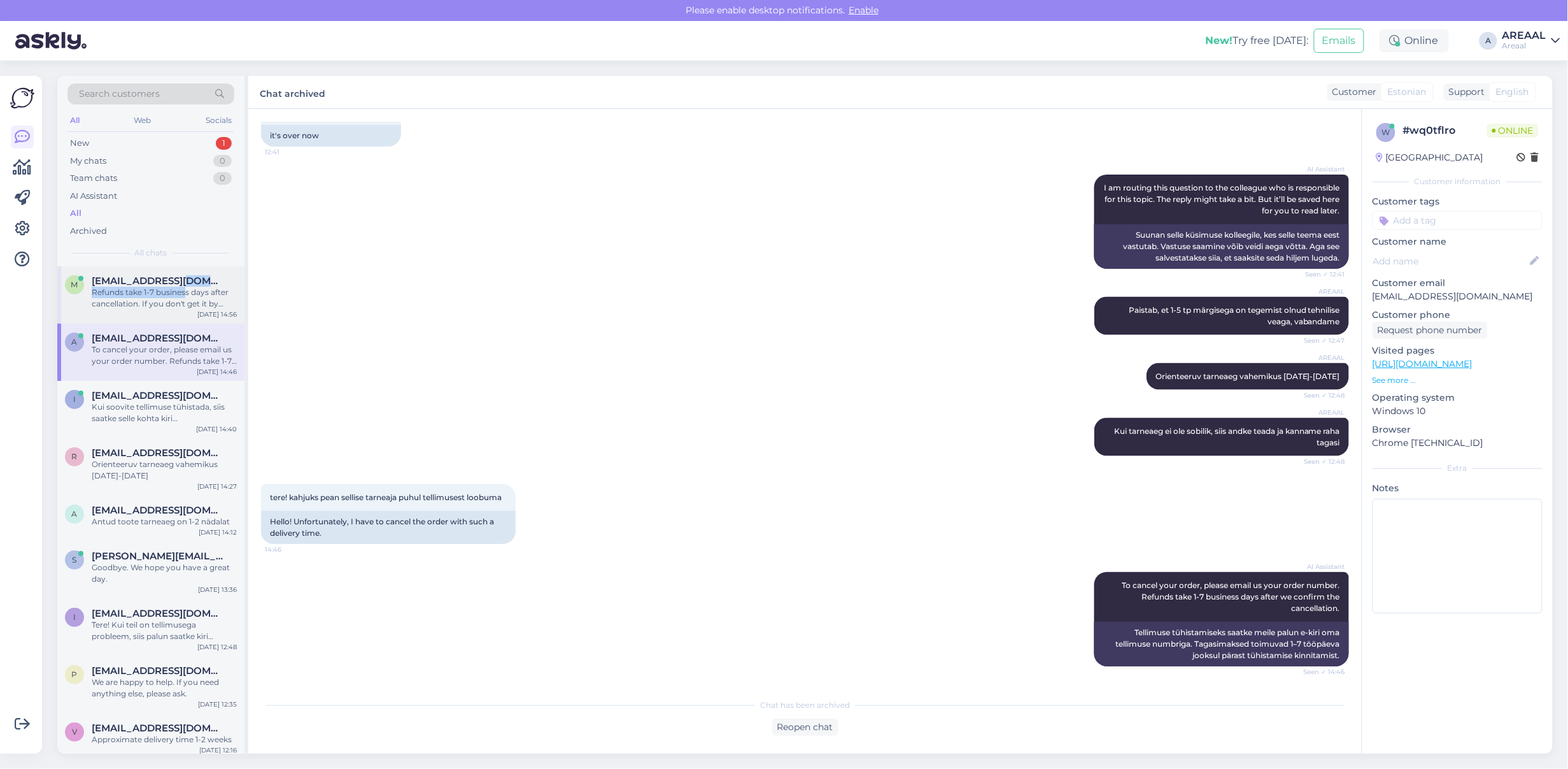
click at [185, 285] on div "[EMAIL_ADDRESS][DOMAIN_NAME] Refunds take 1-7 business days after cancellation.…" at bounding box center [164, 292] width 145 height 34
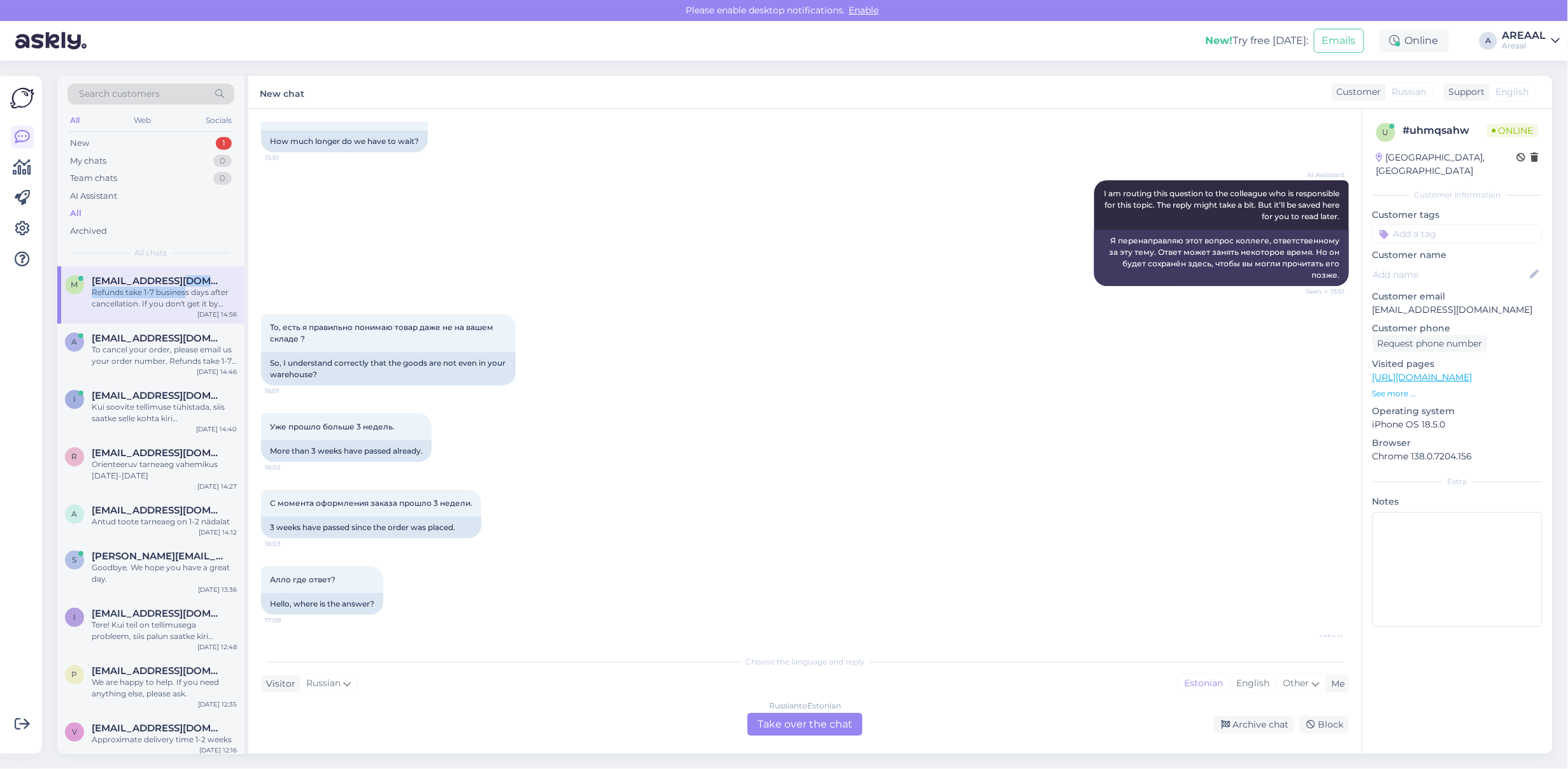
scroll to position [10970, 0]
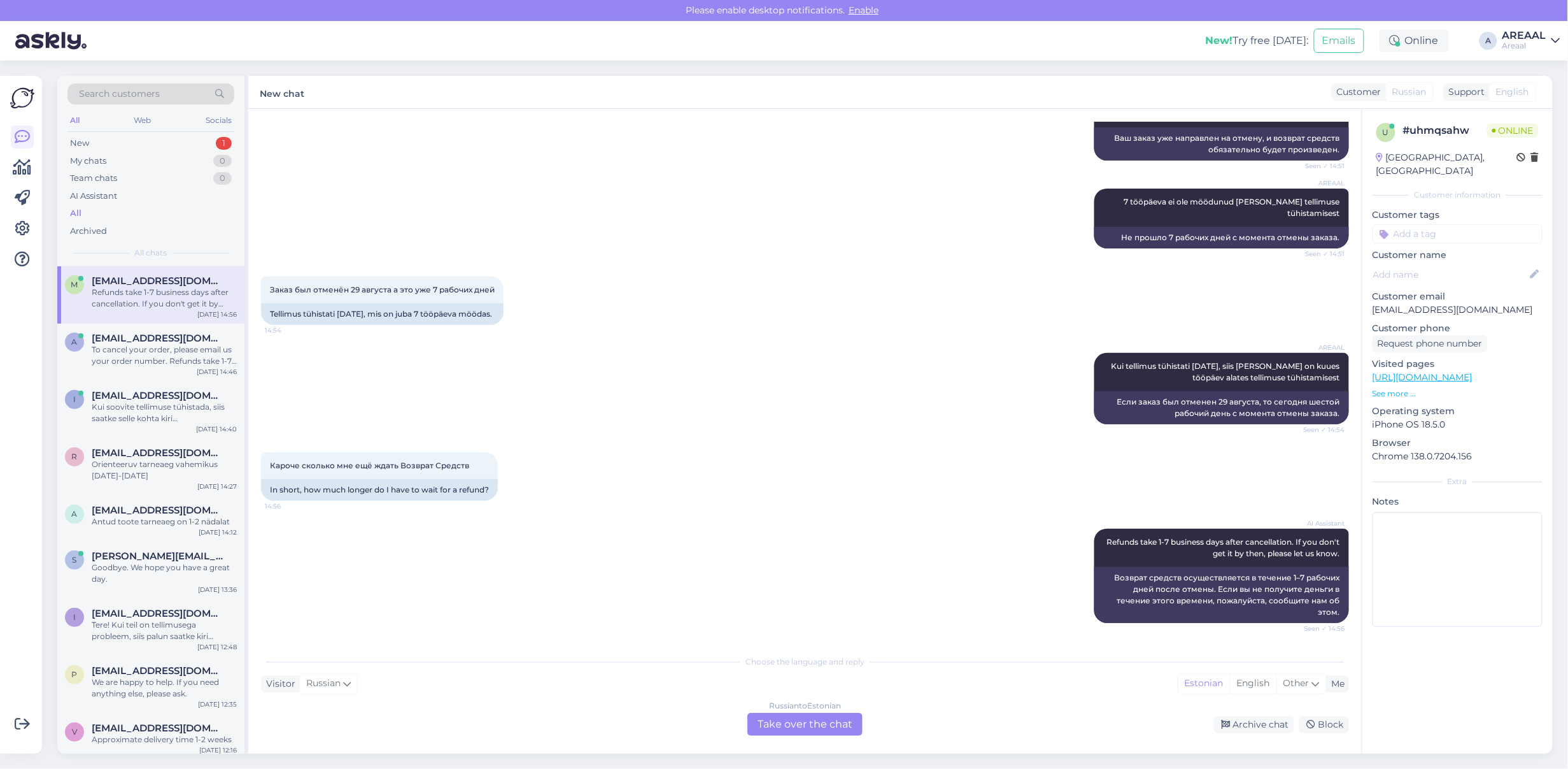
click at [888, 438] on div "Кароче сколько мне ещё ждать Возврат Средств 14:56 In short, how much longer do…" at bounding box center [804, 476] width 1088 height 76
click at [888, 435] on div "AREAAL Kui tellimus tühistati [DATE], siis [PERSON_NAME] on kuues tööpäev alate…" at bounding box center [804, 388] width 1088 height 99
click at [890, 412] on div "AREAAL Kui tellimus tühistati [DATE], siis [PERSON_NAME] on kuues tööpäev alate…" at bounding box center [804, 388] width 1088 height 99
click at [899, 419] on div "AREAAL Kui tellimus tühistati [DATE], siis [PERSON_NAME] on kuues tööpäev alate…" at bounding box center [804, 388] width 1088 height 99
click at [1521, 50] on div "Areaal" at bounding box center [1525, 46] width 44 height 10
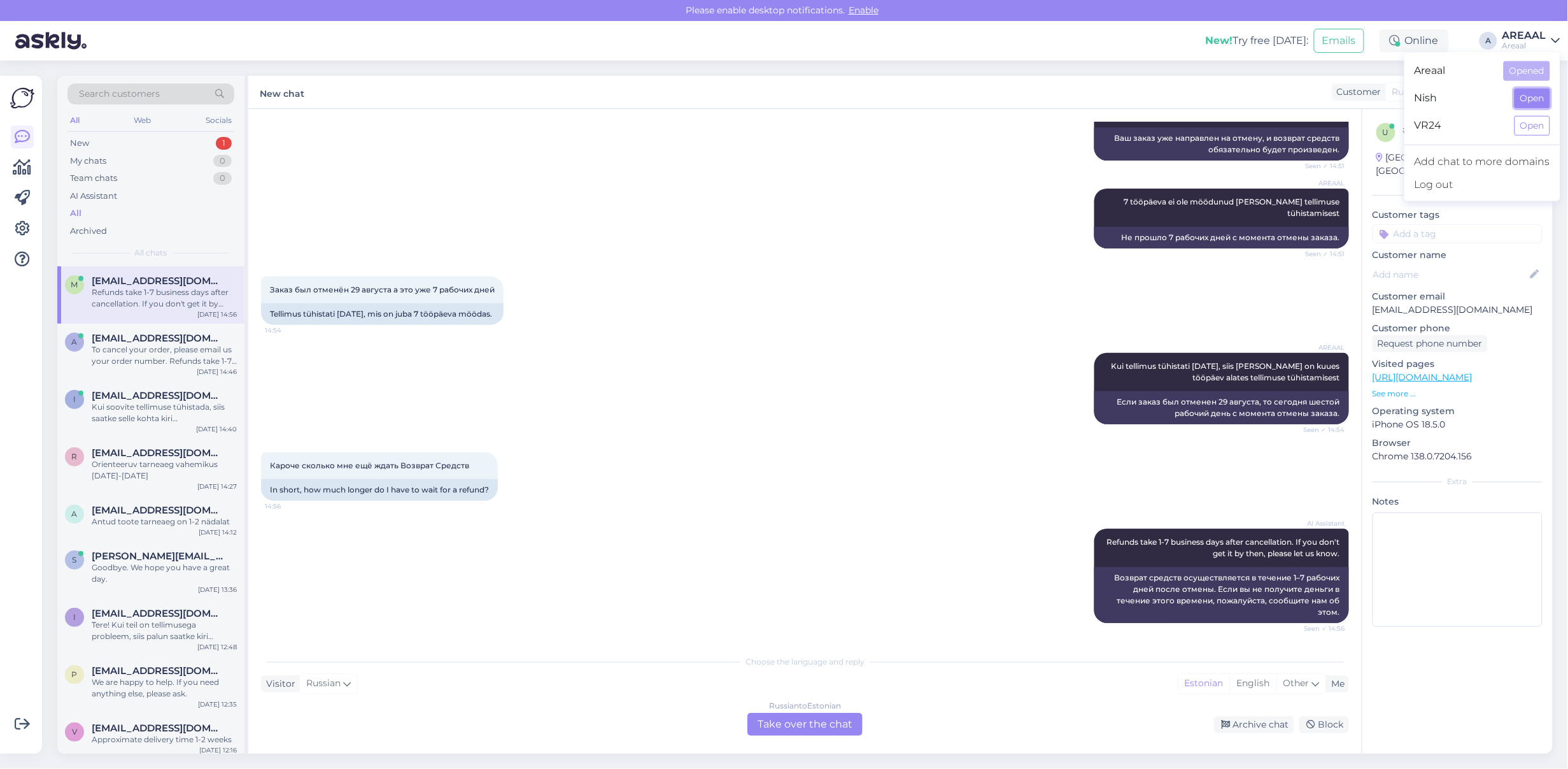
click at [1531, 94] on button "Open" at bounding box center [1533, 99] width 36 height 20
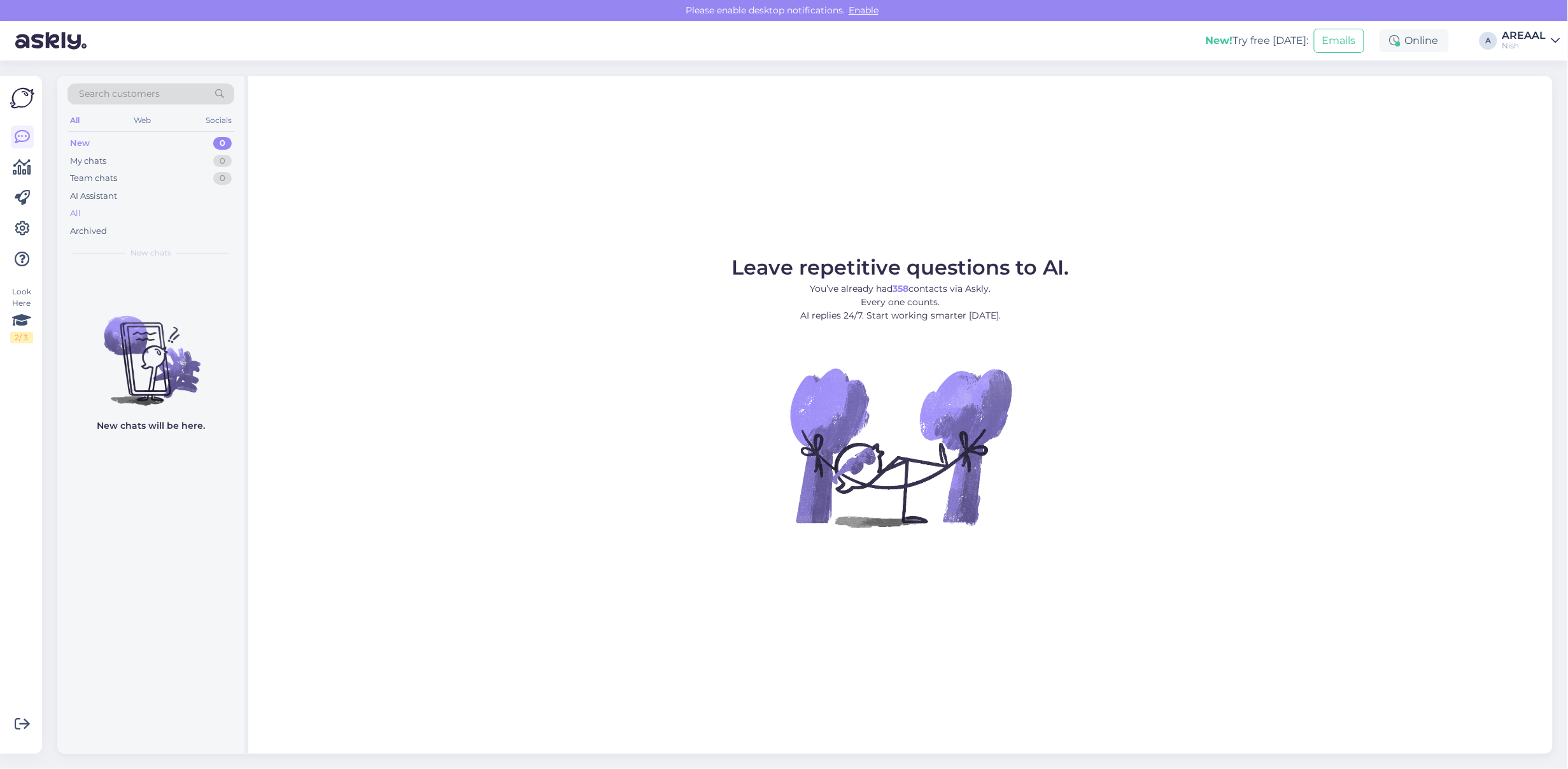
click at [129, 221] on div "All" at bounding box center [151, 214] width 167 height 18
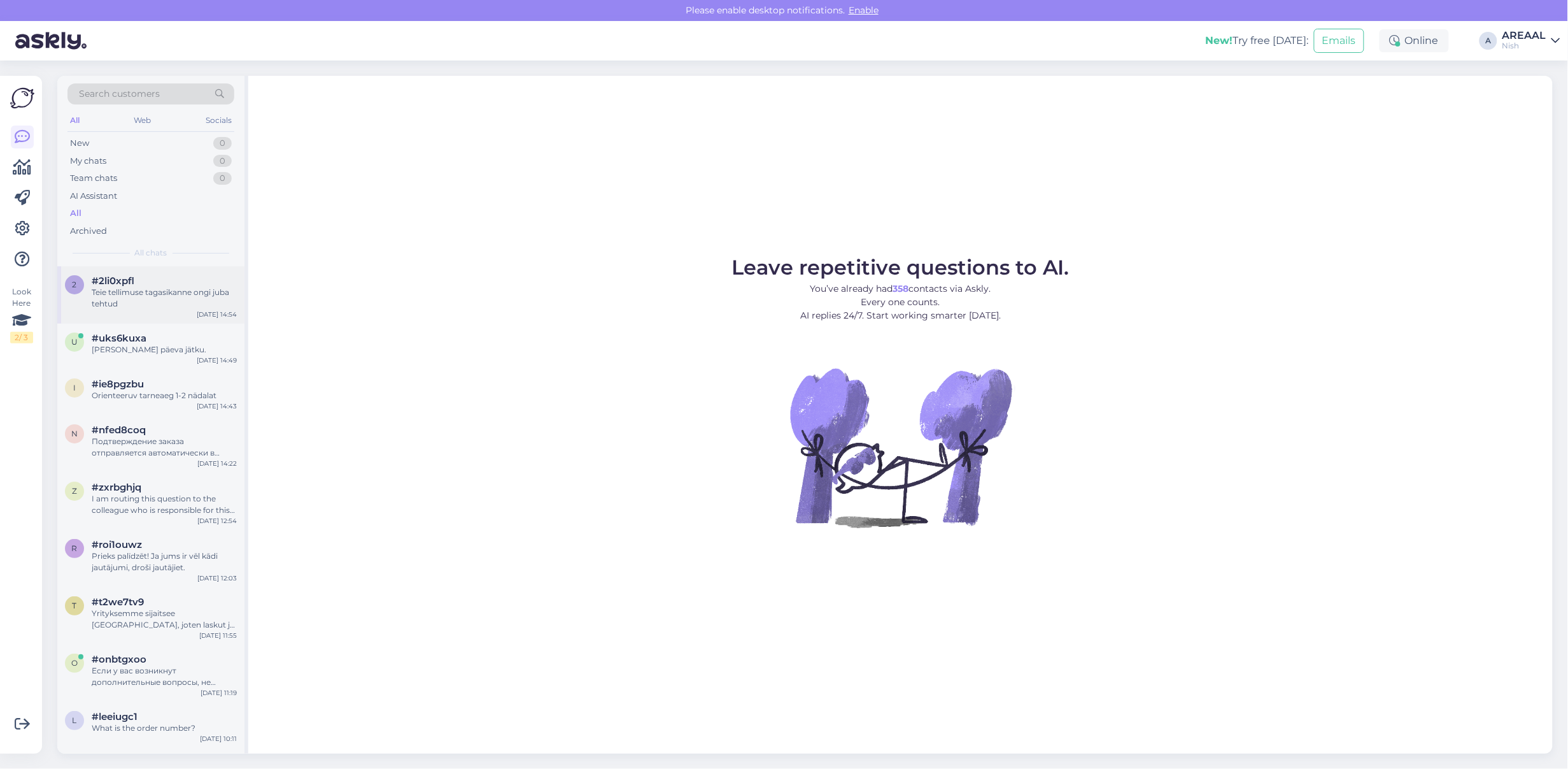
click at [151, 285] on div "#2li0xpfl" at bounding box center [164, 280] width 145 height 11
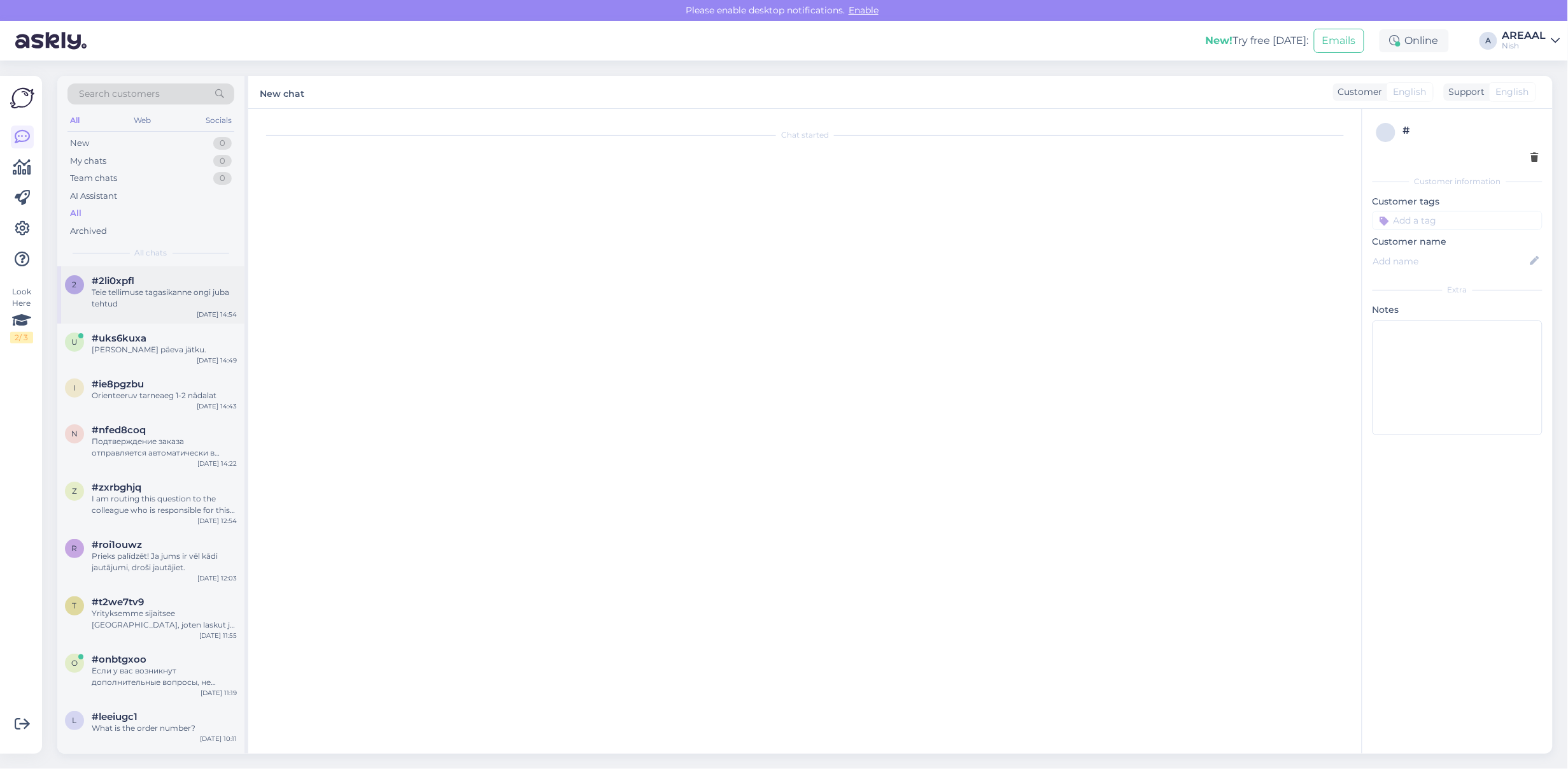
scroll to position [6041, 0]
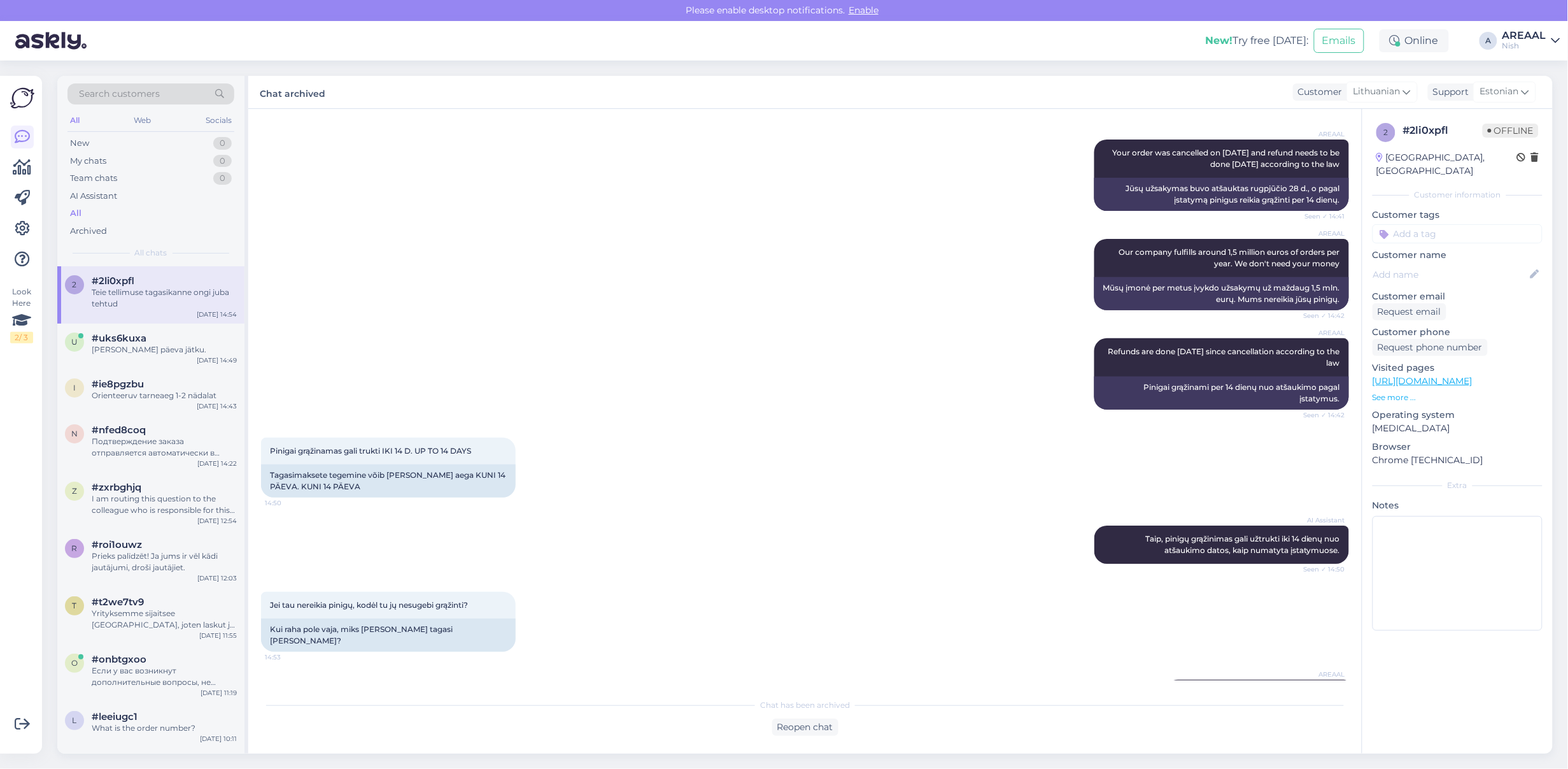
click at [1523, 31] on div "AREAAL" at bounding box center [1525, 36] width 44 height 10
click at [1532, 59] on div "Areaal Open" at bounding box center [1483, 70] width 156 height 27
click at [1536, 70] on button "Open" at bounding box center [1533, 71] width 36 height 20
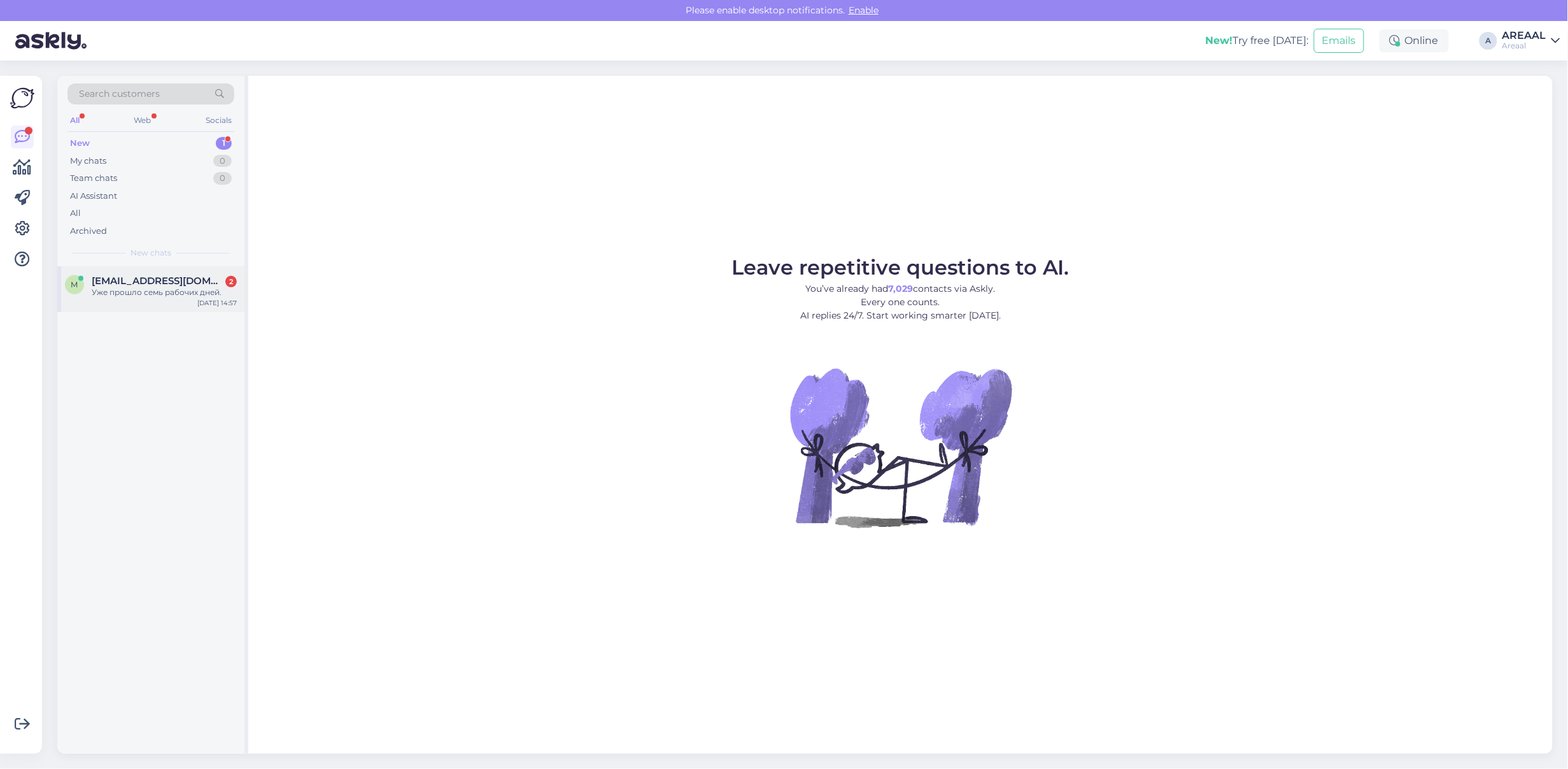
click at [196, 295] on div "Уже прошло семь рабочих дней." at bounding box center [164, 292] width 145 height 11
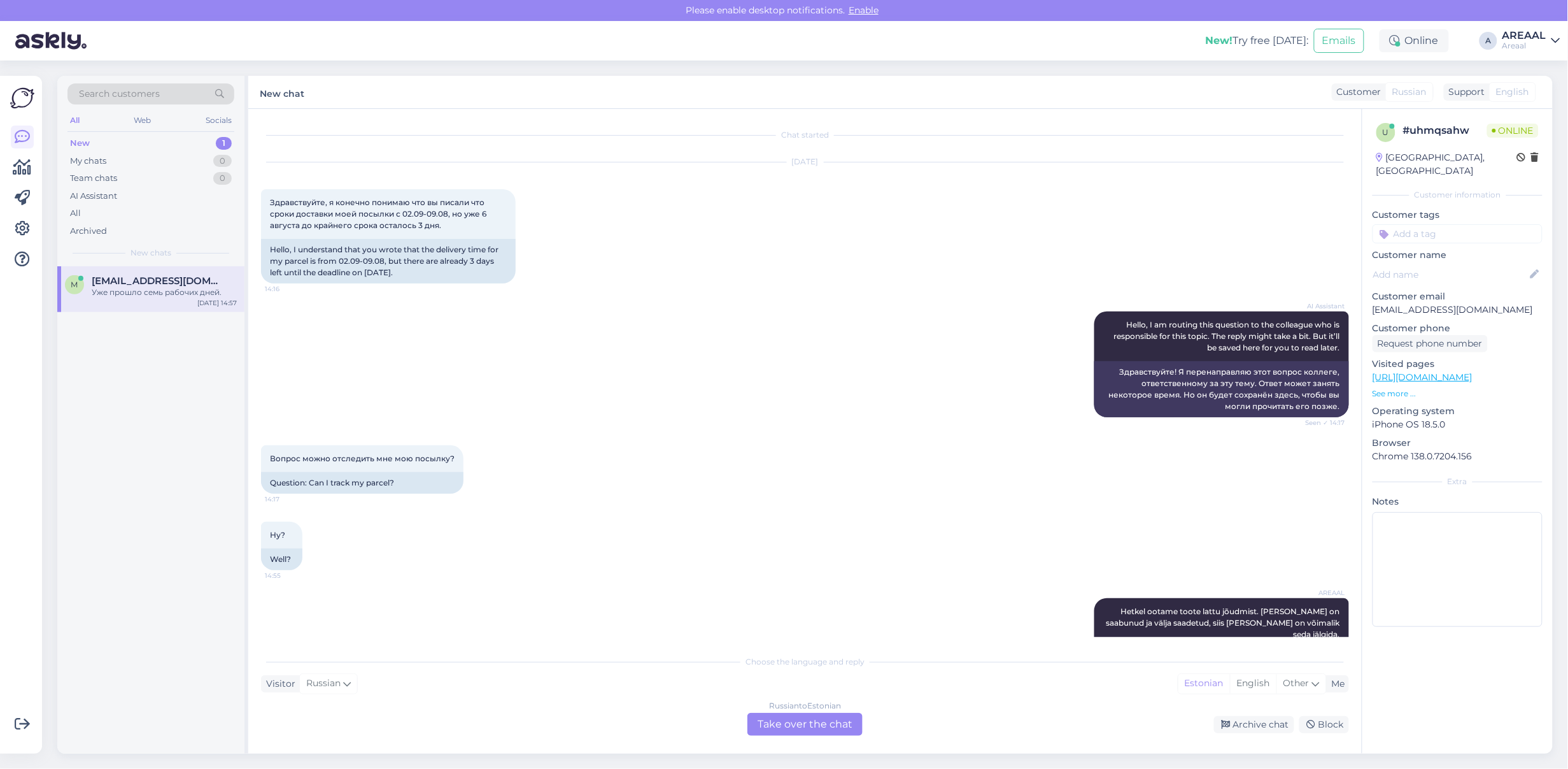
scroll to position [10932, 0]
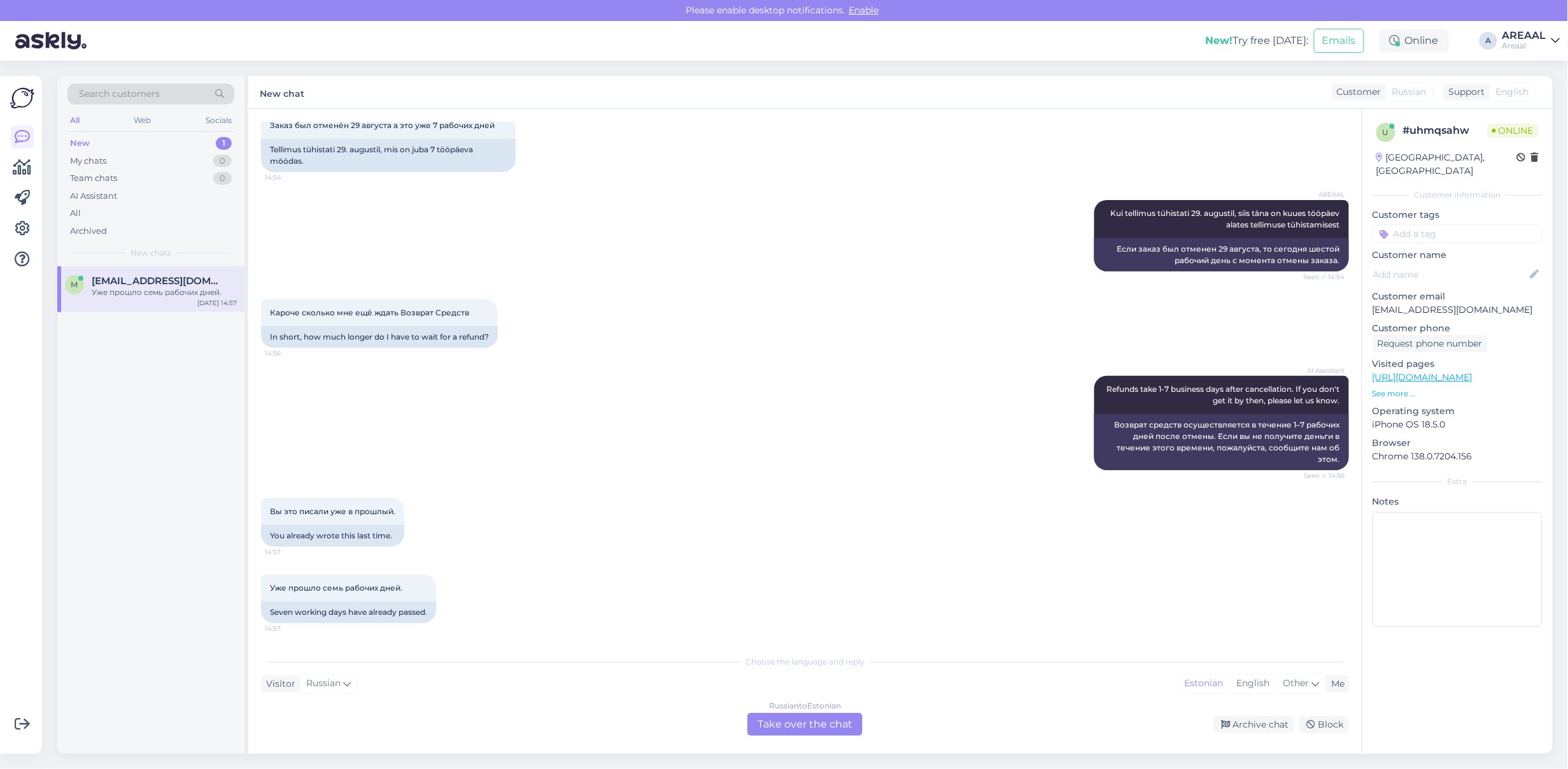
click at [779, 728] on div "Russian to Estonian Take over the chat" at bounding box center [804, 724] width 115 height 23
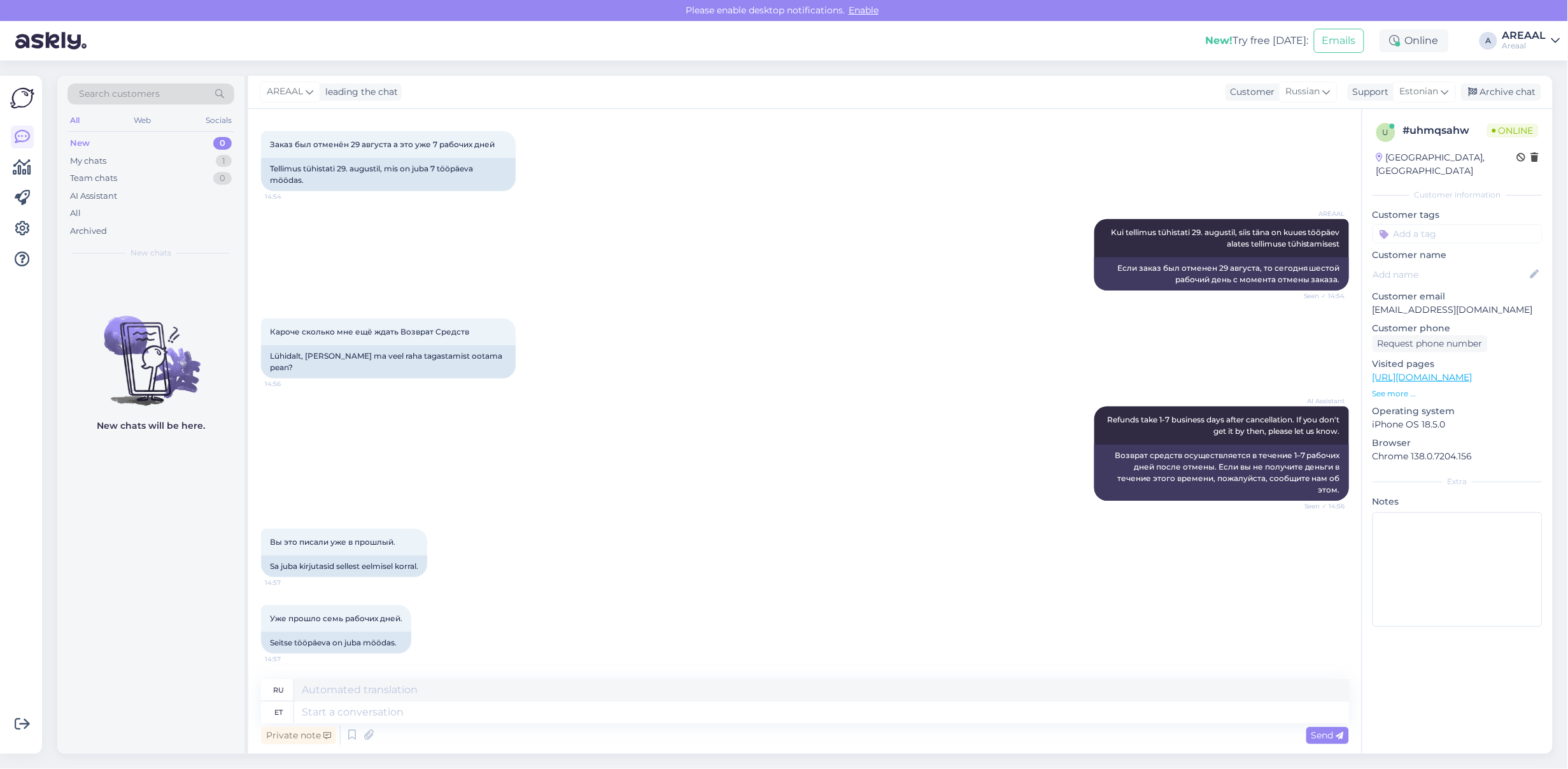
click at [784, 712] on textarea at bounding box center [821, 713] width 1055 height 22
type textarea "I"
click at [676, 708] on textarea at bounding box center [821, 713] width 1055 height 22
type textarea "01 -"
type textarea "01"
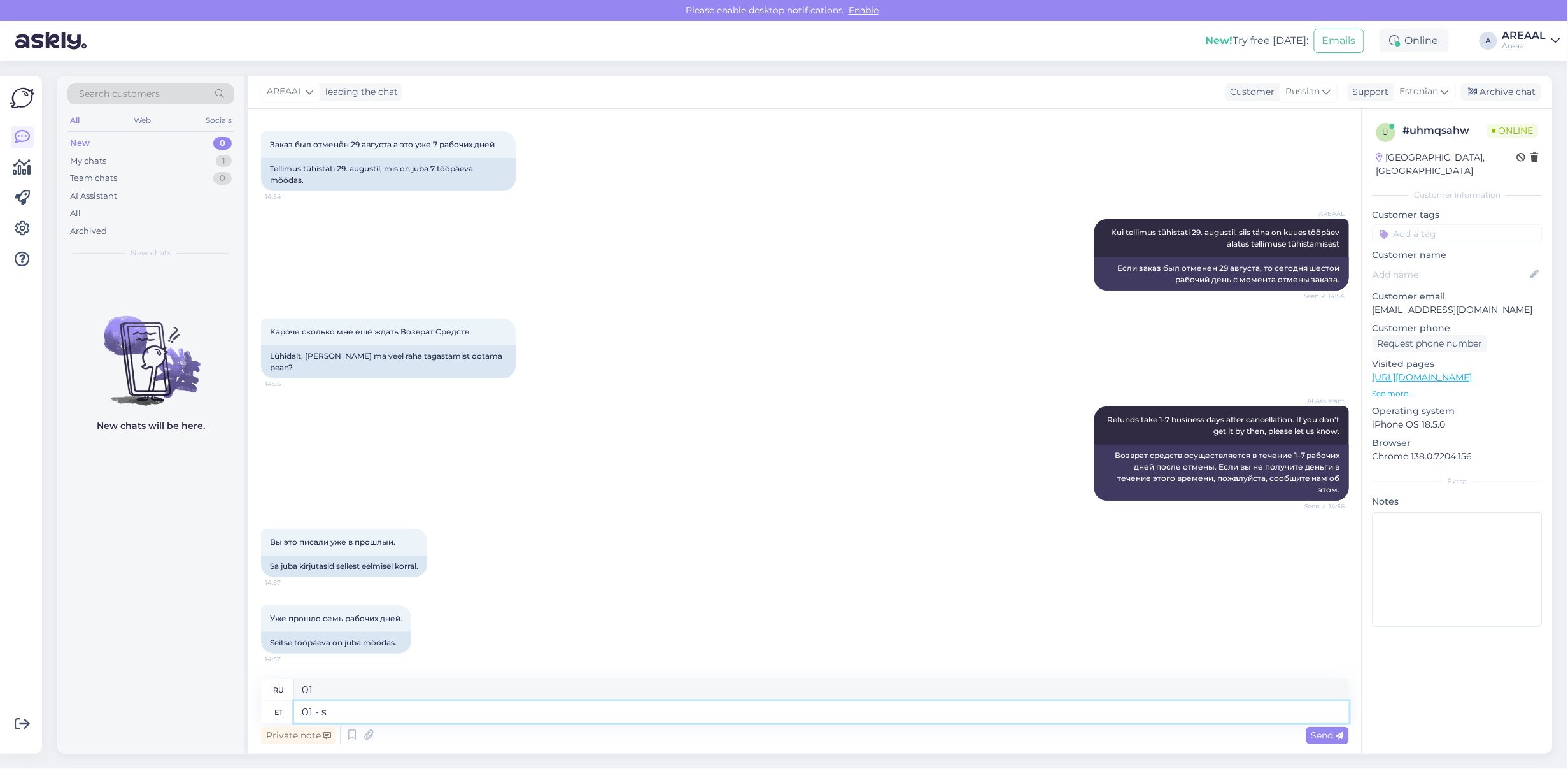
type textarea "01 - st"
type textarea "01 -"
type textarea "01 - s"
type textarea "01 - ст"
type textarea "01 -"
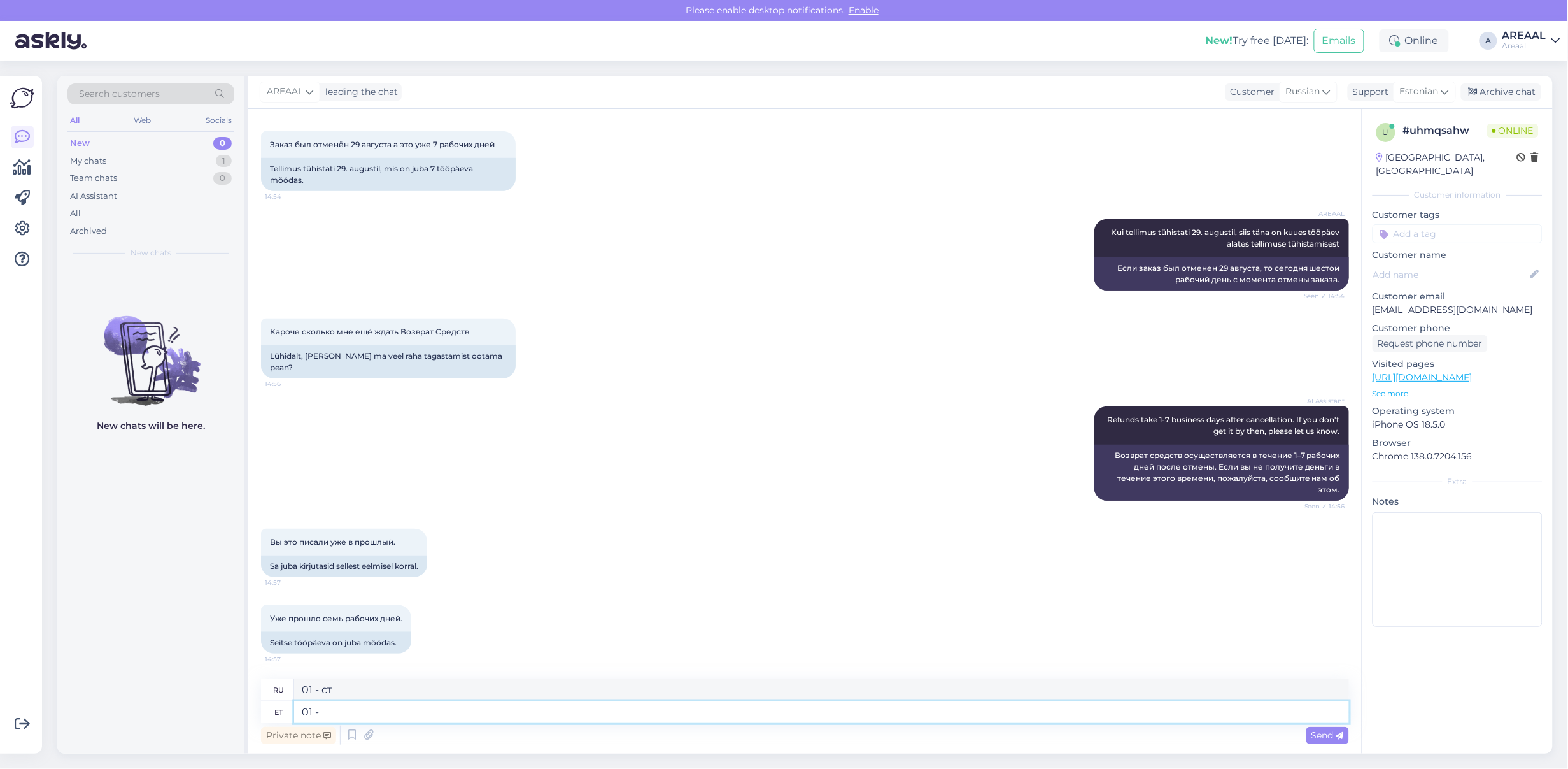
type textarea "01 -"
type textarea "[DATE]"
type textarea "01"
type textarea "[DATE] -"
type textarea "[DATE]"
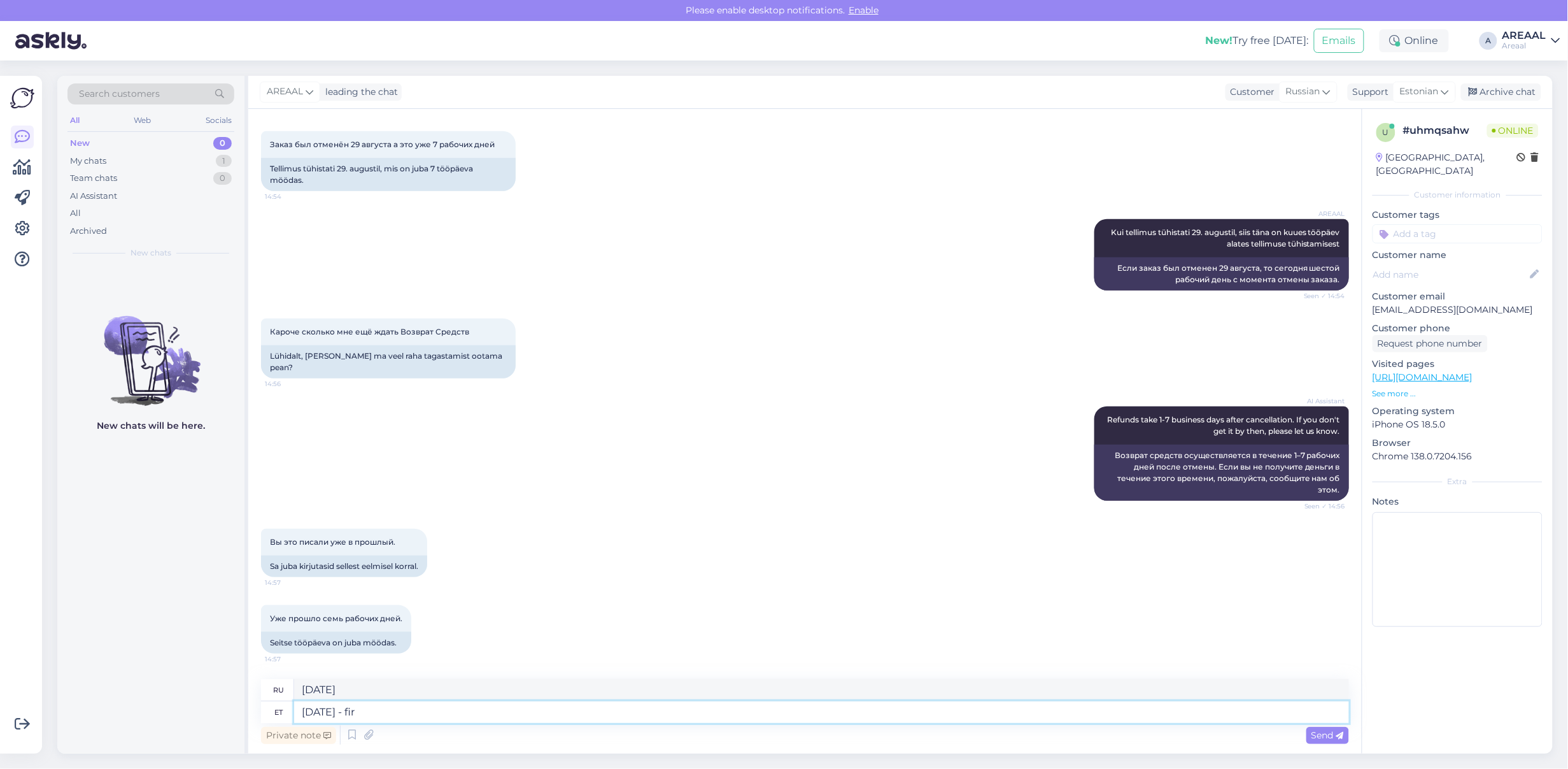
type textarea "[DATE] - firs"
type textarea "[DATE] -"
type textarea "[DATE] - first wor"
type textarea "[DATE] - первое"
type textarea "[DATE] - first working day,"
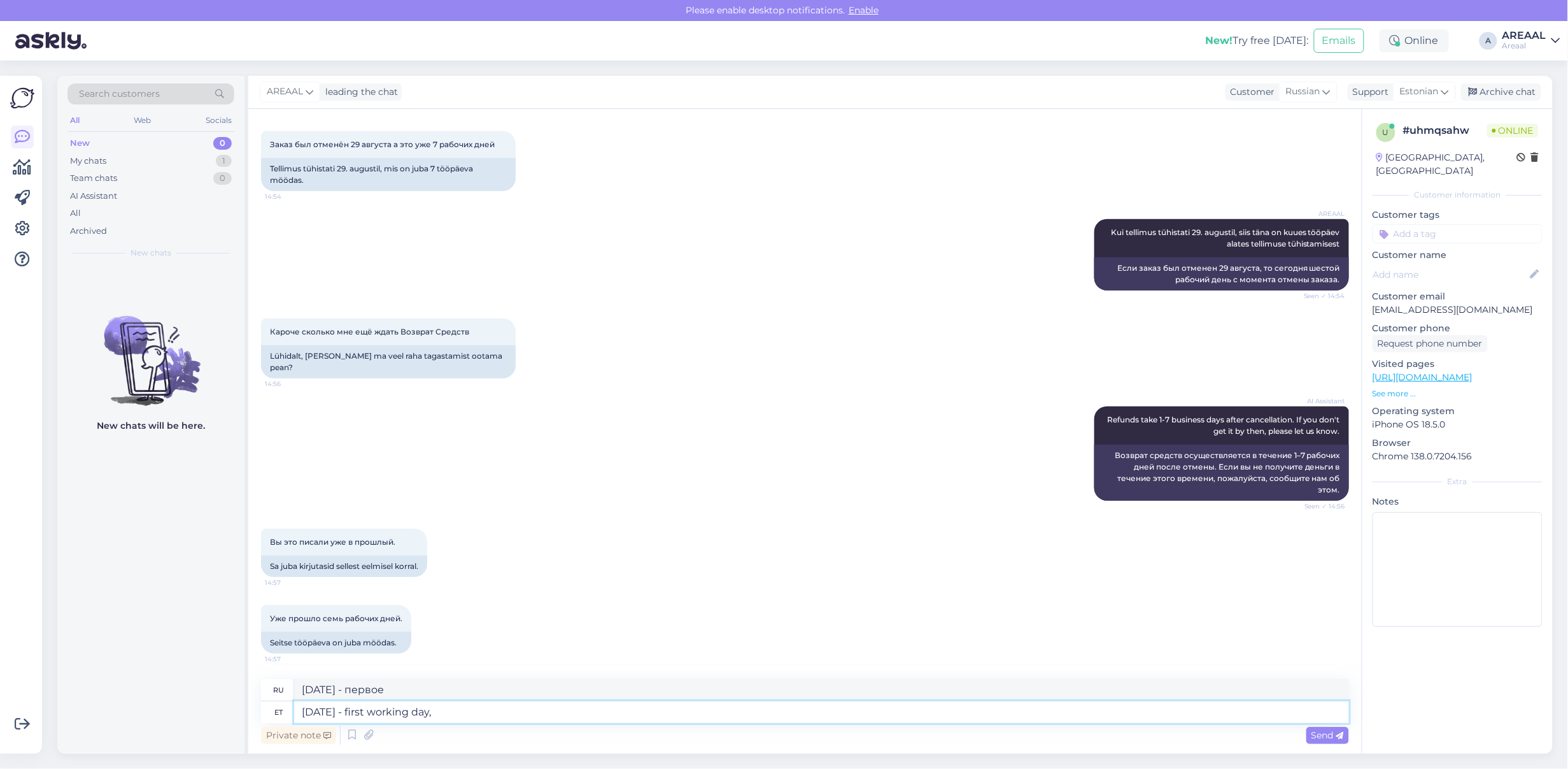
type textarea "[DATE] - первый рабочий день"
type textarea "[DATE] - first working day, 02 se"
type textarea "[DATE] - первый рабочий день,"
type textarea "[DATE] - first working day, [DATE]"
type textarea "[DATE] - первый рабочий день, 02"
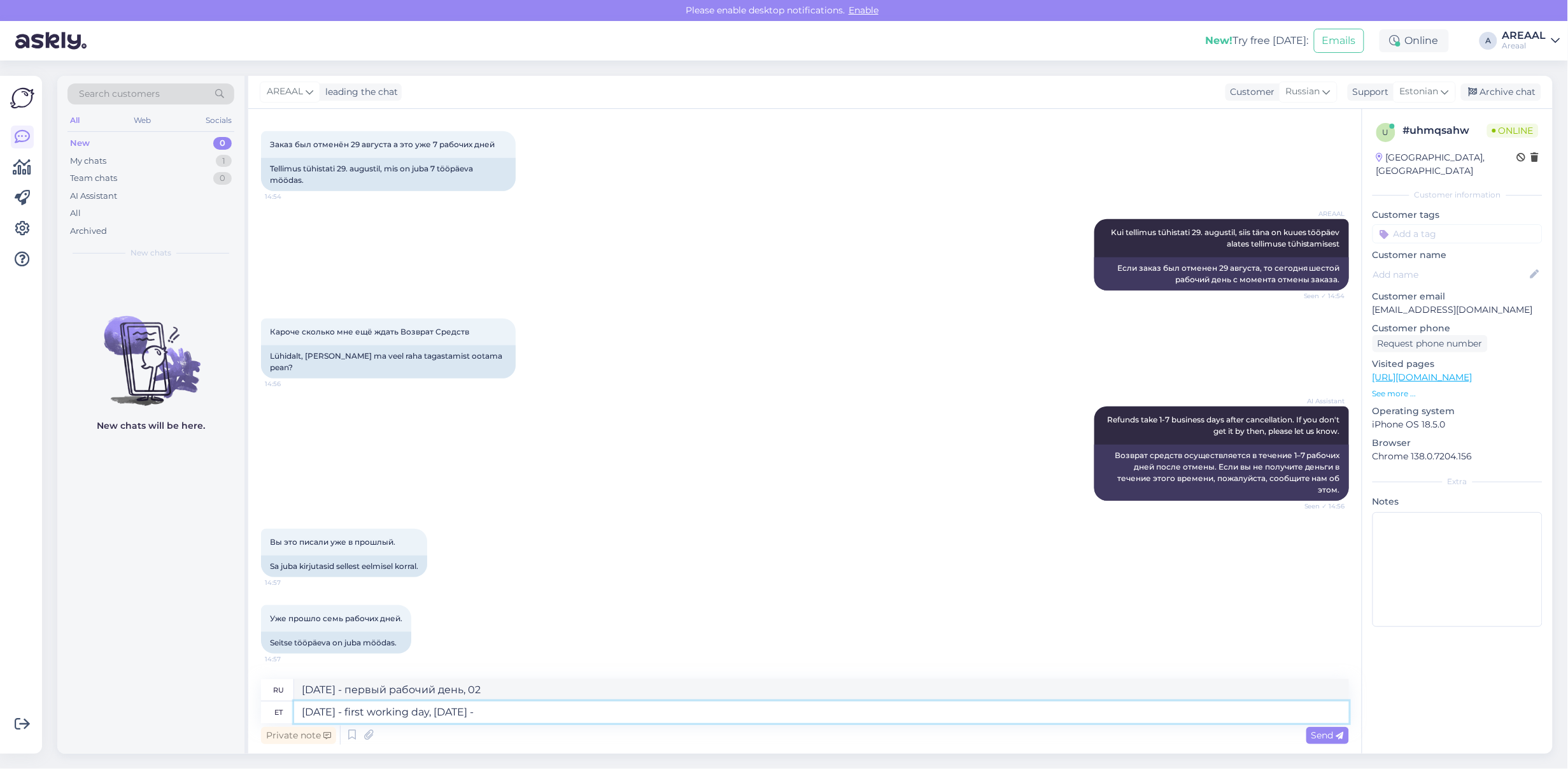
type textarea "[DATE] - first working day, [DATE] - t"
type textarea "[DATE] - первый рабочий день, [DATE]"
type textarea "[DATE] - first working day, [DATE] - thi"
type textarea "[DATE] - первый рабочий день, [DATE] -"
type textarea "[DATE] - first working day, [DATE] - second worki"
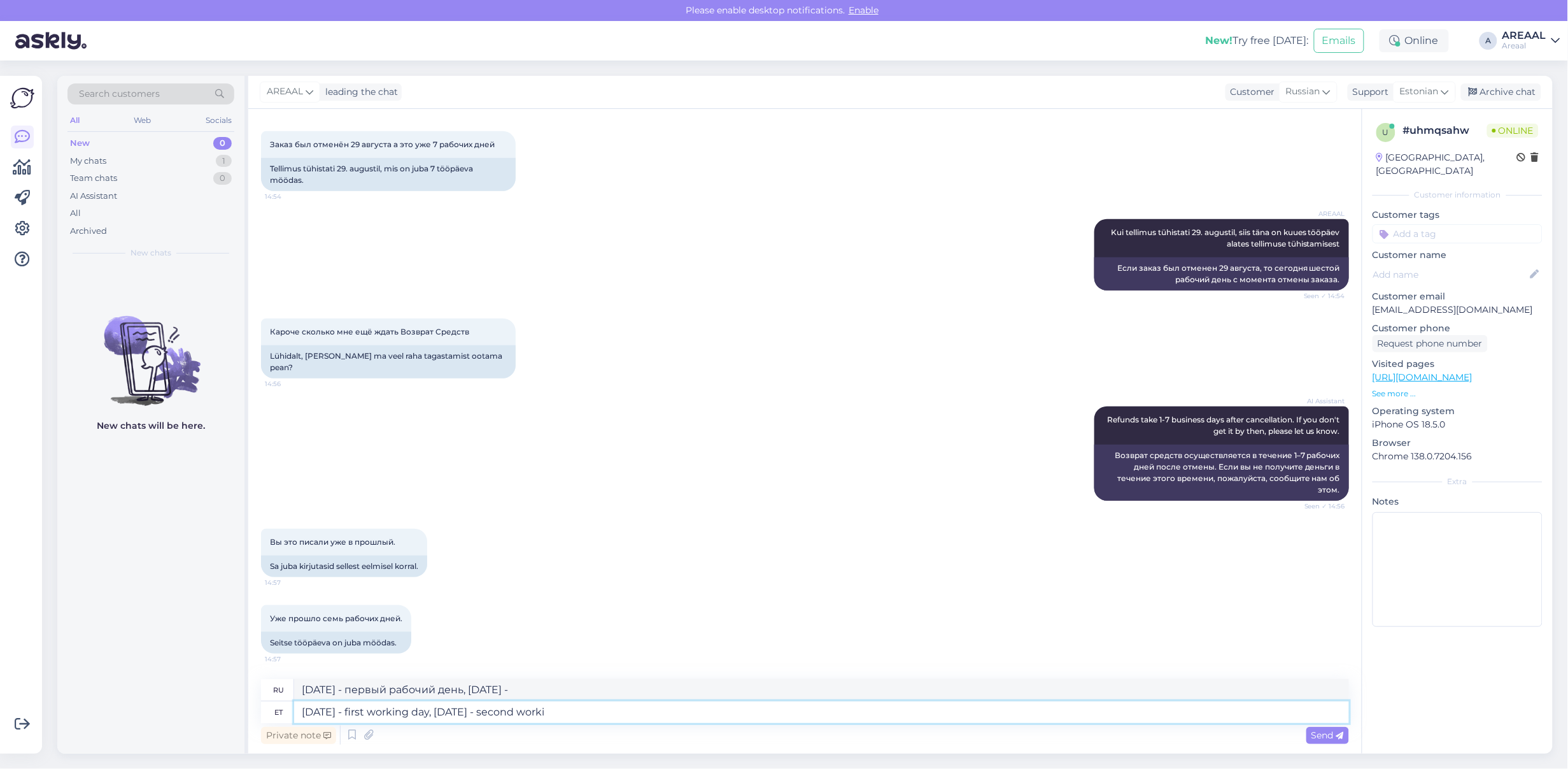
type textarea "[DATE] - первый рабочий день, [DATE] - второй"
type textarea "[DATE] - first working day, [DATE] - second working days,"
type textarea "[DATE] - первый рабочий день, [DATE] - второй рабочий день"
type textarea "[DATE] - first working day, [DATE] - second working days, 03"
type textarea "[DATE] - первый рабочий день, [DATE] - второй рабочий день,"
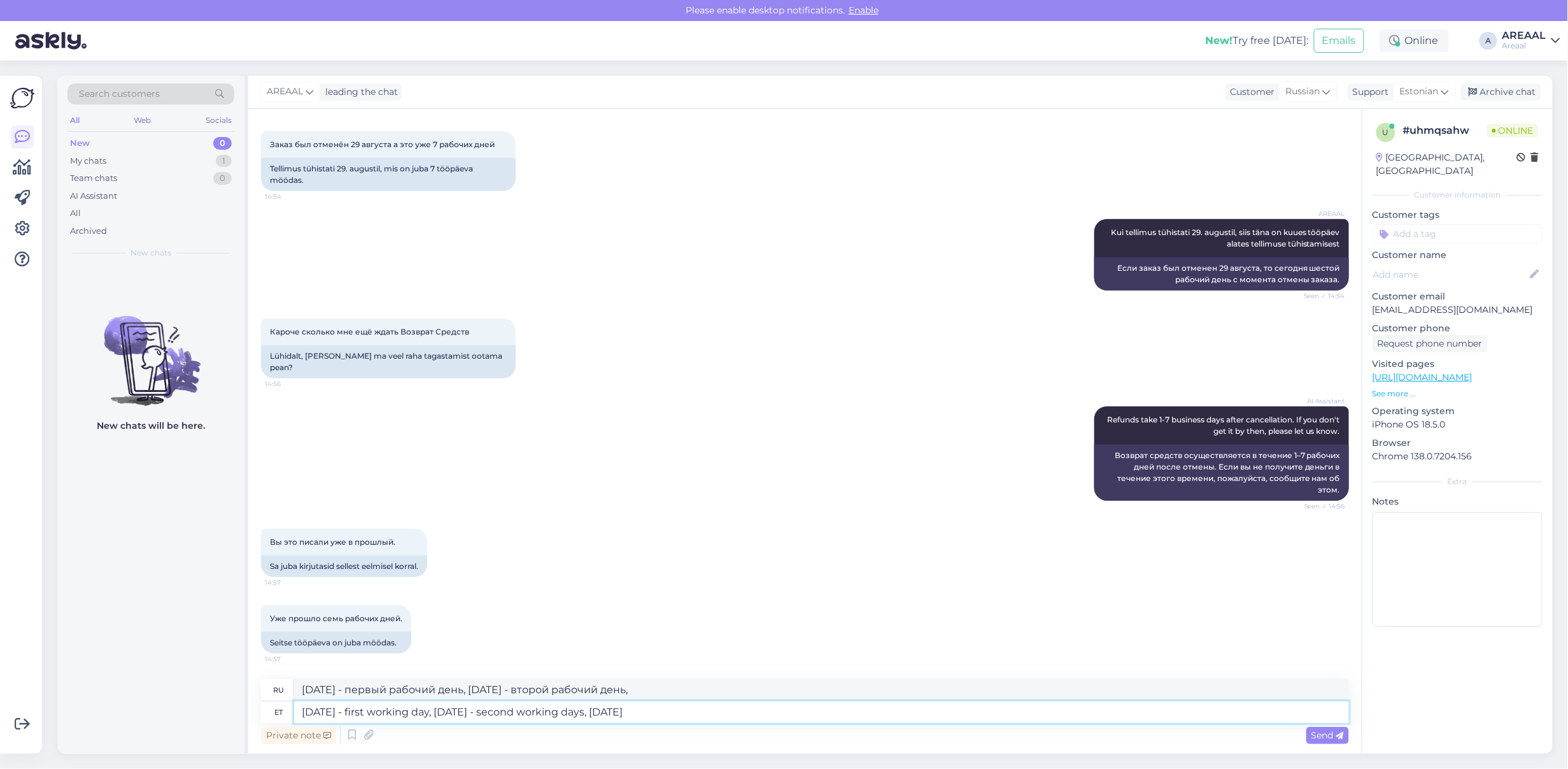
type textarea "[DATE] - first working day, [DATE] - second working days, [DATE]"
type textarea "[DATE] - первый рабочий день, [DATE] - второй рабочий день, 03"
type textarea "[DATE] - first working day, [DATE] - second working days, [DATE] -"
type textarea "[DATE] - первый рабочий день, [DATE] - второй рабочий день, [DATE]"
type textarea "[DATE] - first working day, [DATE] - second working days, [DATE] - third w"
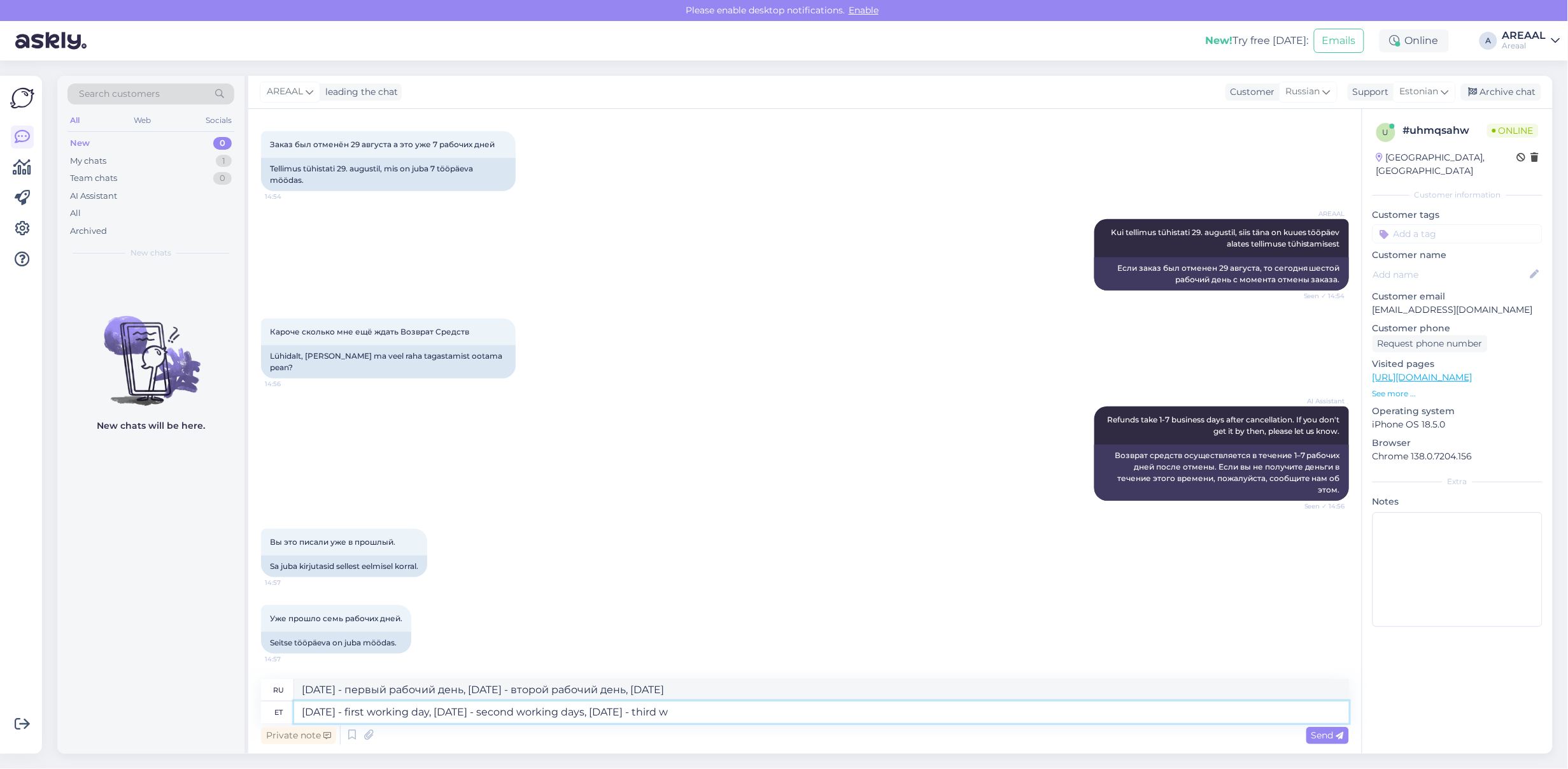
type textarea "[DATE] - первый рабочий день, [DATE] - второй рабочий день, [DATE] -"
type textarea "[DATE] - first working day, [DATE] - second working days, [DATE] - third worki"
type textarea "[DATE] - первый рабочий день, [DATE] - второй рабочий день, [DATE] - третий раб…"
type textarea "[DATE] - first working day, [DATE] - second working days, [DATE] - third workin…"
type textarea "[DATE] - первый рабочий день, [DATE] - второй рабочий день, [DATE] - третий раб…"
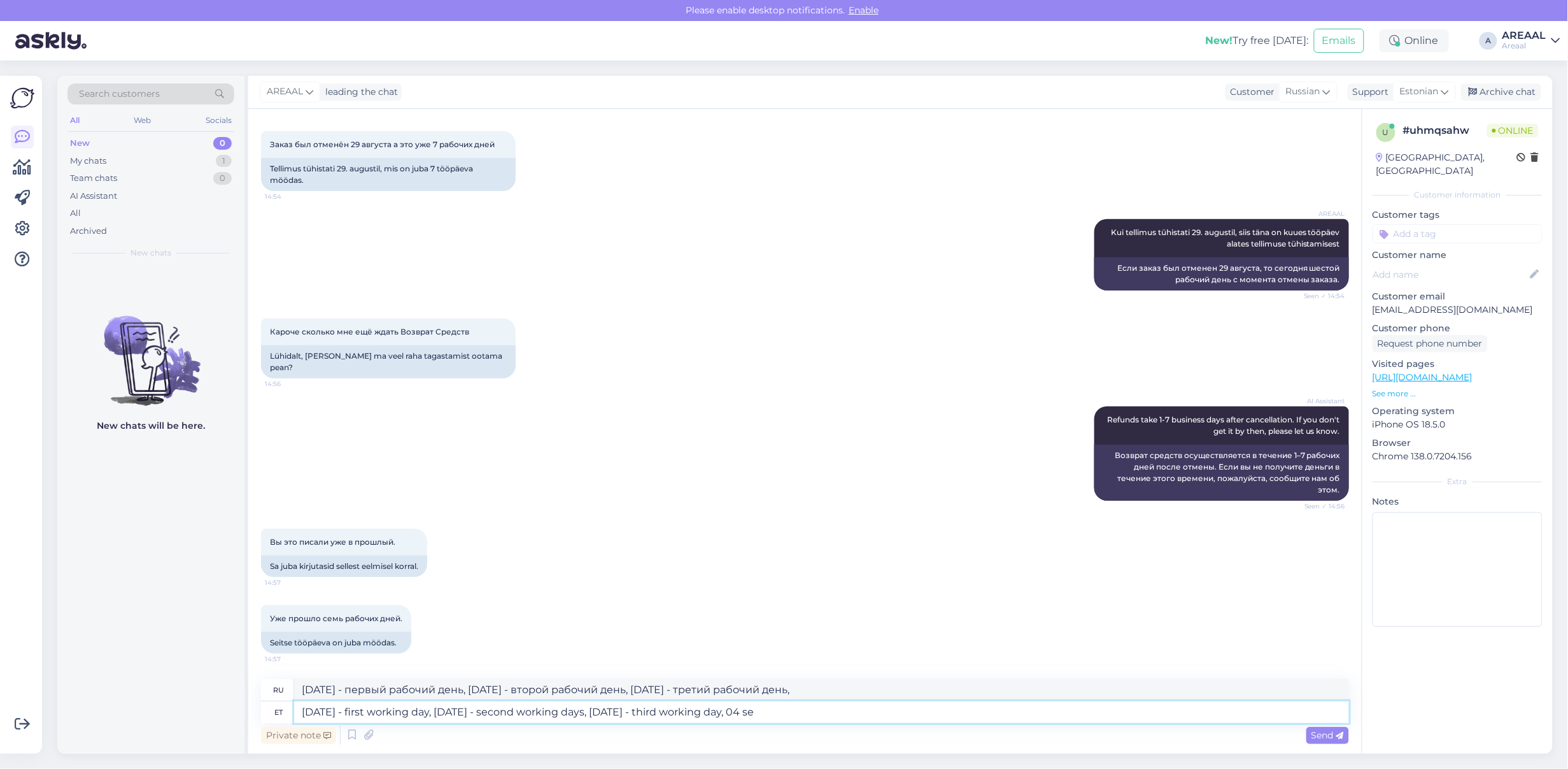
type textarea "[DATE] - first working day, [DATE] - second working days, [DATE] - third workin…"
type textarea "[DATE] - первый рабочий день, [DATE] - второй рабочий день, [DATE] - третий раб…"
type textarea "[DATE] - first working day, [DATE] - second working days, [DATE] - third workin…"
type textarea "[DATE] - первый рабочий день, [DATE] - второй рабочий день, [DATE] - третий раб…"
type textarea "[DATE] - first working day, [DATE] - second working days, [DATE] - third workin…"
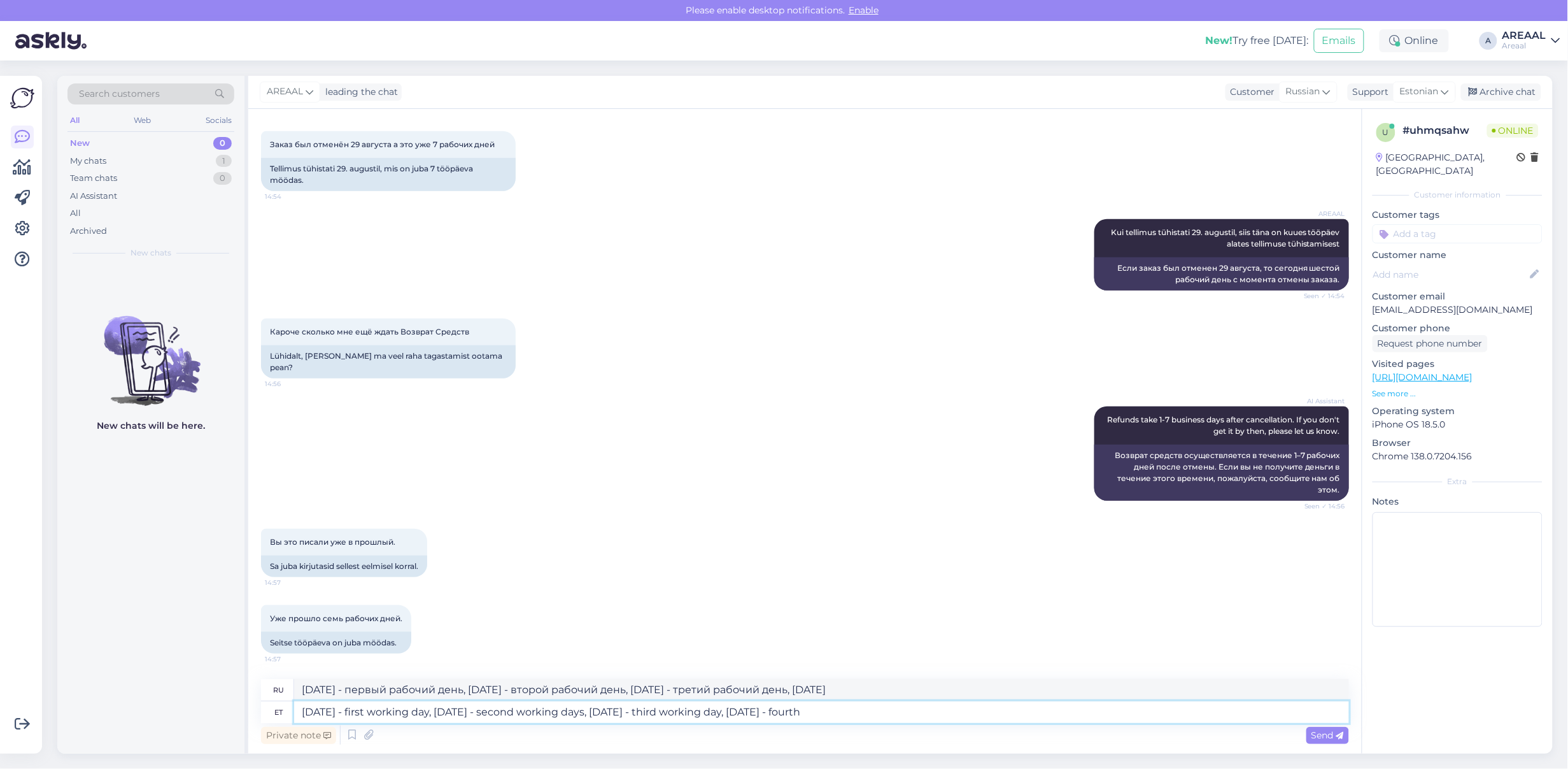
type textarea "[DATE] - первый рабочий день, [DATE] - второй рабочий день, [DATE] - третий раб…"
type textarea "[DATE] - first working day, [DATE] - second working days, [DATE] - third workin…"
type textarea "[DATE] - первый рабочий день, [DATE] - второй рабочий день, [DATE] - третий раб…"
type textarea "[DATE] - first working day, [DATE] - second working days, [DATE] - third workin…"
type textarea "[DATE] - первый рабочий день, [DATE] - второй рабочий день, [DATE] - третий раб…"
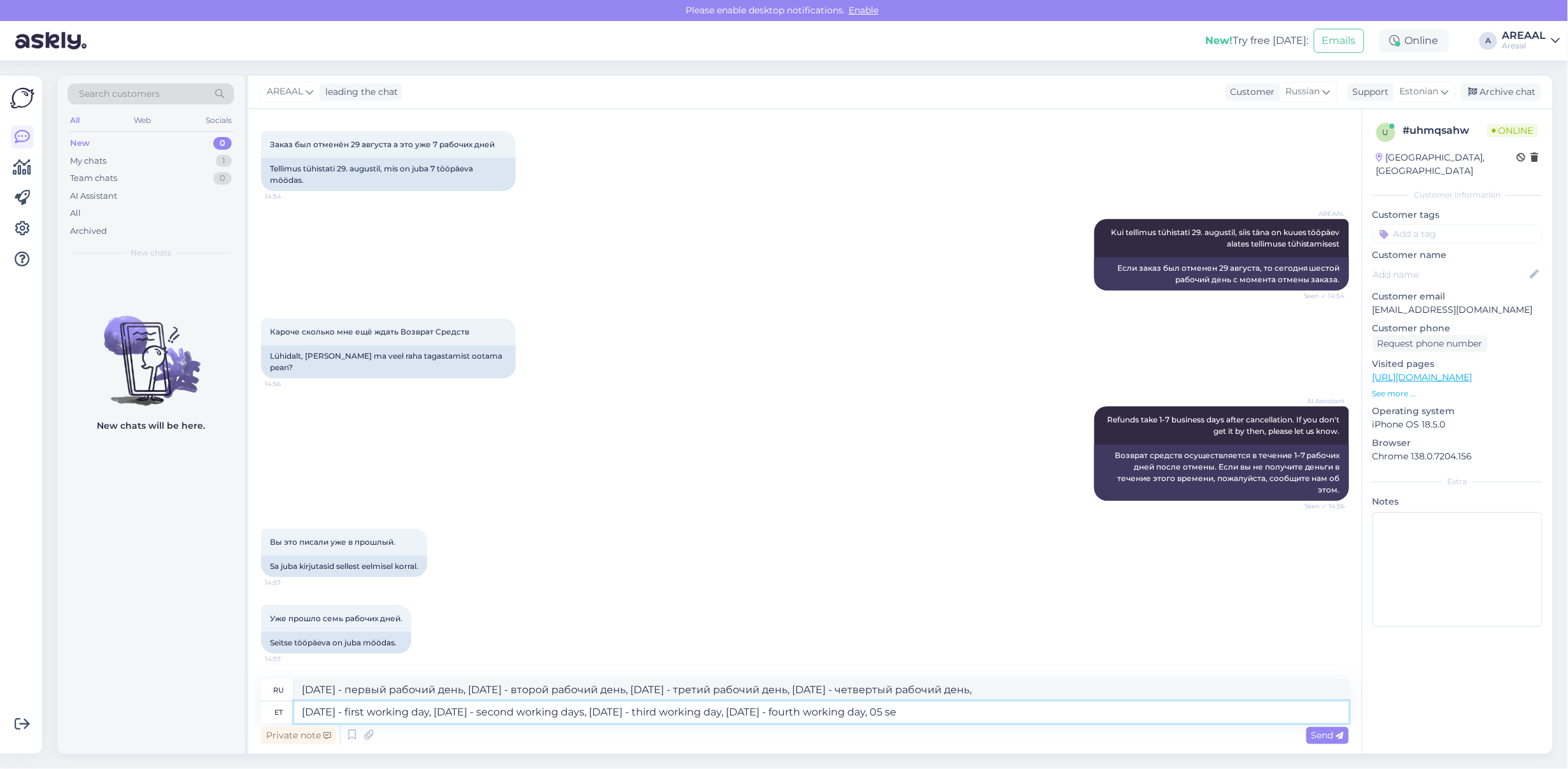
type textarea "[DATE] - first working day, [DATE] - second working days, [DATE] - third workin…"
type textarea "[DATE] - первый рабочий день, [DATE] - второй рабочий день, [DATE] - третий раб…"
type textarea "[DATE] - first working day, [DATE] - second working days, [DATE] - third workin…"
type textarea "[DATE] - первый рабочий день, [DATE] - второй рабочий день, [DATE] - третий раб…"
type textarea "[DATE] - first working day, [DATE] - second working days, [DATE] - third workin…"
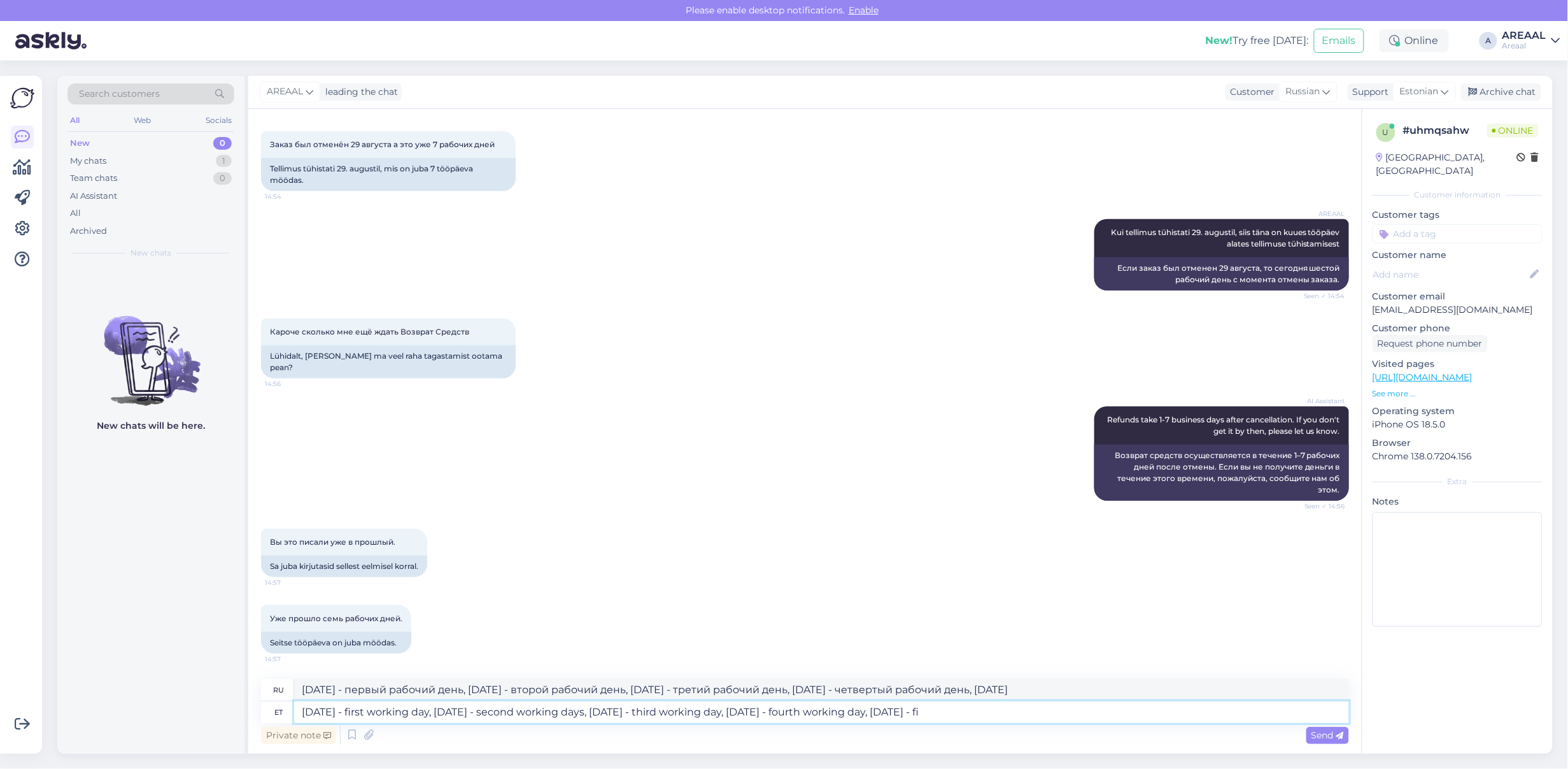
type textarea "[DATE] - первый рабочий день, [DATE] - второй рабочий день, [DATE] - третий раб…"
type textarea "[DATE] - first working day, [DATE] - second working days, [DATE] - third workin…"
type textarea "[DATE] - первый рабочий день, [DATE] - второй рабочий день, [DATE] - третий раб…"
type textarea "[DATE] - first working day, [DATE] - second working days, [DATE] - third workin…"
type textarea "[DATE] - первый рабочий день, [DATE] - второй рабочий день, [DATE] - третий раб…"
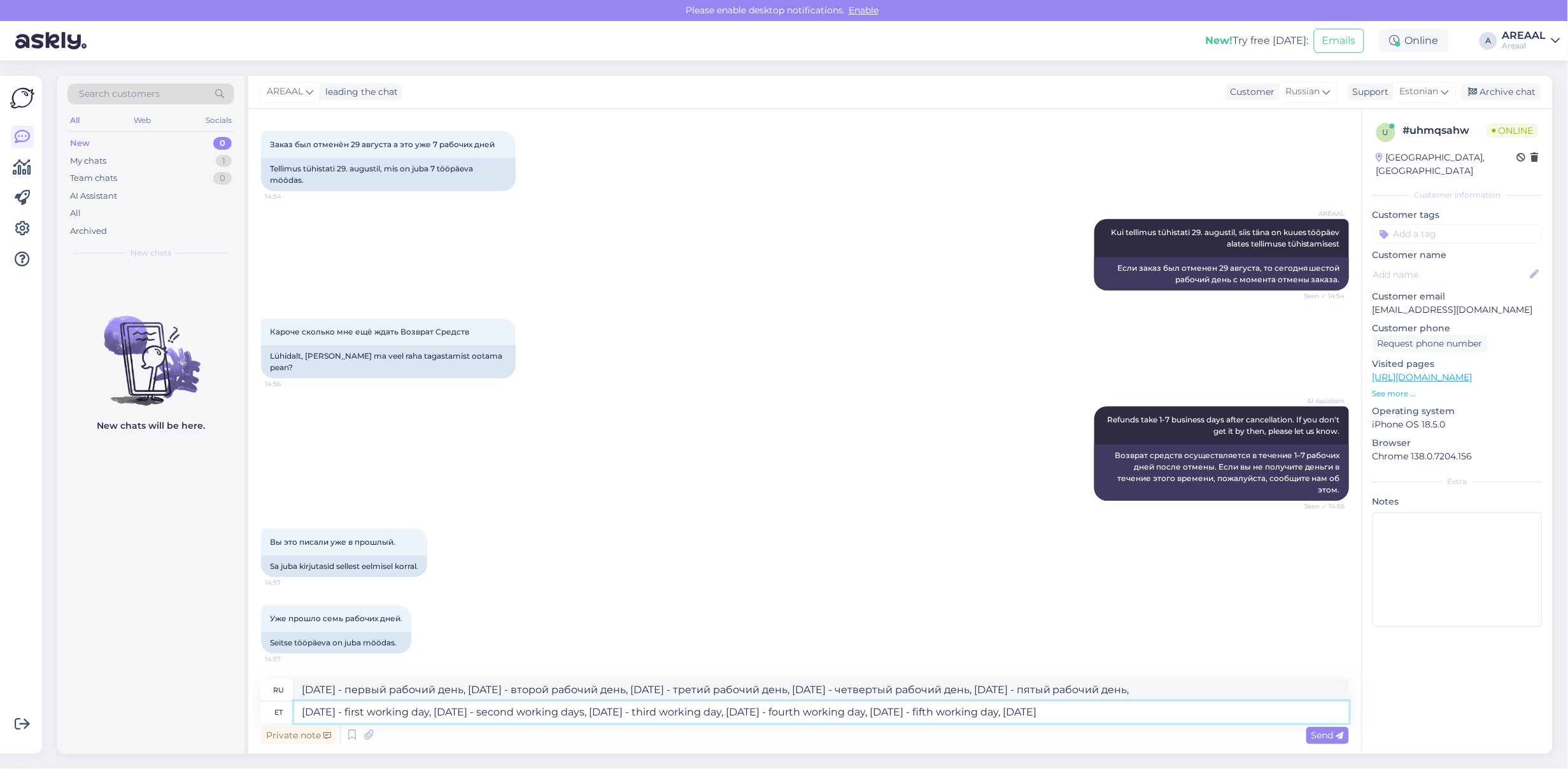
type textarea "[DATE] - first working day, [DATE] - second working days, [DATE] - third workin…"
type textarea "[DATE] - первый рабочий день, [DATE] - второй рабочий день, [DATE] - третий раб…"
type textarea "[DATE] - first working day, [DATE] - second working days, [DATE] - third workin…"
type textarea "[DATE] - первый рабочий день, [DATE] - второй рабочий день, [DATE] - третий раб…"
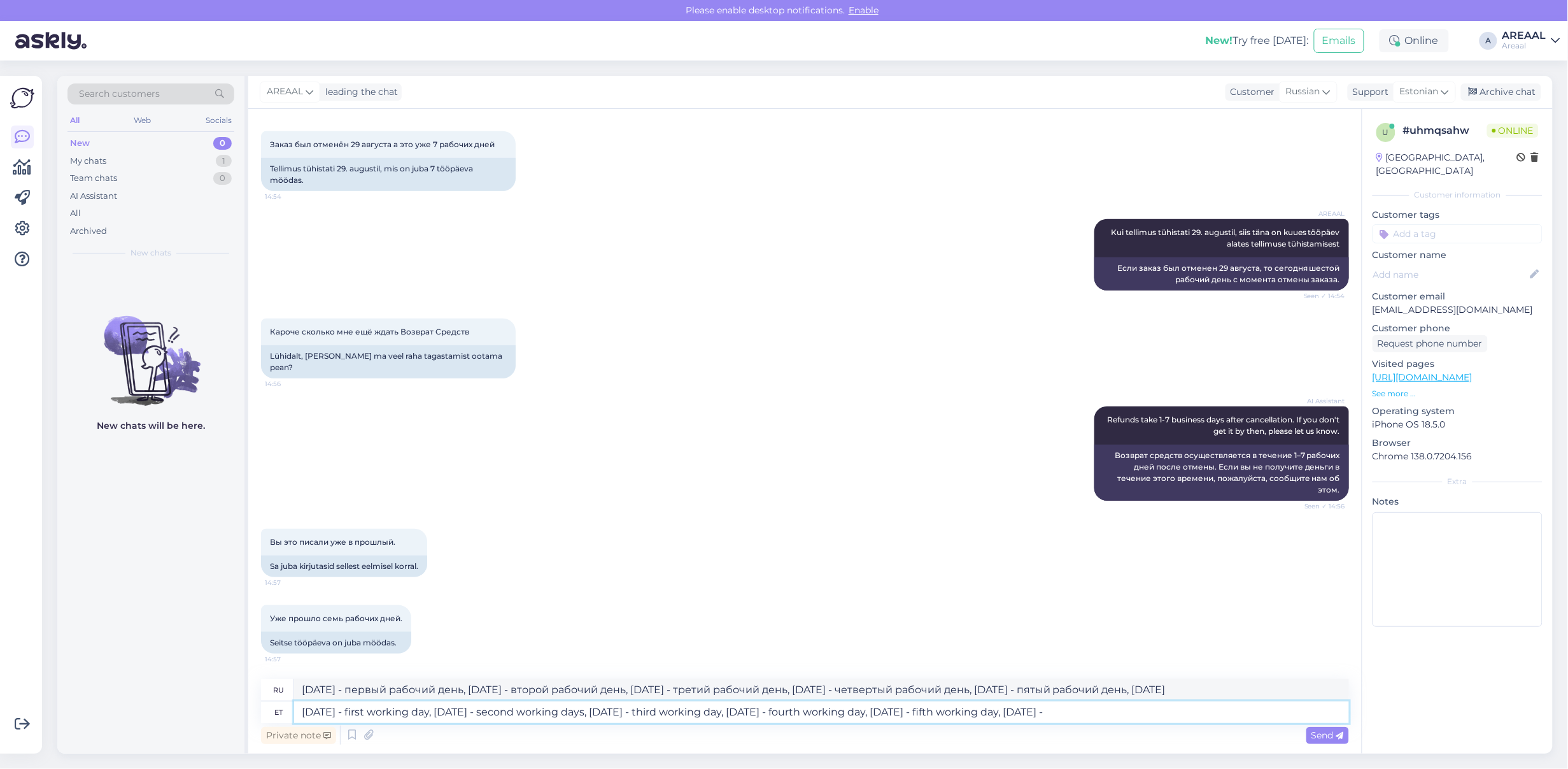
type textarea "[DATE] - first working day, [DATE] - second working days, [DATE] - third workin…"
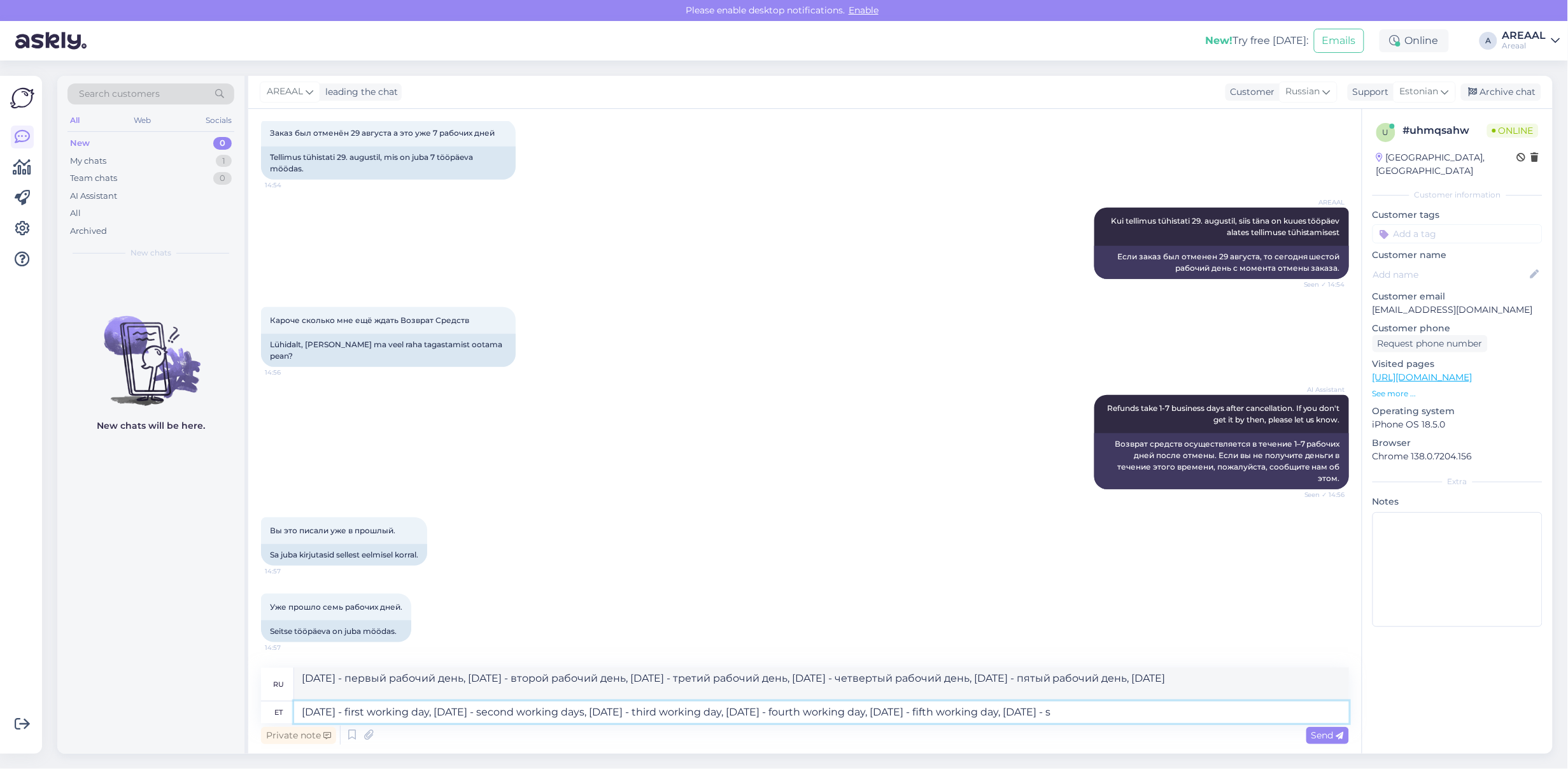
type textarea "[DATE] - первый рабочий день, [DATE] - второй рабочий день, [DATE] - третий раб…"
type textarea "[DATE] - first working day, [DATE] - second working days, [DATE] - third workin…"
type textarea "[DATE] - первый рабочий день, [DATE] - второй рабочий день, [DATE] - третий раб…"
type textarea "[DATE] - first working day, [DATE] - second working days, [DATE] - third workin…"
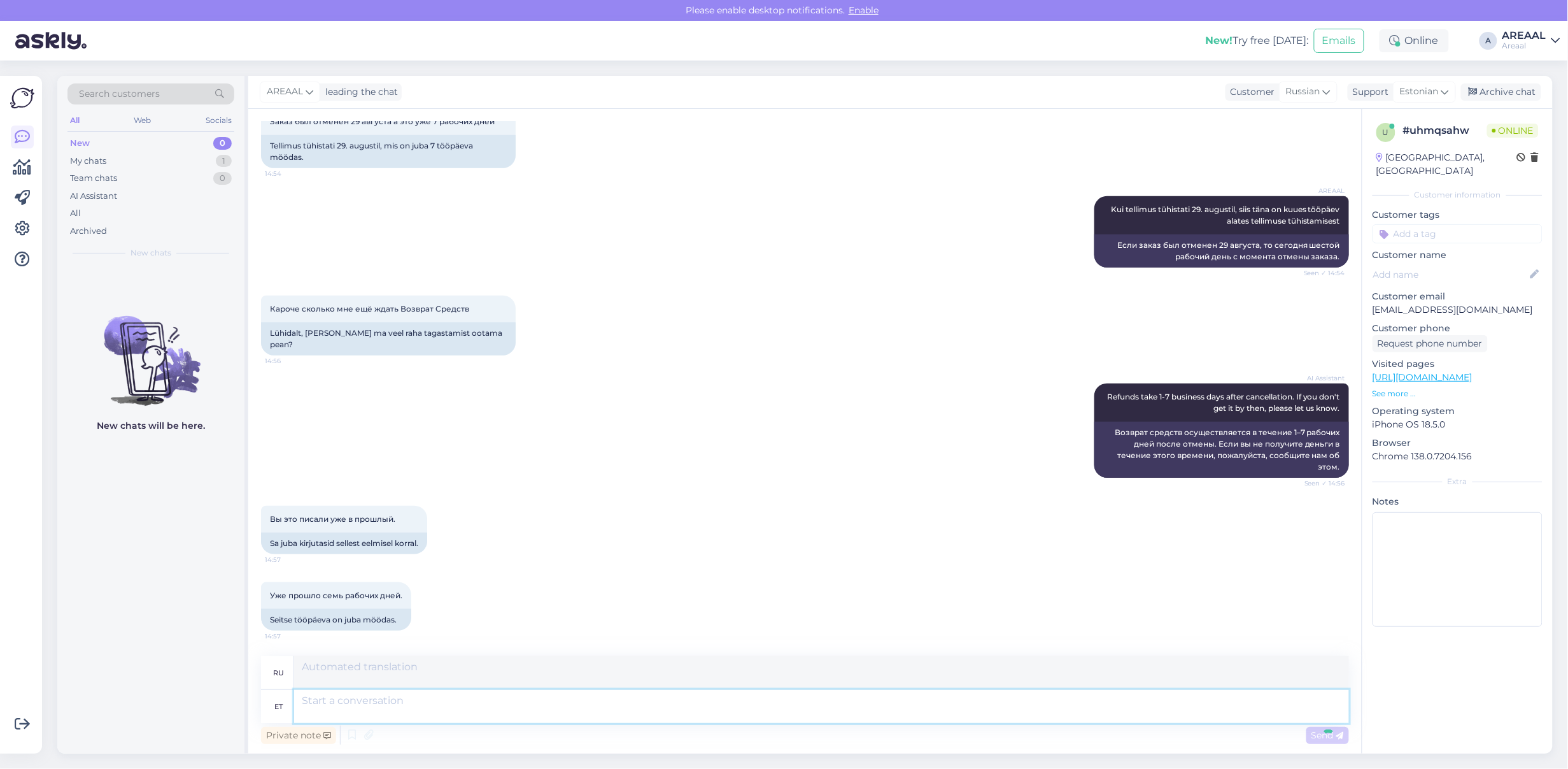
scroll to position [10989, 0]
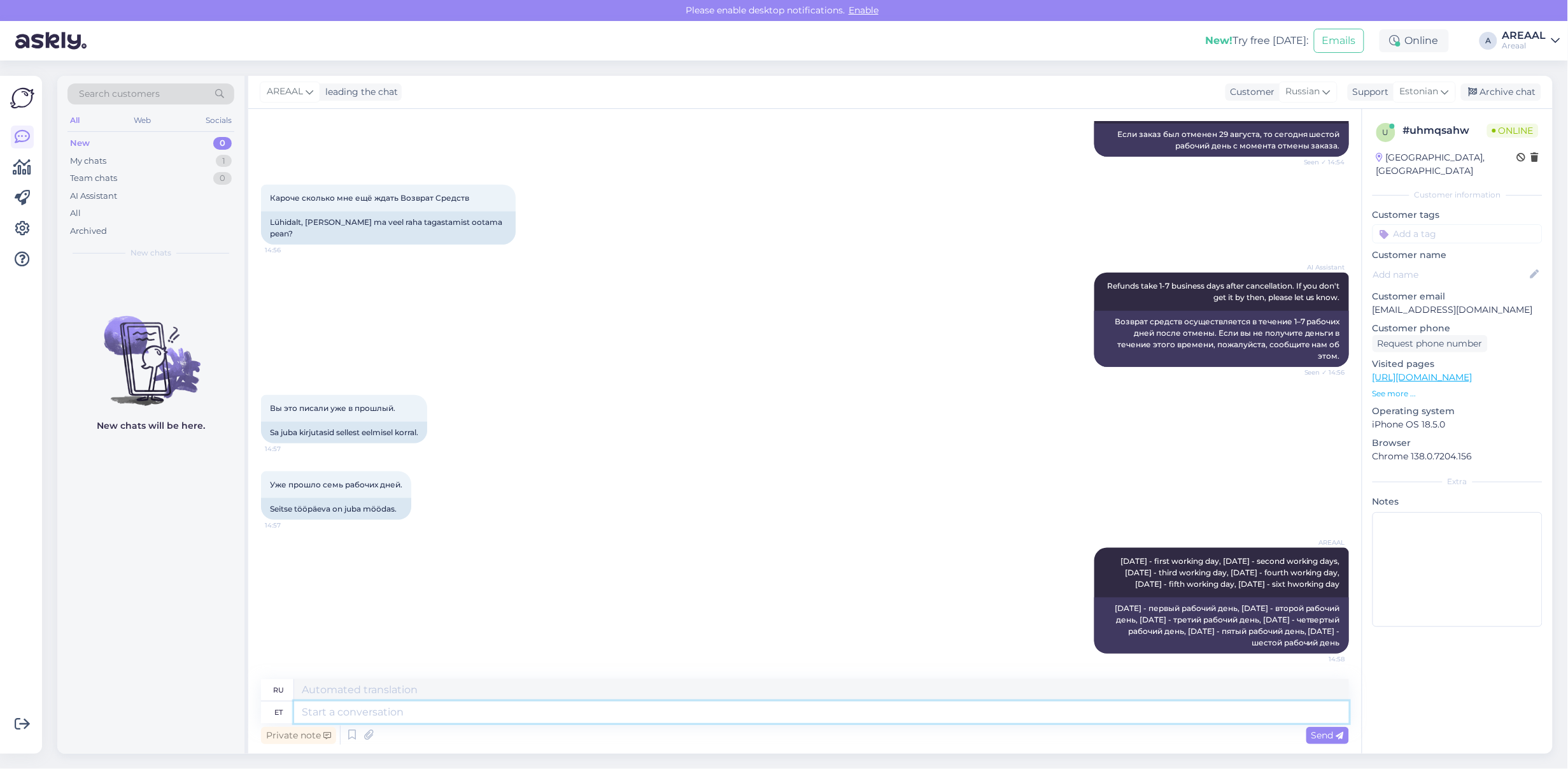
click at [668, 710] on textarea at bounding box center [821, 713] width 1055 height 22
click at [658, 715] on textarea at bounding box center [821, 713] width 1055 height 22
type textarea "Tellimuste te"
type textarea "Заказы"
type textarea "Tellimuste tagasikanded pr"
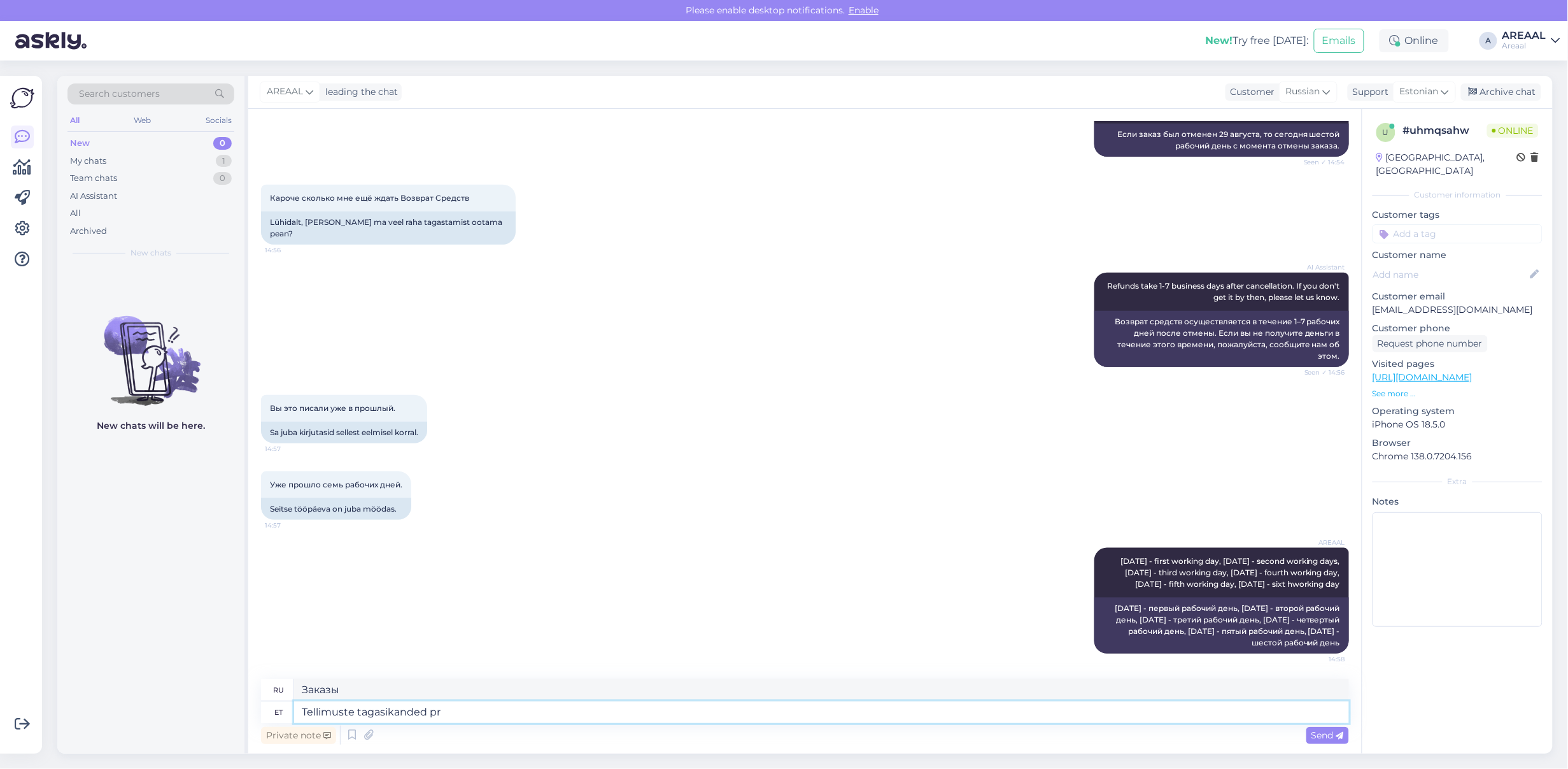
type textarea "Возврат заказа"
type textarea "Tellimuste tagasikanded protsessitakse kuni"
type textarea "Возвраты заказов обрабатываются"
type textarea "Tellimuste tagasikanded protsessitakse kuni 7 t"
type textarea "Возврат заказов будет обрабатываться до"
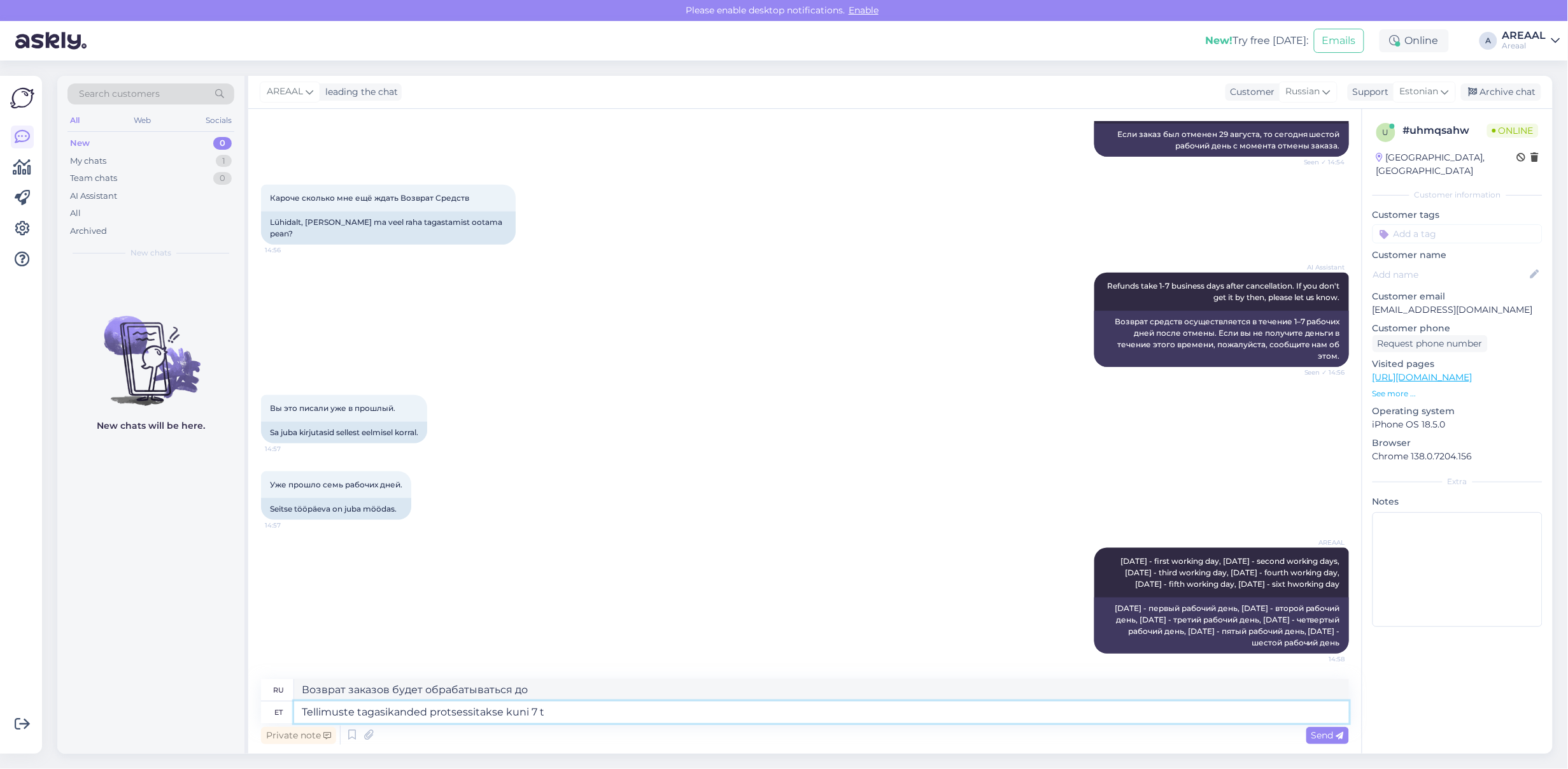
type textarea "Tellimuste tagasikanded protsessitakse kuni 7 tö"
type textarea "Возврат заказа будет обработан в течение 7"
type textarea "Tellimuste tagasikanded protsessitakse kuni 7 tööpäeva jooksu"
type textarea "Возврат заказов обрабатывается в течение 7 рабочих дней."
type textarea "Tellimuste tagasikanded protsessitakse kuni 7 tööpäeva jooksul ala"
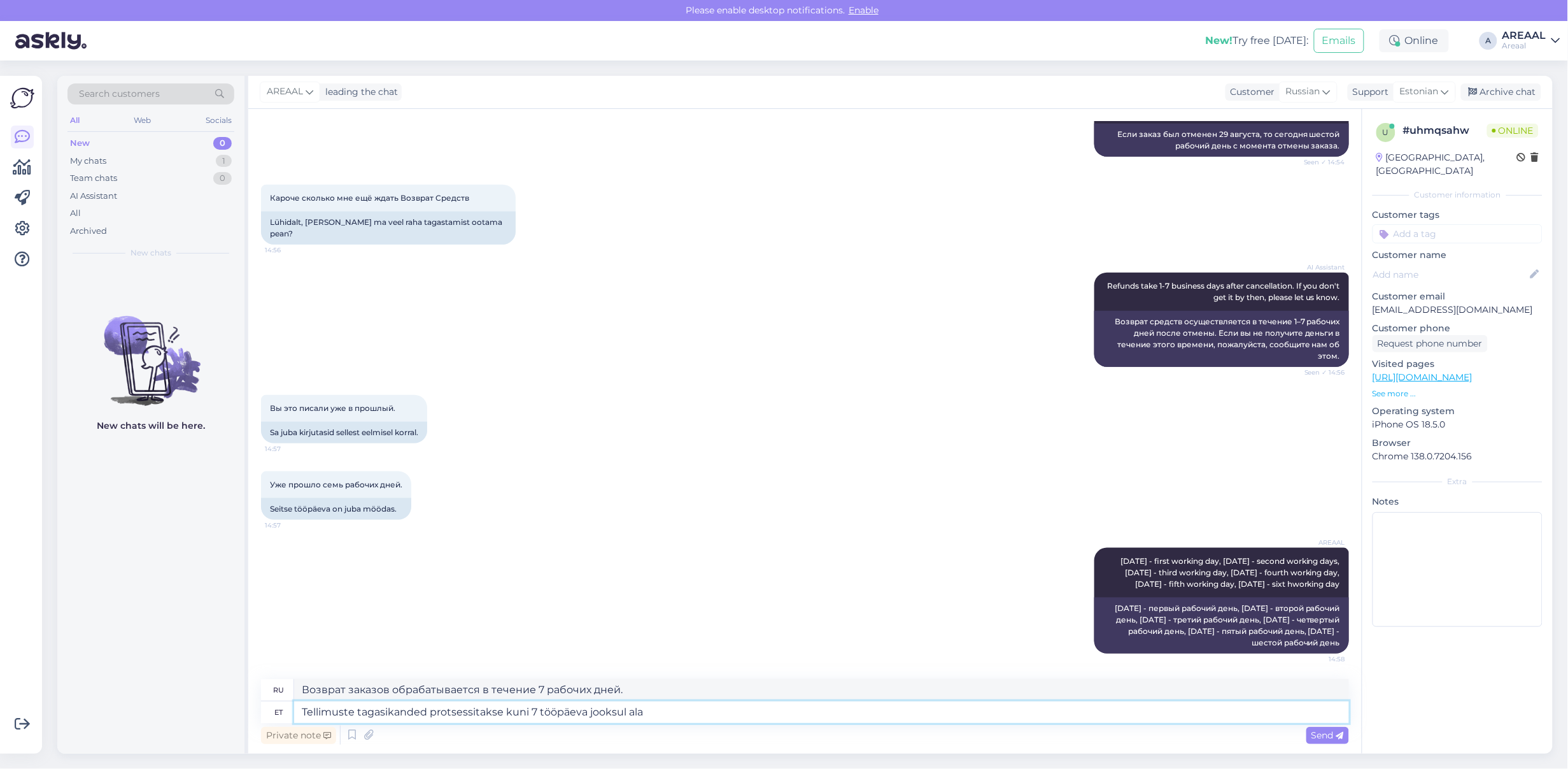
type textarea "Возвраты заказов обрабатываются в течение 7 рабочих дней."
type textarea "Tellimuste tagasikanded protsessitakse kuni 7 tööpäeva jooksul alates tel"
type textarea "Возврат заказа обрабатывается в течение 7 рабочих дней с даты заказа."
type textarea "[PERSON_NAME] tagasikanded protsessitakse kuni 7 tööpäeva jooksul alates tellim…"
type textarea "Возврат заказа обрабатывается в течение 7 рабочих дней с момента заказа."
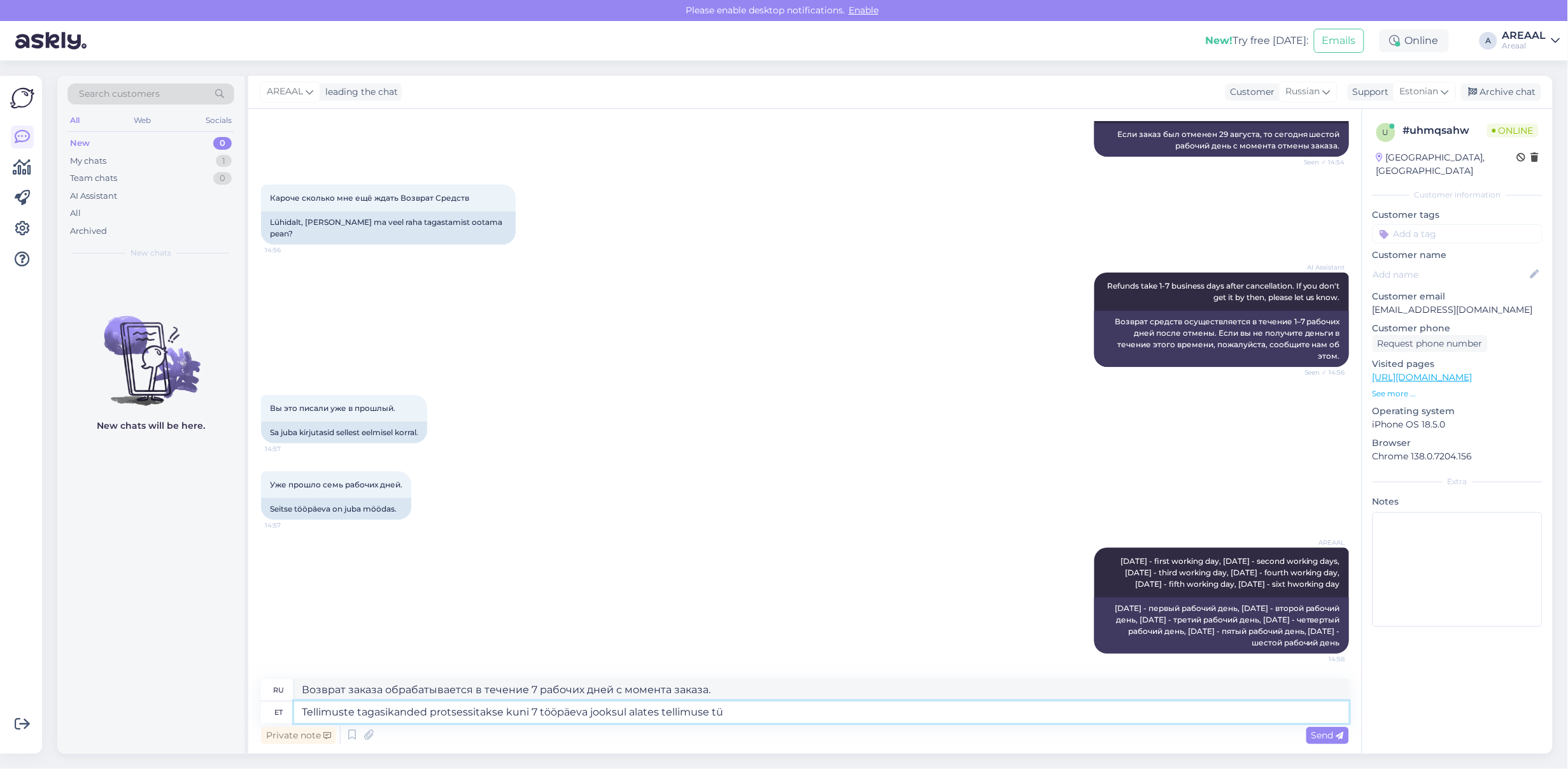
type textarea "Tellimuste tagasikanded protsessitakse kuni 7 tööpäeva jooksul alates tellimuse…"
type textarea "Возврат заказа обрабатывается в течение 7 рабочих дней с момента размещения зак…"
type textarea "Tellimuste tagasikanded protsessitakse kuni 7 tööpäeva jooksul alates tellimuse…"
type textarea "Возврат заказа обрабатывается в течение 7 рабочих дней с момента отмены заказа."
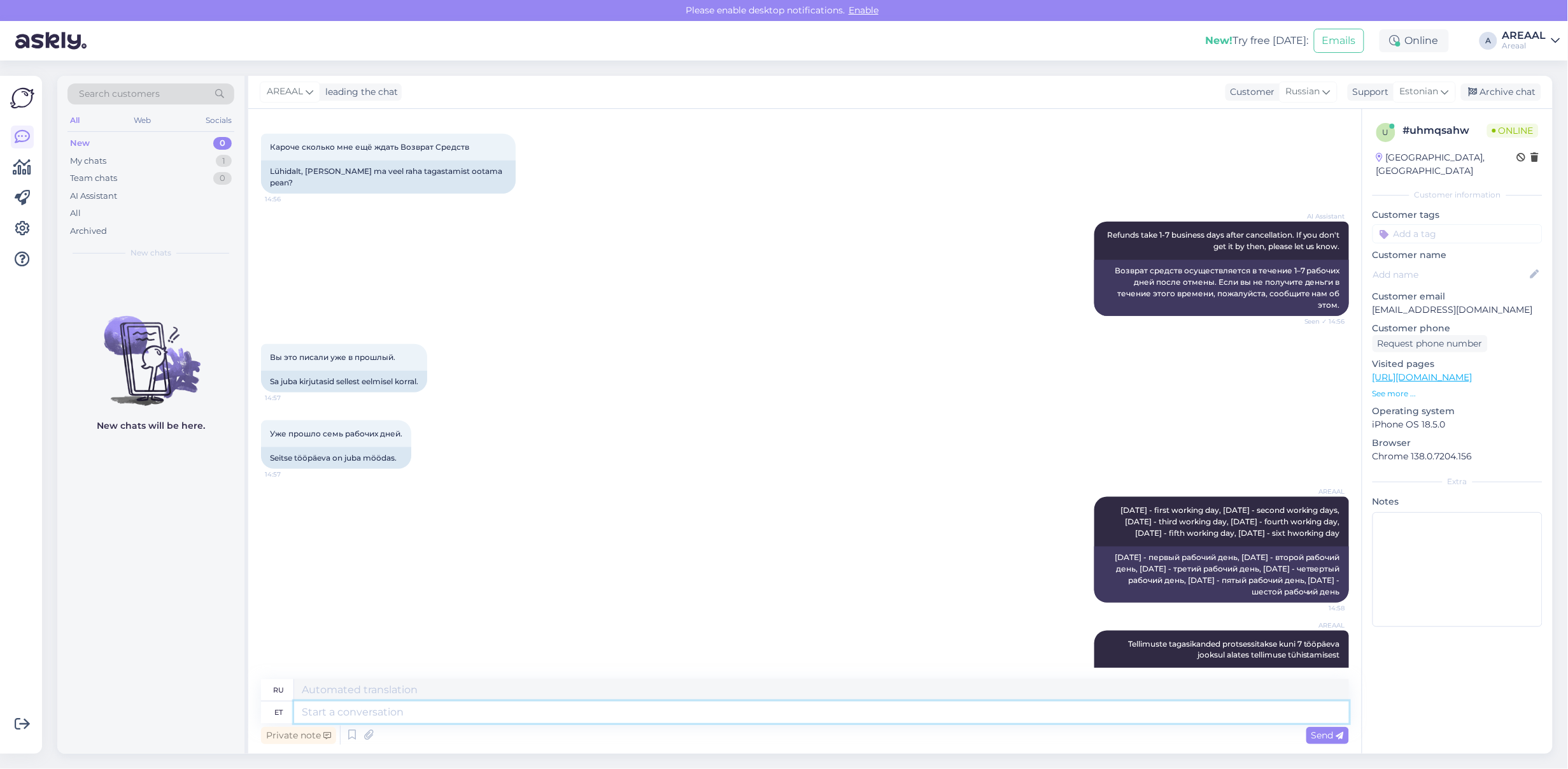
scroll to position [11089, 0]
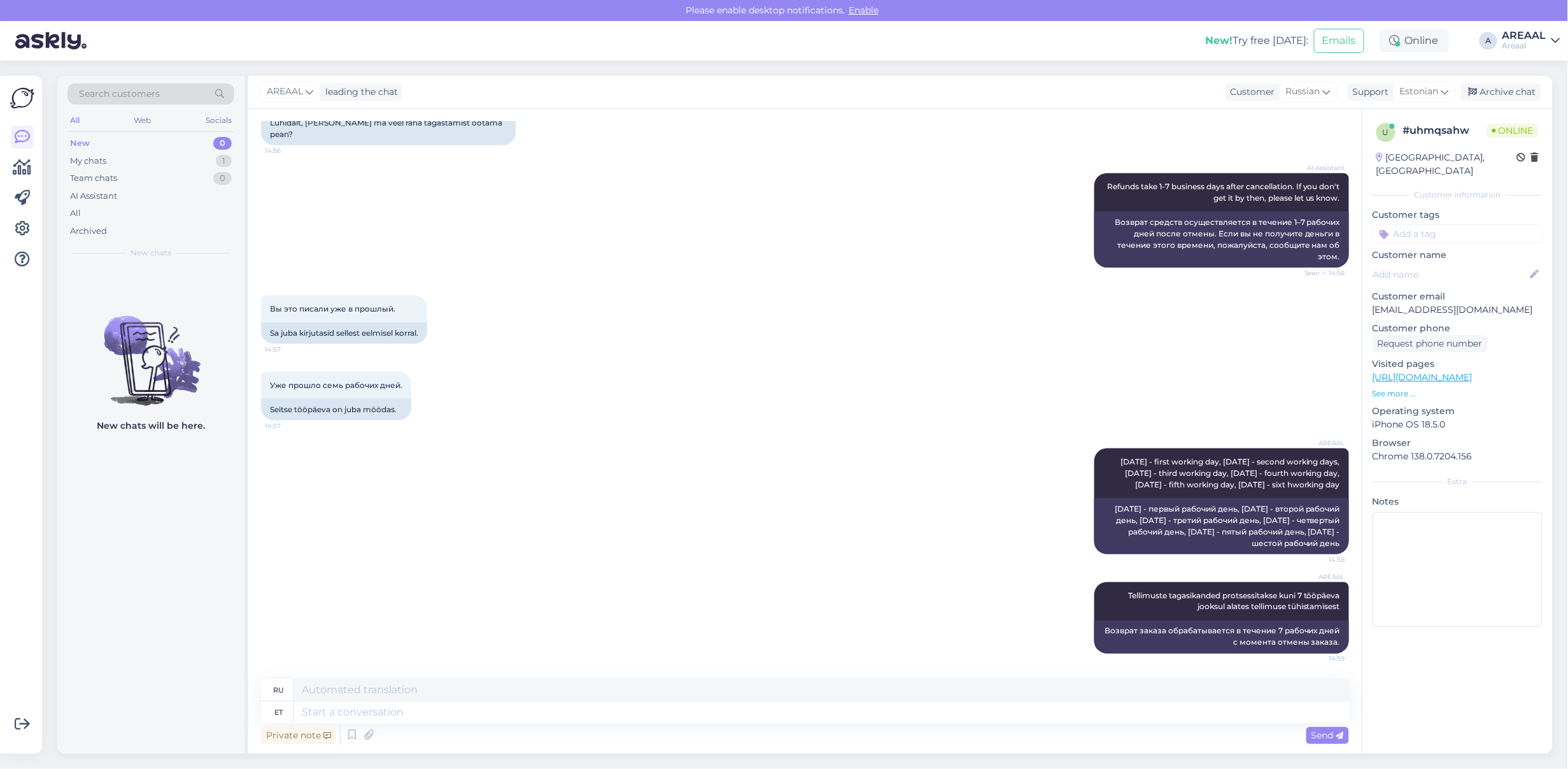
click at [827, 332] on div "Вы это писали уже в прошлый. 14:57 Sa juba kirjutasid sellest eelmisel korral." at bounding box center [804, 320] width 1088 height 76
click at [816, 342] on div "Вы это писали уже в прошлый. 14:57 Sa juba kirjutasid sellest eelmisel korral." at bounding box center [804, 320] width 1088 height 76
click at [978, 712] on textarea at bounding box center [821, 713] width 1055 height 22
type textarea "T"
type textarea "Teie te"
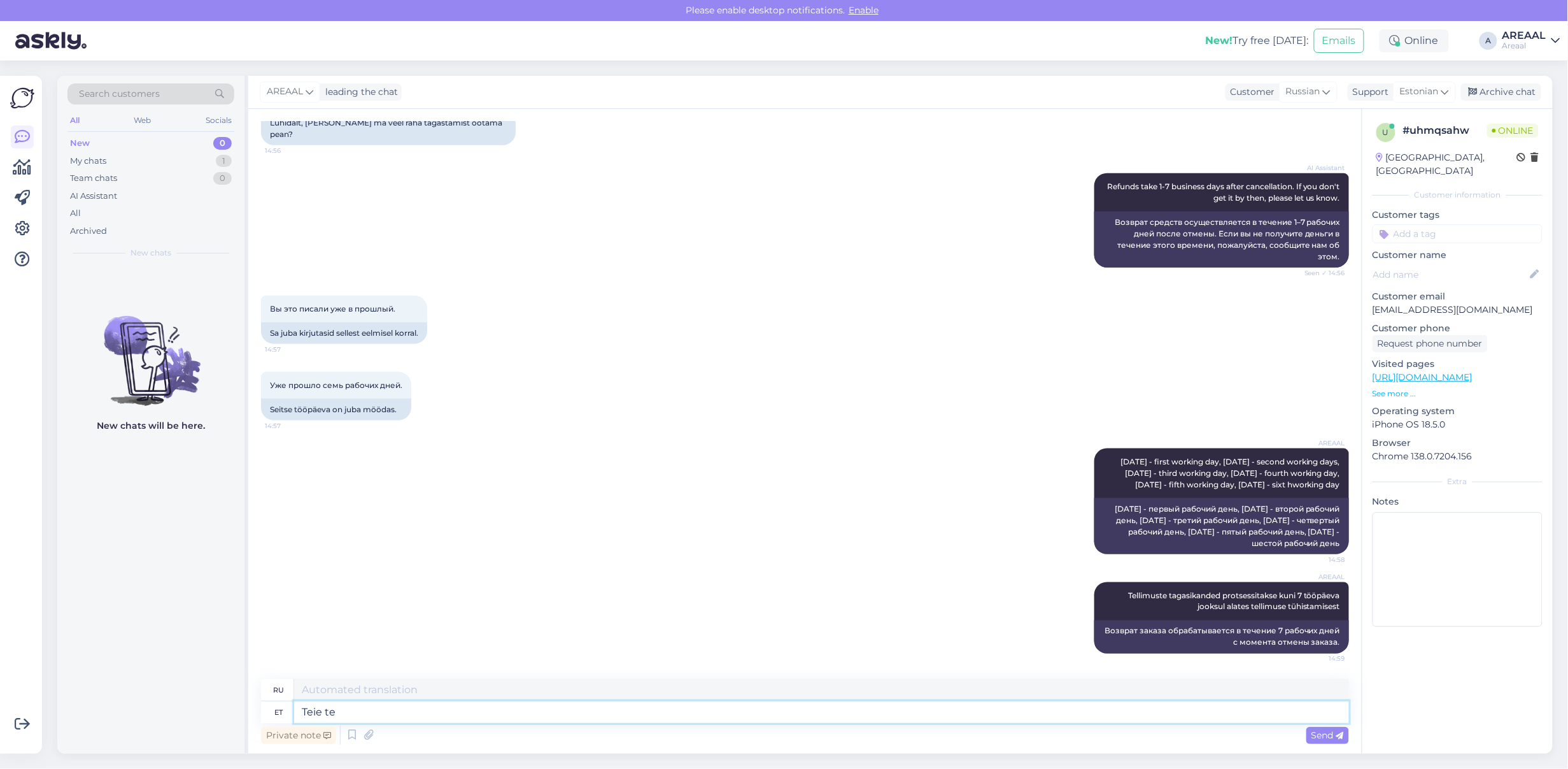
type textarea "Твой"
type textarea "Teie tellimuse"
type textarea "Ваш заказ"
type textarea "Teie tellimuse tühistamisest"
click at [640, 260] on div "AI Assistant Refunds take 1-7 business days after cancellation. If you don't ge…" at bounding box center [804, 220] width 1088 height 122
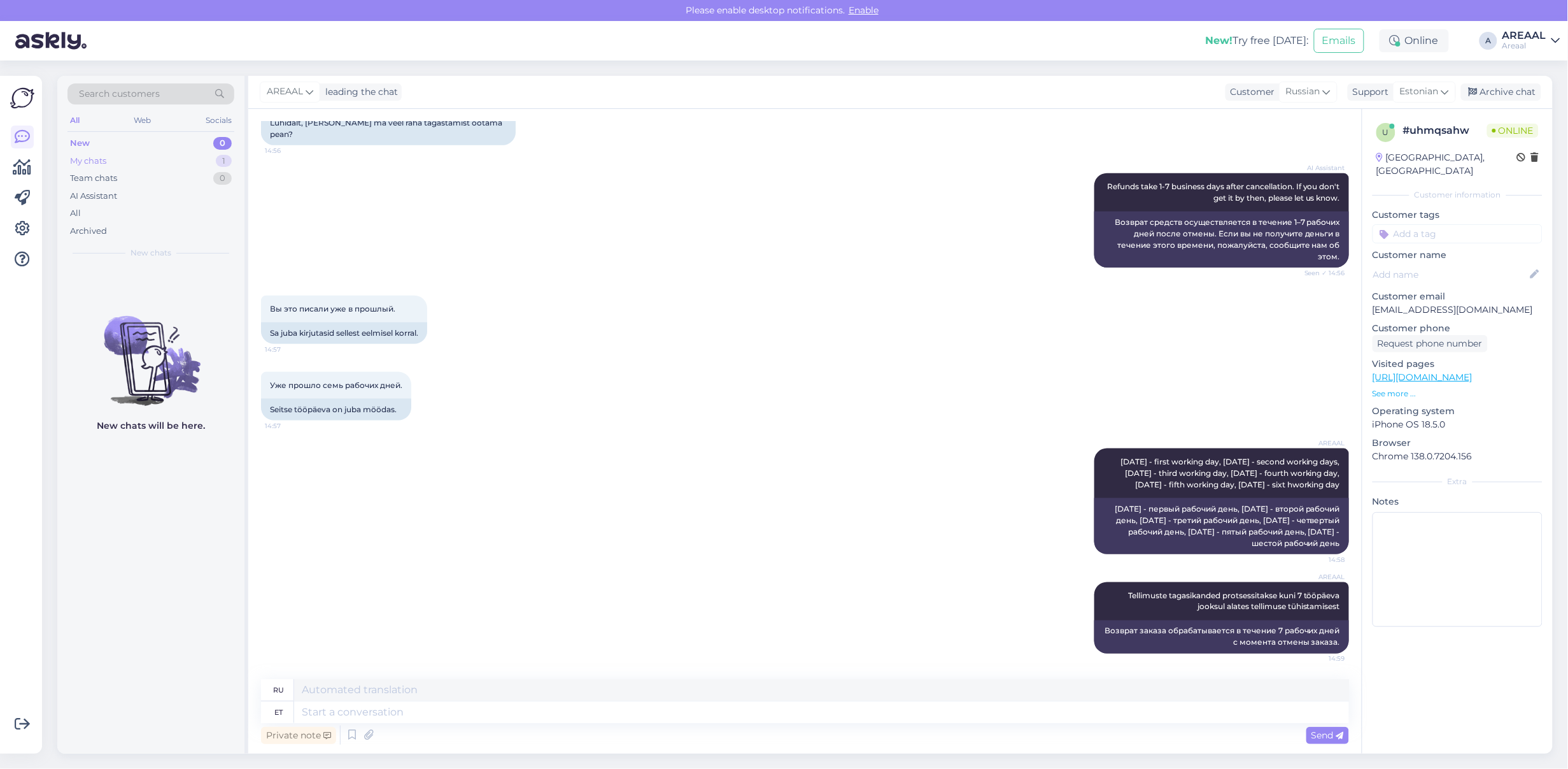
click at [185, 161] on div "My chats 1" at bounding box center [151, 161] width 167 height 18
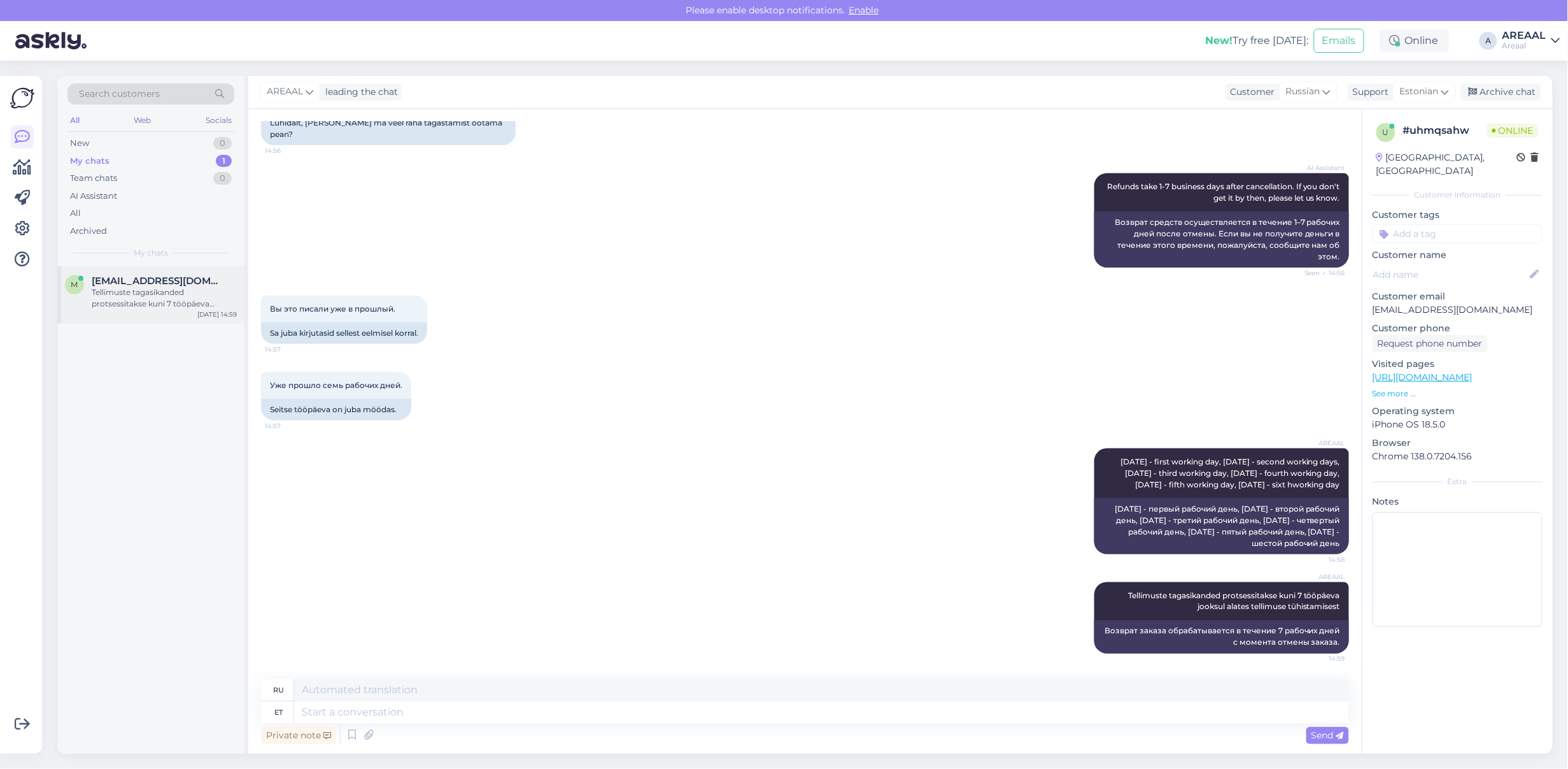
click at [178, 314] on div "m [EMAIL_ADDRESS][DOMAIN_NAME] Tellimuste tagasikanded protsessitakse kuni 7 tö…" at bounding box center [150, 294] width 187 height 57
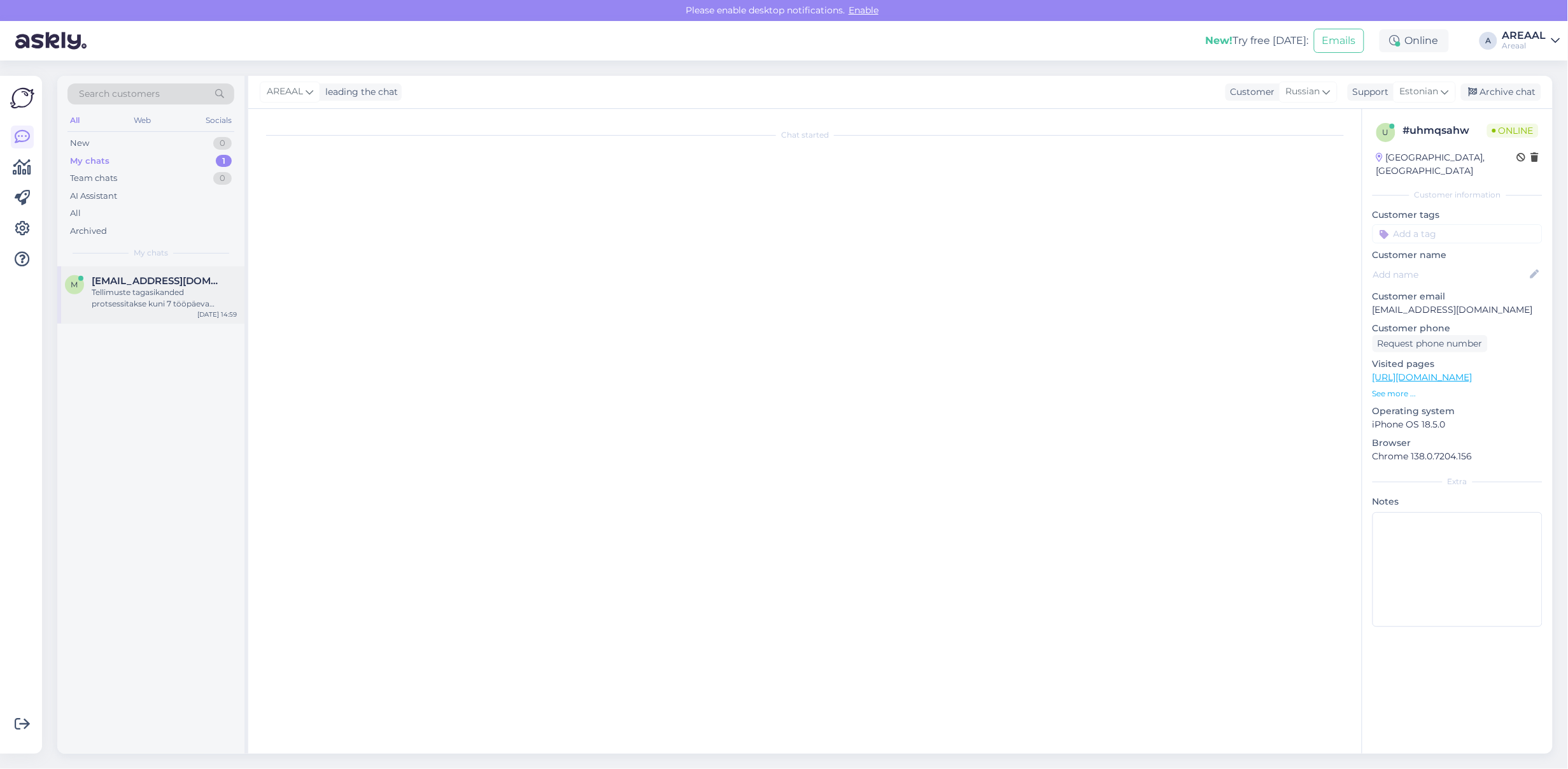
scroll to position [10833, 0]
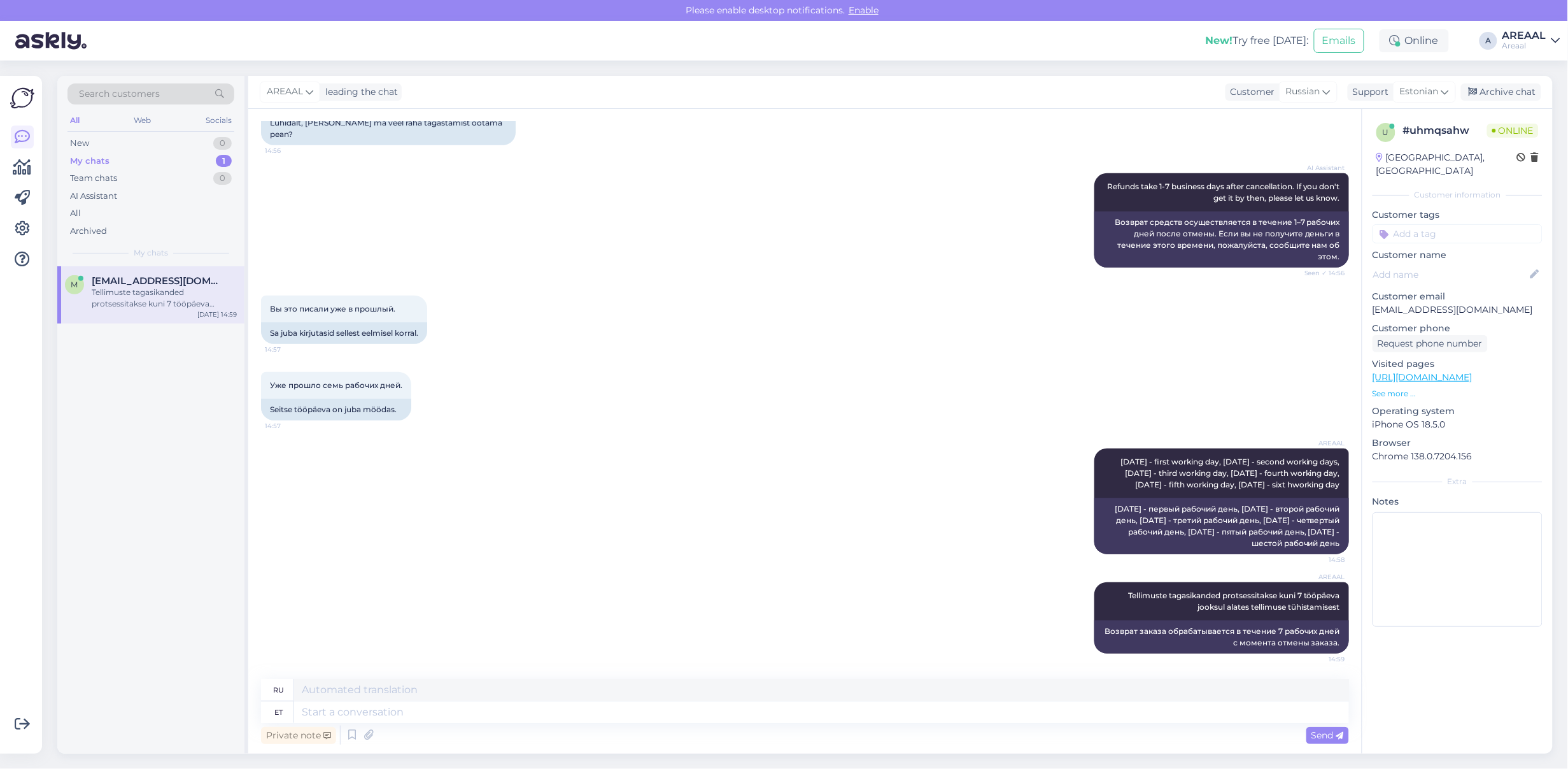
click at [740, 358] on div "Уже прошло семь рабочих дней. 14:57 Seitse tööpäeva on juba möödas." at bounding box center [804, 396] width 1088 height 76
click at [127, 217] on div "All" at bounding box center [151, 214] width 167 height 18
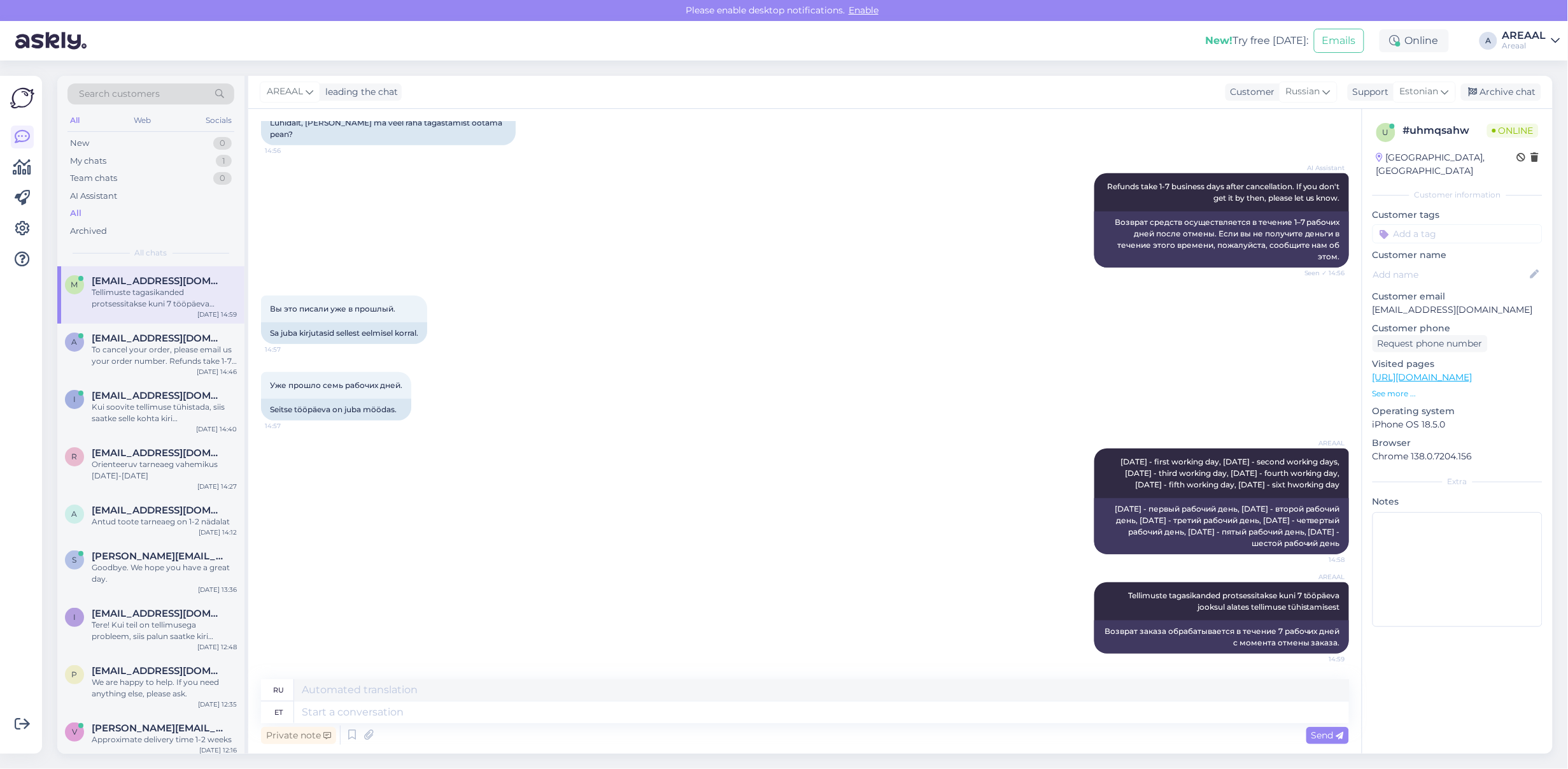
click at [510, 309] on div "Вы это писали уже в прошлый. 14:57 Sa juba kirjutasid sellest eelmisel korral." at bounding box center [804, 320] width 1088 height 76
click at [148, 374] on div "a [EMAIL_ADDRESS][DOMAIN_NAME] To cancel your order, please email us your order…" at bounding box center [150, 352] width 187 height 57
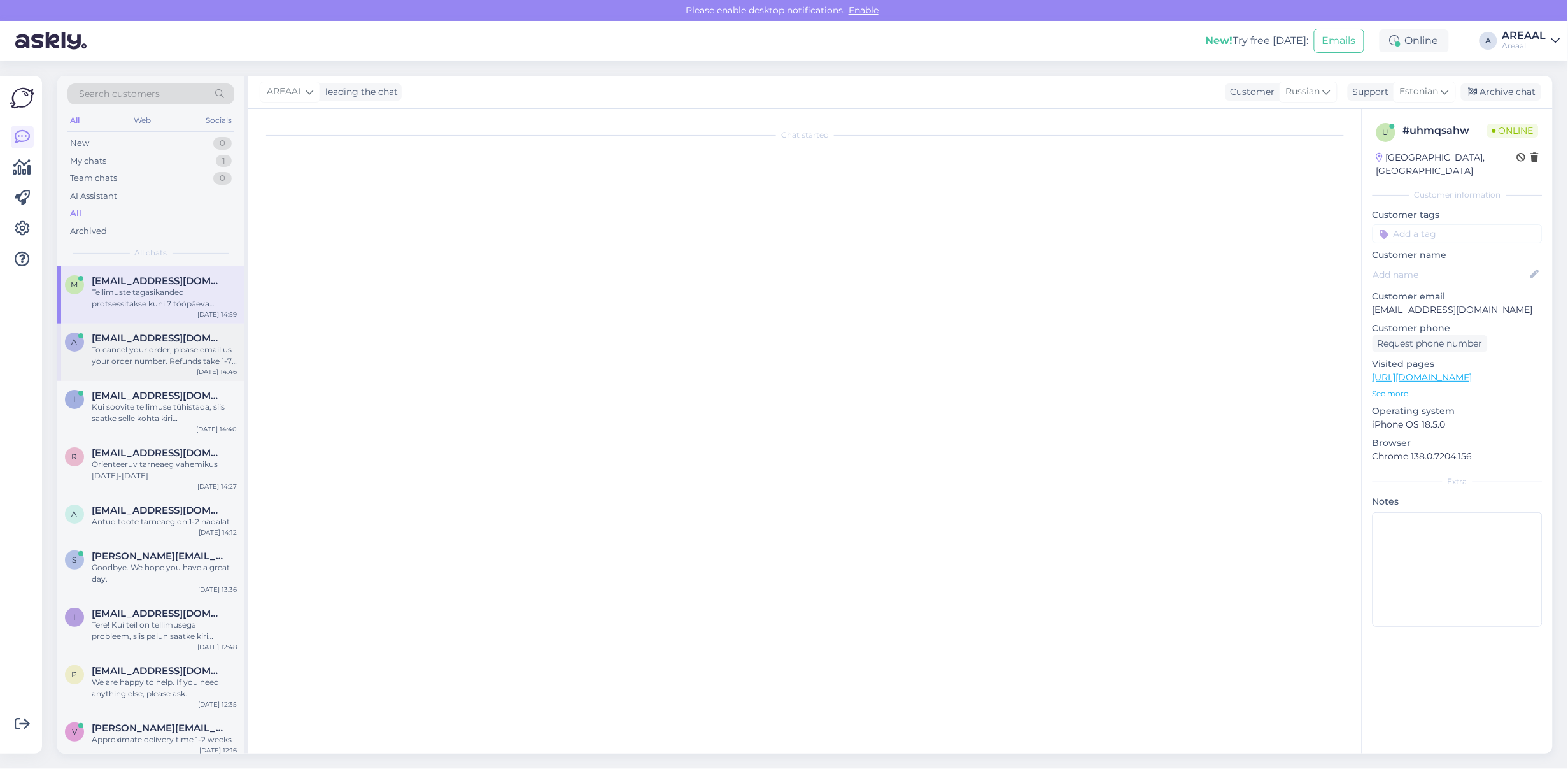
scroll to position [808, 0]
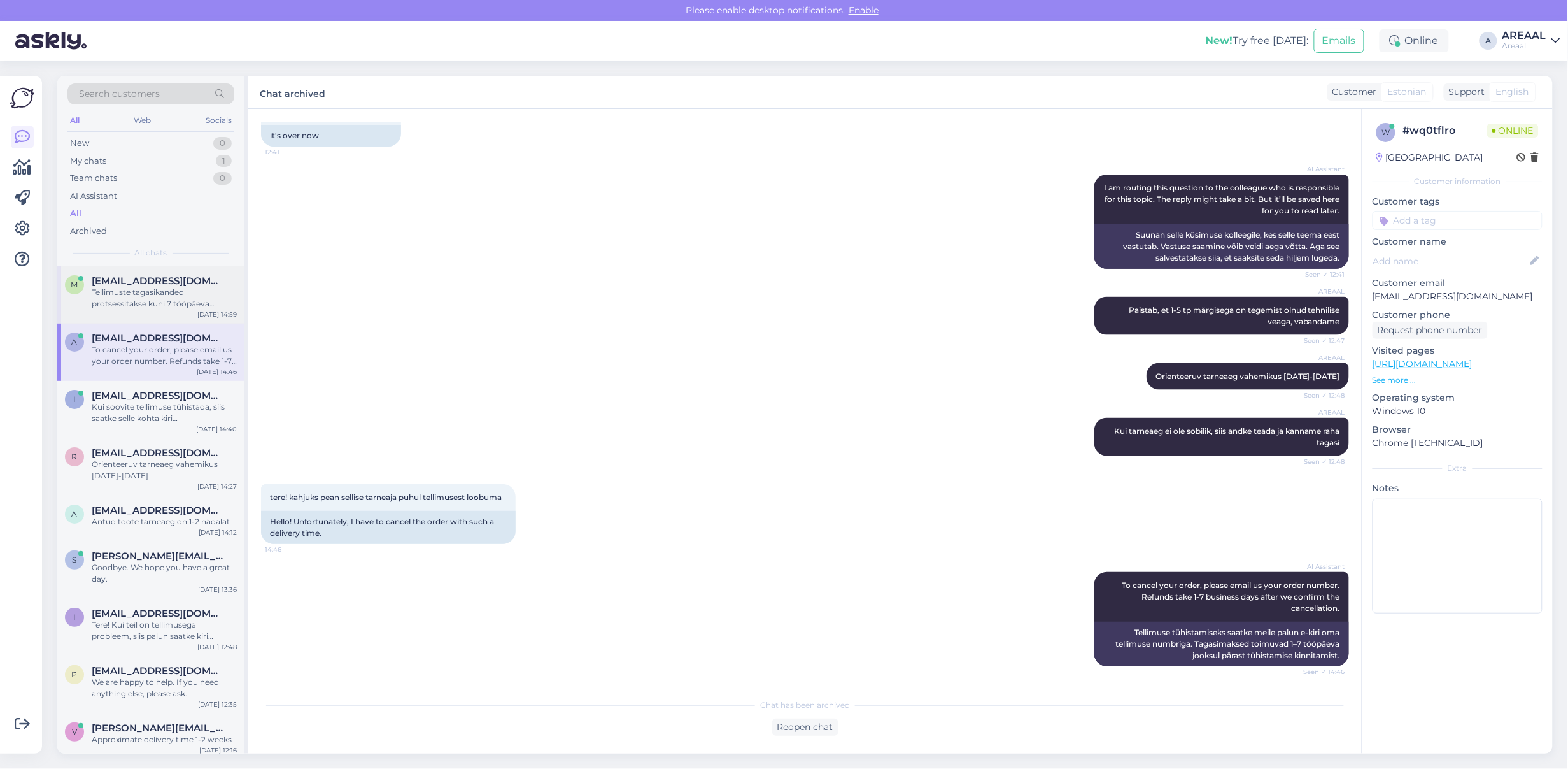
click at [166, 294] on div "Tellimuste tagasikanded protsessitakse kuni 7 tööpäeva jooksul alates tellimuse…" at bounding box center [164, 298] width 145 height 23
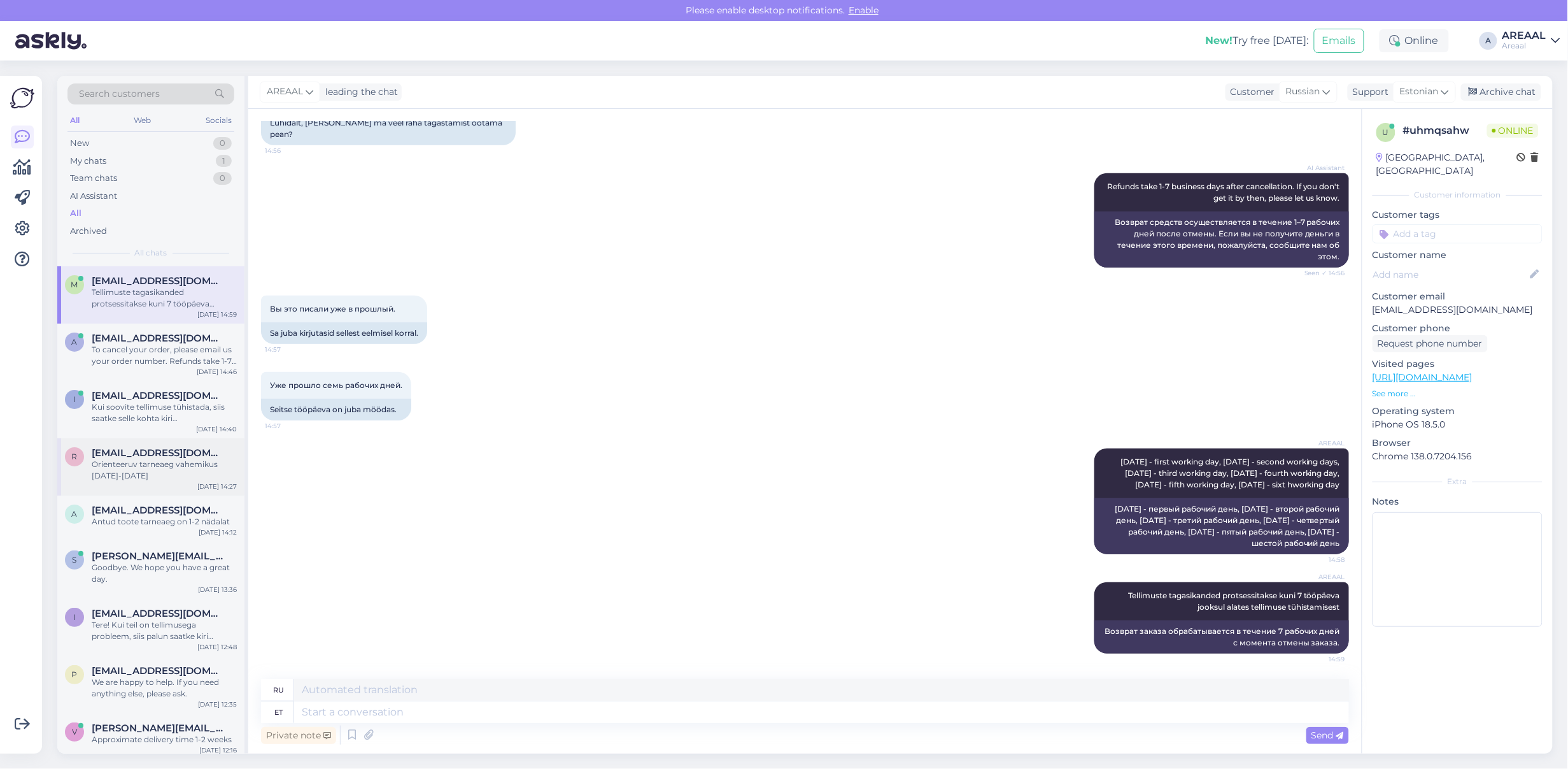
click at [164, 460] on div "Orienteeruv tarneaeg vahemikus [DATE]-[DATE]" at bounding box center [164, 470] width 145 height 23
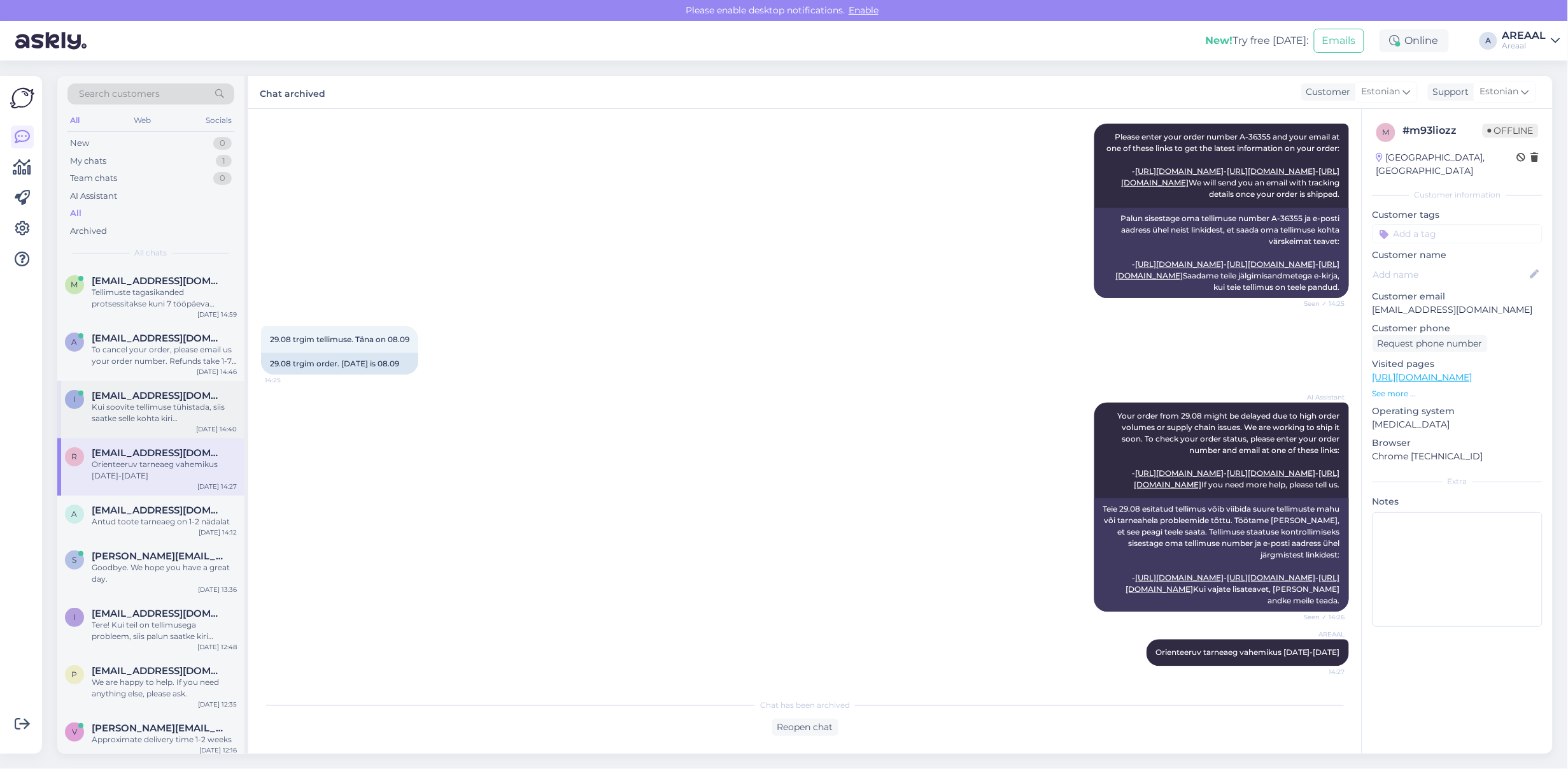
click at [161, 416] on div "Kui soovite tellimuse tühistada, siis saatke selle kohta kiri [EMAIL_ADDRESS][D…" at bounding box center [164, 412] width 145 height 23
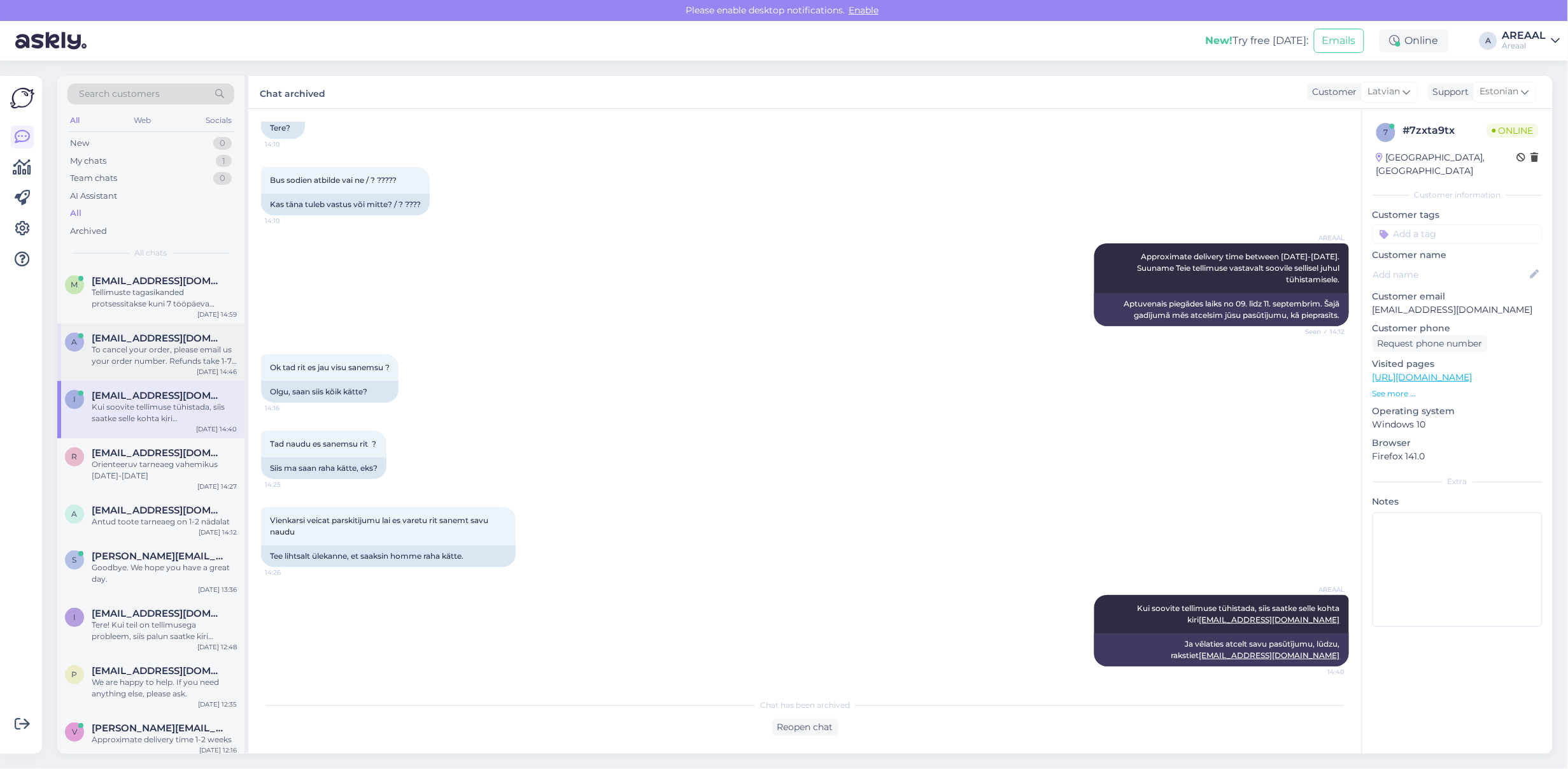
click at [156, 355] on div "To cancel your order, please email us your order number. Refunds take 1-7 busin…" at bounding box center [164, 355] width 145 height 23
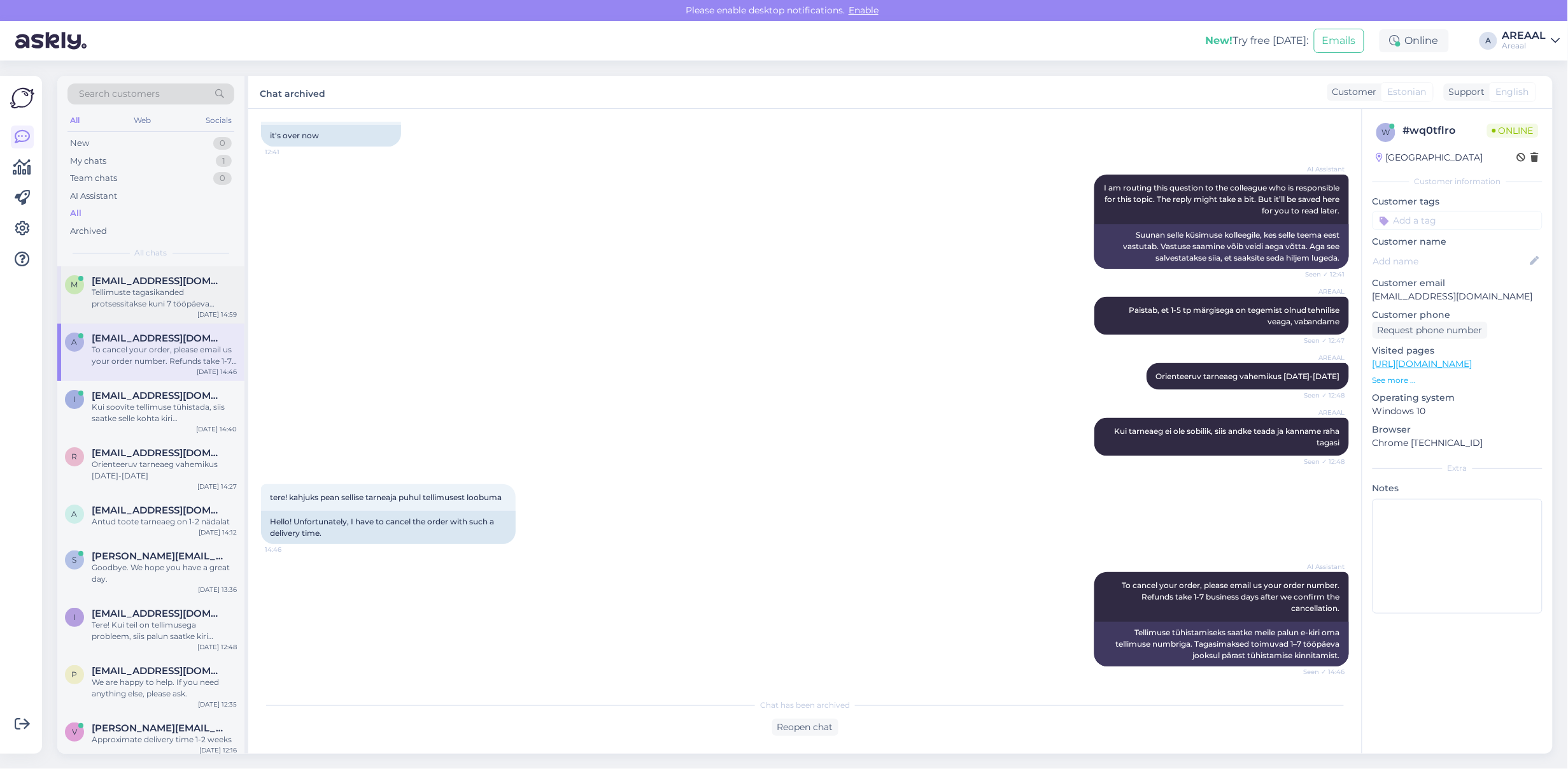
scroll to position [808, 0]
click at [157, 282] on span "[EMAIL_ADDRESS][DOMAIN_NAME]" at bounding box center [158, 280] width 133 height 11
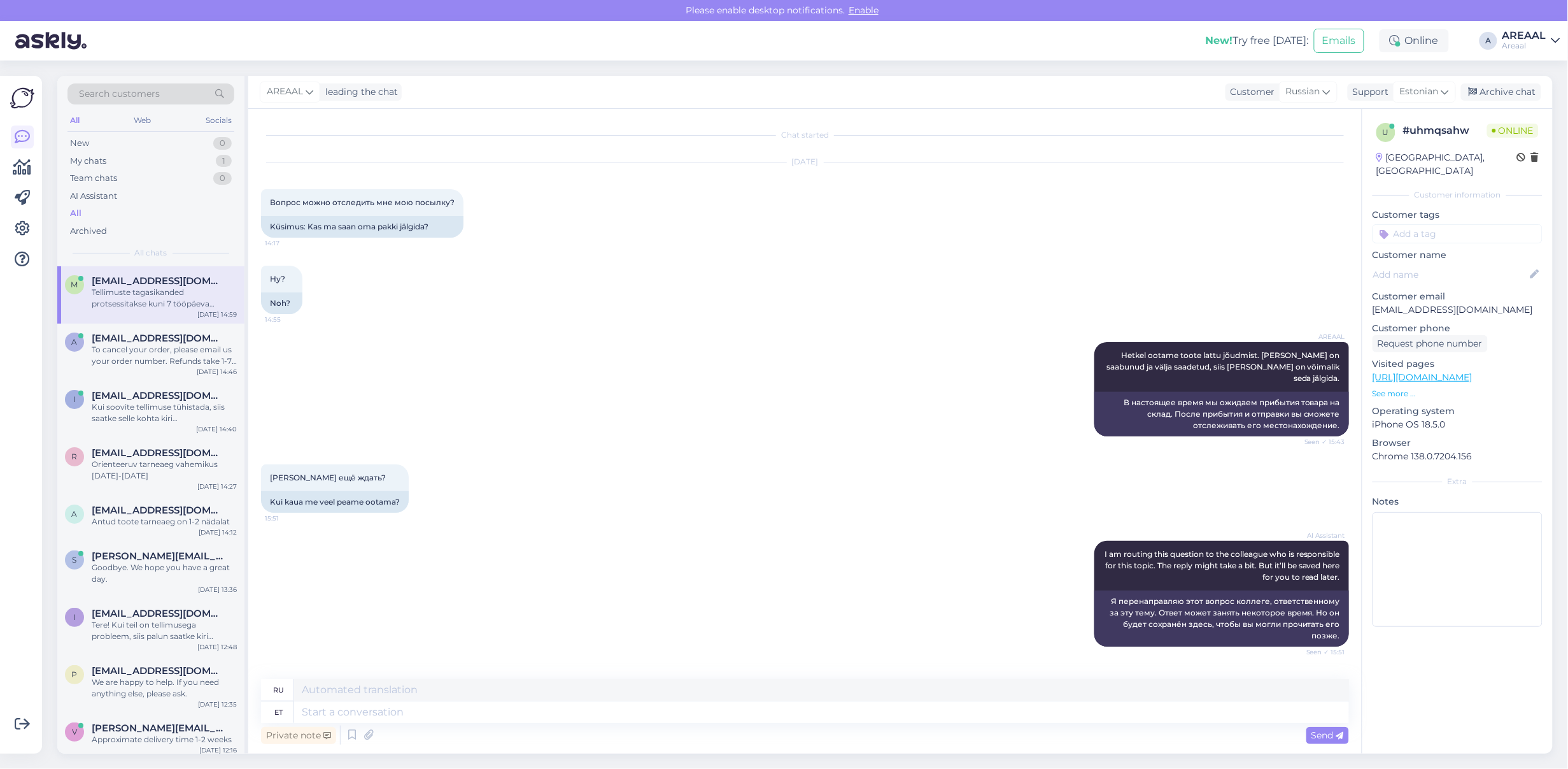
scroll to position [10833, 0]
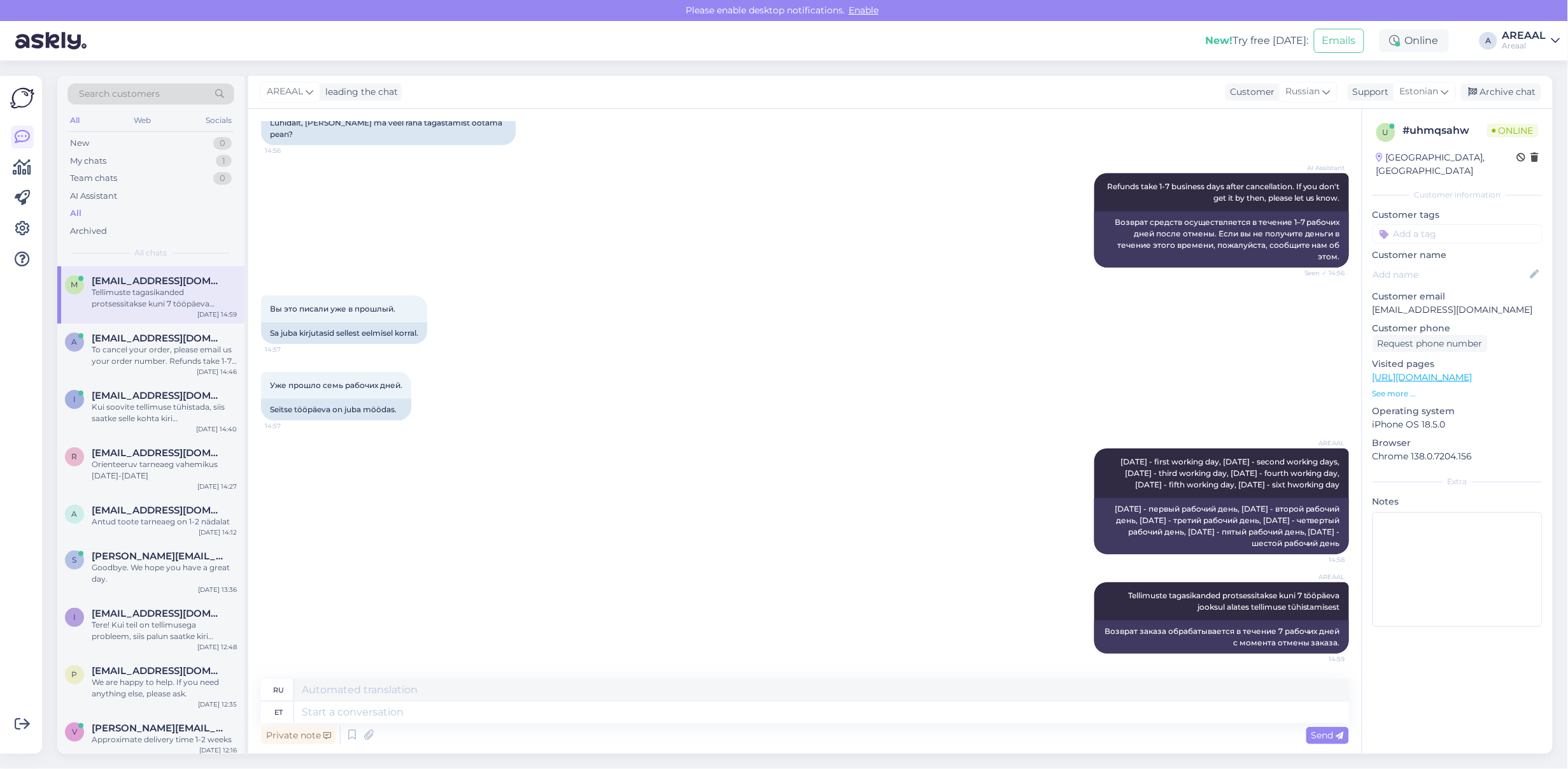
click at [978, 339] on div "Вы это писали уже в прошлый. 14:57 Sa juba kirjutasid sellest eelmisel korral." at bounding box center [804, 320] width 1088 height 76
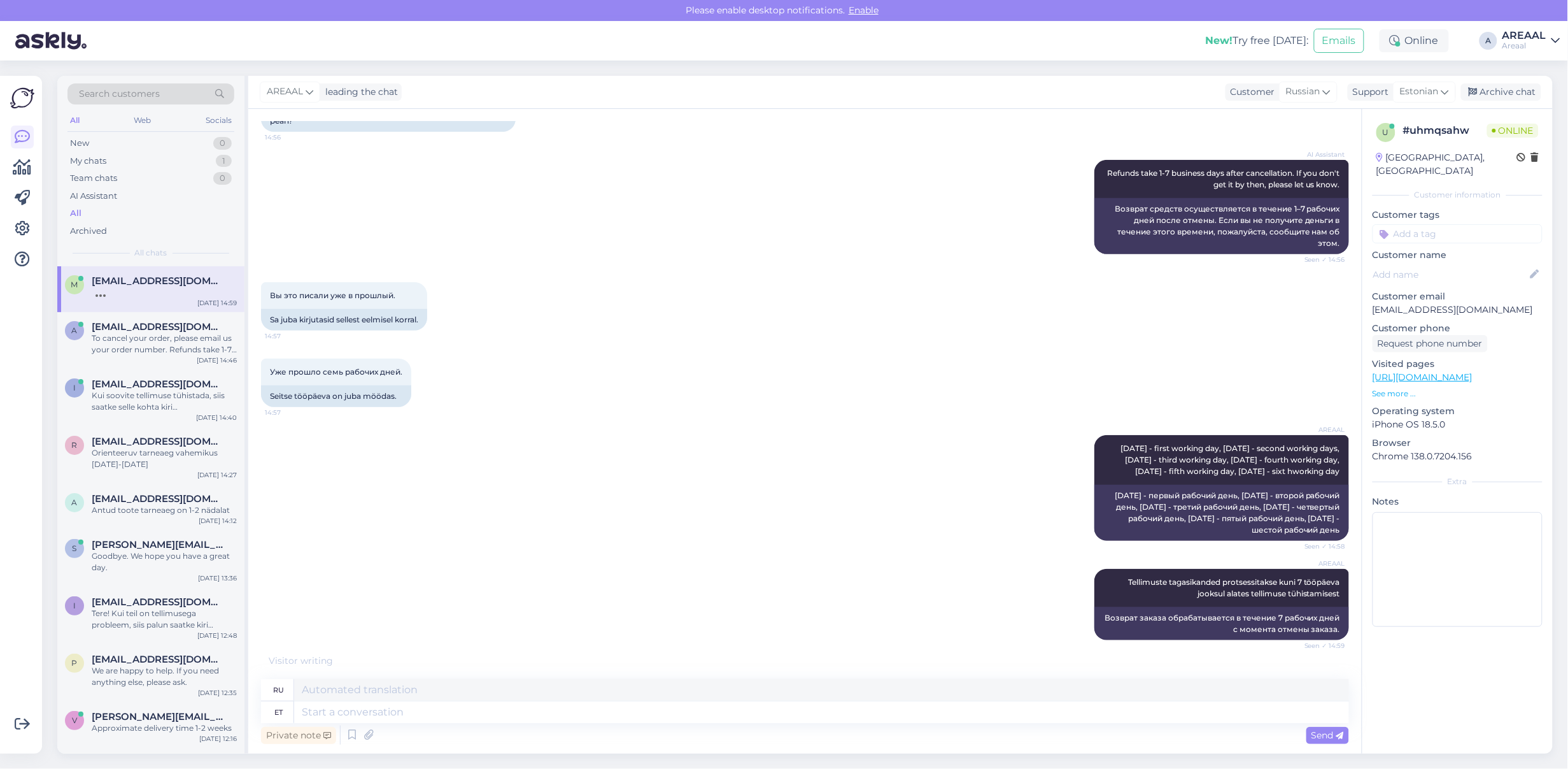
click at [906, 527] on div "AREAAL [DATE] - first working day, [DATE] - second working days, [DATE] - third…" at bounding box center [804, 488] width 1088 height 134
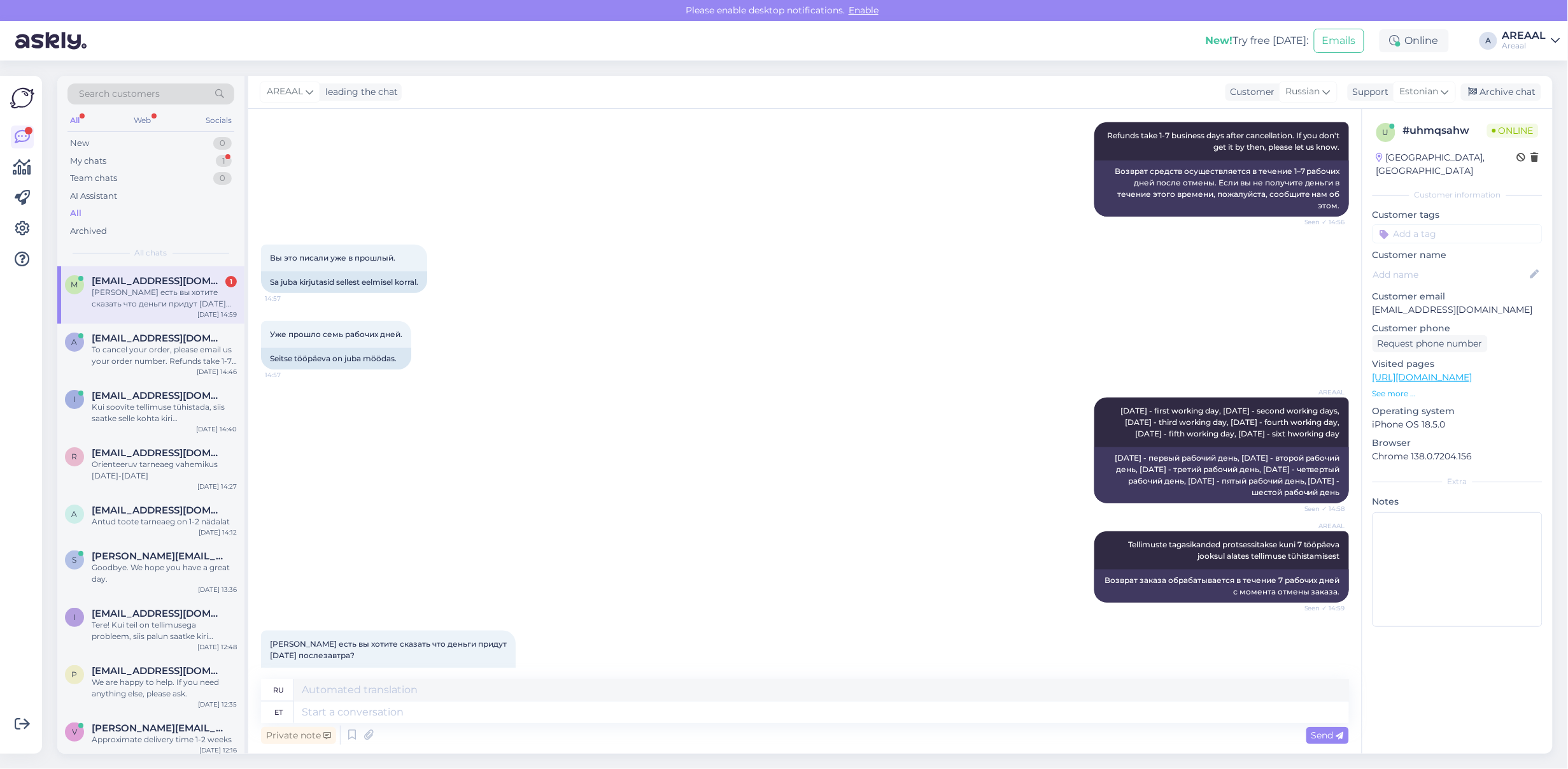
scroll to position [10932, 0]
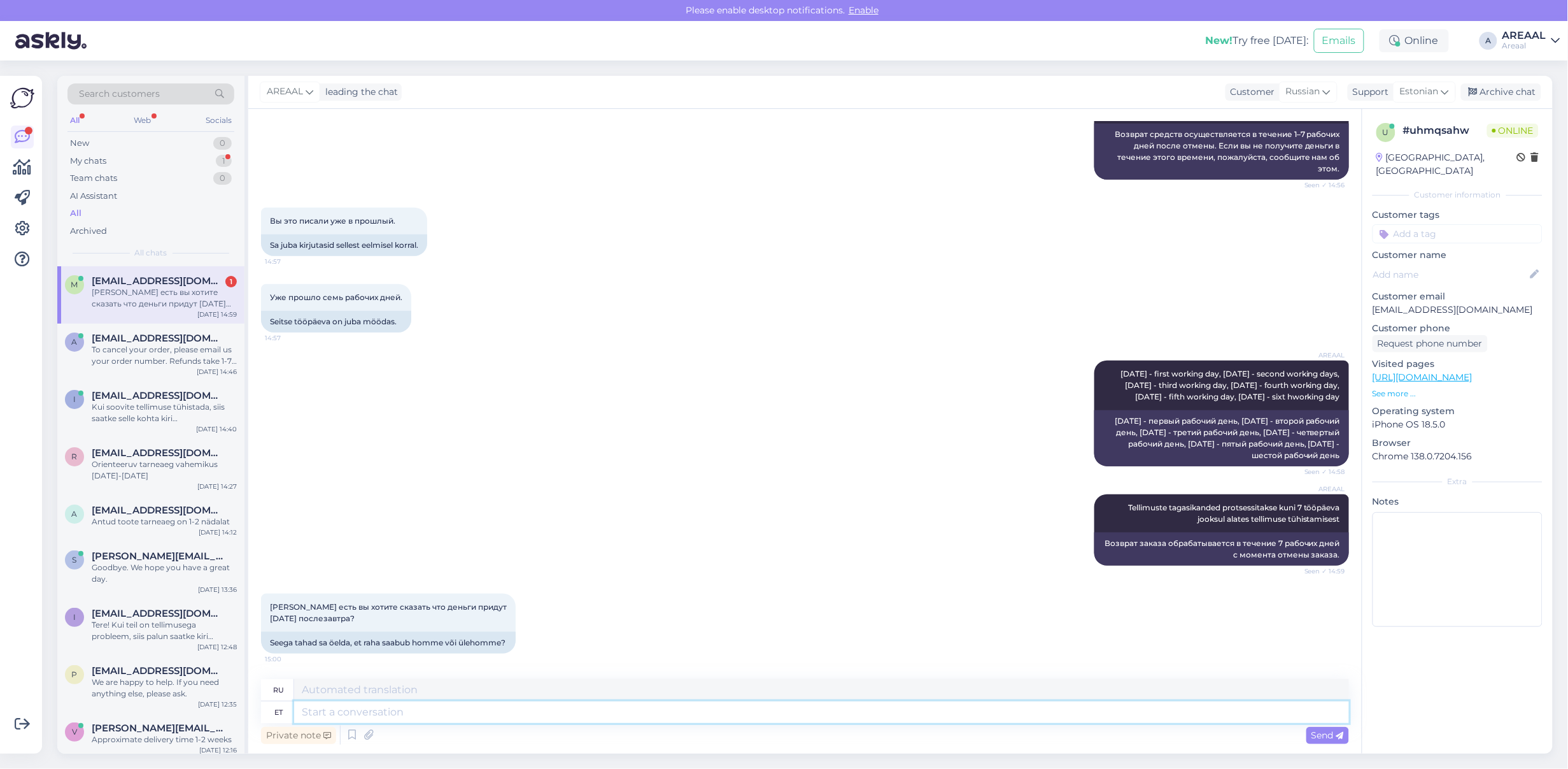
click at [806, 703] on textarea at bounding box center [821, 713] width 1055 height 22
type textarea "Jah, ta"
type textarea "Да,"
type textarea "Jah, tagasikanded pro"
type textarea "Да, возвращается"
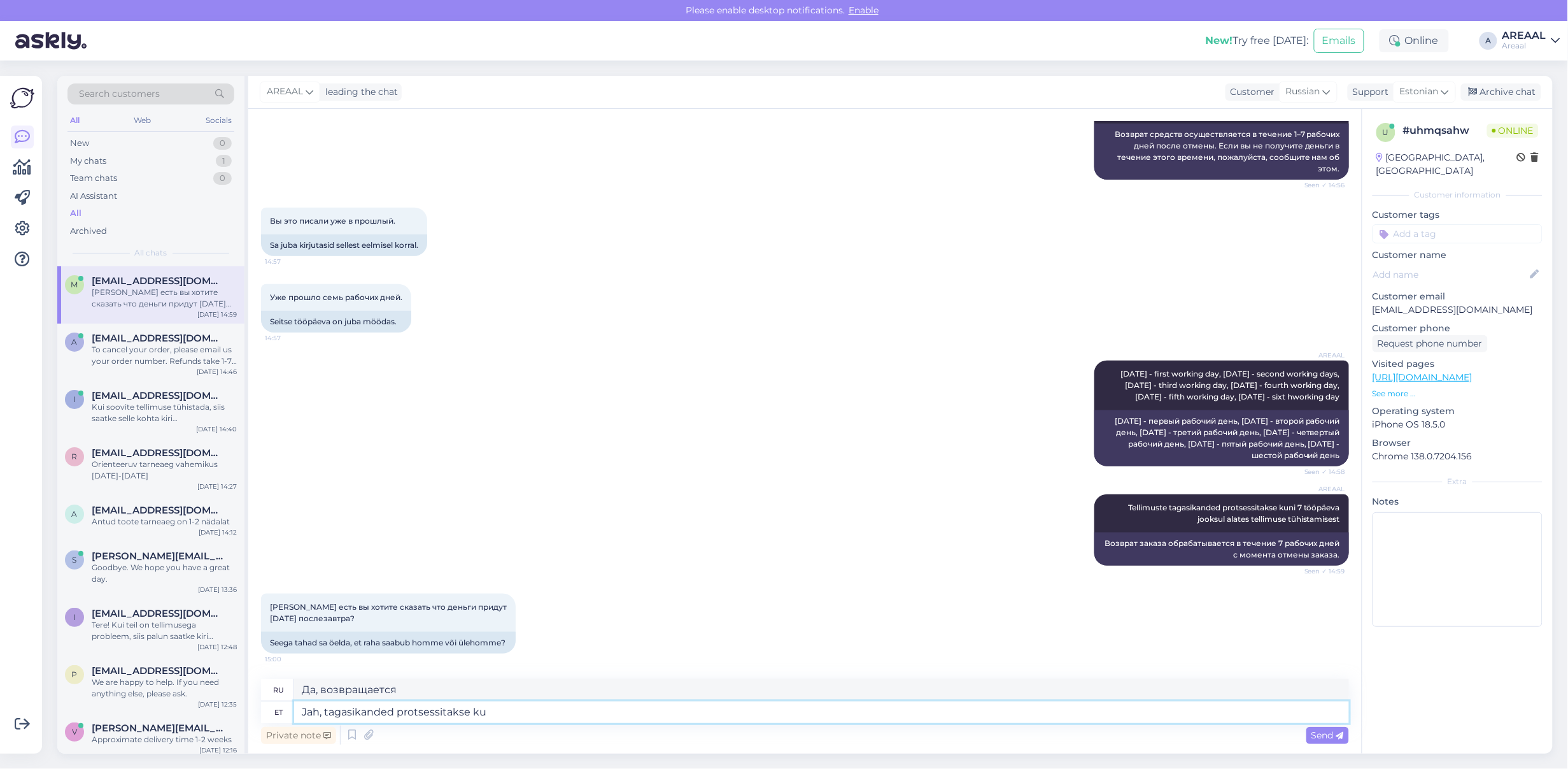
type textarea "Jah, tagasikanded protsessitakse kun"
type textarea "Да, возвраты производятся."
type textarea "Jah, tagasikanded protsessitakse kuni 7 t"
type textarea "Да, возвраты обрабатываются до"
type textarea "Jah, tagasikanded protsessitakse kuni 7 töö"
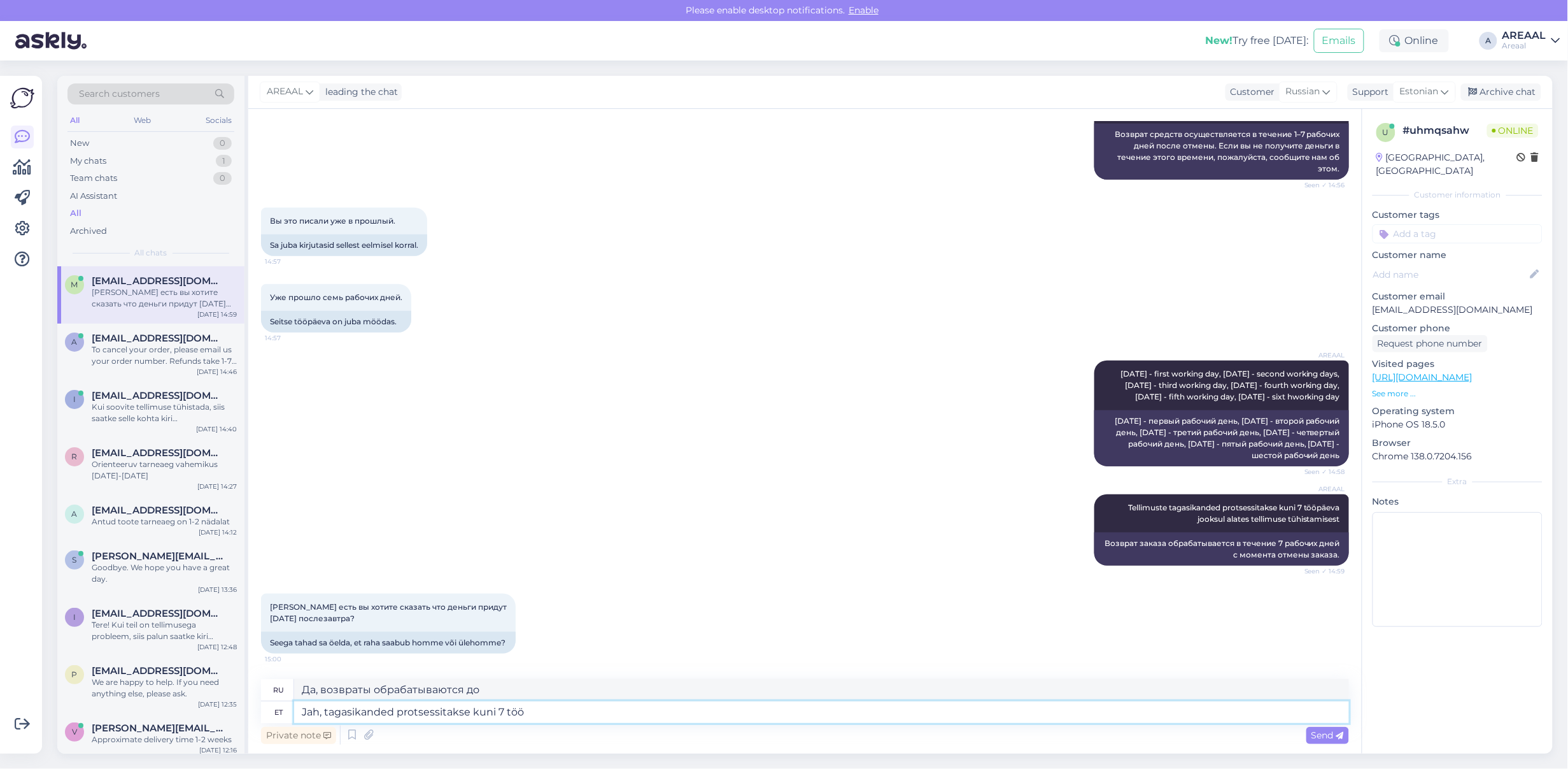
type textarea "Да, возврат средств осуществляется в течение 7 дней."
type textarea "Jah, tagasikanded protsessitakse kuni 7 tööpäeva jook"
type textarea "Да, возврат средств будет произведен в течение 7 рабочих дней."
type textarea "Jah, tagasikanded protsessitakse kuni 7 tööpäeva jooksul ala"
type textarea "Да, возвраты обрабатываются в течение 7 рабочих дней."
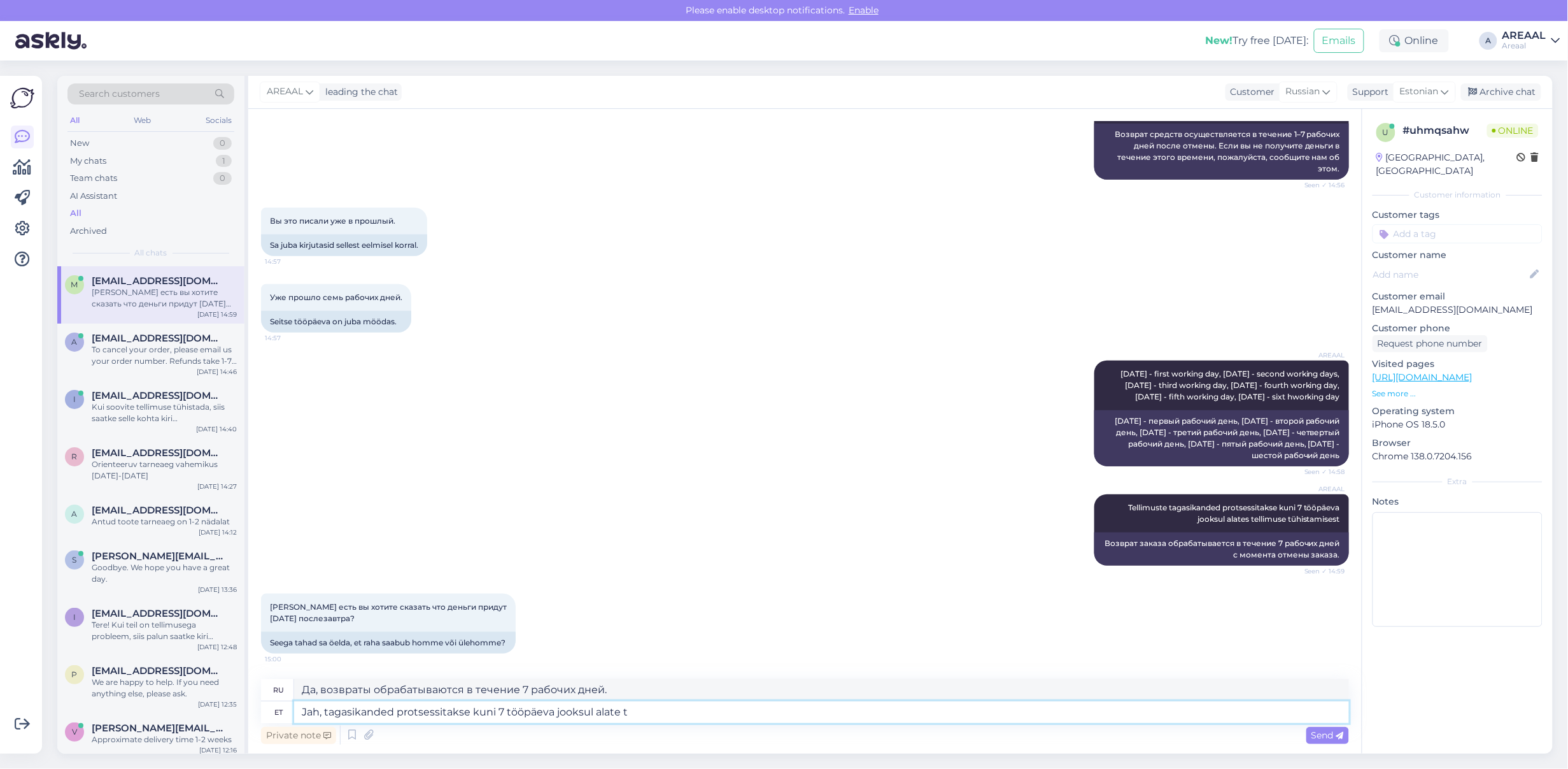
type textarea "Jah, tagasikanded protsessitakse kuni 7 tööpäeva jooksul alate te"
type textarea "Да, возвраты всегда обрабатываются в течение 7 рабочих дней."
type textarea "Jah, tagasikanded protsessitakse kuni 7 tööpäeva jooksul alates telli"
type textarea "Да, возвраты обрабатываются в течение 7 рабочих дней с момента"
type textarea "Jah, tagasikanded protsessitakse kuni 7 tööpäeva jooksul alates tellimuse tühist"
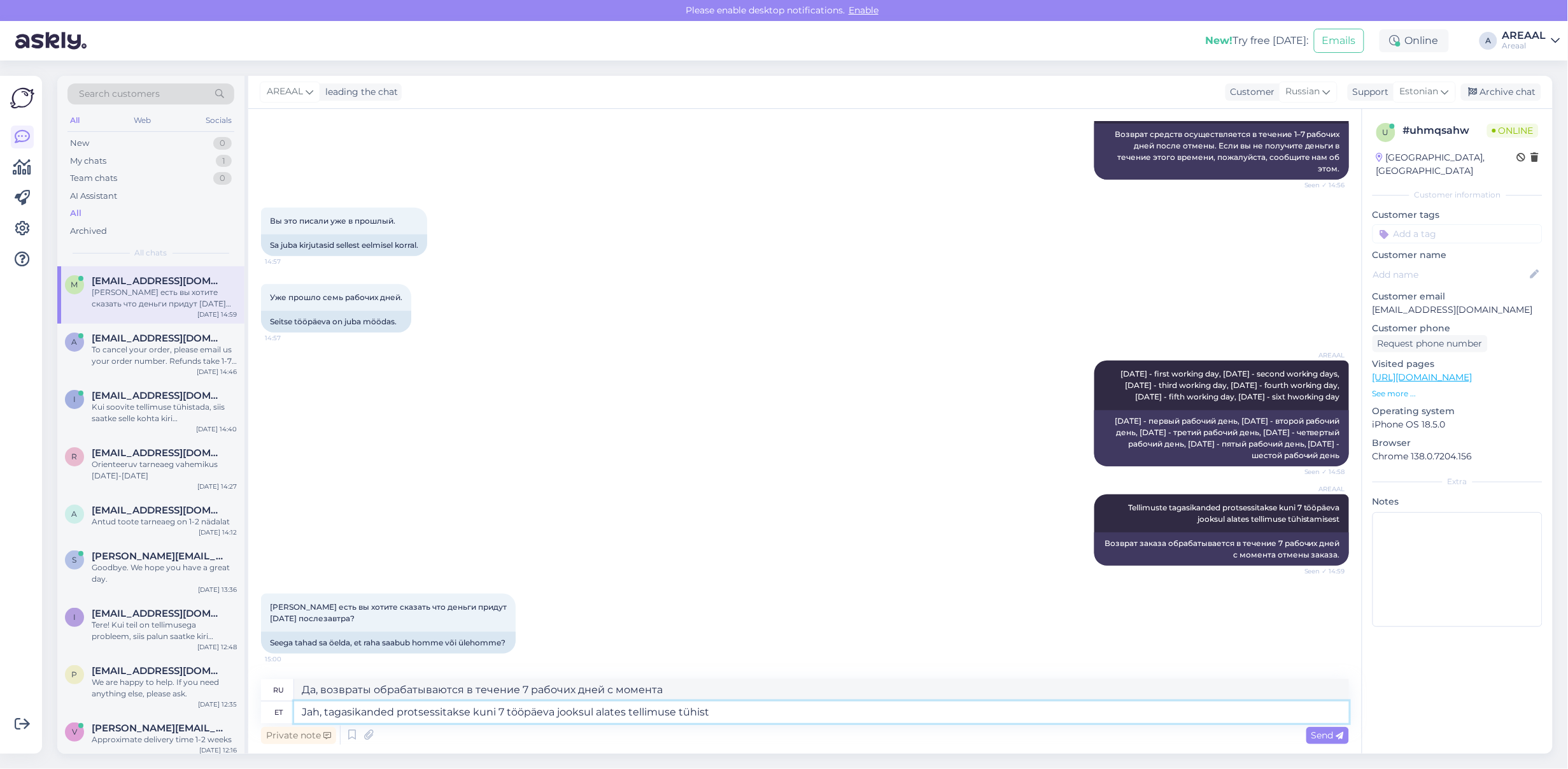
type textarea "Да, возвраты обрабатываются в течение 7 рабочих дней с момента получения заказа."
type textarea "Jah, tagasikanded protsessitakse kuni 7 tööpäeva jooksul alates tellimuse tühis…"
type textarea "Да, возвраты обрабатываются в течение 7 рабочих дней с момента отмены заказа."
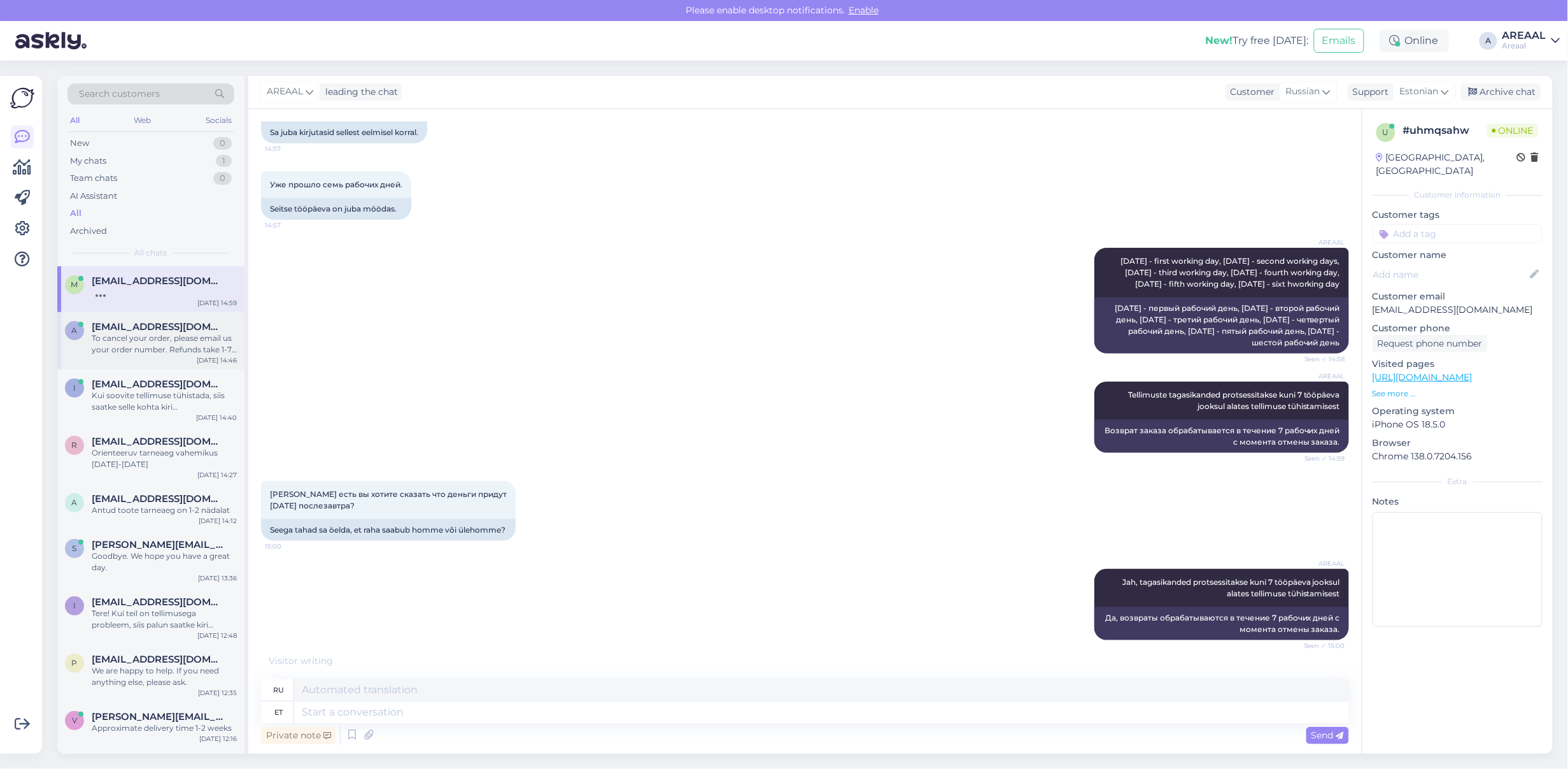
click at [137, 319] on div "a [EMAIL_ADDRESS][DOMAIN_NAME] To cancel your order, please email us your order…" at bounding box center [150, 340] width 187 height 57
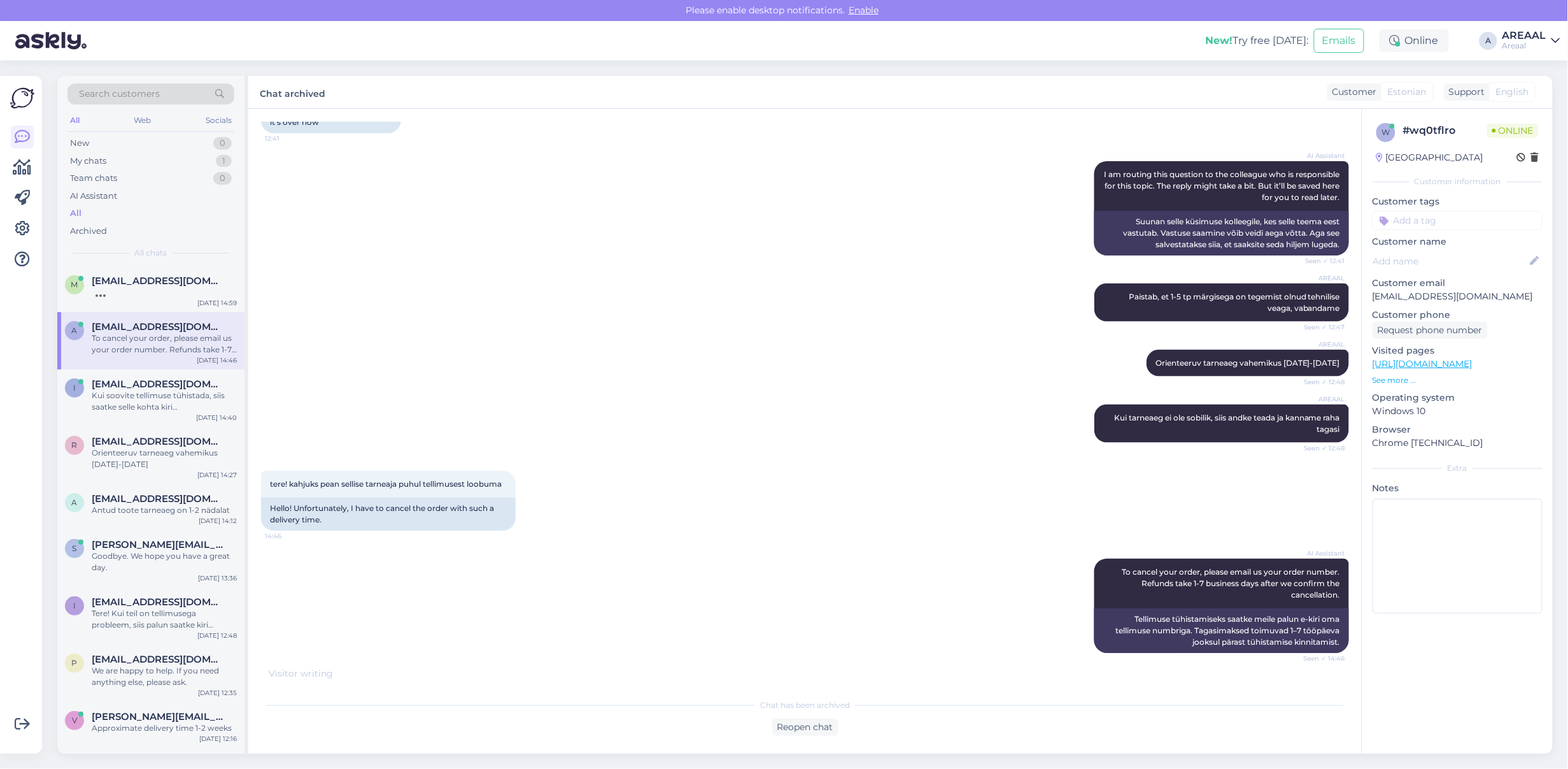
click at [1503, 49] on div "New! Try free [DATE]: Emails Online A AREAAL Areaal" at bounding box center [784, 41] width 1568 height 40
click at [1522, 38] on div "AREAAL" at bounding box center [1525, 36] width 44 height 10
click at [1547, 85] on div "Nish Open" at bounding box center [1483, 98] width 156 height 27
click at [1545, 92] on button "Open" at bounding box center [1533, 99] width 36 height 20
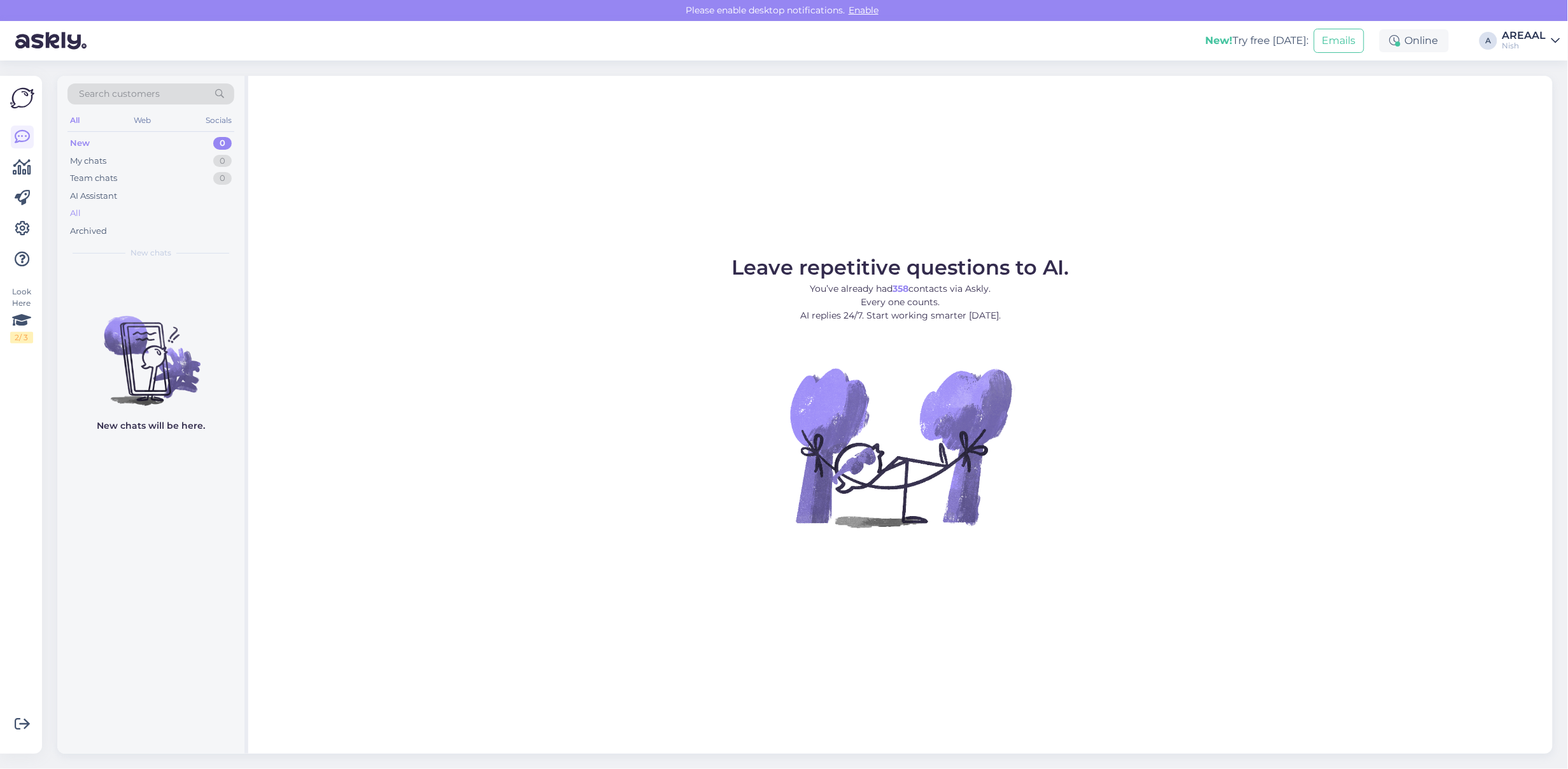
click at [139, 211] on div "All" at bounding box center [151, 214] width 167 height 18
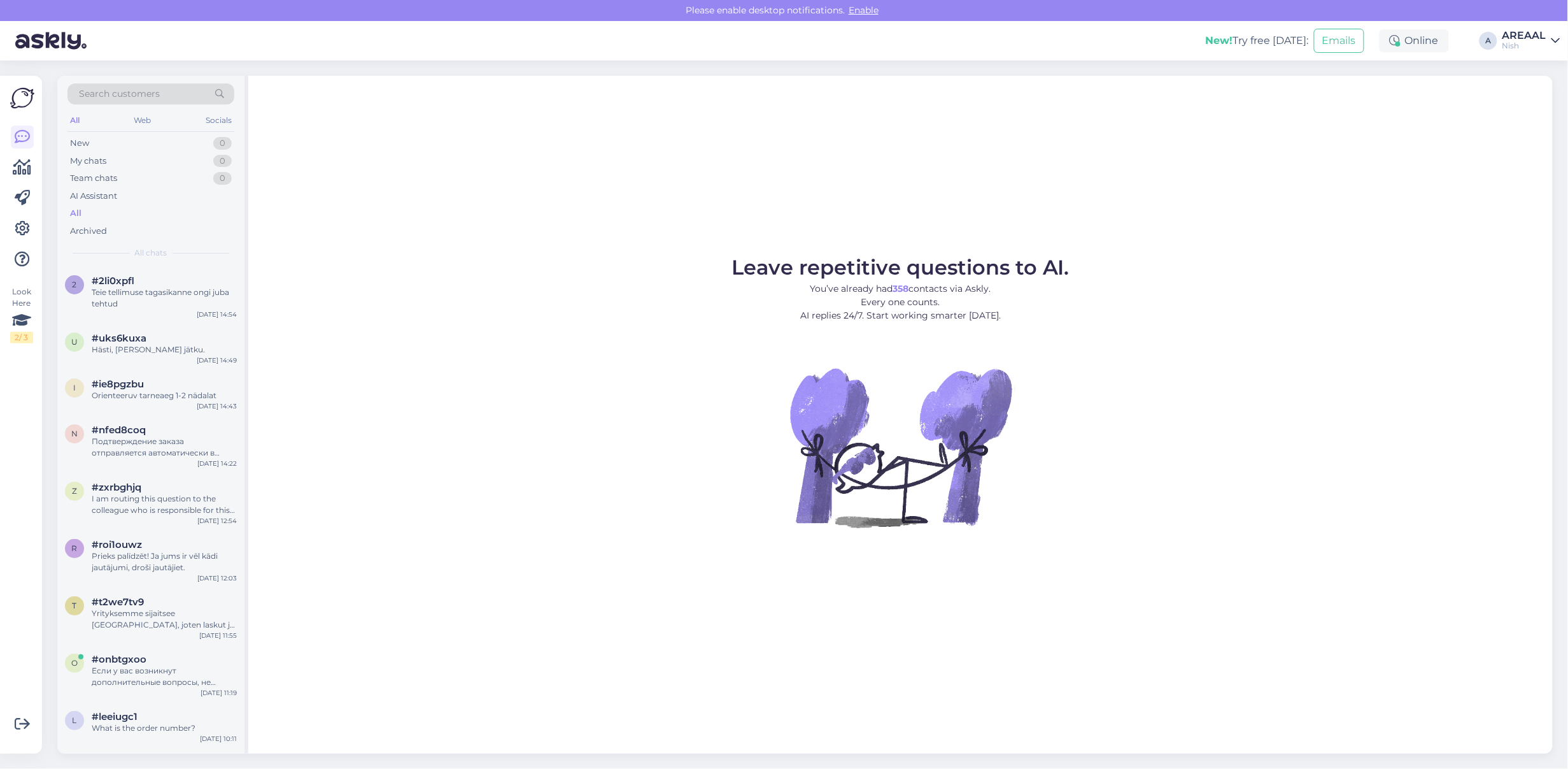
click at [143, 261] on div "Search customers All Web Socials New 0 My chats 0 Team chats 0 AI Assistant All…" at bounding box center [150, 171] width 187 height 191
click at [150, 279] on div "#2li0xpfl" at bounding box center [164, 280] width 145 height 11
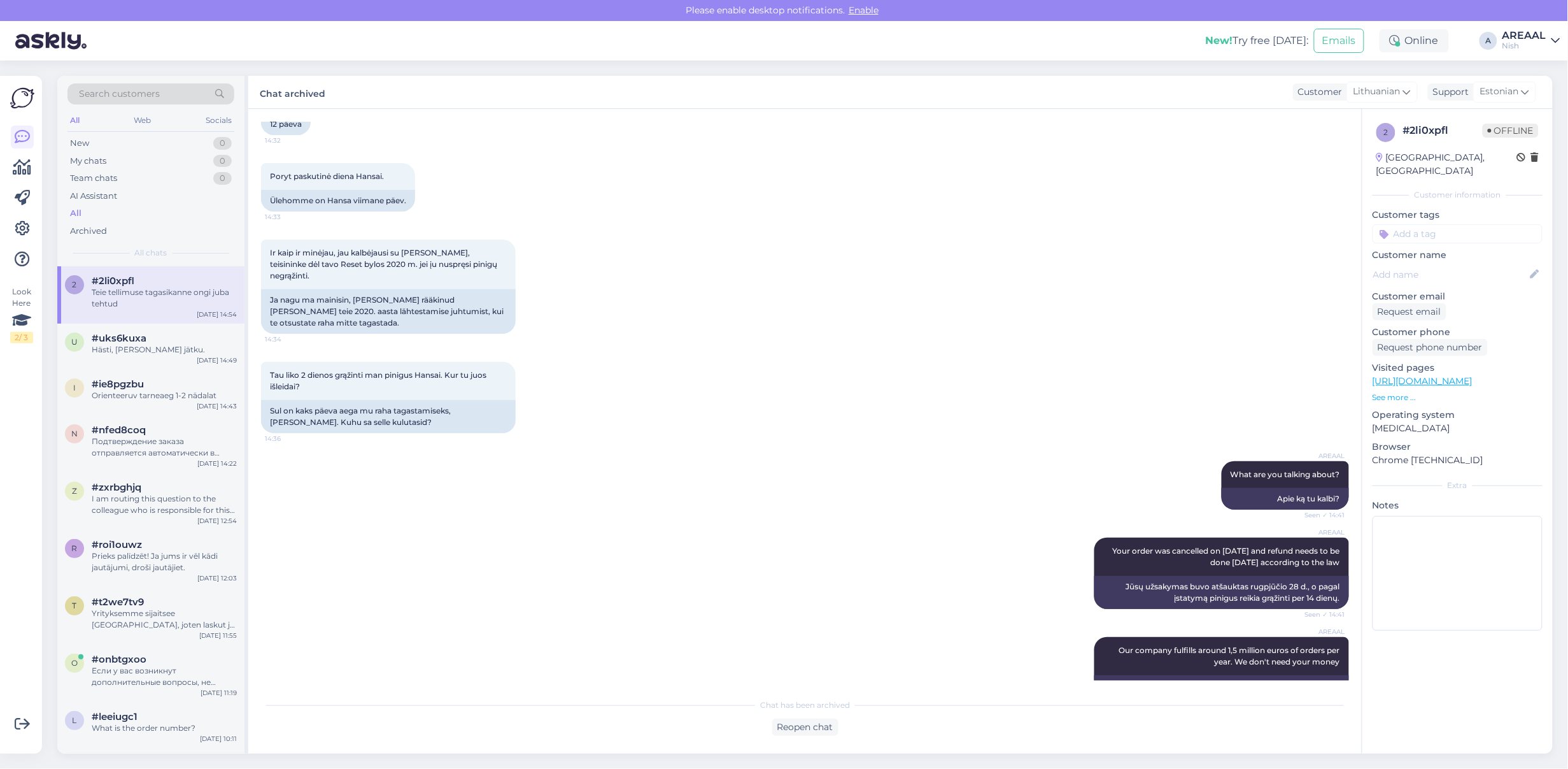
scroll to position [6041, 0]
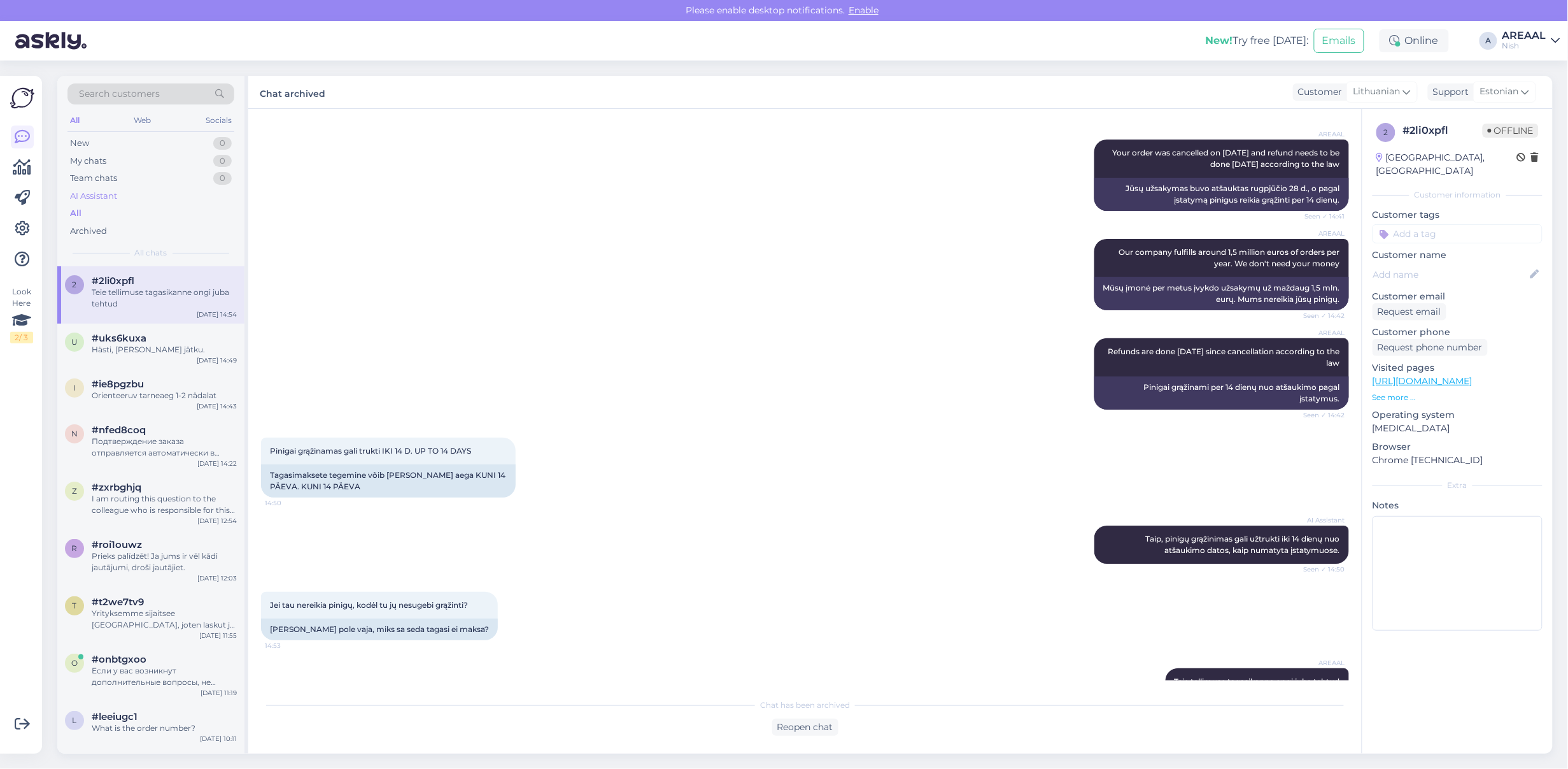
click at [190, 204] on div "AI Assistant" at bounding box center [151, 196] width 167 height 18
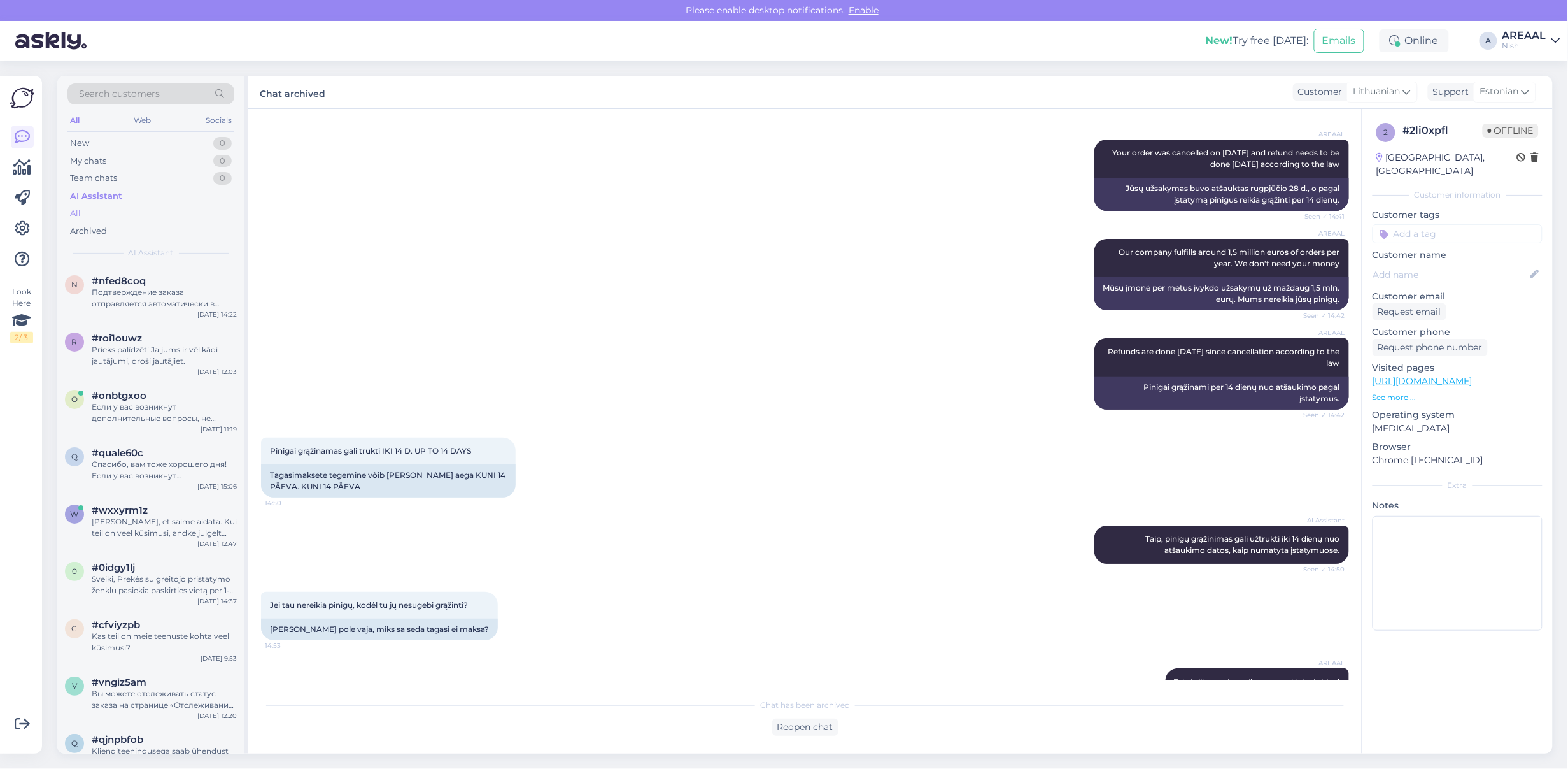
click at [189, 211] on div "All" at bounding box center [151, 214] width 167 height 18
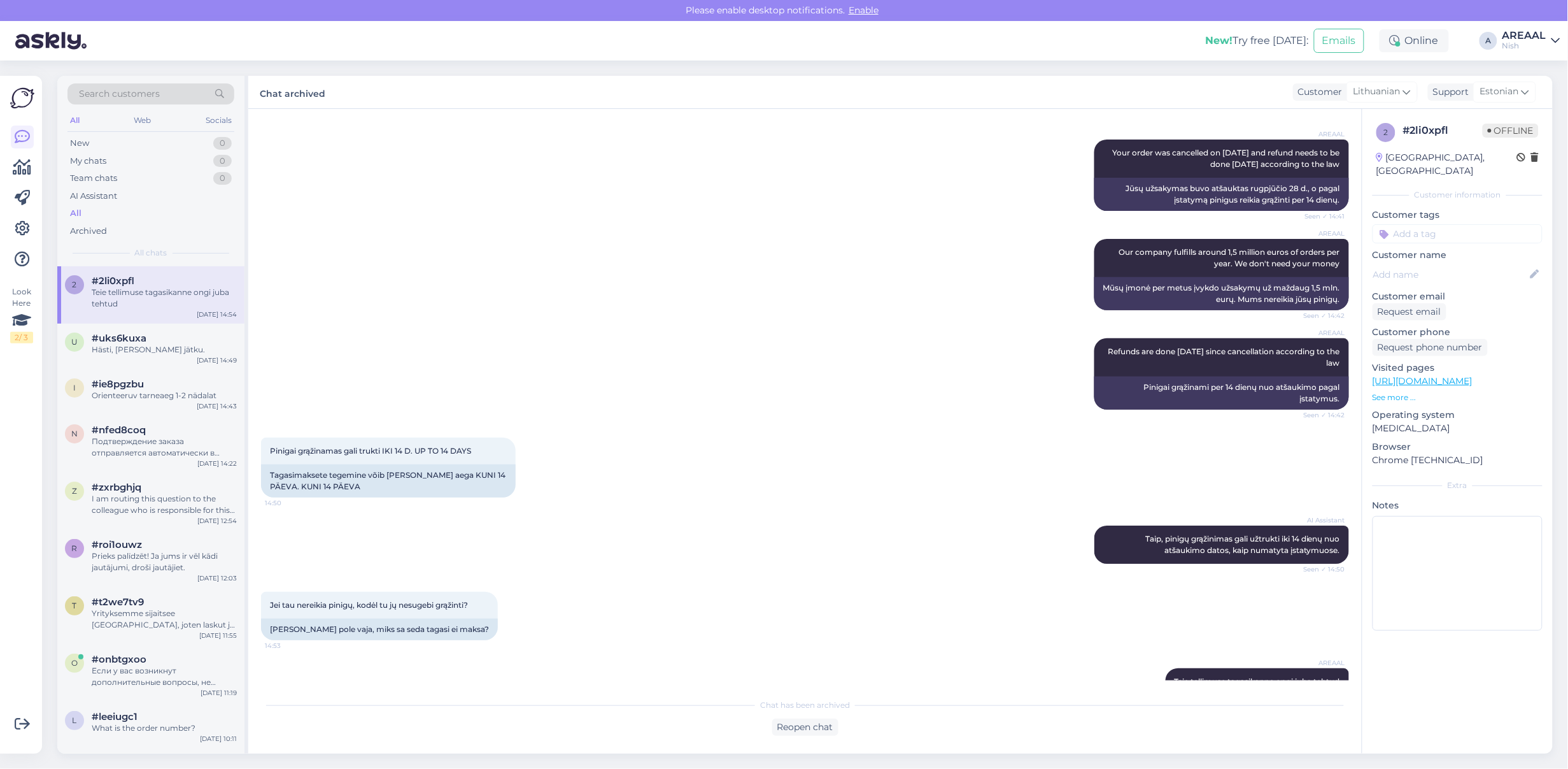
drag, startPoint x: 1536, startPoint y: 32, endPoint x: 1540, endPoint y: 46, distance: 14.6
click at [1536, 32] on div "AREAAL" at bounding box center [1525, 36] width 44 height 10
click at [1542, 65] on button "Open" at bounding box center [1533, 71] width 36 height 20
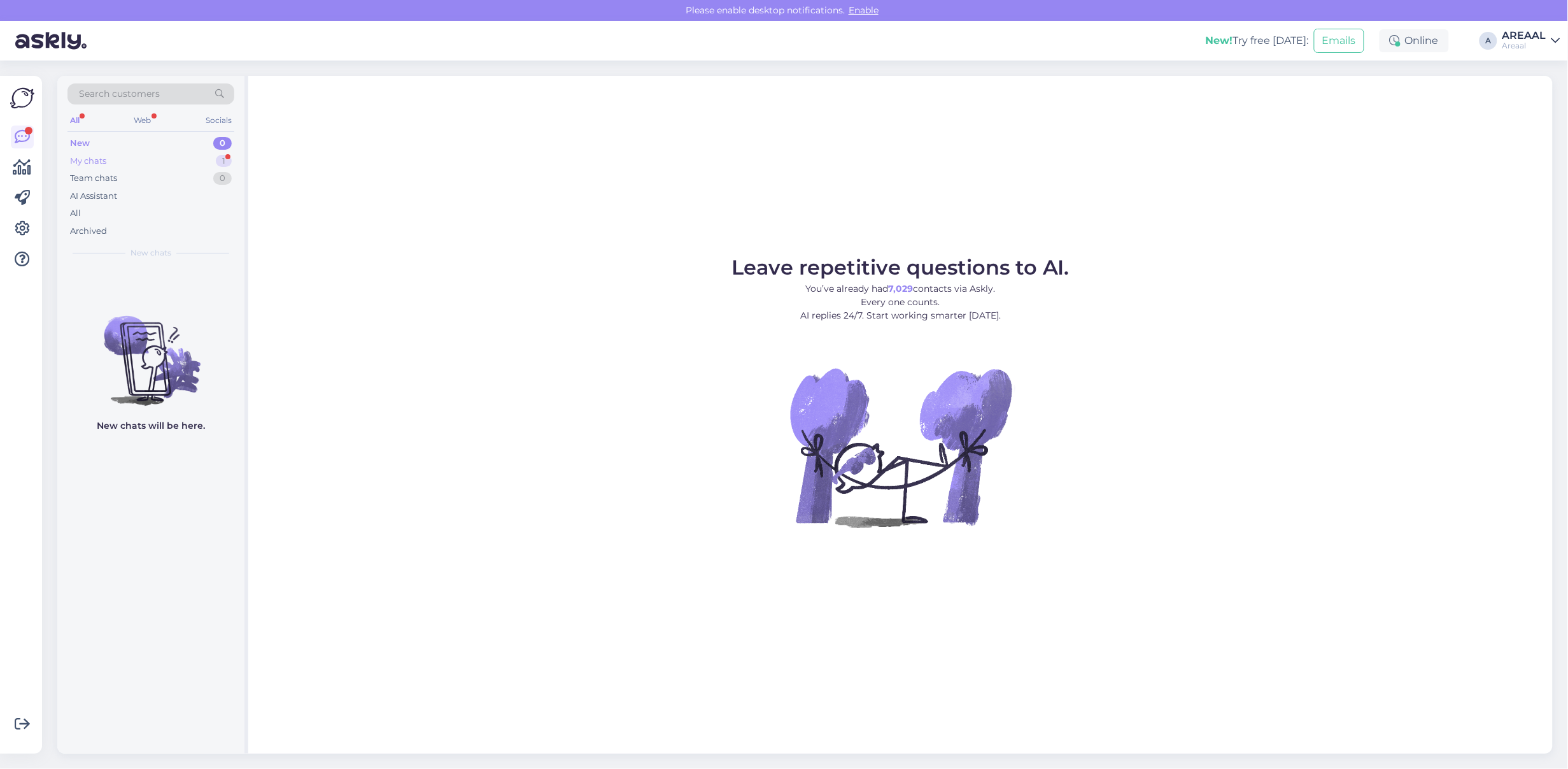
click at [219, 155] on div "1" at bounding box center [224, 161] width 16 height 13
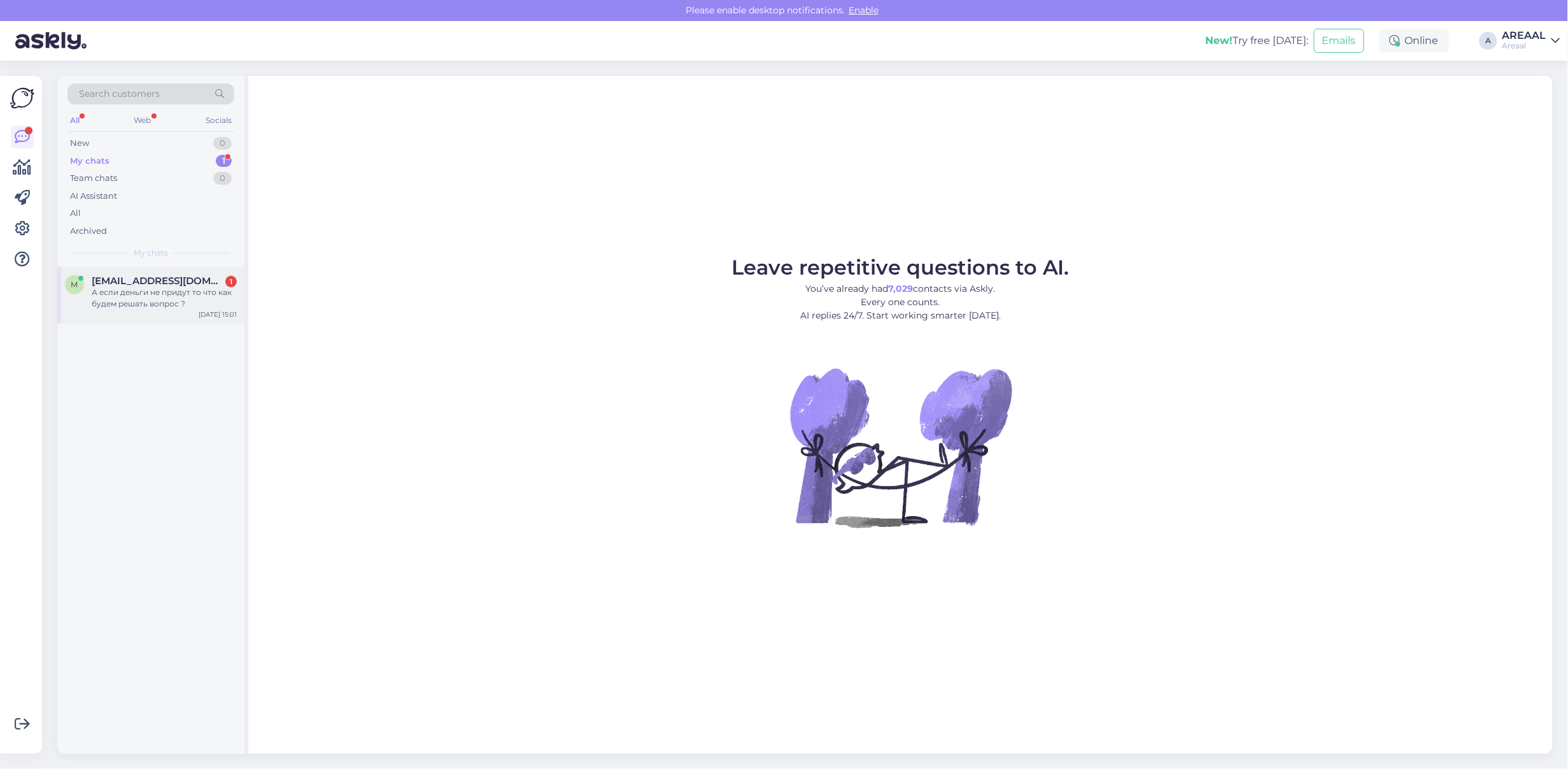
click at [185, 266] on div "m [EMAIL_ADDRESS][DOMAIN_NAME] 1 А если деньги не придут то что как будем решат…" at bounding box center [150, 294] width 187 height 57
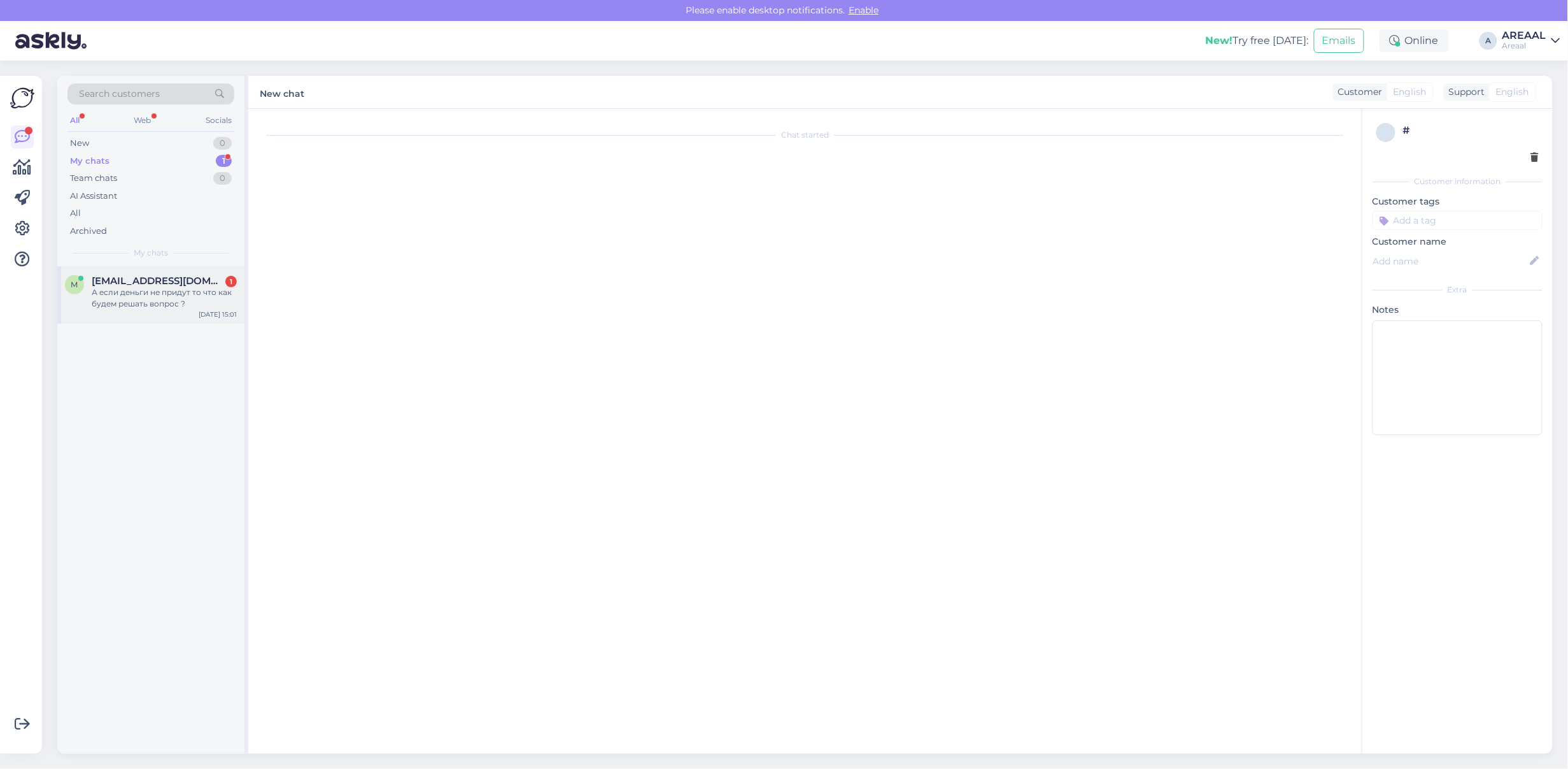
scroll to position [10856, 0]
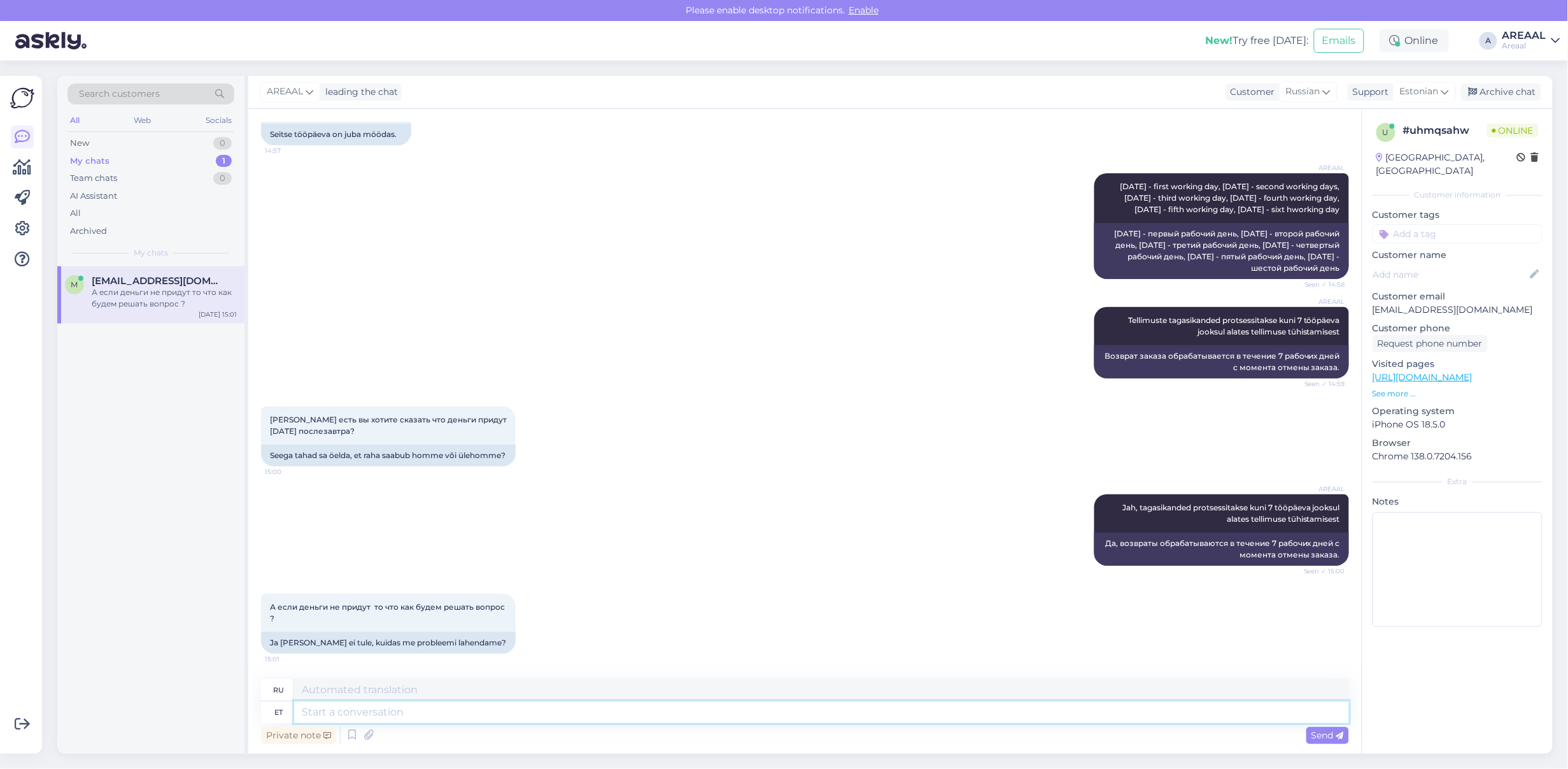
click at [583, 705] on textarea at bounding box center [821, 713] width 1055 height 22
type textarea "Miks ei"
type textarea "Почему"
type textarea "Miks ei peak"
type textarea "Почему нет?"
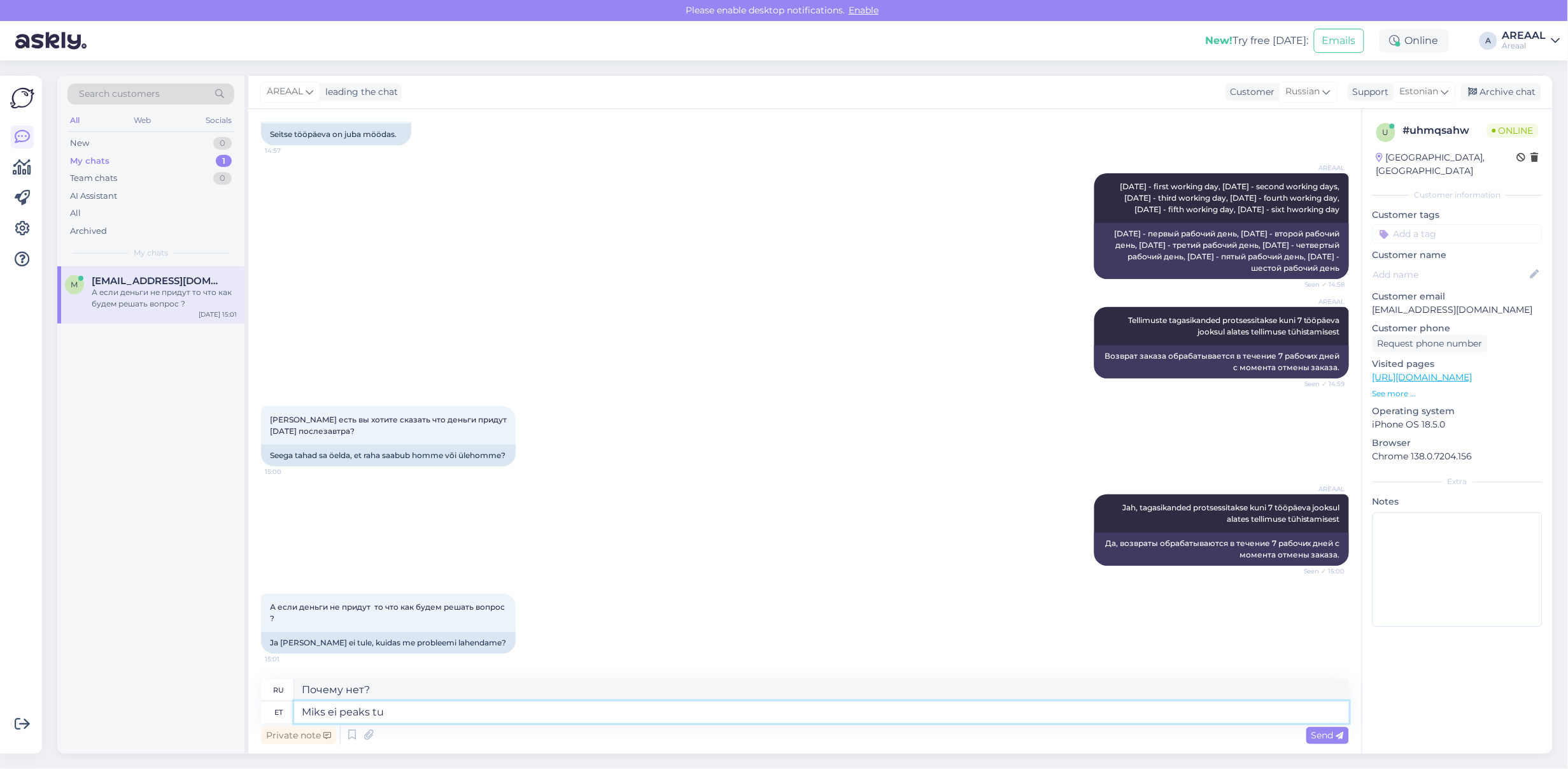
type textarea "Miks ei peaks tul"
type textarea "Почему бы и нет?"
type textarea "Miks ei peaks tulema?"
type textarea "Почему бы вам не приехать?"
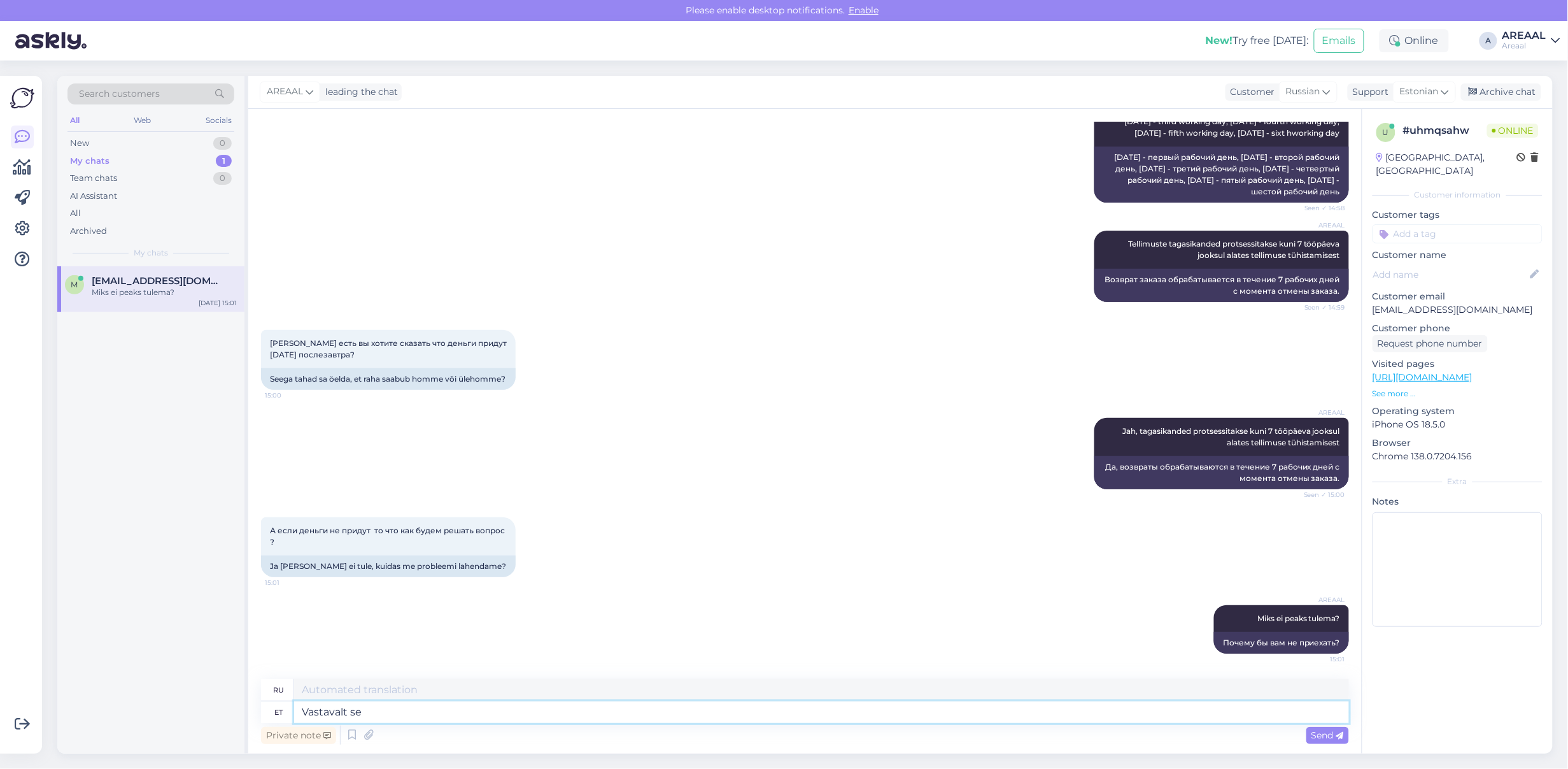
type textarea "Vastavalt sea"
type textarea "В соответствии с"
type textarea "Vastavalt seadusele on"
type textarea "Согласно закону"
type textarea "Vastavalt seadusele on taga"
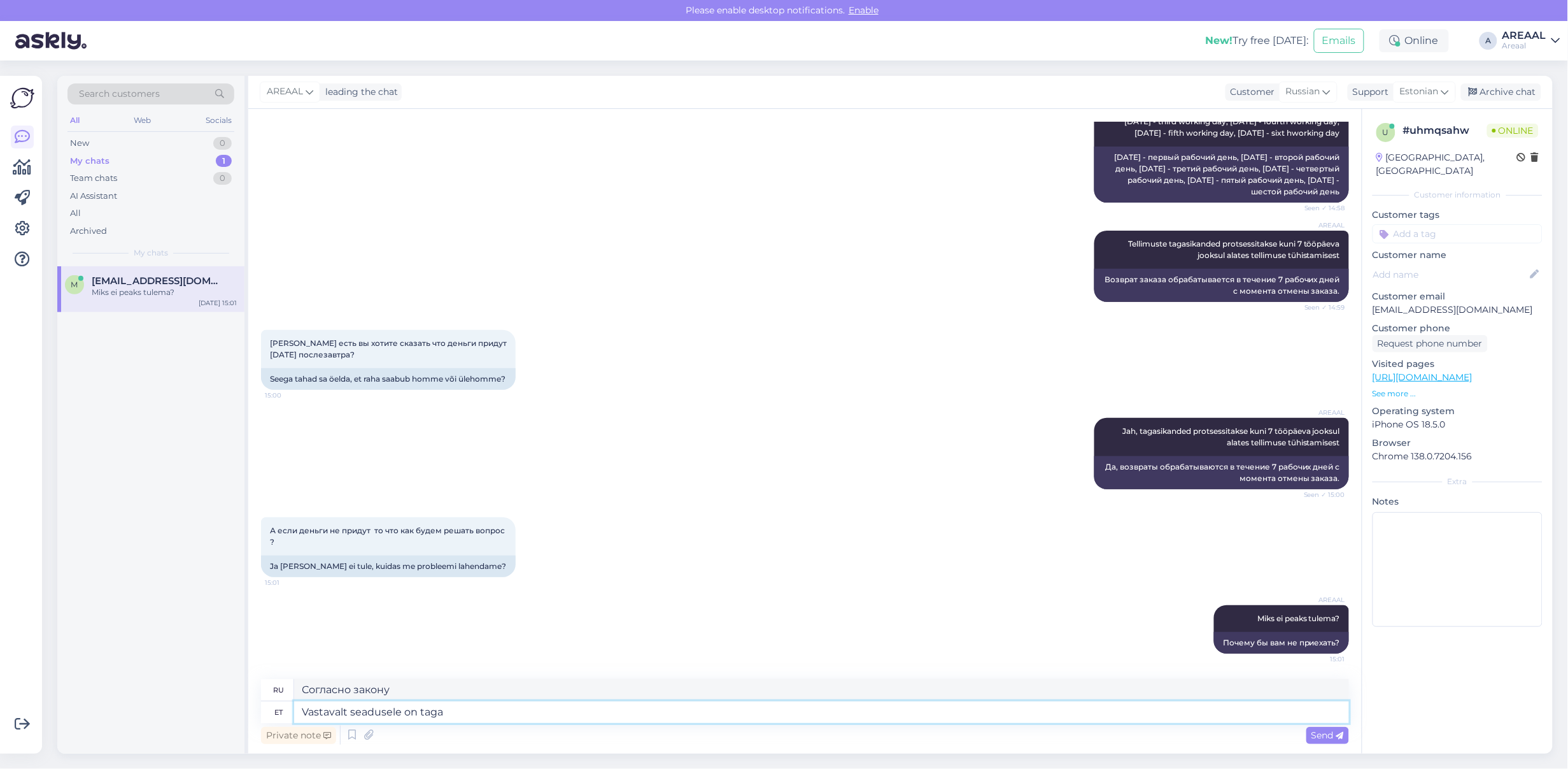
type textarea "Согласно закону,"
type textarea "Vastavalt seadusele on tagasikannete soor"
type textarea "Согласно закону, возвраты"
type textarea "Vastavalt seadusele on tagasikannete sooritamiseks aeg"
type textarea "Согласно закону, возвраты производятся"
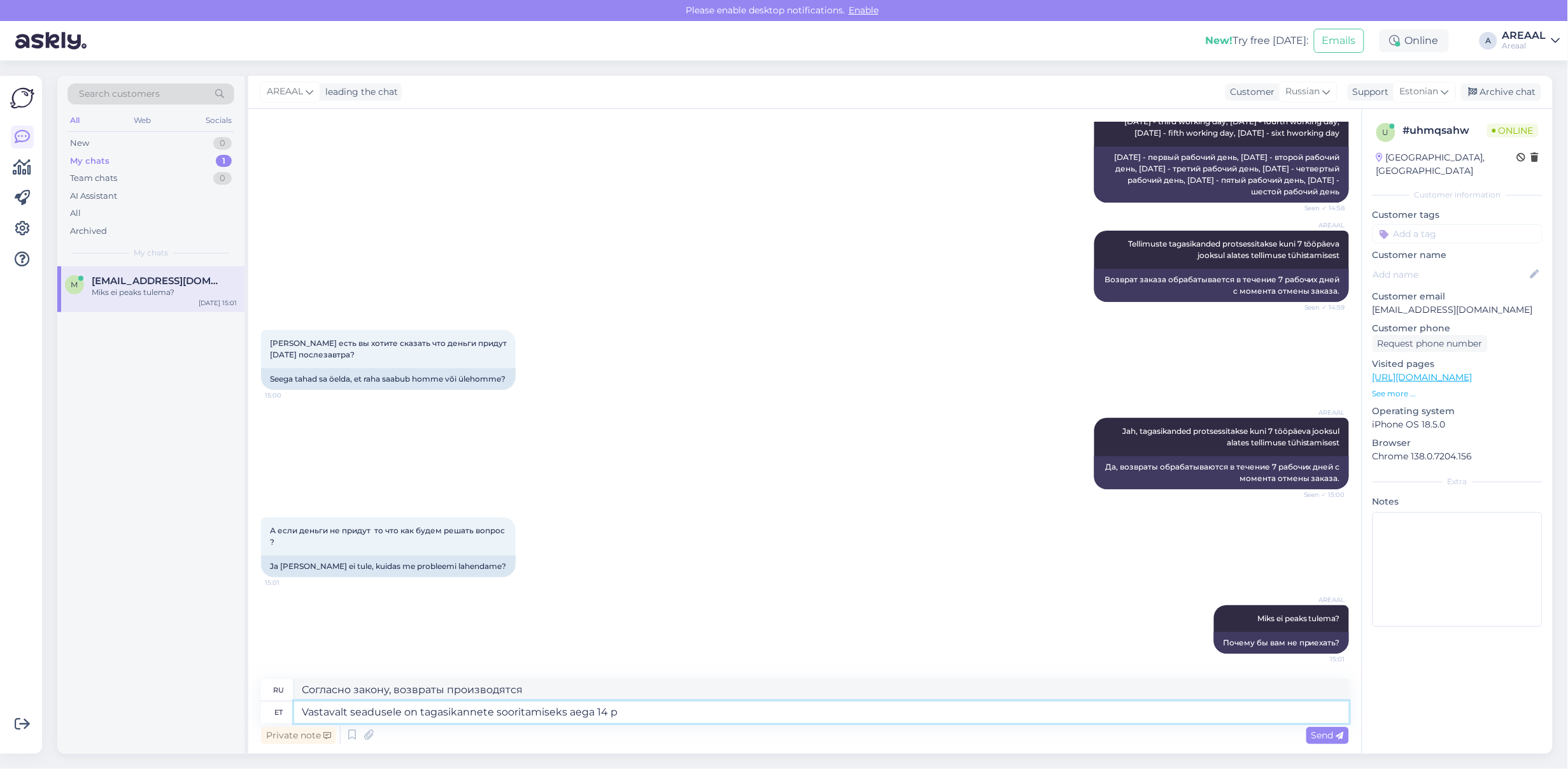
type textarea "Vastavalt seadusele on tagasikannete sooritamiseks aega 14 pä"
type textarea "Согласно закону, есть время сделать возврат"
type textarea "Vastavalt seadusele on tagasikannete sooritamiseks aega 14 päeva"
type textarea "Согласно закону, для осуществления возврата средств предусмотрен 14-дневный сро…"
type textarea "Vastavalt seadusele on tagasikannete sooritamiseks aega 14 päeva, mei"
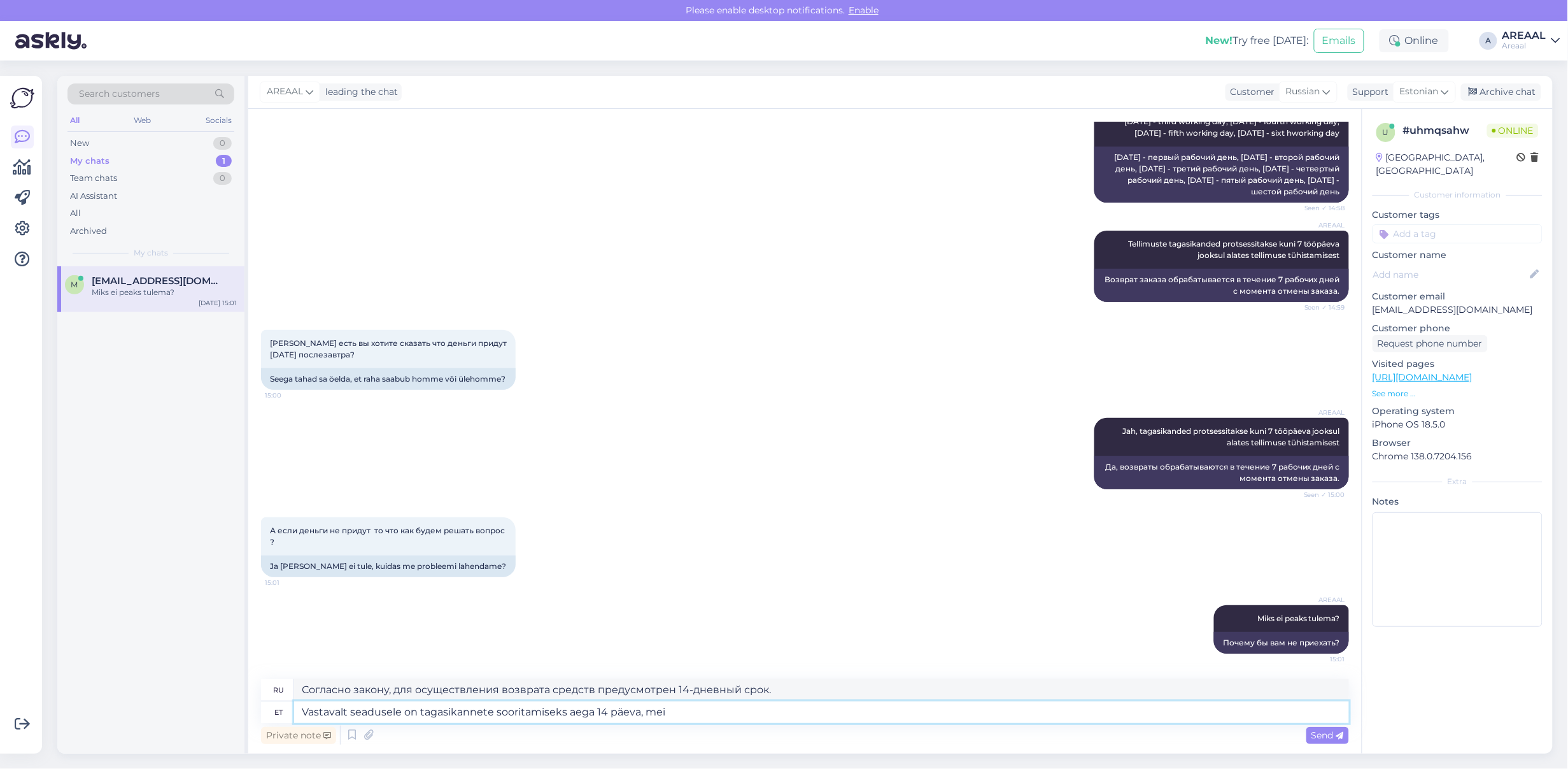
type textarea "Согласно закону, для подачи деклараций предусмотрен 14-дневный срок."
type textarea "Vastavalt seadusele on tagasikannete sooritamiseks aega 14 päeva, mei eprot"
type textarea "По закону у вас есть 14 дней, чтобы подать возврат, но"
type textarea "Vastavalt seadusele on tagasikannete sooritamiseks aega 14 päeva, meie pr"
type textarea "По закону у вас есть 14 дней, чтобы сделать возврат, но"
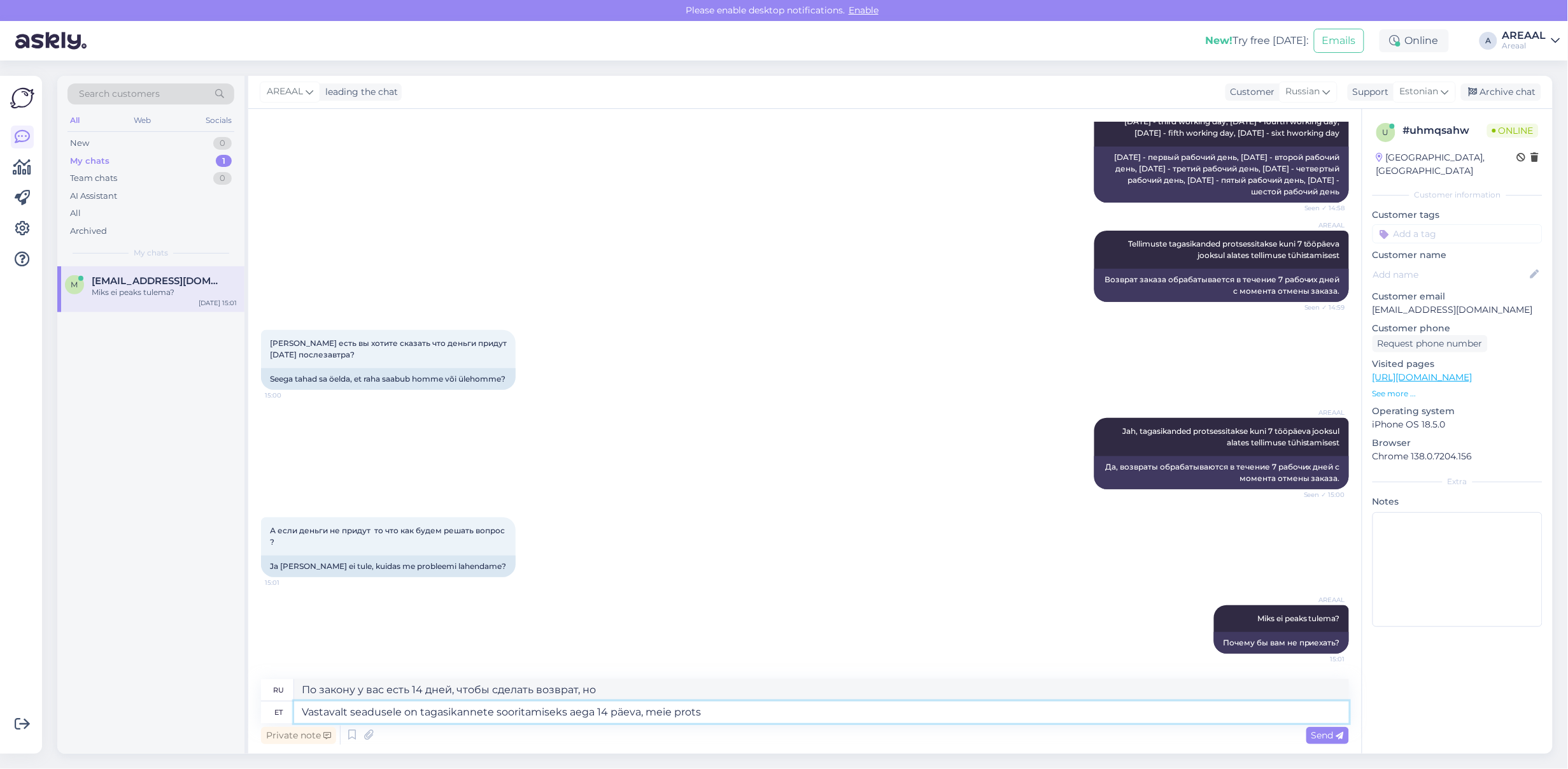
type textarea "Vastavalt seadusele on tagasikannete sooritamiseks aega 14 päeva, meie protse"
type textarea "Согласно закону, для возврата товара существует 14-дневный срок, мы"
type textarea "Vastavalt seadusele on tagasikannete sooritamiseks aega 14 päeva, meie protsess…"
type textarea "Согласно закону, срок возврата составляет 14 дней, мы обрабатываем"
type textarea "Vastavalt seadusele on tagasikannete sooritamiseks aega 14 päeva, meie protsess…"
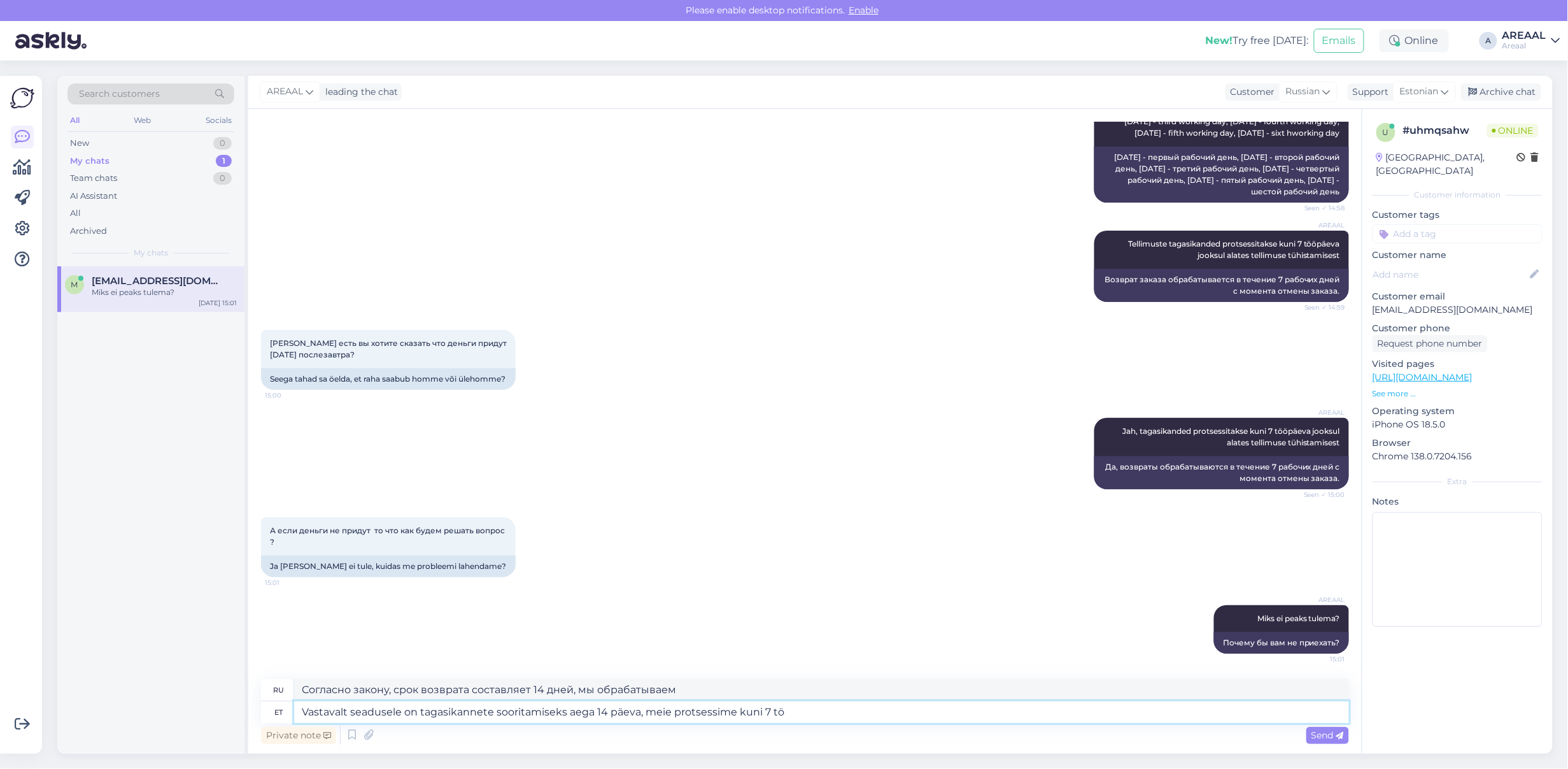
type textarea "Согласно закону, срок возврата составляет 14 дней, мы обрабатываем до"
type textarea "Vastavalt seadusele on tagasikannete sooritamiseks aega 14 päeva, meie protsess…"
type textarea "По закону срок возврата составляет 14 дней, мы обрабатываем до 7 дней."
type textarea "Vastavalt seadusele on tagasikannete sooritamiseks aega 14 päeva, meie protsess…"
type textarea "По закону срок возврата составляет 14 дней, мы обрабатываем до 7 рабочих дней."
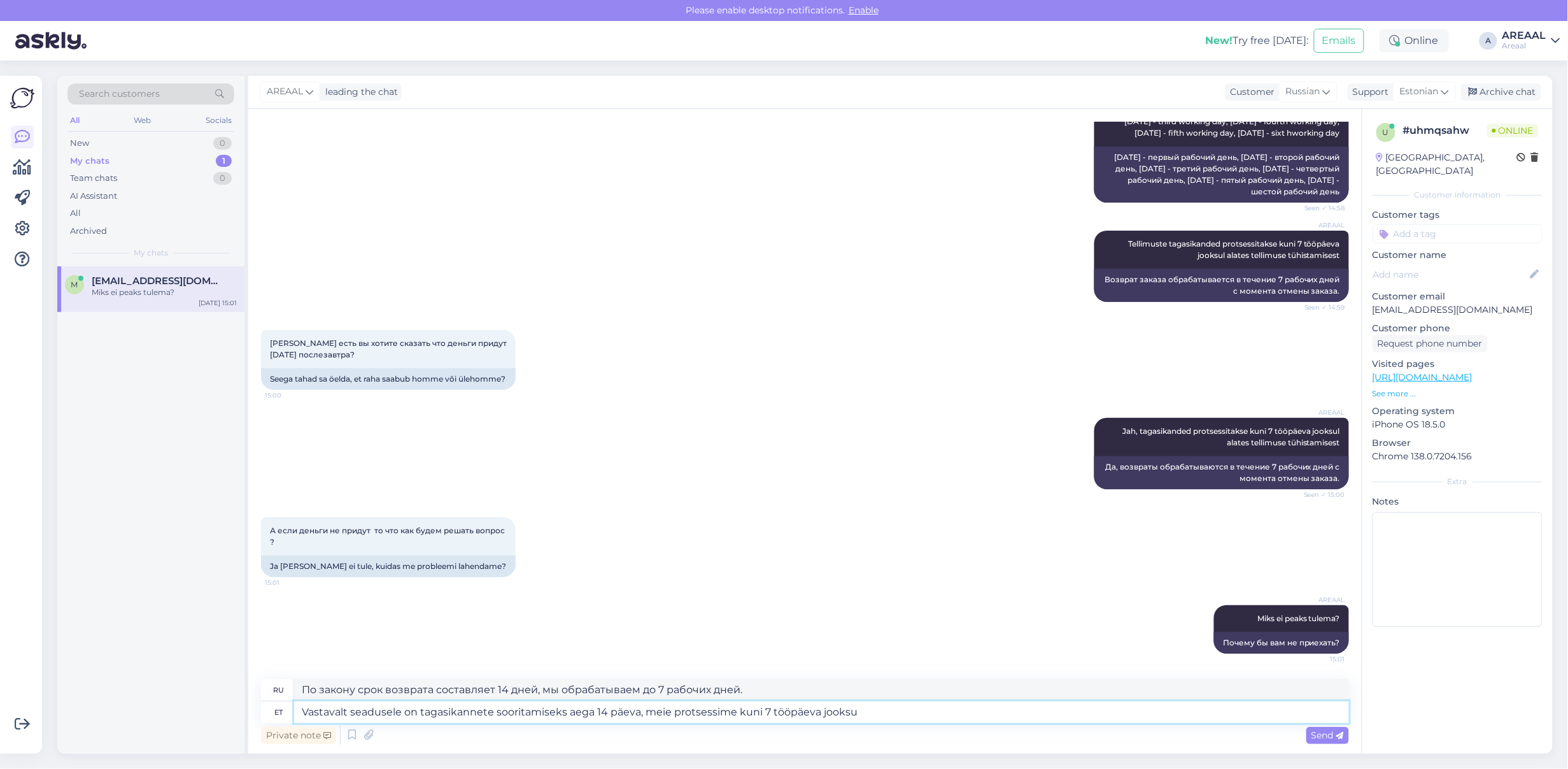
type textarea "Vastavalt seadusele on tagasikannete sooritamiseks aega 14 päeva, meie protsess…"
type textarea "По закону срок возврата составляет 14 дней, мы обрабатываем в течение 7 рабочих…"
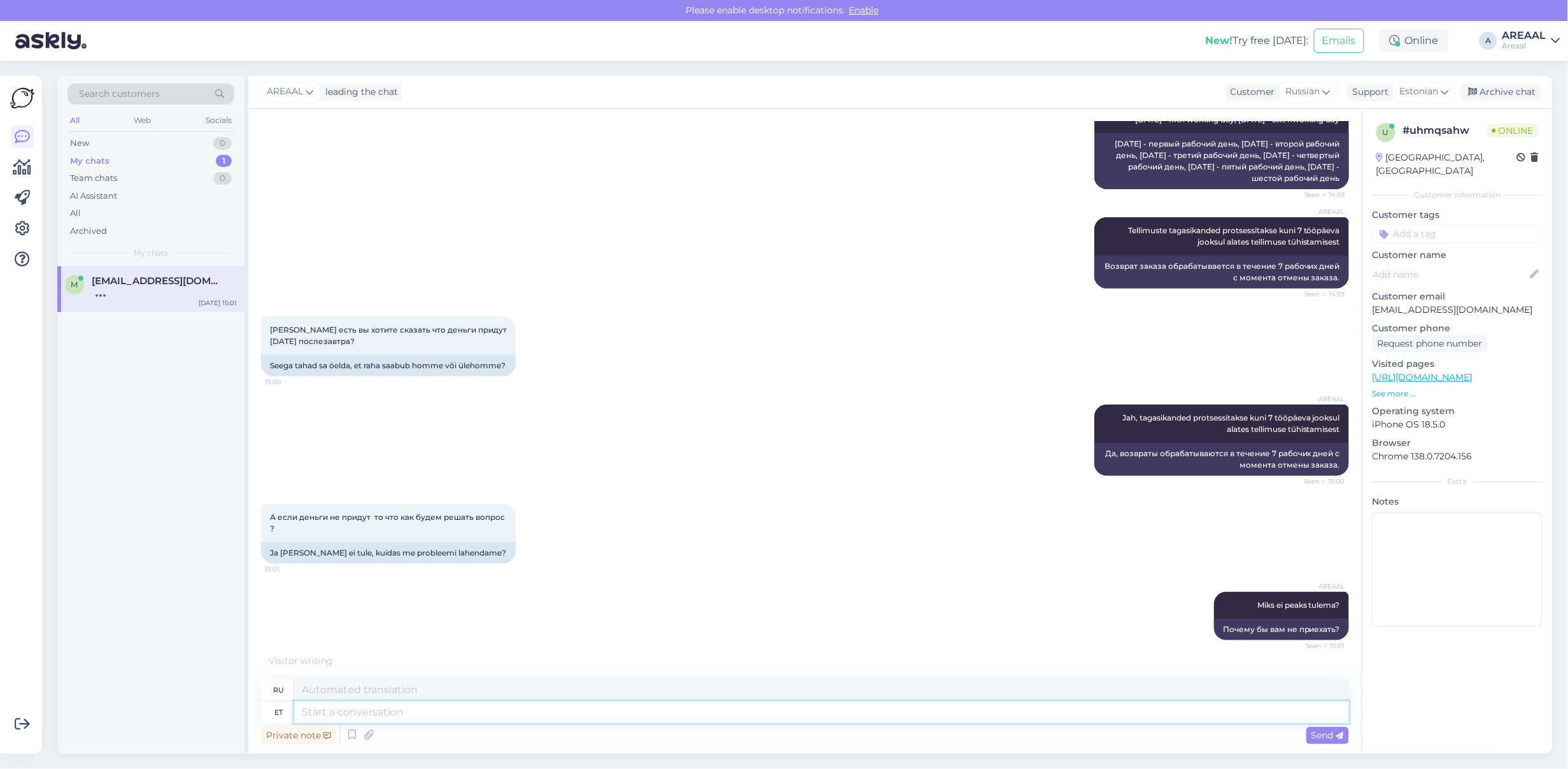
scroll to position [11031, 0]
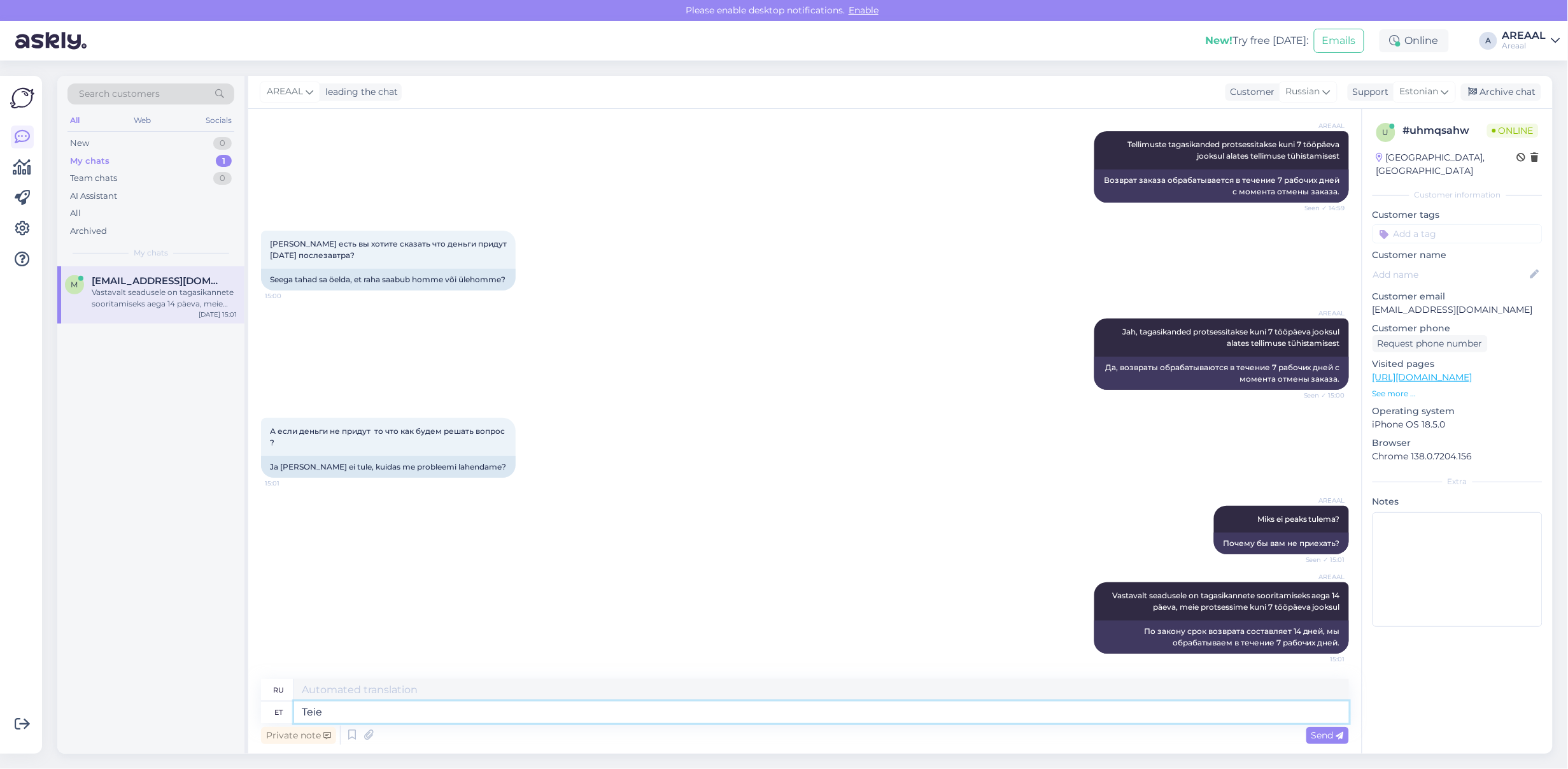
type textarea "Teie"
type textarea "Твой"
type textarea "[PERSON_NAME] on suunatud"
type textarea "Ваш заказ"
type textarea "[PERSON_NAME] on suunatud tühi"
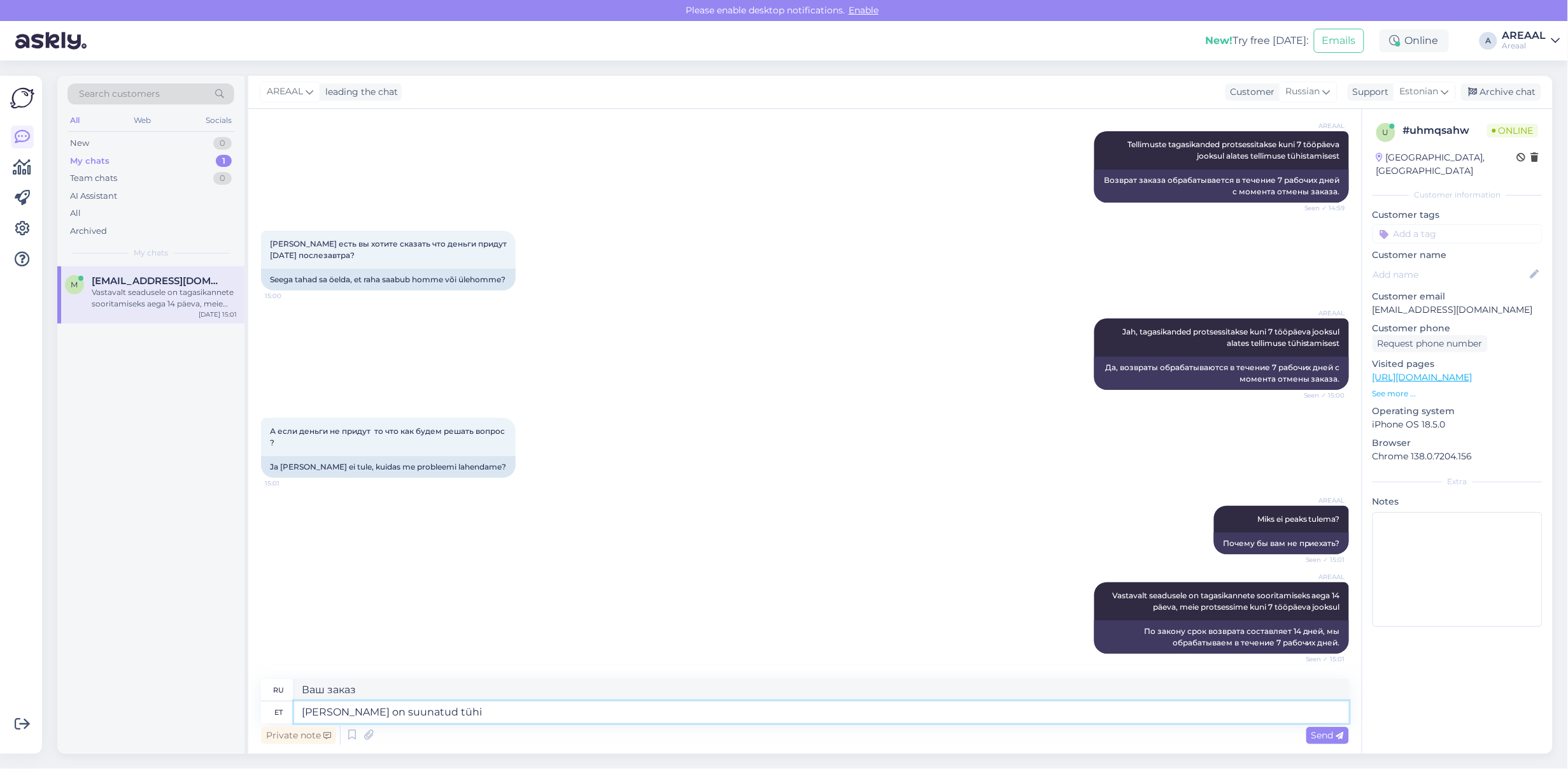
type textarea "Ваш заказ был направлен"
type textarea "[PERSON_NAME] on suunatud tühistamisele"
type textarea "Ваш заказ может быть отменен."
type textarea "[PERSON_NAME] on suunatud tühistamisele ning tagasik"
type textarea "Ваш заказ может быть отменен и"
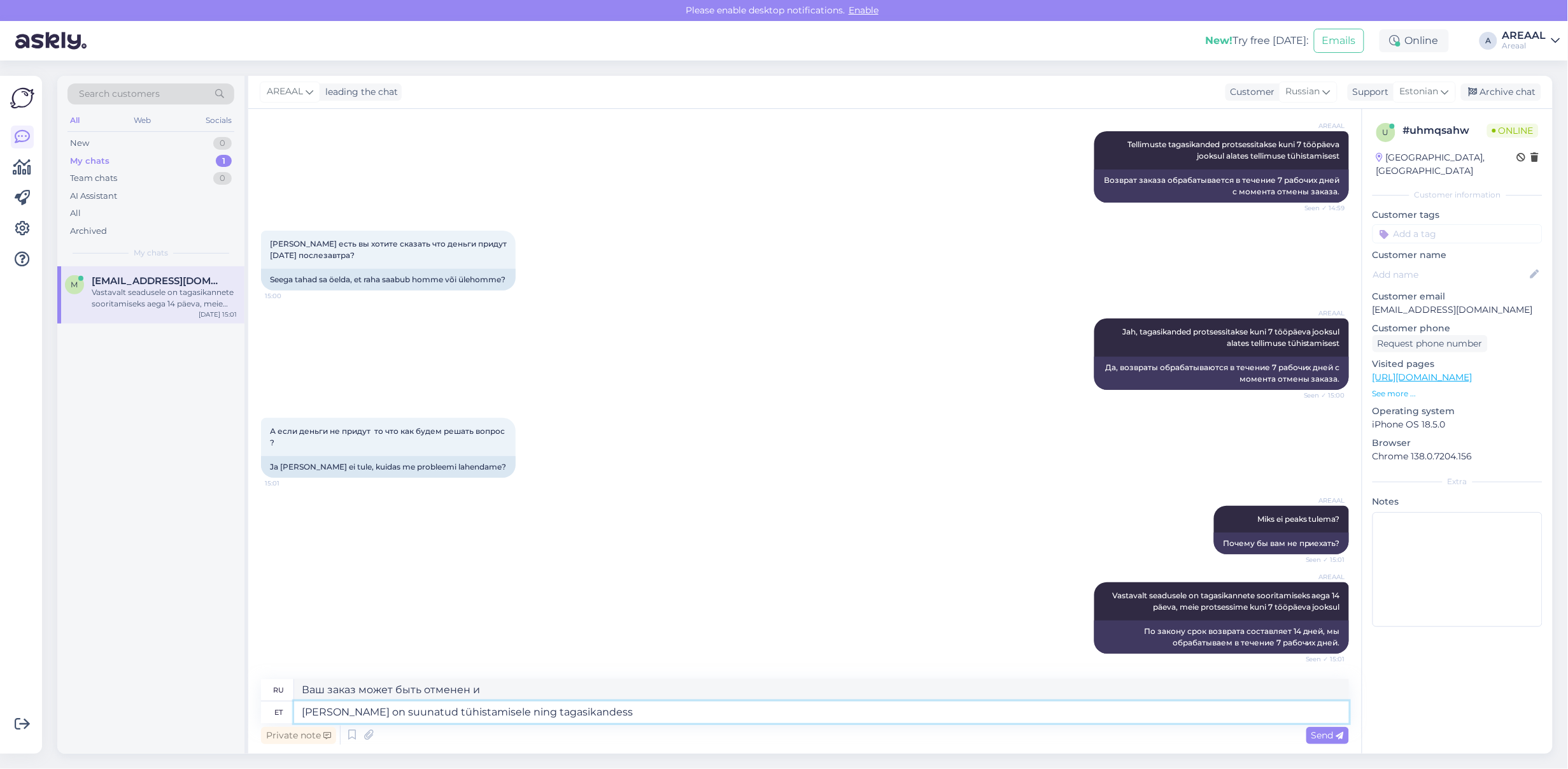
type textarea "[PERSON_NAME] on suunatud tühistamisele ning tagasikandesse"
type textarea "Ваш заказ может быть отменен и может быть возвращен."
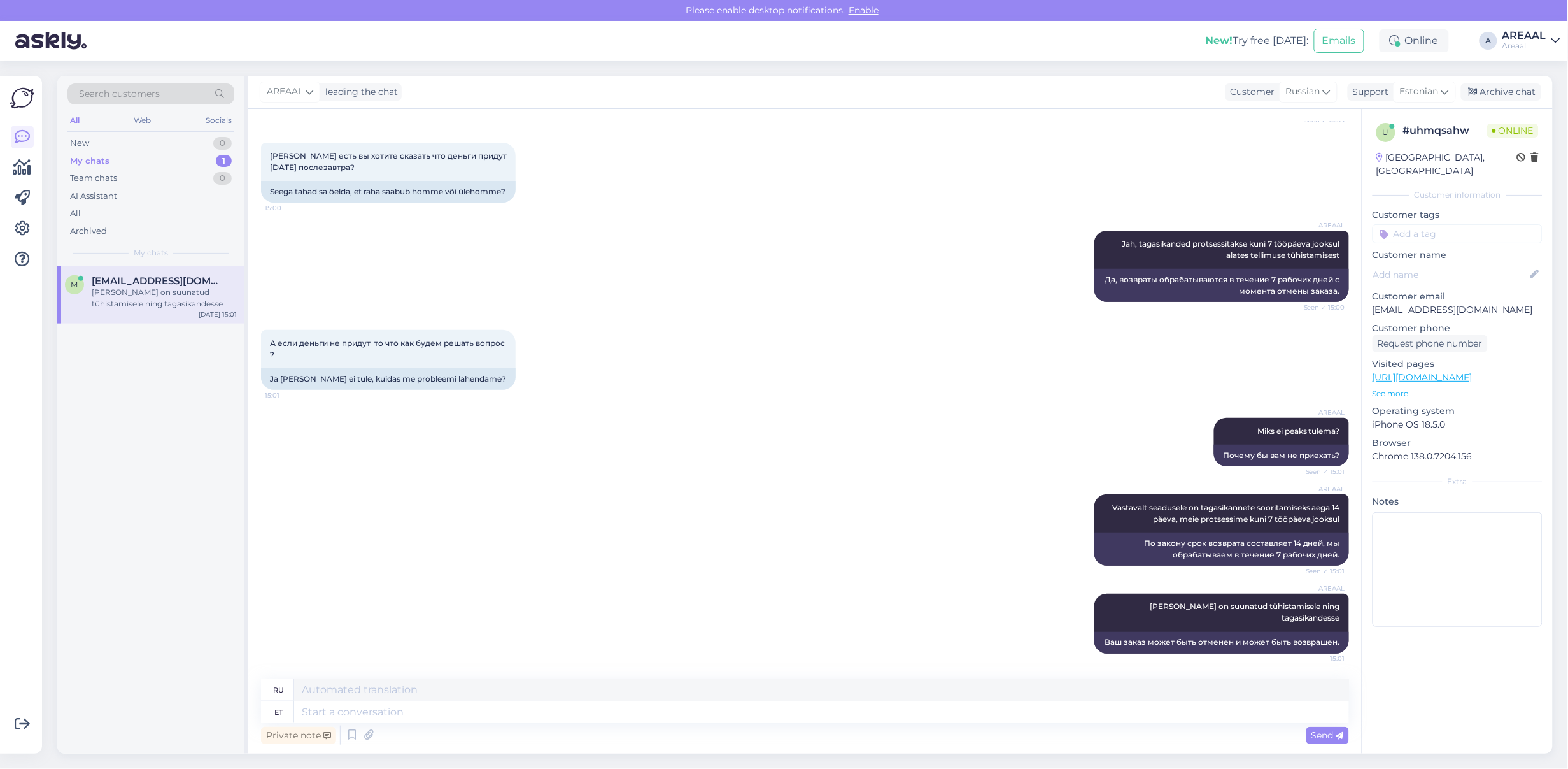
click at [978, 275] on div "AREAAL Jah, tagasikanded protsessitakse kuni 7 tööpäeva jooksul alates tellimus…" at bounding box center [804, 266] width 1088 height 99
click at [110, 218] on div "All" at bounding box center [151, 214] width 167 height 18
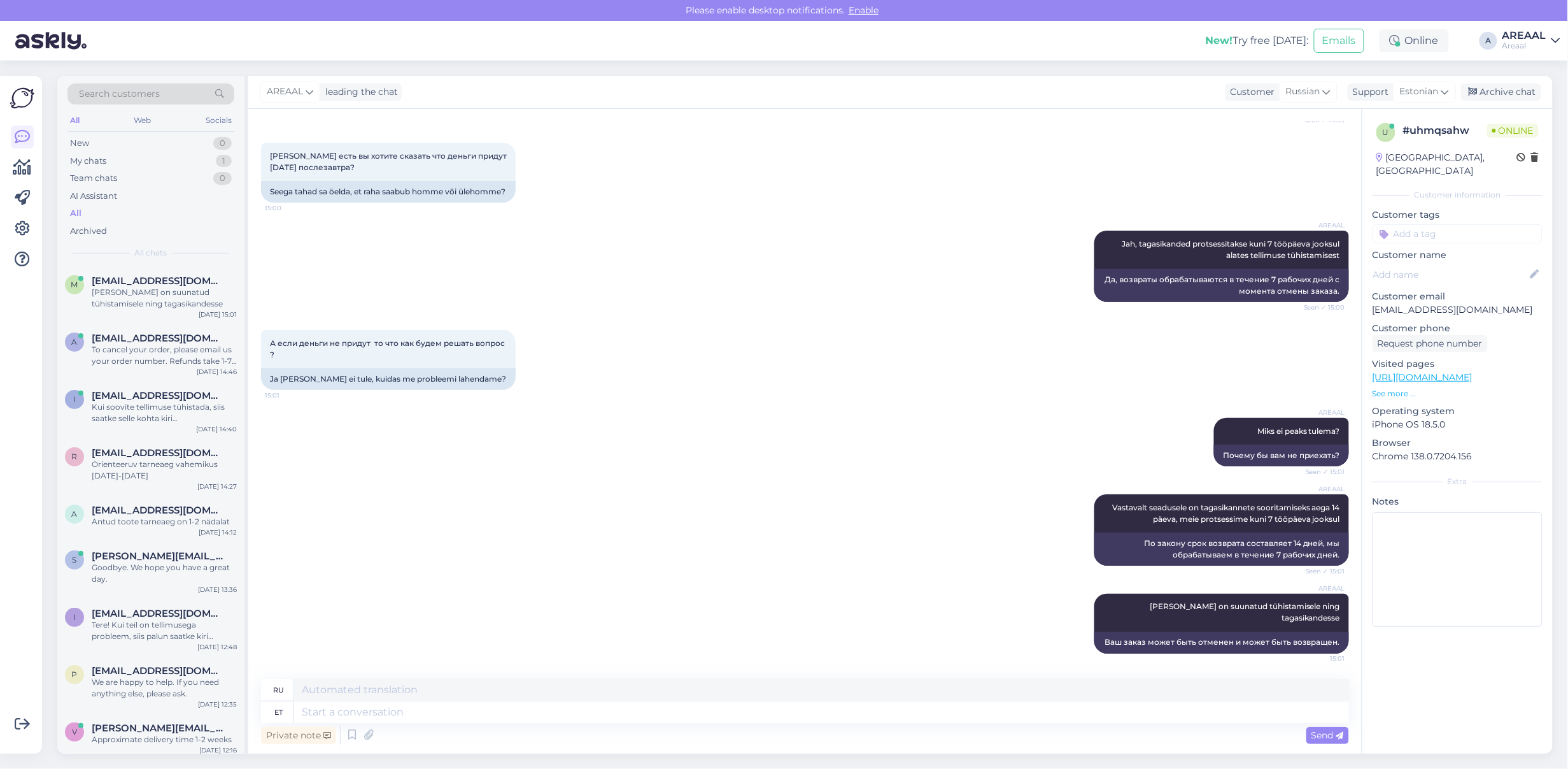
click at [644, 271] on div "AREAAL Jah, tagasikanded protsessitakse kuni 7 tööpäeva jooksul alates tellimus…" at bounding box center [804, 266] width 1088 height 99
click at [922, 231] on div "AREAAL Jah, tagasikanded protsessitakse kuni 7 tööpäeva jooksul alates tellimus…" at bounding box center [804, 266] width 1088 height 99
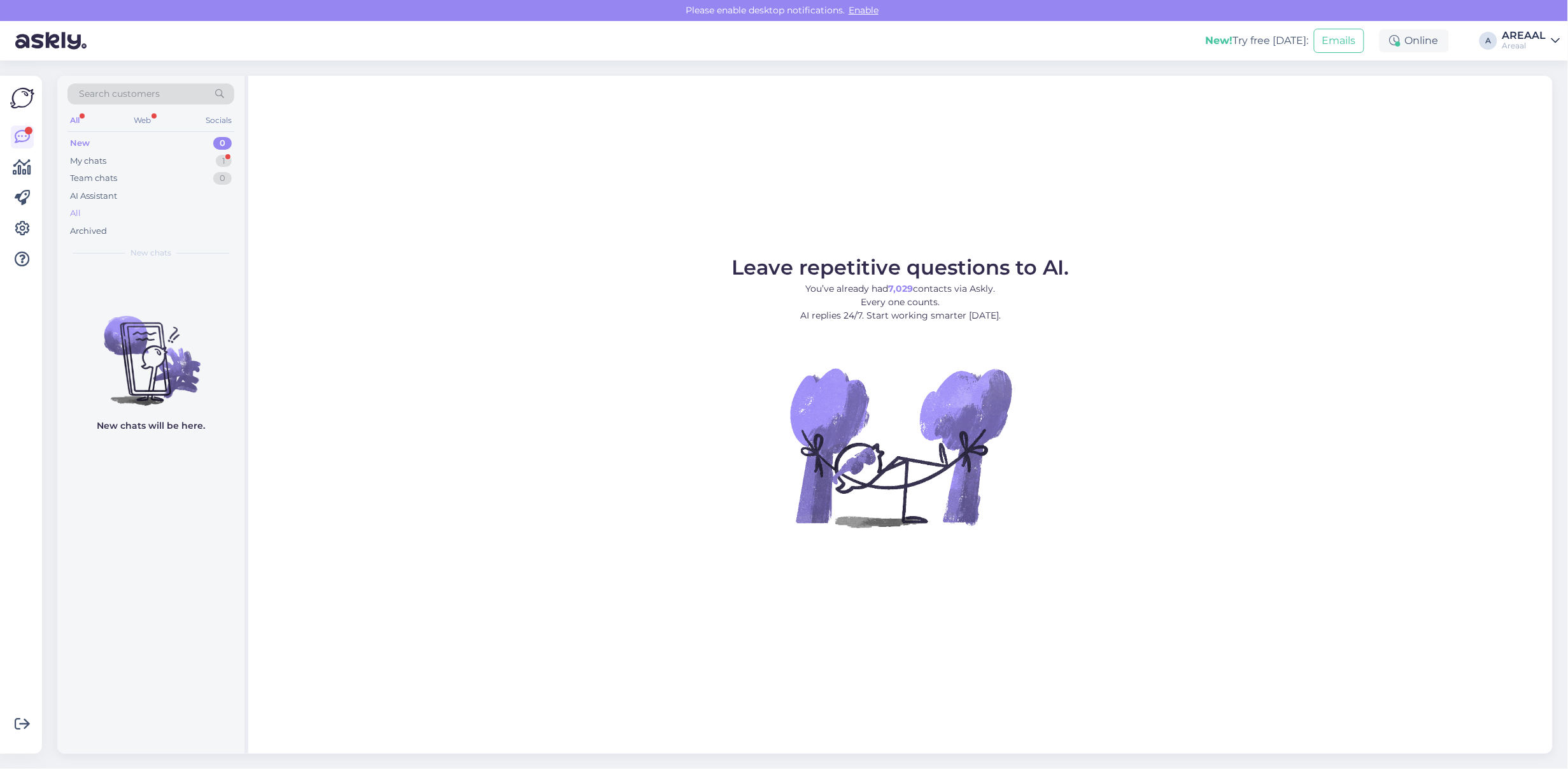
click at [150, 211] on div "All" at bounding box center [151, 214] width 167 height 18
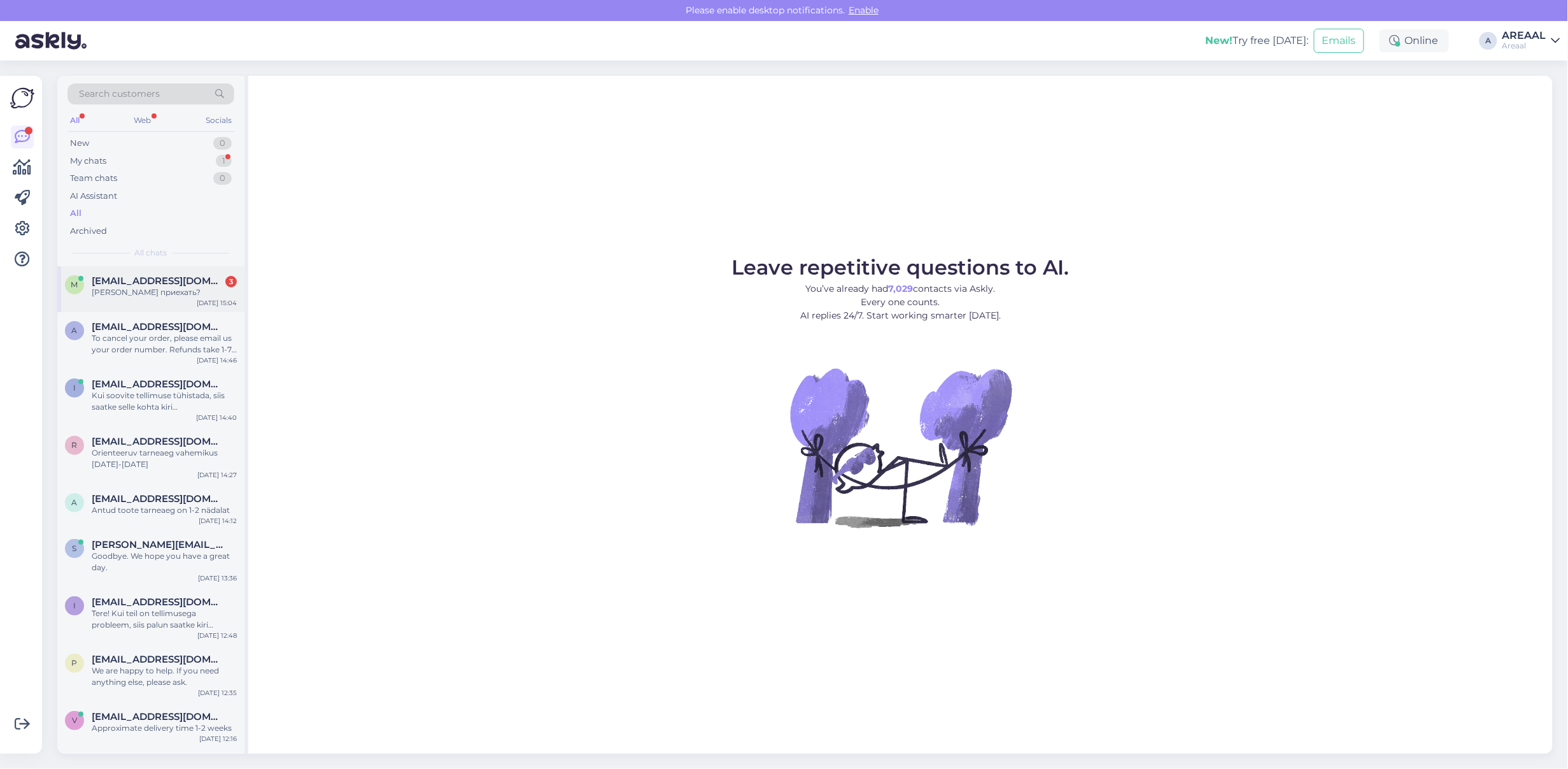
click at [159, 303] on div "m [EMAIL_ADDRESS][DOMAIN_NAME] 3 Куда приехать? [DATE] 15:04" at bounding box center [150, 289] width 187 height 46
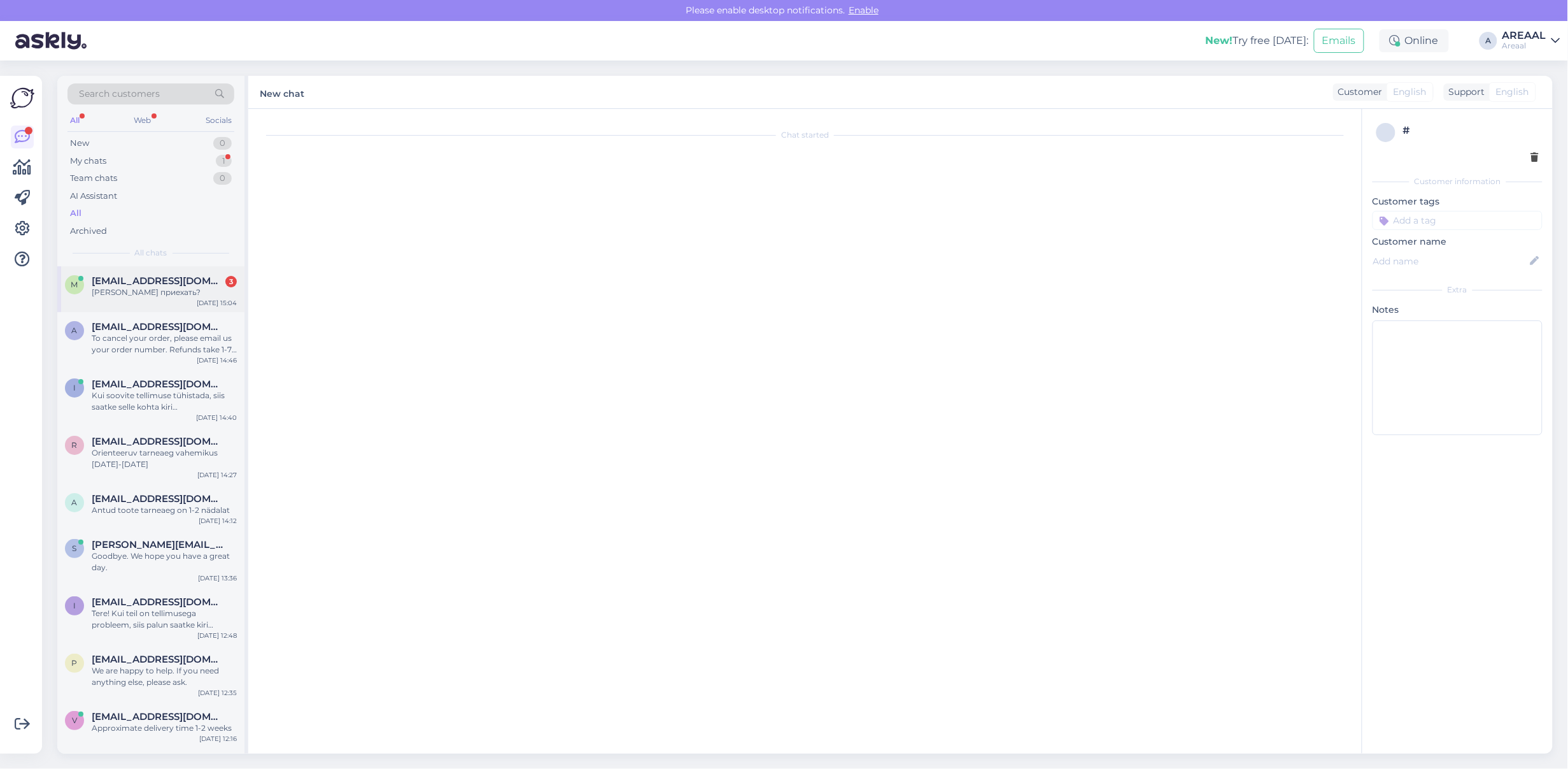
scroll to position [10810, 0]
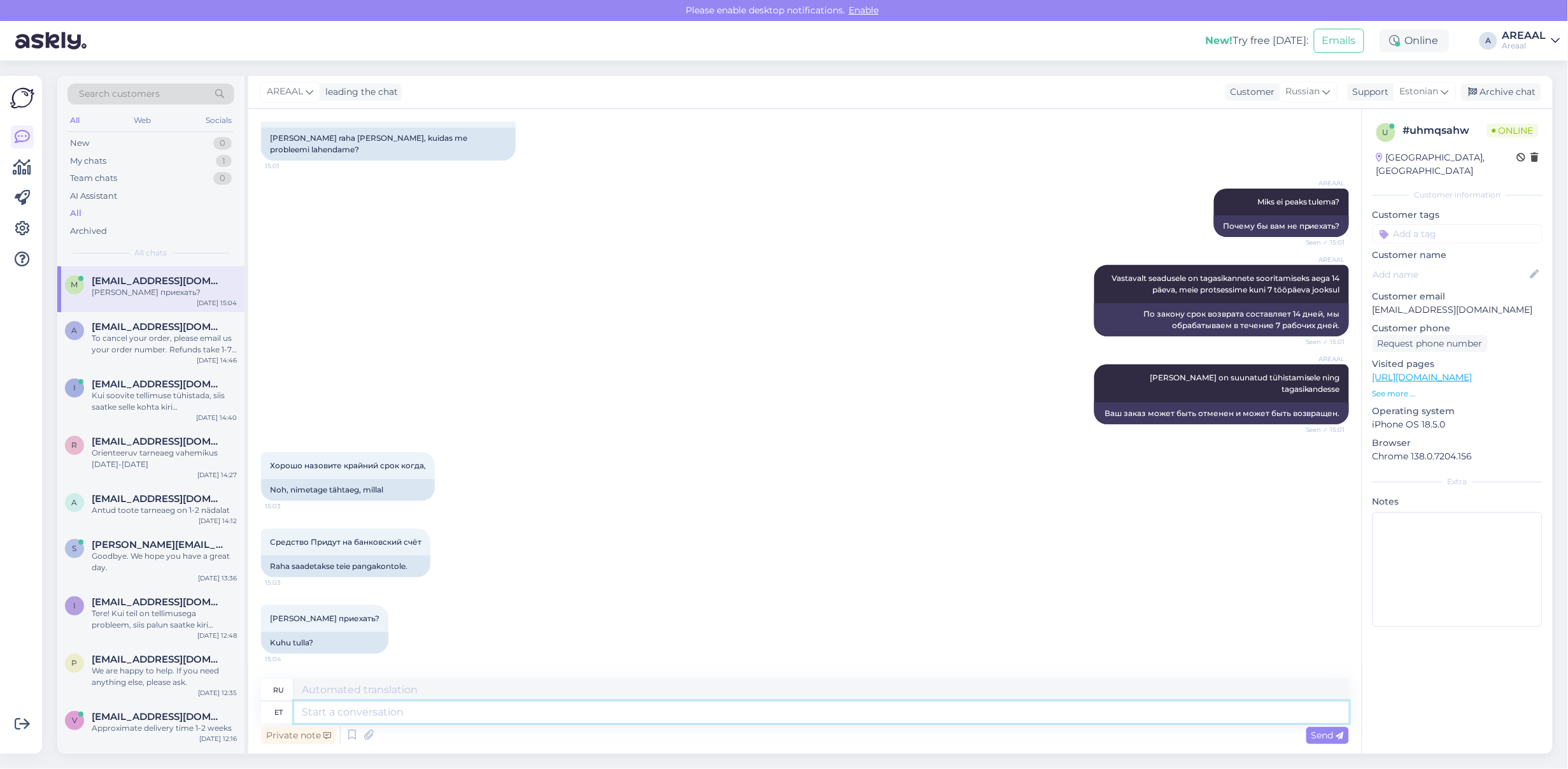
click at [475, 721] on textarea at bounding box center [821, 713] width 1055 height 22
drag, startPoint x: 1095, startPoint y: 275, endPoint x: 1342, endPoint y: 293, distance: 247.7
click at [1342, 293] on div "Chat started [DATE] AREAAL We are waiting for the product to arrive in our ware…" at bounding box center [810, 395] width 1099 height 546
copy span "Vastavalt seadusele on tagasikannete sooritamiseks aega 14 päeva, meie protsess…"
click at [445, 708] on textarea at bounding box center [821, 713] width 1055 height 22
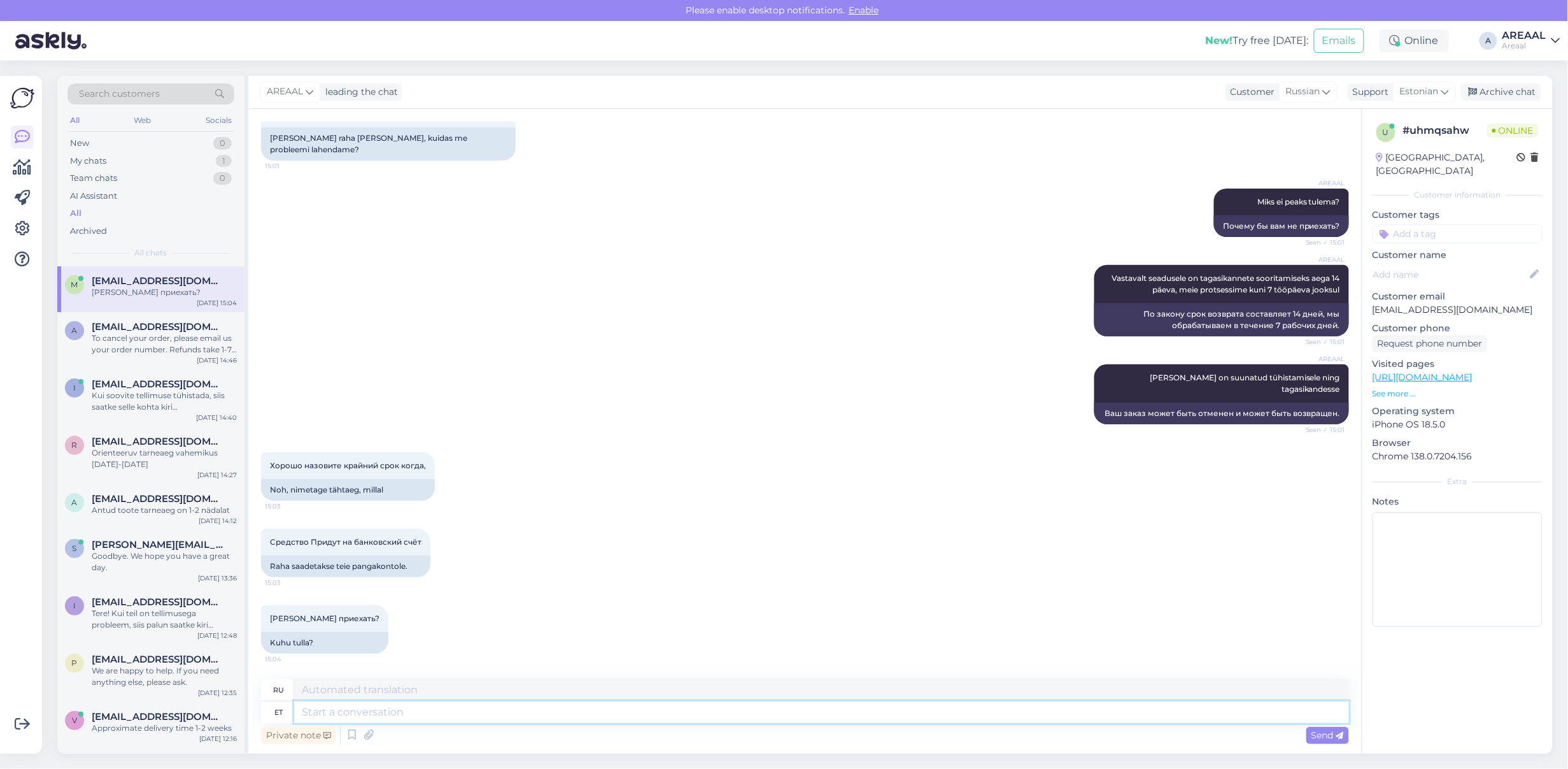
paste textarea "Vastavalt seadusele on tagasikannete sooritamiseks aega 14 päeva, meie protsess…"
type textarea "Vastavalt seadusele on tagasikannete sooritamiseks aega 14 päeva, meie protsess…"
type textarea "По закону срок возврата составляет 14 дней, мы обрабатываем в течение 7 рабочих…"
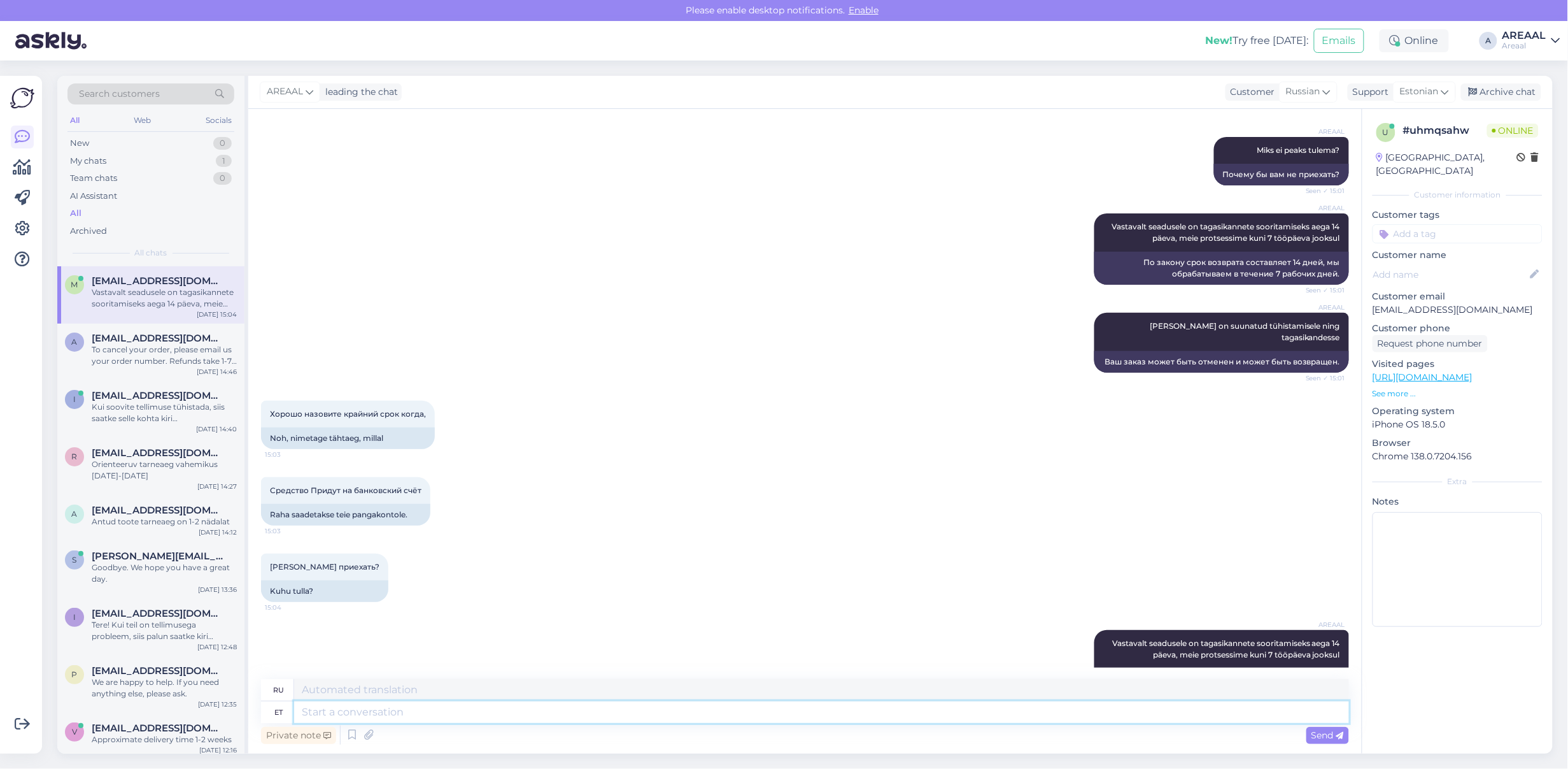
scroll to position [10909, 0]
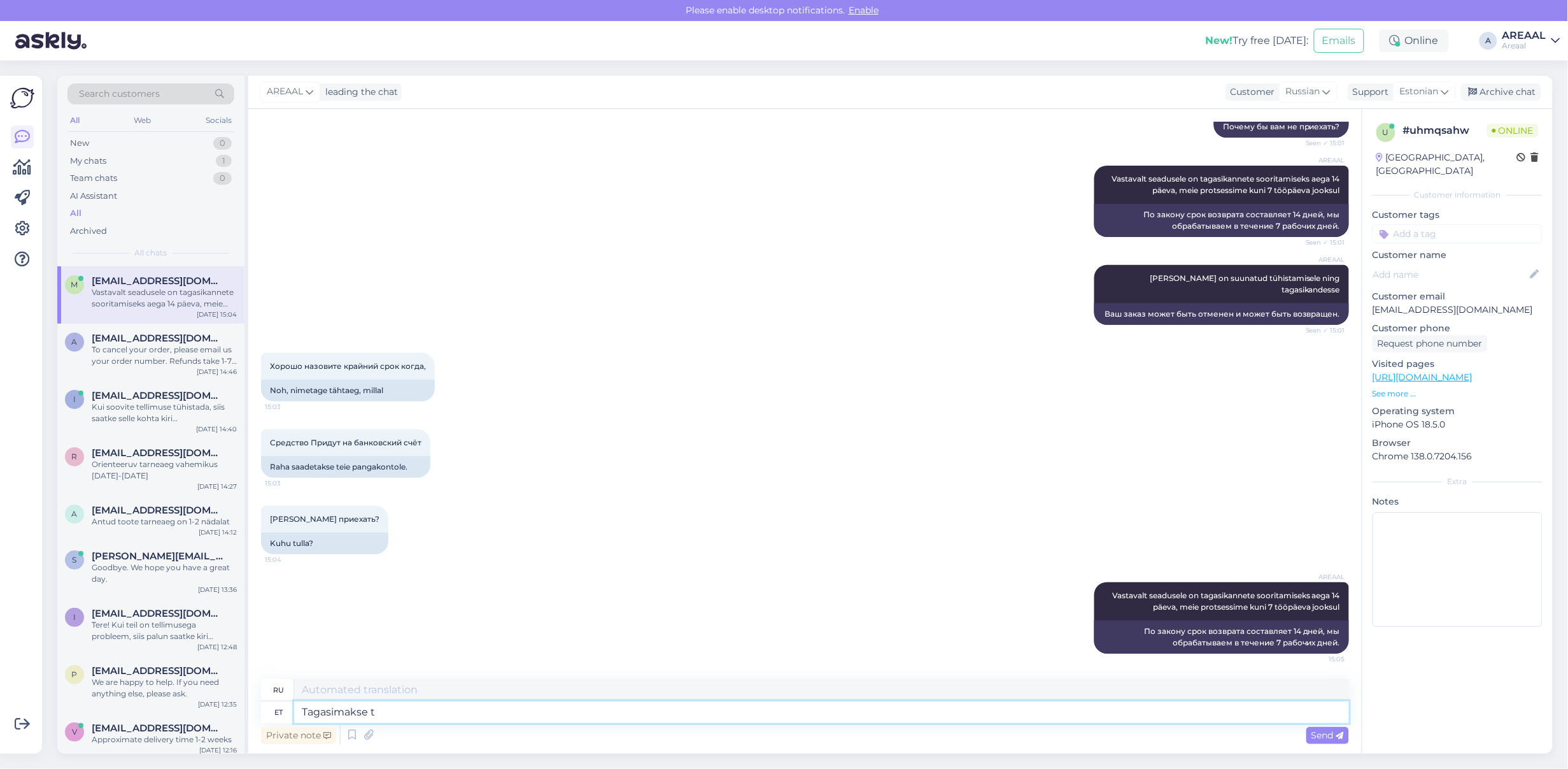
type textarea "Tagasimakse te"
type textarea "Возвращать деньги"
type textarea "Tagasimakse tehakse saa"
type textarea "Возврат будет произведен"
type textarea "Tagasimakse tehakse samale kont"
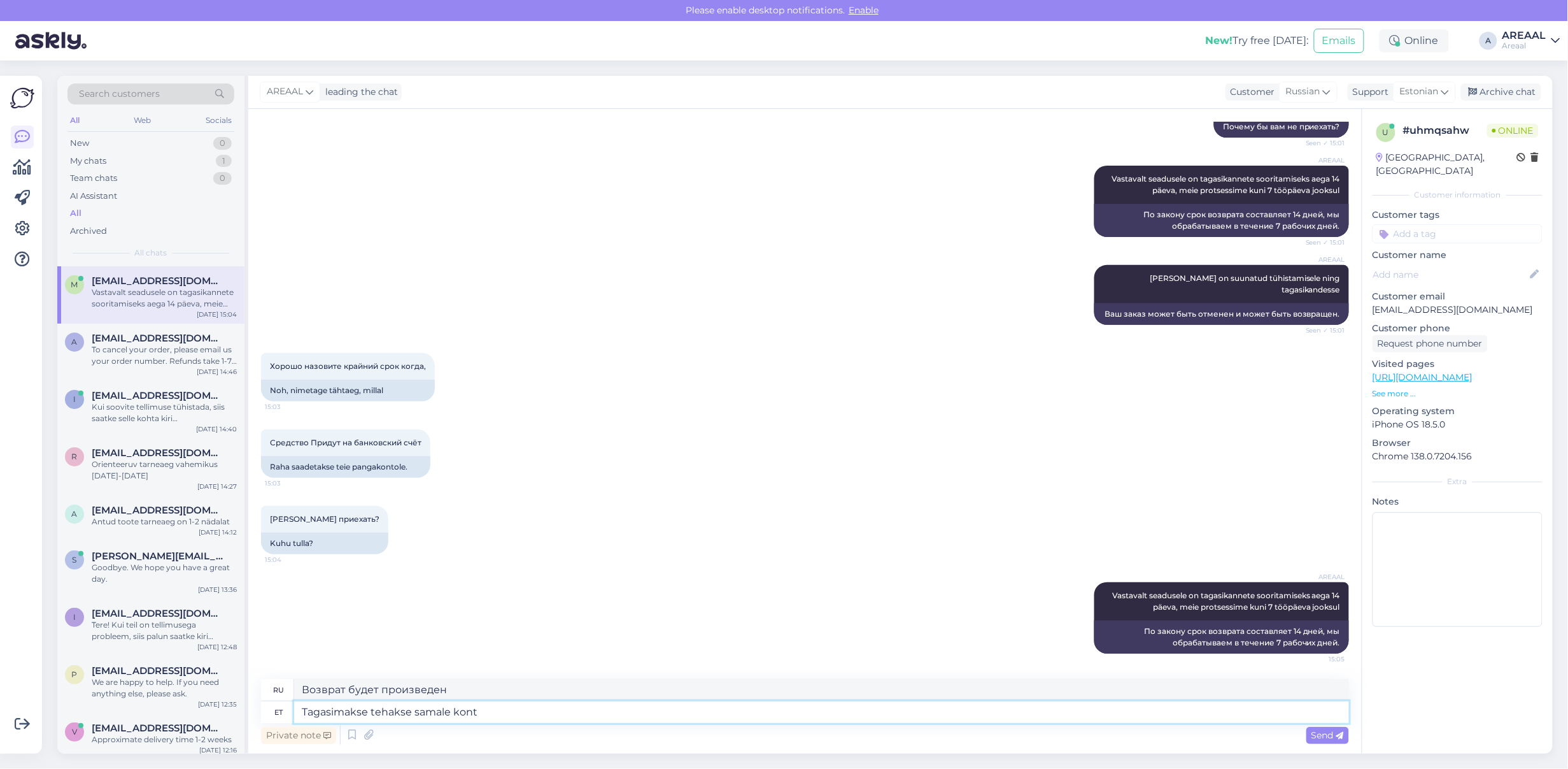
type textarea "Возврат будет произведен на тот же счет."
type textarea "Tagasimakse tehakse samale kontole"
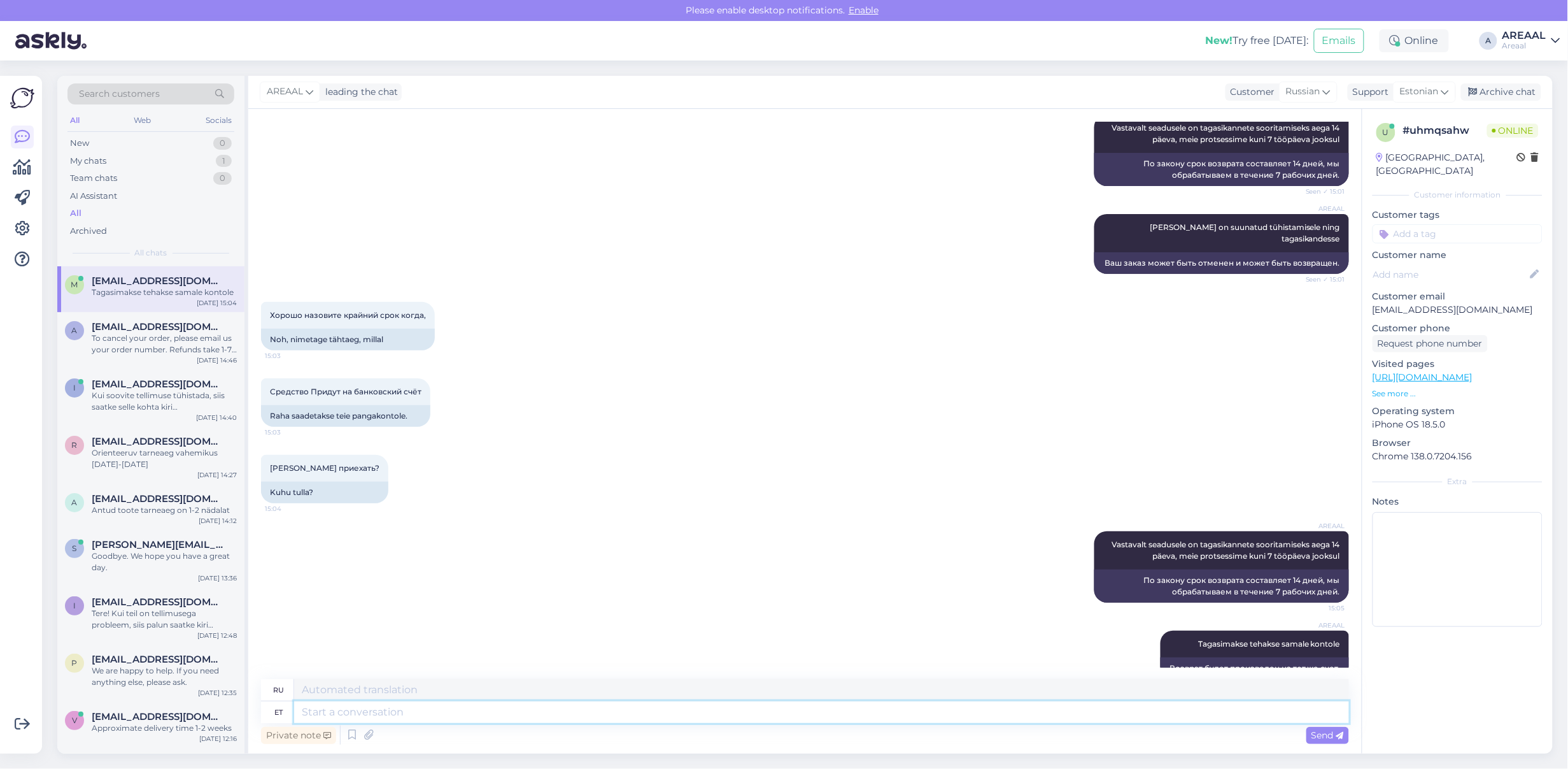
scroll to position [10985, 0]
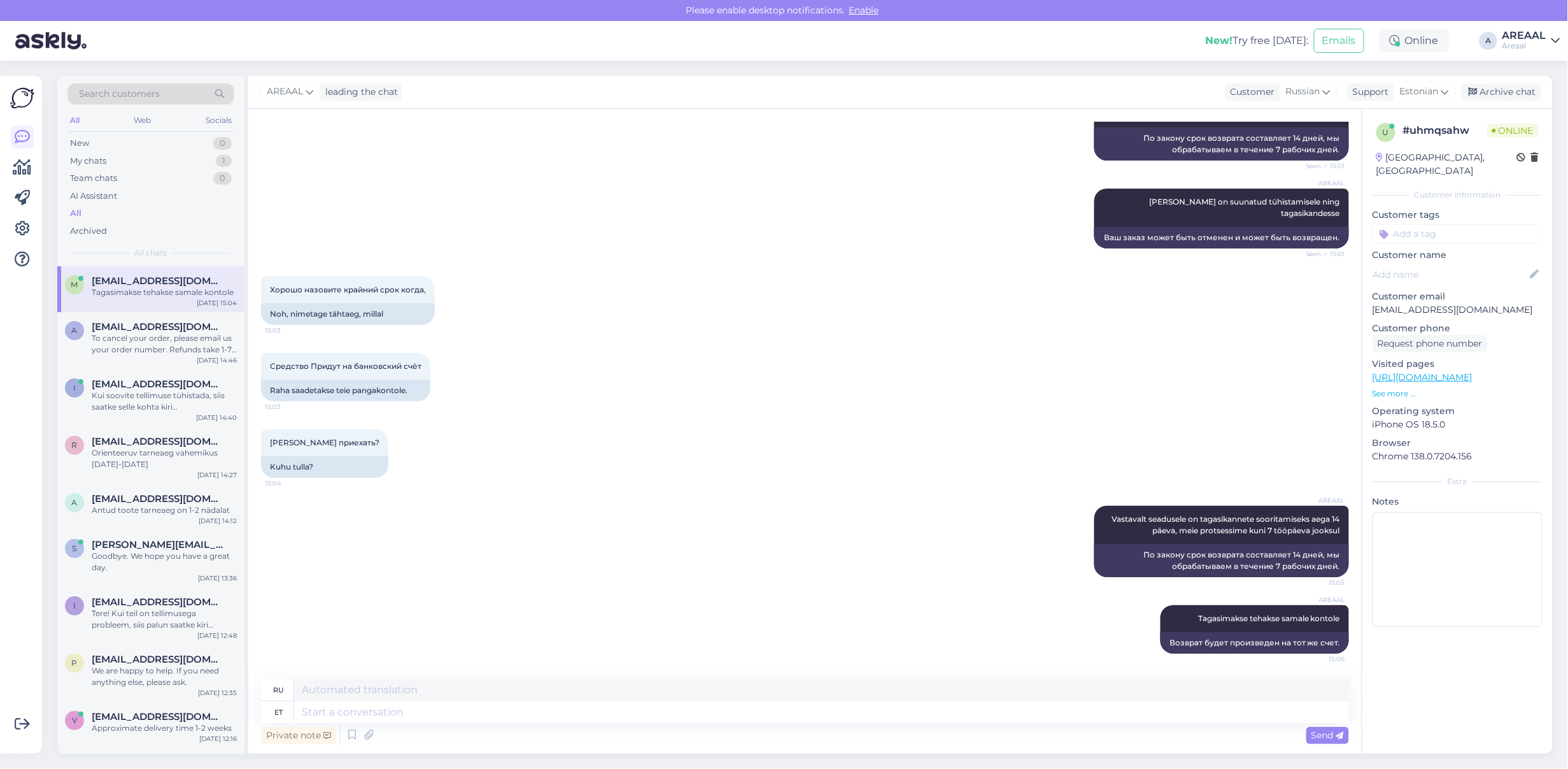
click at [938, 510] on div "AREAAL Vastavalt seadusele on tagasikannete sooritamiseks aega 14 päeva, meie p…" at bounding box center [804, 541] width 1088 height 99
click at [788, 408] on div "Средство Придут на банковский счёт 15:03 Raha saadetakse teie pangakontole." at bounding box center [804, 377] width 1088 height 76
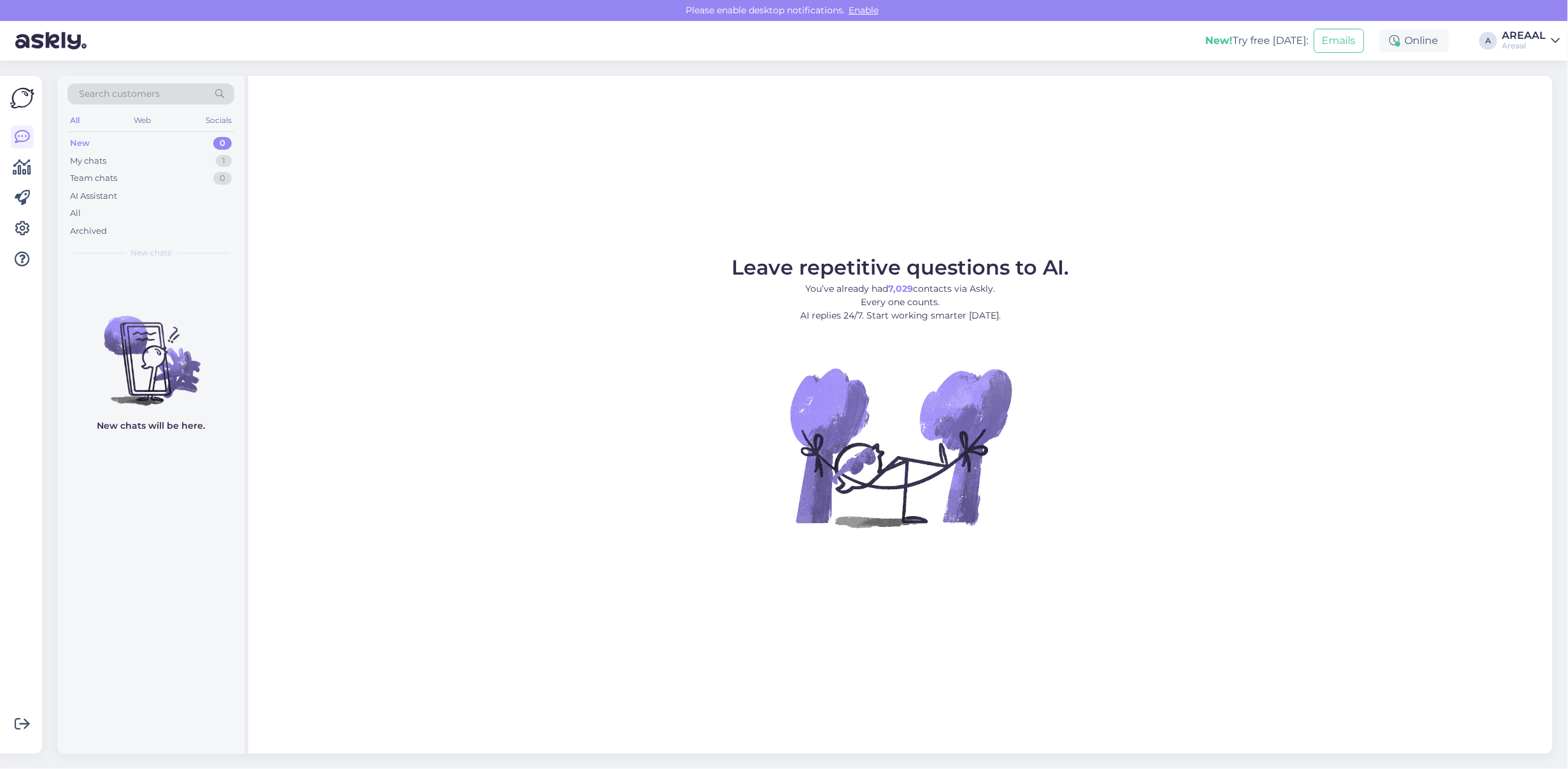
click at [1522, 32] on div "AREAAL" at bounding box center [1525, 36] width 44 height 10
click at [1535, 90] on div "Nish Open" at bounding box center [1483, 98] width 156 height 27
click at [1515, 106] on button "Open" at bounding box center [1533, 99] width 36 height 20
click at [158, 202] on div "AI Assistant" at bounding box center [151, 196] width 167 height 18
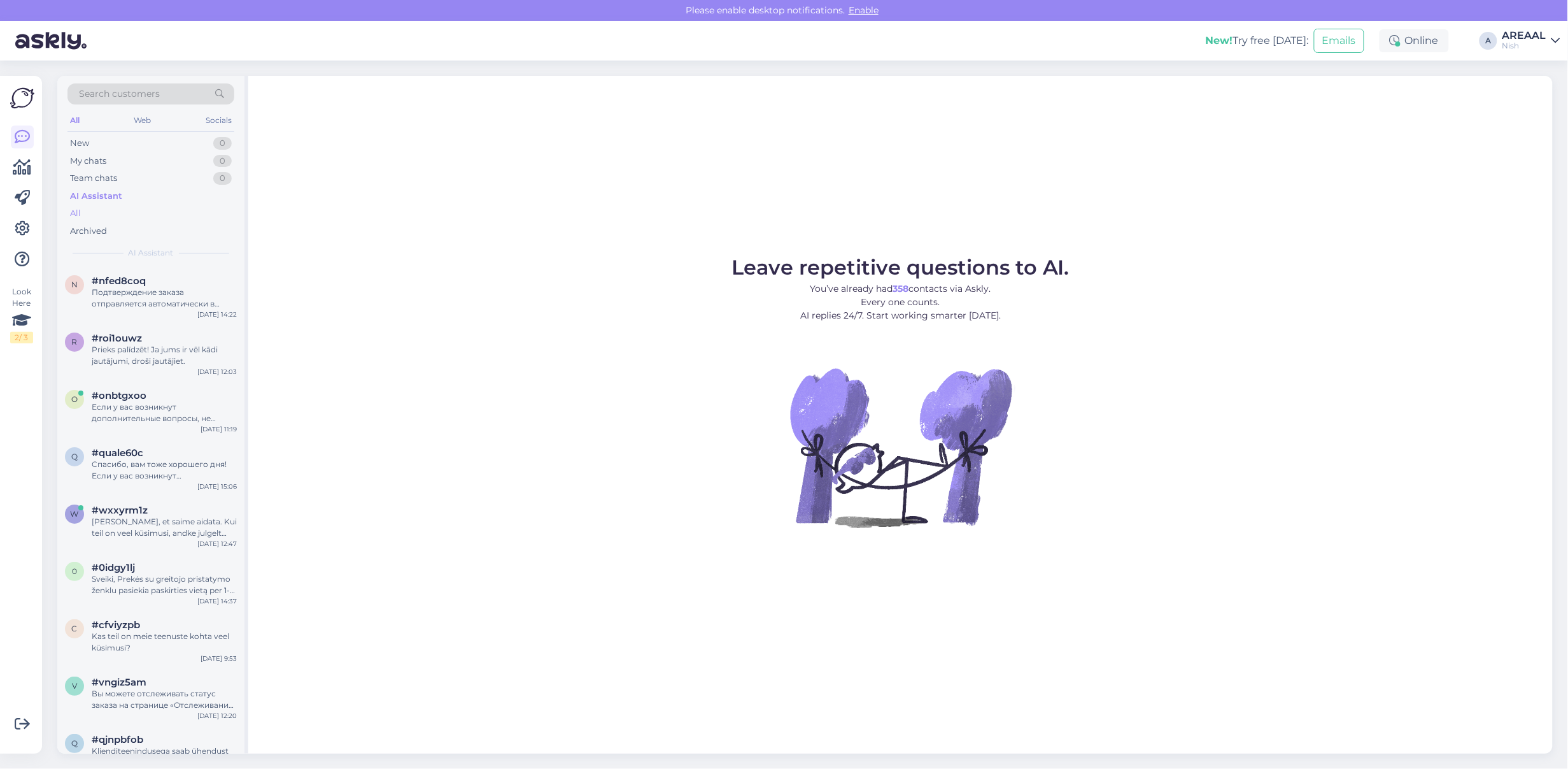
click at [157, 218] on div "All" at bounding box center [151, 214] width 167 height 18
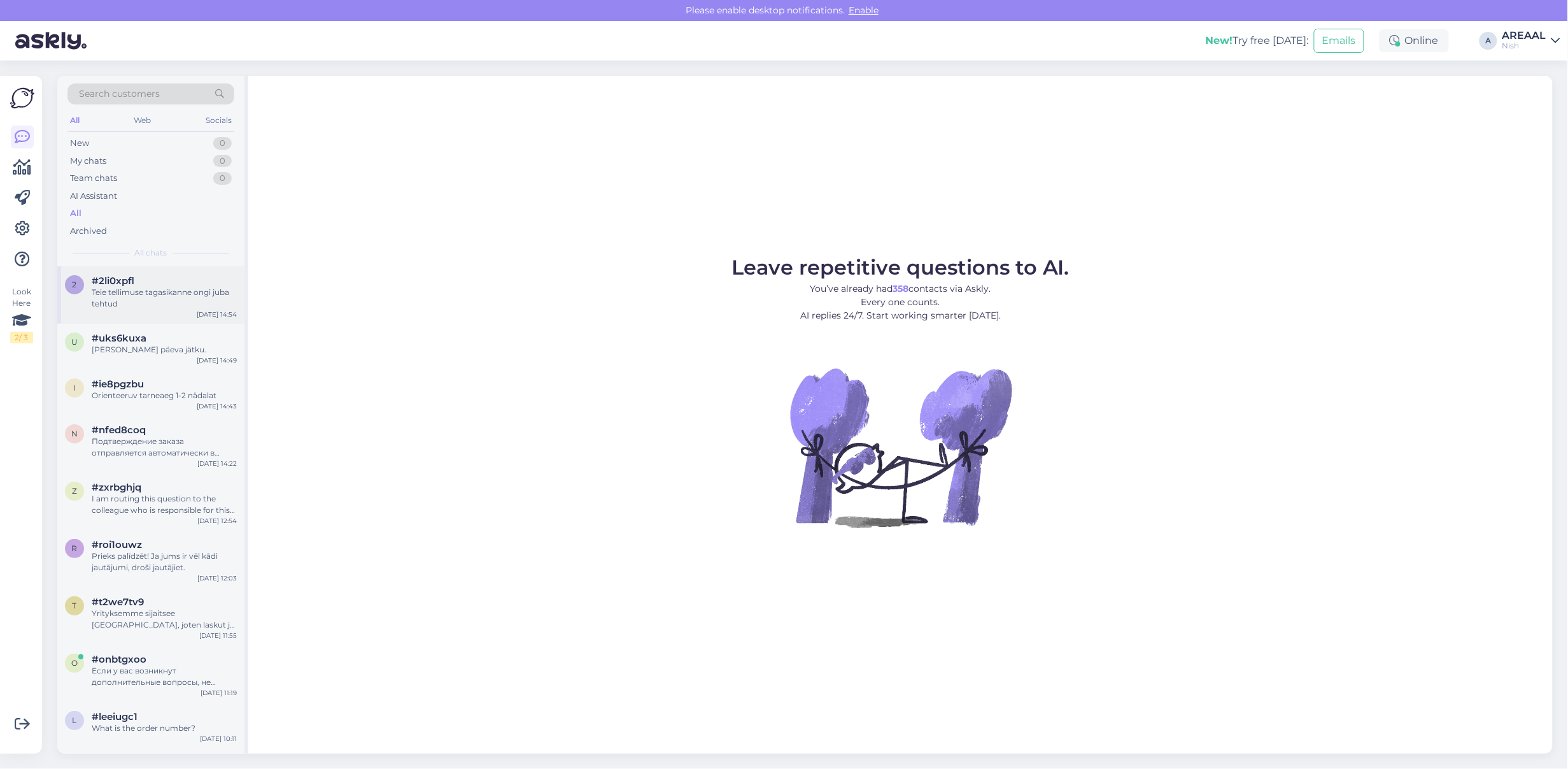
click at [188, 299] on div "Teie tellimuse tagasikanne ongi juba tehtud" at bounding box center [164, 298] width 145 height 23
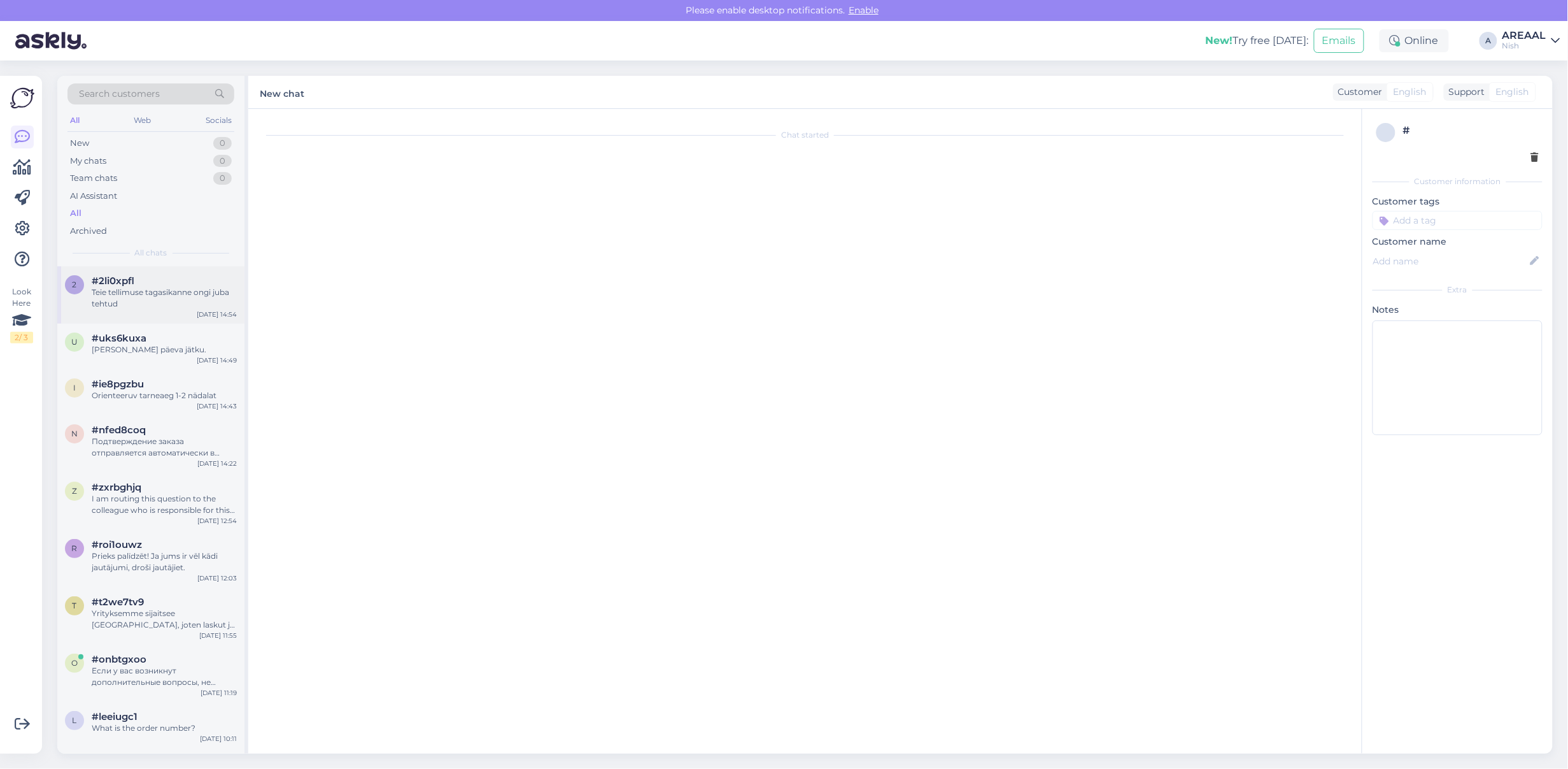
scroll to position [6041, 0]
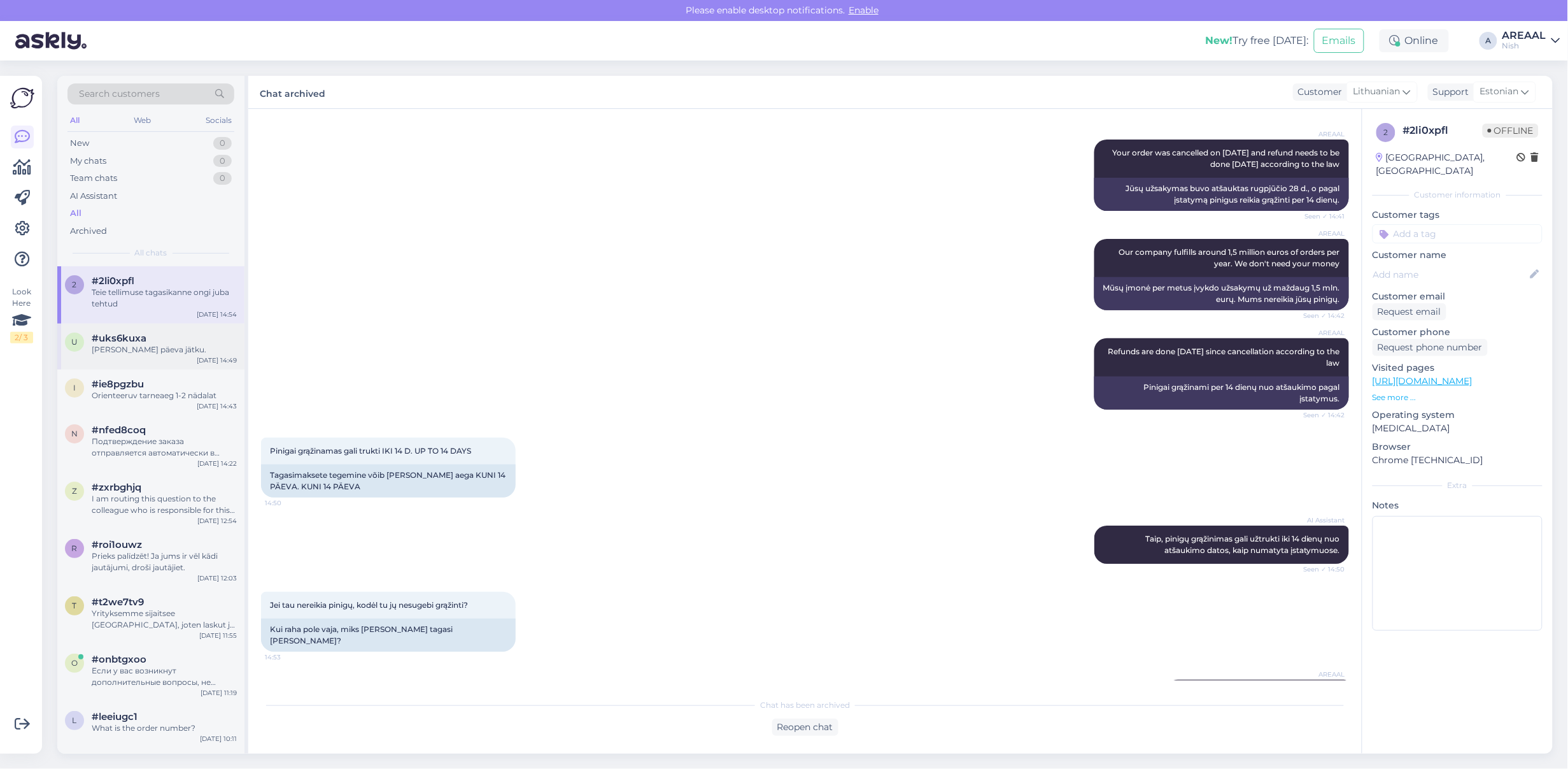
click at [159, 338] on div "#uks6kuxa" at bounding box center [164, 338] width 145 height 11
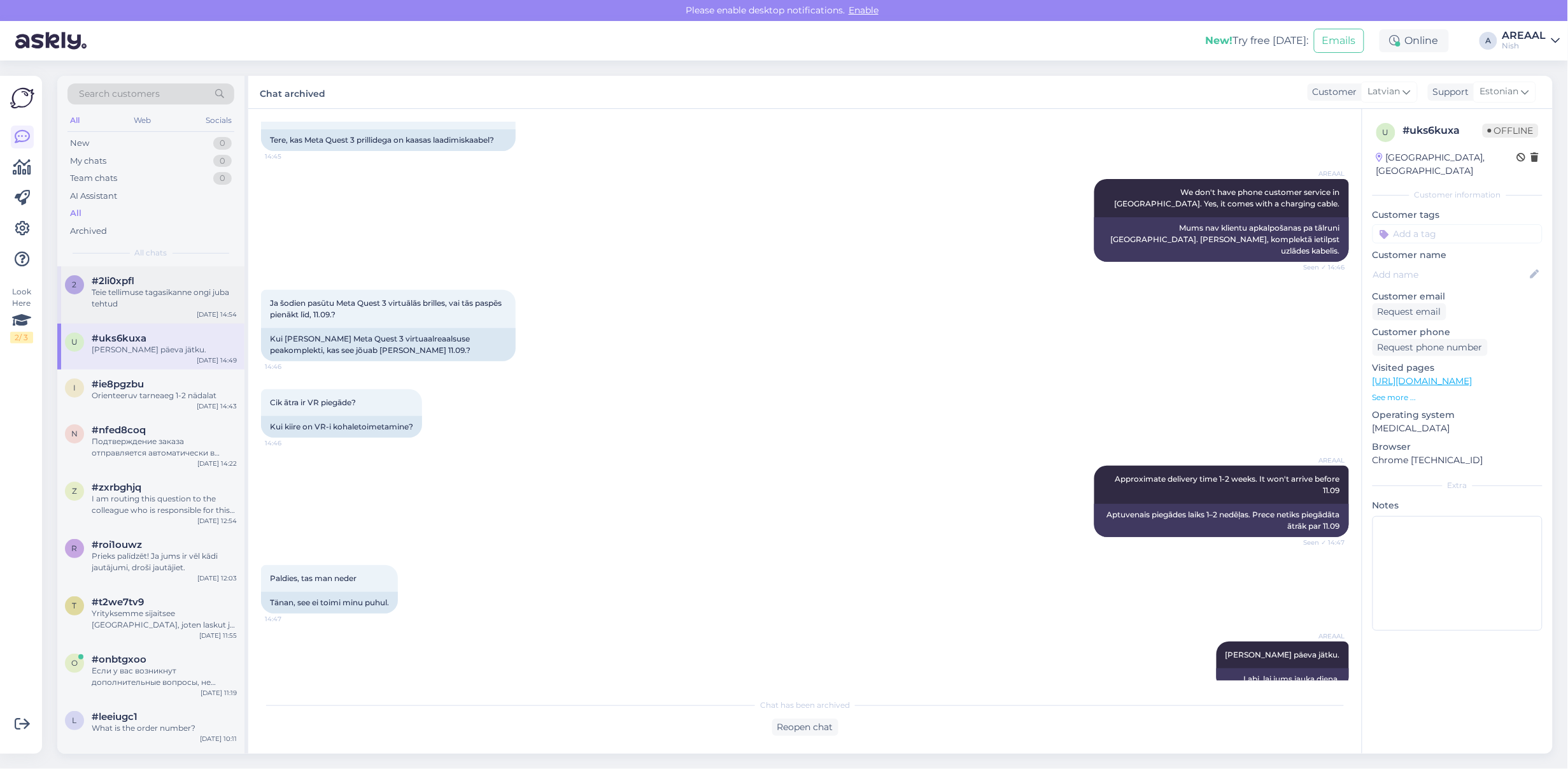
click at [156, 282] on div "#2li0xpfl" at bounding box center [164, 280] width 145 height 11
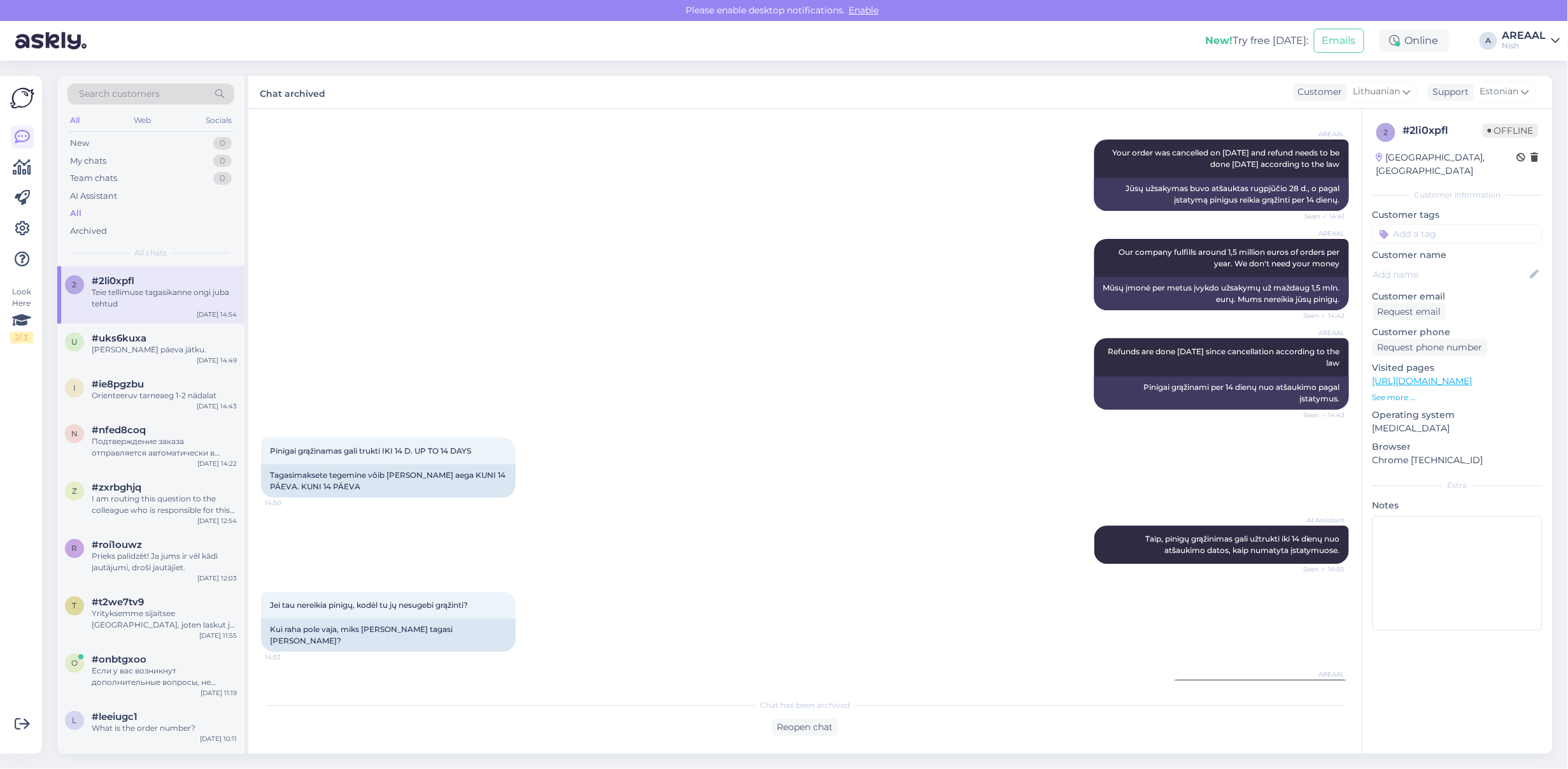
click at [899, 578] on div "Jei tau nereikia pinigų, kodėl tu jų nesugebi grąžinti? 14:53 Kui raha pole vaj…" at bounding box center [804, 622] width 1088 height 88
click at [160, 328] on div "u #uks6kuxa [PERSON_NAME] päeva jätku. [DATE] 14:49" at bounding box center [150, 347] width 187 height 46
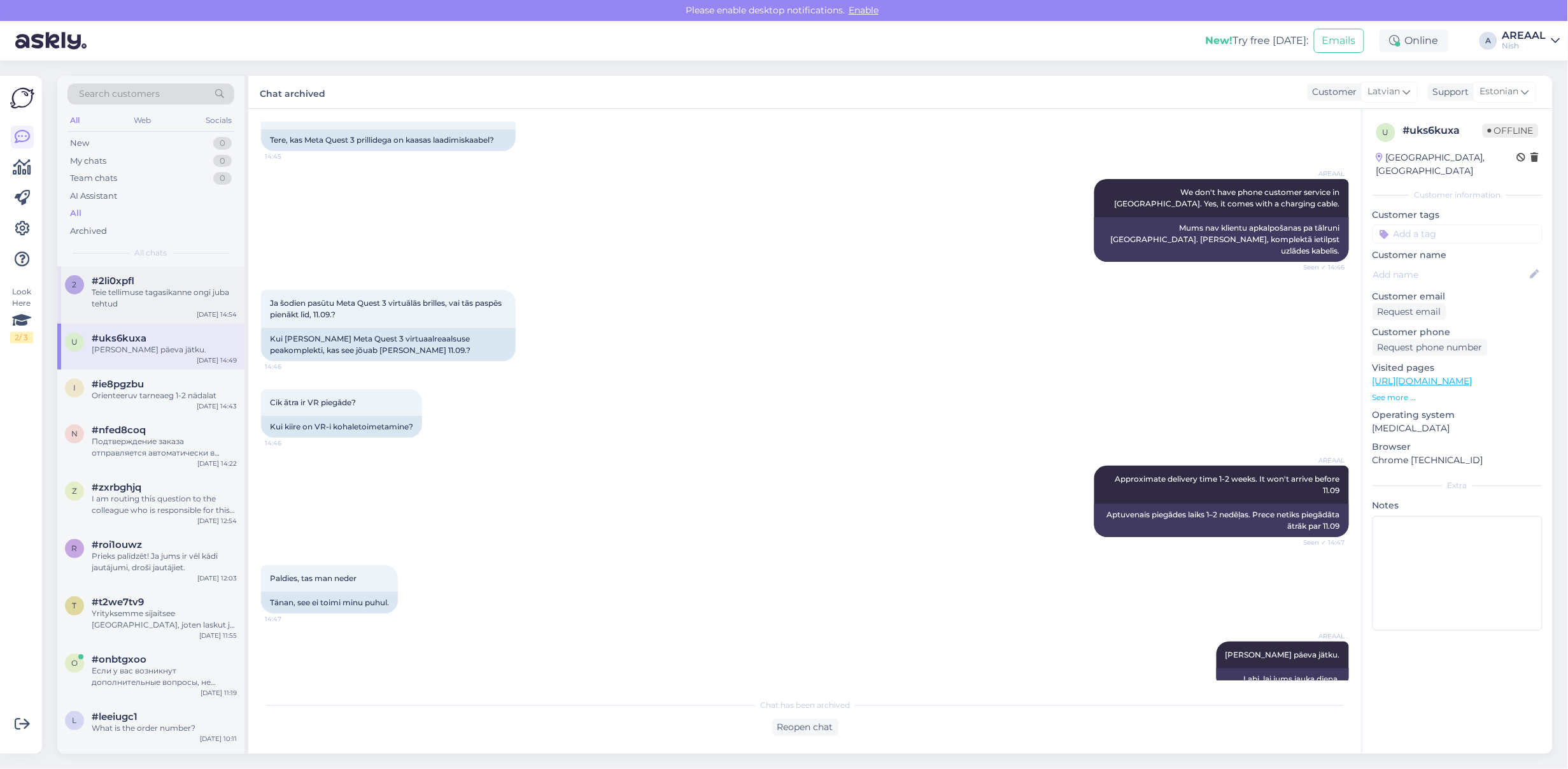
click at [155, 278] on div "#2li0xpfl" at bounding box center [164, 280] width 145 height 11
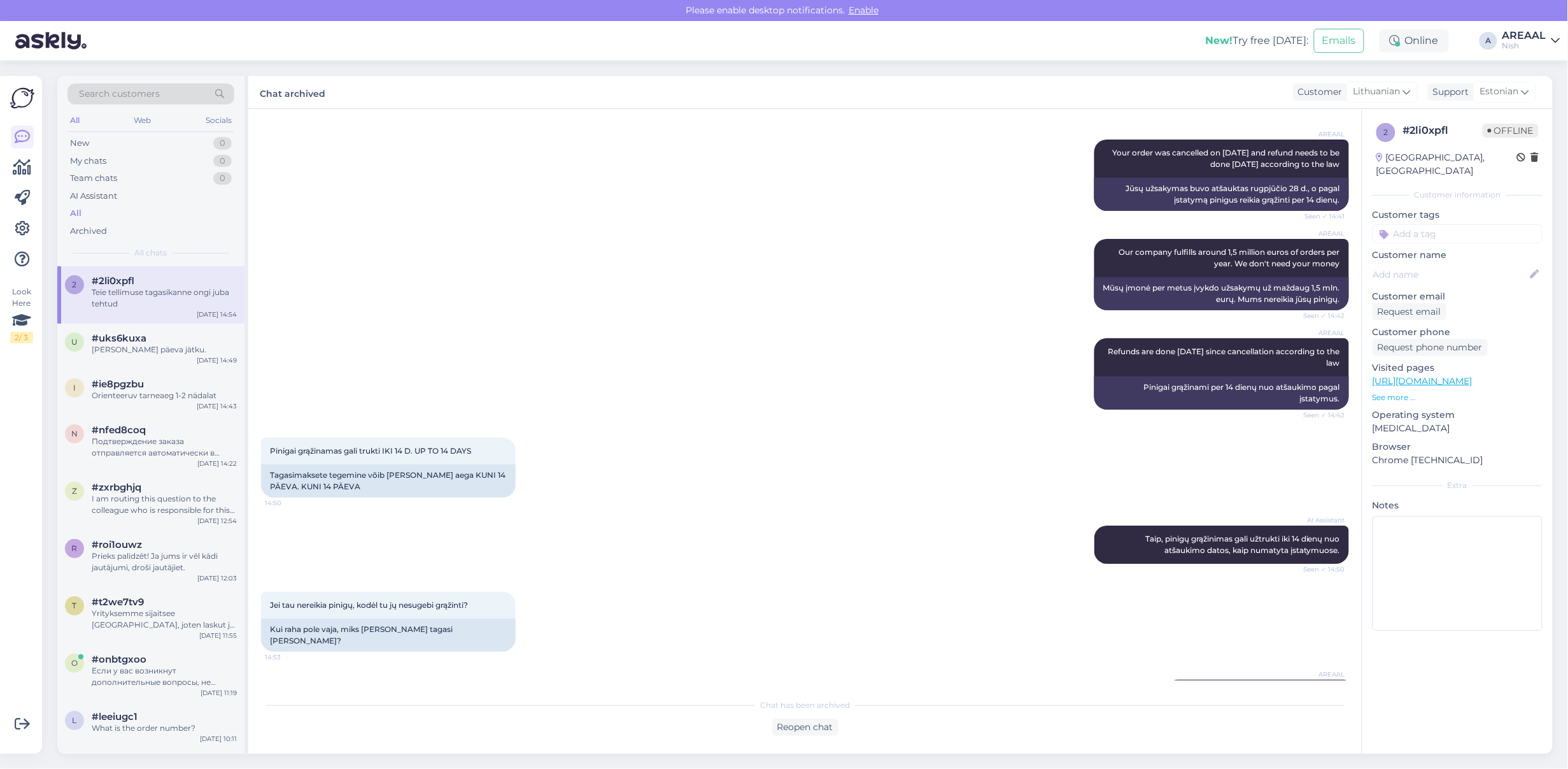
click at [1519, 41] on div "Nish" at bounding box center [1525, 46] width 44 height 10
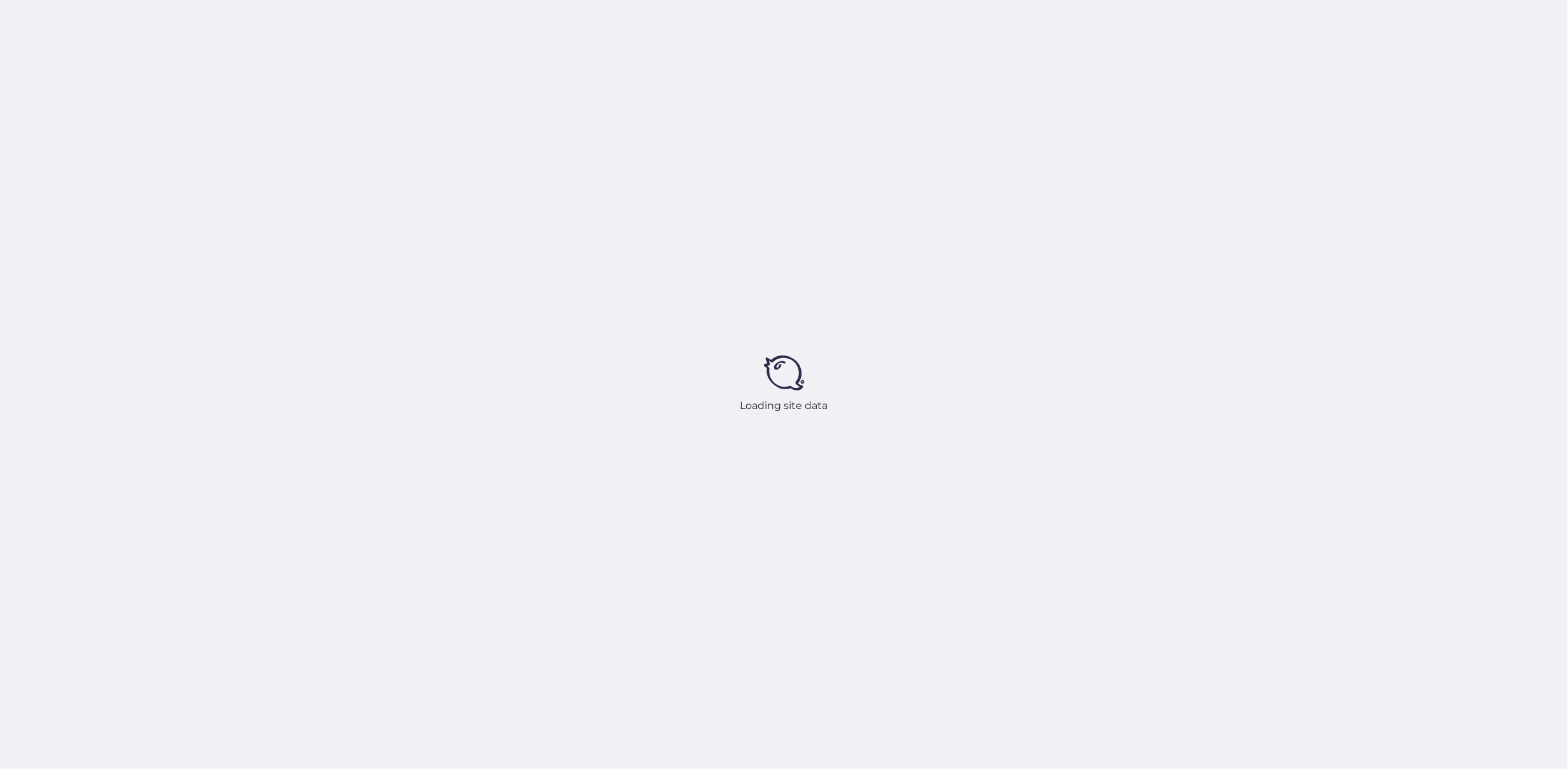
click at [905, 396] on div "Loading site data" at bounding box center [784, 384] width 1568 height 769
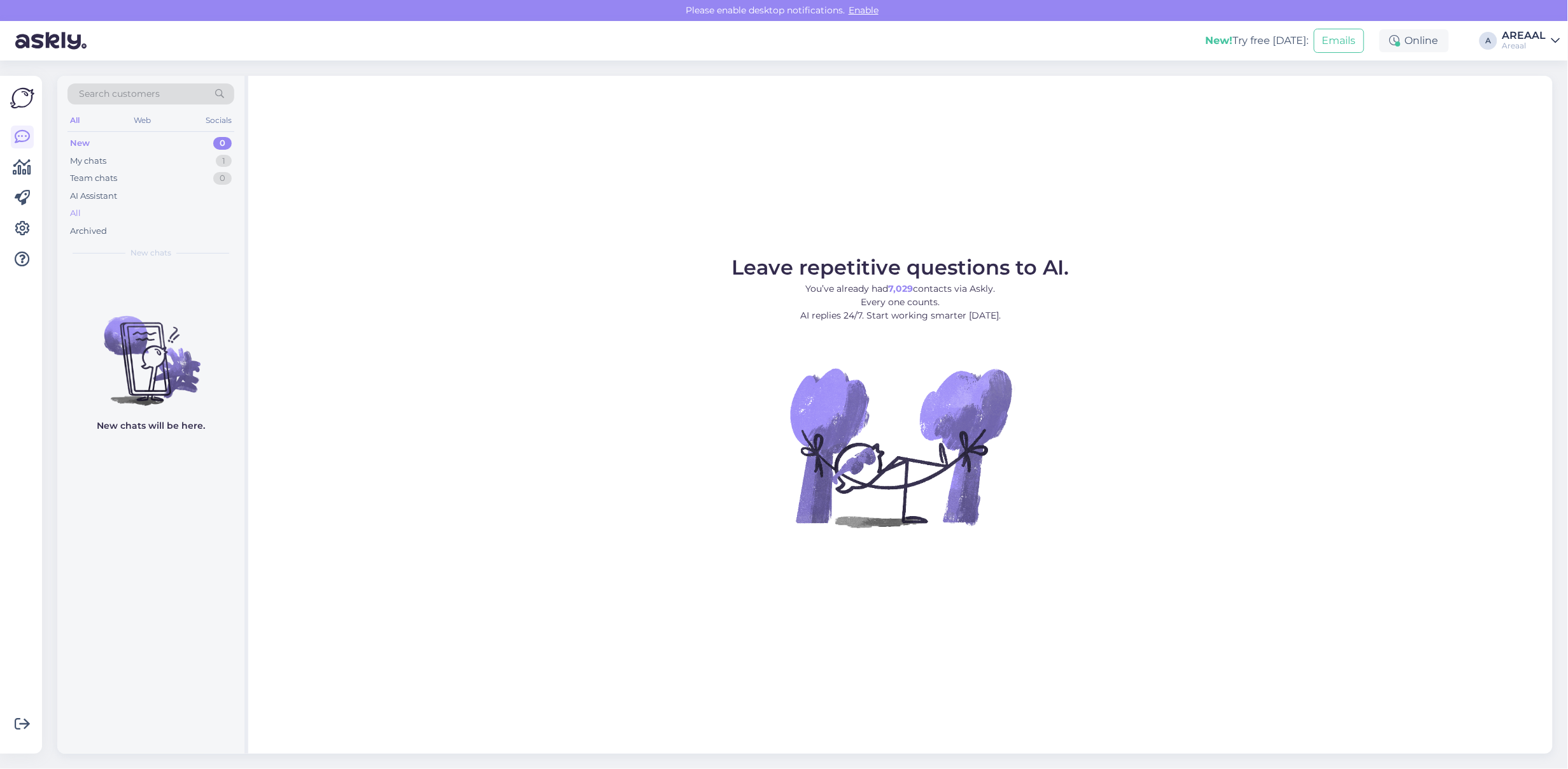
click at [176, 217] on div "All" at bounding box center [151, 214] width 167 height 18
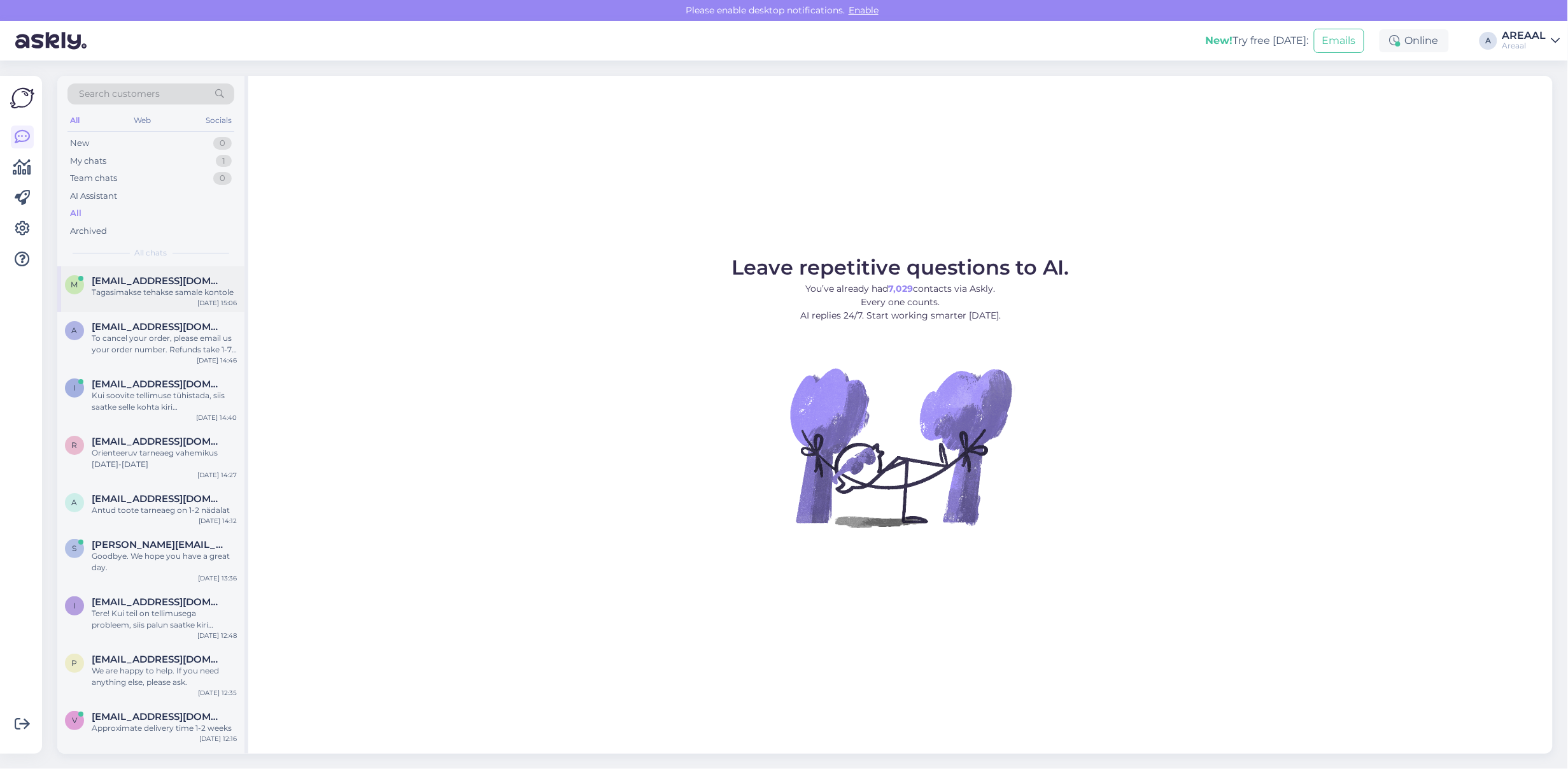
click at [157, 306] on div "m [EMAIL_ADDRESS][DOMAIN_NAME] Tagasimakse tehakse samale kontole [DATE] 15:06" at bounding box center [150, 289] width 187 height 46
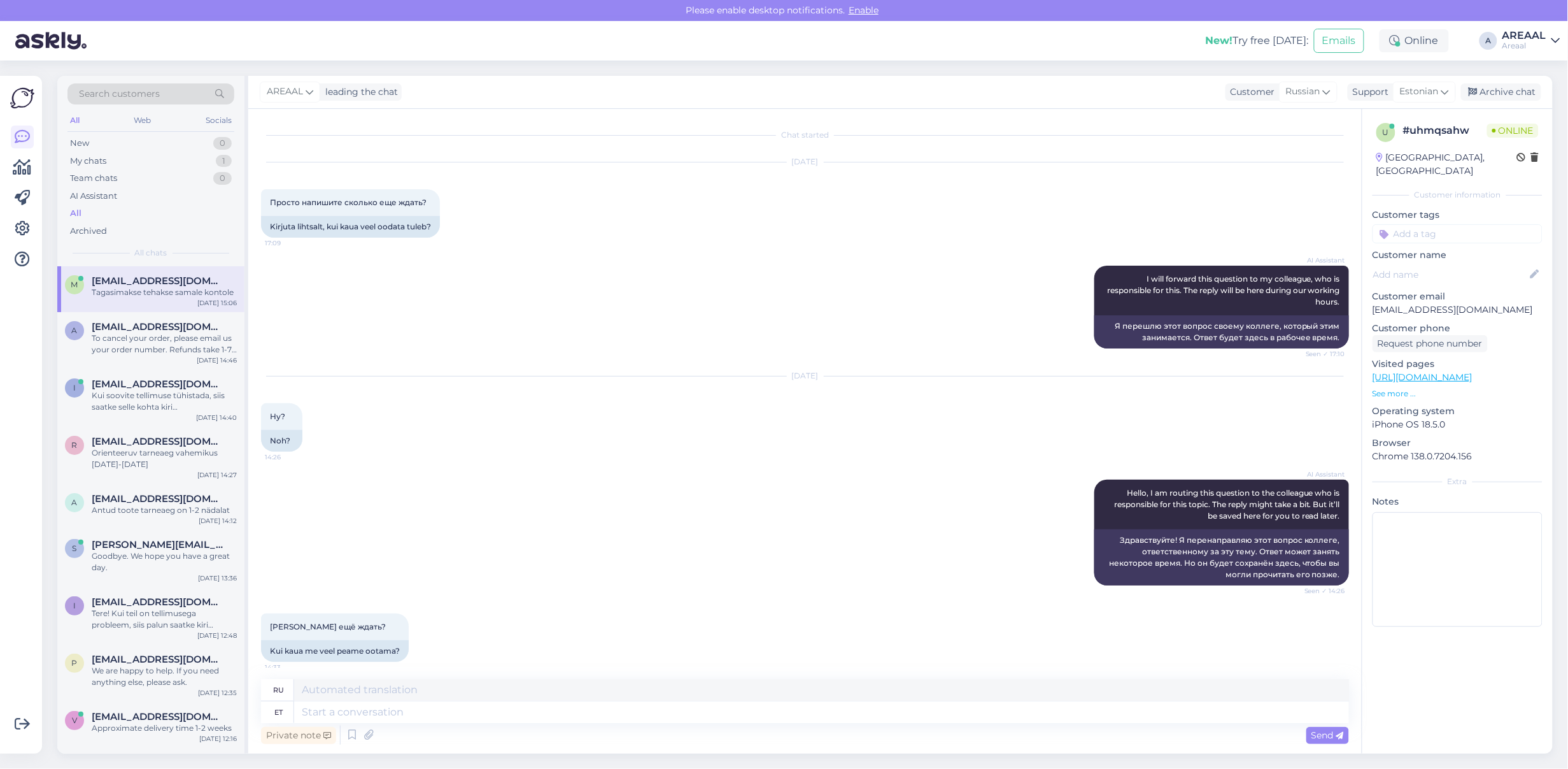
scroll to position [10810, 0]
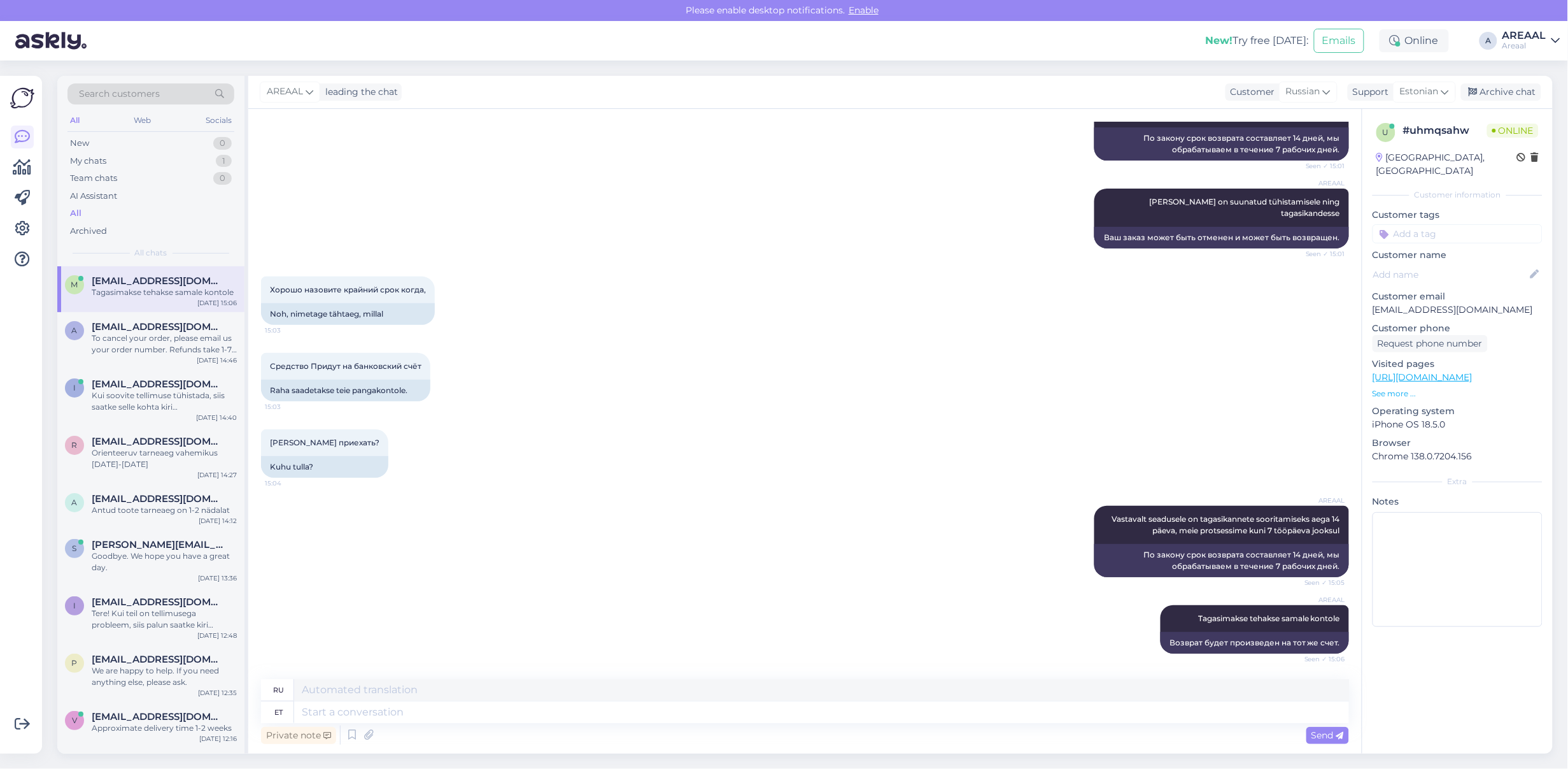
click at [727, 352] on div "Средство Придут на банковский счёт 15:03 Raha saadetakse teie pangakontole." at bounding box center [804, 377] width 1088 height 76
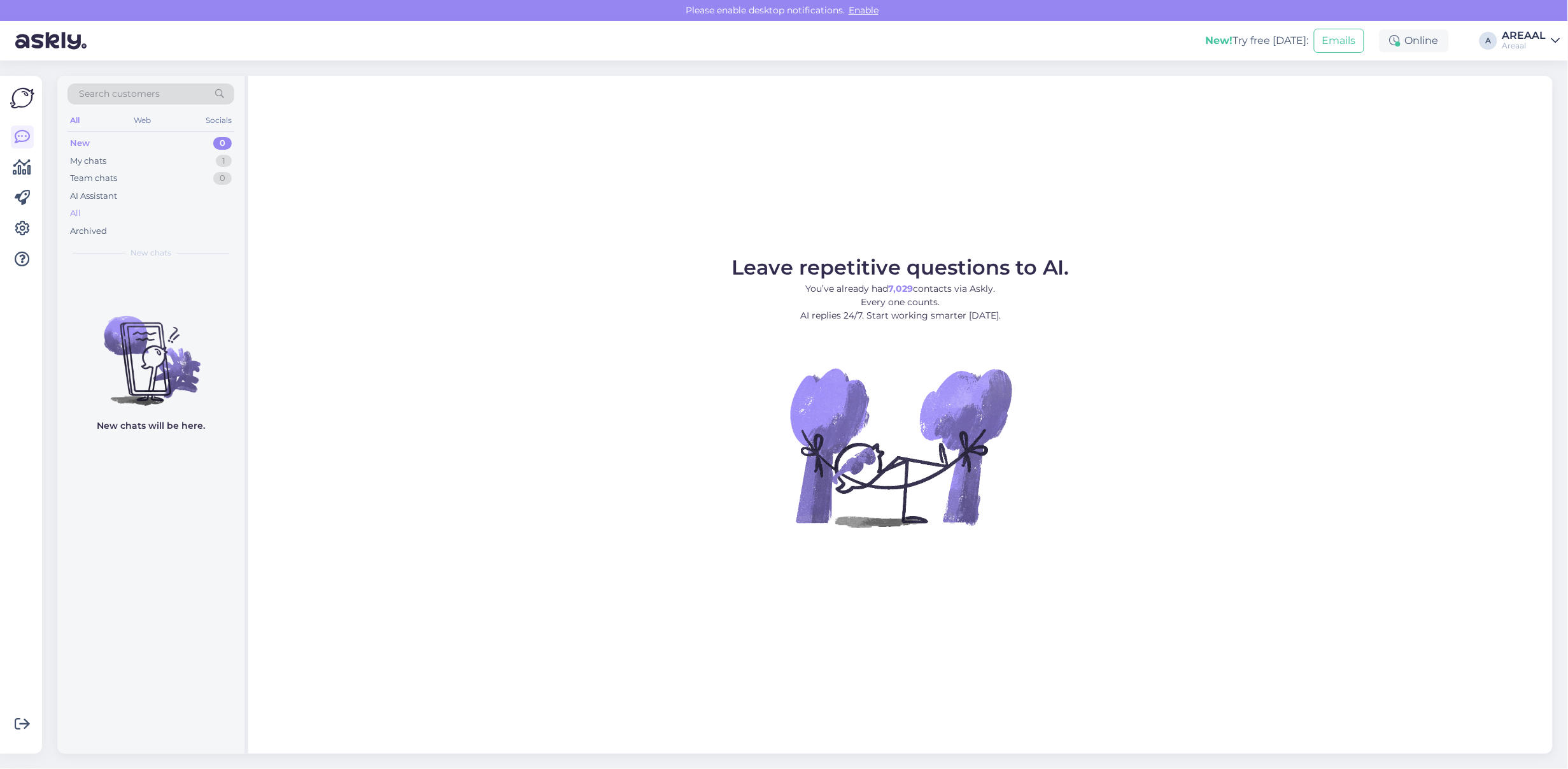
click at [174, 212] on div "All" at bounding box center [151, 214] width 167 height 18
click at [1533, 38] on div "AREAAL" at bounding box center [1525, 36] width 44 height 10
click at [1242, 210] on div "Leave repetitive questions to AI. You’ve already had 7,029 contacts via Askly. …" at bounding box center [900, 415] width 1305 height 678
click at [239, 162] on div "Search customers All Web Socials New 0 My chats 1 Team chats 0 AI Assistant All…" at bounding box center [150, 171] width 187 height 191
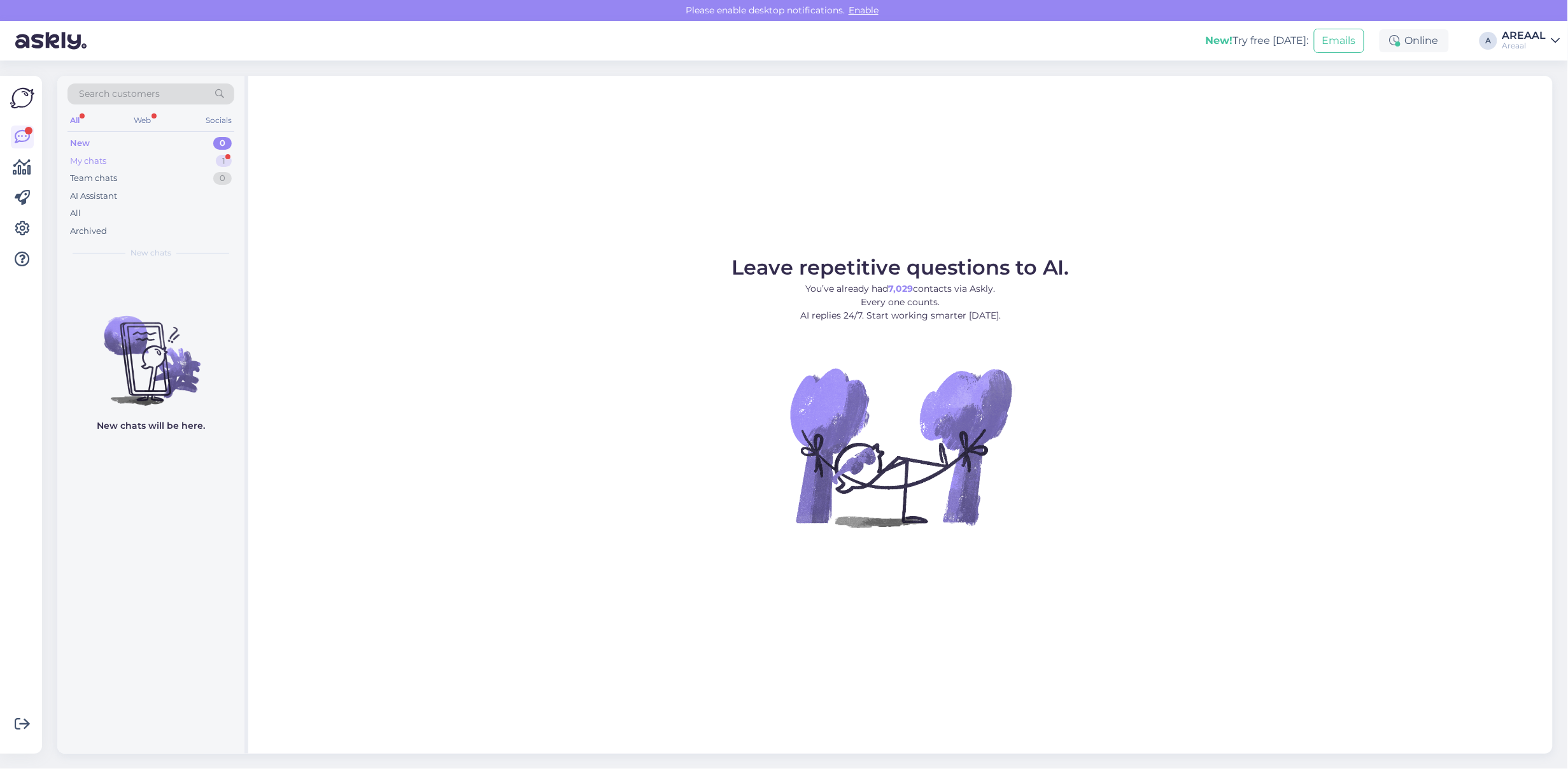
click at [224, 162] on div "1" at bounding box center [224, 161] width 16 height 13
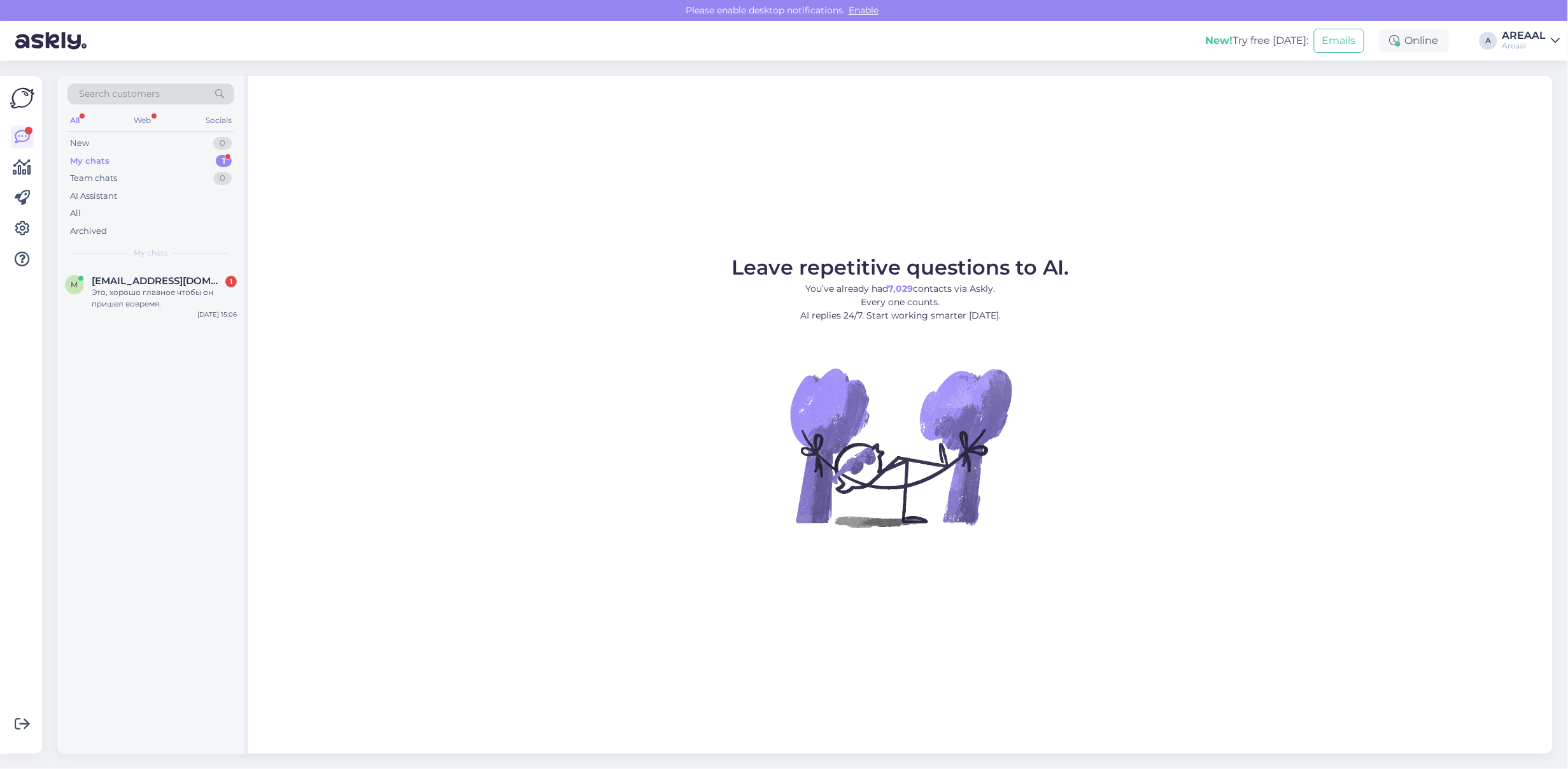
click at [193, 264] on div "Search customers All Web Socials New 0 My chats 1 Team chats 0 AI Assistant All…" at bounding box center [150, 171] width 187 height 191
click at [194, 288] on div "Это, хорошо главное чтобы он пришел вовремя." at bounding box center [164, 298] width 145 height 23
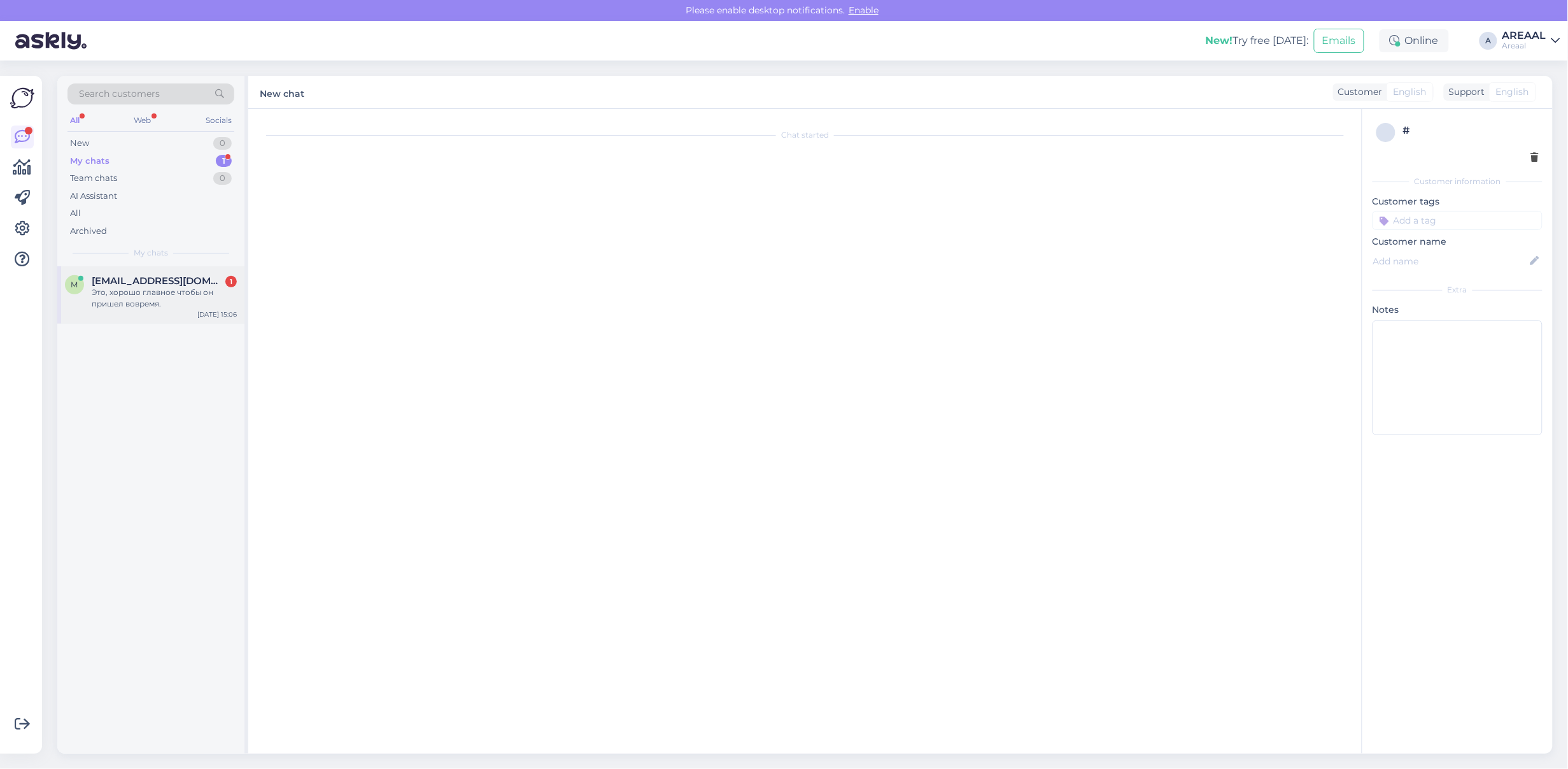
click at [191, 308] on div "Это, хорошо главное чтобы он пришел вовремя." at bounding box center [164, 298] width 145 height 23
click at [151, 218] on div "All" at bounding box center [151, 214] width 167 height 18
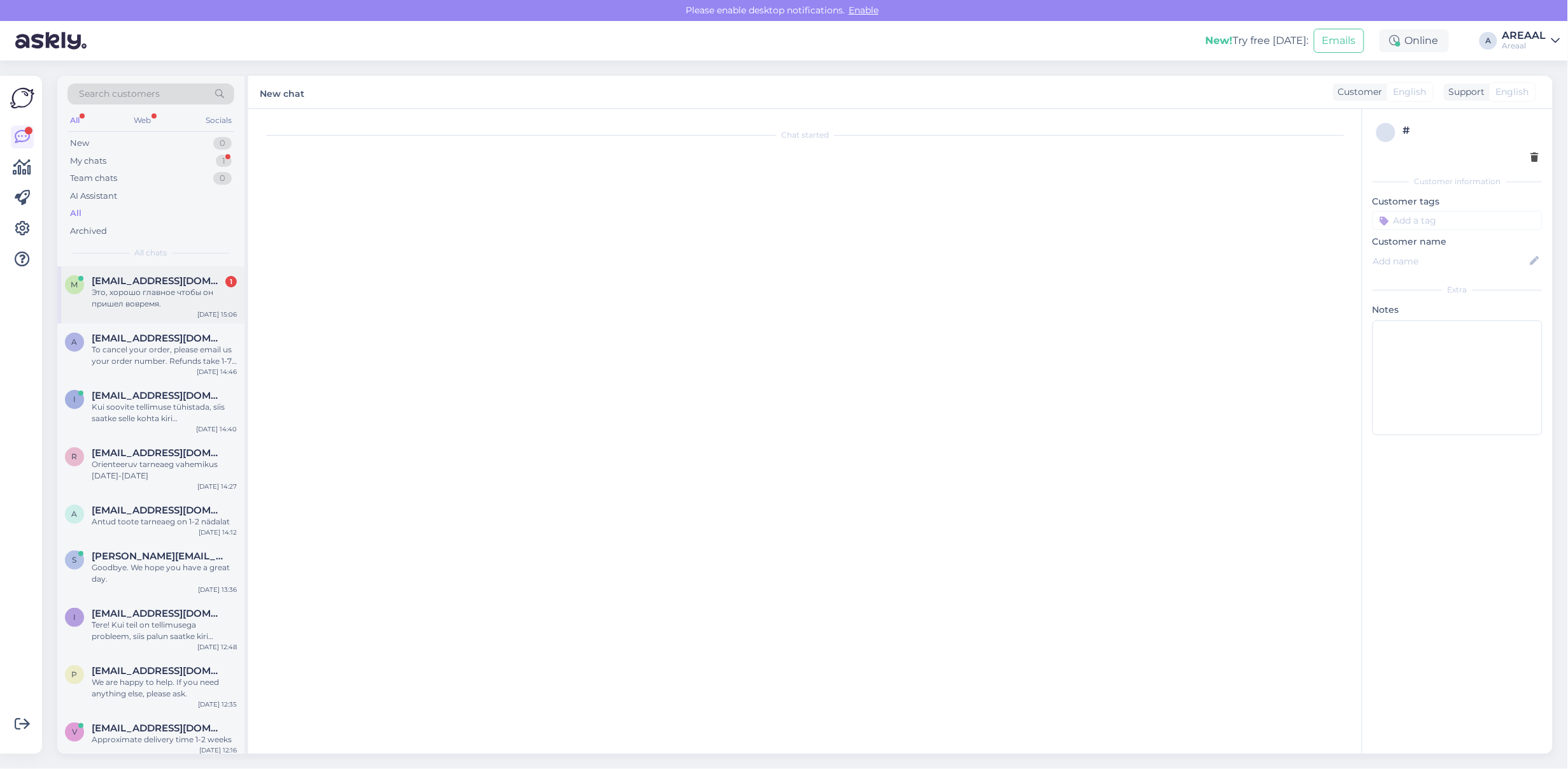
click at [154, 296] on div "Это, хорошо главное чтобы он пришел вовремя." at bounding box center [164, 298] width 145 height 23
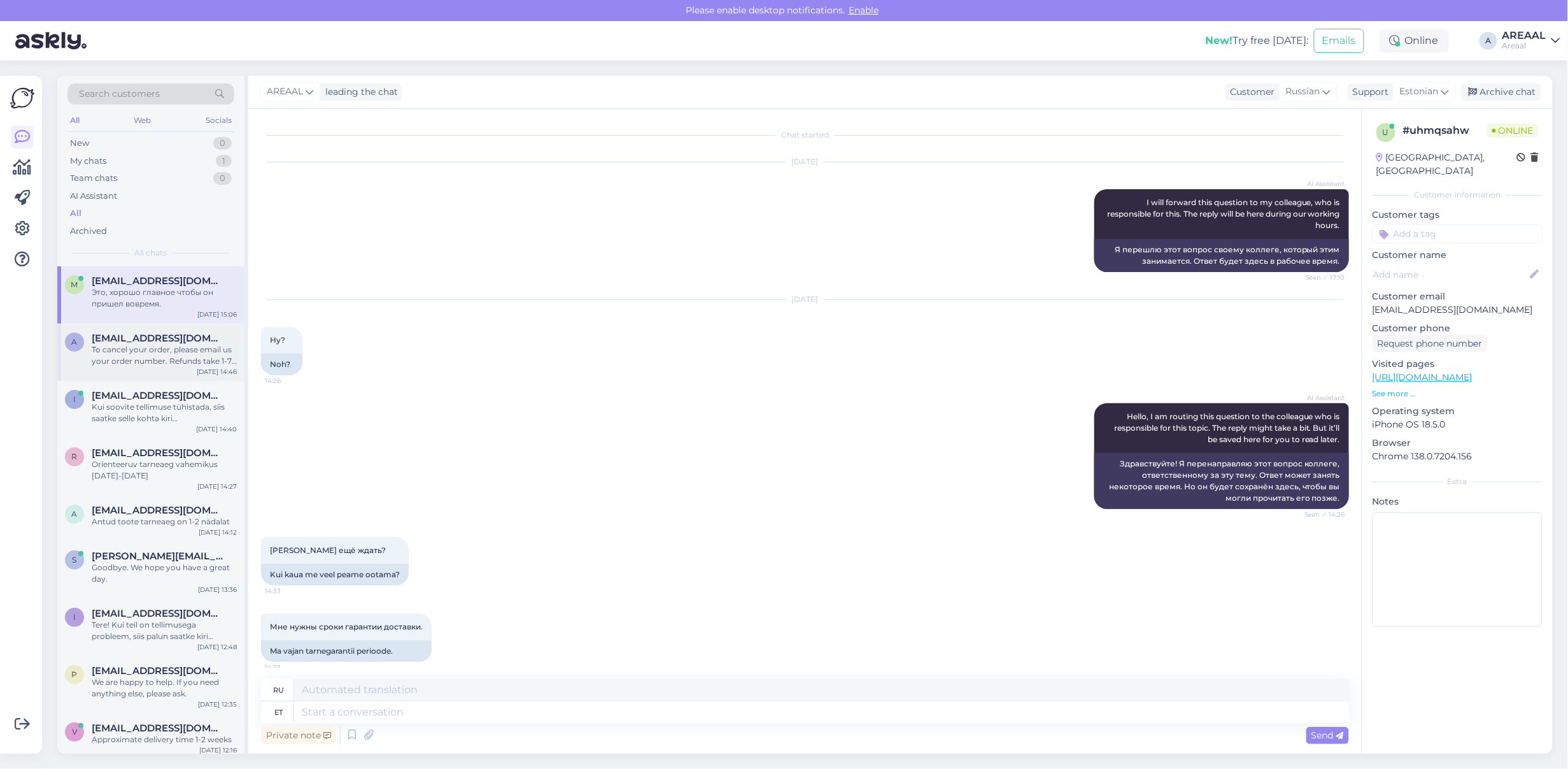
scroll to position [10810, 0]
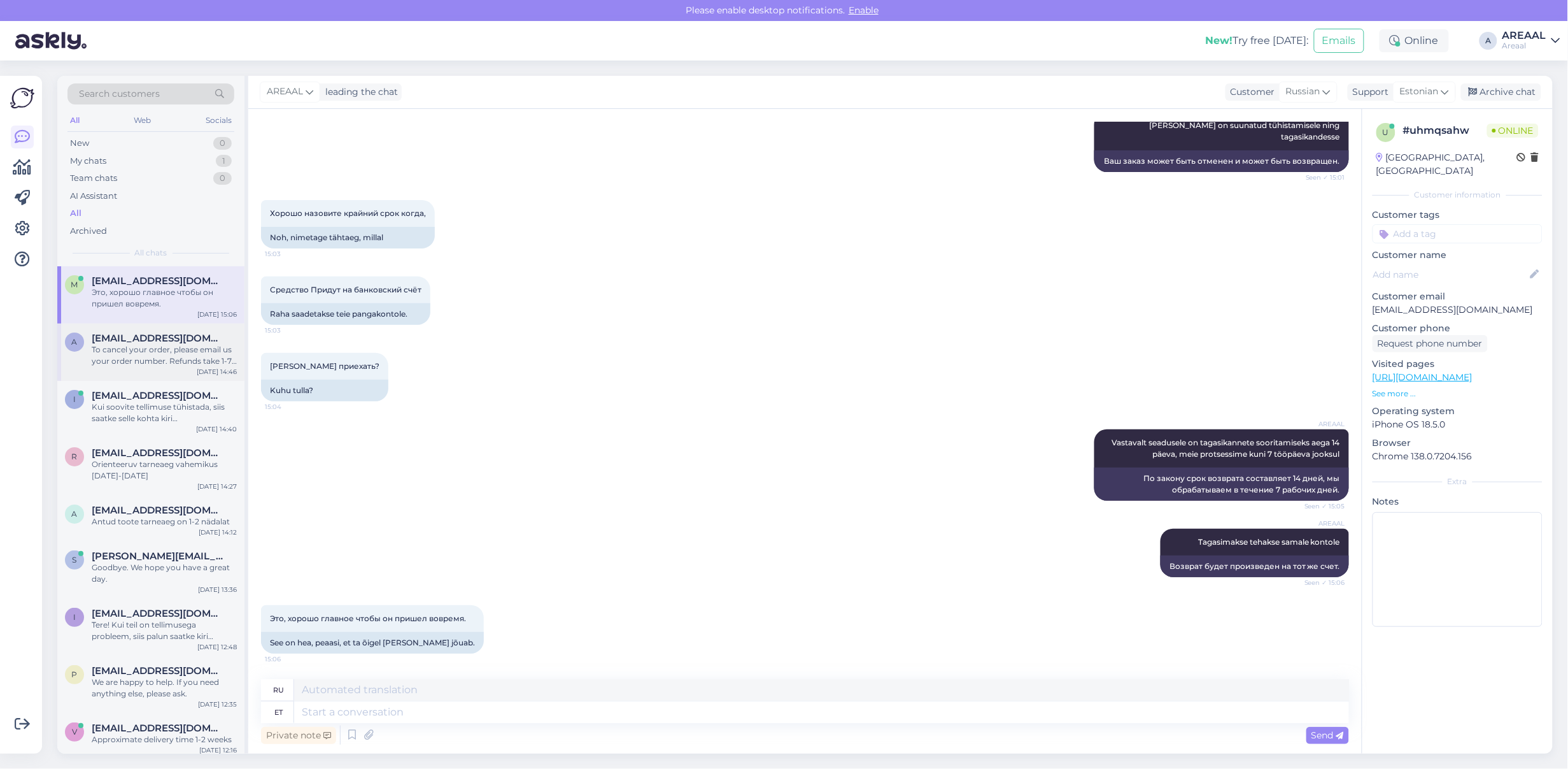
click at [180, 342] on span "[EMAIL_ADDRESS][DOMAIN_NAME]" at bounding box center [158, 338] width 133 height 11
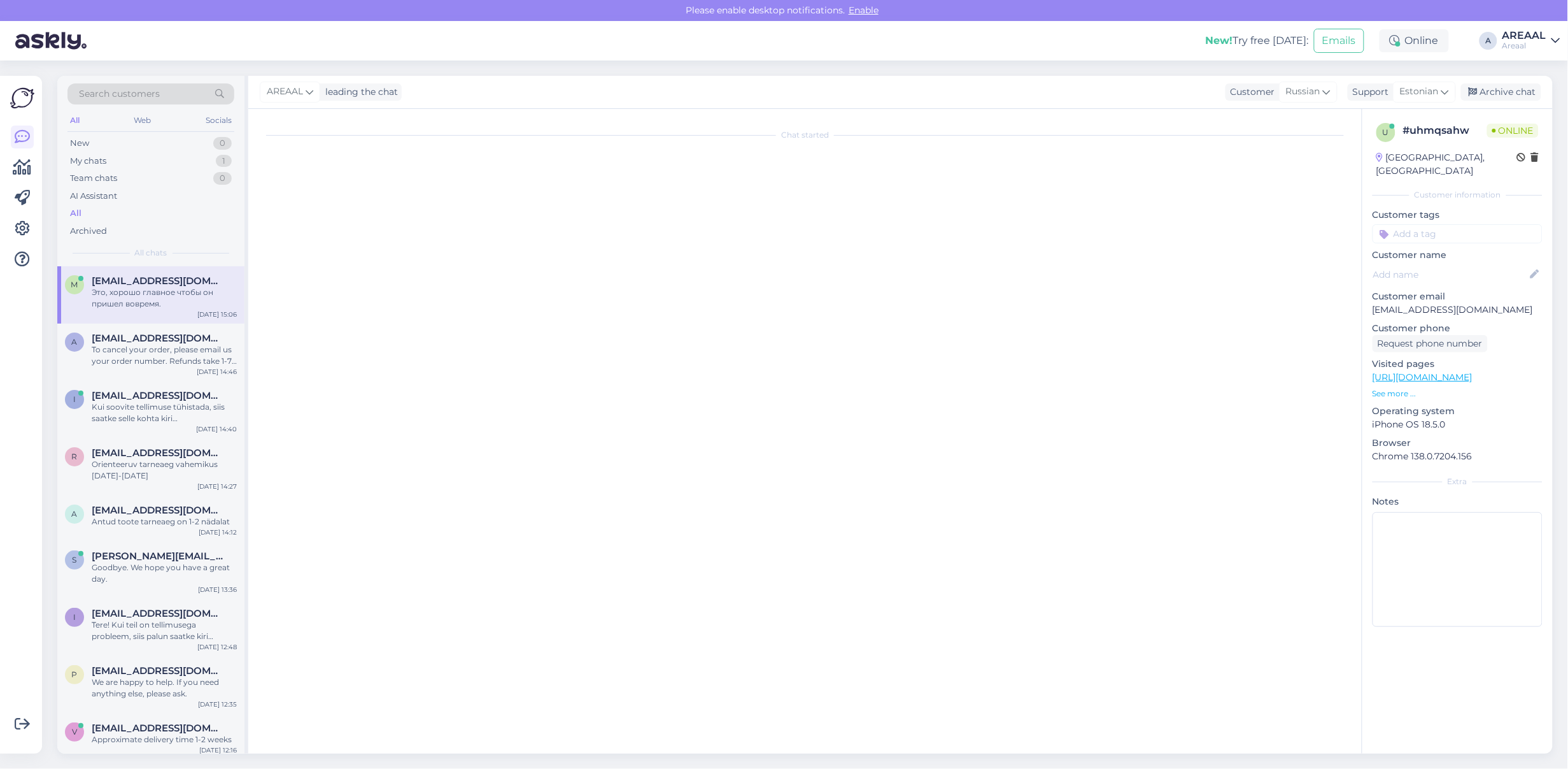
click at [176, 292] on div "Это, хорошо главное чтобы он пришел вовремя." at bounding box center [164, 298] width 145 height 23
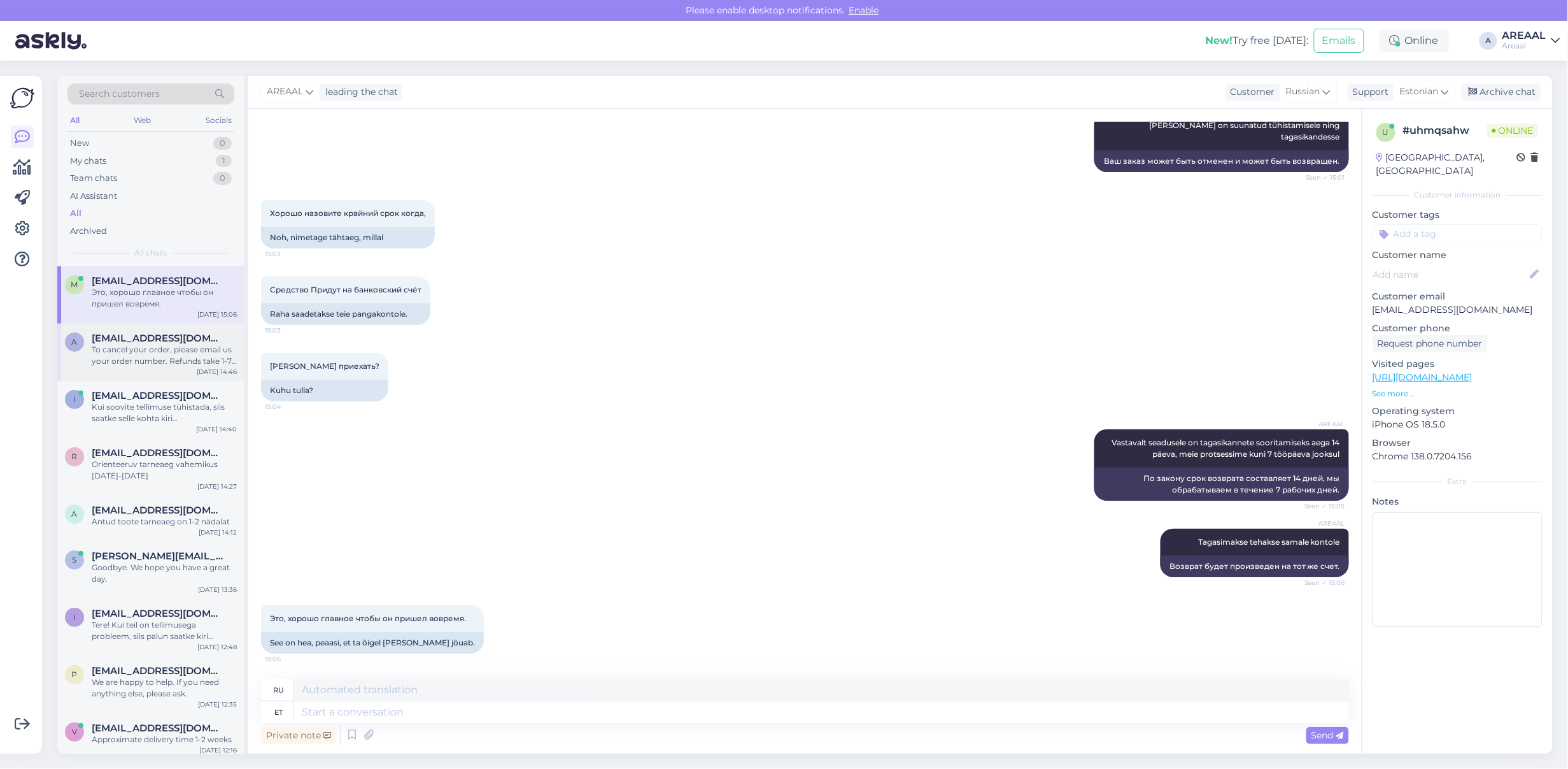
click at [142, 350] on div "To cancel your order, please email us your order number. Refunds take 1-7 busin…" at bounding box center [164, 355] width 145 height 23
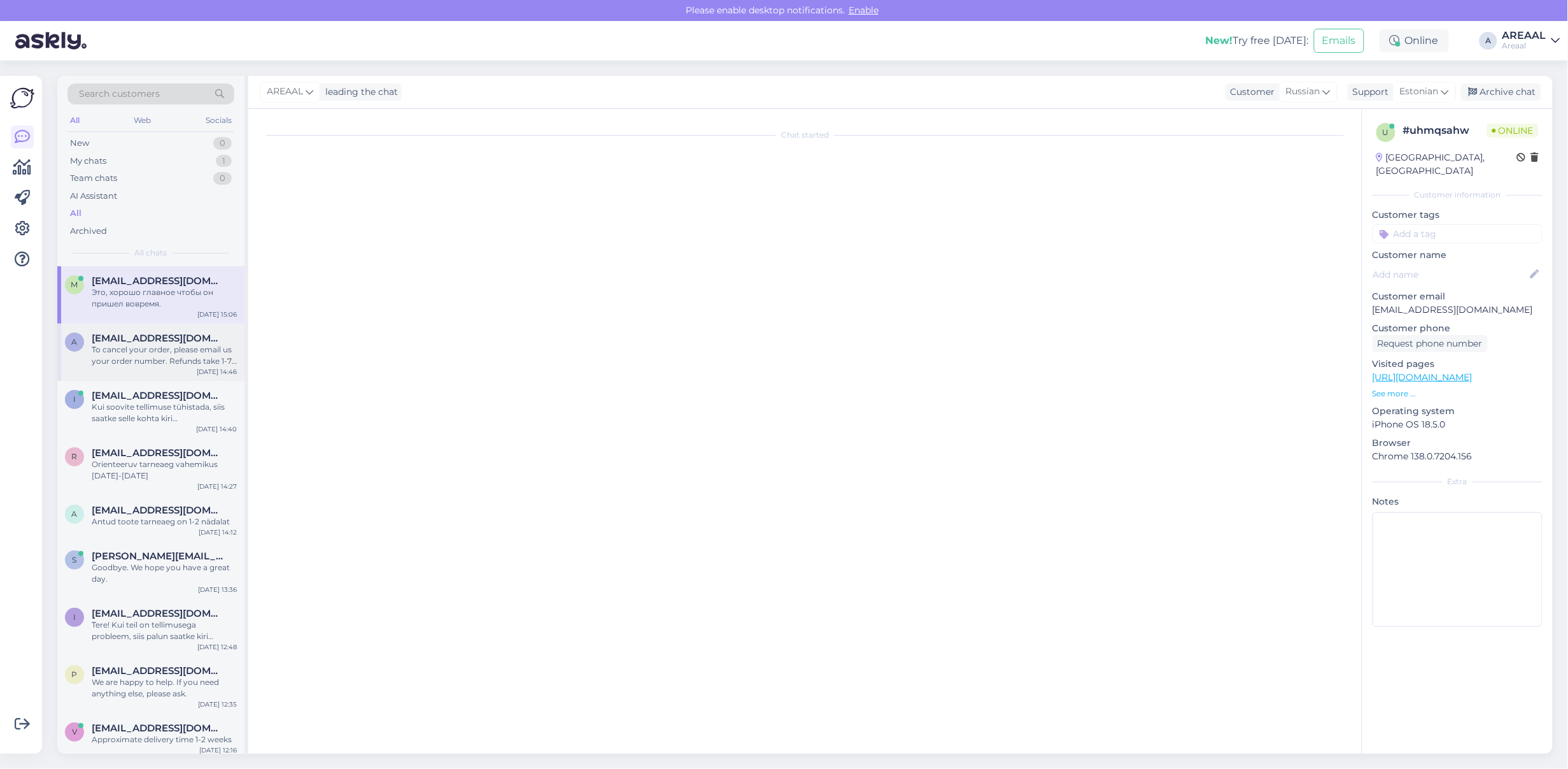
scroll to position [808, 0]
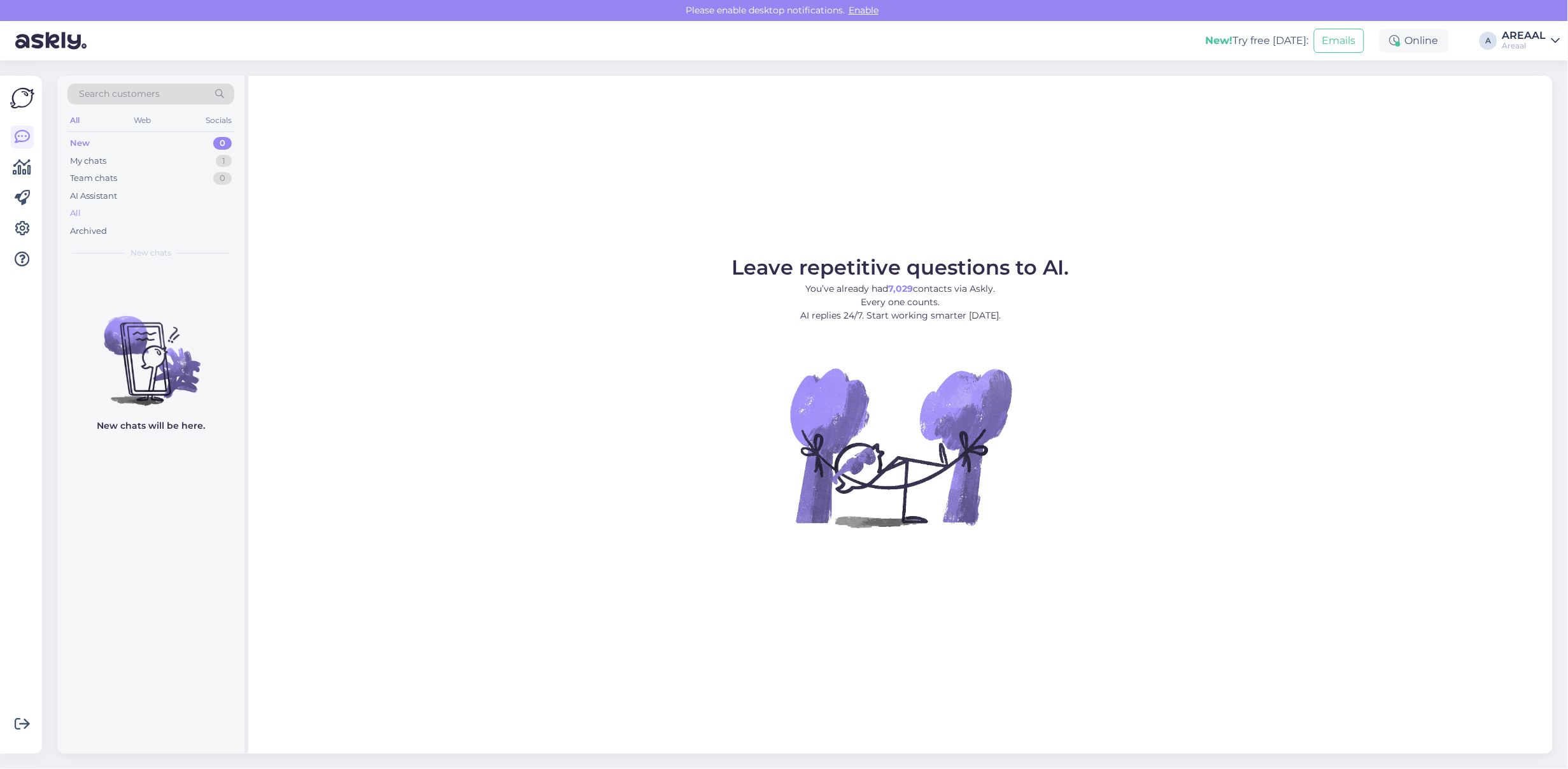
click at [161, 213] on div "All" at bounding box center [151, 214] width 167 height 18
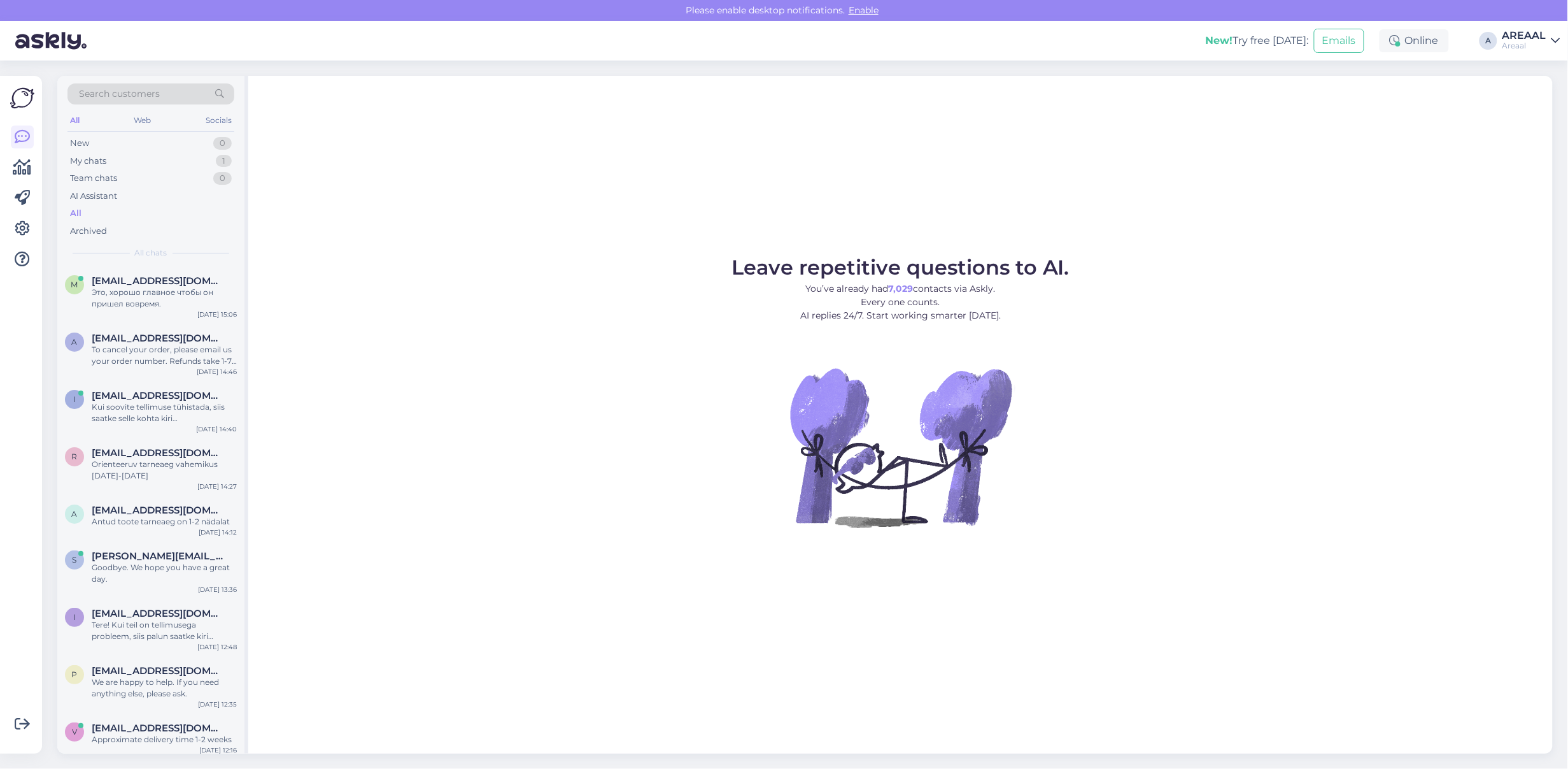
click at [162, 281] on span "[EMAIL_ADDRESS][DOMAIN_NAME]" at bounding box center [158, 280] width 133 height 11
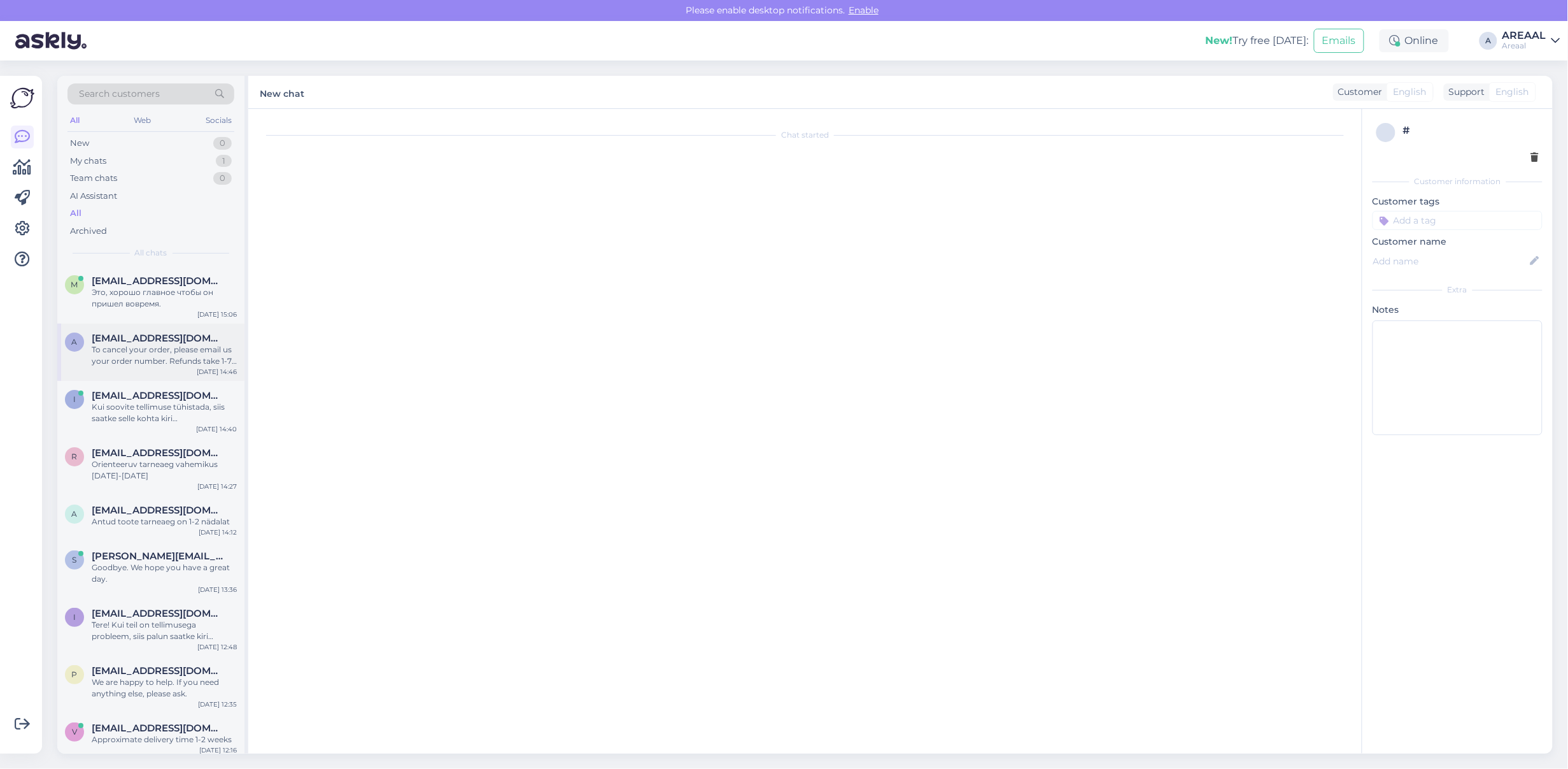
click at [185, 343] on span "ave.mandre@gmail.com" at bounding box center [158, 338] width 133 height 11
click at [189, 290] on div "Это, хорошо главное чтобы он пришел вовремя." at bounding box center [164, 298] width 145 height 23
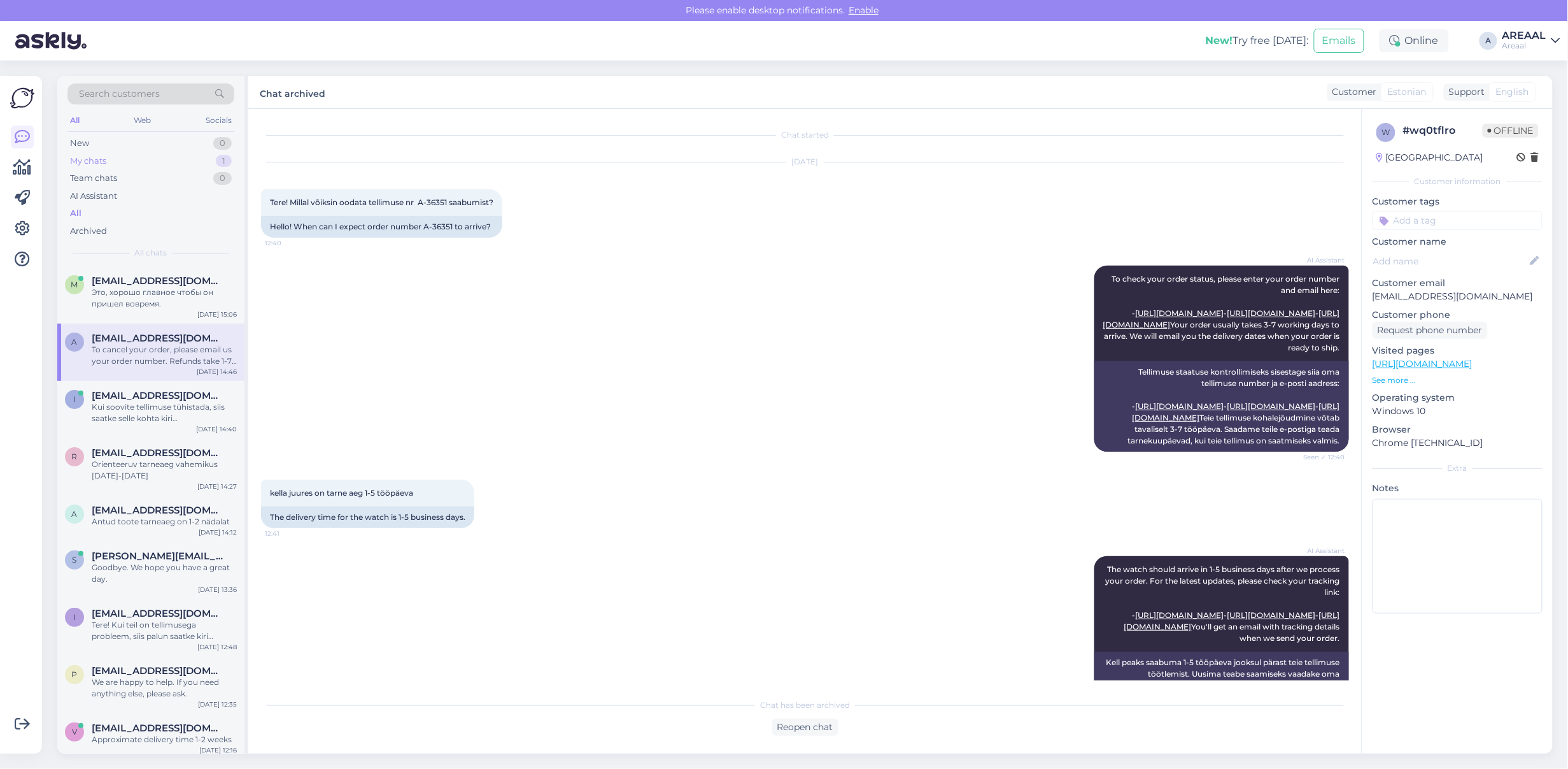
click at [229, 155] on div "1" at bounding box center [224, 161] width 16 height 13
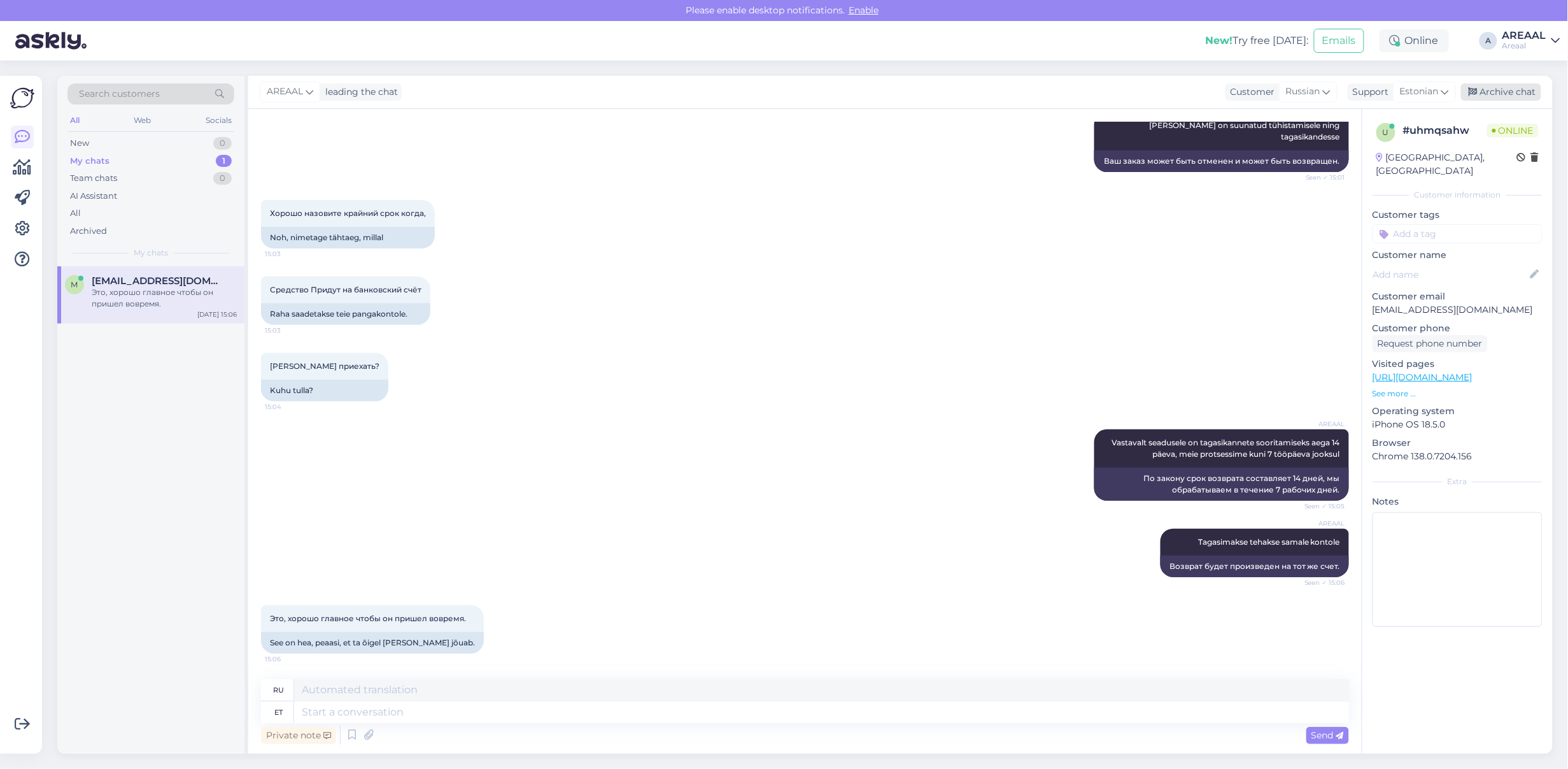
click at [1535, 91] on div "Archive chat" at bounding box center [1501, 91] width 80 height 17
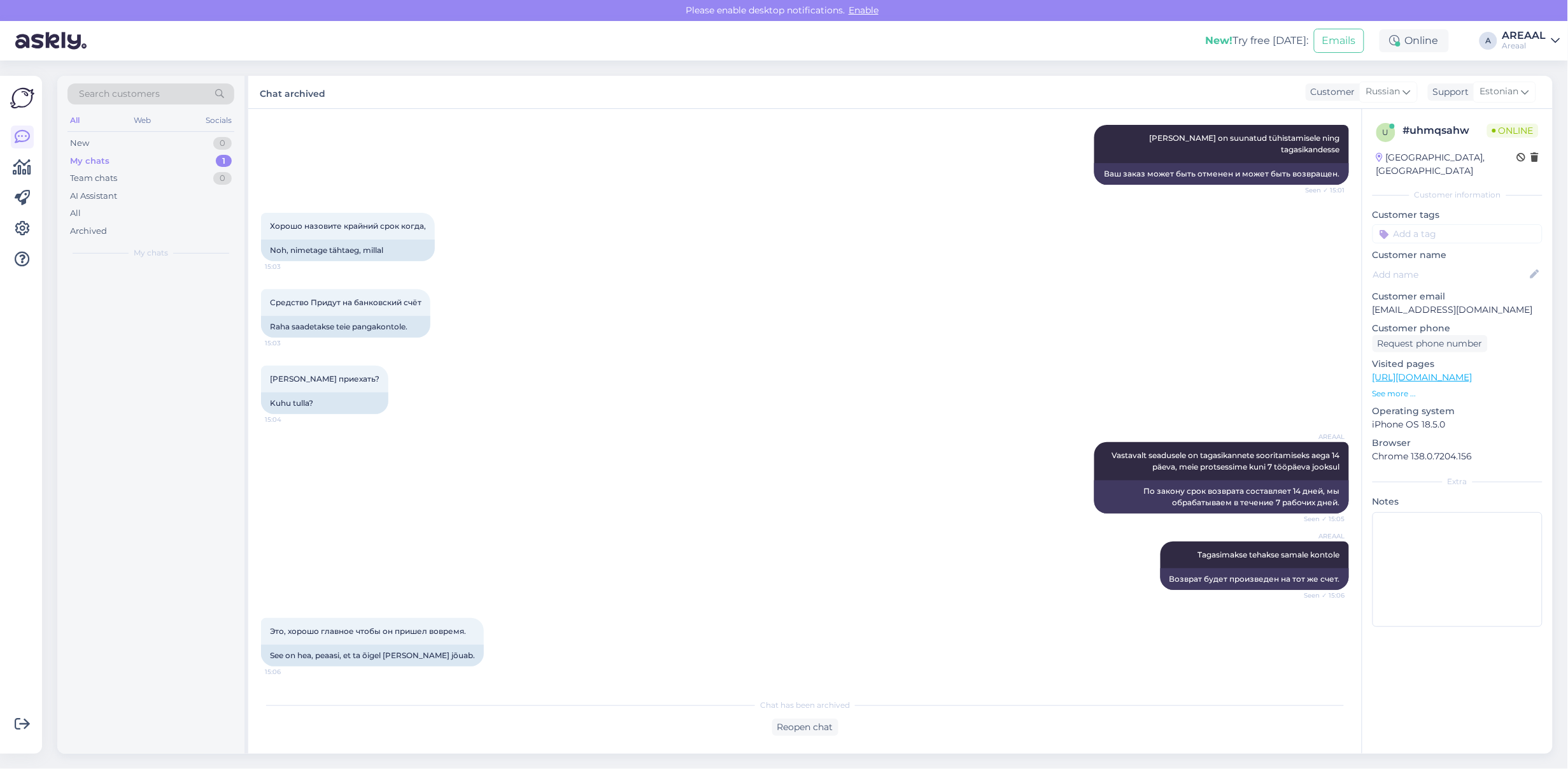
scroll to position [10798, 0]
click at [167, 217] on div "All" at bounding box center [151, 214] width 167 height 18
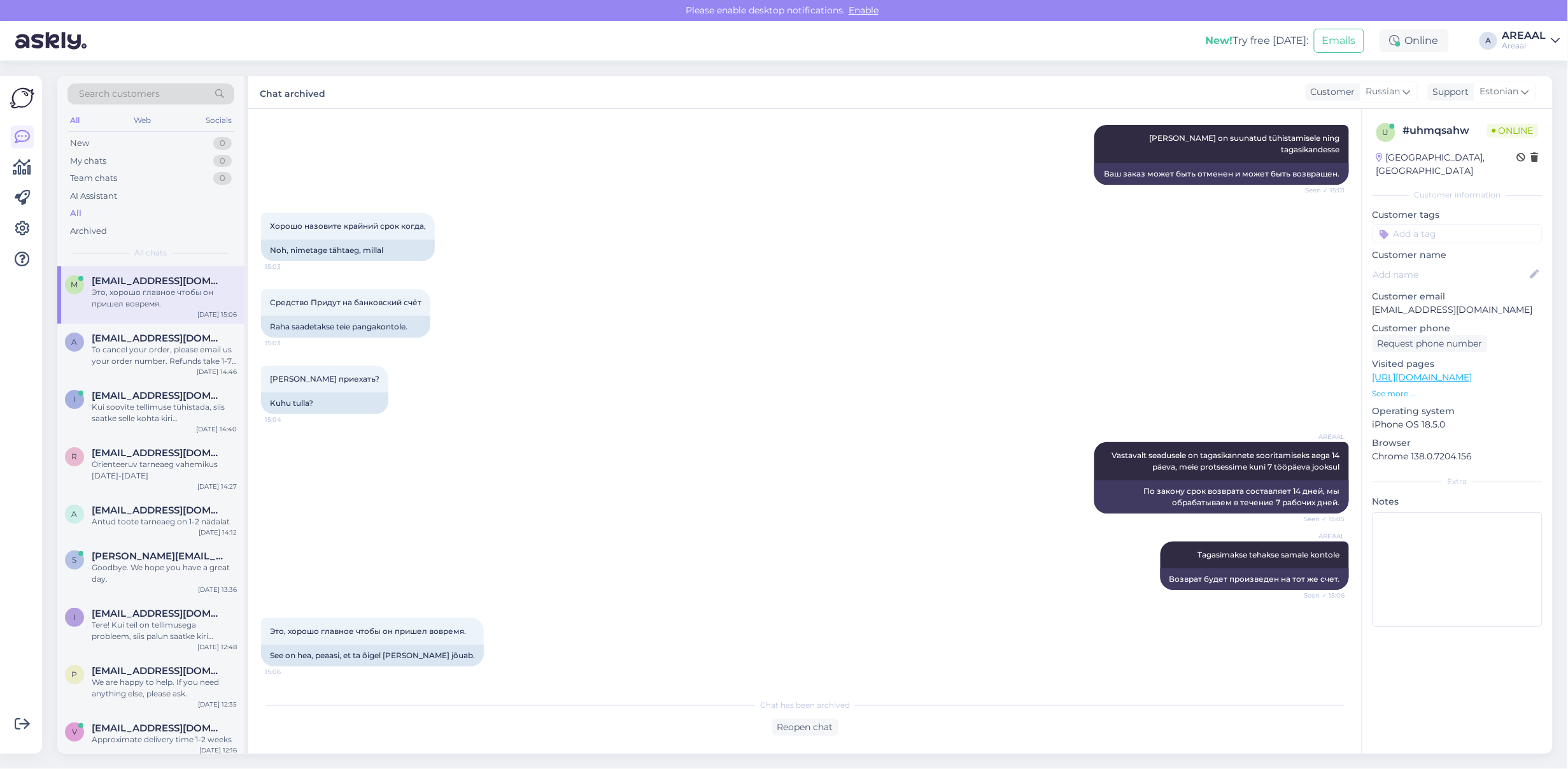
click at [156, 281] on span "[EMAIL_ADDRESS][DOMAIN_NAME]" at bounding box center [158, 280] width 133 height 11
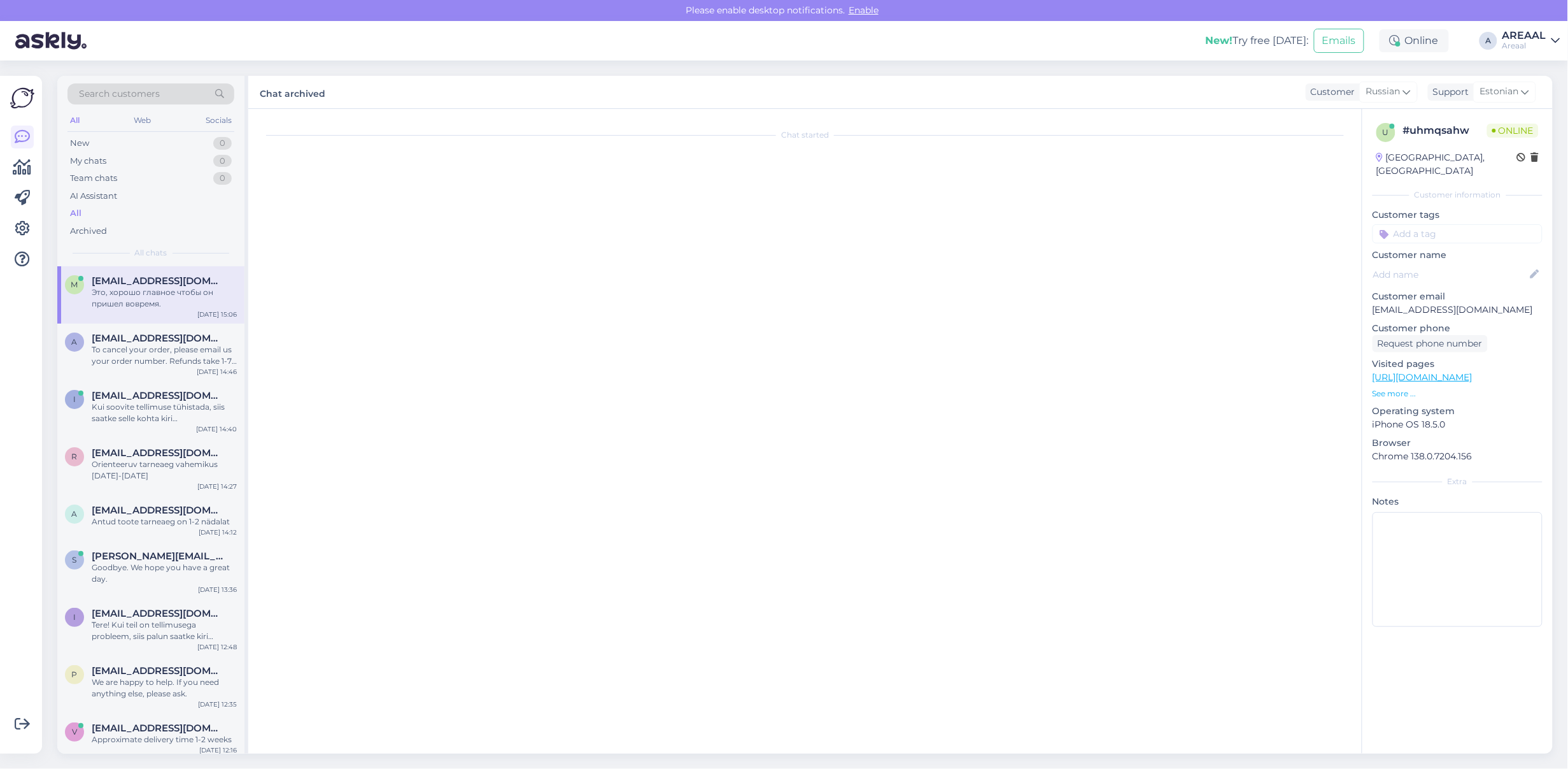
scroll to position [0, 0]
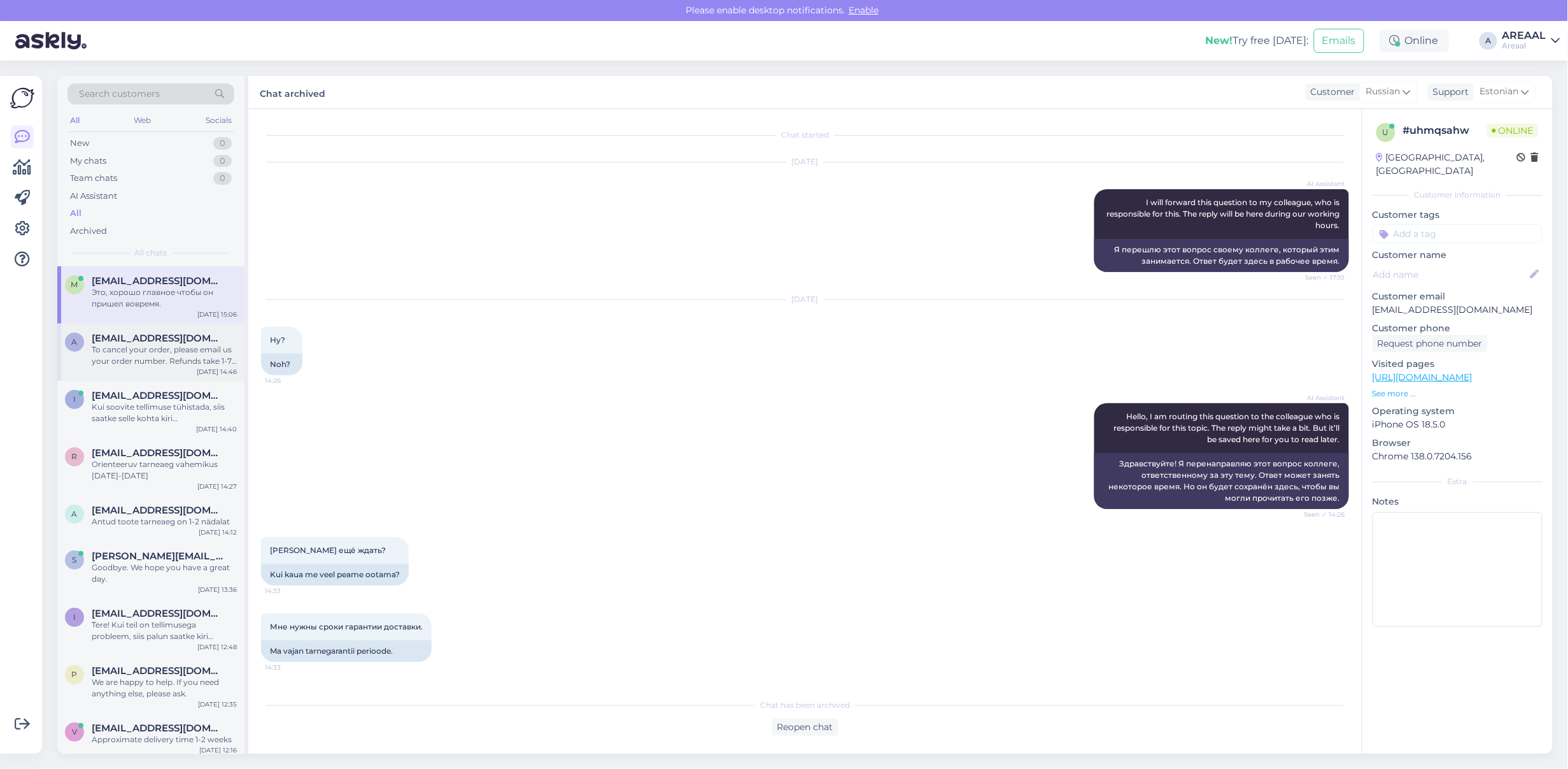
click at [156, 345] on div "To cancel your order, please email us your order number. Refunds take 1-7 busin…" at bounding box center [164, 355] width 145 height 23
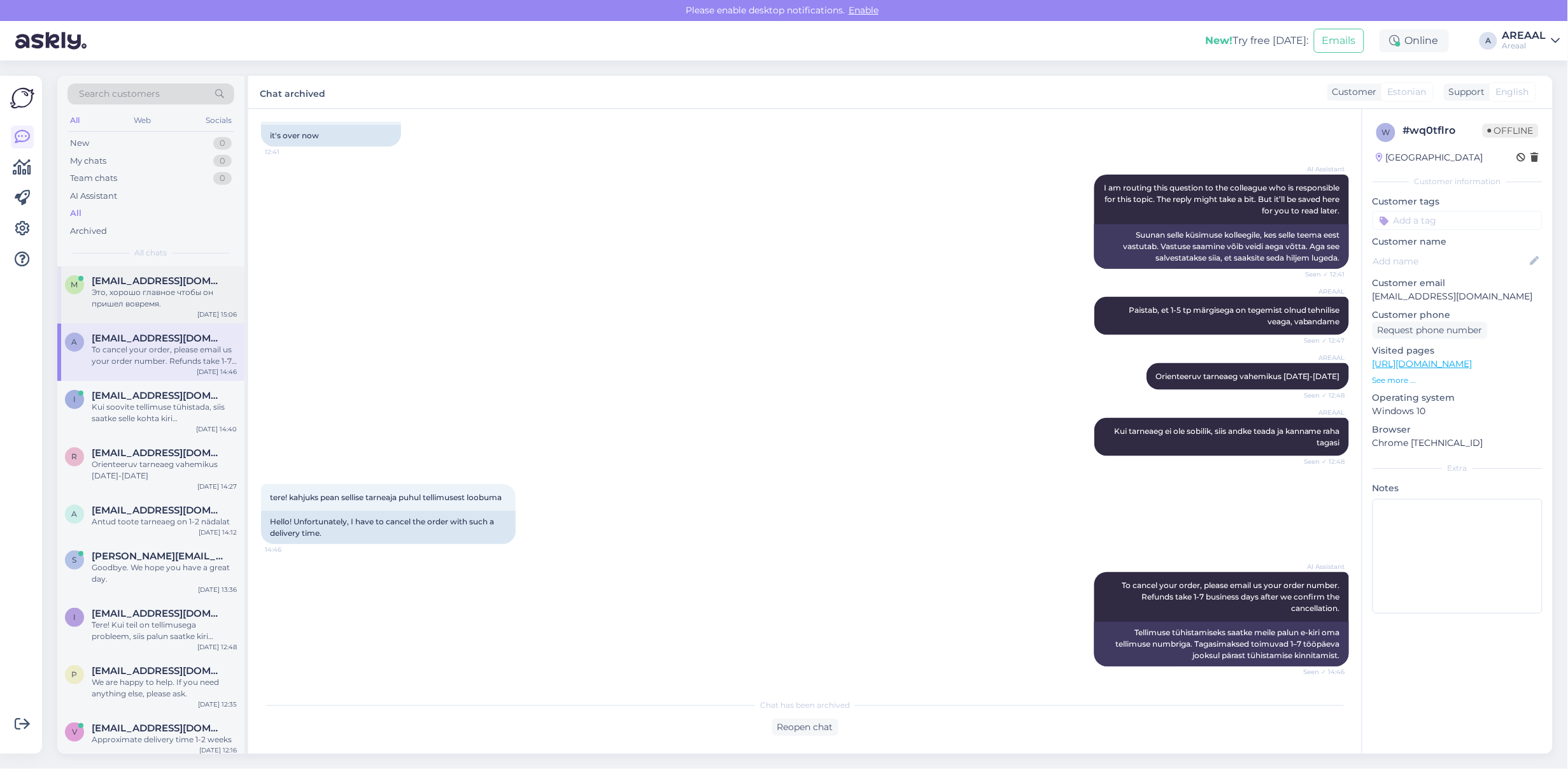
click at [157, 299] on div "Это, хорошо главное чтобы он пришел вовремя." at bounding box center [164, 298] width 145 height 23
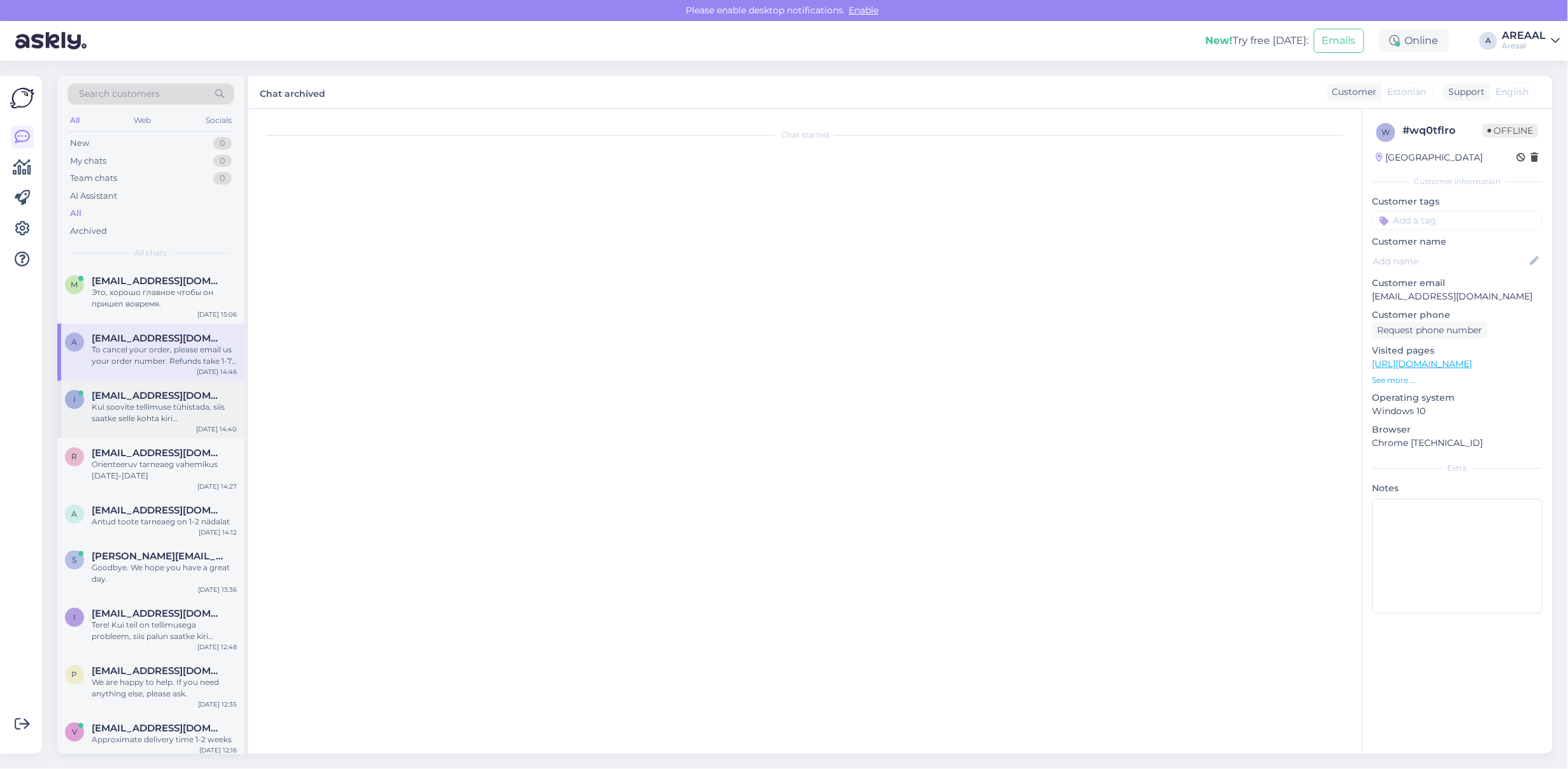
click at [145, 403] on div "Kui soovite tellimuse tühistada, siis saatke selle kohta kiri [EMAIL_ADDRESS][D…" at bounding box center [164, 412] width 145 height 23
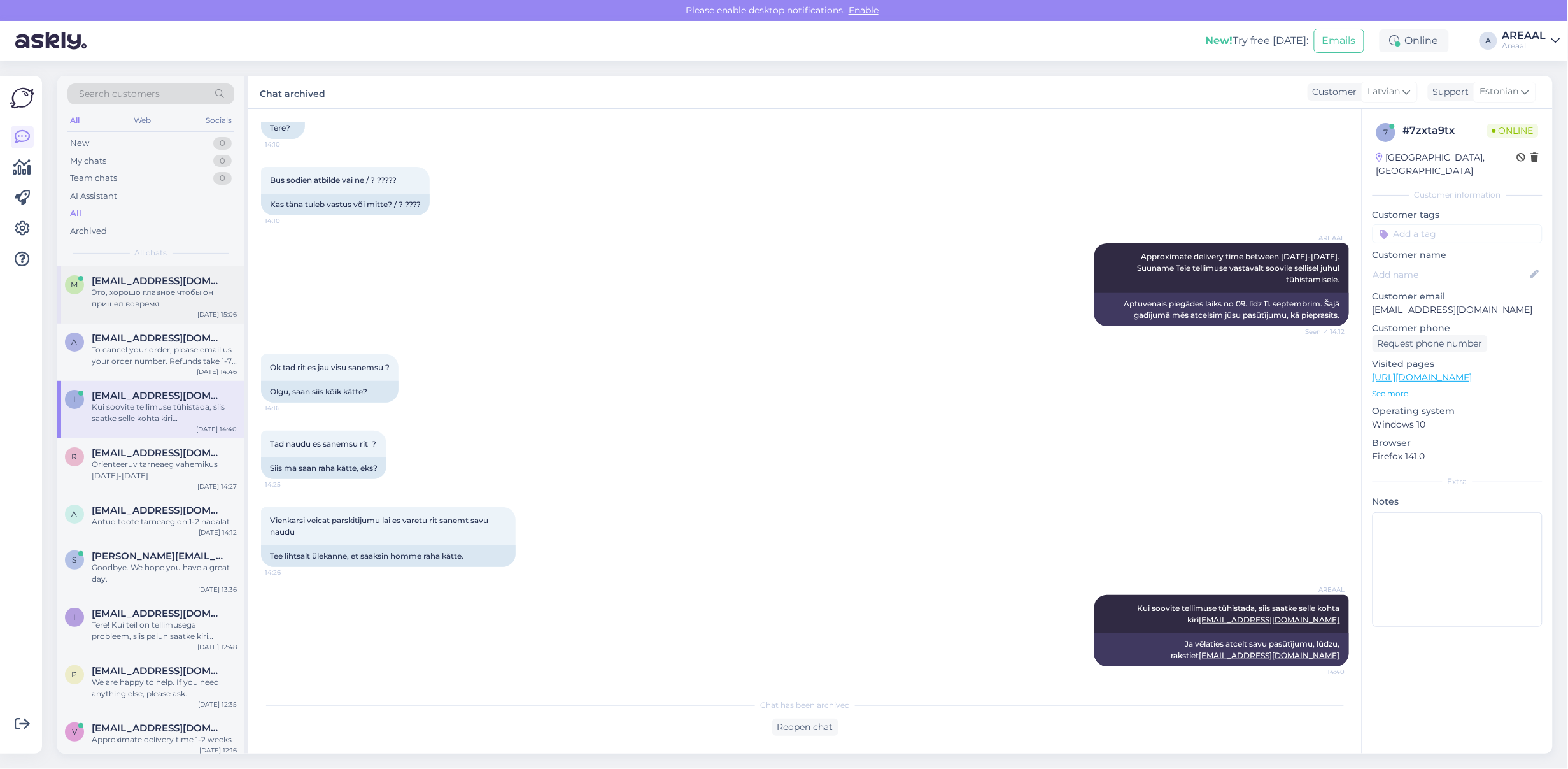
click at [148, 294] on div "Это, хорошо главное чтобы он пришел вовремя." at bounding box center [164, 298] width 145 height 23
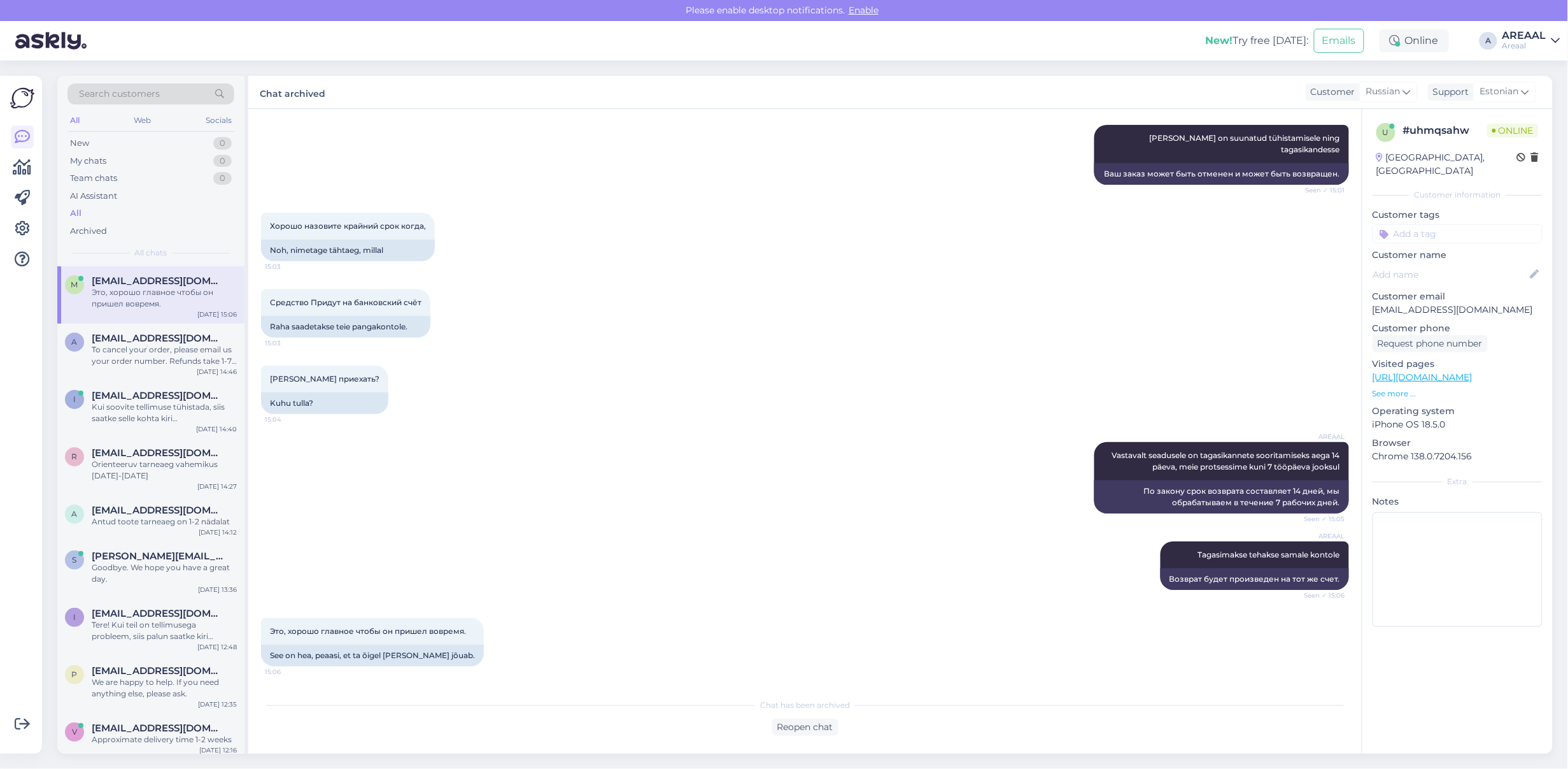
click at [1048, 230] on div "Хорошо назовите крайний срок когда, 15:03 Noh, nimetage tähtaeg, millal" at bounding box center [804, 237] width 1088 height 76
click at [461, 330] on div "Средство Придут на банковский счёт 15:03 Raha saadetakse teie pangakontole." at bounding box center [804, 313] width 1088 height 76
click at [540, 355] on div "Куда приехать? 15:04 Kuhu tulla?" at bounding box center [804, 390] width 1088 height 76
click at [538, 364] on div "Куда приехать? 15:04 Kuhu tulla?" at bounding box center [804, 390] width 1088 height 76
click at [99, 358] on div "To cancel your order, please email us your order number. Refunds take 1-7 busin…" at bounding box center [164, 355] width 145 height 23
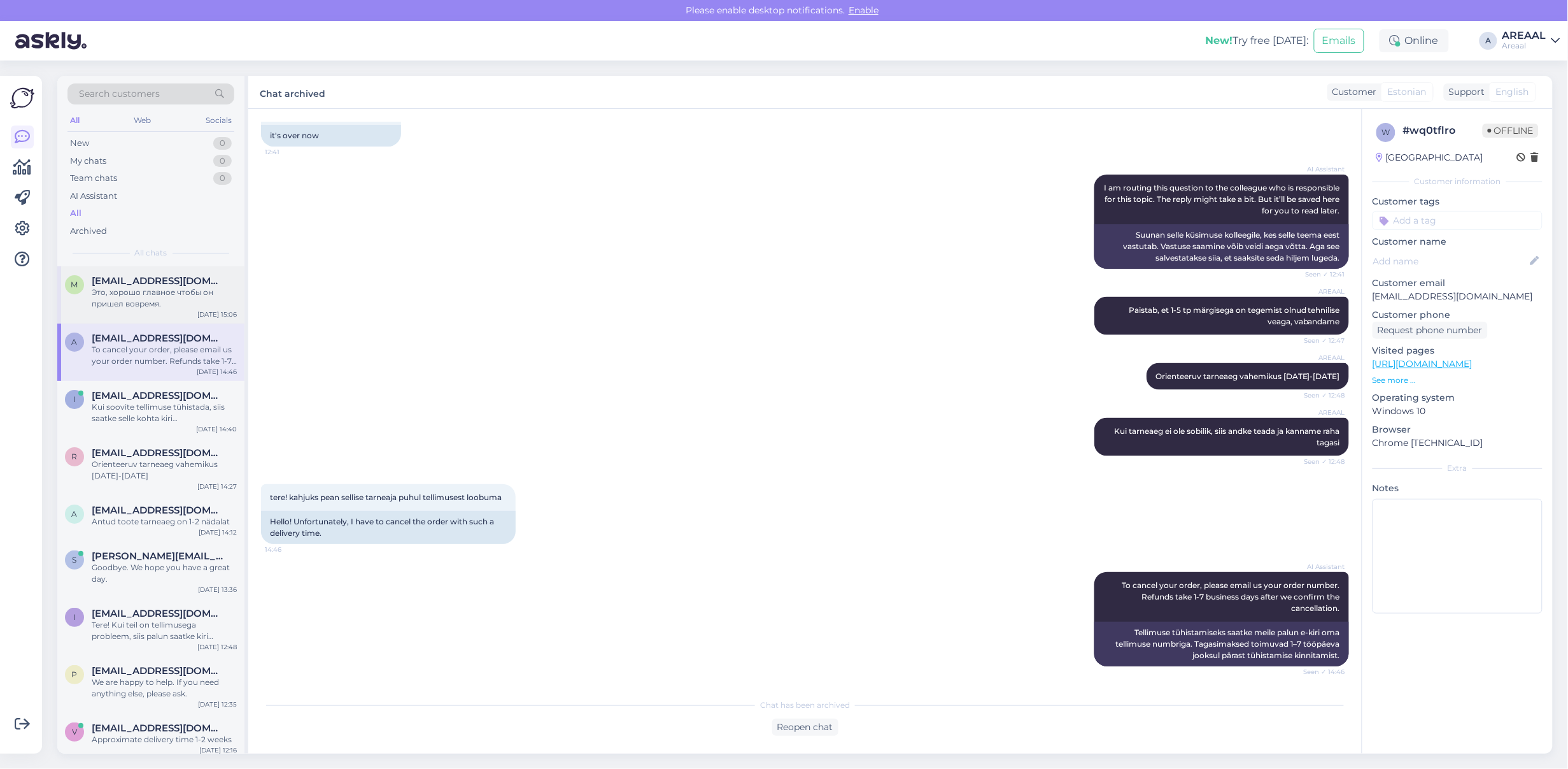
click at [147, 298] on div "Это, хорошо главное чтобы он пришел вовремя." at bounding box center [164, 298] width 145 height 23
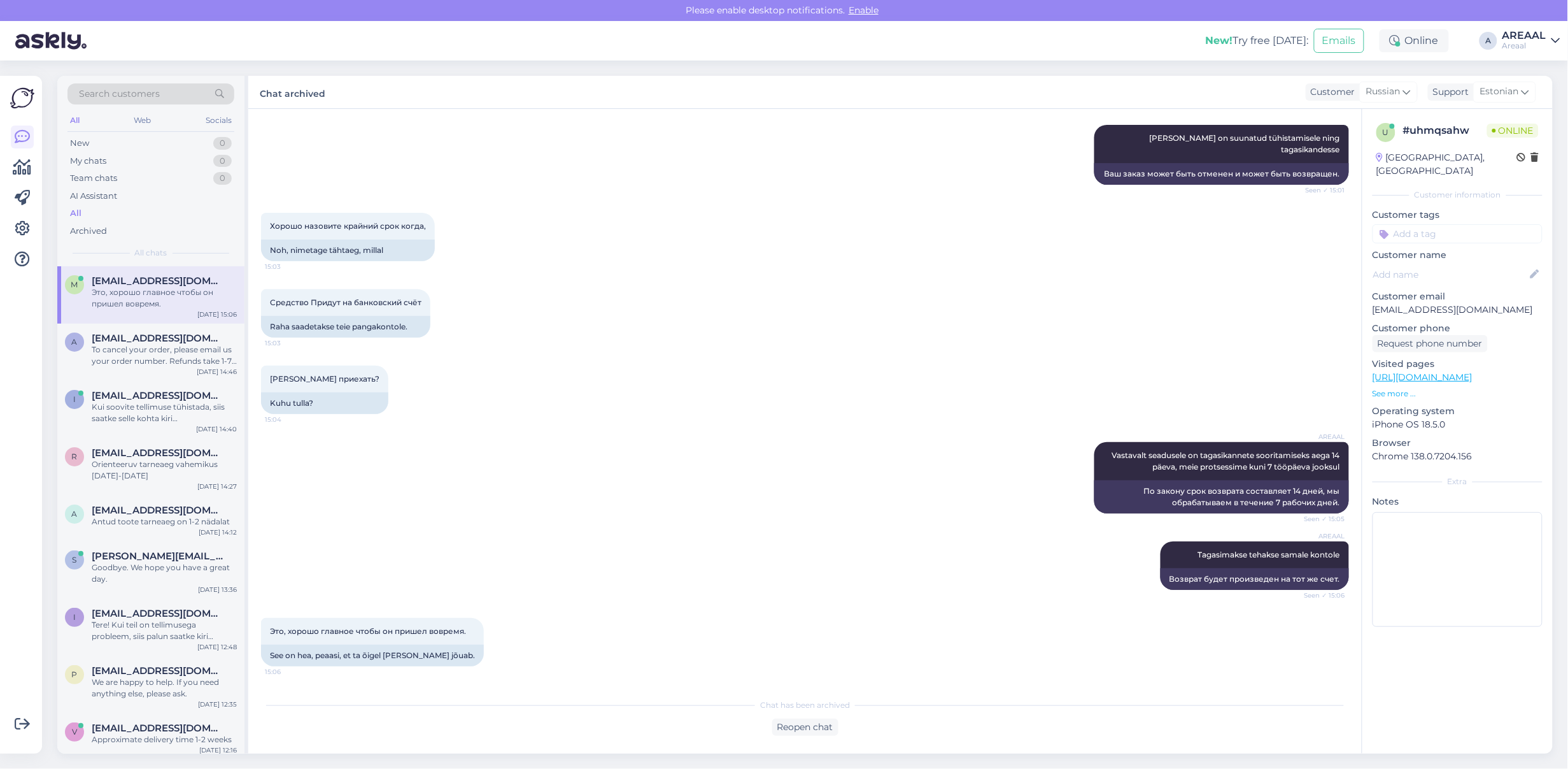
click at [737, 449] on div "AREAAL Vastavalt seadusele on tagasikannete sooritamiseks aega 14 päeva, meie p…" at bounding box center [804, 477] width 1088 height 99
click at [118, 363] on div "To cancel your order, please email us your order number. Refunds take 1-7 busin…" at bounding box center [164, 355] width 145 height 23
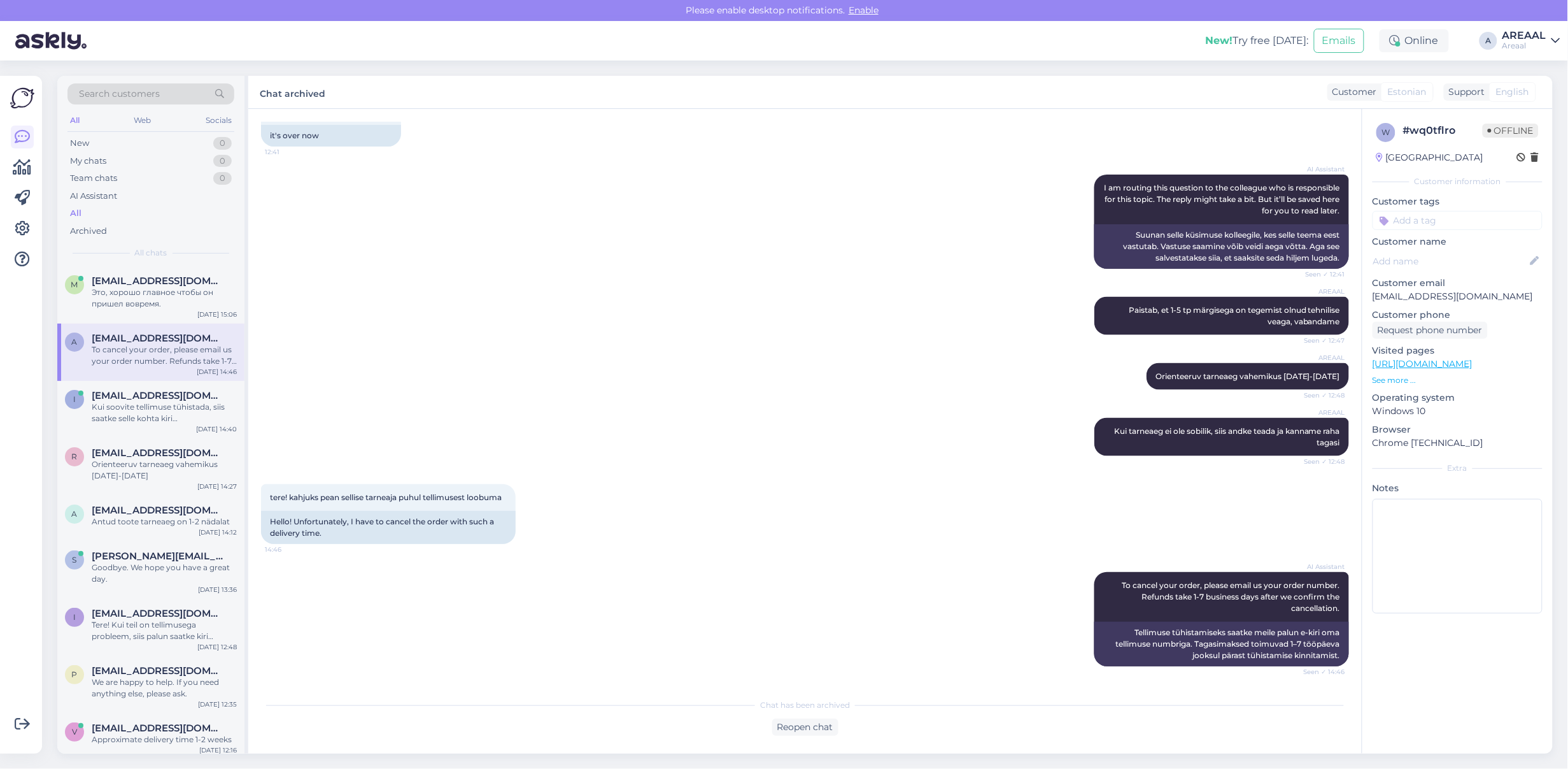
click at [164, 328] on div "a ave.mandre@gmail.com To cancel your order, please email us your order number.…" at bounding box center [150, 352] width 187 height 57
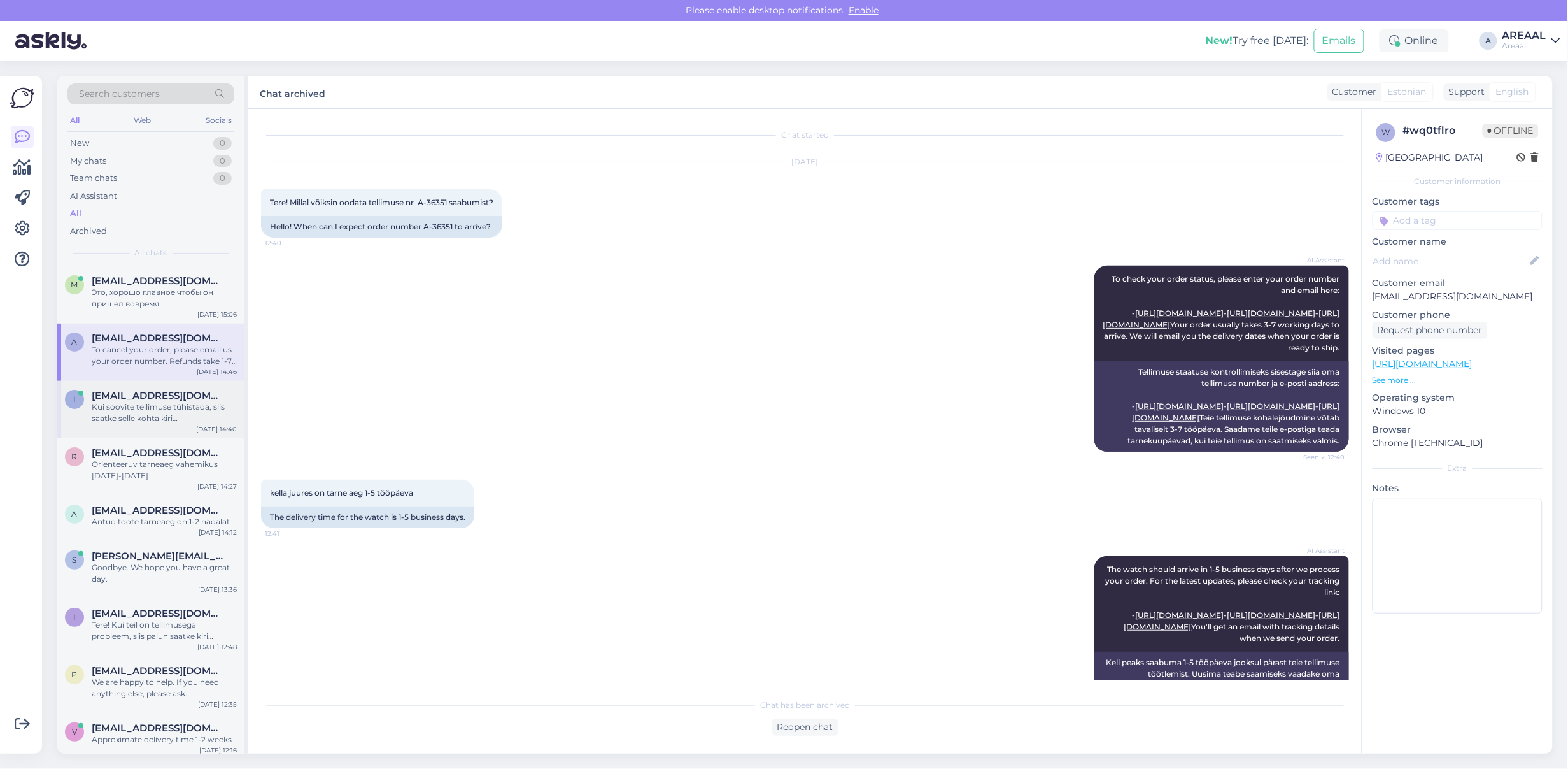
click at [164, 397] on span "ints2005@inbox.lv" at bounding box center [158, 395] width 133 height 11
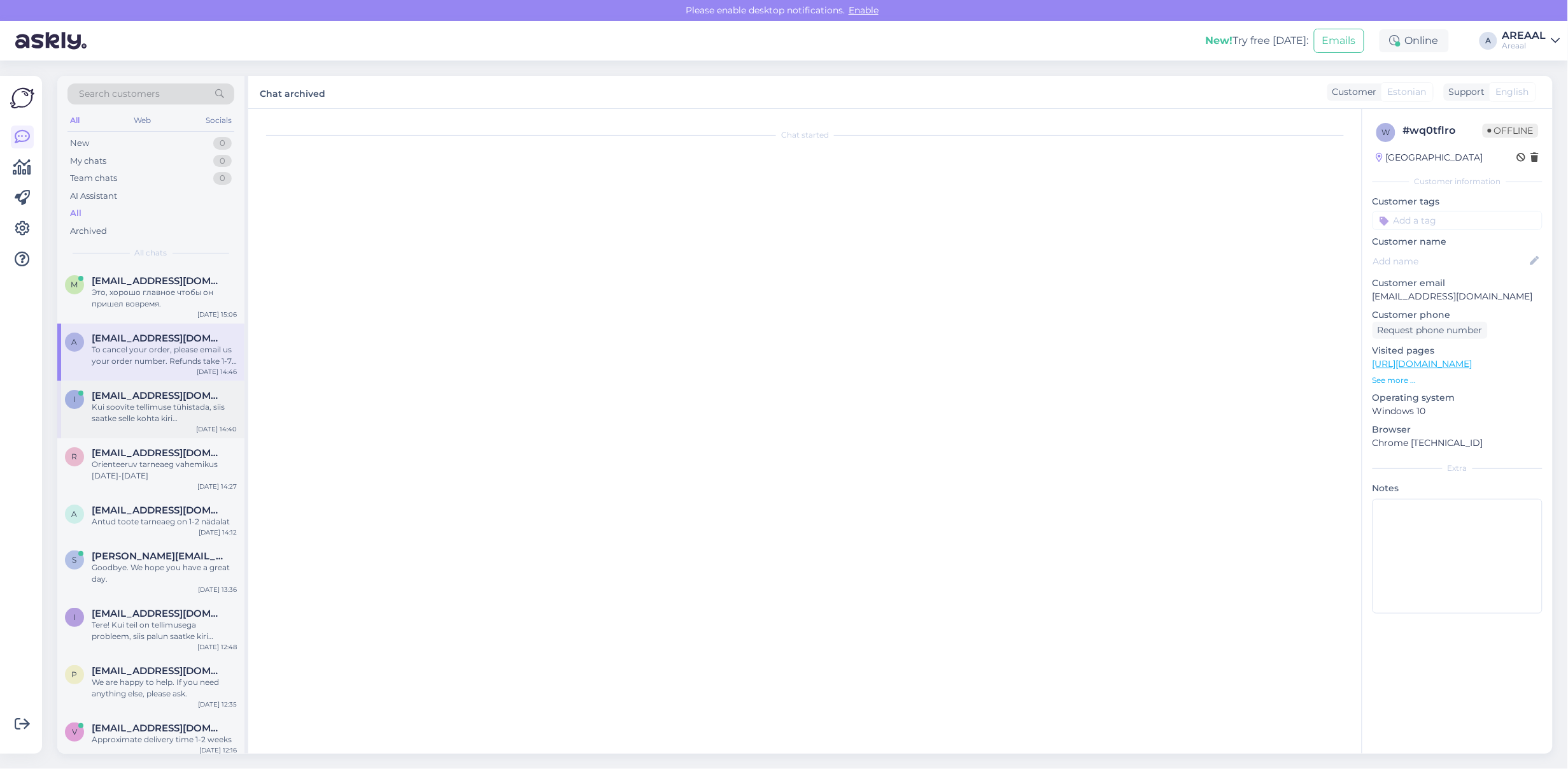
scroll to position [4193, 0]
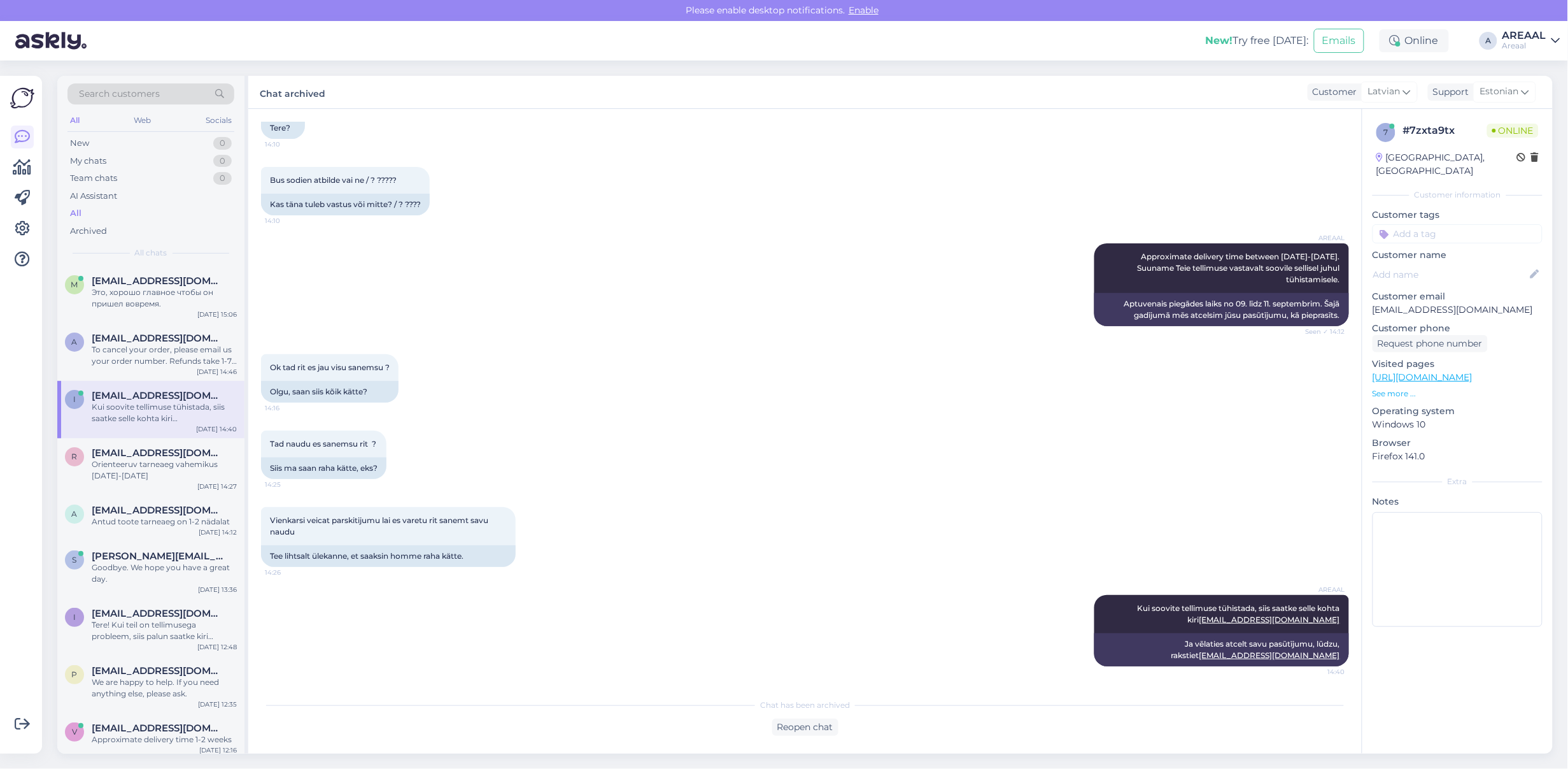
click at [1543, 41] on div "Areaal" at bounding box center [1525, 46] width 44 height 10
click at [1540, 96] on button "Open" at bounding box center [1533, 99] width 36 height 20
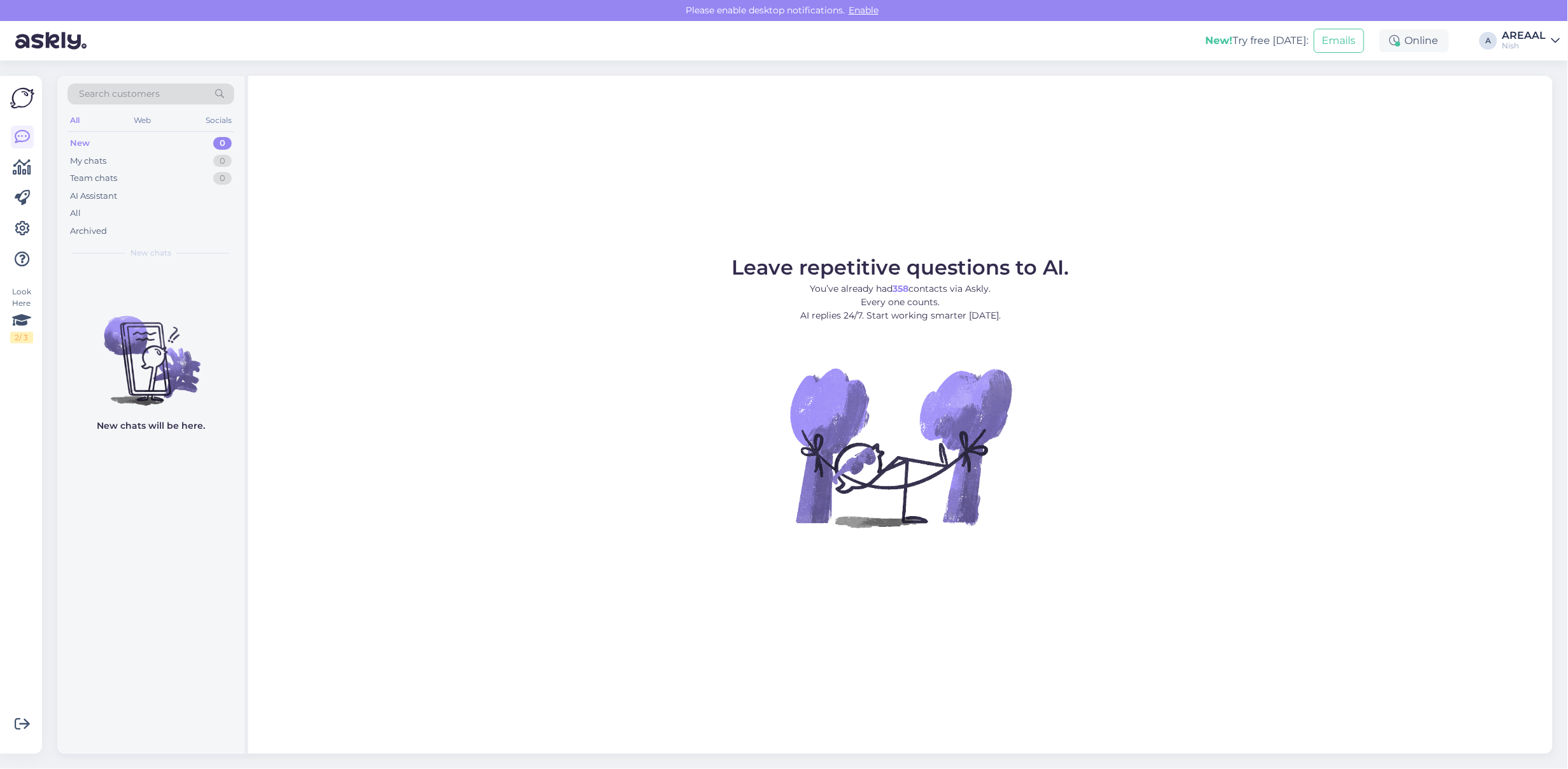
click at [1080, 288] on figure "Leave repetitive questions to AI. You’ve already had 358 contacts via Askly. Ev…" at bounding box center [900, 409] width 1282 height 305
click at [110, 211] on div "All" at bounding box center [151, 214] width 167 height 18
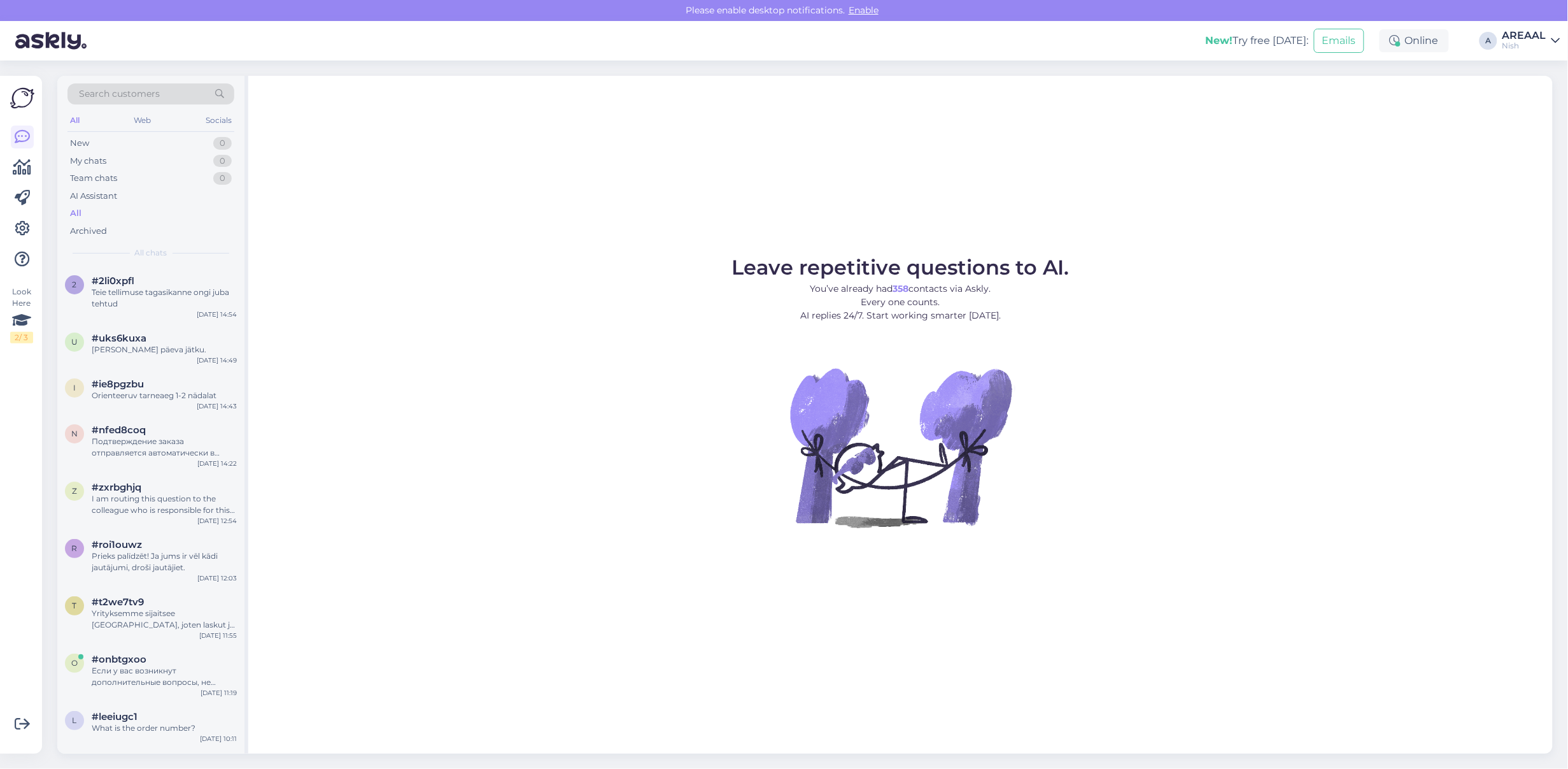
click at [1529, 46] on div "Nish" at bounding box center [1525, 46] width 44 height 10
click at [1535, 80] on button "Open" at bounding box center [1533, 71] width 36 height 20
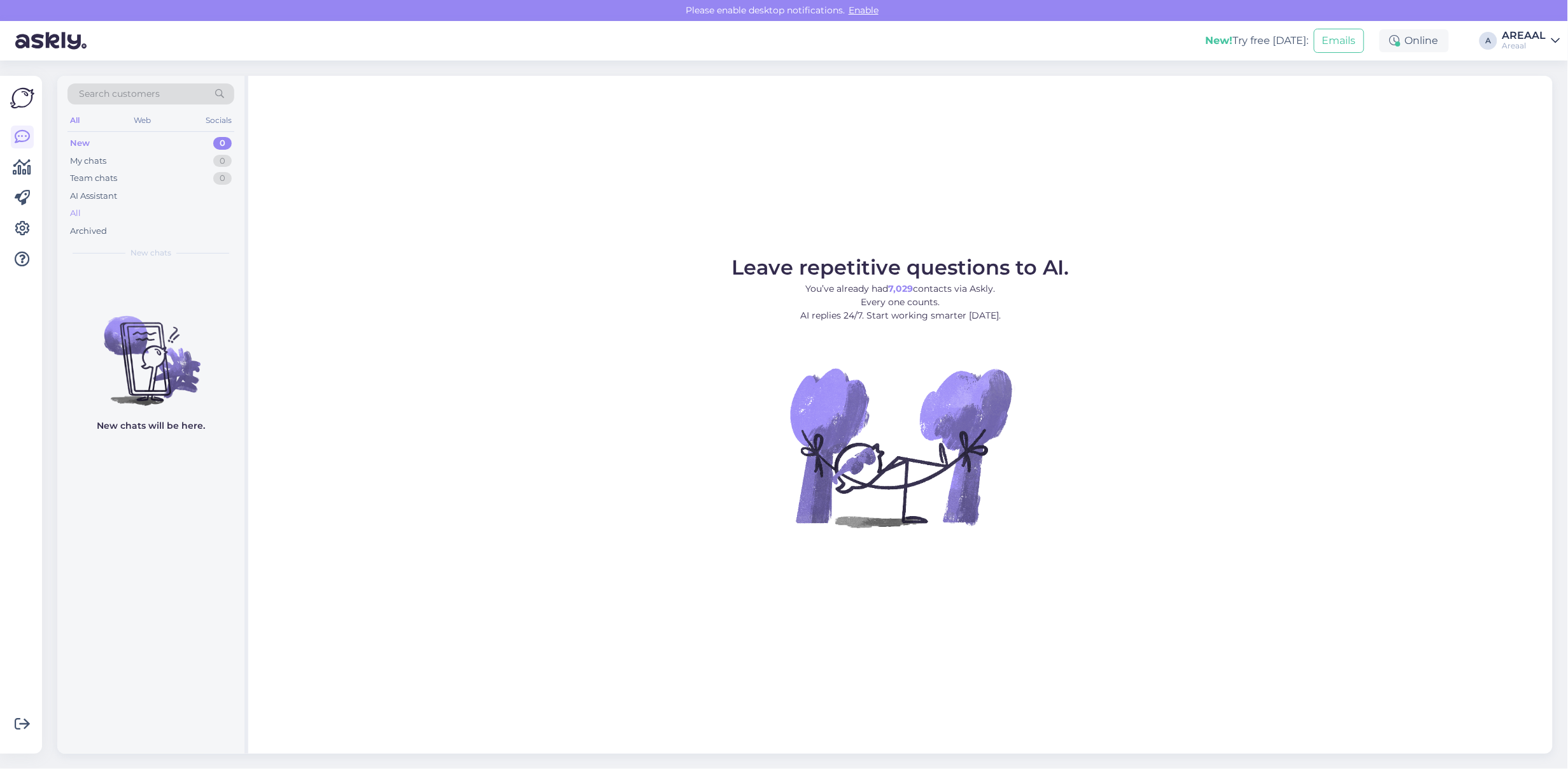
click at [187, 217] on div "All" at bounding box center [151, 214] width 167 height 18
click at [1505, 38] on div "AREAAL" at bounding box center [1525, 36] width 44 height 10
click at [1549, 99] on button "Open" at bounding box center [1533, 99] width 36 height 20
click at [173, 217] on div "All" at bounding box center [151, 214] width 167 height 18
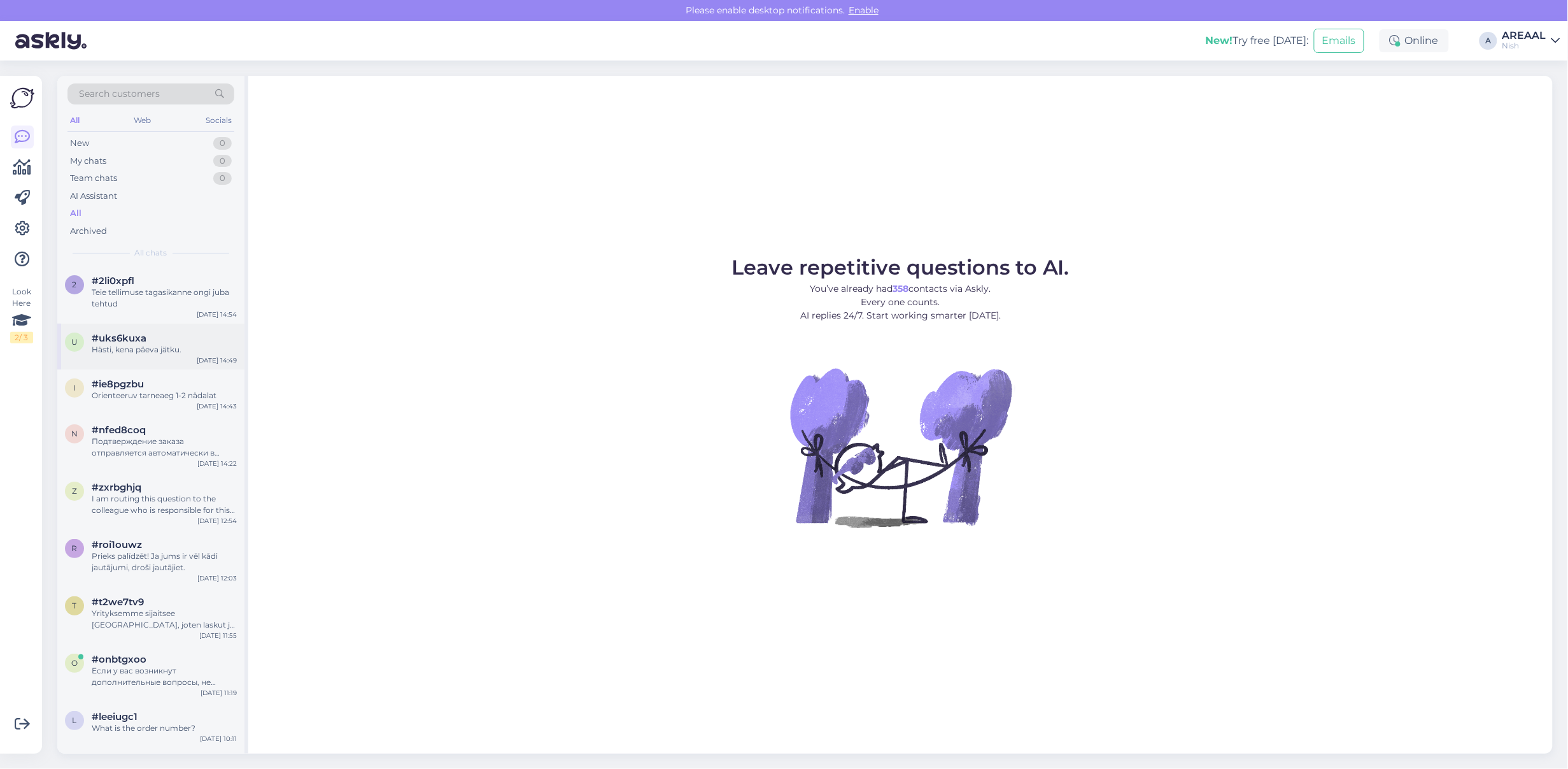
click at [185, 357] on div "u #uks6kuxa Hästi, kena päeva jätku. [DATE] 14:49" at bounding box center [150, 347] width 187 height 46
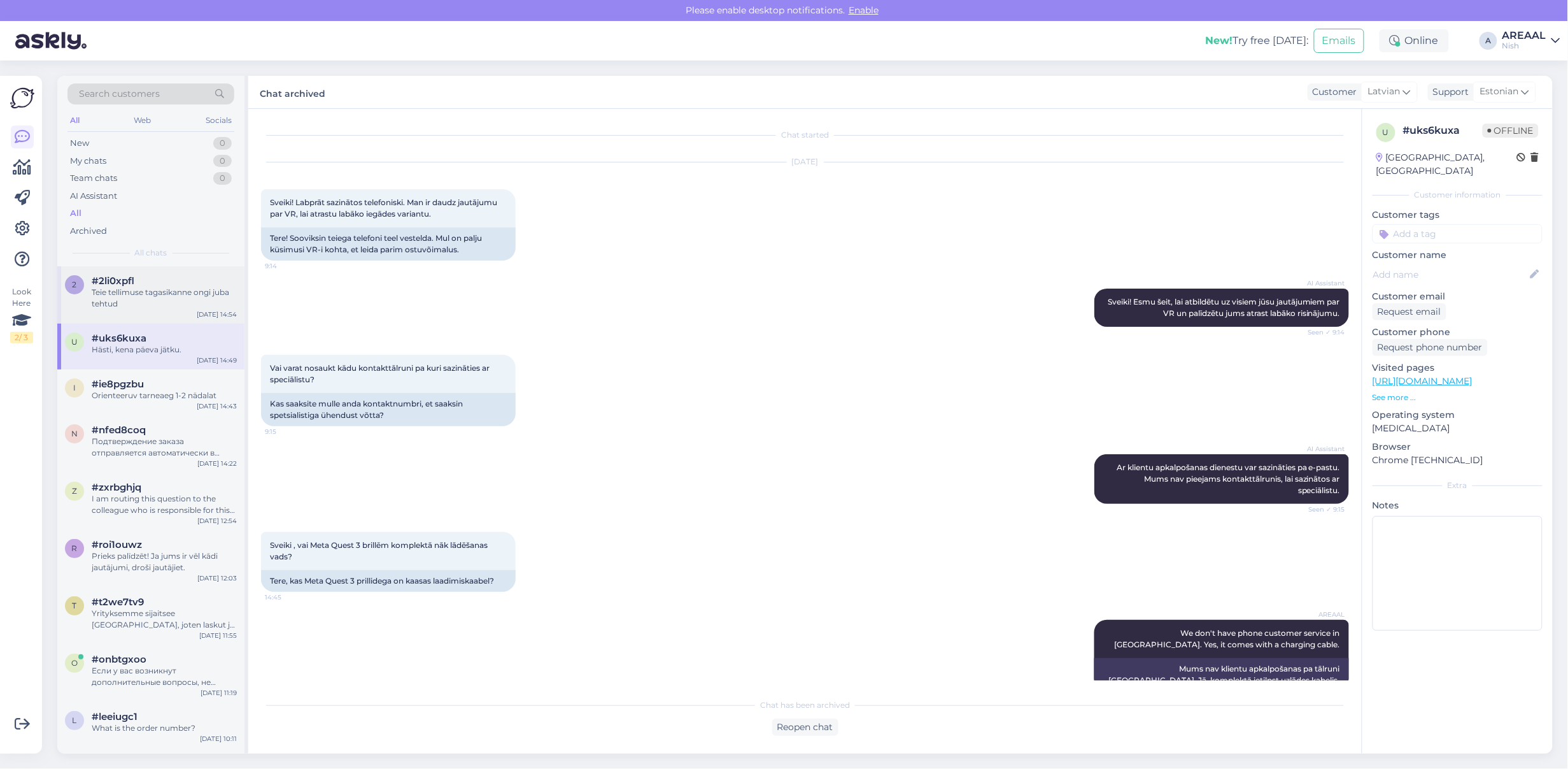
scroll to position [452, 0]
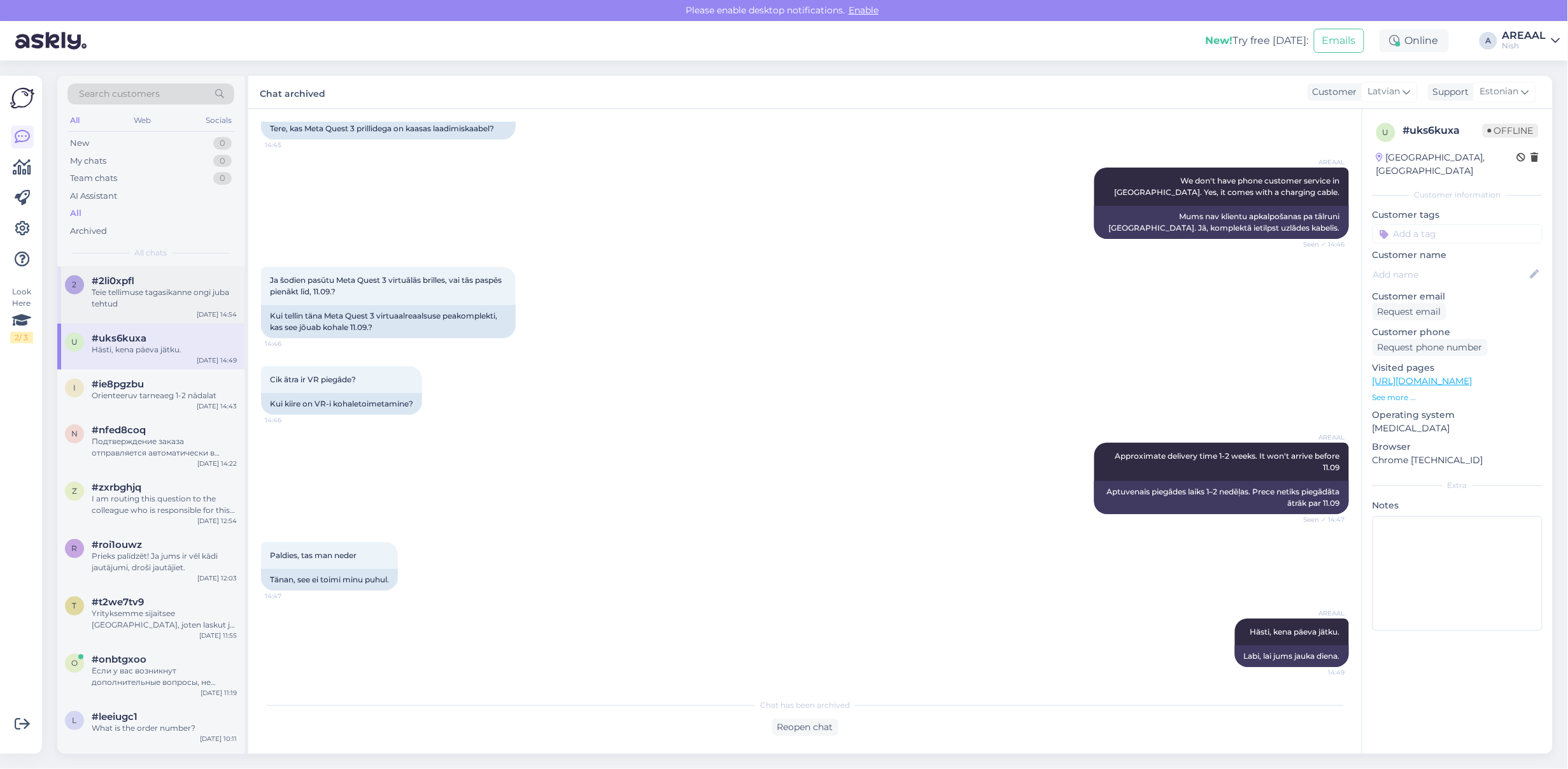
click at [185, 316] on div "2 #2li0xpfl Teie tellimuse tagasikanne ongi juba tehtud [DATE] 14:54" at bounding box center [150, 294] width 187 height 57
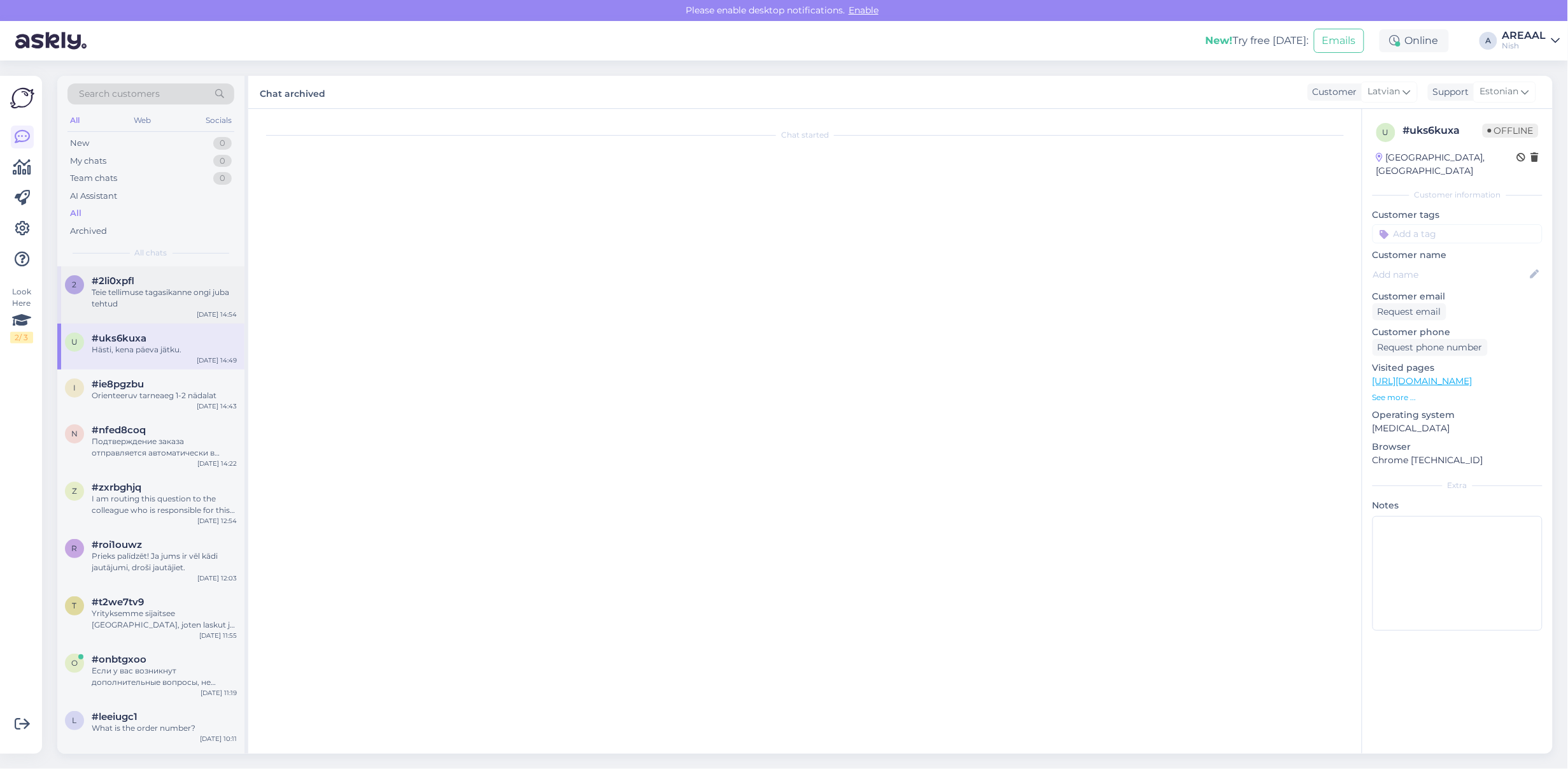
scroll to position [6041, 0]
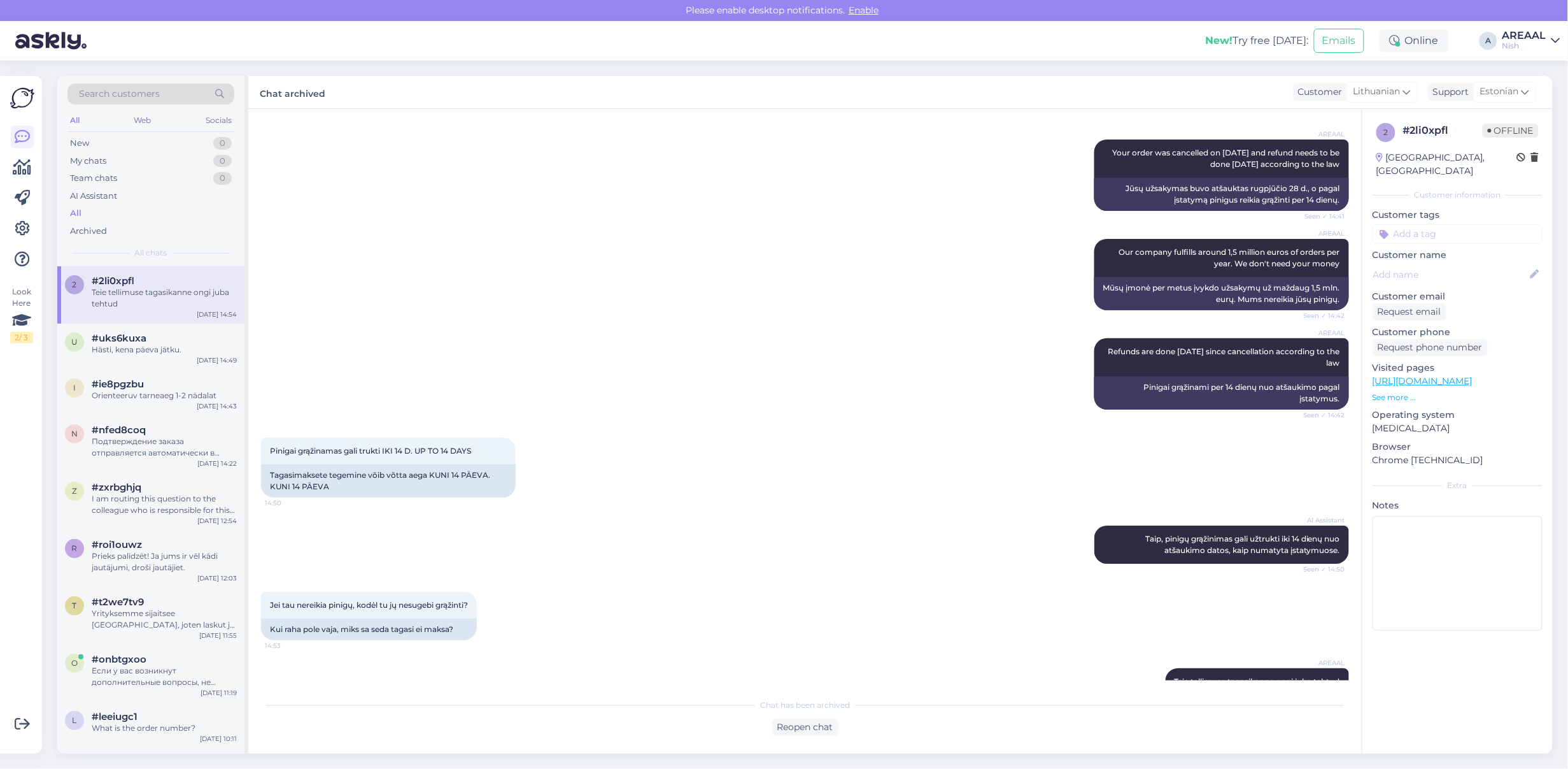
click at [1528, 45] on div "Nish" at bounding box center [1525, 46] width 44 height 10
click at [1532, 74] on button "Open" at bounding box center [1533, 71] width 36 height 20
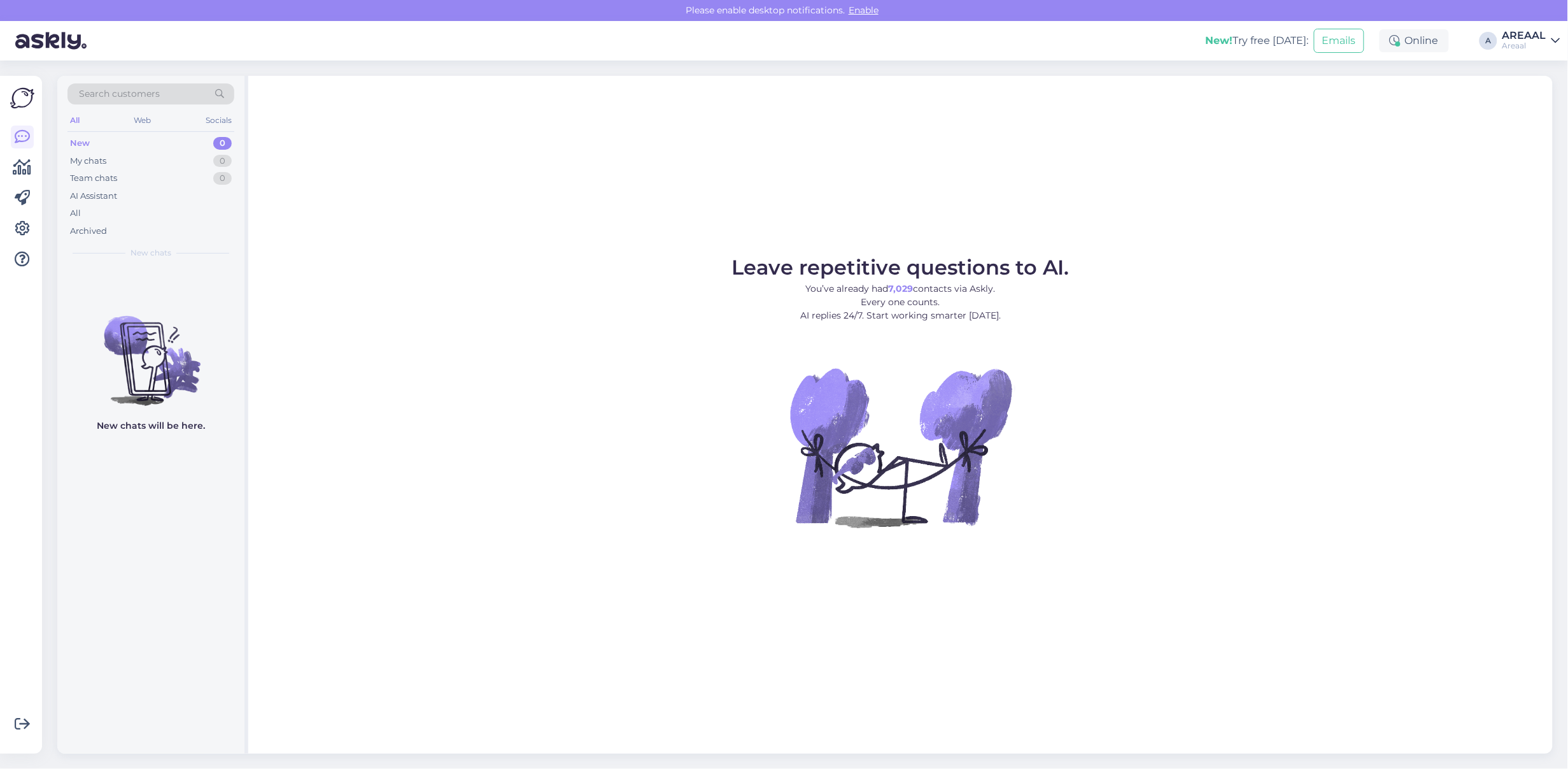
click at [1230, 243] on div "Leave repetitive questions to AI. You’ve already had 7,029 contacts via Askly. …" at bounding box center [900, 415] width 1305 height 678
click at [1137, 310] on figure "Leave repetitive questions to AI. You’ve already had 7,029 contacts via Askly. …" at bounding box center [900, 409] width 1282 height 305
click at [1169, 377] on figure "Leave repetitive questions to AI. You’ve already had 7,029 contacts via Askly. …" at bounding box center [900, 409] width 1282 height 305
click at [192, 198] on div "AI Assistant" at bounding box center [151, 196] width 167 height 18
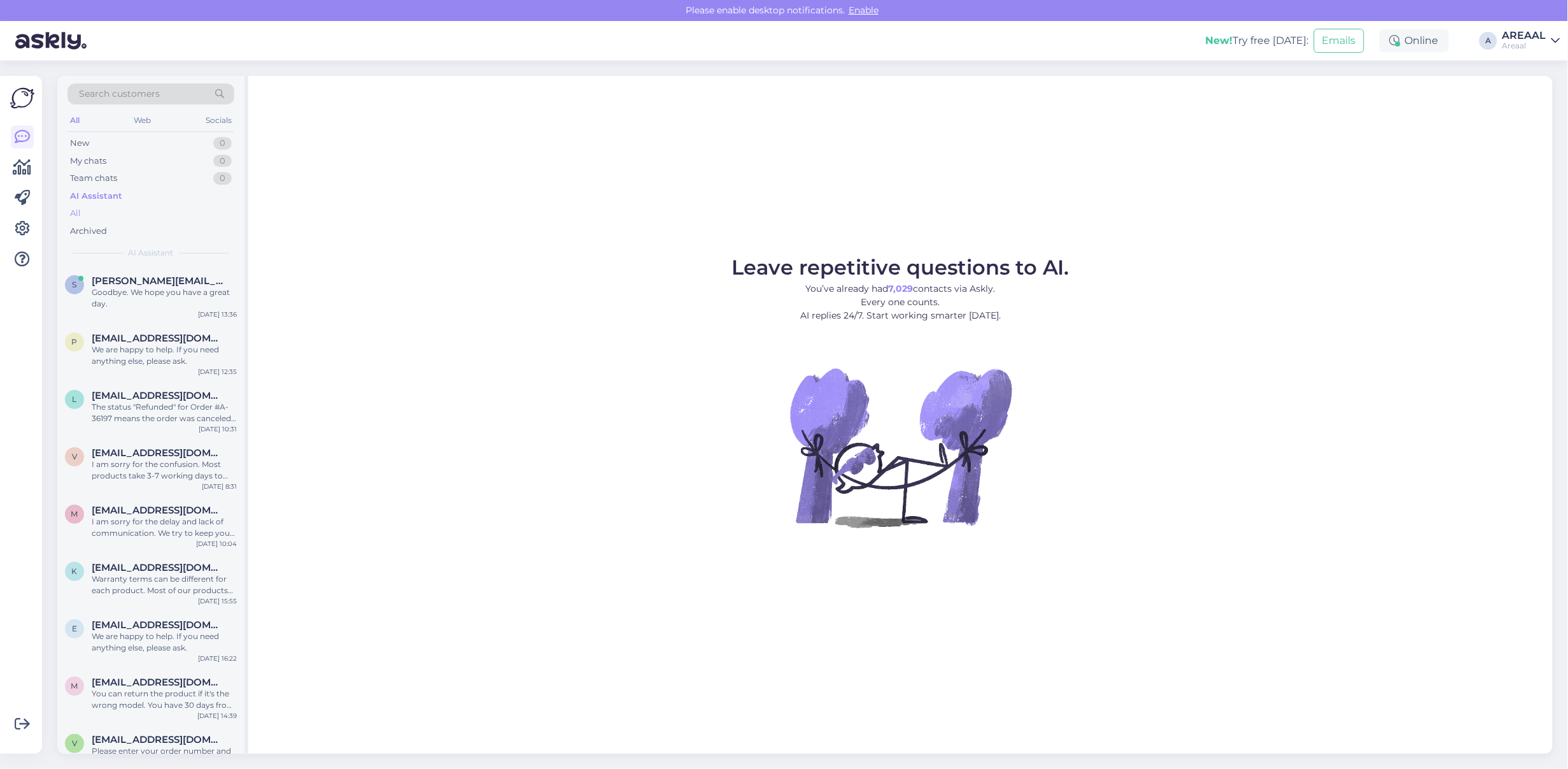
click at [187, 217] on div "All" at bounding box center [151, 214] width 167 height 18
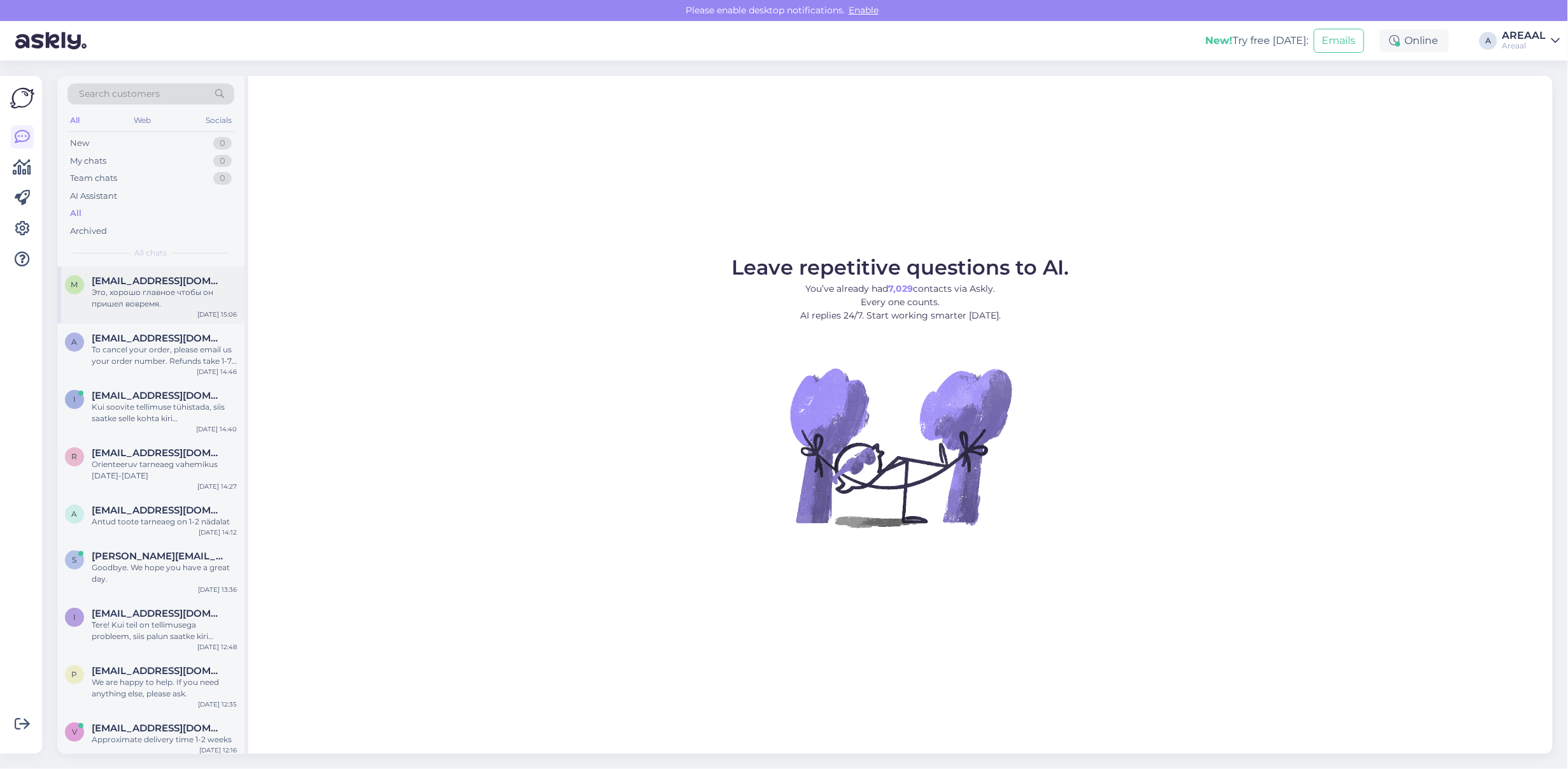
click at [179, 311] on div "m [EMAIL_ADDRESS][DOMAIN_NAME] Это, хорошо главное чтобы он пришел вовремя. [DA…" at bounding box center [150, 294] width 187 height 57
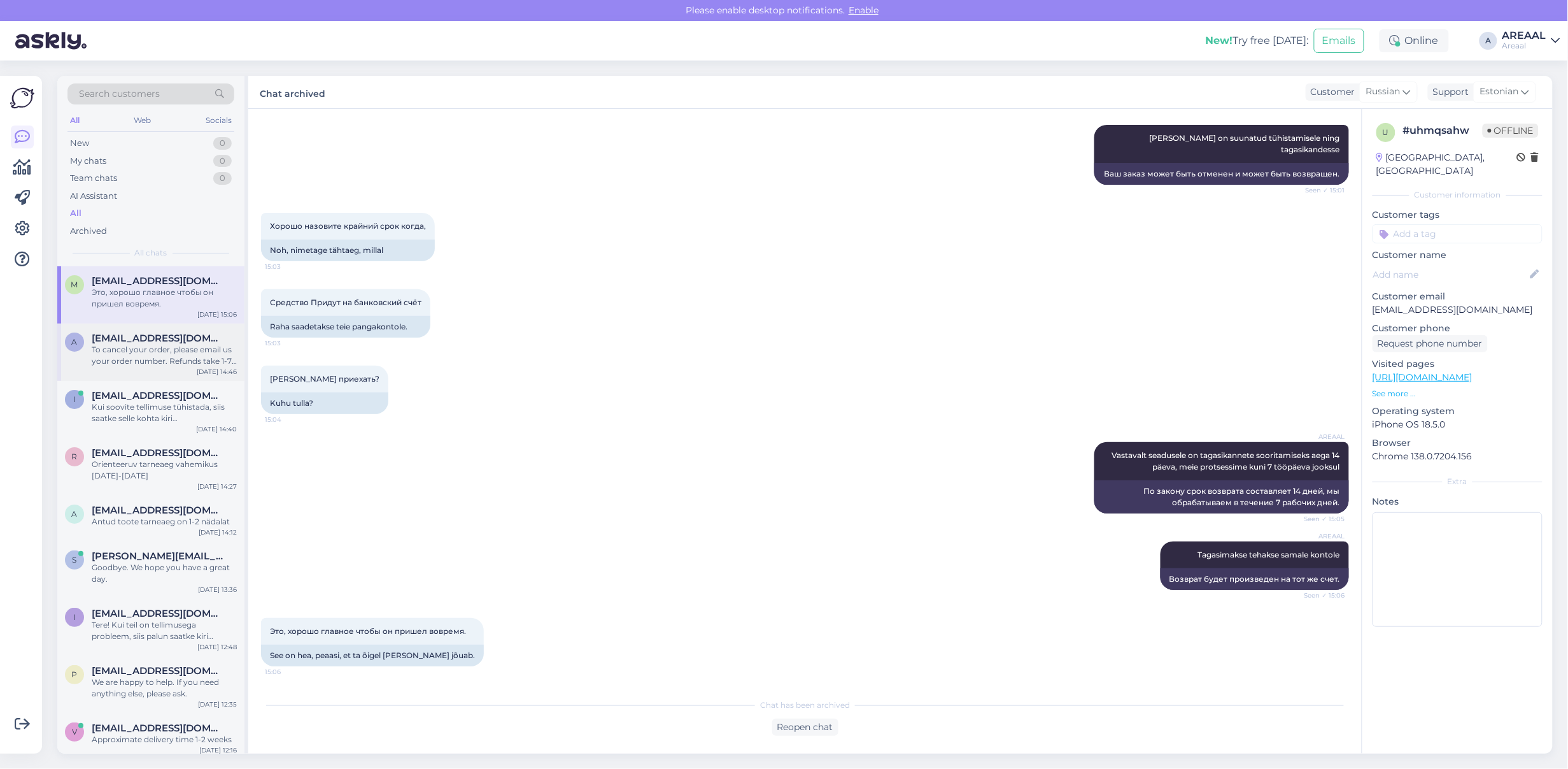
click at [178, 354] on div "To cancel your order, please email us your order number. Refunds take 1-7 busin…" at bounding box center [164, 355] width 145 height 23
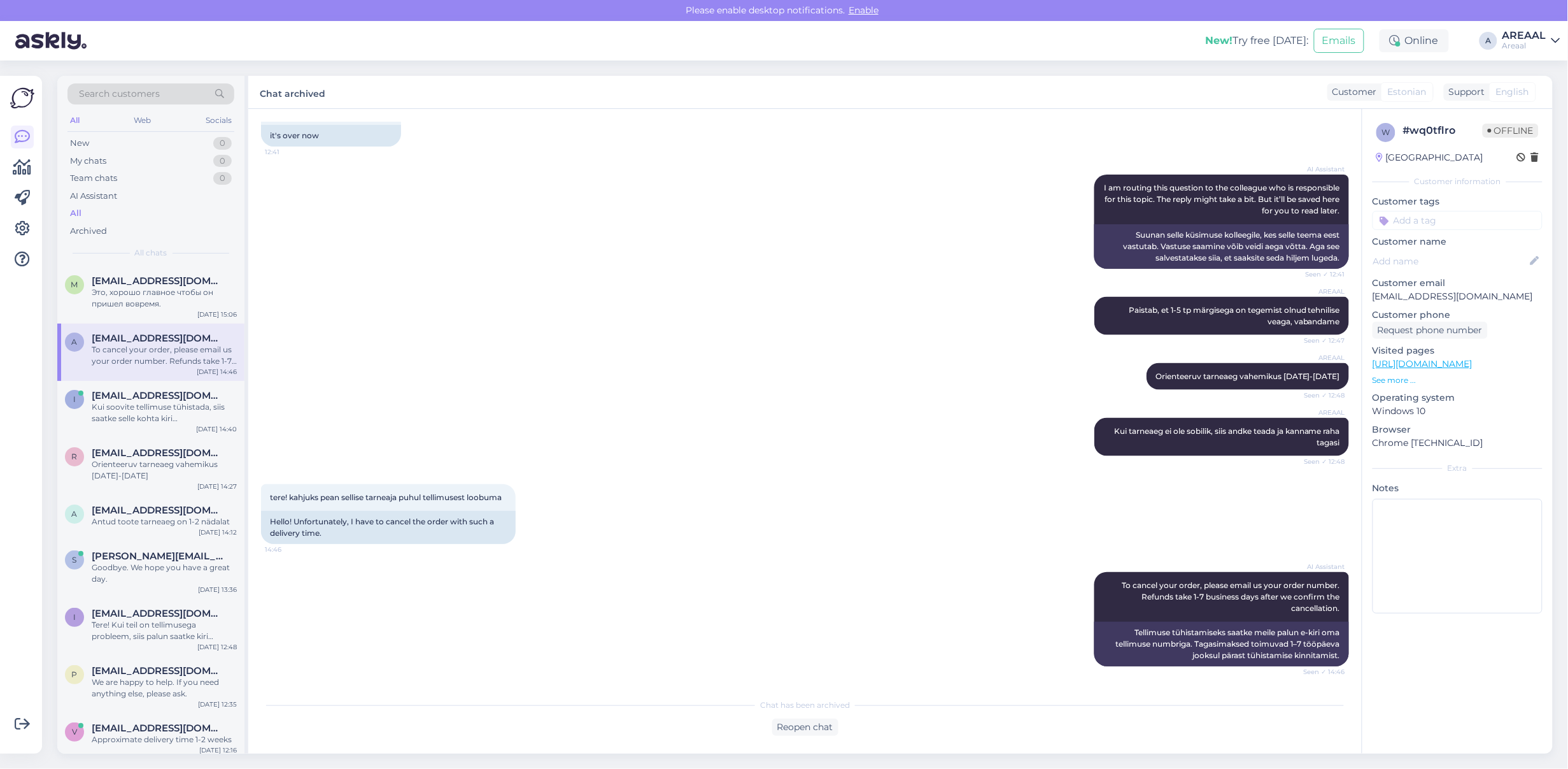
click at [1542, 41] on div "Areaal" at bounding box center [1525, 46] width 44 height 10
click at [1539, 92] on button "Open" at bounding box center [1533, 99] width 36 height 20
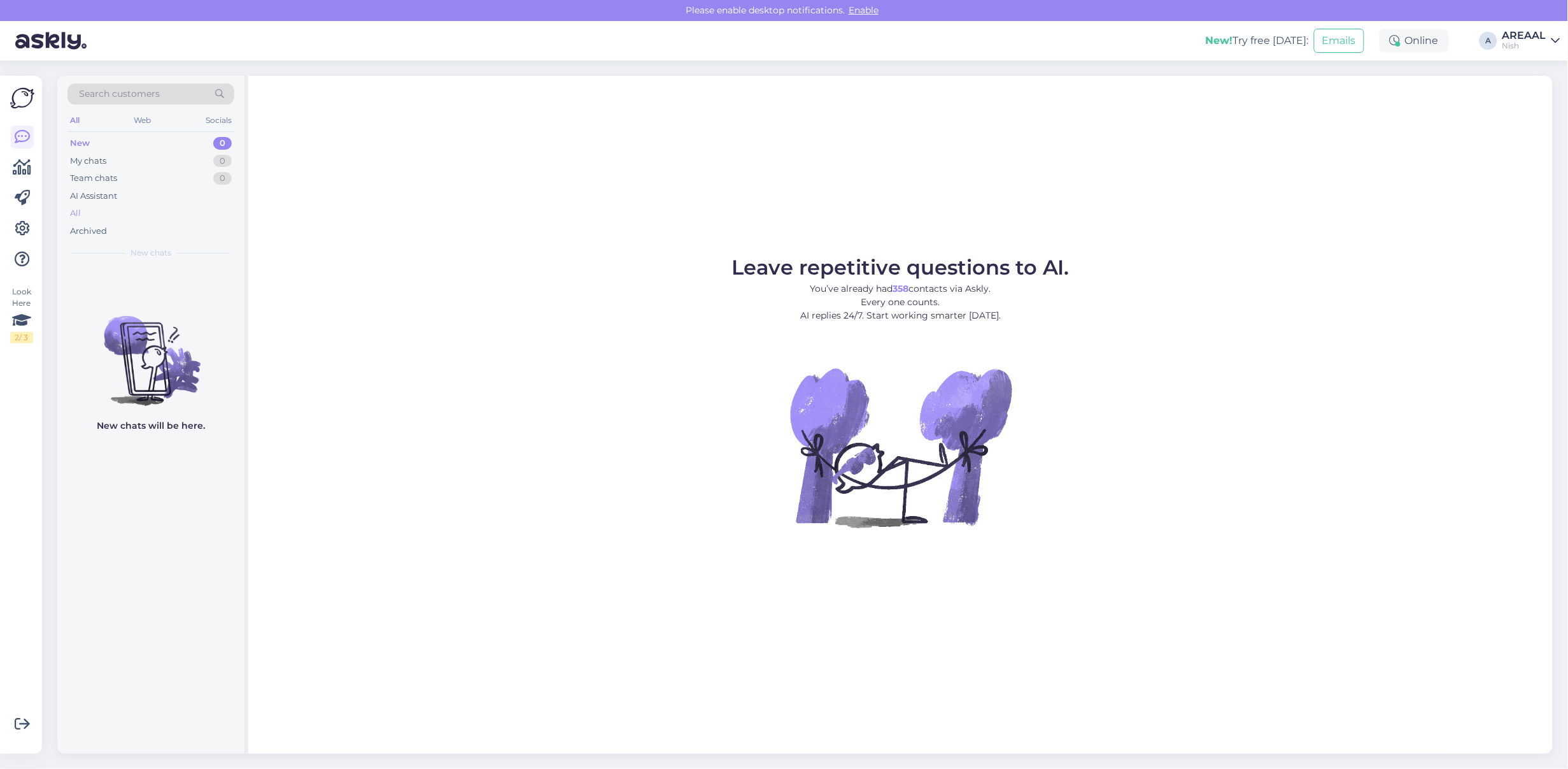
click at [112, 213] on div "All" at bounding box center [151, 214] width 167 height 18
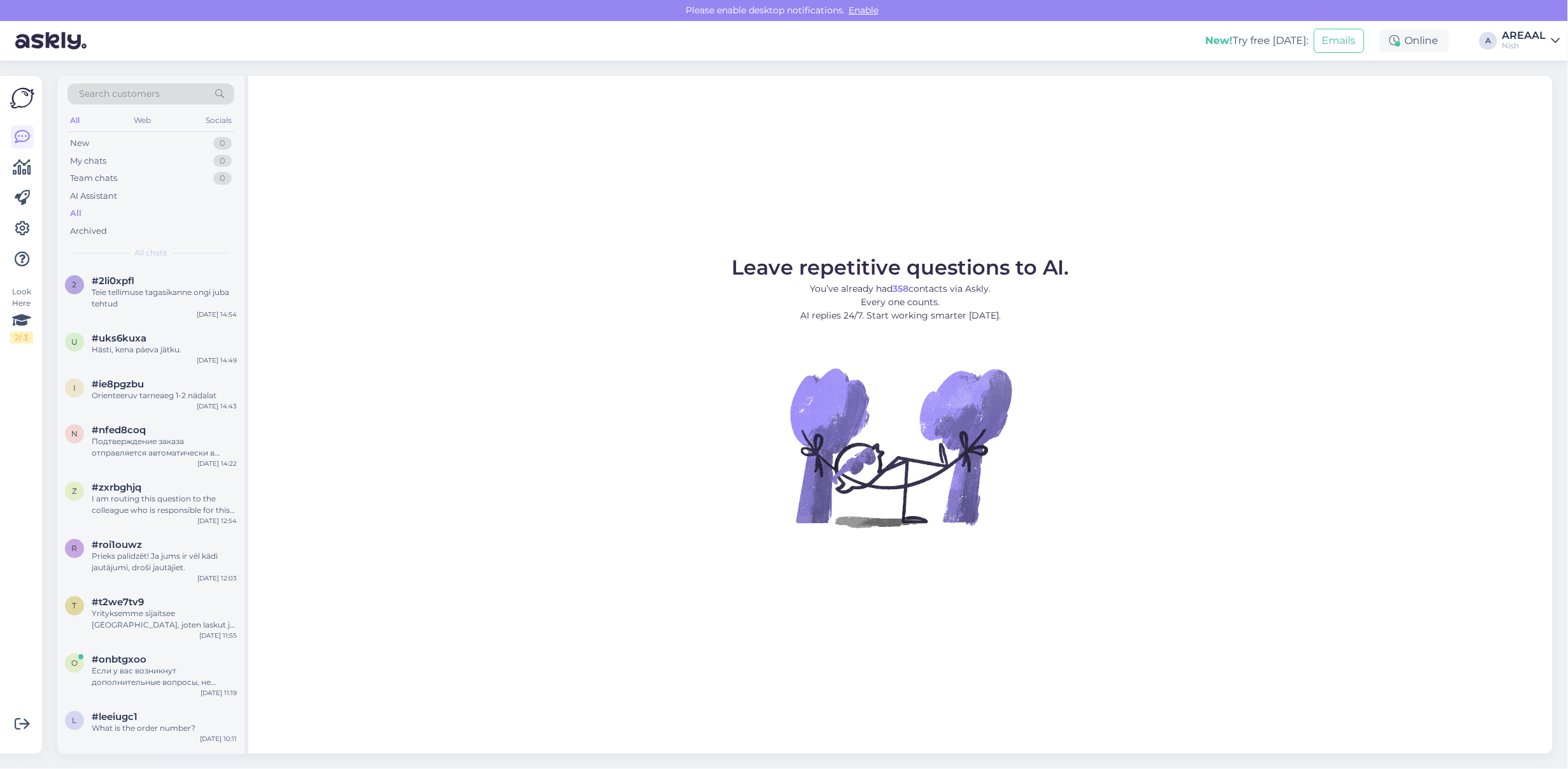
click at [1517, 45] on div "Nish" at bounding box center [1525, 46] width 44 height 10
click at [1528, 68] on button "Open" at bounding box center [1533, 71] width 36 height 20
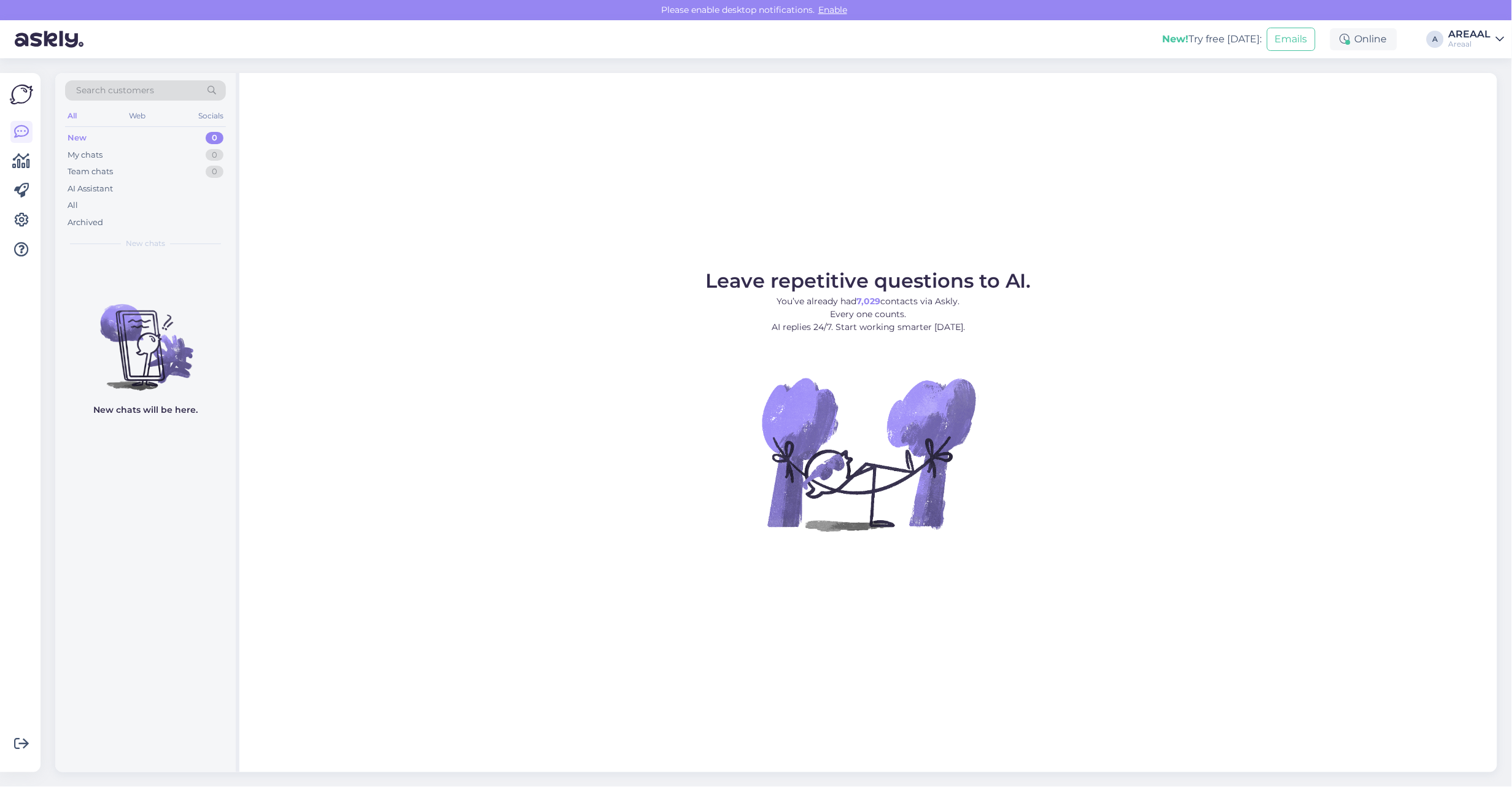
click at [1475, 47] on div "Areaal" at bounding box center [1471, 44] width 42 height 10
click at [1487, 99] on button "Open" at bounding box center [1478, 95] width 35 height 19
click at [123, 207] on div "All" at bounding box center [146, 206] width 161 height 17
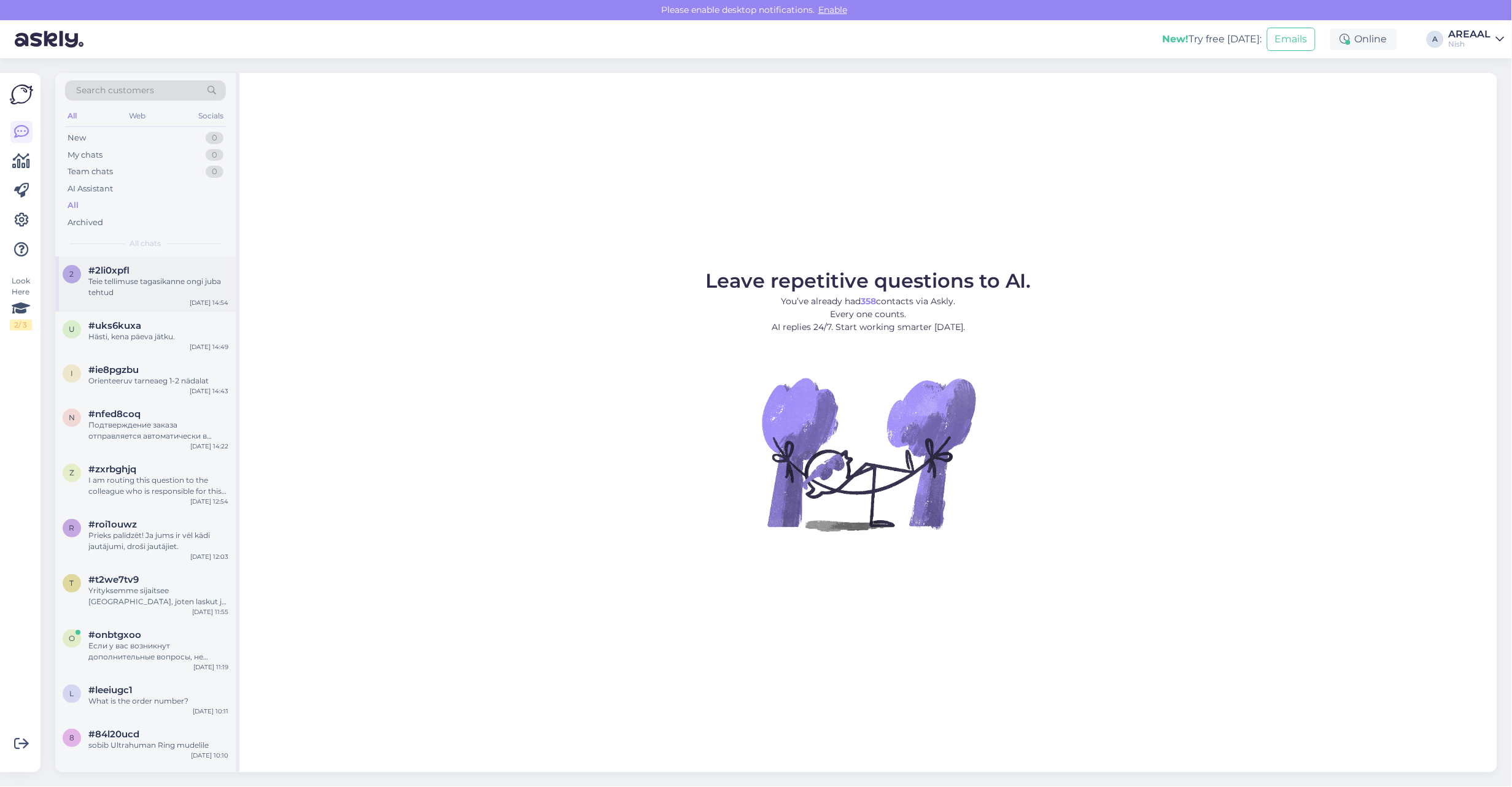
click at [163, 278] on div "Teie tellimuse tagasikanne ongi juba tehtud" at bounding box center [158, 287] width 140 height 22
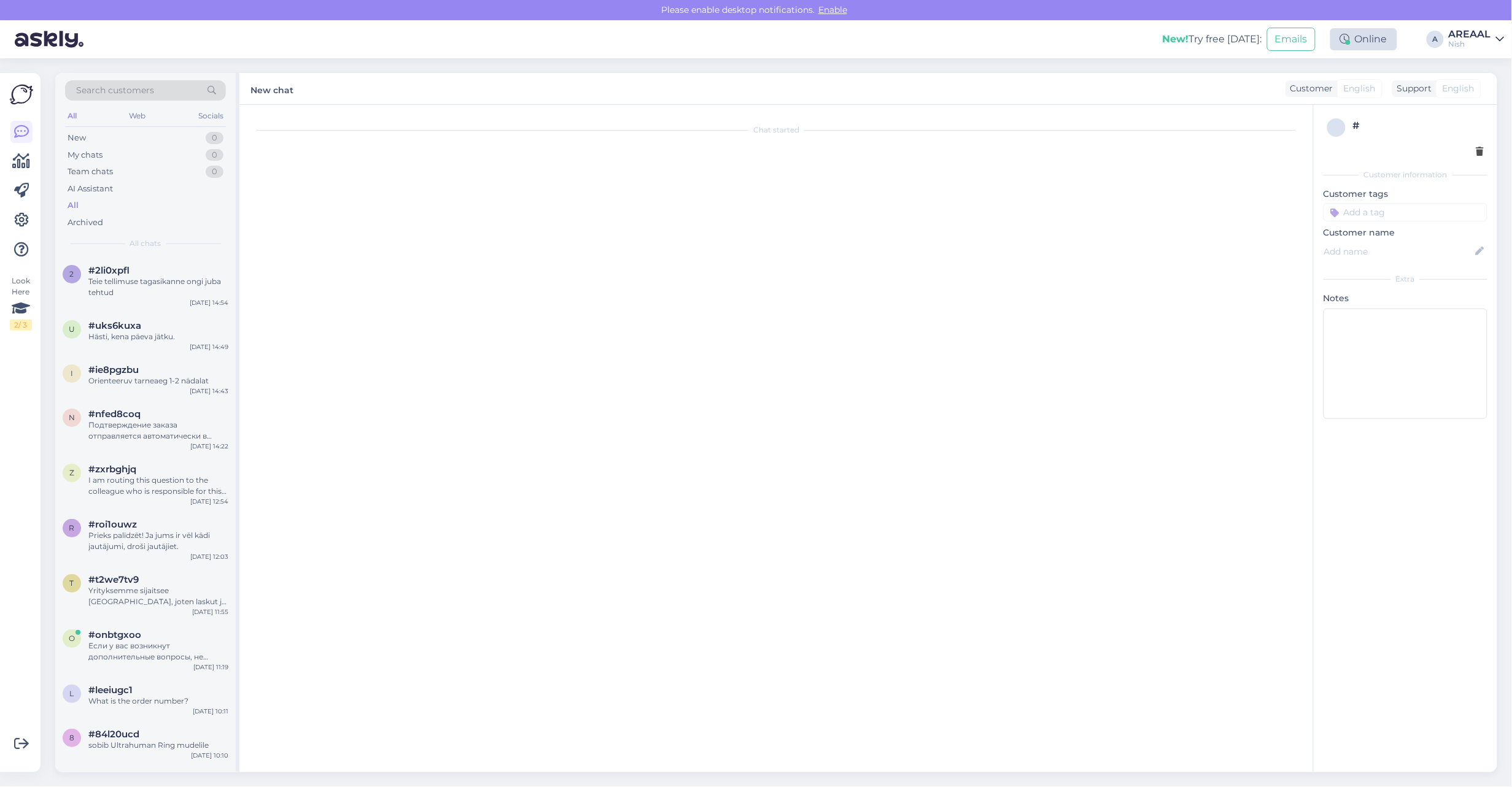
scroll to position [5773, 0]
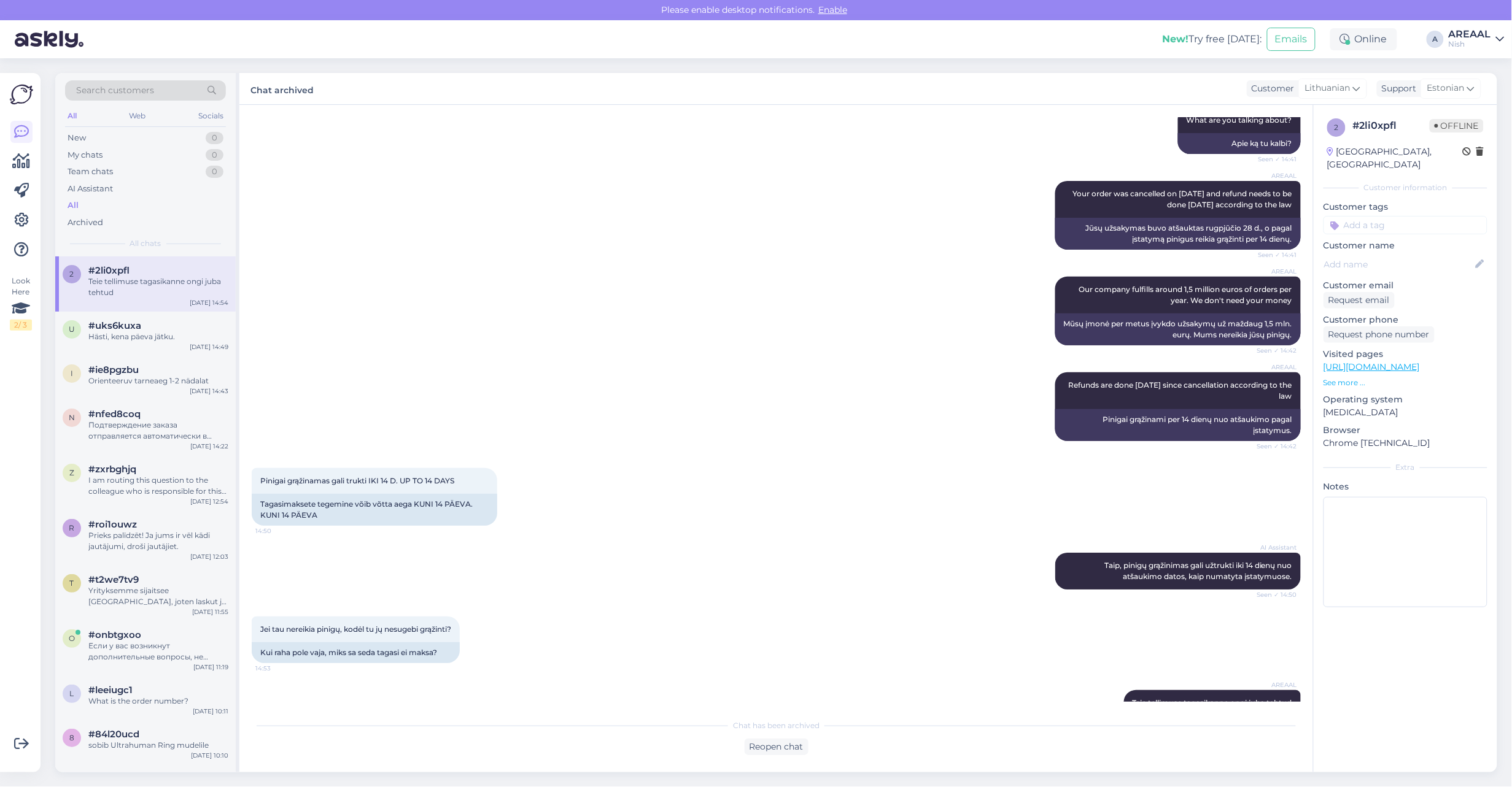
click at [1472, 30] on div "AREAAL" at bounding box center [1471, 35] width 42 height 10
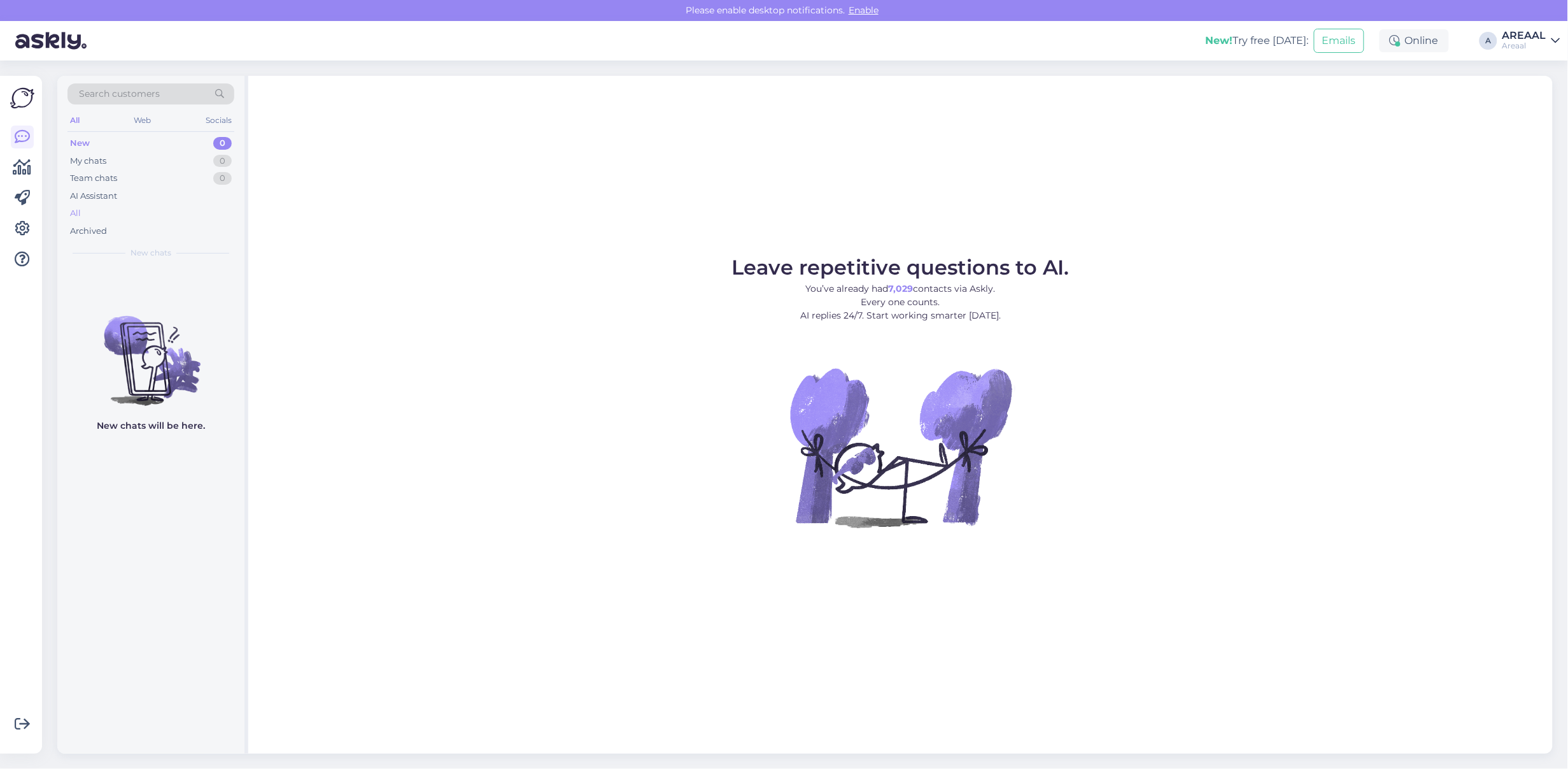
click at [212, 212] on div "All" at bounding box center [151, 214] width 167 height 18
click at [134, 217] on div "All" at bounding box center [151, 214] width 167 height 18
click at [103, 222] on div "Archived" at bounding box center [151, 231] width 167 height 18
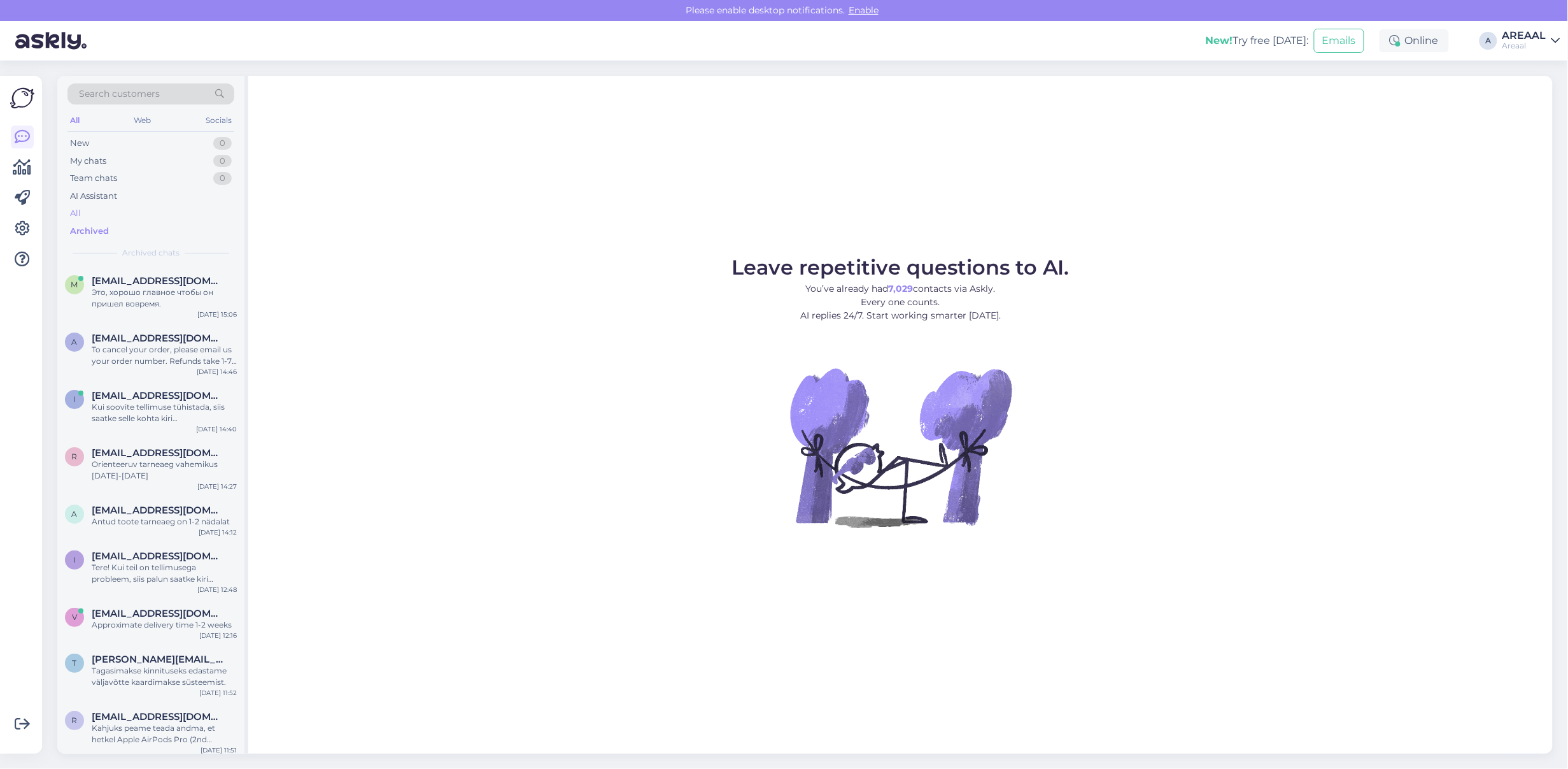
click at [103, 215] on div "All" at bounding box center [151, 214] width 167 height 18
click at [174, 298] on div "Это, хорошо главное чтобы он пришел вовремя." at bounding box center [164, 298] width 145 height 23
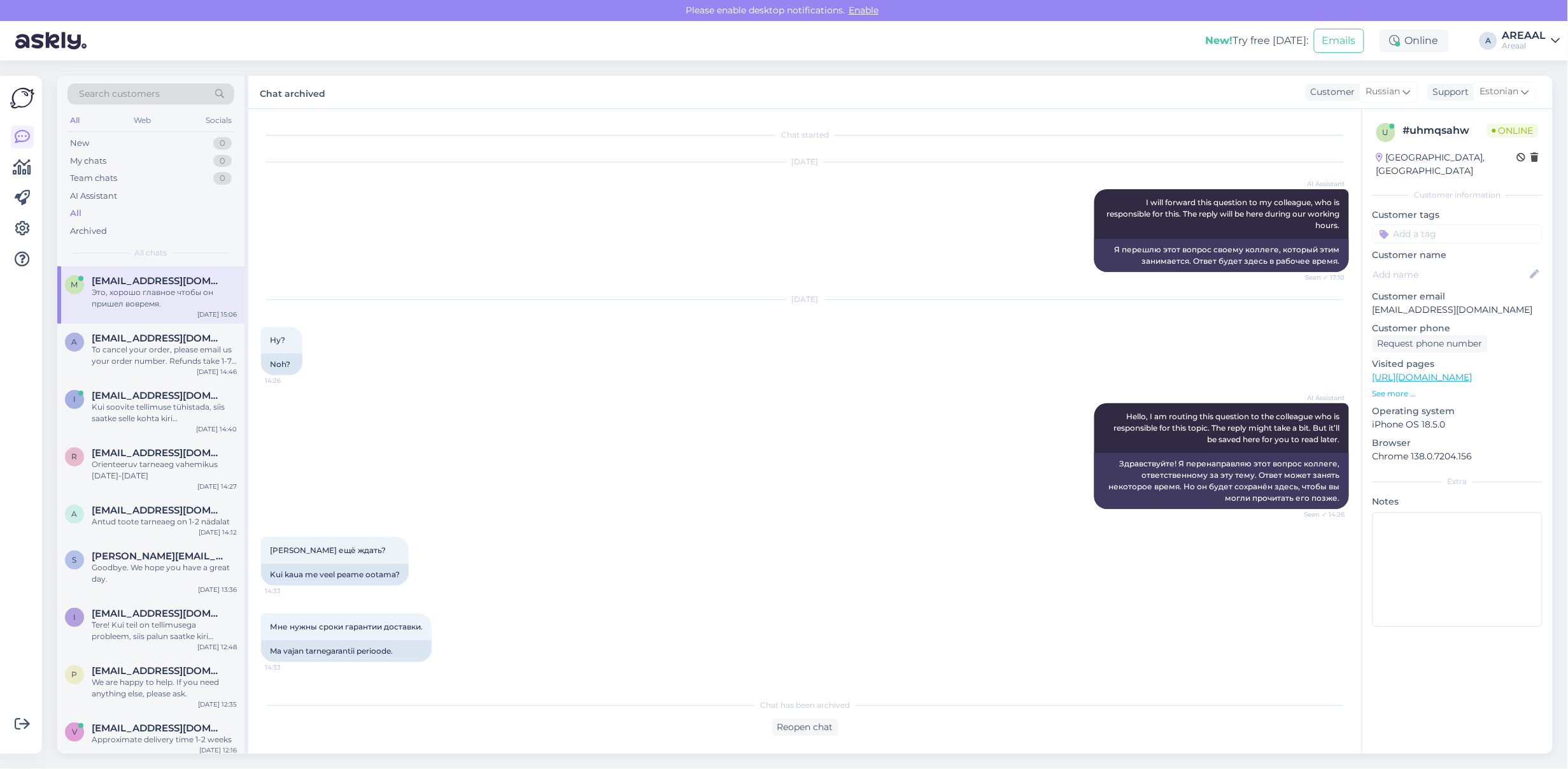
scroll to position [10798, 0]
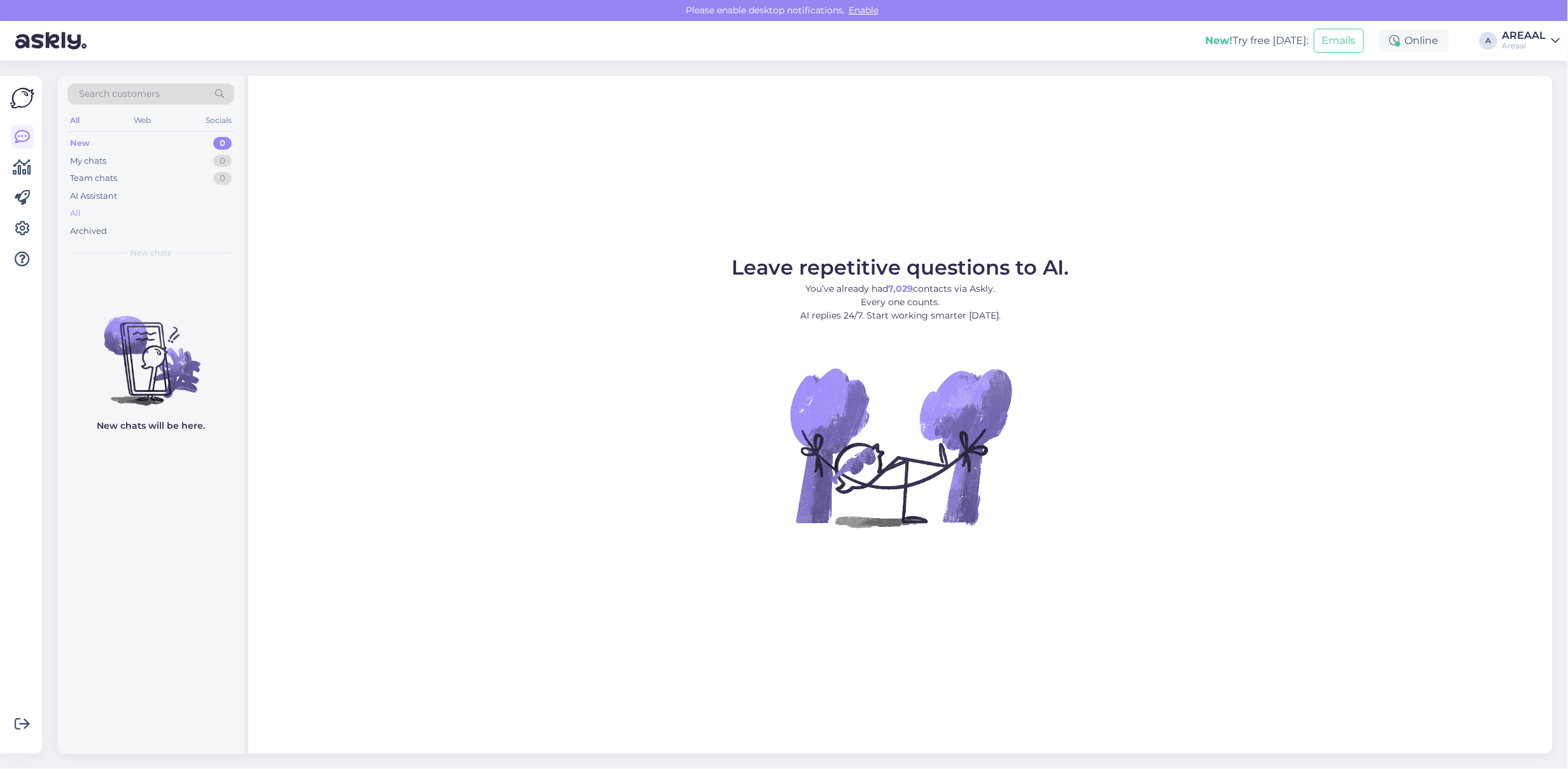
click at [112, 218] on div "All" at bounding box center [151, 214] width 167 height 18
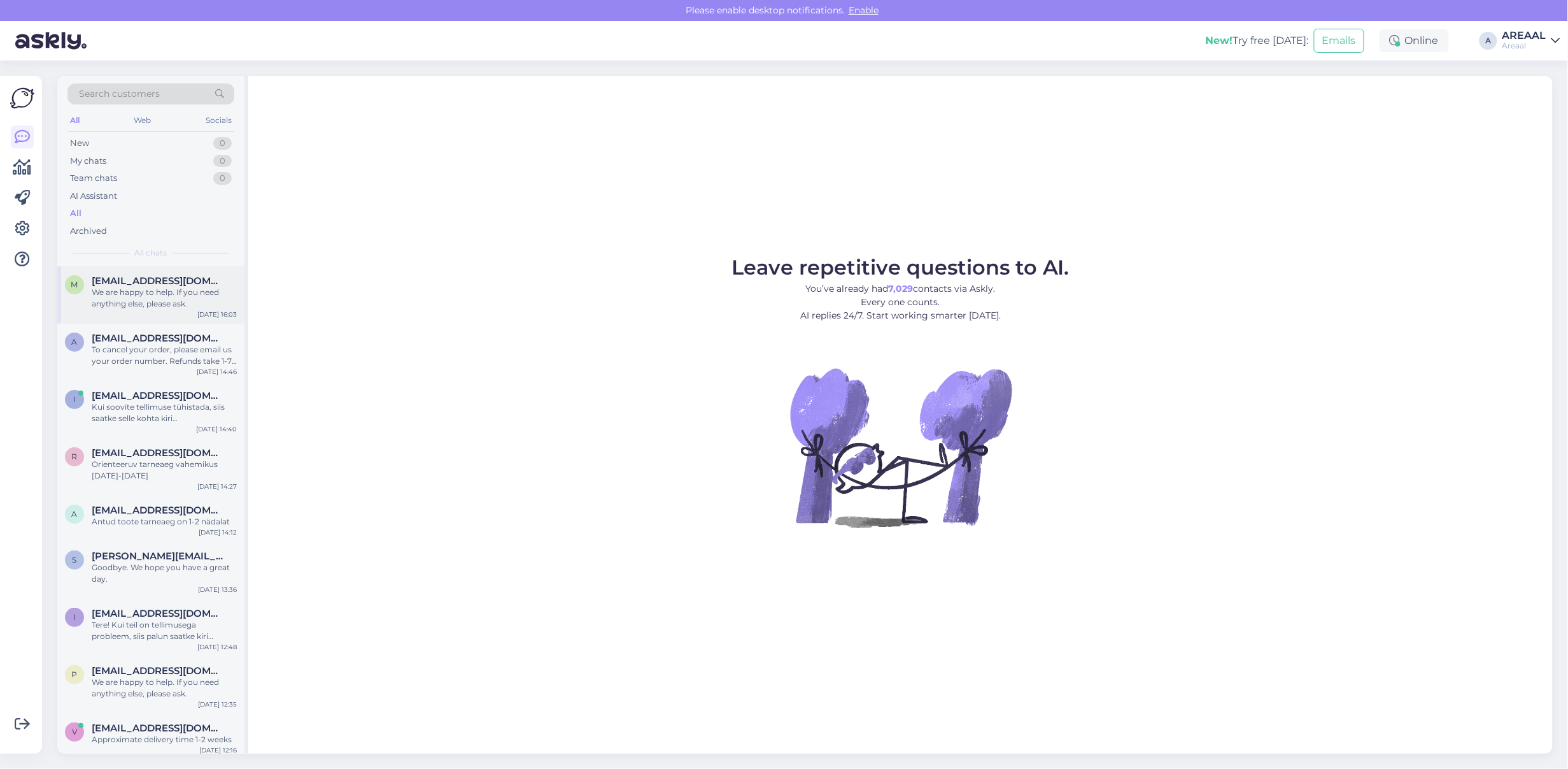
click at [141, 278] on span "[EMAIL_ADDRESS][DOMAIN_NAME]" at bounding box center [158, 280] width 133 height 11
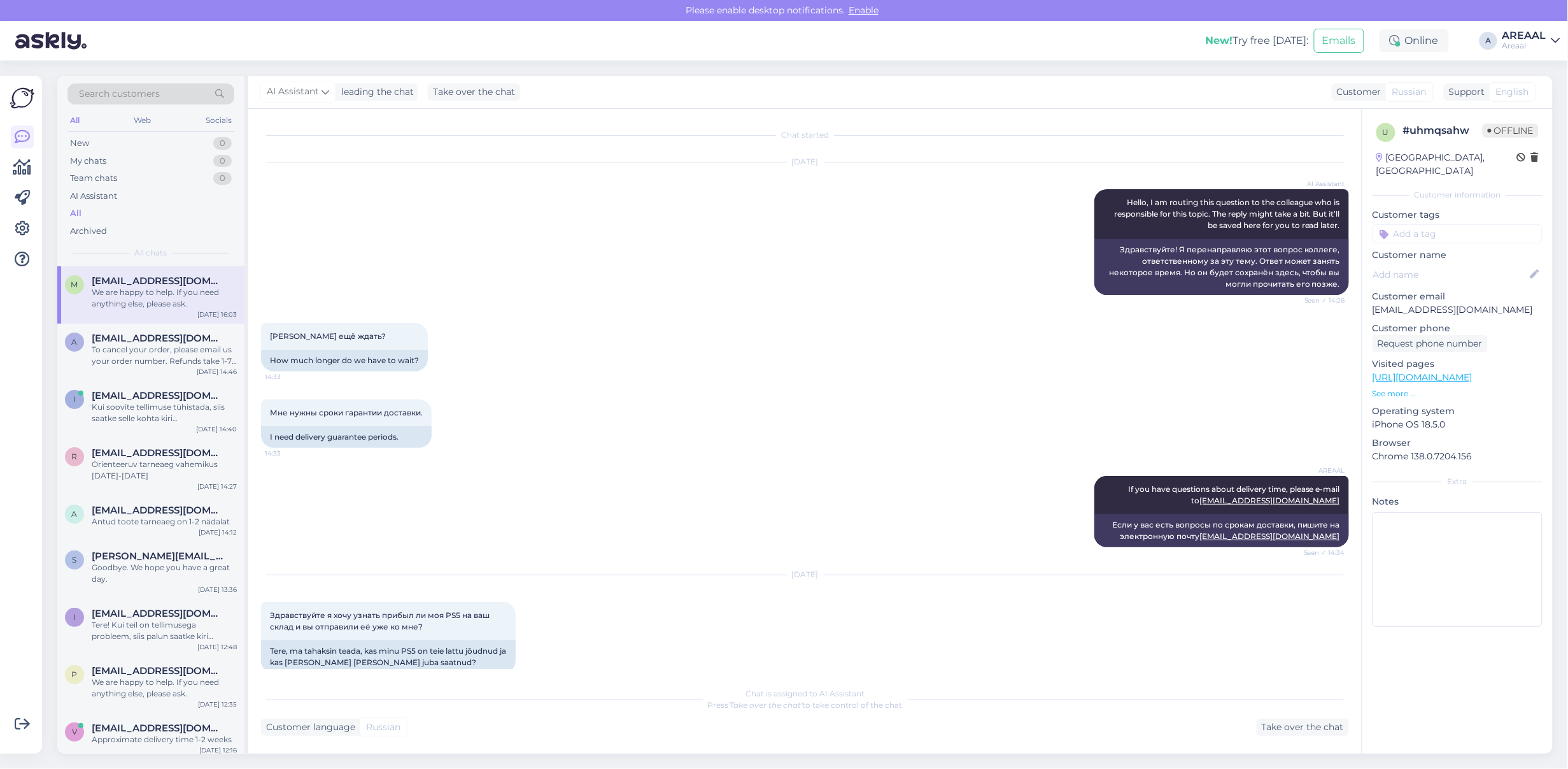
scroll to position [10816, 0]
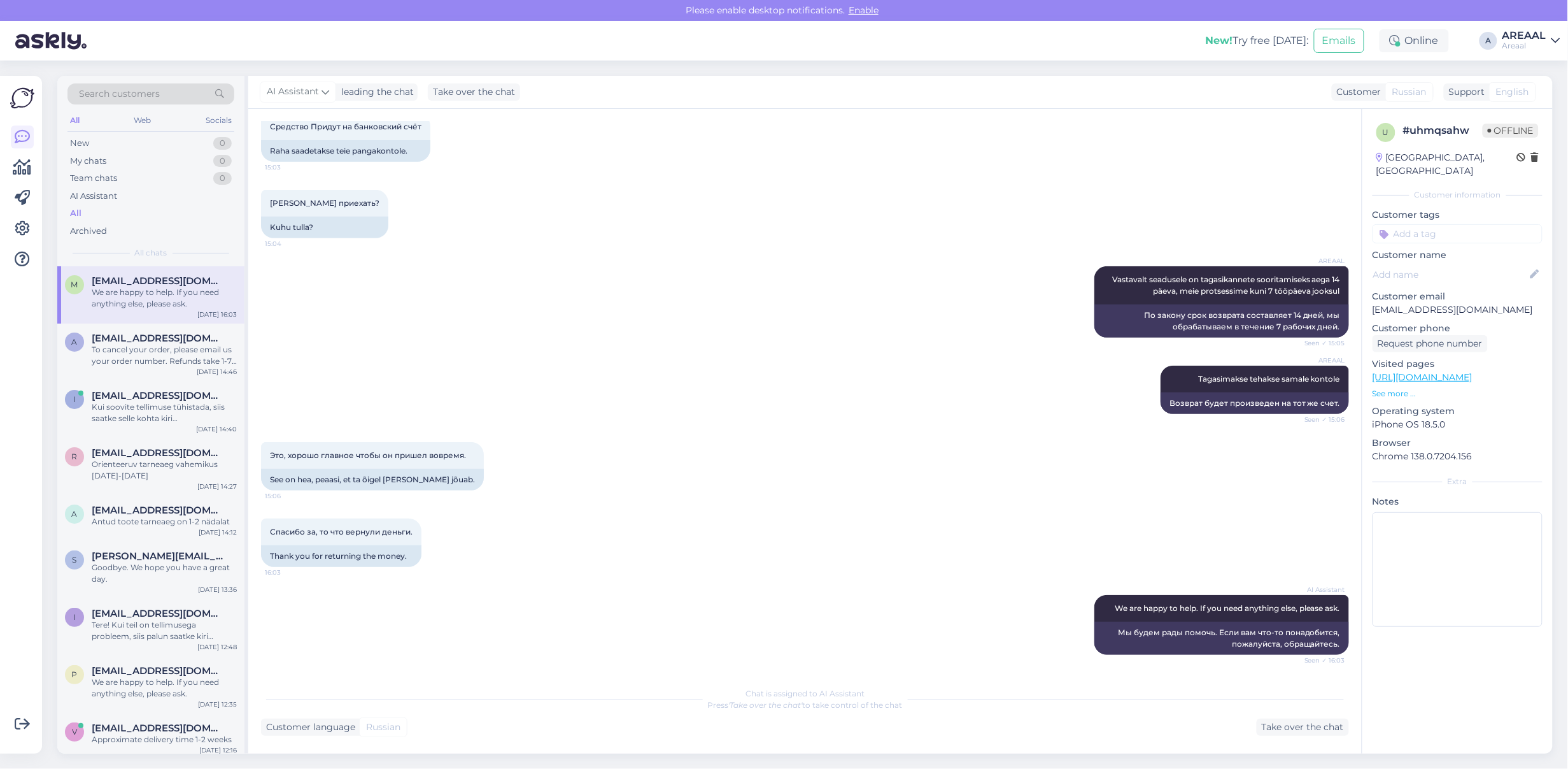
click at [141, 217] on div "All" at bounding box center [151, 214] width 167 height 18
click at [1523, 41] on div "Areaal" at bounding box center [1525, 46] width 44 height 10
click at [1531, 94] on button "Open" at bounding box center [1533, 99] width 36 height 20
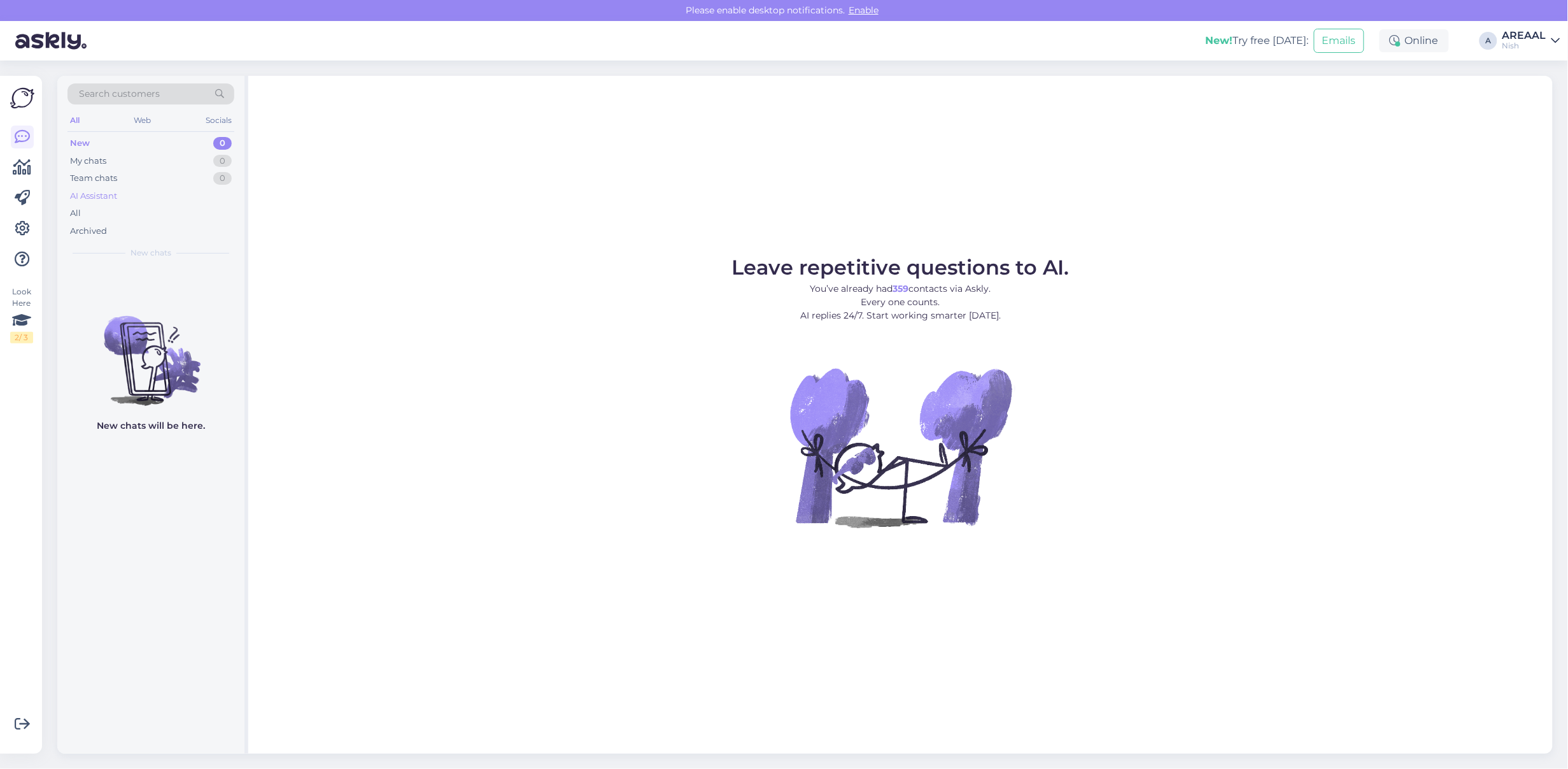
drag, startPoint x: 152, startPoint y: 193, endPoint x: 145, endPoint y: 211, distance: 19.3
click at [151, 193] on div "AI Assistant" at bounding box center [151, 196] width 167 height 18
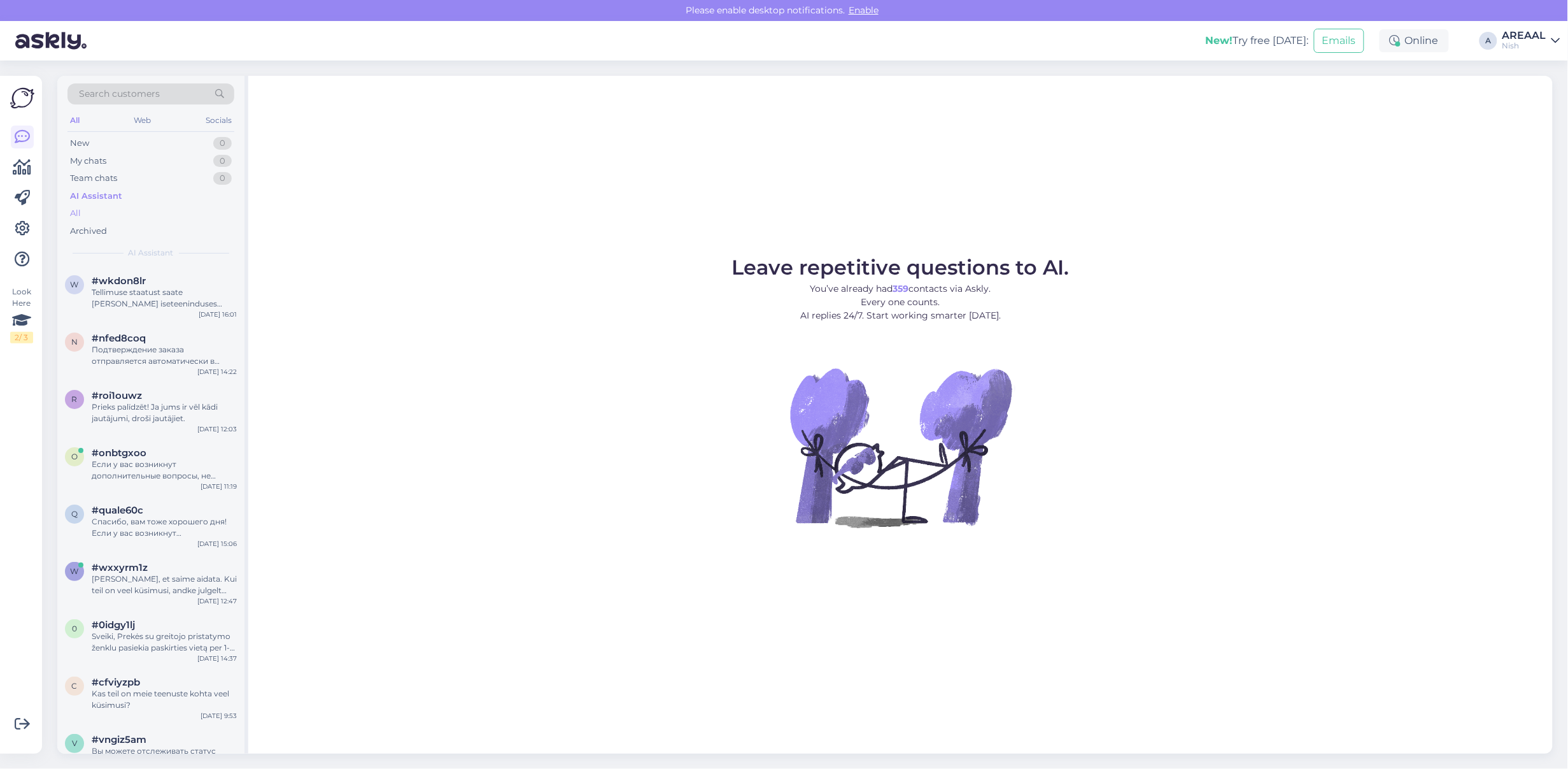
click at [145, 211] on div "All" at bounding box center [151, 214] width 167 height 18
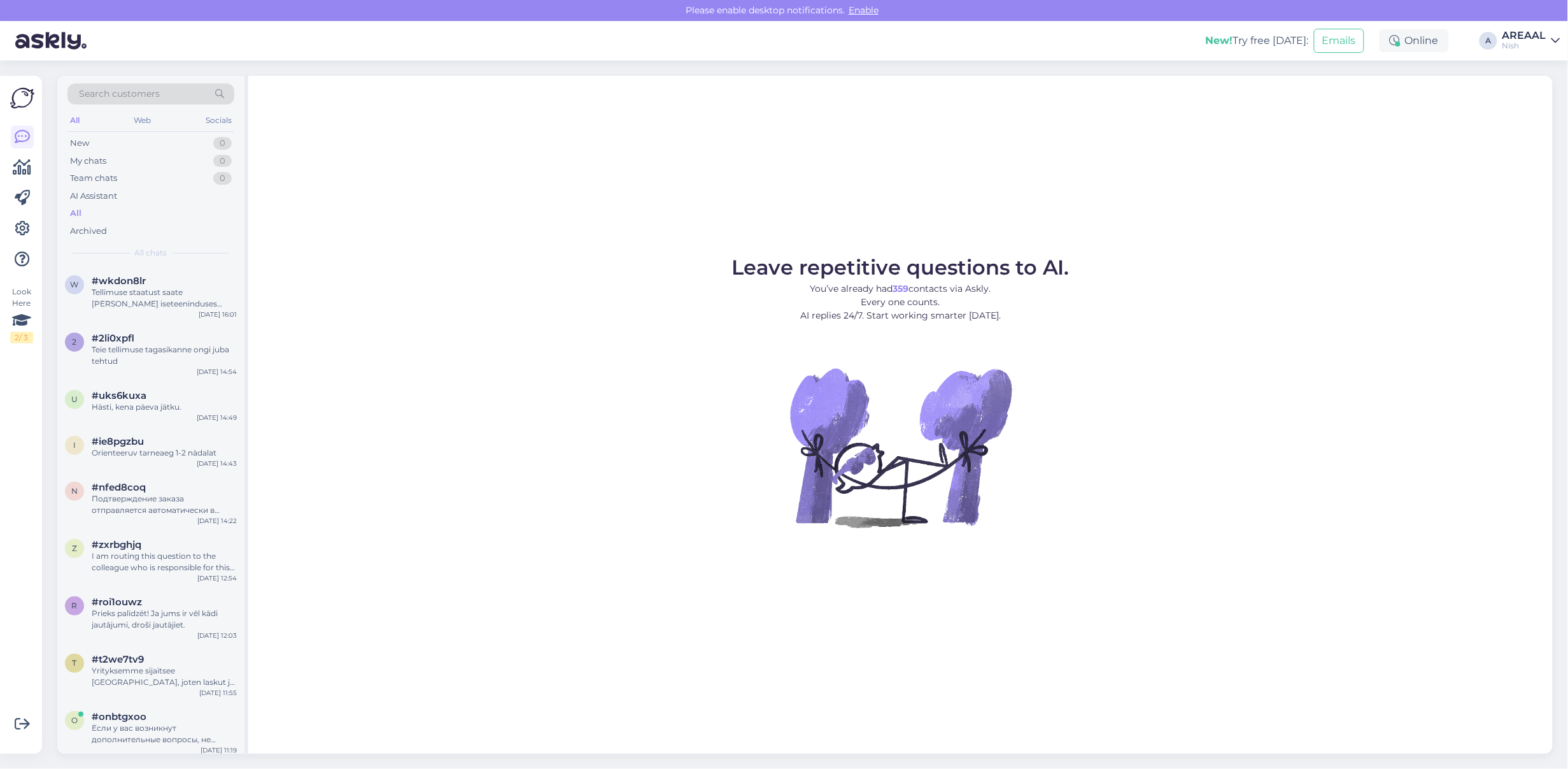
click at [160, 281] on div "#wkdon8lr" at bounding box center [164, 280] width 145 height 11
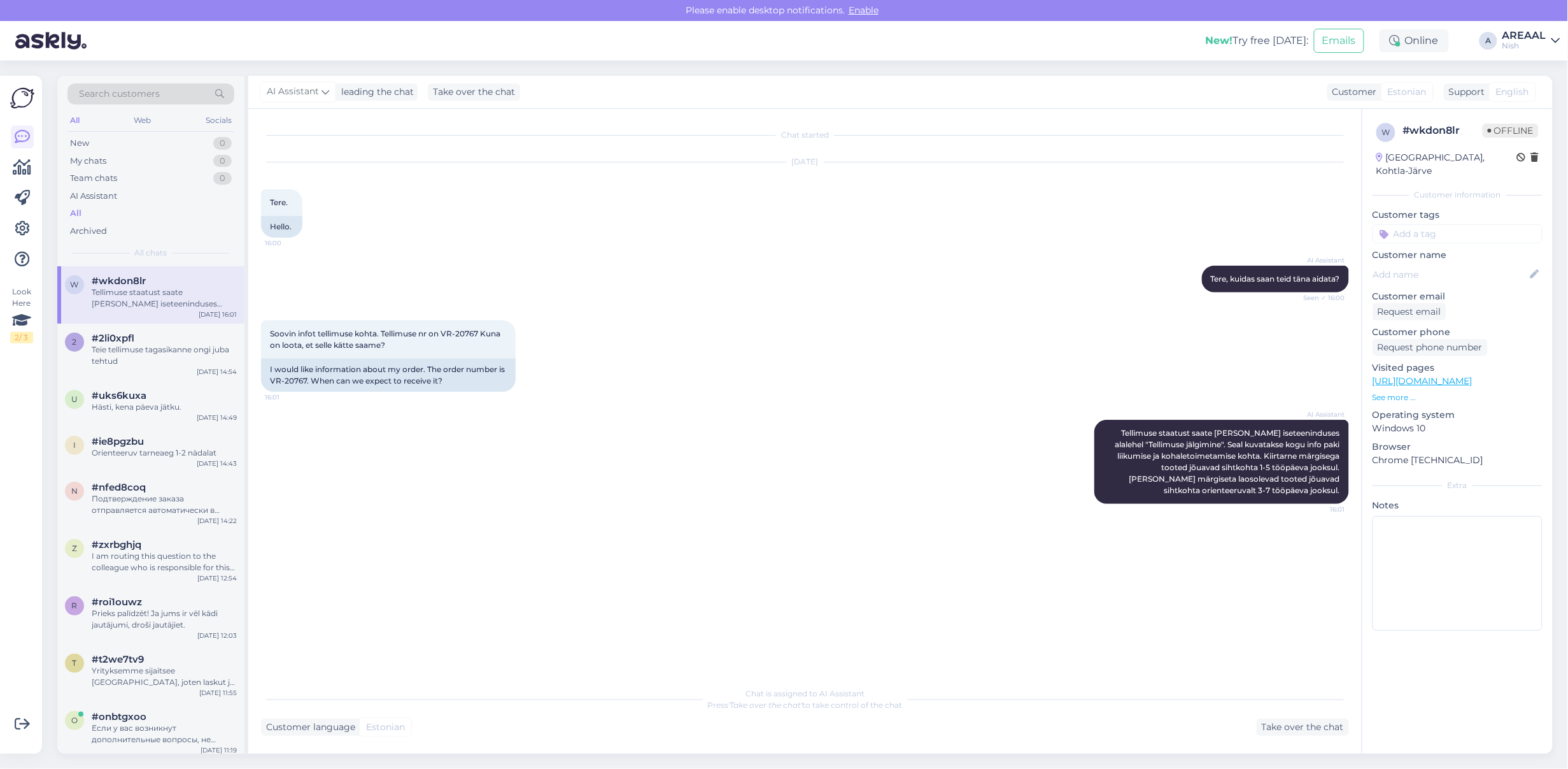
click at [1538, 24] on div "New! Try free today: Emails Online A AREAAL Nish" at bounding box center [784, 41] width 1568 height 40
click at [1519, 22] on div "New! Try free today: Emails Online A AREAAL Nish" at bounding box center [784, 41] width 1568 height 40
drag, startPoint x: 1521, startPoint y: 33, endPoint x: 1520, endPoint y: 40, distance: 7.1
click at [1520, 35] on div "AREAAL" at bounding box center [1525, 36] width 44 height 10
click at [1522, 71] on button "Open" at bounding box center [1533, 71] width 36 height 20
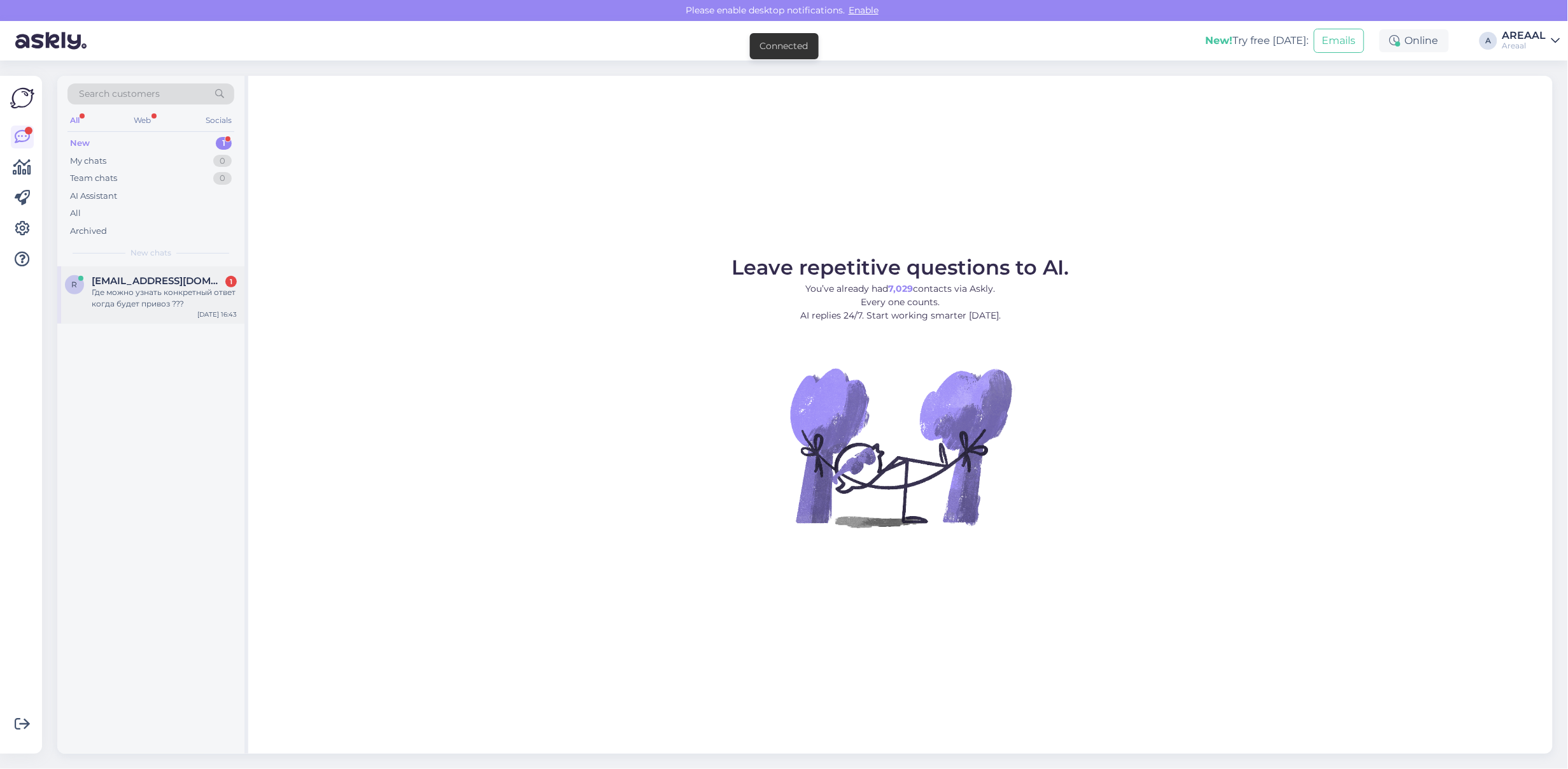
click at [201, 289] on div "Где можно узнать конкретный ответ когда будет привоз ???" at bounding box center [164, 298] width 145 height 23
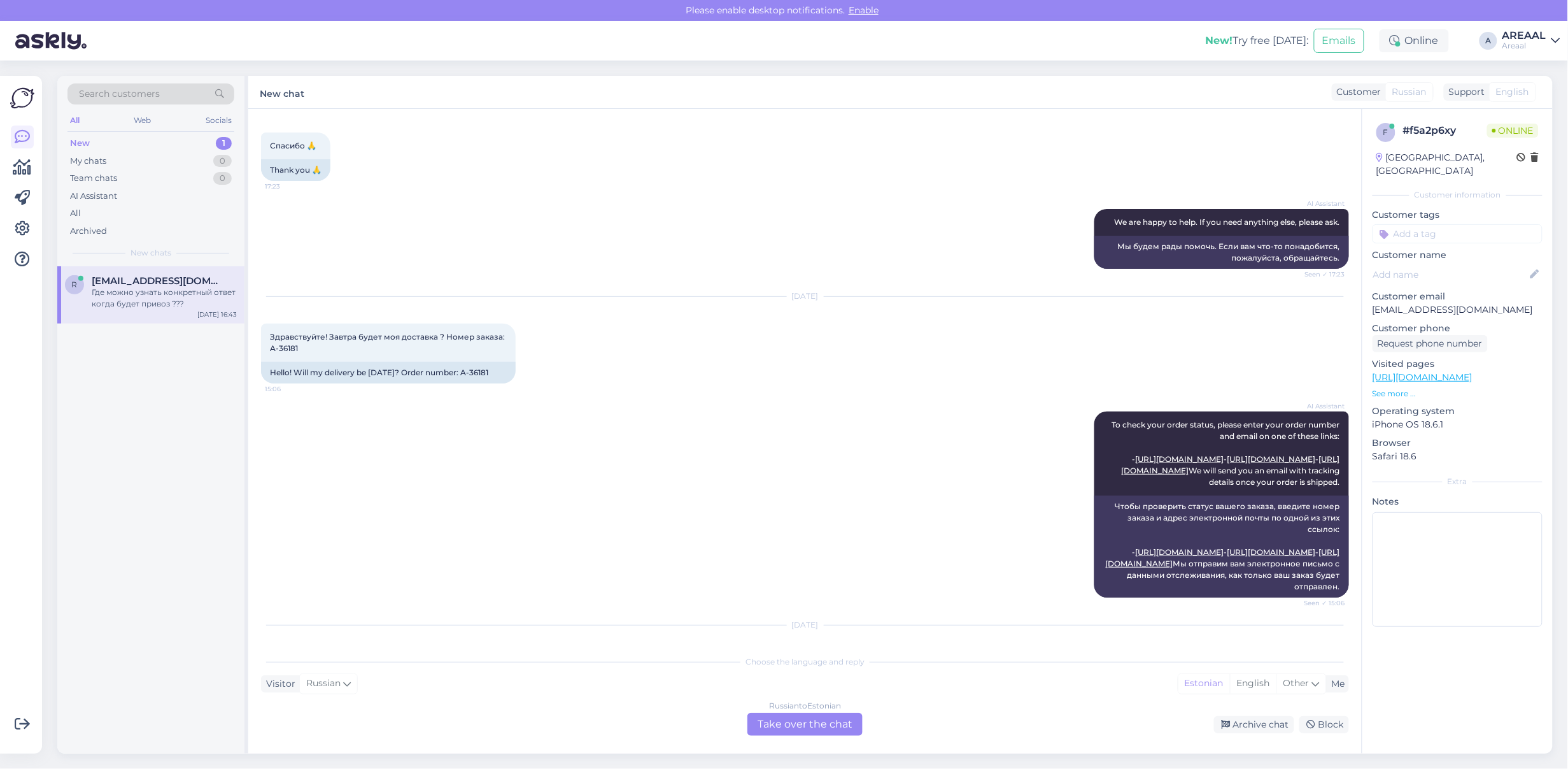
scroll to position [259, 0]
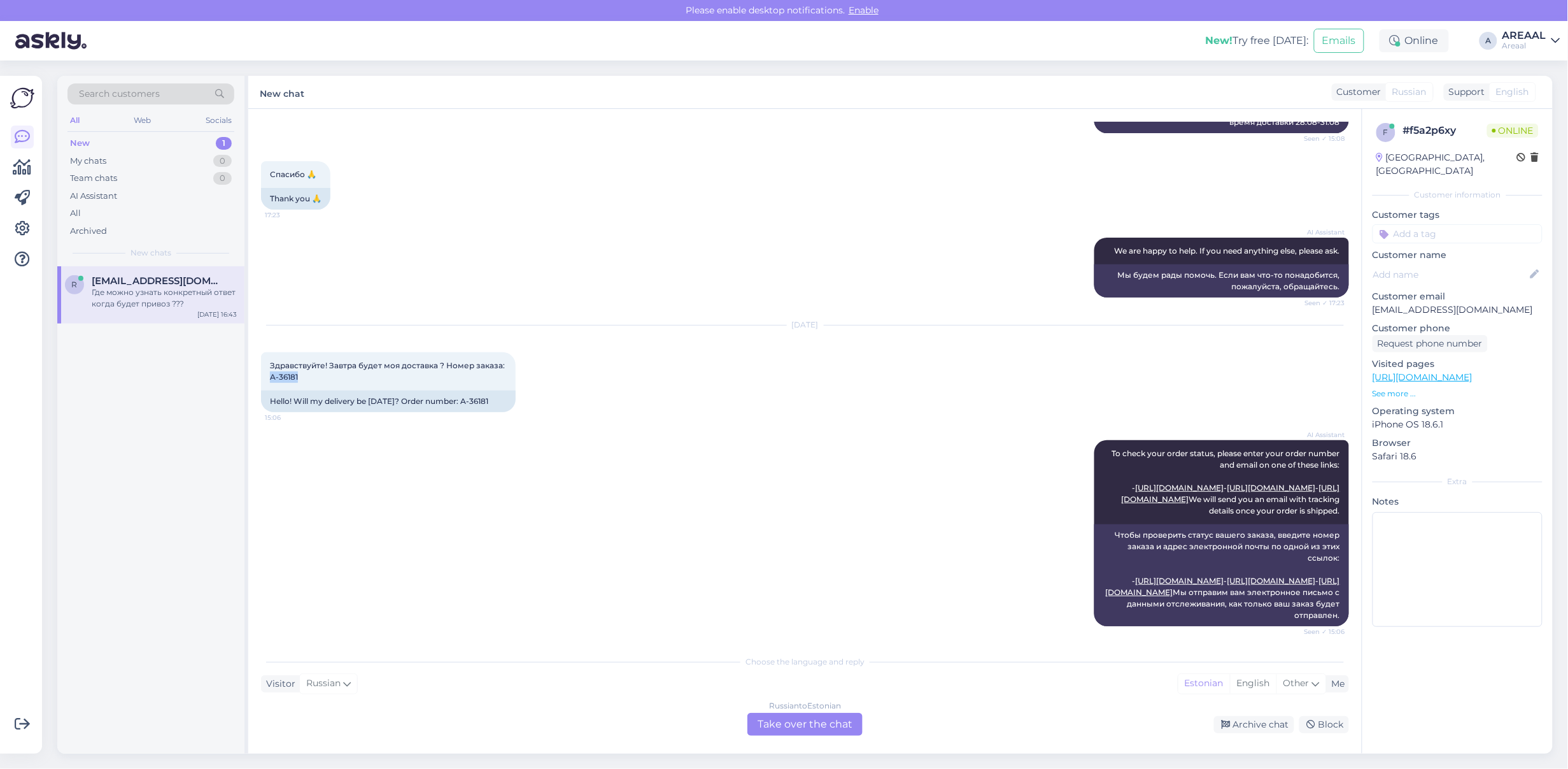
drag, startPoint x: 333, startPoint y: 362, endPoint x: 259, endPoint y: 367, distance: 74.2
click at [259, 367] on div "Chat started [DATE] Здравствуйте! [PERSON_NAME] бы узнать, когда подтвердят зак…" at bounding box center [804, 431] width 1113 height 645
copy span "A-36181"
click at [401, 752] on div "Search customers All Web Socials New 1 My chats 0 Team chats 0 AI Assistant All…" at bounding box center [809, 415] width 1519 height 709
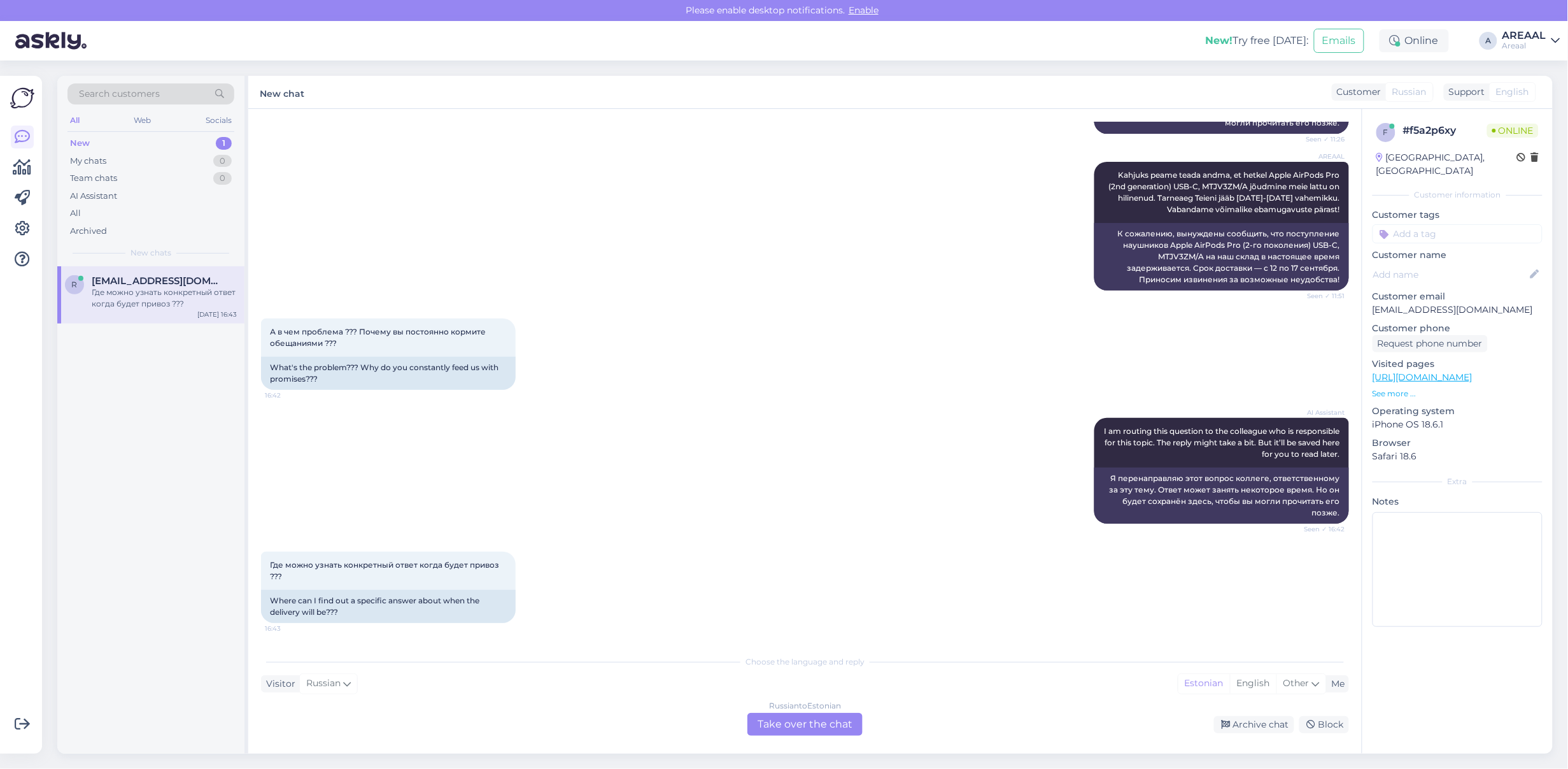
scroll to position [1056, 0]
click at [773, 416] on div "AI Assistant I am routing this question to the colleague who is responsible for…" at bounding box center [804, 471] width 1088 height 134
drag, startPoint x: 1099, startPoint y: 167, endPoint x: 1340, endPoint y: 211, distance: 245.0
click at [1340, 211] on div "Chat started [DATE] Здравствуйте! [PERSON_NAME] бы узнать, когда подтвердят зак…" at bounding box center [810, 379] width 1099 height 515
copy span "Kahjuks peame teada andma, et hetkel Apple AirPods Pro (2nd generation) USB-C, …"
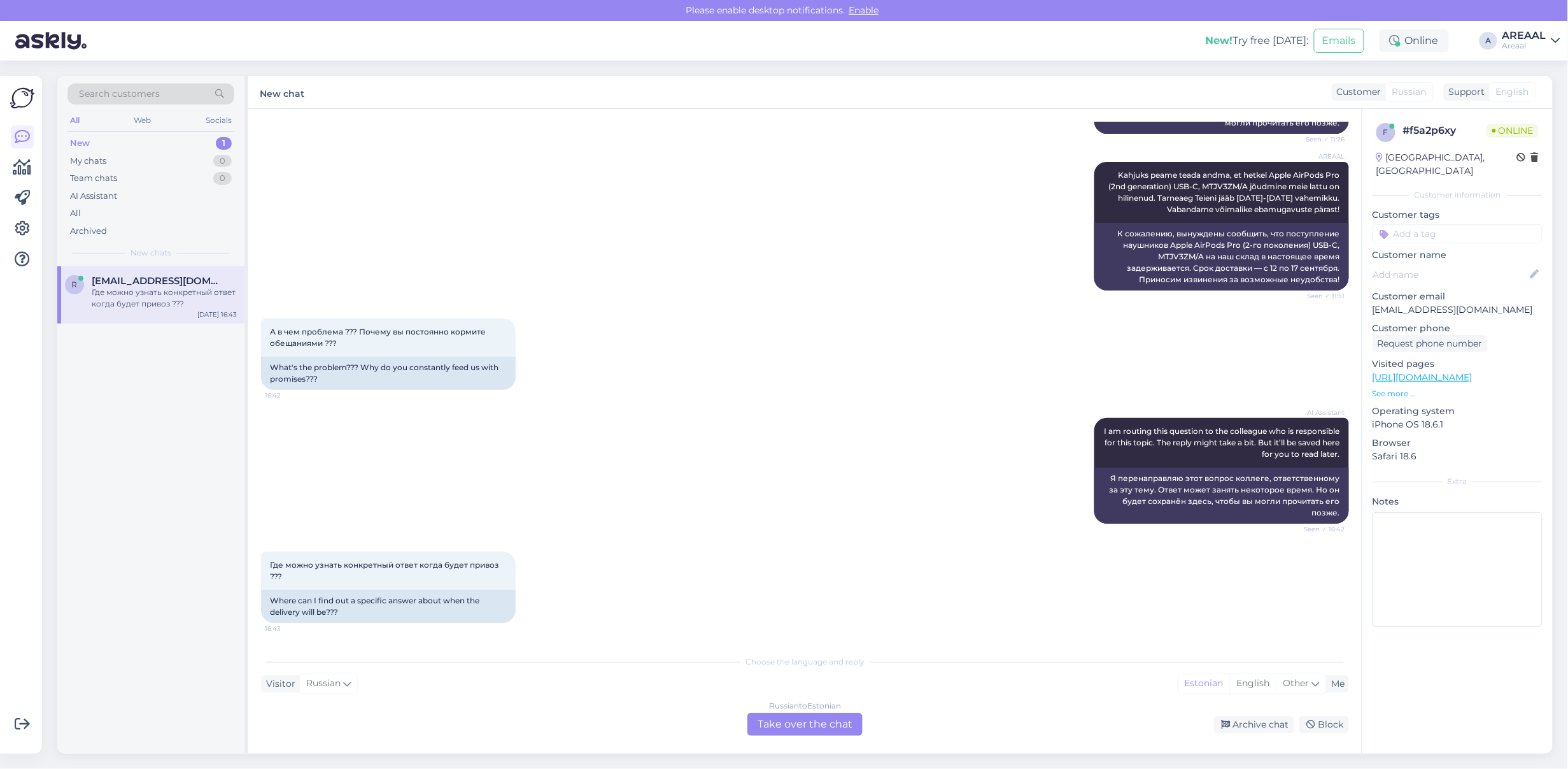
click at [737, 524] on div "AI Assistant I am routing this question to the colleague who is responsible for…" at bounding box center [804, 471] width 1088 height 134
click at [827, 709] on div "Russian to Estonian" at bounding box center [805, 705] width 72 height 11
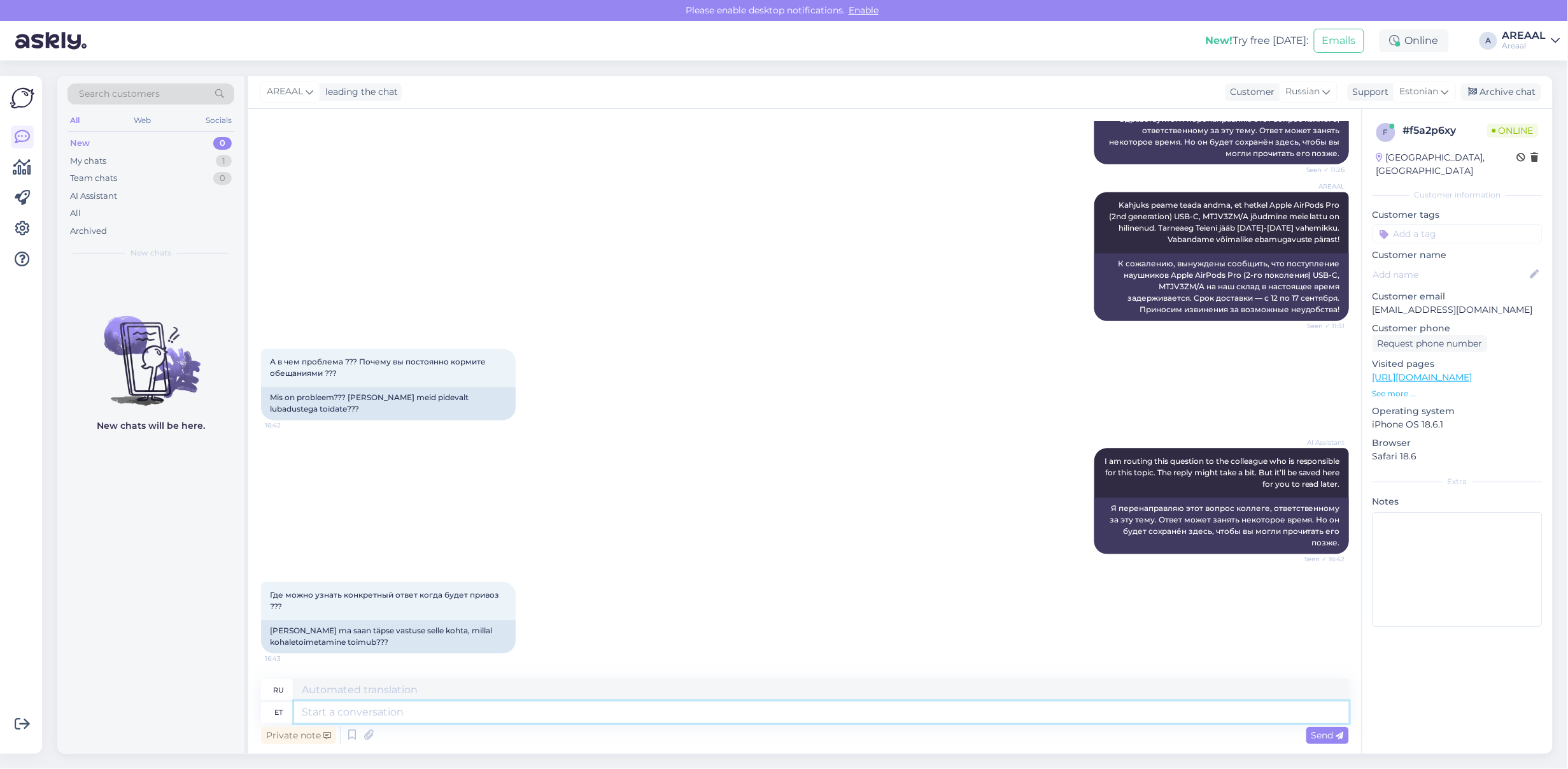
click at [750, 705] on textarea at bounding box center [821, 713] width 1055 height 22
paste textarea "Kahjuks peame teada andma, et hetkel Apple AirPods Pro (2nd generation) USB-C, …"
type textarea "Kahjuks peame teada andma, et hetkel Apple AirPods Pro (2nd generation) USB-C, …"
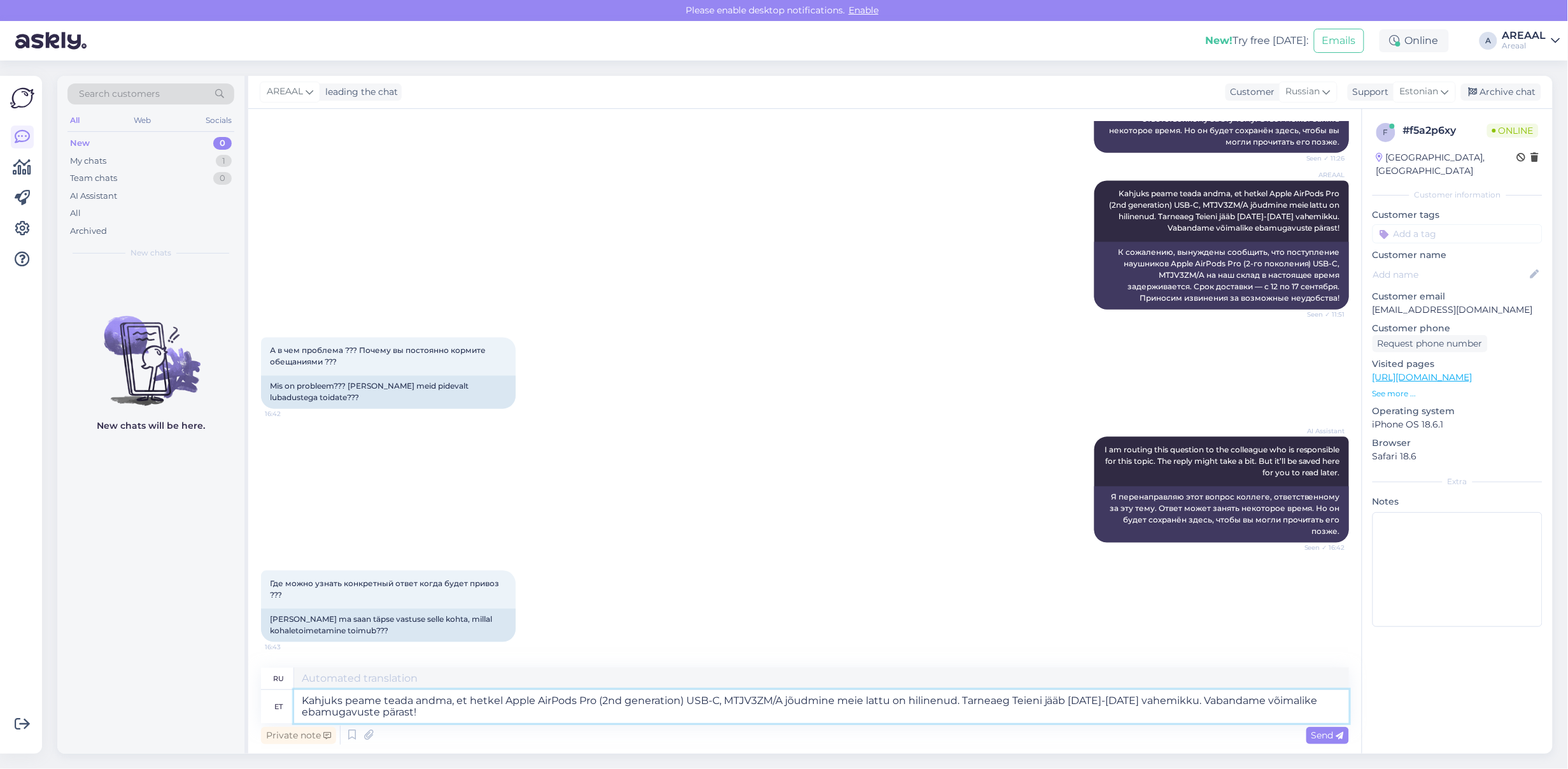
scroll to position [1049, 0]
type textarea "К сожалению, вынуждены сообщить, что поступление наушников Apple AirPods Pro (2…"
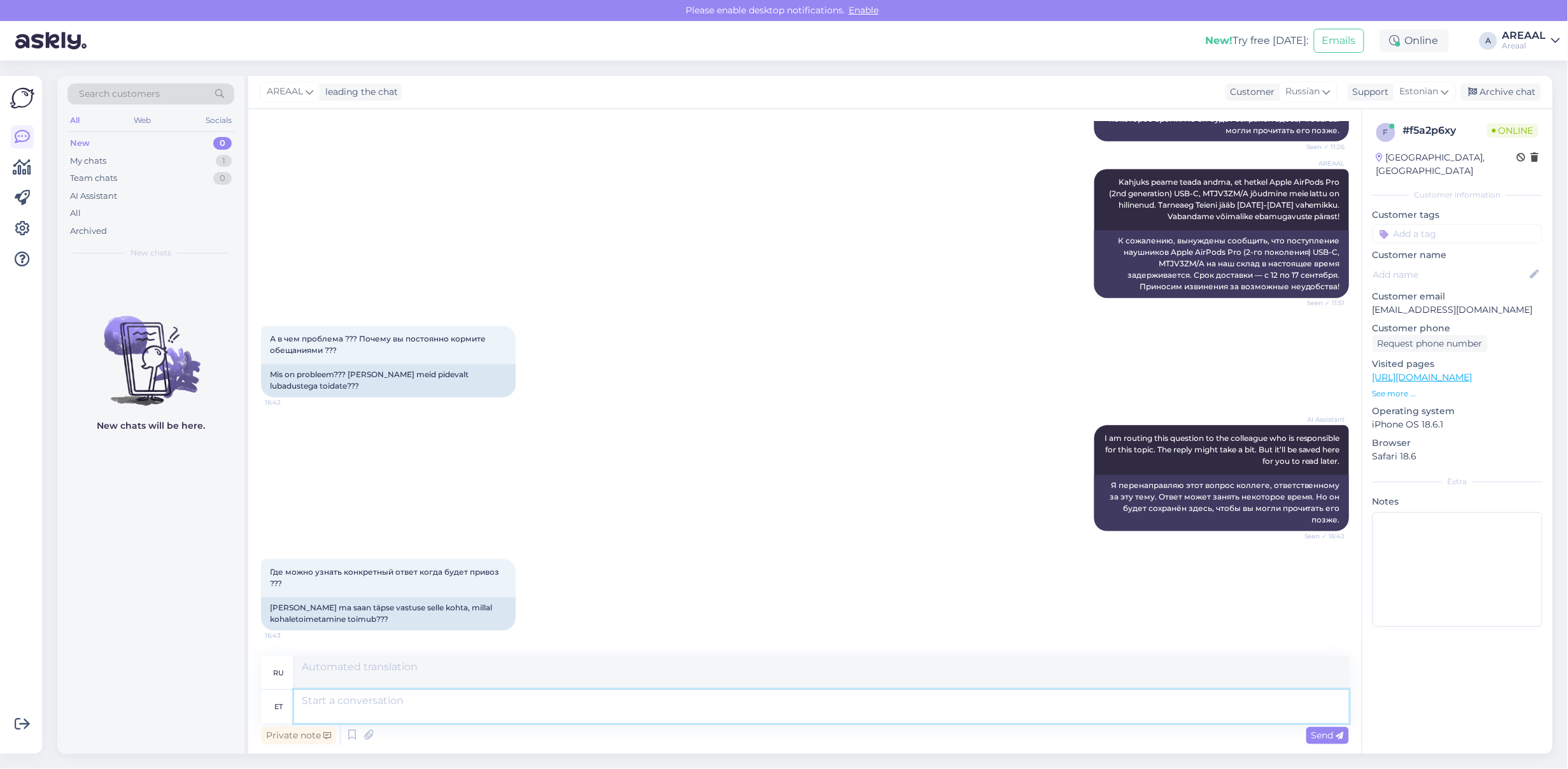
scroll to position [1193, 0]
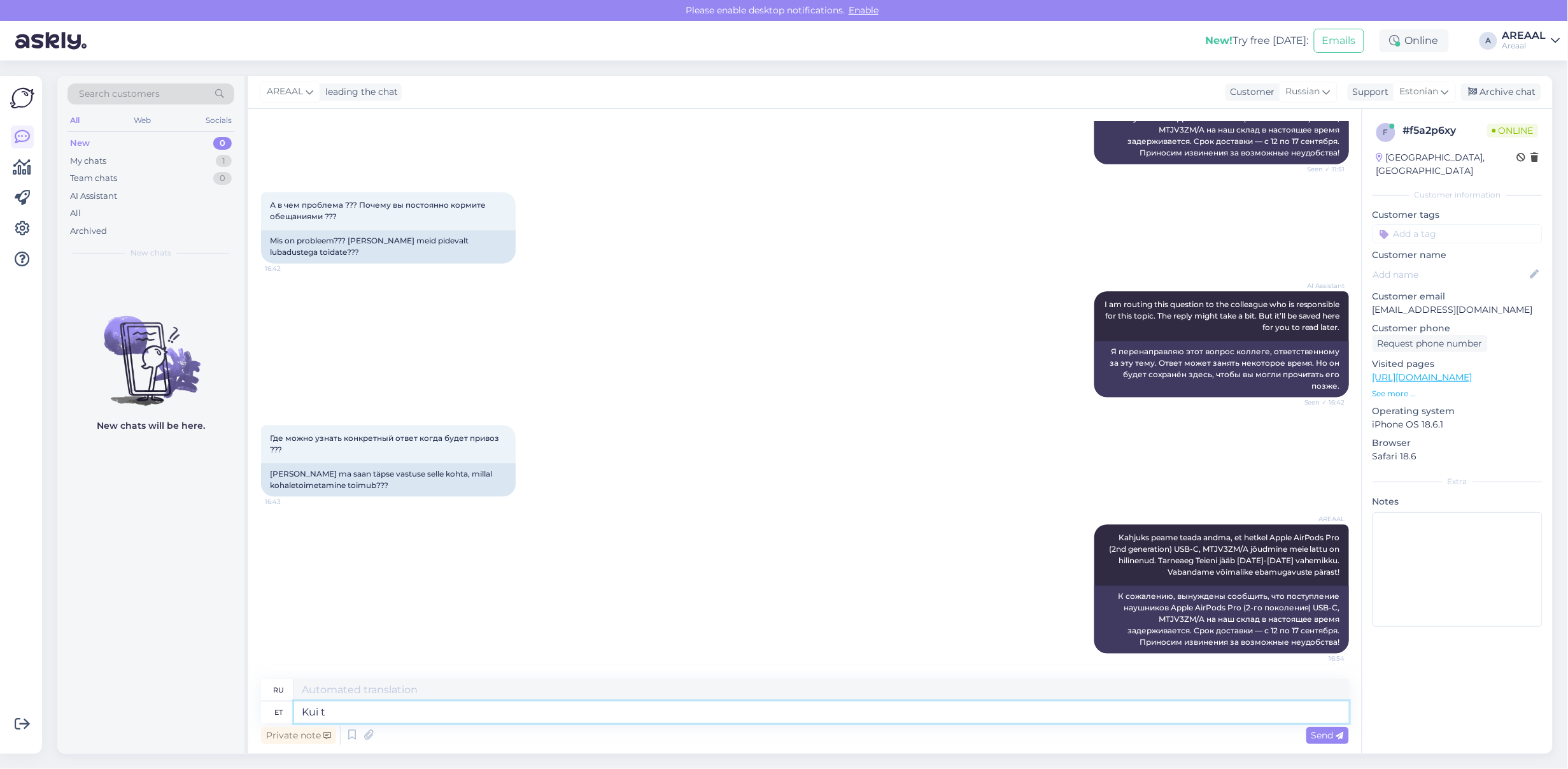
type textarea "Kui ta"
type textarea "Если"
type textarea "Kui tarneaeg ei"
type textarea "Если время доставки"
type textarea "Kui tarneaeg ei ol"
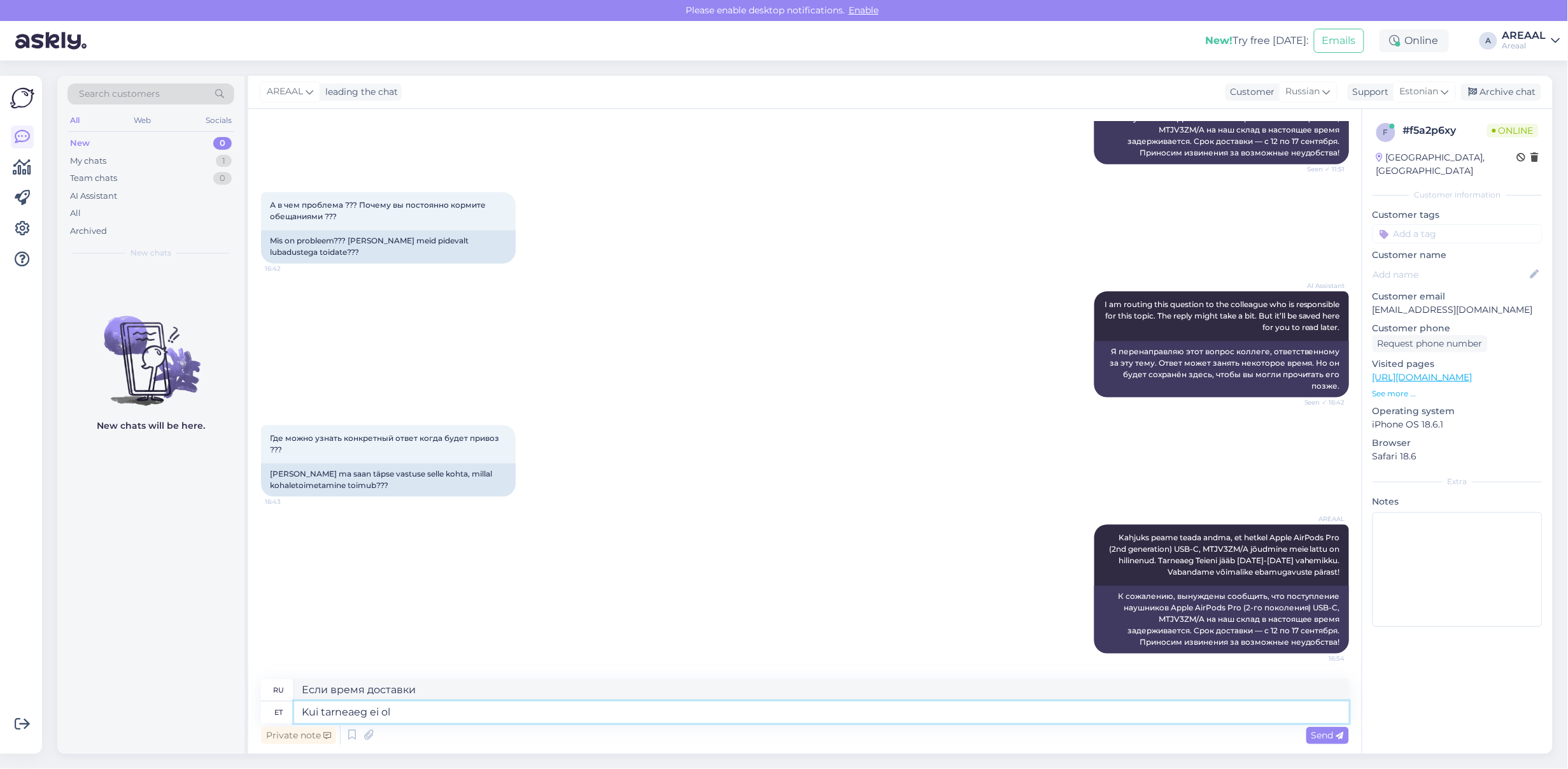
type textarea "Если время доставки не"
type textarea "Kui tarneaeg ei ole sobilik, si"
type textarea "Если время доставки не подходит,"
type textarea "Kui tarneaeg ei ole sobilik, siis and"
type textarea "Если время доставки не подходит, то"
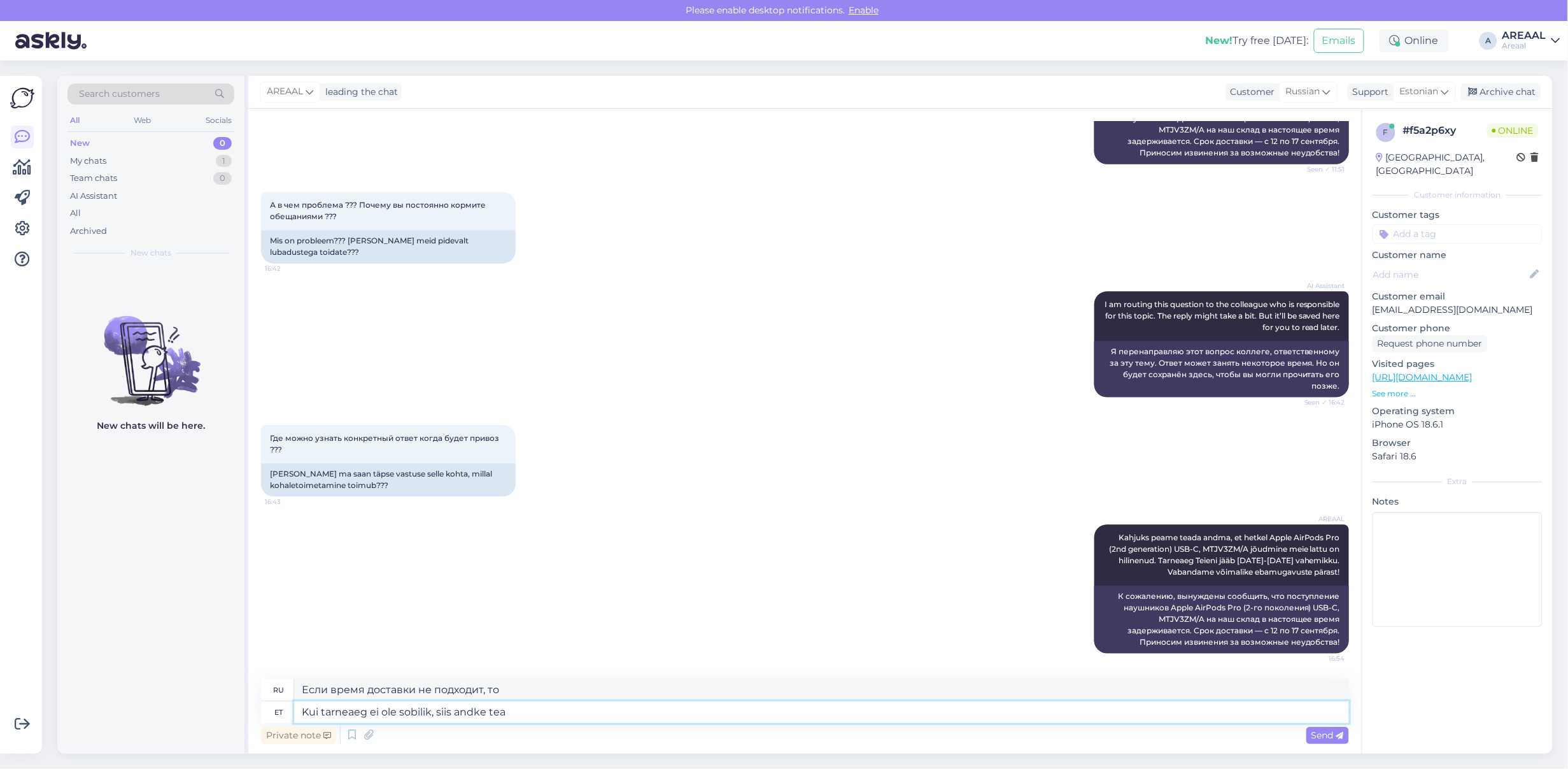
type textarea "Kui tarneaeg ei ole sobilik, siis andke tead"
type textarea "Если время доставки не подходит, пожалуйста, дайте"
type textarea "Kui tarneaeg ei ole sobilik, siis andke teada nin"
type textarea "Если время доставки вас не устраивает, пожалуйста, сообщите нам об этом."
type textarea "Kui tarneaeg ei ole sobilik, siis andke teada ning kannam"
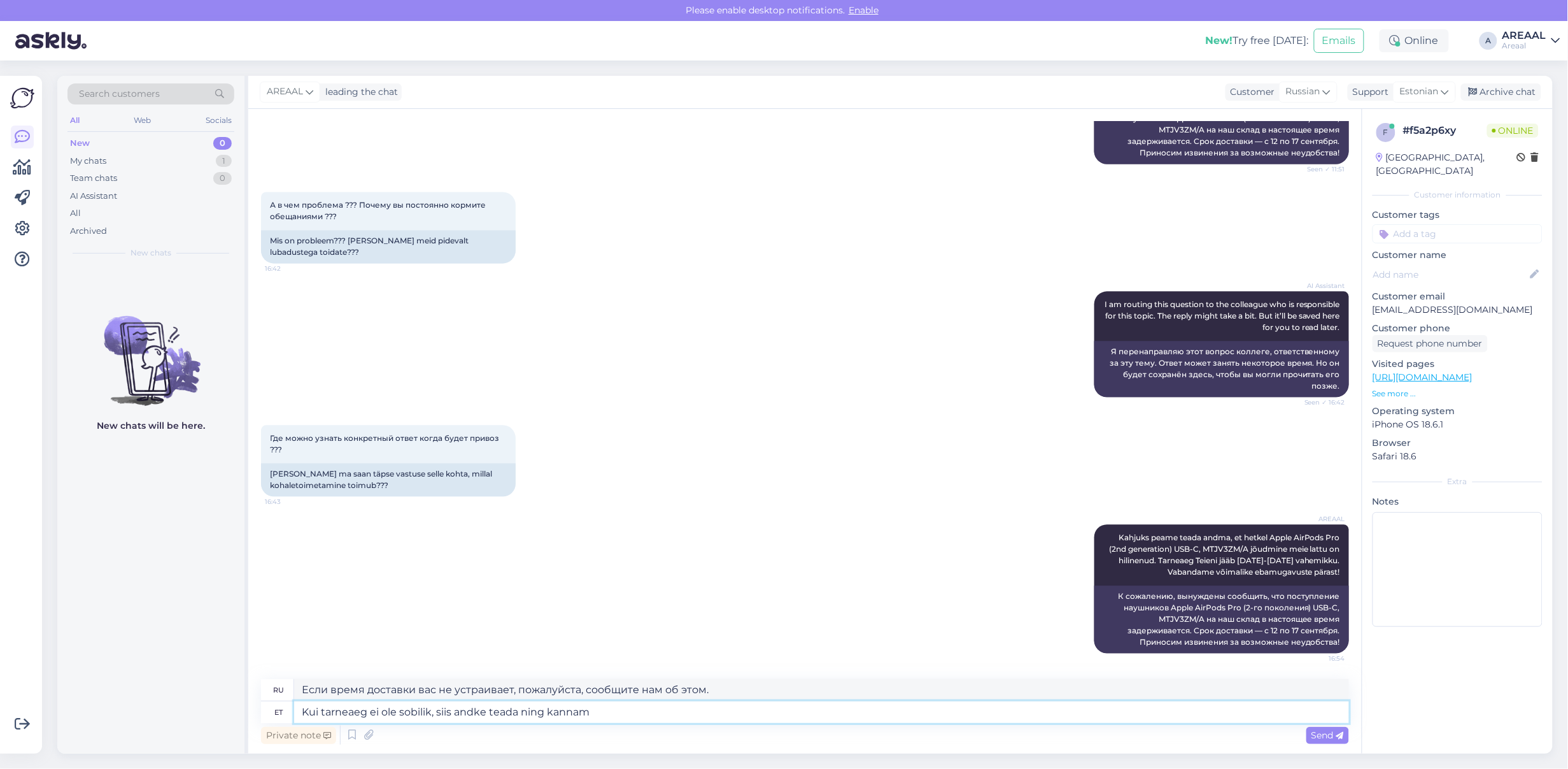
type textarea "Если время доставки вас не устраивает, пожалуйста, сообщите нам об этом и"
type textarea "Kui tarneaeg ei ole sobilik, siis andke teada ning kanname raha"
type textarea "Если время доставки вас не устраивает, сообщите нам об этом, и мы примем меры."
type textarea "Kui tarneaeg ei ole sobilik, siis andke teada ning kanname raha tag"
type textarea "Если время доставки вас не устроит, сообщите нам об этом, и мы переведем деньги."
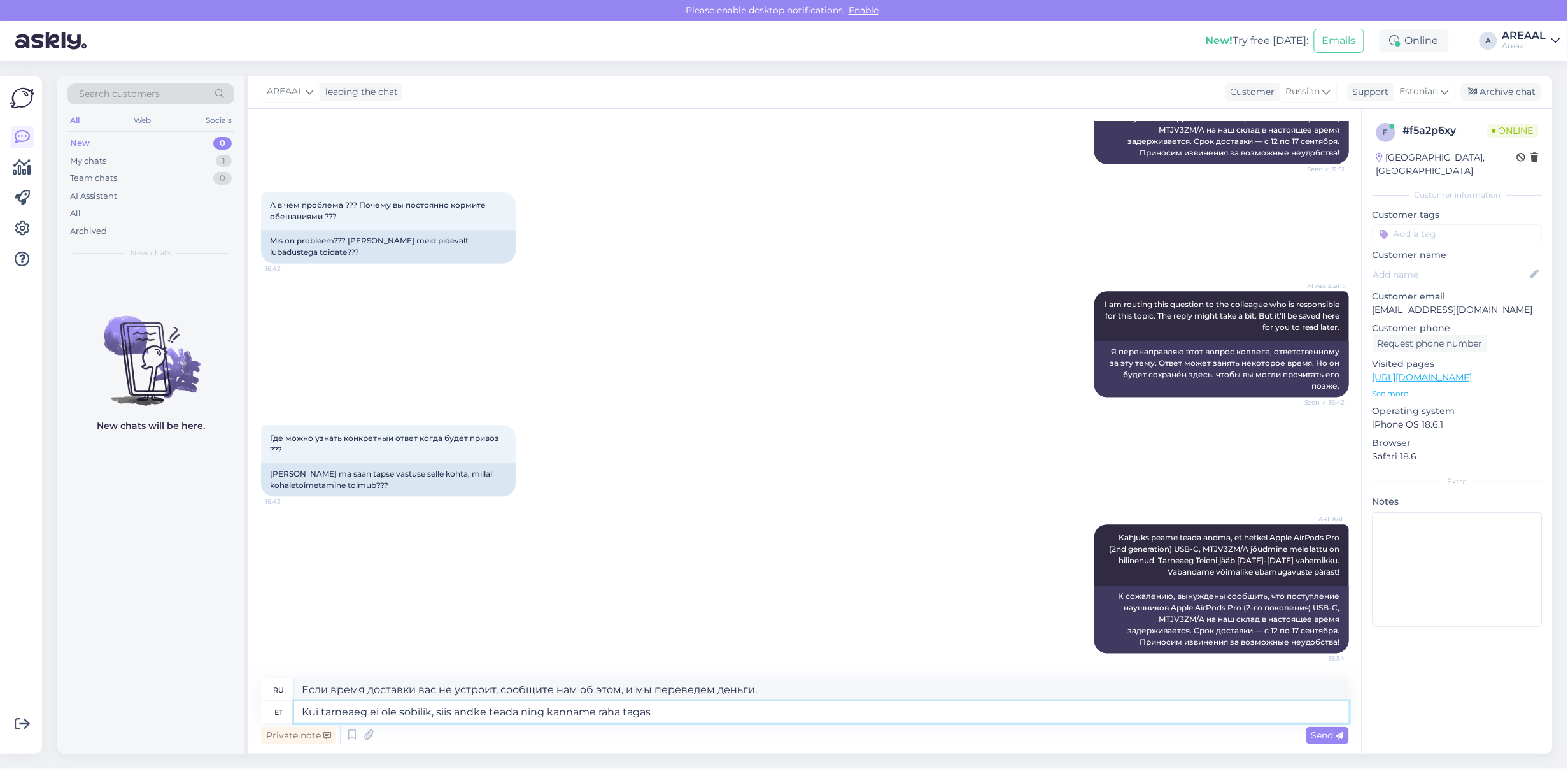
type textarea "Kui tarneaeg ei ole sobilik, siis andke teada ning kanname raha tagasi"
type textarea "Если время доставки вас не устроит, сообщите нам об этом, и мы вернем вам деньг…"
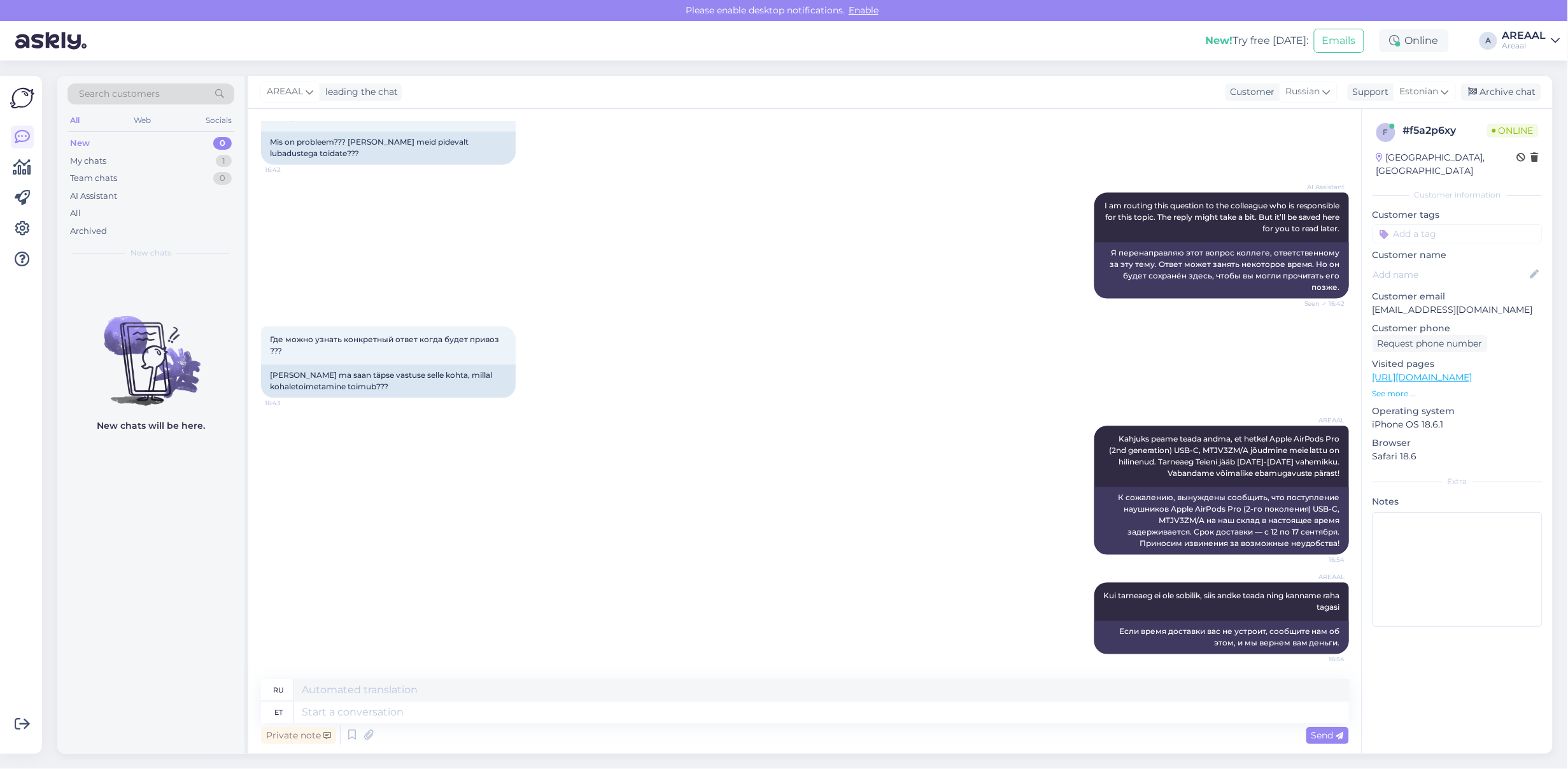
click at [187, 692] on div "New chats will be here." at bounding box center [150, 509] width 187 height 487
click at [153, 236] on div "Archived" at bounding box center [151, 231] width 167 height 18
click at [153, 217] on div "All" at bounding box center [151, 214] width 167 height 18
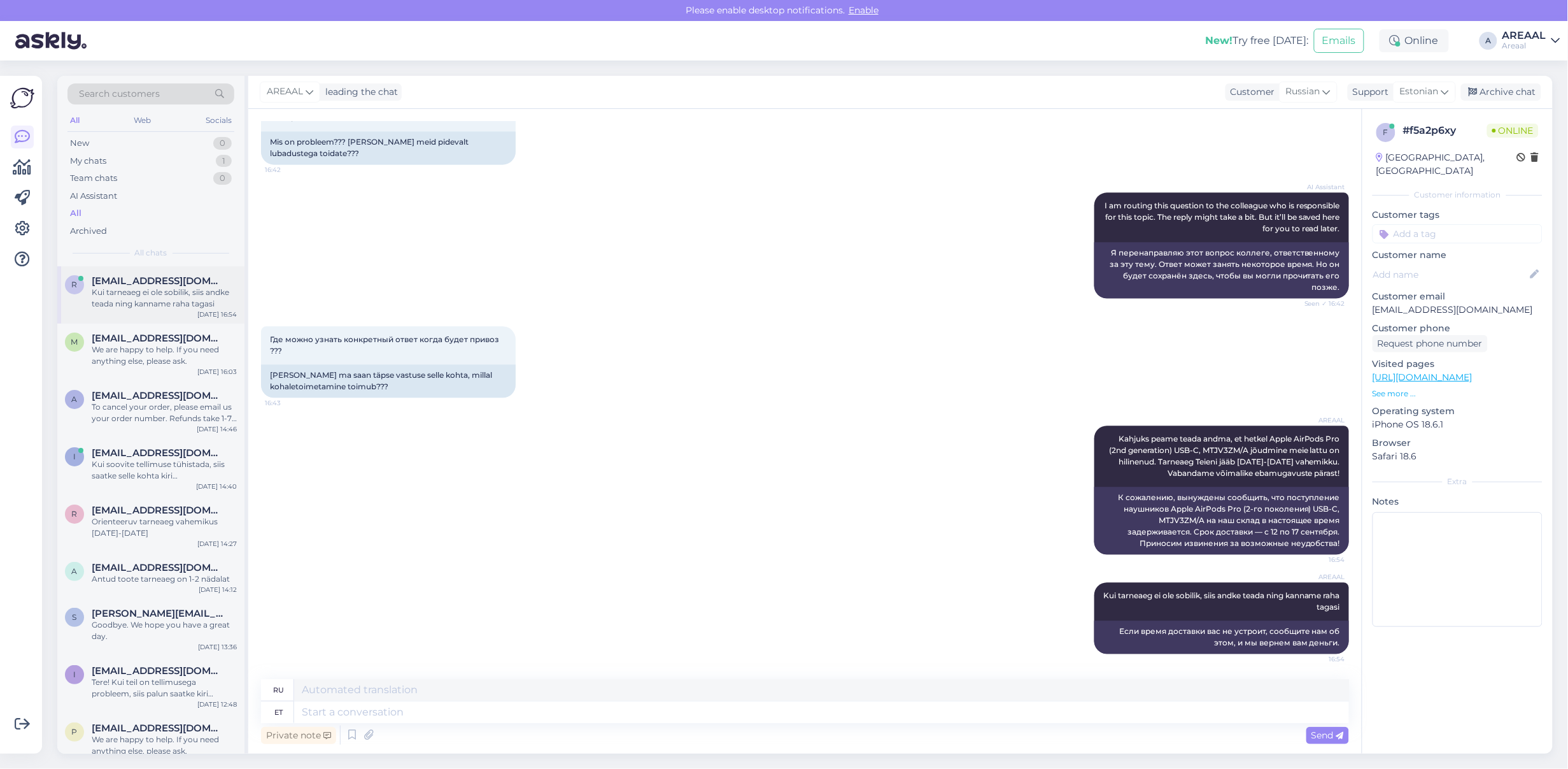
click at [152, 313] on div "r [EMAIL_ADDRESS][DOMAIN_NAME] Kui tarneaeg ei ole sobilik, siis andke teada ni…" at bounding box center [150, 294] width 187 height 57
click at [155, 359] on div "We are happy to help. If you need anything else, please ask." at bounding box center [164, 355] width 145 height 23
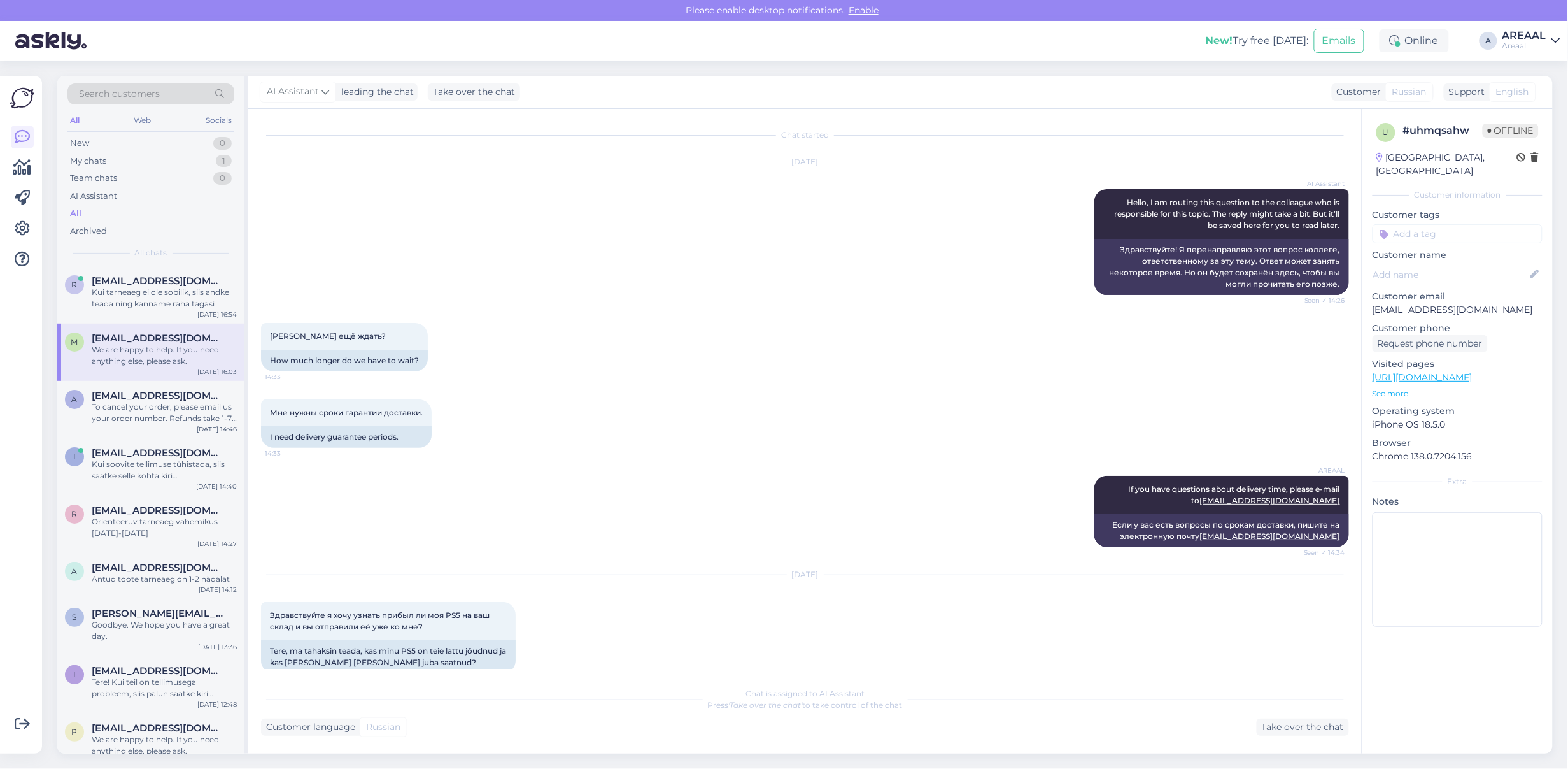
scroll to position [10816, 0]
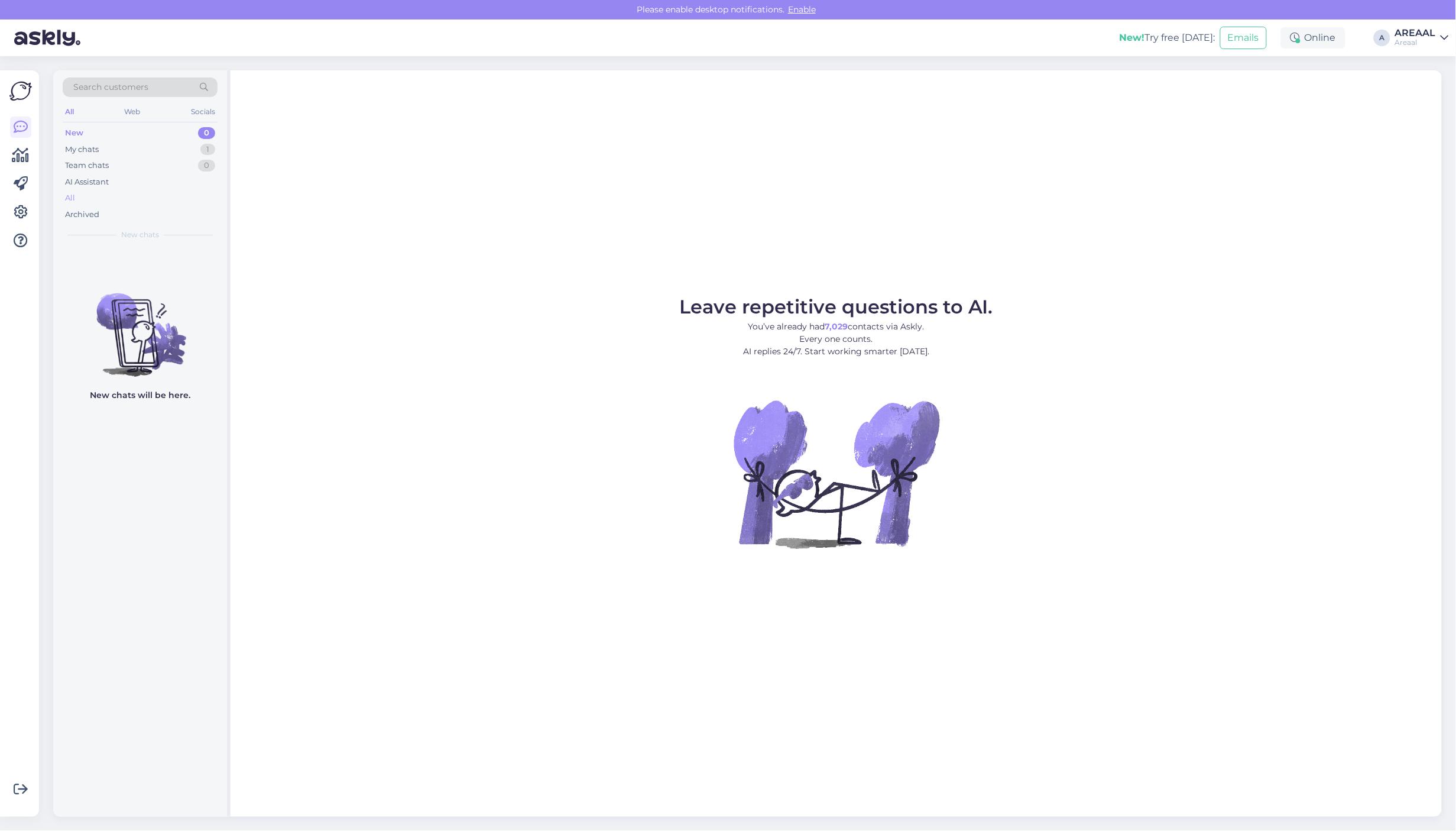
click at [190, 197] on div "All" at bounding box center [140, 199] width 155 height 17
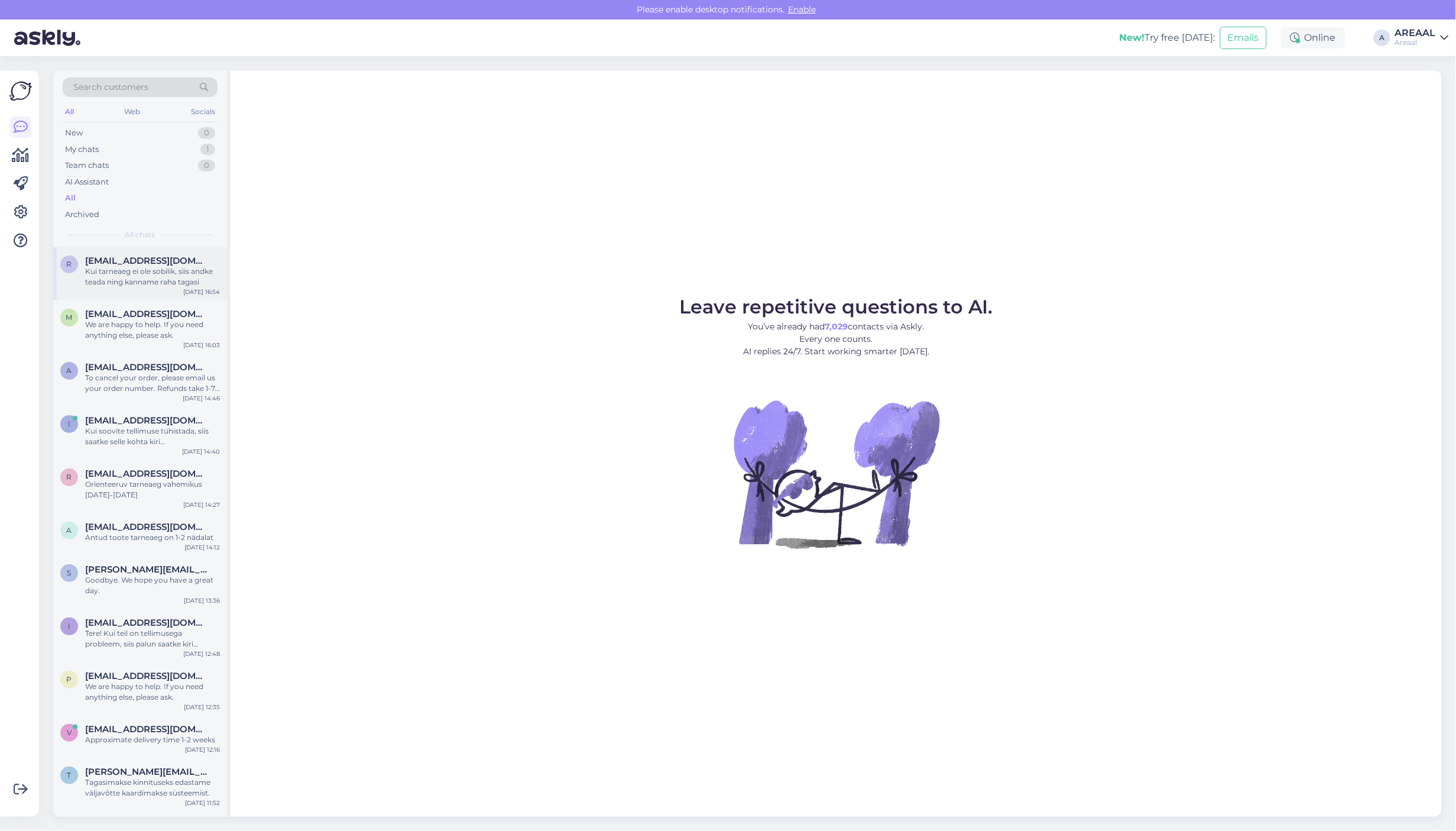
click at [187, 259] on div "r [EMAIL_ADDRESS][DOMAIN_NAME] Kui tarneaeg ei ole sobilik, siis andke teada ni…" at bounding box center [139, 273] width 174 height 53
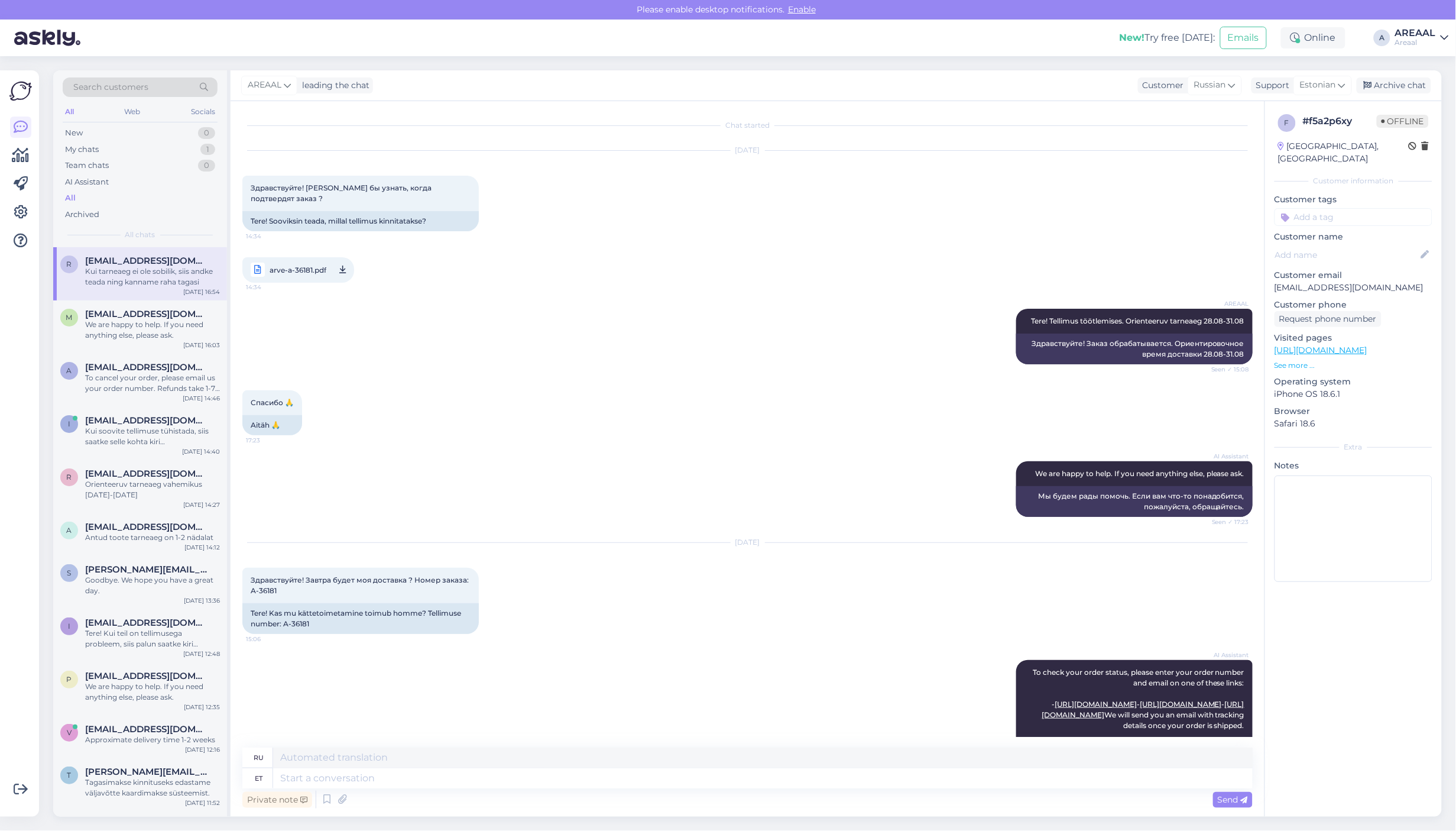
scroll to position [1084, 0]
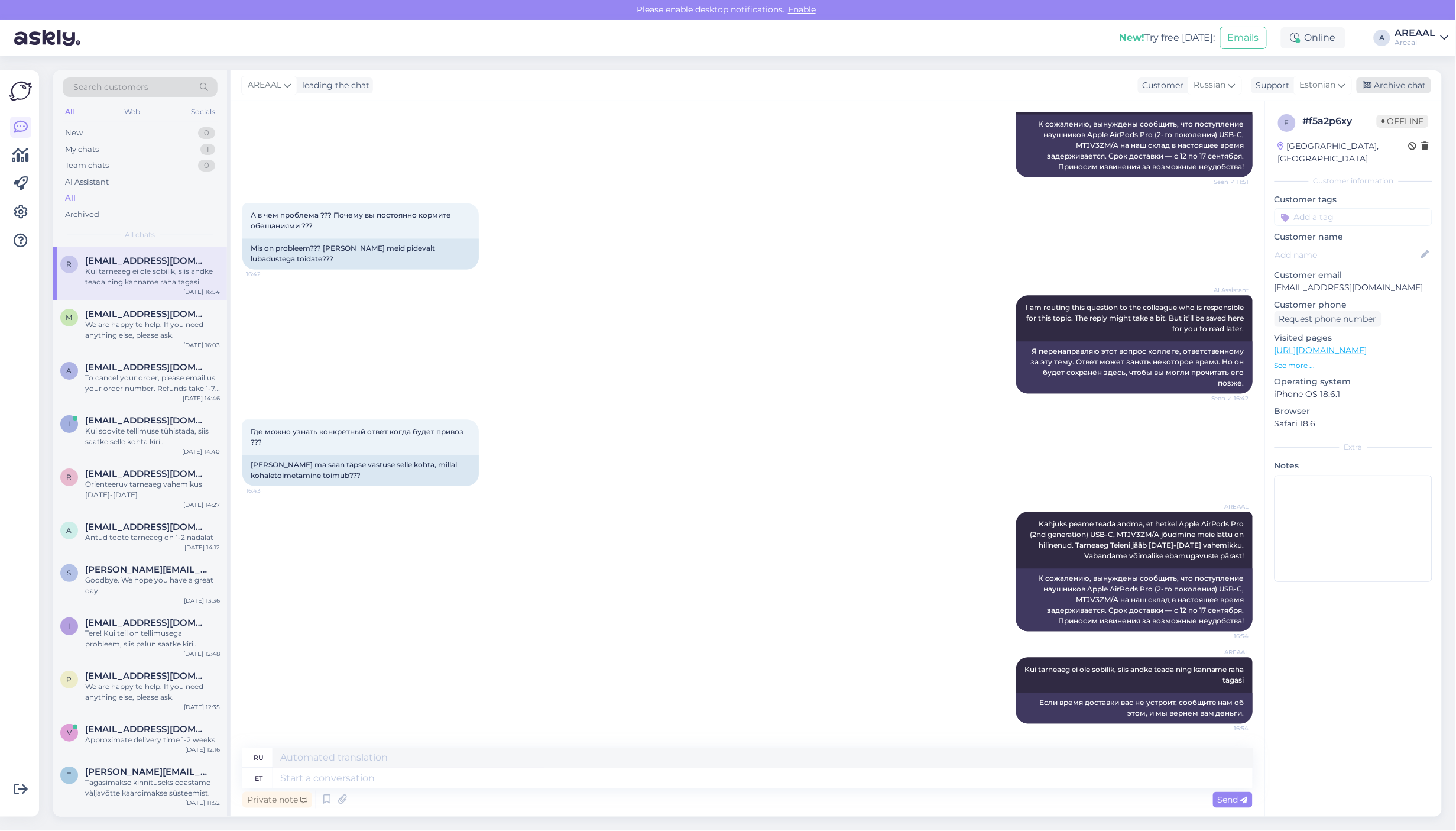
click at [1399, 83] on div "Archive chat" at bounding box center [1394, 84] width 74 height 16
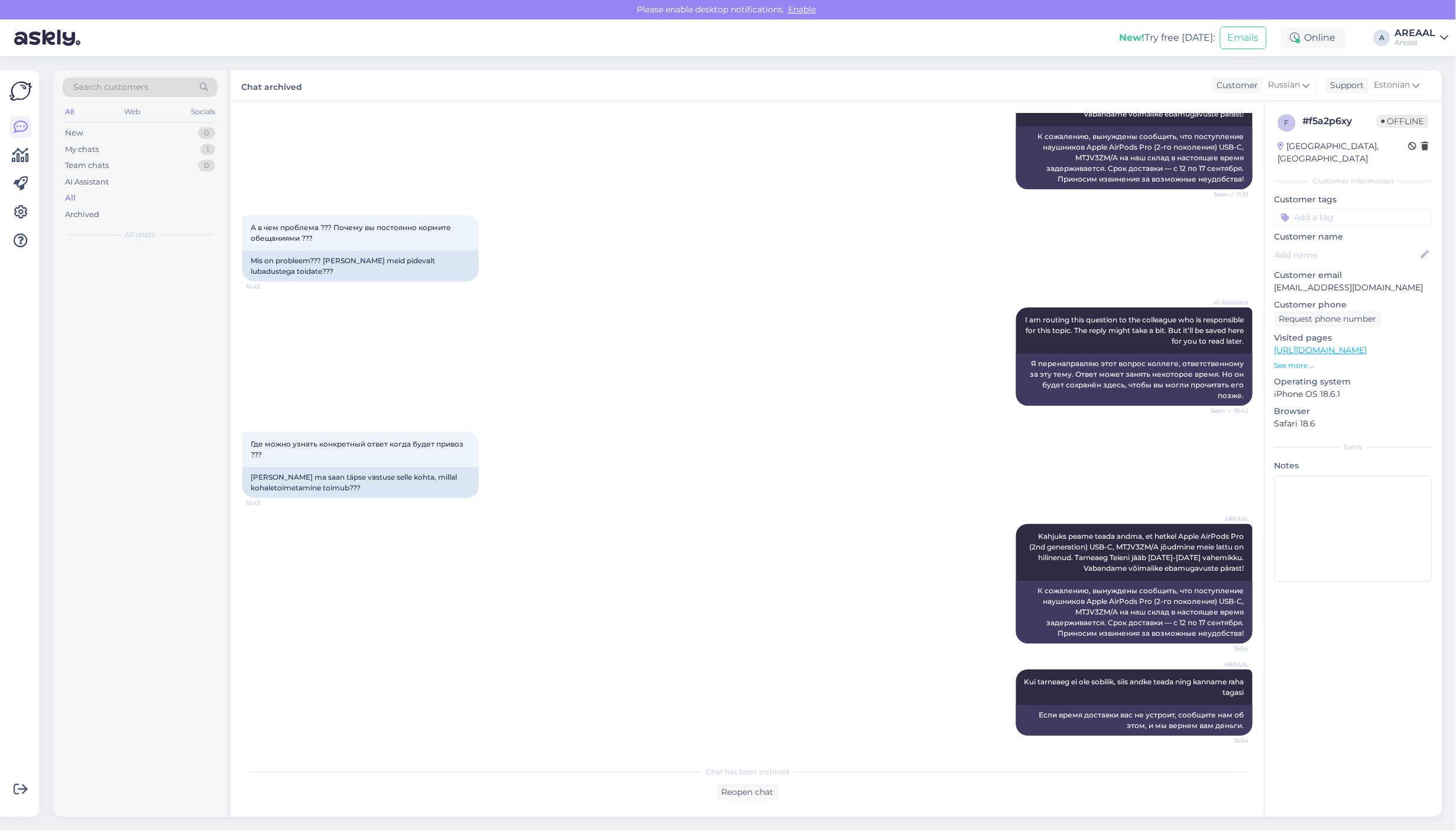
scroll to position [1072, 0]
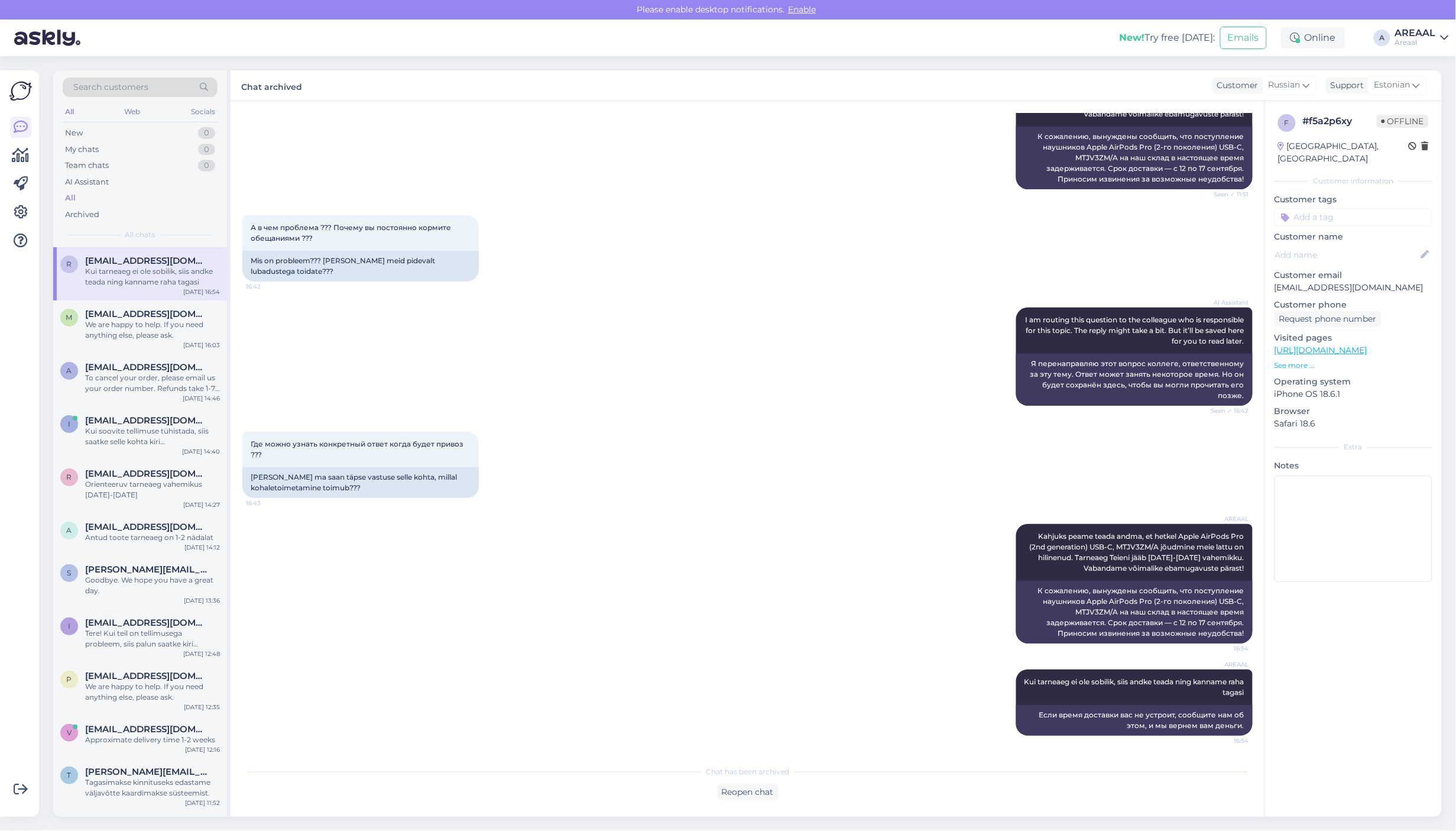
click at [1398, 45] on div "Areaal" at bounding box center [1416, 43] width 41 height 9
click at [1426, 96] on button "Open" at bounding box center [1424, 92] width 33 height 19
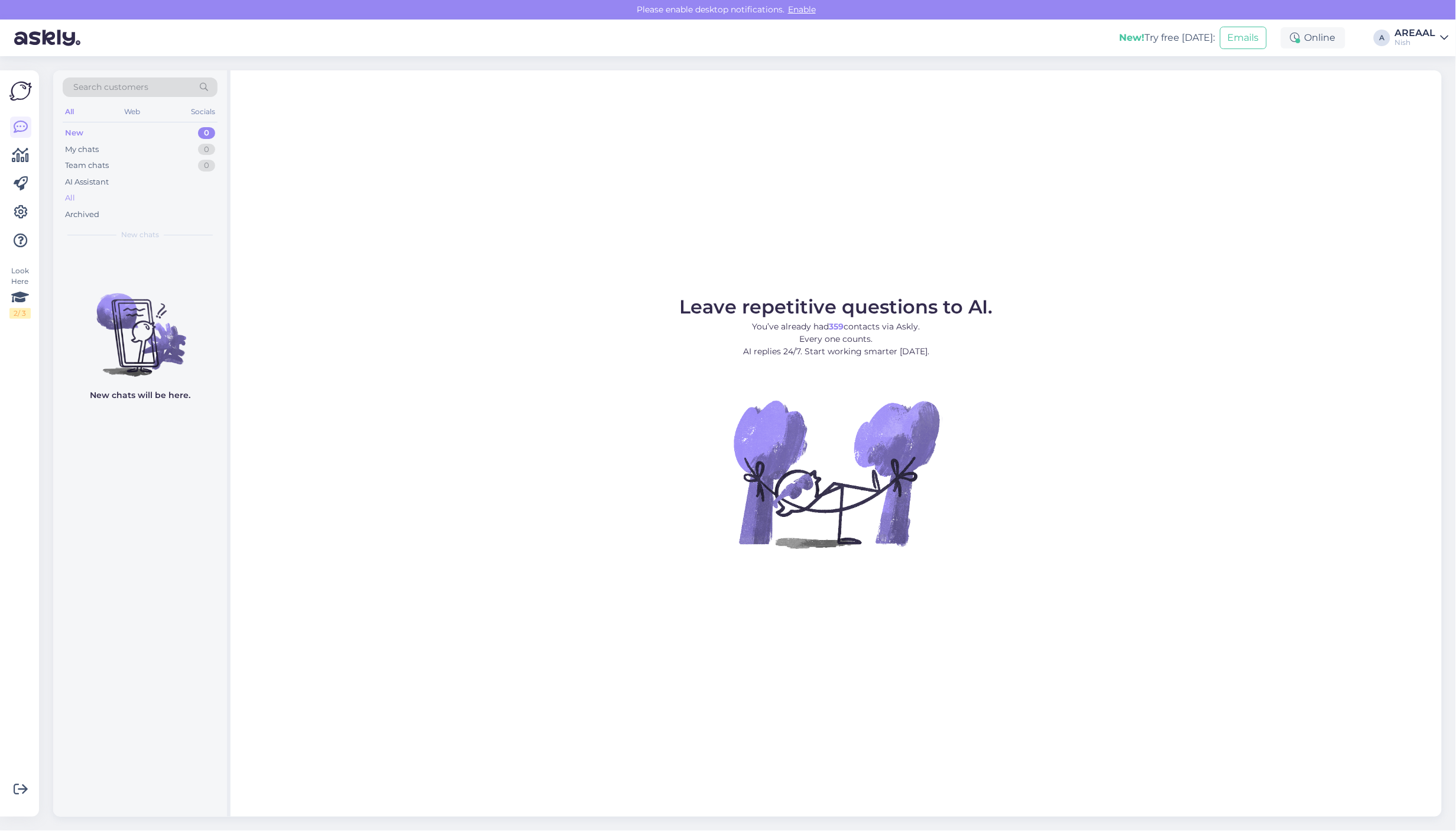
click at [134, 197] on div "All" at bounding box center [140, 199] width 155 height 17
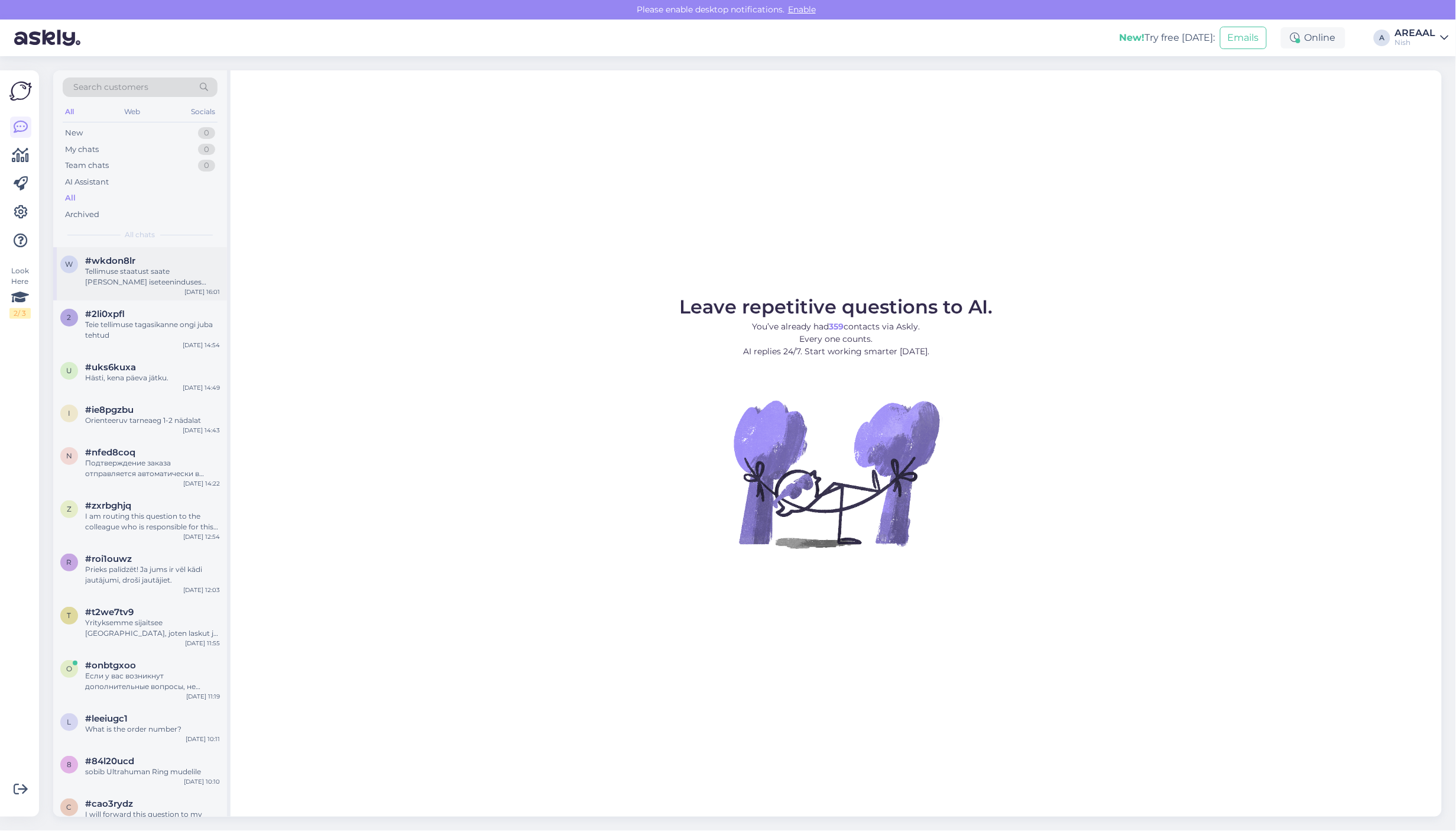
click at [147, 277] on div "Tellimuse staatust saate [PERSON_NAME] iseteeninduses alalehel "Tellimuse jälgi…" at bounding box center [152, 277] width 135 height 21
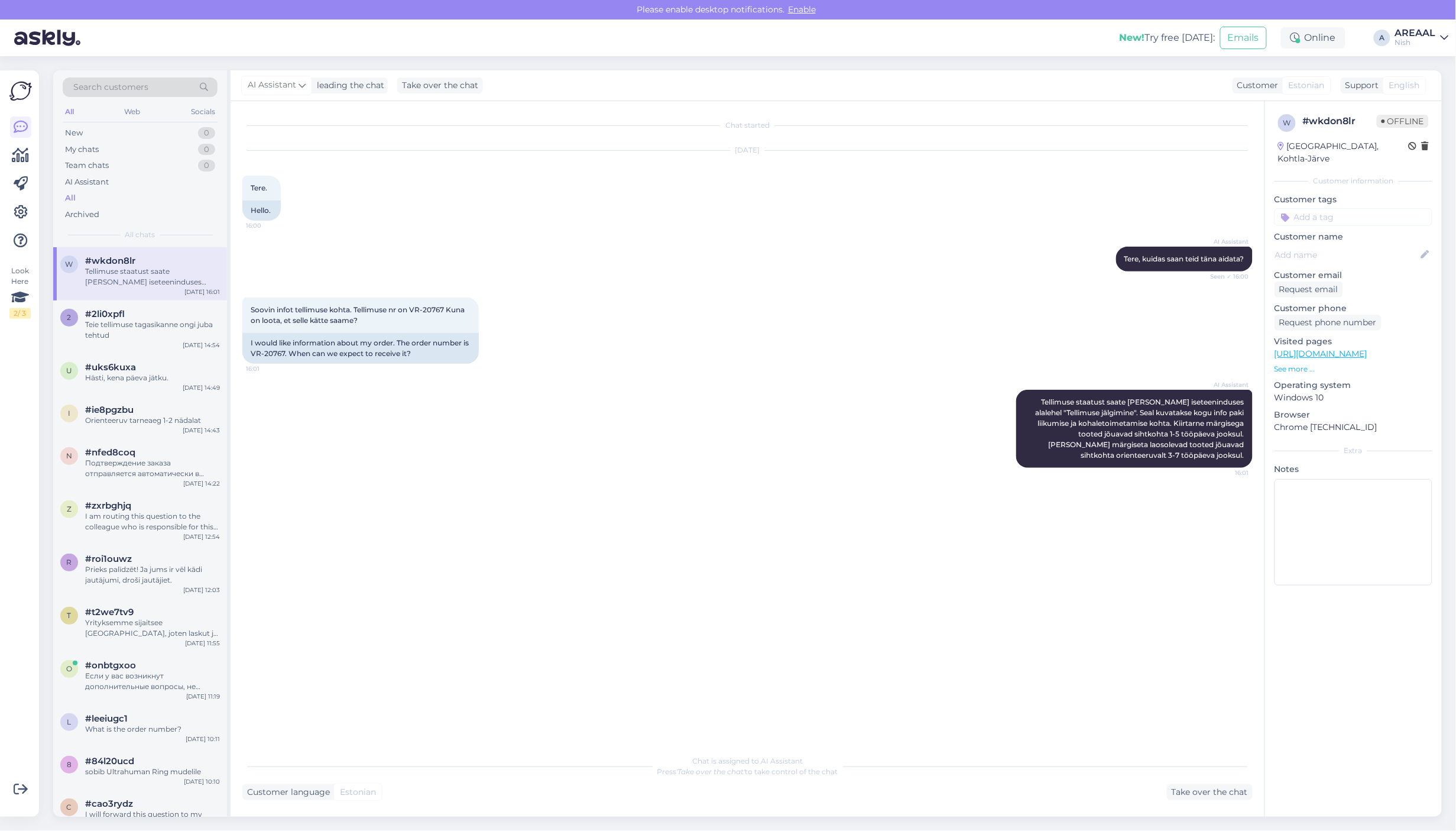
click at [1386, 44] on div "A" at bounding box center [1383, 38] width 17 height 17
click at [1418, 30] on div "AREAAL" at bounding box center [1416, 33] width 41 height 9
click at [1420, 64] on button "Open" at bounding box center [1424, 66] width 33 height 19
